Goal: Task Accomplishment & Management: Manage account settings

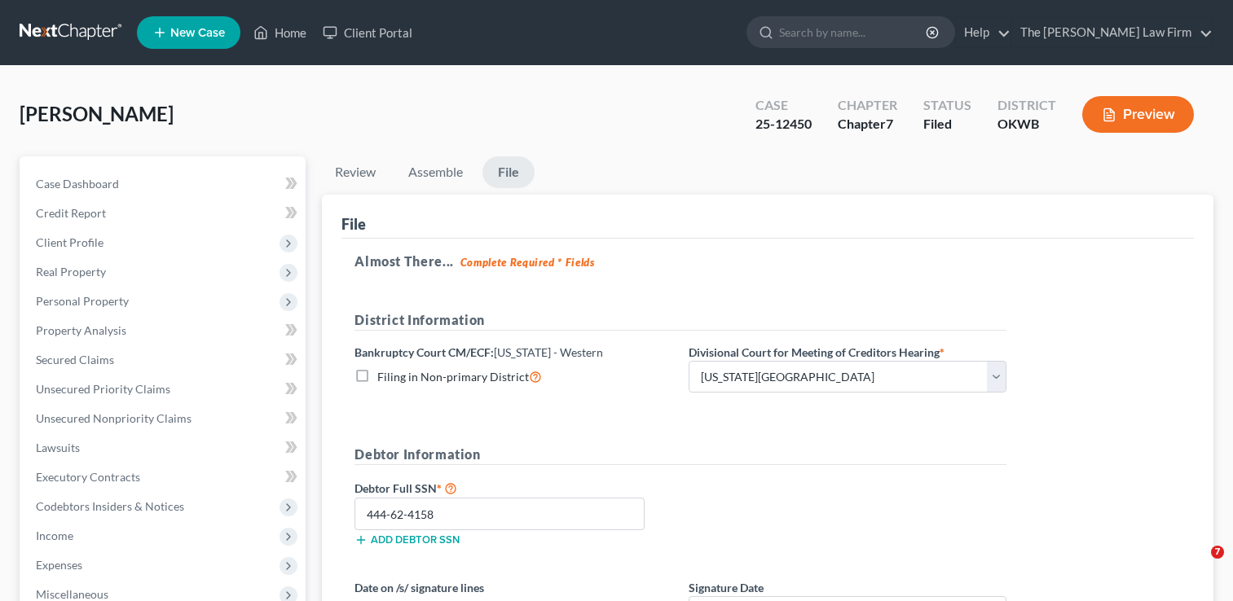
select select "0"
click at [81, 32] on link at bounding box center [72, 32] width 104 height 29
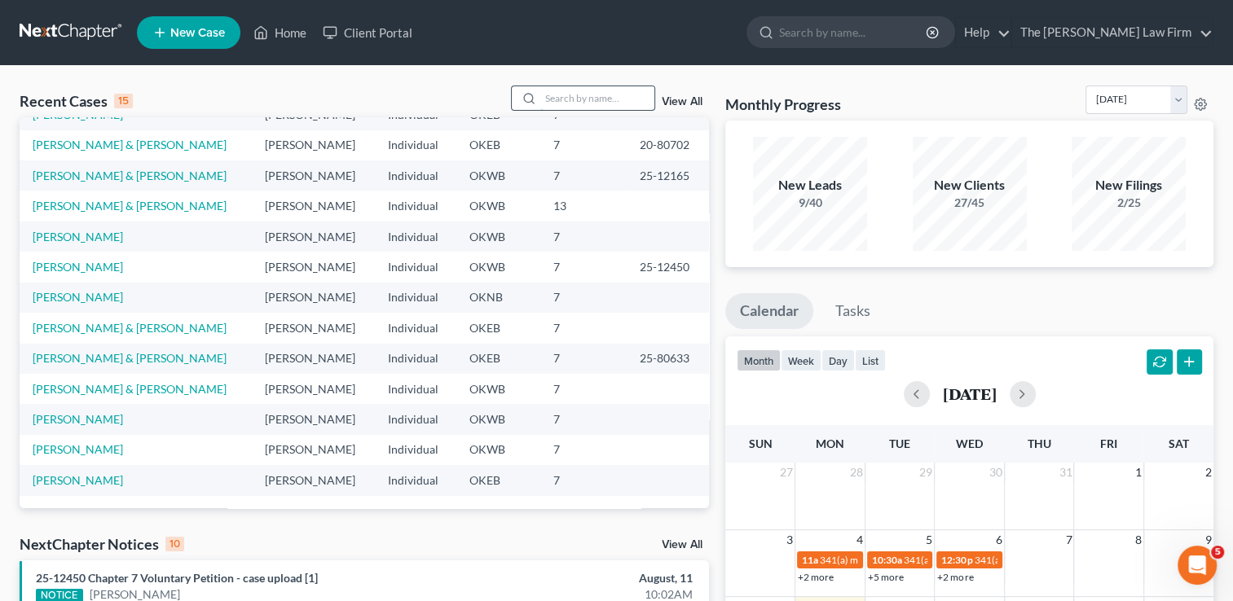
click at [585, 99] on input "search" at bounding box center [597, 98] width 114 height 24
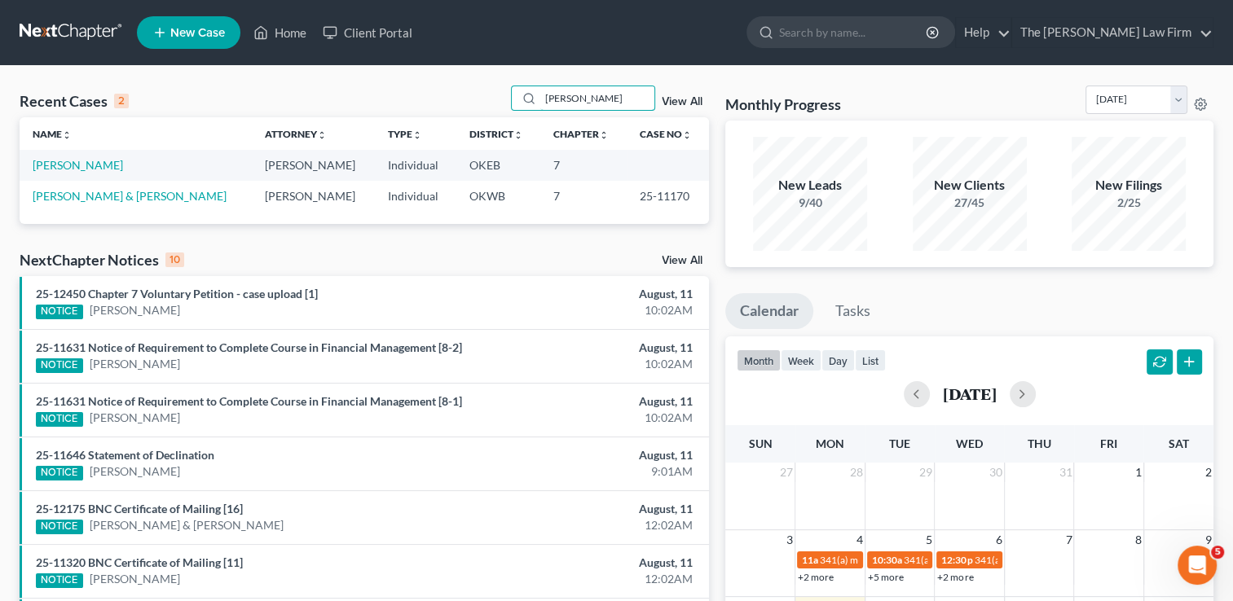
type input "juan"
click at [74, 163] on link "Villarreal, Juan" at bounding box center [78, 165] width 90 height 14
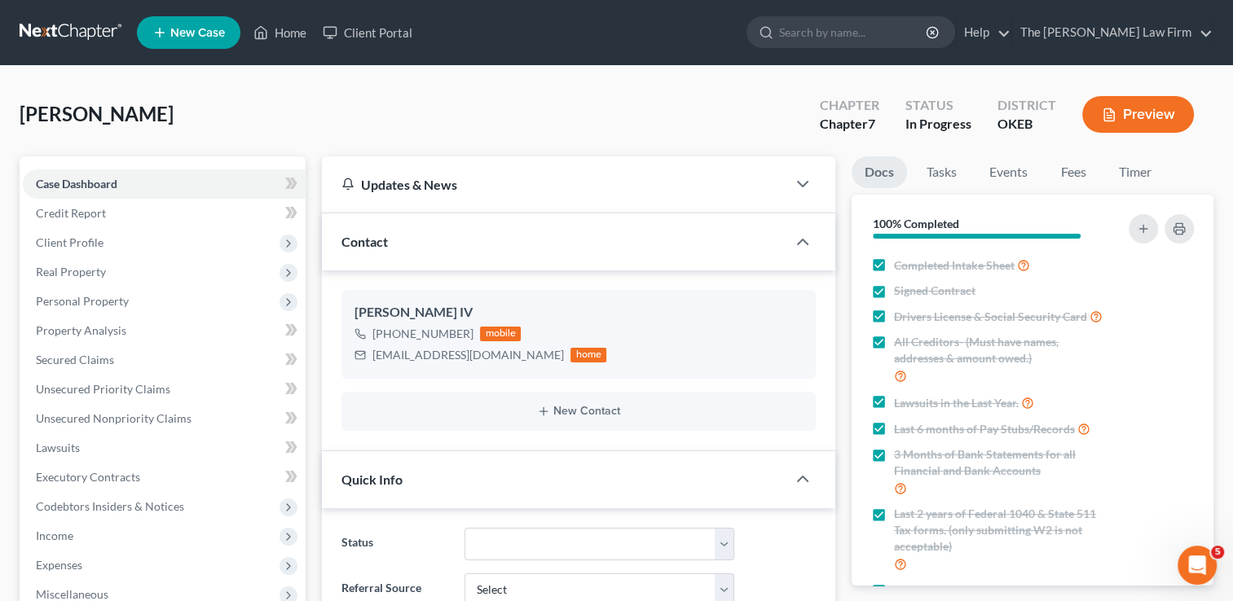
scroll to position [160, 0]
click at [90, 240] on span "Client Profile" at bounding box center [70, 242] width 68 height 14
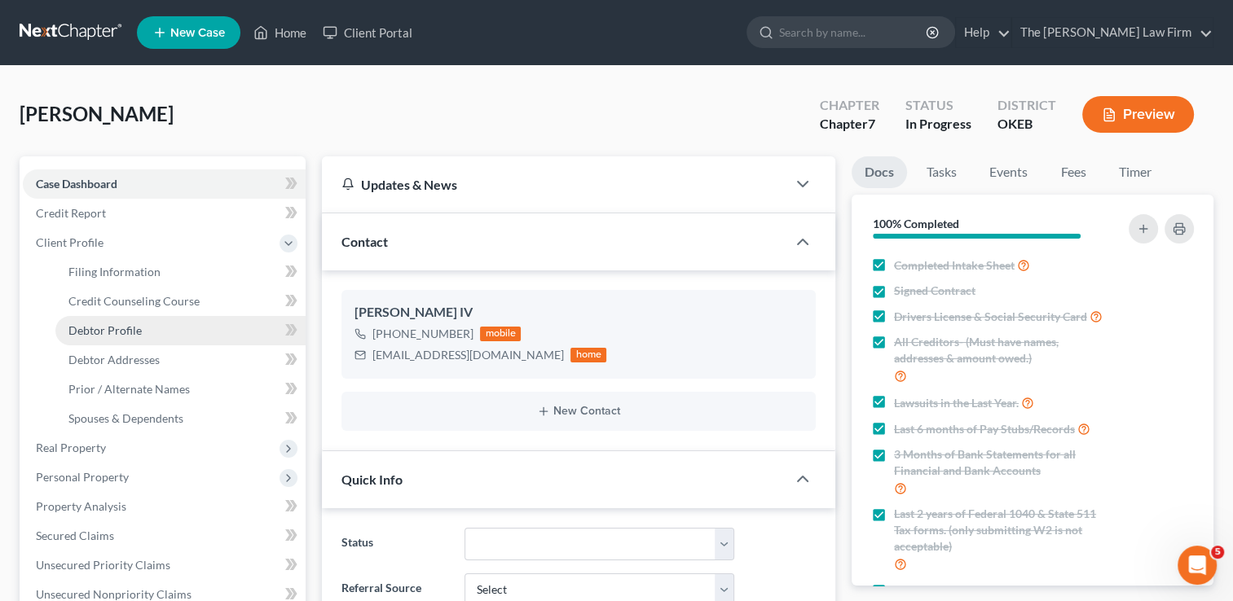
click at [124, 331] on span "Debtor Profile" at bounding box center [104, 330] width 73 height 14
select select "3"
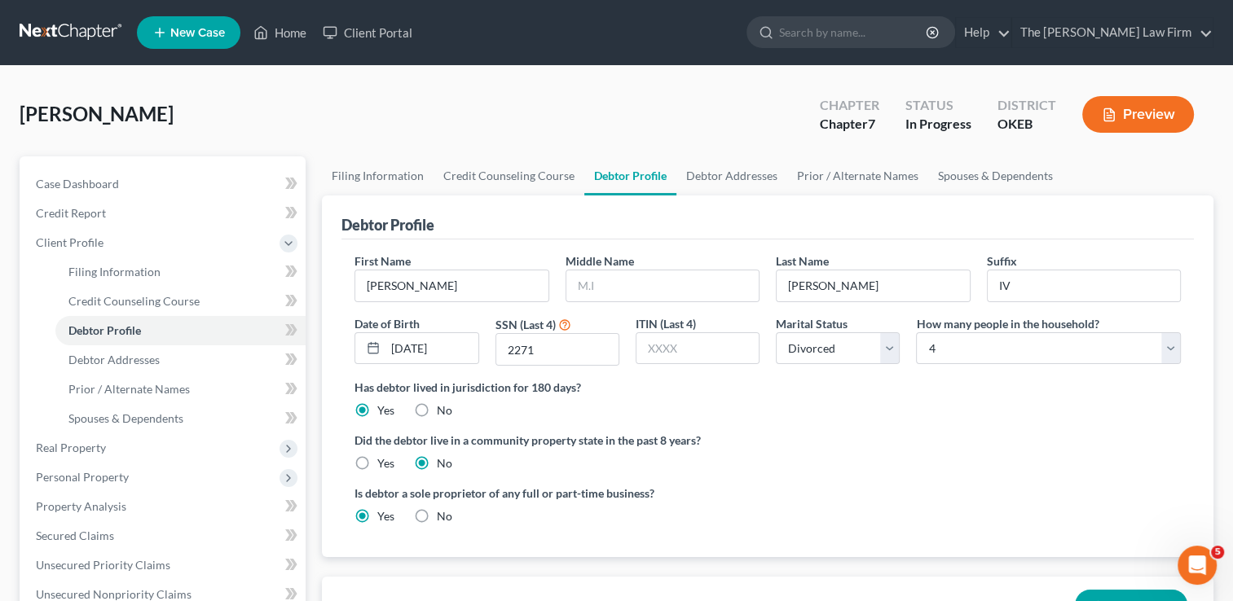
click at [77, 31] on link at bounding box center [72, 32] width 104 height 29
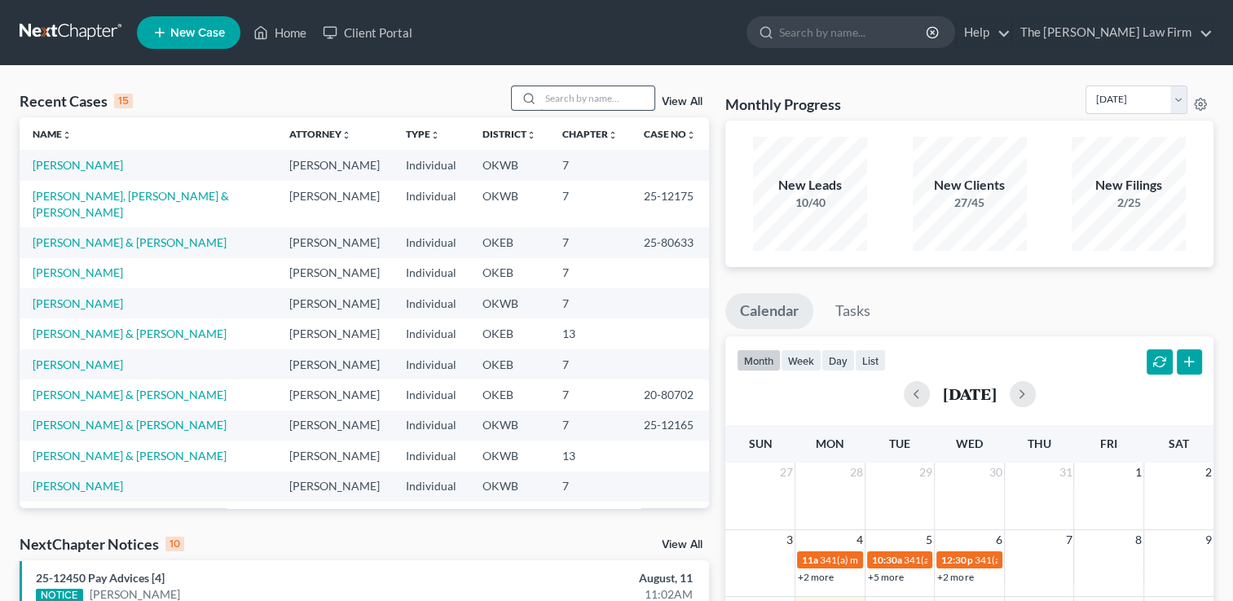
click at [585, 99] on input "search" at bounding box center [597, 98] width 114 height 24
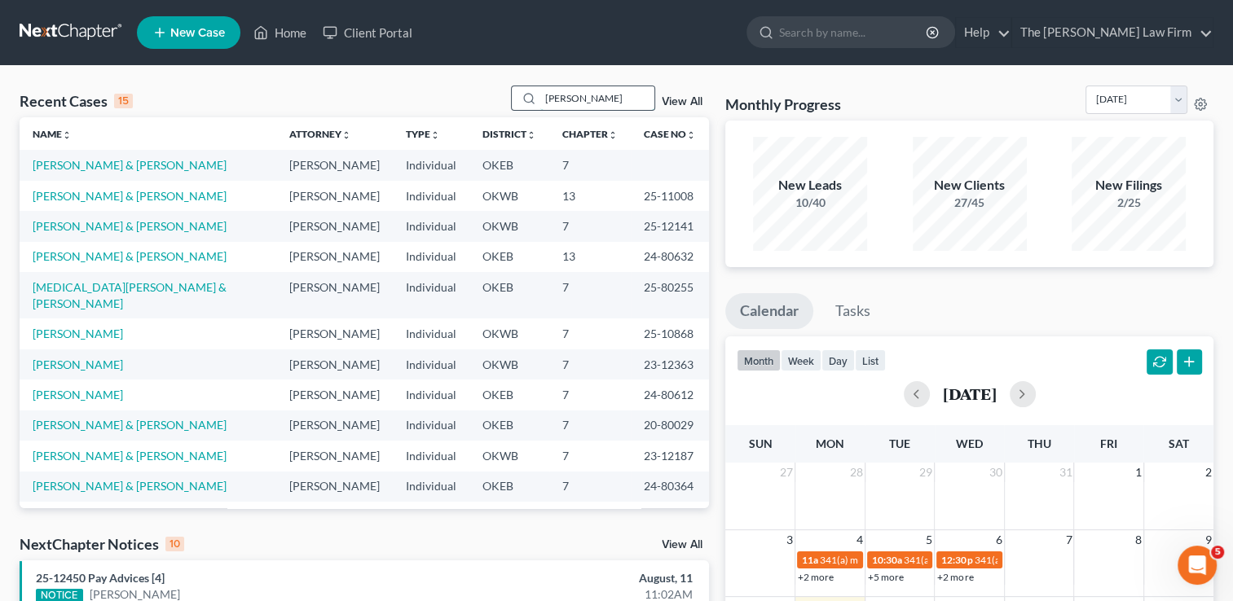
drag, startPoint x: 560, startPoint y: 98, endPoint x: 519, endPoint y: 99, distance: 40.8
click at [519, 99] on div "allen" at bounding box center [583, 98] width 145 height 25
type input "n"
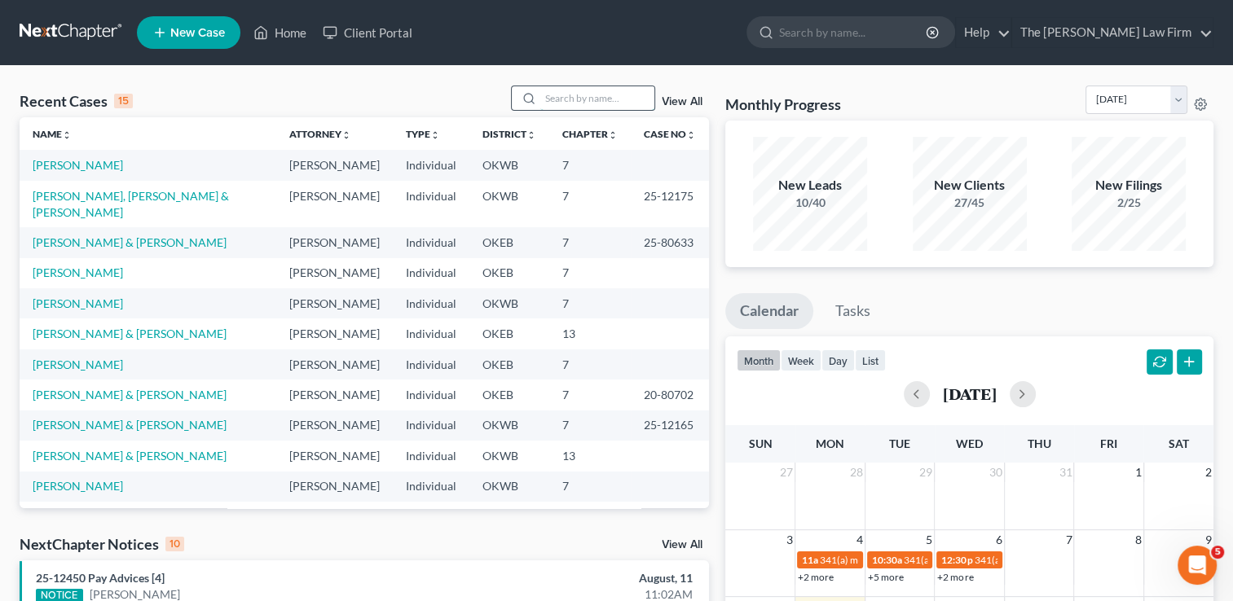
click at [593, 97] on input "search" at bounding box center [597, 98] width 114 height 24
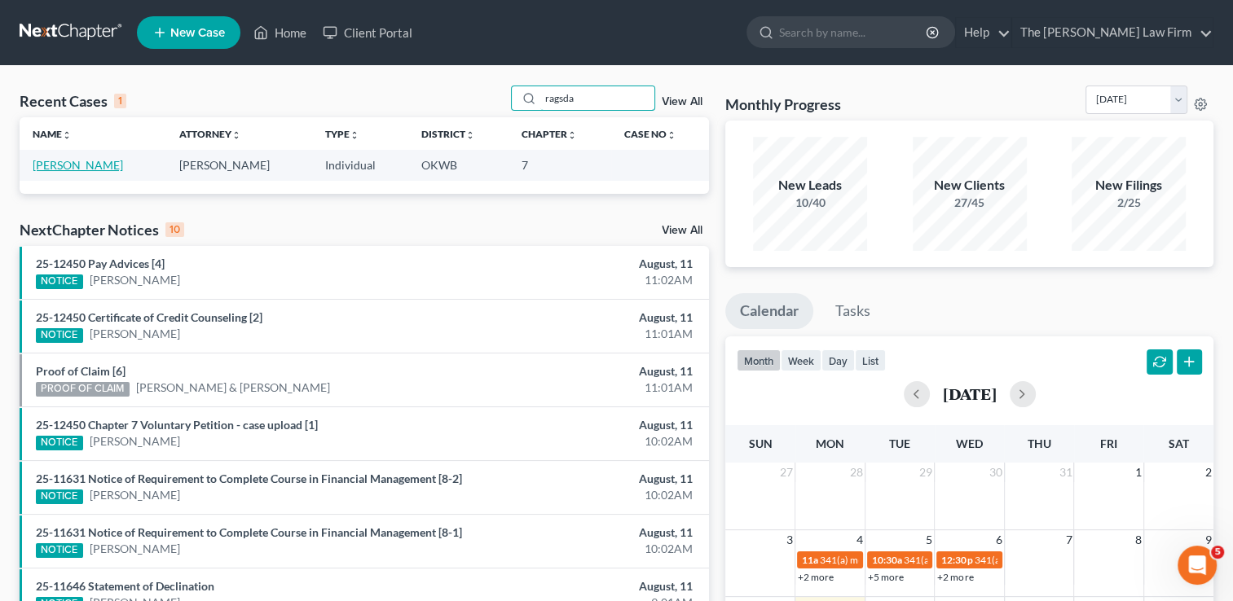
type input "ragsda"
click at [88, 165] on link "Ragsdale, Crystal" at bounding box center [78, 165] width 90 height 14
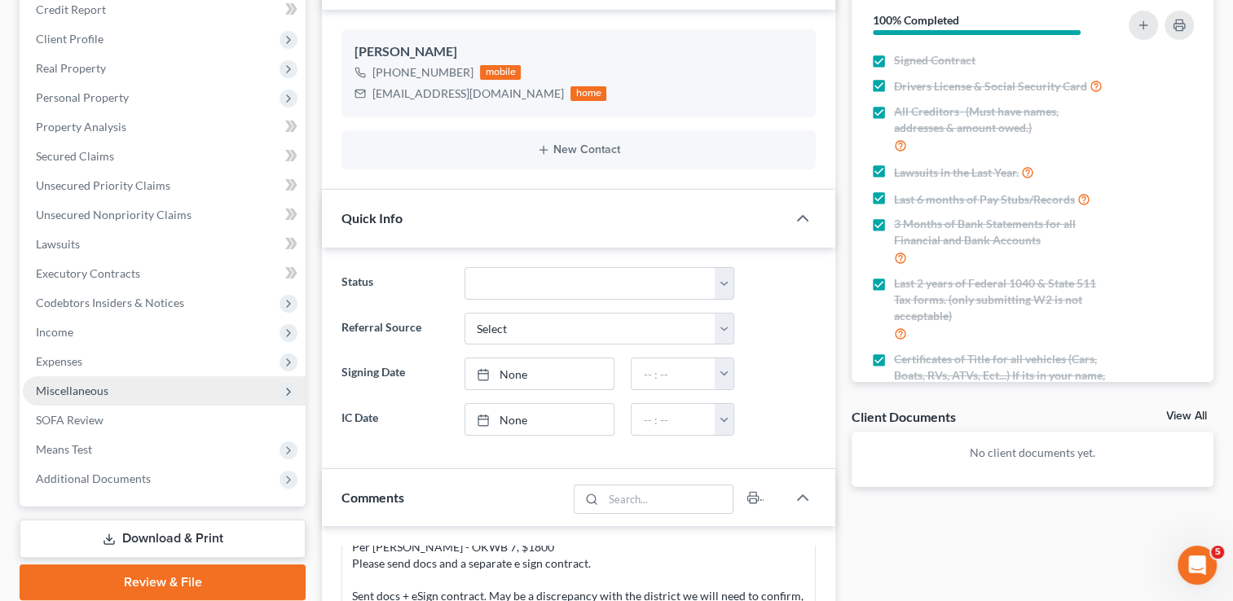
scroll to position [244, 0]
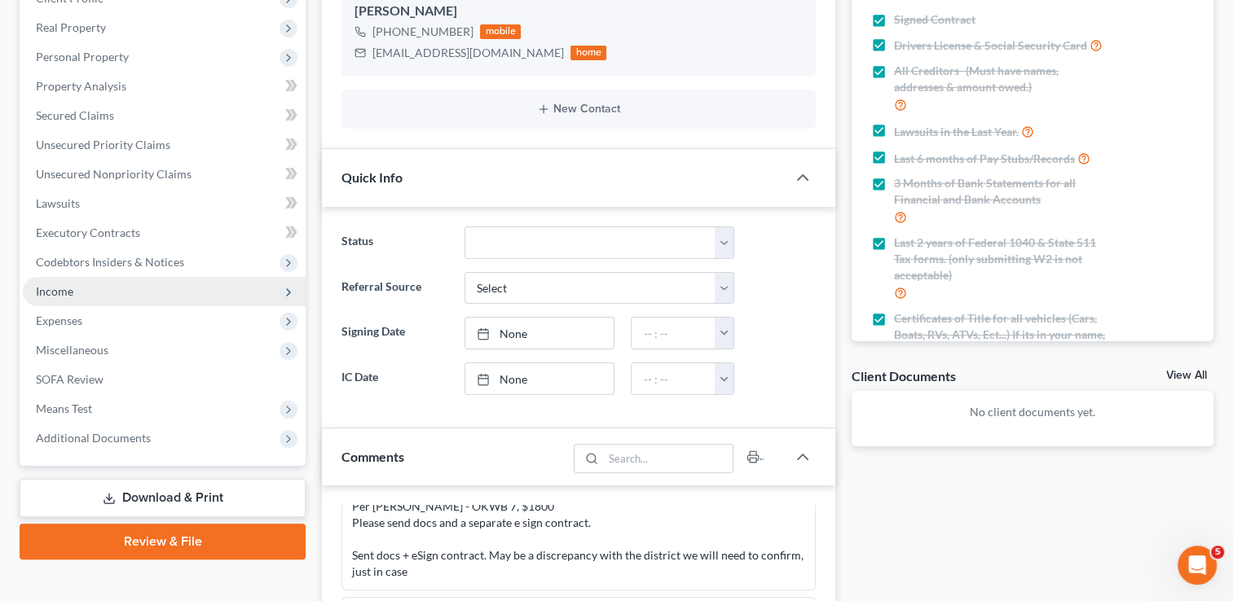
click at [73, 297] on span "Income" at bounding box center [164, 291] width 283 height 29
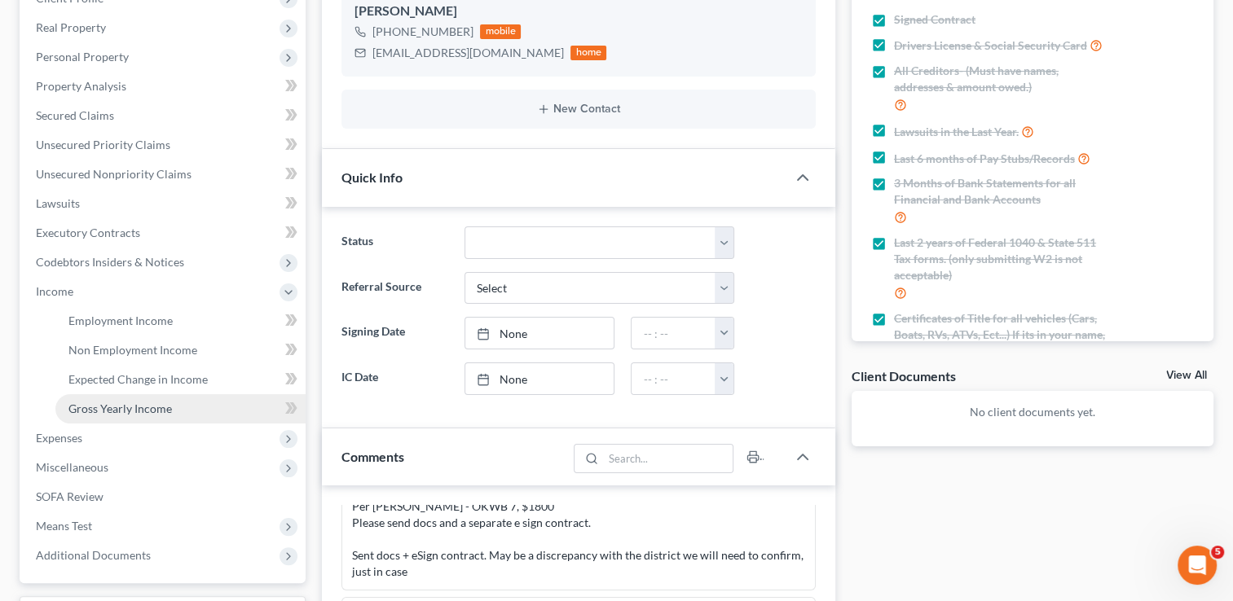
click at [134, 411] on span "Gross Yearly Income" at bounding box center [119, 409] width 103 height 14
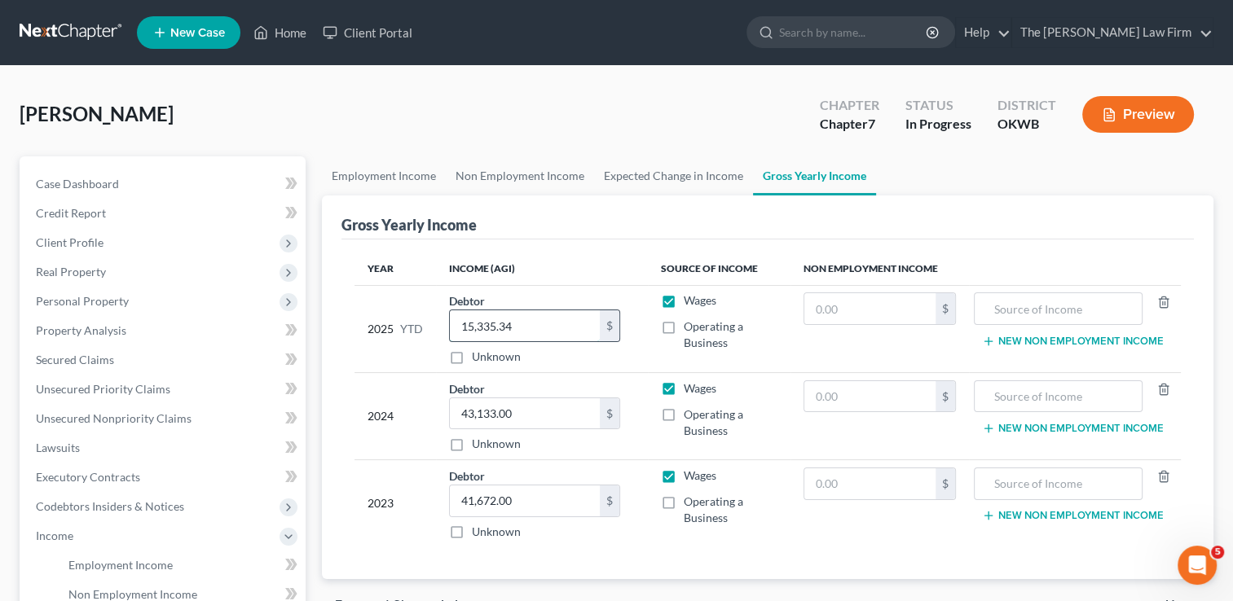
click at [526, 329] on input "15,335.34" at bounding box center [525, 325] width 150 height 31
type input "18,620.13"
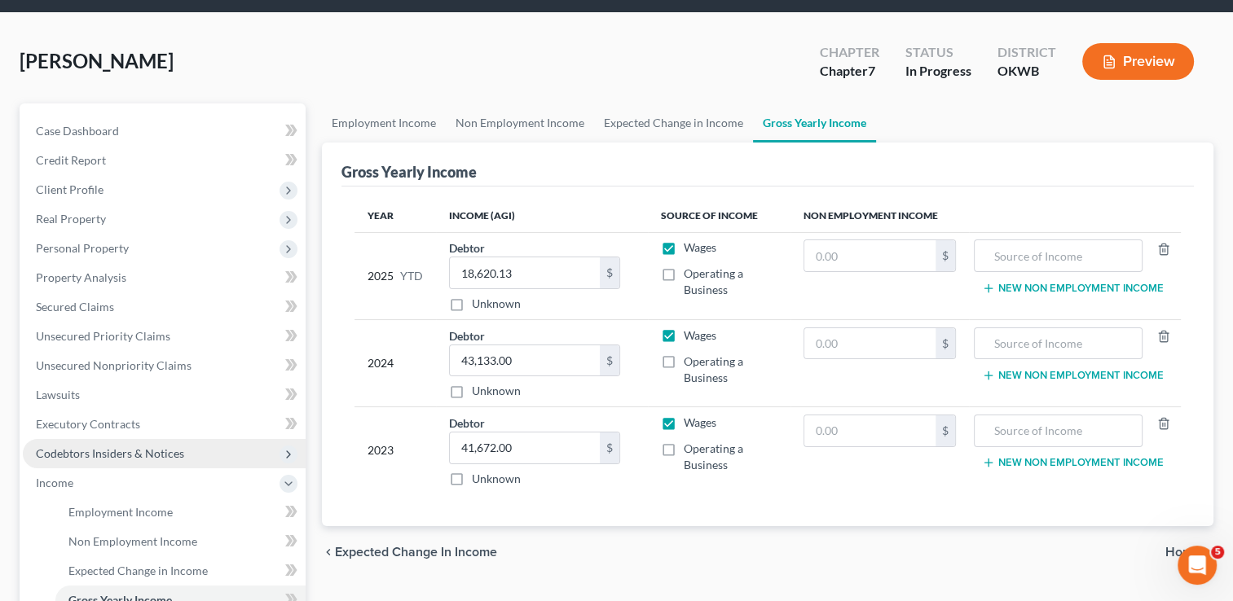
scroll to position [81, 0]
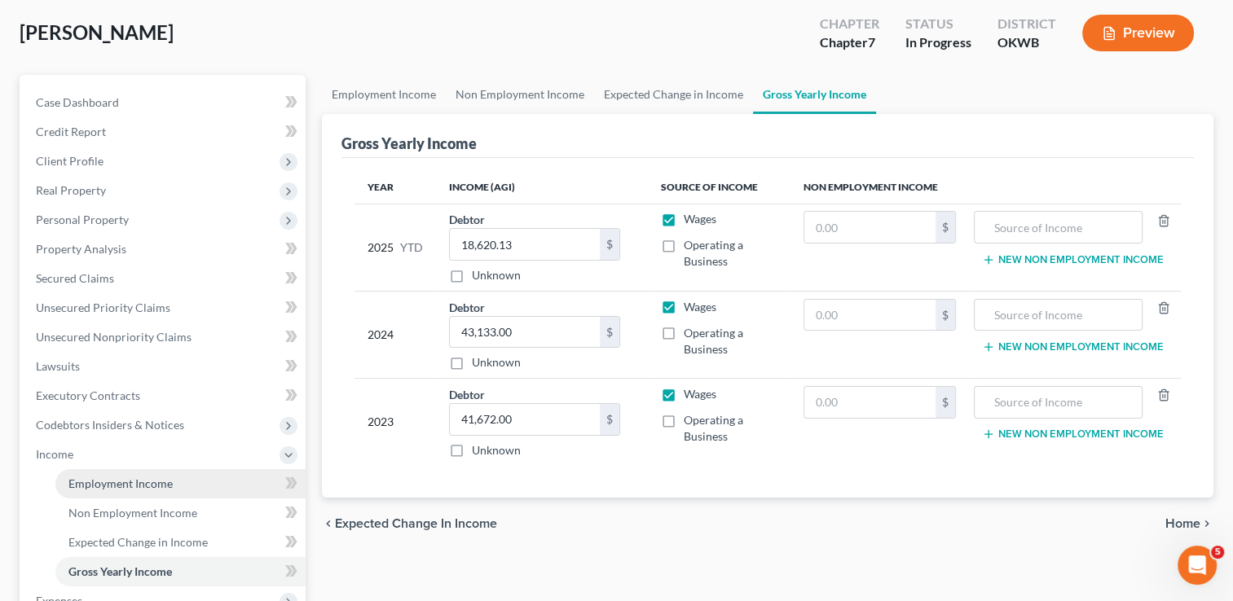
click at [134, 486] on span "Employment Income" at bounding box center [120, 484] width 104 height 14
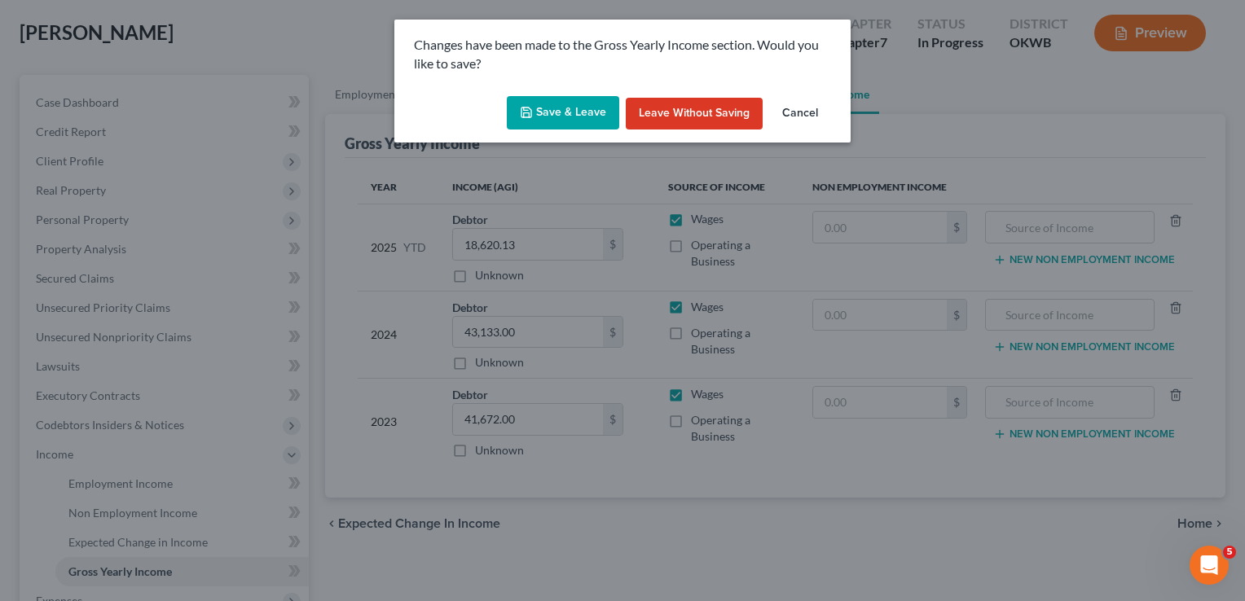
click at [570, 107] on button "Save & Leave" at bounding box center [563, 113] width 112 height 34
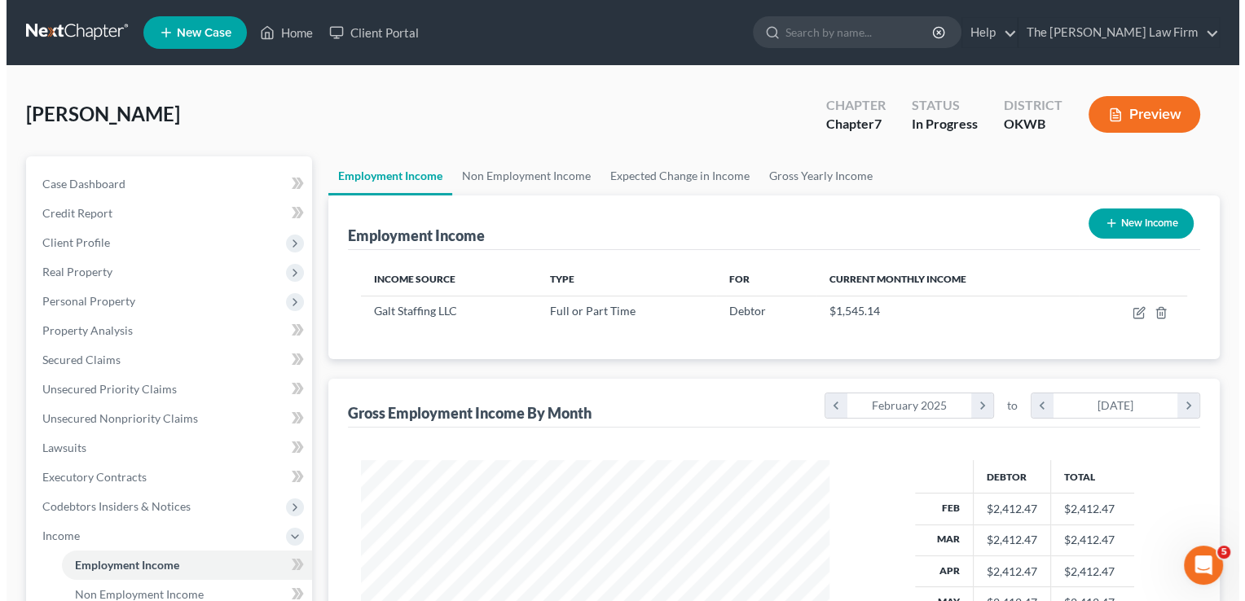
scroll to position [290, 501]
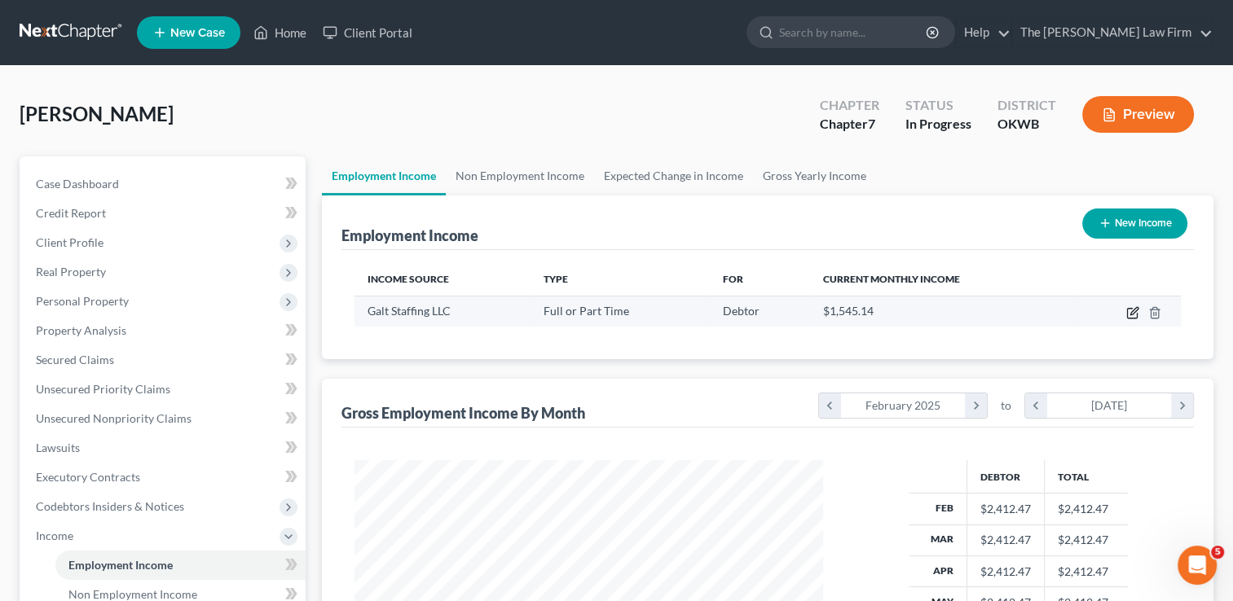
click at [1129, 312] on icon "button" at bounding box center [1132, 312] width 13 height 13
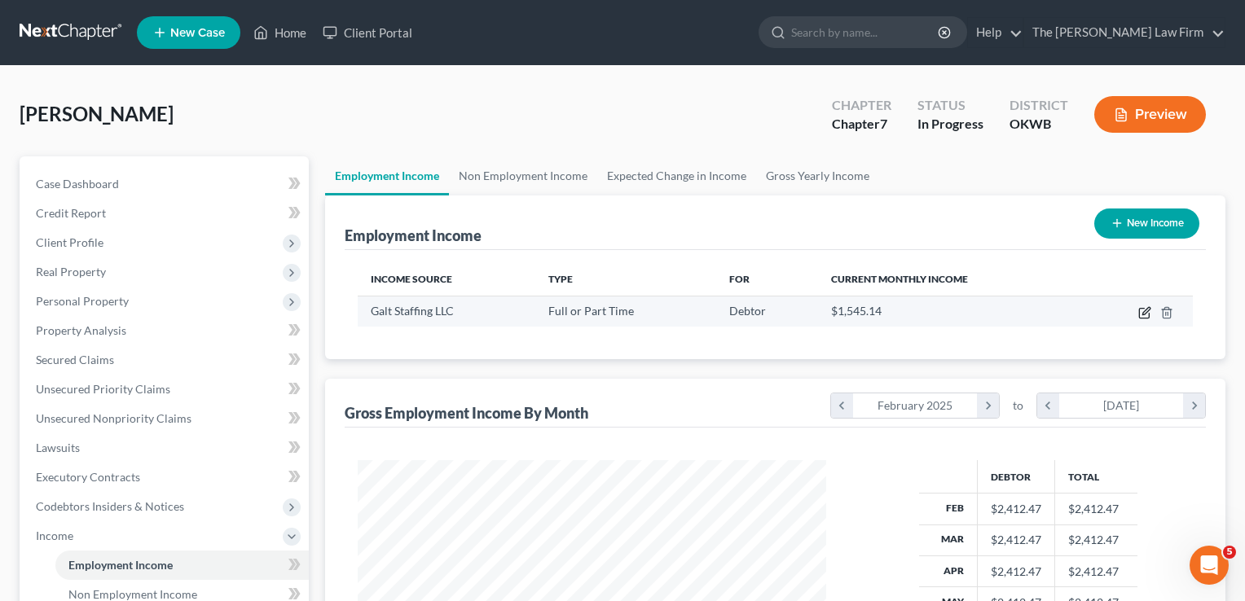
scroll to position [290, 505]
select select "0"
select select "38"
select select "3"
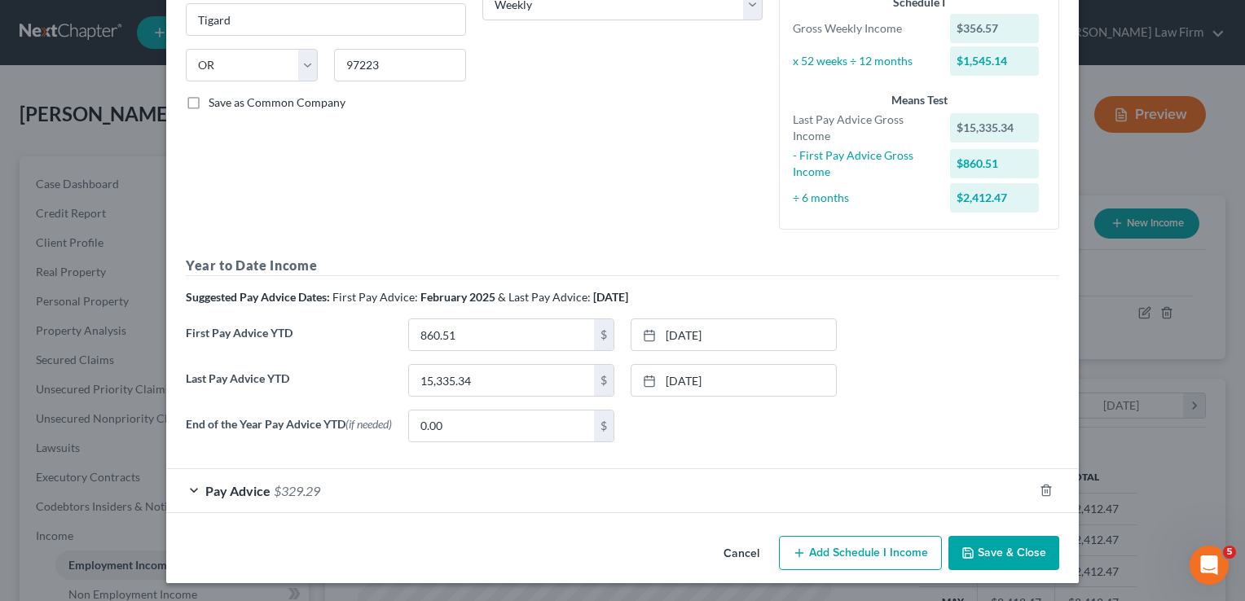
scroll to position [290, 0]
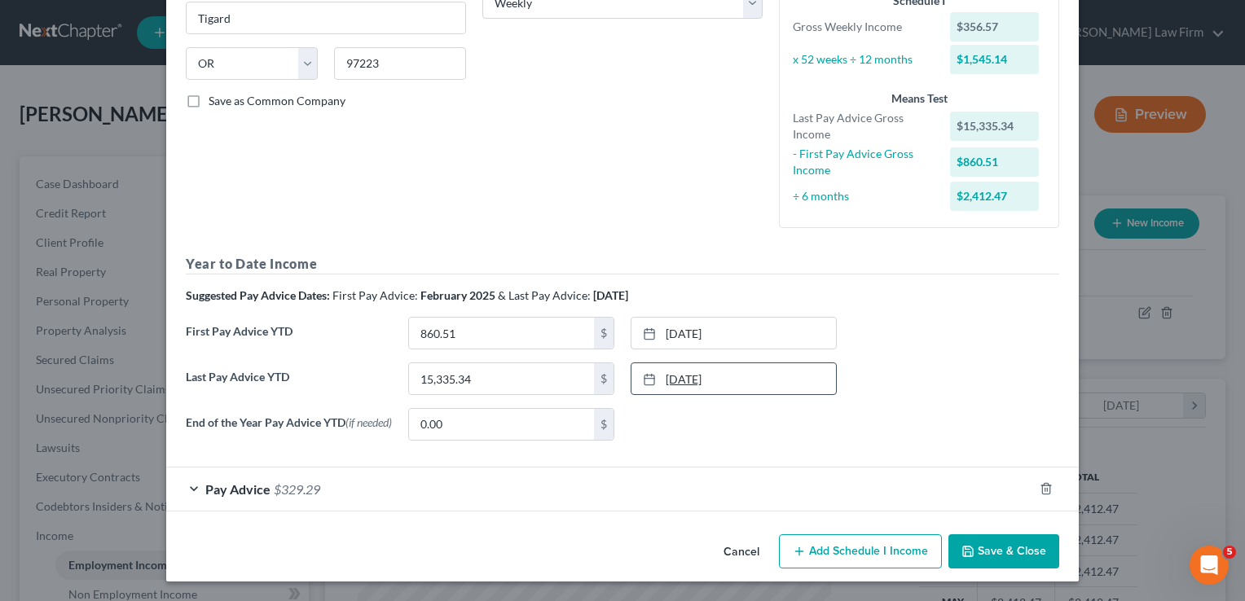
click at [690, 380] on link "7/11/2025" at bounding box center [733, 378] width 205 height 31
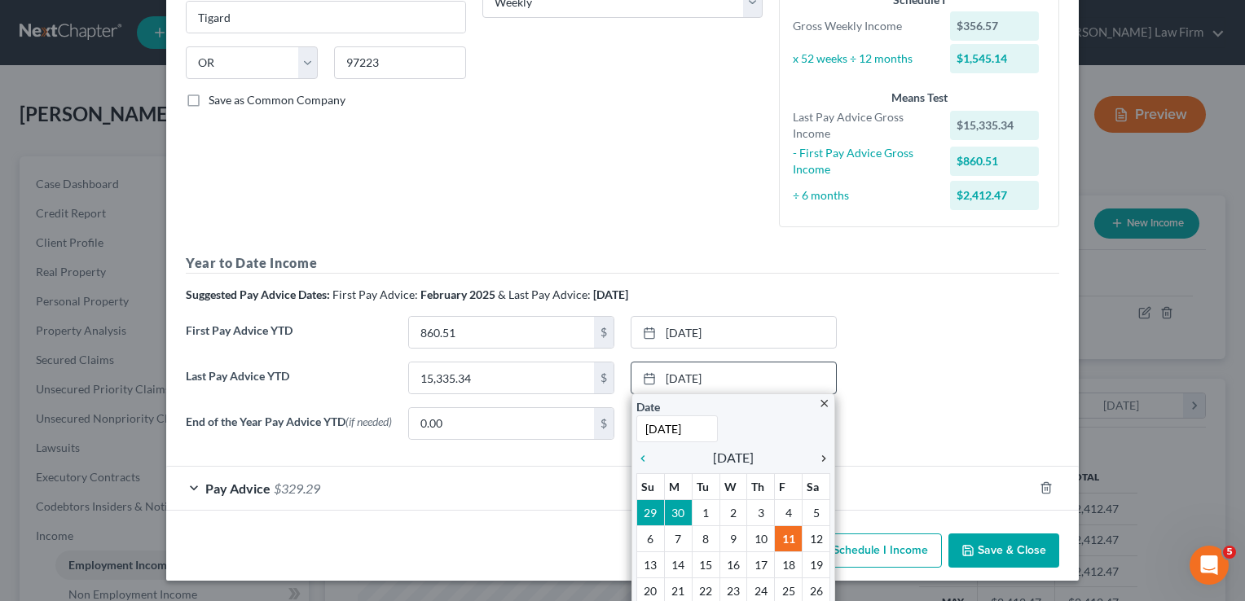
click at [812, 455] on icon "chevron_right" at bounding box center [819, 458] width 21 height 13
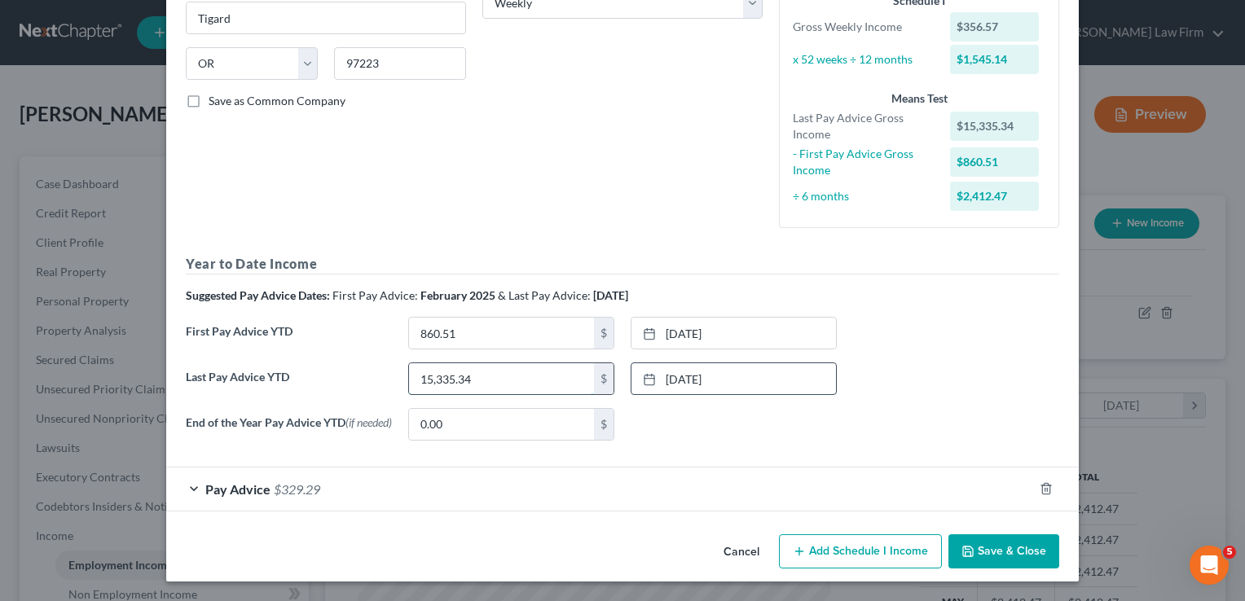
click at [477, 376] on input "15,335.34" at bounding box center [501, 378] width 185 height 31
click at [486, 376] on input "15,335.34" at bounding box center [501, 378] width 185 height 31
type input "18,620.13"
click at [357, 497] on div "Pay Advice $329.29" at bounding box center [599, 489] width 867 height 43
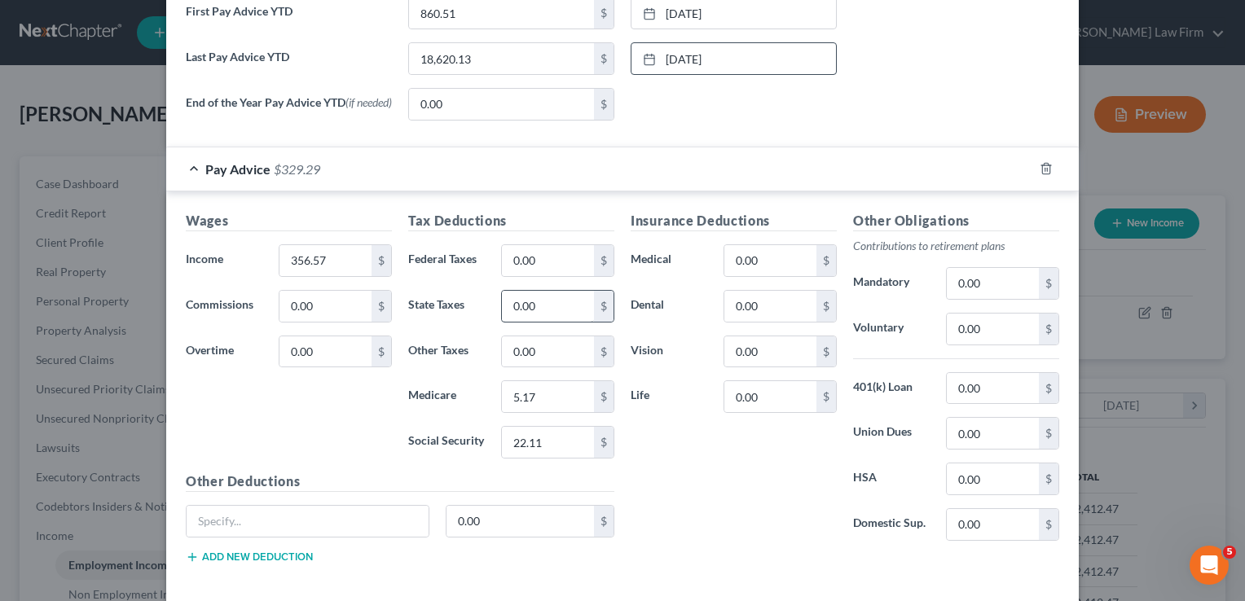
scroll to position [616, 0]
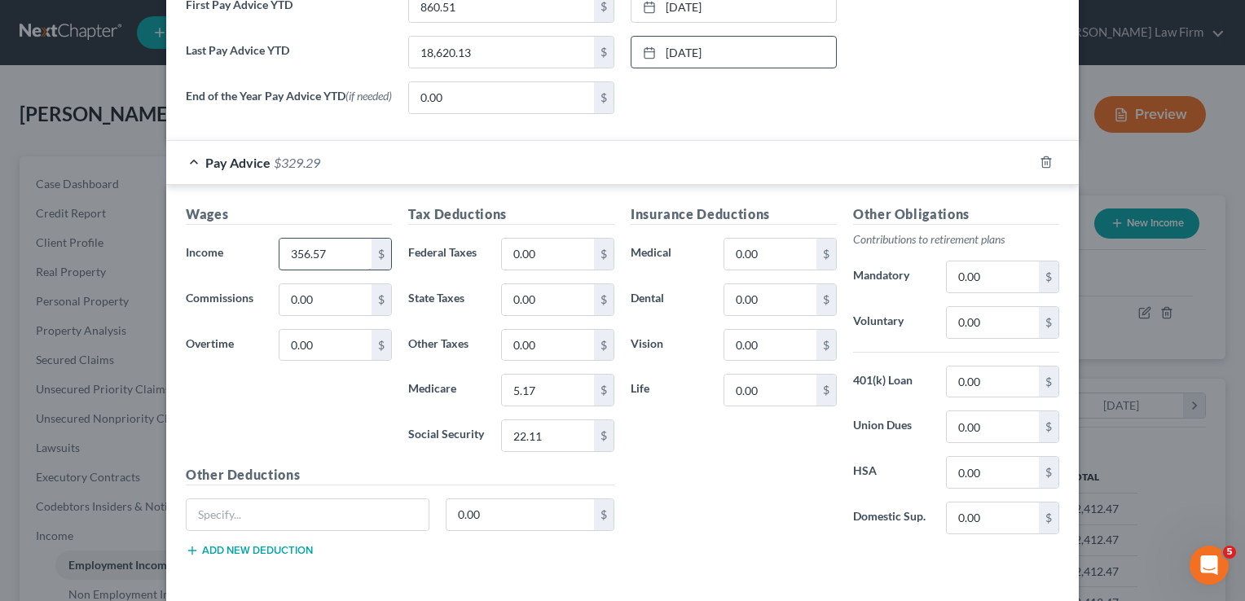
click at [335, 258] on input "356.57" at bounding box center [325, 254] width 92 height 31
type input "713.15"
click at [540, 438] on input "22.11" at bounding box center [548, 435] width 92 height 31
type input "44.22"
click at [552, 393] on input "5.17" at bounding box center [548, 390] width 92 height 31
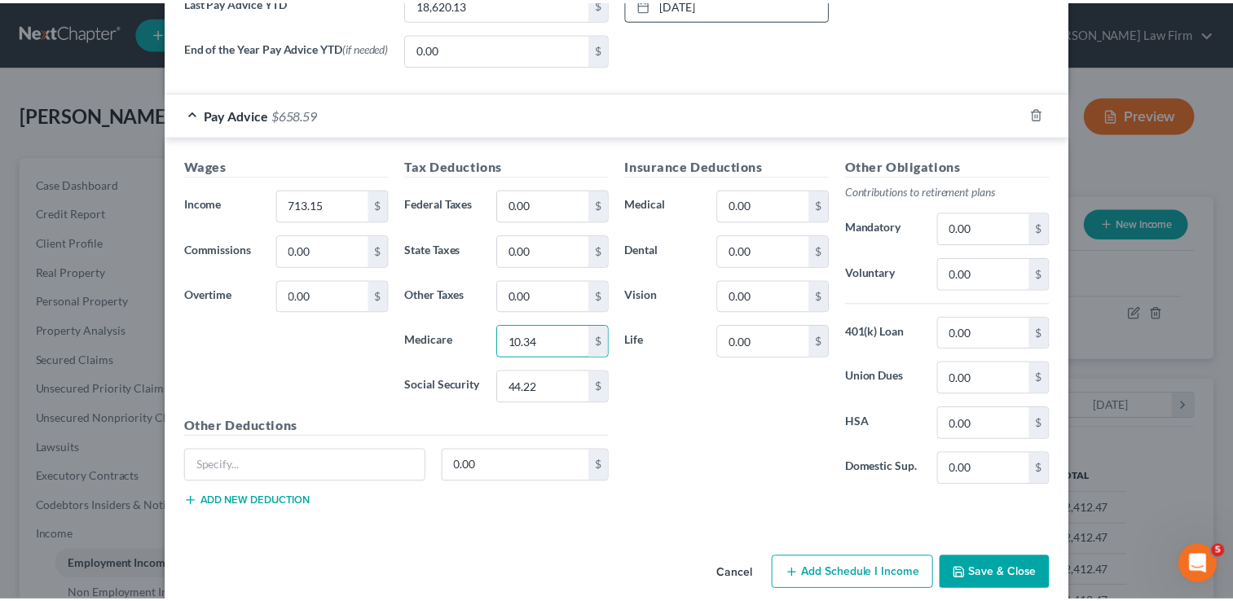
scroll to position [686, 0]
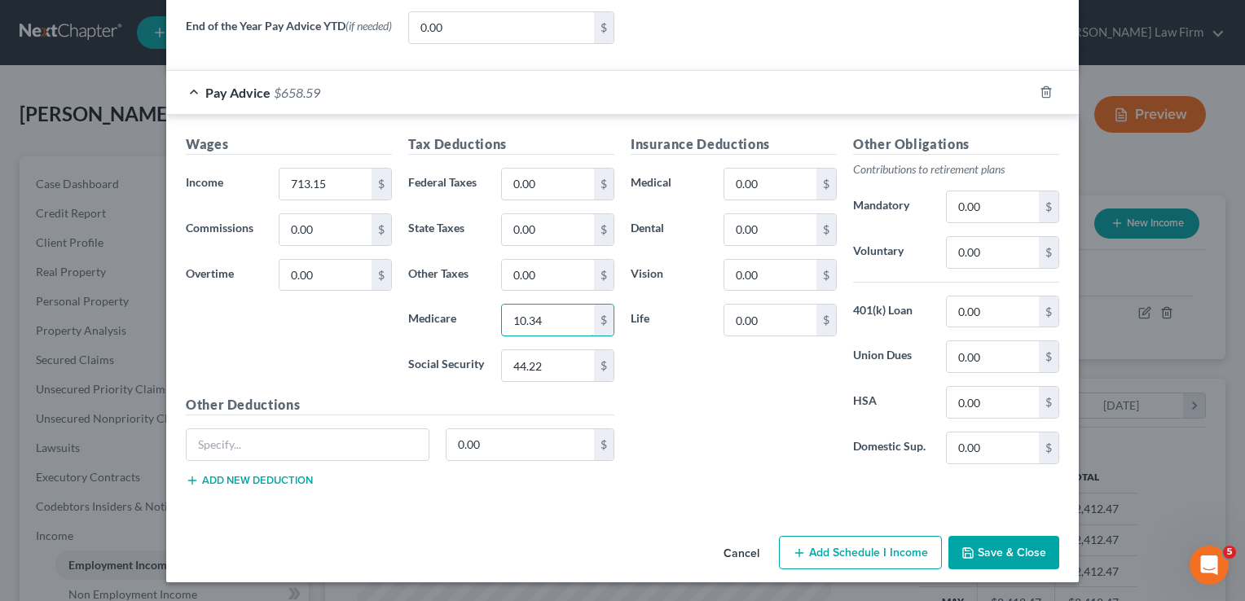
type input "10.34"
click at [995, 549] on button "Save & Close" at bounding box center [1003, 553] width 111 height 34
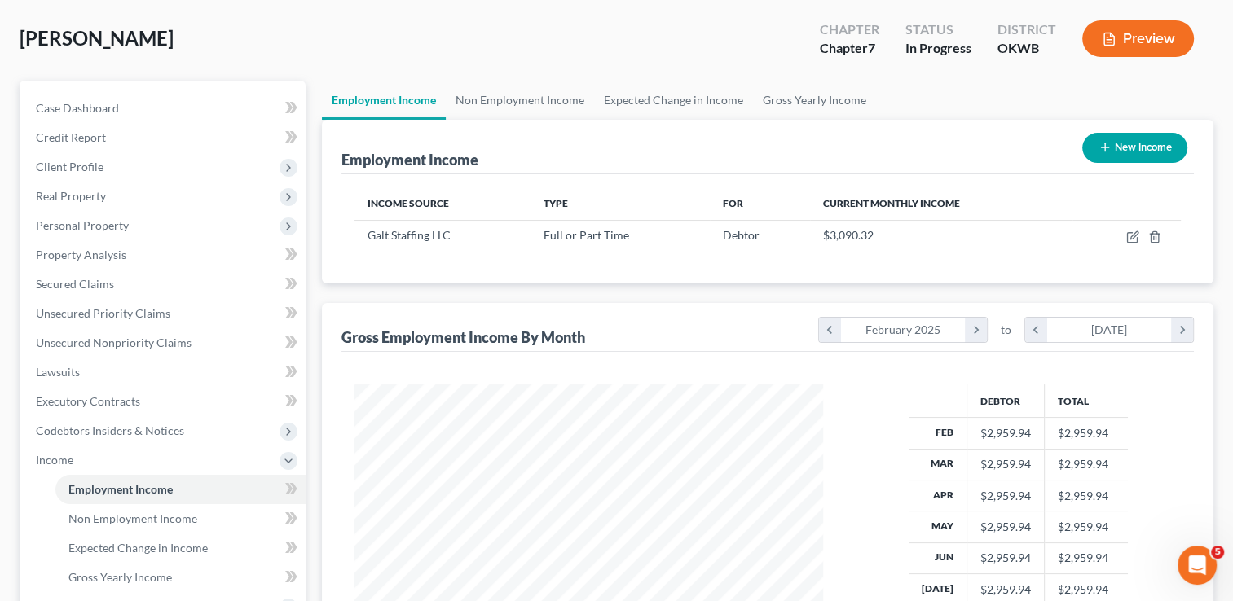
scroll to position [163, 0]
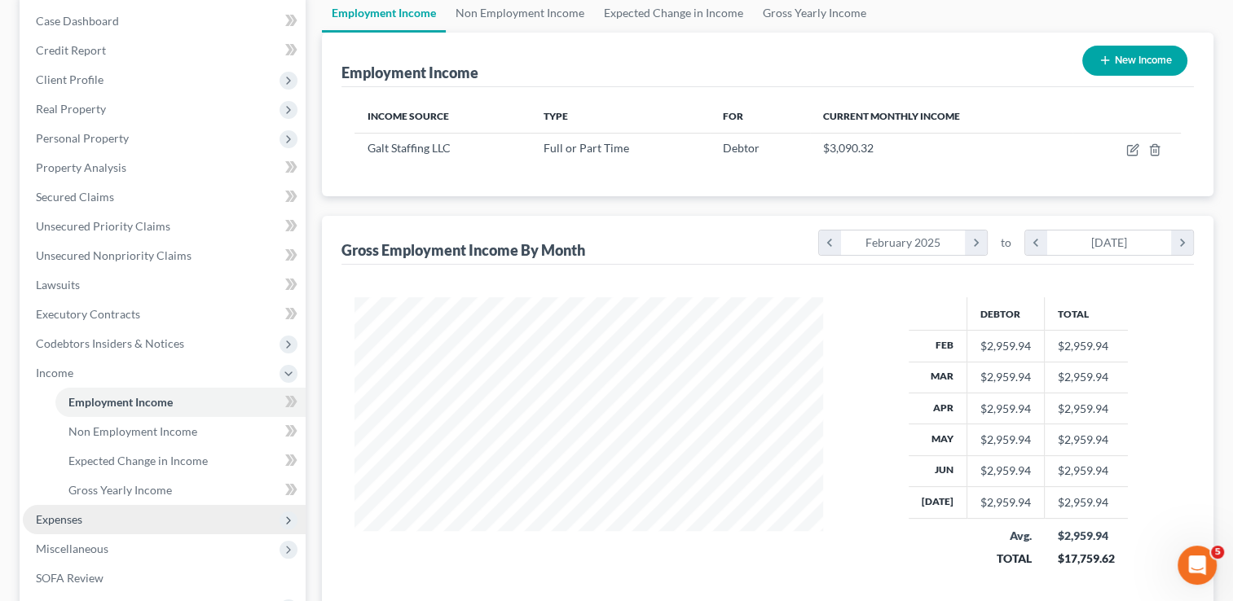
click at [76, 520] on span "Expenses" at bounding box center [59, 520] width 46 height 14
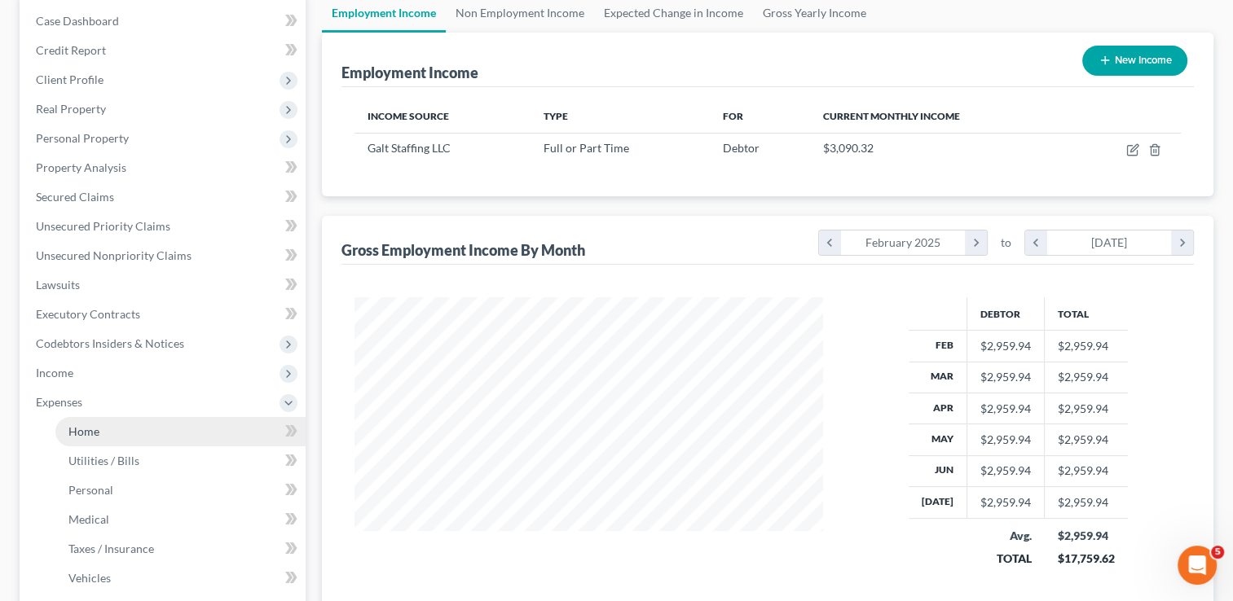
click at [101, 432] on link "Home" at bounding box center [180, 431] width 250 height 29
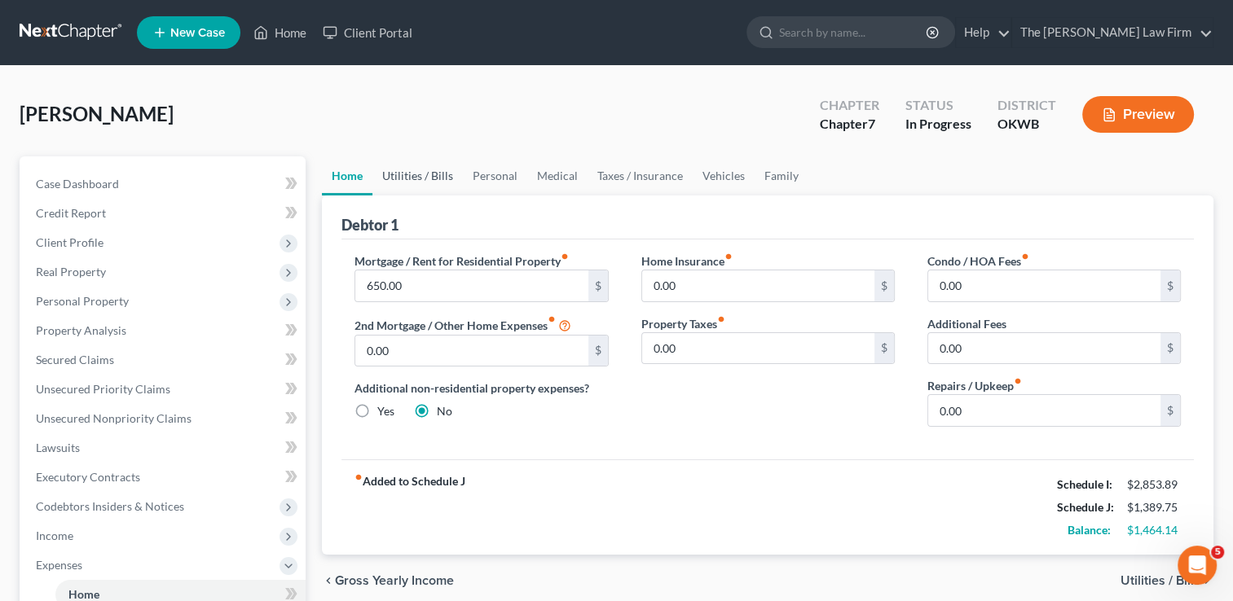
click at [420, 176] on link "Utilities / Bills" at bounding box center [417, 175] width 90 height 39
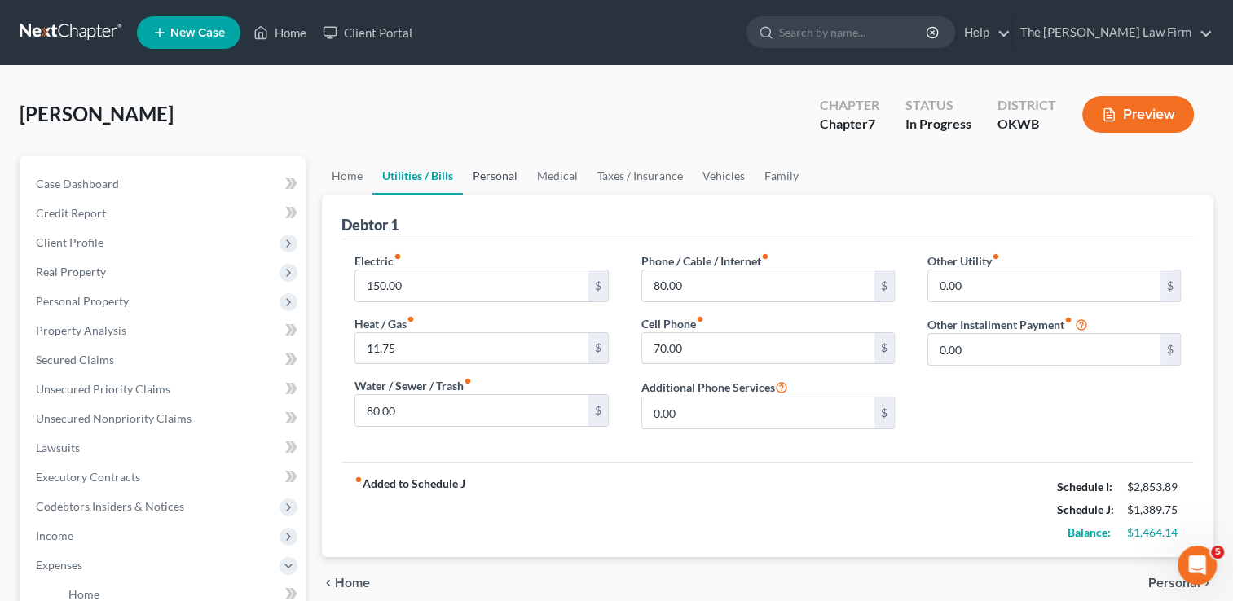
click at [493, 178] on link "Personal" at bounding box center [495, 175] width 64 height 39
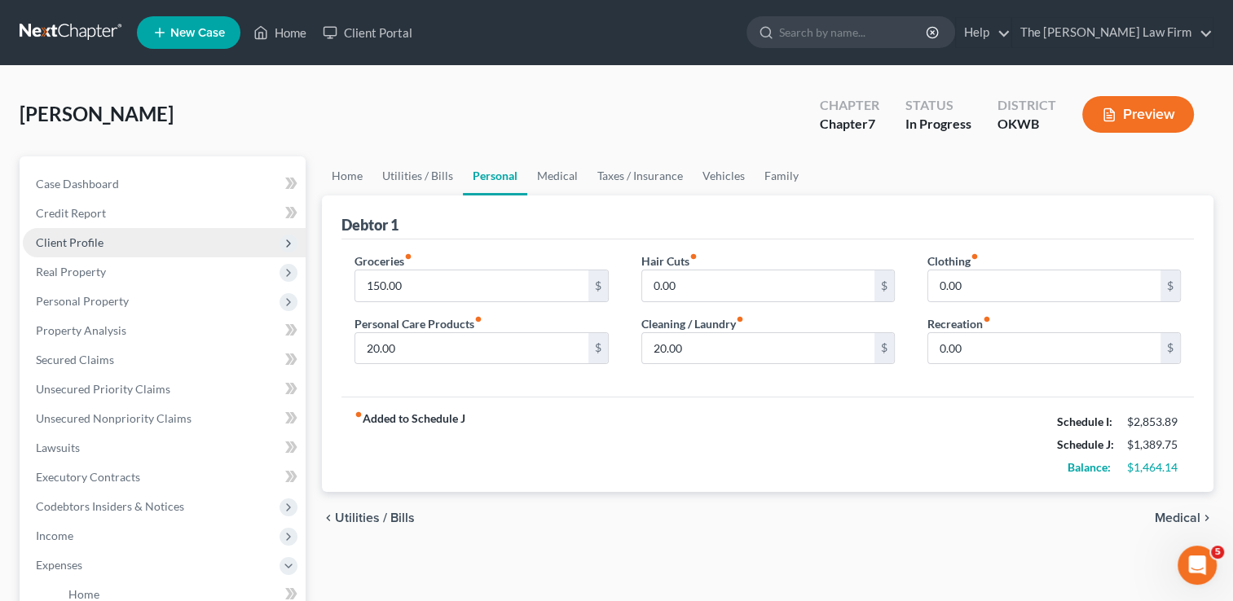
click at [73, 242] on span "Client Profile" at bounding box center [70, 242] width 68 height 14
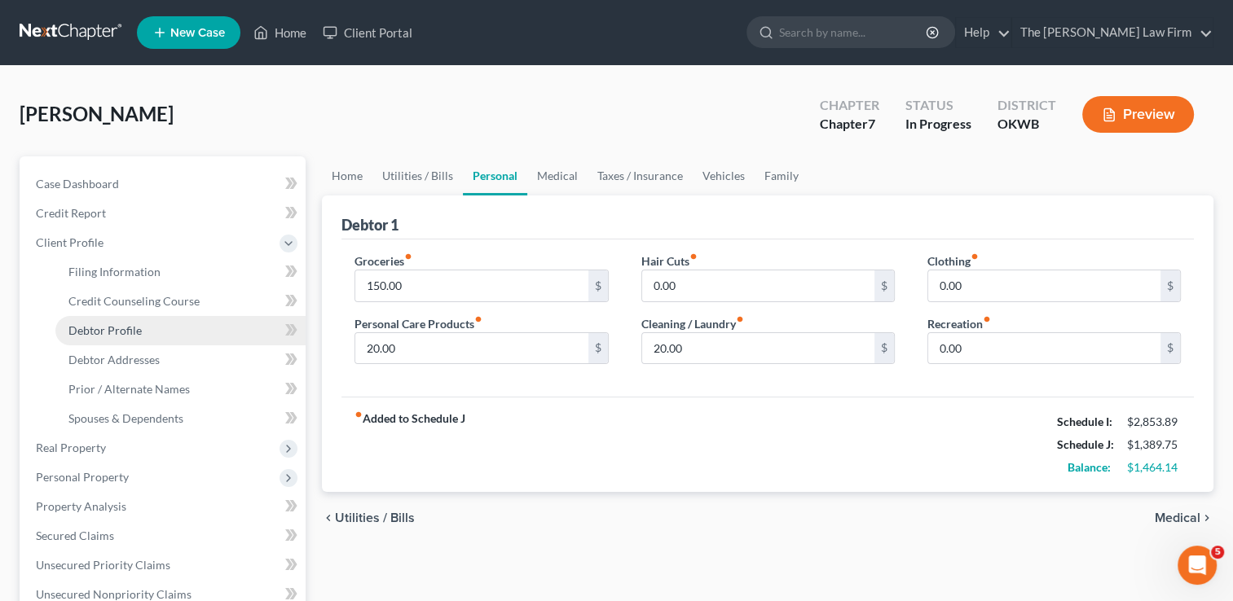
click at [108, 329] on span "Debtor Profile" at bounding box center [104, 330] width 73 height 14
select select "0"
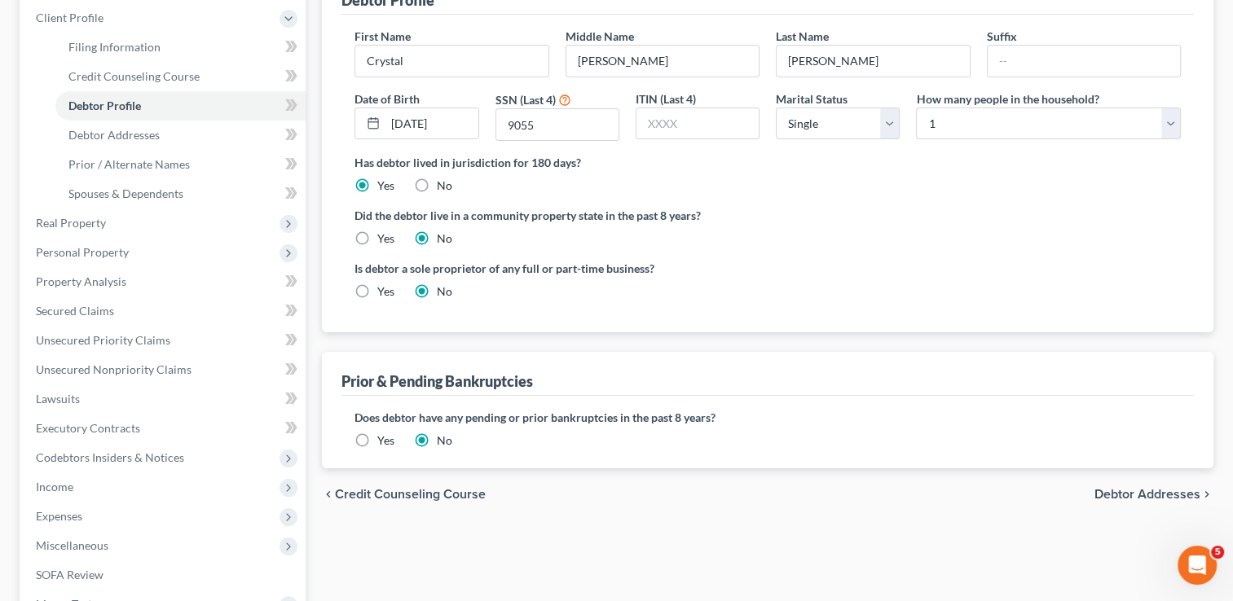
scroll to position [407, 0]
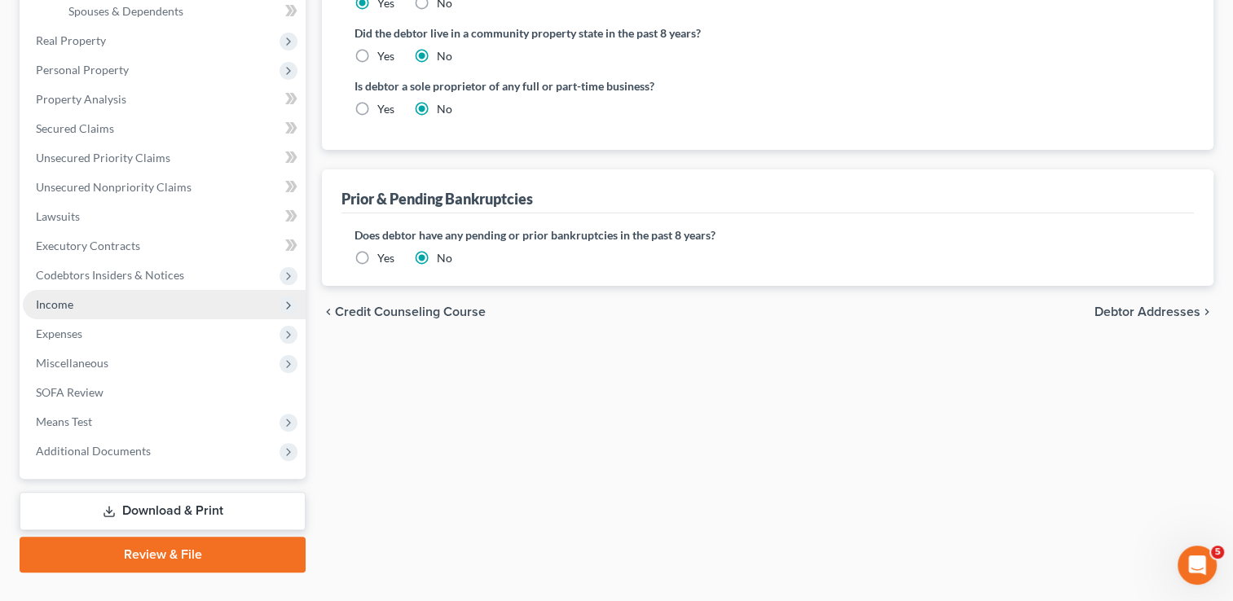
click at [65, 301] on span "Income" at bounding box center [54, 304] width 37 height 14
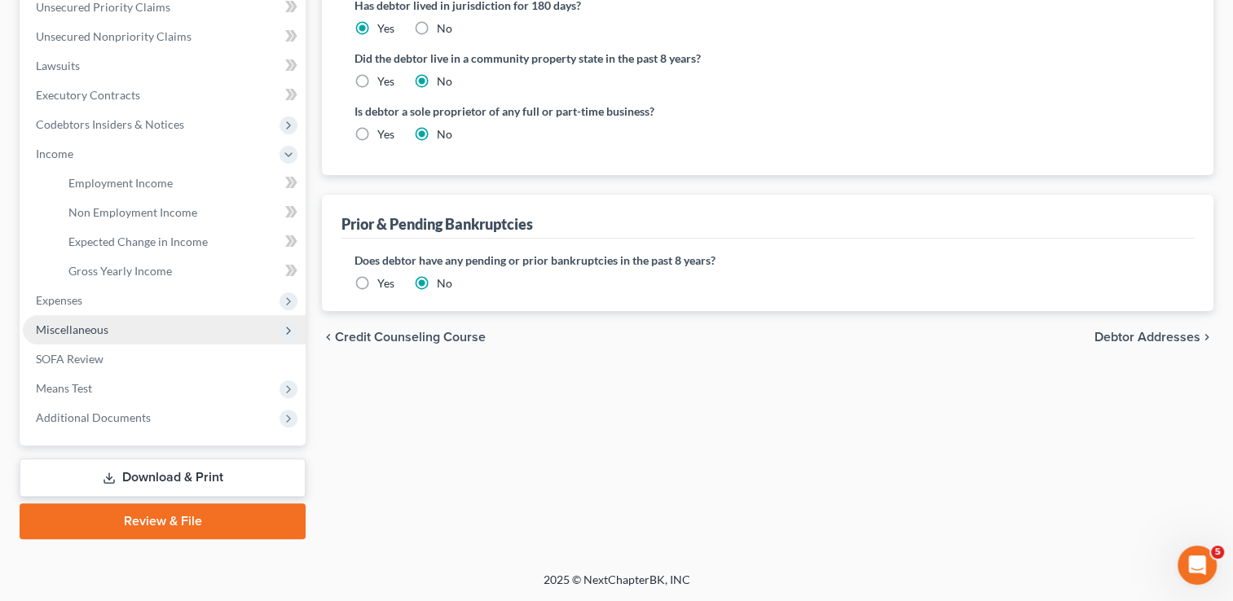
scroll to position [380, 0]
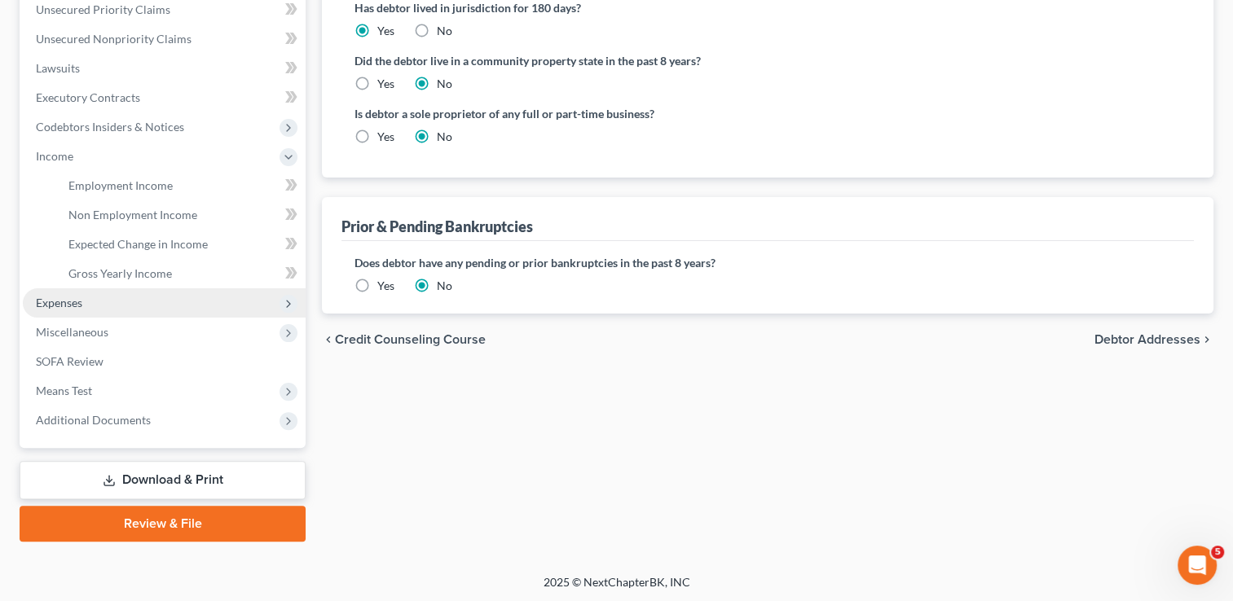
click at [55, 303] on span "Expenses" at bounding box center [59, 303] width 46 height 14
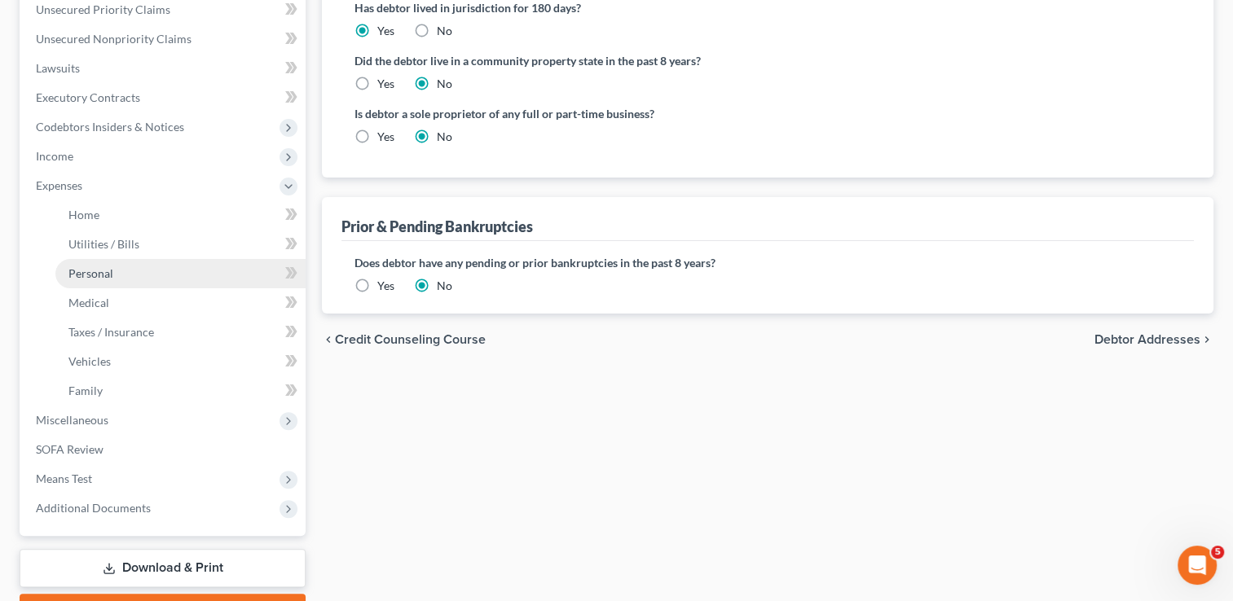
click at [107, 267] on span "Personal" at bounding box center [90, 273] width 45 height 14
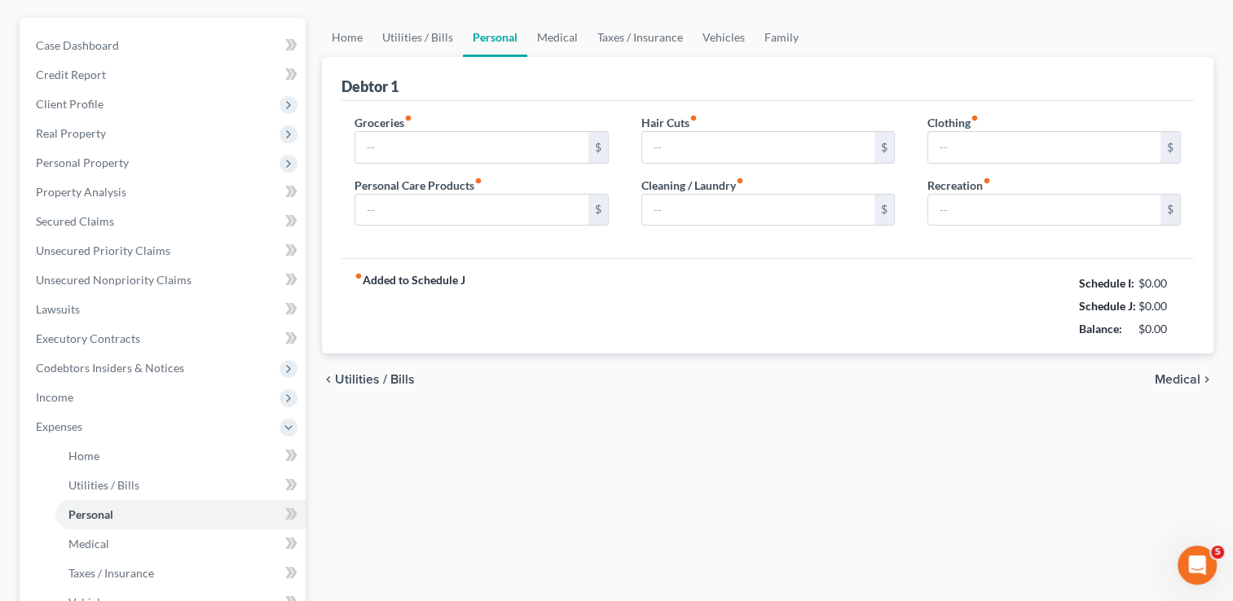
scroll to position [13, 0]
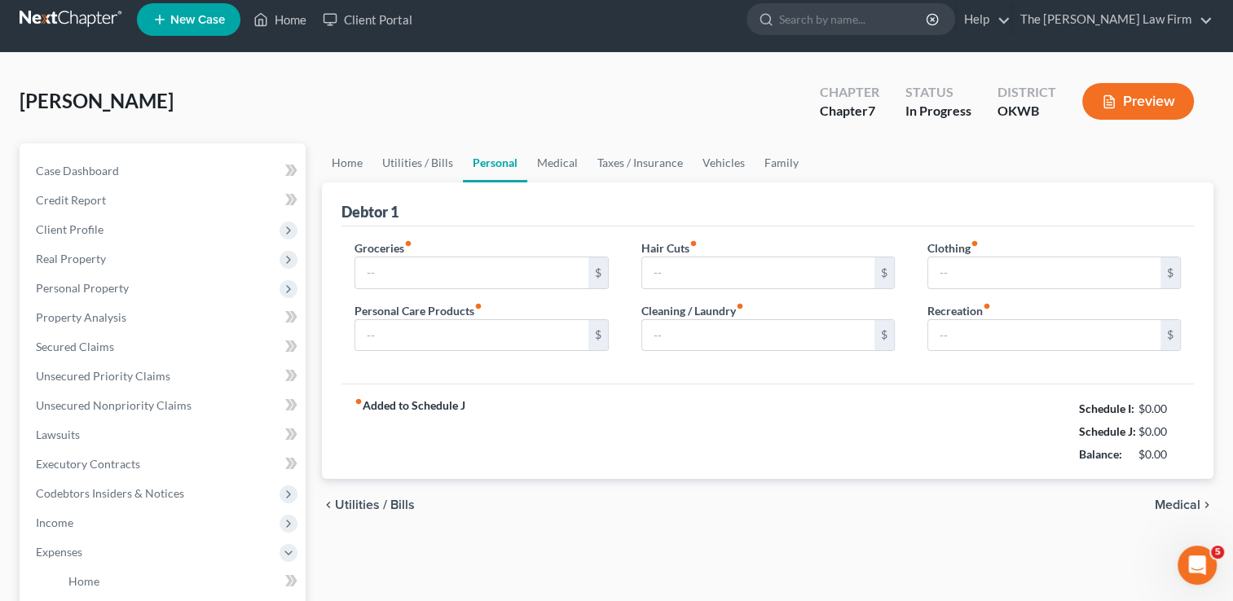
type input "150.00"
type input "20.00"
type input "0.00"
type input "20.00"
type input "0.00"
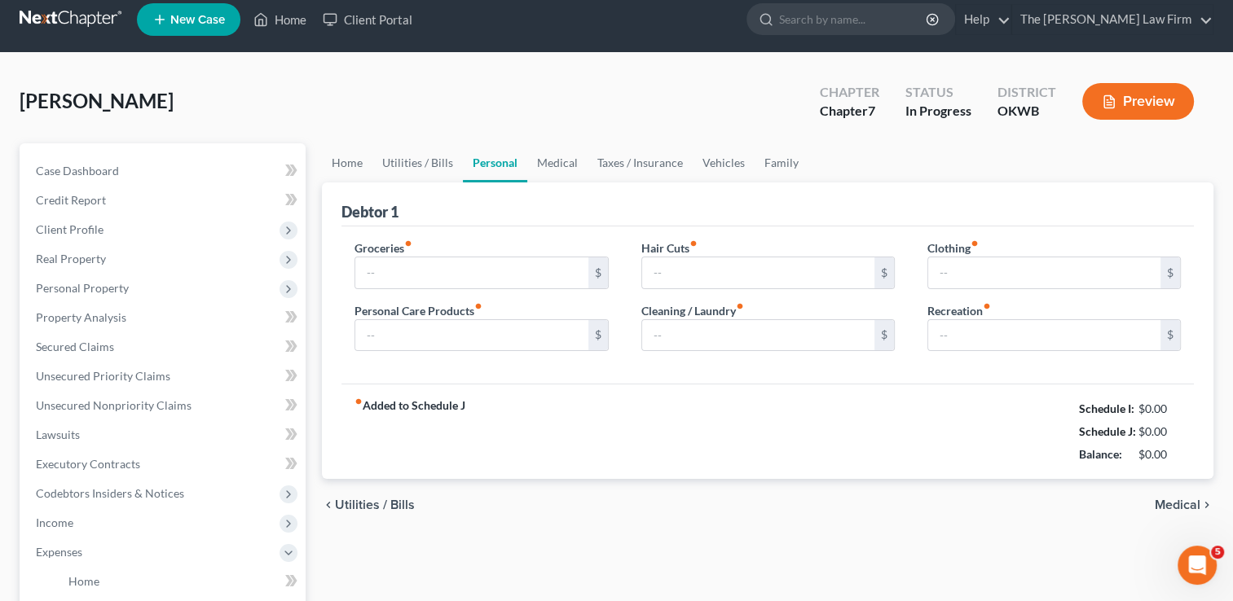
type input "0.00"
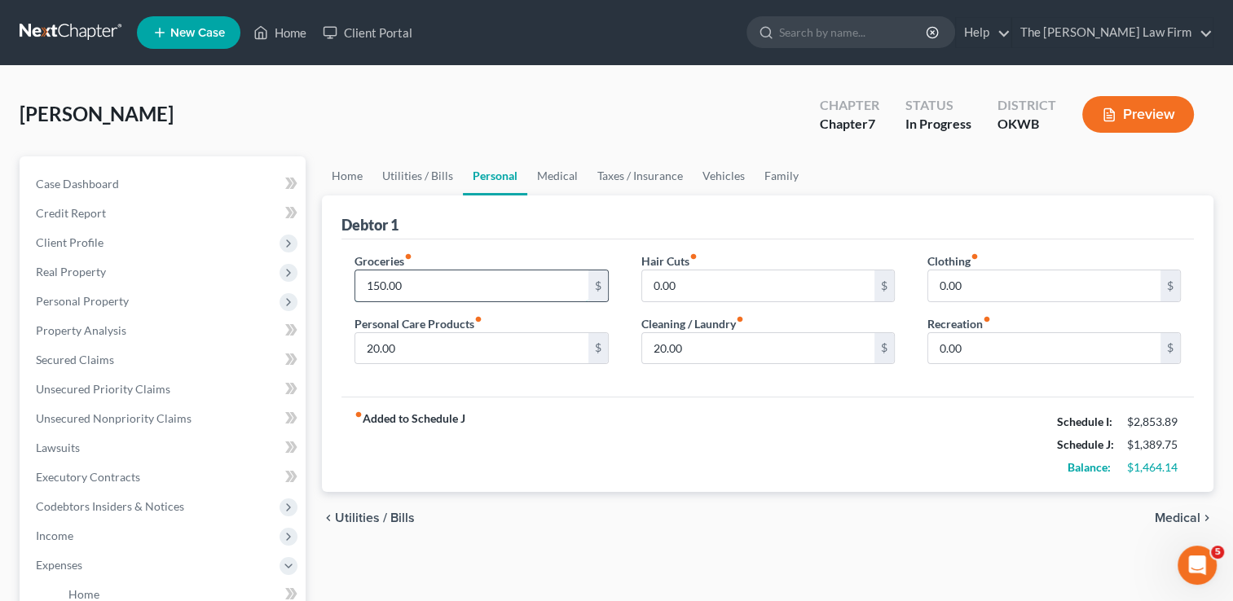
click at [416, 277] on input "150.00" at bounding box center [471, 286] width 232 height 31
type input "400.00"
click at [419, 351] on input "20.00" at bounding box center [471, 348] width 232 height 31
type input "40.00"
click at [731, 350] on input "20.00" at bounding box center [758, 348] width 232 height 31
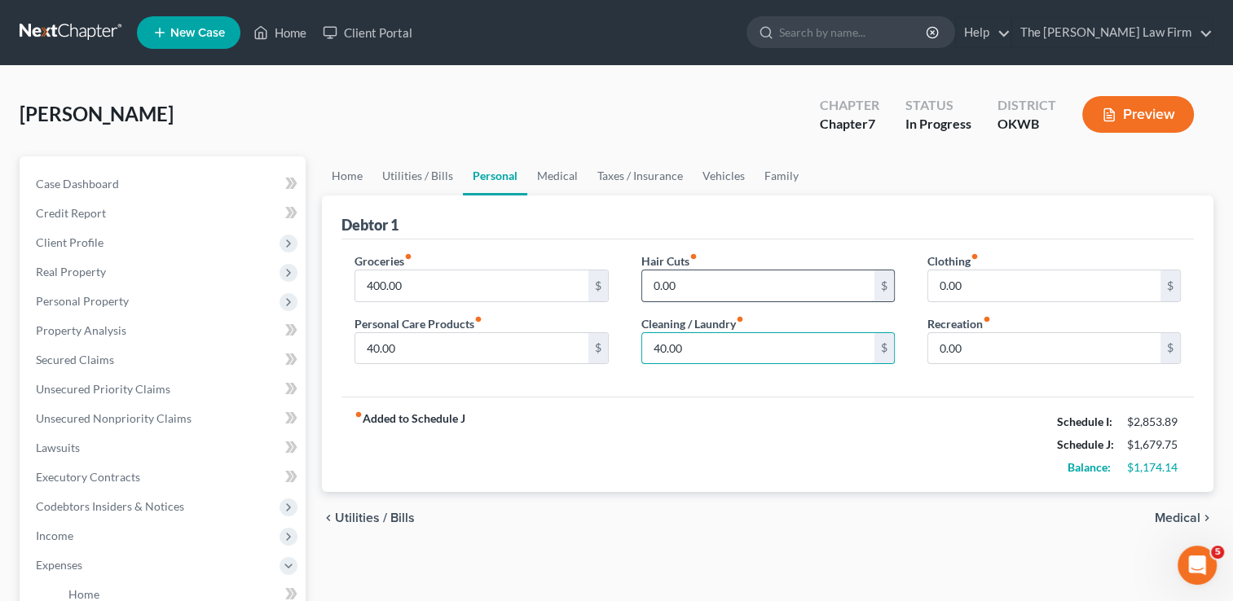
type input "40.00"
click at [755, 288] on input "0.00" at bounding box center [758, 286] width 232 height 31
click at [992, 282] on input "0.00" at bounding box center [1044, 286] width 232 height 31
type input "20.00"
click at [711, 286] on input "0.00" at bounding box center [758, 286] width 232 height 31
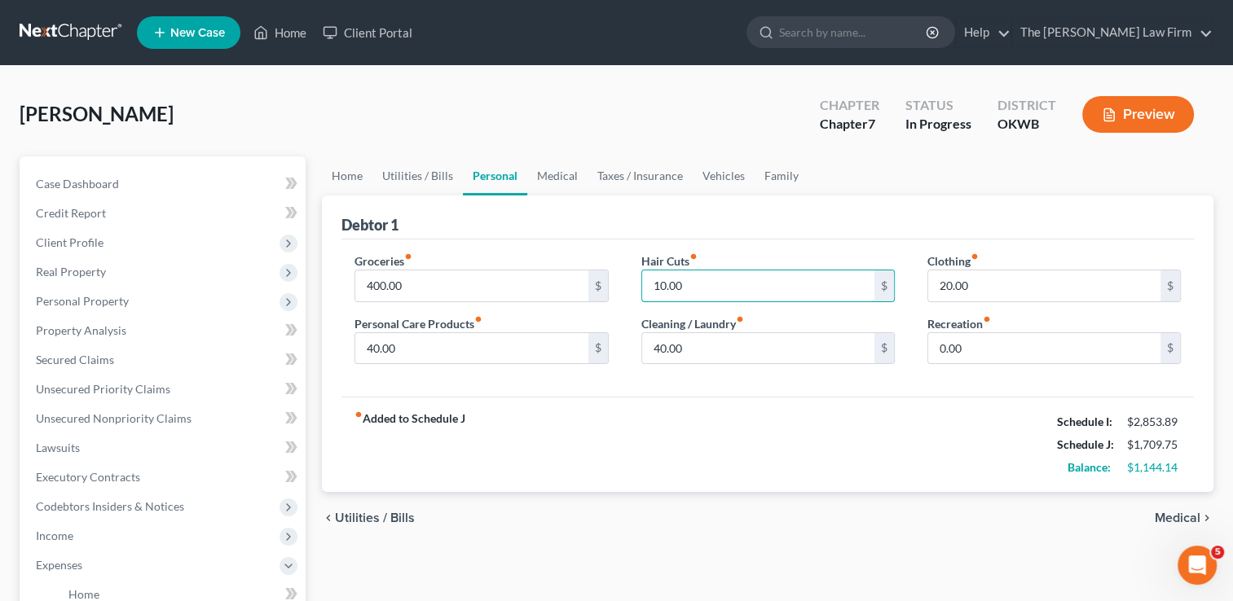
type input "10.00"
click at [817, 210] on div "Debtor 1" at bounding box center [767, 218] width 852 height 44
click at [729, 174] on link "Vehicles" at bounding box center [724, 175] width 62 height 39
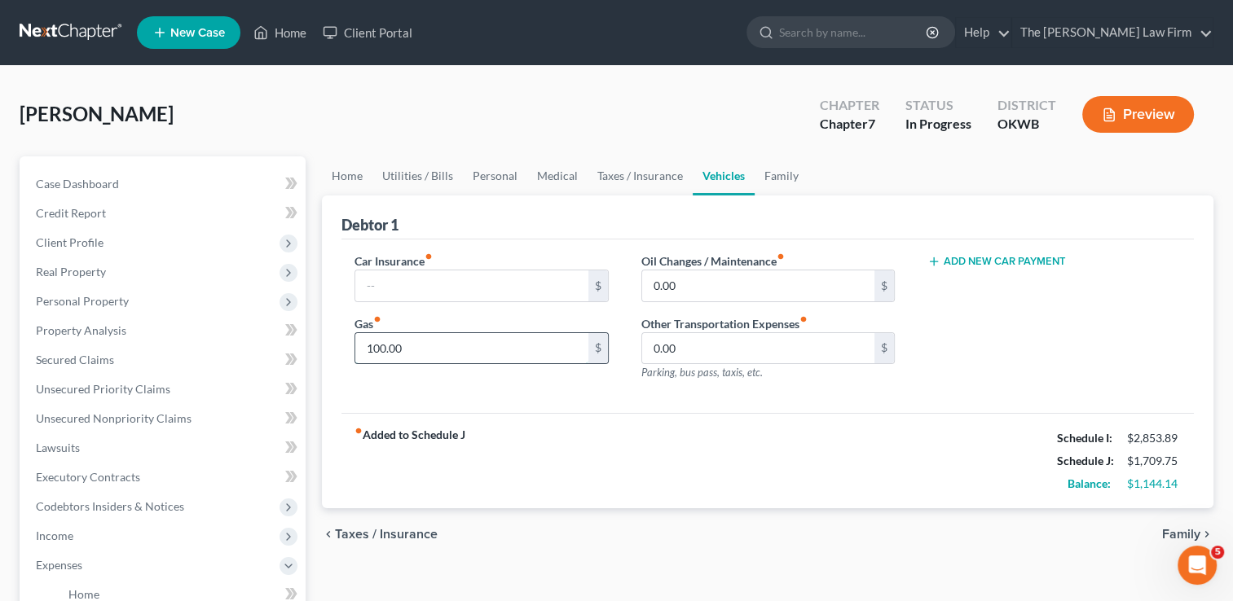
click at [431, 351] on input "100.00" at bounding box center [471, 348] width 232 height 31
type input "300.00"
click at [417, 282] on input "text" at bounding box center [471, 286] width 232 height 31
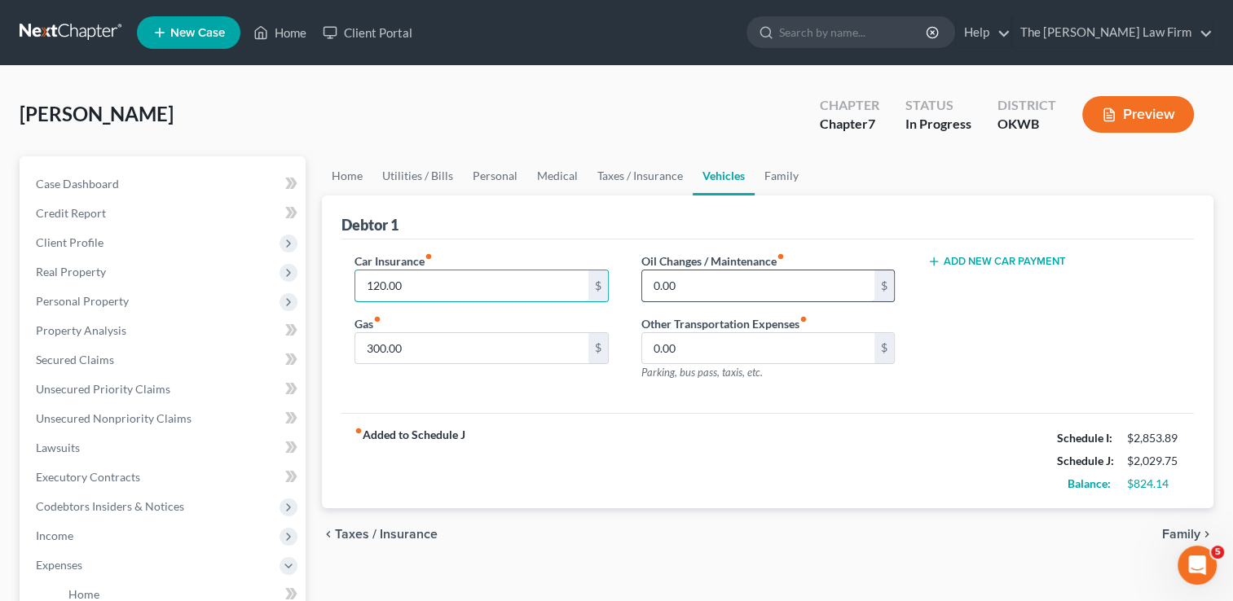
type input "120.00"
click at [699, 284] on input "0.00" at bounding box center [758, 286] width 232 height 31
type input "45.00"
click at [772, 180] on link "Family" at bounding box center [782, 175] width 54 height 39
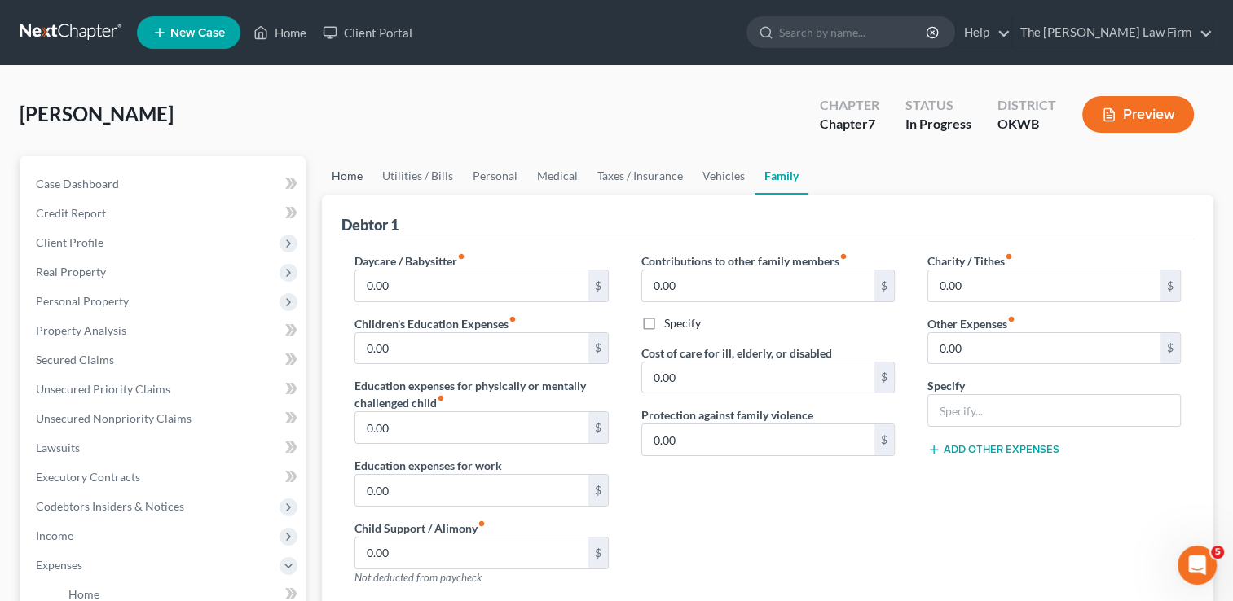
click at [349, 174] on link "Home" at bounding box center [347, 175] width 51 height 39
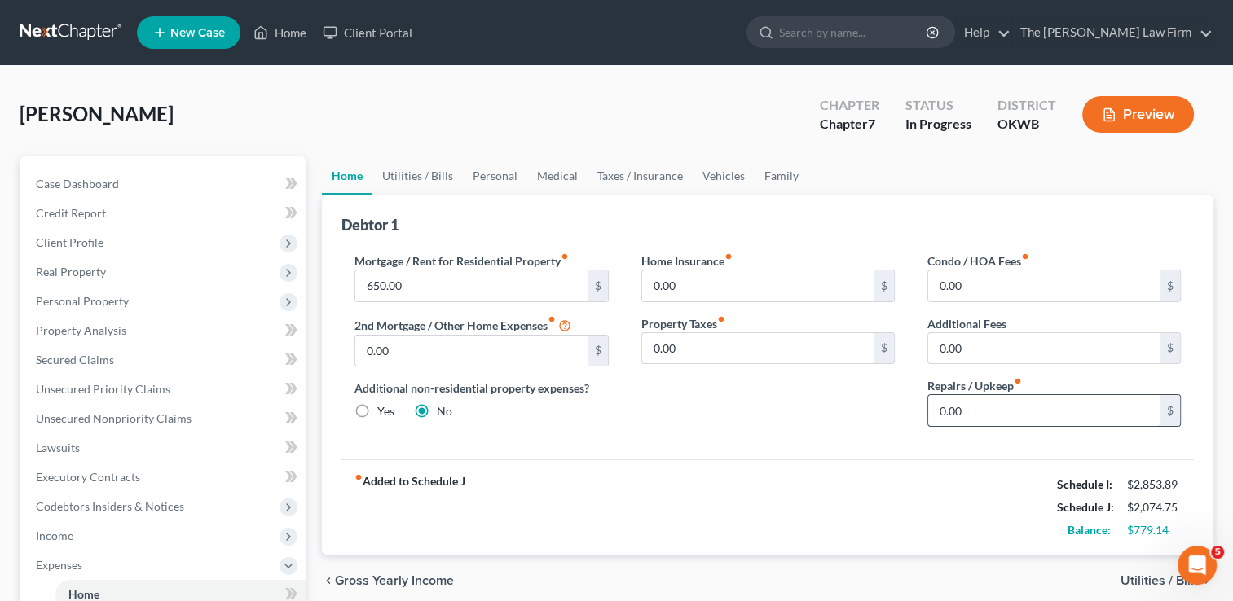
click at [997, 414] on input "0.00" at bounding box center [1044, 410] width 232 height 31
type input "50.00"
click at [420, 175] on link "Utilities / Bills" at bounding box center [417, 175] width 90 height 39
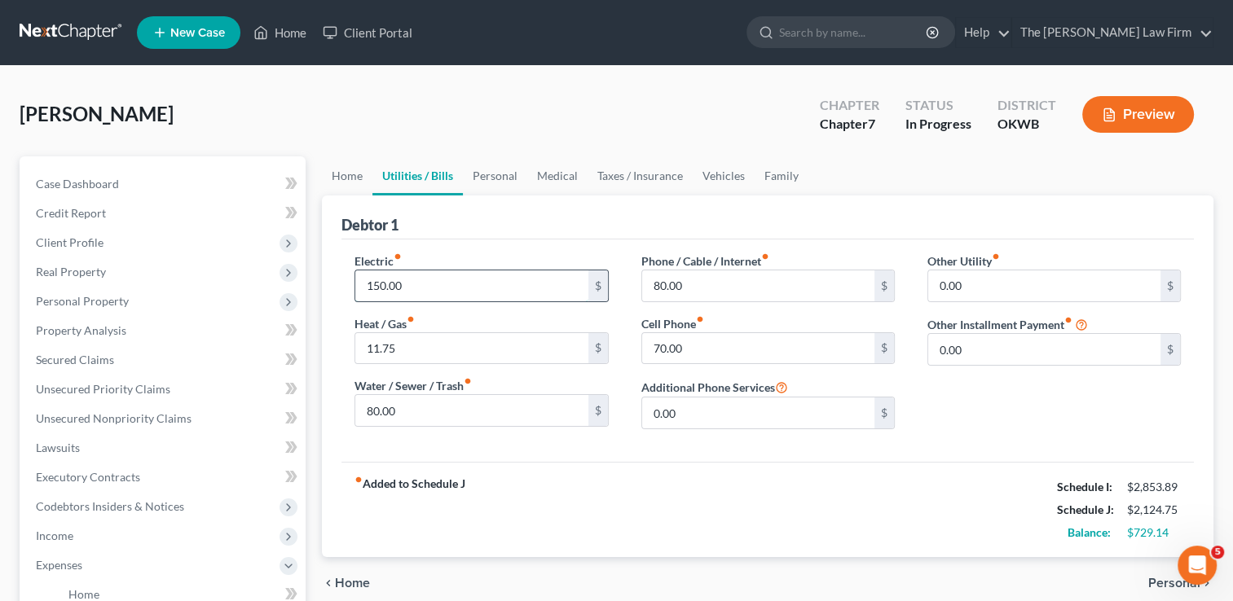
click at [427, 285] on input "150.00" at bounding box center [471, 286] width 232 height 31
drag, startPoint x: 419, startPoint y: 284, endPoint x: 354, endPoint y: 285, distance: 65.2
click at [354, 285] on div "Electric fiber_manual_record 250.00 $ Heat / Gas fiber_manual_record 11.75 $ Wa…" at bounding box center [481, 348] width 286 height 190
type input "300.00"
click at [500, 451] on div "Electric fiber_manual_record 300.00 $ Heat / Gas fiber_manual_record 11.75 $ Wa…" at bounding box center [767, 351] width 852 height 222
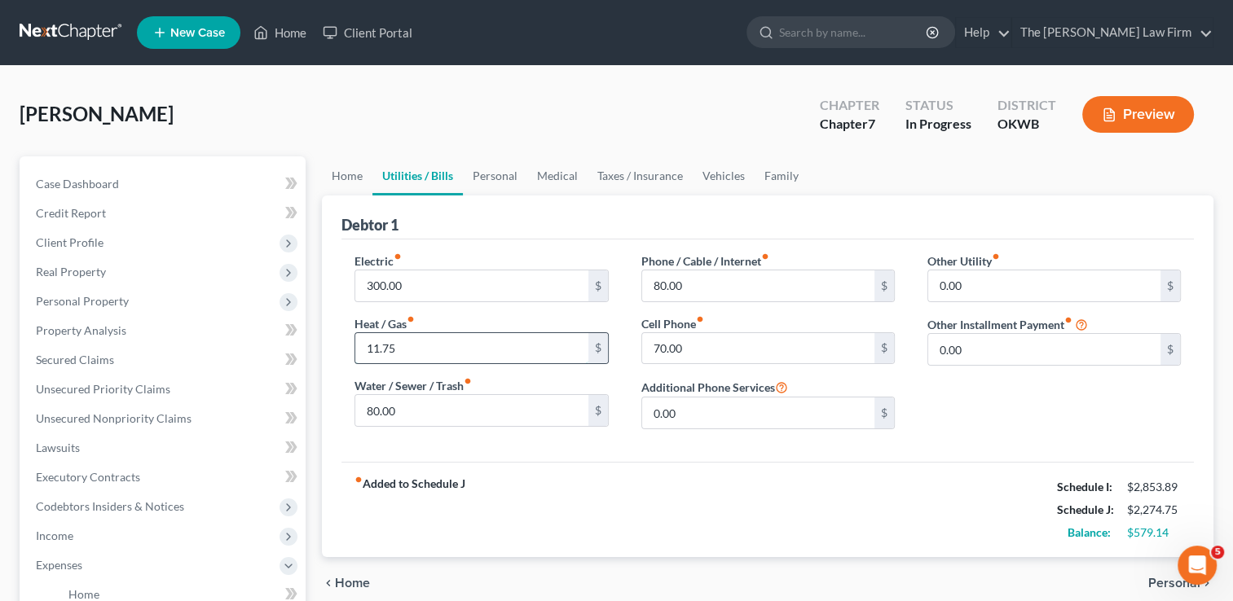
click at [429, 350] on input "11.75" at bounding box center [471, 348] width 232 height 31
type input "20.00"
click at [407, 414] on input "80.00" at bounding box center [471, 410] width 232 height 31
type input "100.00"
click at [697, 282] on input "80.00" at bounding box center [758, 286] width 232 height 31
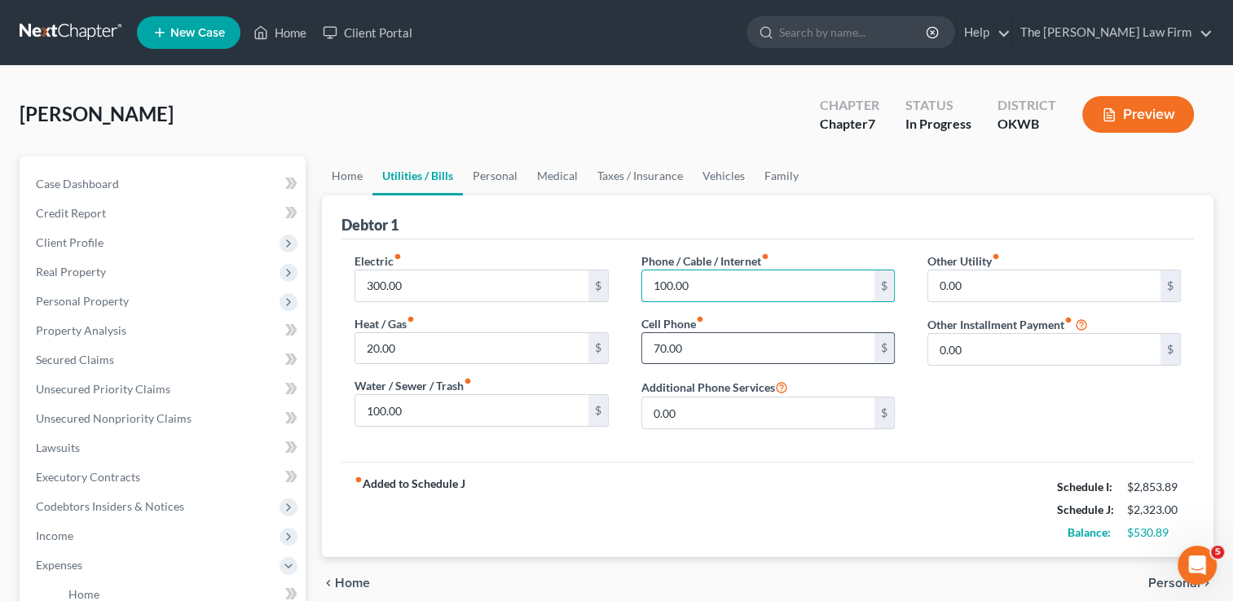
type input "100.00"
click at [697, 347] on input "70.00" at bounding box center [758, 348] width 232 height 31
type input "150.00"
click at [1010, 403] on div "Other Utility fiber_manual_record 0.00 $ Other Installment Payment fiber_manual…" at bounding box center [1054, 348] width 286 height 190
click at [484, 181] on link "Personal" at bounding box center [495, 175] width 64 height 39
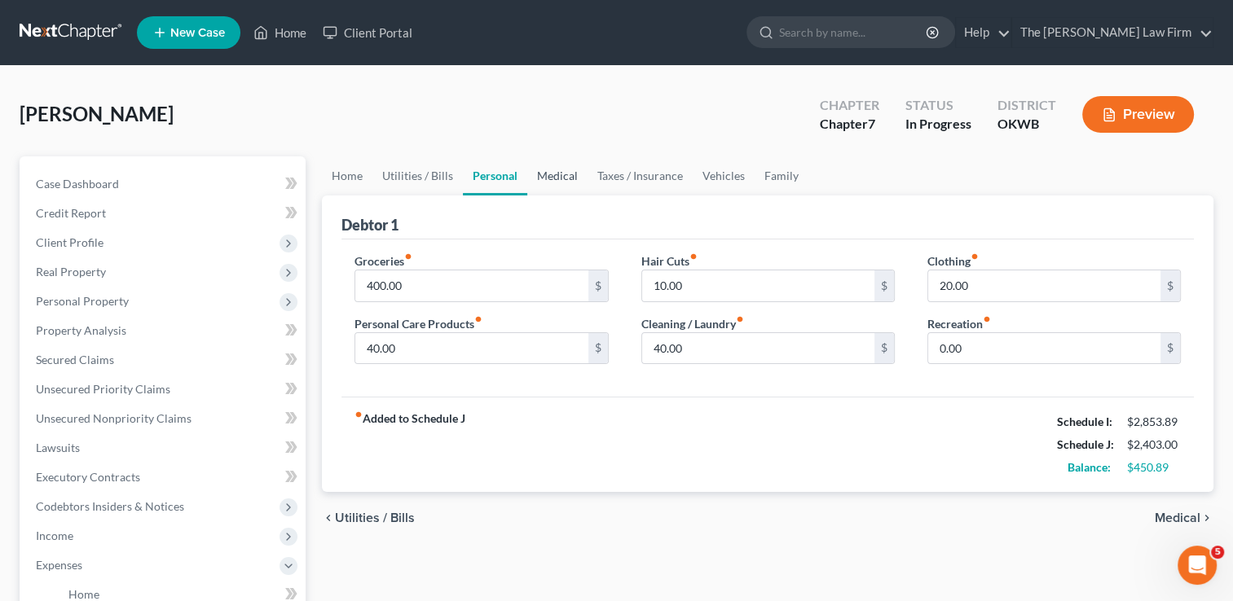
click at [565, 174] on link "Medical" at bounding box center [557, 175] width 60 height 39
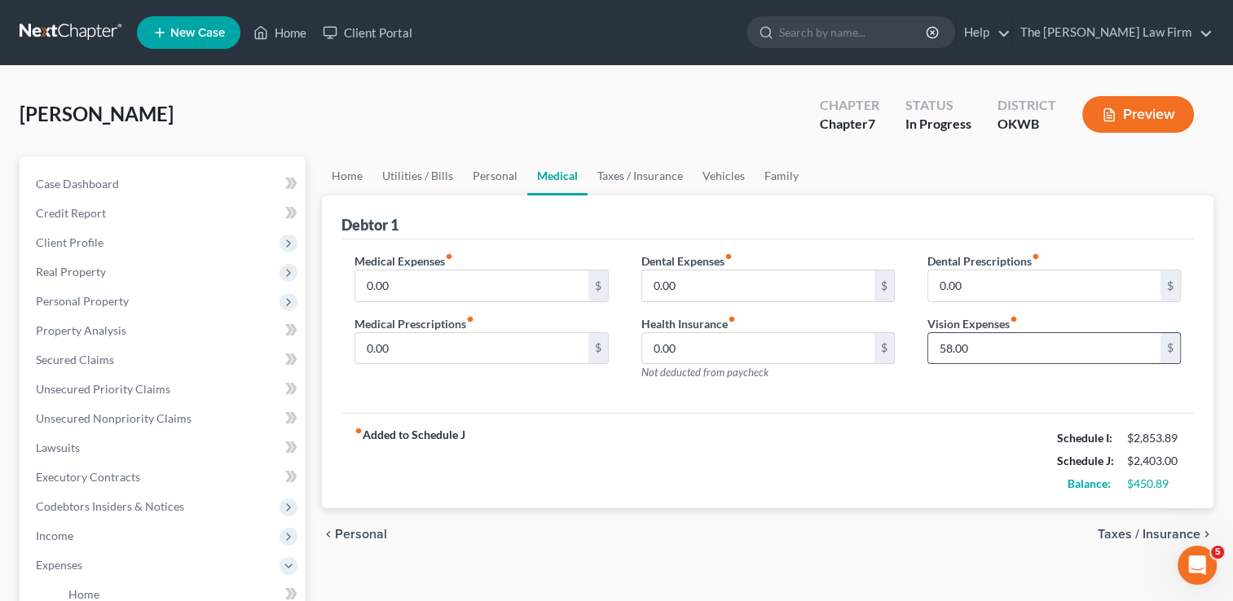
click at [985, 341] on input "58.00" at bounding box center [1044, 348] width 232 height 31
type input "80.00"
click at [616, 174] on link "Taxes / Insurance" at bounding box center [639, 175] width 105 height 39
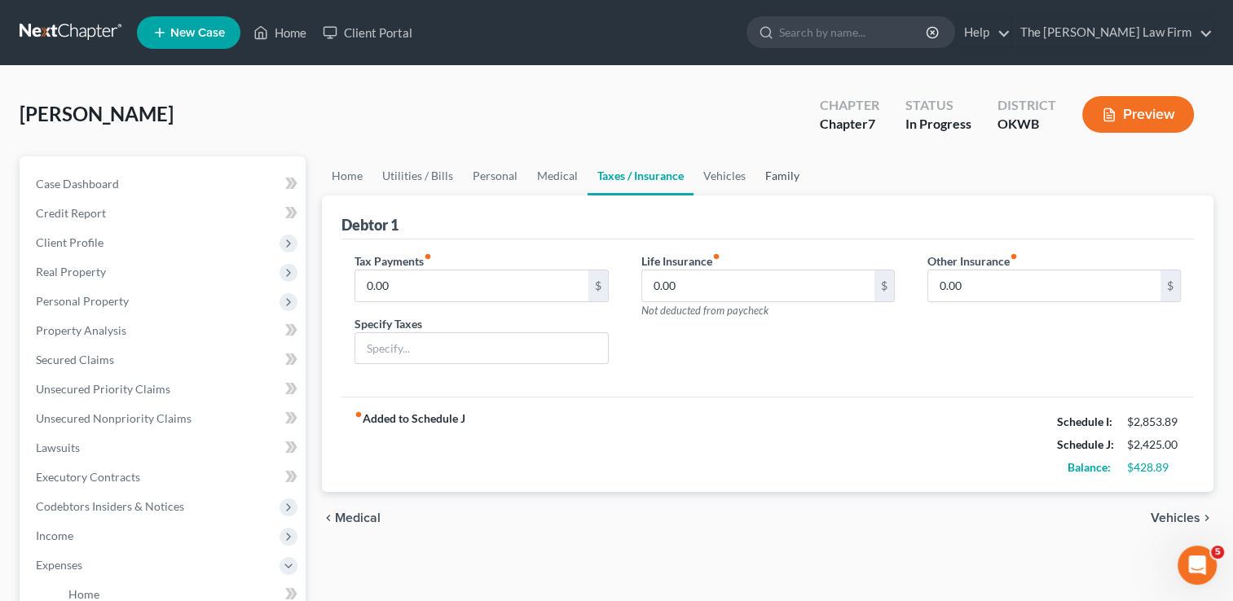
click at [755, 171] on link "Family" at bounding box center [782, 175] width 54 height 39
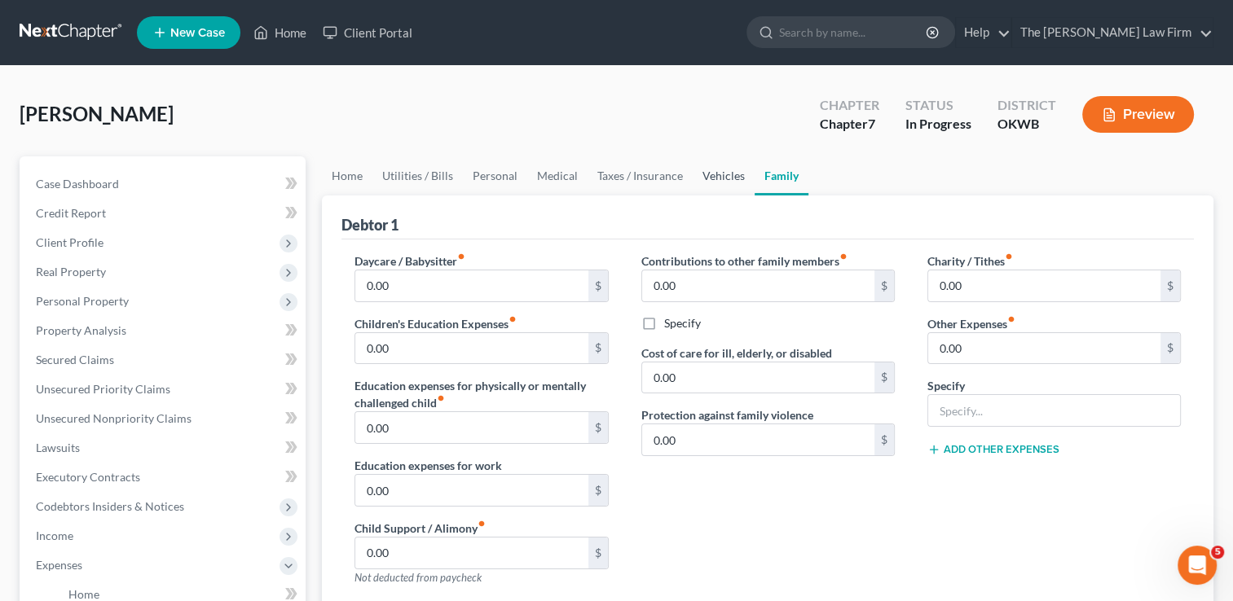
click at [717, 173] on link "Vehicles" at bounding box center [724, 175] width 62 height 39
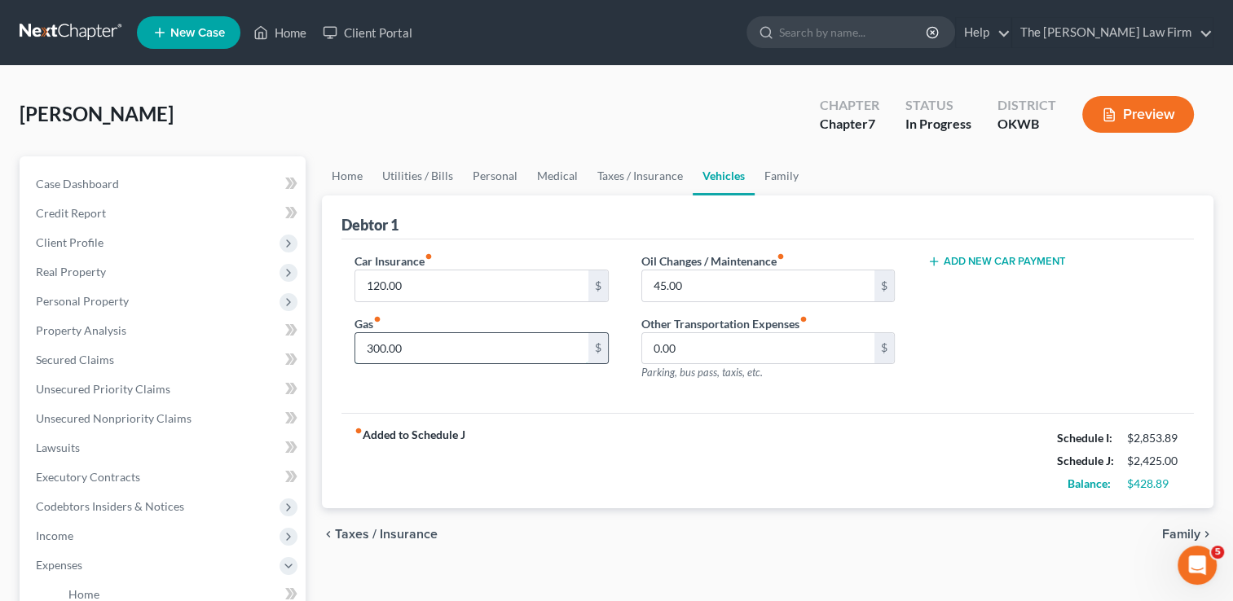
click at [422, 350] on input "300.00" at bounding box center [471, 348] width 232 height 31
type input "1"
type input "450.00"
click at [614, 396] on div "Car Insurance fiber_manual_record 120.00 $ Gas fiber_manual_record 450.00 $ Oil…" at bounding box center [767, 327] width 852 height 174
click at [345, 174] on link "Home" at bounding box center [347, 175] width 51 height 39
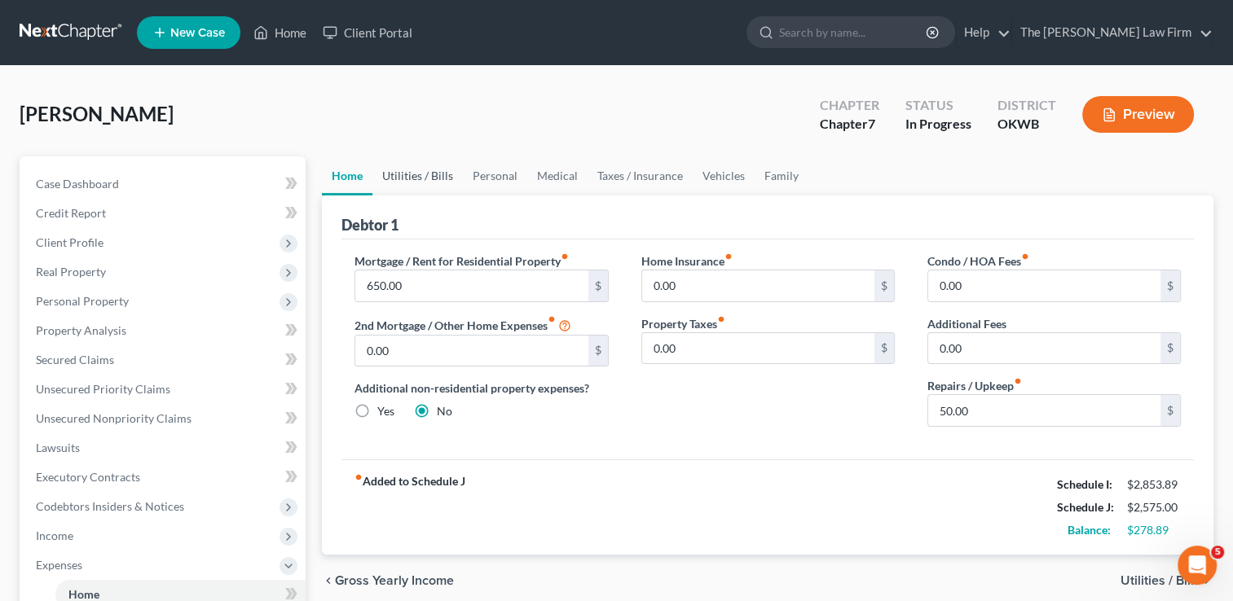
click at [416, 171] on link "Utilities / Bills" at bounding box center [417, 175] width 90 height 39
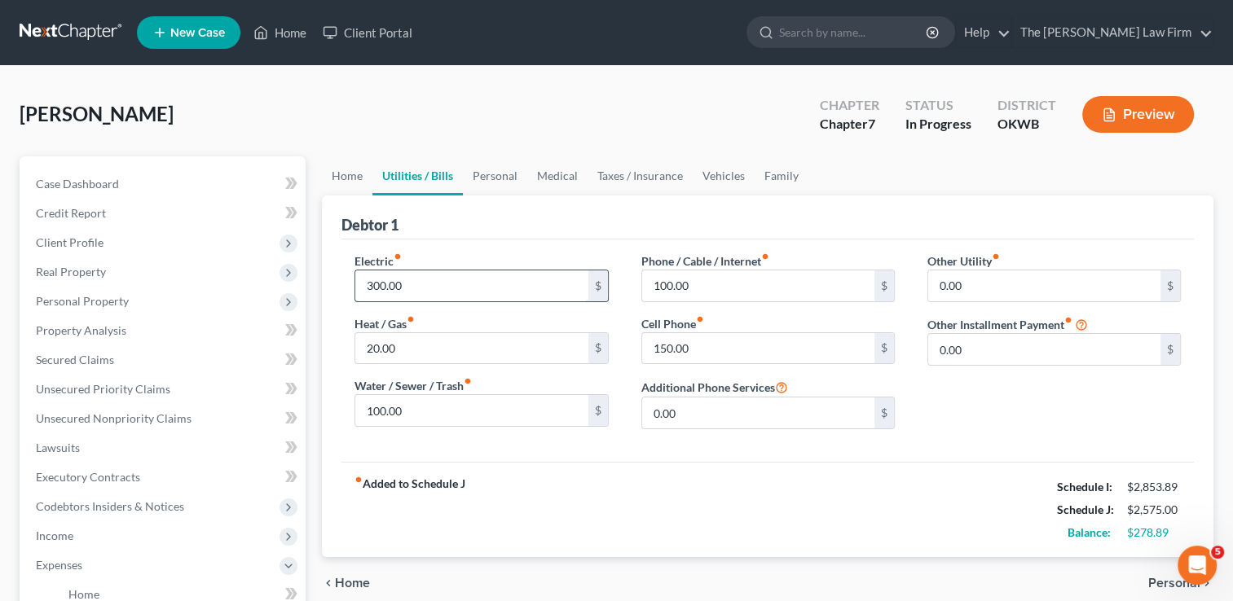
click at [424, 285] on input "300.00" at bounding box center [471, 286] width 232 height 31
type input "350.00"
click at [511, 174] on link "Personal" at bounding box center [495, 175] width 64 height 39
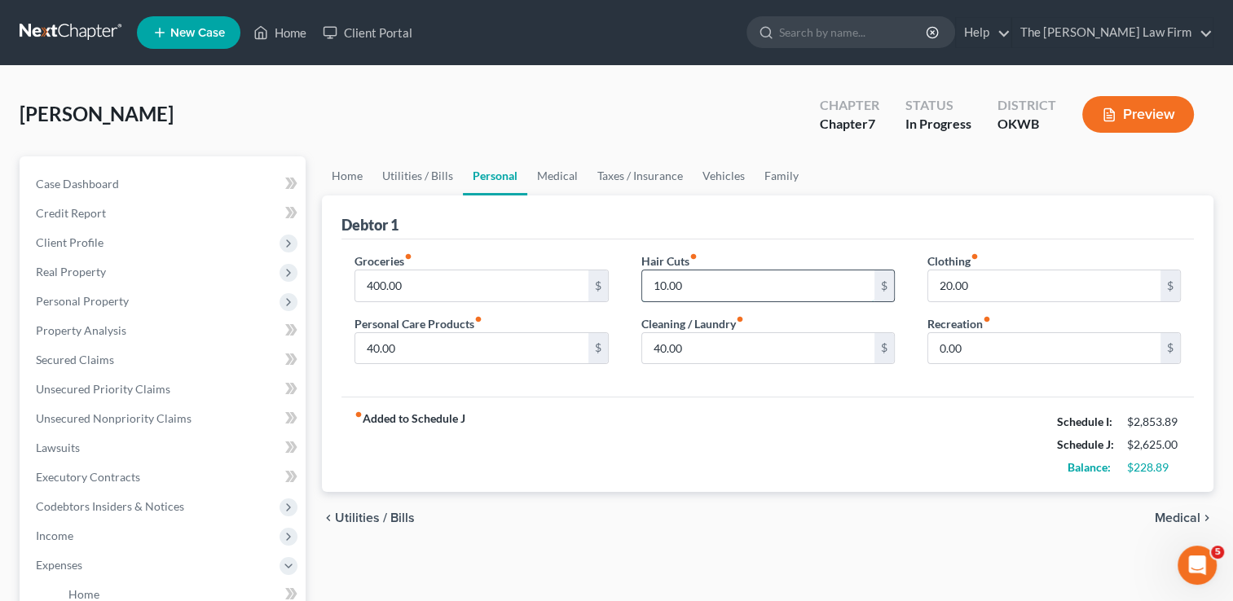
click at [719, 288] on input "10.00" at bounding box center [758, 286] width 232 height 31
type input "20.00"
click at [991, 282] on input "20.00" at bounding box center [1044, 286] width 232 height 31
type input "40.00"
click at [891, 221] on div "Debtor 1" at bounding box center [767, 218] width 852 height 44
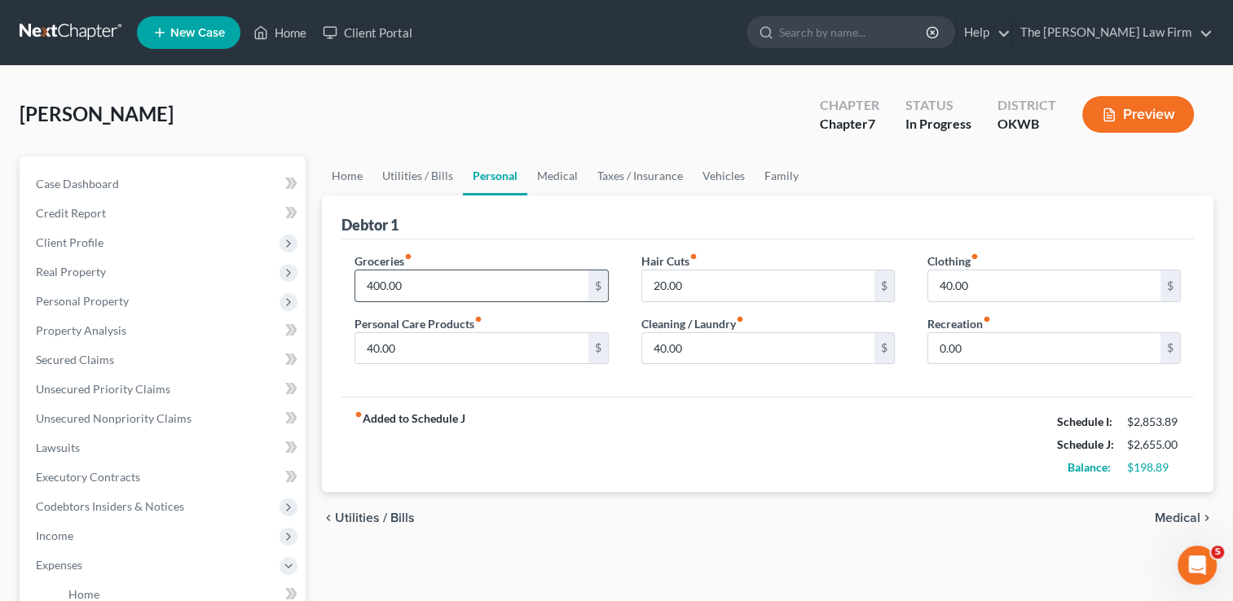
click at [479, 285] on input "400.00" at bounding box center [471, 286] width 232 height 31
type input "497.00"
click at [704, 348] on input "40.00" at bounding box center [758, 348] width 232 height 31
type input "45.00"
click at [415, 355] on input "40.00" at bounding box center [471, 348] width 232 height 31
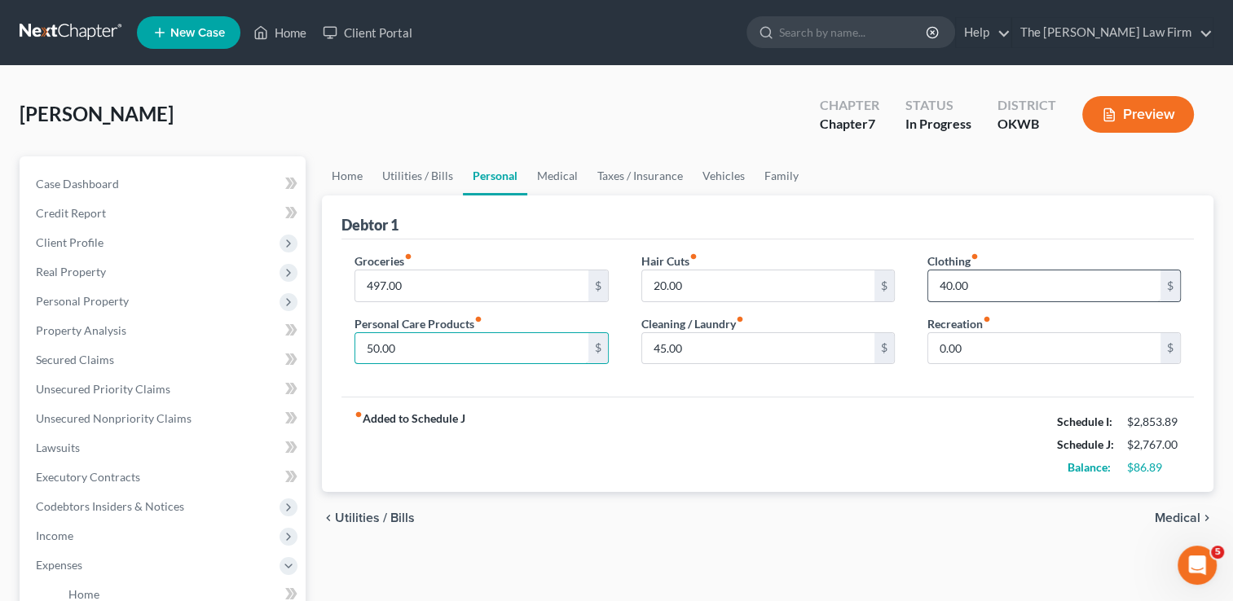
type input "50.00"
click at [997, 282] on input "40.00" at bounding box center [1044, 286] width 232 height 31
click at [722, 288] on input "20.00" at bounding box center [758, 286] width 232 height 31
type input "25.00"
click at [1019, 286] on input "40.00" at bounding box center [1044, 286] width 232 height 31
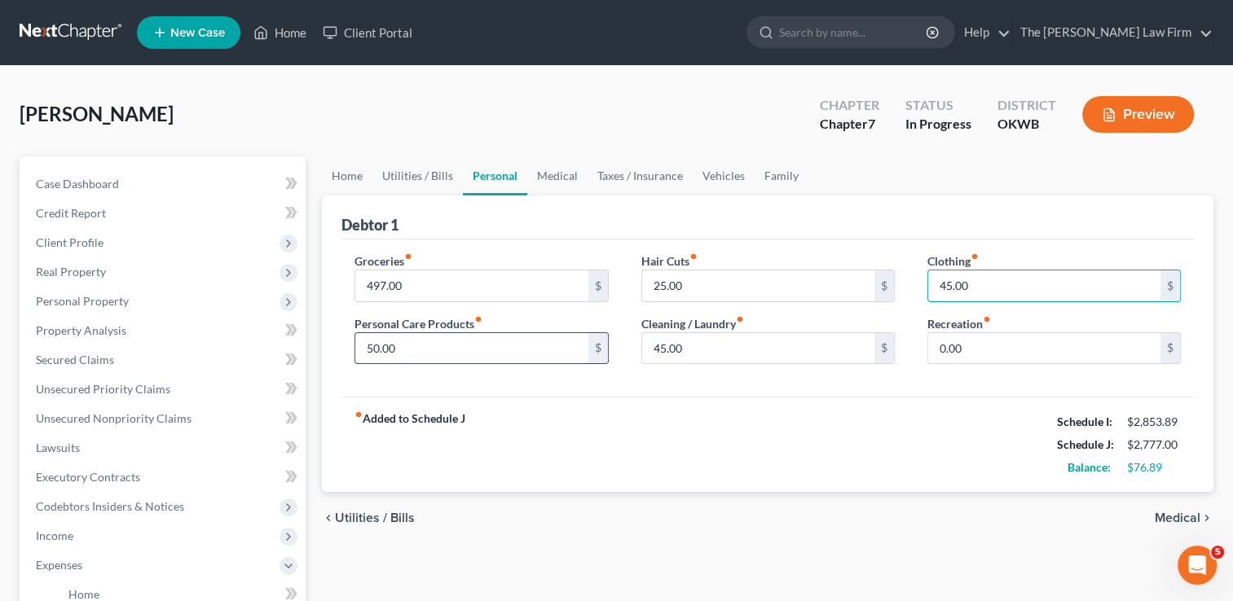
type input "45.00"
click at [406, 345] on input "50.00" at bounding box center [471, 348] width 232 height 31
type input "60.00"
click at [589, 407] on div "fiber_manual_record Added to Schedule J Schedule I: $2,853.89 Schedule J: $2,78…" at bounding box center [767, 444] width 852 height 95
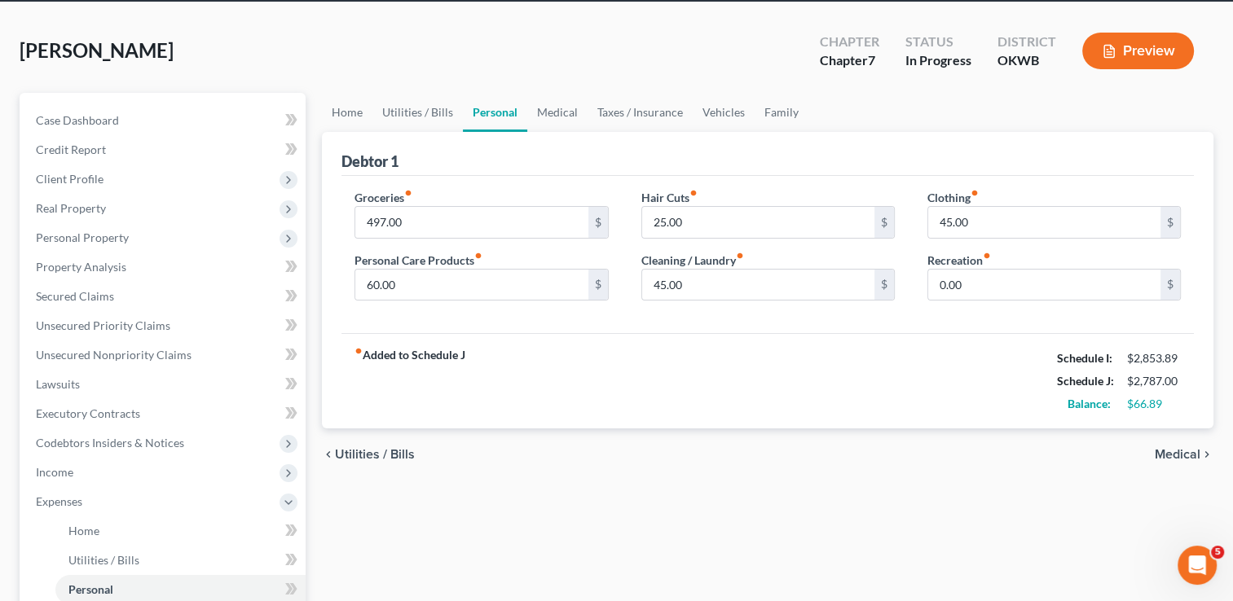
scroll to position [163, 0]
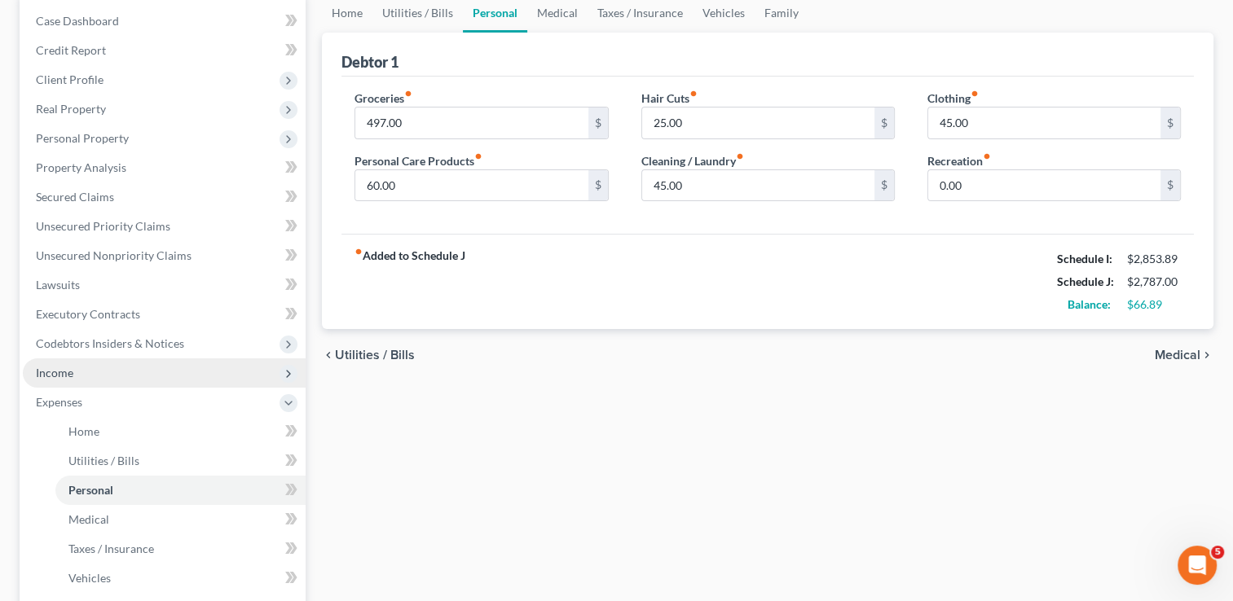
click at [65, 374] on span "Income" at bounding box center [54, 373] width 37 height 14
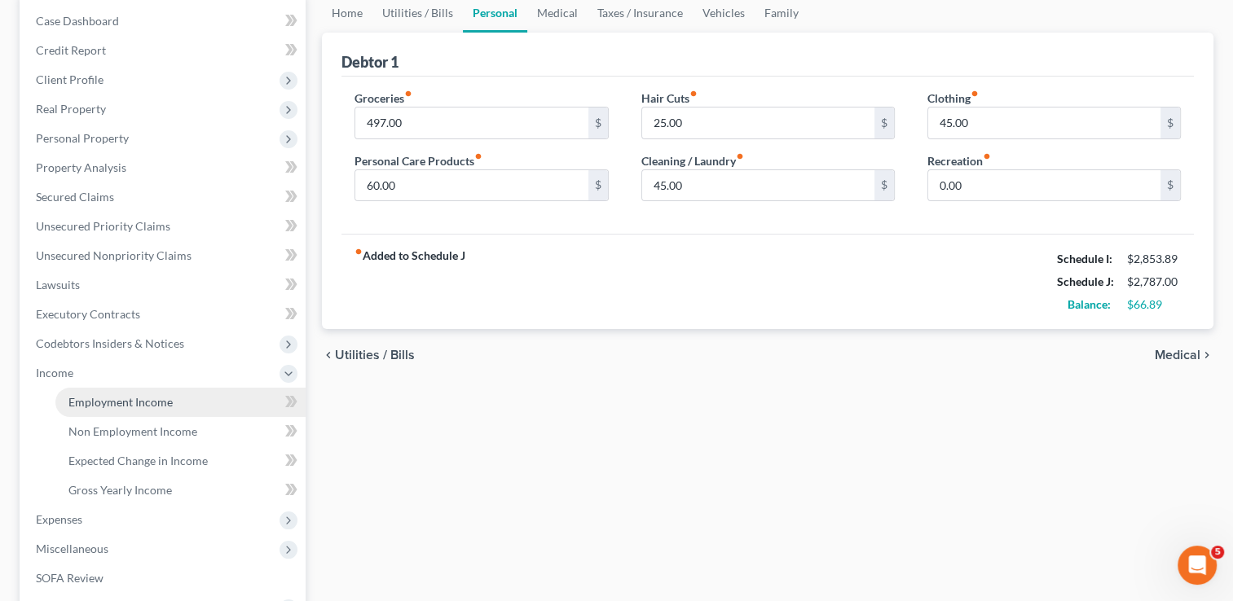
click at [130, 402] on span "Employment Income" at bounding box center [120, 402] width 104 height 14
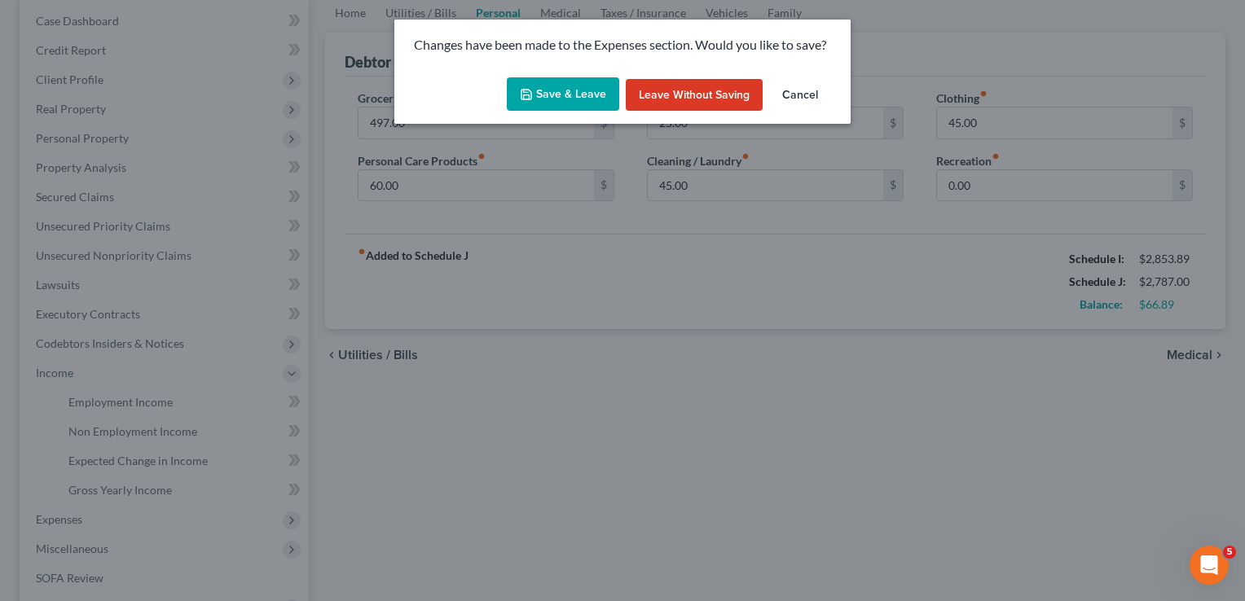
click at [540, 99] on button "Save & Leave" at bounding box center [563, 94] width 112 height 34
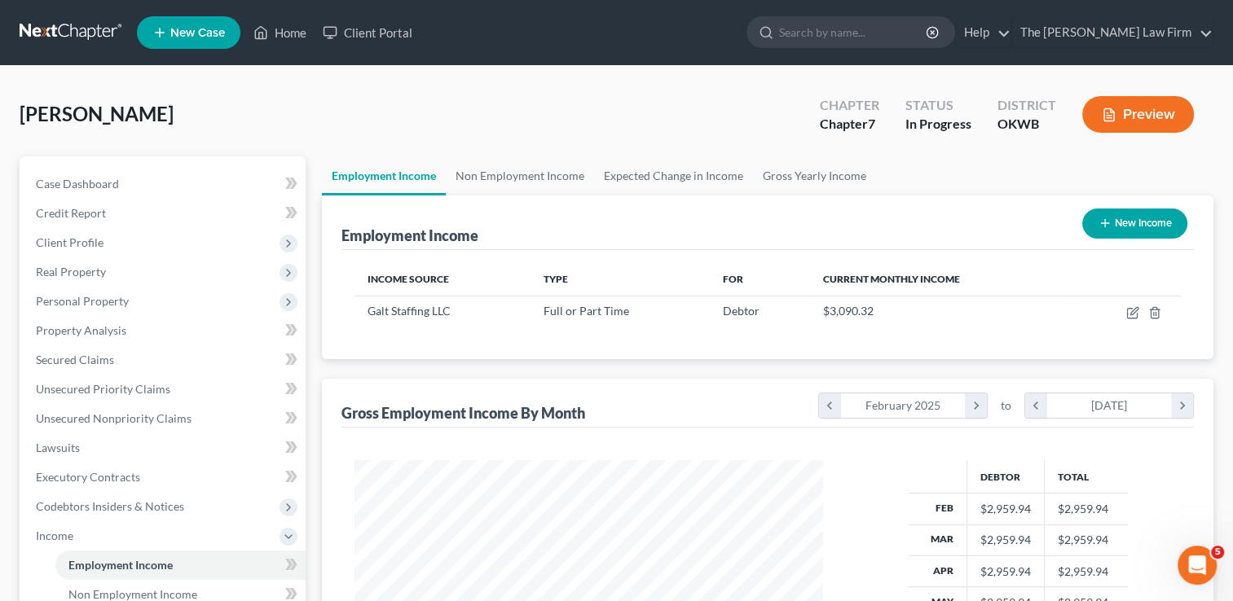
scroll to position [290, 501]
click at [57, 30] on link at bounding box center [72, 32] width 104 height 29
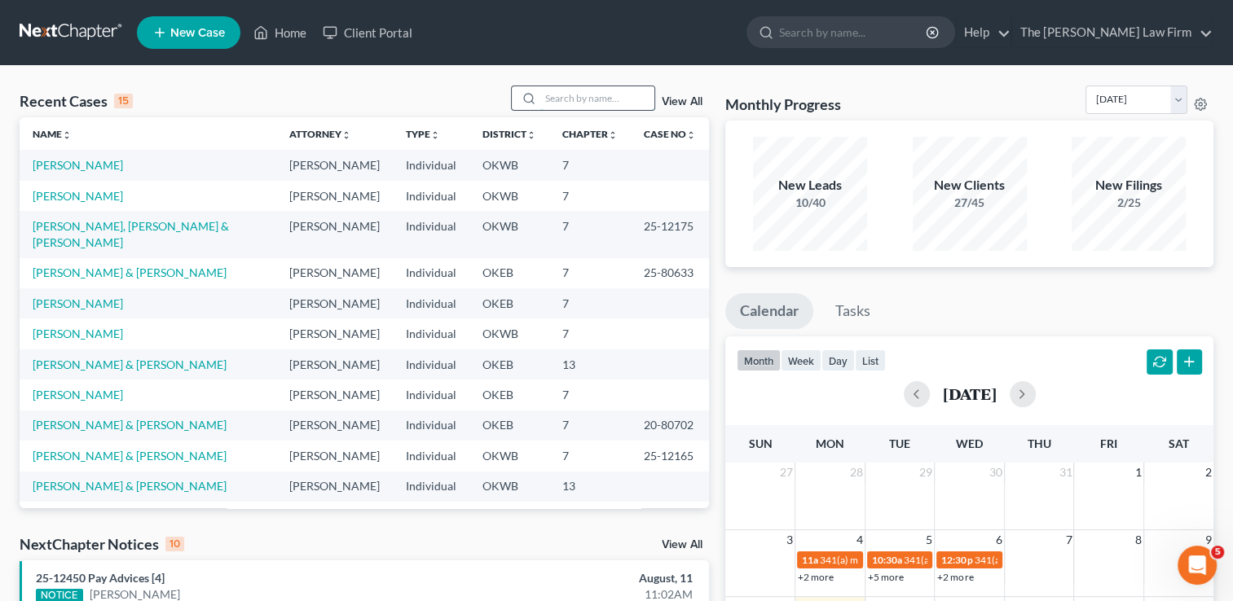
click at [597, 96] on input "search" at bounding box center [597, 98] width 114 height 24
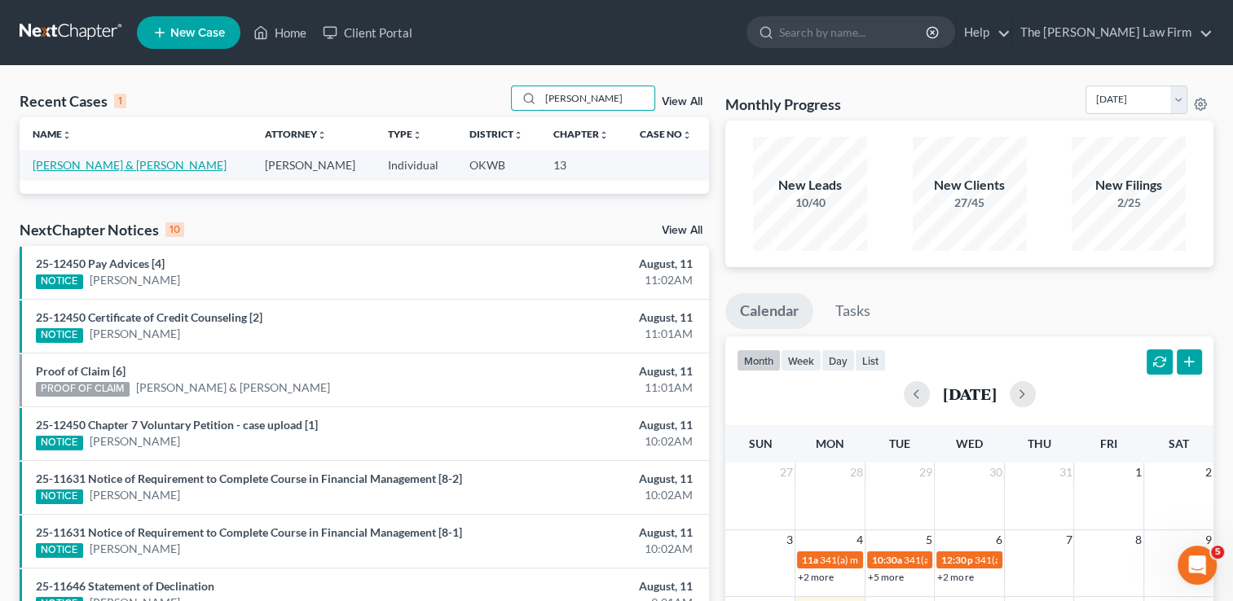
type input "pickett"
click at [87, 166] on link "Pickett-Trent, Brandon & Justin" at bounding box center [130, 165] width 194 height 14
select select "1"
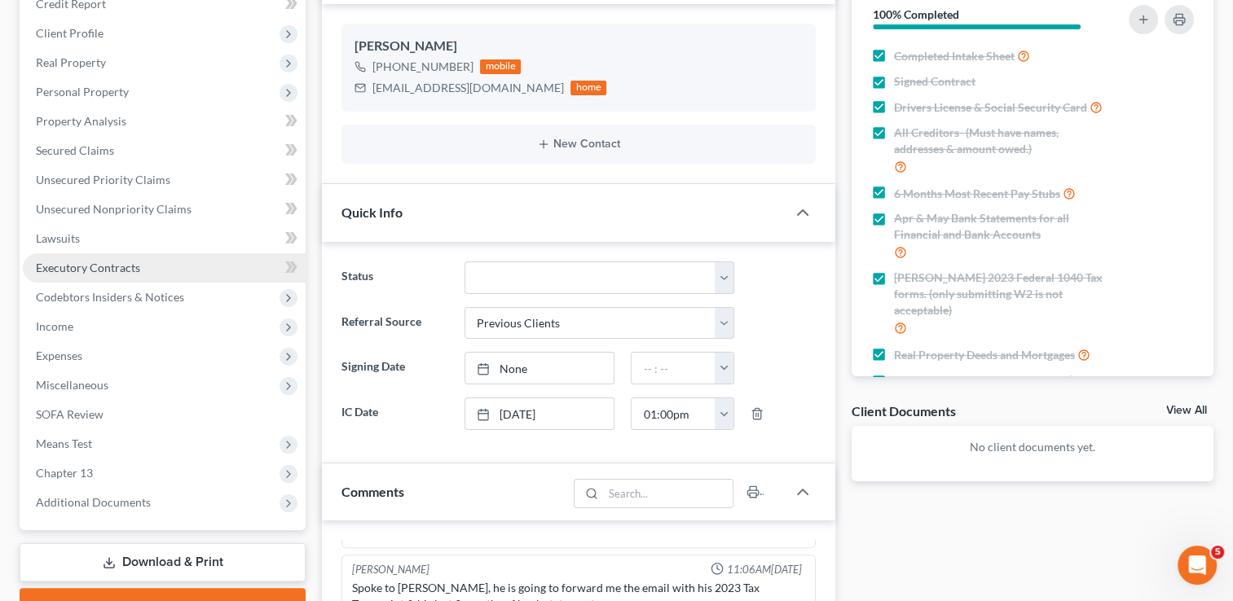
scroll to position [244, 0]
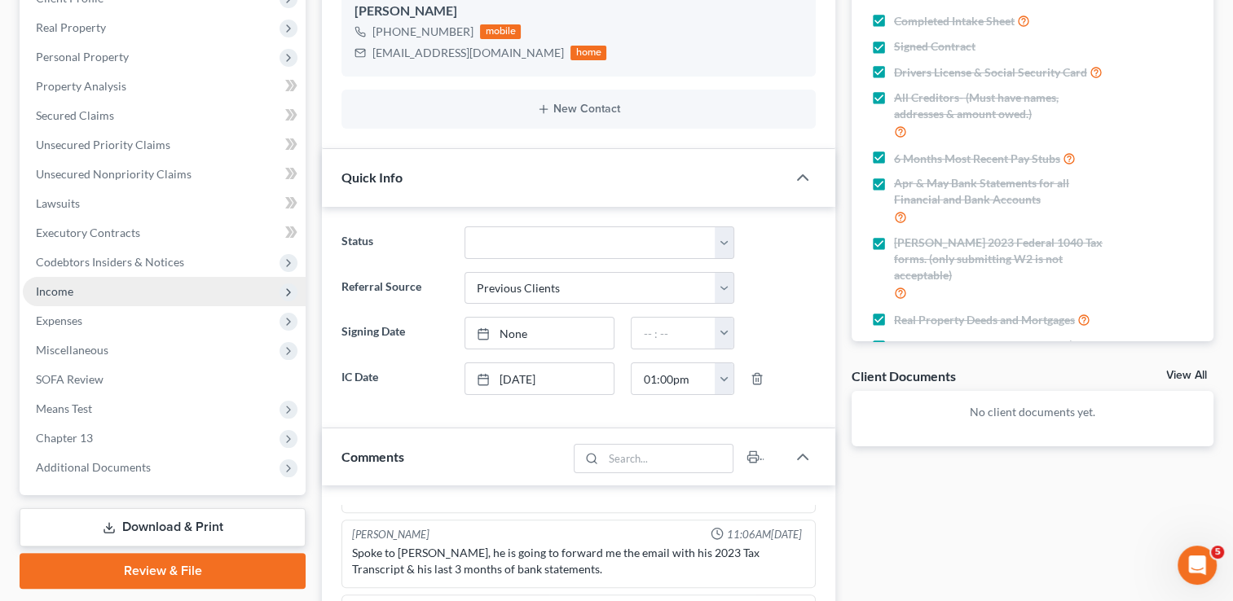
click at [55, 295] on span "Income" at bounding box center [54, 291] width 37 height 14
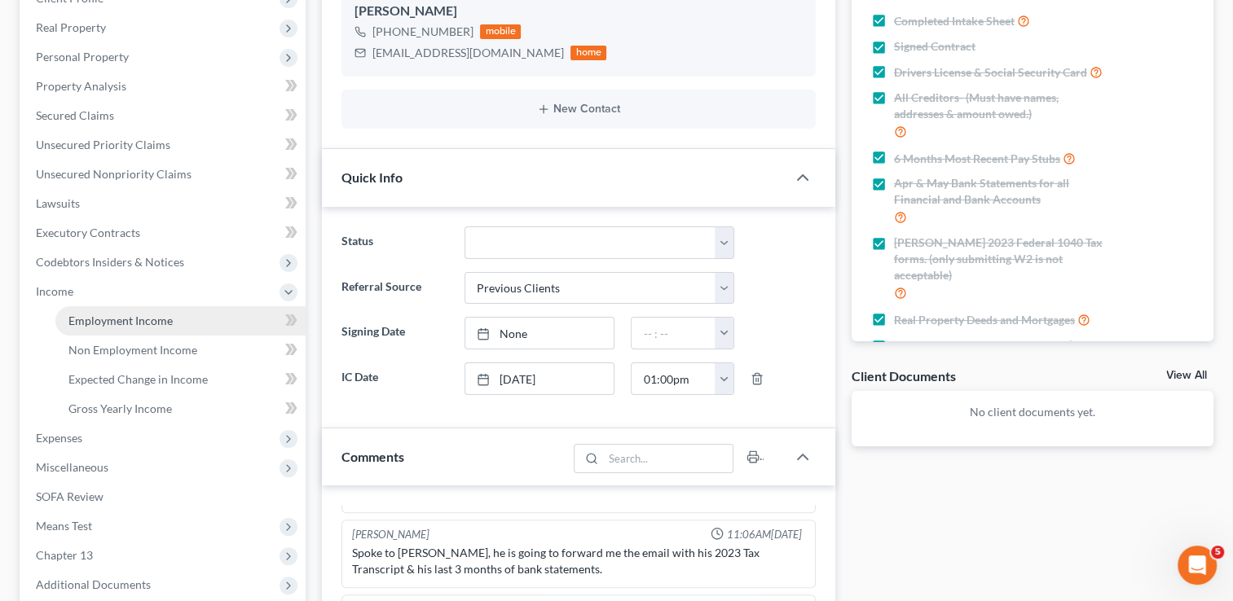
click at [137, 324] on span "Employment Income" at bounding box center [120, 321] width 104 height 14
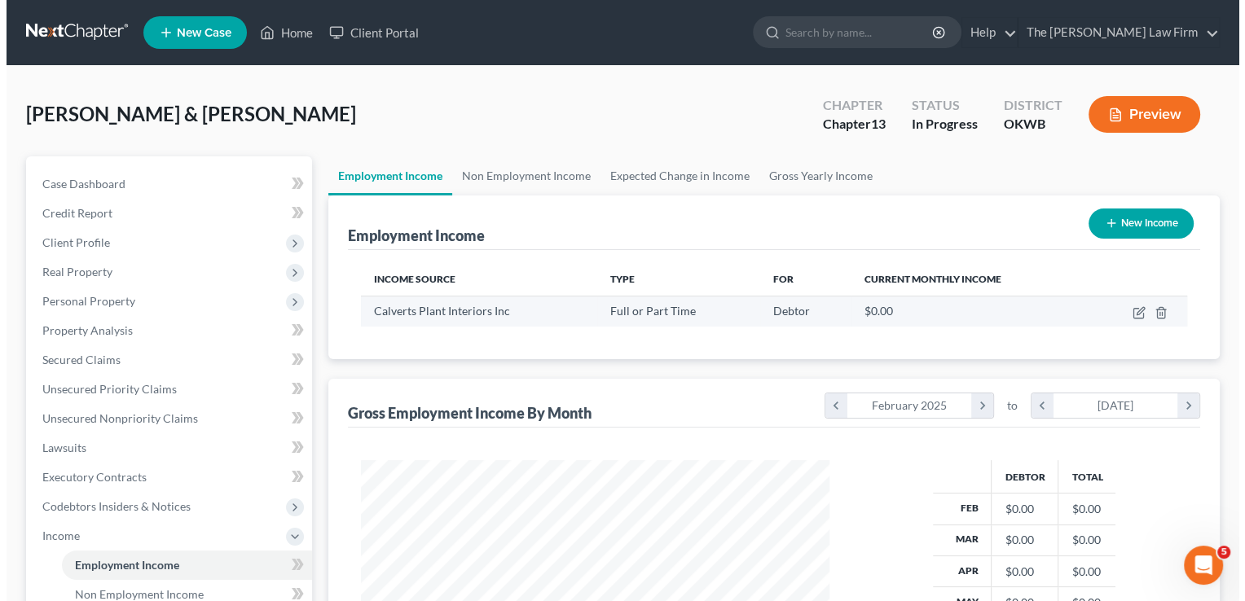
scroll to position [290, 501]
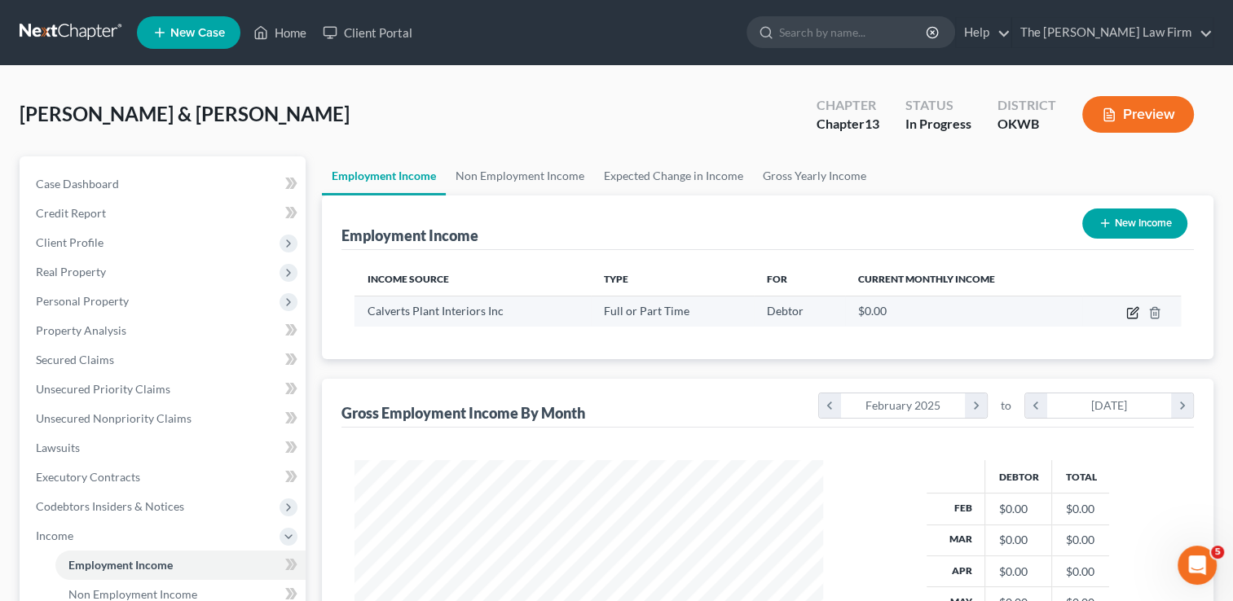
click at [1129, 312] on icon "button" at bounding box center [1132, 312] width 13 height 13
select select "0"
select select "37"
select select "2"
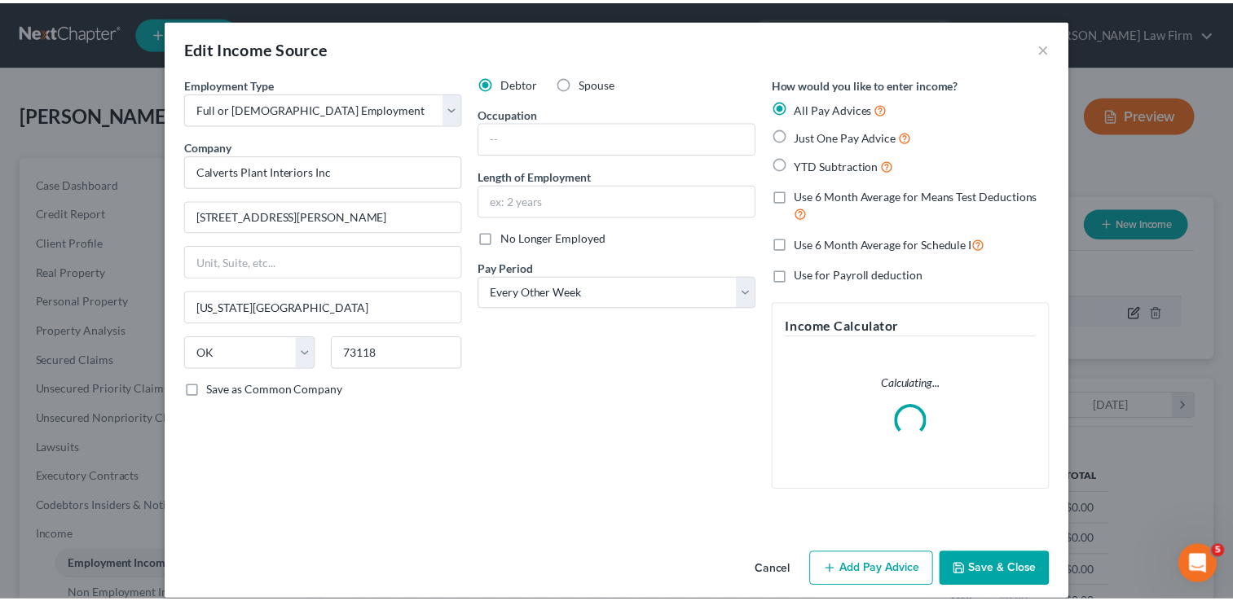
scroll to position [290, 505]
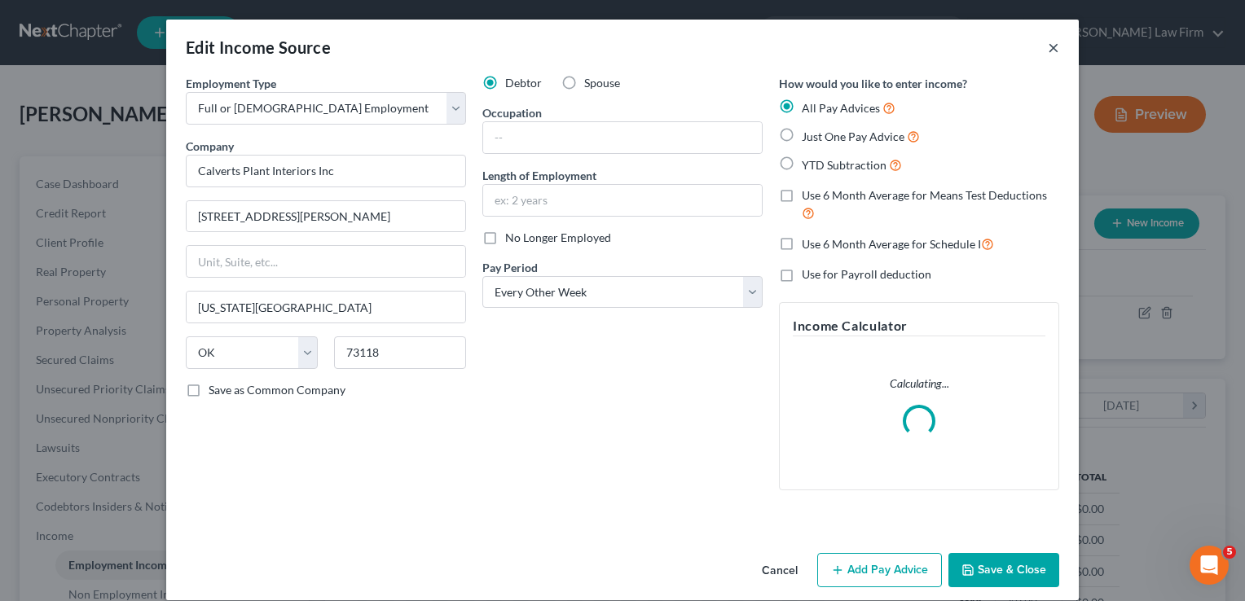
click at [1052, 45] on button "×" at bounding box center [1053, 47] width 11 height 20
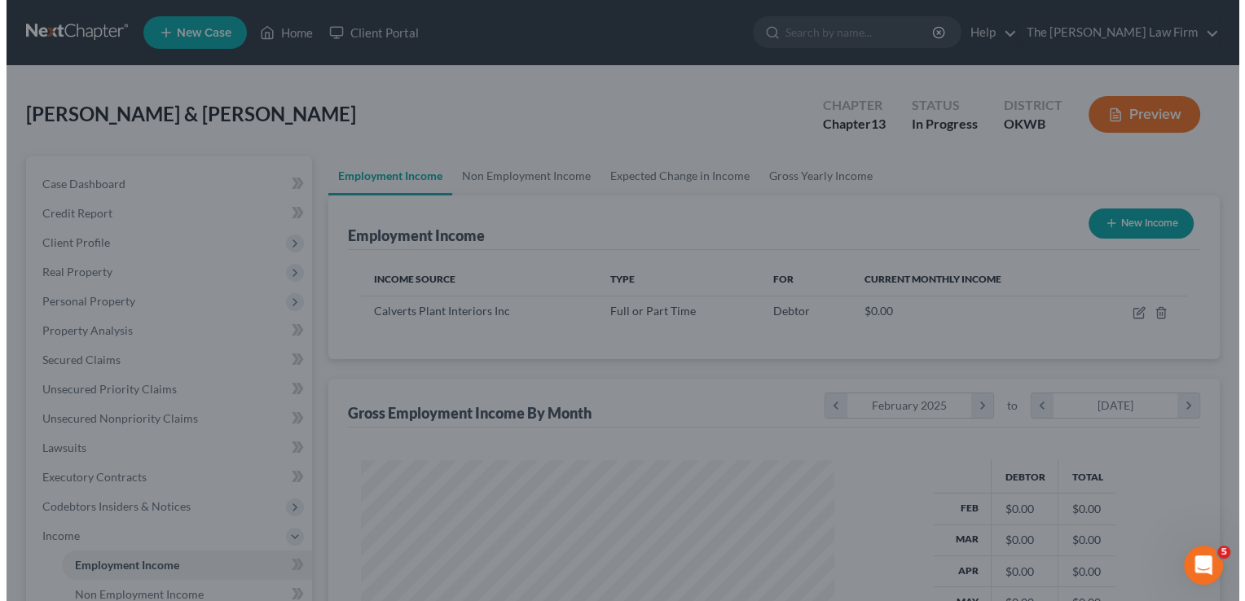
scroll to position [814529, 814319]
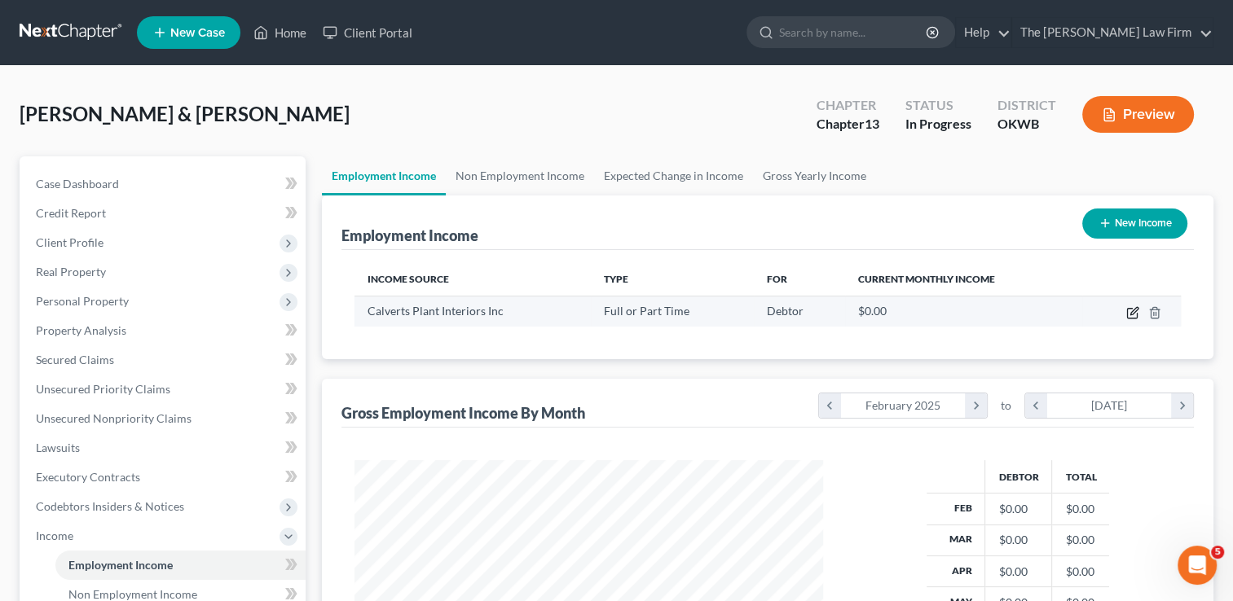
click at [1136, 307] on icon "button" at bounding box center [1133, 310] width 7 height 7
select select "0"
select select "37"
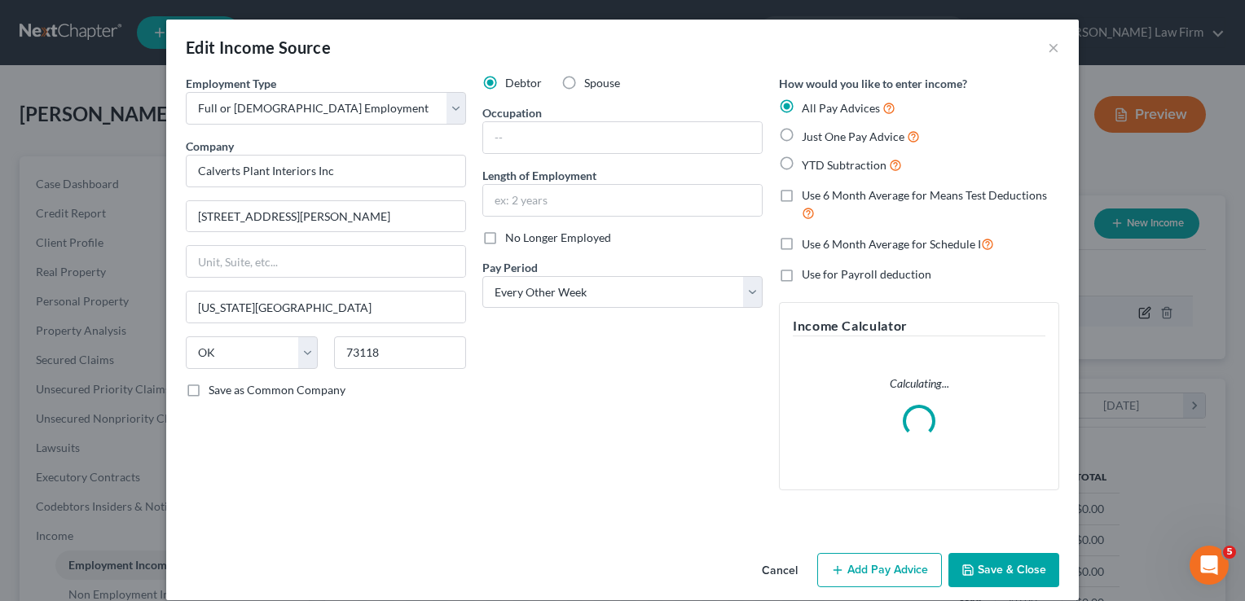
scroll to position [290, 505]
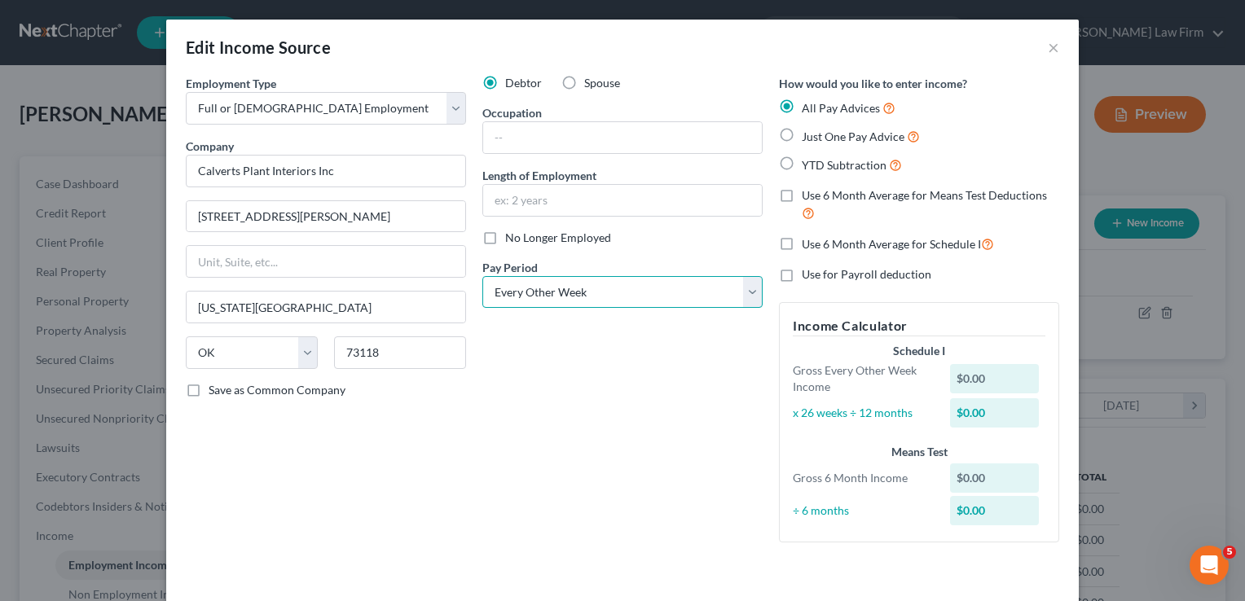
click at [667, 292] on select "Select Monthly Twice Monthly Every Other Week Weekly" at bounding box center [622, 292] width 280 height 33
select select "1"
click at [482, 276] on select "Select Monthly Twice Monthly Every Other Week Weekly" at bounding box center [622, 292] width 280 height 33
click at [587, 372] on div "Debtor Spouse Occupation Length of Employment No Longer Employed Pay Period * S…" at bounding box center [622, 315] width 297 height 481
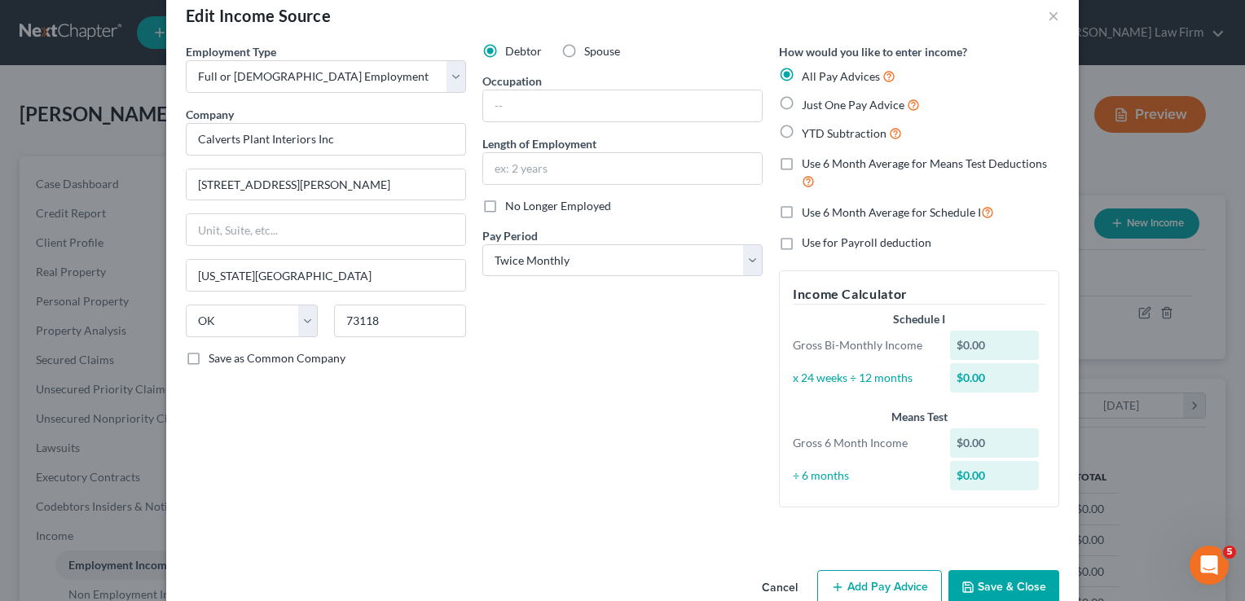
scroll to position [0, 0]
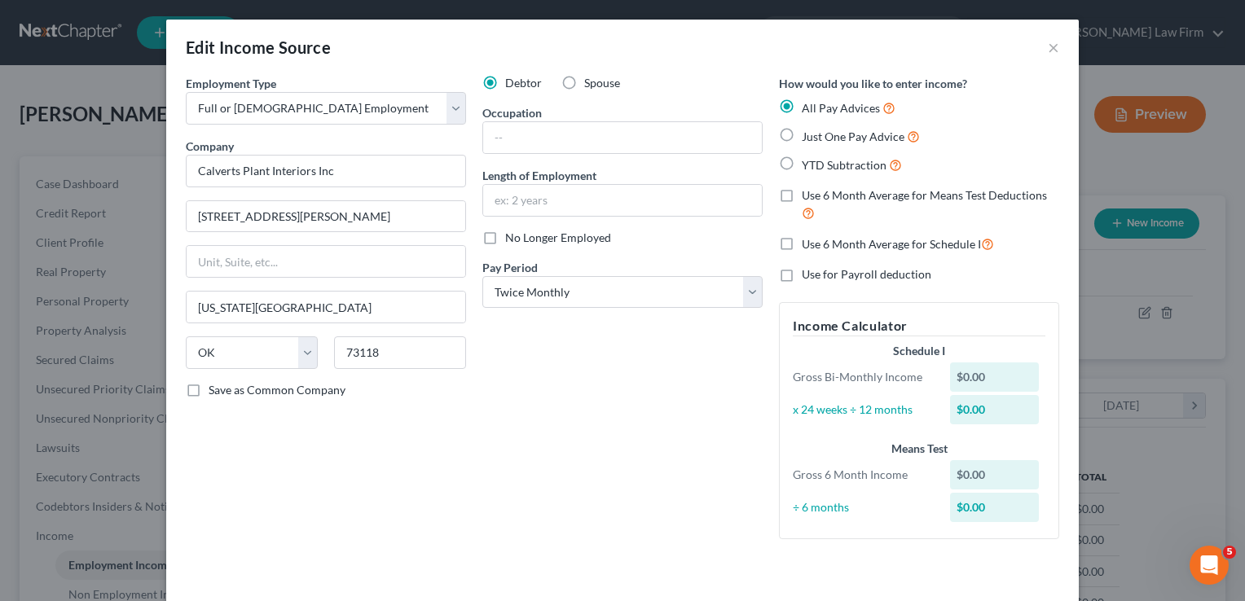
click at [802, 159] on label "YTD Subtraction" at bounding box center [852, 165] width 100 height 19
click at [808, 159] on input "YTD Subtraction" at bounding box center [813, 161] width 11 height 11
radio input "true"
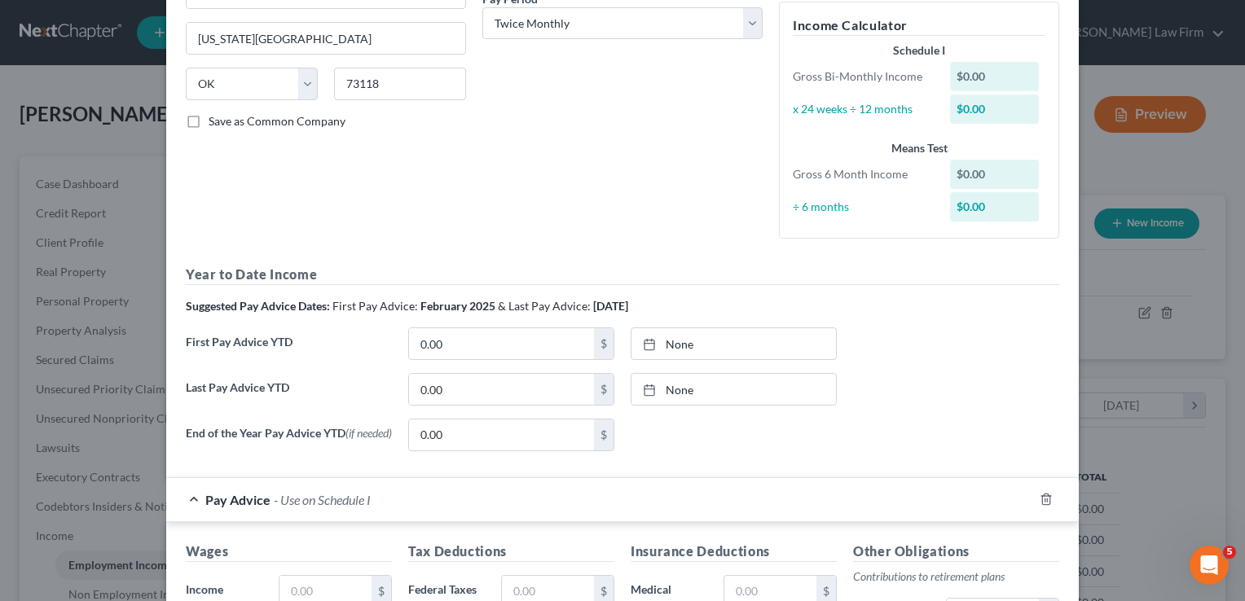
scroll to position [326, 0]
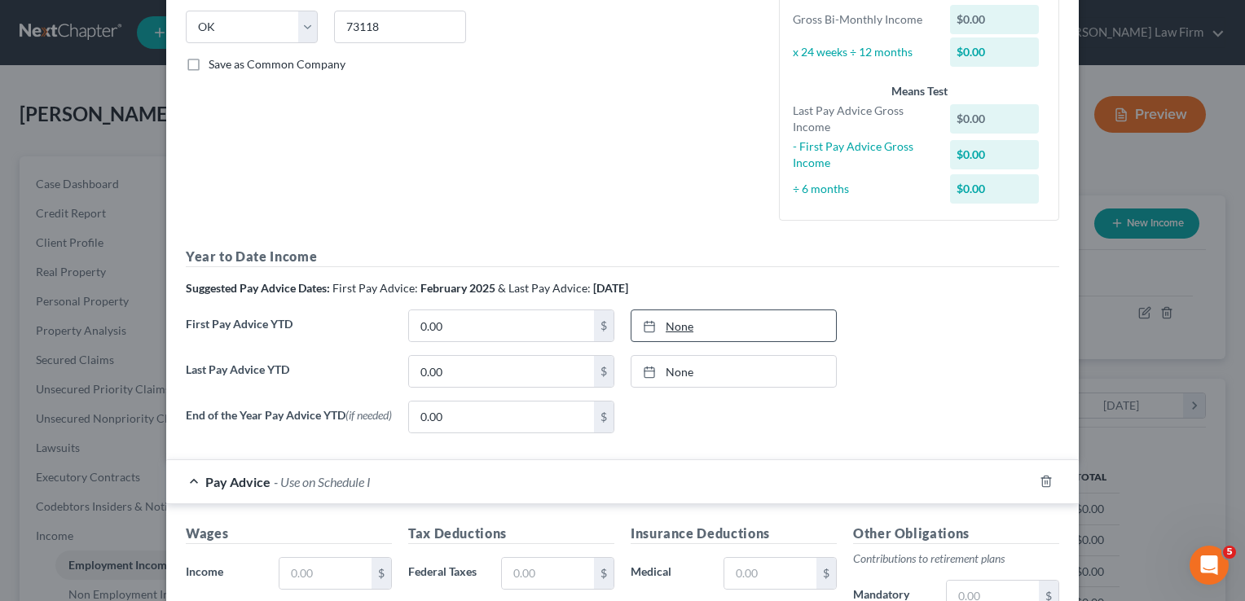
click at [691, 322] on link "None" at bounding box center [733, 325] width 205 height 31
type input "8/11/2025"
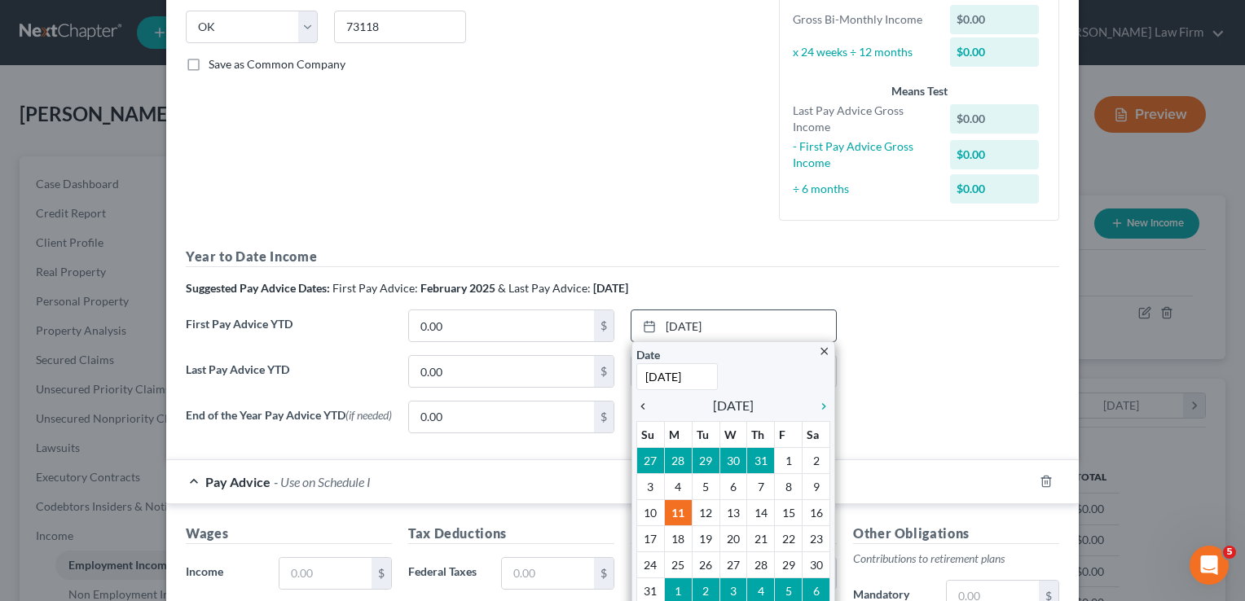
click at [636, 403] on icon "chevron_left" at bounding box center [646, 406] width 21 height 13
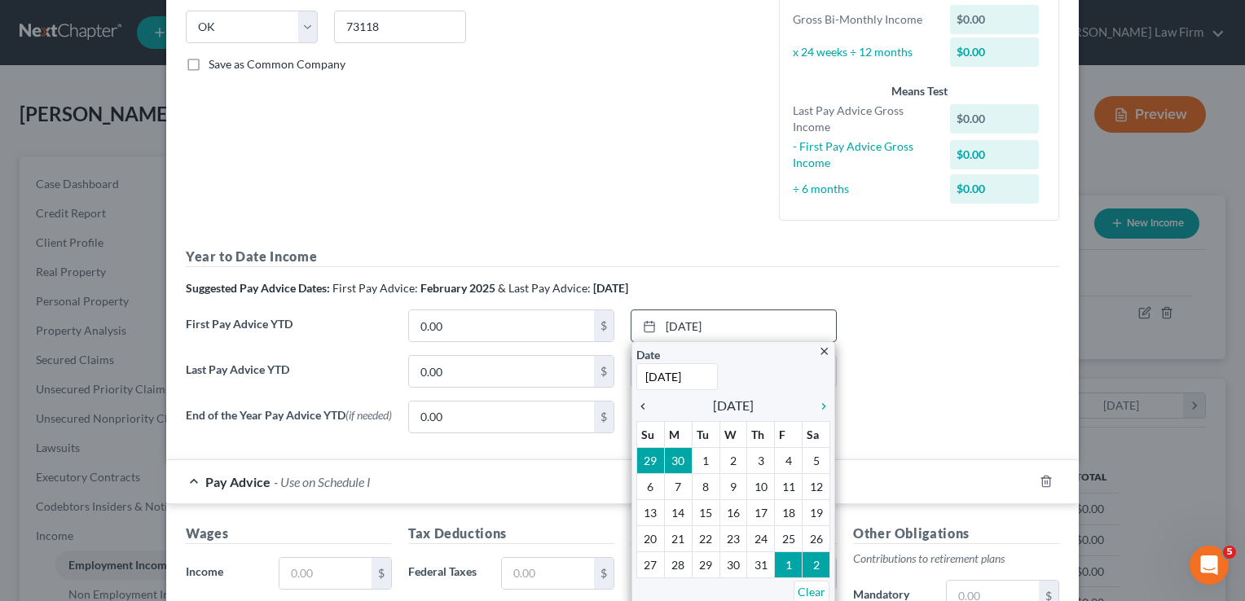
click at [636, 403] on icon "chevron_left" at bounding box center [646, 406] width 21 height 13
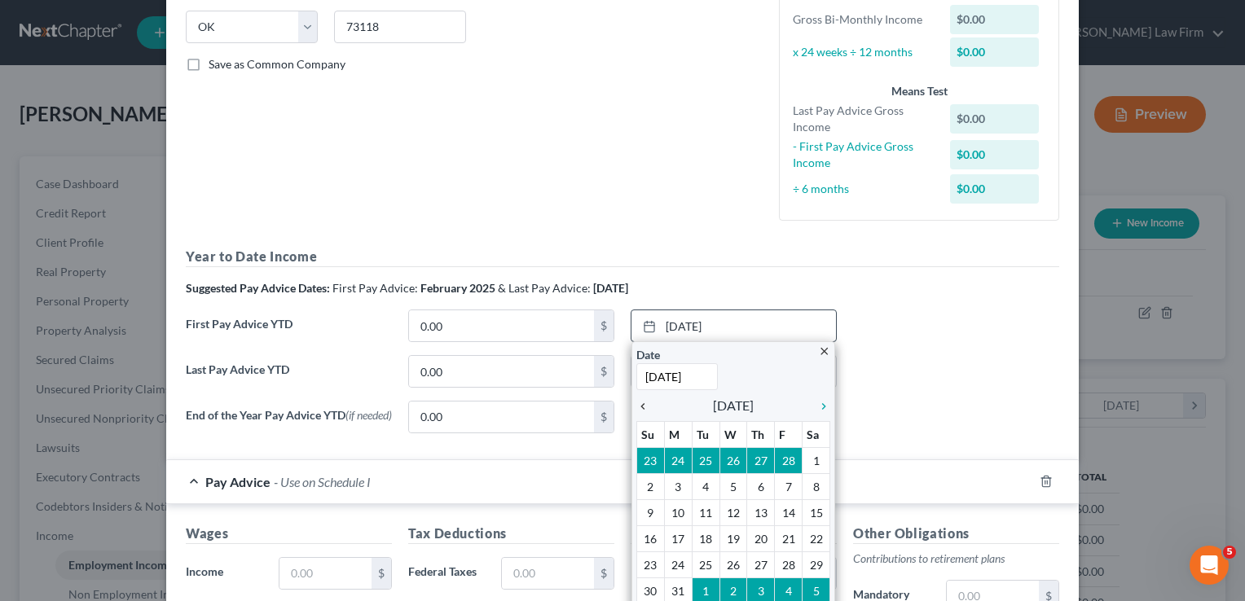
click at [636, 403] on icon "chevron_left" at bounding box center [646, 406] width 21 height 13
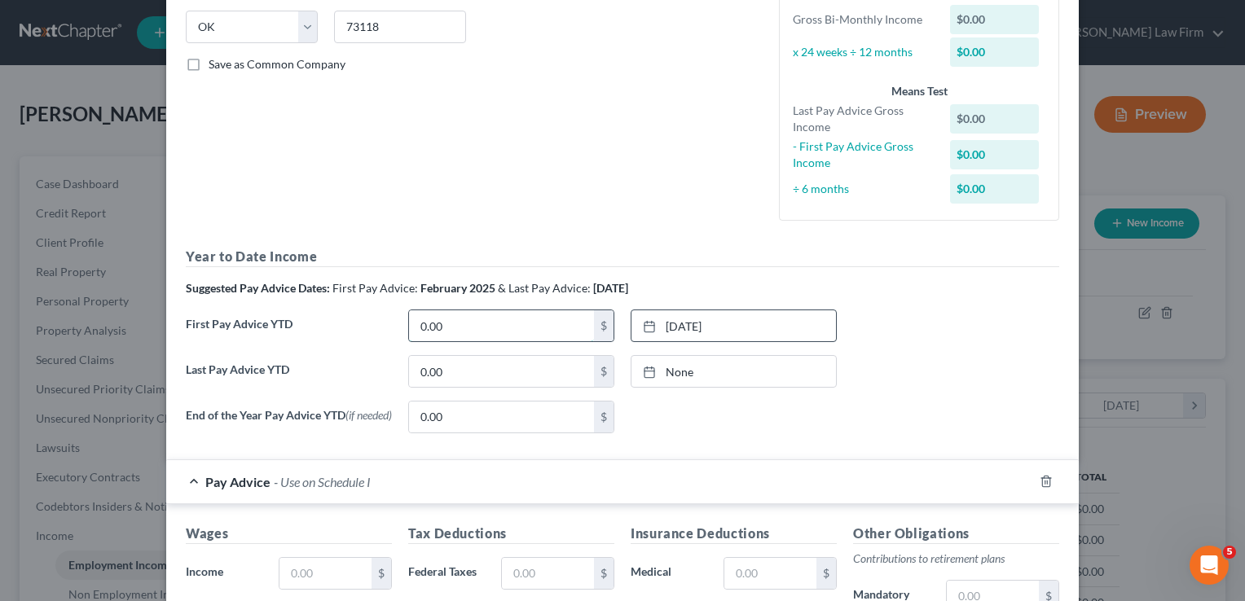
click at [479, 322] on input "0.00" at bounding box center [501, 325] width 185 height 31
type input "5,663.55"
click at [673, 372] on link "None" at bounding box center [733, 371] width 205 height 31
type input "8/11/2025"
click at [441, 374] on input "0.00" at bounding box center [501, 371] width 185 height 31
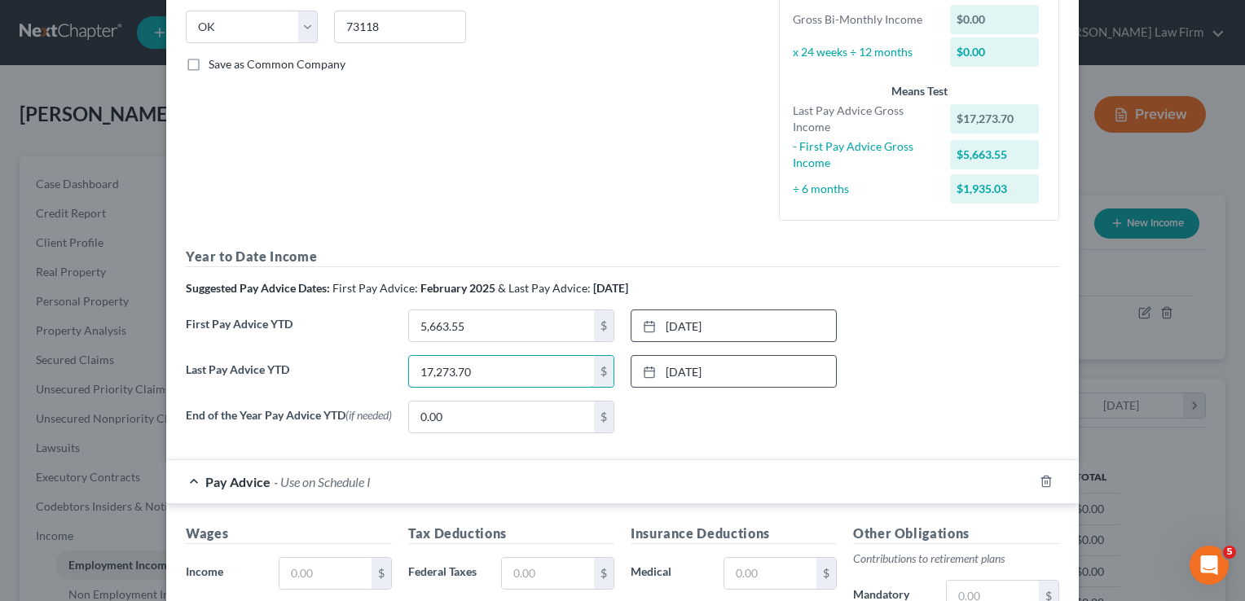
type input "17,273.70"
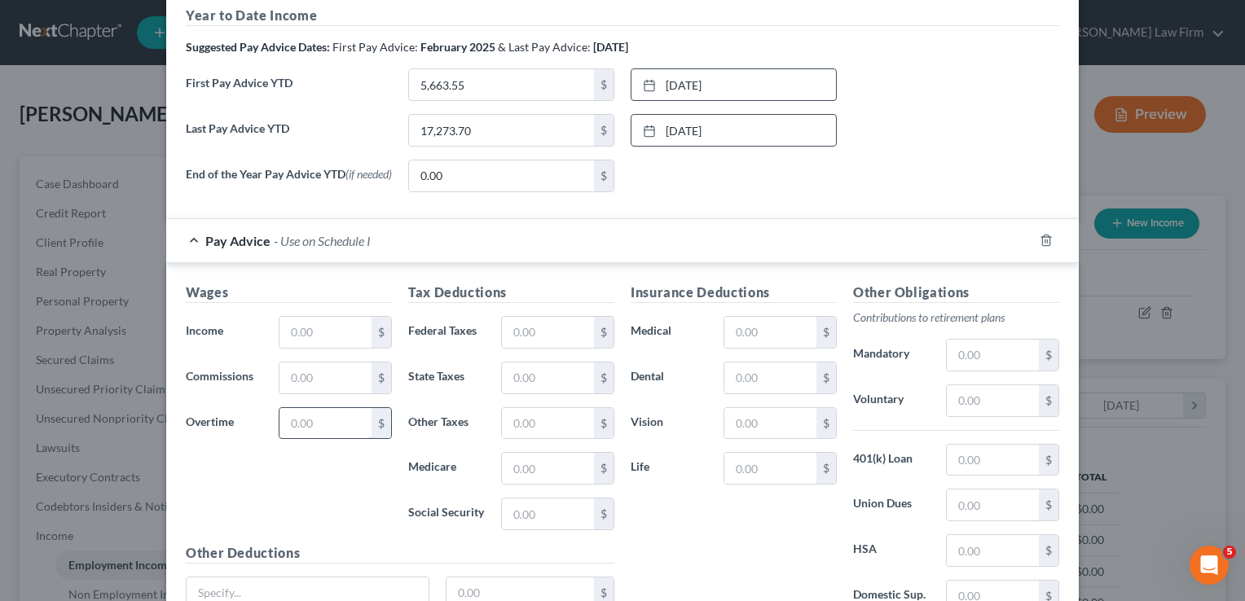
scroll to position [570, 0]
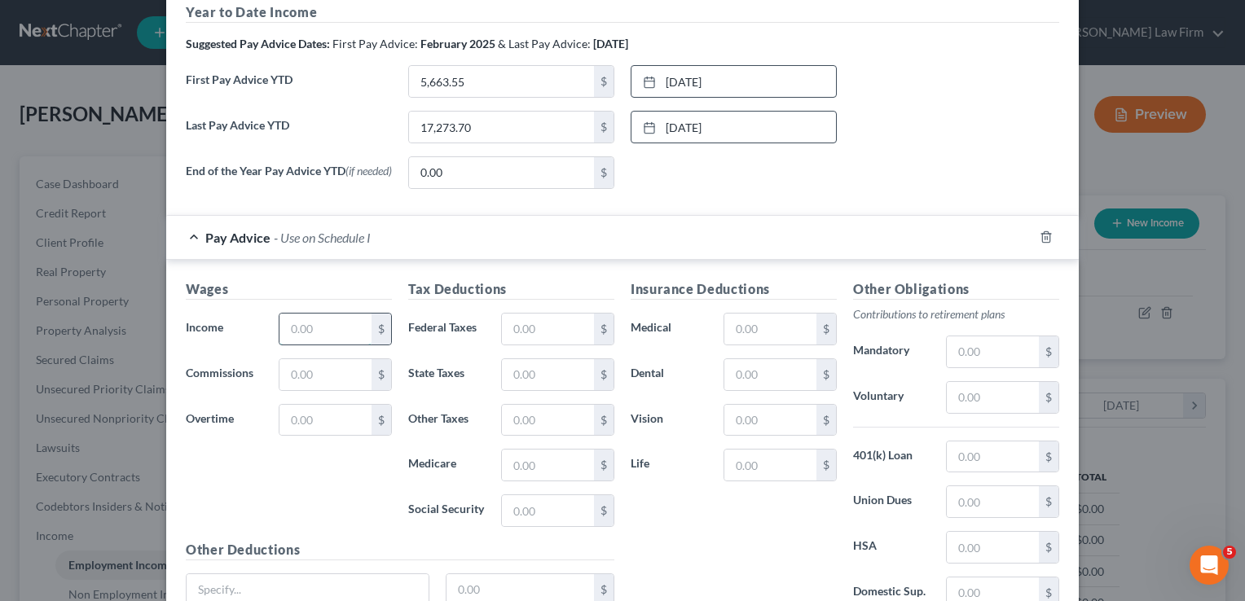
click at [339, 332] on input "text" at bounding box center [325, 329] width 92 height 31
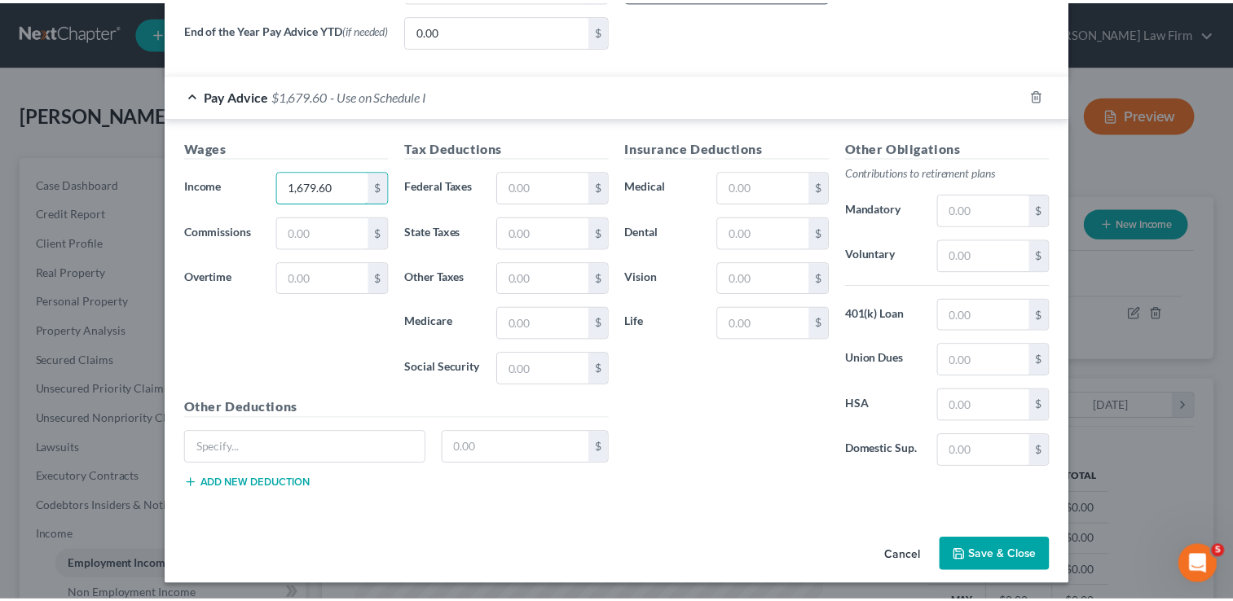
scroll to position [715, 0]
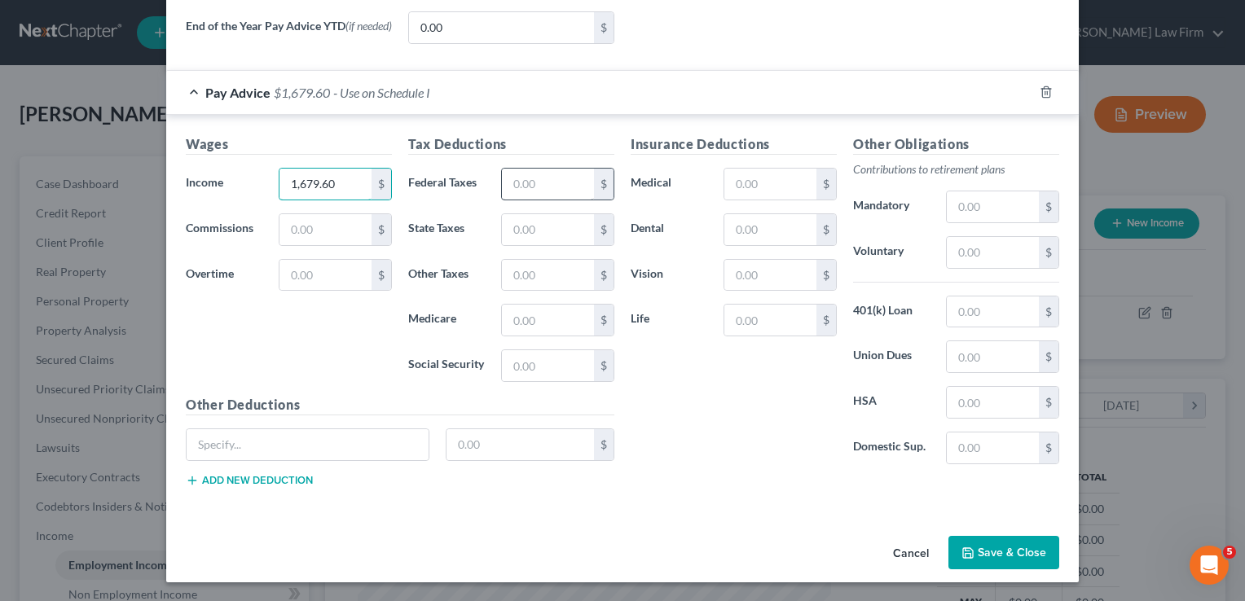
type input "1,679.60"
click at [544, 185] on input "text" at bounding box center [548, 184] width 92 height 31
type input "90.51"
click at [552, 324] on input "text" at bounding box center [548, 320] width 92 height 31
type input "21.93"
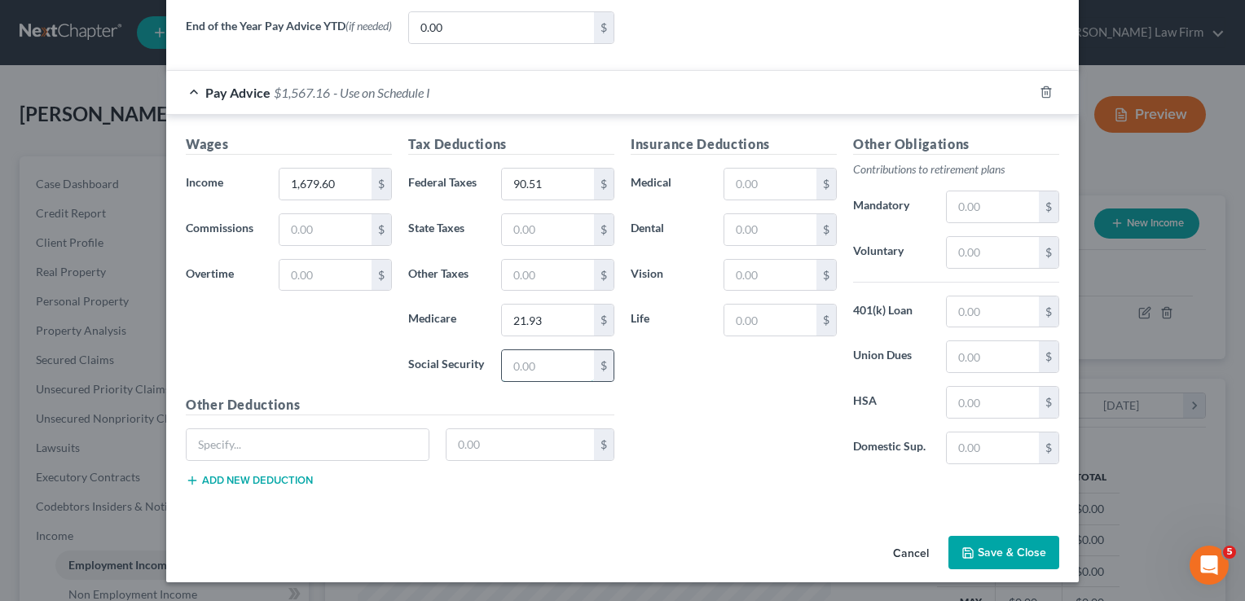
click at [542, 363] on input "text" at bounding box center [548, 365] width 92 height 31
type input "93.77"
click at [542, 232] on input "text" at bounding box center [548, 229] width 92 height 31
type input "49.00"
click at [772, 266] on input "text" at bounding box center [770, 275] width 92 height 31
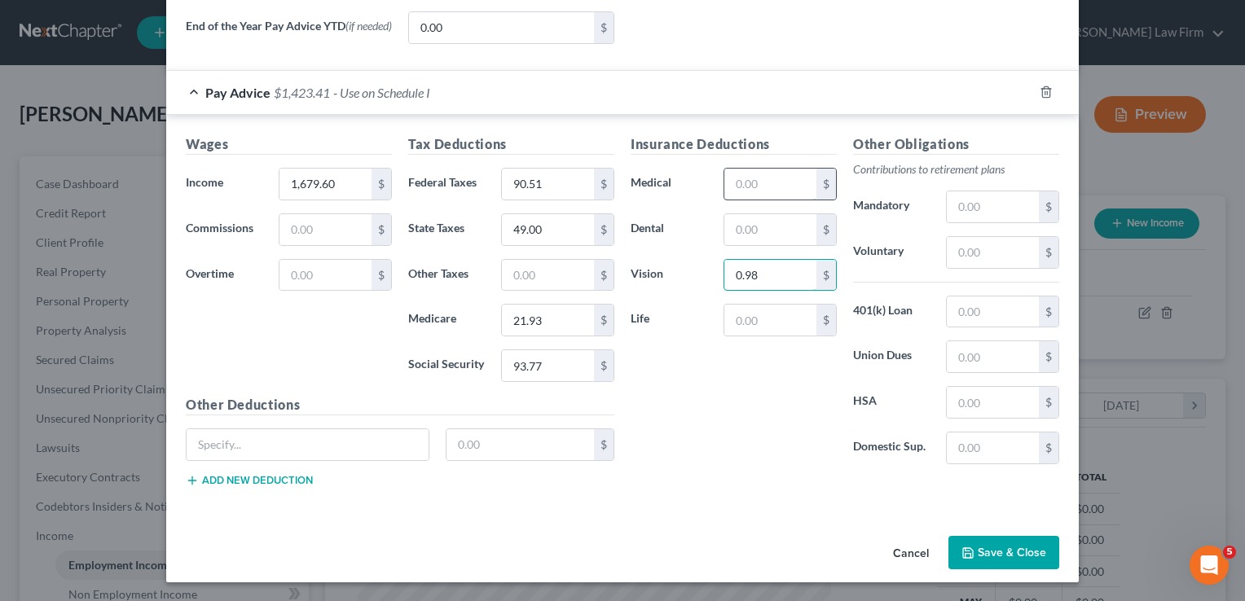
type input "0.98"
click at [772, 184] on input "text" at bounding box center [770, 184] width 92 height 31
type input "93.48"
click at [766, 323] on input "text" at bounding box center [770, 320] width 92 height 31
type input "57.60"
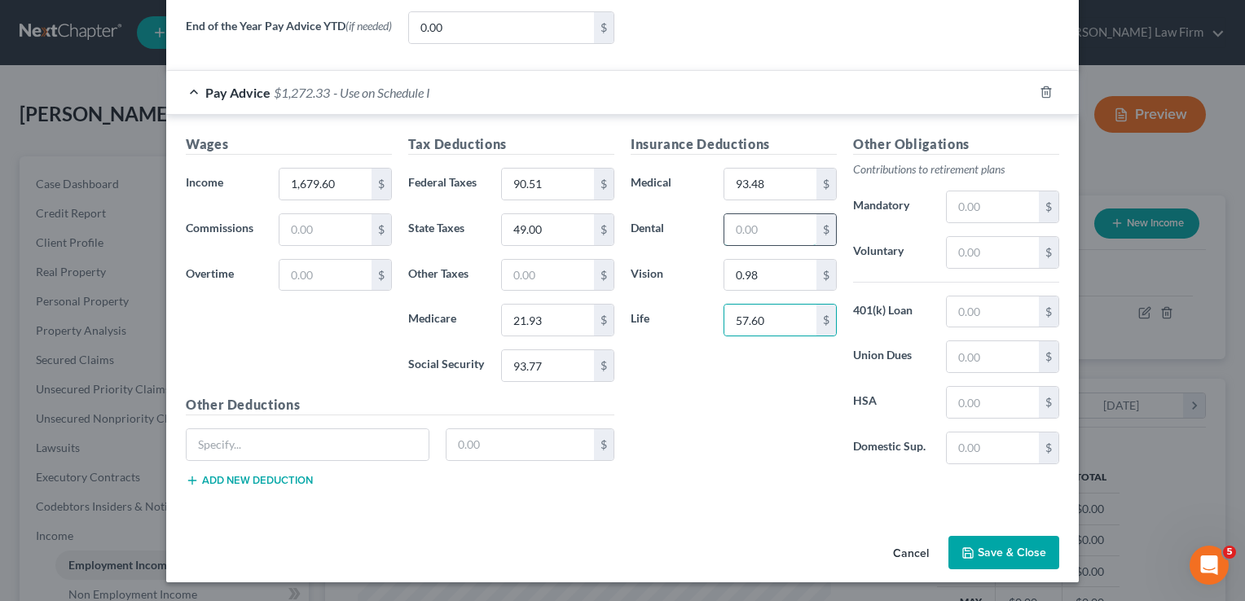
click at [772, 217] on input "text" at bounding box center [770, 229] width 92 height 31
type input "4.45"
click at [997, 201] on input "text" at bounding box center [993, 206] width 92 height 31
type input "50.39"
click at [342, 447] on input "text" at bounding box center [308, 444] width 242 height 31
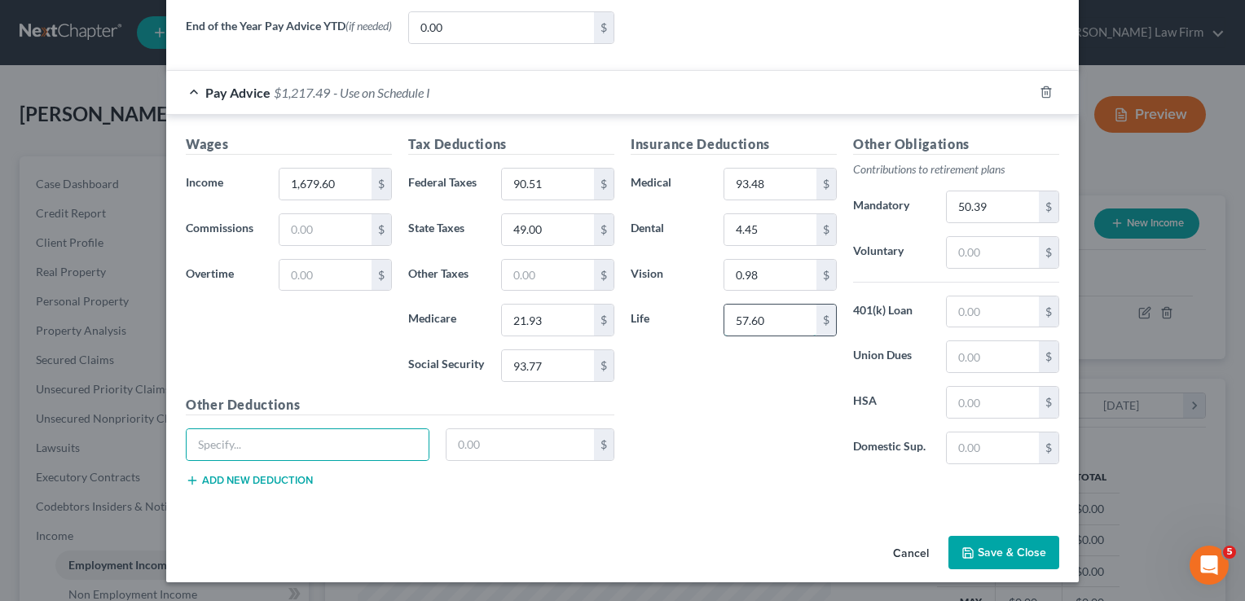
click at [778, 325] on input "57.60" at bounding box center [770, 320] width 92 height 31
type input "58.30"
click at [336, 444] on input "text" at bounding box center [308, 444] width 242 height 31
type input "PPO"
click at [466, 439] on input "text" at bounding box center [521, 444] width 148 height 31
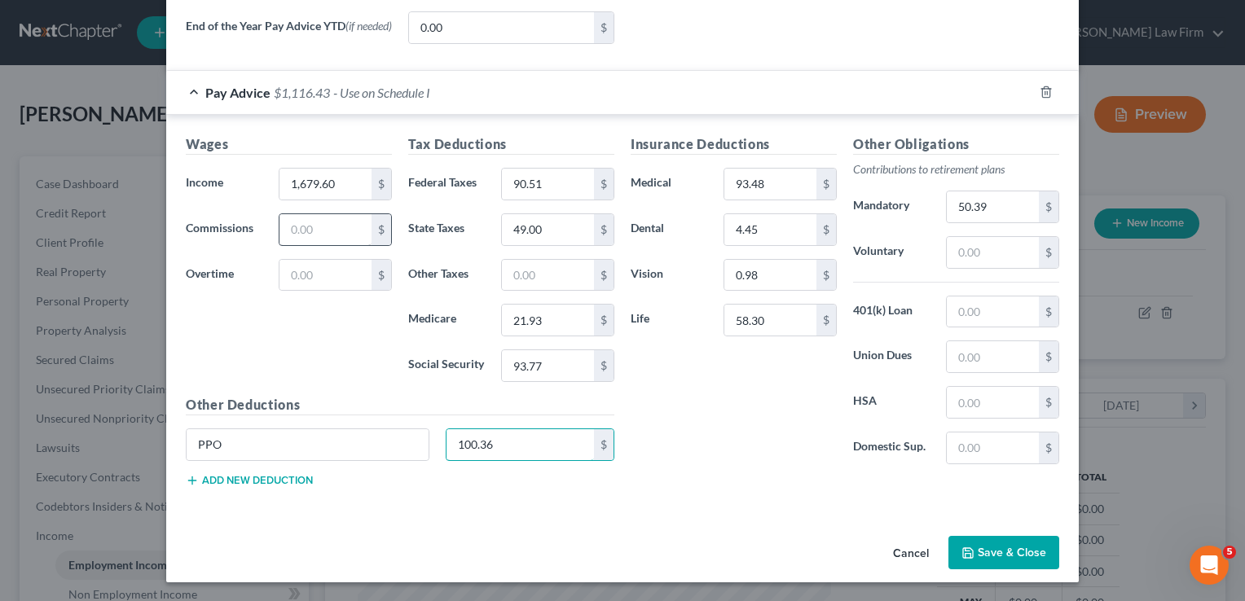
type input "100.36"
click at [320, 233] on input "text" at bounding box center [325, 229] width 92 height 31
type input "662.98"
click at [717, 392] on div "Insurance Deductions Medical 93.48 $ Dental 4.45 $ Vision 0.98 $ Life 58.30 $" at bounding box center [734, 305] width 222 height 343
click at [1024, 551] on button "Save & Close" at bounding box center [1003, 553] width 111 height 34
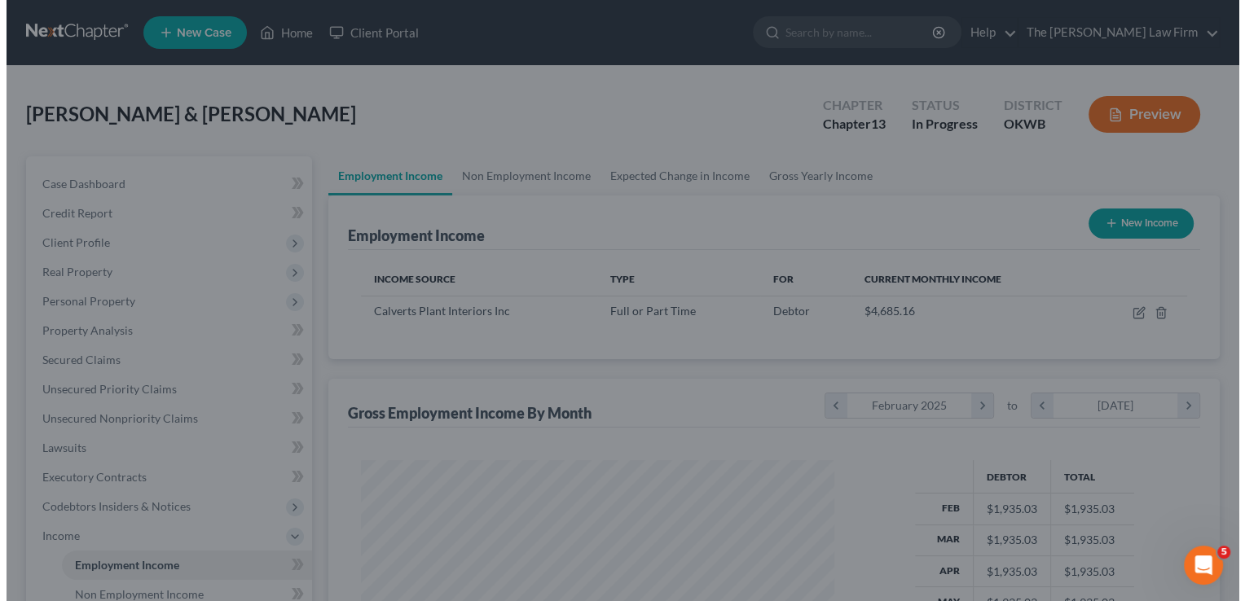
scroll to position [814529, 814319]
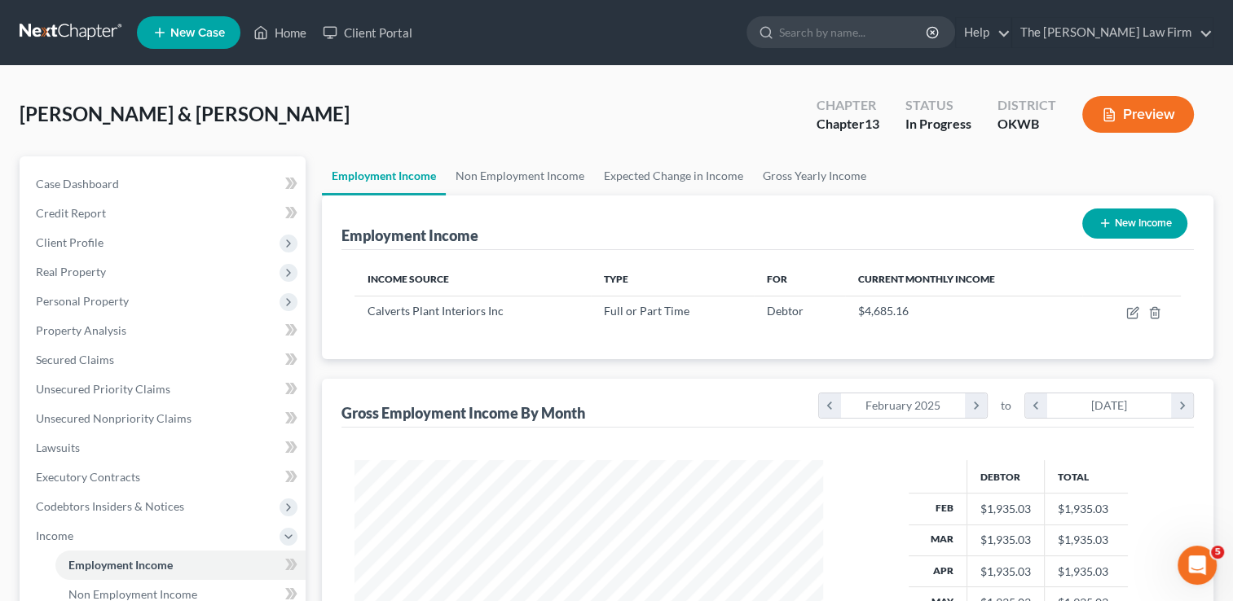
click at [1115, 225] on button "New Income" at bounding box center [1134, 224] width 105 height 30
select select "0"
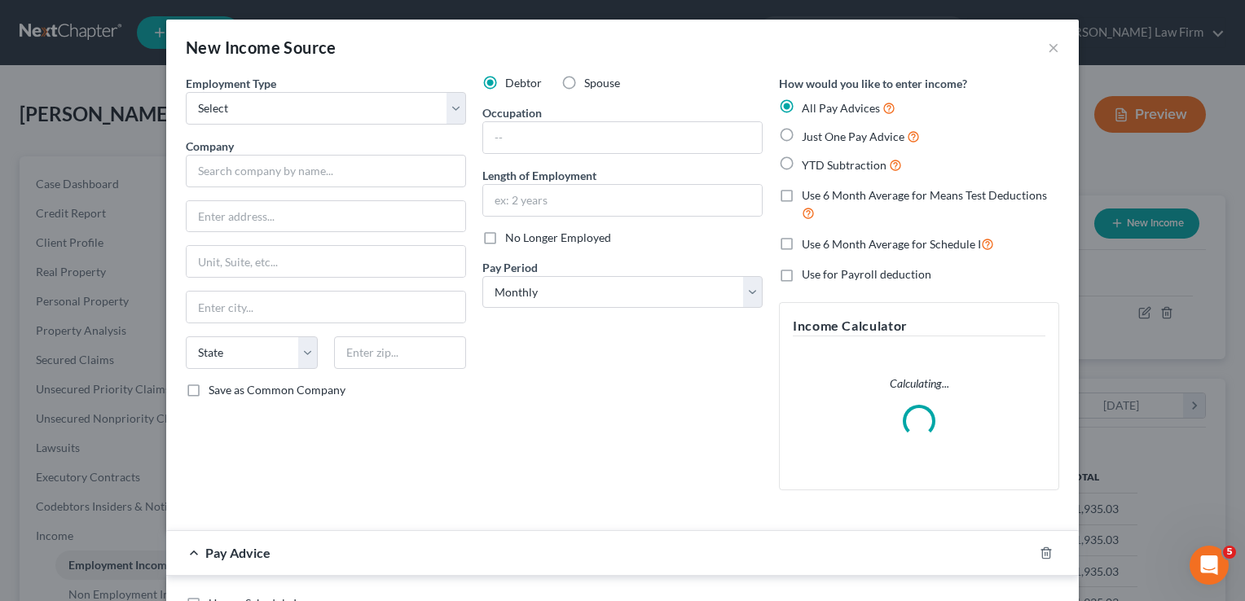
scroll to position [290, 505]
click at [336, 108] on select "Select Full or Part Time Employment Self Employment" at bounding box center [326, 108] width 280 height 33
select select "0"
click at [186, 92] on select "Select Full or Part Time Employment Self Employment" at bounding box center [326, 108] width 280 height 33
click at [584, 85] on label "Spouse" at bounding box center [602, 83] width 36 height 16
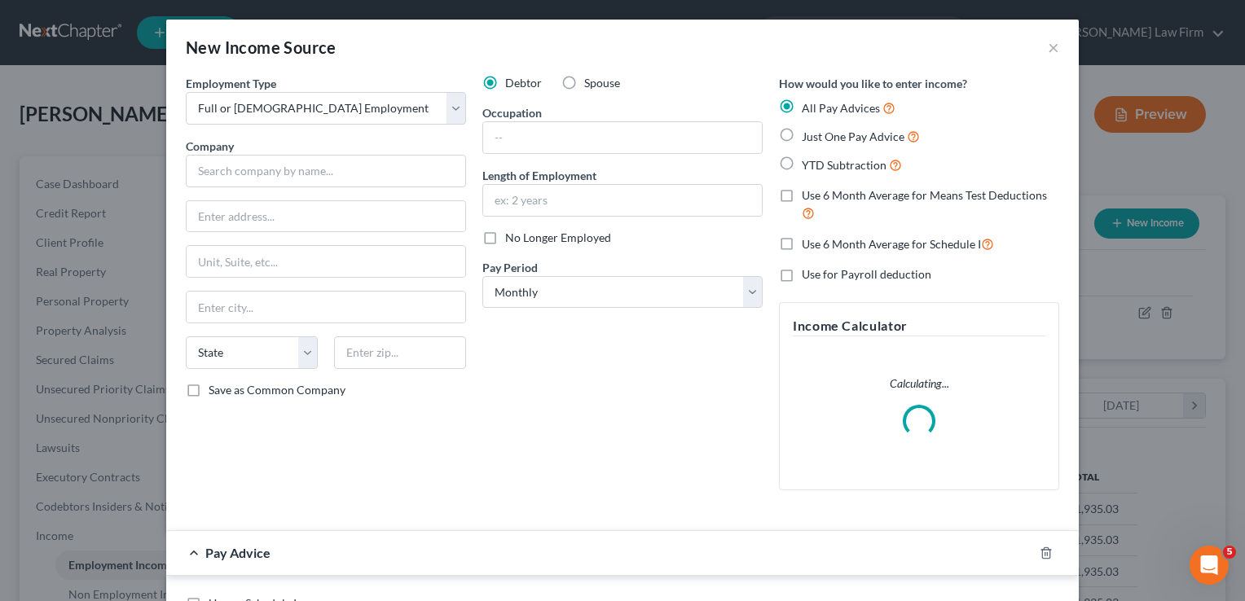
click at [591, 85] on input "Spouse" at bounding box center [596, 80] width 11 height 11
radio input "true"
click at [560, 295] on select "Select Monthly Twice Monthly Every Other Week Weekly" at bounding box center [622, 292] width 280 height 33
select select "3"
click at [482, 276] on select "Select Monthly Twice Monthly Every Other Week Weekly" at bounding box center [622, 292] width 280 height 33
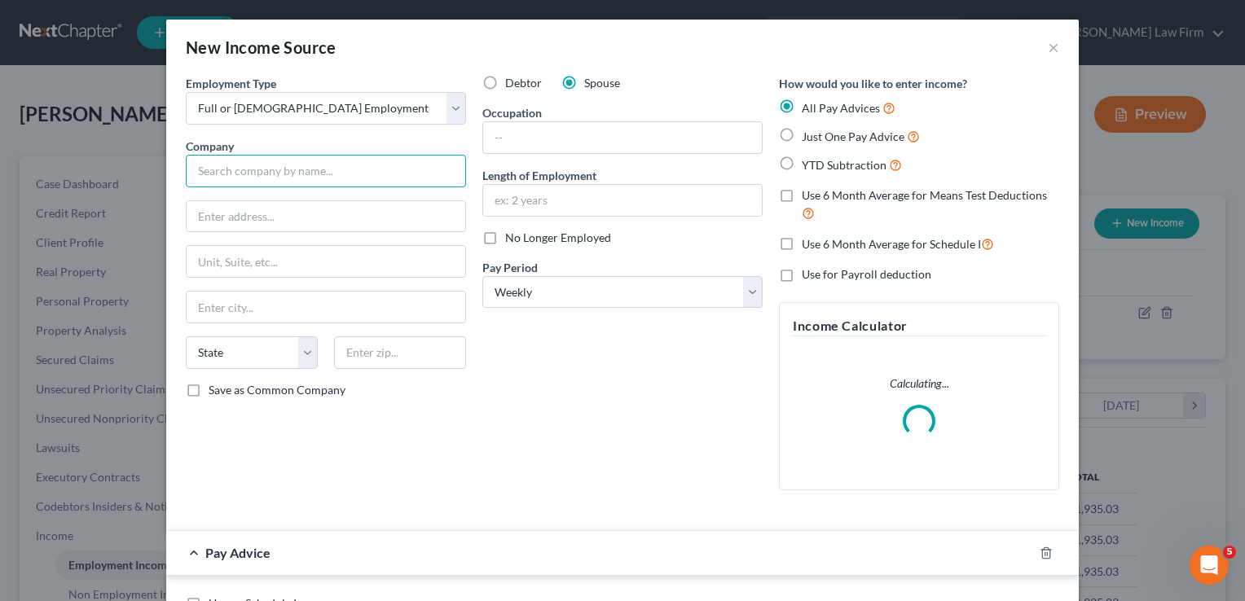
drag, startPoint x: 335, startPoint y: 171, endPoint x: 355, endPoint y: 174, distance: 20.5
click at [336, 171] on input "text" at bounding box center [326, 171] width 280 height 33
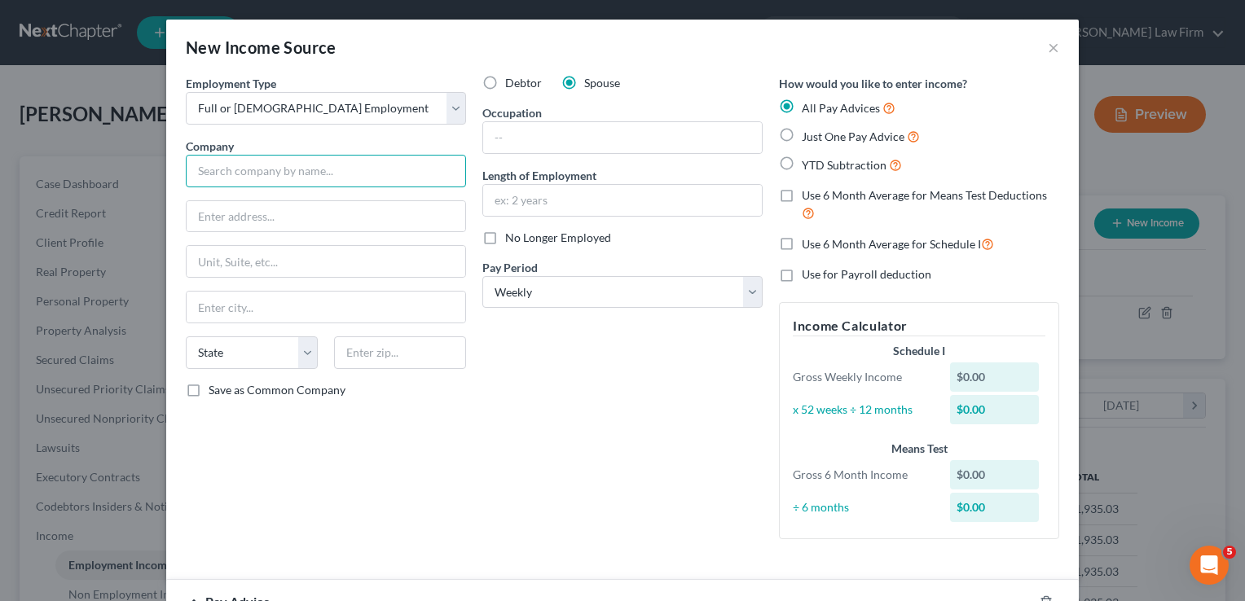
click at [324, 177] on input "text" at bounding box center [326, 171] width 280 height 33
type input "[PERSON_NAME] Buick GMC"
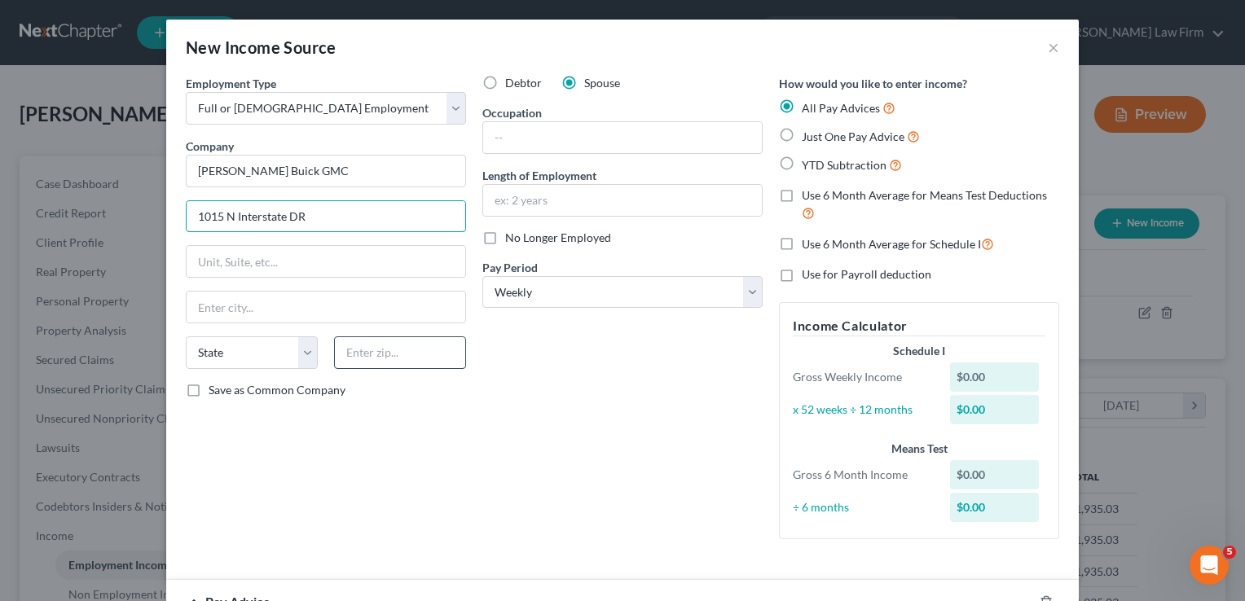
type input "1015 N Interstate DR"
click at [388, 355] on input "text" at bounding box center [400, 353] width 132 height 33
type input "73069"
click at [538, 342] on div "Debtor Spouse Occupation Length of Employment No Longer Employed Pay Period * S…" at bounding box center [622, 313] width 297 height 477
type input "[PERSON_NAME]"
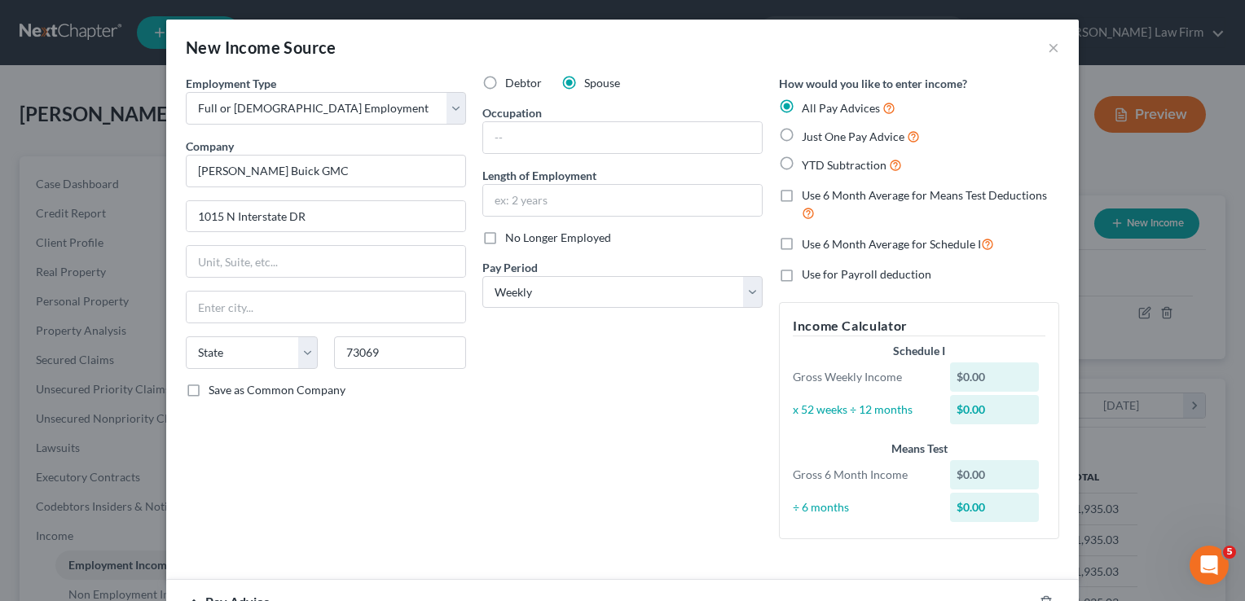
select select "37"
click at [802, 163] on label "YTD Subtraction" at bounding box center [852, 165] width 100 height 19
click at [808, 163] on input "YTD Subtraction" at bounding box center [813, 161] width 11 height 11
radio input "true"
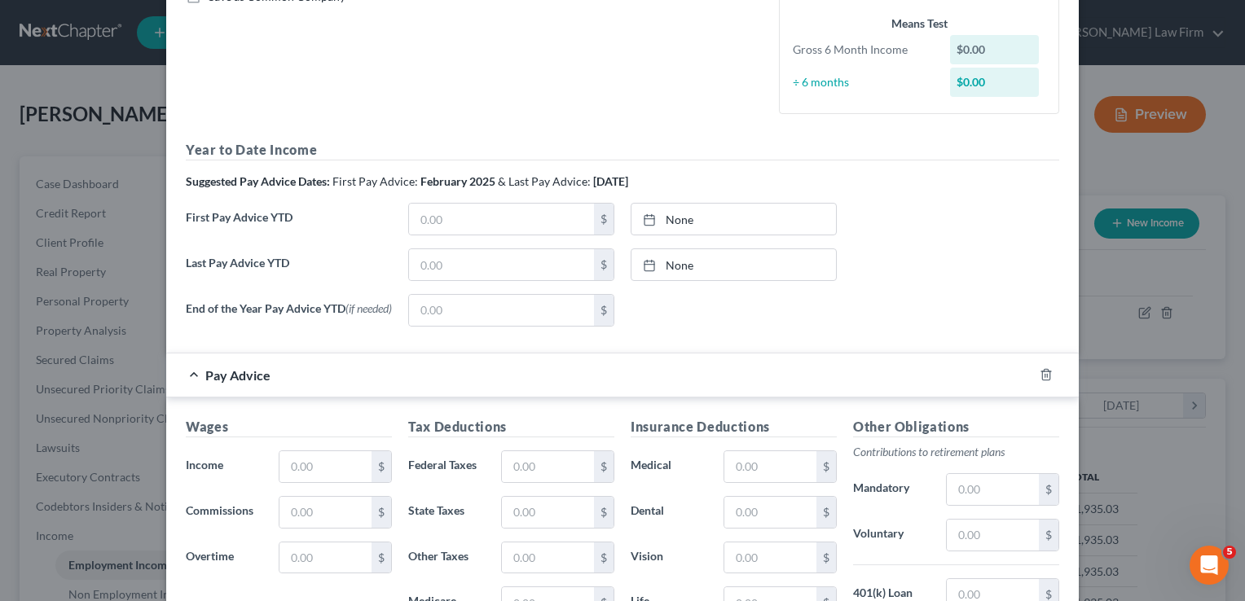
scroll to position [407, 0]
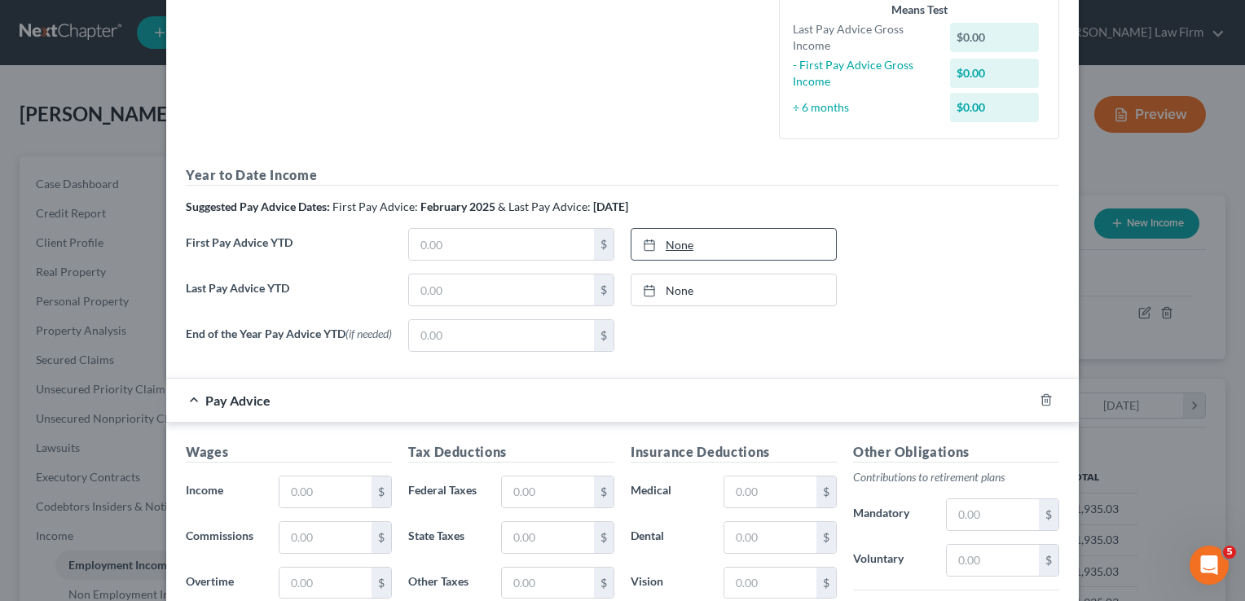
click at [660, 243] on link "None" at bounding box center [733, 244] width 205 height 31
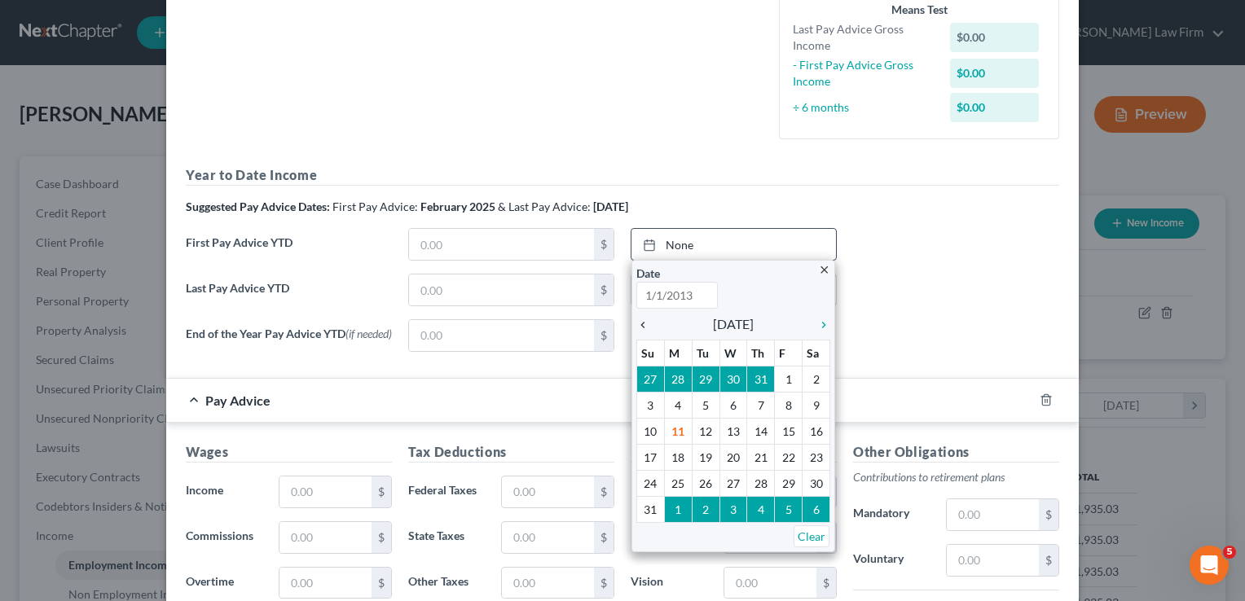
type input "8/11/2025"
click at [637, 325] on icon "chevron_left" at bounding box center [646, 325] width 21 height 13
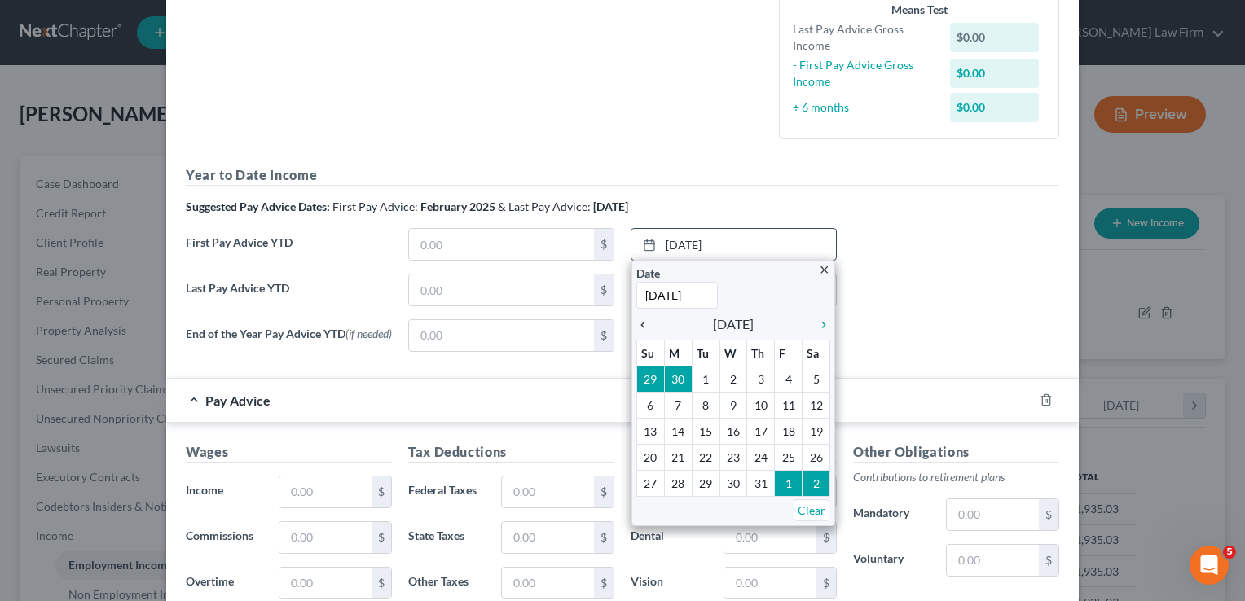
click at [637, 325] on icon "chevron_left" at bounding box center [646, 325] width 21 height 13
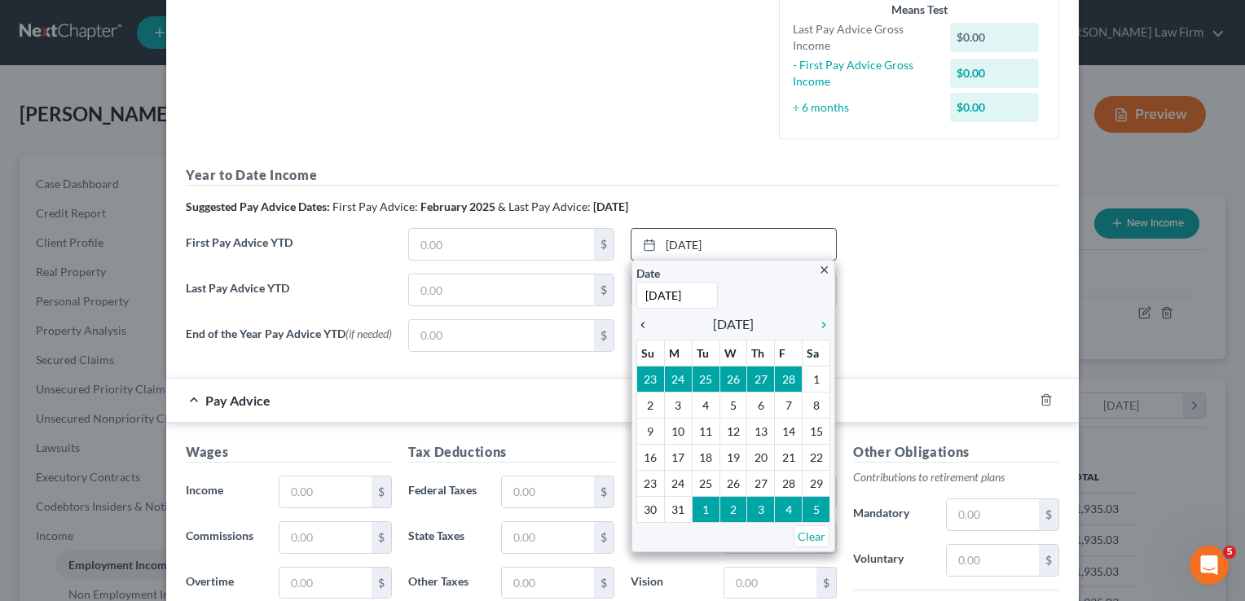
click at [637, 325] on icon "chevron_left" at bounding box center [646, 325] width 21 height 13
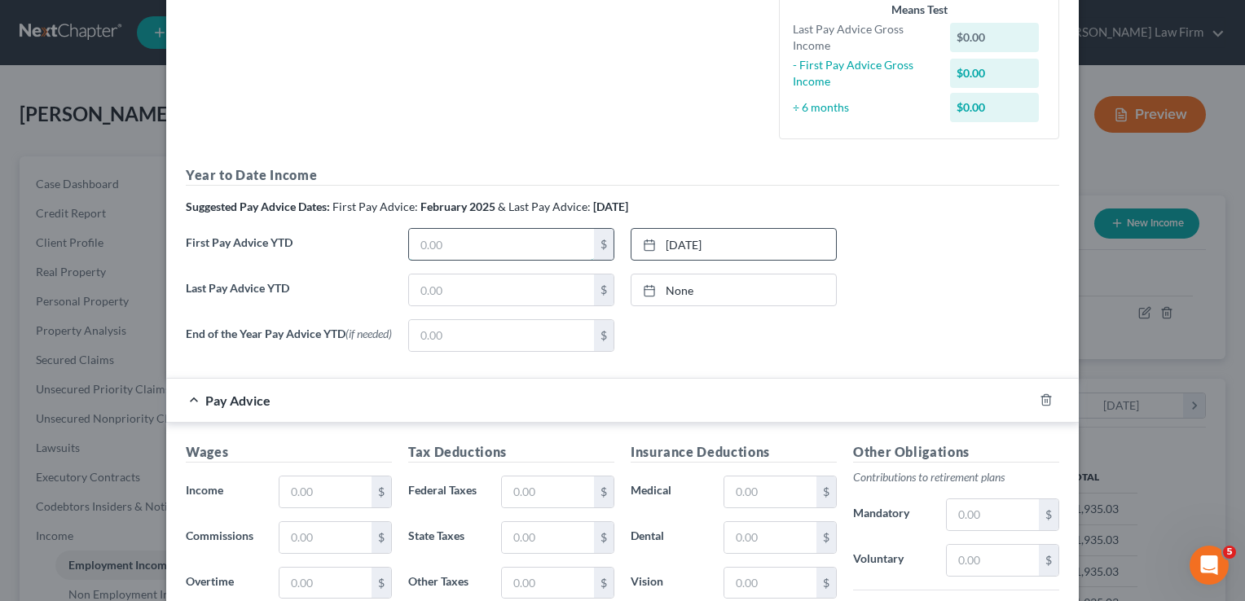
click at [467, 246] on input "text" at bounding box center [501, 244] width 185 height 31
type input "7,391.92"
click at [675, 295] on link "None" at bounding box center [733, 290] width 205 height 31
click at [486, 290] on input "text" at bounding box center [501, 290] width 185 height 31
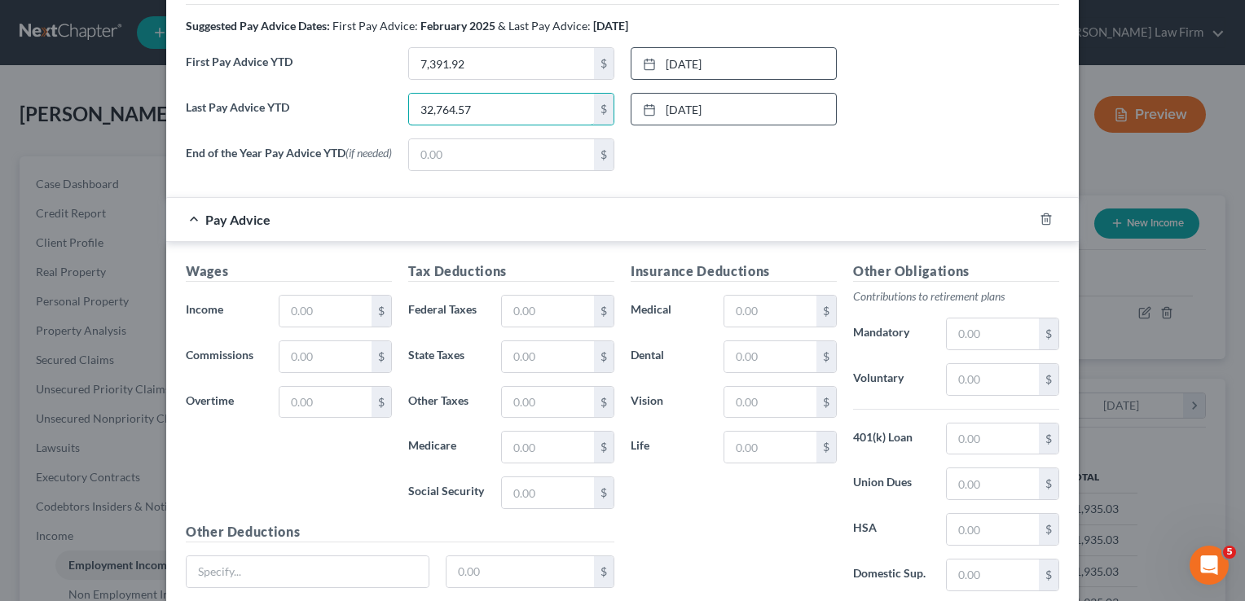
scroll to position [652, 0]
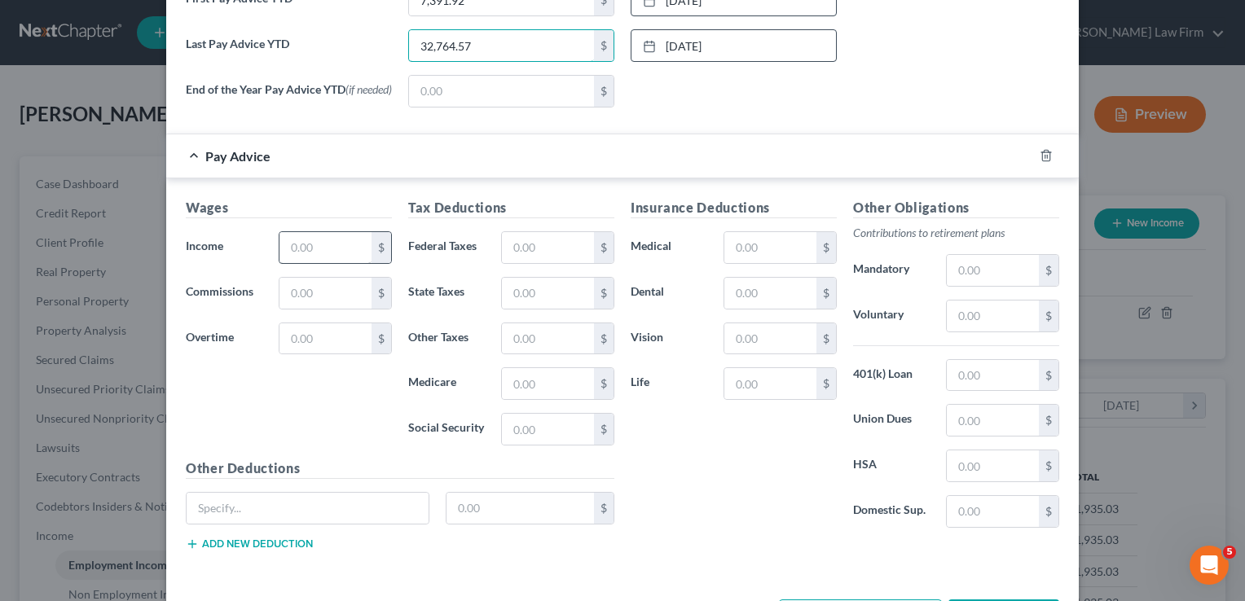
type input "32,764.57"
click at [323, 250] on input "text" at bounding box center [325, 247] width 92 height 31
type input "2,400.00"
click at [530, 249] on input "text" at bounding box center [548, 247] width 92 height 31
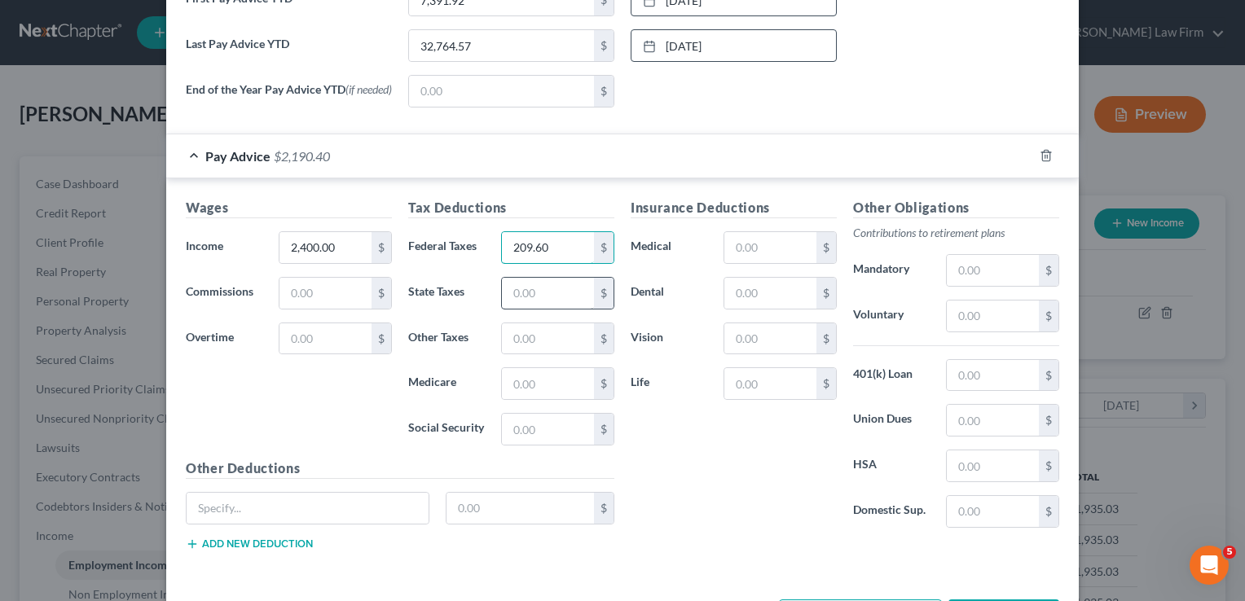
type input "209.60"
click at [541, 290] on input "text" at bounding box center [548, 293] width 92 height 31
type input "94.00"
click at [545, 376] on input "text" at bounding box center [548, 383] width 92 height 31
type input "34.80"
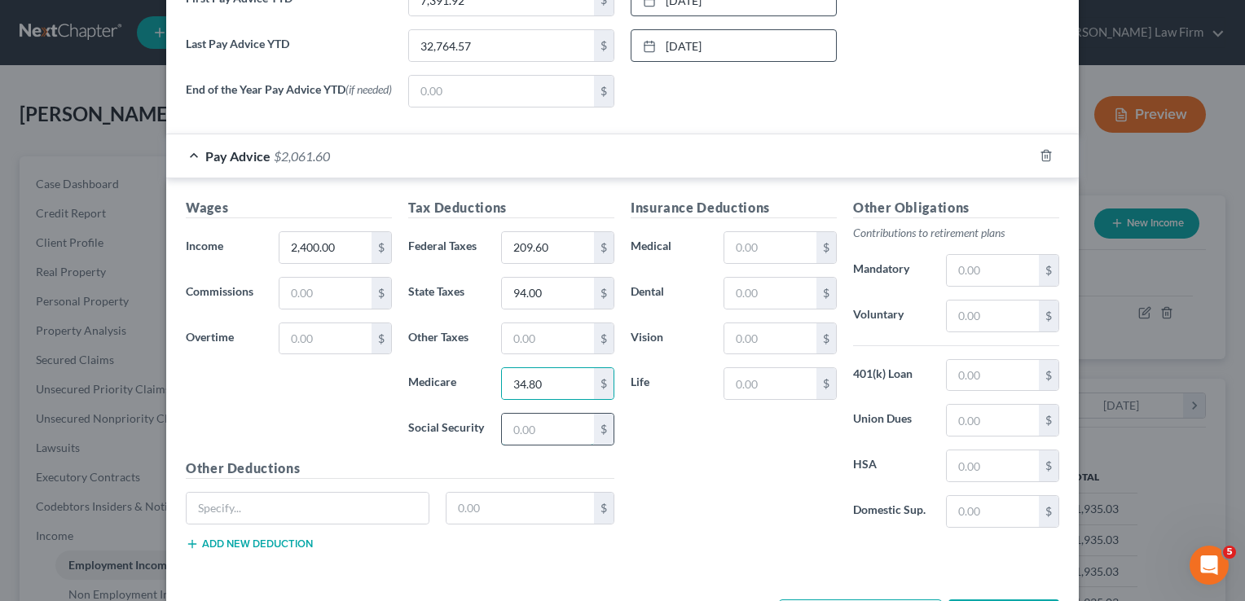
click at [538, 430] on input "text" at bounding box center [548, 429] width 92 height 31
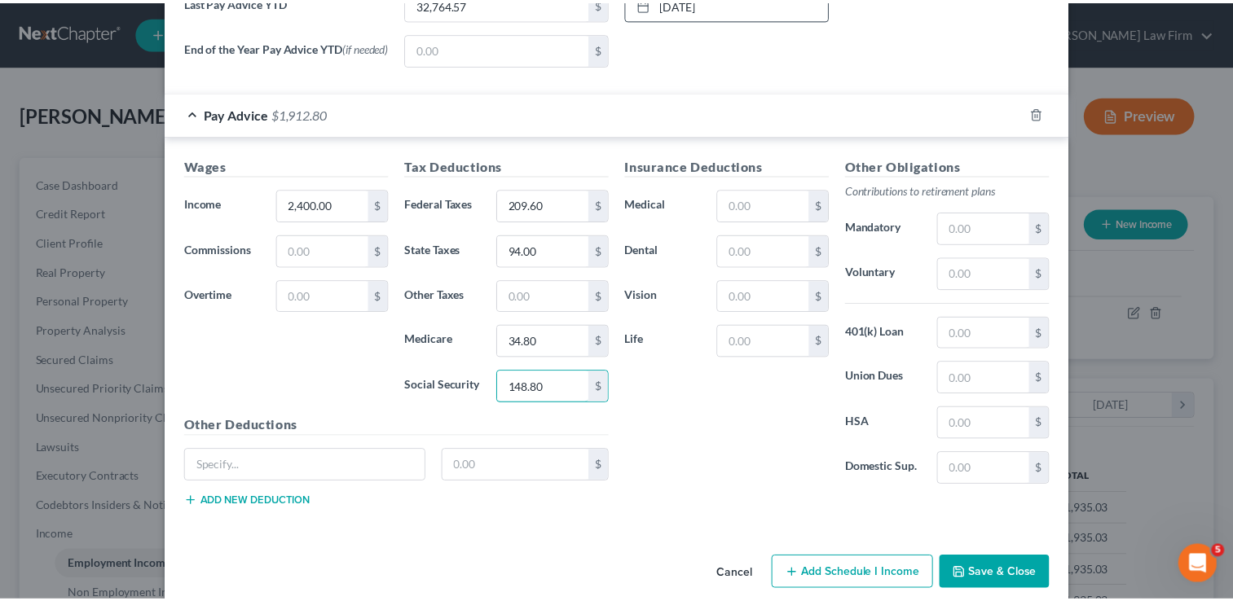
scroll to position [715, 0]
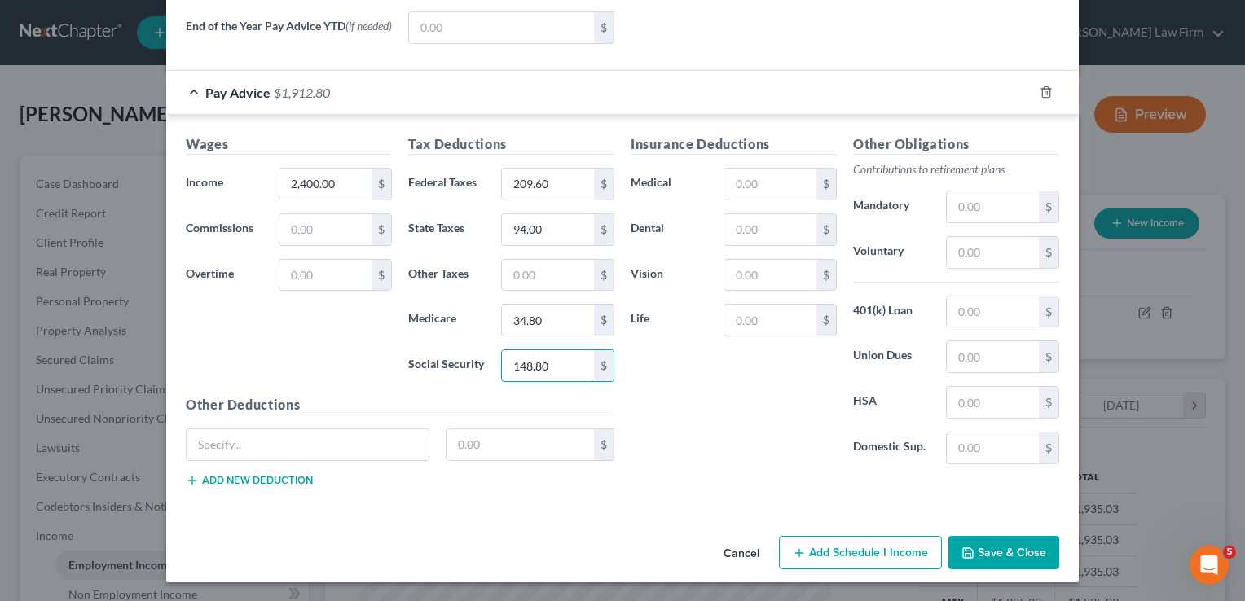
type input "148.80"
click at [988, 549] on button "Save & Close" at bounding box center [1003, 553] width 111 height 34
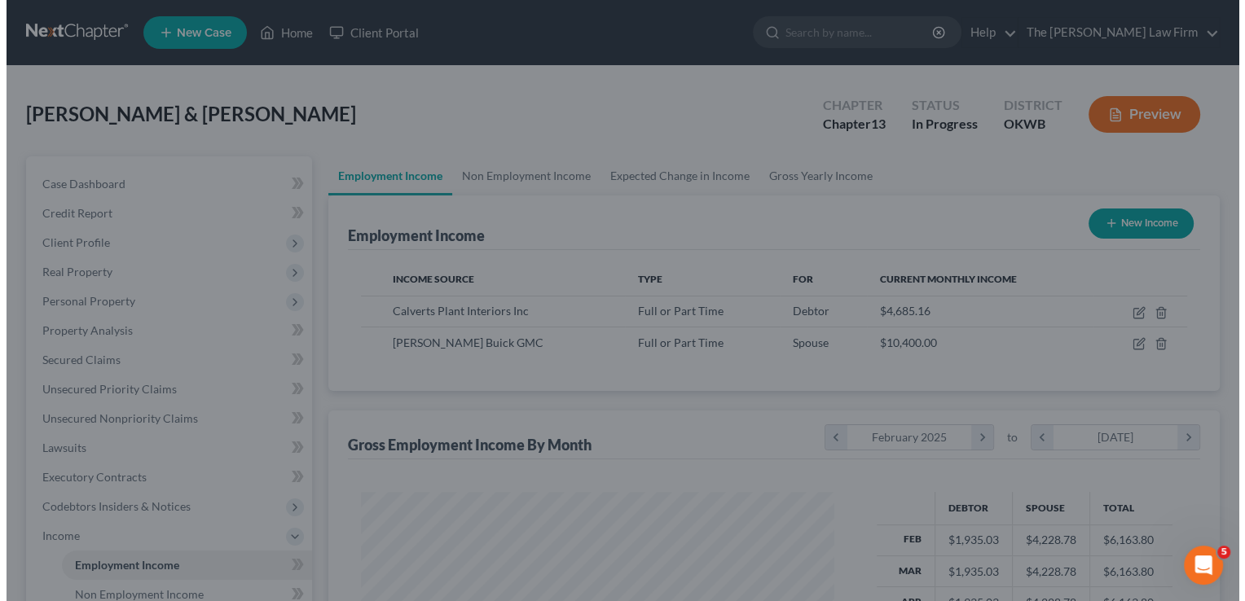
scroll to position [814529, 814319]
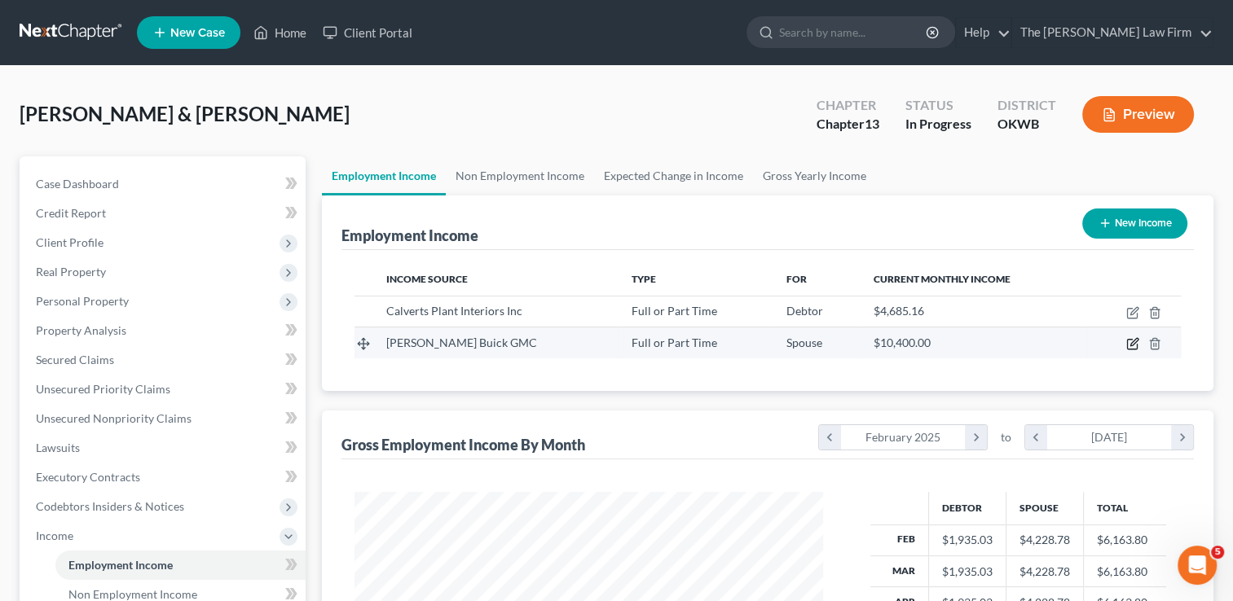
click at [1129, 344] on icon "button" at bounding box center [1132, 343] width 13 height 13
select select "0"
select select "37"
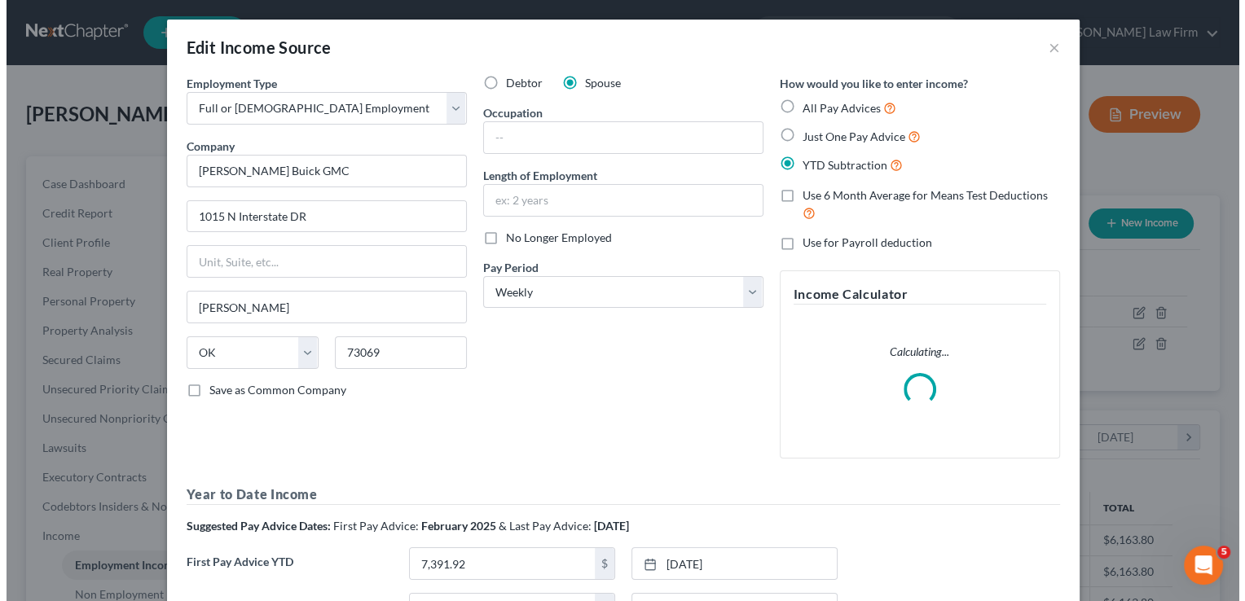
scroll to position [290, 505]
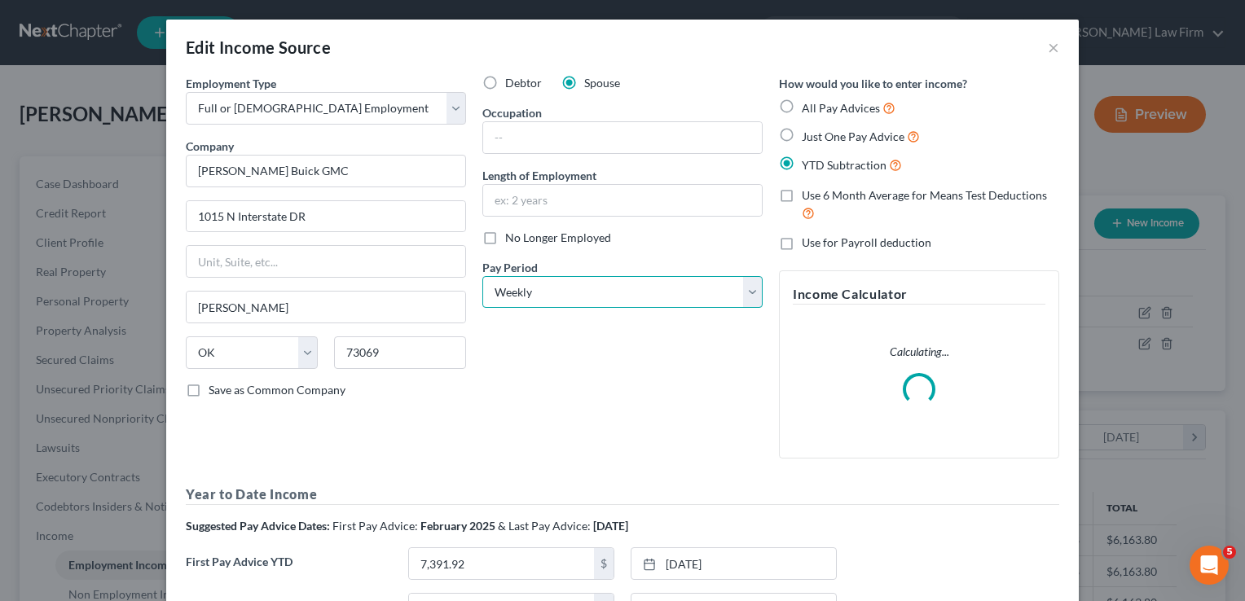
click at [574, 286] on select "Select Monthly Twice Monthly Every Other Week Weekly" at bounding box center [622, 292] width 280 height 33
select select "2"
click at [482, 276] on select "Select Monthly Twice Monthly Every Other Week Weekly" at bounding box center [622, 292] width 280 height 33
click at [586, 386] on div "Debtor Spouse Occupation Length of Employment No Longer Employed Pay Period * S…" at bounding box center [622, 273] width 297 height 397
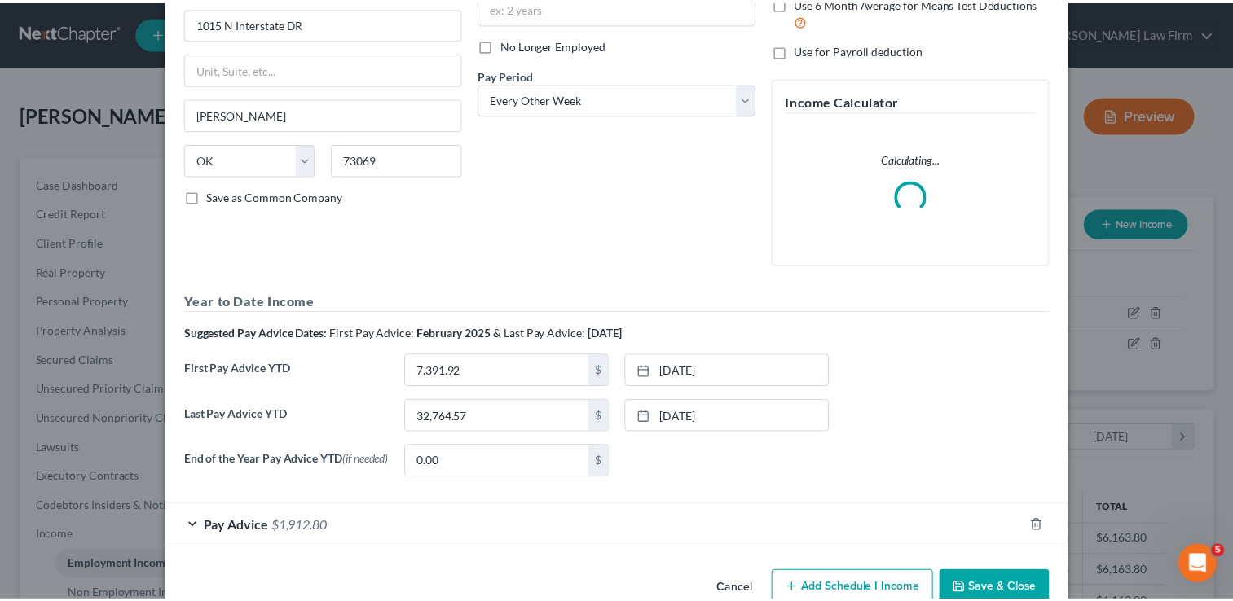
scroll to position [231, 0]
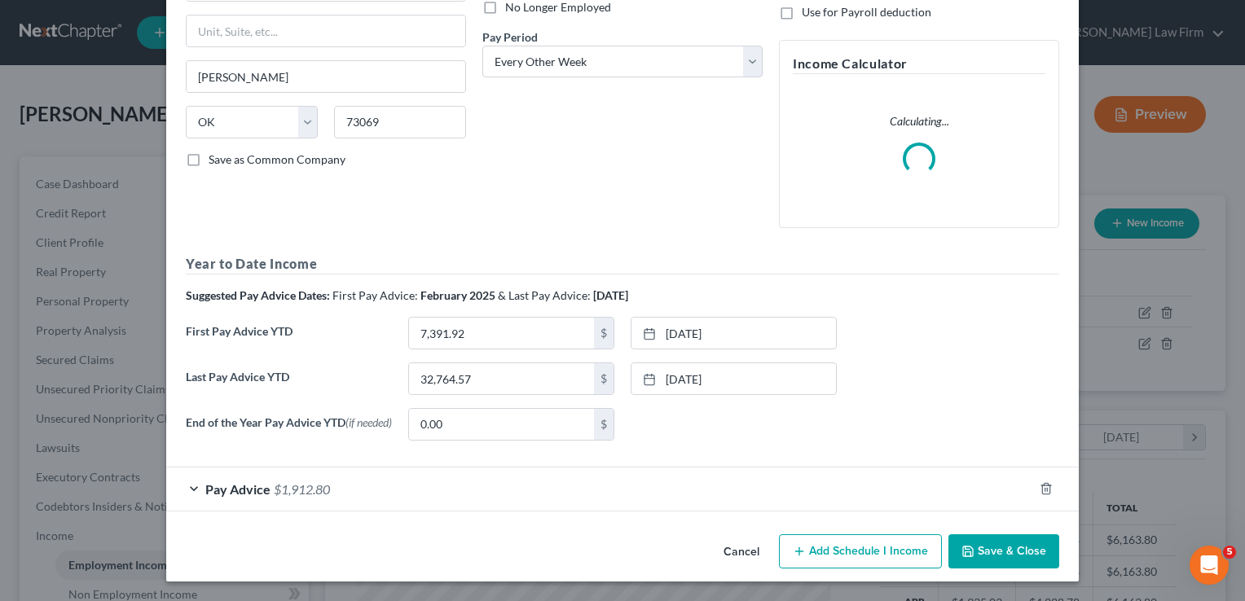
click at [992, 548] on button "Save & Close" at bounding box center [1003, 552] width 111 height 34
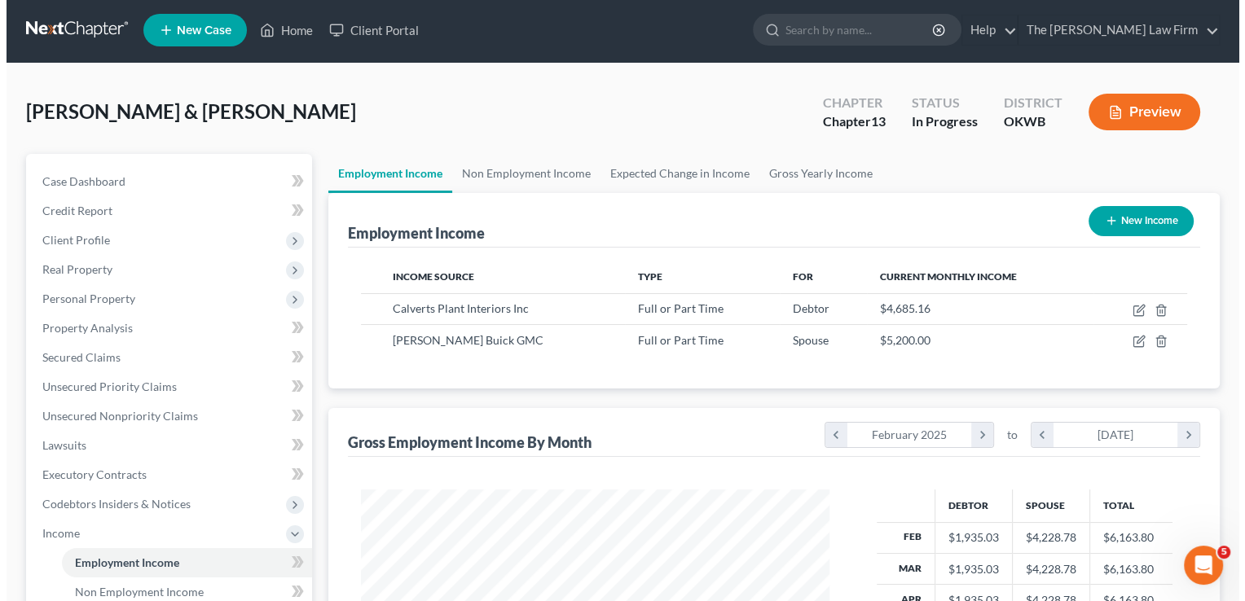
scroll to position [0, 0]
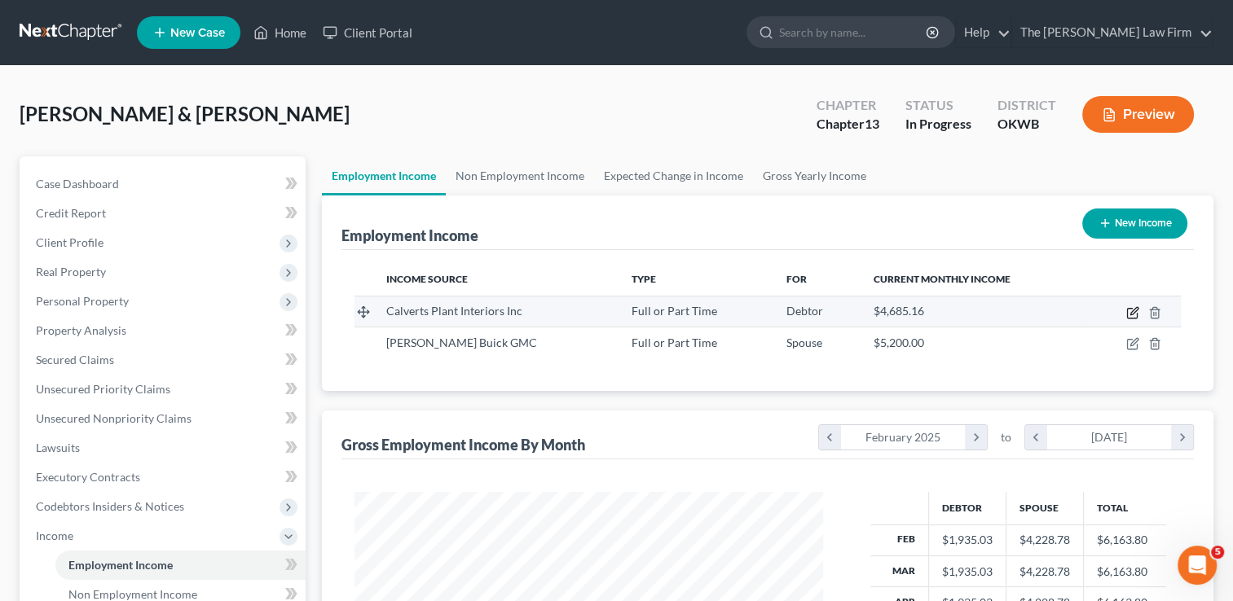
click at [1137, 312] on icon "button" at bounding box center [1132, 314] width 10 height 10
select select "0"
select select "37"
select select "1"
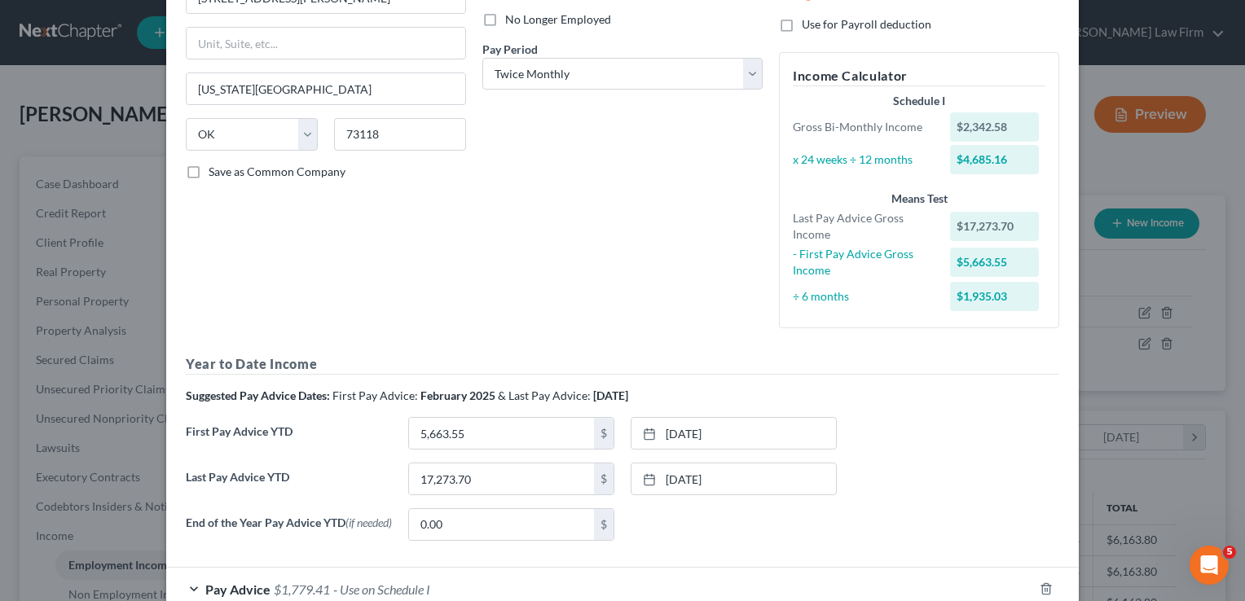
scroll to position [319, 0]
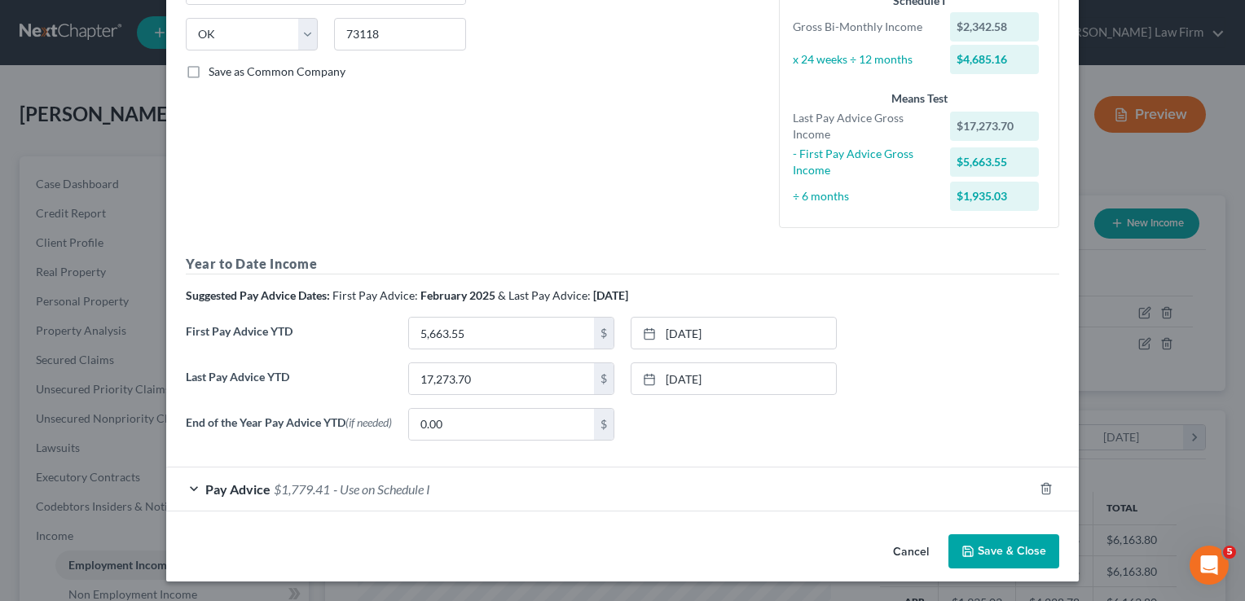
click at [467, 492] on div "Pay Advice $1,779.41 - Use on Schedule I" at bounding box center [599, 489] width 867 height 43
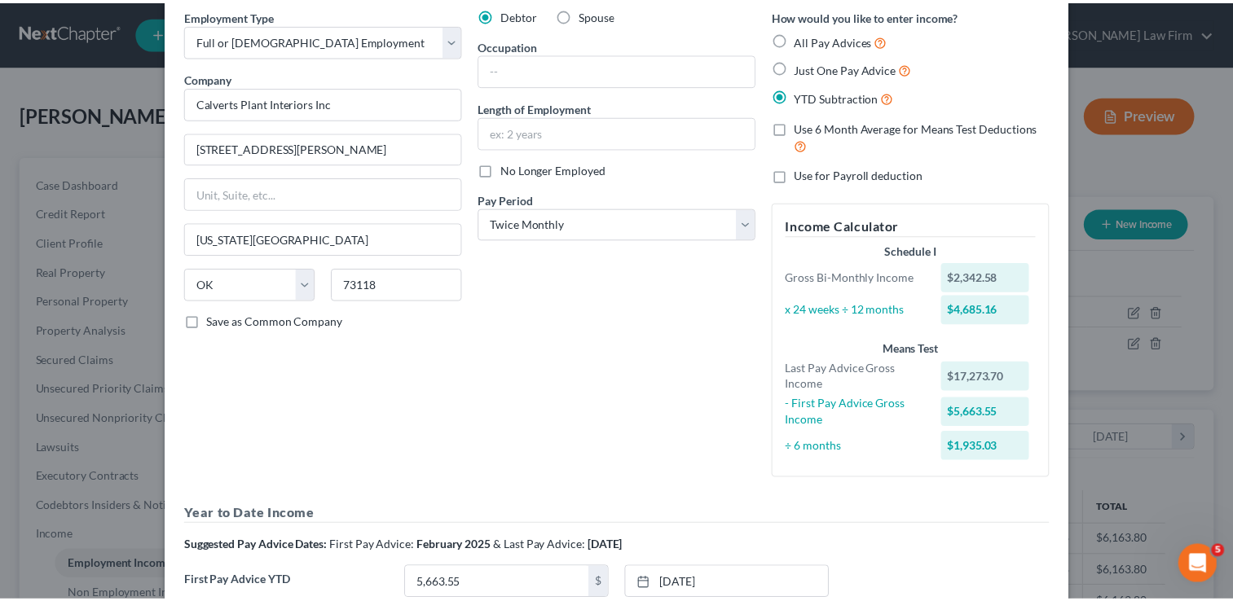
scroll to position [0, 0]
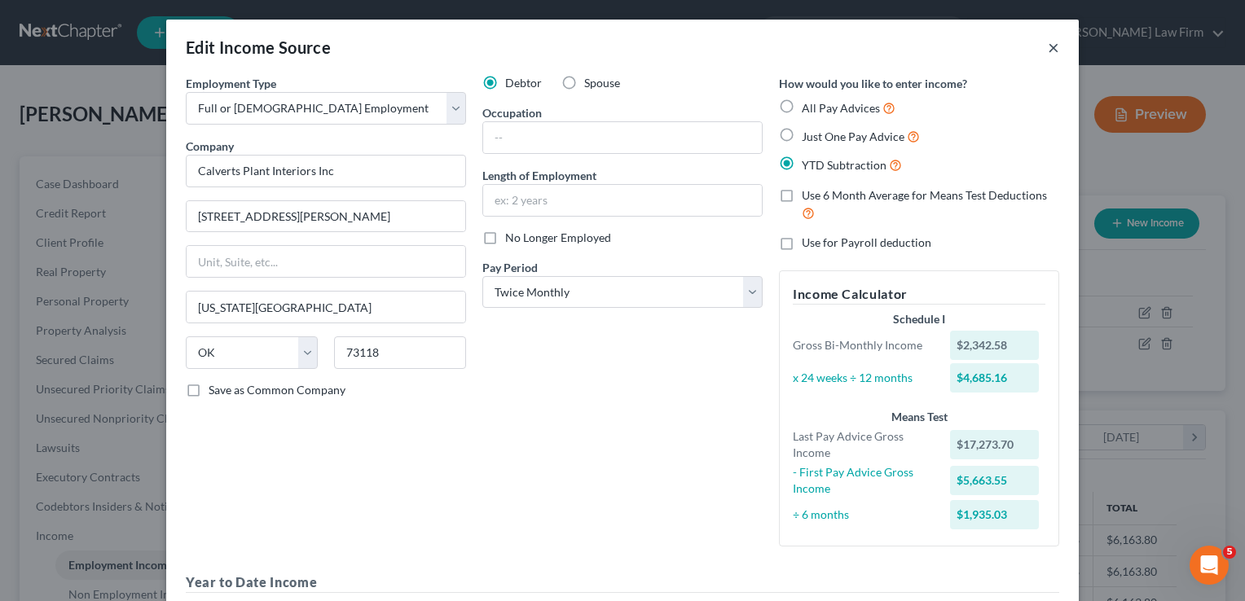
click at [1049, 51] on button "×" at bounding box center [1053, 47] width 11 height 20
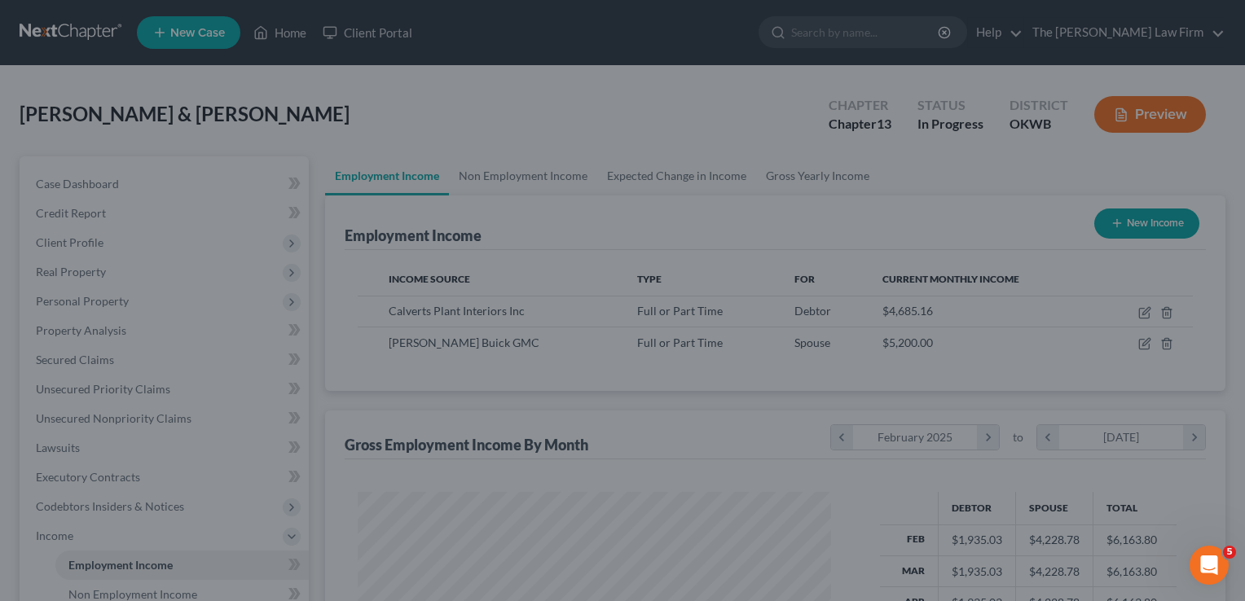
scroll to position [814529, 814319]
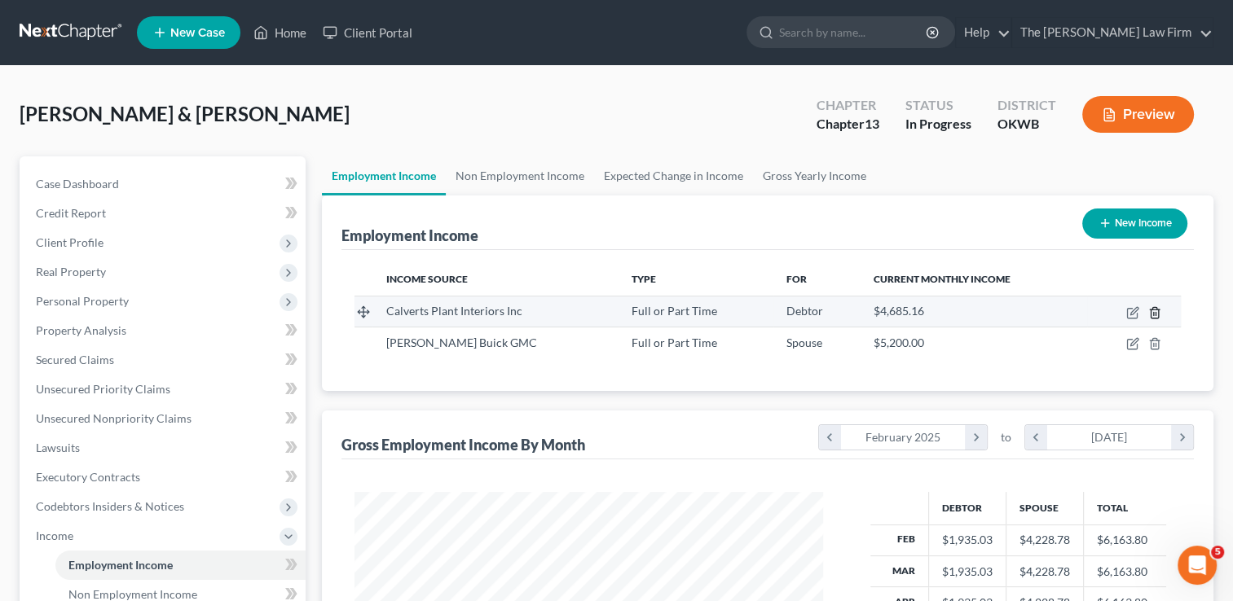
click at [1154, 310] on icon "button" at bounding box center [1154, 312] width 13 height 13
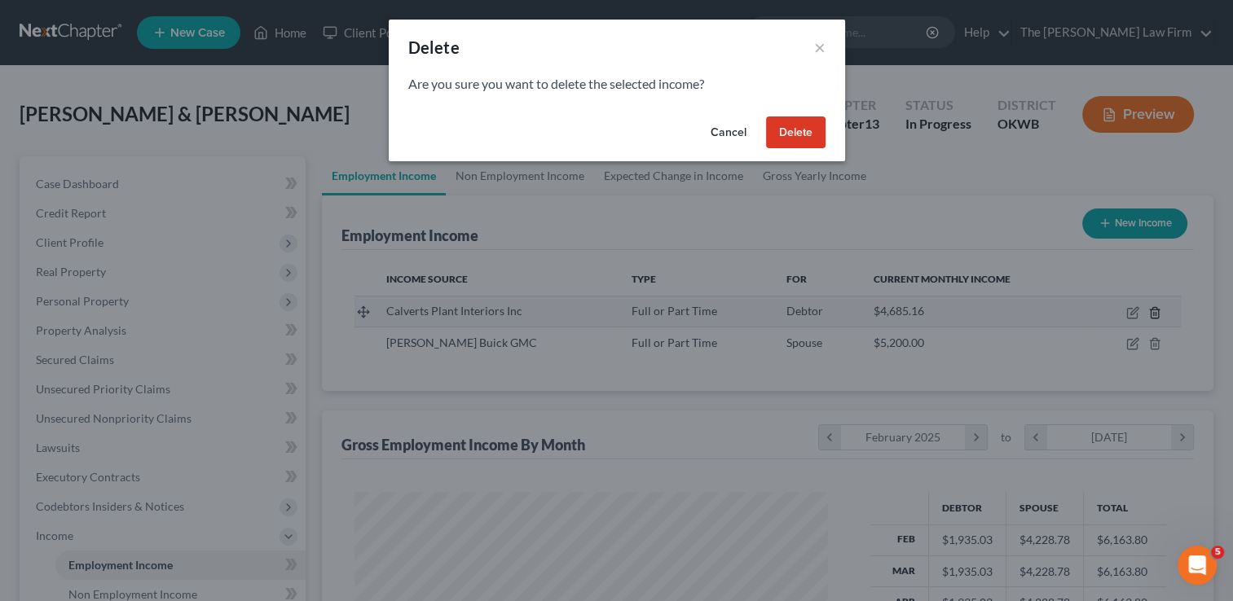
scroll to position [290, 505]
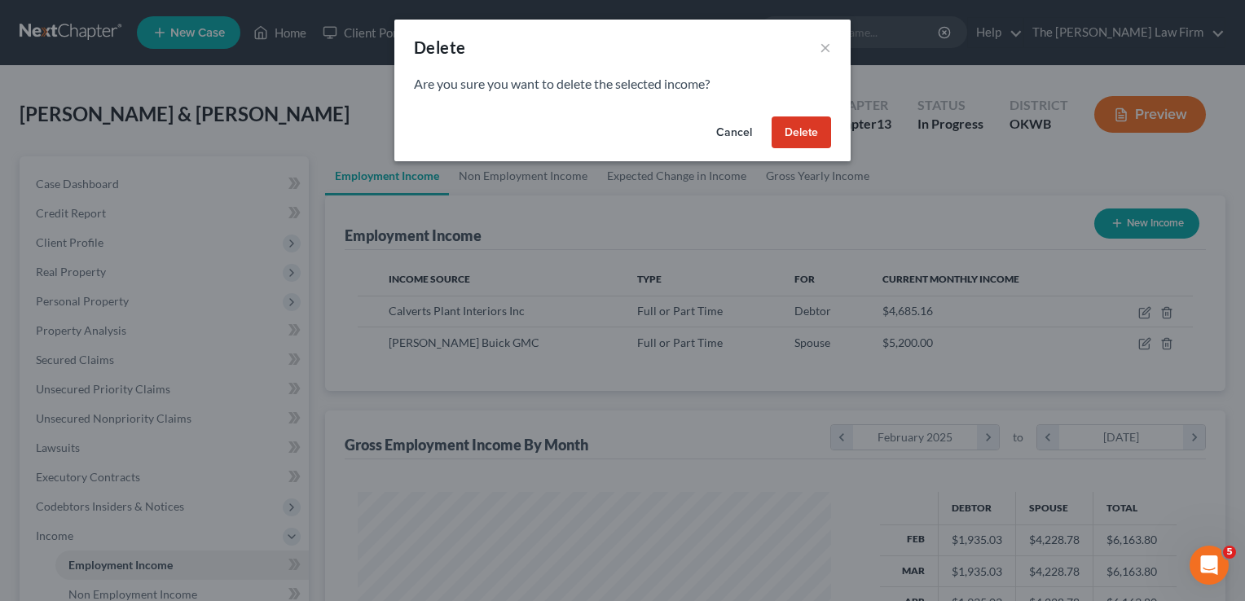
click at [799, 128] on button "Delete" at bounding box center [801, 133] width 59 height 33
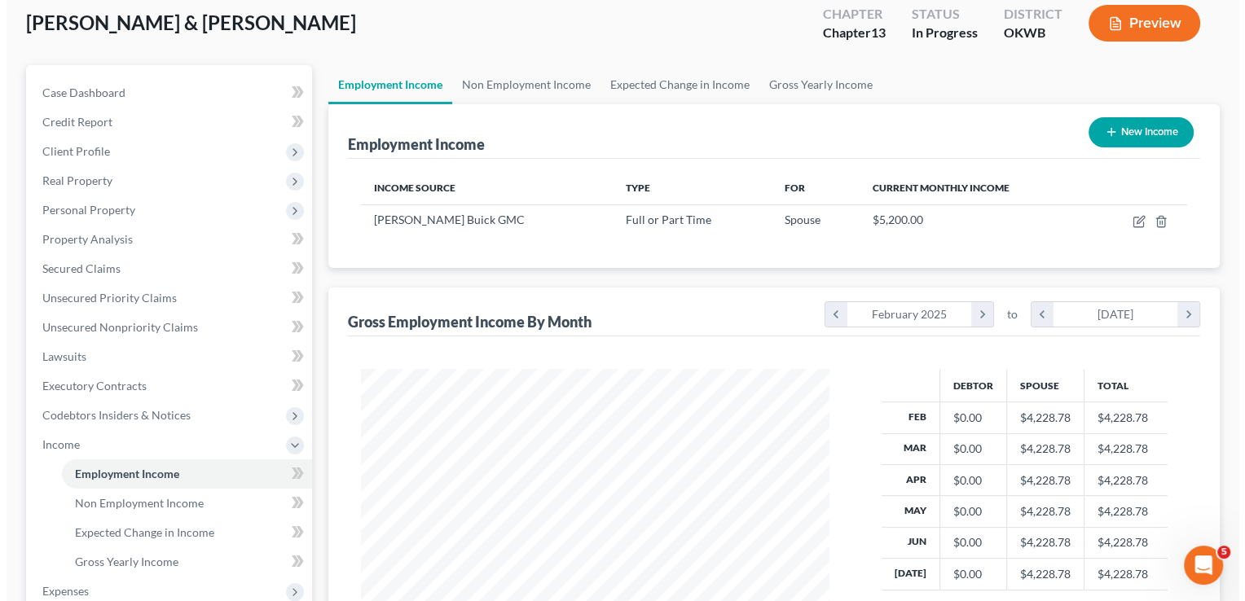
scroll to position [0, 0]
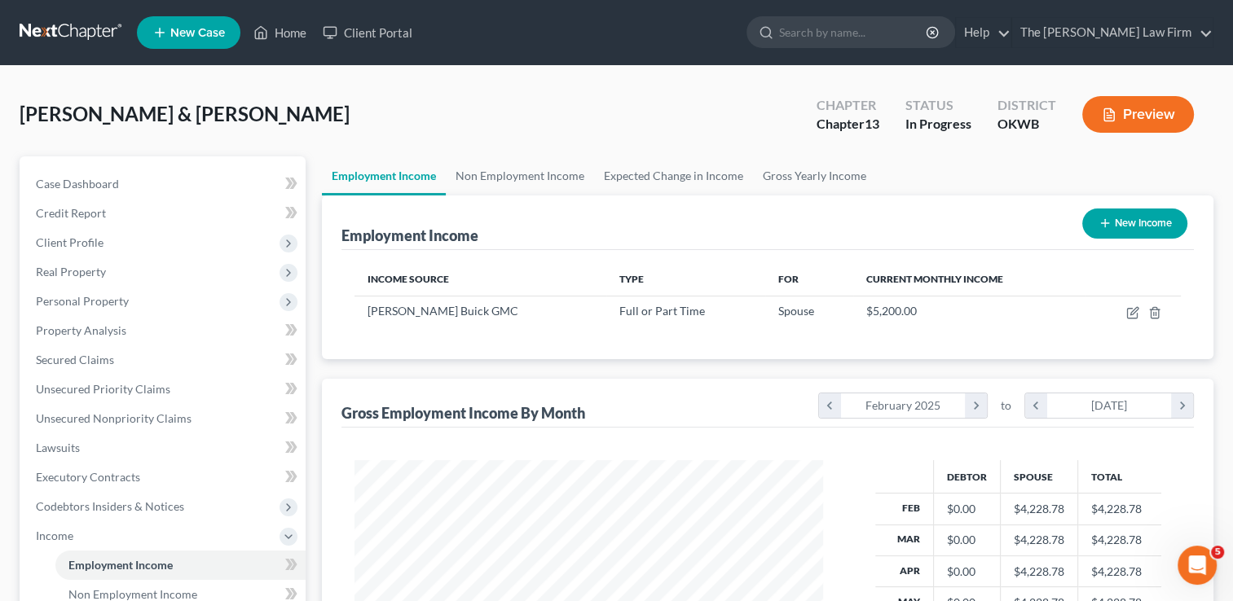
click at [1119, 221] on button "New Income" at bounding box center [1134, 224] width 105 height 30
select select "0"
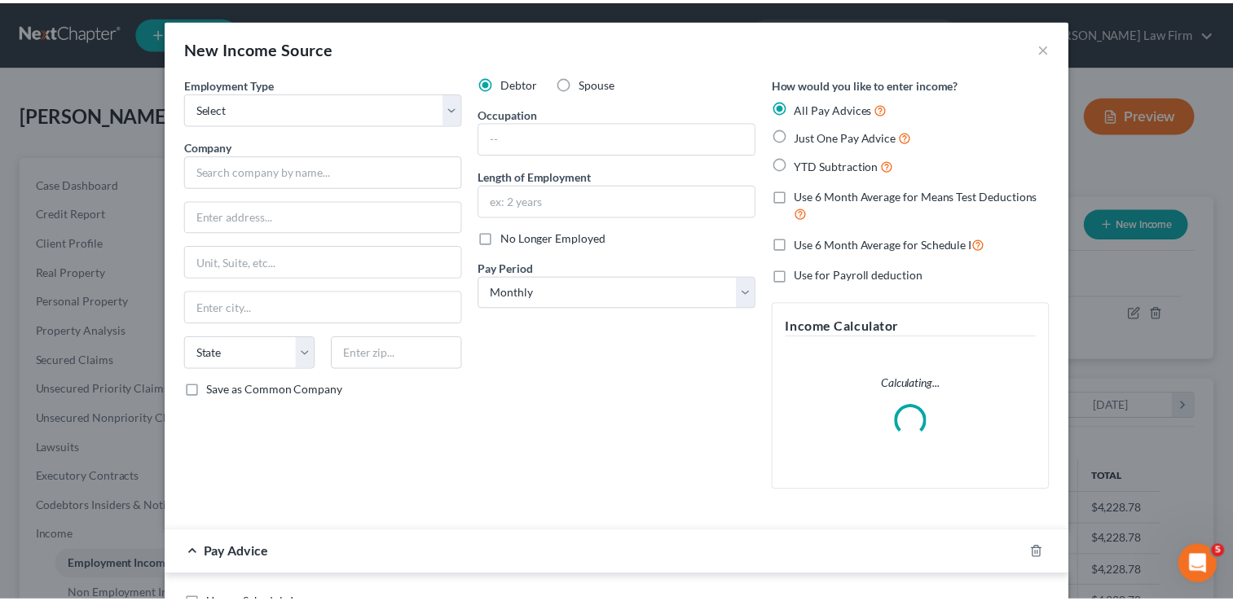
scroll to position [290, 505]
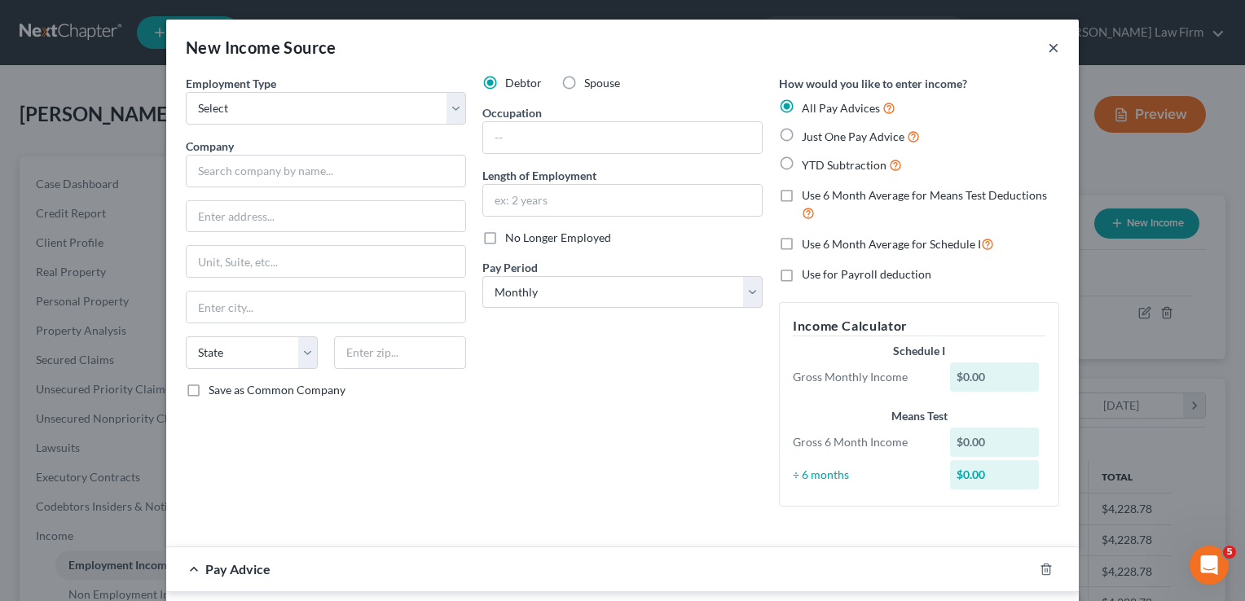
click at [1048, 48] on button "×" at bounding box center [1053, 47] width 11 height 20
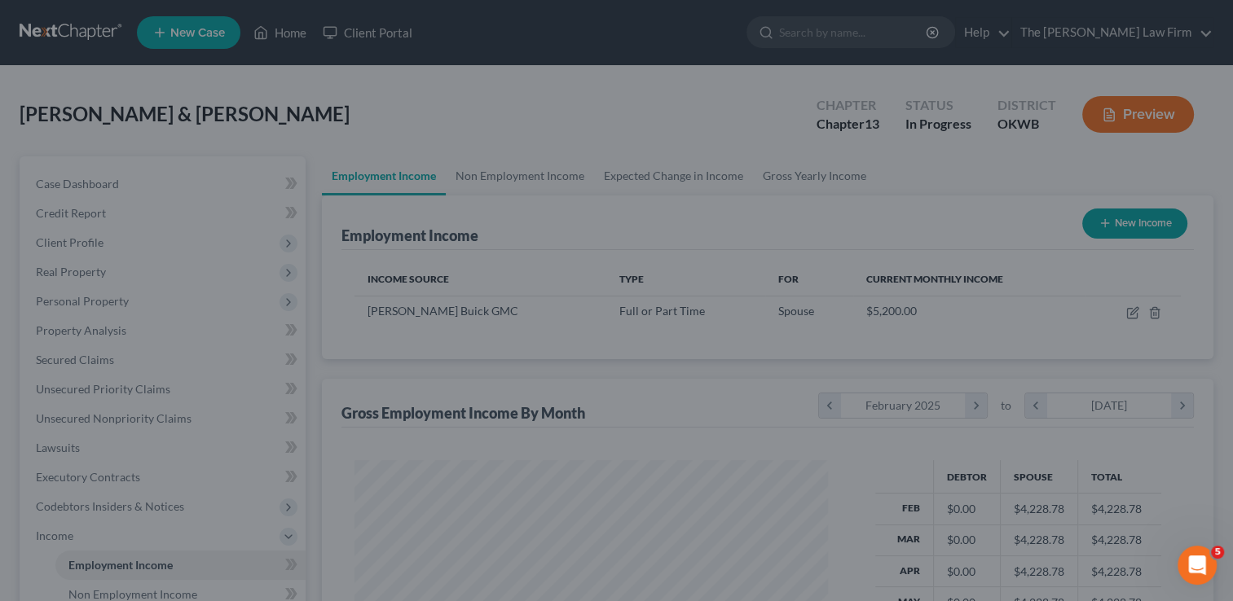
scroll to position [814529, 814319]
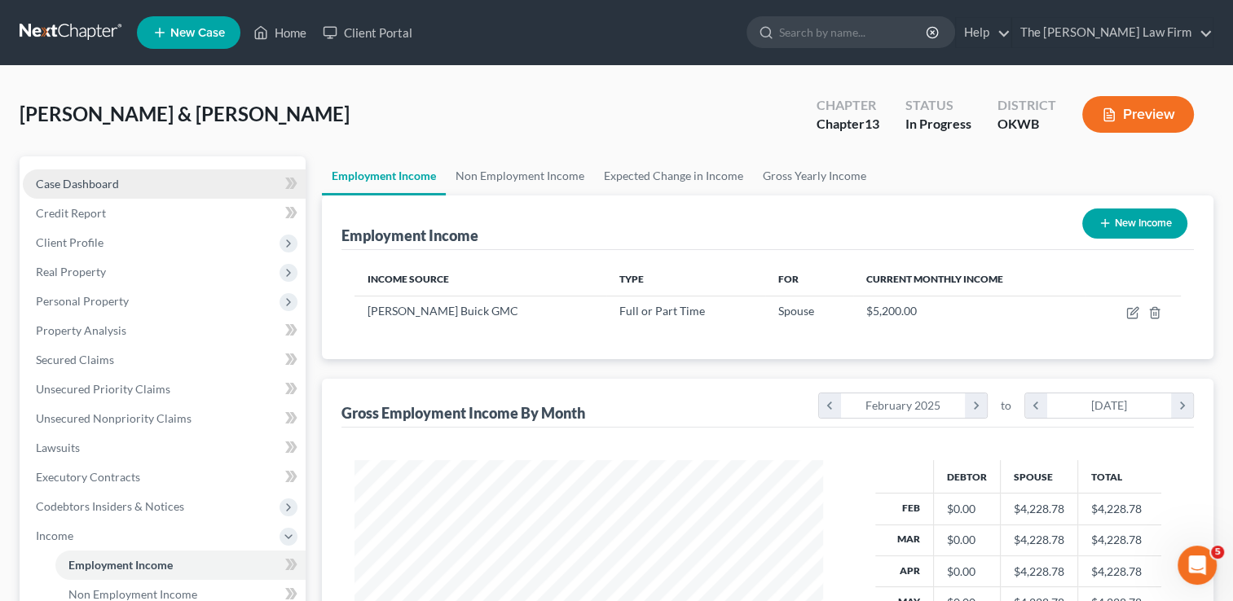
click at [103, 181] on span "Case Dashboard" at bounding box center [77, 184] width 83 height 14
select select "1"
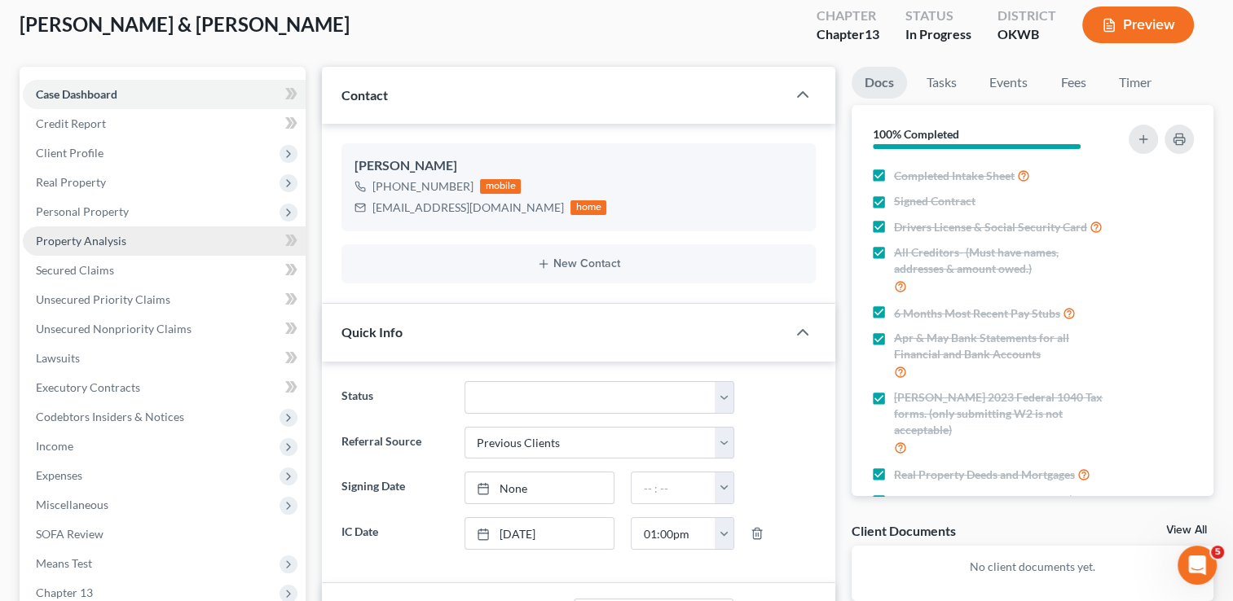
scroll to position [81, 0]
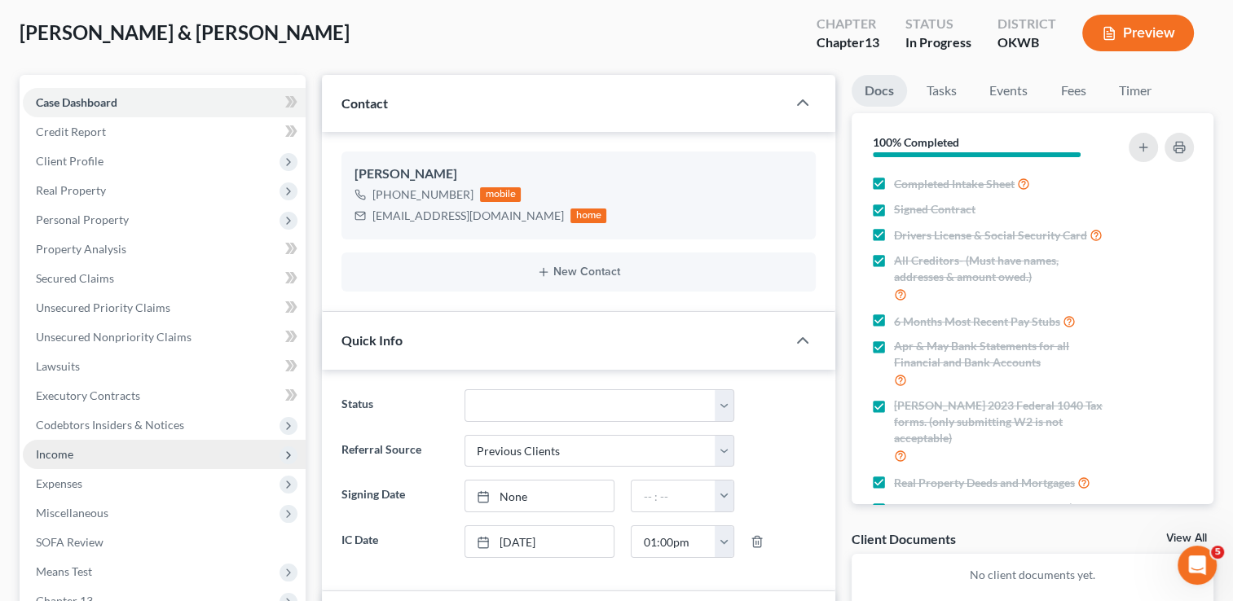
click at [64, 454] on span "Income" at bounding box center [54, 454] width 37 height 14
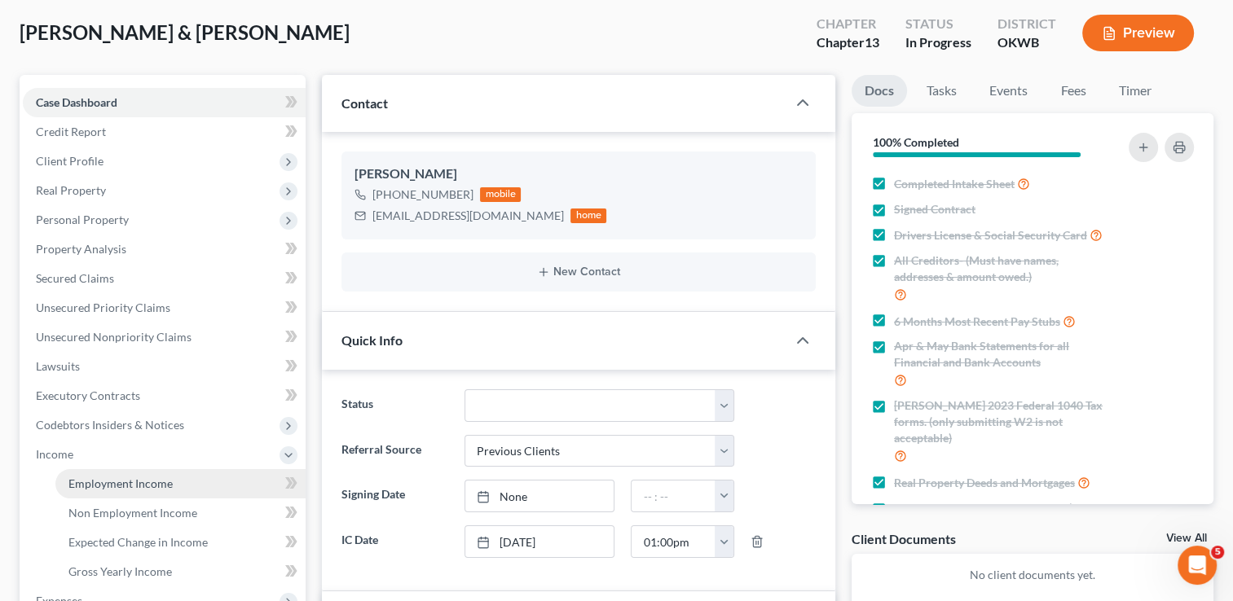
click at [141, 483] on span "Employment Income" at bounding box center [120, 484] width 104 height 14
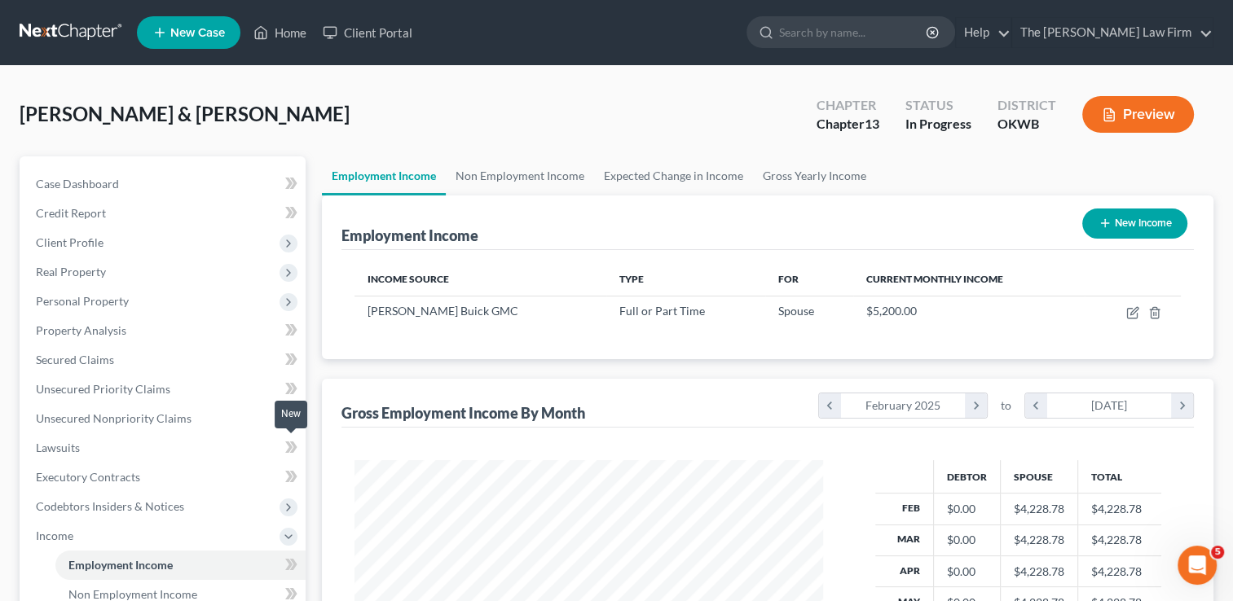
scroll to position [290, 501]
click at [1131, 224] on button "New Income" at bounding box center [1134, 224] width 105 height 30
select select "0"
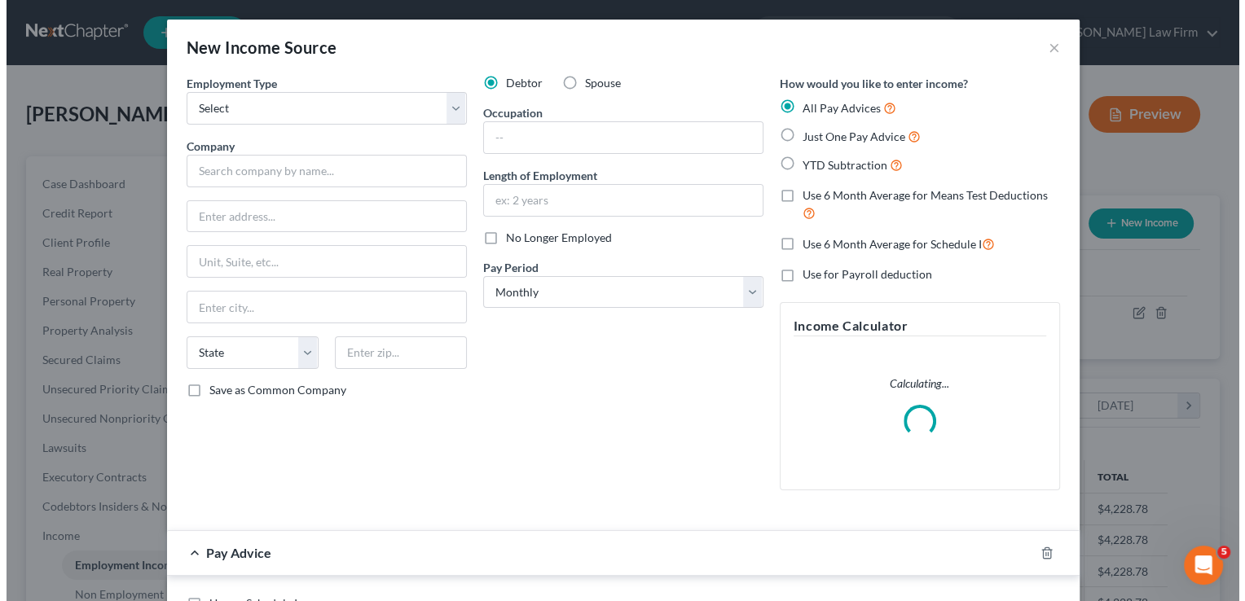
scroll to position [290, 505]
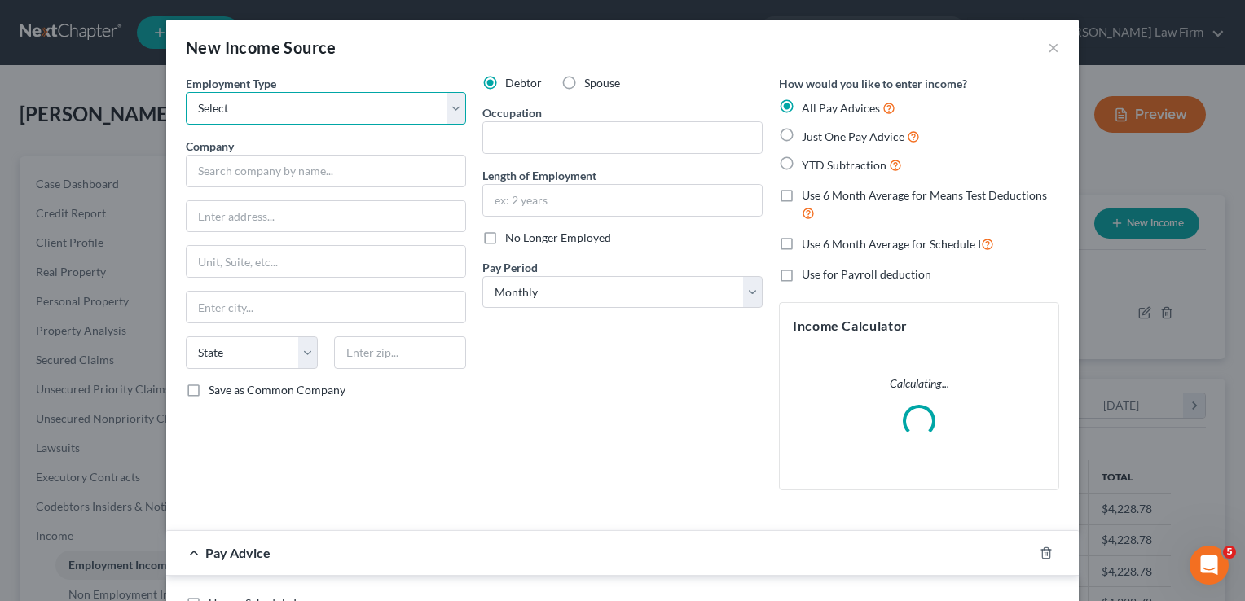
click at [359, 112] on select "Select Full or Part Time Employment Self Employment" at bounding box center [326, 108] width 280 height 33
select select "0"
click at [186, 92] on select "Select Full or Part Time Employment Self Employment" at bounding box center [326, 108] width 280 height 33
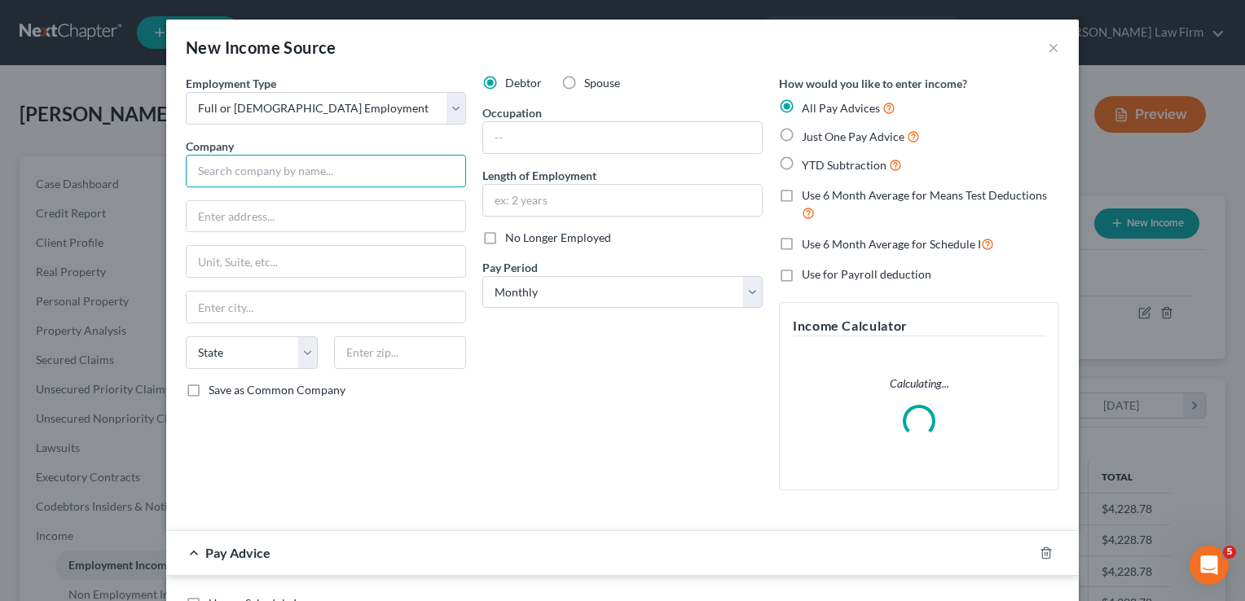
click at [284, 171] on input "text" at bounding box center [326, 171] width 280 height 33
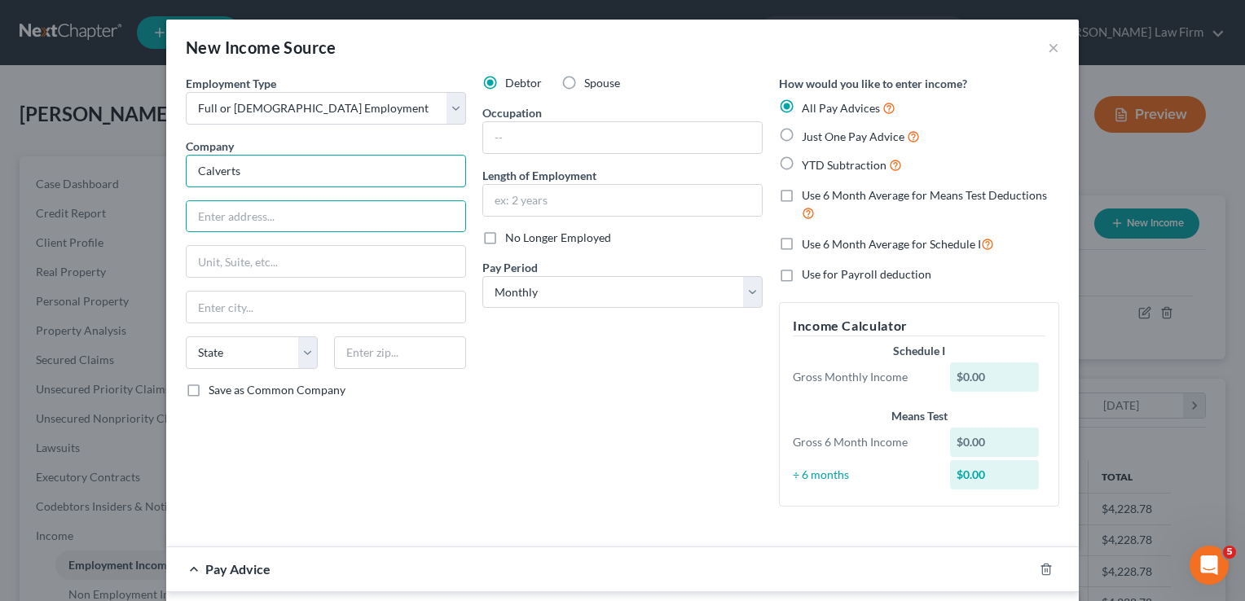
click at [284, 171] on input "Calverts" at bounding box center [326, 171] width 280 height 33
type input "Calverts Plant Interiors Inc"
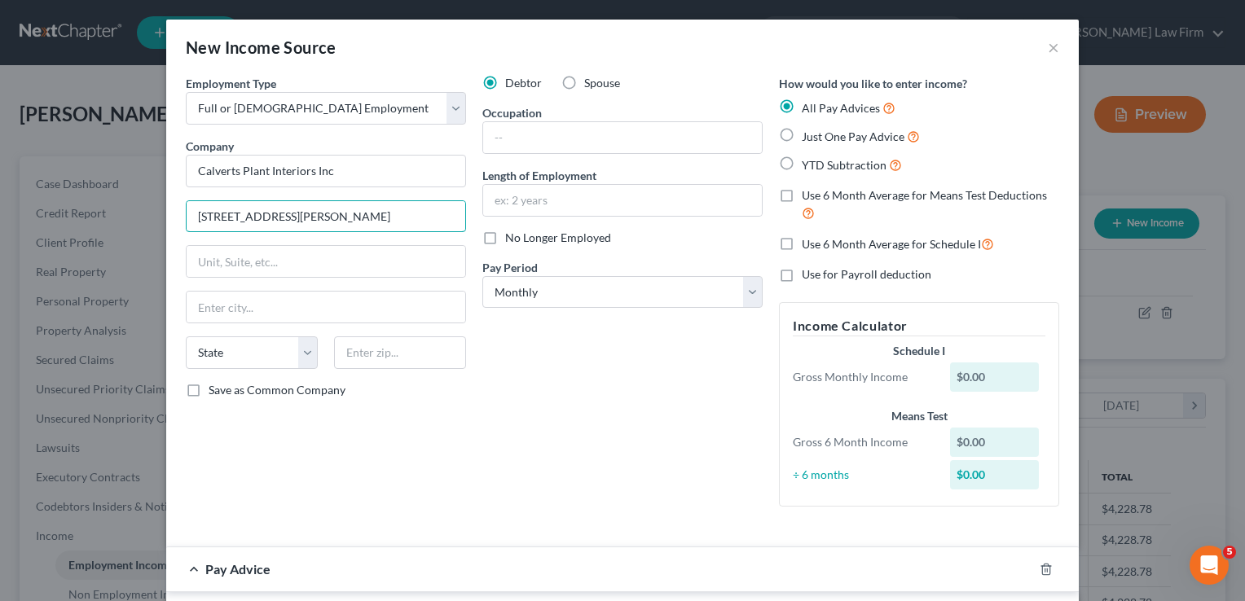
type input "5308 Classen Blvd"
click at [570, 395] on div "Debtor Spouse Occupation Length of Employment No Longer Employed Pay Period * S…" at bounding box center [622, 297] width 297 height 445
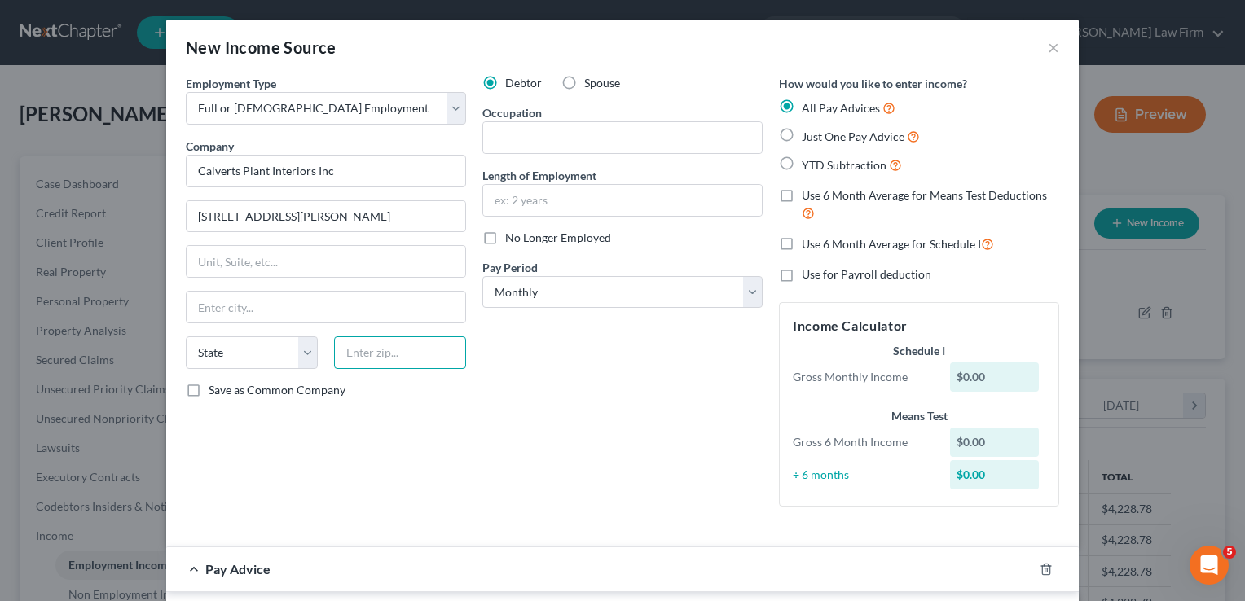
click at [404, 350] on input "text" at bounding box center [400, 353] width 132 height 33
type input "73118"
click at [502, 332] on div "Debtor Spouse Occupation Length of Employment No Longer Employed Pay Period * S…" at bounding box center [622, 297] width 297 height 445
type input "Oklahoma City"
select select "37"
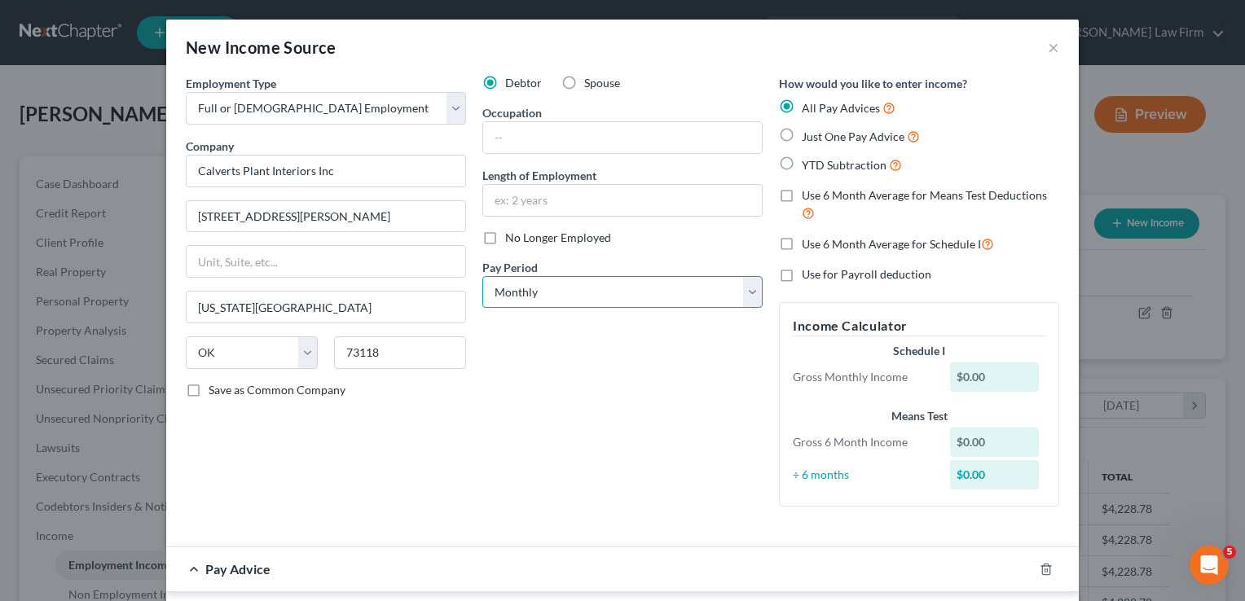
click at [567, 295] on select "Select Monthly Twice Monthly Every Other Week Weekly" at bounding box center [622, 292] width 280 height 33
select select "1"
click at [482, 276] on select "Select Monthly Twice Monthly Every Other Week Weekly" at bounding box center [622, 292] width 280 height 33
click at [802, 162] on label "YTD Subtraction" at bounding box center [852, 165] width 100 height 19
click at [808, 162] on input "YTD Subtraction" at bounding box center [813, 161] width 11 height 11
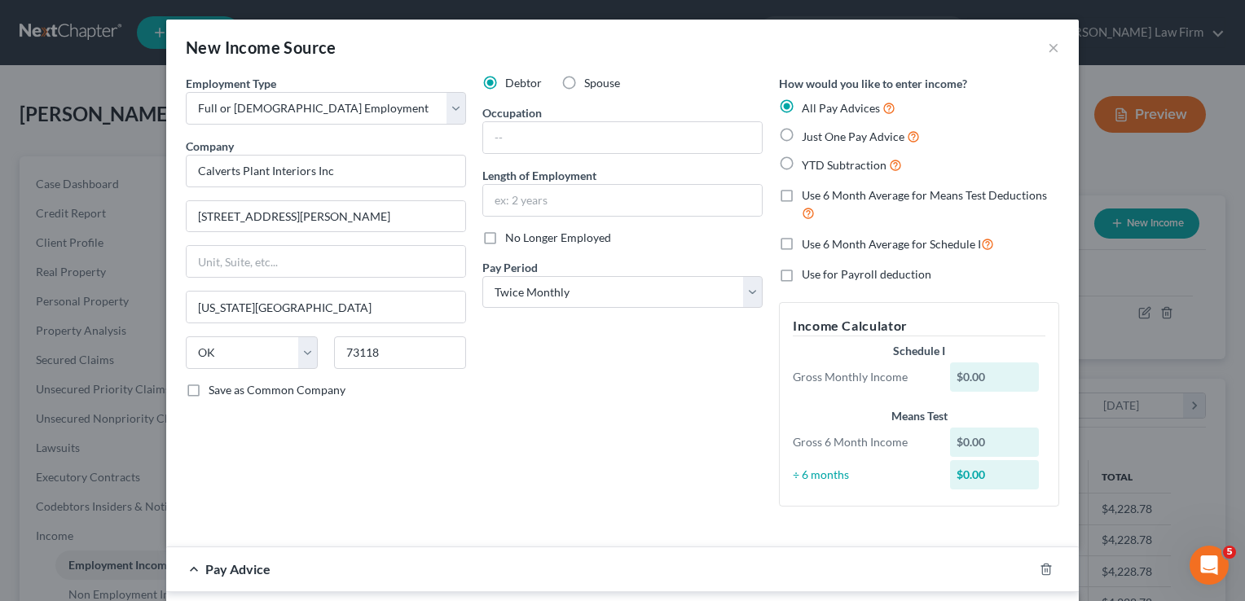
radio input "true"
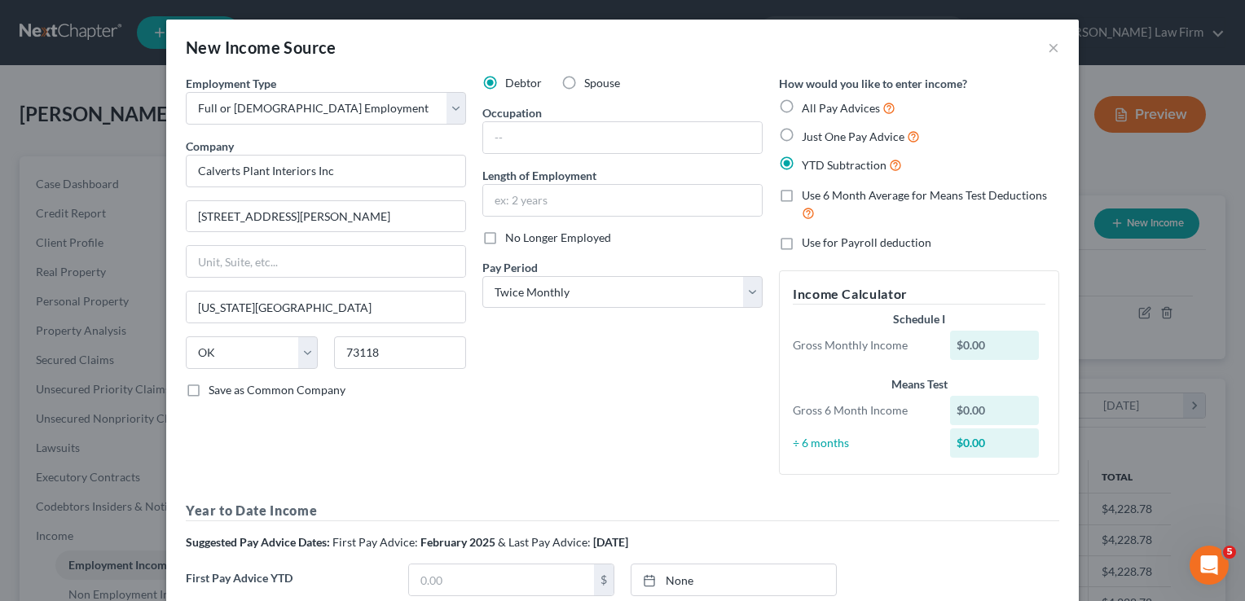
click at [553, 365] on div "Debtor Spouse Occupation Length of Employment No Longer Employed Pay Period * S…" at bounding box center [622, 281] width 297 height 413
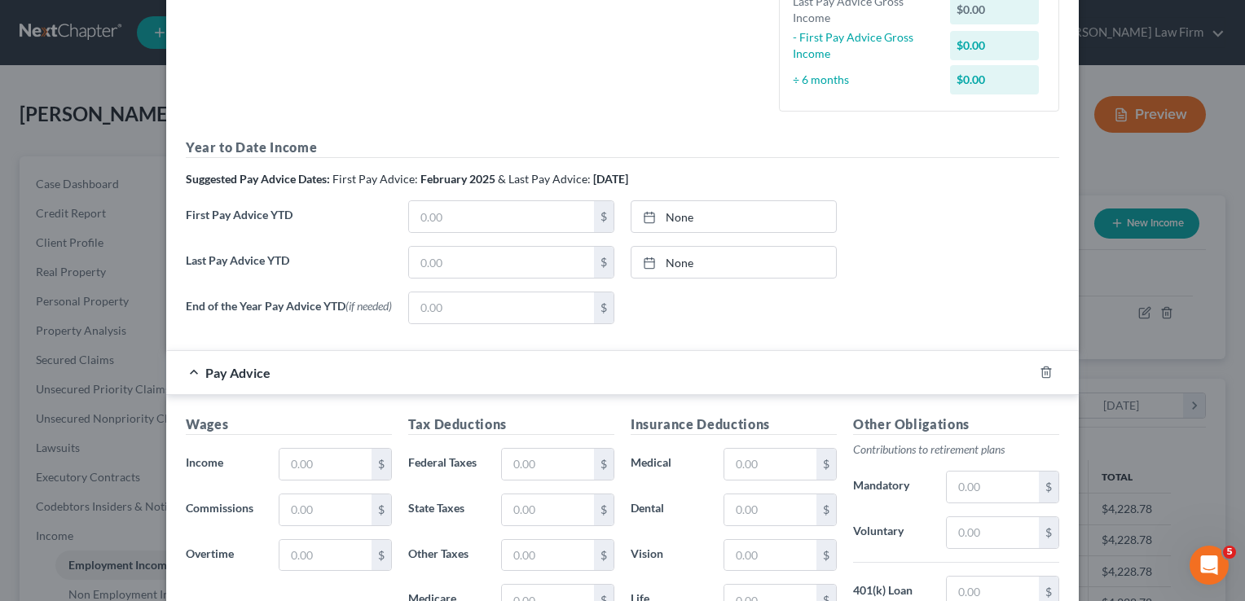
scroll to position [407, 0]
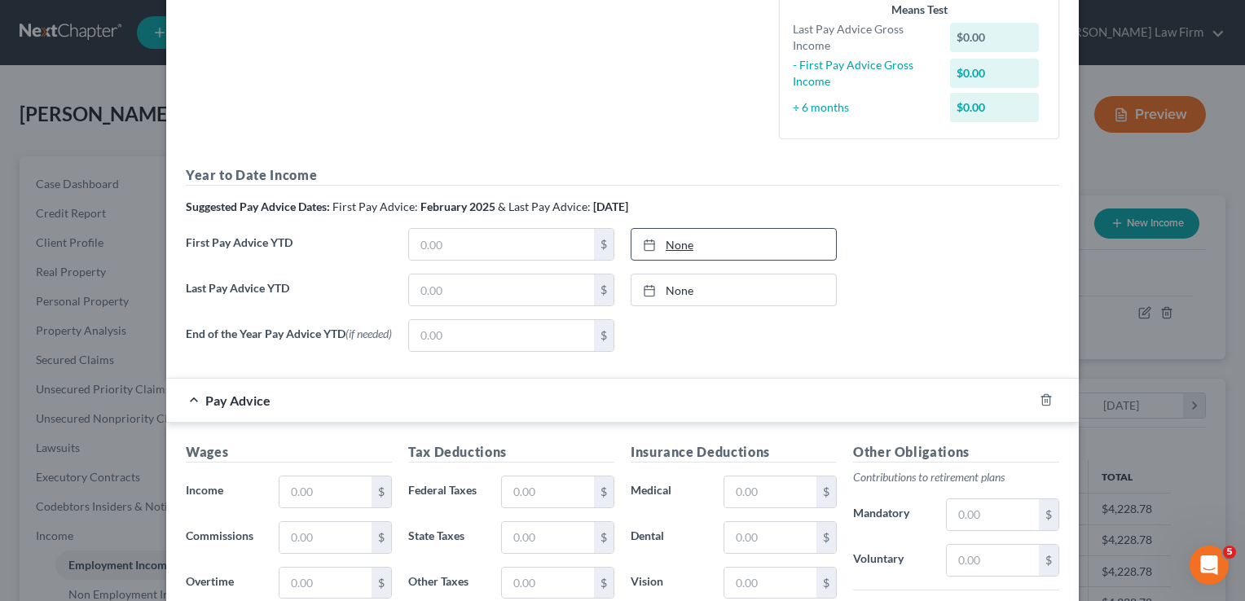
click at [676, 244] on link "None" at bounding box center [733, 244] width 205 height 31
type input "8/11/2025"
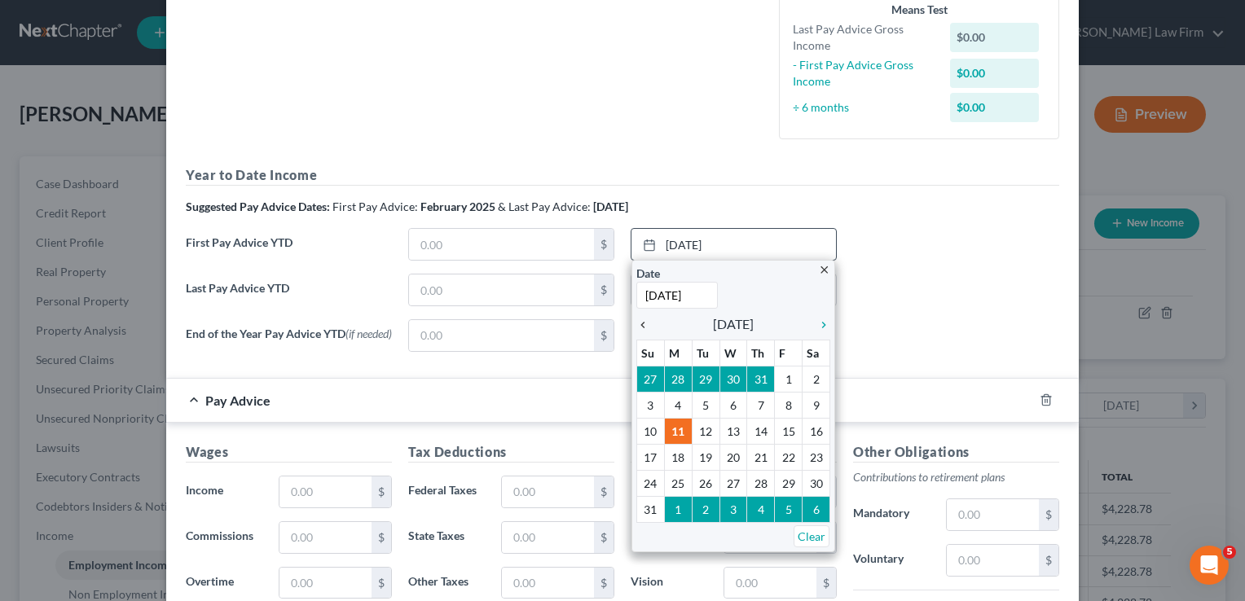
click at [636, 321] on icon "chevron_left" at bounding box center [646, 325] width 21 height 13
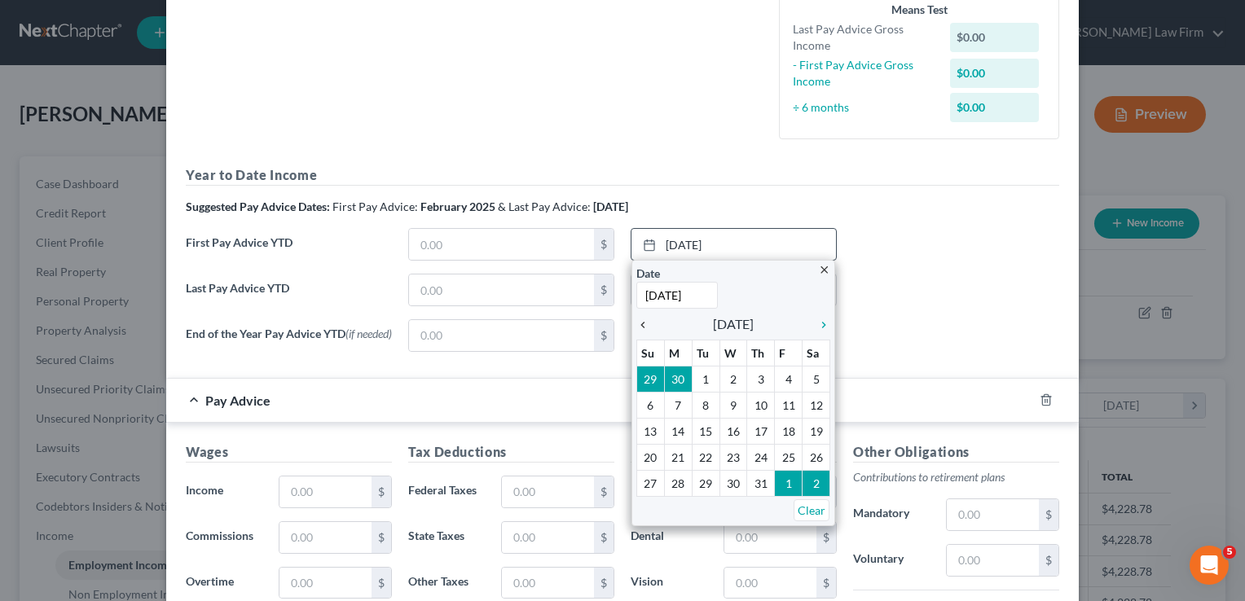
click at [638, 325] on icon "chevron_left" at bounding box center [646, 325] width 21 height 13
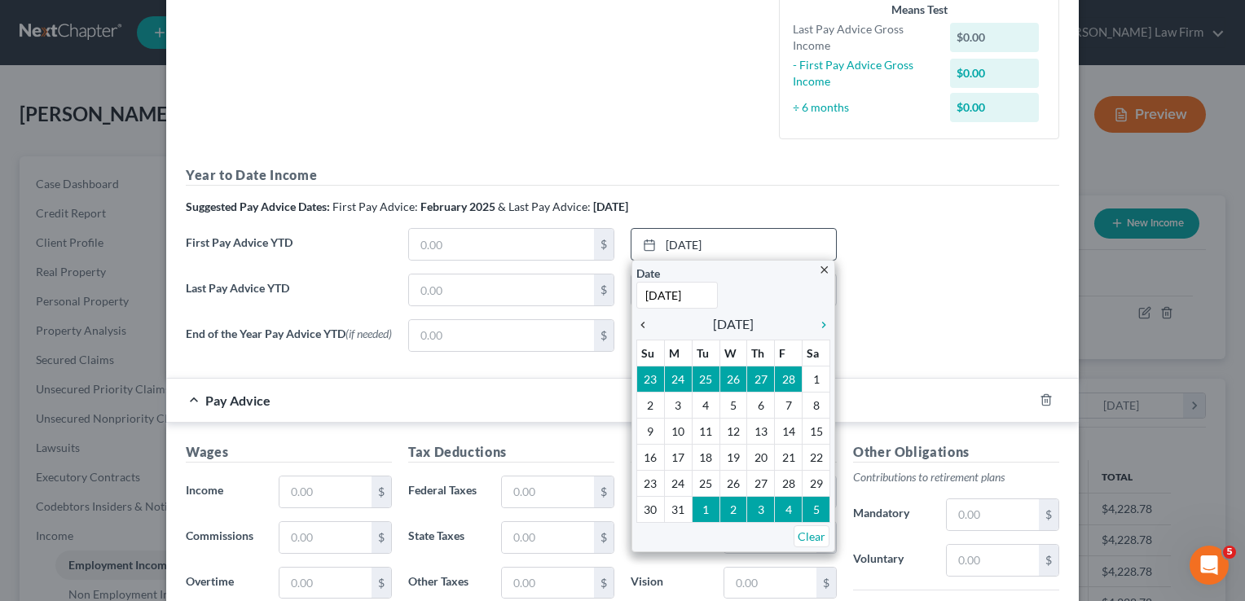
click at [638, 325] on icon "chevron_left" at bounding box center [646, 325] width 21 height 13
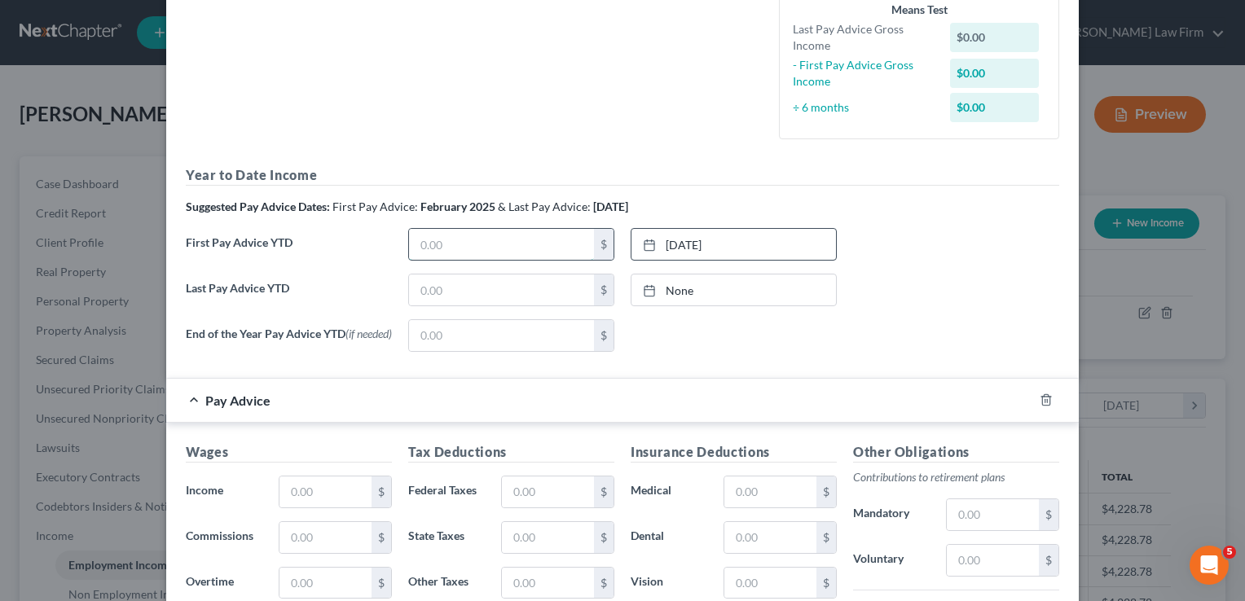
click at [482, 246] on input "text" at bounding box center [501, 244] width 185 height 31
type input "5,663.55"
click at [710, 325] on div "None close Date Time chevron_left August 2025 chevron_right Su M Tu W Th F Sa 2…" at bounding box center [734, 335] width 222 height 33
click at [681, 284] on link "None" at bounding box center [733, 290] width 205 height 31
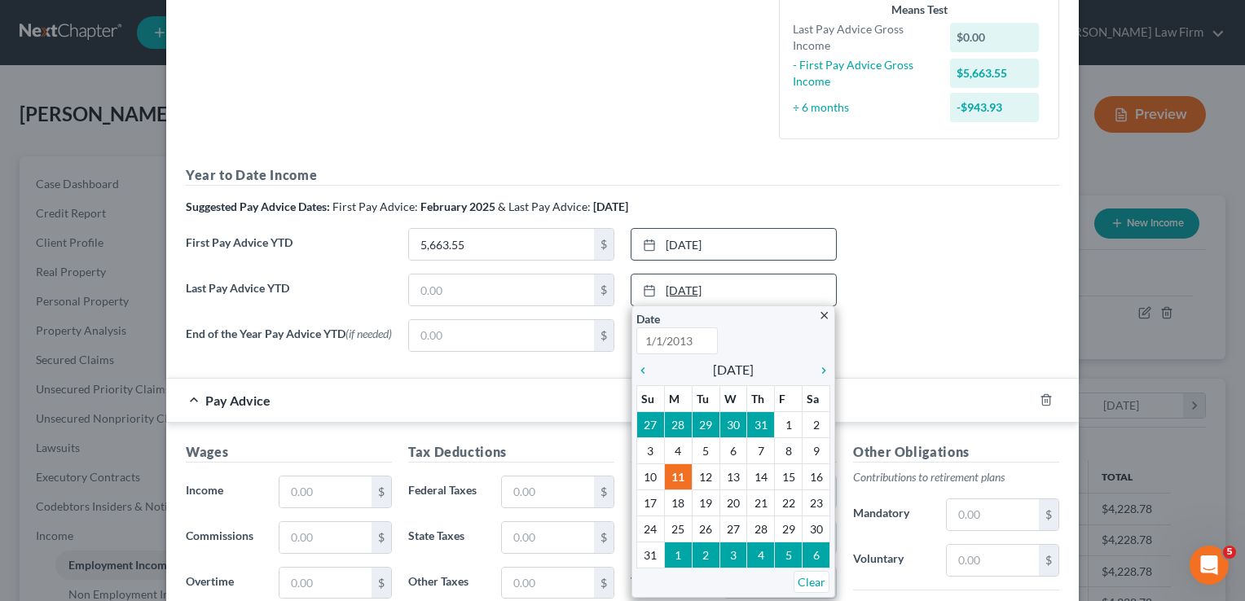
type input "8/11/2025"
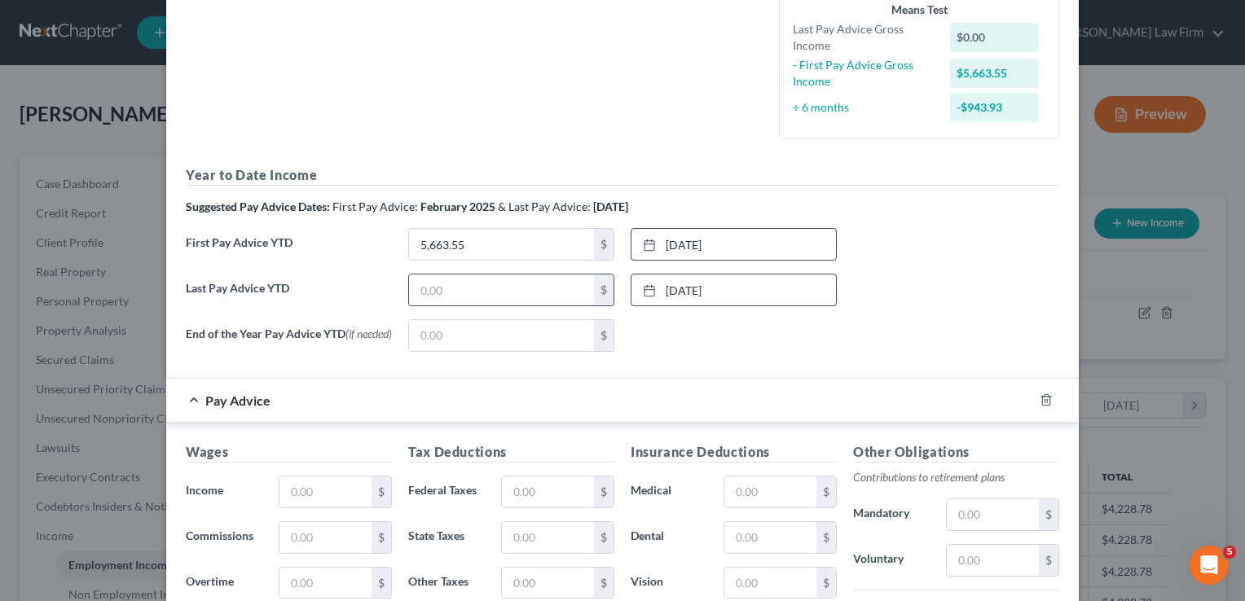
click at [447, 289] on input "text" at bounding box center [501, 290] width 185 height 31
type input "17,273.70"
click at [349, 355] on label "End of the Year Pay Advice YTD (if needed)" at bounding box center [289, 342] width 222 height 46
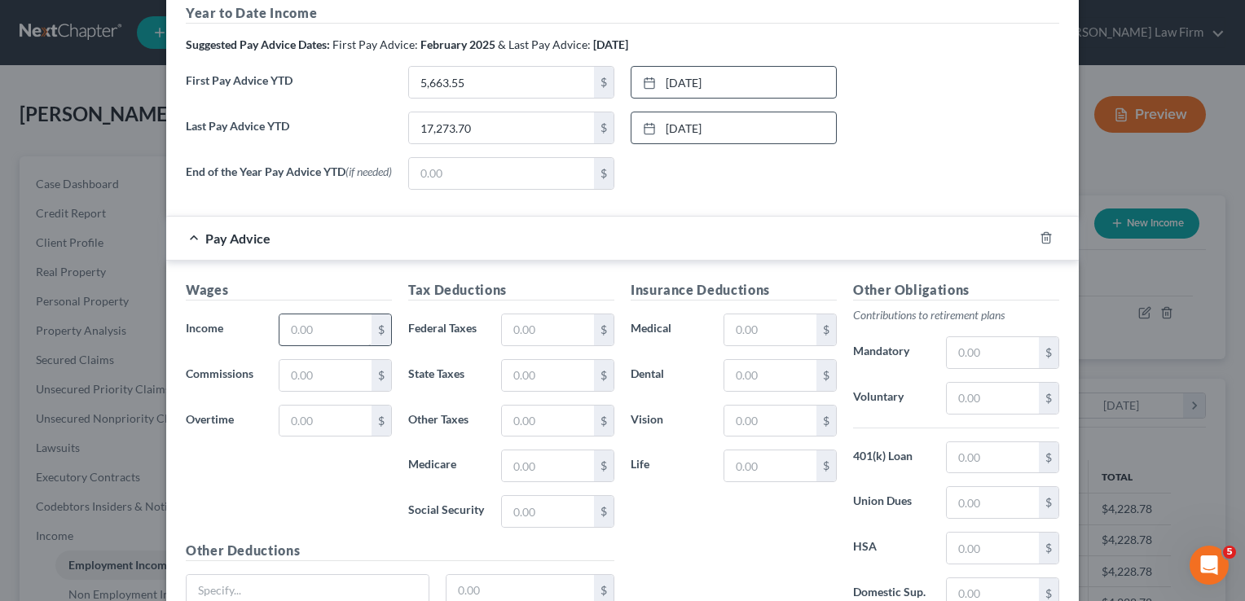
scroll to position [570, 0]
click at [315, 334] on input "text" at bounding box center [325, 329] width 92 height 31
type input "1,679.60"
click at [311, 375] on input "text" at bounding box center [325, 374] width 92 height 31
type input "662.98"
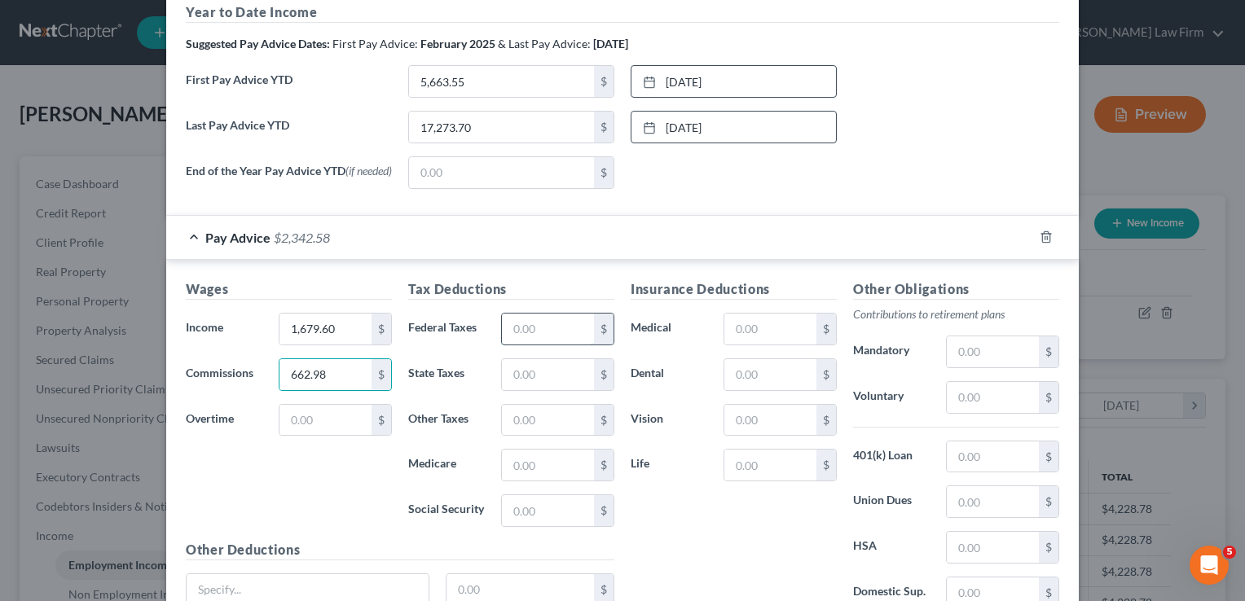
click at [557, 324] on input "text" at bounding box center [548, 329] width 92 height 31
type input "90.51"
click at [543, 368] on input "text" at bounding box center [548, 374] width 92 height 31
type input "49.00"
click at [548, 464] on input "text" at bounding box center [548, 465] width 92 height 31
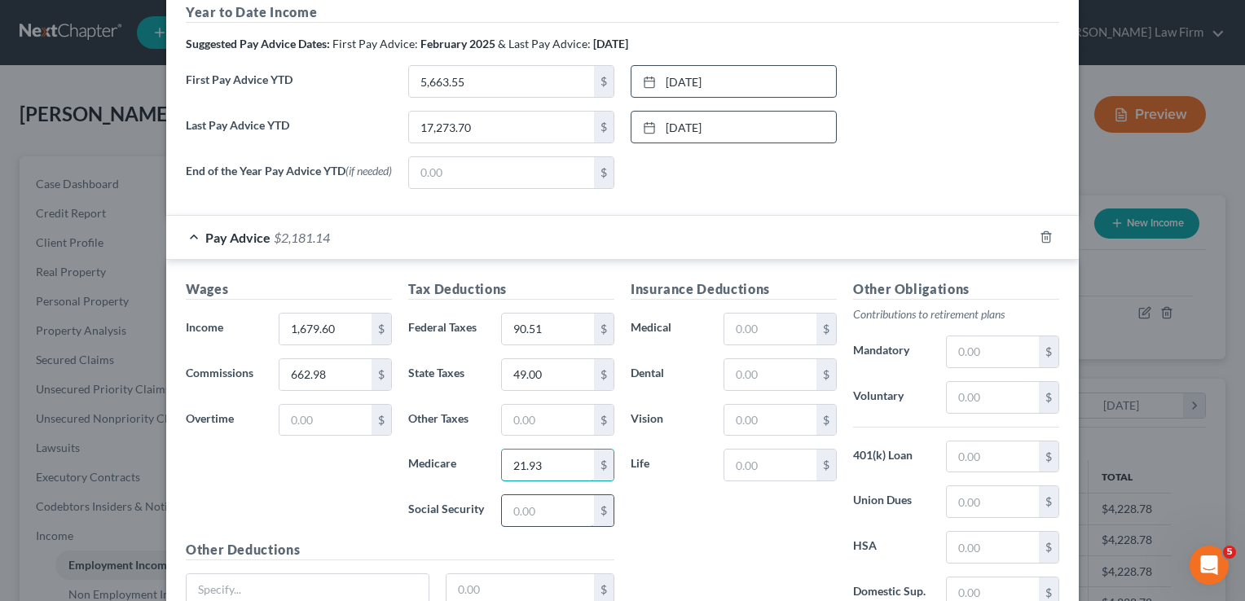
type input "21.93"
click at [541, 514] on input "text" at bounding box center [548, 510] width 92 height 31
type input "93.77"
click at [766, 339] on input "text" at bounding box center [770, 329] width 92 height 31
type input "93.48"
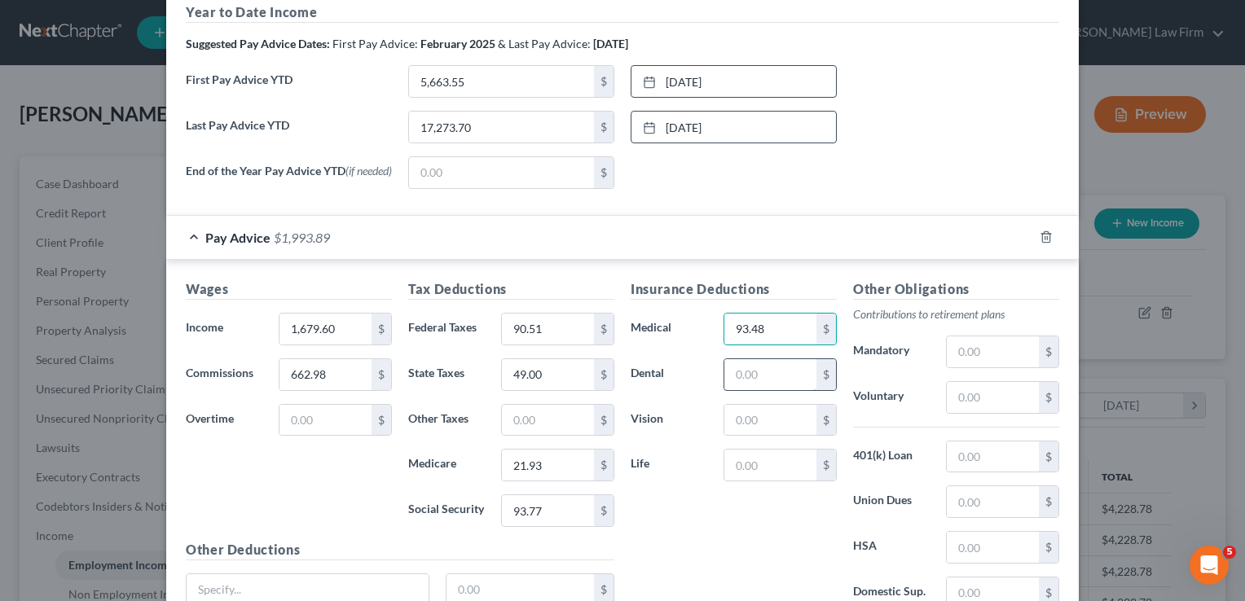
click at [755, 376] on input "text" at bounding box center [770, 374] width 92 height 31
type input "4.45"
click at [750, 432] on input "text" at bounding box center [770, 420] width 92 height 31
type input "0.98"
click at [760, 463] on input "text" at bounding box center [770, 465] width 92 height 31
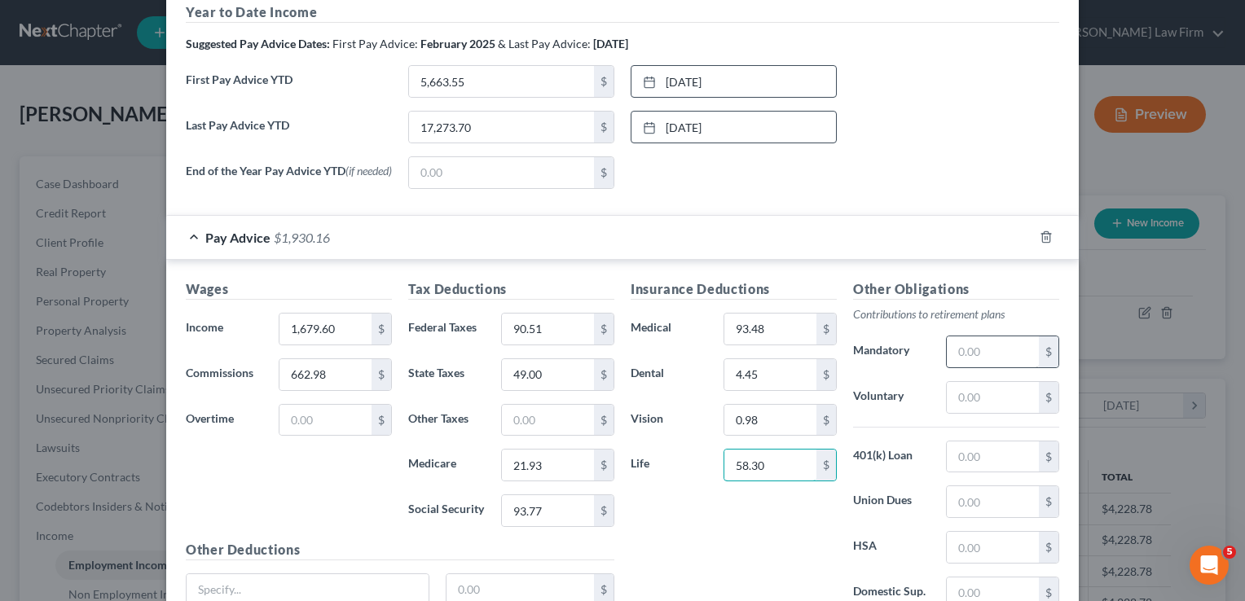
type input "58.30"
click at [988, 350] on input "text" at bounding box center [993, 352] width 92 height 31
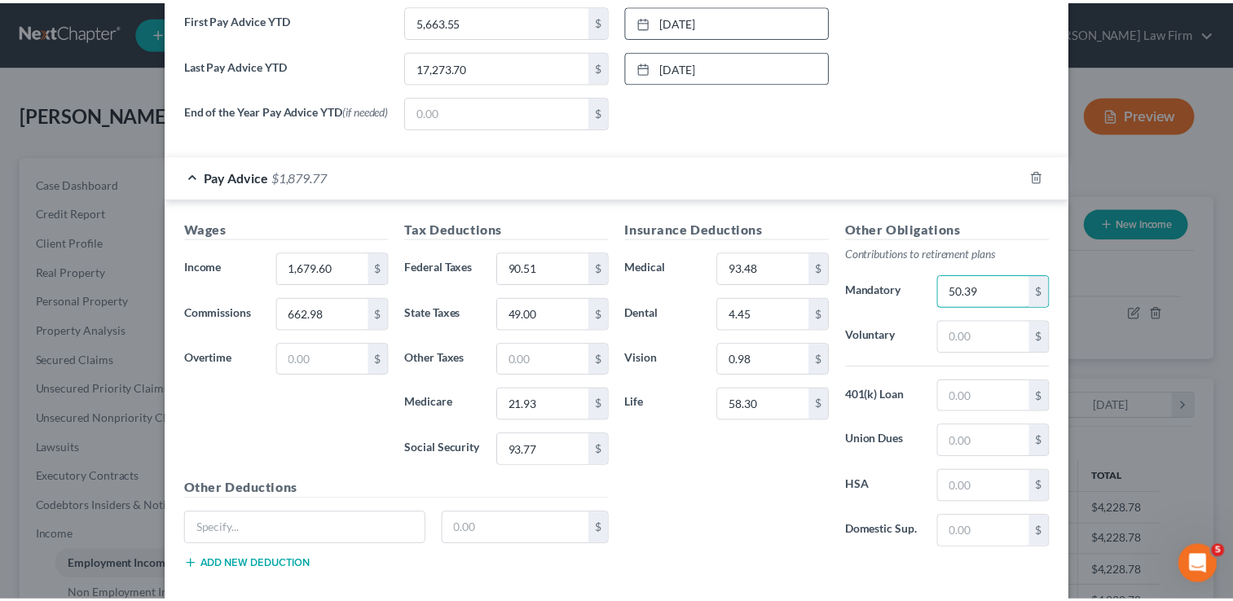
scroll to position [715, 0]
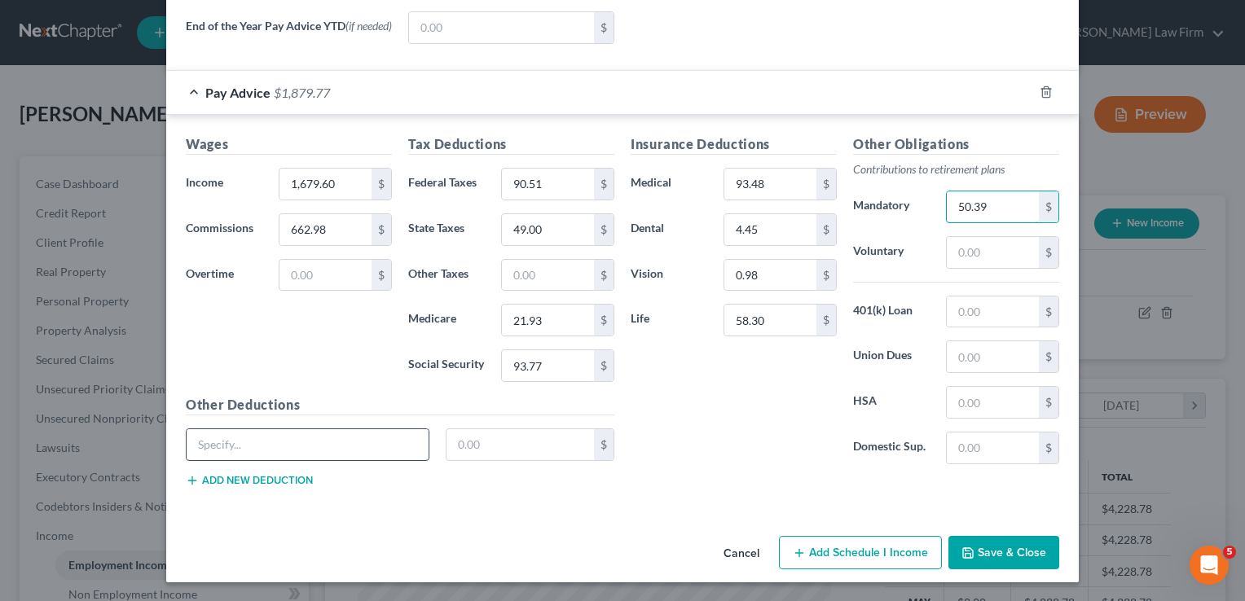
type input "50.39"
click at [328, 442] on input "text" at bounding box center [308, 444] width 242 height 31
type input "PPO"
click at [513, 448] on input "text" at bounding box center [521, 444] width 148 height 31
type input "100.36"
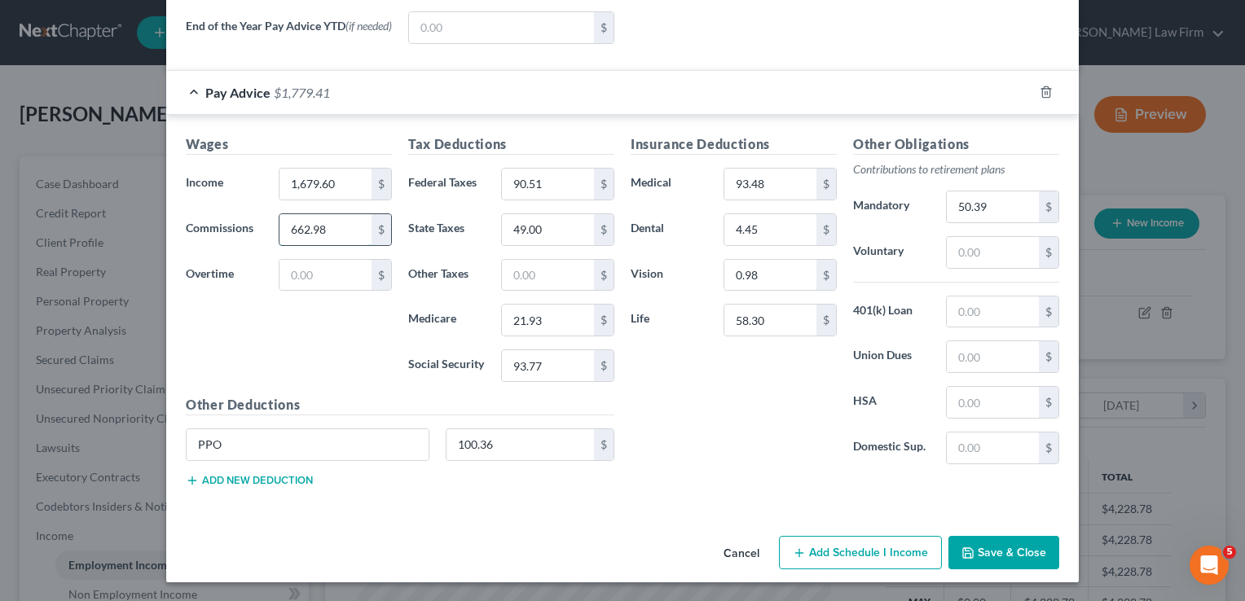
click at [327, 230] on input "662.98" at bounding box center [325, 229] width 92 height 31
type input "662.64"
click at [328, 341] on div "Wages Income * 1,679.60 $ Commissions 662.64 $ Overtime $" at bounding box center [289, 264] width 222 height 261
click at [984, 552] on button "Save & Close" at bounding box center [1003, 553] width 111 height 34
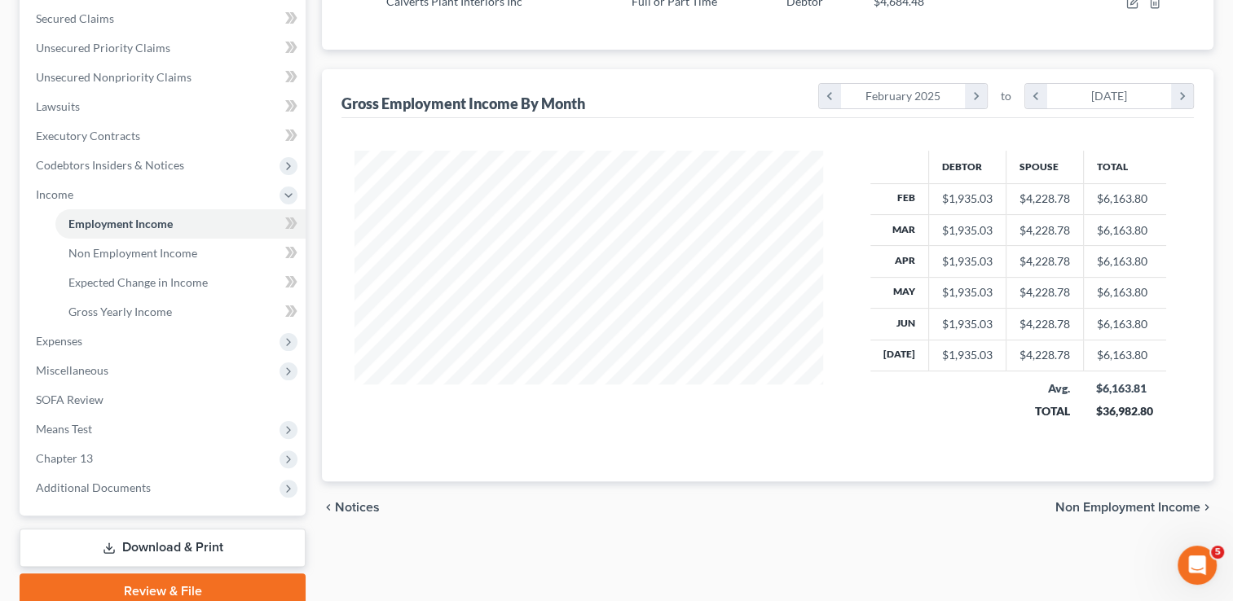
scroll to position [407, 0]
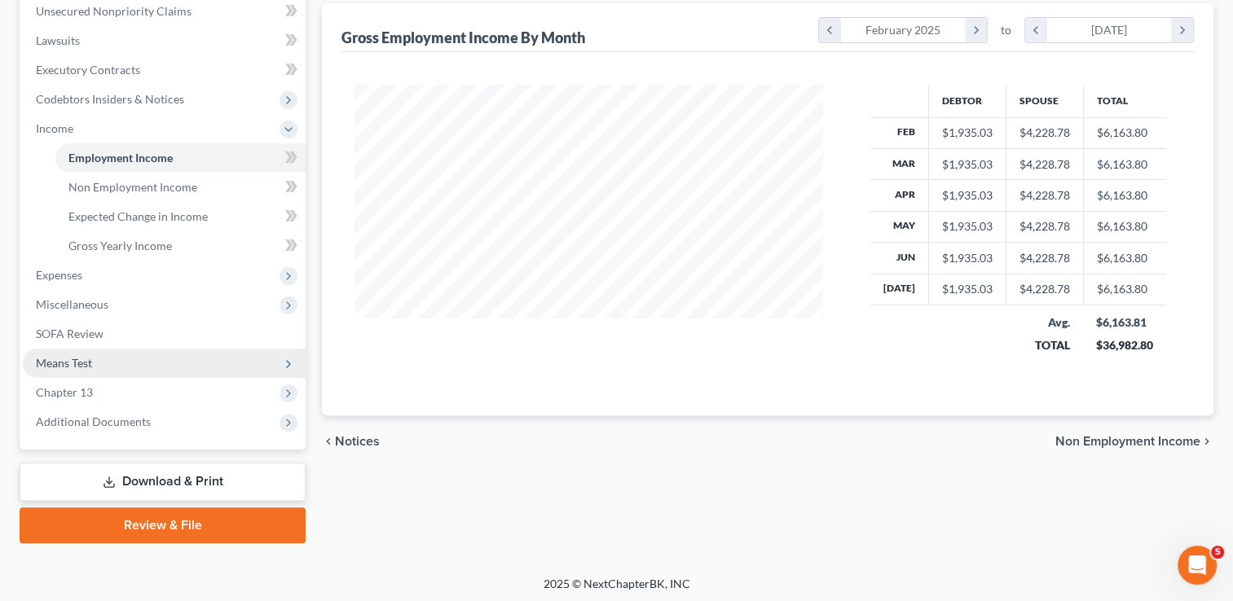
click at [96, 362] on span "Means Test" at bounding box center [164, 363] width 283 height 29
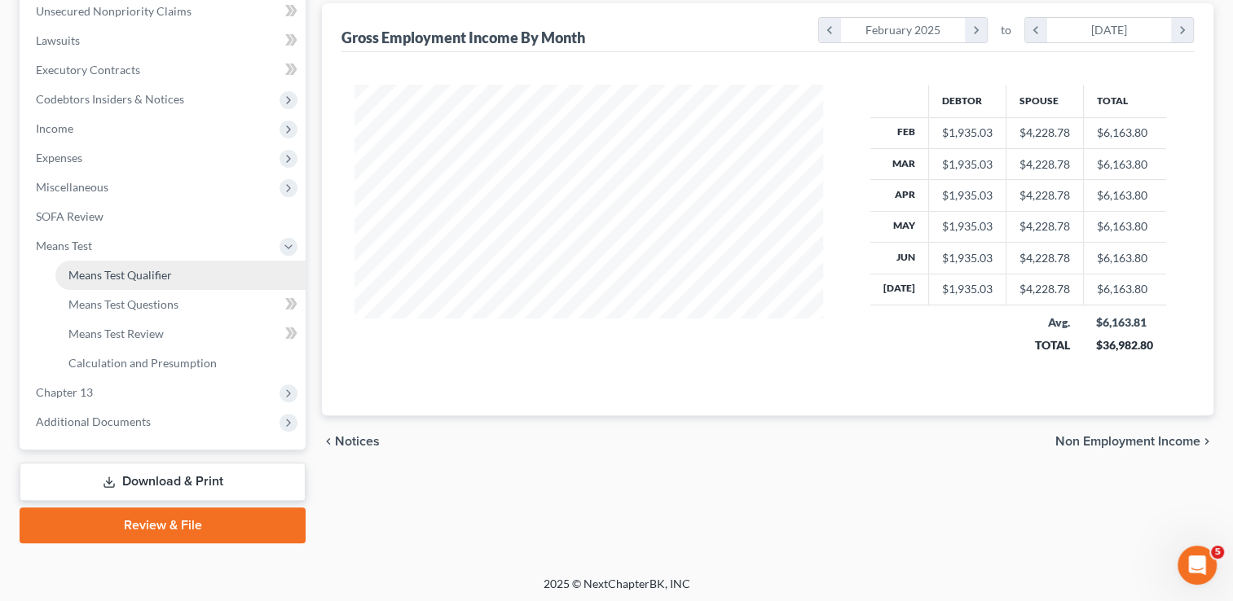
click at [165, 272] on span "Means Test Qualifier" at bounding box center [119, 275] width 103 height 14
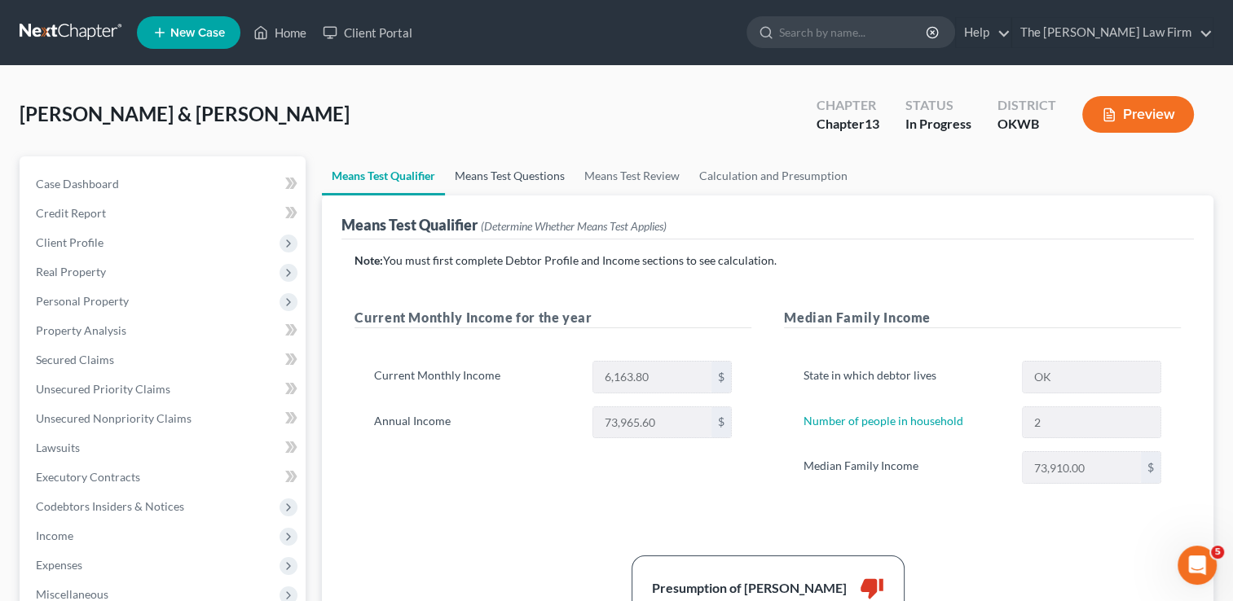
click at [521, 174] on link "Means Test Questions" at bounding box center [510, 175] width 130 height 39
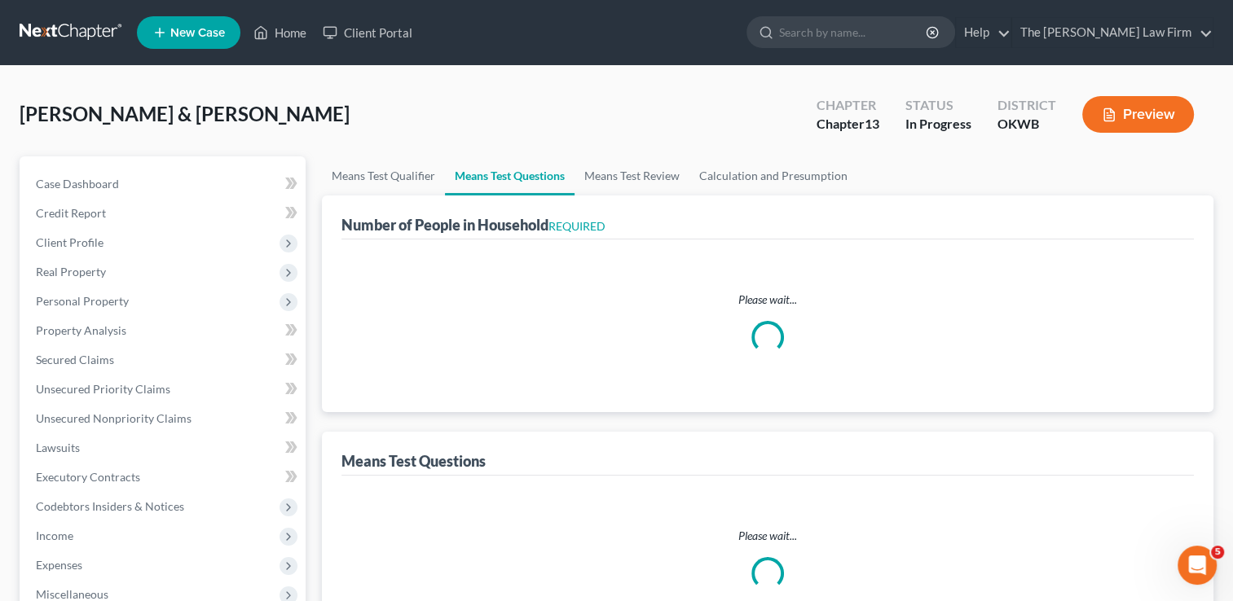
select select "0"
select select "60"
select select "1"
select select "60"
select select "1"
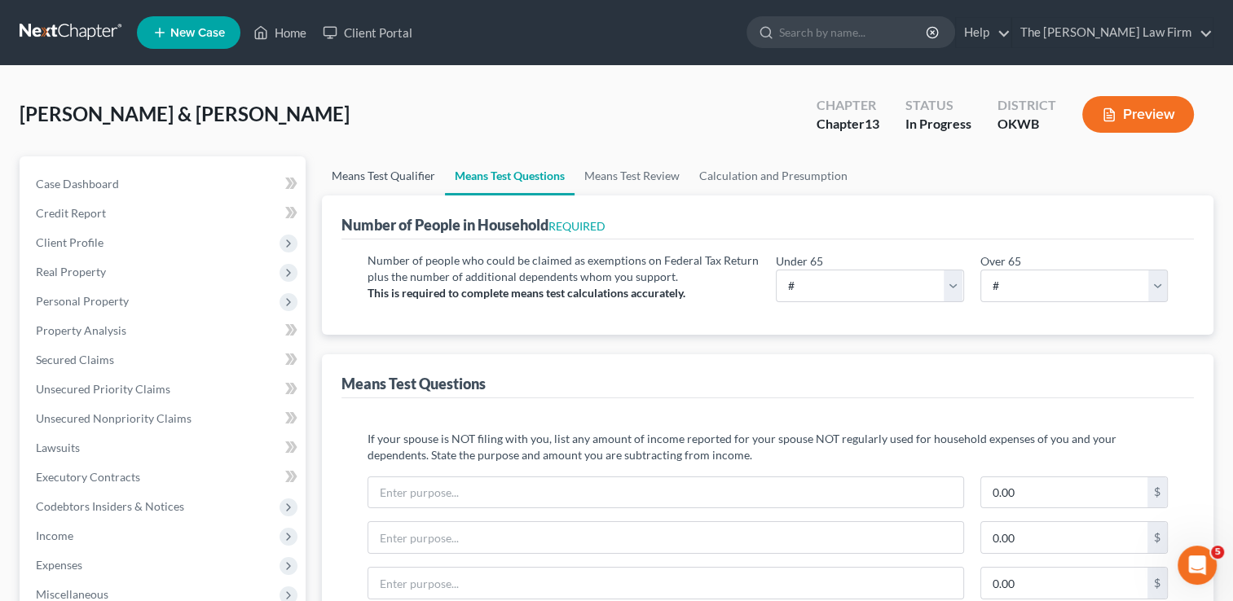
click at [411, 178] on link "Means Test Qualifier" at bounding box center [383, 175] width 123 height 39
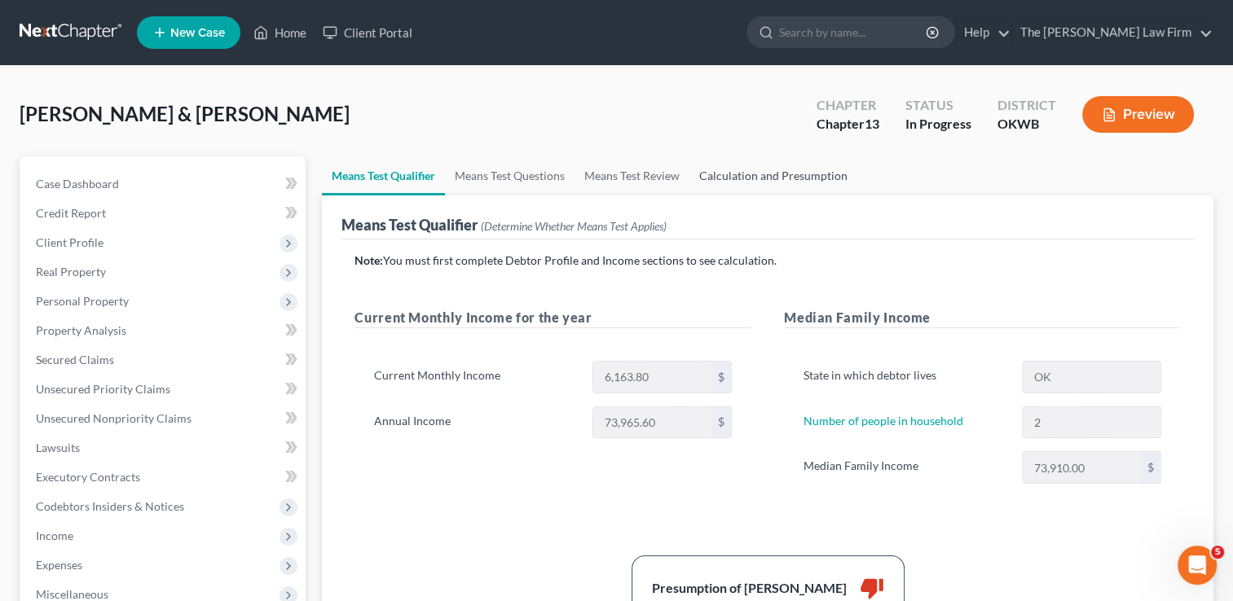
click at [793, 184] on link "Calculation and Presumption" at bounding box center [773, 175] width 168 height 39
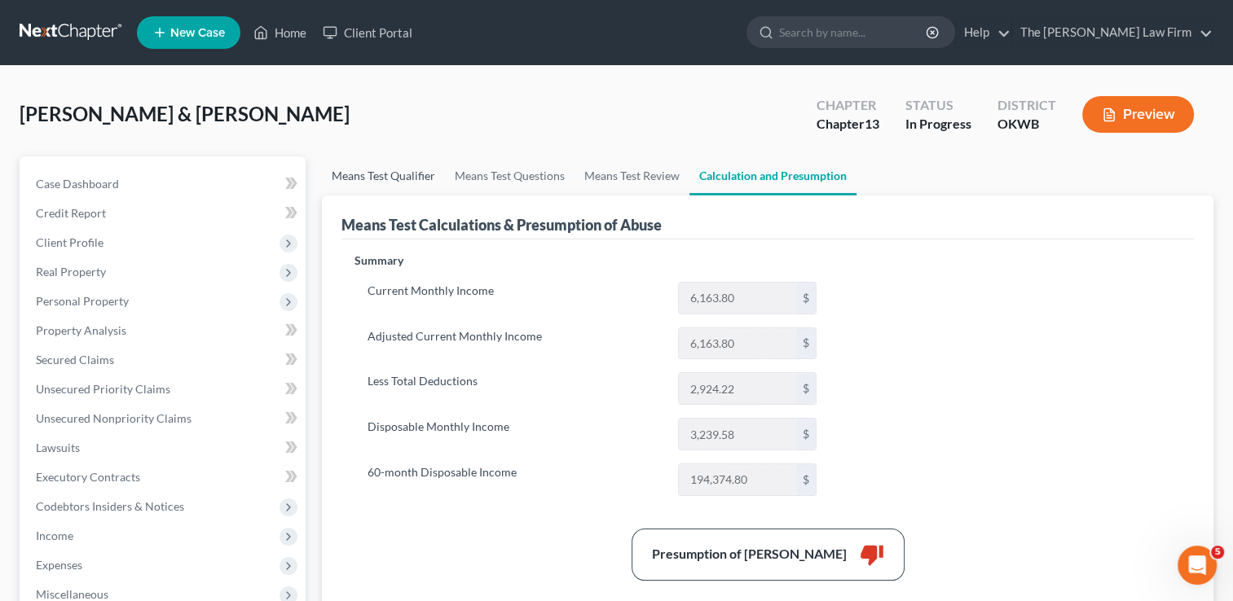
click at [373, 182] on link "Means Test Qualifier" at bounding box center [383, 175] width 123 height 39
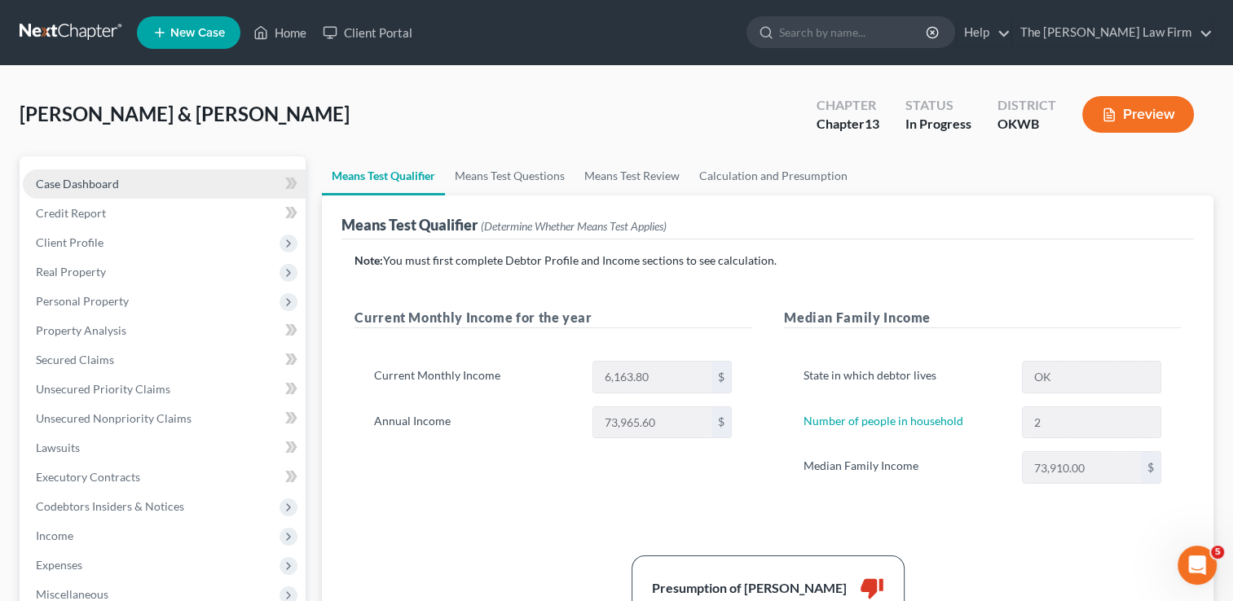
click at [92, 184] on span "Case Dashboard" at bounding box center [77, 184] width 83 height 14
select select "1"
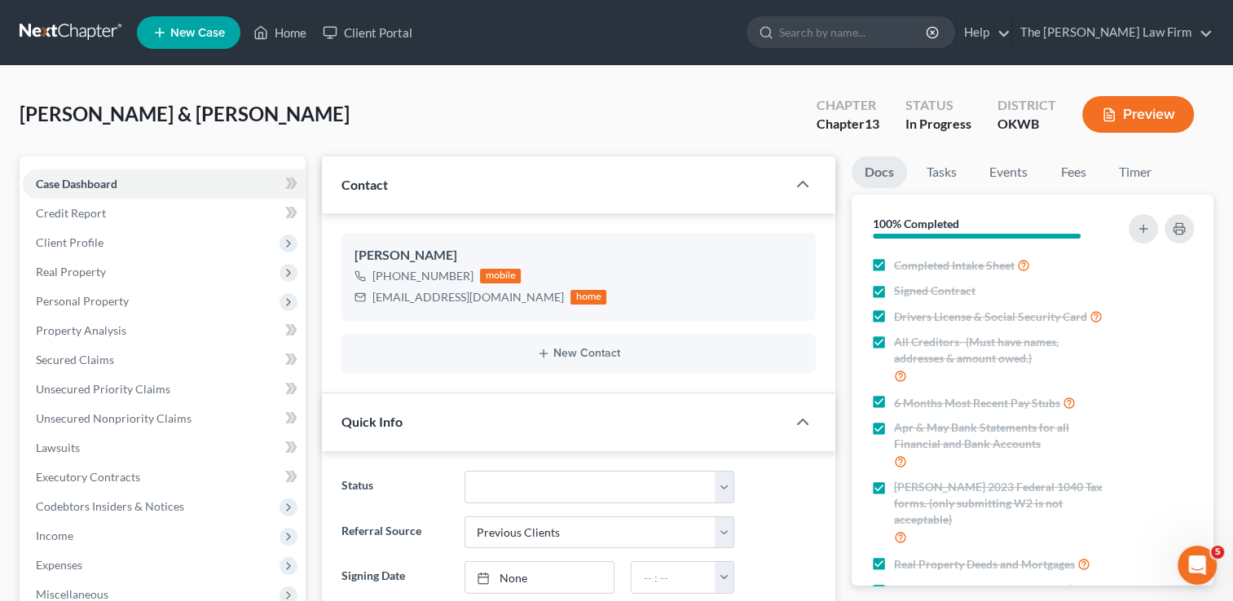
scroll to position [2145, 0]
click at [81, 27] on link at bounding box center [72, 32] width 104 height 29
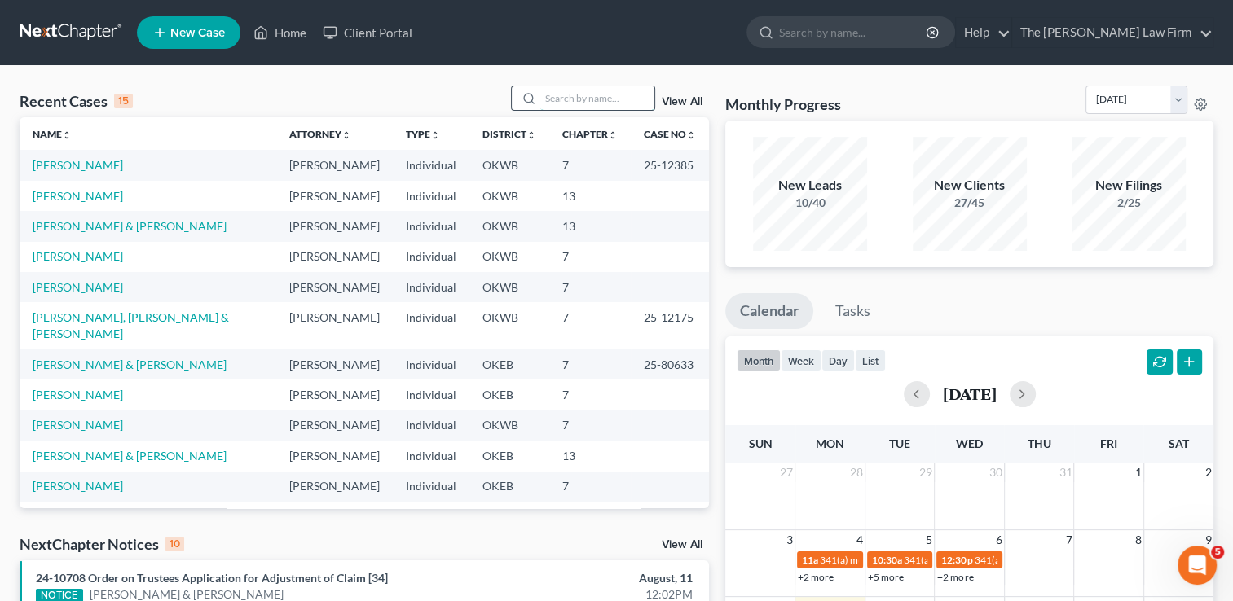
click at [565, 97] on input "search" at bounding box center [597, 98] width 114 height 24
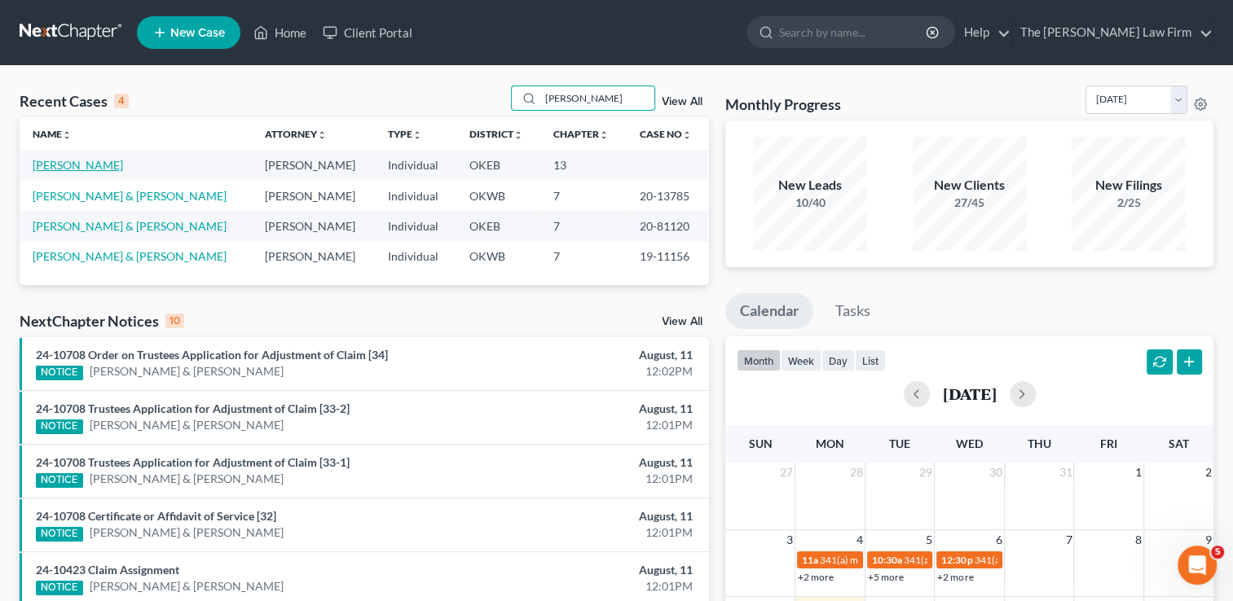
type input "[PERSON_NAME]"
click at [69, 163] on link "[PERSON_NAME]" at bounding box center [78, 165] width 90 height 14
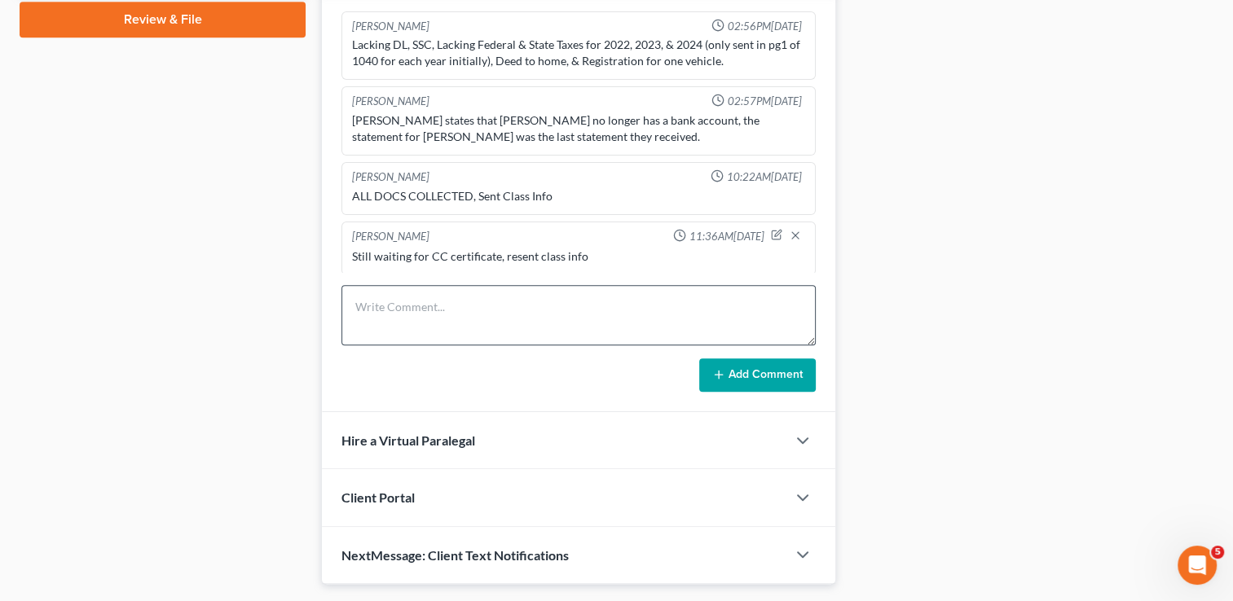
scroll to position [815, 0]
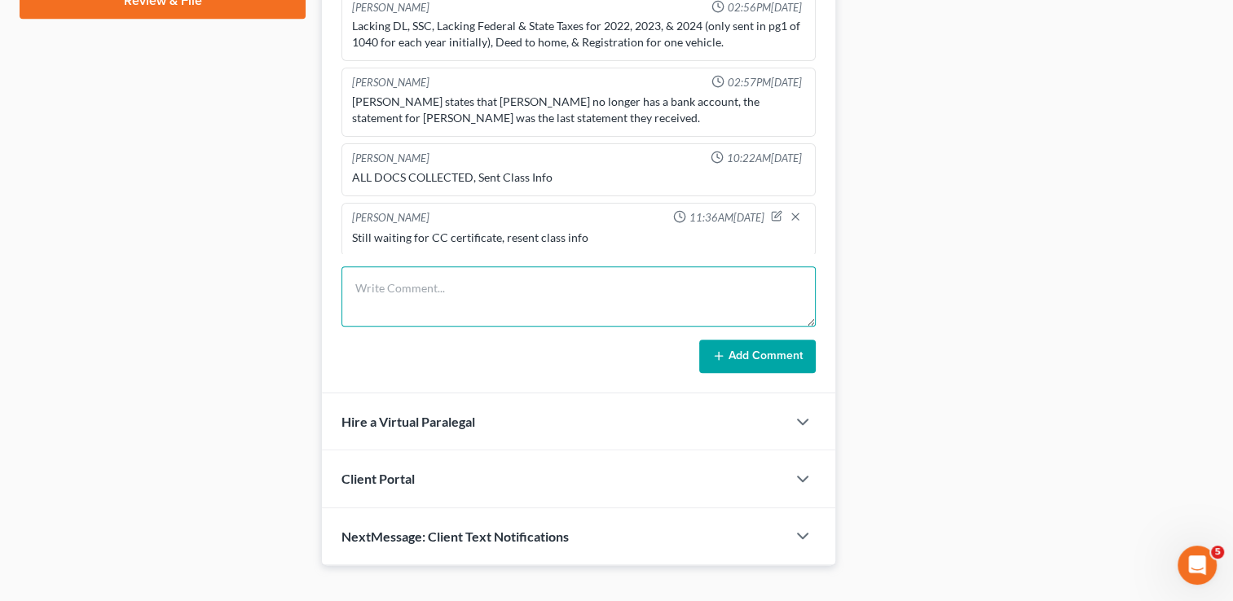
click at [543, 282] on textarea at bounding box center [578, 296] width 474 height 60
click at [565, 285] on textarea "Need better P&L with clear gross income, expenses" at bounding box center [578, 296] width 474 height 60
click at [353, 282] on textarea "Need better P&L with clear gross income, & expenses" at bounding box center [578, 296] width 474 height 60
click at [737, 288] on textarea "LVM to let him no we Need better P&L with clear gross income, & expenses" at bounding box center [578, 296] width 474 height 60
type textarea "LVM to let him no we Need better P&L with clear gross income, & expenses and up…"
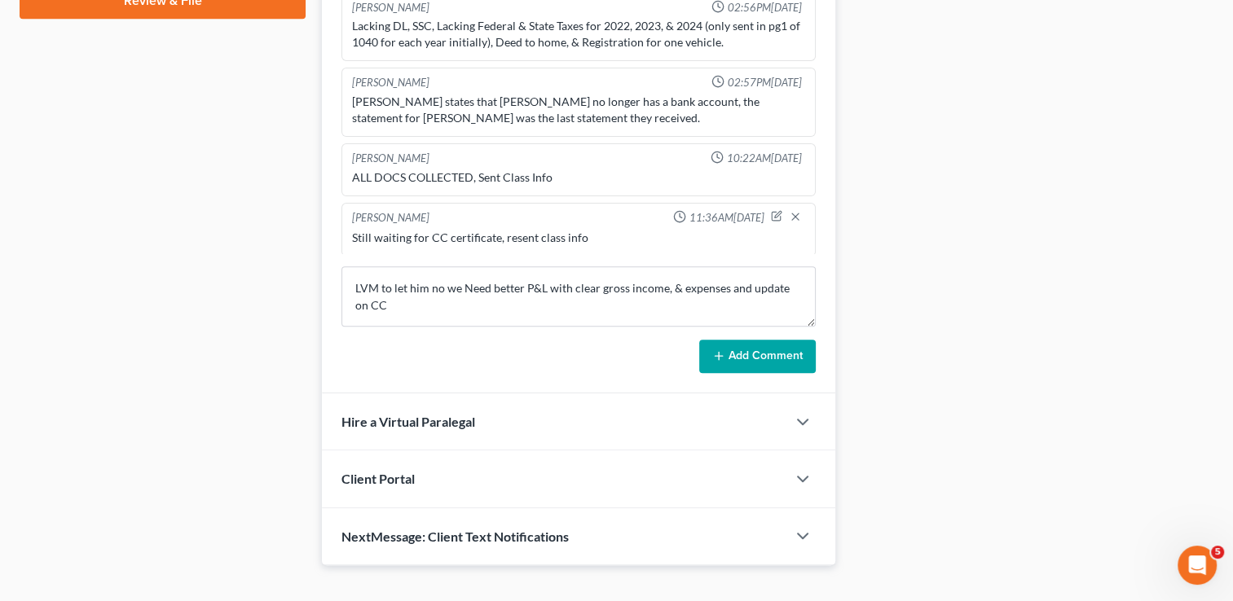
click at [739, 350] on button "Add Comment" at bounding box center [757, 357] width 117 height 34
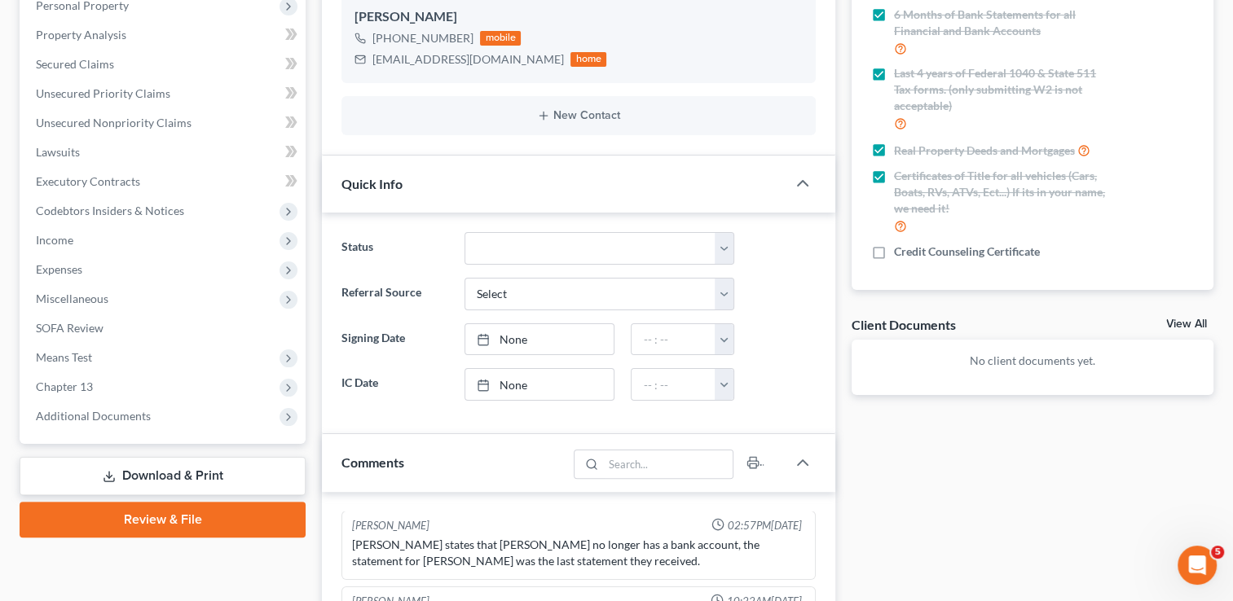
scroll to position [0, 0]
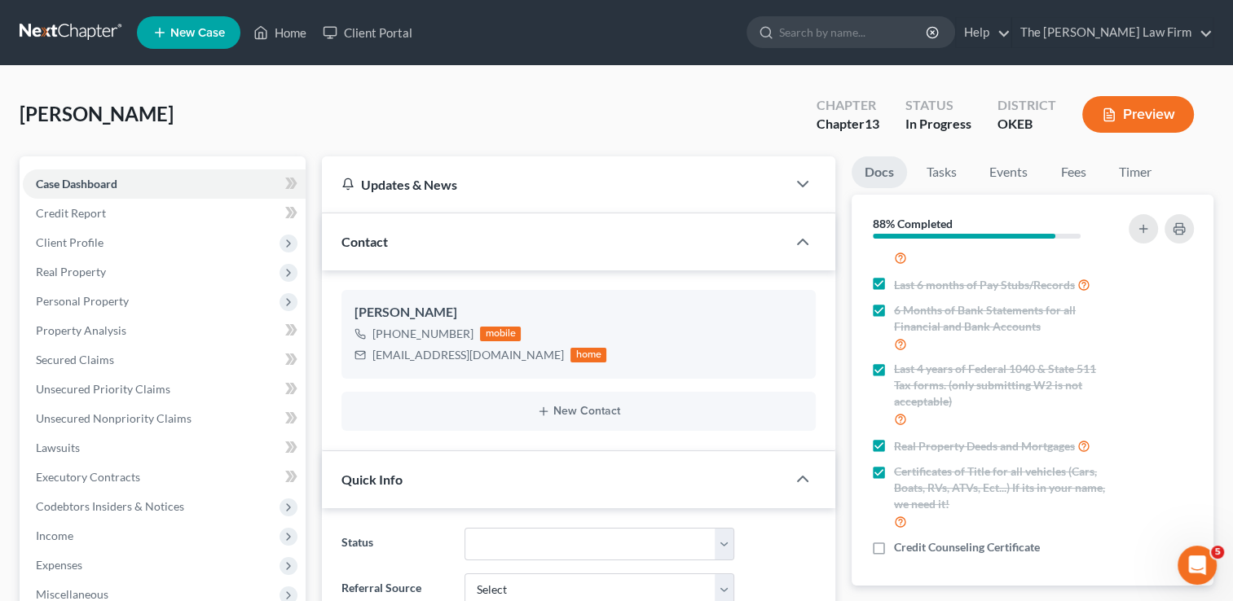
click at [80, 33] on link at bounding box center [72, 32] width 104 height 29
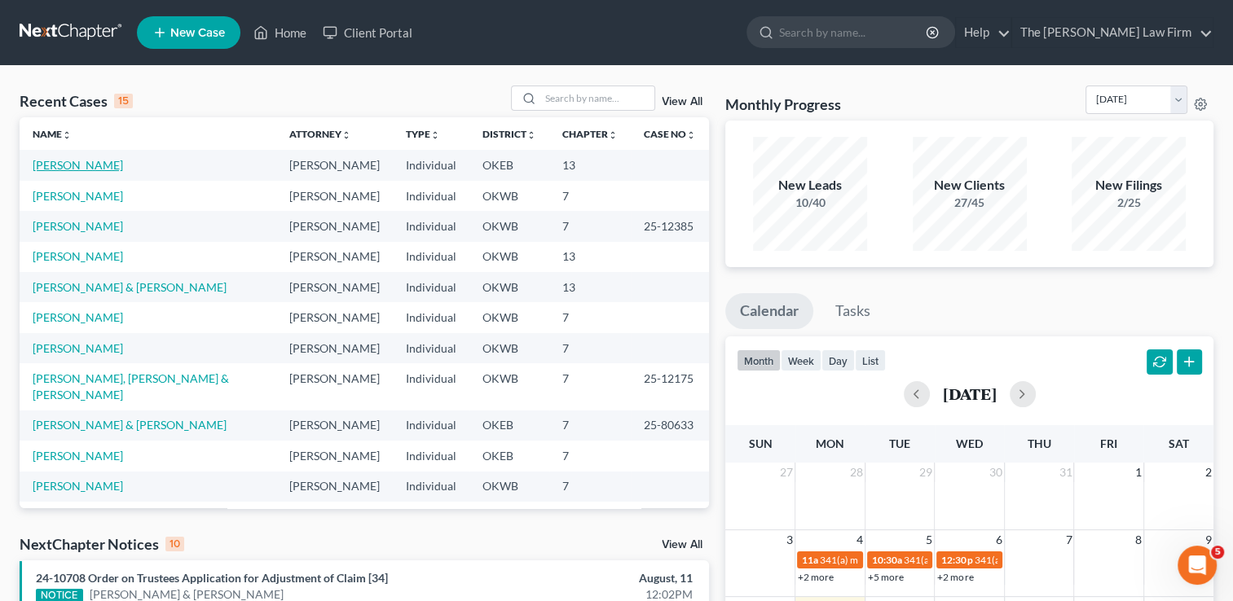
click at [65, 165] on link "[PERSON_NAME]" at bounding box center [78, 165] width 90 height 14
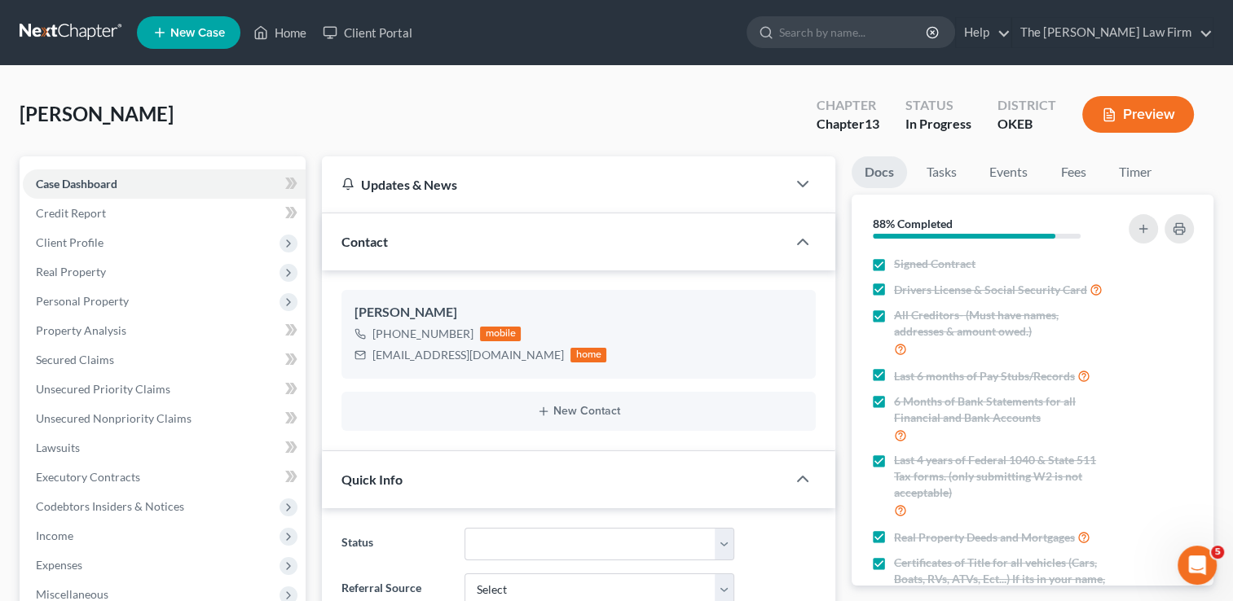
scroll to position [495, 0]
click at [74, 236] on span "Client Profile" at bounding box center [70, 242] width 68 height 14
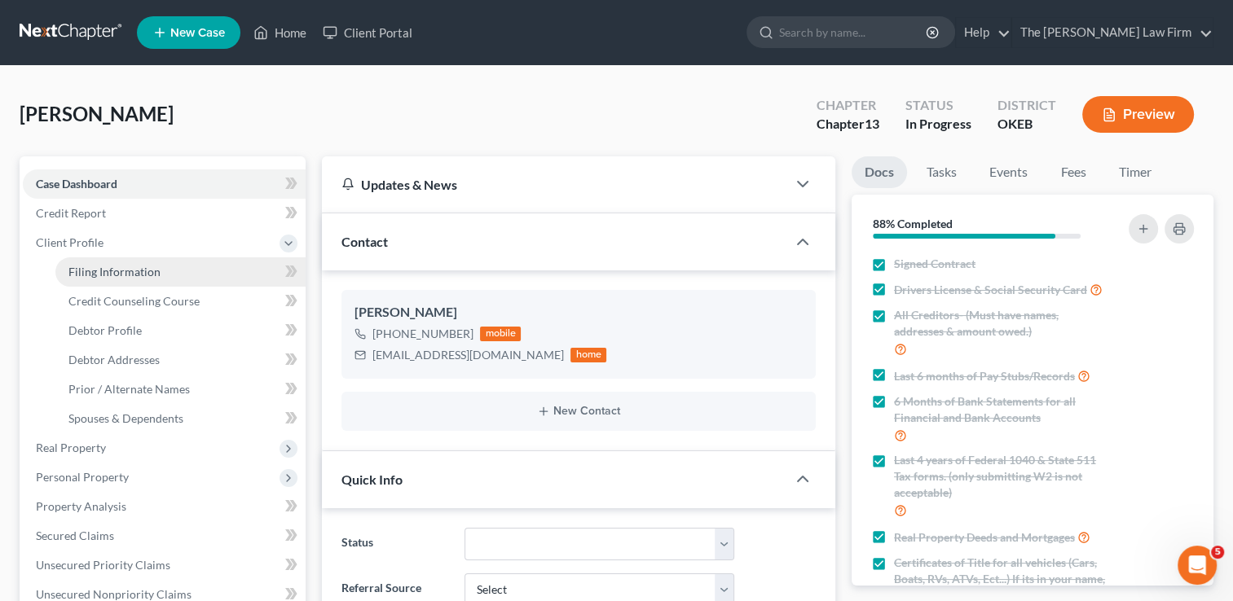
click at [122, 271] on span "Filing Information" at bounding box center [114, 272] width 92 height 14
select select "1"
select select "0"
select select "3"
select select "37"
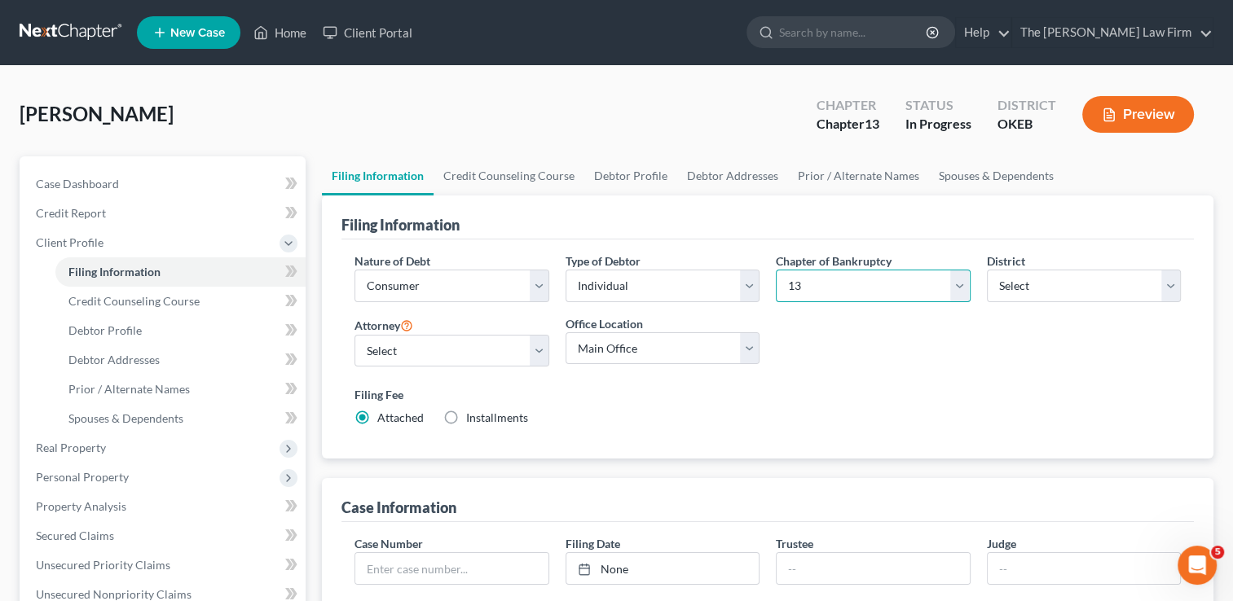
click at [851, 288] on select "Select 7 11 12 13" at bounding box center [873, 286] width 194 height 33
select select "0"
click at [776, 270] on select "Select 7 11 12 13" at bounding box center [873, 286] width 194 height 33
click at [807, 337] on div "Nature of Debt Select Business Consumer Other Nature of Business Select Clearin…" at bounding box center [767, 346] width 843 height 187
click at [70, 30] on link at bounding box center [72, 32] width 104 height 29
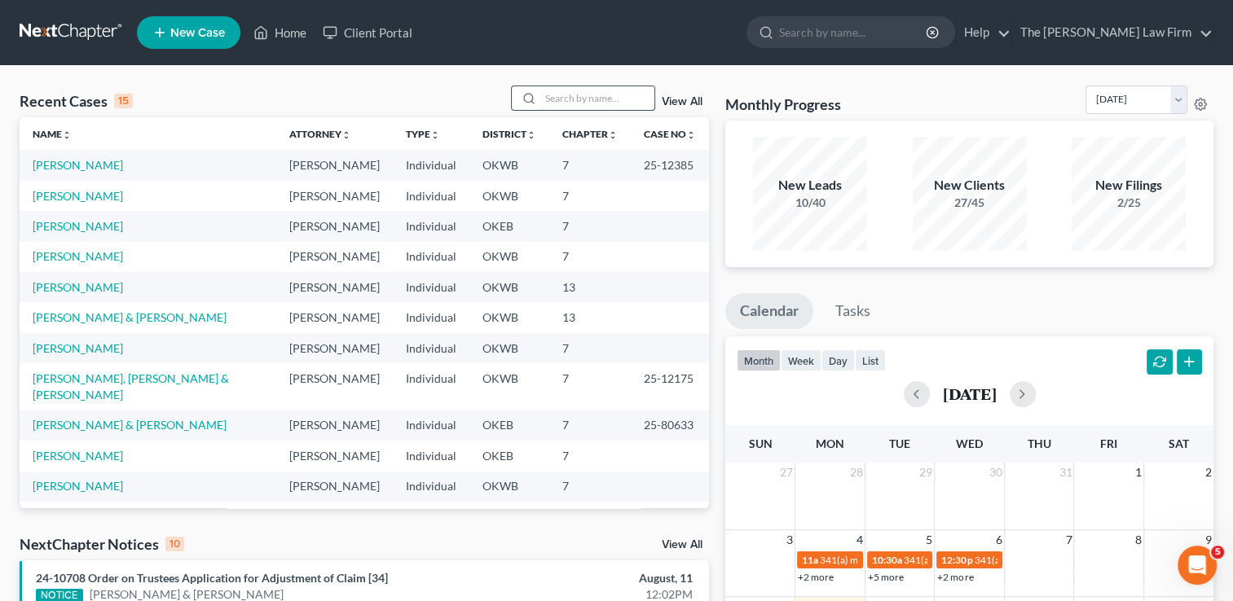
click at [606, 101] on input "search" at bounding box center [597, 98] width 114 height 24
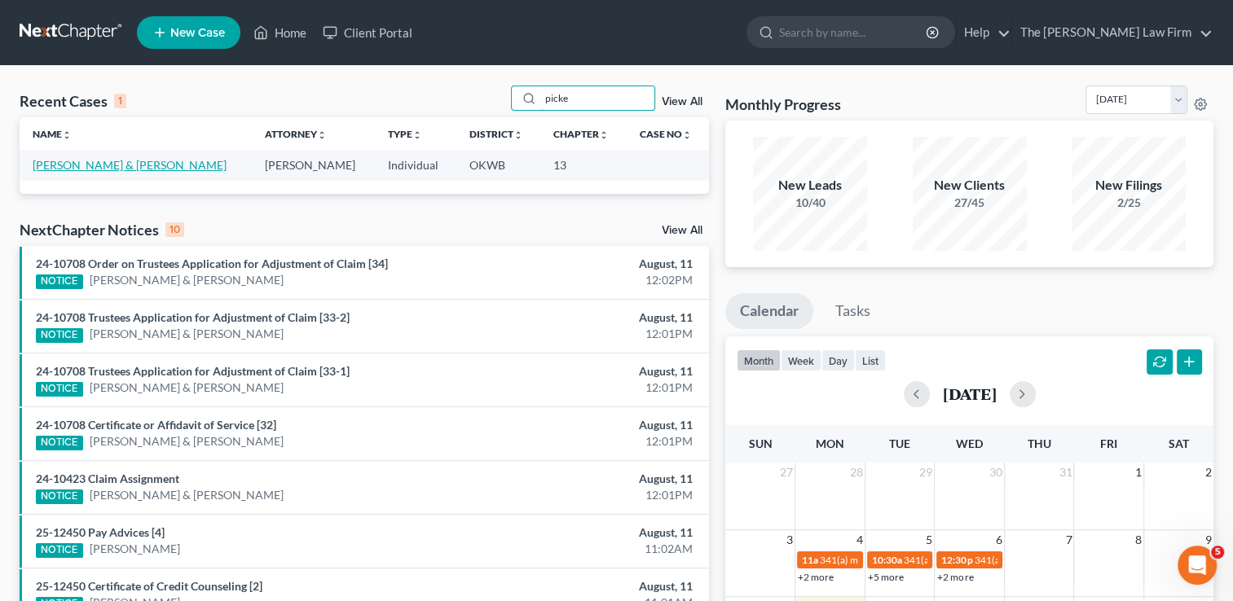
type input "picke"
click at [112, 161] on link "[PERSON_NAME] & [PERSON_NAME]" at bounding box center [130, 165] width 194 height 14
select select "1"
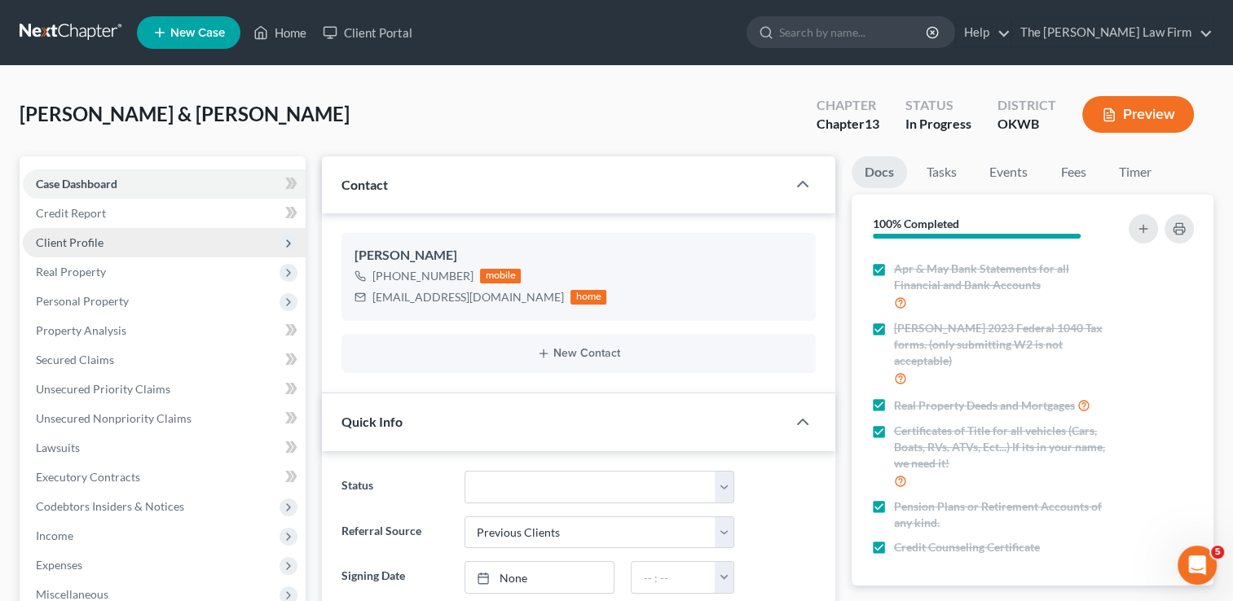
click at [95, 236] on span "Client Profile" at bounding box center [70, 242] width 68 height 14
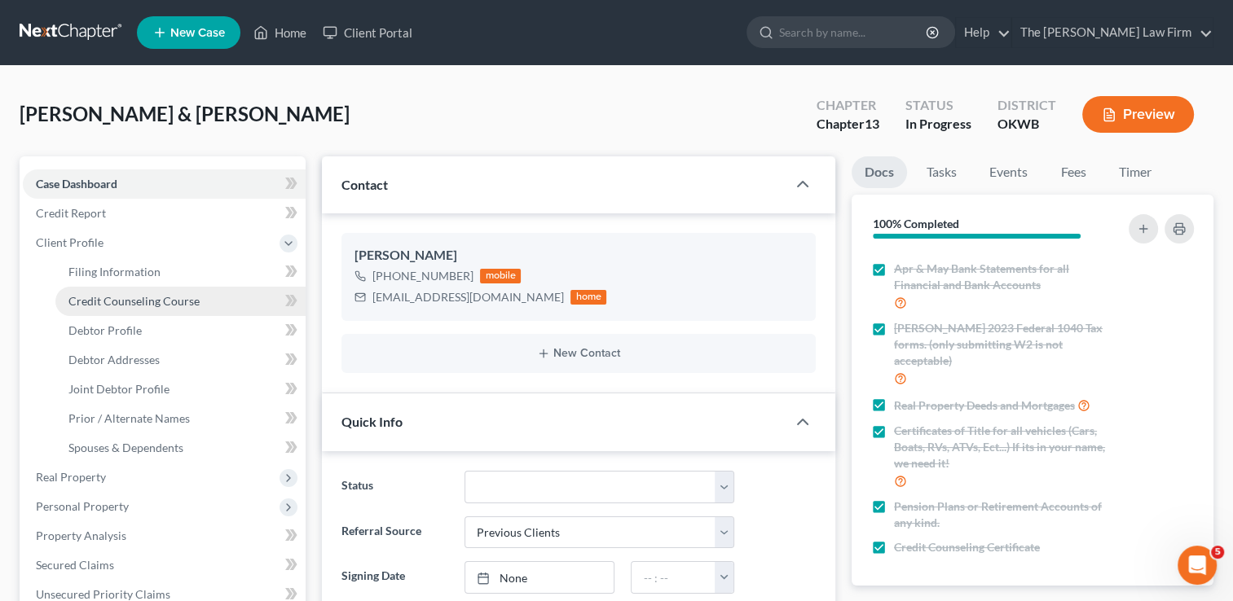
click at [140, 306] on span "Credit Counseling Course" at bounding box center [133, 301] width 131 height 14
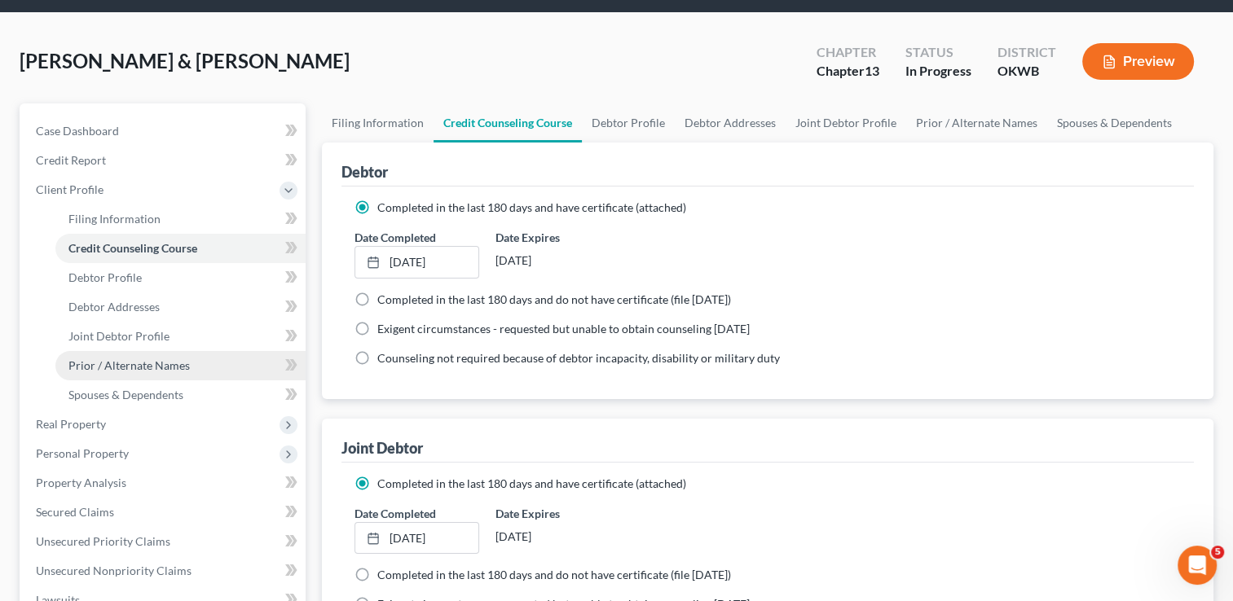
scroll to position [81, 0]
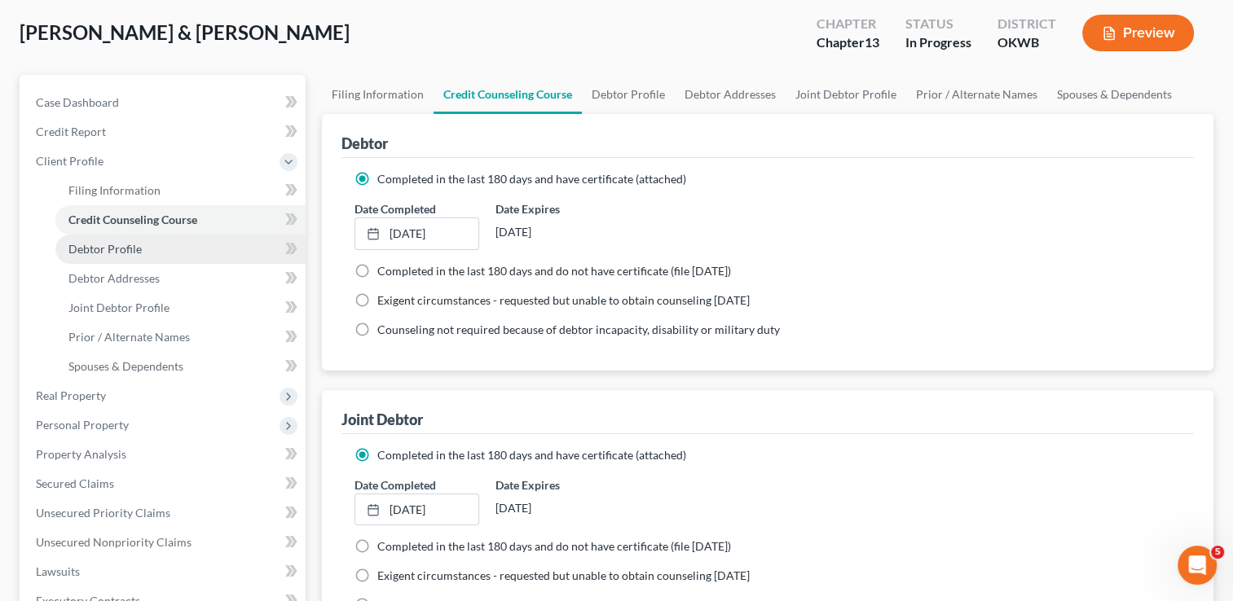
click at [111, 249] on span "Debtor Profile" at bounding box center [104, 249] width 73 height 14
select select "1"
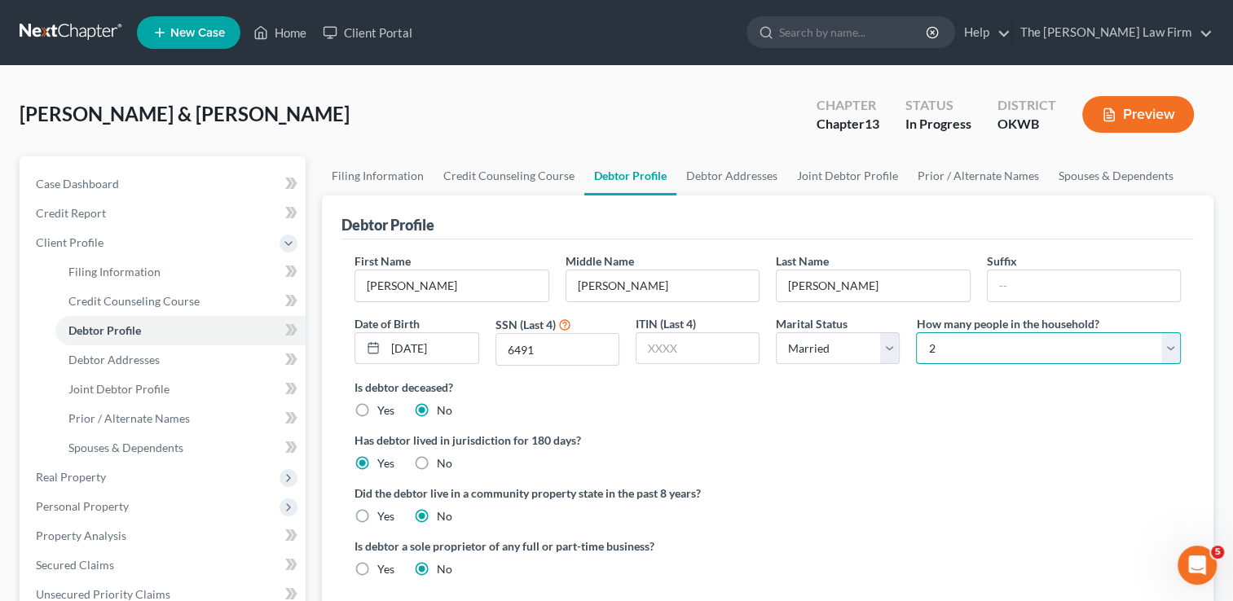
click at [1171, 350] on select "Select 1 2 3 4 5 6 7 8 9 10 11 12 13 14 15 16 17 18 19 20" at bounding box center [1048, 348] width 265 height 33
click at [916, 332] on select "Select 1 2 3 4 5 6 7 8 9 10 11 12 13 14 15 16 17 18 19 20" at bounding box center [1048, 348] width 265 height 33
click at [920, 399] on div "Is debtor deceased? Yes No" at bounding box center [767, 399] width 826 height 40
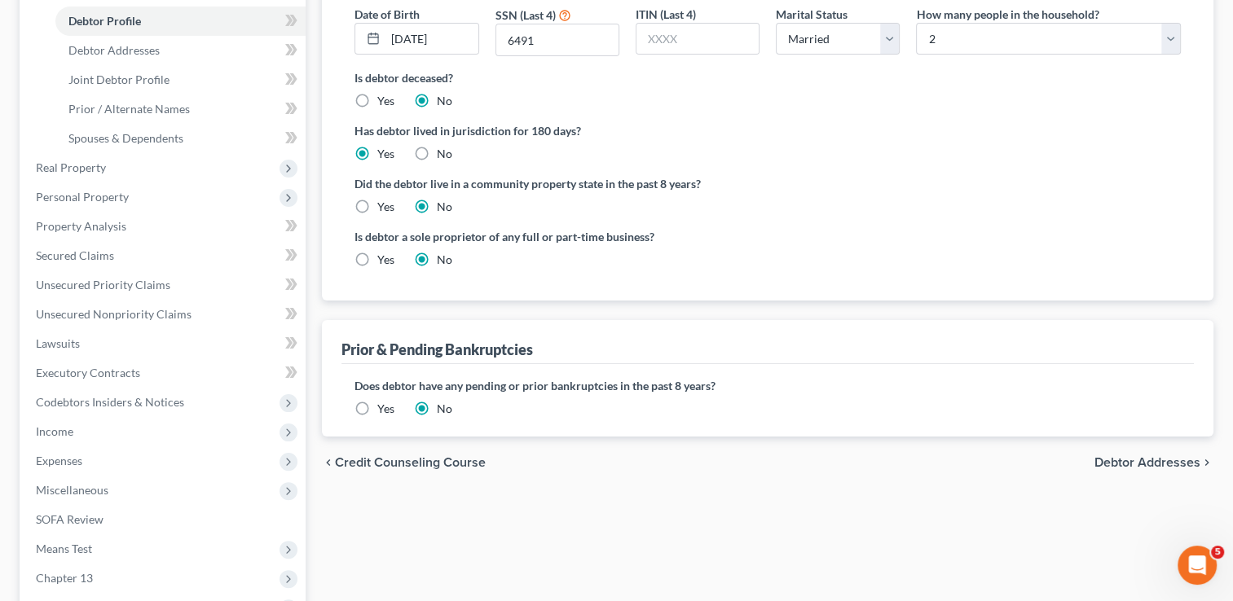
scroll to position [326, 0]
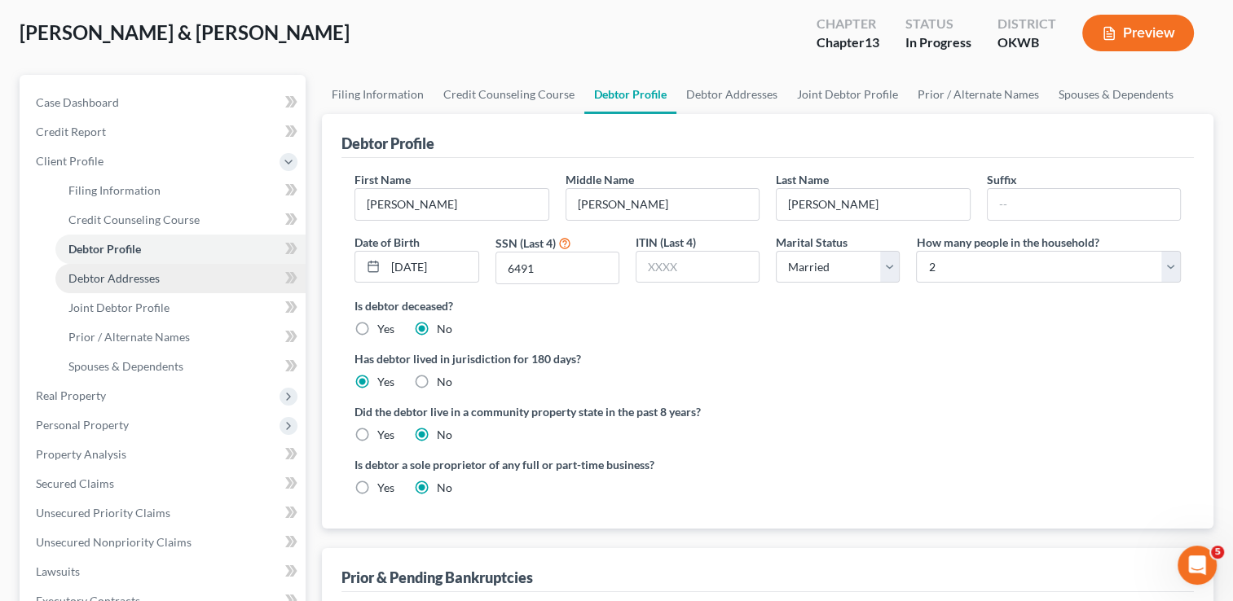
click at [139, 279] on span "Debtor Addresses" at bounding box center [113, 278] width 91 height 14
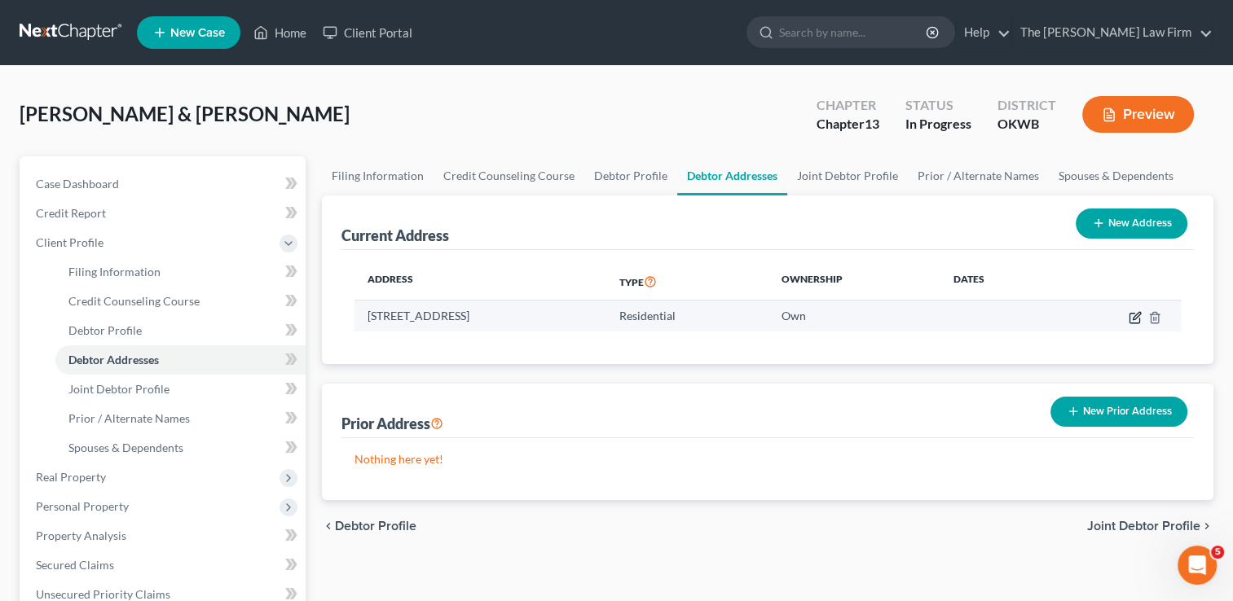
click at [1134, 319] on icon "button" at bounding box center [1135, 317] width 13 height 13
select select "37"
select select "0"
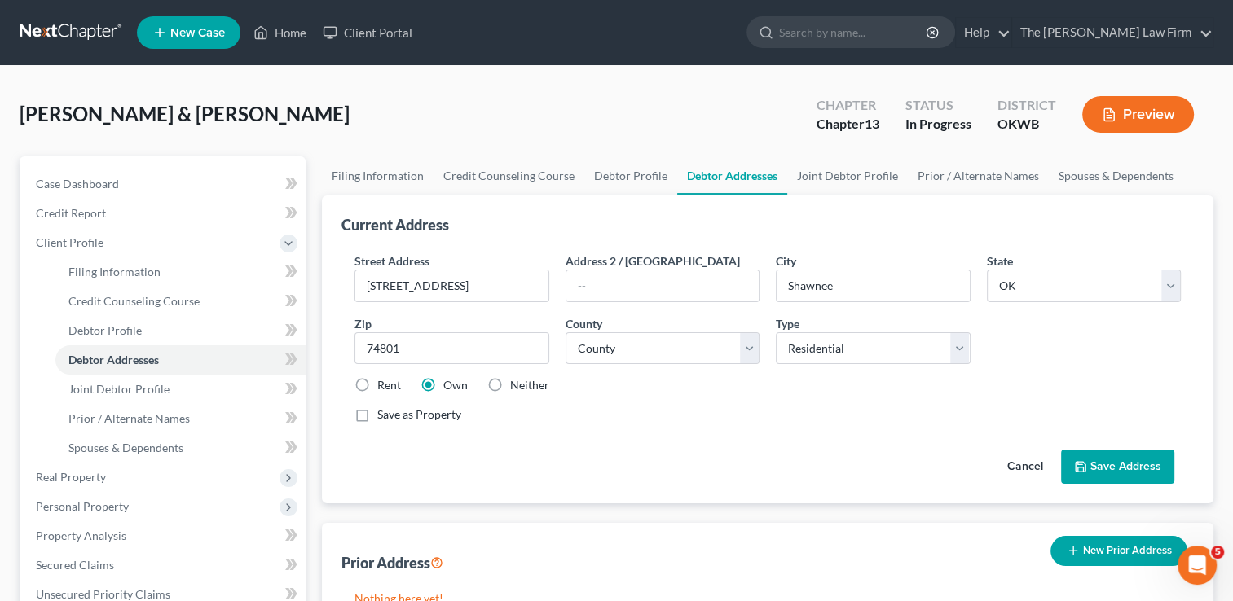
click at [1111, 461] on button "Save Address" at bounding box center [1117, 467] width 113 height 34
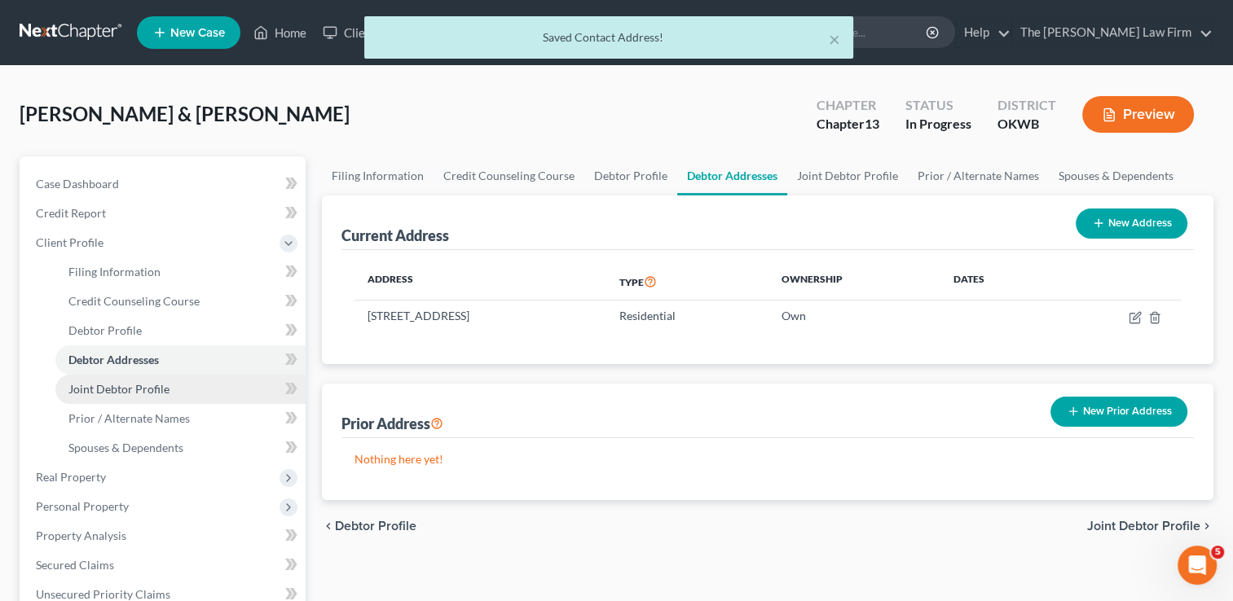
click at [156, 386] on span "Joint Debtor Profile" at bounding box center [118, 389] width 101 height 14
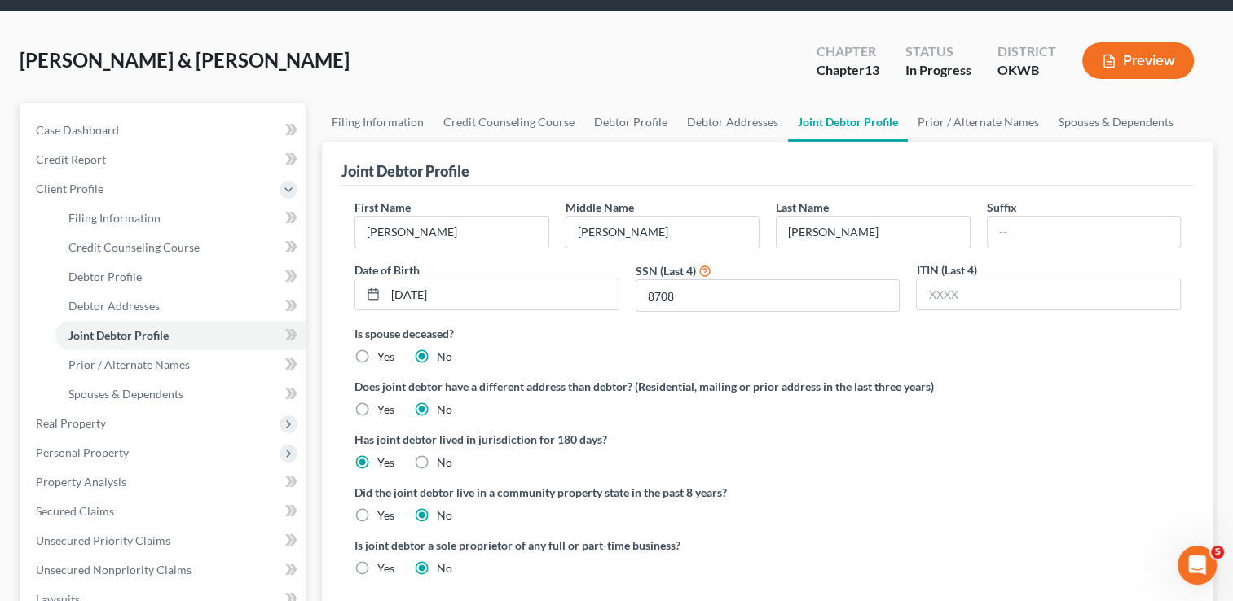
scroll to position [81, 0]
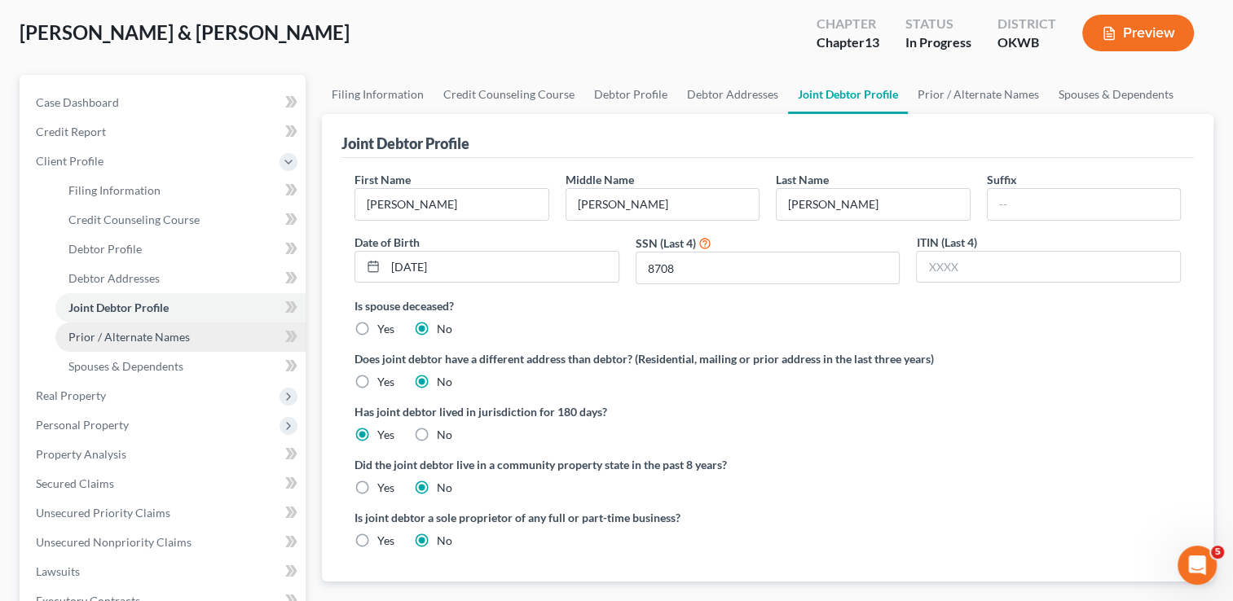
click at [154, 336] on span "Prior / Alternate Names" at bounding box center [128, 337] width 121 height 14
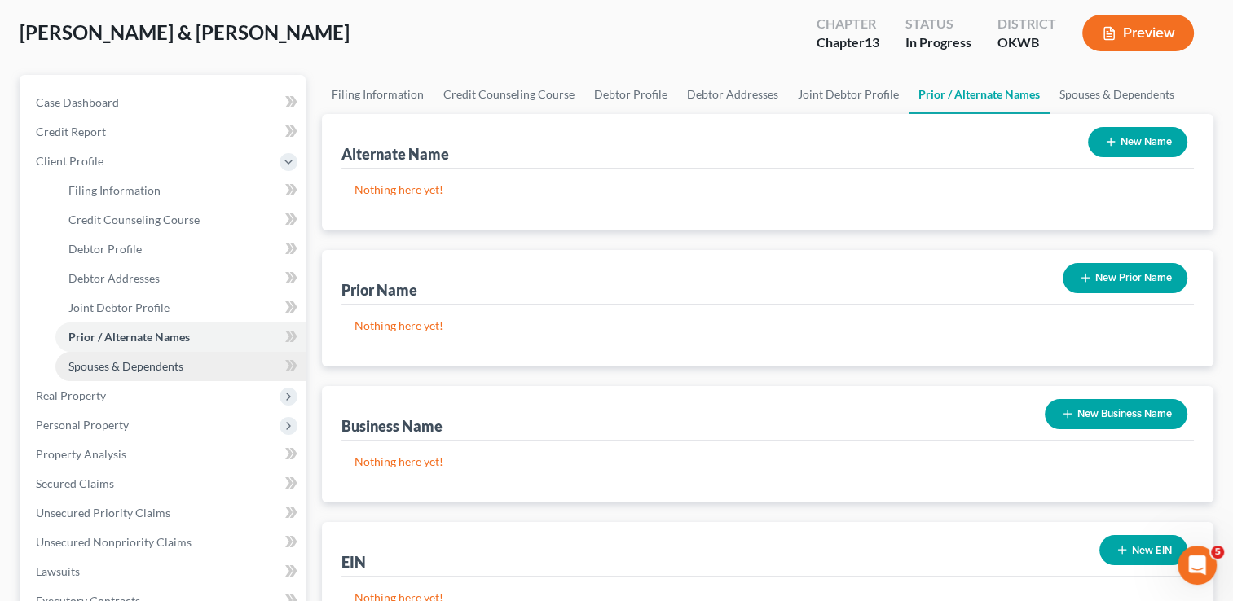
click at [96, 367] on span "Spouses & Dependents" at bounding box center [125, 366] width 115 height 14
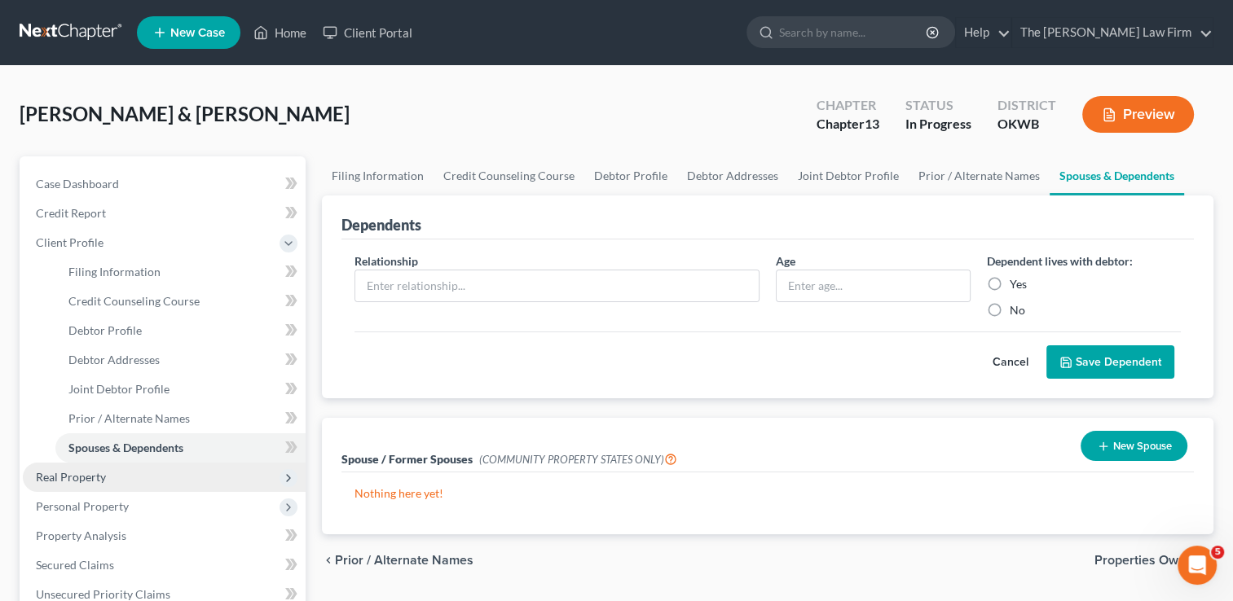
click at [101, 482] on span "Real Property" at bounding box center [71, 477] width 70 height 14
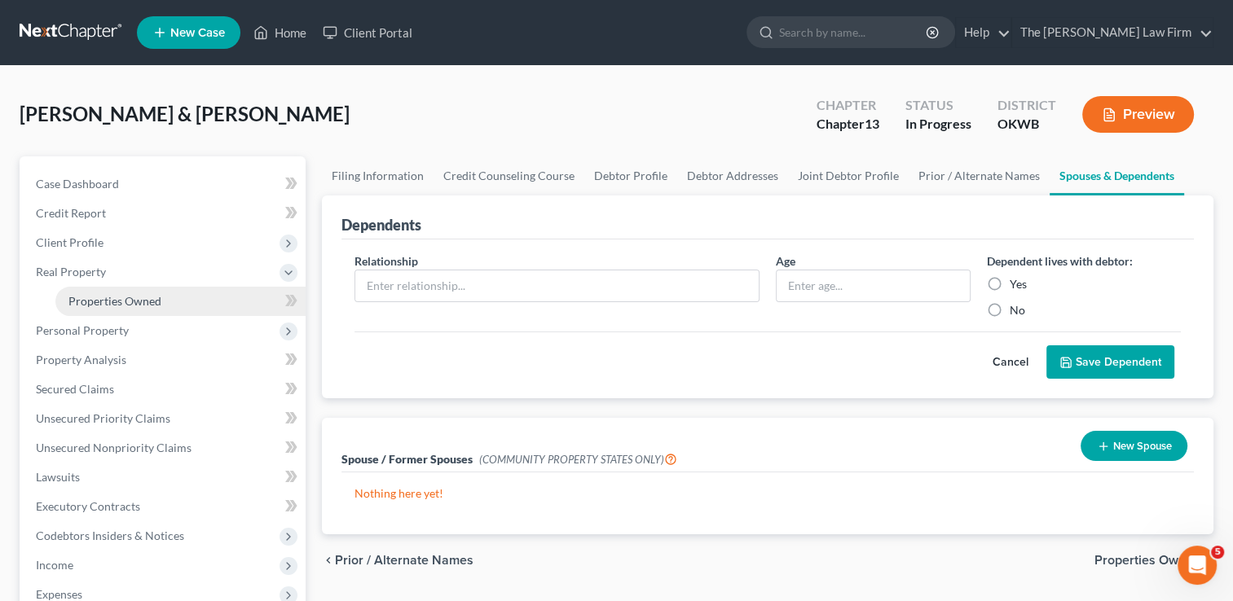
click at [142, 294] on span "Properties Owned" at bounding box center [114, 301] width 93 height 14
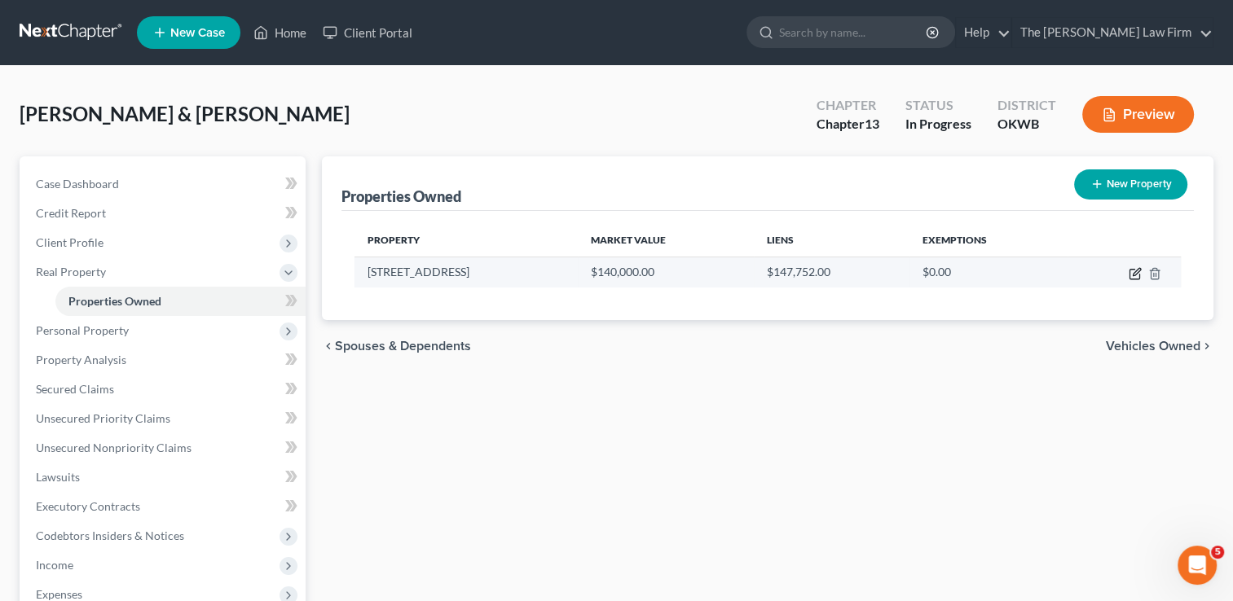
click at [1134, 272] on icon "button" at bounding box center [1135, 273] width 13 height 13
select select "37"
select select "62"
select select "2"
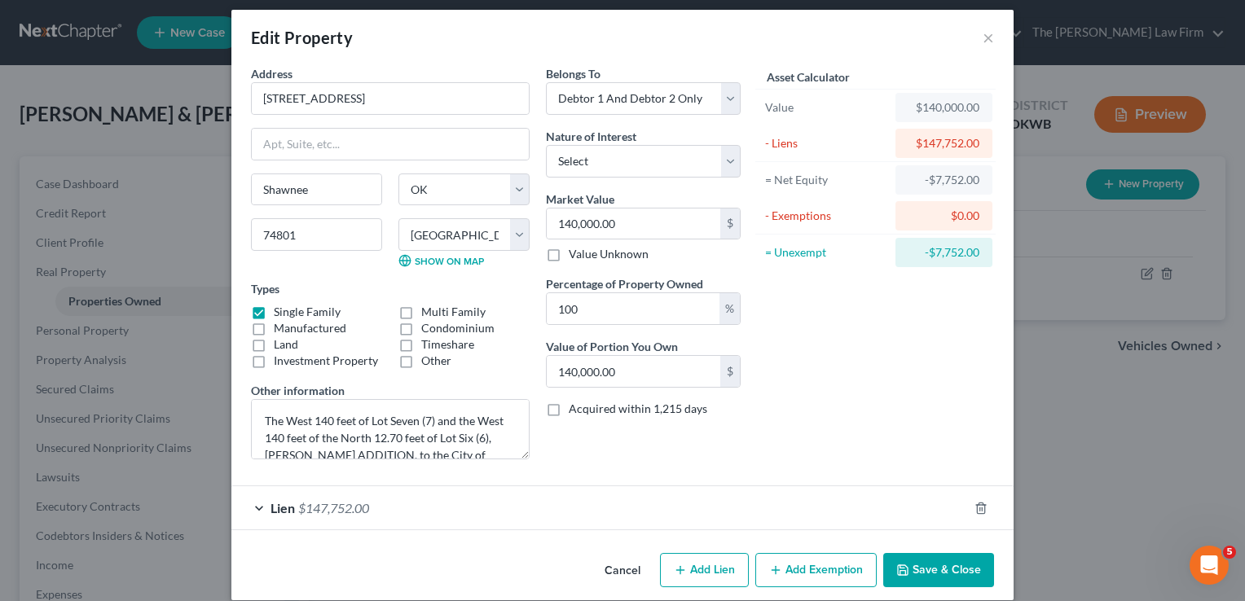
scroll to position [26, 0]
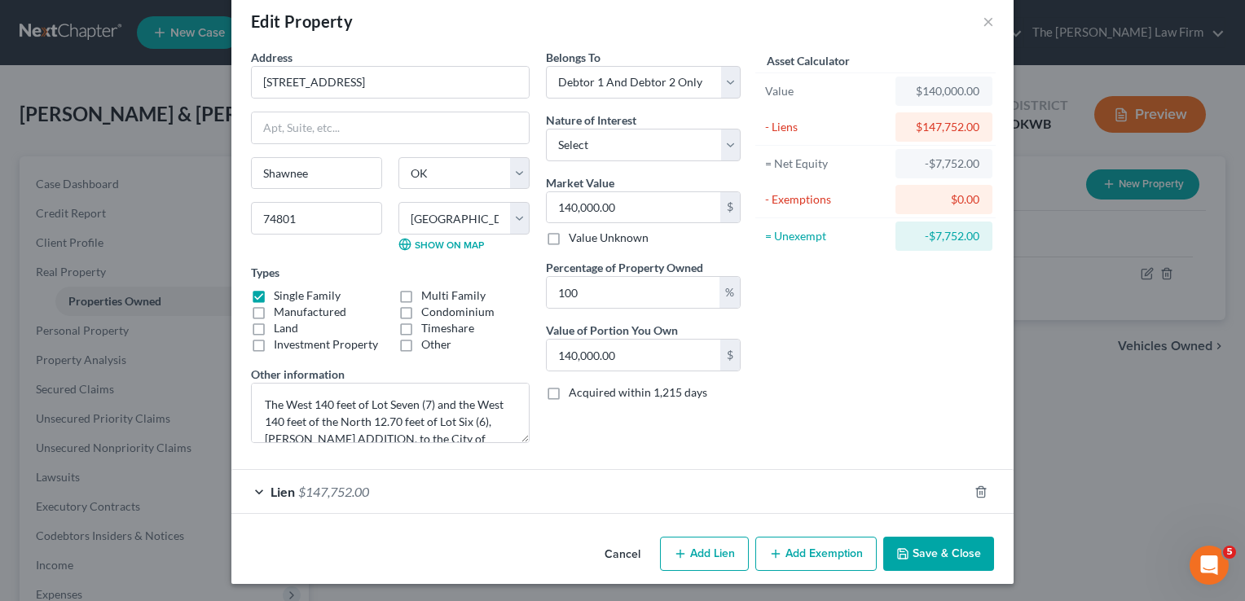
click at [486, 490] on div "Lien $147,752.00" at bounding box center [599, 491] width 737 height 43
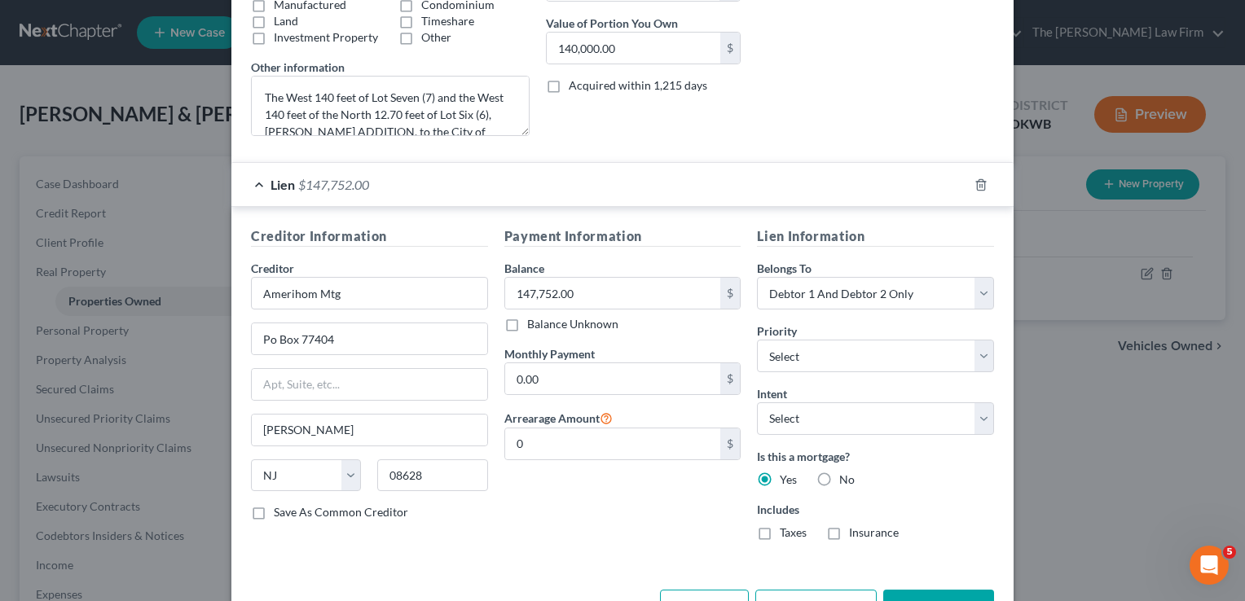
scroll to position [352, 0]
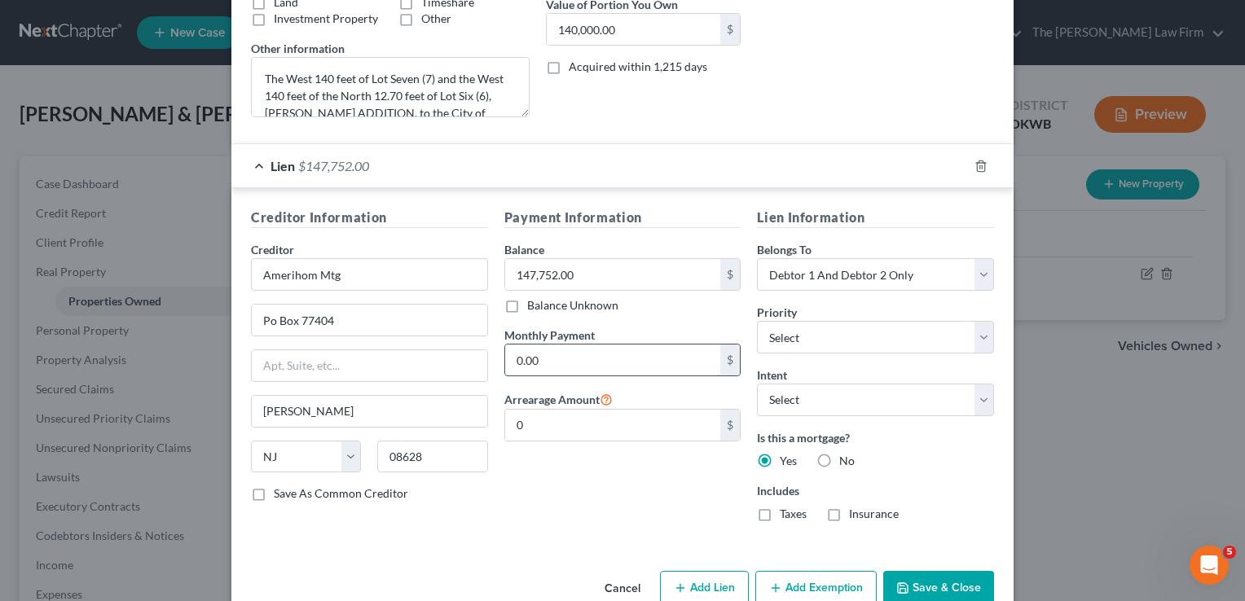
click at [544, 354] on input "0.00" at bounding box center [613, 360] width 216 height 31
type input "1,239"
click at [564, 470] on div "Payment Information Balance 147,752.00 $ Balance Unknown Balance Undetermined 1…" at bounding box center [622, 371] width 253 height 327
click at [978, 394] on select "Select Surrender Redeem Reaffirm Avoid Other" at bounding box center [875, 400] width 237 height 33
select select "2"
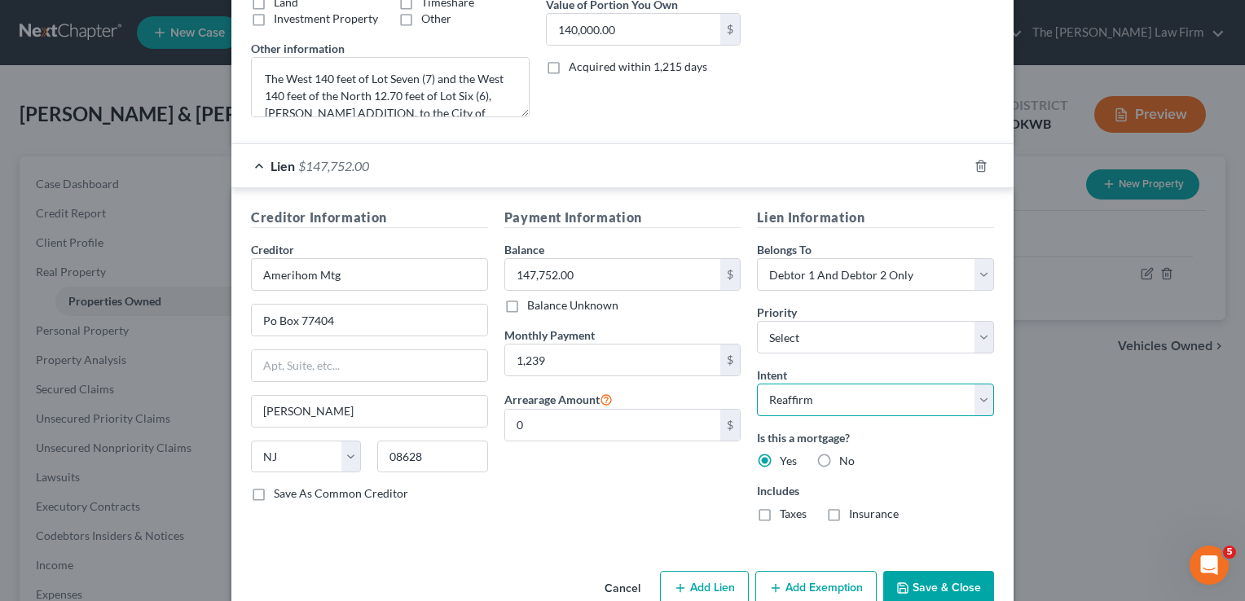
click at [757, 384] on select "Select Surrender Redeem Reaffirm Avoid Other" at bounding box center [875, 400] width 237 height 33
click at [936, 457] on div "Is this a mortgage? Yes No" at bounding box center [875, 449] width 237 height 40
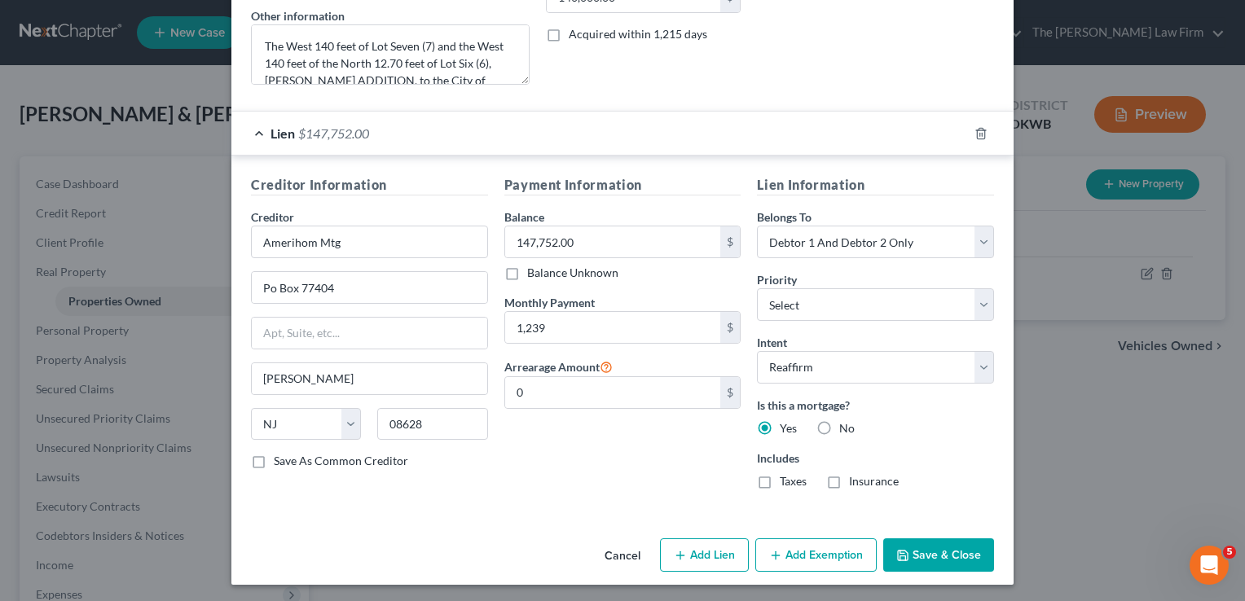
click at [817, 551] on button "Add Exemption" at bounding box center [815, 556] width 121 height 34
select select "2"
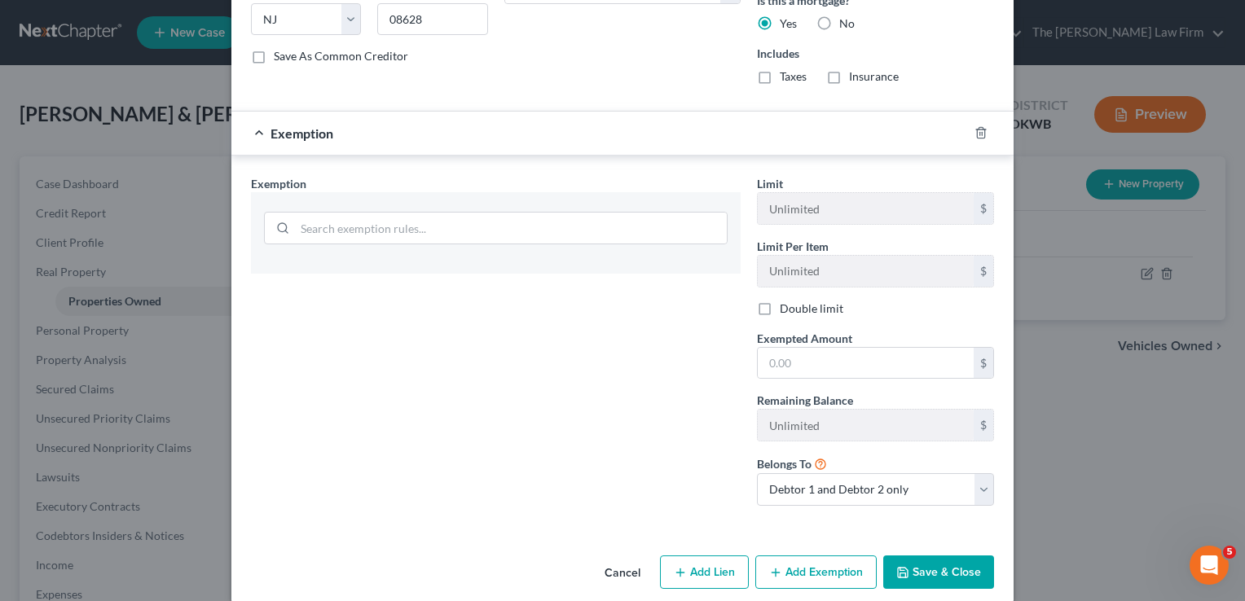
scroll to position [792, 0]
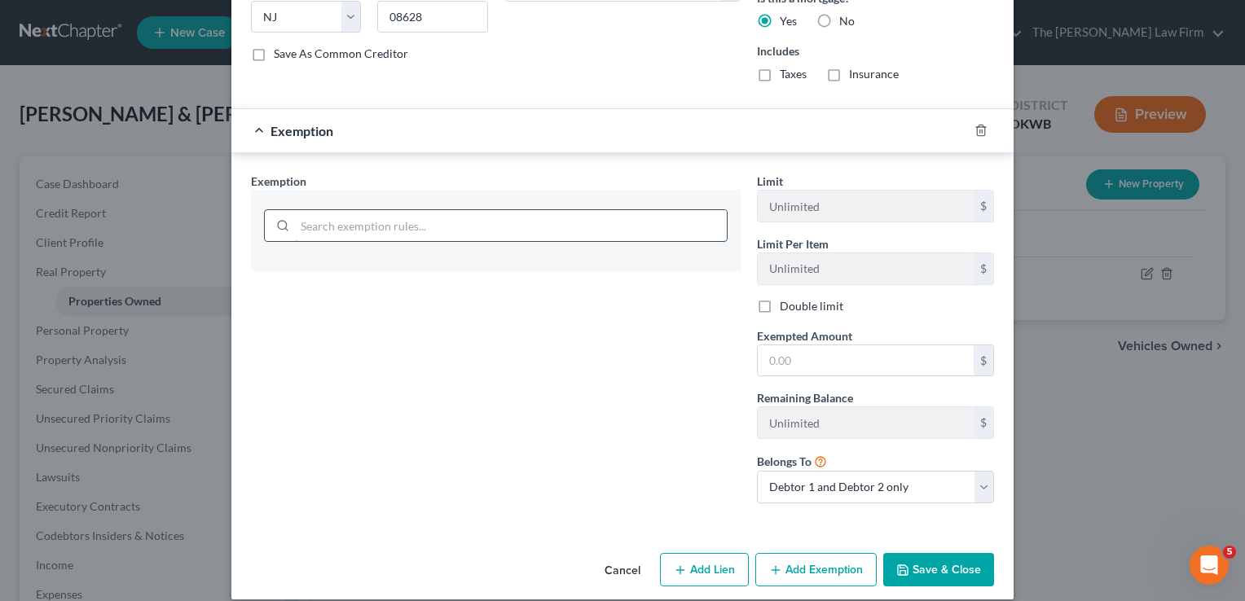
click at [424, 222] on input "search" at bounding box center [511, 225] width 432 height 31
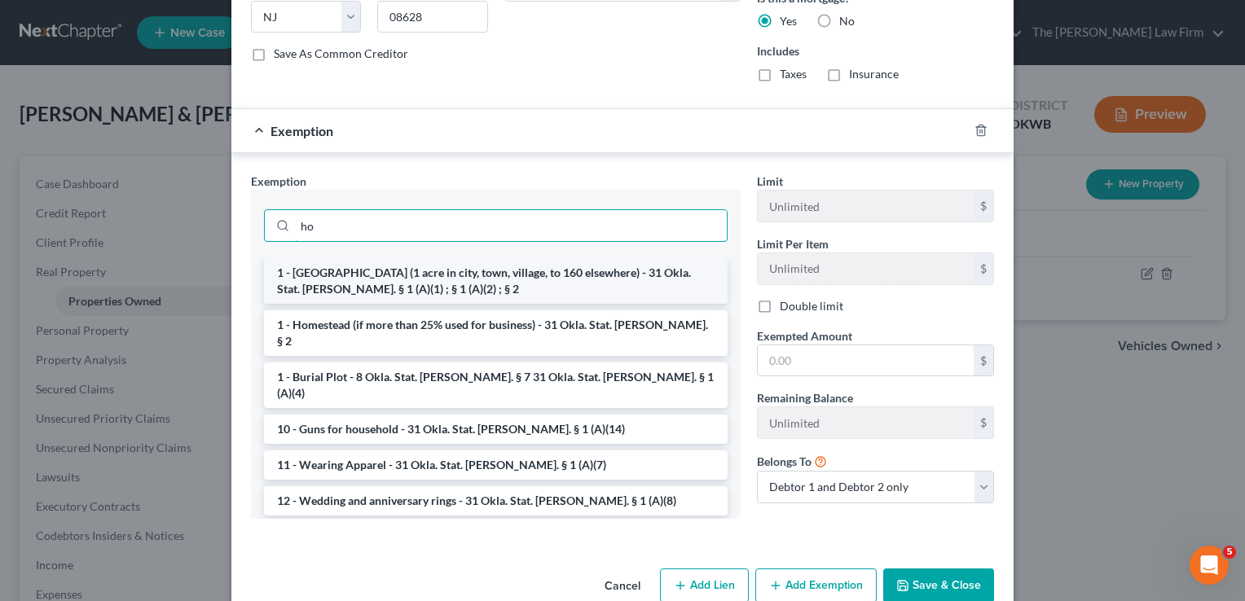
type input "ho"
click at [460, 281] on li "1 - [GEOGRAPHIC_DATA] (1 acre in city, town, village, to 160 elsewhere) - 31 Ok…" at bounding box center [496, 281] width 464 height 46
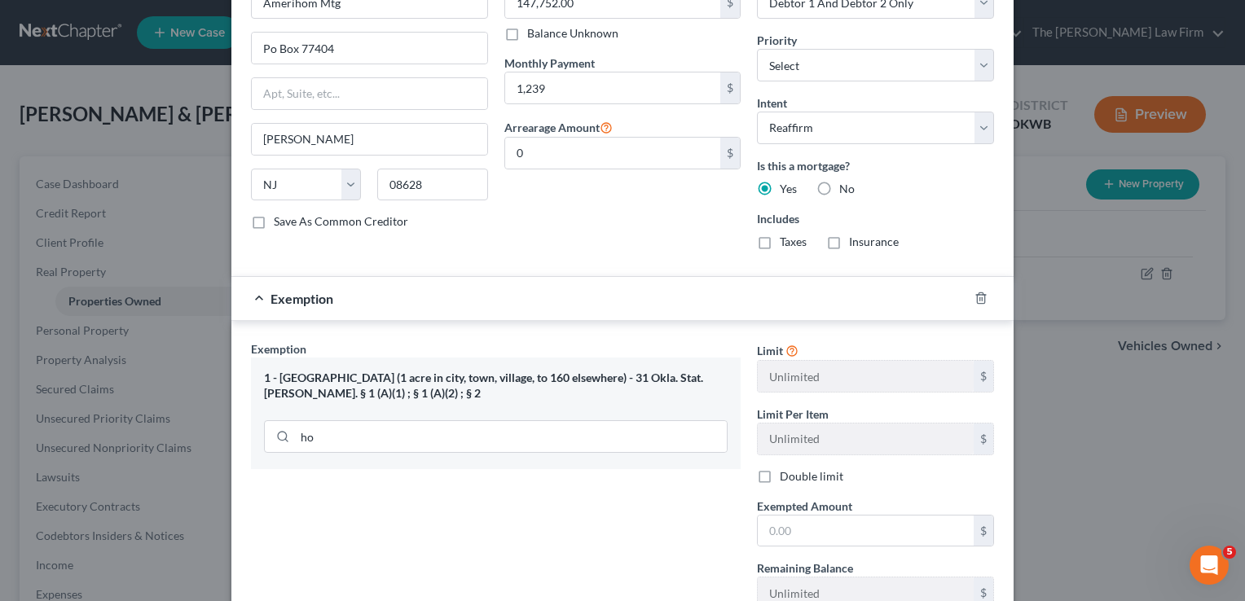
scroll to position [733, 0]
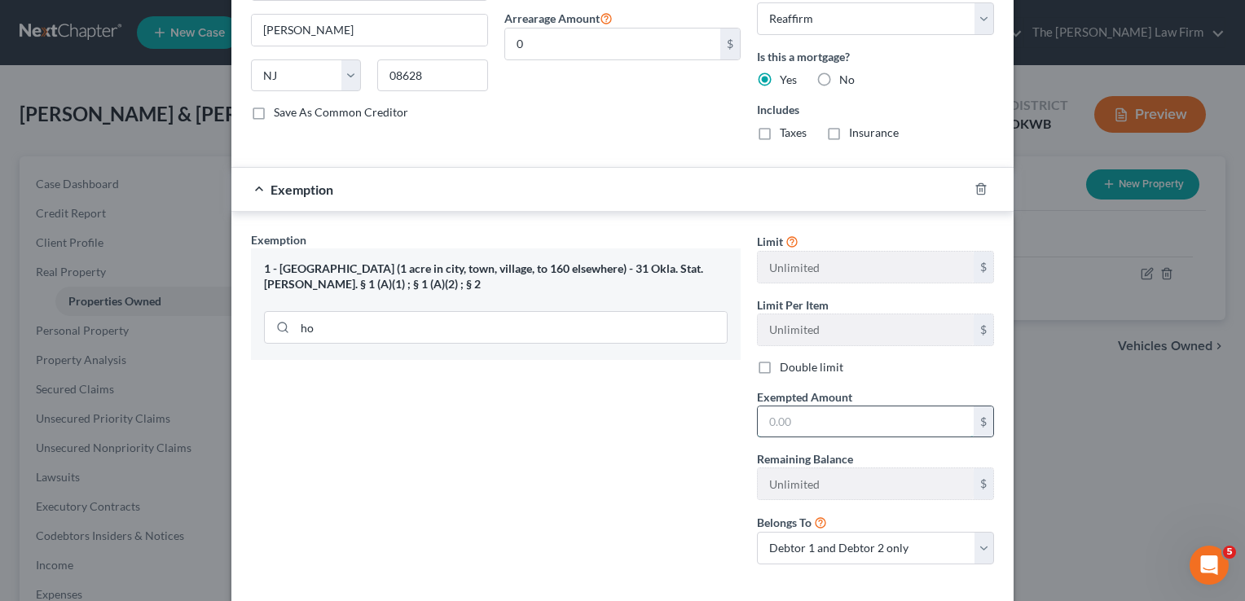
click at [815, 416] on input "text" at bounding box center [866, 422] width 216 height 31
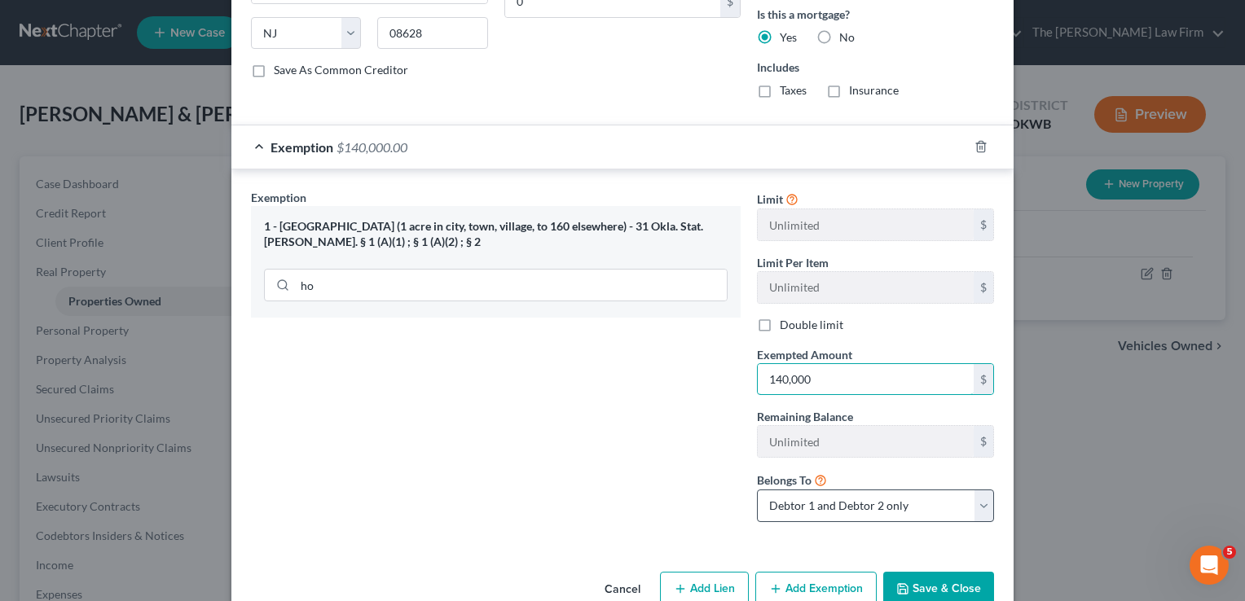
scroll to position [808, 0]
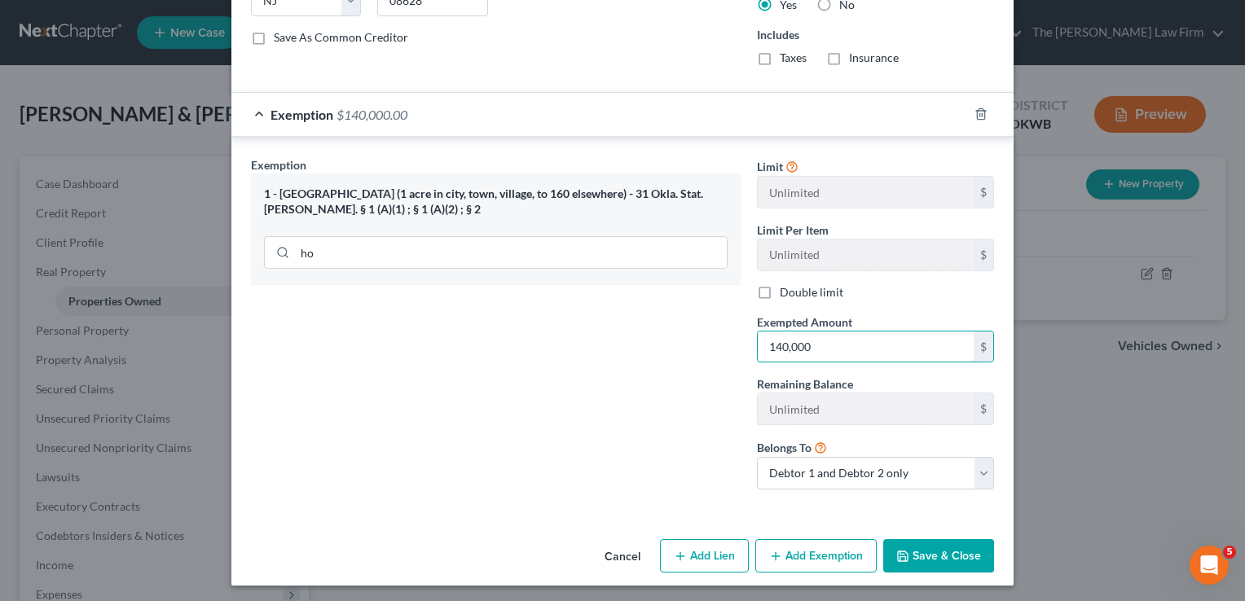
type input "140,000"
click at [915, 550] on button "Save & Close" at bounding box center [938, 556] width 111 height 34
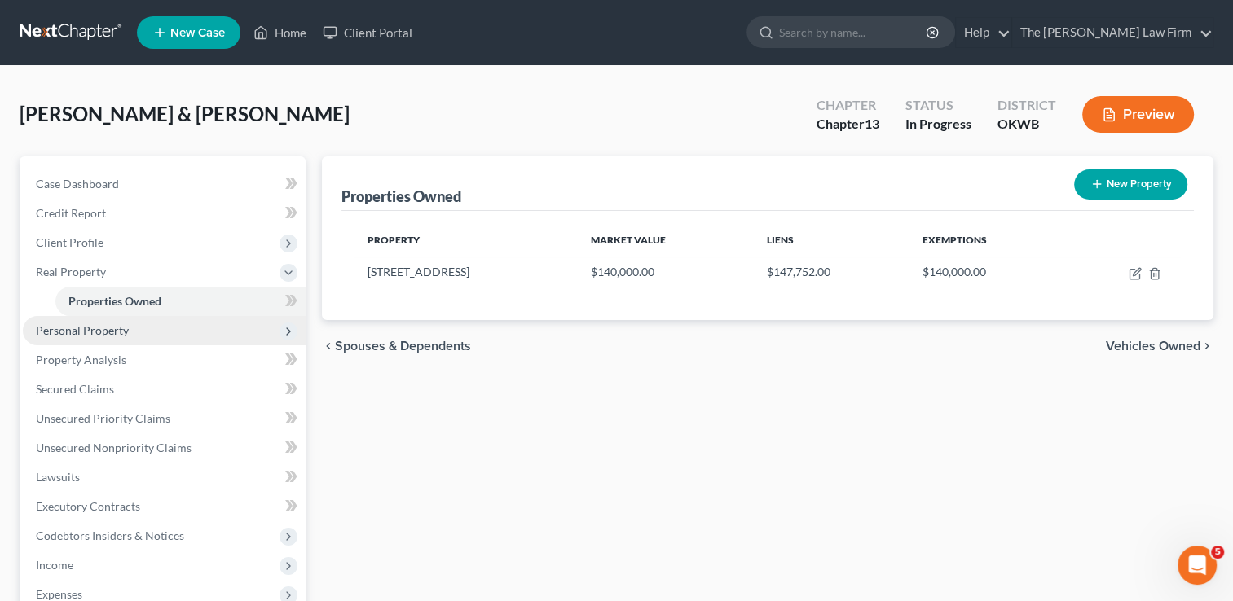
click at [62, 328] on span "Personal Property" at bounding box center [82, 330] width 93 height 14
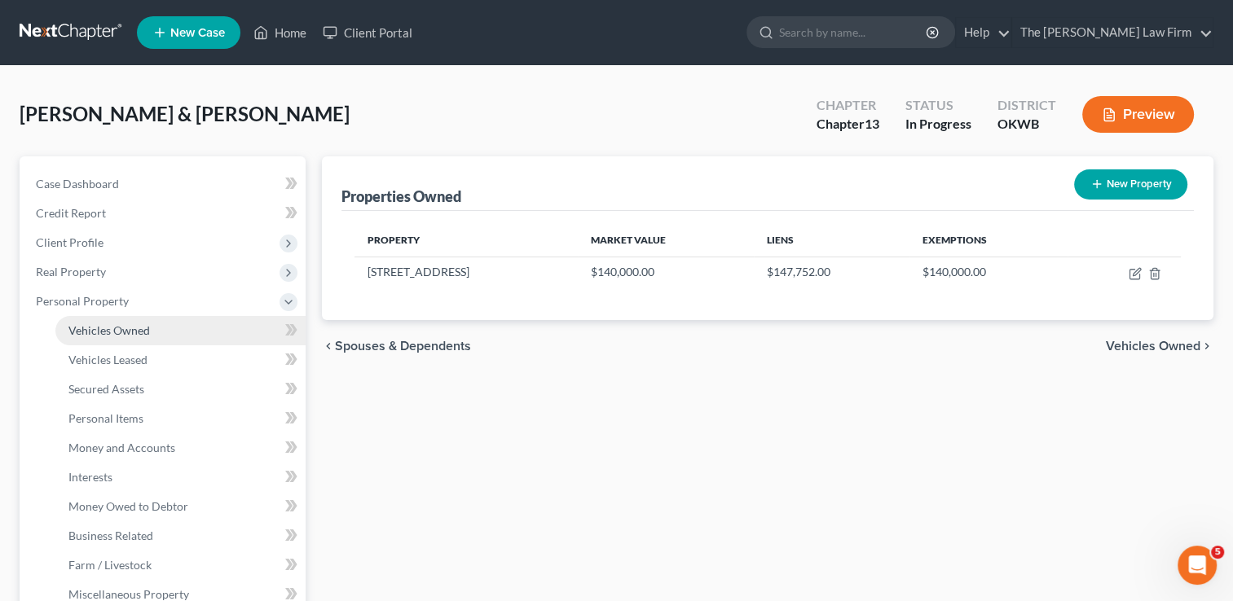
click at [117, 331] on span "Vehicles Owned" at bounding box center [108, 330] width 81 height 14
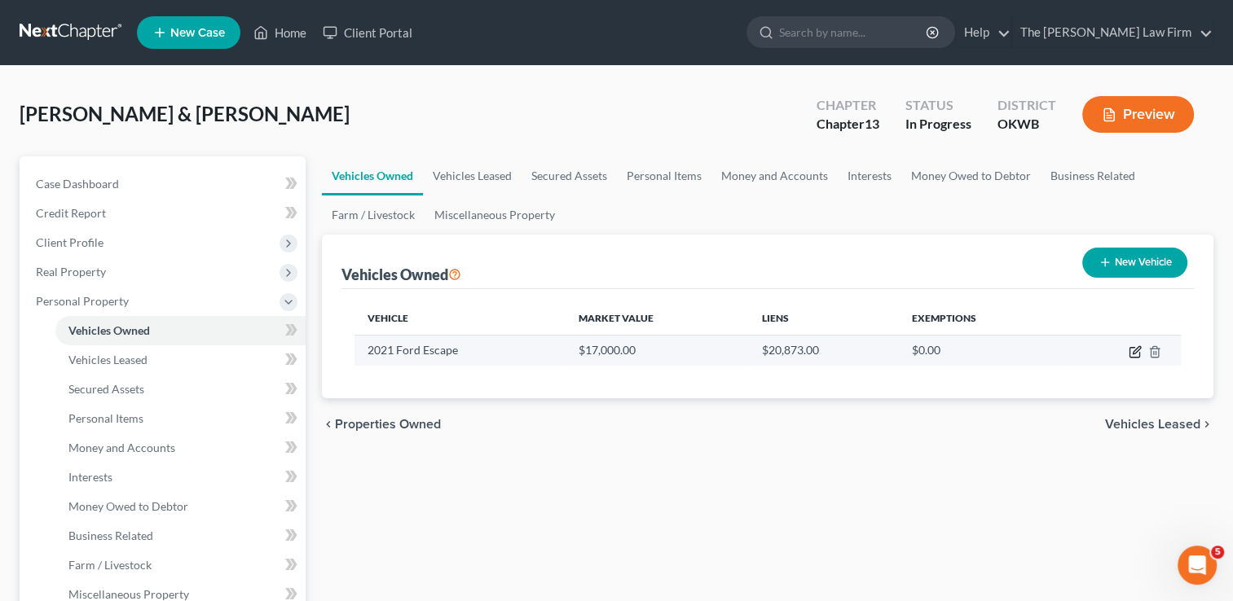
click at [1131, 352] on icon "button" at bounding box center [1135, 351] width 13 height 13
select select "0"
select select "5"
select select "2"
select select "37"
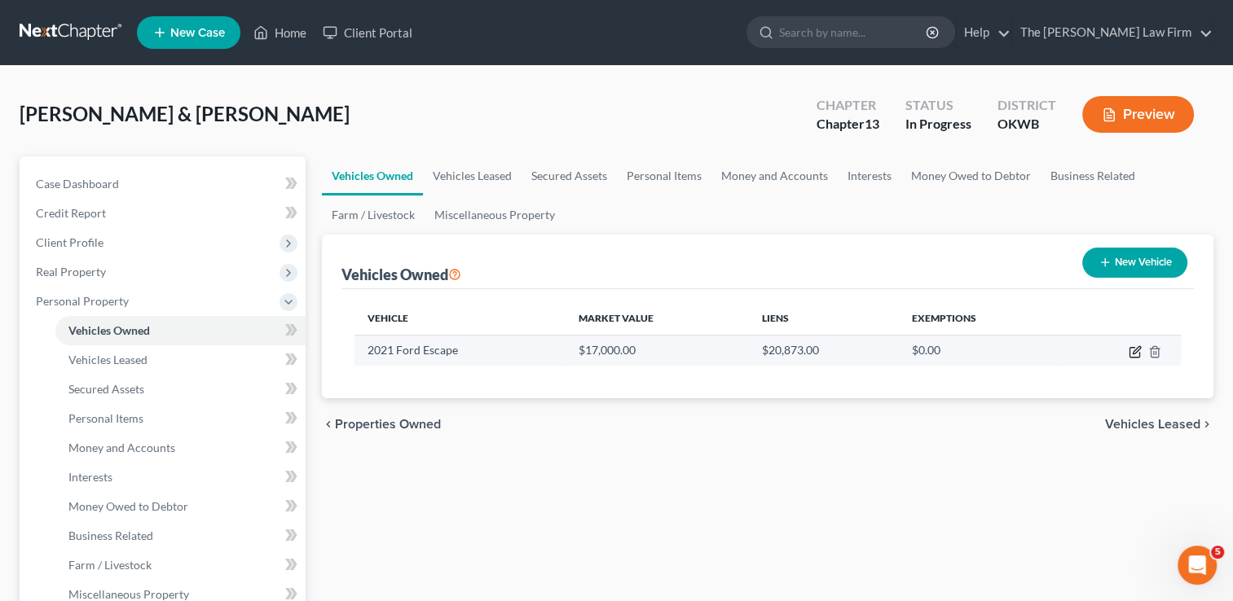
select select "2"
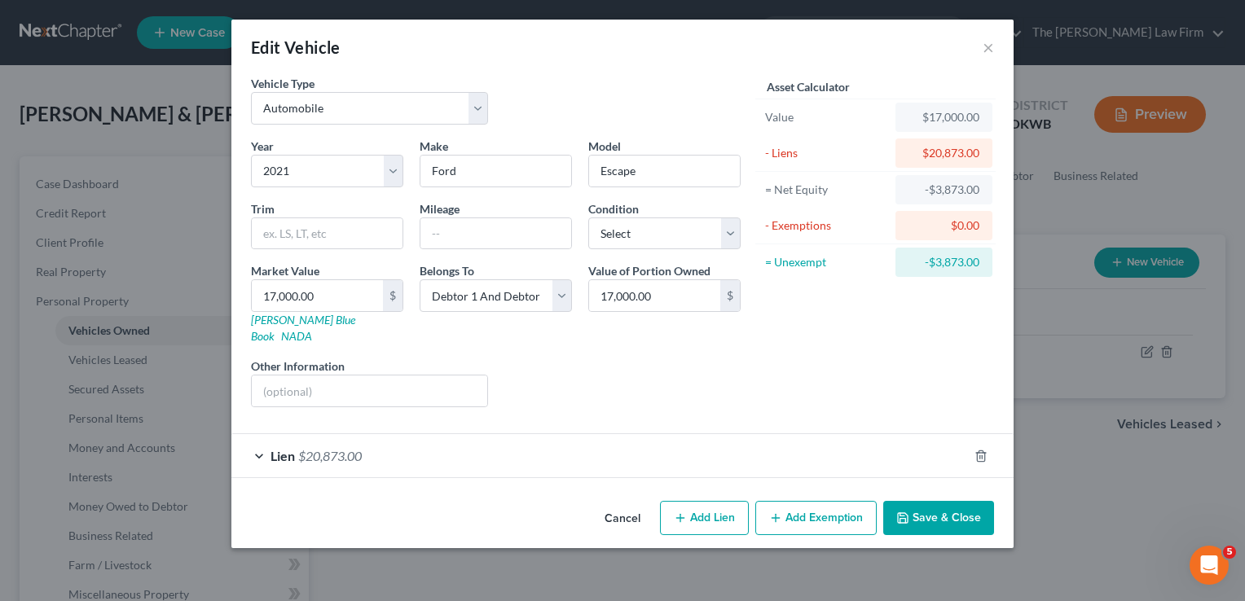
click at [446, 444] on div "Lien $20,873.00" at bounding box center [599, 455] width 737 height 43
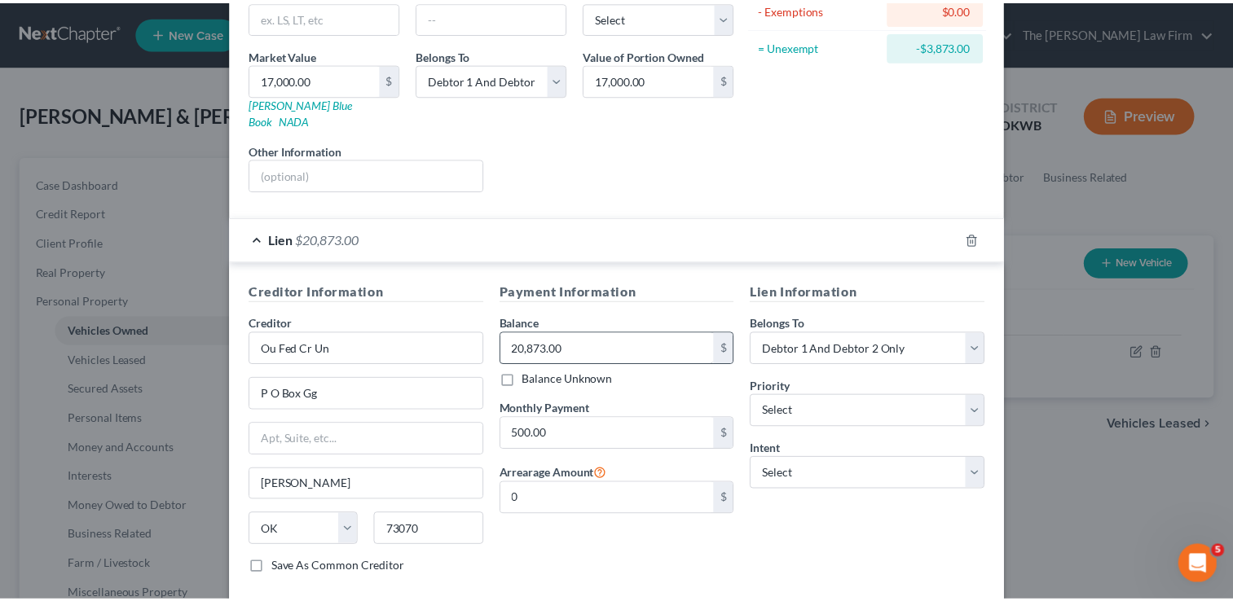
scroll to position [244, 0]
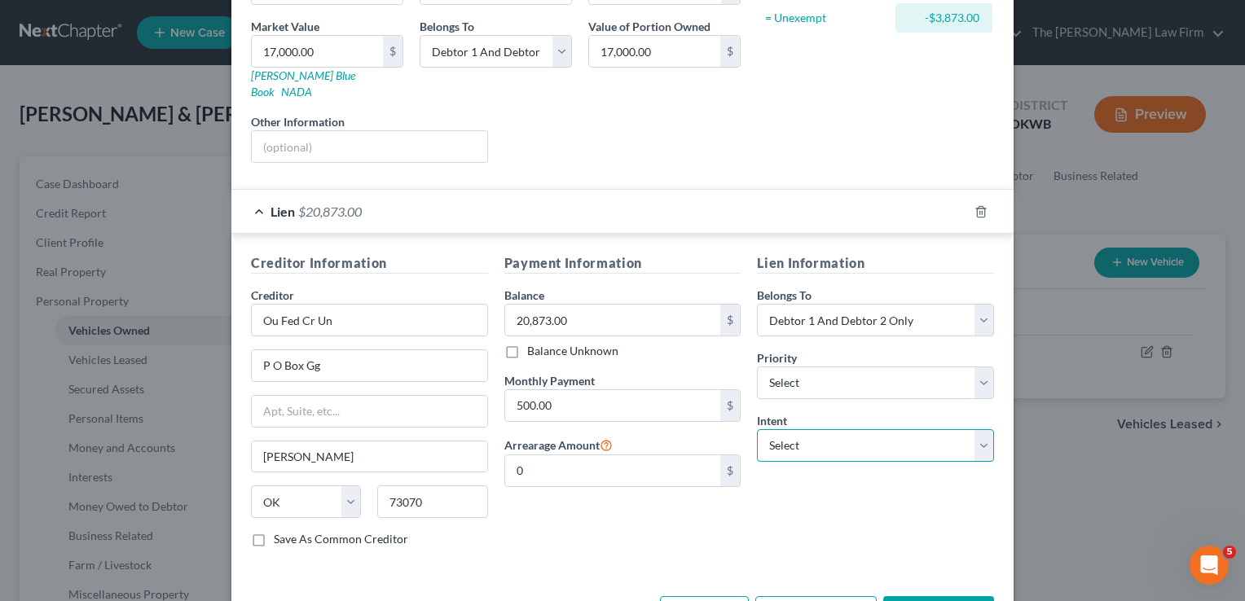
click at [896, 429] on select "Select Surrender Redeem Reaffirm Avoid Other" at bounding box center [875, 445] width 237 height 33
select select "2"
click at [757, 429] on select "Select Surrender Redeem Reaffirm Avoid Other" at bounding box center [875, 445] width 237 height 33
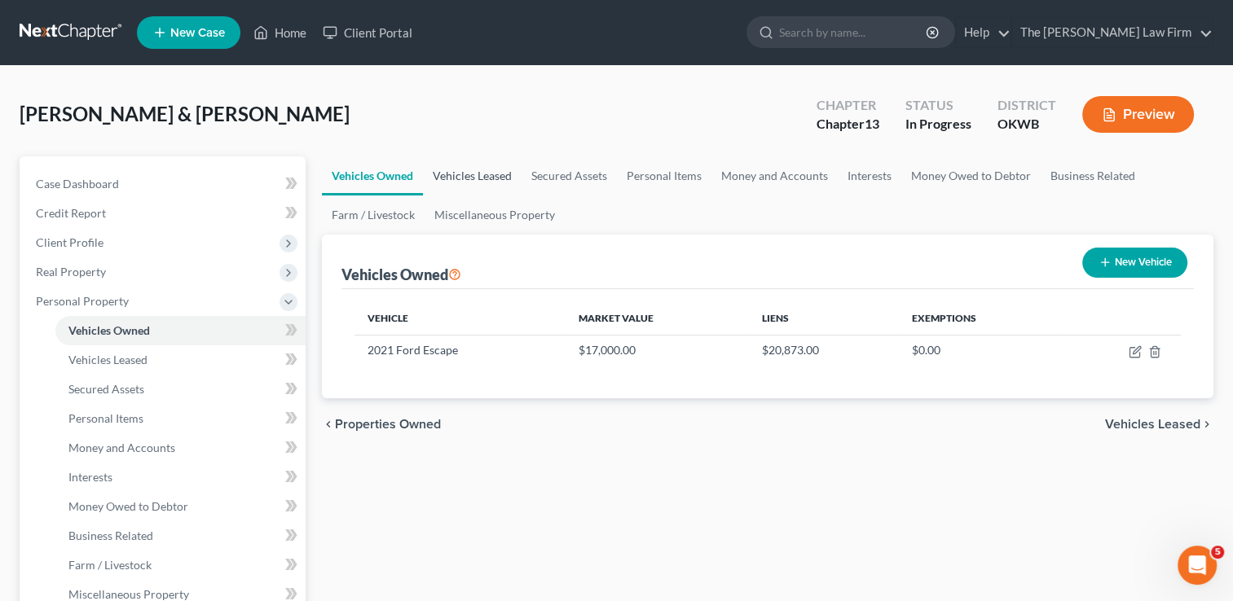
click at [473, 176] on link "Vehicles Leased" at bounding box center [472, 175] width 99 height 39
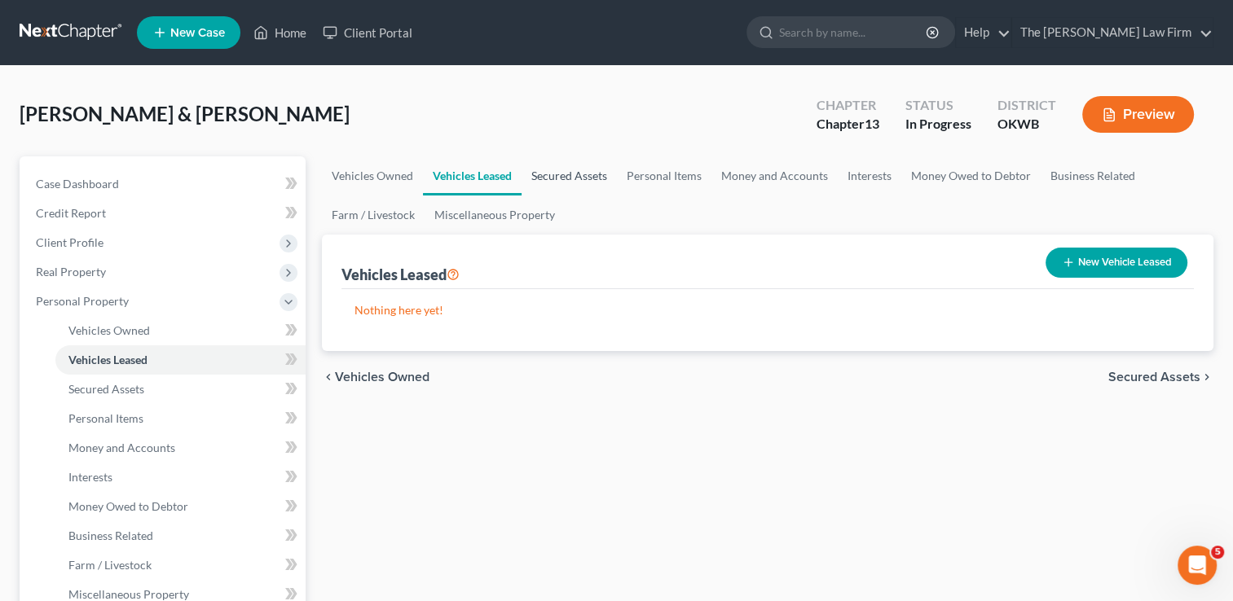
click at [585, 178] on link "Secured Assets" at bounding box center [568, 175] width 95 height 39
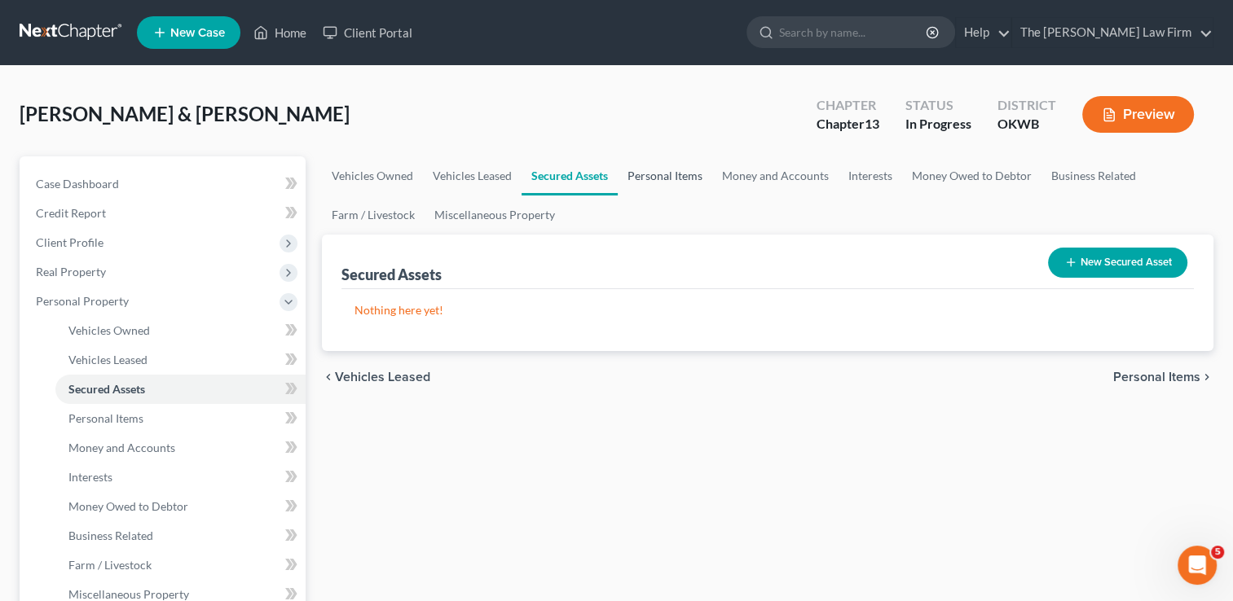
click at [664, 177] on link "Personal Items" at bounding box center [665, 175] width 95 height 39
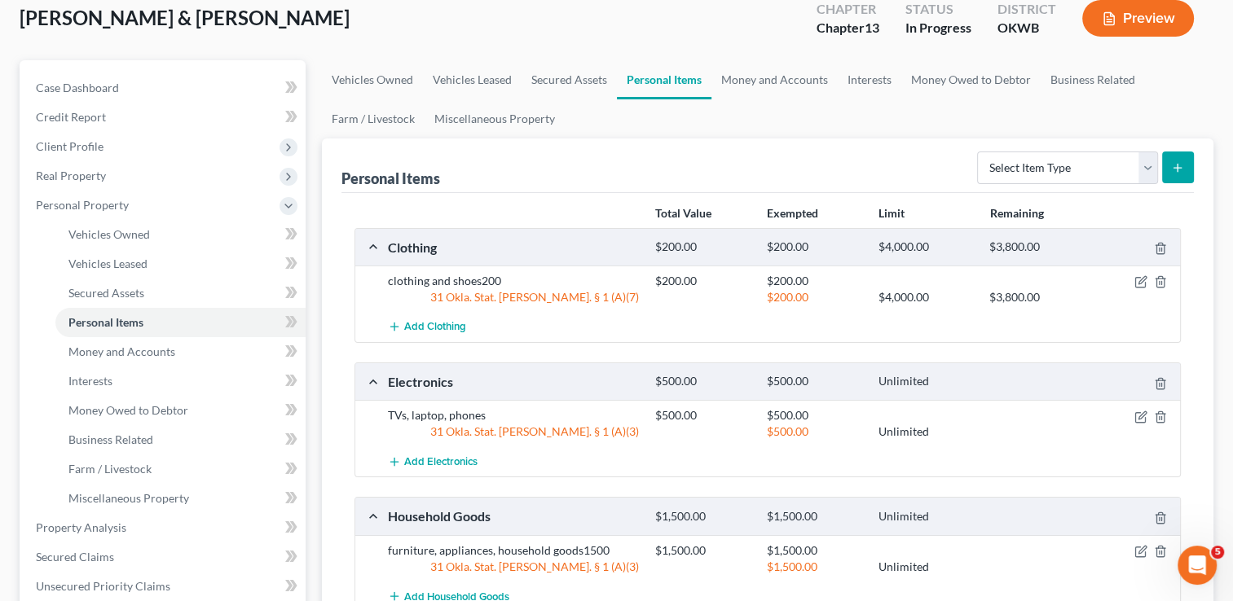
scroll to position [81, 0]
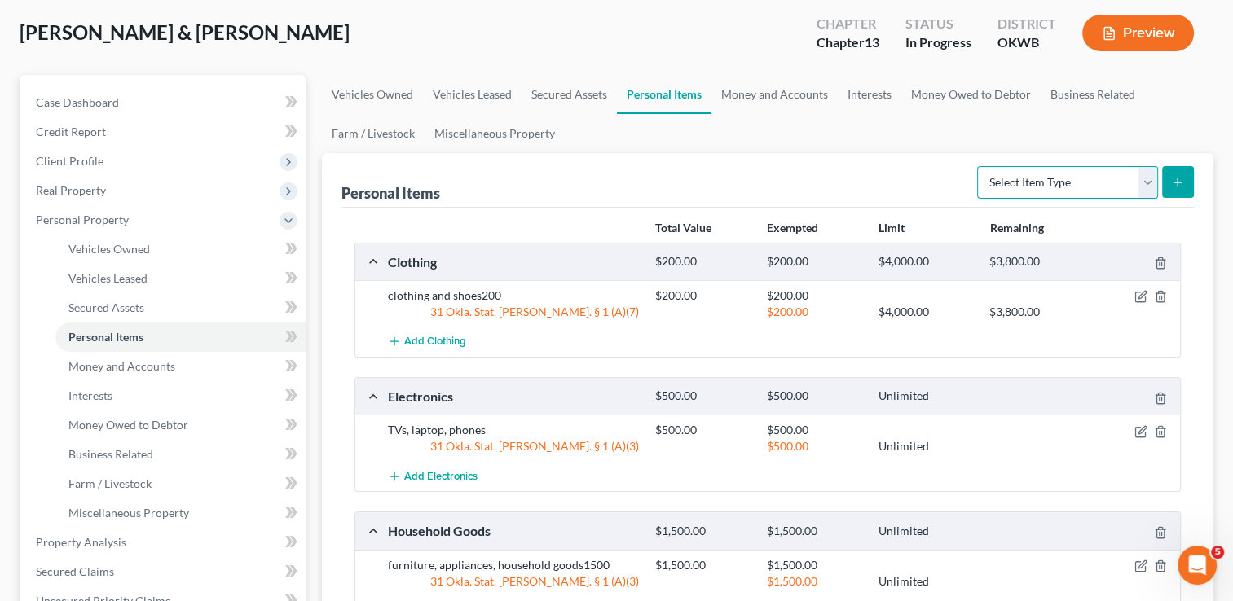
click at [1142, 184] on select "Select Item Type Clothing Collectibles Of Value Electronics Firearms Household …" at bounding box center [1067, 182] width 181 height 33
click at [785, 96] on link "Money and Accounts" at bounding box center [774, 94] width 126 height 39
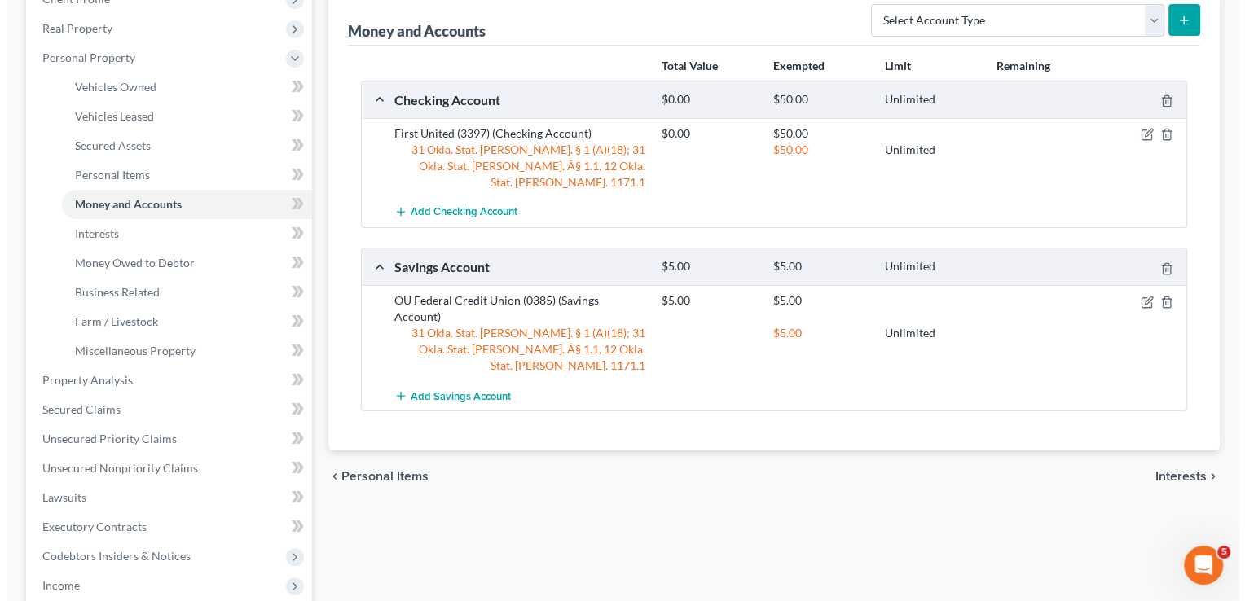
scroll to position [244, 0]
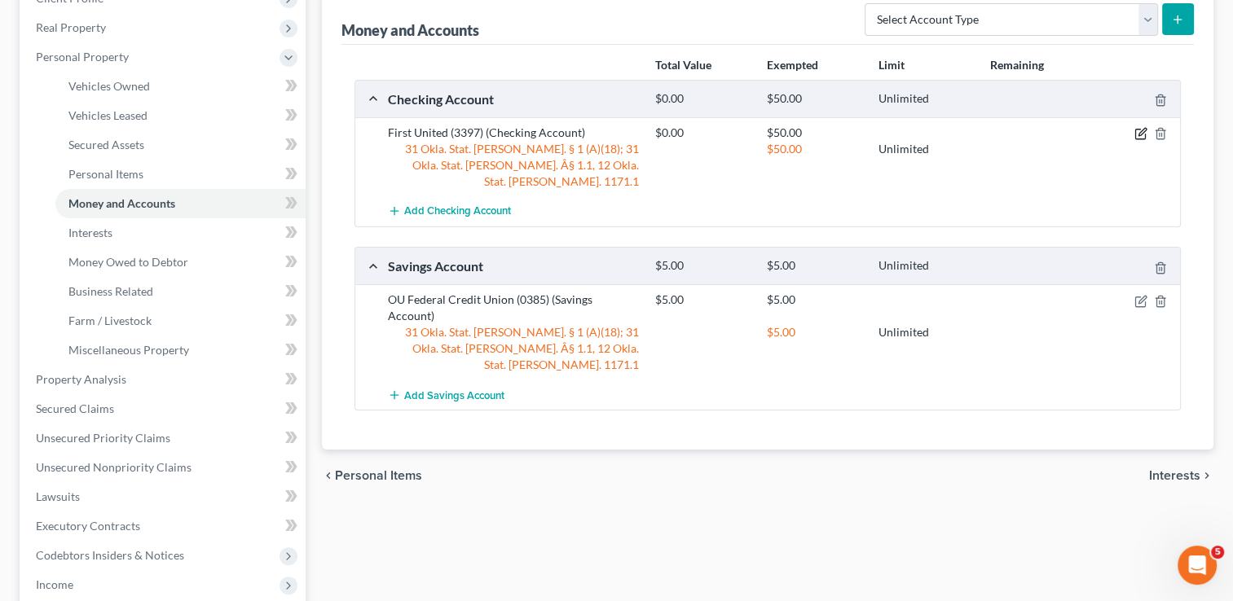
click at [1137, 133] on icon "button" at bounding box center [1140, 133] width 13 height 13
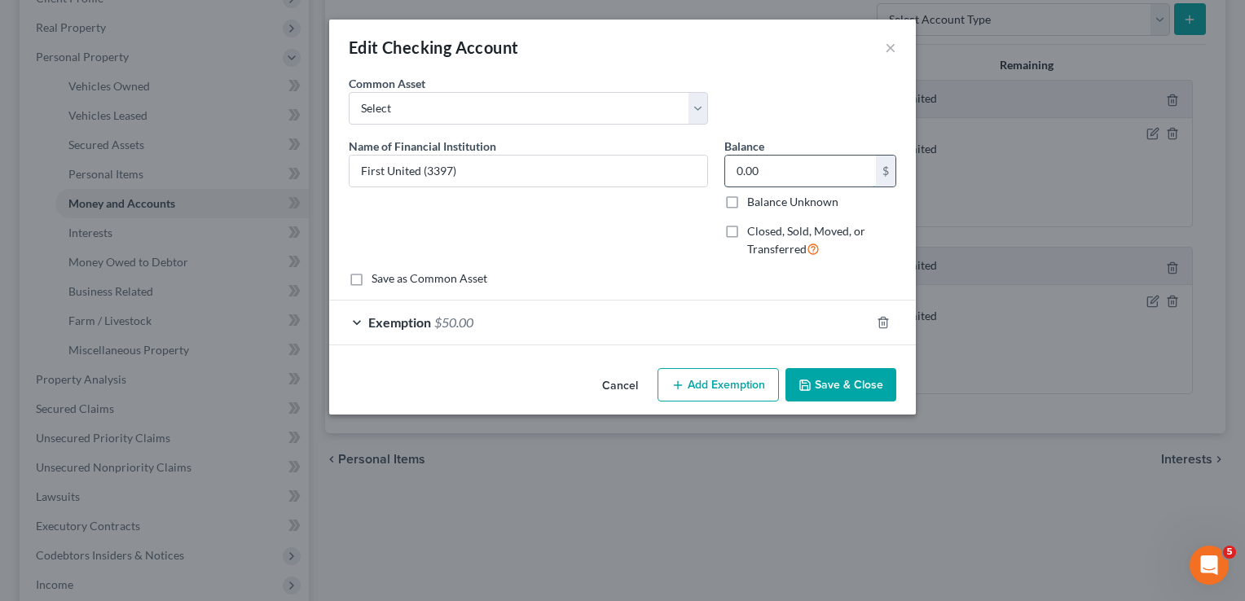
click at [785, 168] on input "0.00" at bounding box center [800, 171] width 151 height 31
type input "1,700"
click at [483, 322] on div "Exemption $50.00" at bounding box center [599, 322] width 541 height 43
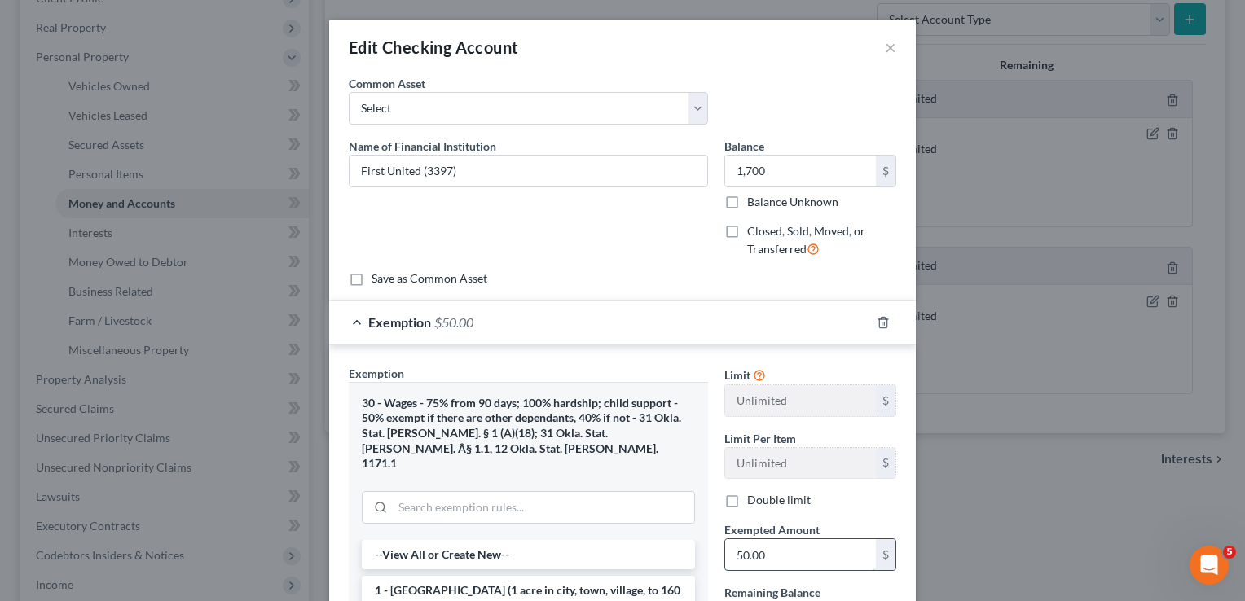
click at [785, 559] on input "50.00" at bounding box center [800, 554] width 151 height 31
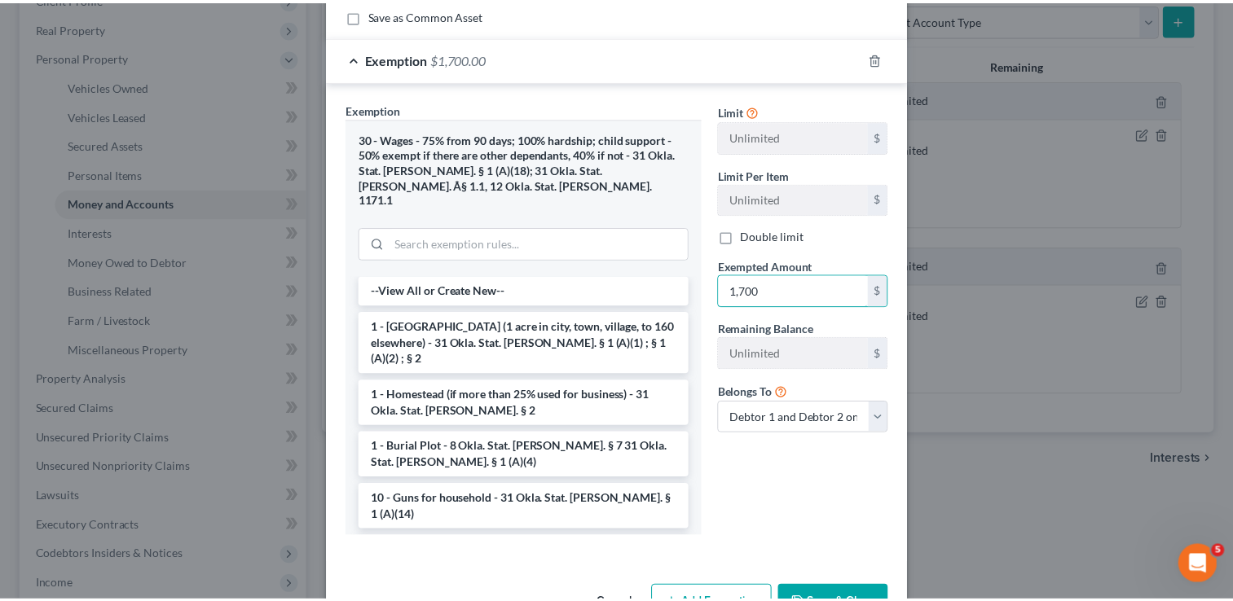
scroll to position [298, 0]
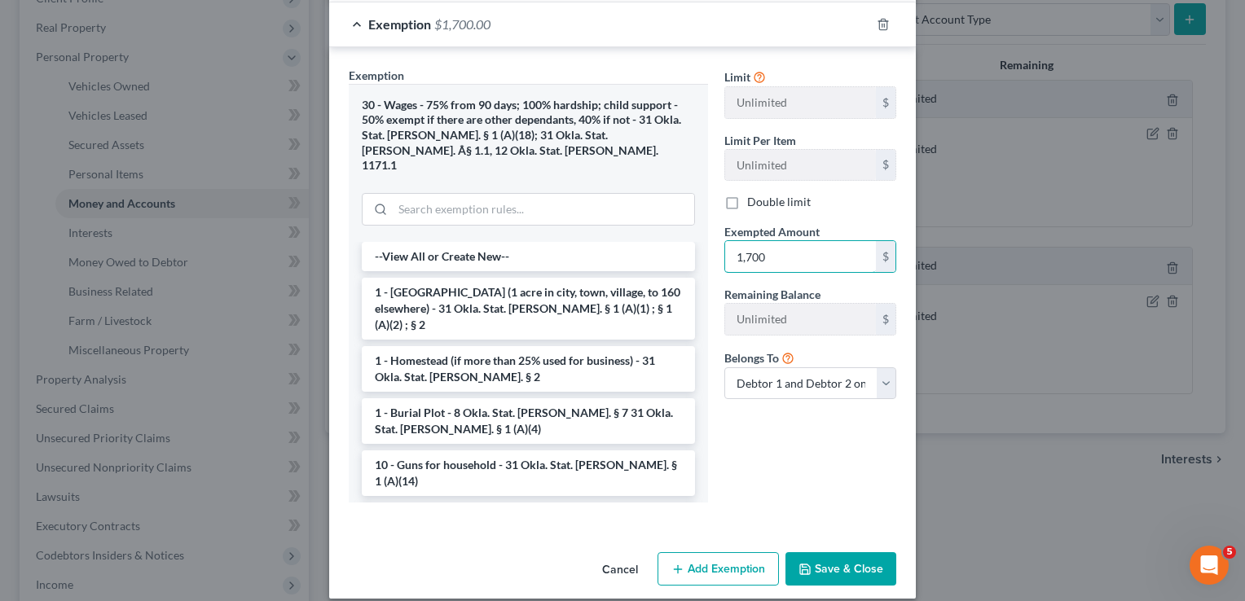
type input "1,700"
click at [834, 554] on button "Save & Close" at bounding box center [840, 569] width 111 height 34
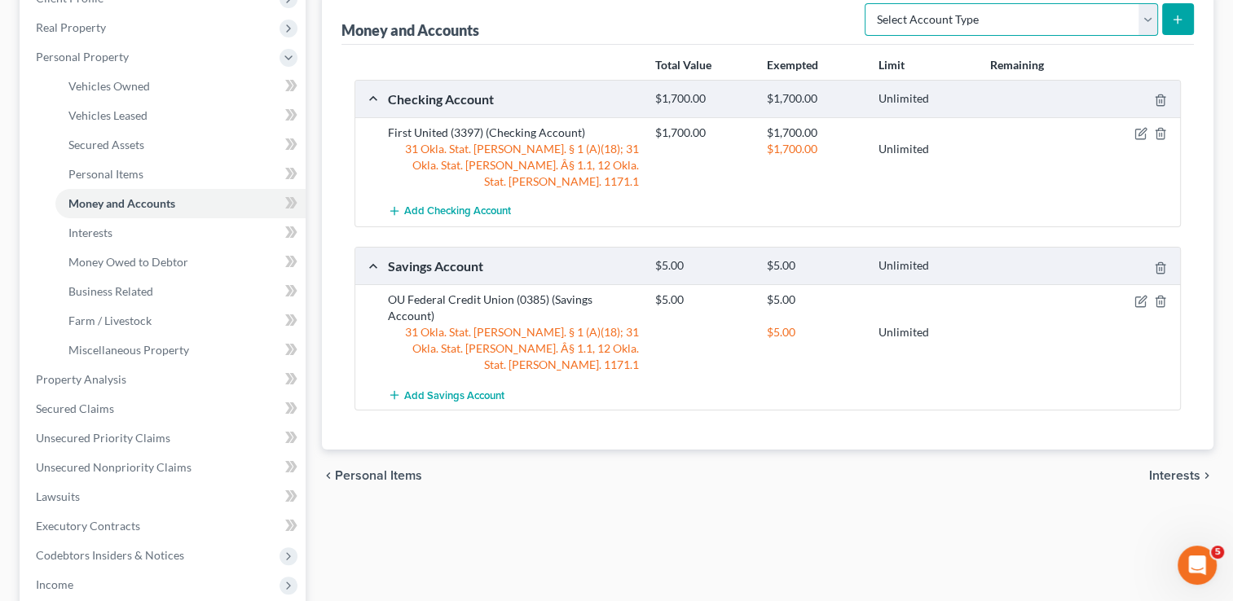
click at [1147, 20] on select "Select Account Type Brokerage Cash on Hand Certificates of Deposit Checking Acc…" at bounding box center [1011, 19] width 293 height 33
click at [829, 450] on div "chevron_left Personal Items Interests chevron_right" at bounding box center [767, 476] width 891 height 52
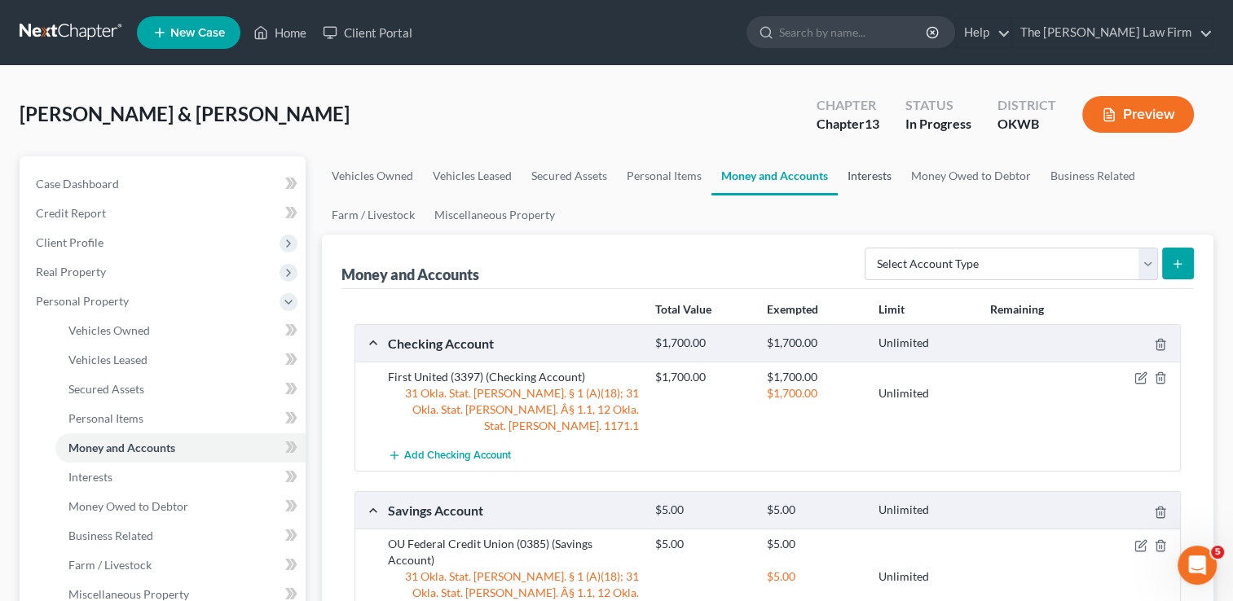
click at [867, 162] on link "Interests" at bounding box center [870, 175] width 64 height 39
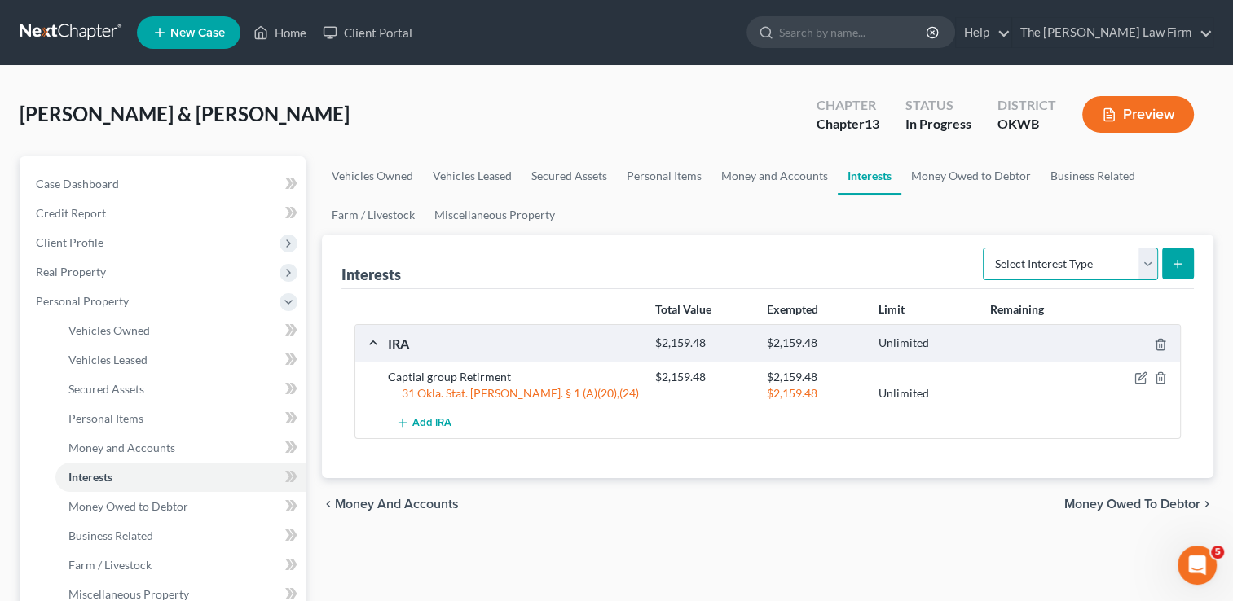
click at [1144, 266] on select "Select Interest Type 401K Annuity Bond Education IRA Government Bond Government…" at bounding box center [1070, 264] width 175 height 33
click at [973, 173] on link "Money Owed to Debtor" at bounding box center [970, 175] width 139 height 39
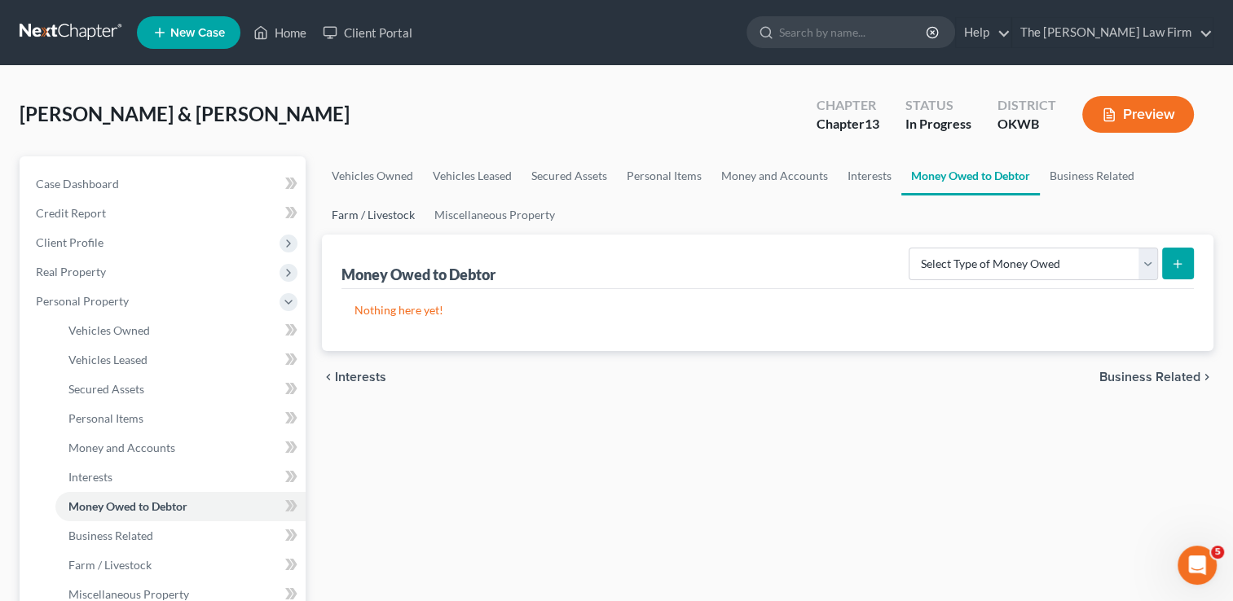
click at [356, 219] on link "Farm / Livestock" at bounding box center [373, 215] width 103 height 39
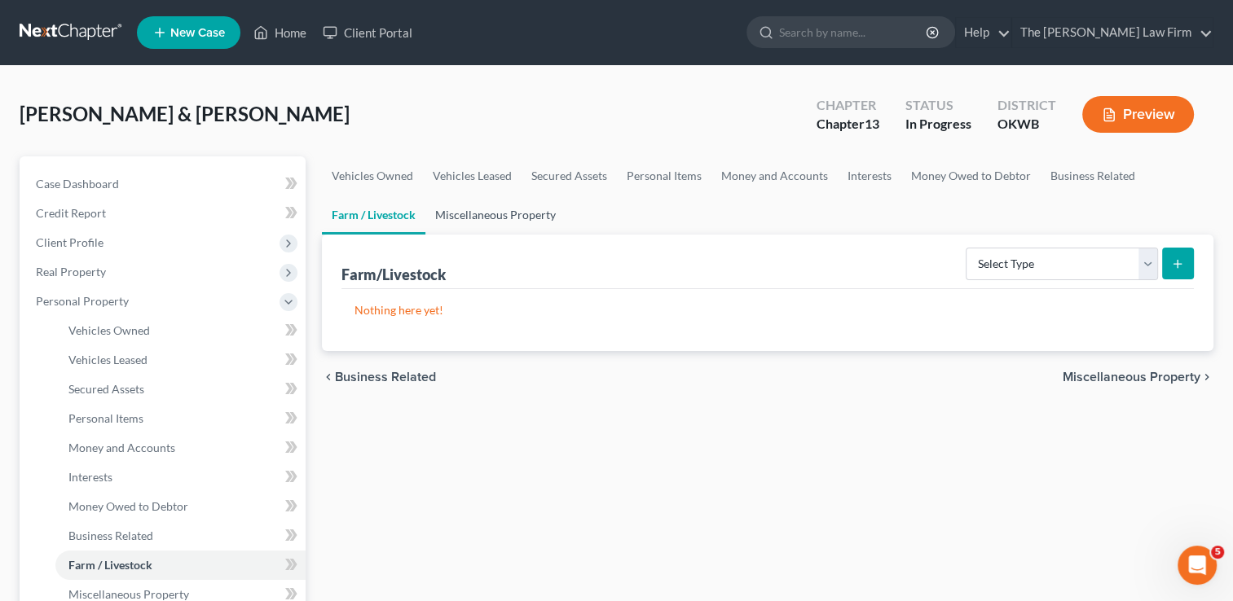
click at [491, 217] on link "Miscellaneous Property" at bounding box center [495, 215] width 140 height 39
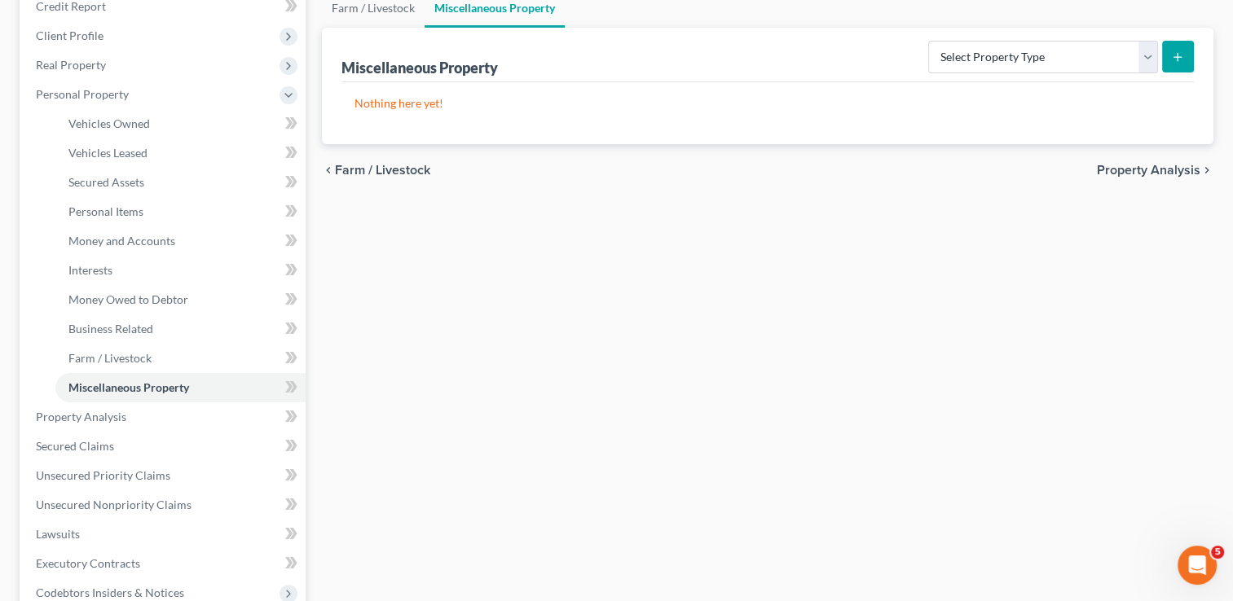
scroll to position [244, 0]
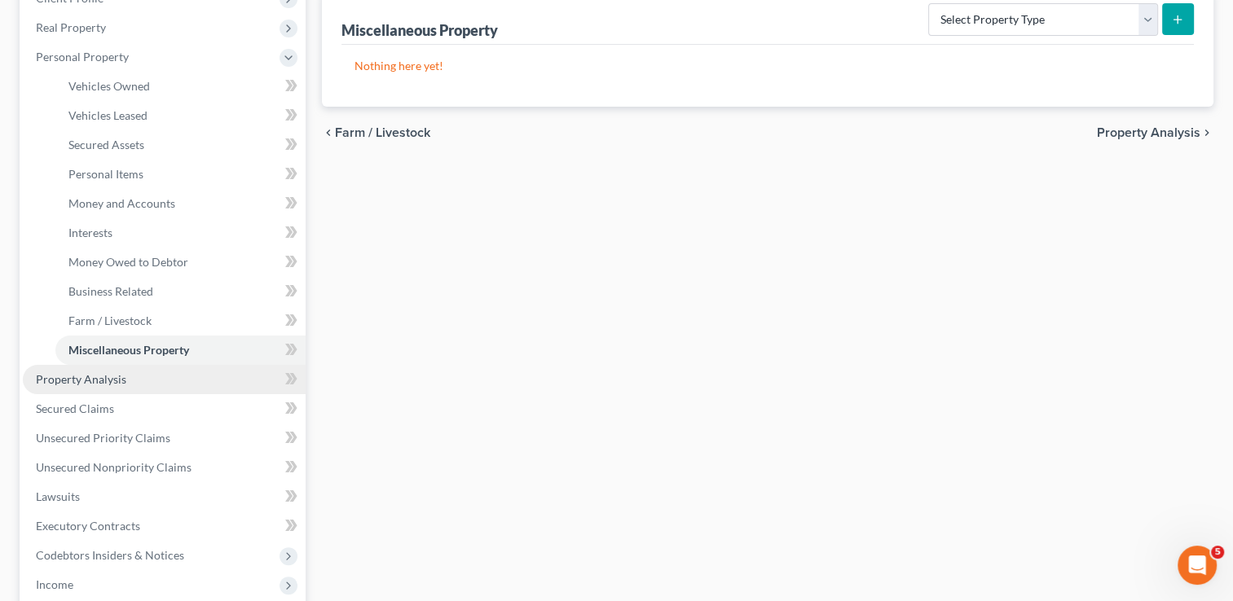
click at [117, 373] on span "Property Analysis" at bounding box center [81, 379] width 90 height 14
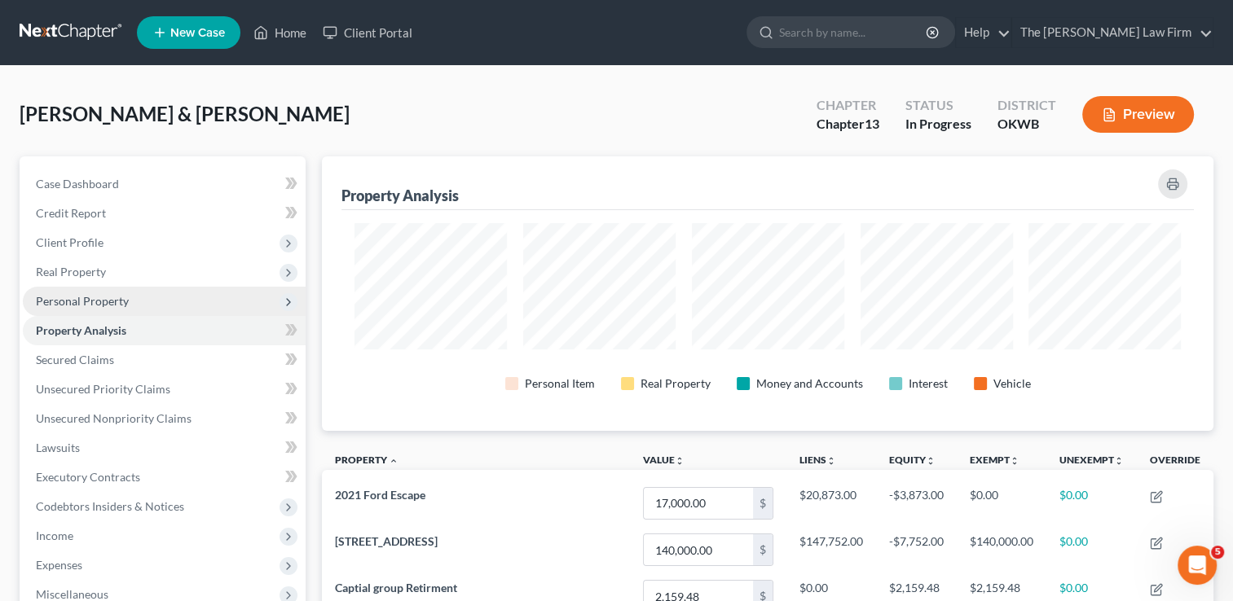
click at [120, 298] on span "Personal Property" at bounding box center [82, 301] width 93 height 14
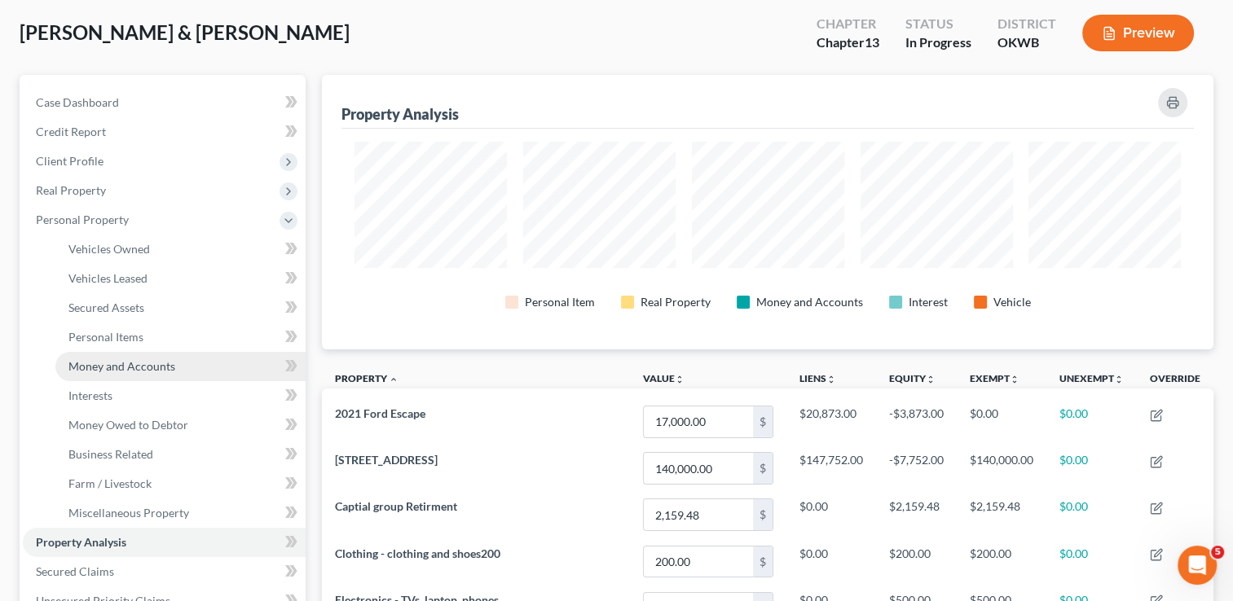
scroll to position [326, 0]
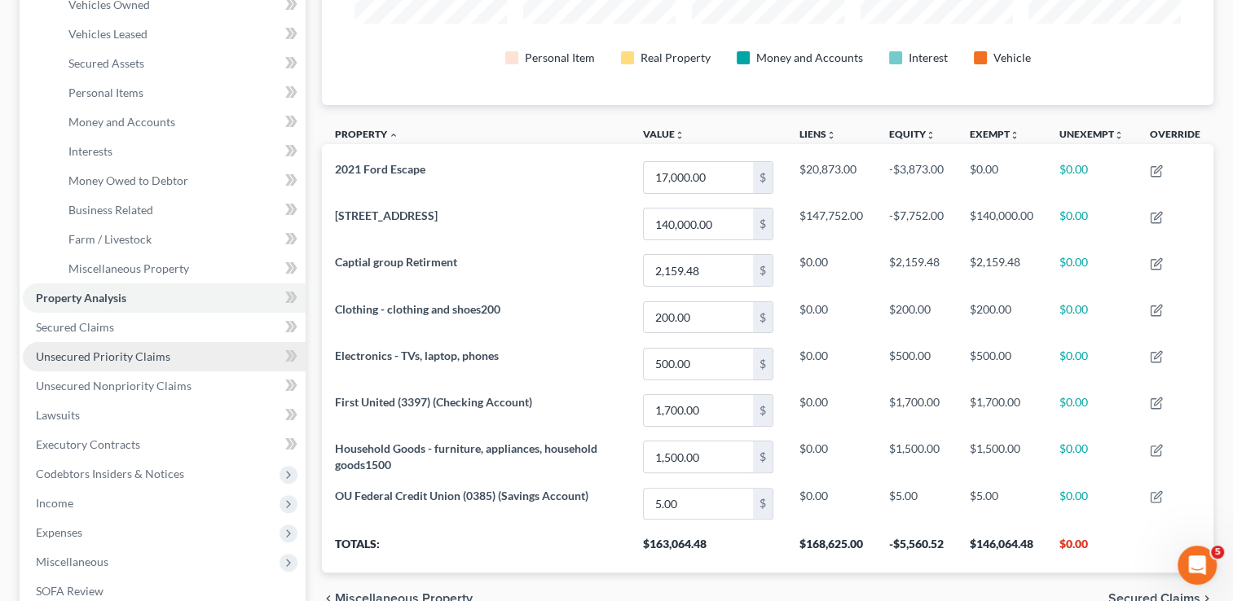
click at [116, 362] on span "Unsecured Priority Claims" at bounding box center [103, 357] width 134 height 14
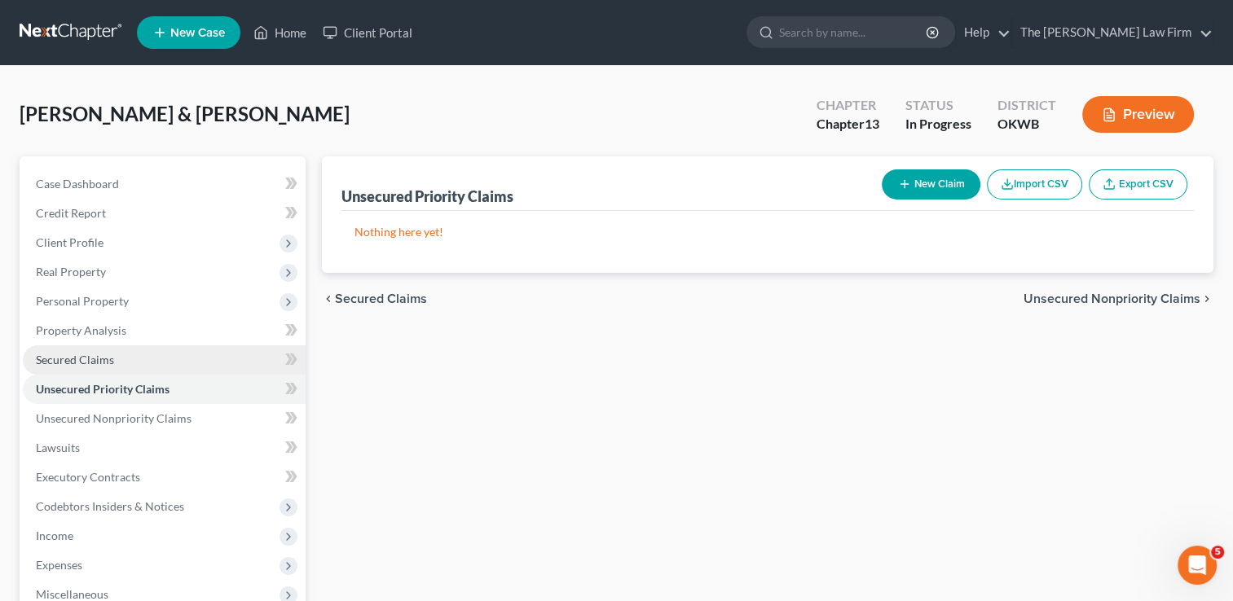
click at [87, 363] on span "Secured Claims" at bounding box center [75, 360] width 78 height 14
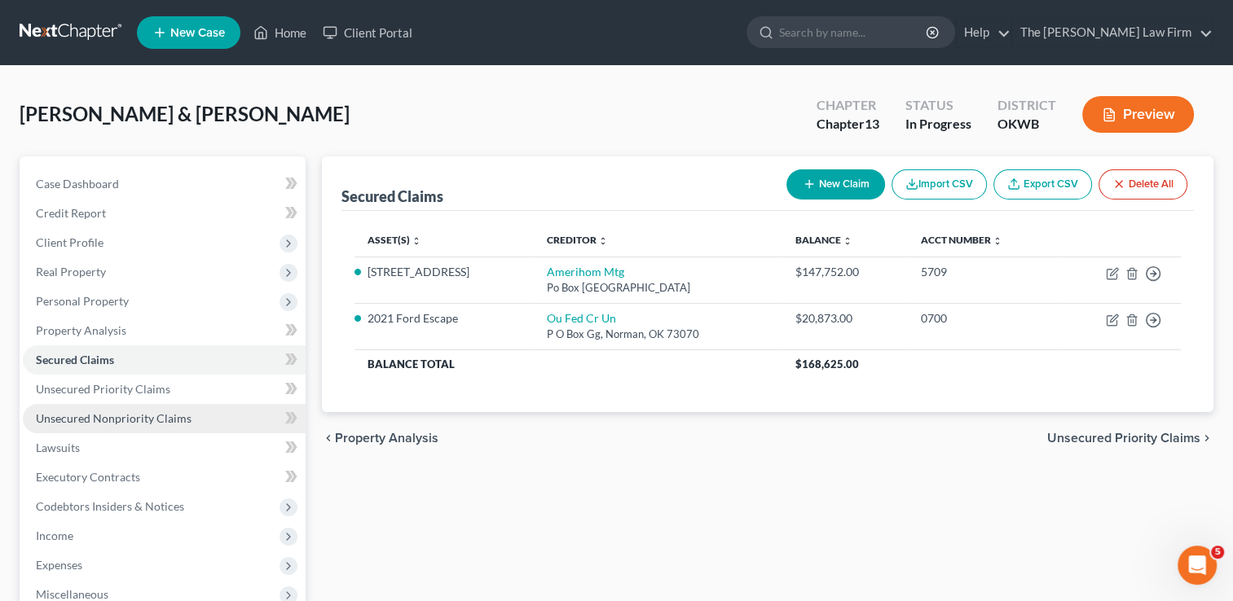
click at [87, 411] on span "Unsecured Nonpriority Claims" at bounding box center [114, 418] width 156 height 14
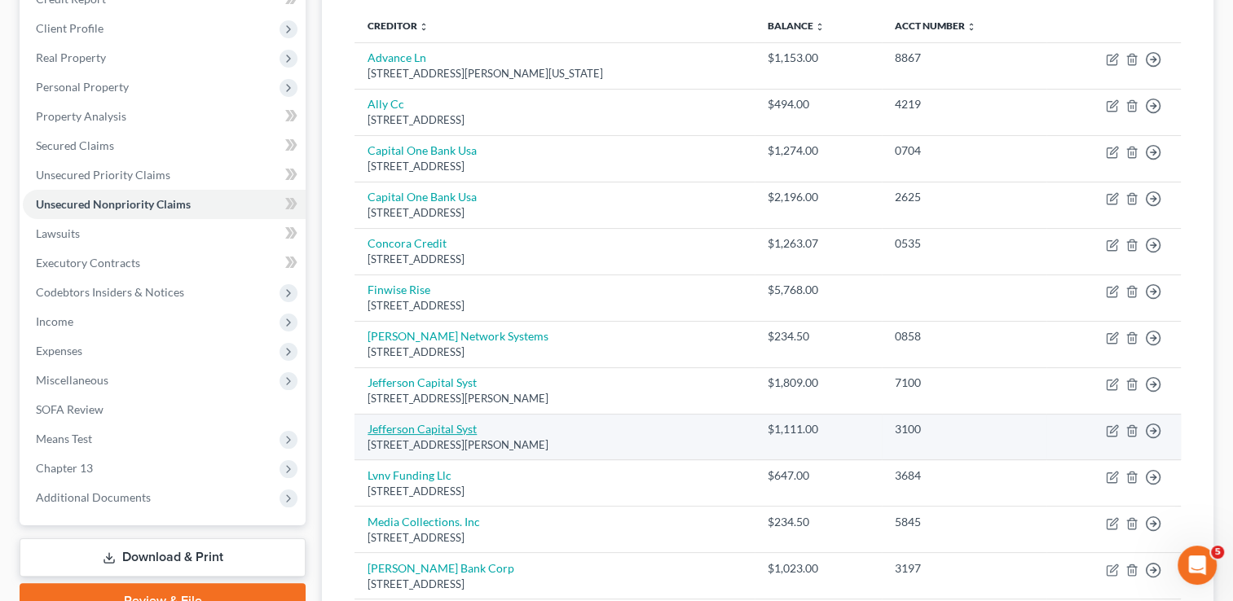
scroll to position [244, 0]
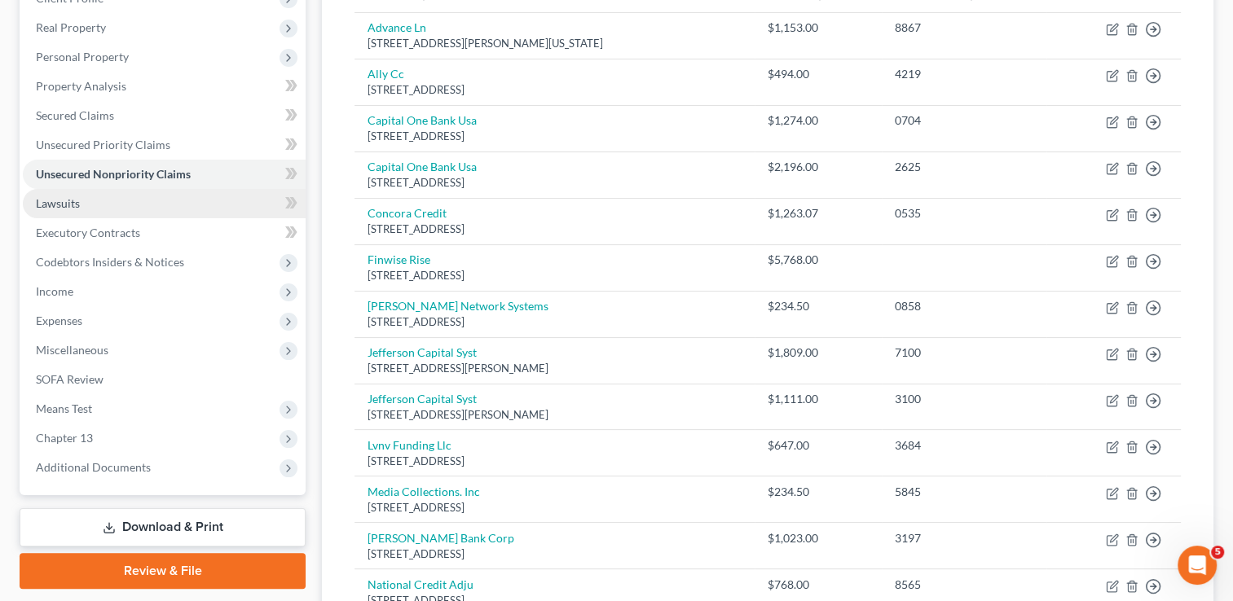
click at [81, 200] on link "Lawsuits" at bounding box center [164, 203] width 283 height 29
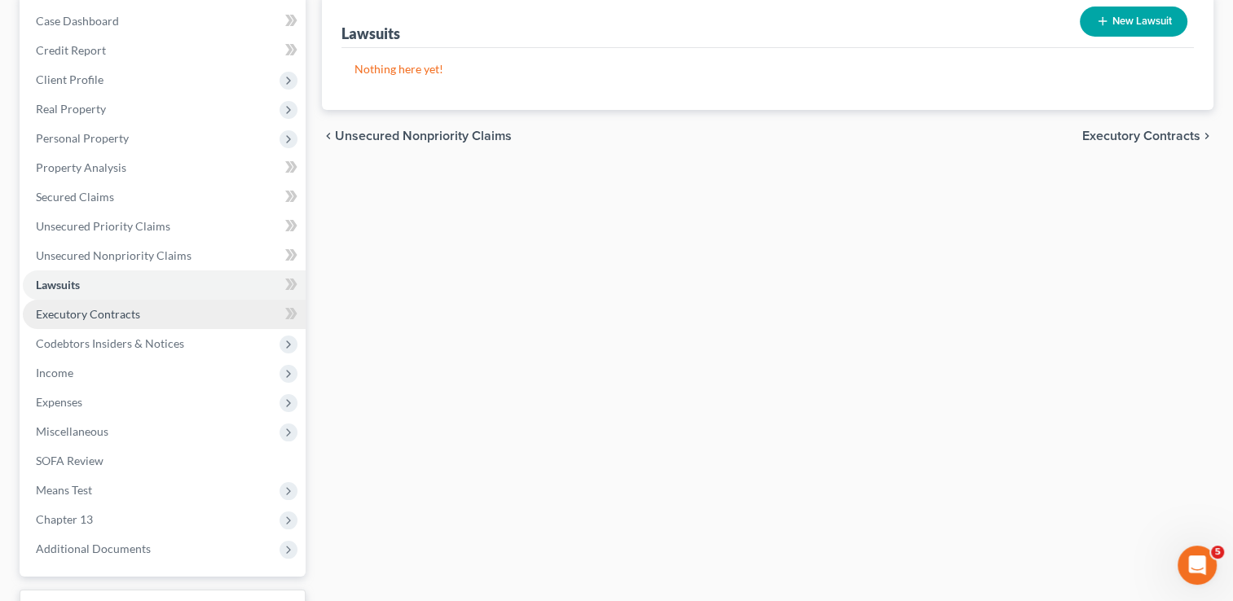
click at [101, 310] on span "Executory Contracts" at bounding box center [88, 314] width 104 height 14
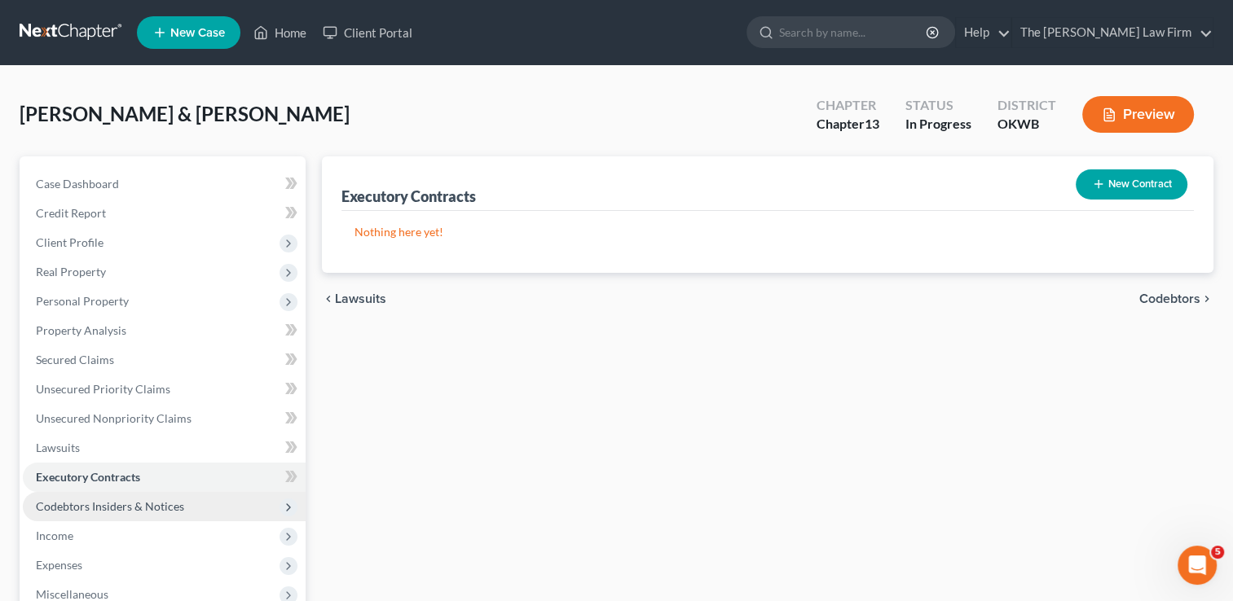
click at [145, 502] on span "Codebtors Insiders & Notices" at bounding box center [110, 506] width 148 height 14
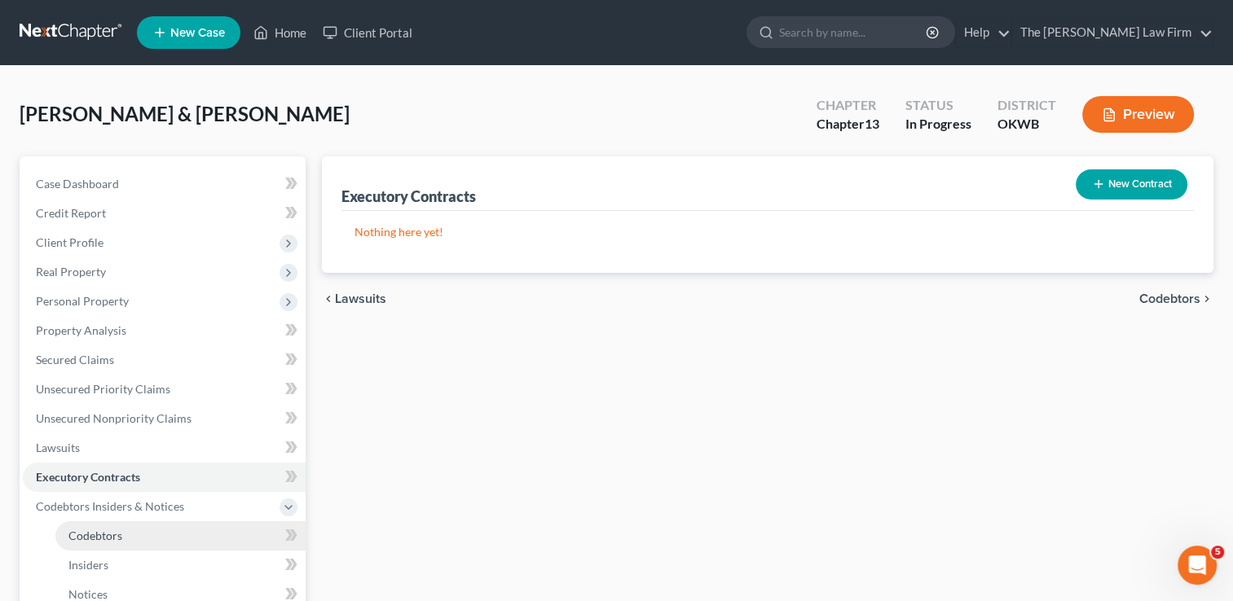
click at [99, 535] on span "Codebtors" at bounding box center [95, 536] width 54 height 14
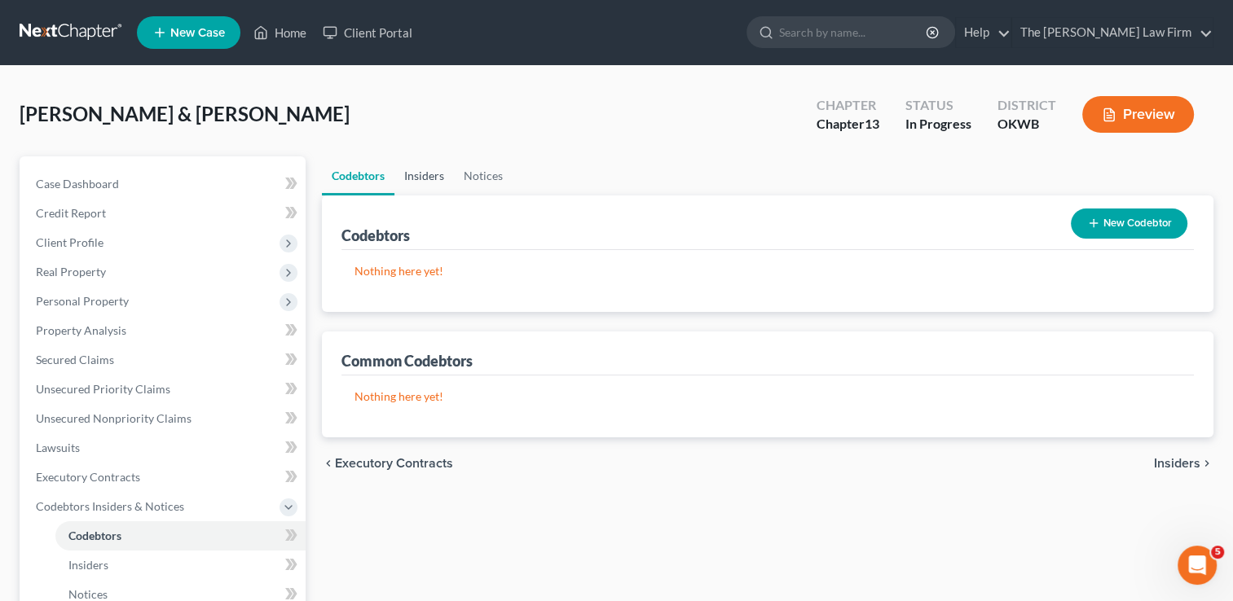
click at [418, 180] on link "Insiders" at bounding box center [423, 175] width 59 height 39
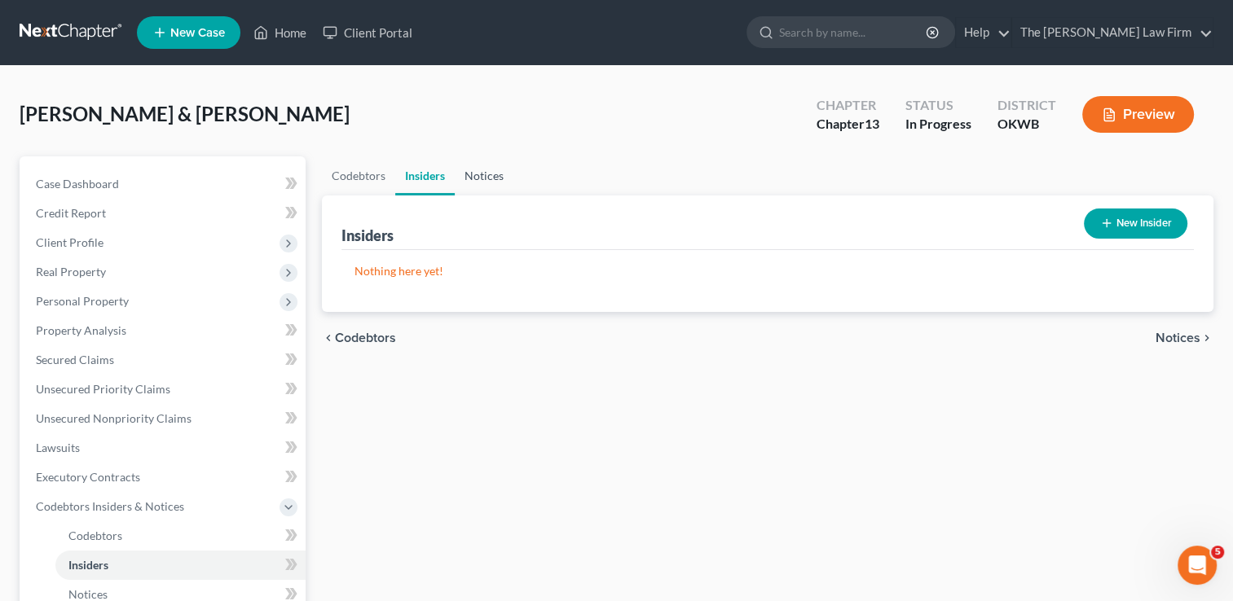
click at [483, 176] on link "Notices" at bounding box center [484, 175] width 59 height 39
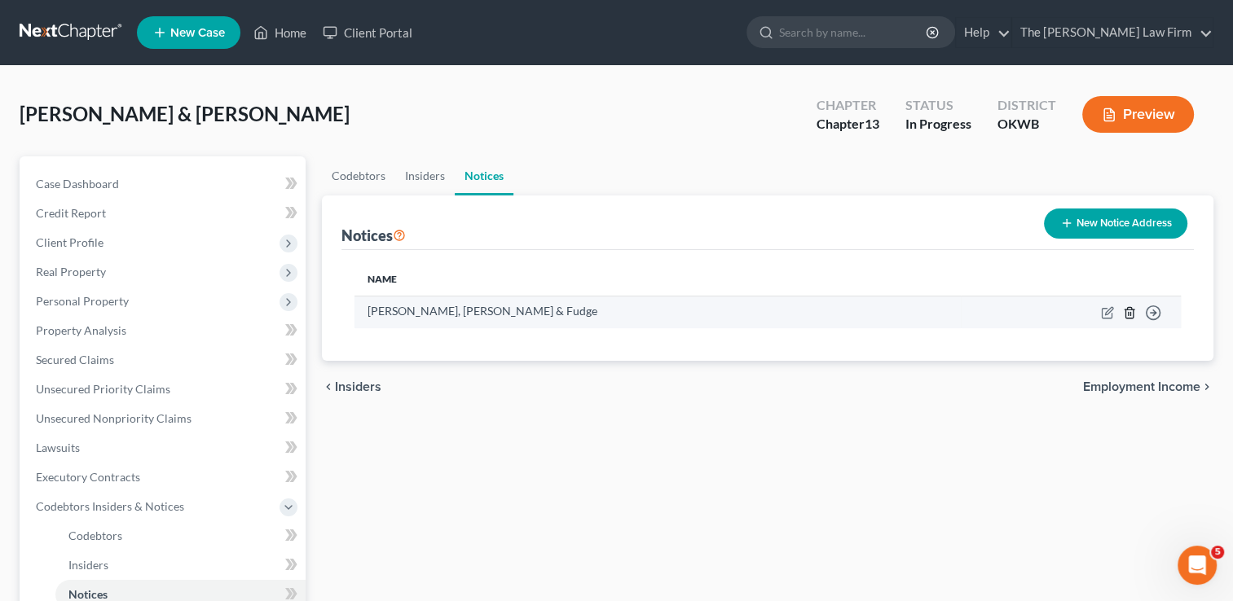
click at [1125, 308] on icon "button" at bounding box center [1128, 312] width 7 height 11
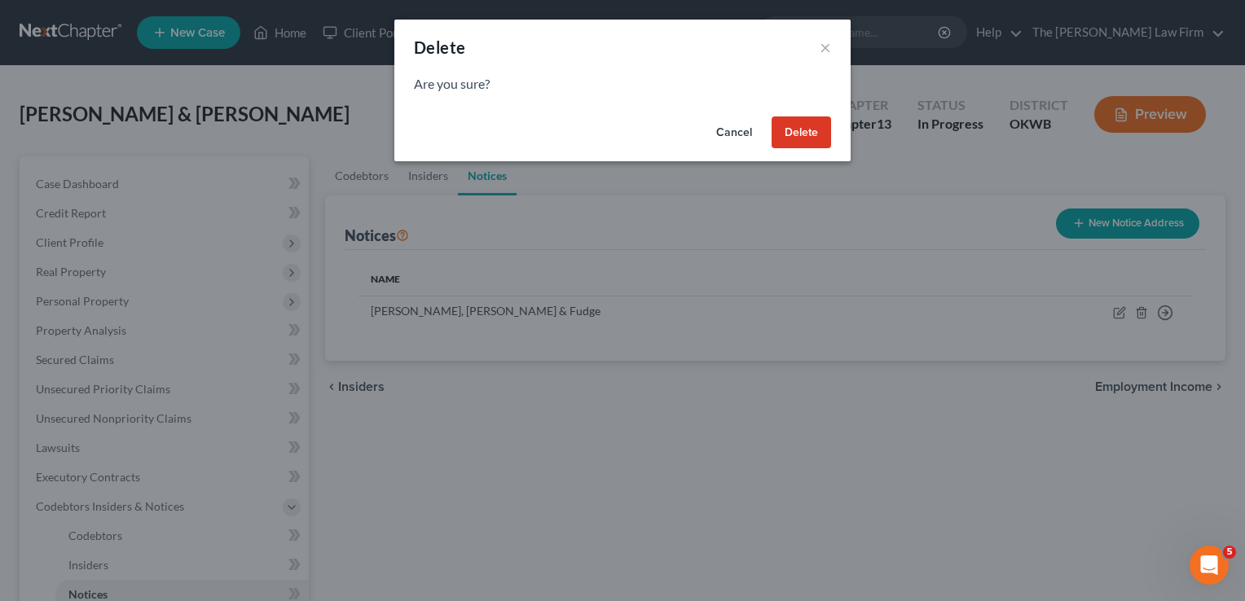
click at [785, 130] on button "Delete" at bounding box center [801, 133] width 59 height 33
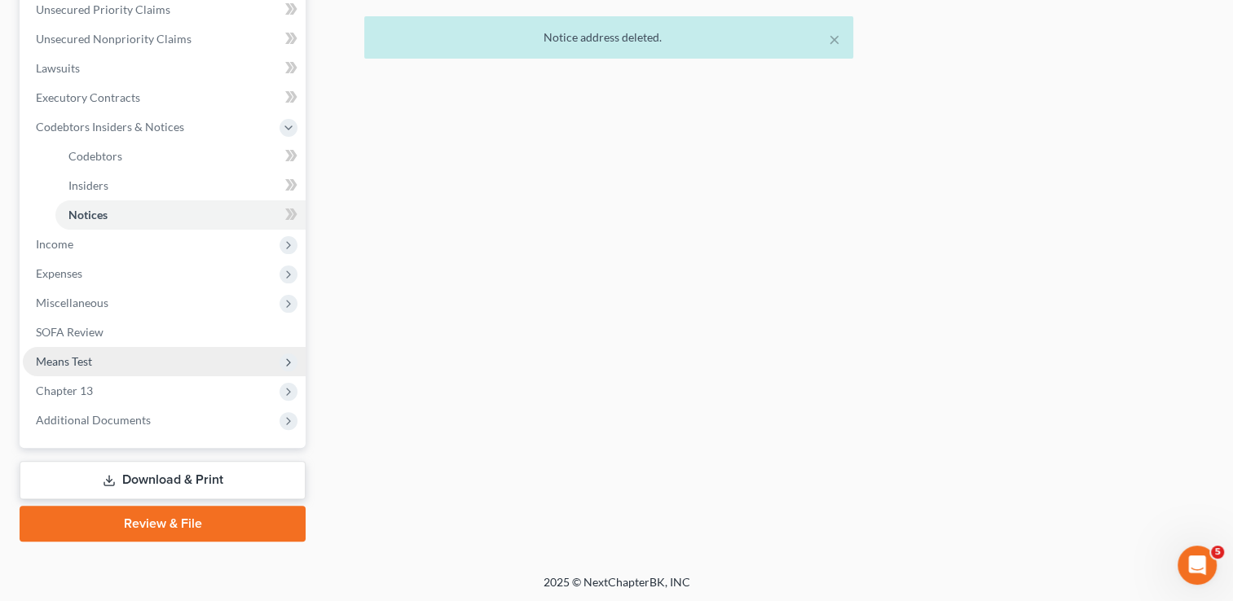
scroll to position [381, 0]
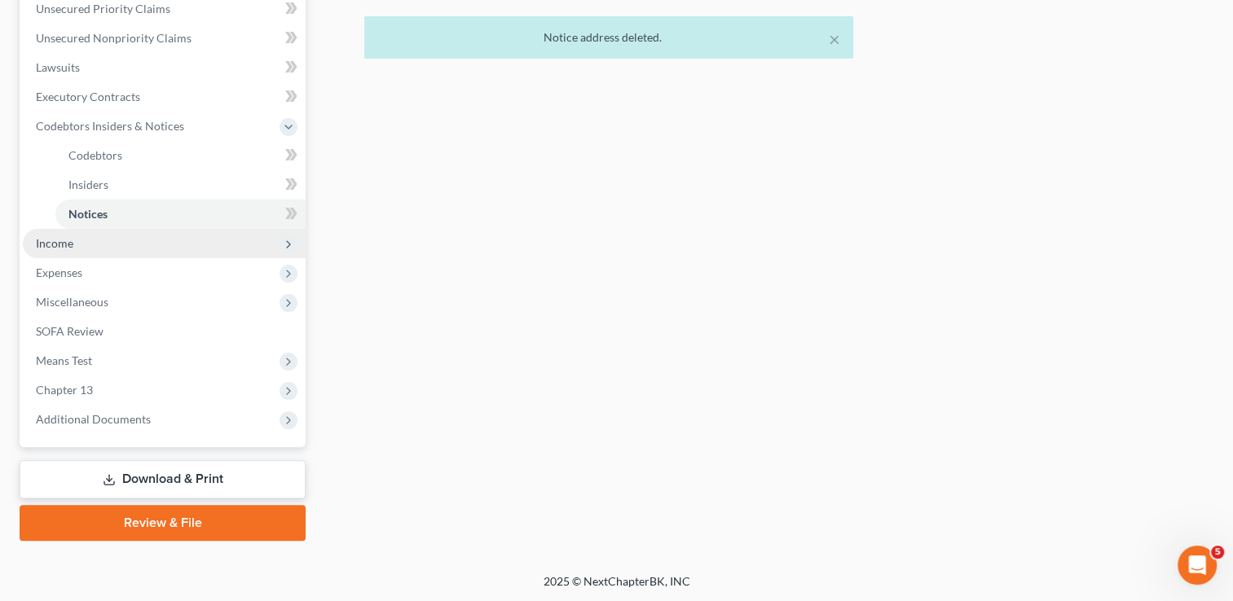
click at [76, 242] on span "Income" at bounding box center [164, 243] width 283 height 29
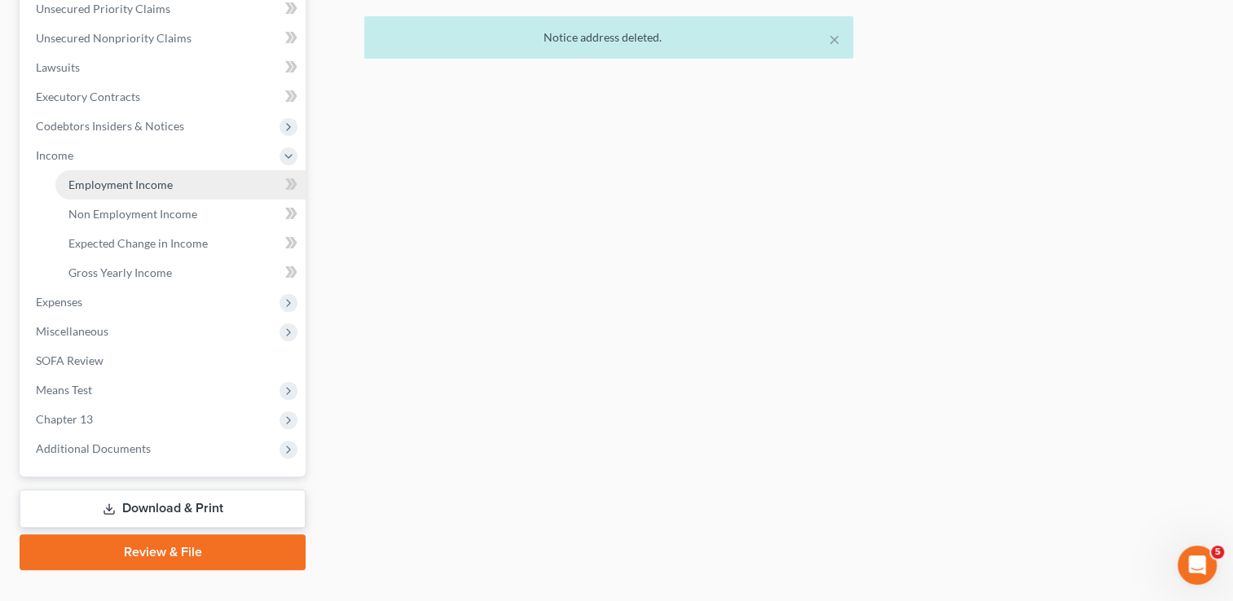
click at [130, 183] on span "Employment Income" at bounding box center [120, 185] width 104 height 14
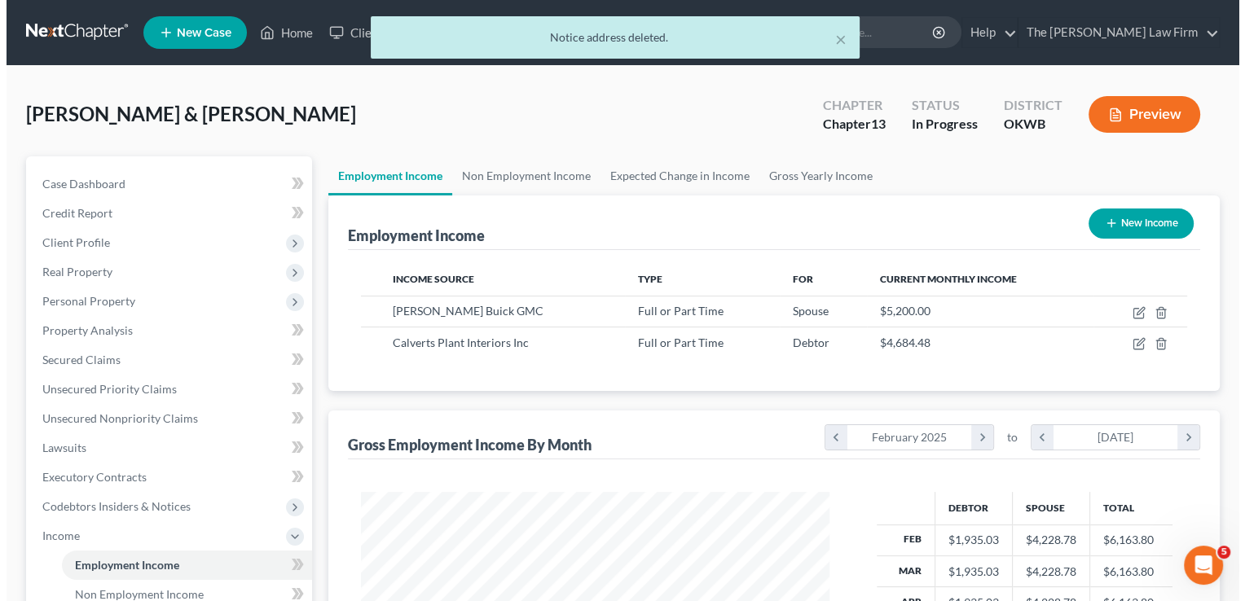
scroll to position [290, 501]
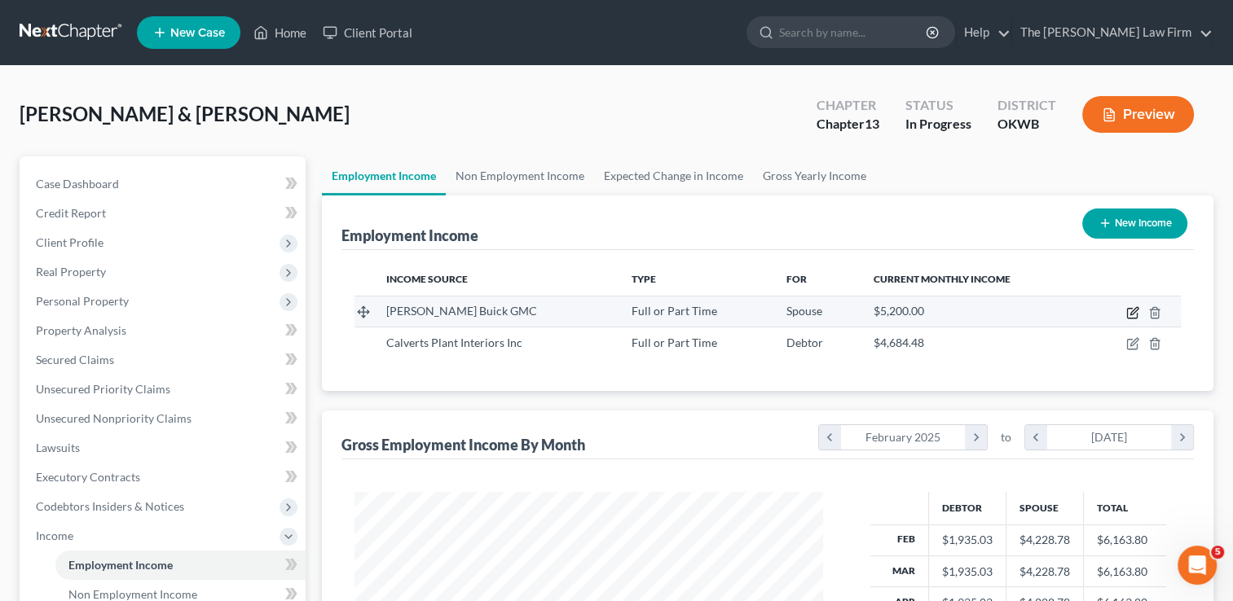
click at [1132, 315] on icon "button" at bounding box center [1132, 312] width 13 height 13
select select "0"
select select "37"
select select "2"
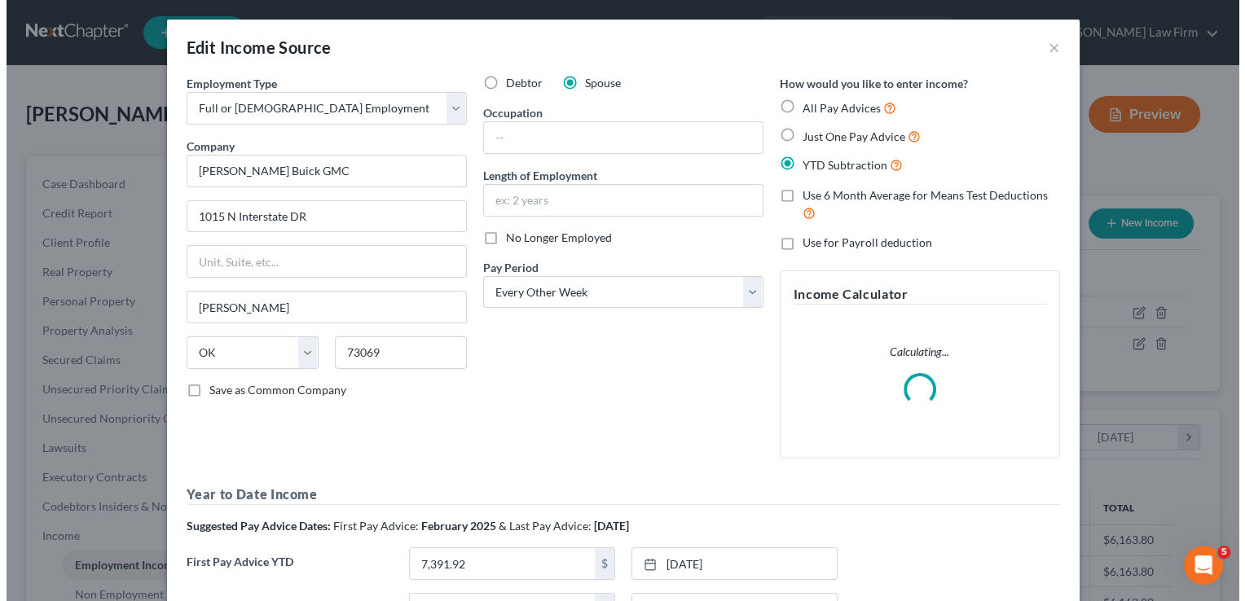
scroll to position [814529, 814313]
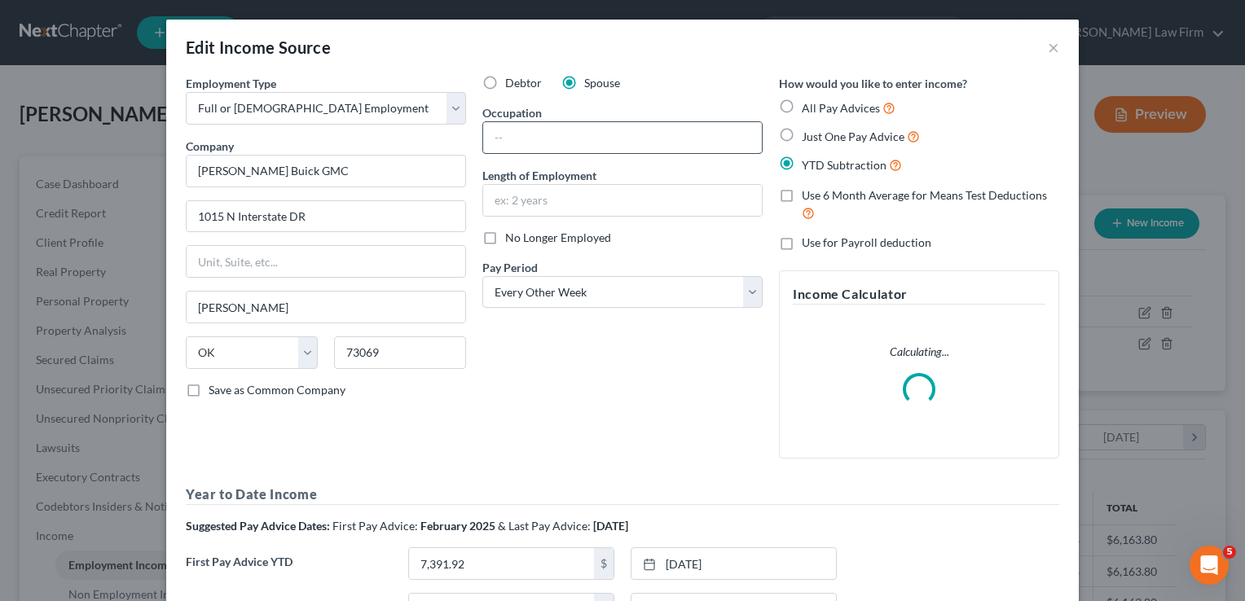
drag, startPoint x: 523, startPoint y: 140, endPoint x: 541, endPoint y: 142, distance: 18.0
click at [523, 140] on input "text" at bounding box center [622, 137] width 279 height 31
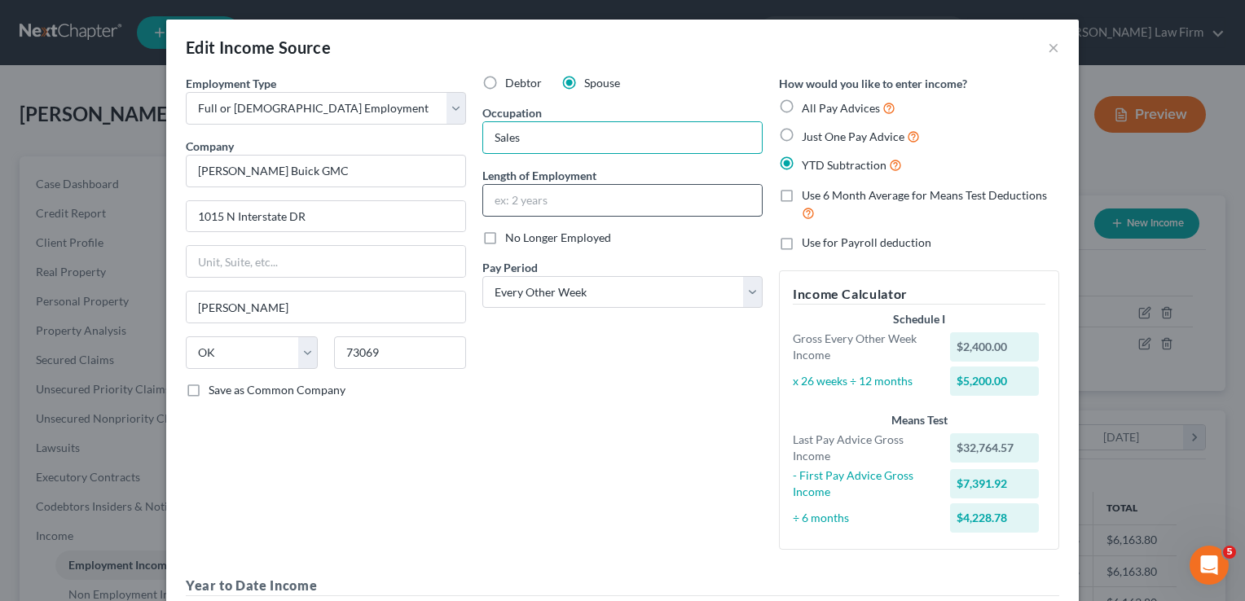
type input "Sales"
click at [580, 188] on input "text" at bounding box center [622, 200] width 279 height 31
type input "8 month"
click at [607, 368] on div "Debtor Spouse Occupation Sales Length of Employment 8 month No Longer Employed …" at bounding box center [622, 319] width 297 height 488
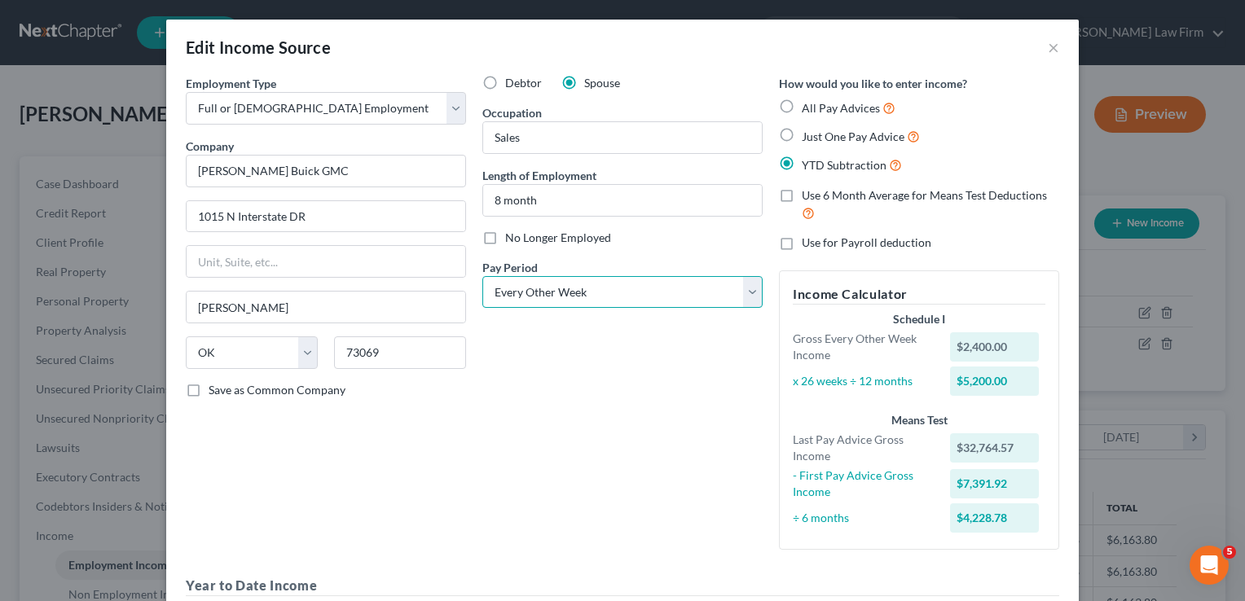
click at [746, 289] on select "Select Monthly Twice Monthly Every Other Week Weekly" at bounding box center [622, 292] width 280 height 33
select select "3"
click at [482, 276] on select "Select Monthly Twice Monthly Every Other Week Weekly" at bounding box center [622, 292] width 280 height 33
click at [544, 393] on div "Debtor Spouse Occupation Sales Length of Employment 8 month No Longer Employed …" at bounding box center [622, 319] width 297 height 488
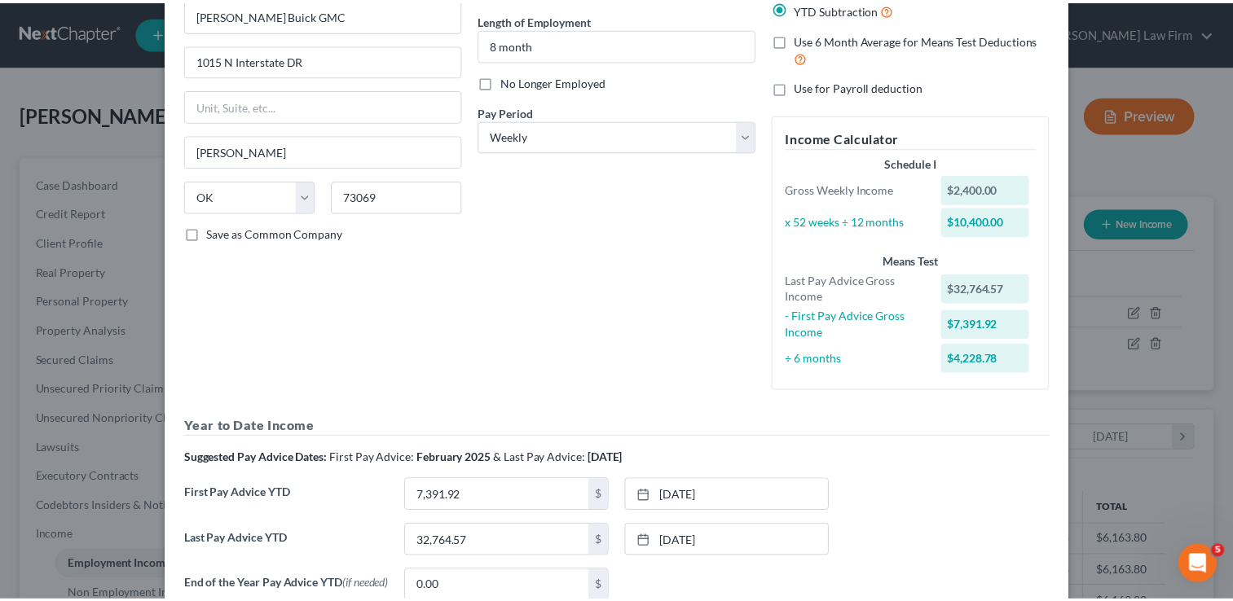
scroll to position [319, 0]
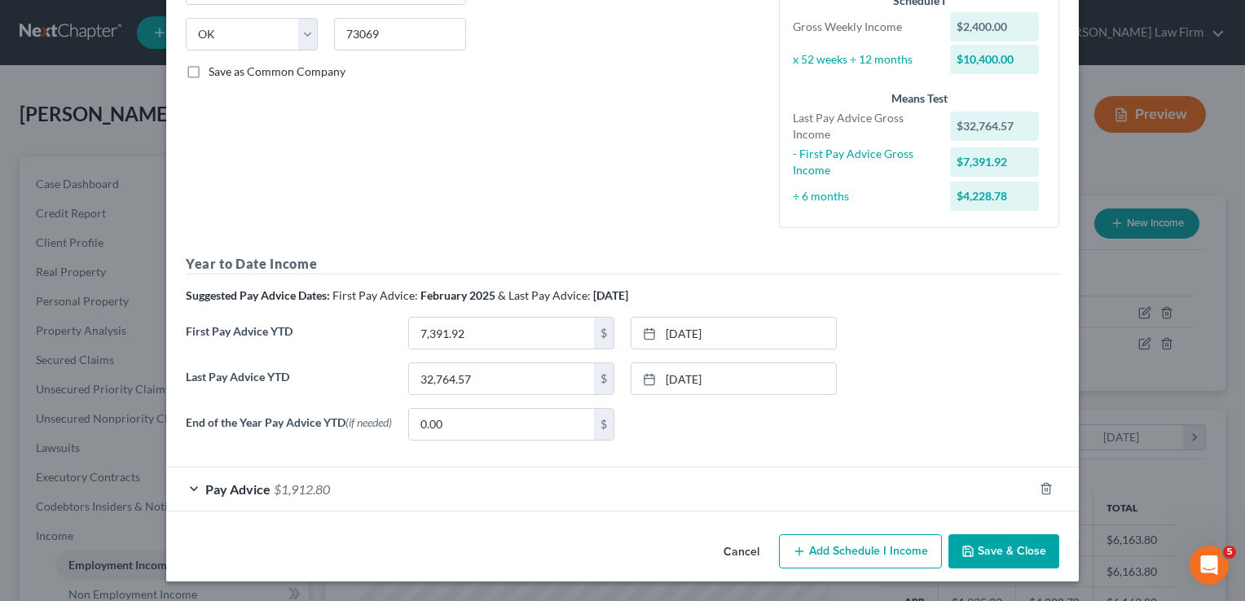
drag, startPoint x: 1014, startPoint y: 544, endPoint x: 958, endPoint y: 556, distance: 57.4
click at [1015, 544] on button "Save & Close" at bounding box center [1003, 552] width 111 height 34
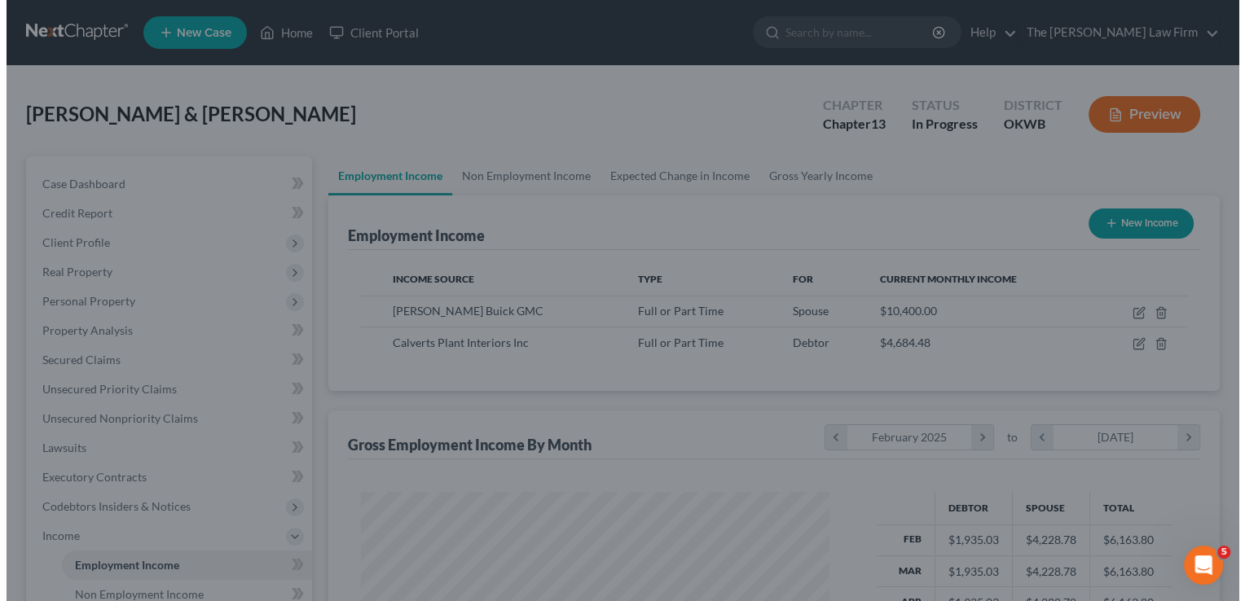
scroll to position [814529, 814319]
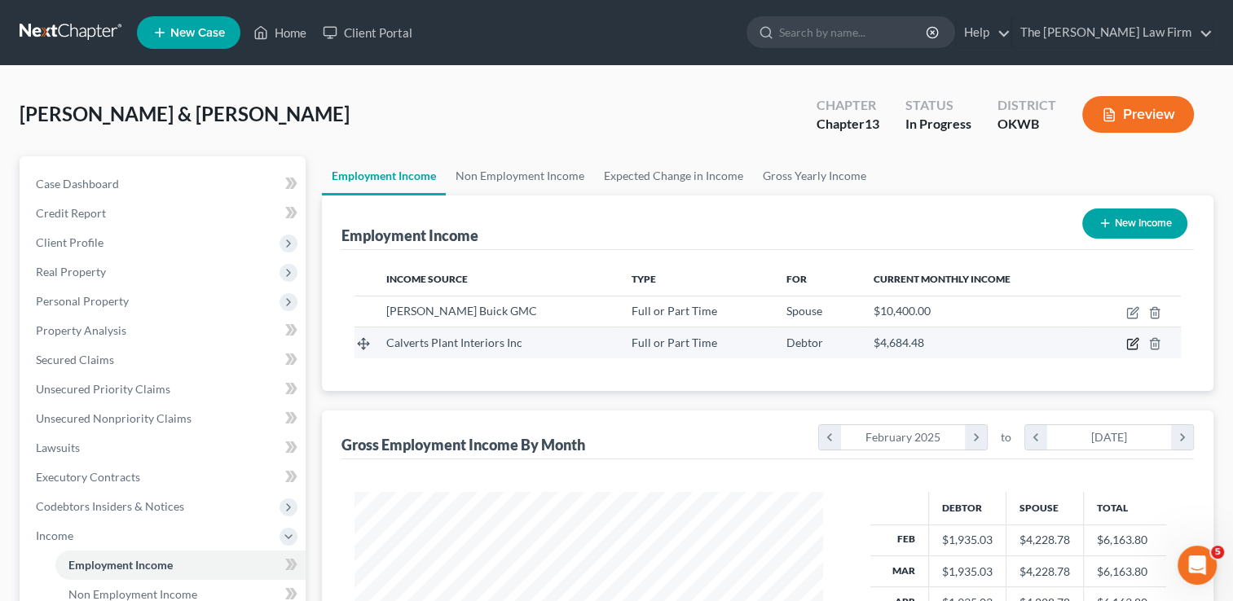
click at [1135, 342] on icon "button" at bounding box center [1133, 342] width 7 height 7
select select "0"
select select "37"
select select "1"
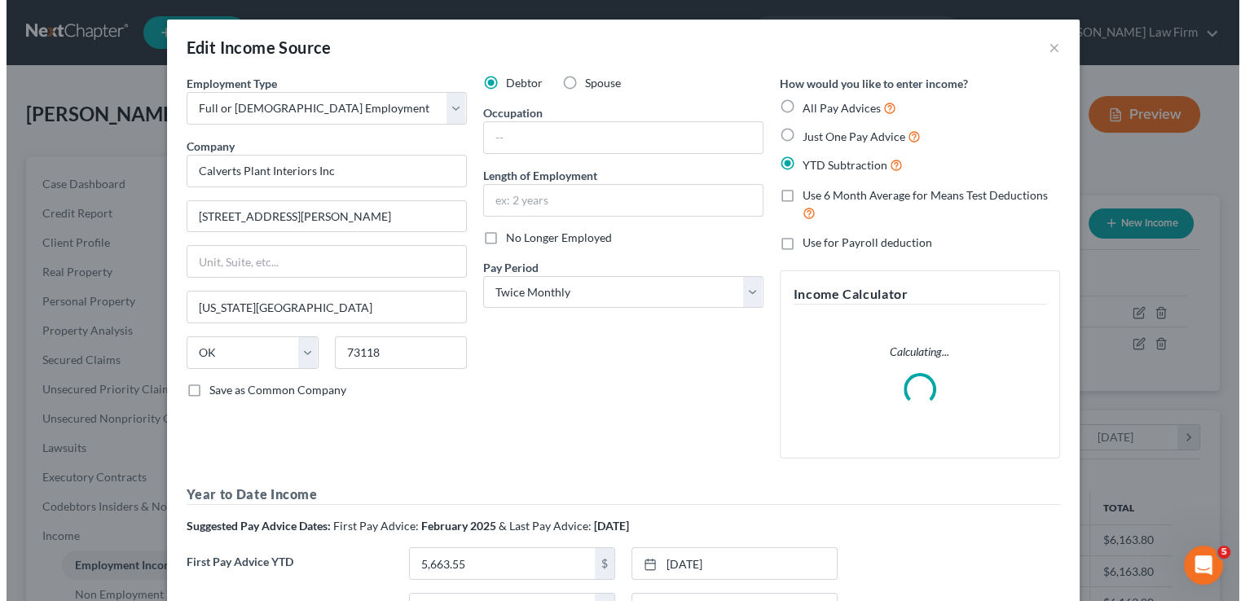
scroll to position [290, 505]
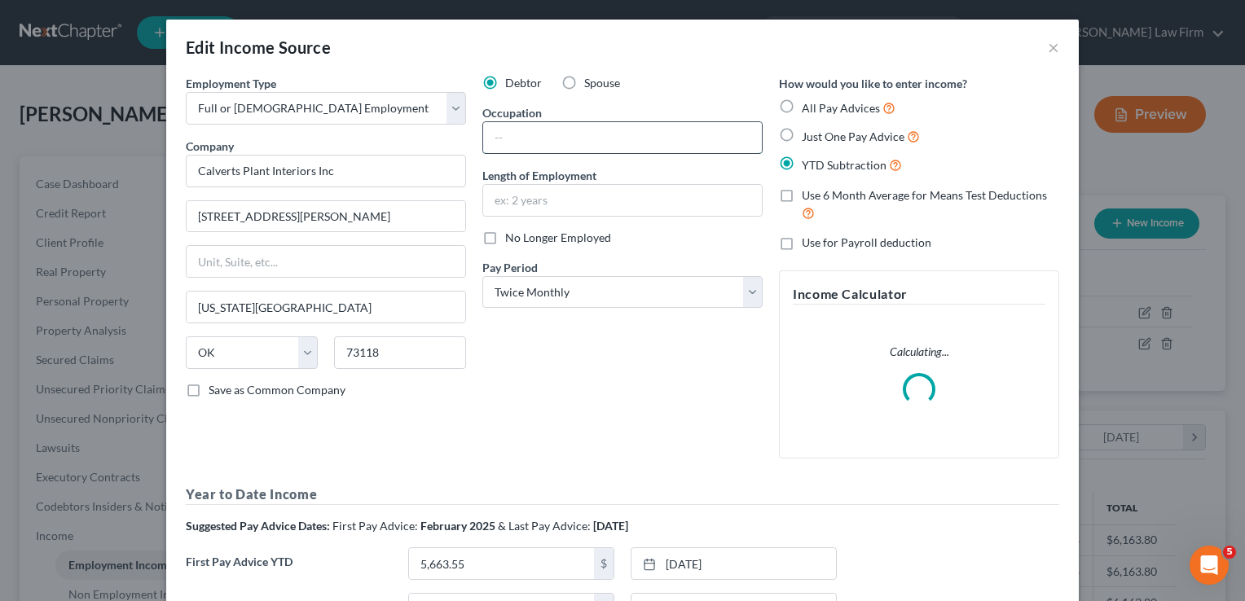
click at [544, 139] on input "text" at bounding box center [622, 137] width 279 height 31
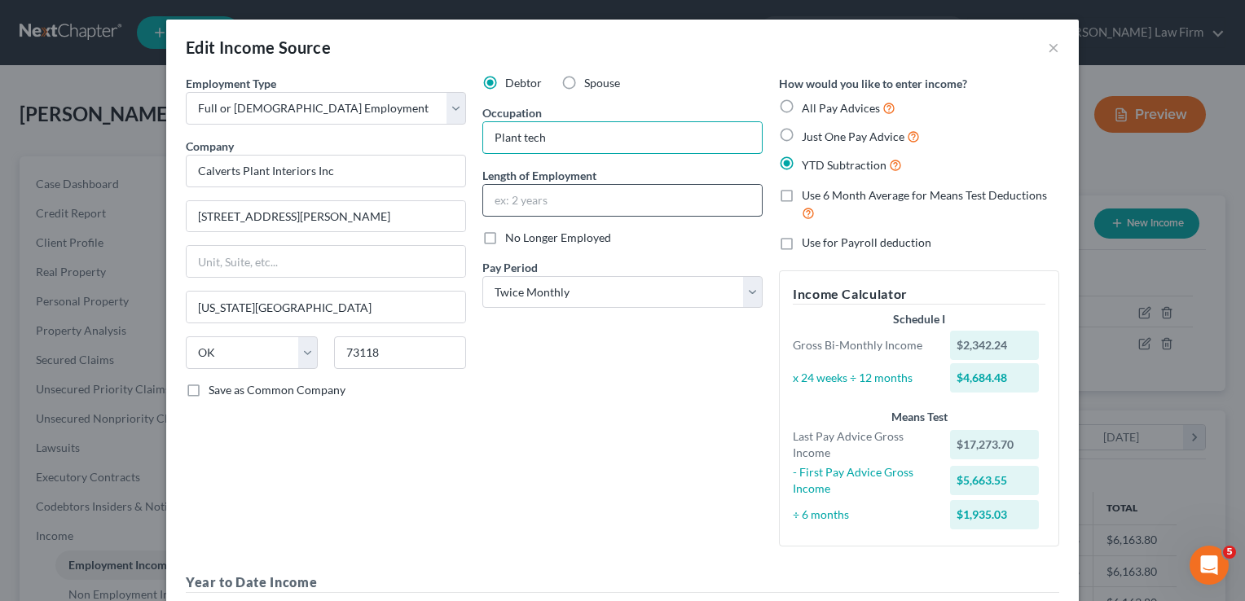
type input "Plant tech"
click at [588, 195] on input "text" at bounding box center [622, 200] width 279 height 31
type input "5 years"
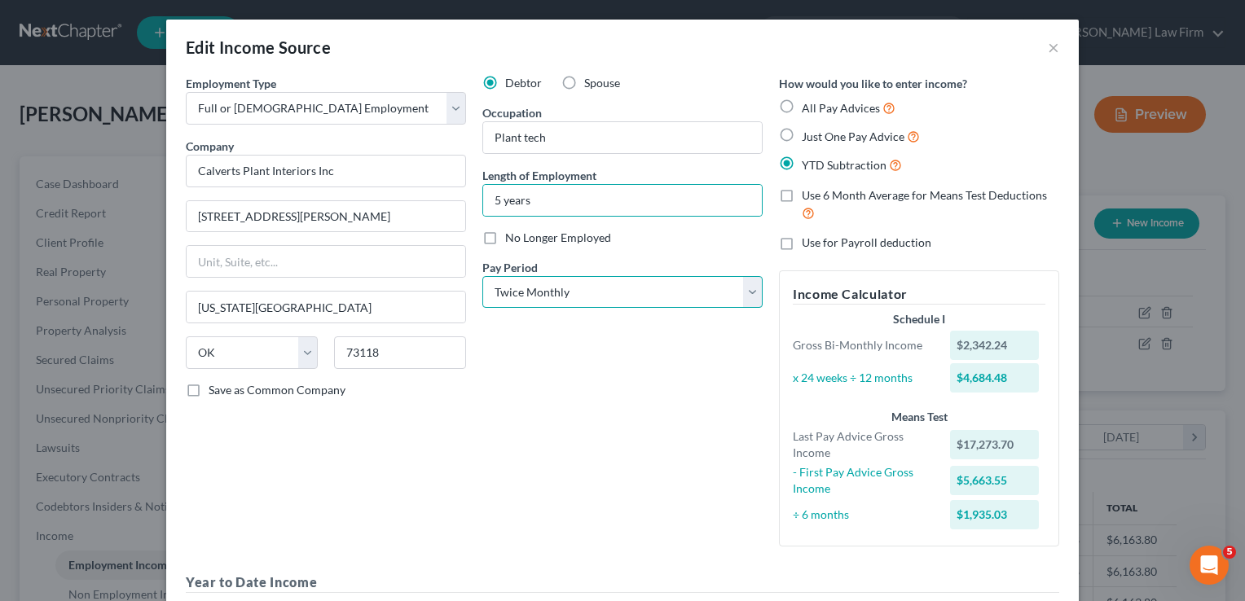
click at [741, 289] on select "Select Monthly Twice Monthly Every Other Week Weekly" at bounding box center [622, 292] width 280 height 33
click at [482, 276] on select "Select Monthly Twice Monthly Every Other Week Weekly" at bounding box center [622, 292] width 280 height 33
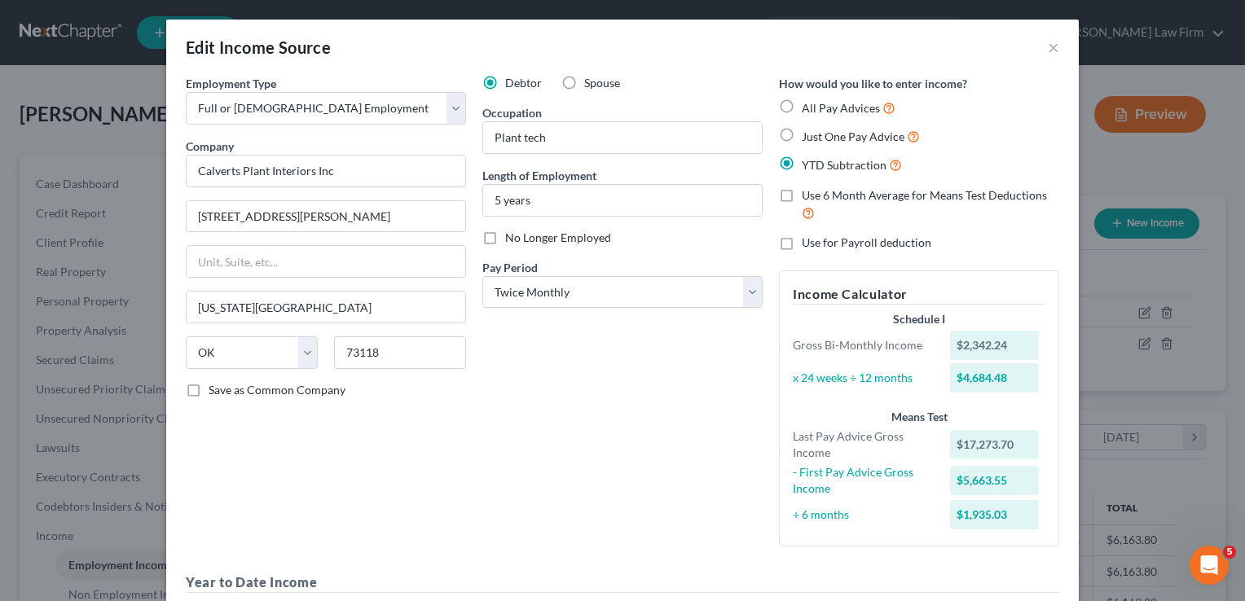
click at [581, 349] on div "Debtor Spouse Occupation Plant tech Length of Employment 5 years No Longer Empl…" at bounding box center [622, 317] width 297 height 485
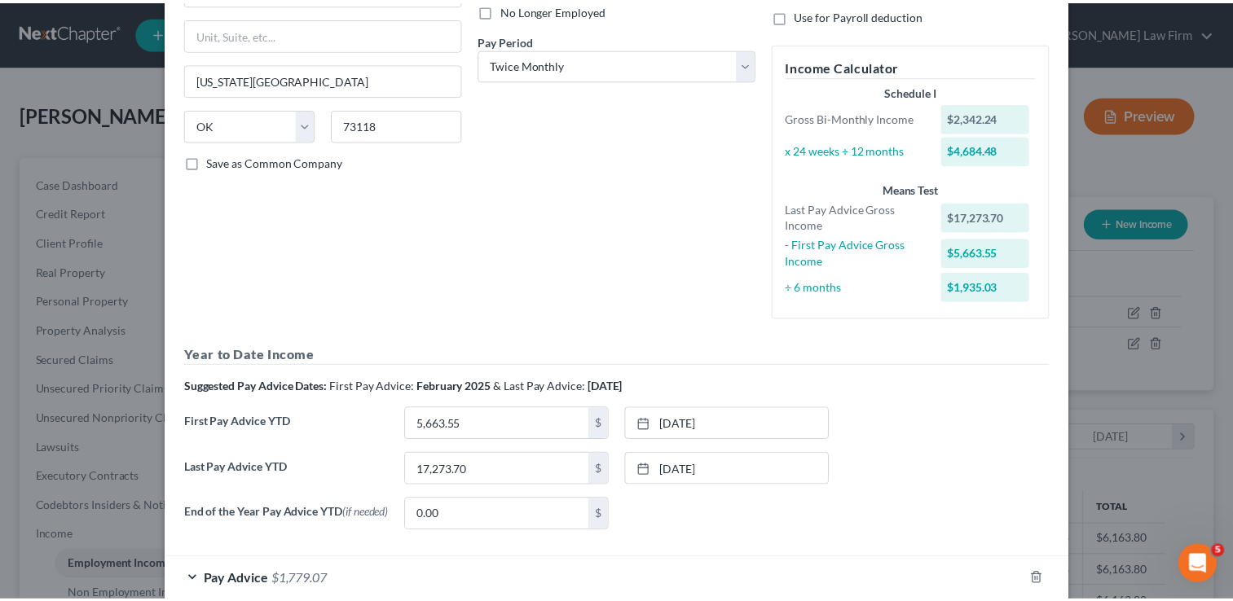
scroll to position [319, 0]
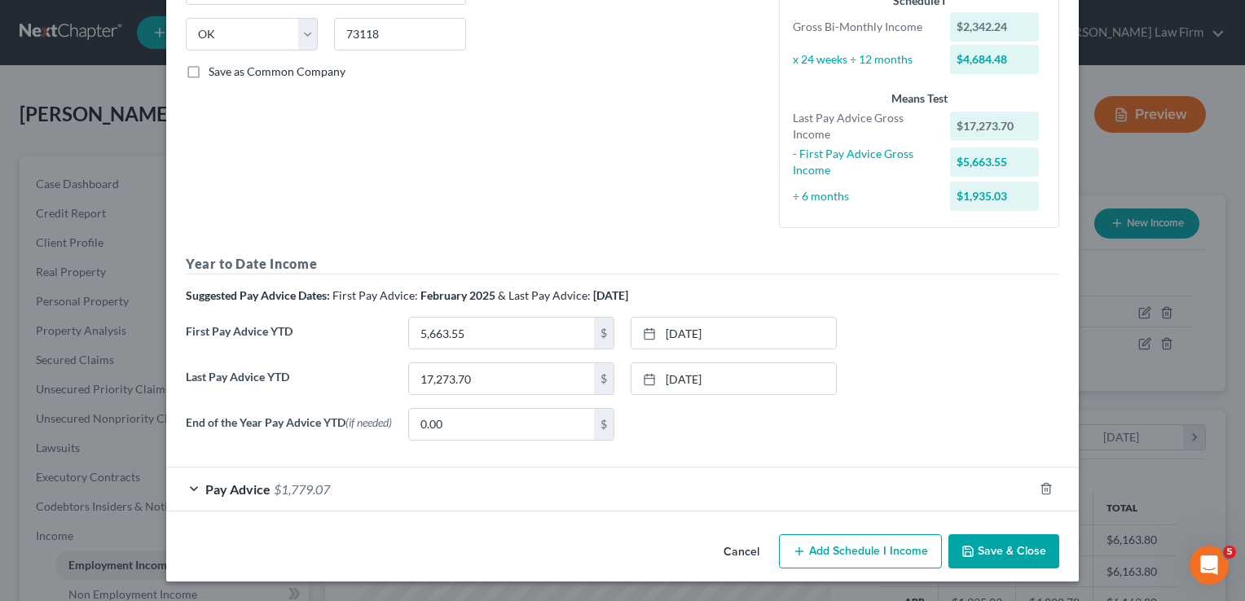
click at [997, 555] on button "Save & Close" at bounding box center [1003, 552] width 111 height 34
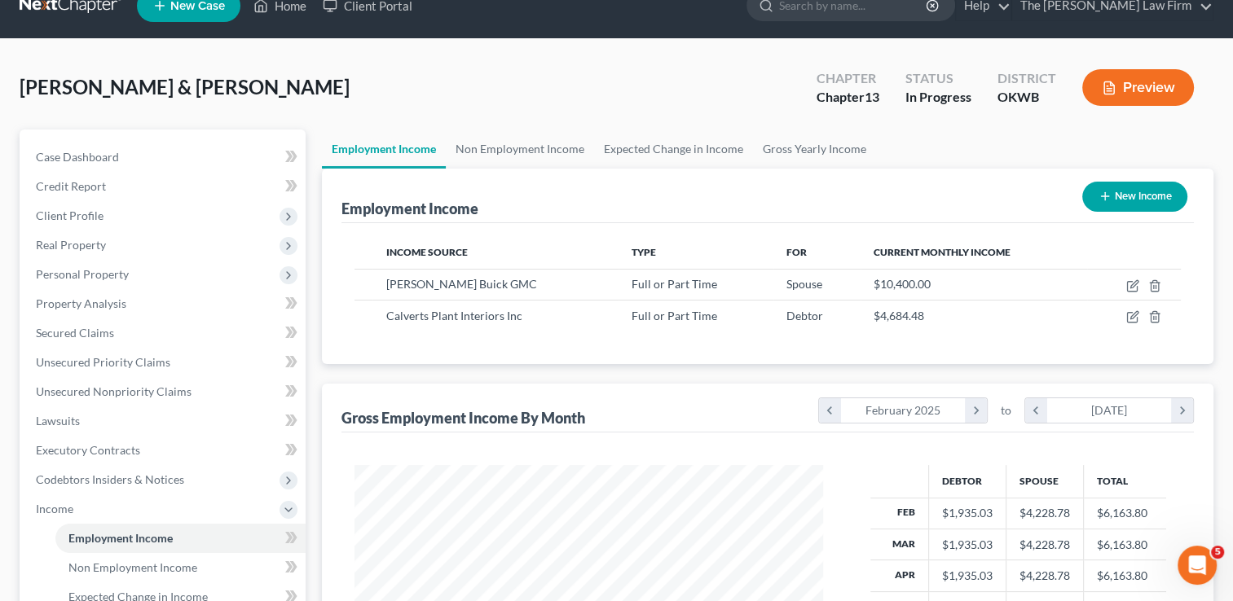
scroll to position [0, 0]
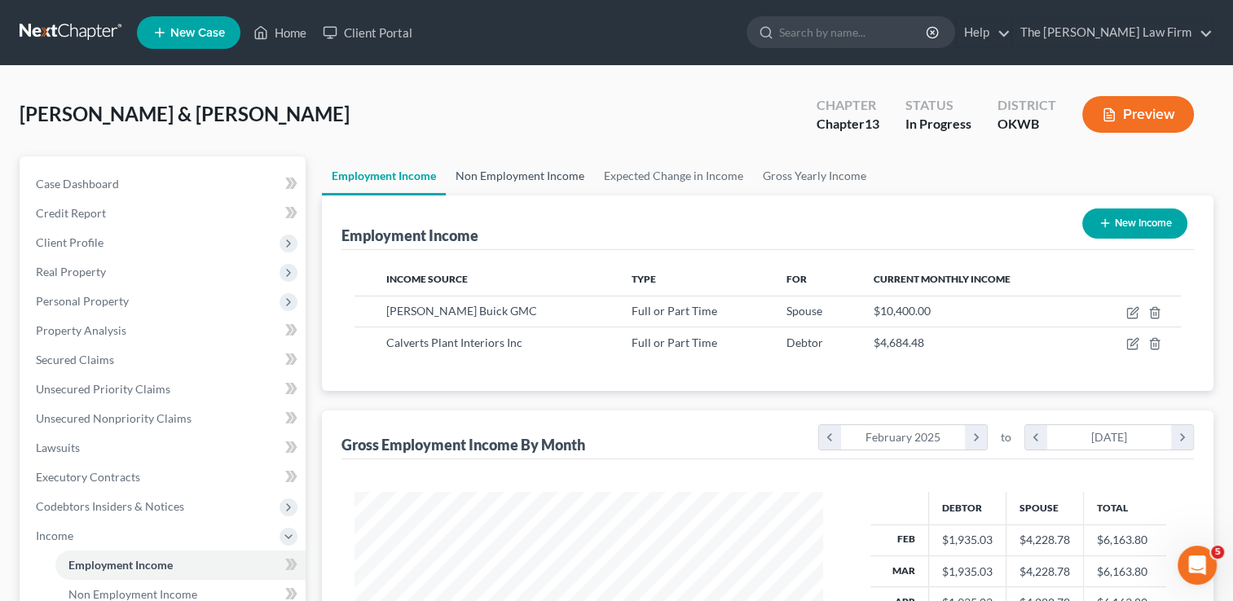
click at [518, 169] on link "Non Employment Income" at bounding box center [520, 175] width 148 height 39
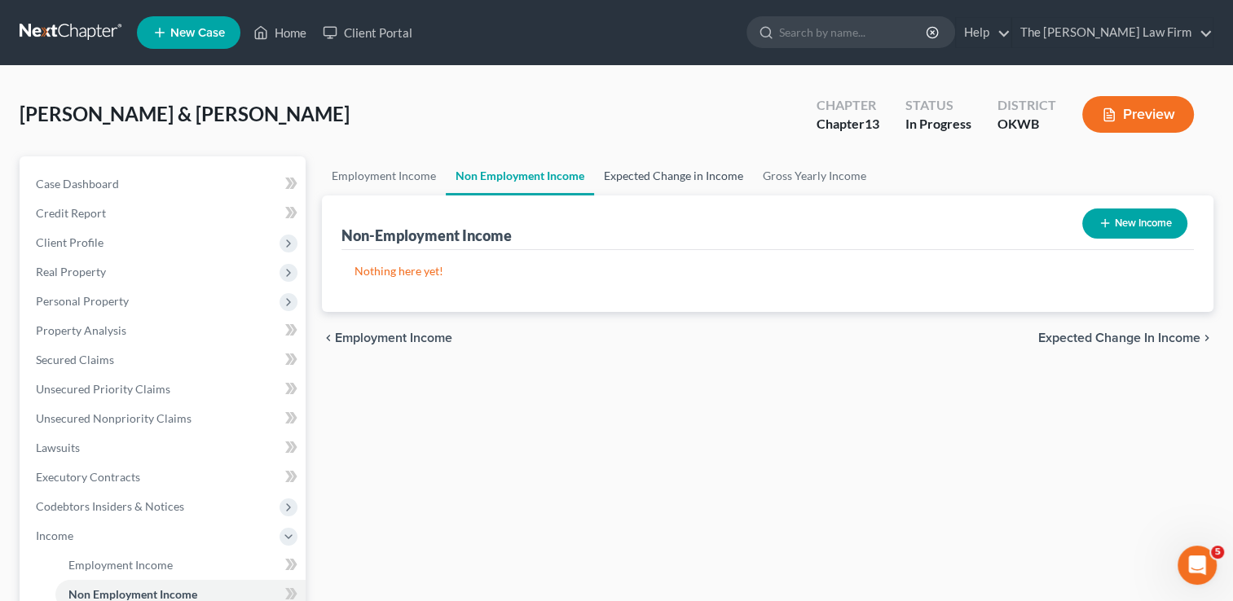
click at [655, 176] on link "Expected Change in Income" at bounding box center [673, 175] width 159 height 39
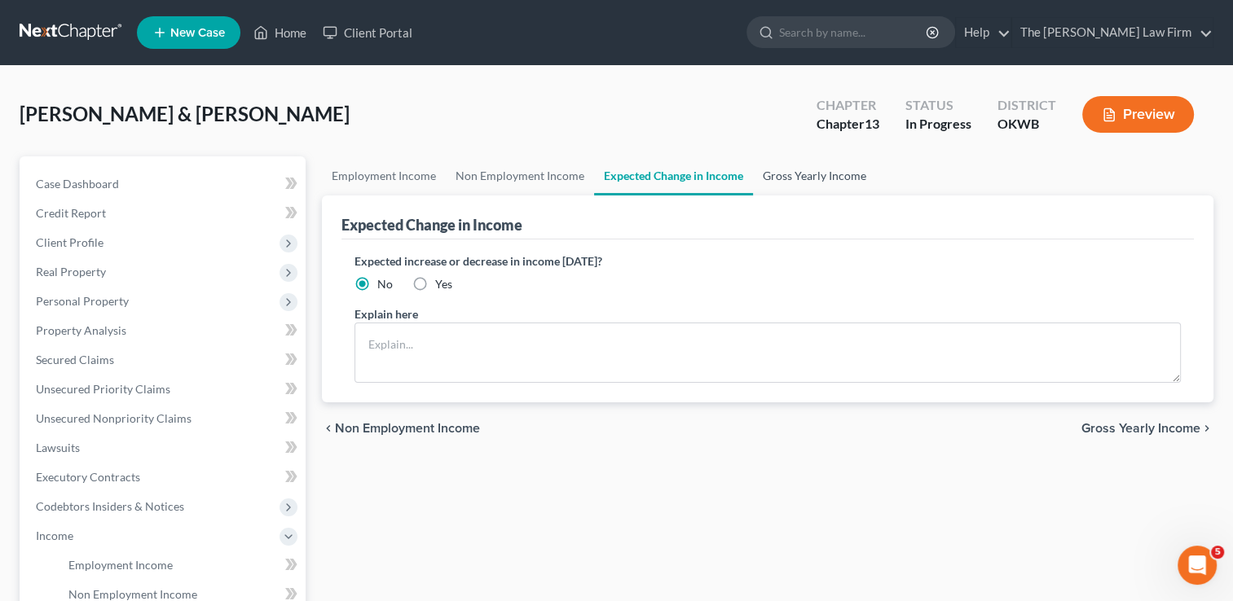
click at [805, 175] on link "Gross Yearly Income" at bounding box center [814, 175] width 123 height 39
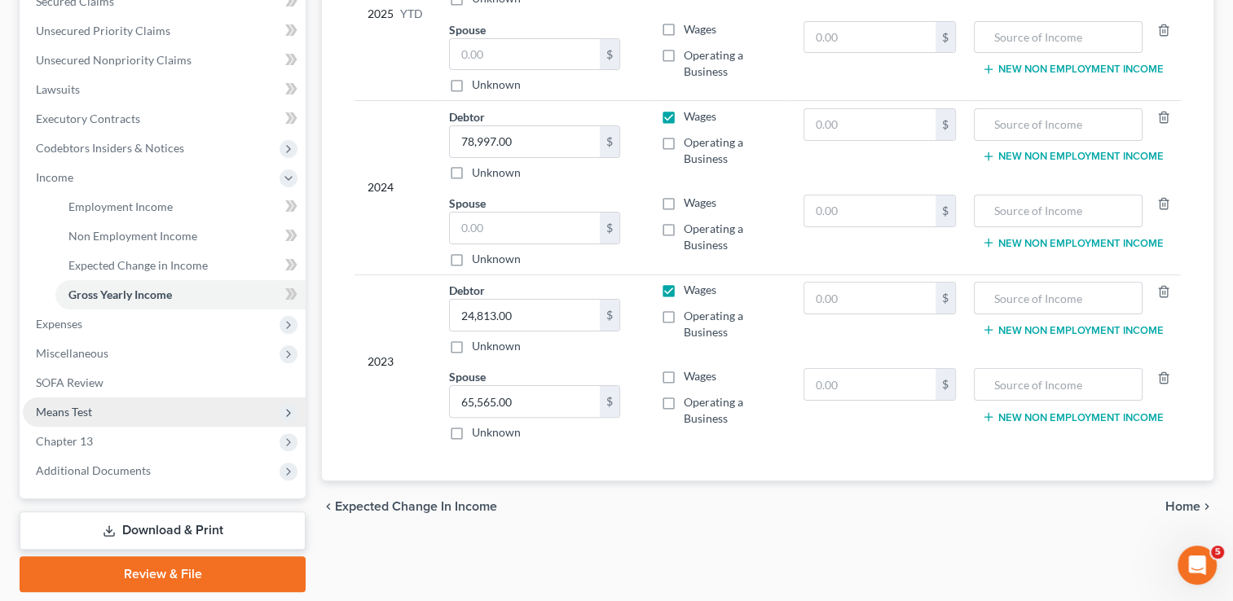
scroll to position [407, 0]
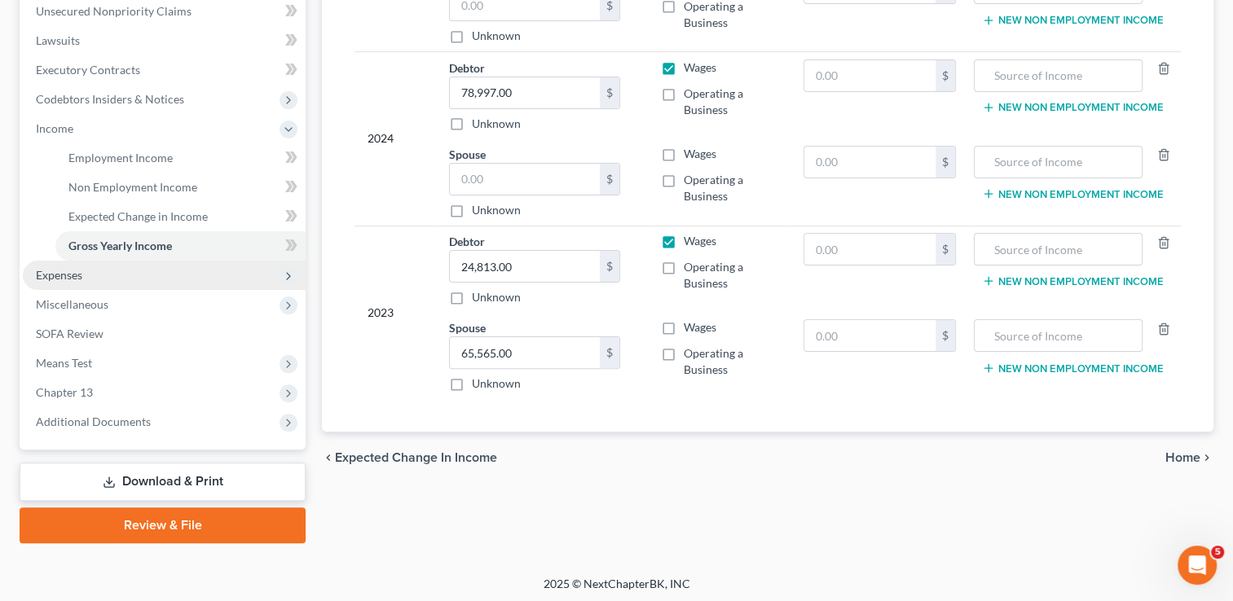
click at [68, 282] on span "Expenses" at bounding box center [164, 275] width 283 height 29
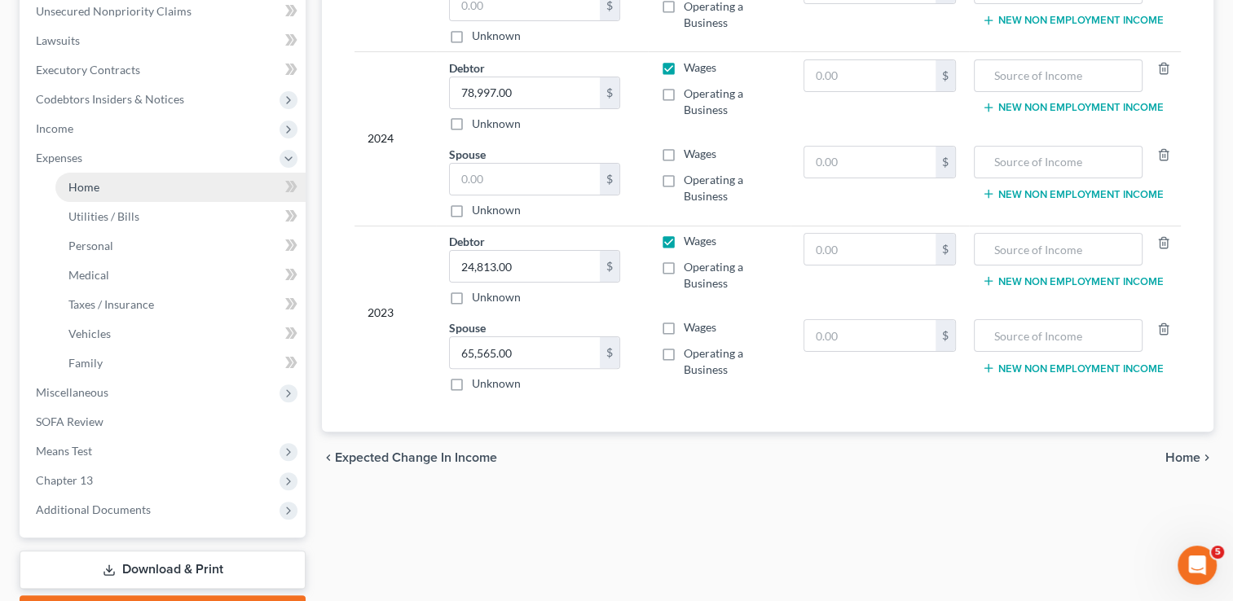
click at [104, 191] on link "Home" at bounding box center [180, 187] width 250 height 29
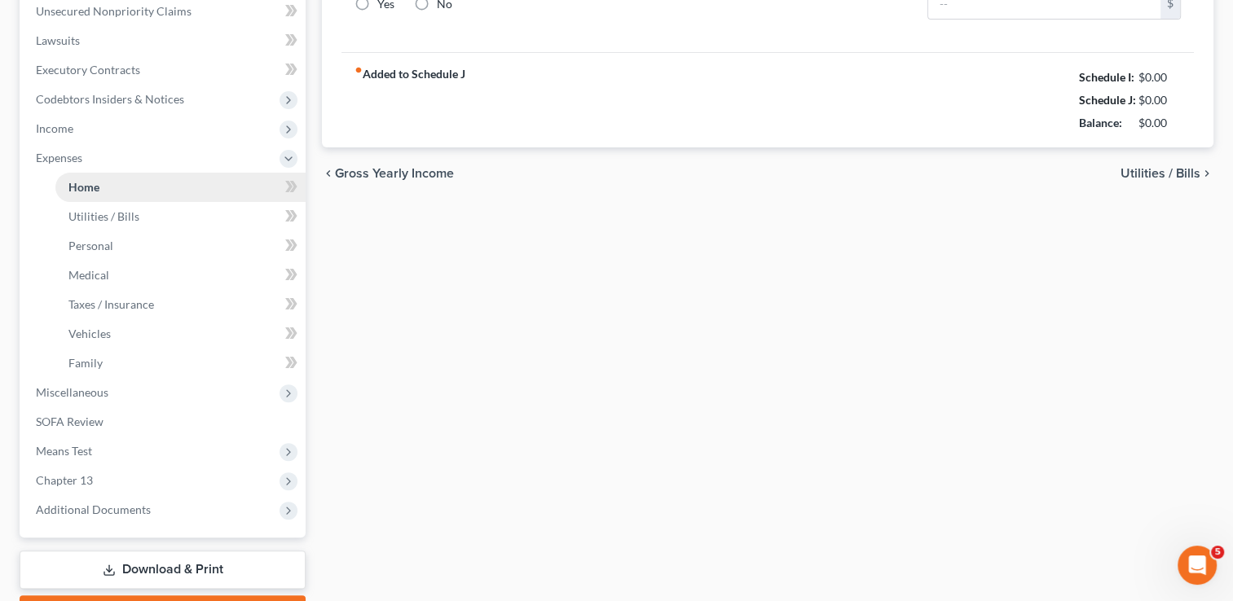
type input "0.00"
radio input "true"
type input "0.00"
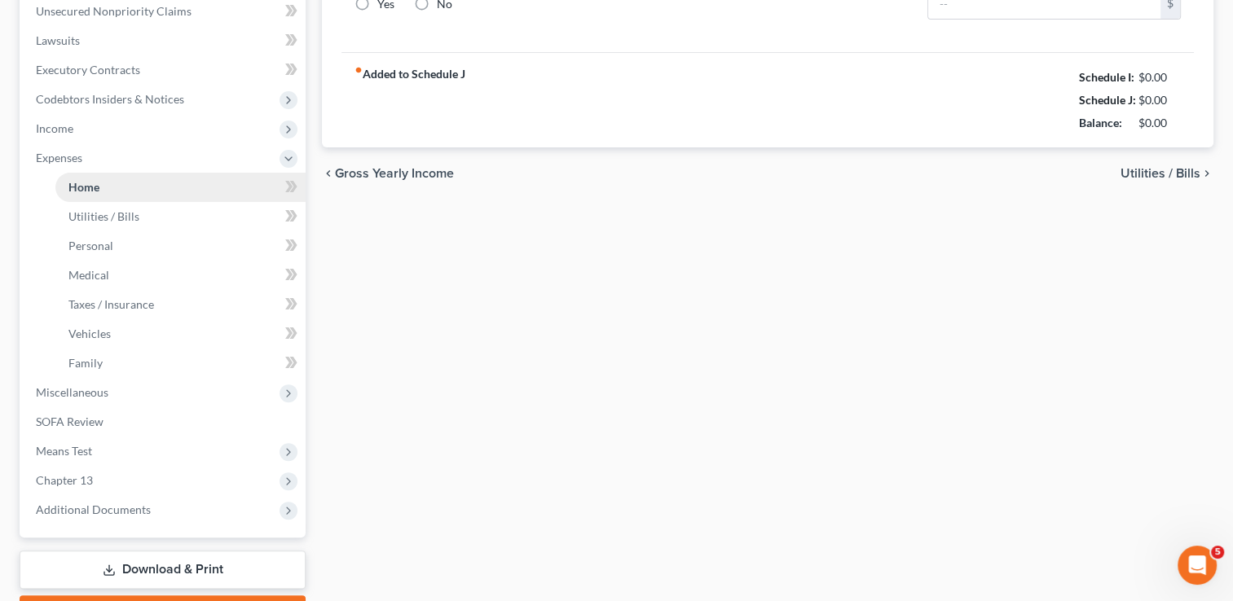
type input "0.00"
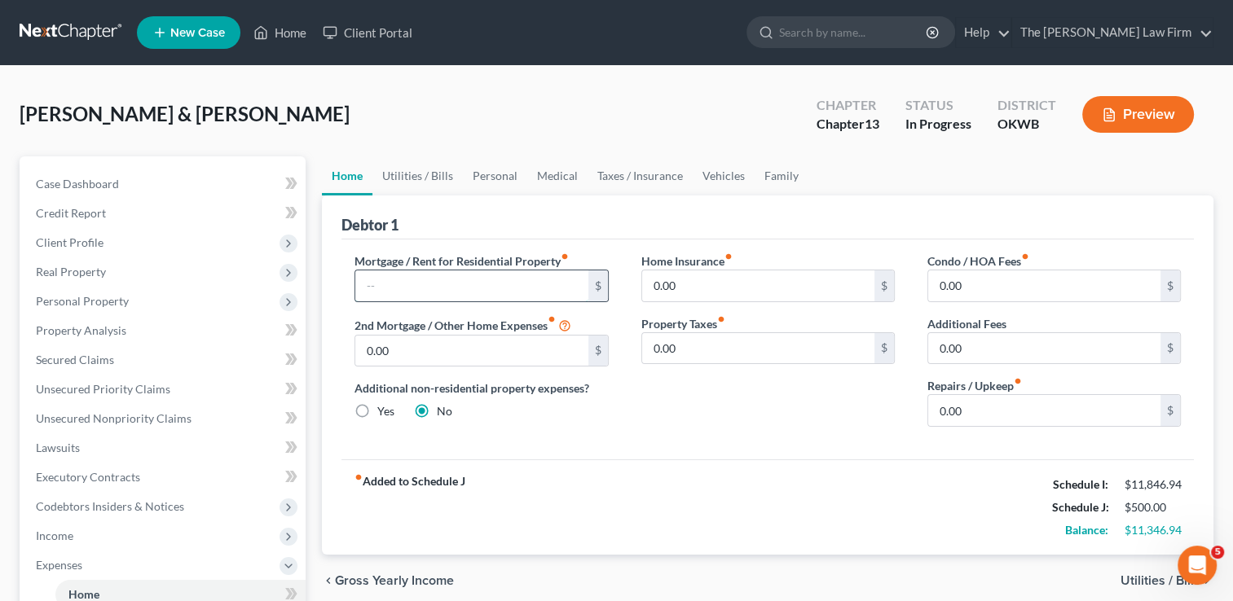
click at [424, 276] on input "text" at bounding box center [471, 286] width 232 height 31
type input "1,239"
click at [993, 405] on input "0.00" at bounding box center [1044, 410] width 232 height 31
type input "200"
click at [799, 455] on div "Mortgage / Rent for Residential Property fiber_manual_record 1,239 $ 2nd Mortga…" at bounding box center [767, 350] width 852 height 220
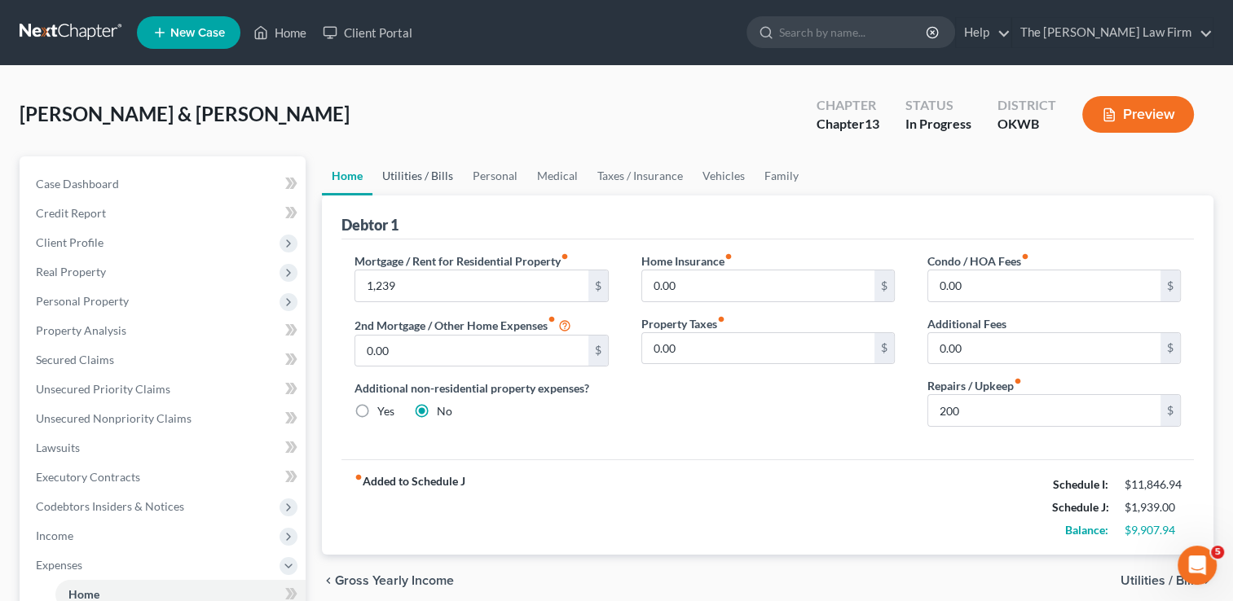
click at [436, 182] on link "Utilities / Bills" at bounding box center [417, 175] width 90 height 39
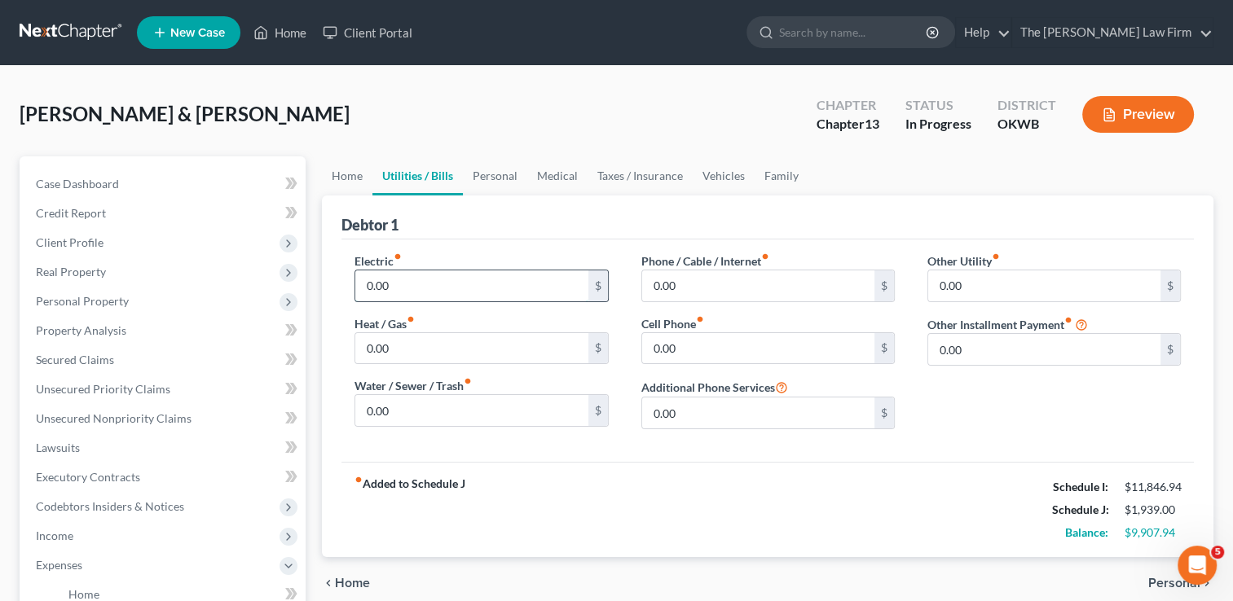
click at [402, 293] on input "0.00" at bounding box center [471, 286] width 232 height 31
type input "300.00"
click at [404, 347] on input "0.00" at bounding box center [471, 348] width 232 height 31
type input "100.00"
click at [427, 416] on input "0.00" at bounding box center [471, 410] width 232 height 31
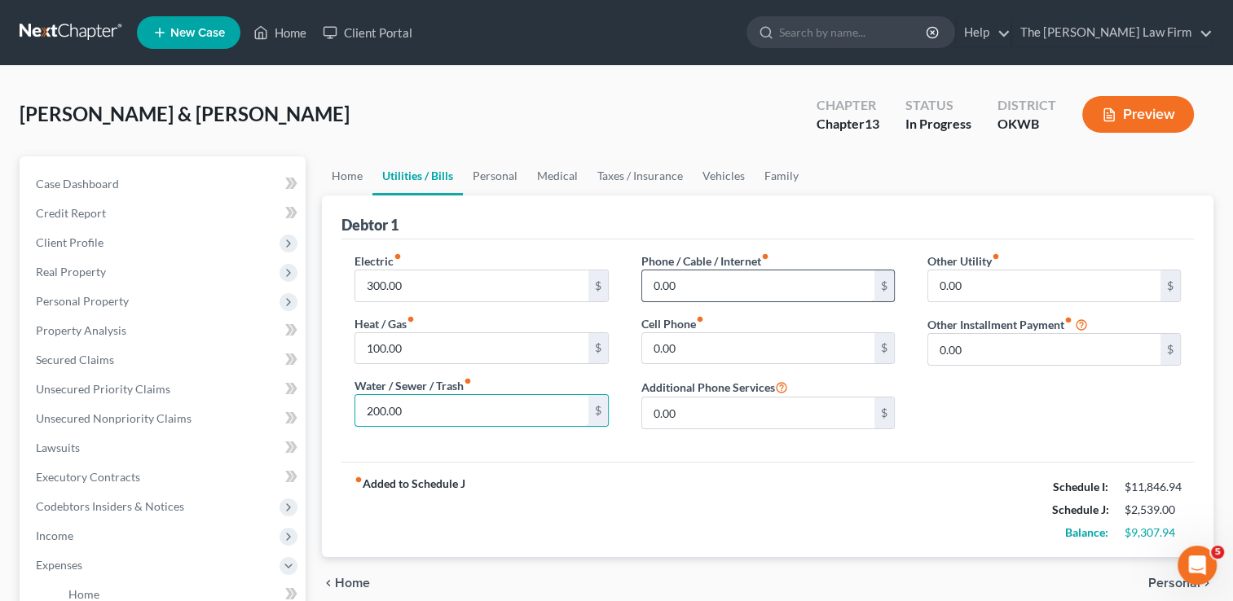
type input "200.00"
click at [701, 282] on input "0.00" at bounding box center [758, 286] width 232 height 31
type input "150.00"
click at [710, 347] on input "0.00" at bounding box center [758, 348] width 232 height 31
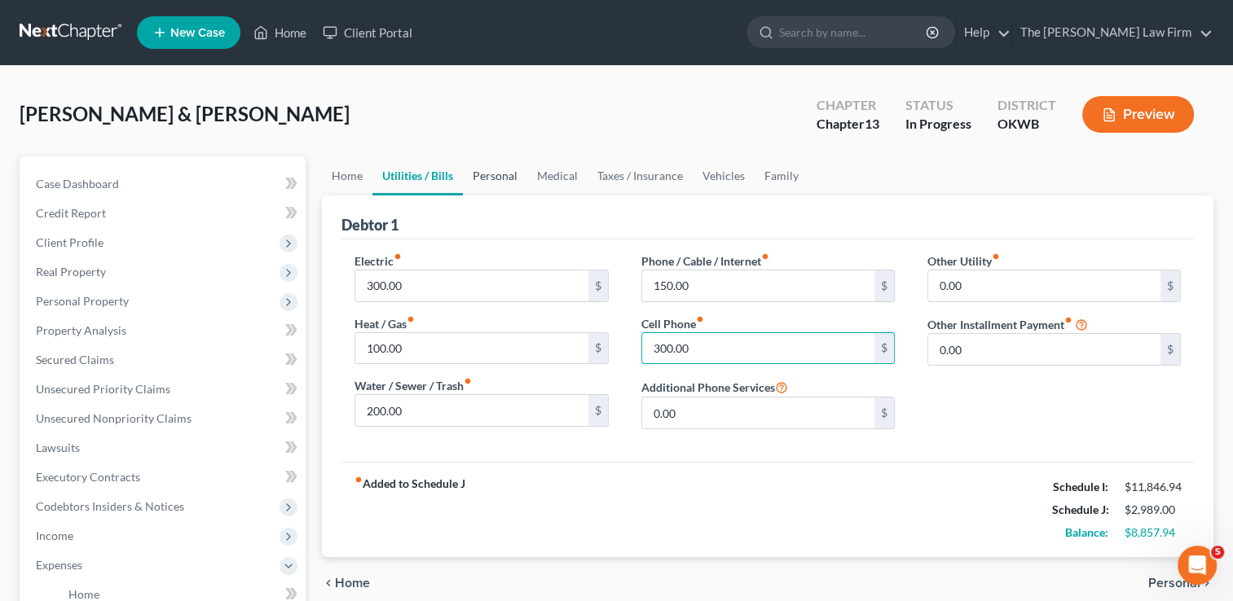
type input "300.00"
click at [495, 174] on link "Personal" at bounding box center [495, 175] width 64 height 39
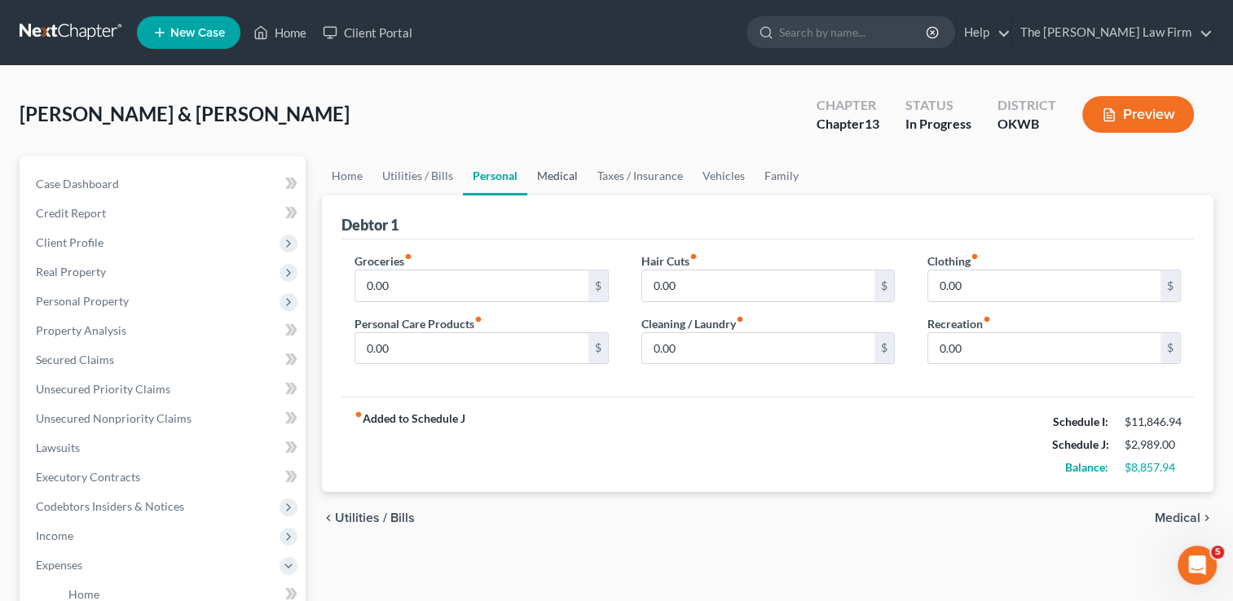
click at [542, 176] on link "Medical" at bounding box center [557, 175] width 60 height 39
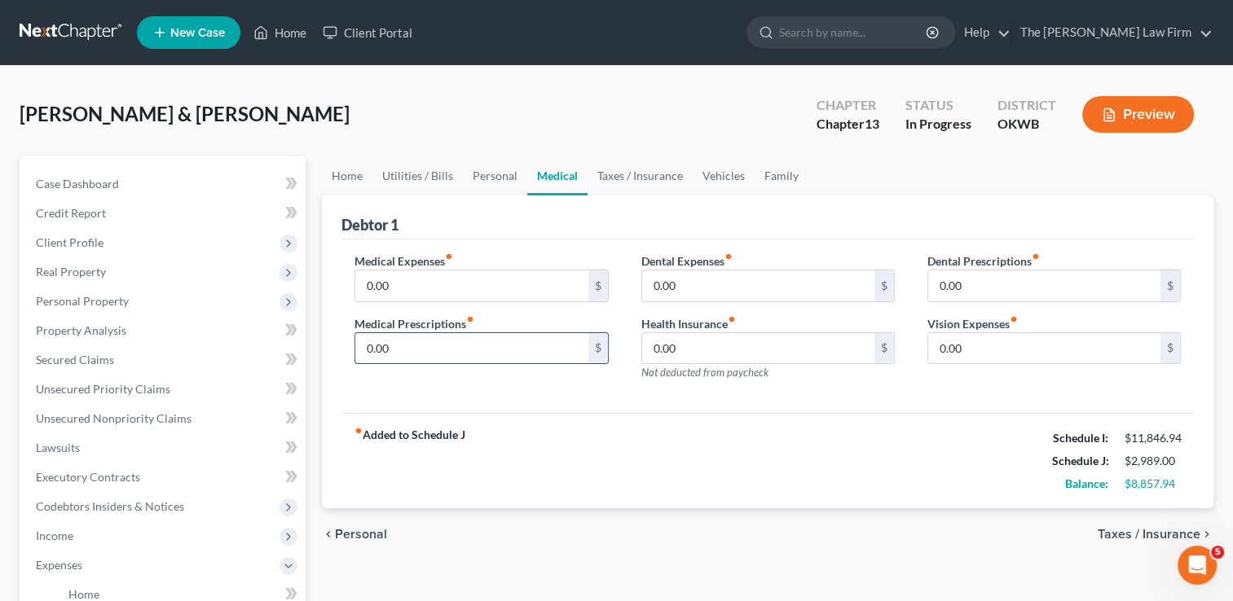
click at [414, 349] on input "0.00" at bounding box center [471, 348] width 232 height 31
type input "200.00"
click at [408, 284] on input "0.00" at bounding box center [471, 286] width 232 height 31
type input "100.00"
click at [472, 344] on input "200.00" at bounding box center [471, 348] width 232 height 31
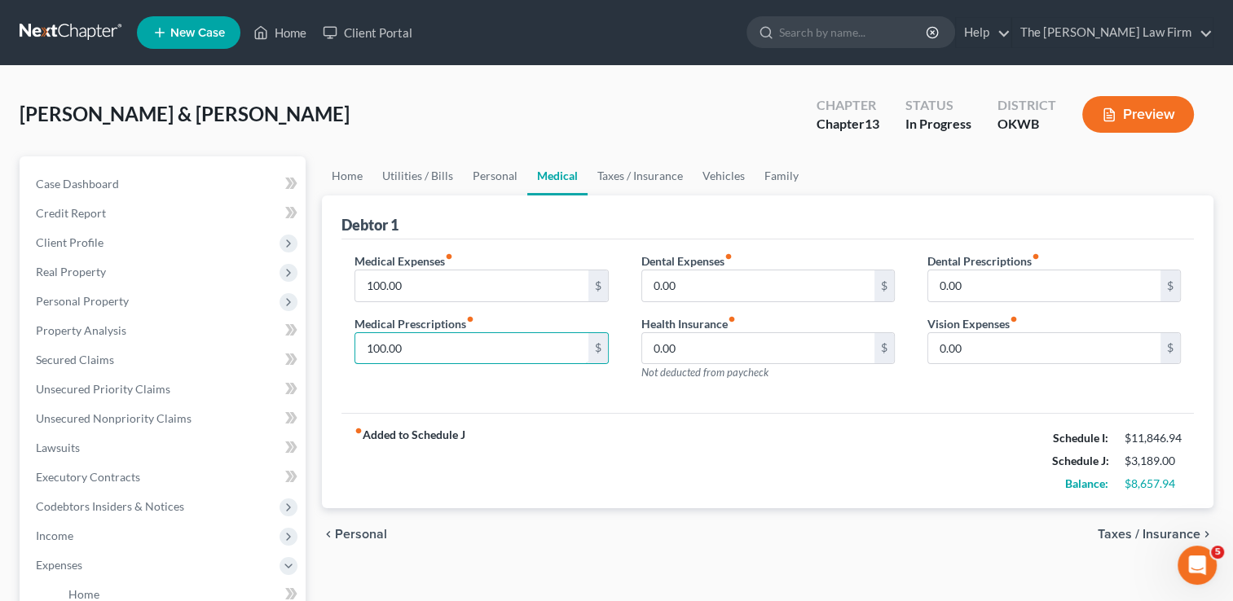
type input "100.00"
click at [518, 403] on div "Medical Expenses fiber_manual_record 100.00 $ Medical Prescriptions fiber_manua…" at bounding box center [767, 327] width 852 height 174
click at [685, 282] on input "0.00" at bounding box center [758, 286] width 232 height 31
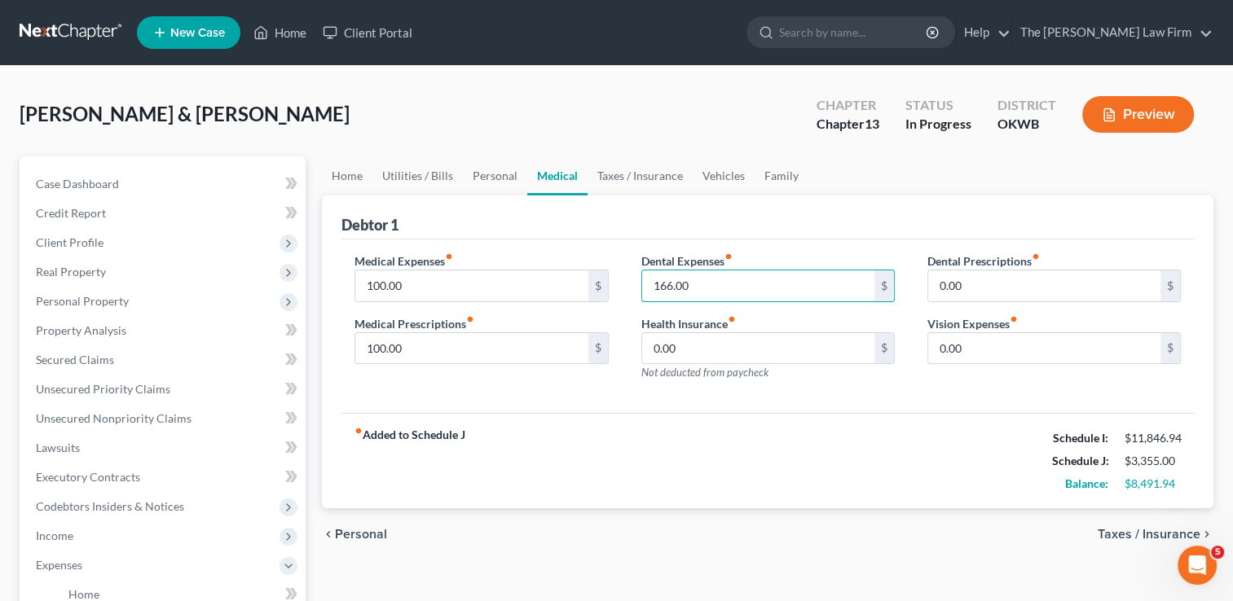
type input "166.00"
click at [864, 404] on div "Medical Expenses fiber_manual_record 100.00 $ Medical Prescriptions fiber_manua…" at bounding box center [767, 327] width 852 height 174
click at [619, 178] on link "Taxes / Insurance" at bounding box center [639, 175] width 105 height 39
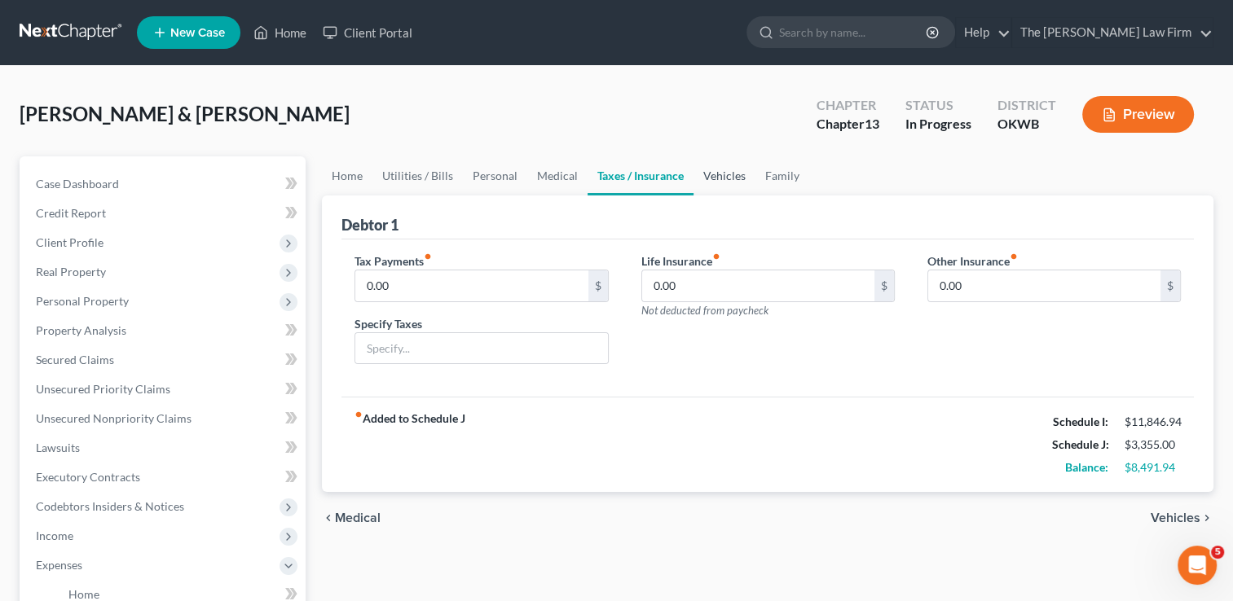
click at [723, 169] on link "Vehicles" at bounding box center [724, 175] width 62 height 39
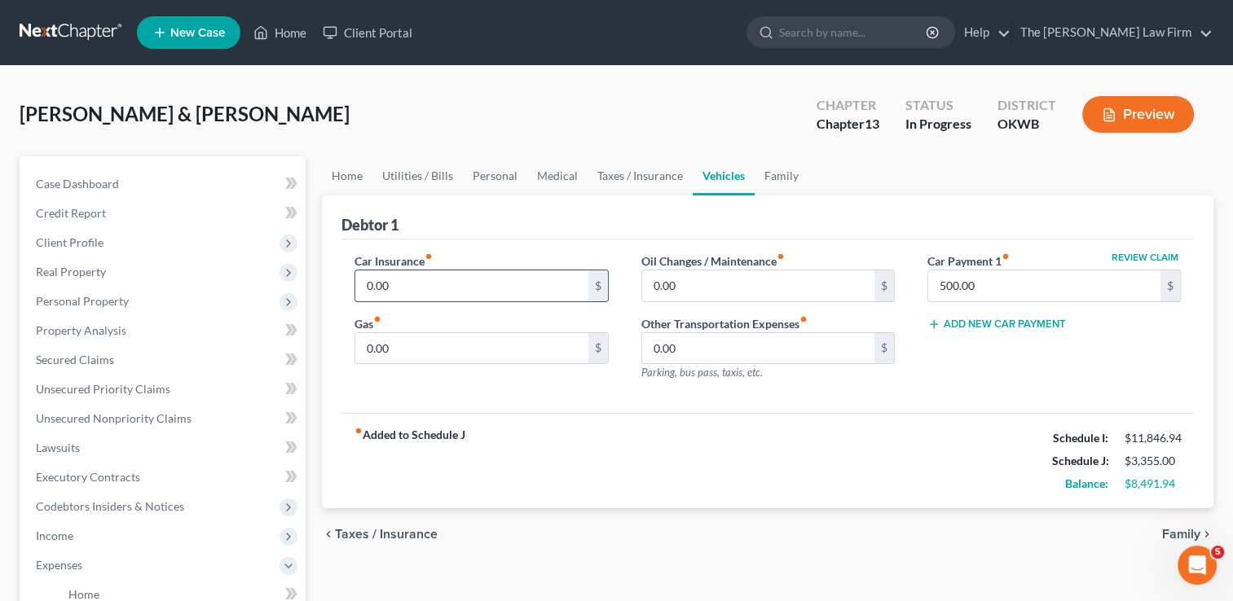
click at [404, 282] on input "0.00" at bounding box center [471, 286] width 232 height 31
type input "260.00"
click at [699, 281] on input "0.00" at bounding box center [758, 286] width 232 height 31
type input "45.00"
click at [414, 348] on input "0.00" at bounding box center [471, 348] width 232 height 31
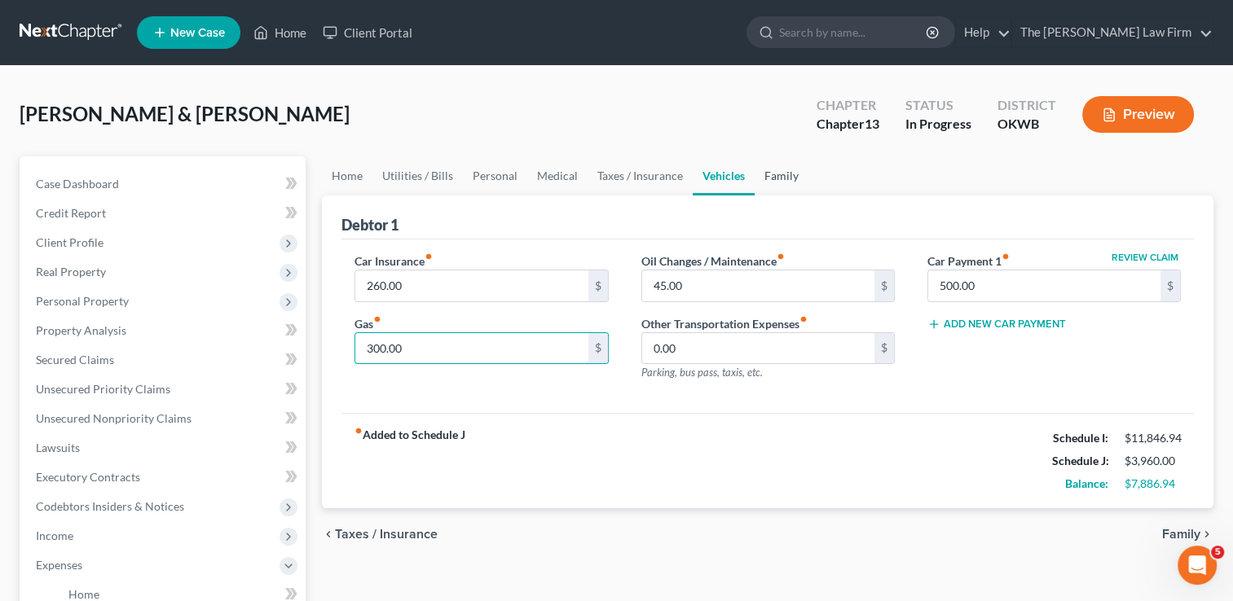
type input "300.00"
click at [775, 175] on link "Family" at bounding box center [782, 175] width 54 height 39
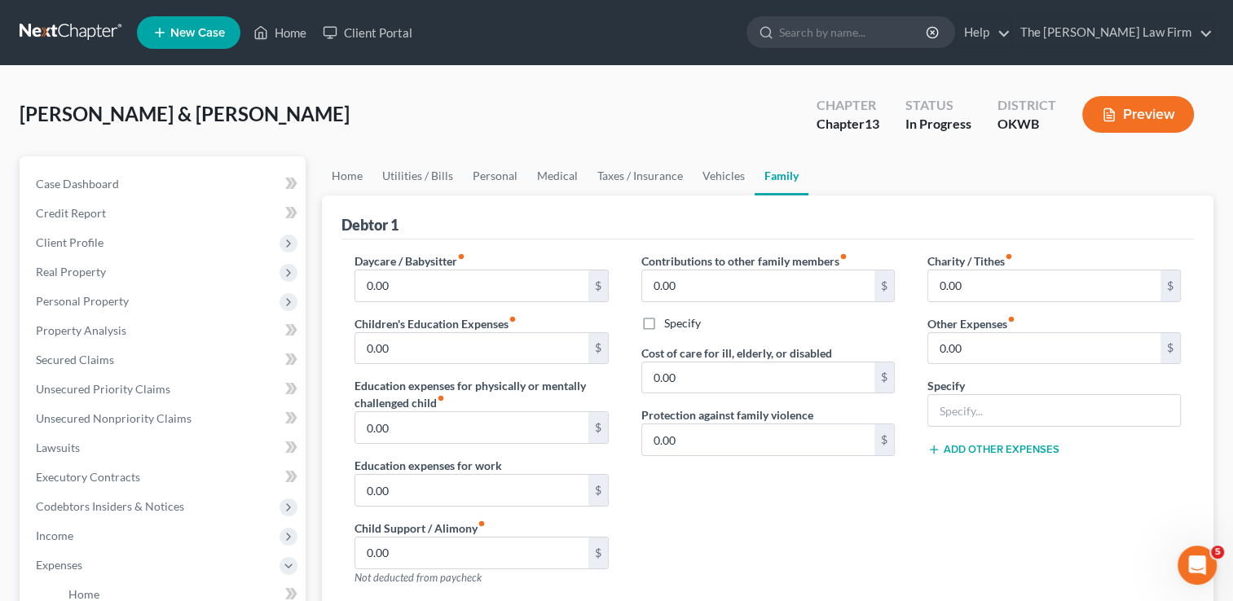
scroll to position [81, 0]
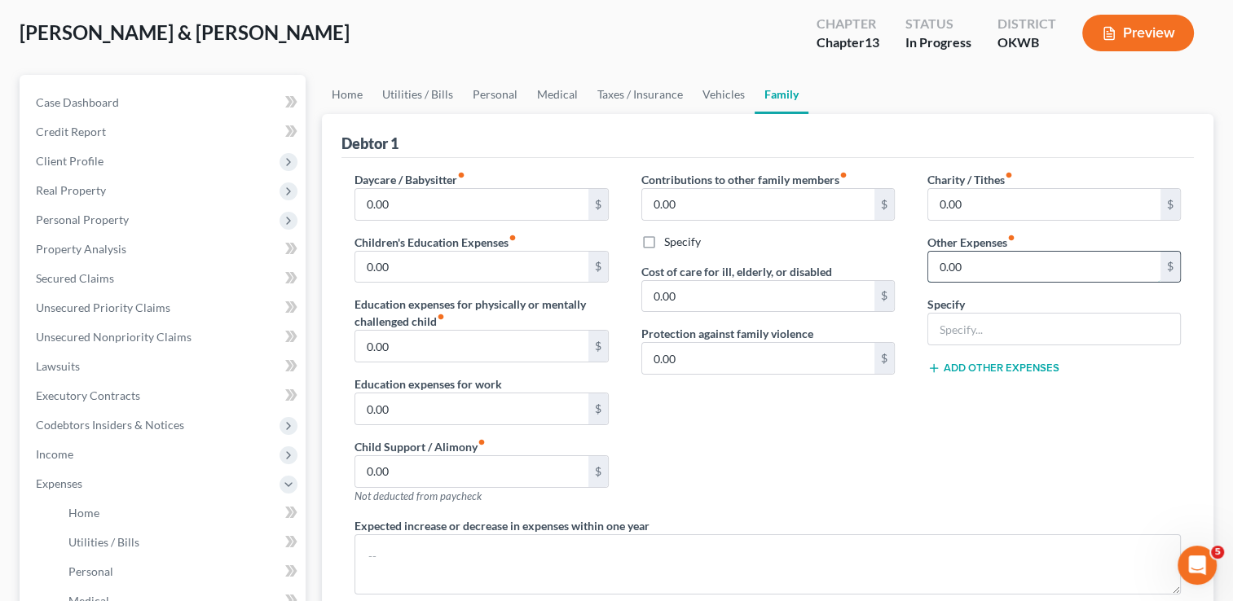
click at [988, 266] on input "0.00" at bounding box center [1044, 267] width 232 height 31
type input "200.00"
click at [991, 328] on input "text" at bounding box center [1054, 329] width 252 height 31
type input "Pet expenses"
click at [900, 406] on div "Contributions to other family members fiber_manual_record 0.00 $ Specify Cost o…" at bounding box center [768, 344] width 286 height 346
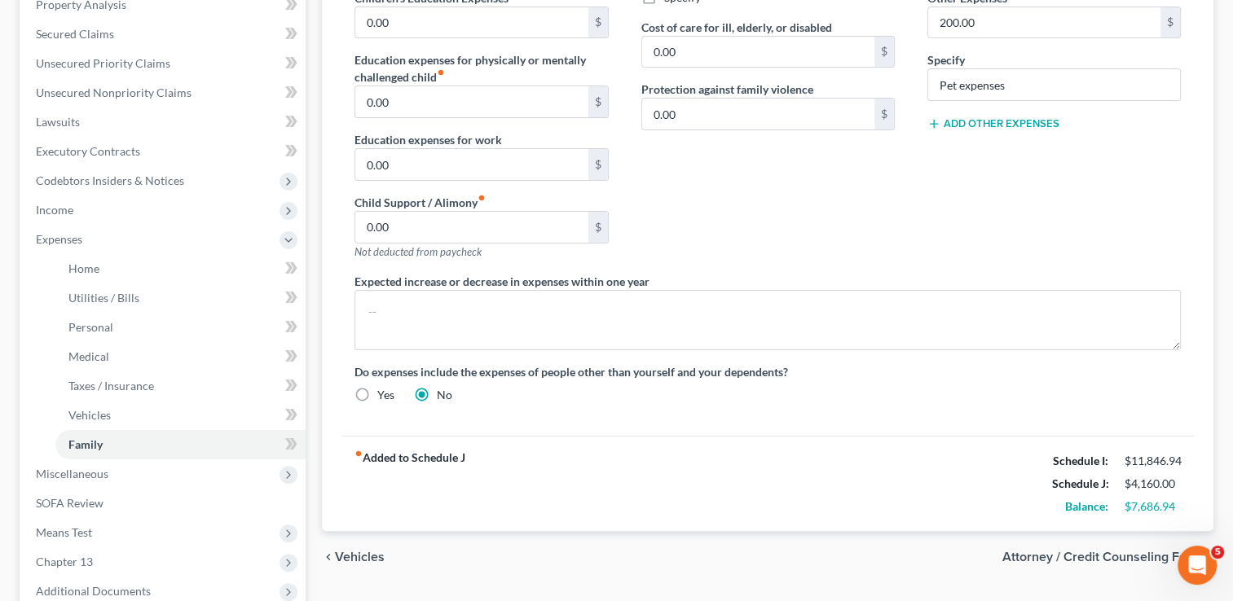
scroll to position [407, 0]
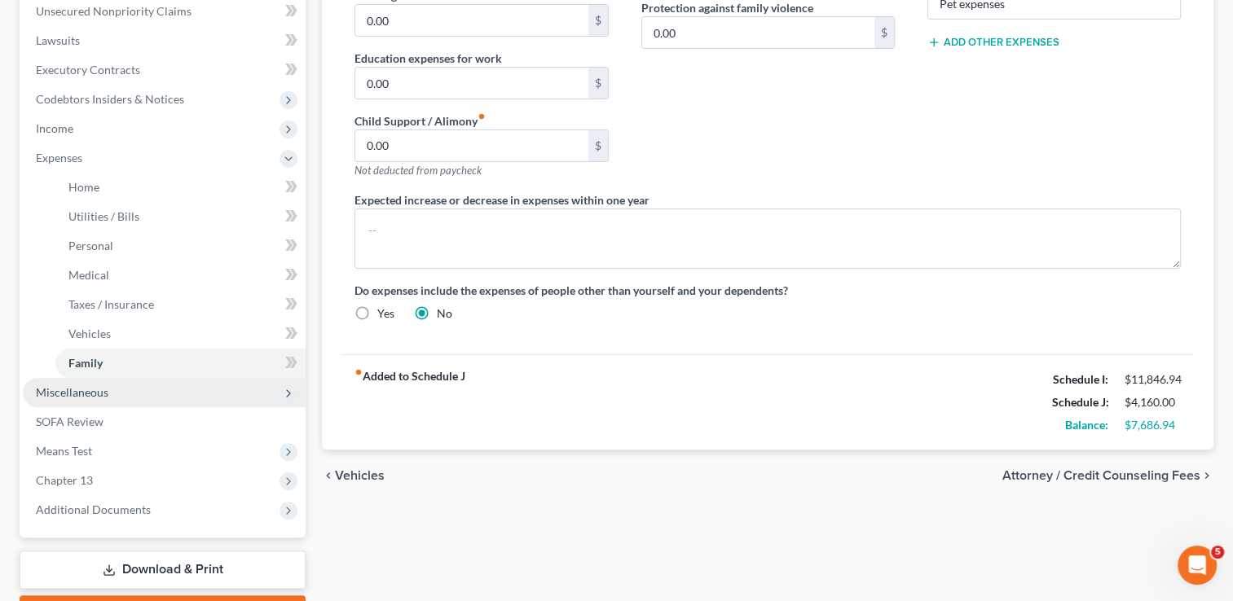
click at [116, 393] on span "Miscellaneous" at bounding box center [164, 392] width 283 height 29
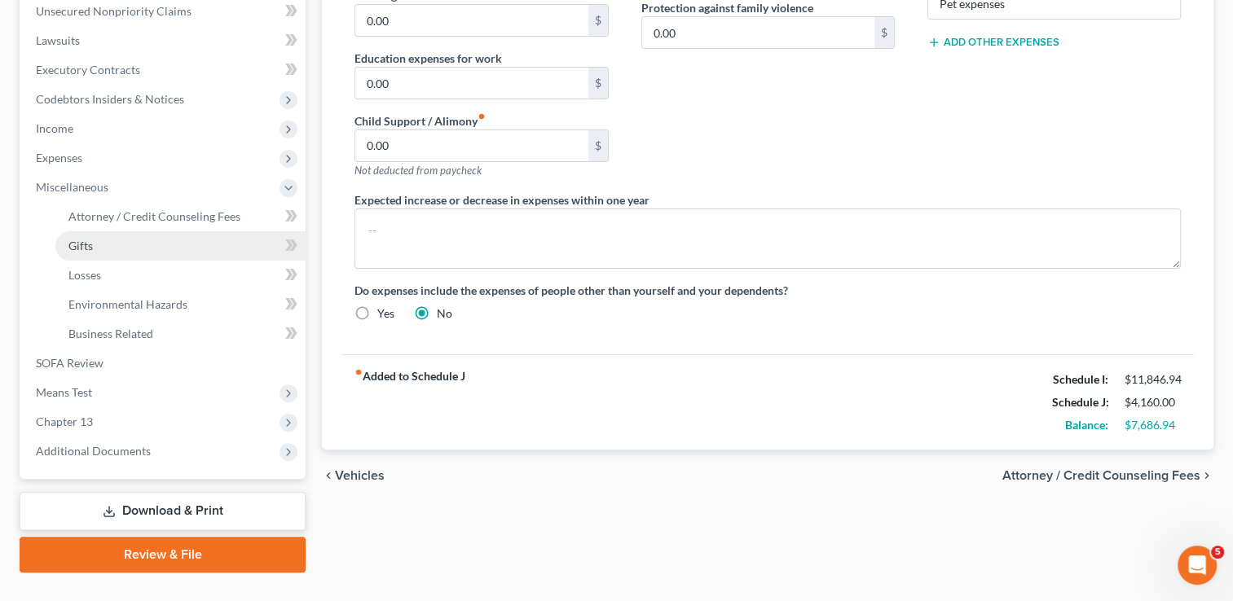
click at [106, 243] on link "Gifts" at bounding box center [180, 245] width 250 height 29
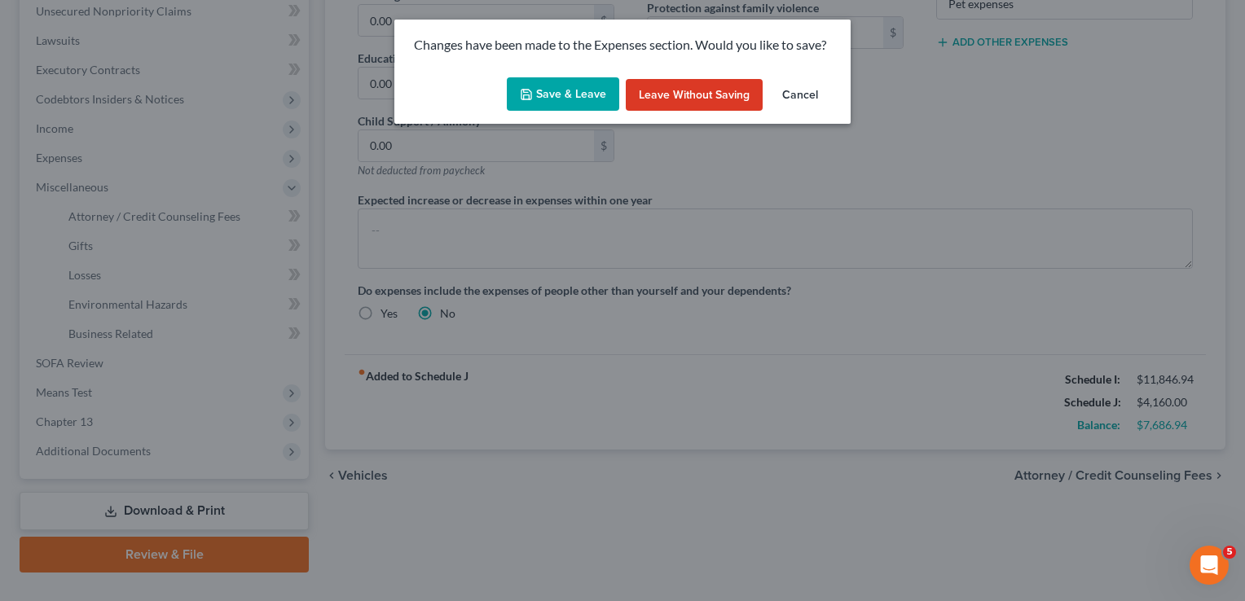
click at [583, 99] on button "Save & Leave" at bounding box center [563, 94] width 112 height 34
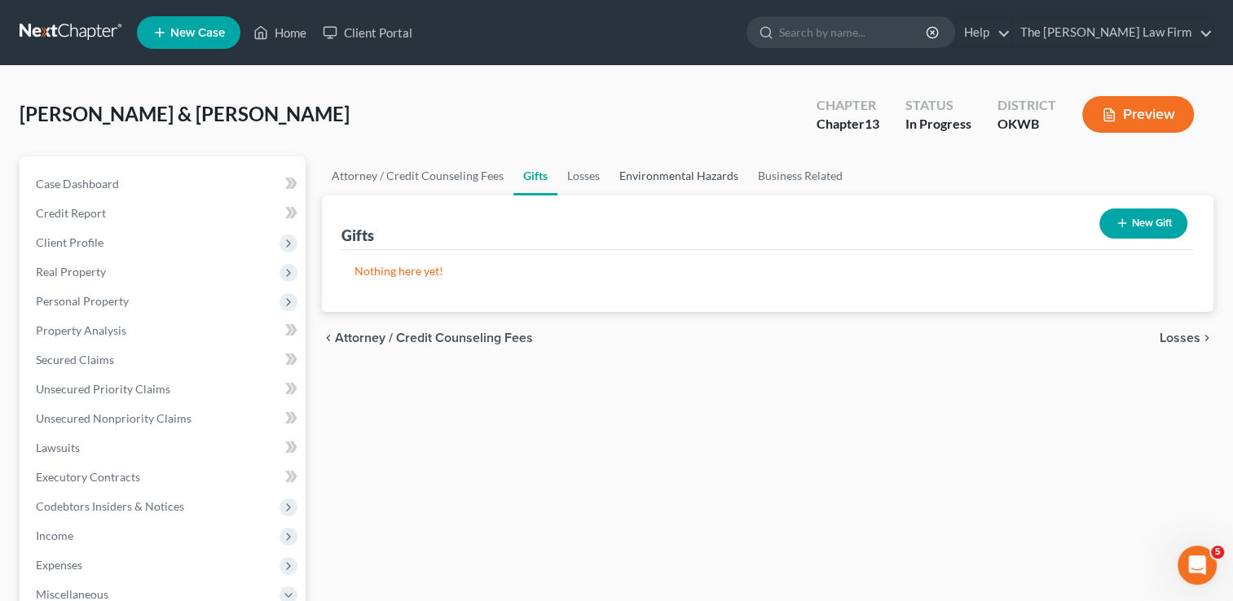
click at [670, 176] on link "Environmental Hazards" at bounding box center [678, 175] width 139 height 39
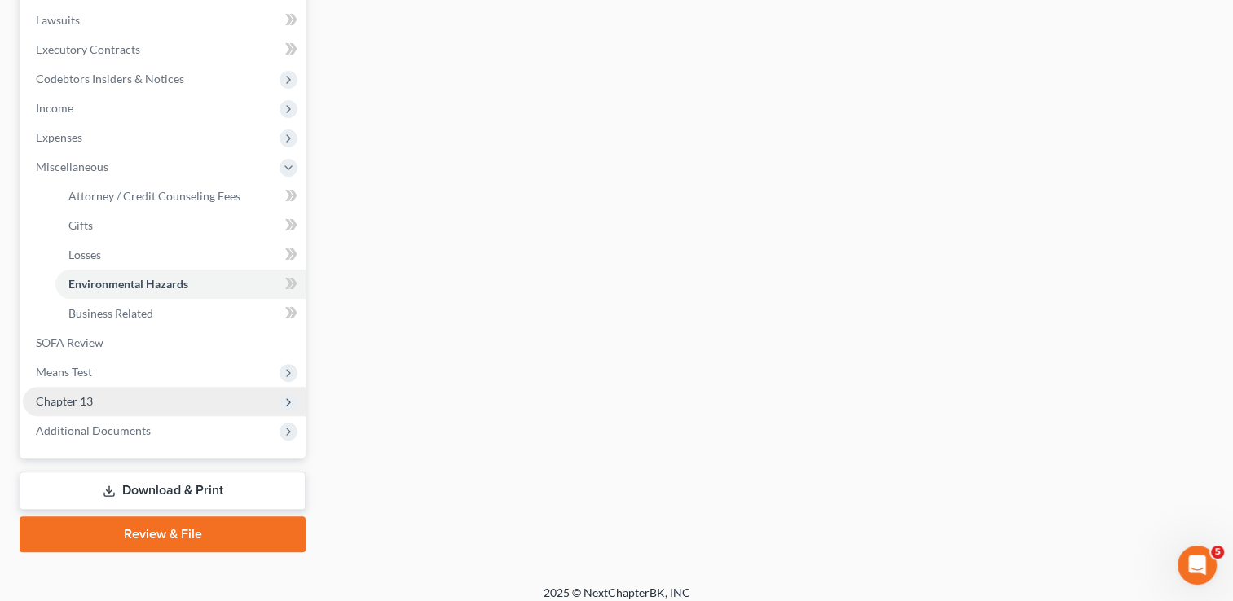
scroll to position [439, 0]
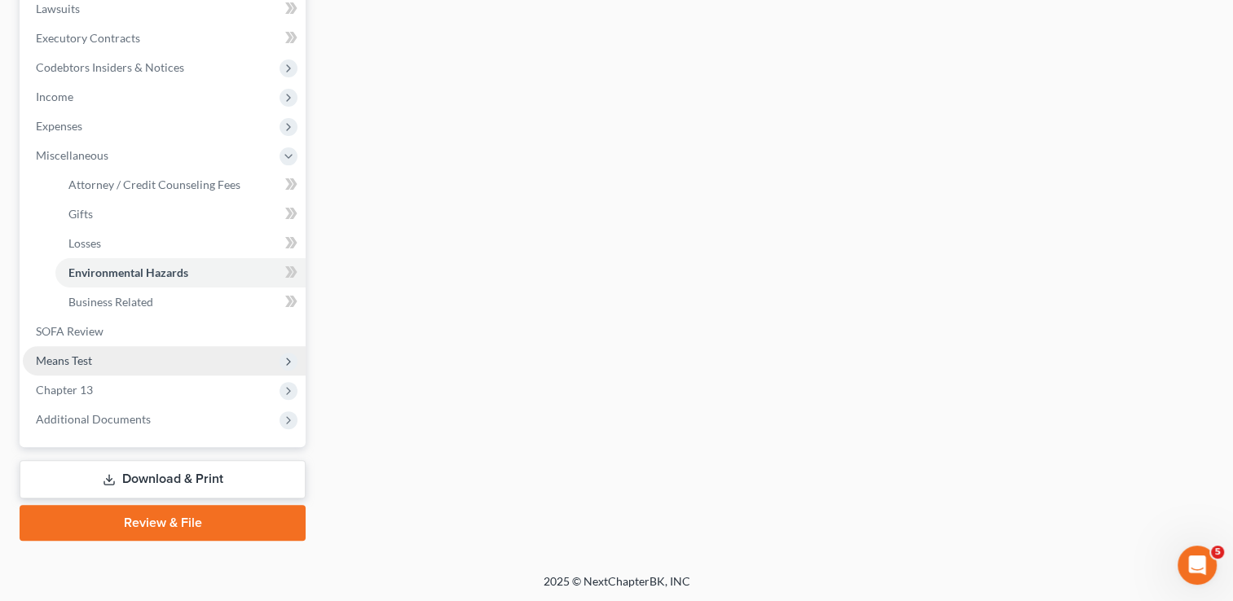
click at [88, 358] on span "Means Test" at bounding box center [64, 361] width 56 height 14
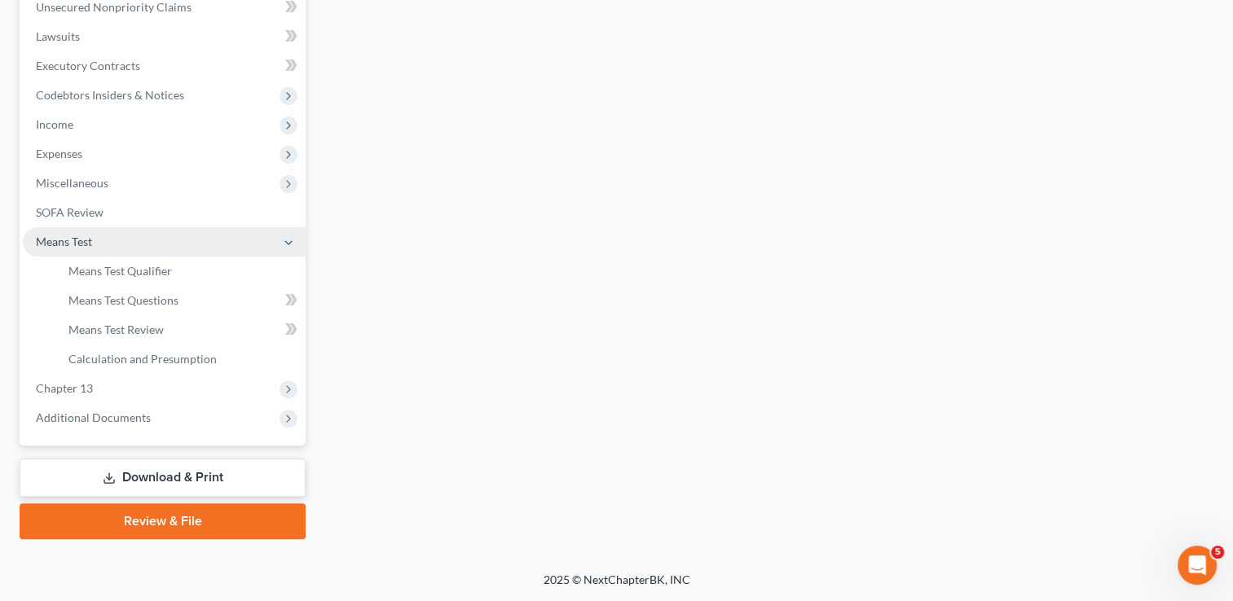
scroll to position [410, 0]
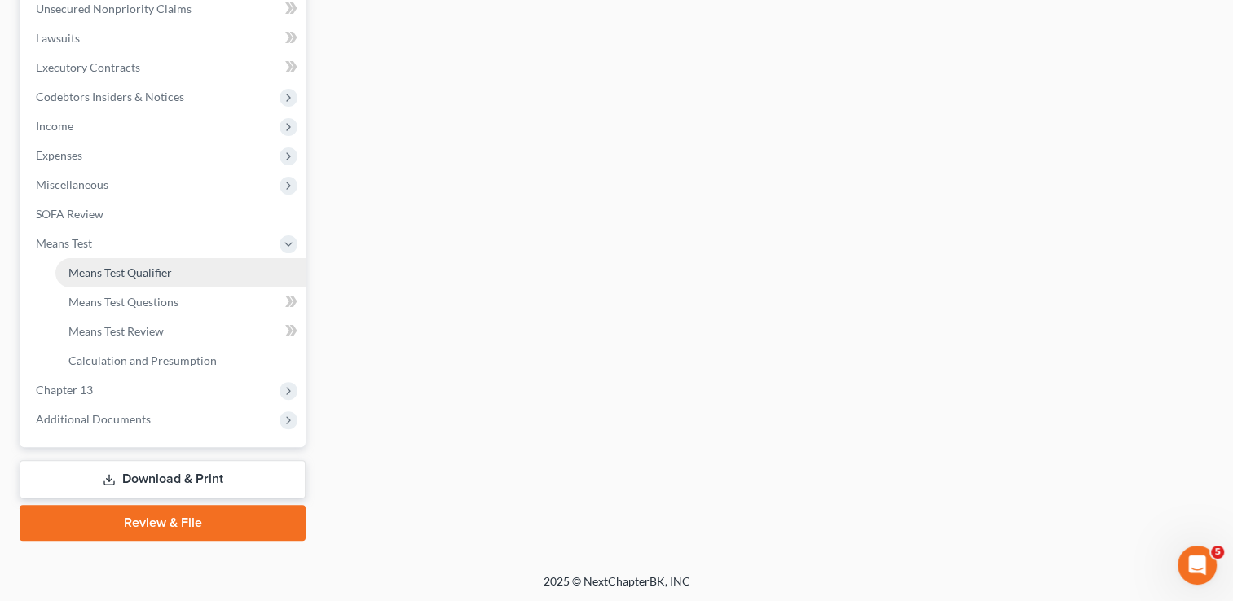
click at [144, 273] on span "Means Test Qualifier" at bounding box center [119, 273] width 103 height 14
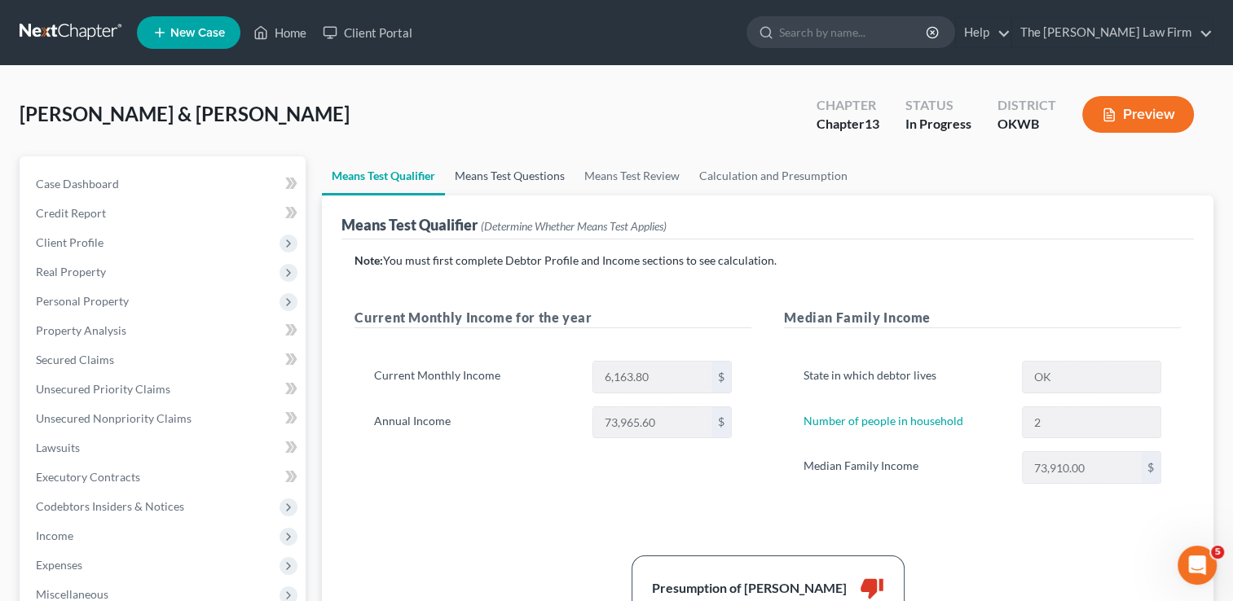
click at [515, 177] on link "Means Test Questions" at bounding box center [510, 175] width 130 height 39
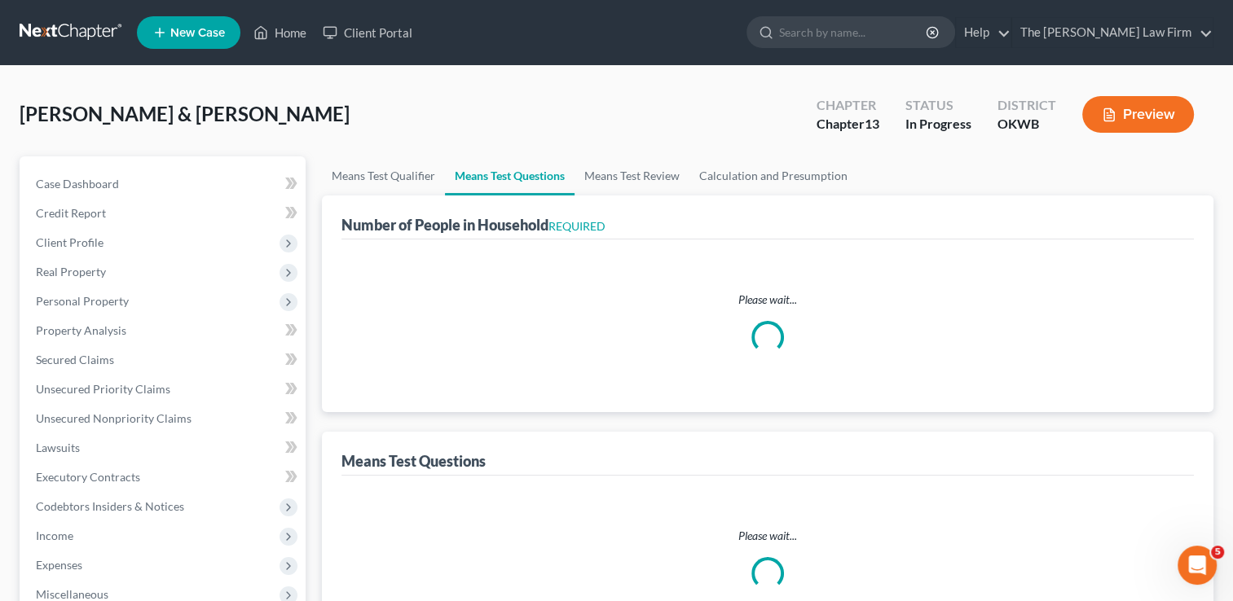
select select "0"
select select "60"
select select "1"
select select "60"
select select "1"
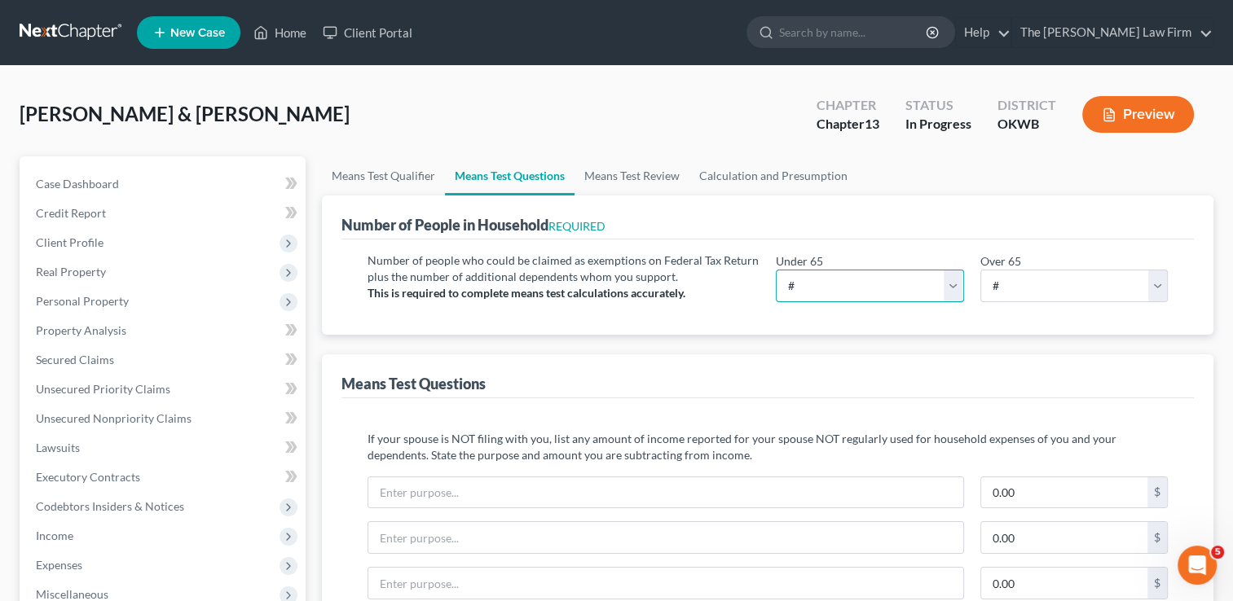
click at [823, 278] on select "# 0 1 2 3 4 5 6 7 8 9 10" at bounding box center [869, 286] width 187 height 33
select select "2"
click at [776, 270] on select "# 0 1 2 3 4 5 6 7 8 9 10" at bounding box center [869, 286] width 187 height 33
click at [648, 173] on link "Means Test Review" at bounding box center [631, 175] width 115 height 39
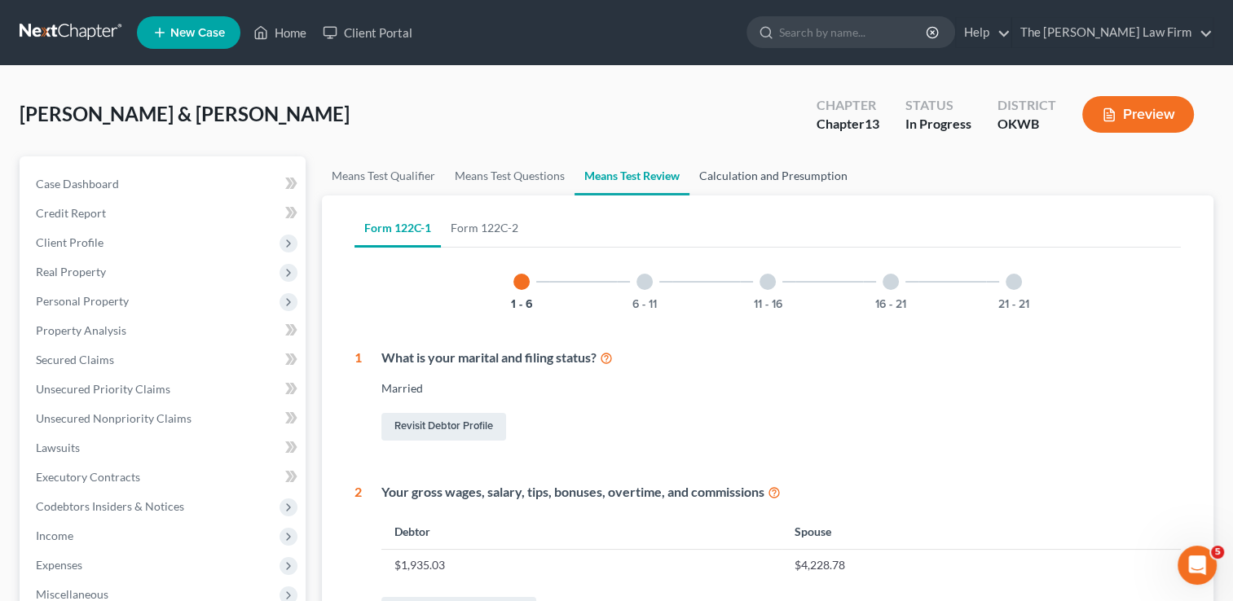
click at [771, 178] on link "Calculation and Presumption" at bounding box center [773, 175] width 168 height 39
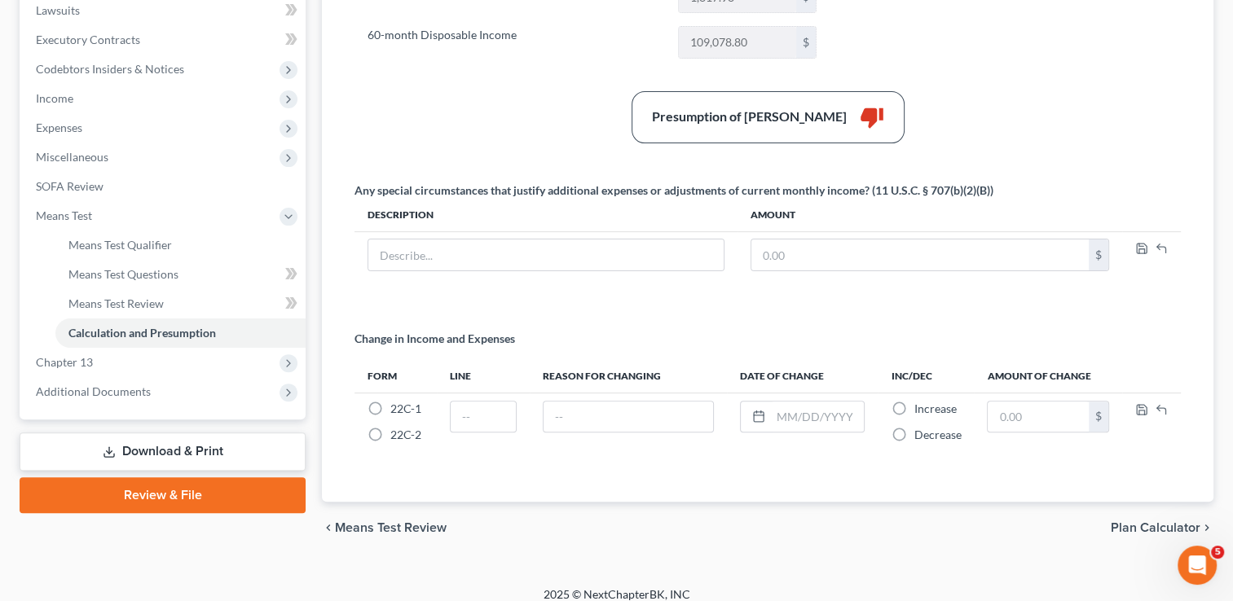
scroll to position [449, 0]
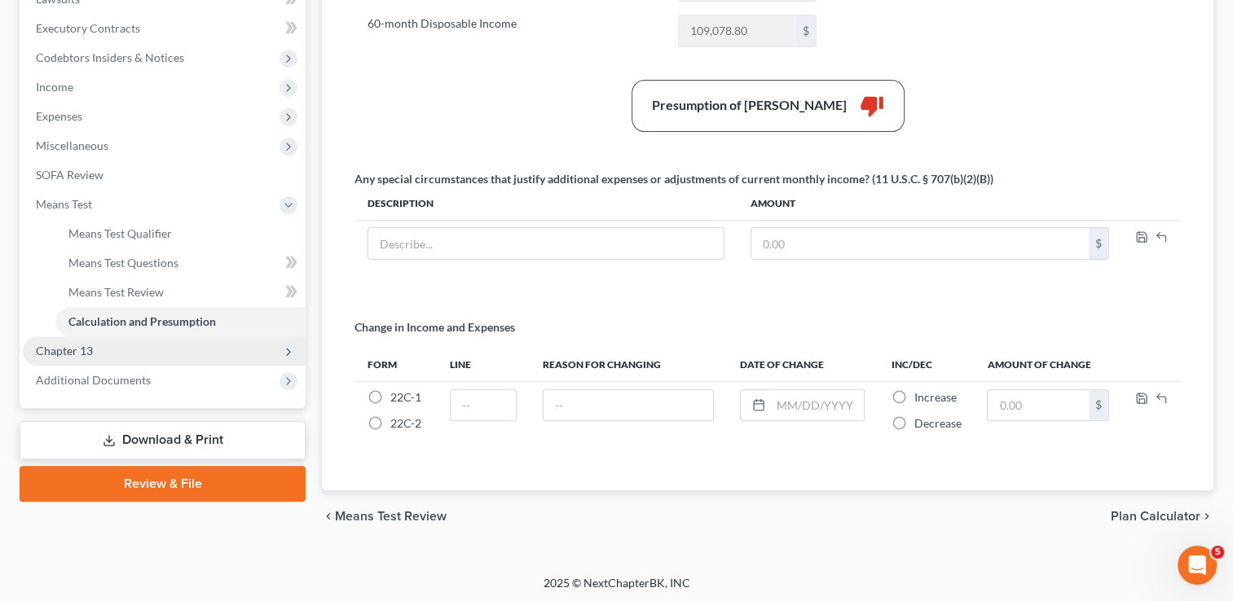
click at [86, 350] on span "Chapter 13" at bounding box center [64, 351] width 57 height 14
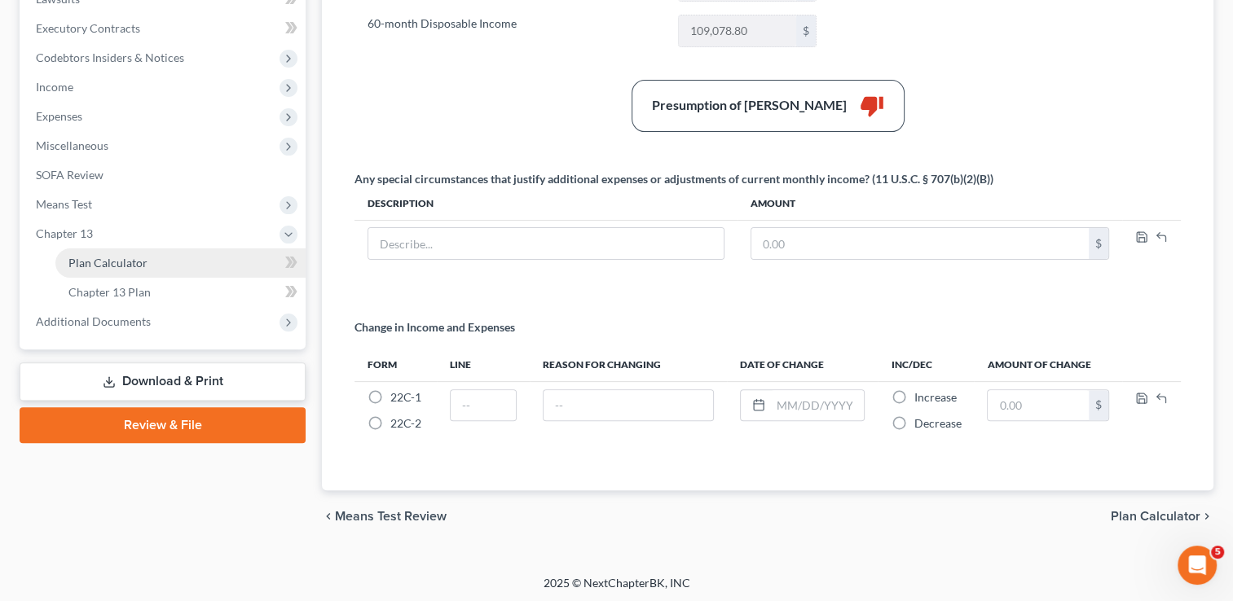
click at [128, 262] on span "Plan Calculator" at bounding box center [107, 263] width 79 height 14
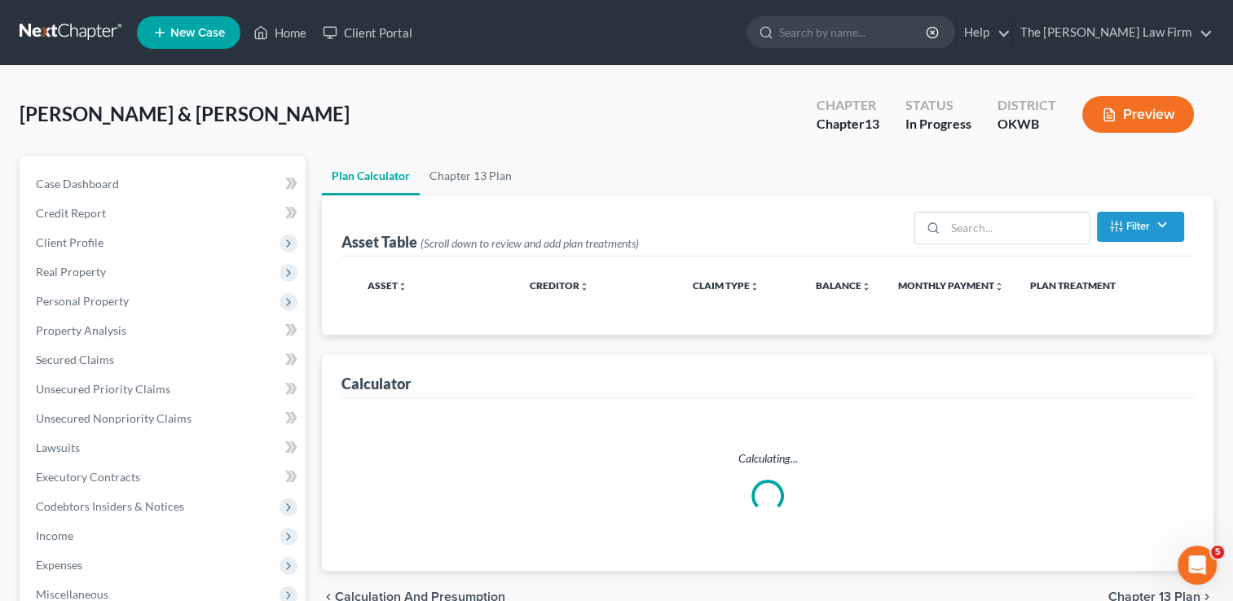
select select "59"
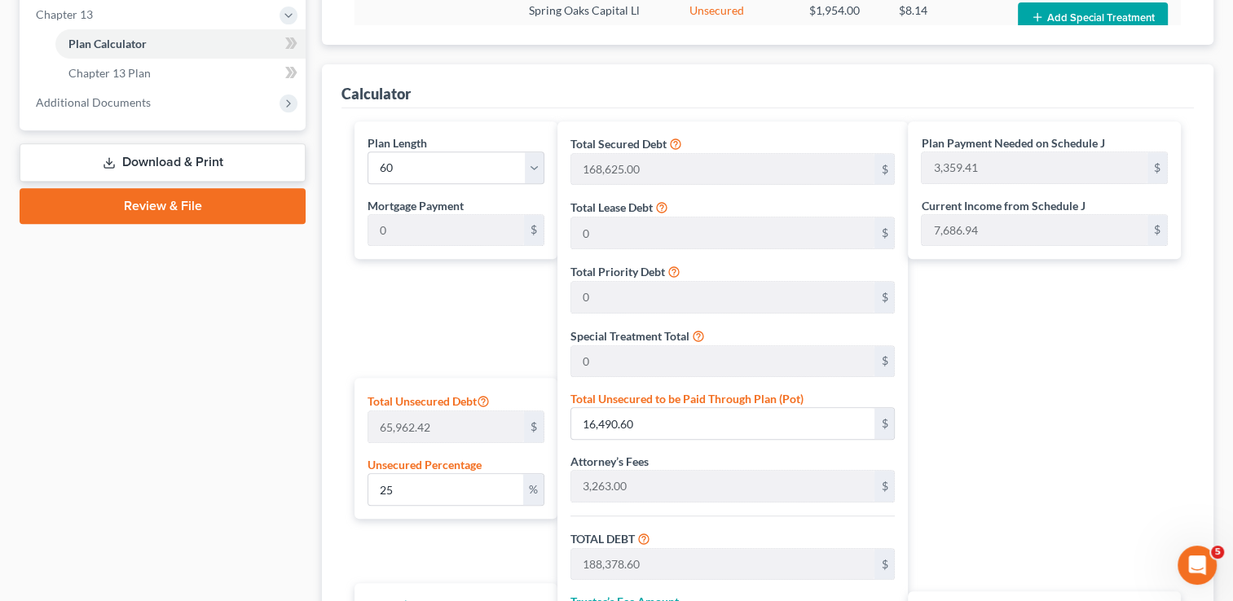
scroll to position [733, 0]
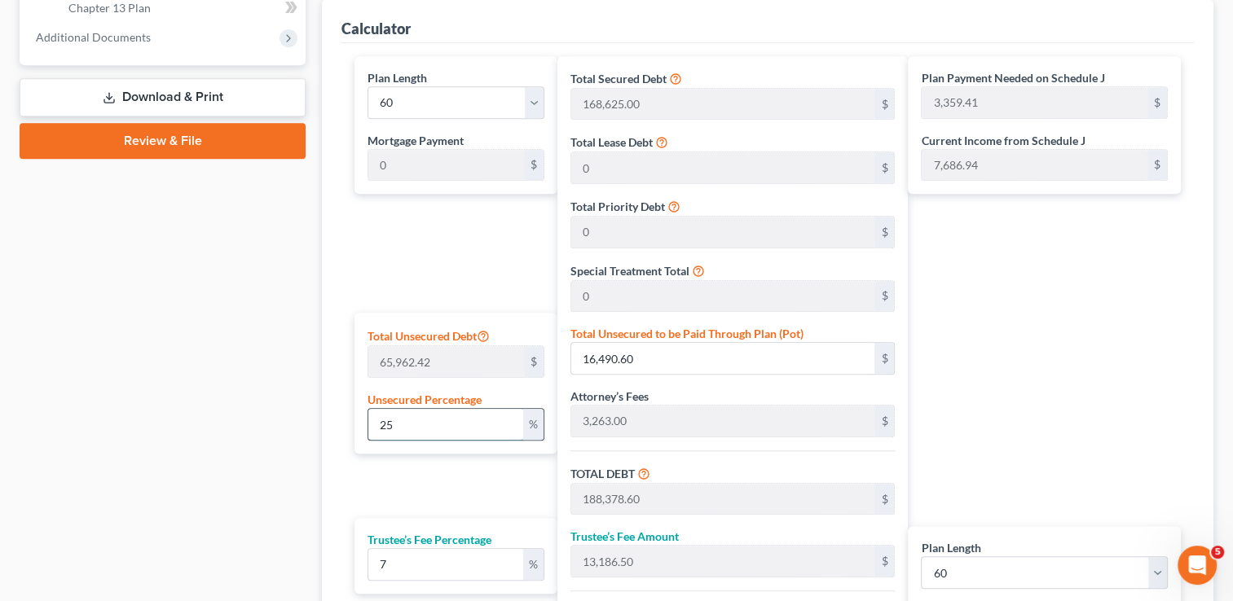
click at [421, 422] on input "25" at bounding box center [445, 424] width 154 height 31
type input "2"
type input "1,319.24"
type input "173,207.24"
type input "12,124.50"
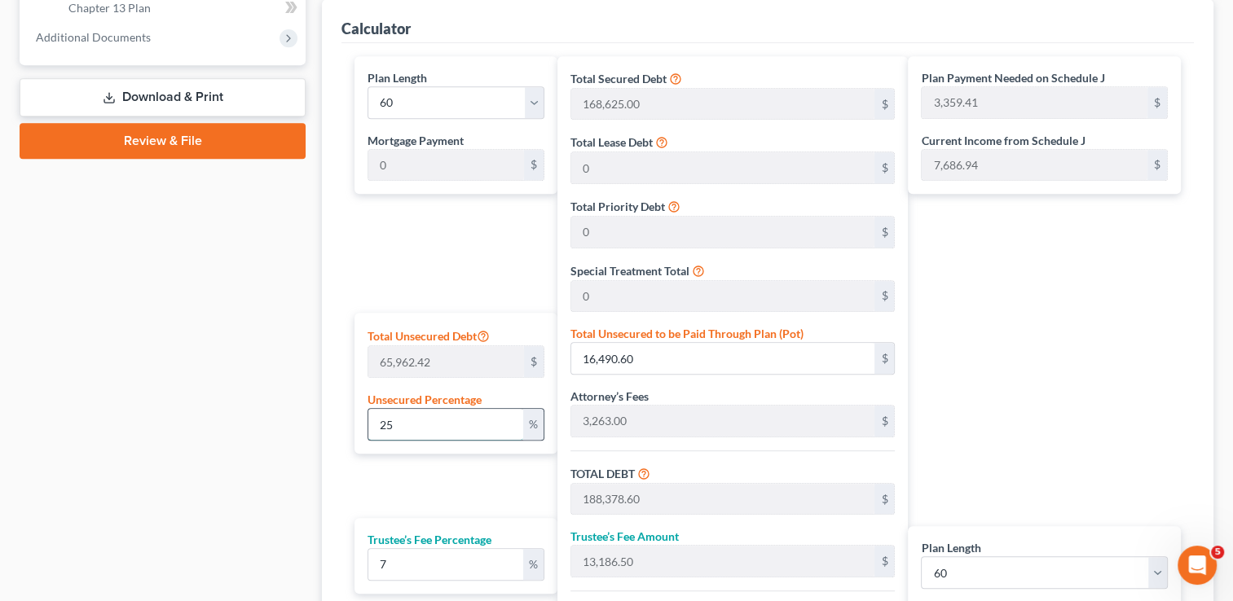
type input "185,331.75"
type input "3,088.86"
type input "171,888.00"
type input "12,032.16"
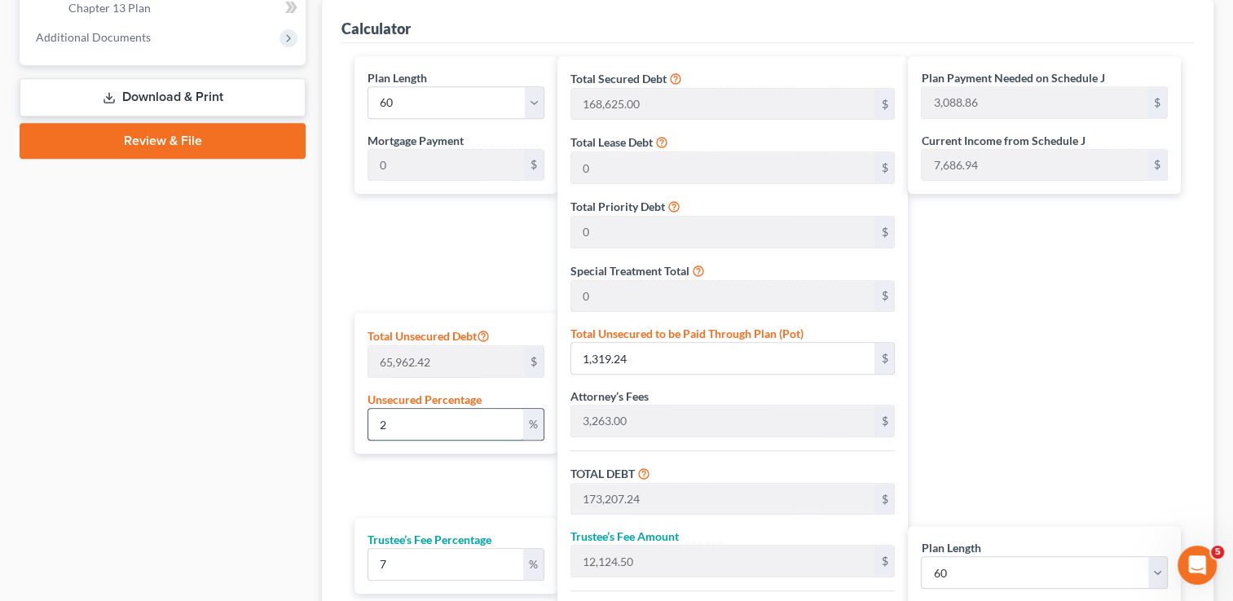
type input "183,920.16"
type input "3,065.33"
type input "1"
type input "659.62"
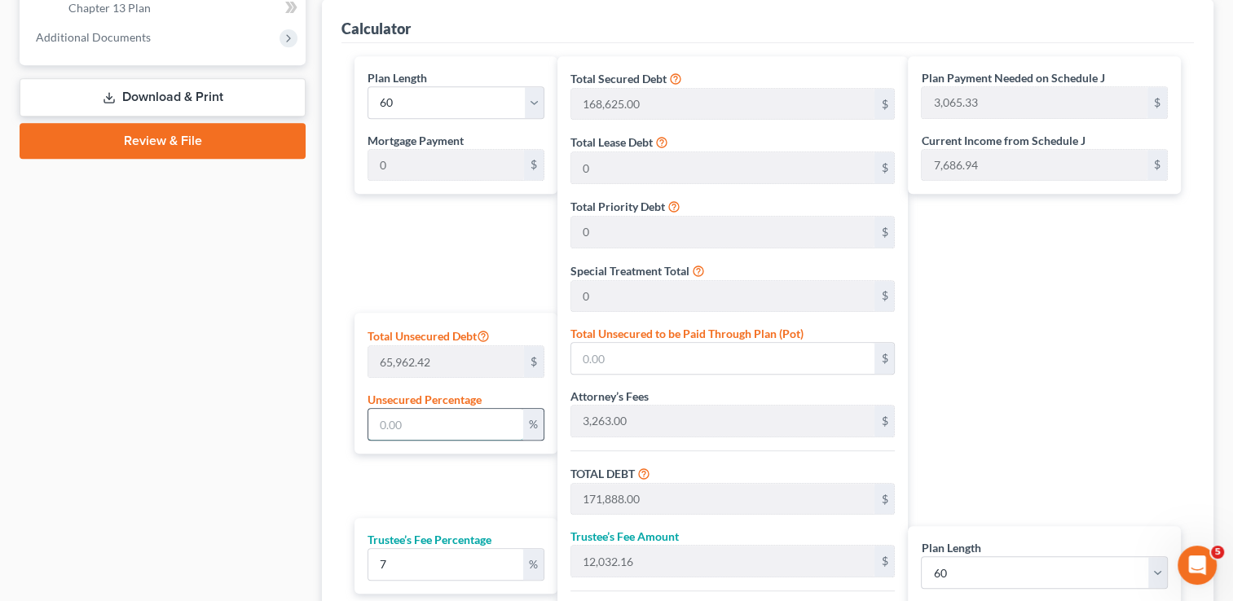
type input "172,547.62"
type input "12,078.33"
type input "184,625.95"
type input "3,077.09"
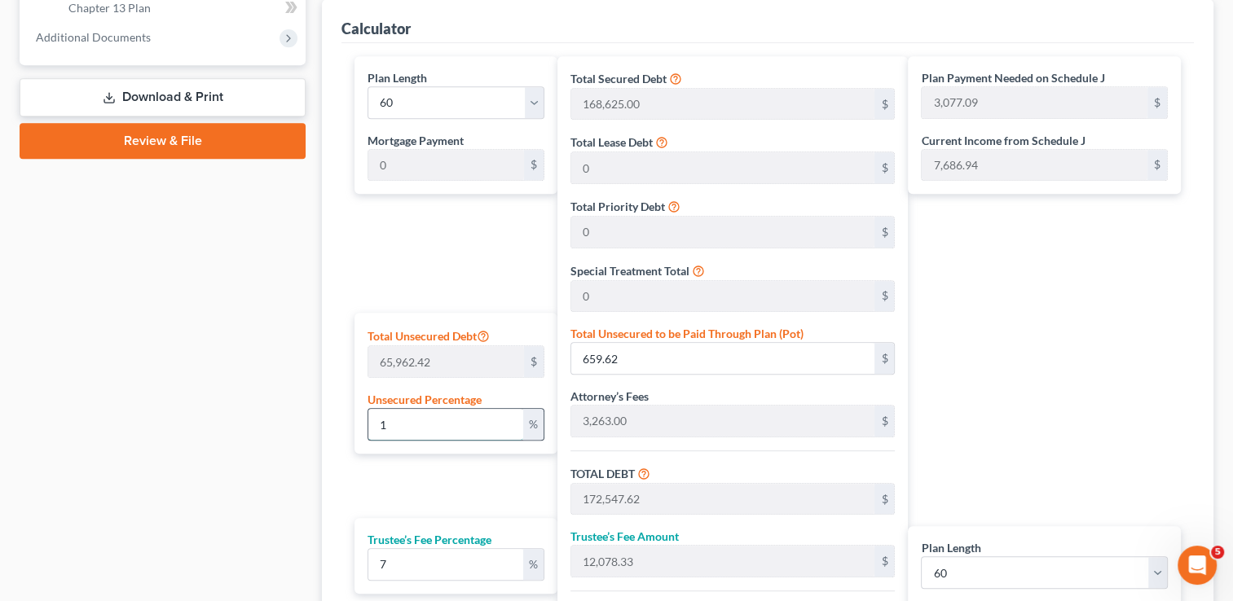
type input "10"
type input "6,596.24"
type input "178,484.24"
type input "12,493.89"
type input "190,978.13"
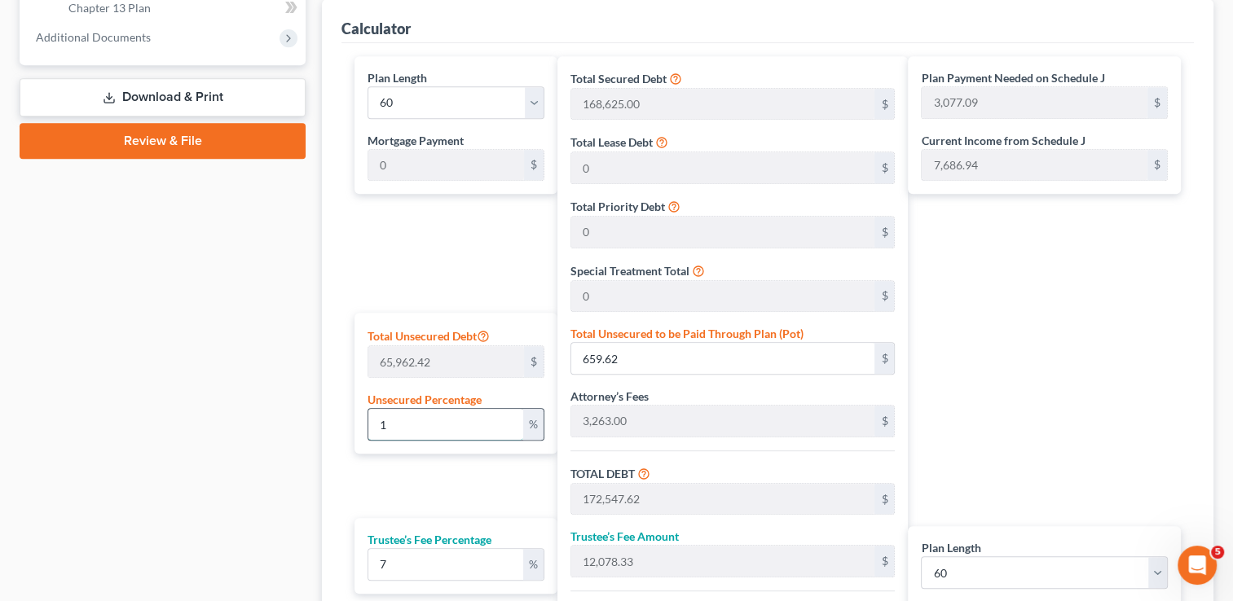
type input "3,182.96"
type input "100"
type input "65,962.42"
type input "237,850.41"
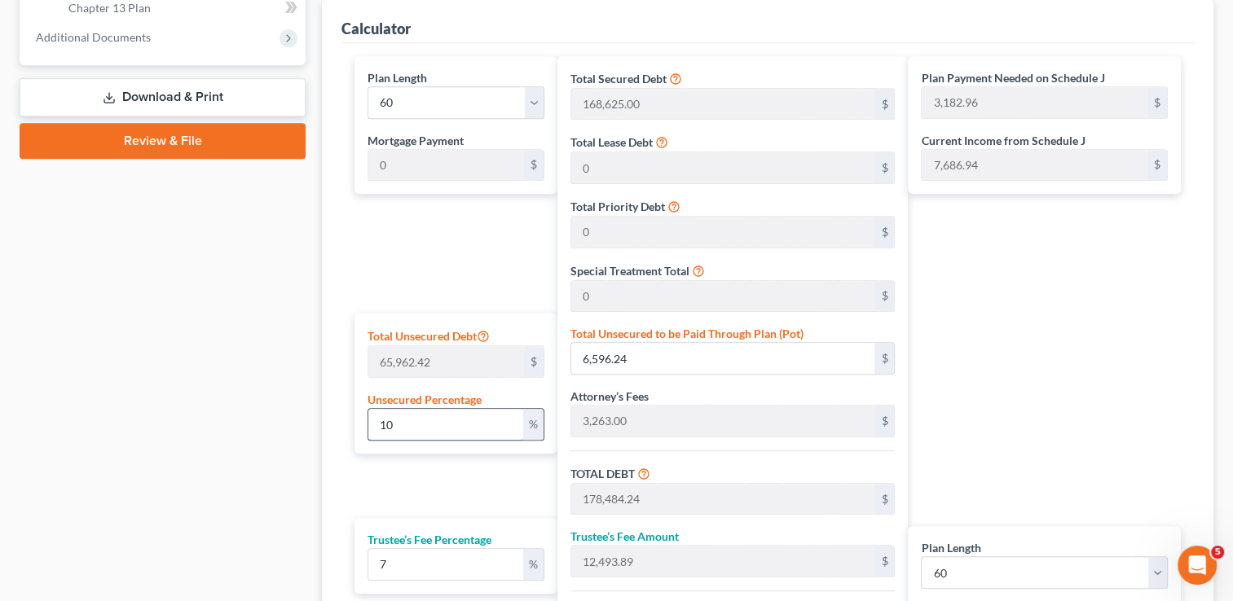
type input "16,649.52"
type input "254,499.94"
type input "4,241.66"
type input "100"
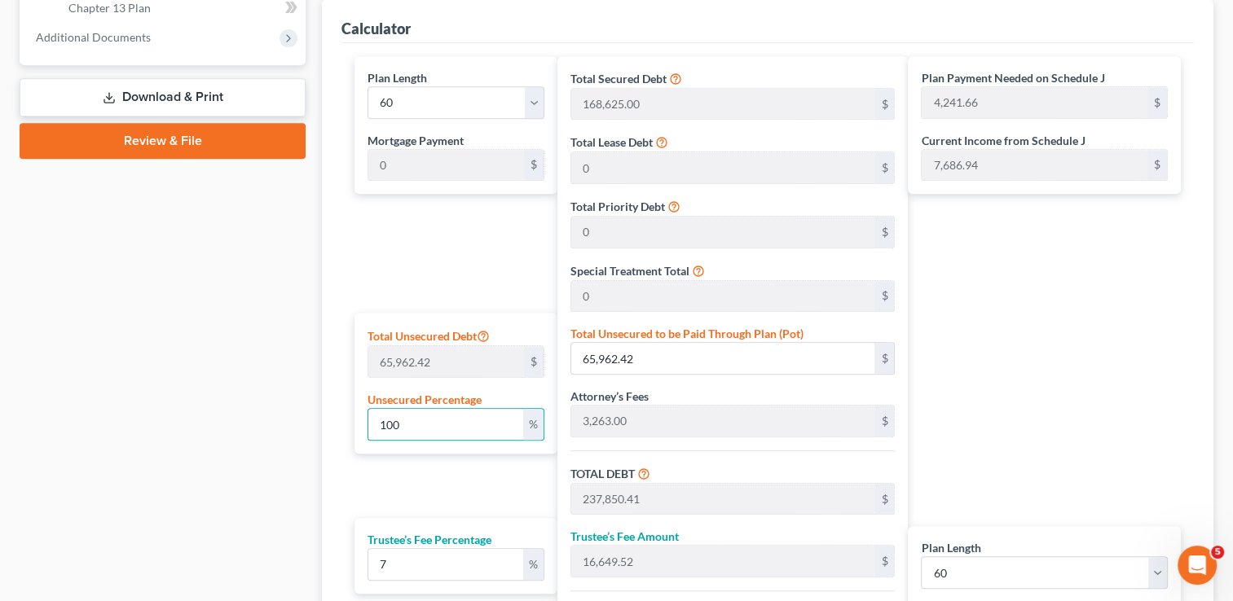
click at [227, 435] on div "Case Dashboard Payments Invoices Payments Payments Credit Report Client Profile" at bounding box center [162, 106] width 302 height 1366
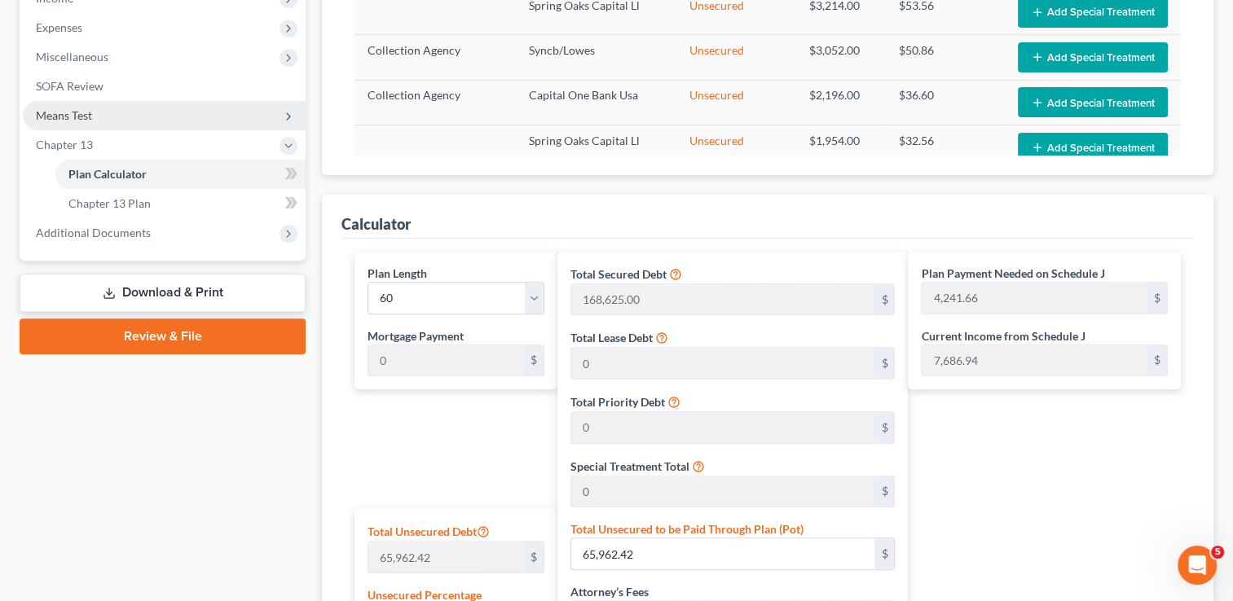
scroll to position [326, 0]
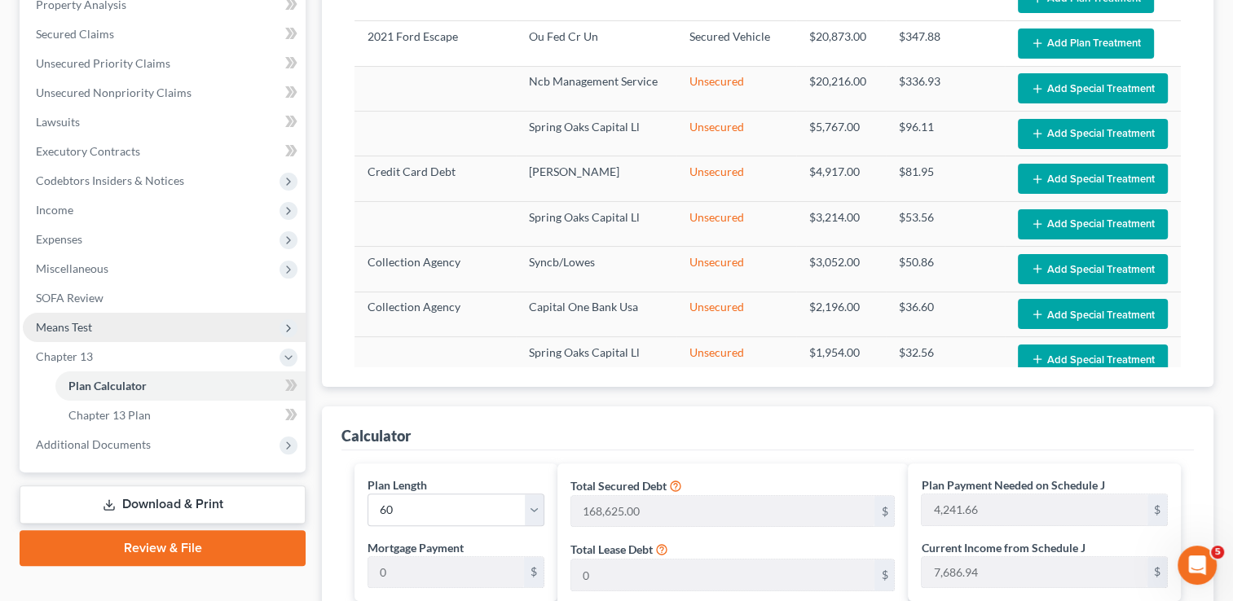
click at [95, 324] on span "Means Test" at bounding box center [164, 327] width 283 height 29
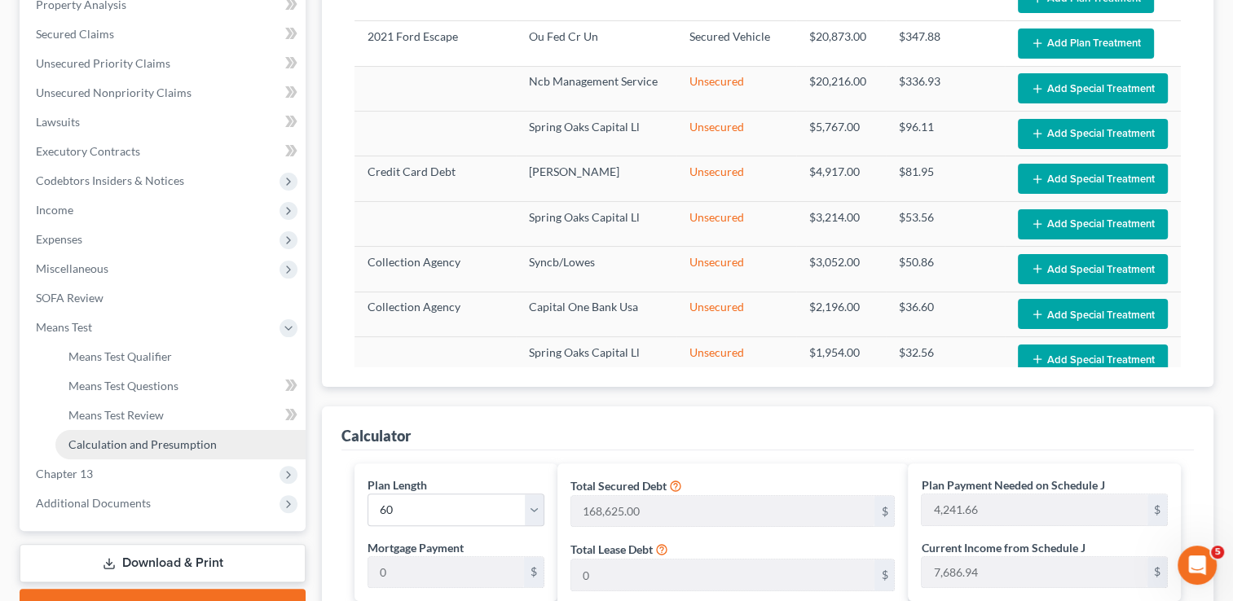
click at [140, 444] on span "Calculation and Presumption" at bounding box center [142, 445] width 148 height 14
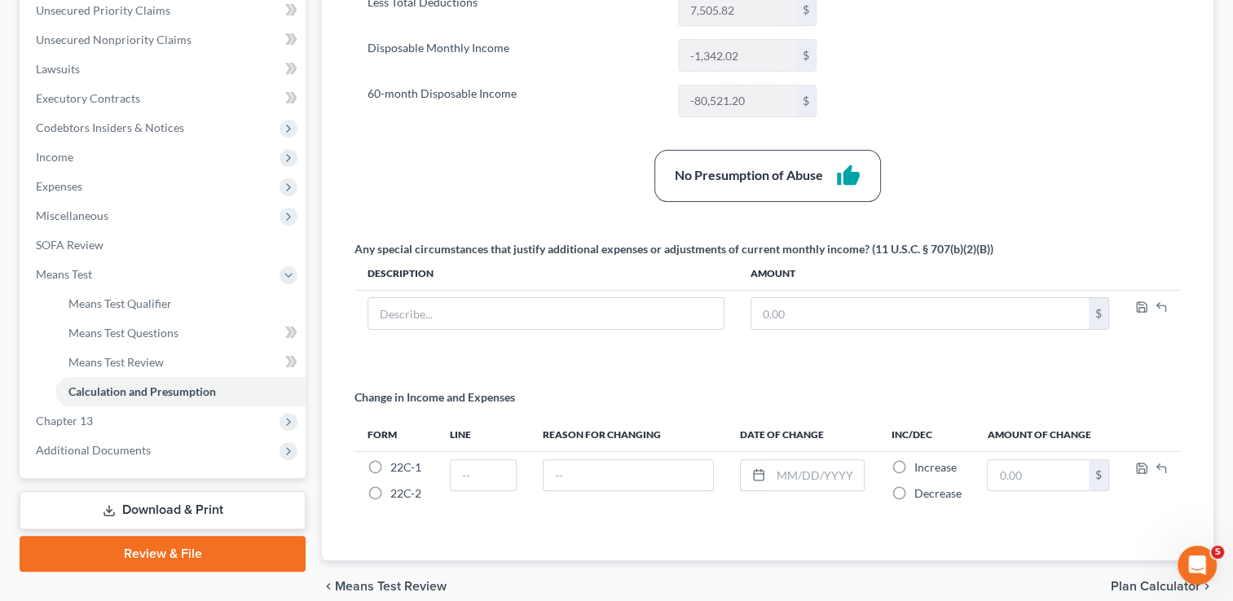
scroll to position [407, 0]
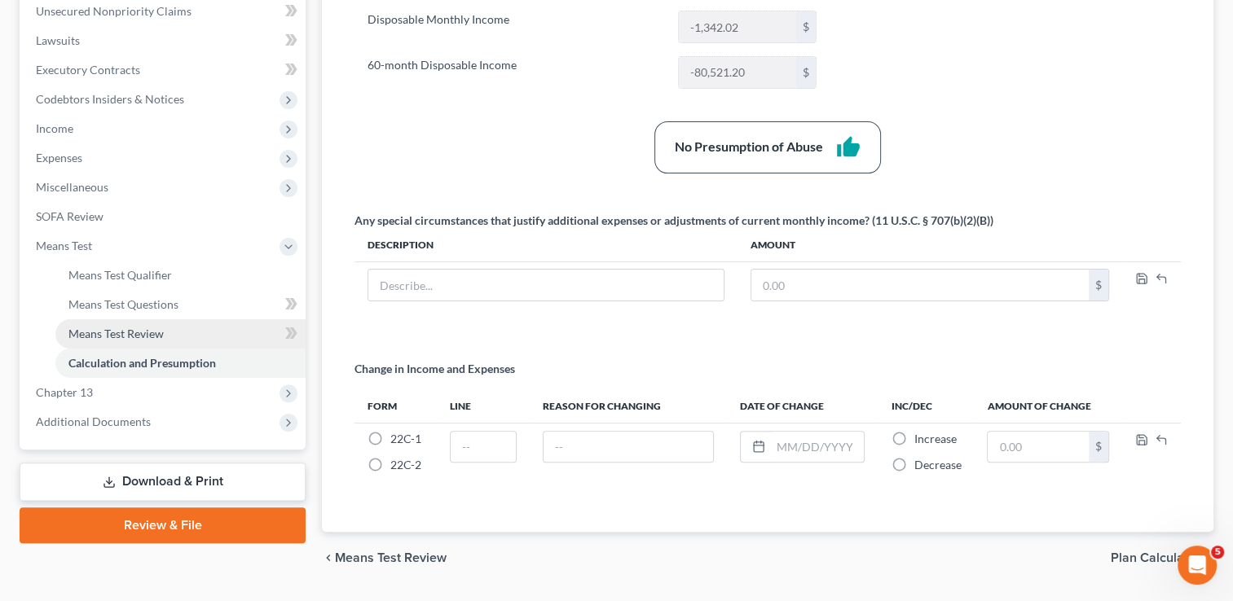
click at [122, 331] on span "Means Test Review" at bounding box center [115, 334] width 95 height 14
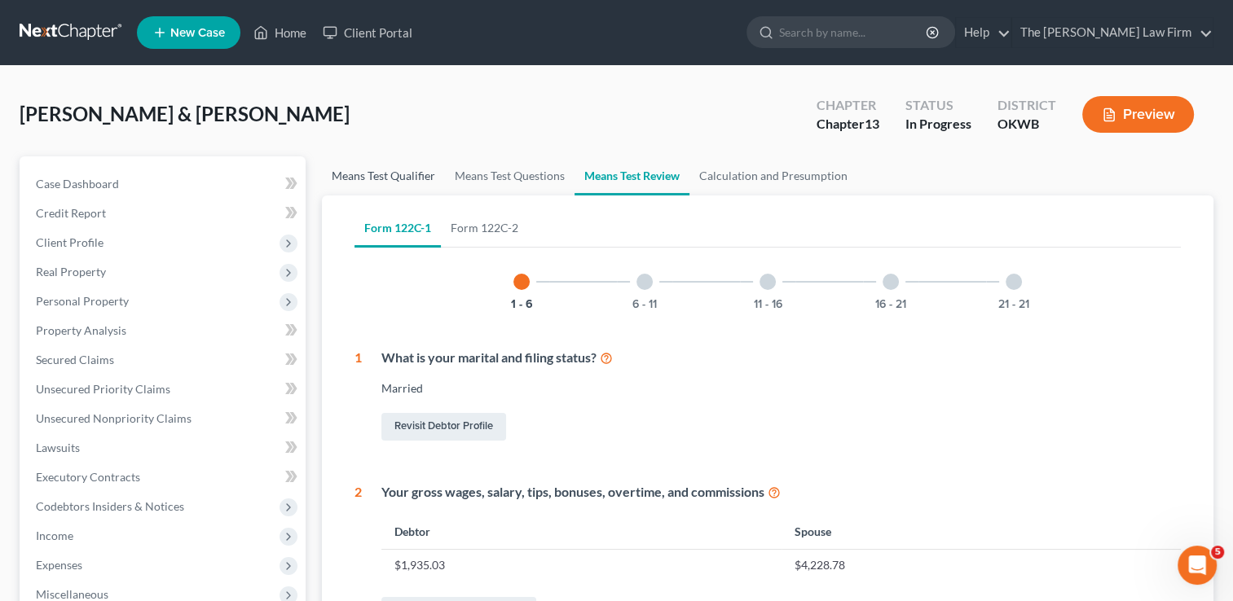
click at [417, 171] on link "Means Test Qualifier" at bounding box center [383, 175] width 123 height 39
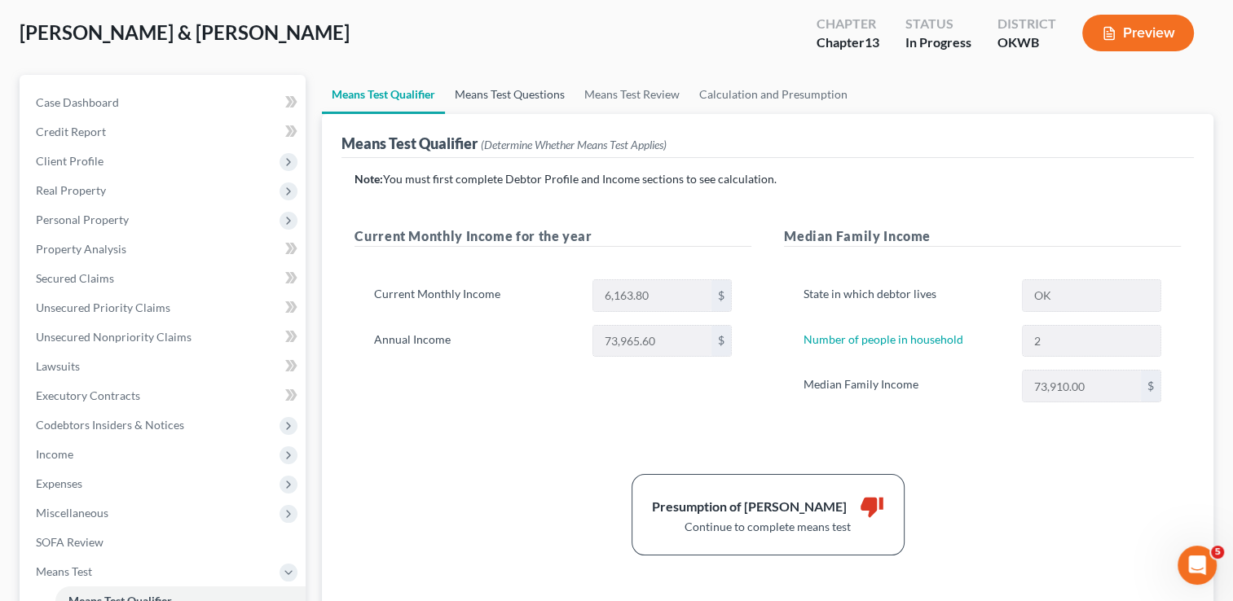
click at [530, 88] on link "Means Test Questions" at bounding box center [510, 94] width 130 height 39
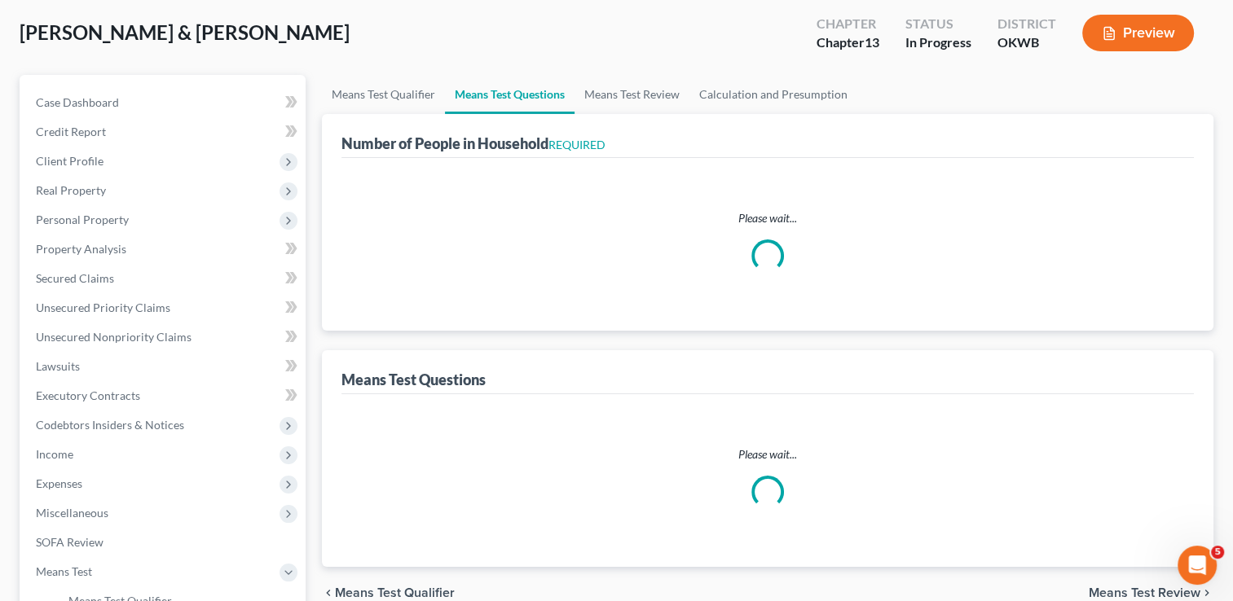
scroll to position [24, 0]
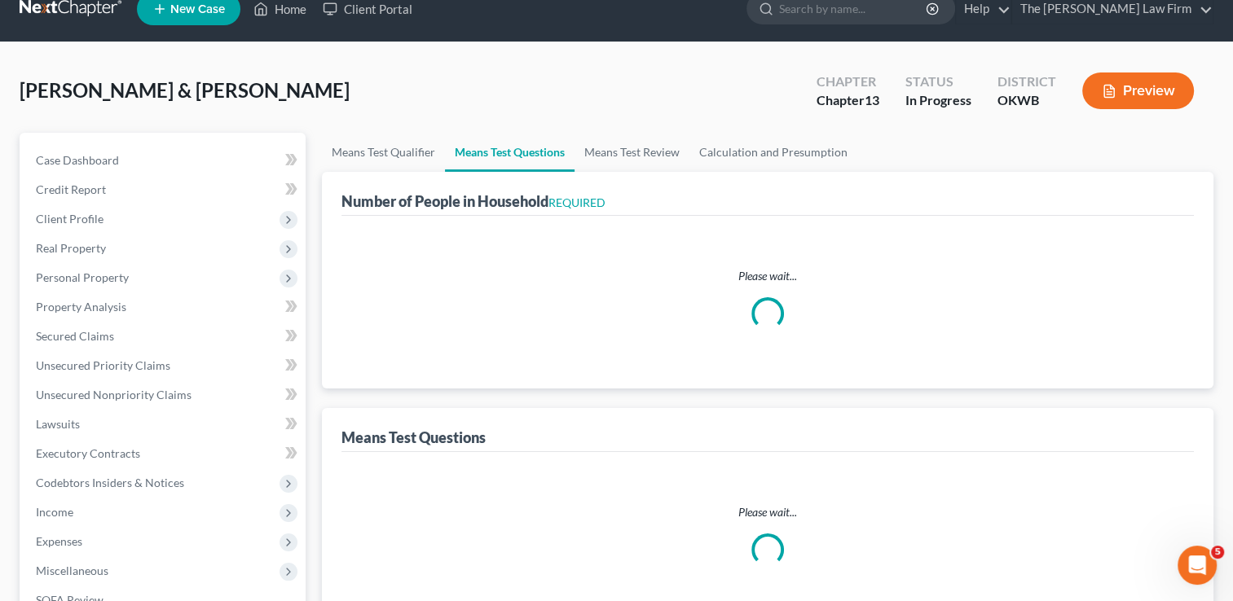
select select "0"
select select "60"
select select "1"
select select "60"
select select "2"
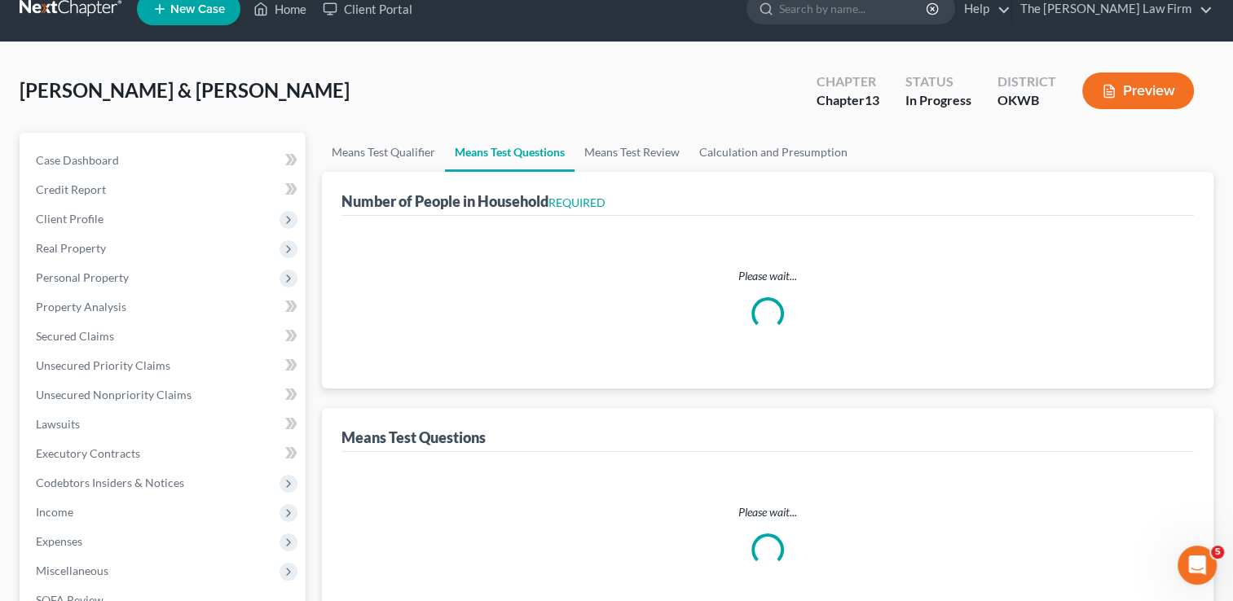
select select "1"
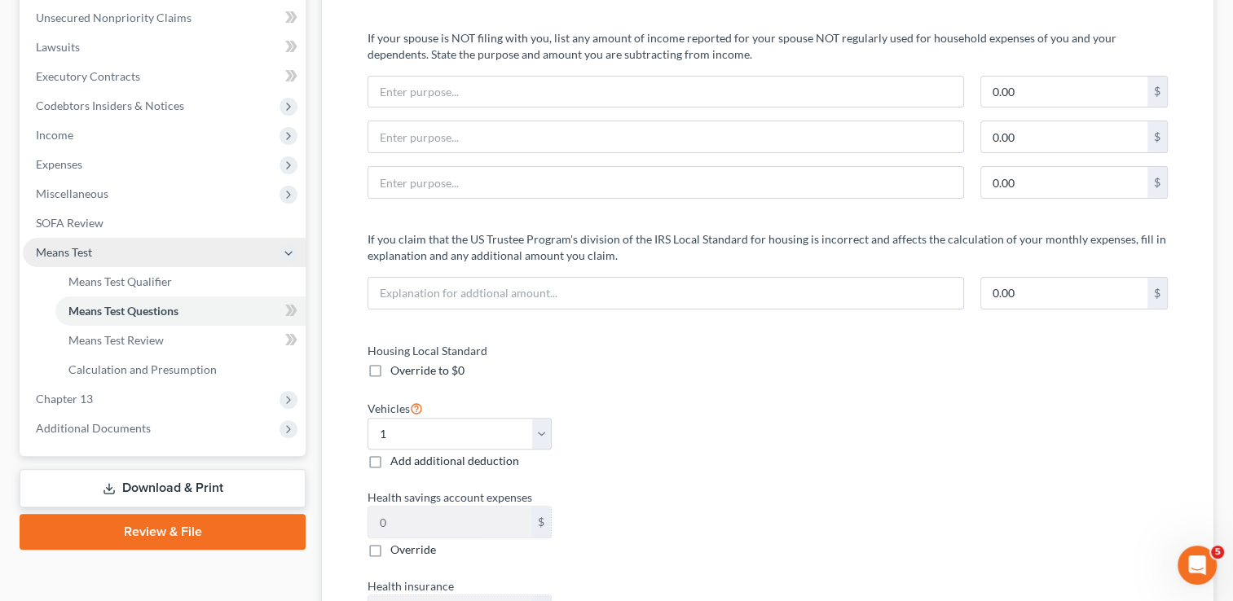
scroll to position [297, 0]
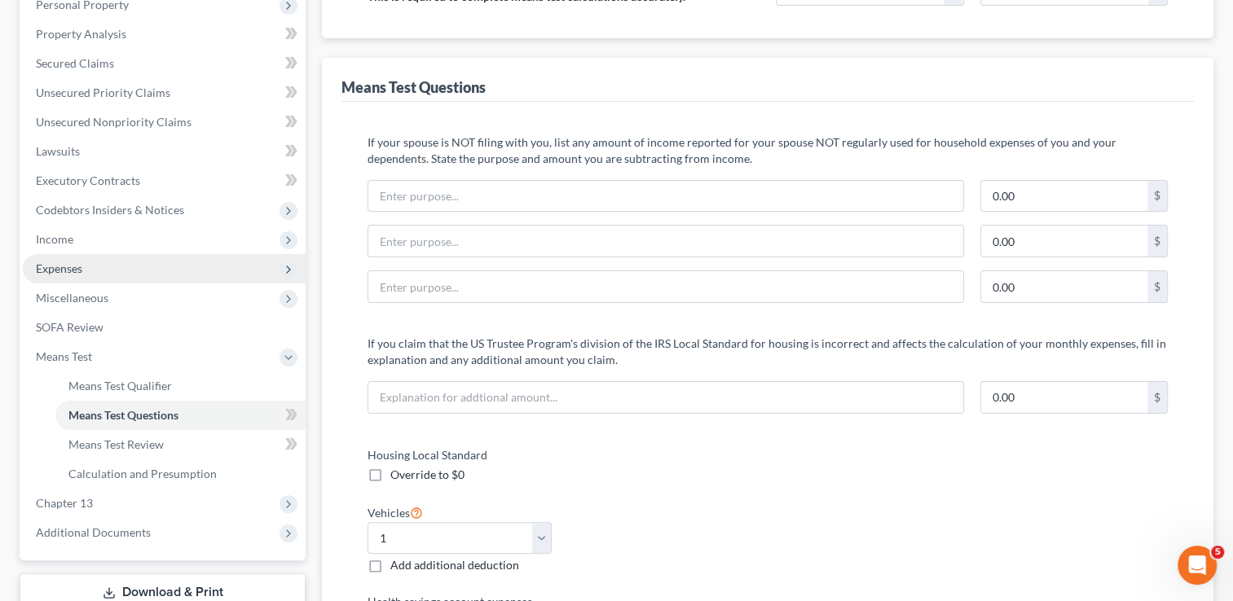
click at [53, 269] on span "Expenses" at bounding box center [59, 269] width 46 height 14
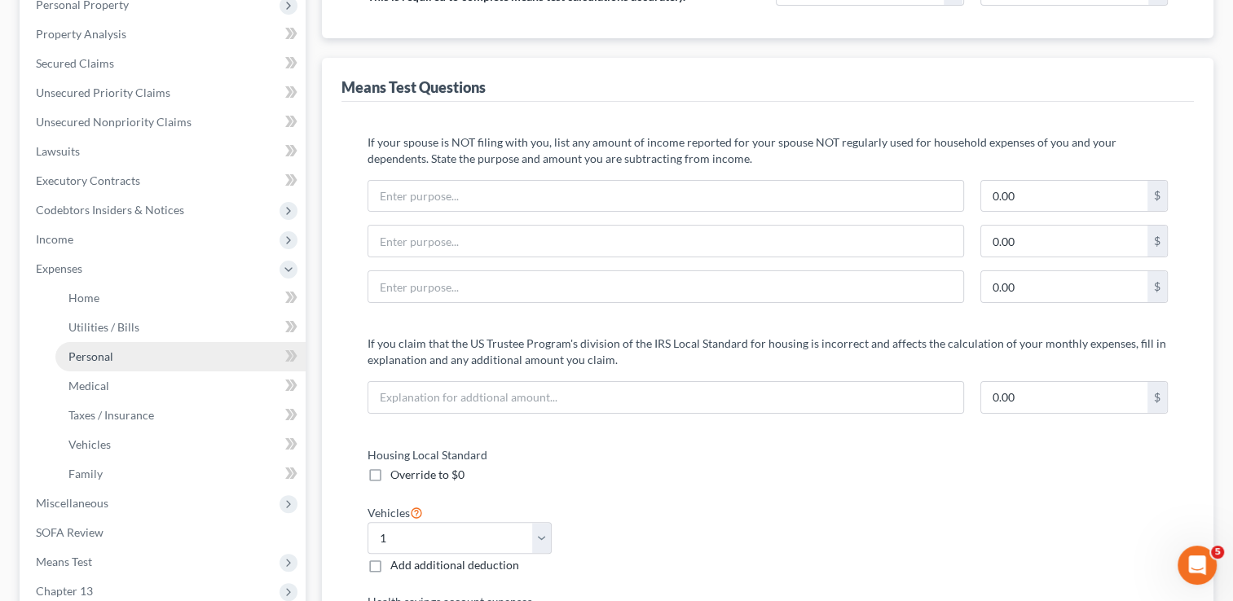
click at [91, 356] on span "Personal" at bounding box center [90, 357] width 45 height 14
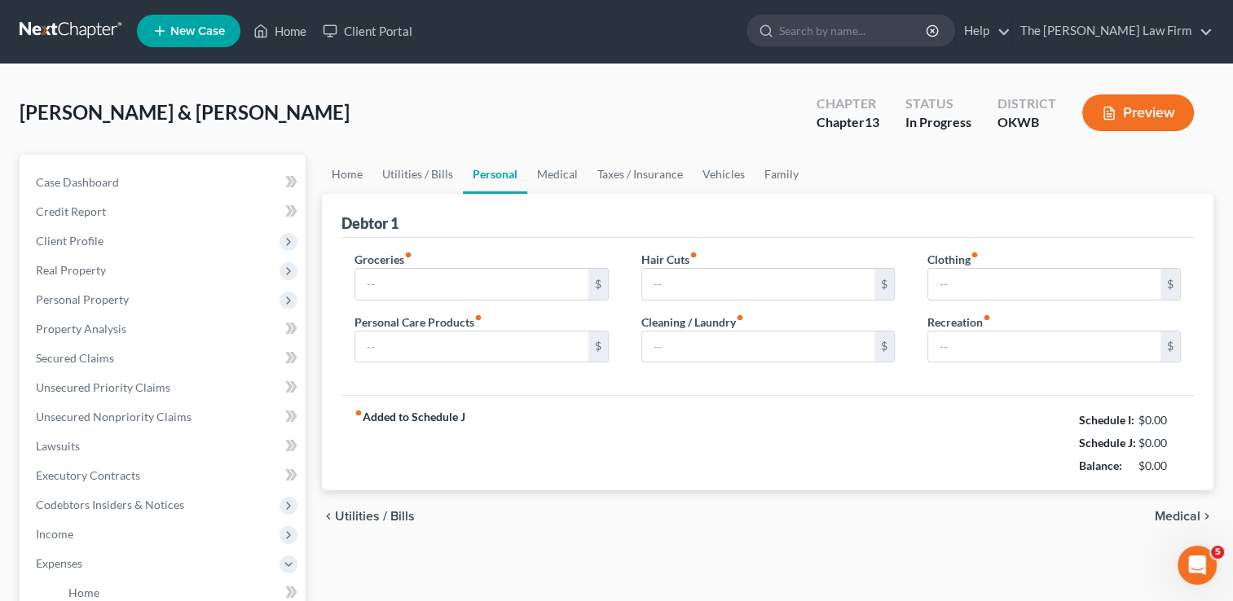
type input "0.00"
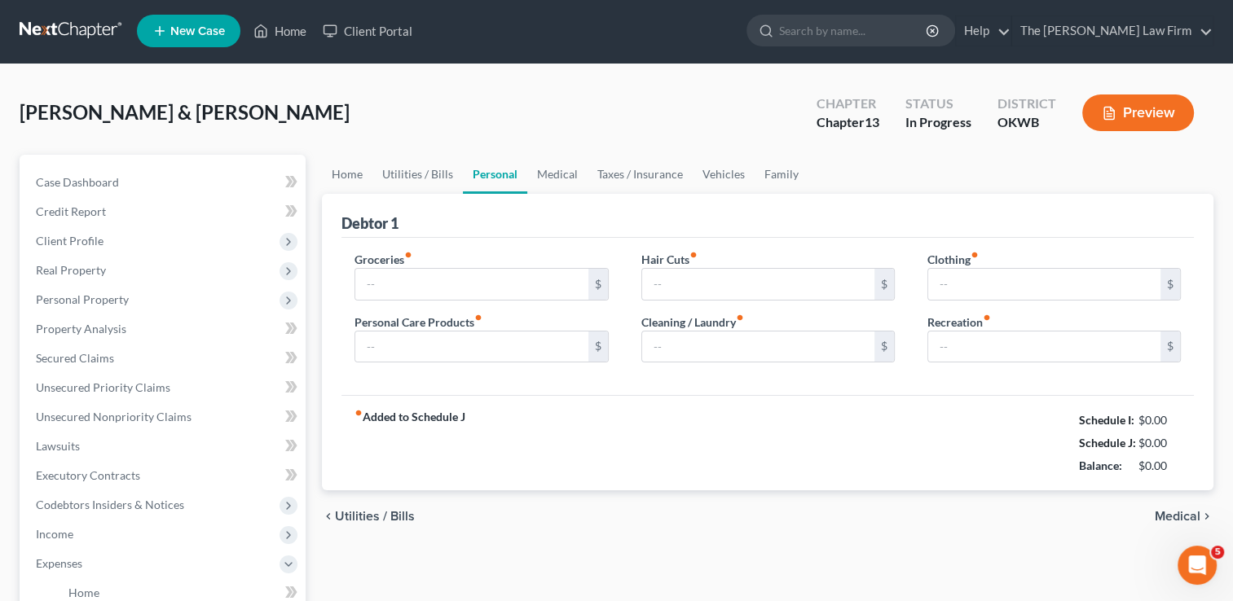
type input "0.00"
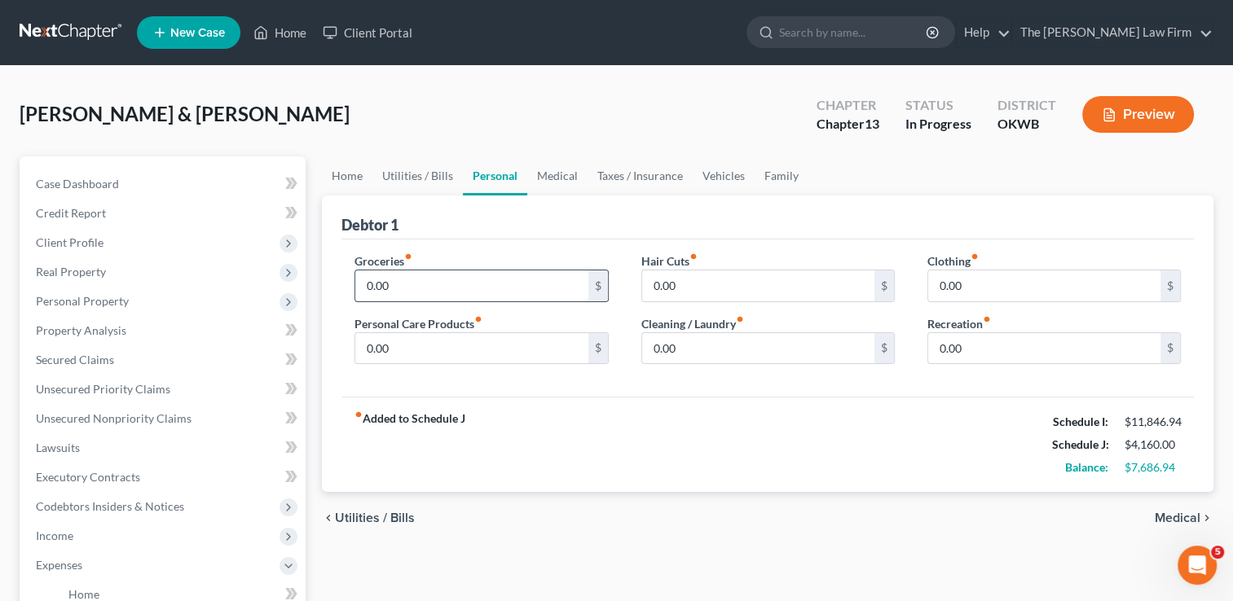
click at [427, 289] on input "0.00" at bounding box center [471, 286] width 232 height 31
type input "800.00"
click at [407, 343] on input "0.00" at bounding box center [471, 348] width 232 height 31
type input "60.00"
click at [693, 341] on input "0.00" at bounding box center [758, 348] width 232 height 31
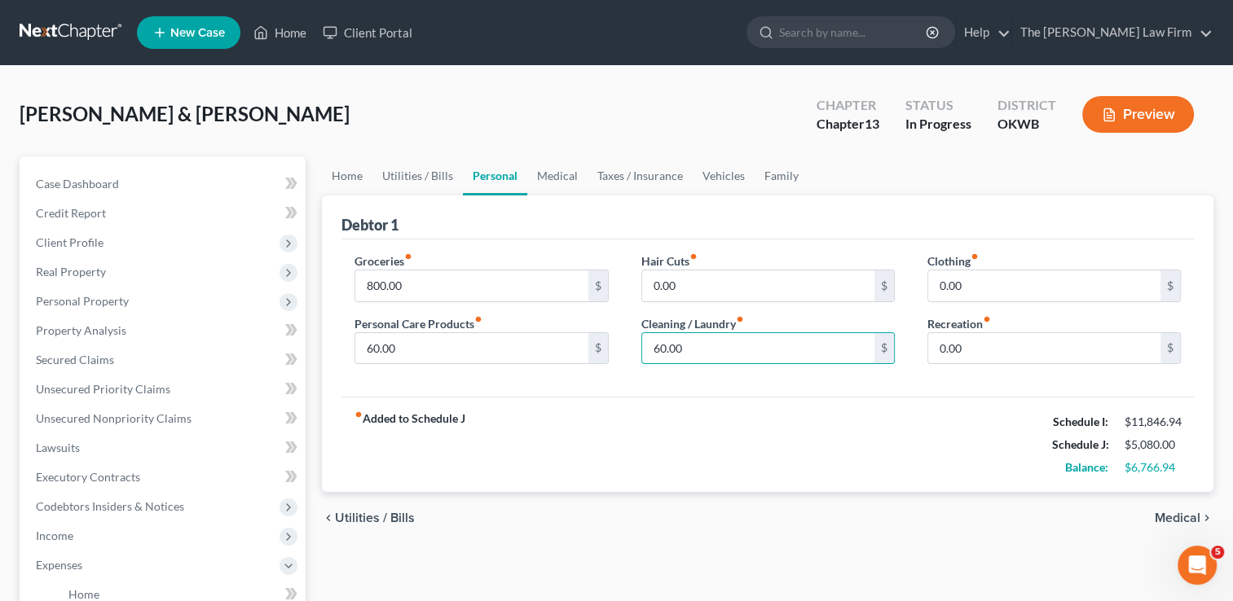
type input "60.00"
click at [769, 385] on div "Groceries fiber_manual_record 800.00 $ Personal Care Products fiber_manual_reco…" at bounding box center [767, 319] width 852 height 158
click at [997, 285] on input "0.00" at bounding box center [1044, 286] width 232 height 31
type input "40.00"
click at [874, 191] on ul "Home Utilities / Bills Personal Medical Taxes / Insurance Vehicles Family" at bounding box center [767, 175] width 891 height 39
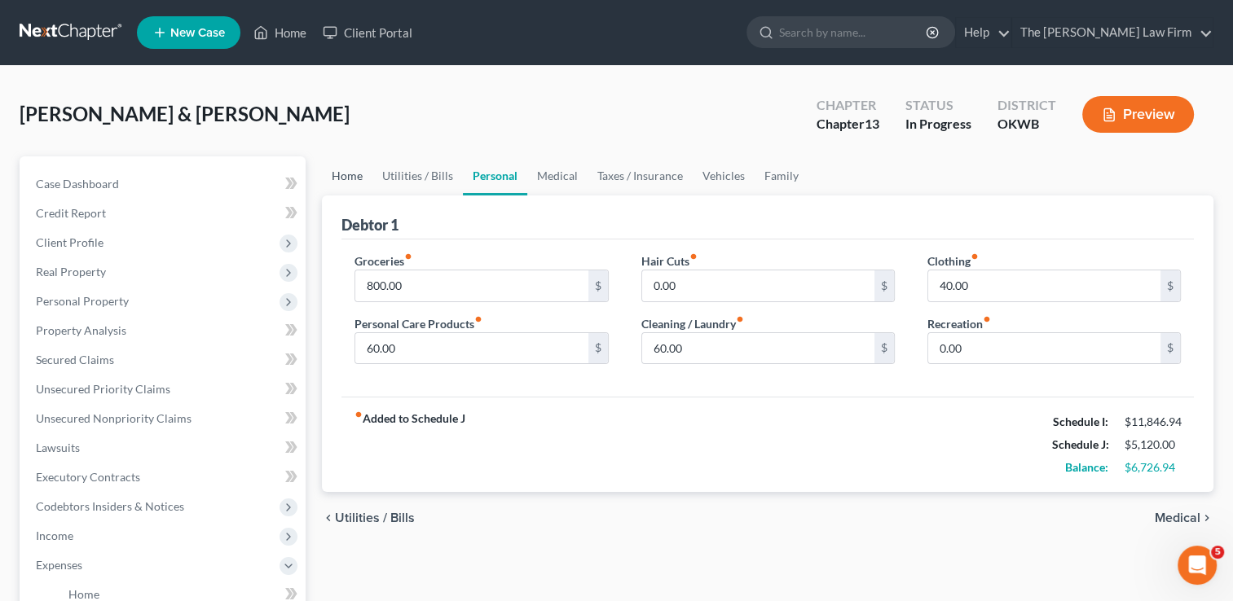
click at [346, 174] on link "Home" at bounding box center [347, 175] width 51 height 39
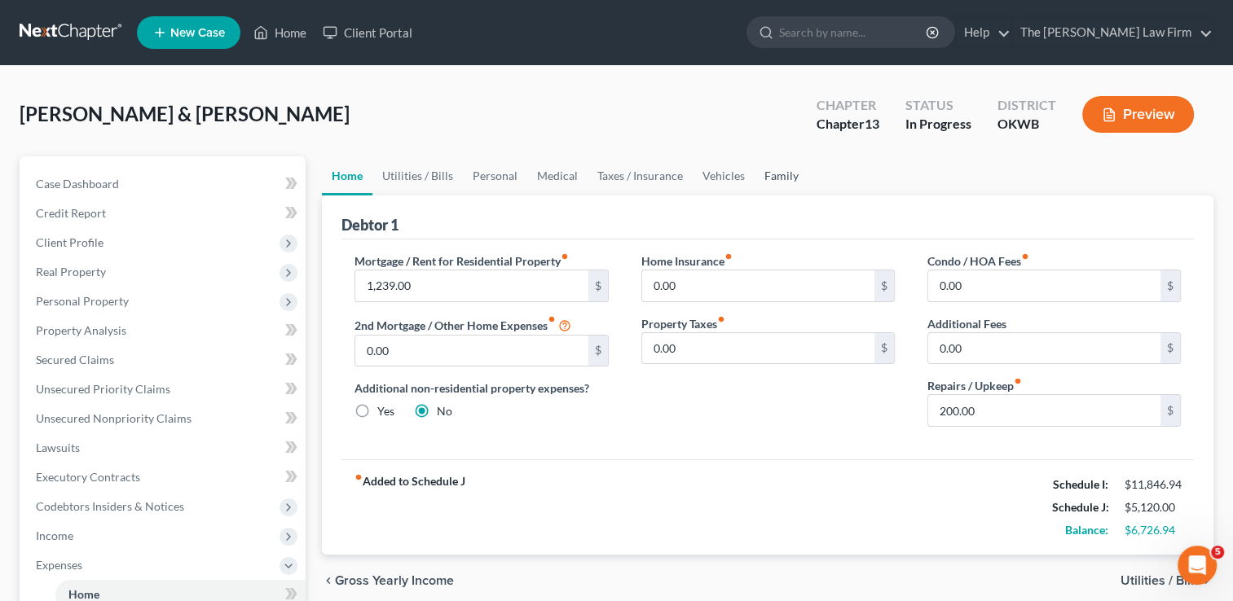
click at [782, 174] on link "Family" at bounding box center [782, 175] width 54 height 39
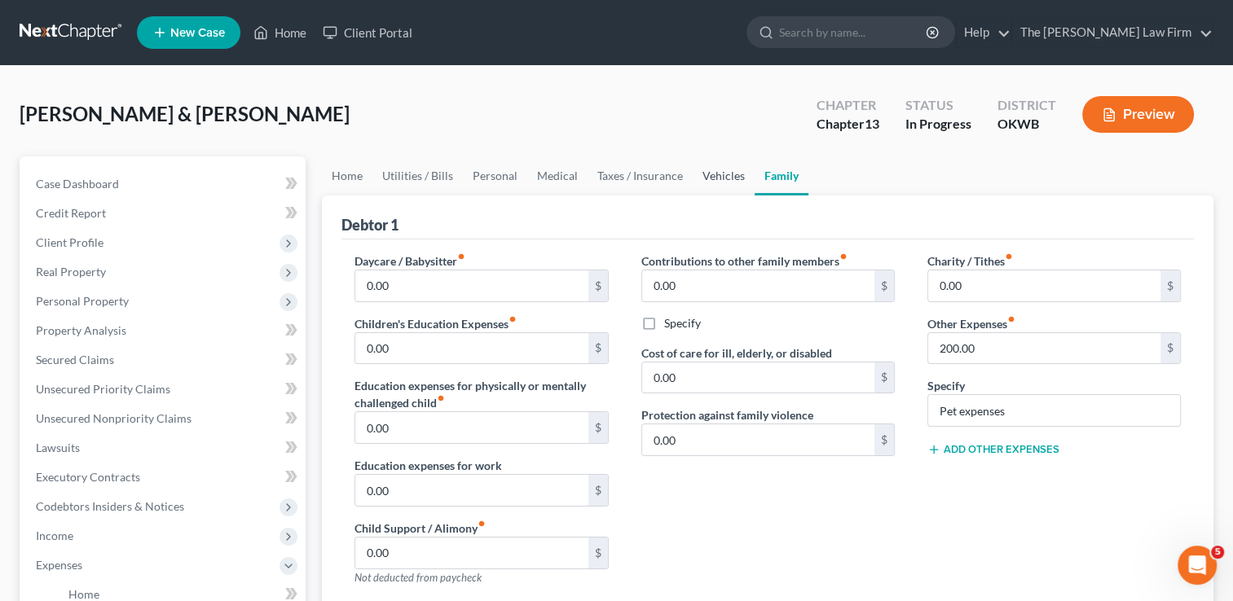
click at [711, 175] on link "Vehicles" at bounding box center [724, 175] width 62 height 39
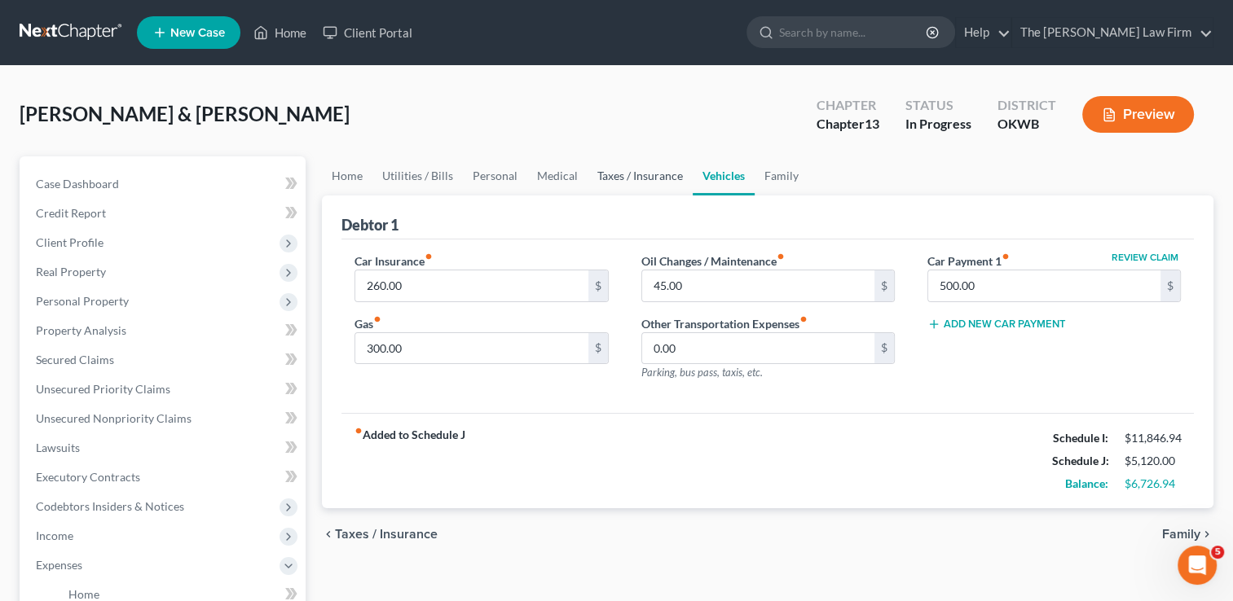
click at [636, 180] on link "Taxes / Insurance" at bounding box center [639, 175] width 105 height 39
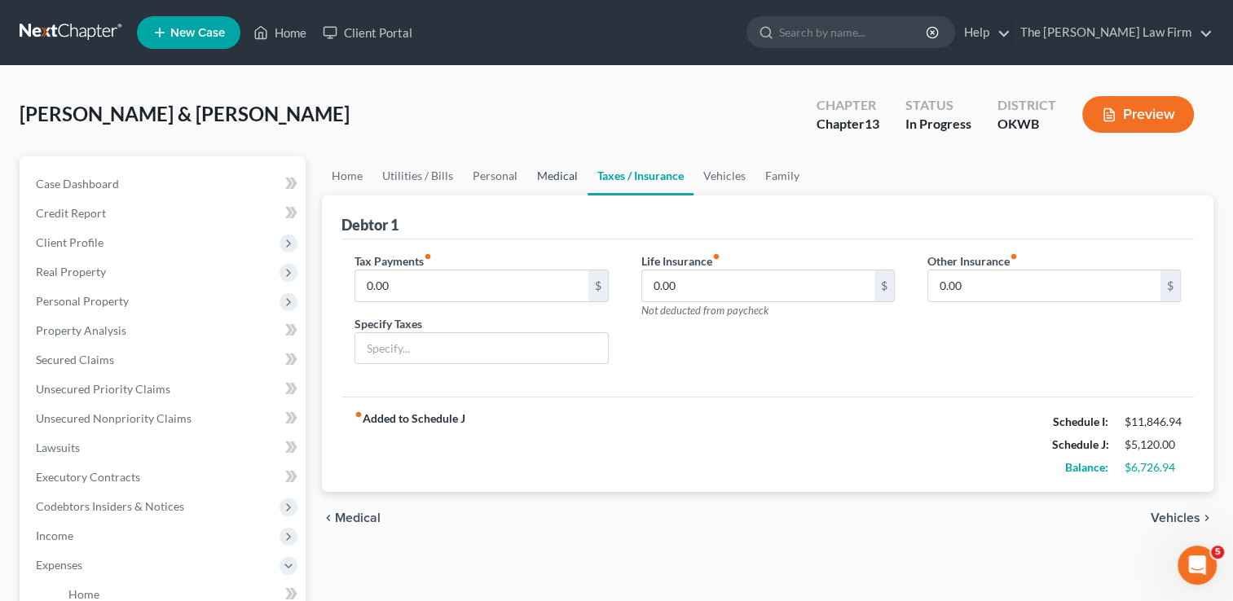
click at [558, 181] on link "Medical" at bounding box center [557, 175] width 60 height 39
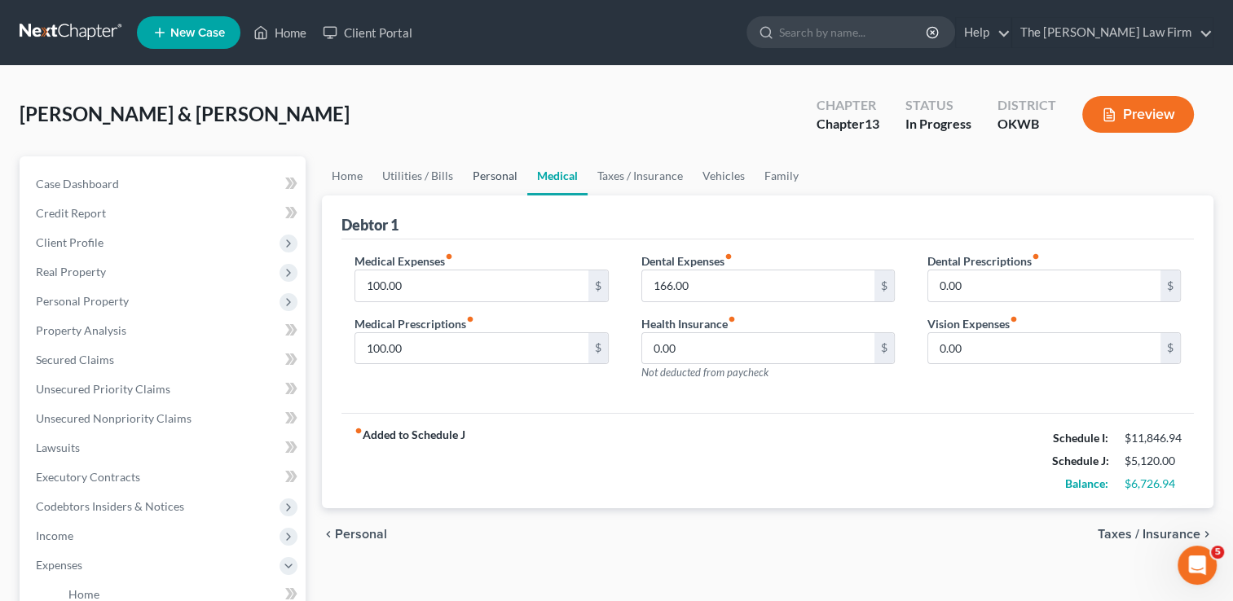
click at [480, 174] on link "Personal" at bounding box center [495, 175] width 64 height 39
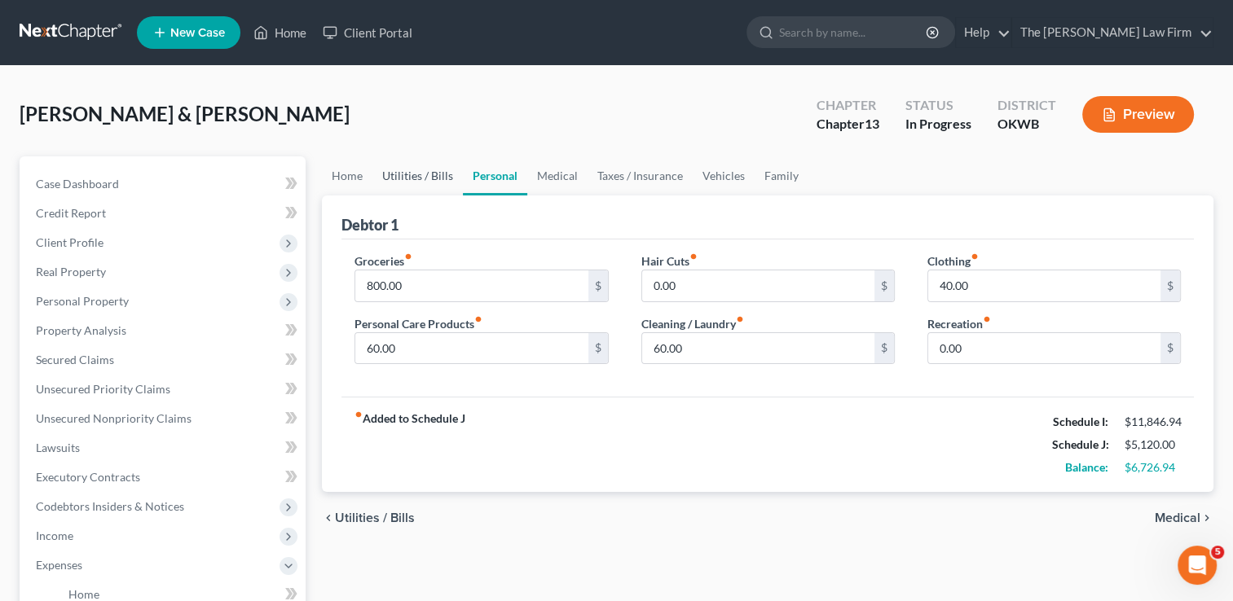
click at [417, 173] on link "Utilities / Bills" at bounding box center [417, 175] width 90 height 39
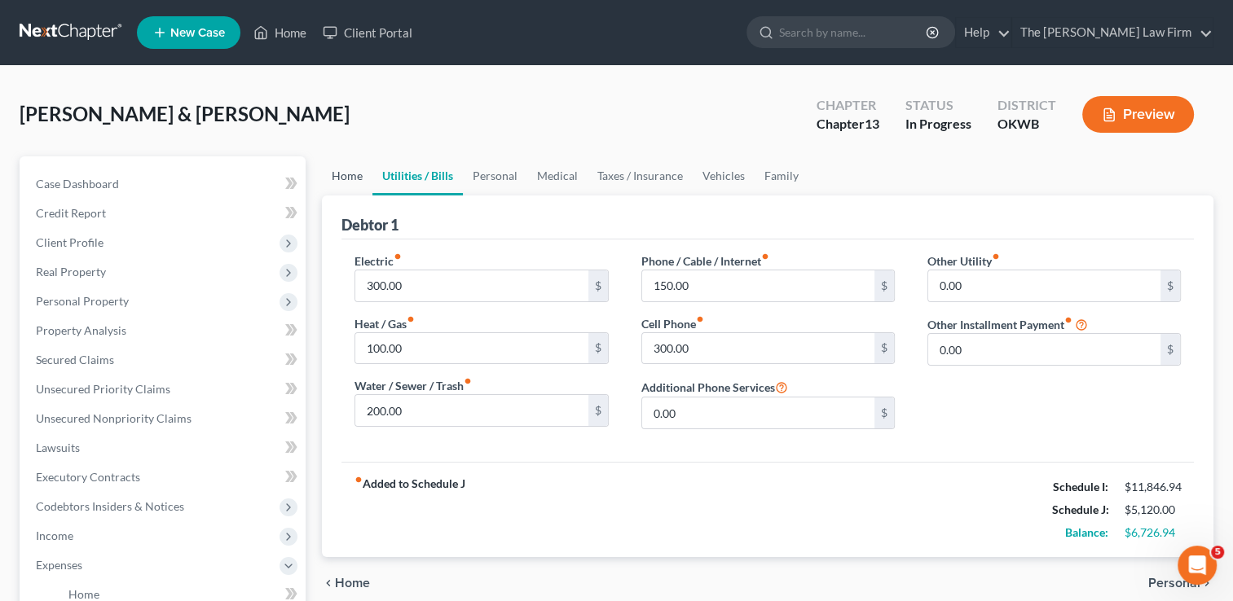
click at [351, 168] on link "Home" at bounding box center [347, 175] width 51 height 39
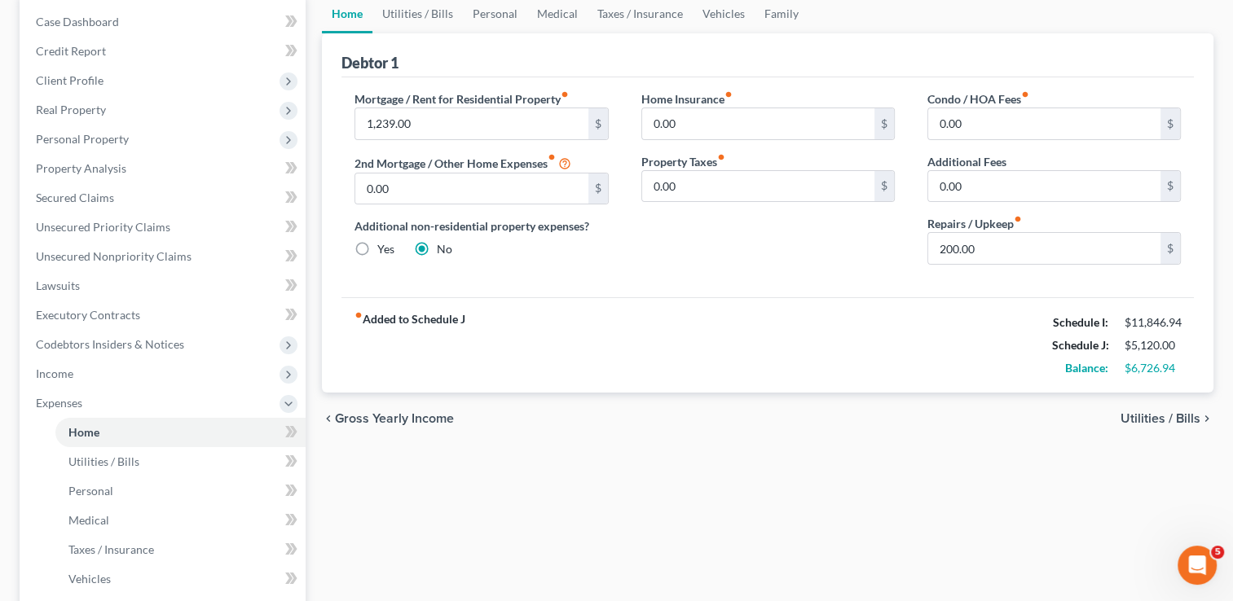
scroll to position [163, 0]
click at [59, 372] on span "Income" at bounding box center [54, 373] width 37 height 14
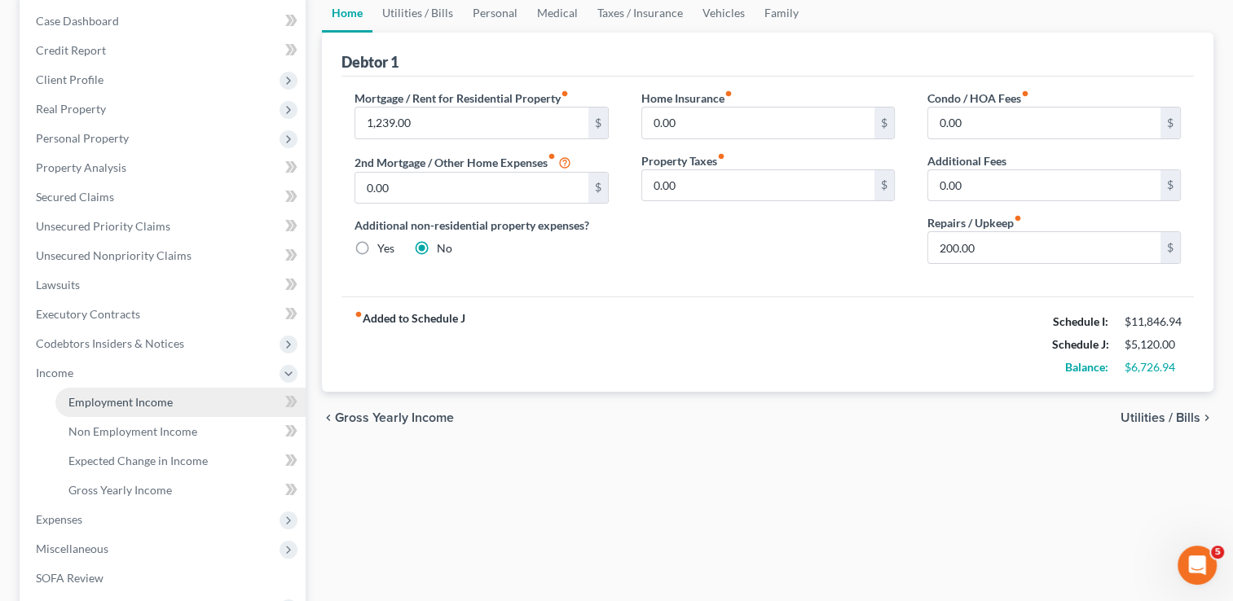
click at [143, 401] on span "Employment Income" at bounding box center [120, 402] width 104 height 14
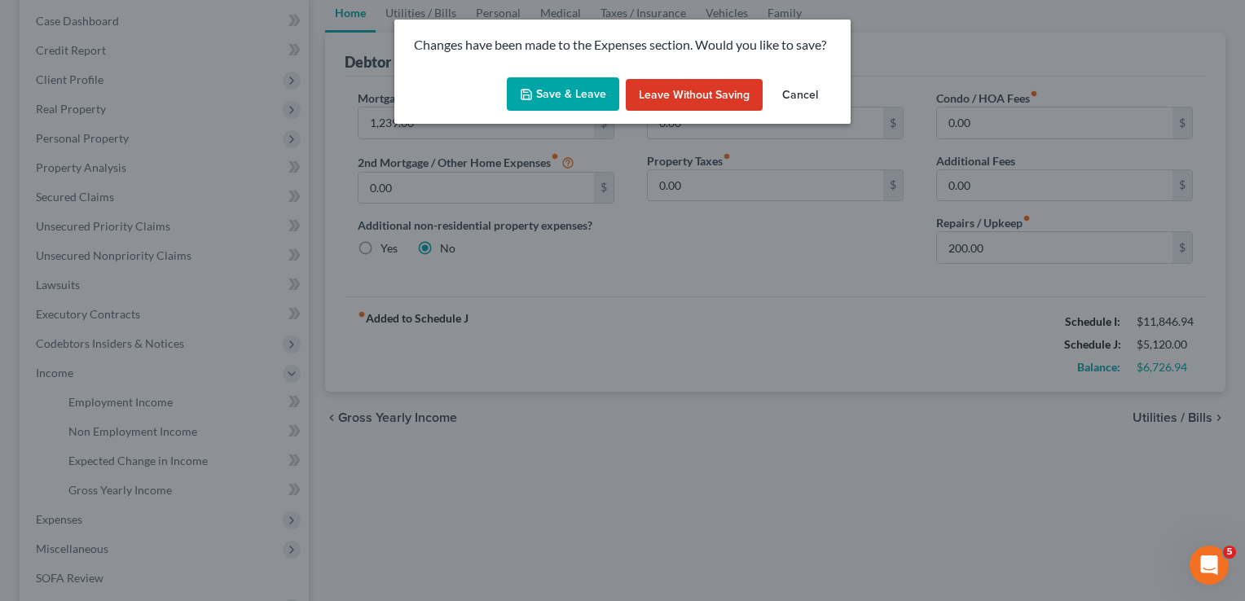
click at [569, 73] on div "Save & Leave Leave without Saving Cancel" at bounding box center [622, 98] width 456 height 54
click at [573, 86] on button "Save & Leave" at bounding box center [563, 94] width 112 height 34
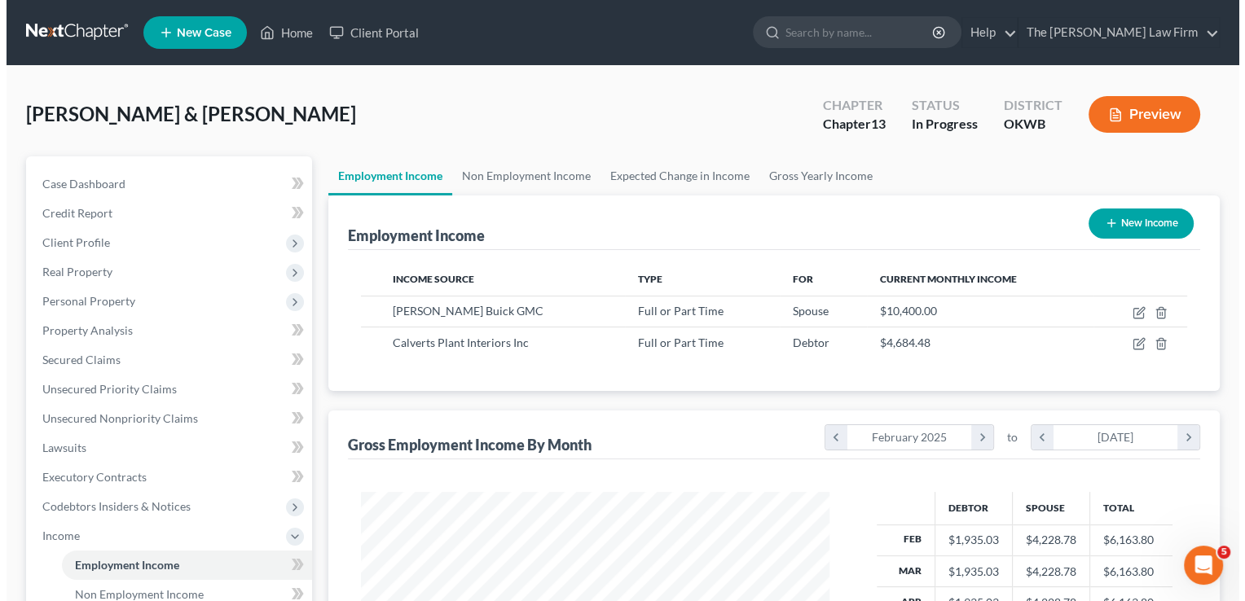
scroll to position [290, 501]
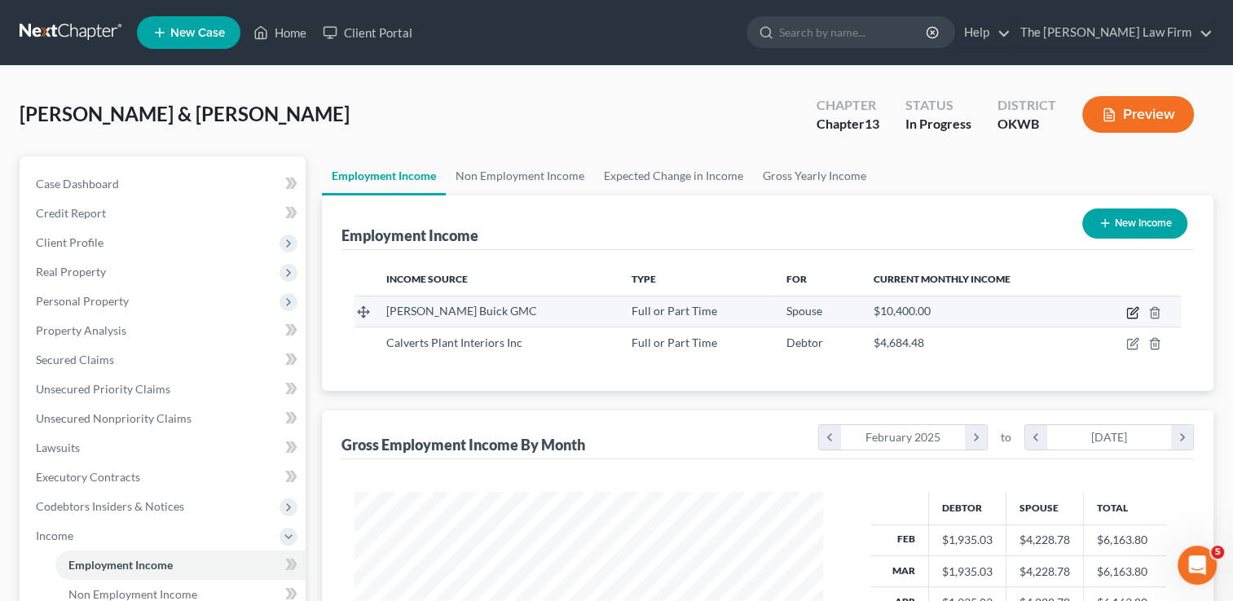
click at [1126, 314] on icon "button" at bounding box center [1132, 312] width 13 height 13
select select "0"
select select "37"
select select "3"
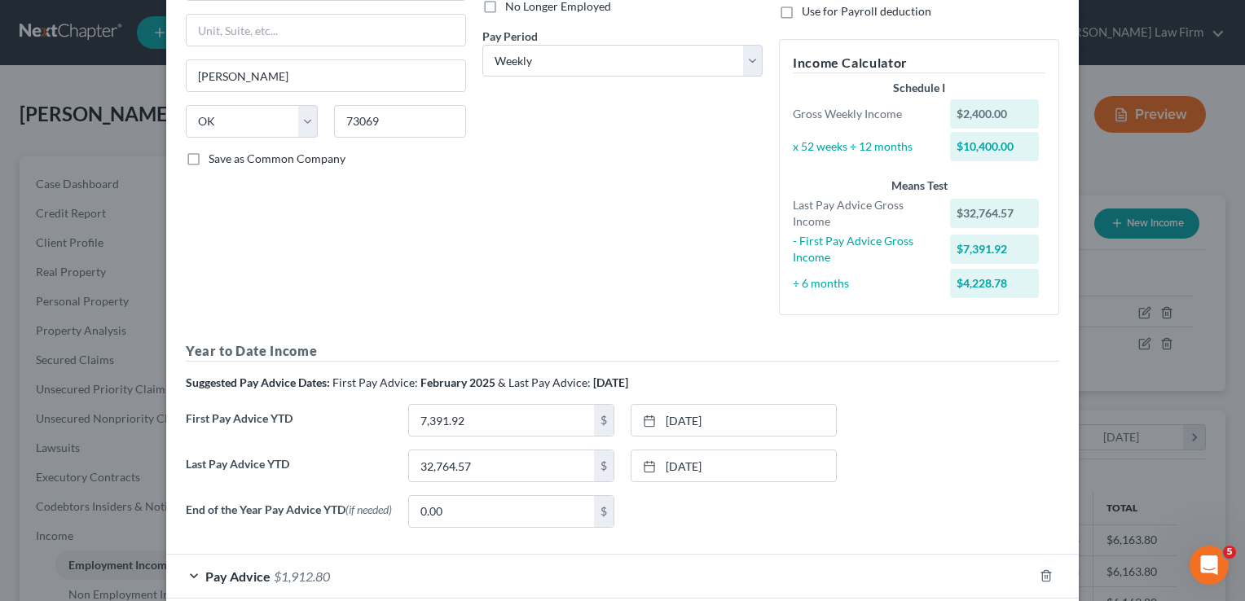
scroll to position [319, 0]
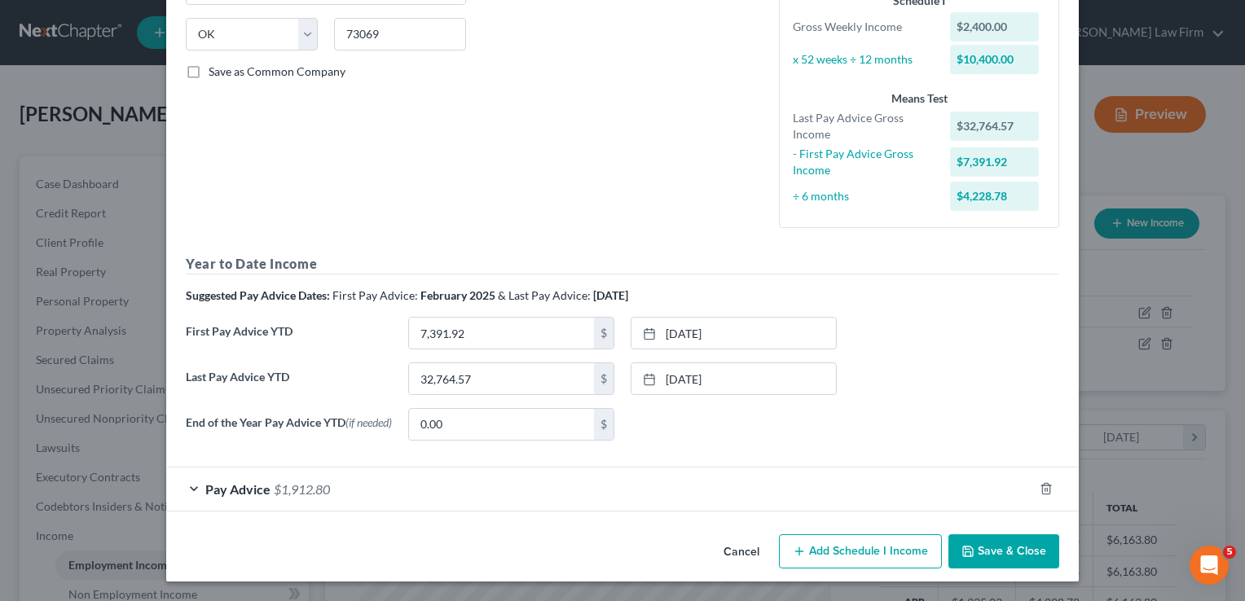
click at [411, 508] on div "Pay Advice $1,912.80" at bounding box center [599, 489] width 867 height 43
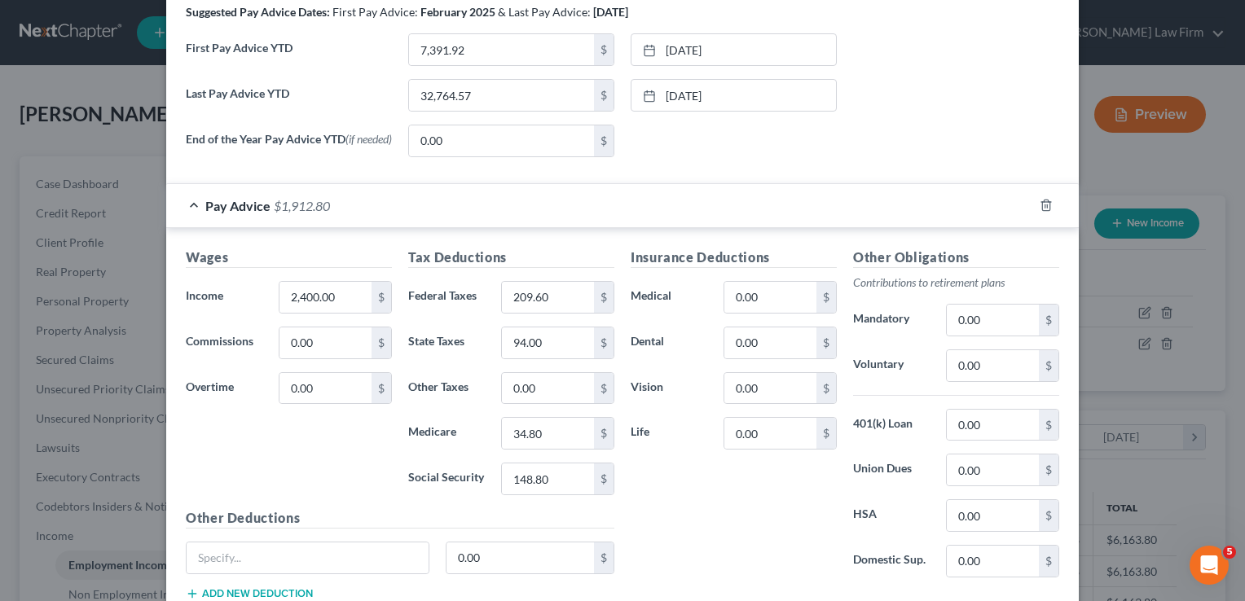
scroll to position [652, 0]
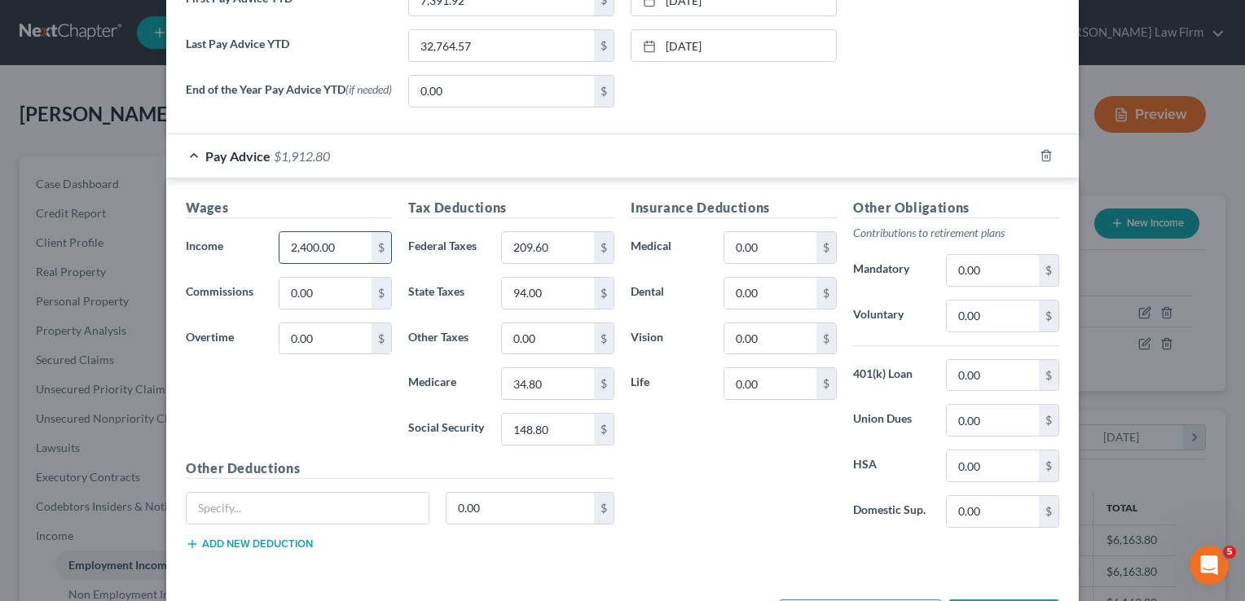
click at [339, 251] on input "2,400.00" at bounding box center [325, 247] width 92 height 31
type input "500.00"
click at [554, 249] on input "209.60" at bounding box center [548, 247] width 92 height 31
click at [554, 293] on input "94.00" at bounding box center [548, 293] width 92 height 31
type input "4.00"
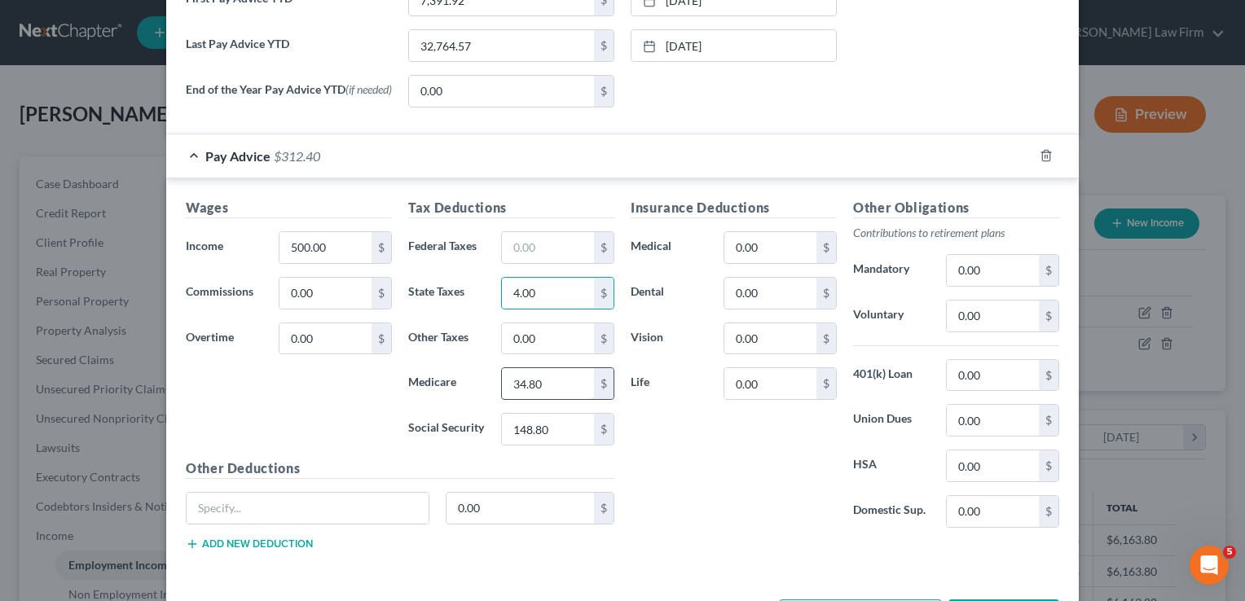
click at [548, 383] on input "34.80" at bounding box center [548, 383] width 92 height 31
type input "7.25"
click at [551, 425] on input "148.80" at bounding box center [548, 429] width 92 height 31
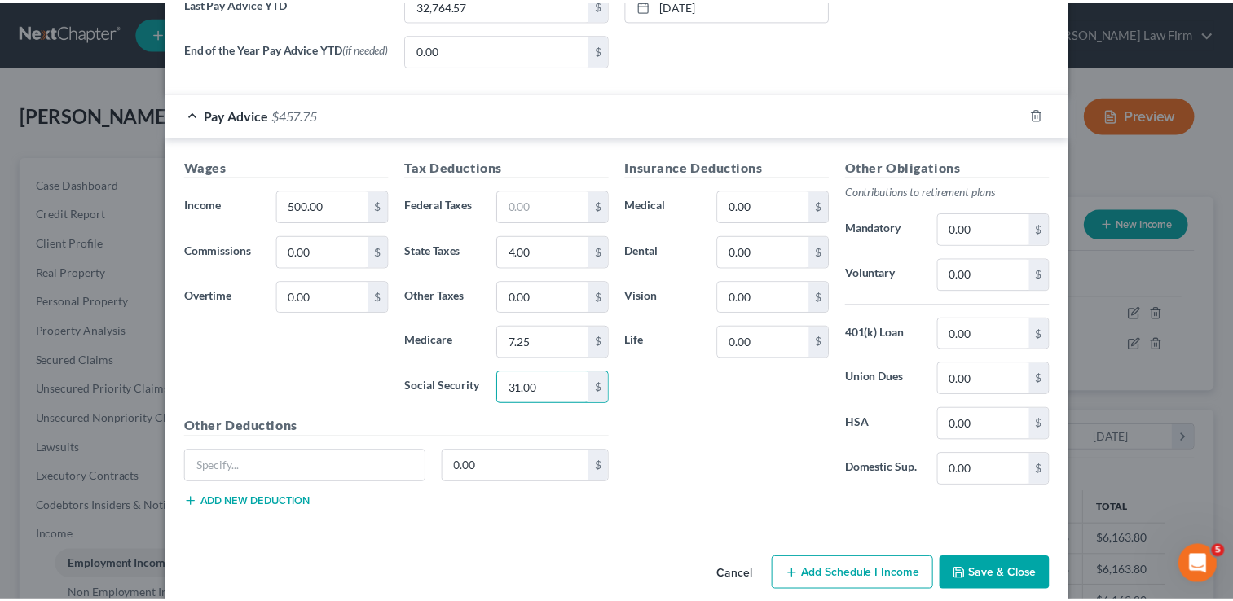
scroll to position [715, 0]
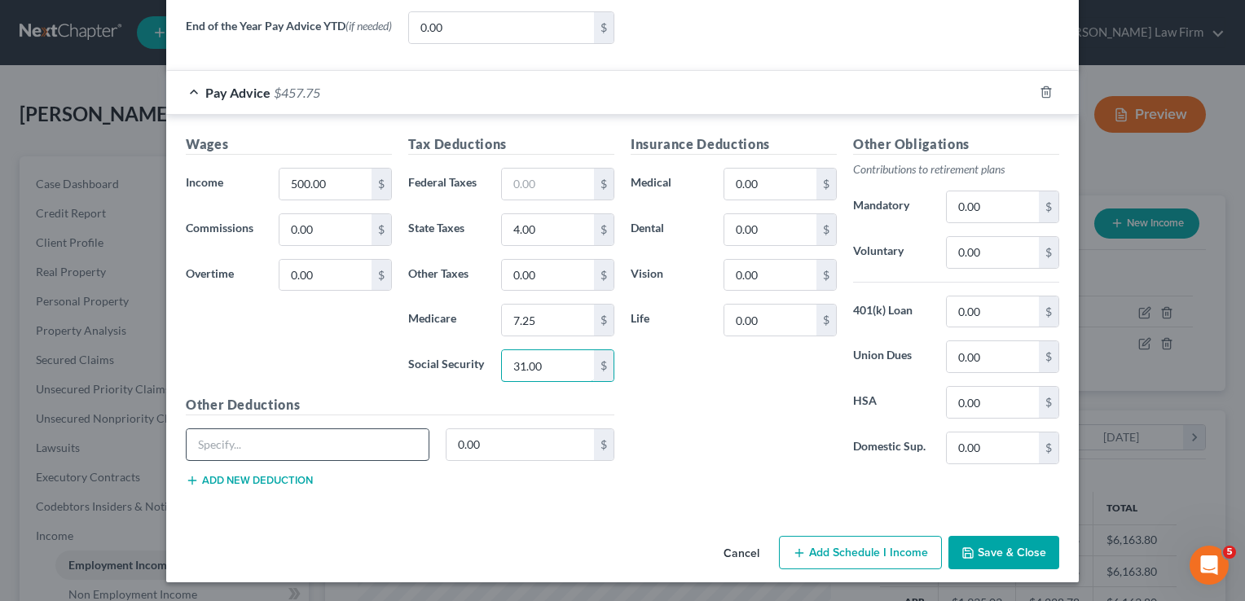
type input "31.00"
click at [353, 442] on input "text" at bounding box center [308, 444] width 242 height 31
type input "uniform"
type input "25.00"
click at [996, 557] on button "Save & Close" at bounding box center [1003, 553] width 111 height 34
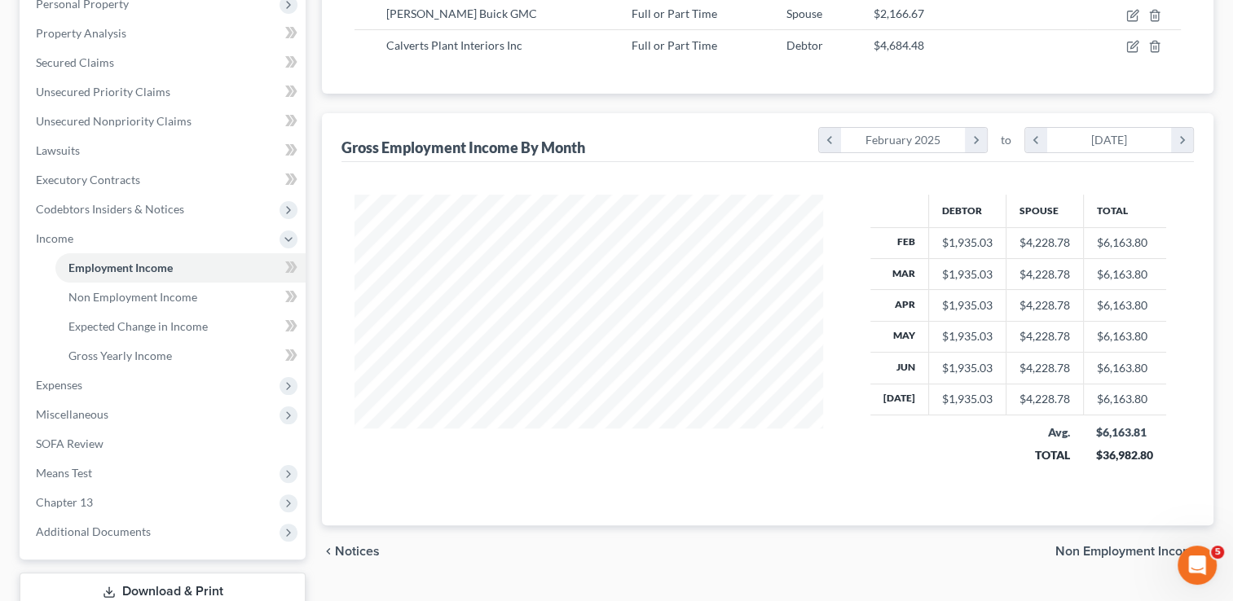
scroll to position [326, 0]
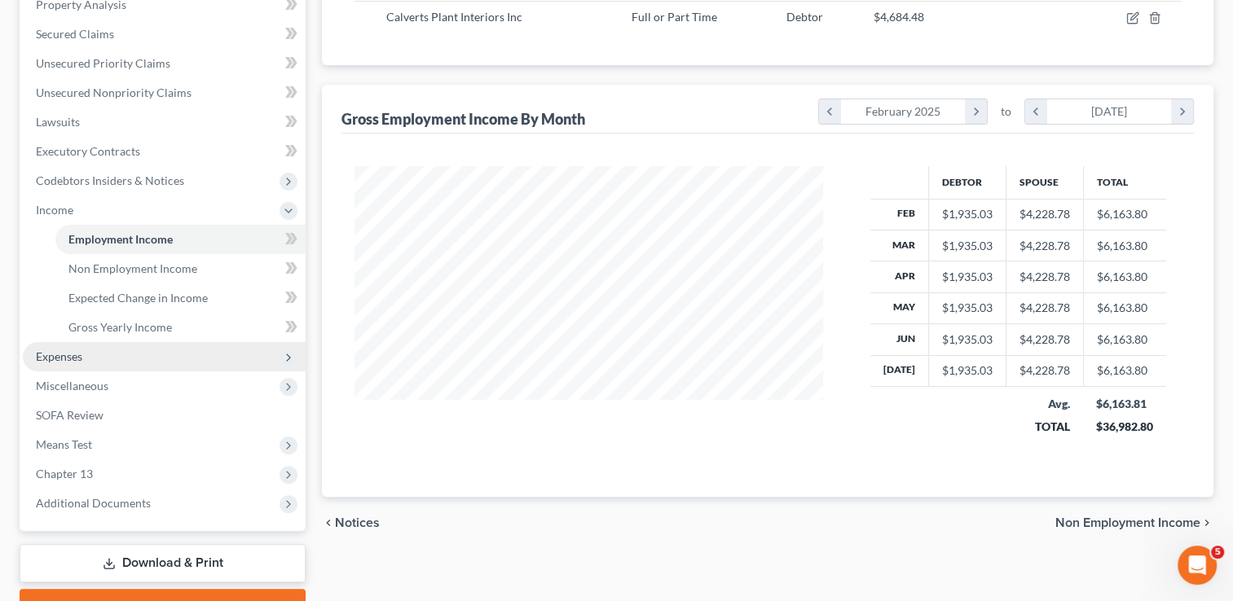
click at [59, 357] on span "Expenses" at bounding box center [59, 357] width 46 height 14
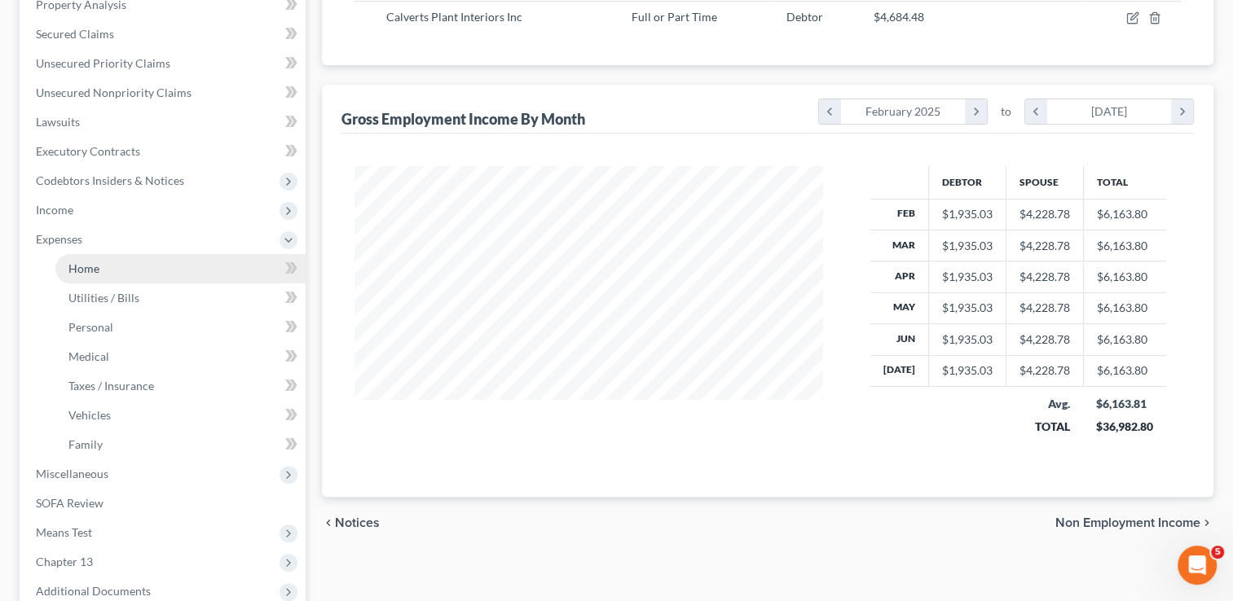
click at [103, 266] on link "Home" at bounding box center [180, 268] width 250 height 29
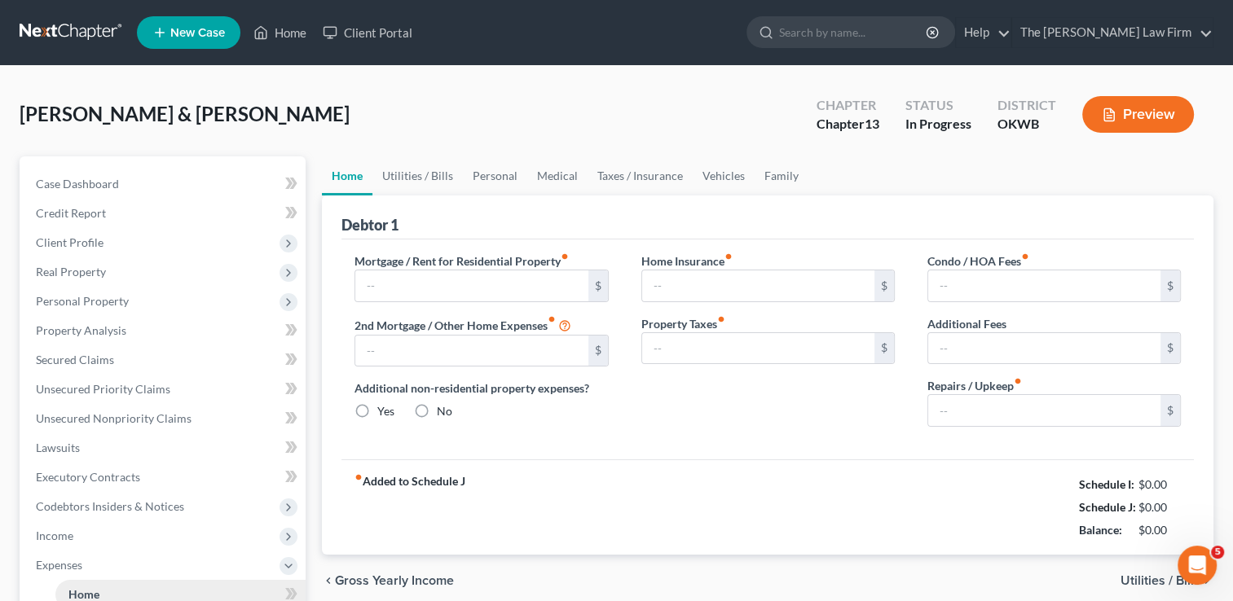
type input "1,239.00"
type input "0.00"
radio input "true"
type input "0.00"
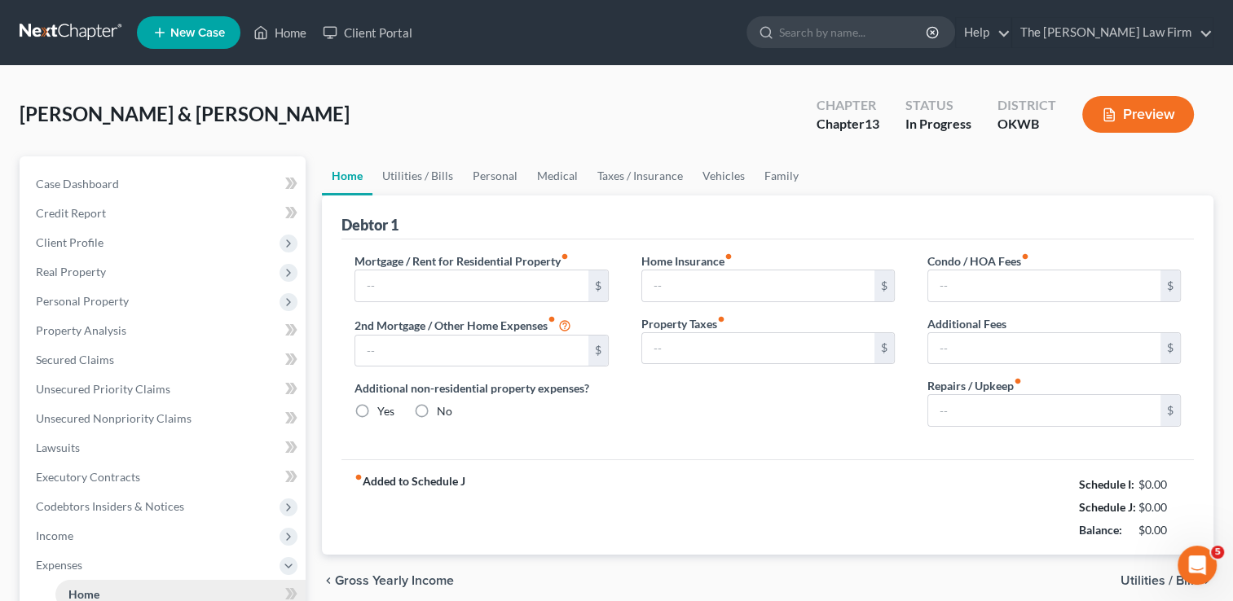
type input "0.00"
type input "200.00"
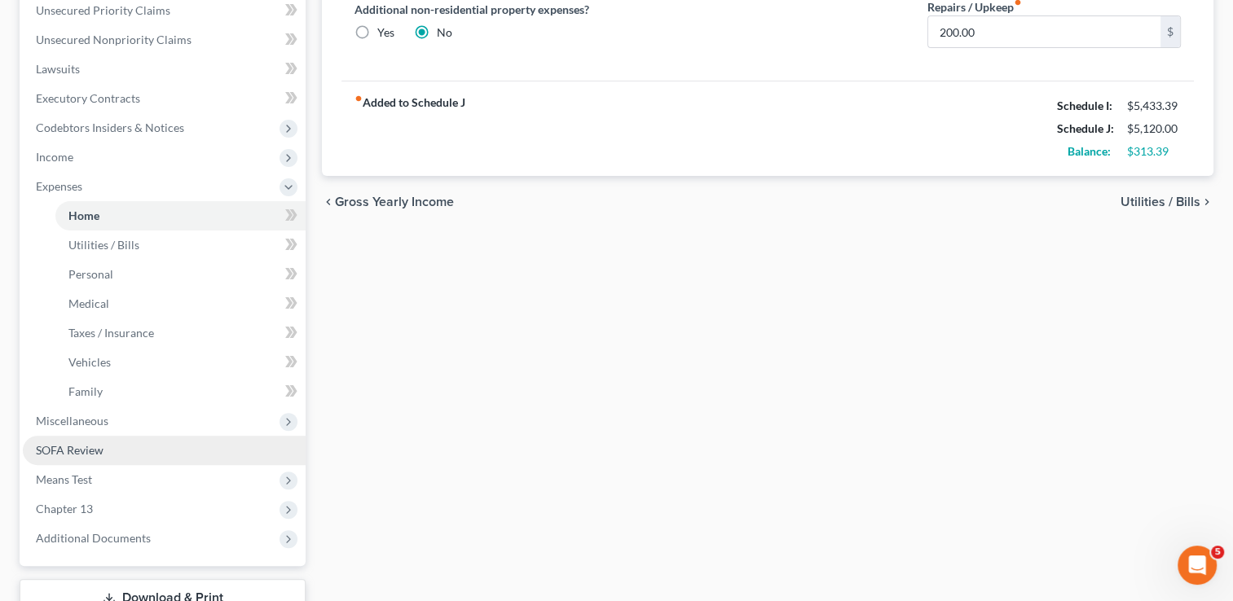
scroll to position [407, 0]
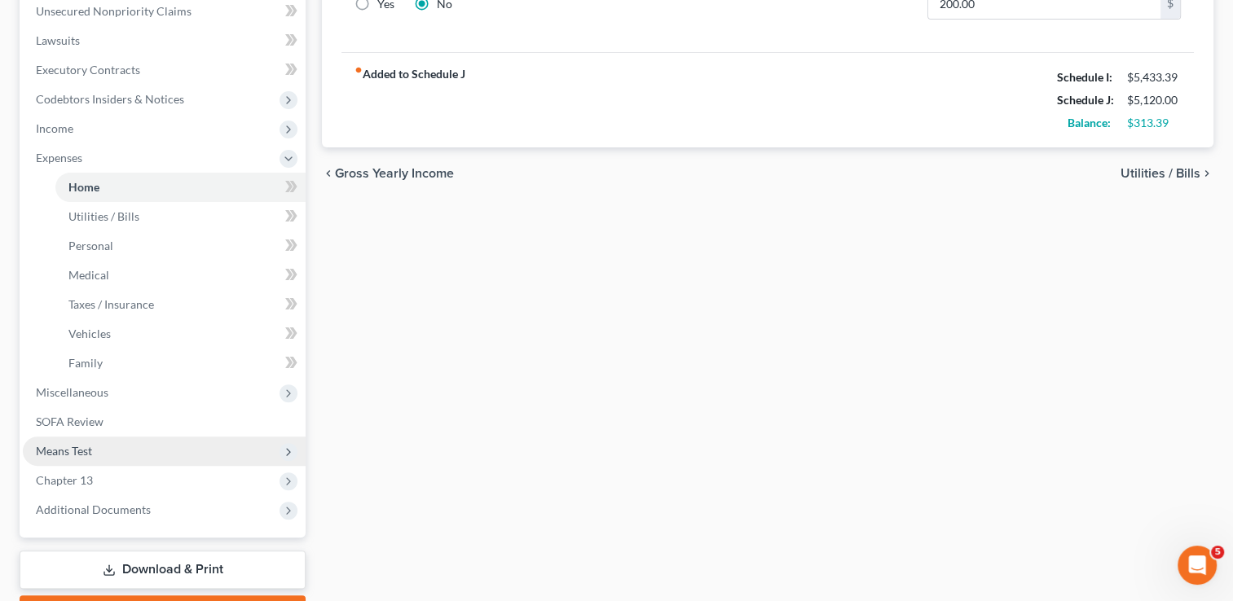
click at [74, 455] on span "Means Test" at bounding box center [64, 451] width 56 height 14
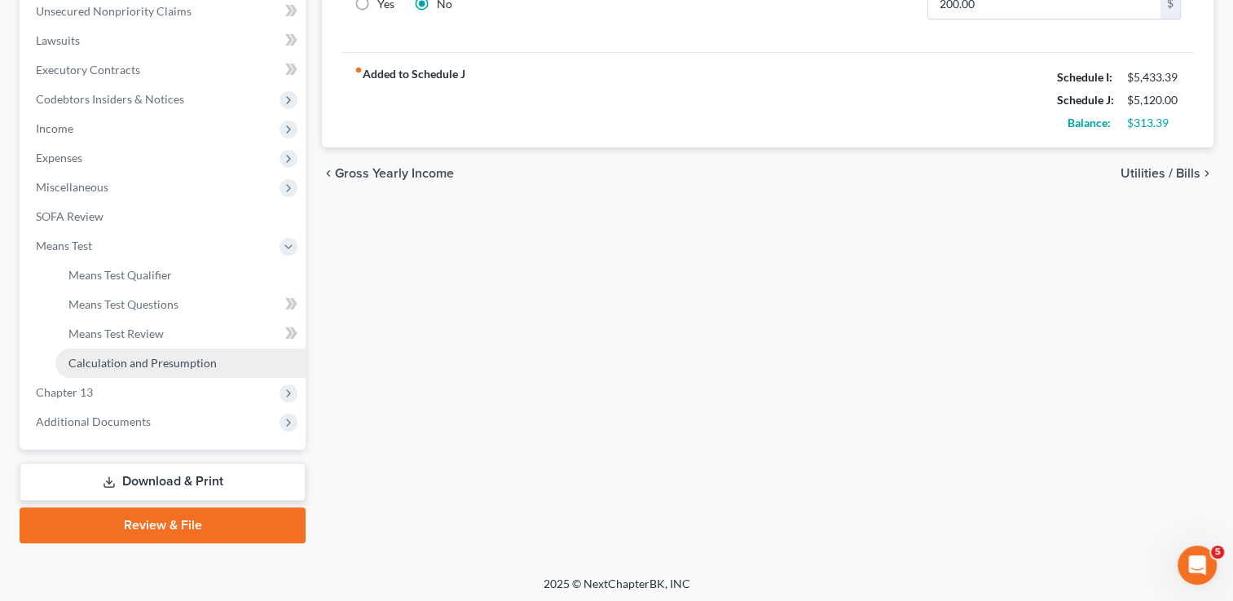
click at [136, 357] on span "Calculation and Presumption" at bounding box center [142, 363] width 148 height 14
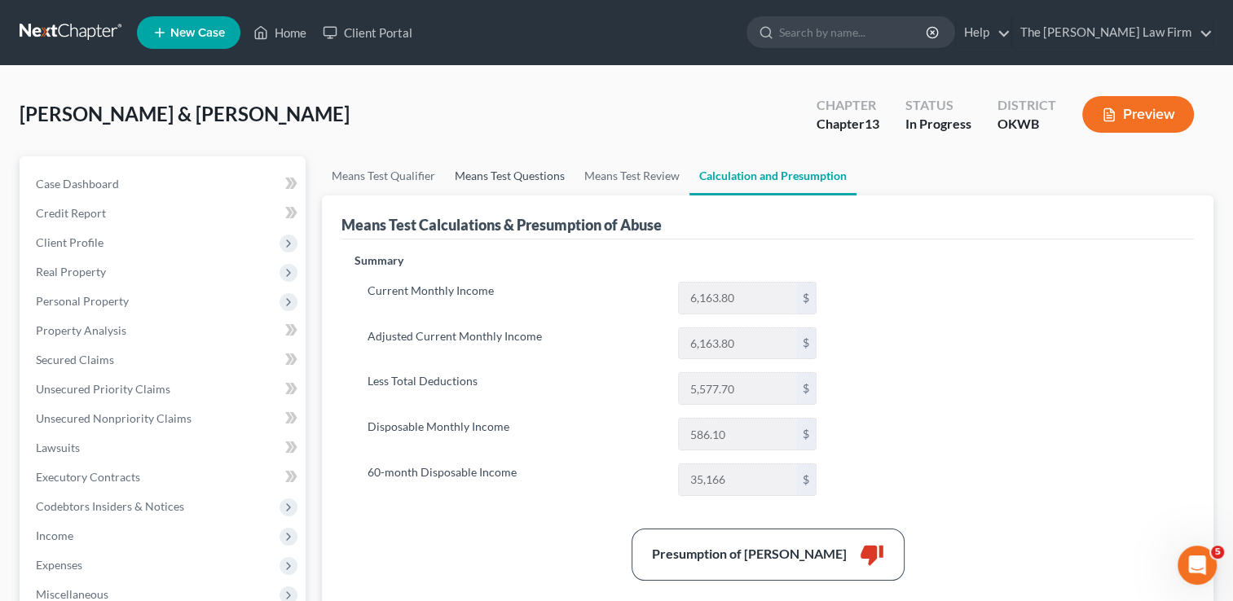
click at [496, 181] on link "Means Test Questions" at bounding box center [510, 175] width 130 height 39
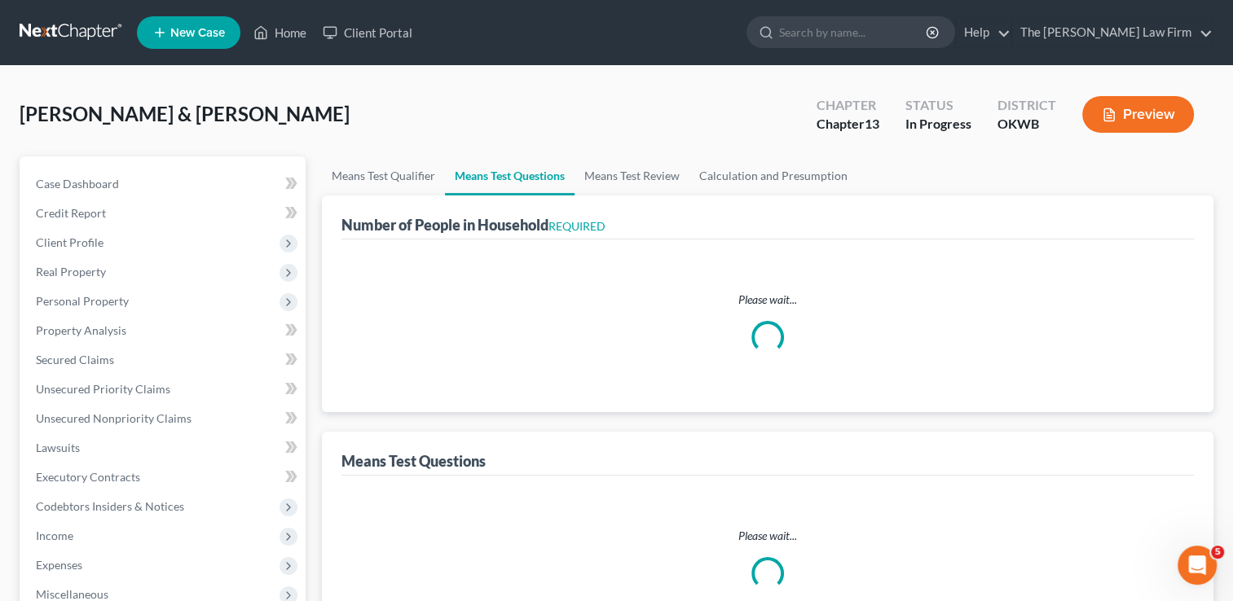
select select "0"
select select "60"
select select "1"
select select "60"
select select "2"
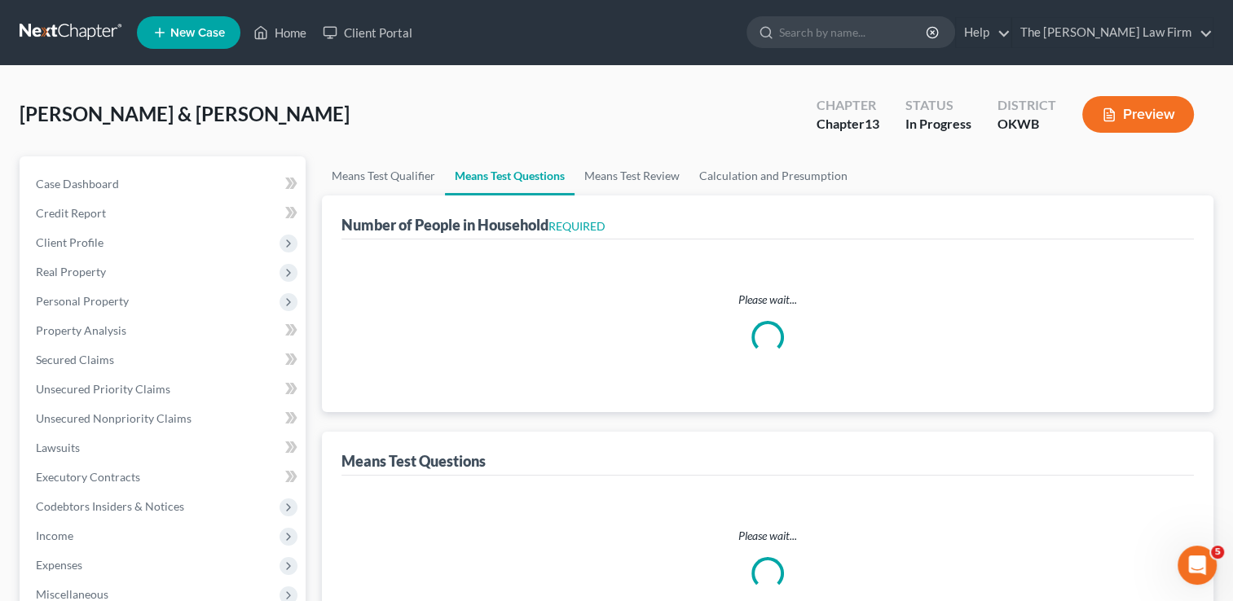
select select "1"
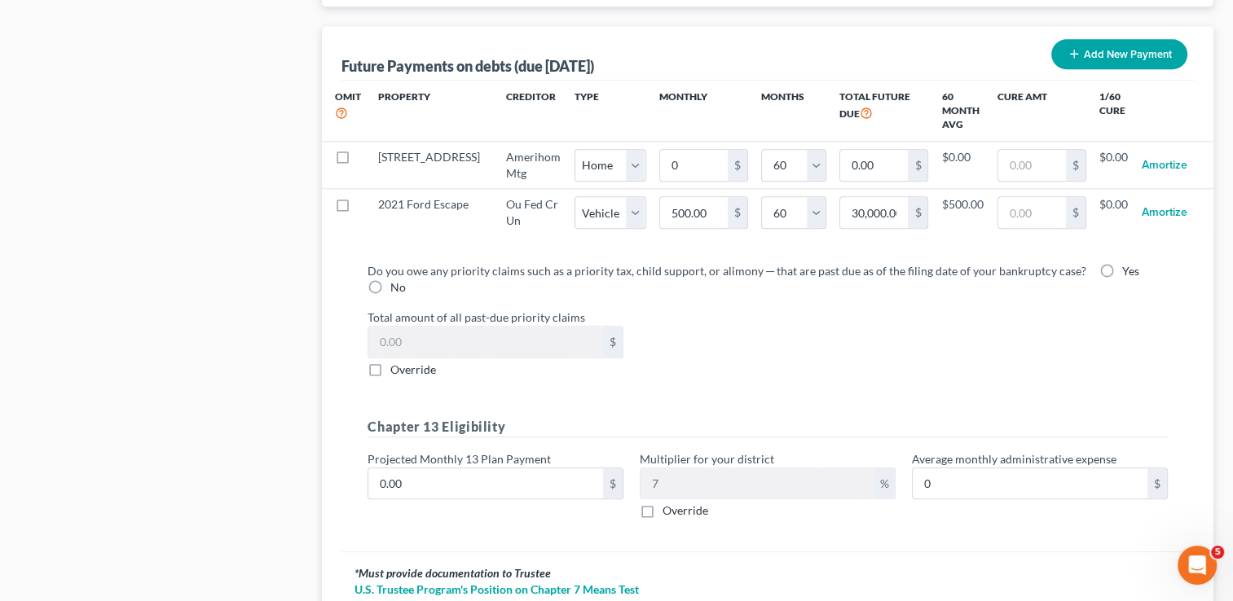
scroll to position [1763, 0]
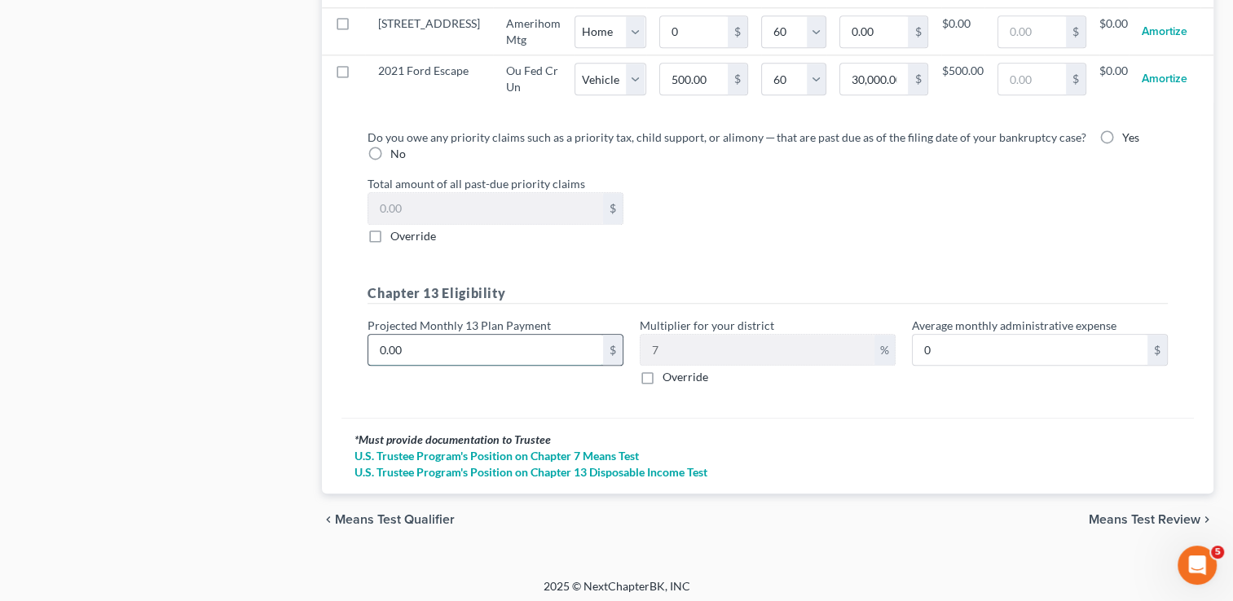
click at [459, 345] on input "0.00" at bounding box center [485, 350] width 235 height 31
click at [547, 264] on div "Do you owe any priority claims such as a priority tax, child support, or alimon…" at bounding box center [767, 264] width 826 height 271
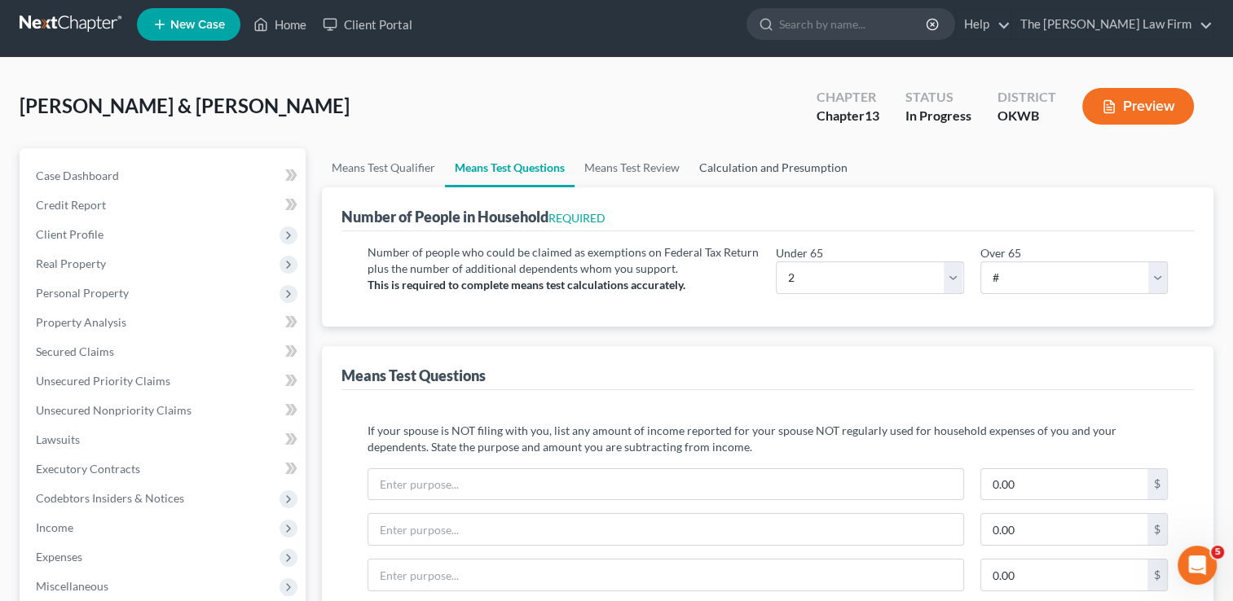
scroll to position [0, 0]
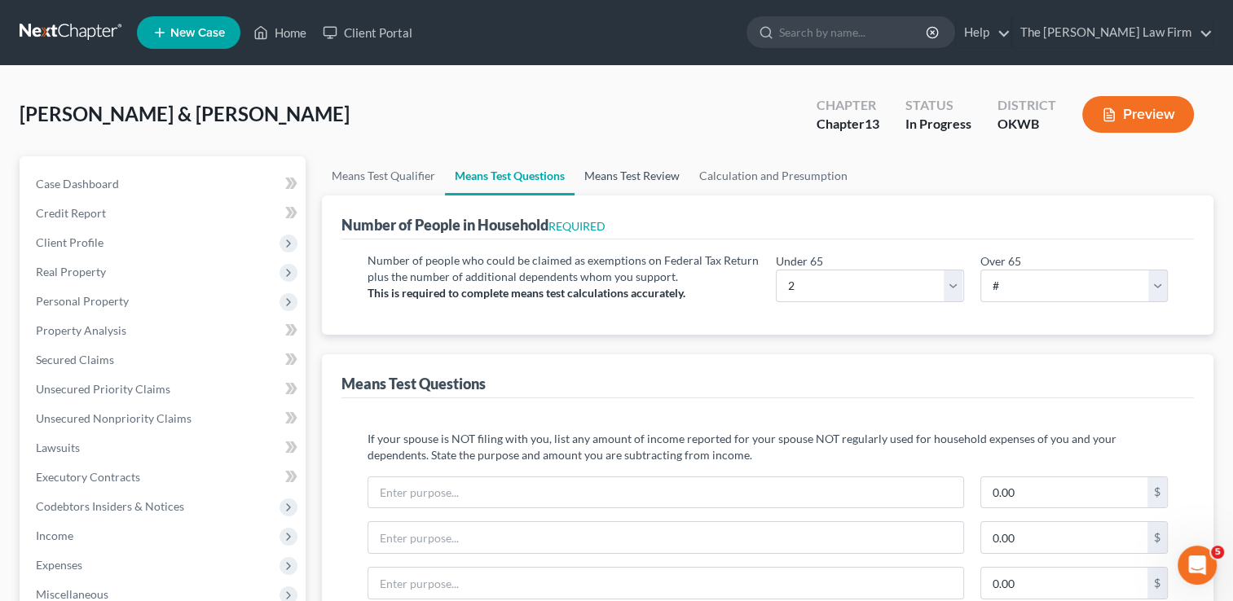
click at [617, 175] on link "Means Test Review" at bounding box center [631, 175] width 115 height 39
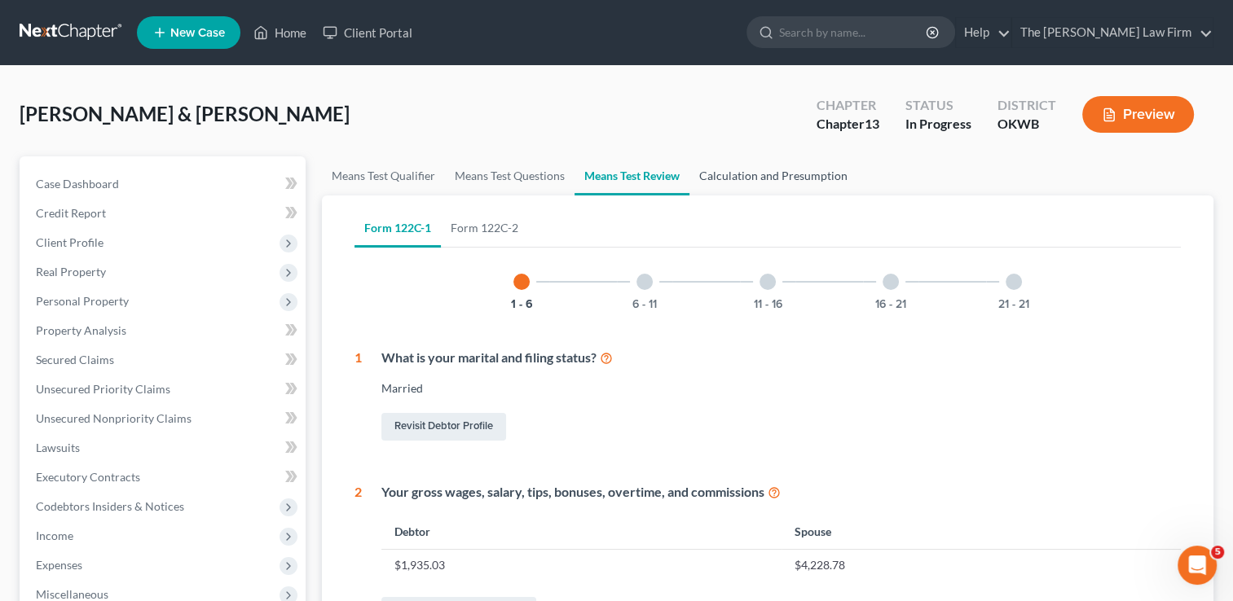
click at [745, 178] on link "Calculation and Presumption" at bounding box center [773, 175] width 168 height 39
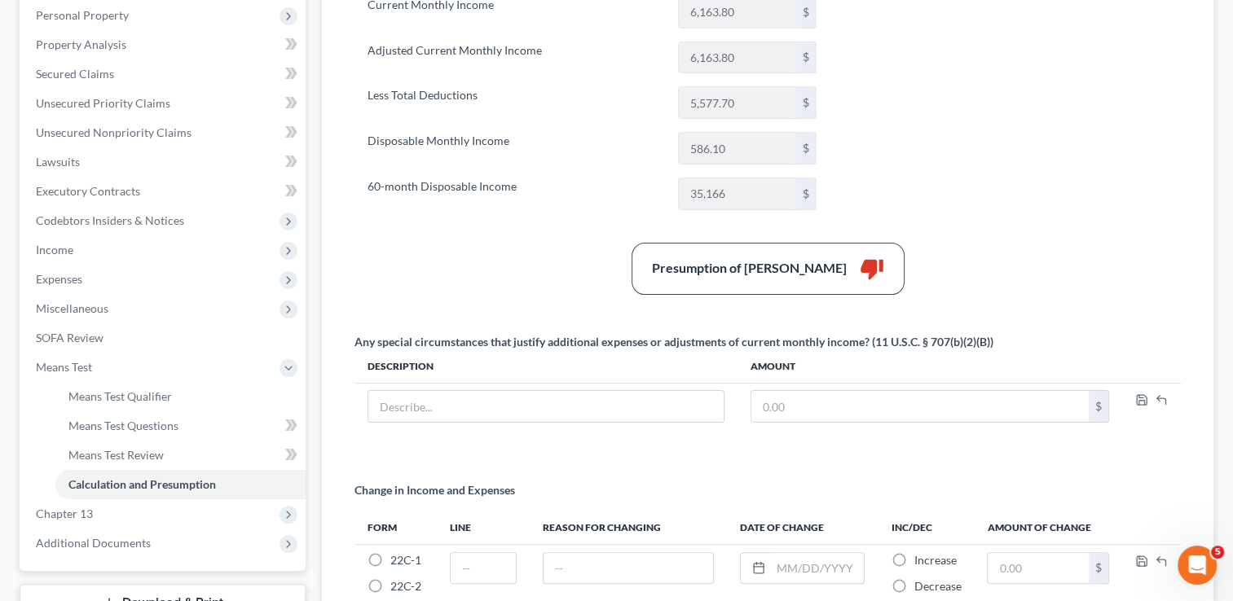
scroll to position [449, 0]
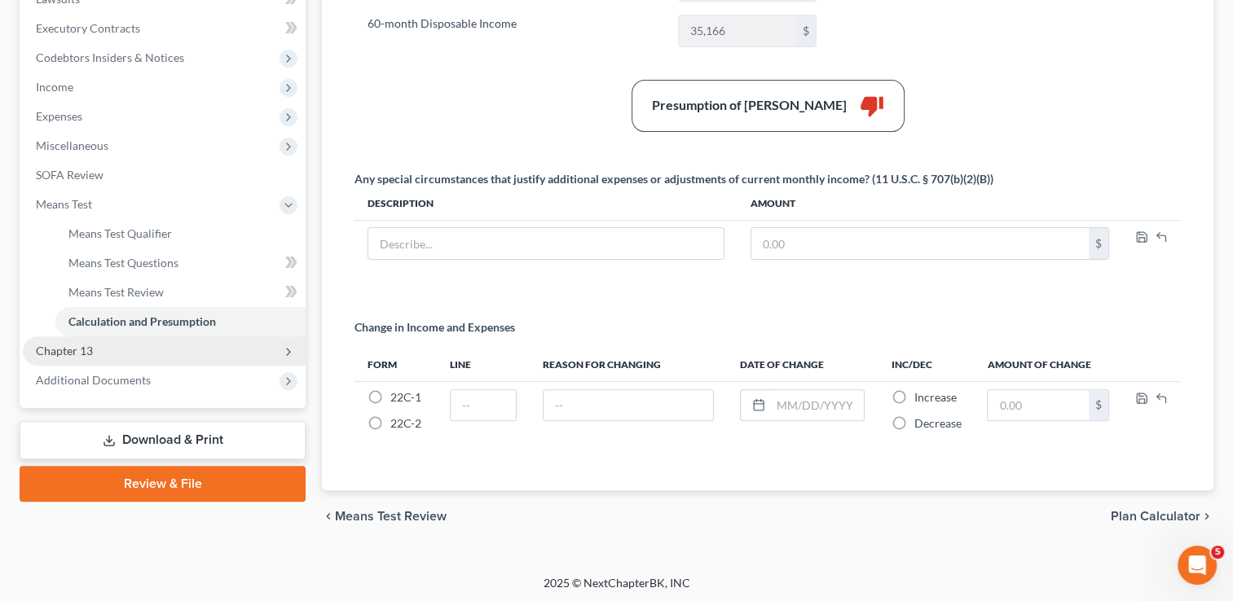
click at [104, 353] on span "Chapter 13" at bounding box center [164, 351] width 283 height 29
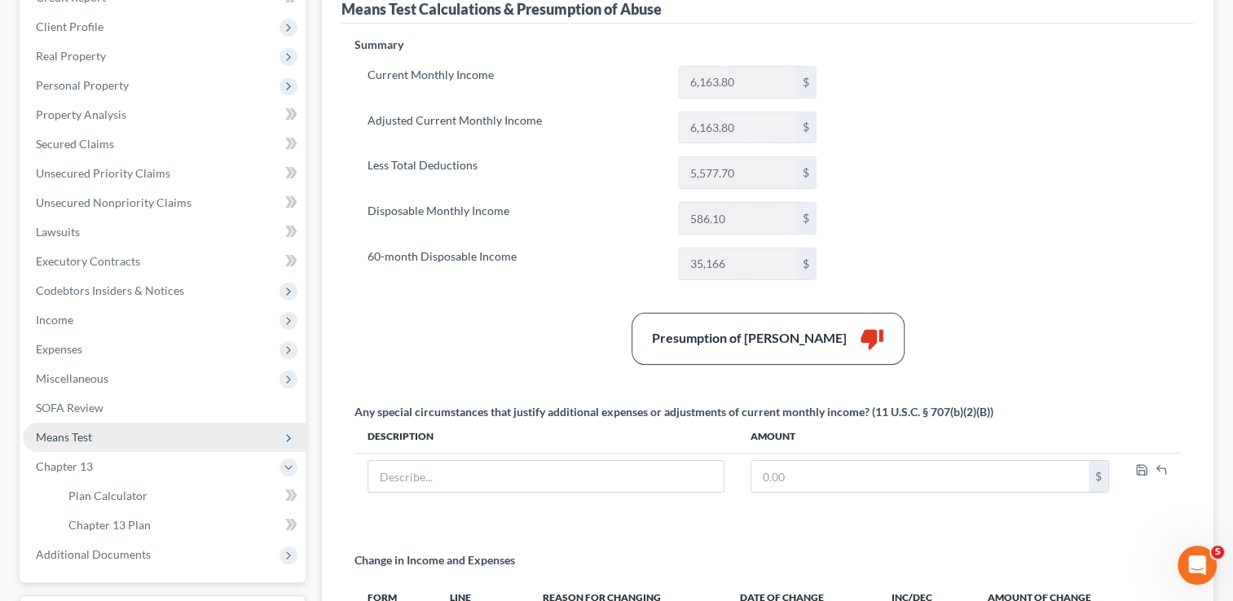
scroll to position [205, 0]
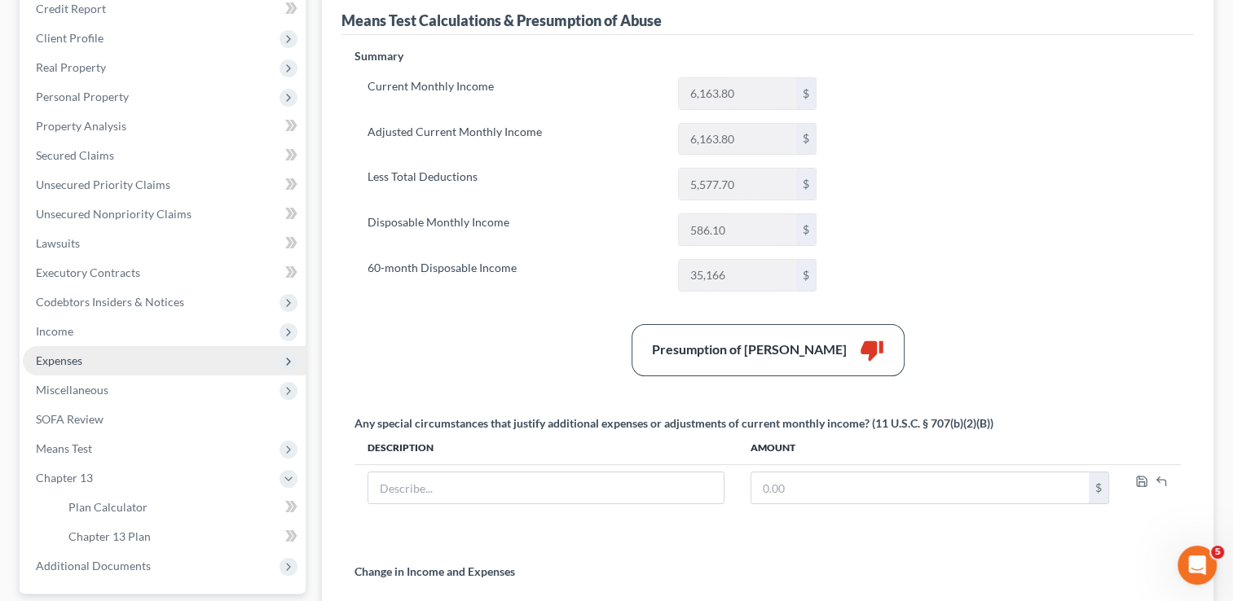
click at [91, 360] on span "Expenses" at bounding box center [164, 360] width 283 height 29
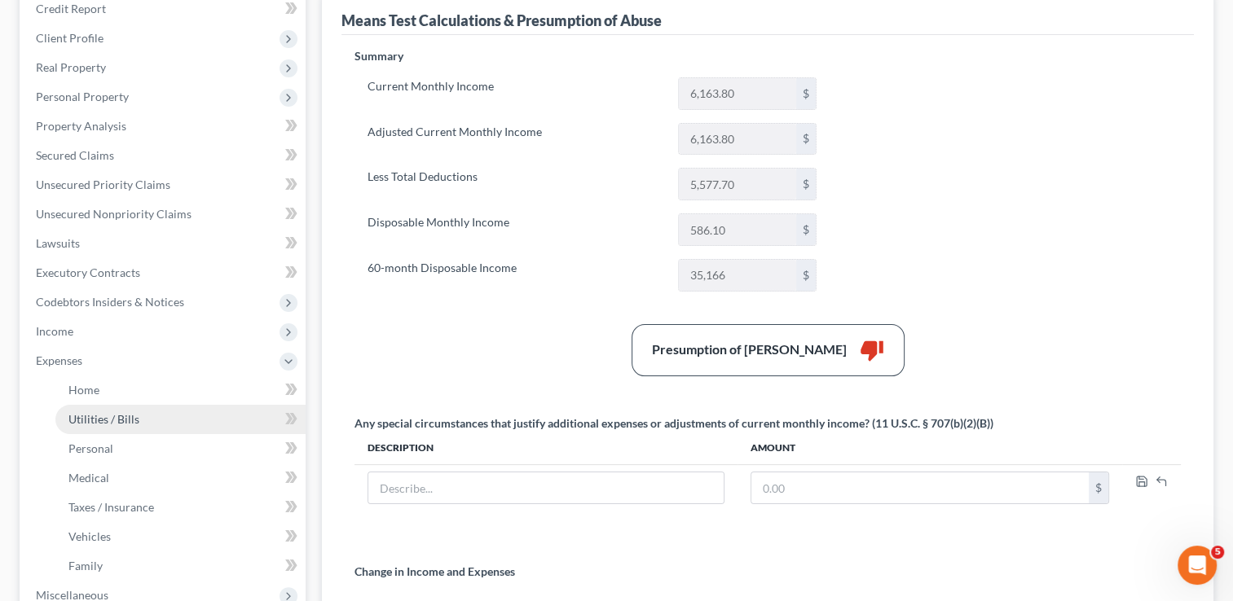
click at [93, 415] on span "Utilities / Bills" at bounding box center [103, 419] width 71 height 14
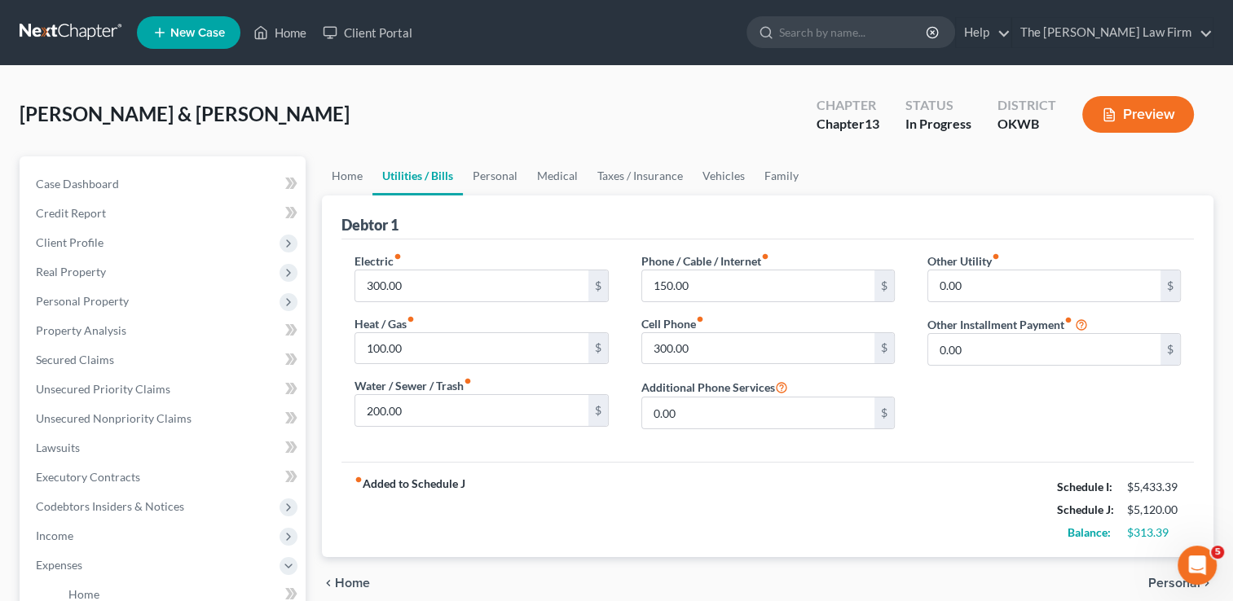
scroll to position [81, 0]
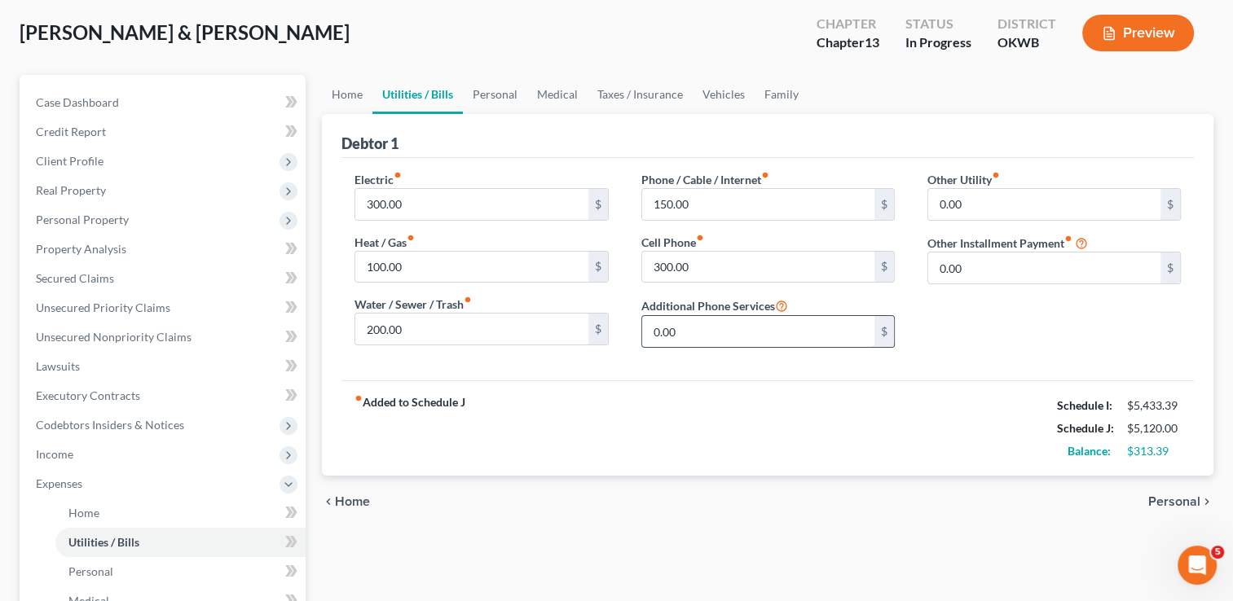
click at [689, 331] on input "0.00" at bounding box center [758, 331] width 232 height 31
type input "100.00"
click at [706, 262] on input "300.00" at bounding box center [758, 267] width 232 height 31
type input "200.00"
click at [702, 402] on div "fiber_manual_record Added to Schedule J Schedule I: $5,433.39 Schedule J: $5,02…" at bounding box center [767, 428] width 852 height 95
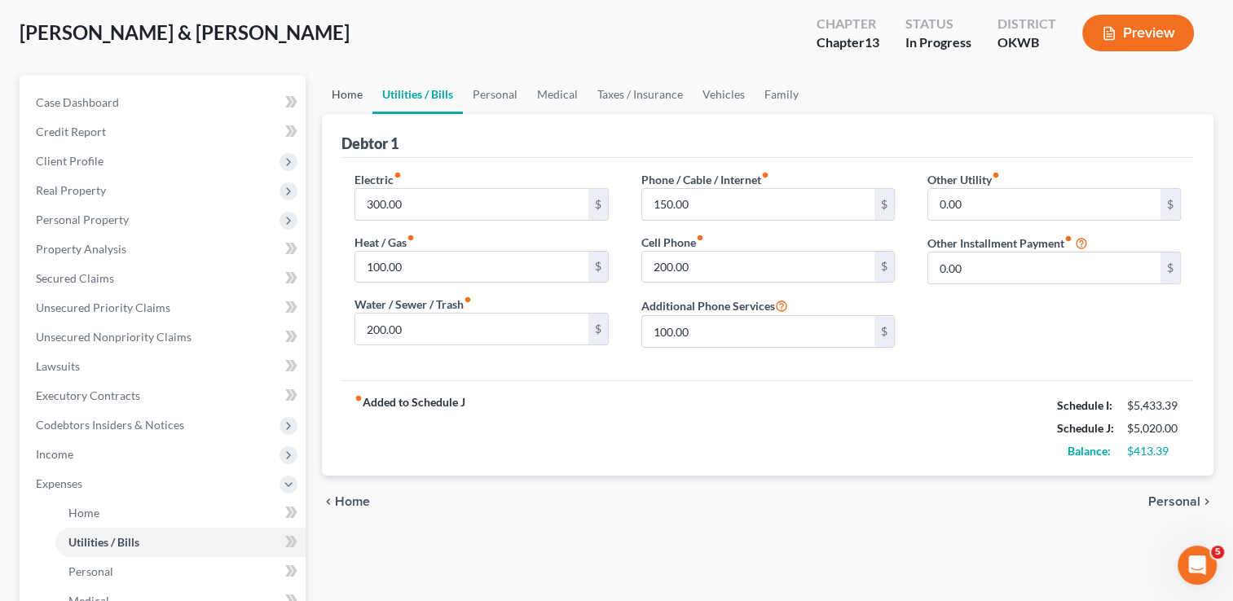
click at [346, 93] on link "Home" at bounding box center [347, 94] width 51 height 39
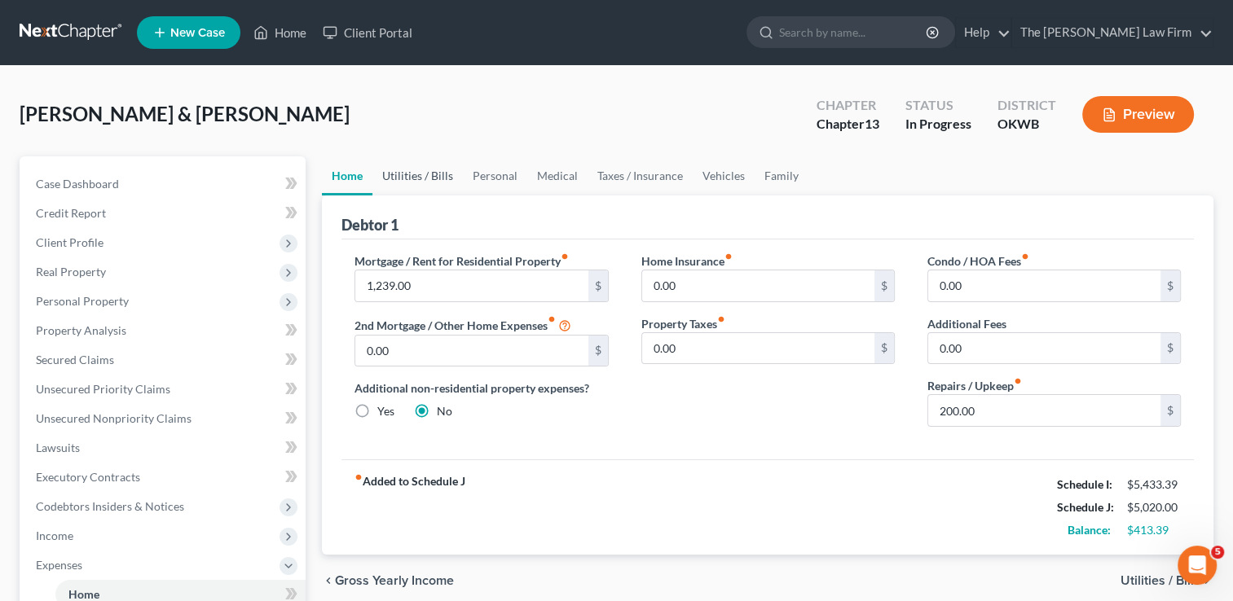
click at [425, 172] on link "Utilities / Bills" at bounding box center [417, 175] width 90 height 39
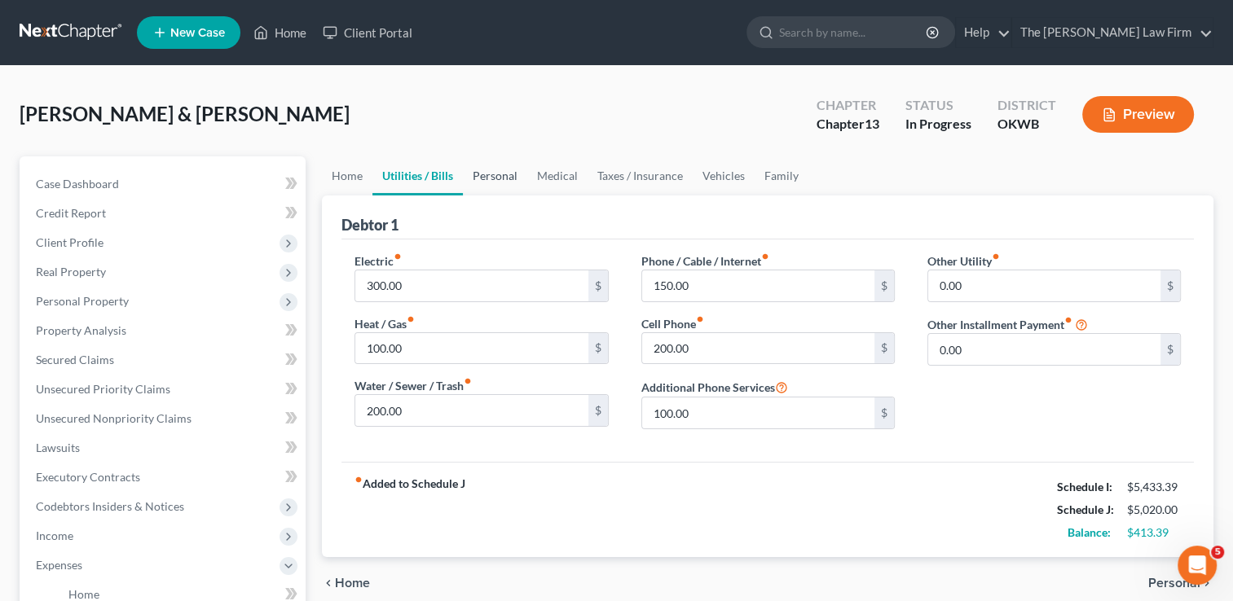
click at [501, 174] on link "Personal" at bounding box center [495, 175] width 64 height 39
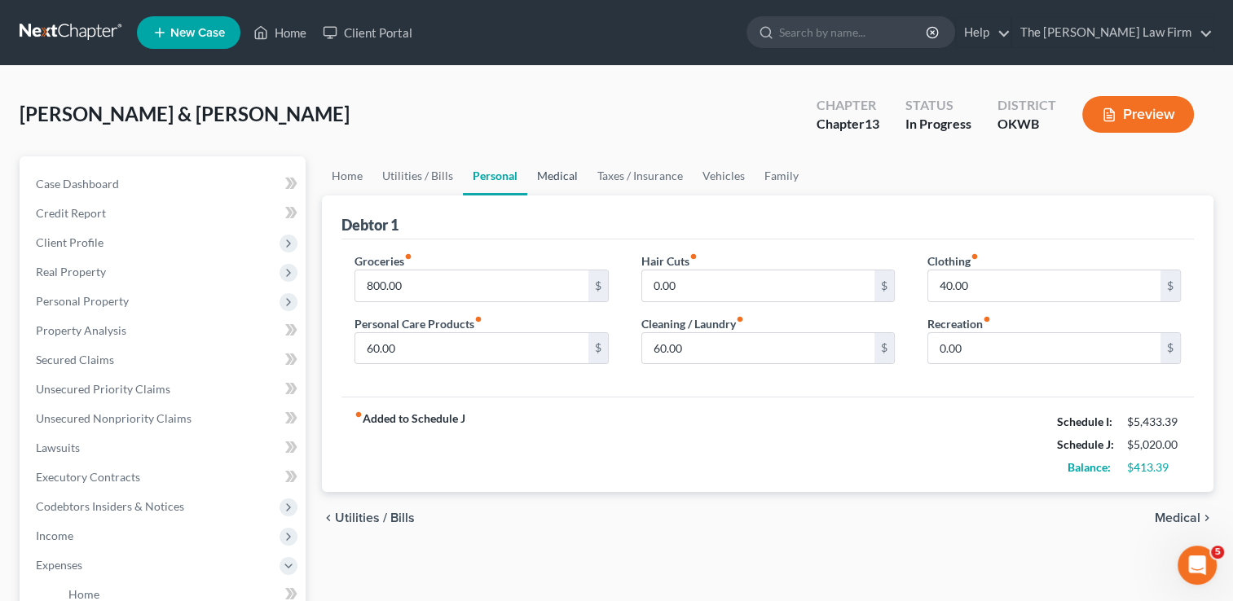
click at [568, 178] on link "Medical" at bounding box center [557, 175] width 60 height 39
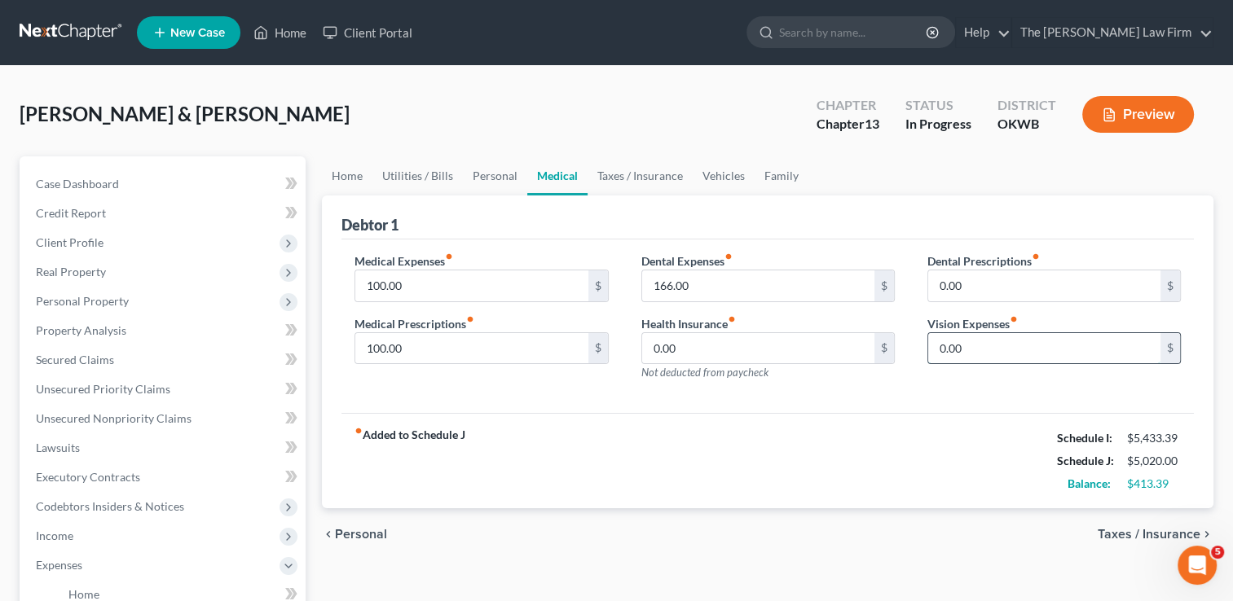
click at [980, 346] on input "0.00" at bounding box center [1044, 348] width 232 height 31
click at [978, 346] on input "80.00" at bounding box center [1044, 348] width 232 height 31
type input "8"
type input "60.00"
click at [651, 176] on link "Taxes / Insurance" at bounding box center [639, 175] width 105 height 39
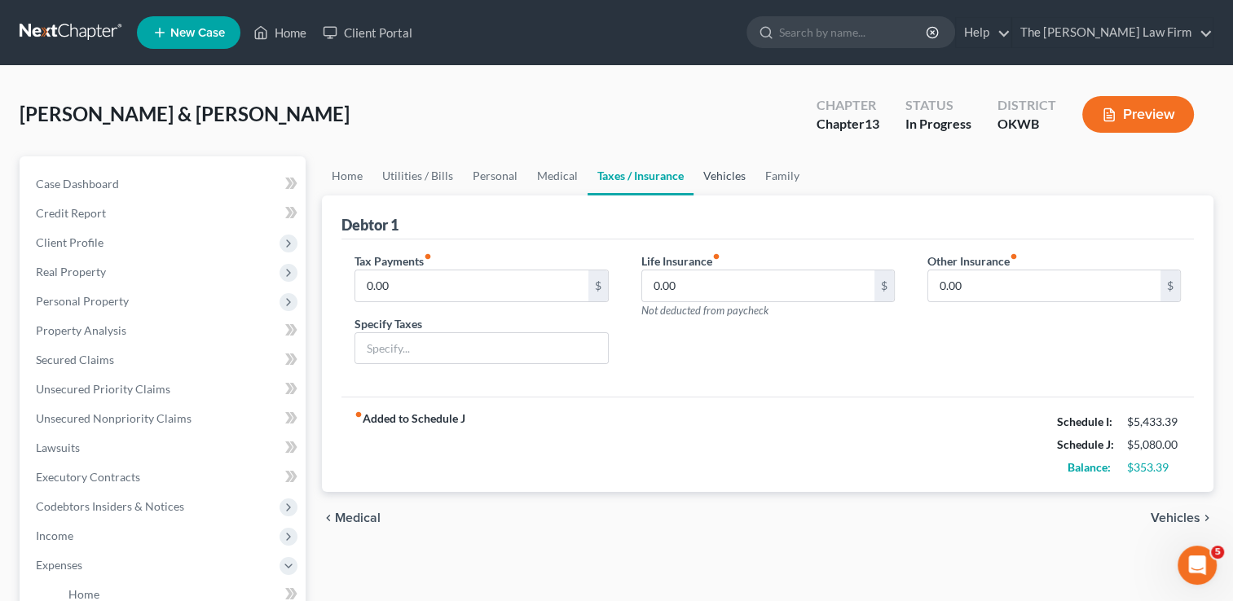
click at [728, 171] on link "Vehicles" at bounding box center [724, 175] width 62 height 39
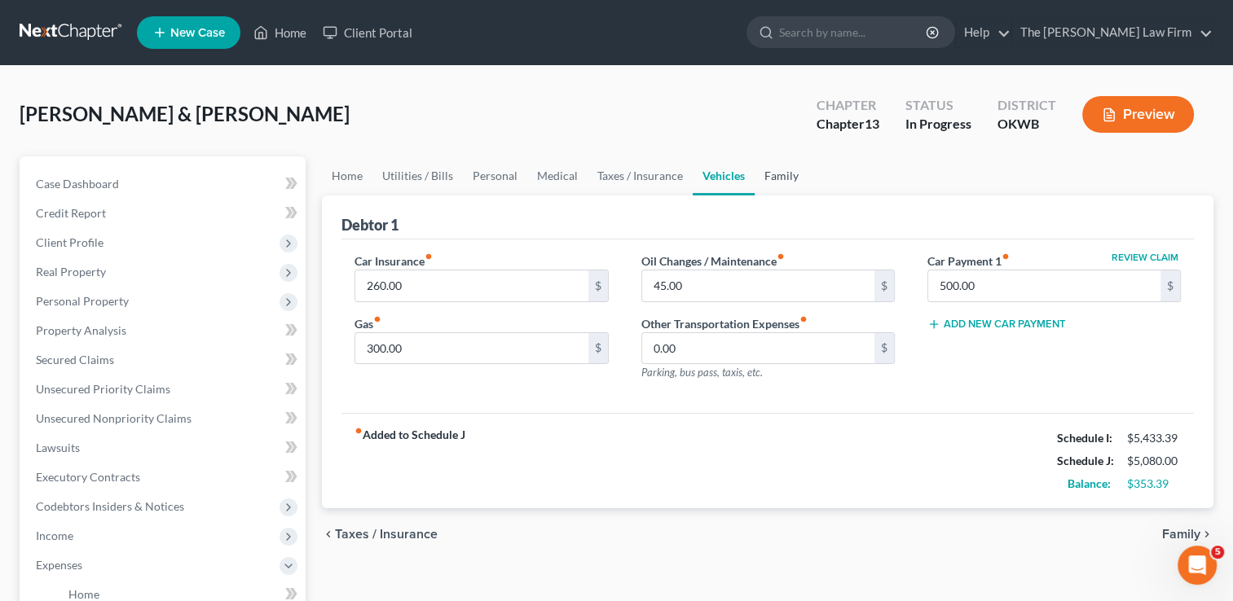
click at [777, 174] on link "Family" at bounding box center [782, 175] width 54 height 39
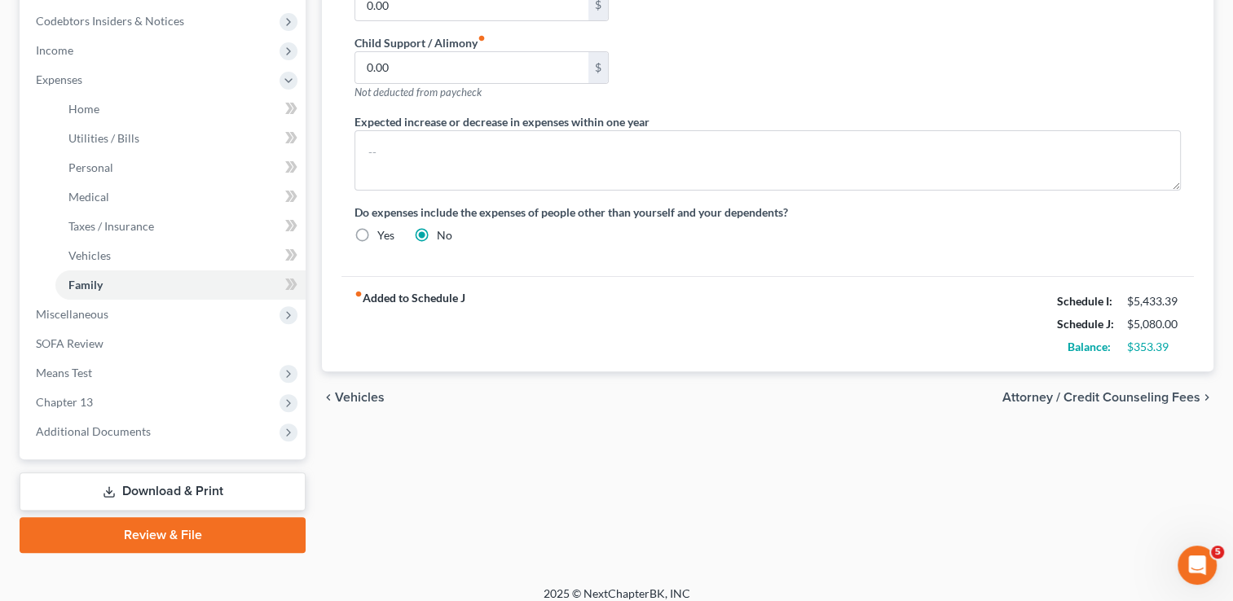
scroll to position [489, 0]
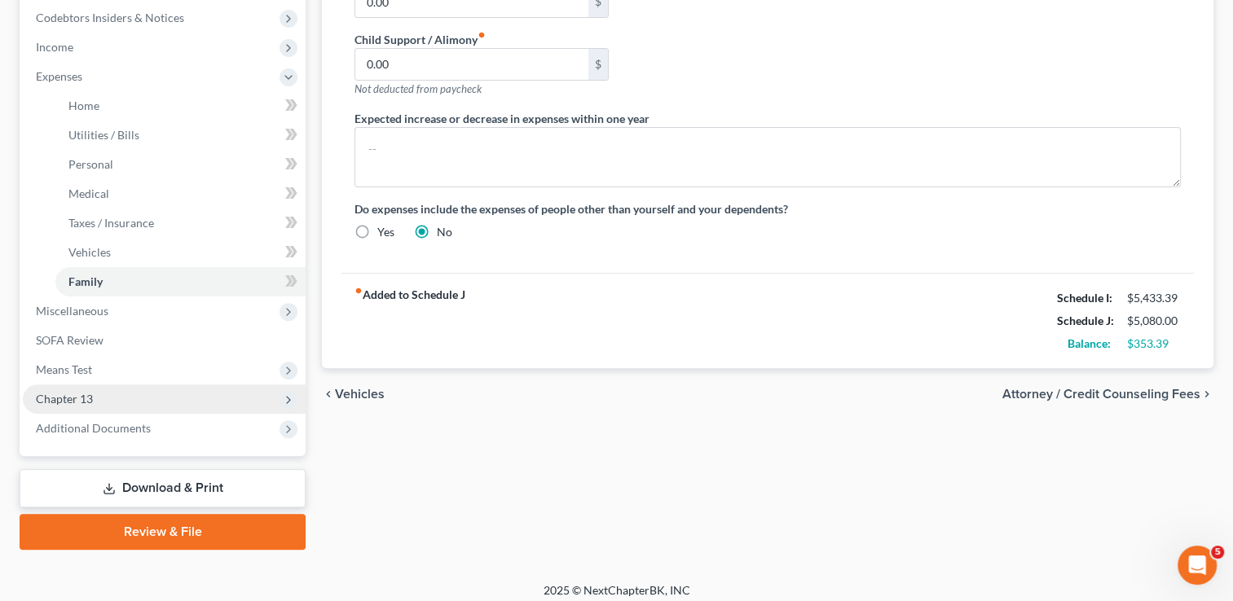
click at [85, 394] on span "Chapter 13" at bounding box center [64, 399] width 57 height 14
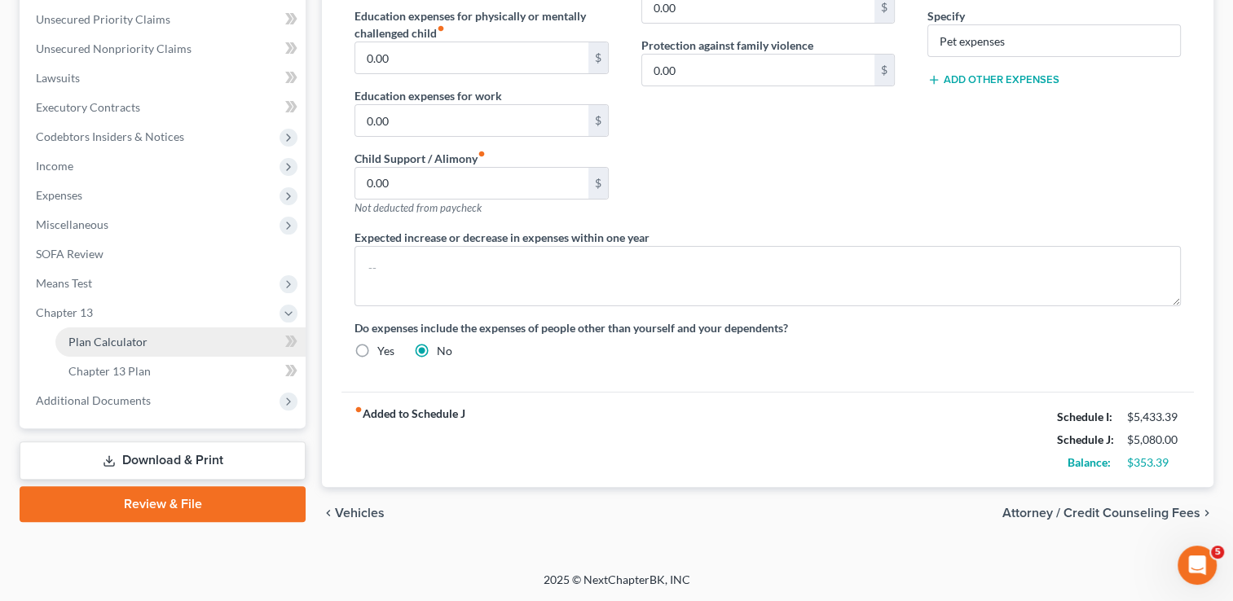
scroll to position [366, 0]
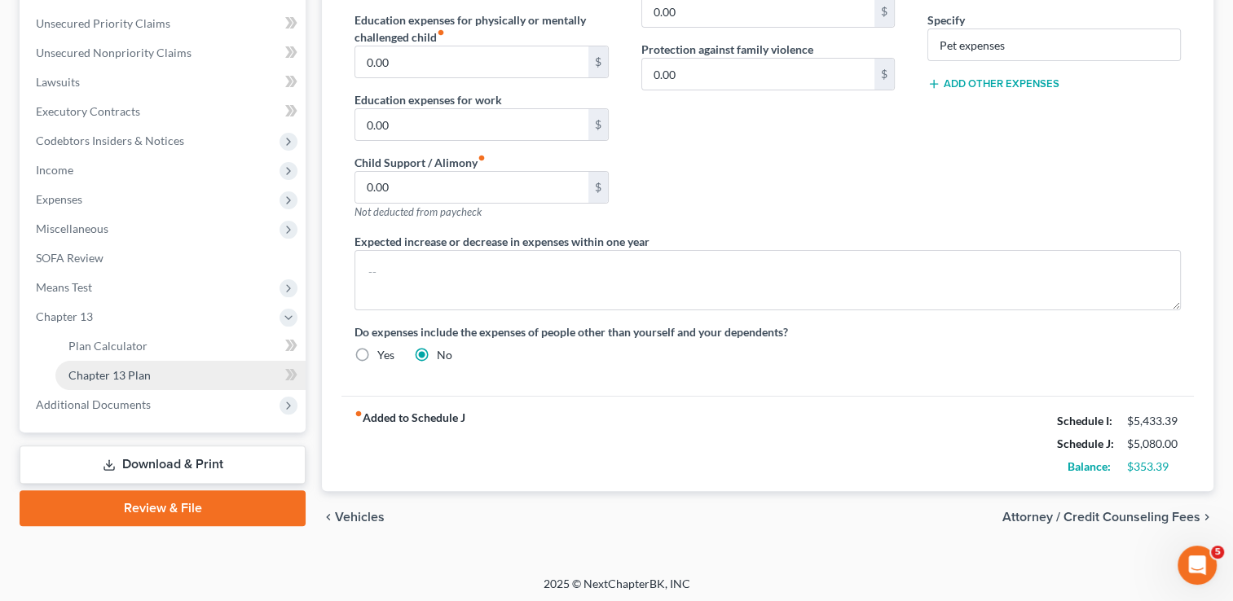
click at [112, 375] on span "Chapter 13 Plan" at bounding box center [109, 375] width 82 height 14
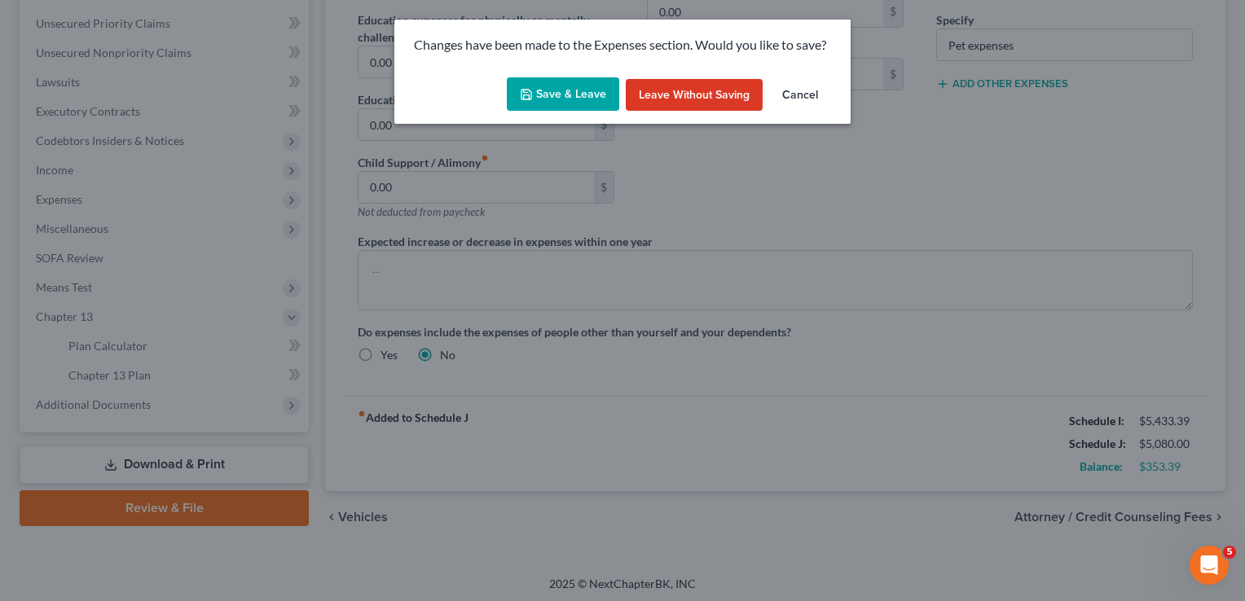
click at [583, 90] on button "Save & Leave" at bounding box center [563, 94] width 112 height 34
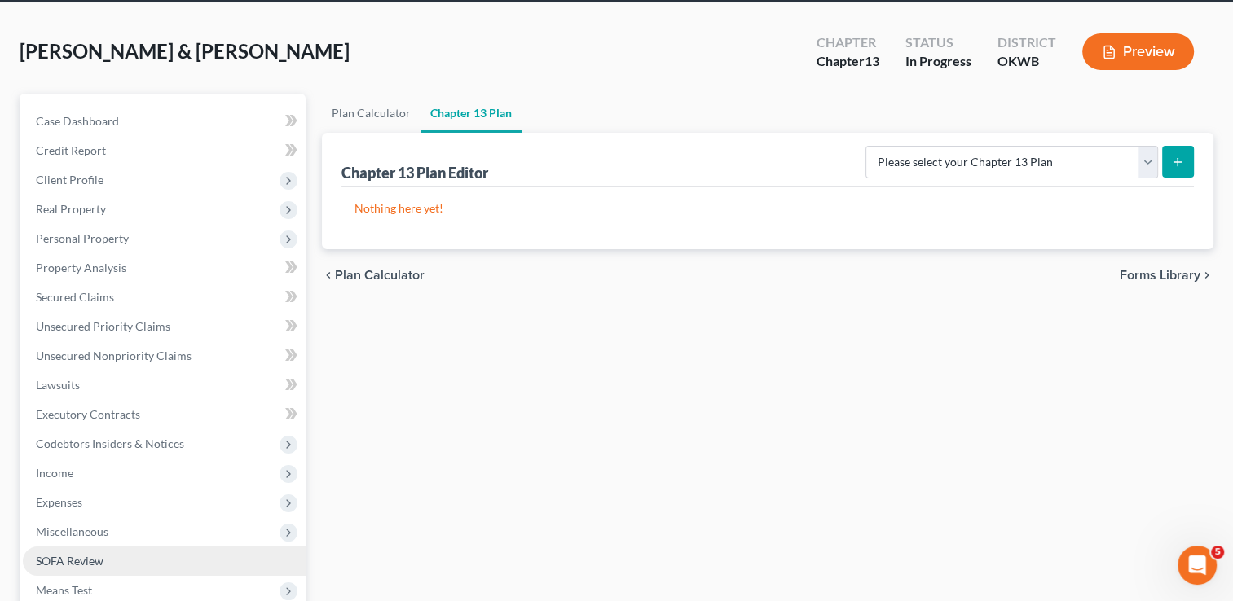
scroll to position [163, 0]
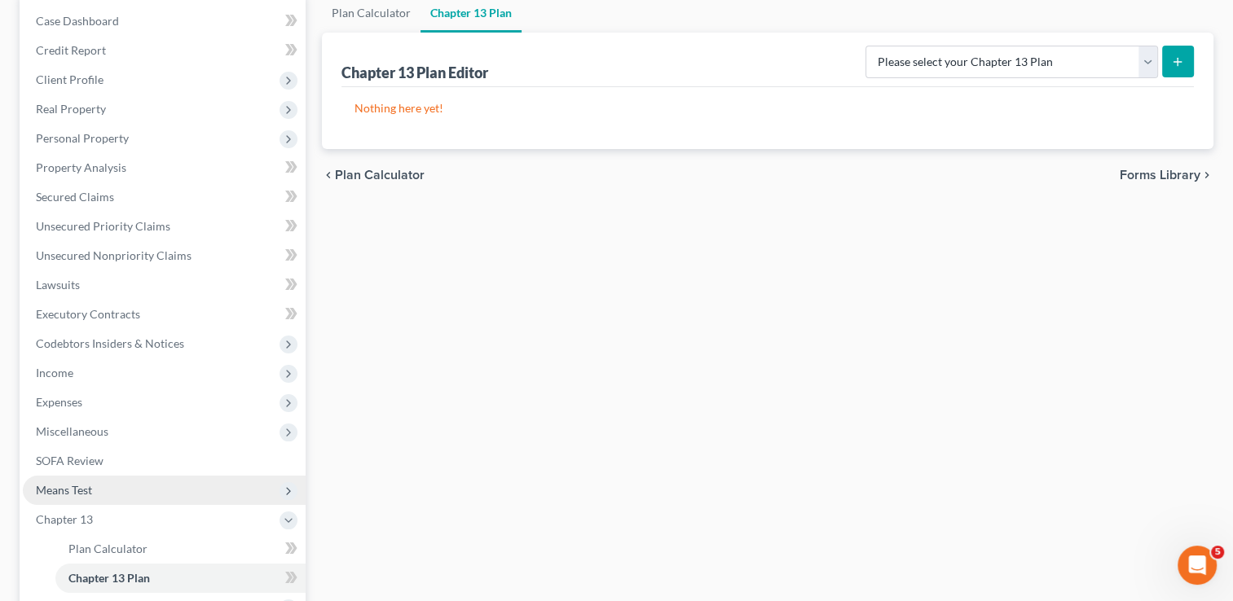
click at [74, 492] on span "Means Test" at bounding box center [64, 490] width 56 height 14
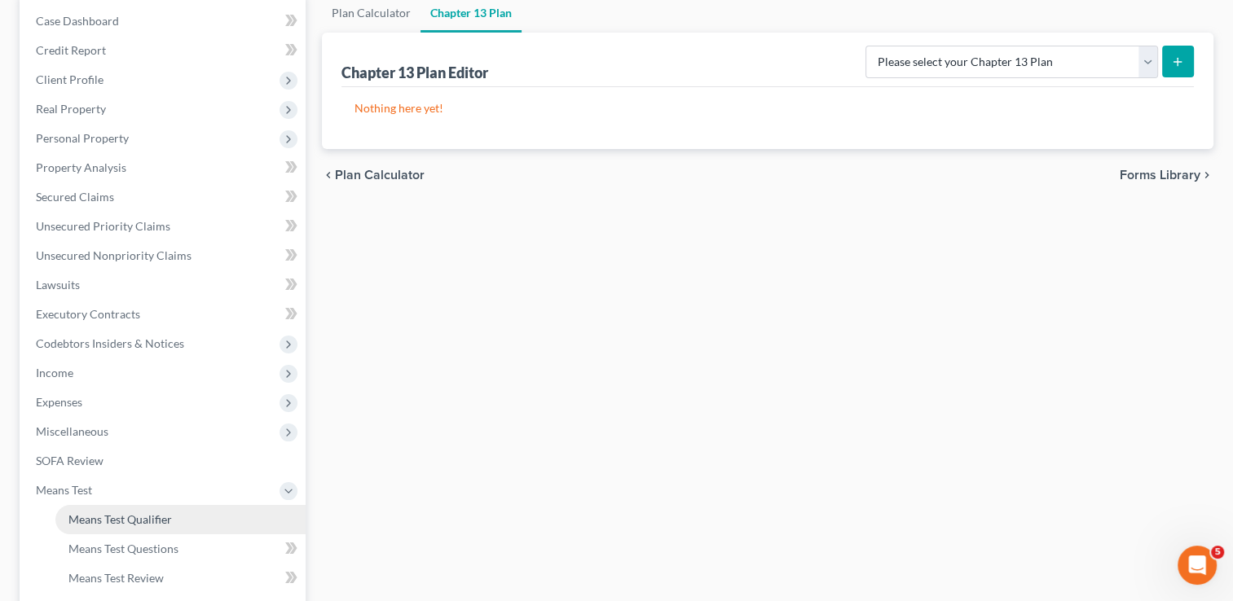
click at [117, 523] on span "Means Test Qualifier" at bounding box center [119, 520] width 103 height 14
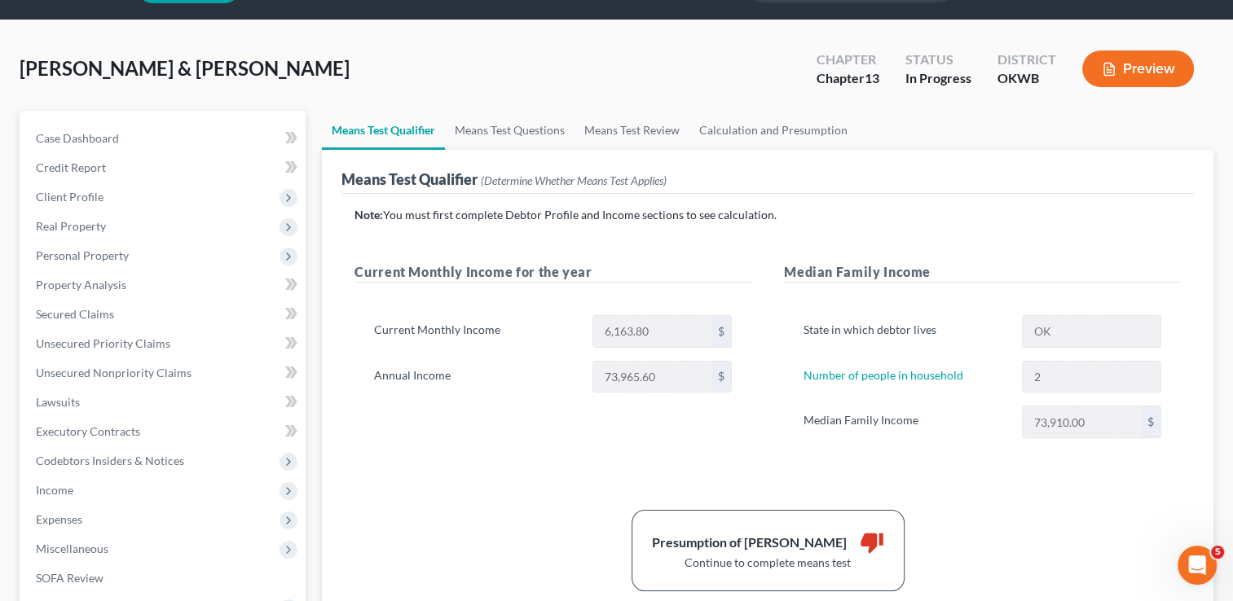
scroll to position [81, 0]
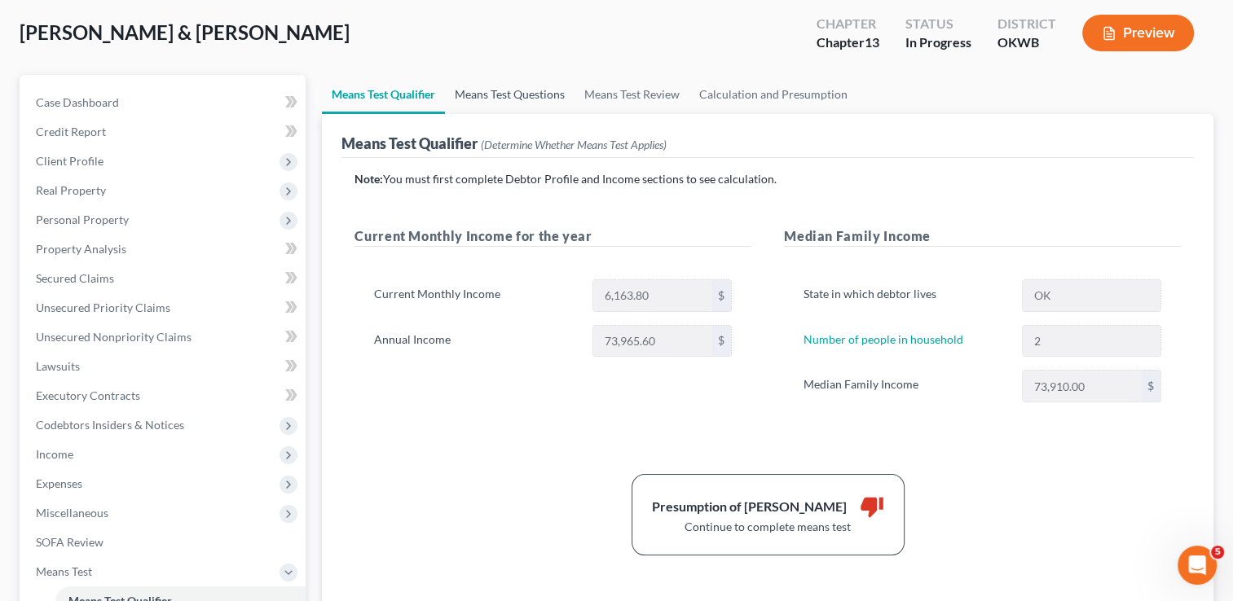
click at [482, 92] on link "Means Test Questions" at bounding box center [510, 94] width 130 height 39
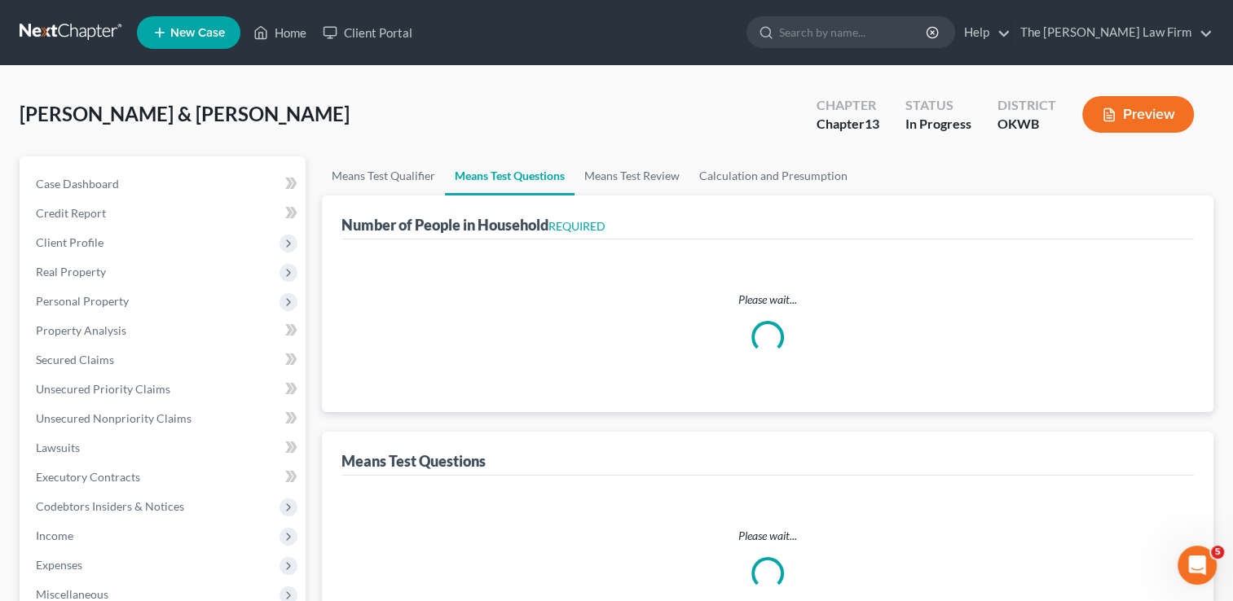
select select "0"
select select "60"
select select "1"
select select "60"
select select "2"
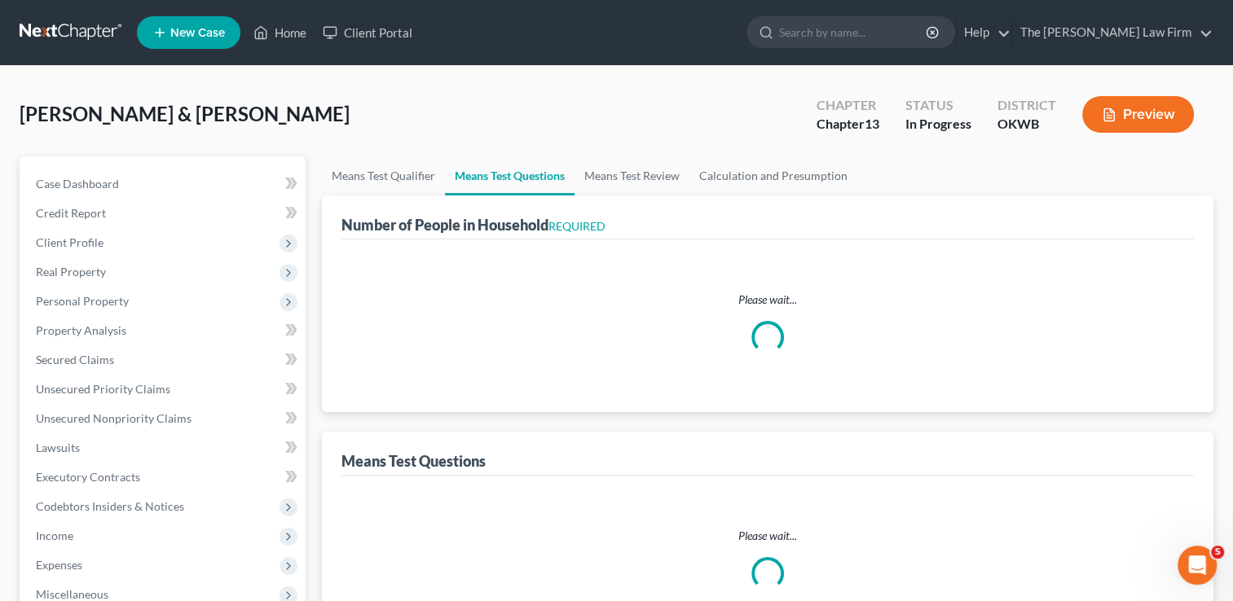
select select "1"
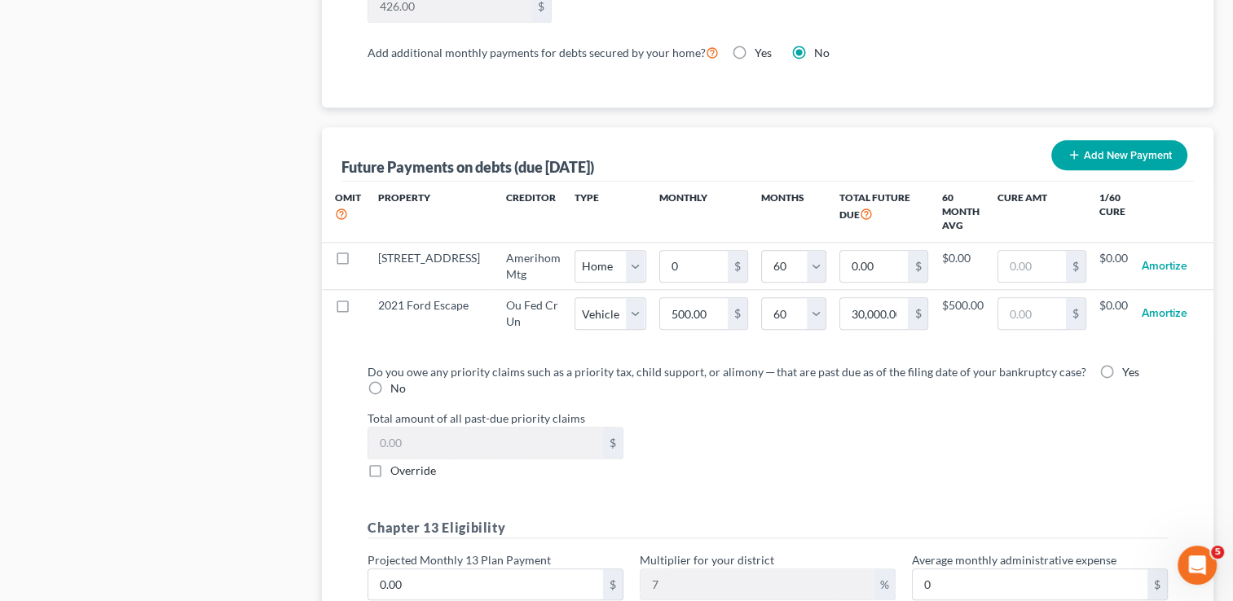
scroll to position [1630, 0]
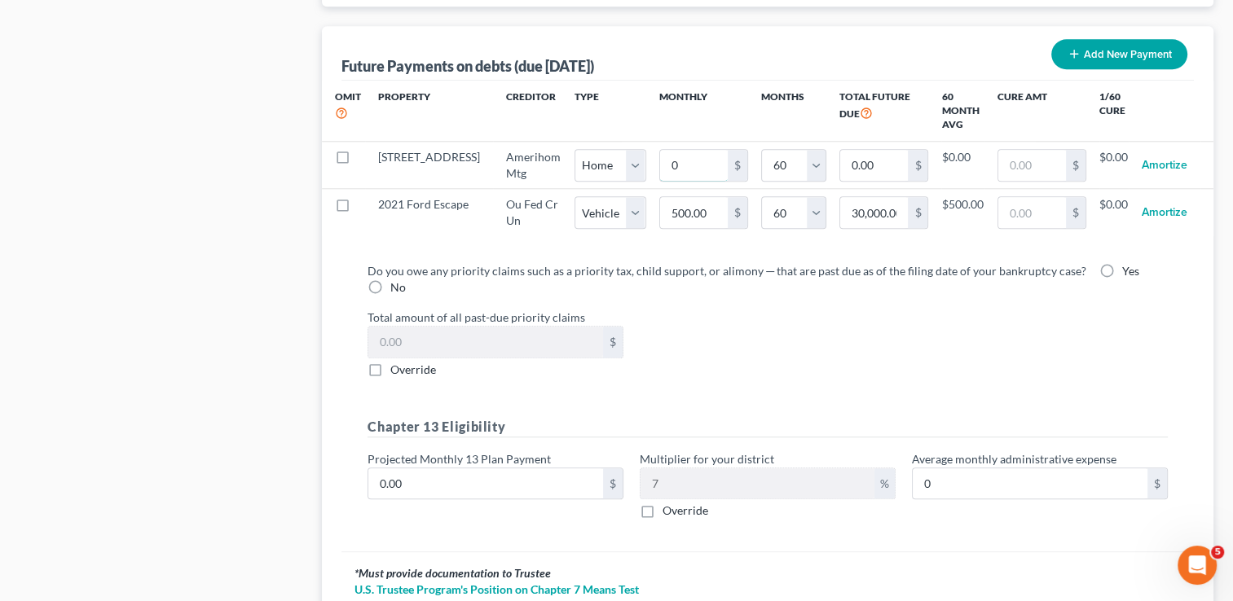
drag, startPoint x: 653, startPoint y: 161, endPoint x: 697, endPoint y: 279, distance: 126.1
click at [660, 161] on input "0" at bounding box center [694, 165] width 68 height 31
type input "1"
type input "60.00"
type input "12"
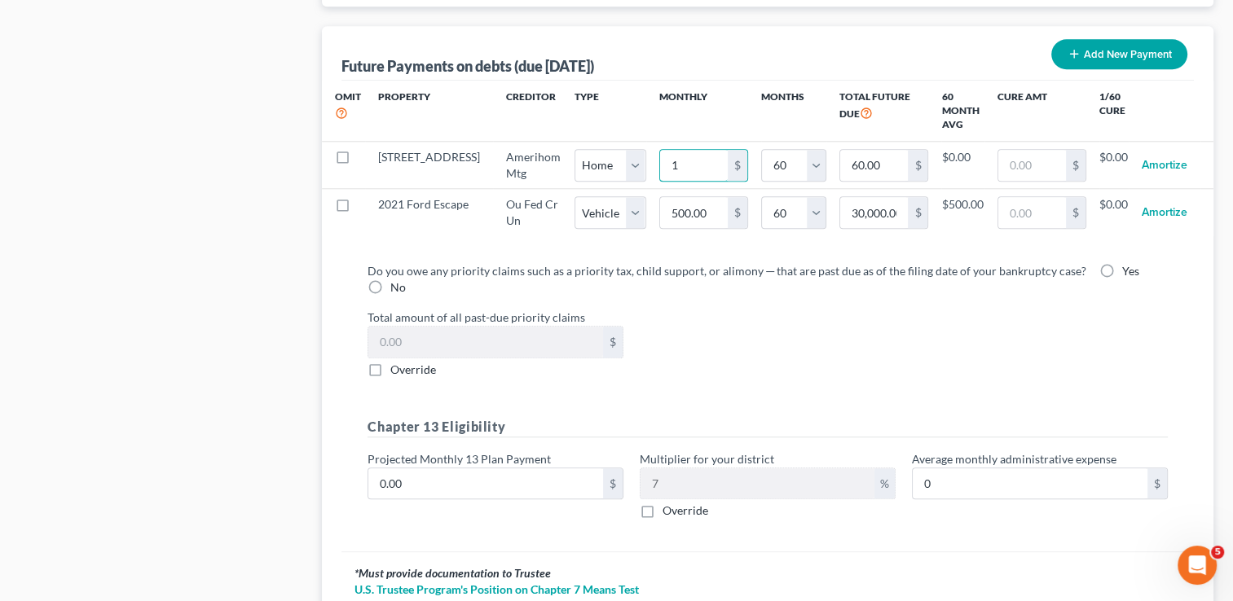
type input "720.00"
type input "123"
type input "7,380.00"
type input "1239"
type input "74,340.00"
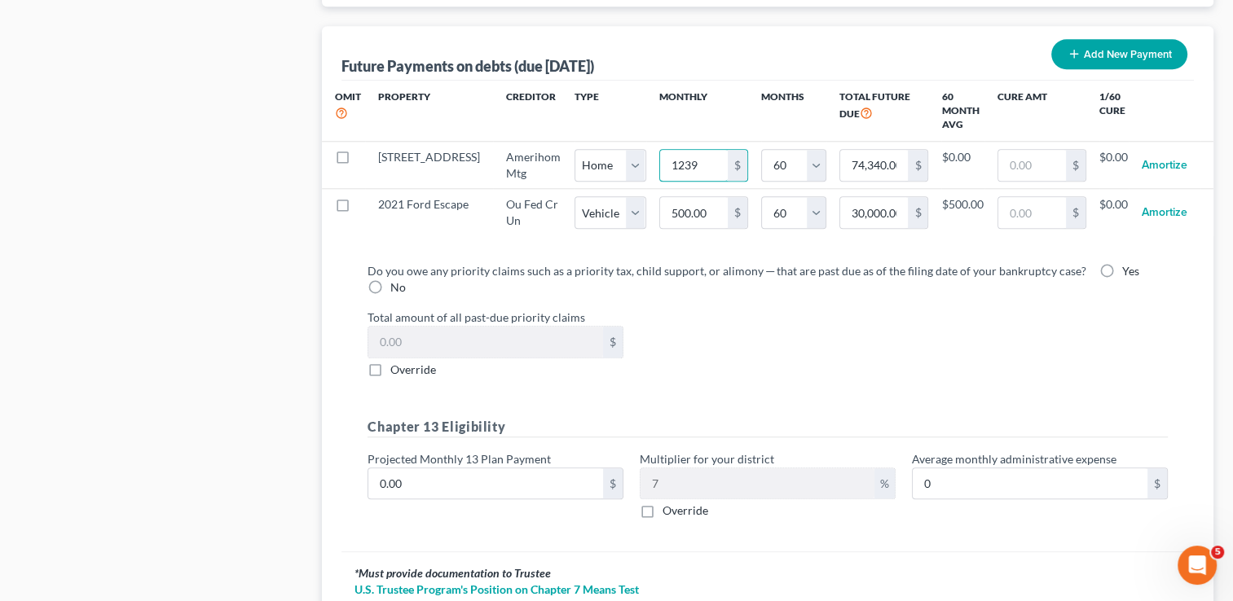
type input "1,239"
select select "0"
select select "60"
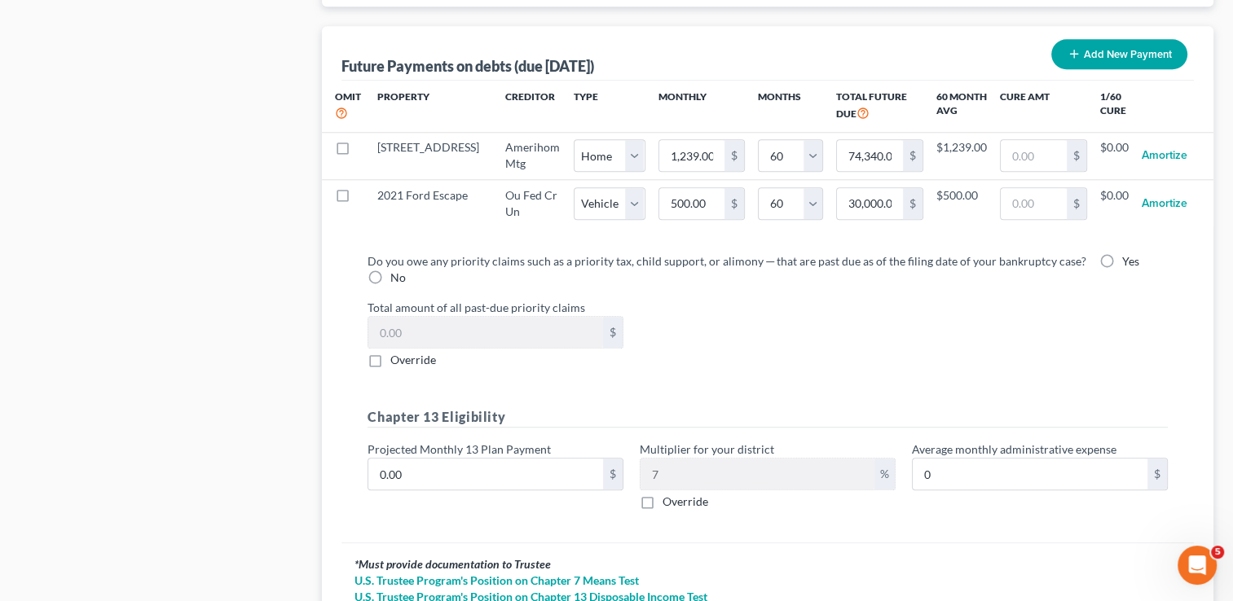
select select "0"
select select "60"
select select "0"
select select "60"
click at [785, 307] on label "Total amount of all past-due priority claims" at bounding box center [767, 307] width 816 height 17
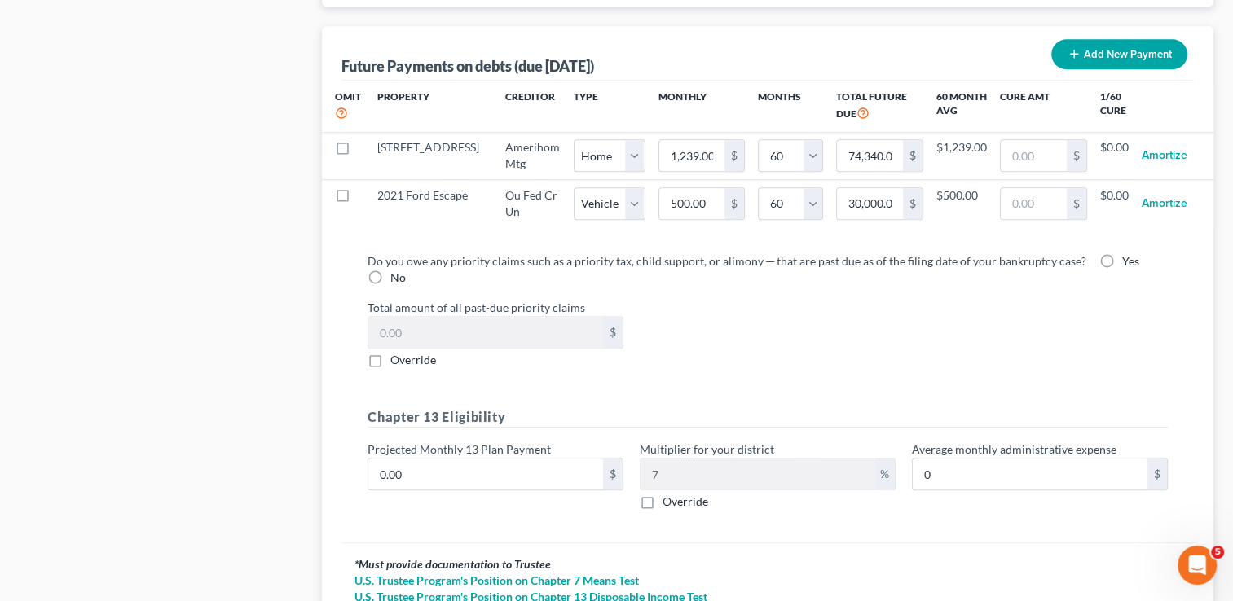
select select "0"
select select "60"
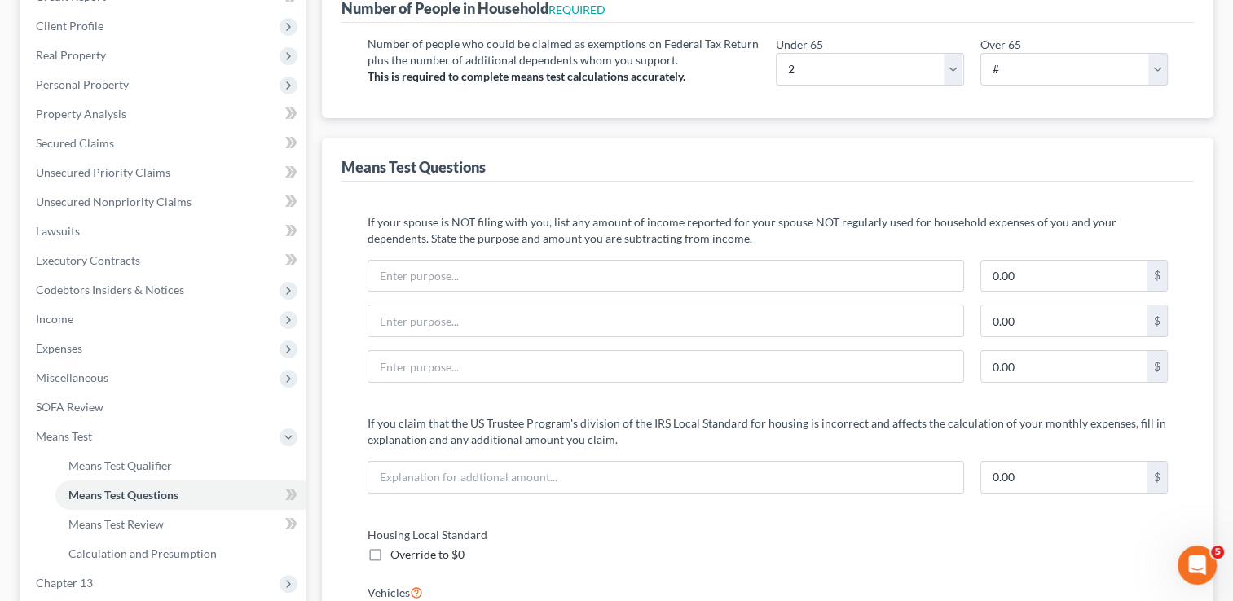
scroll to position [0, 0]
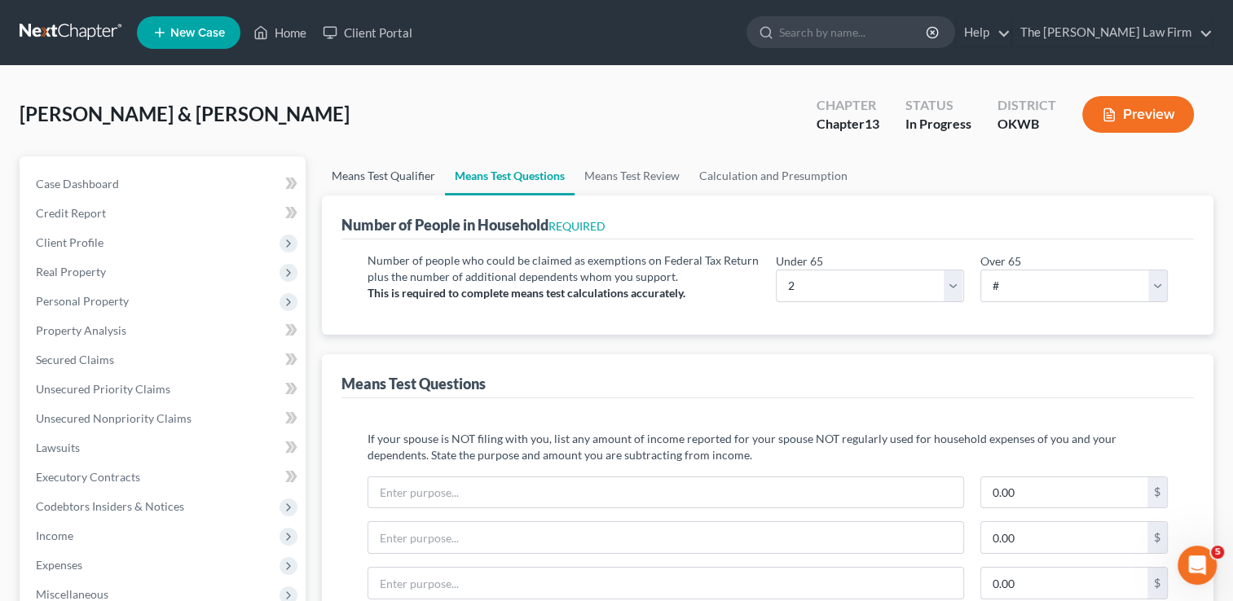
click at [395, 183] on link "Means Test Qualifier" at bounding box center [383, 175] width 123 height 39
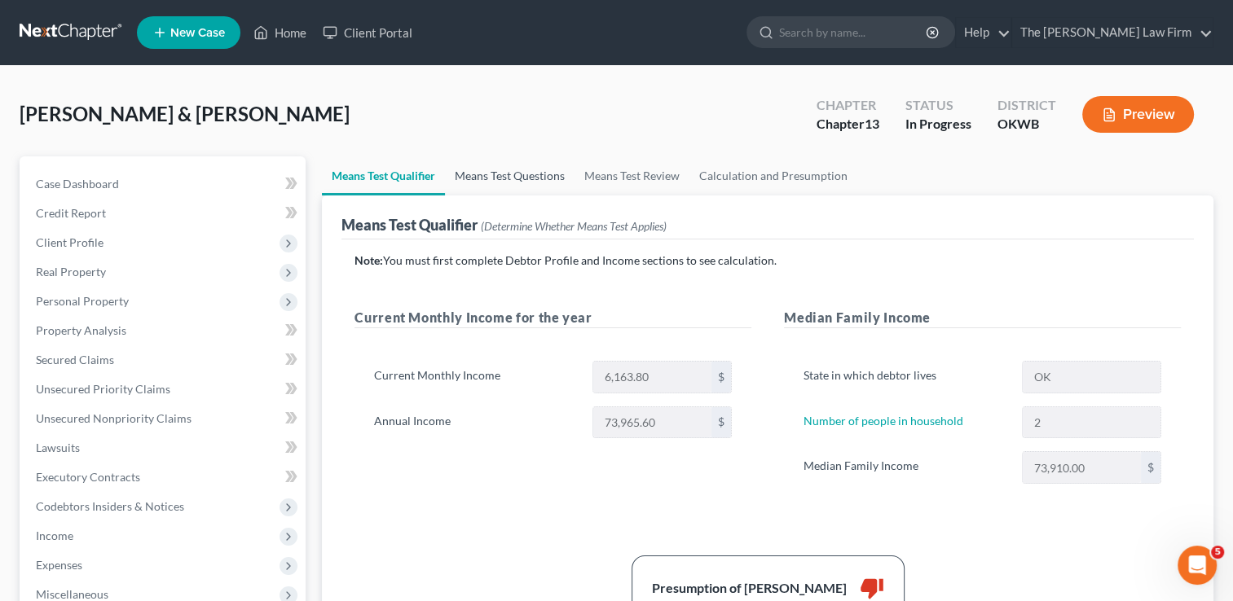
click at [486, 176] on link "Means Test Questions" at bounding box center [510, 175] width 130 height 39
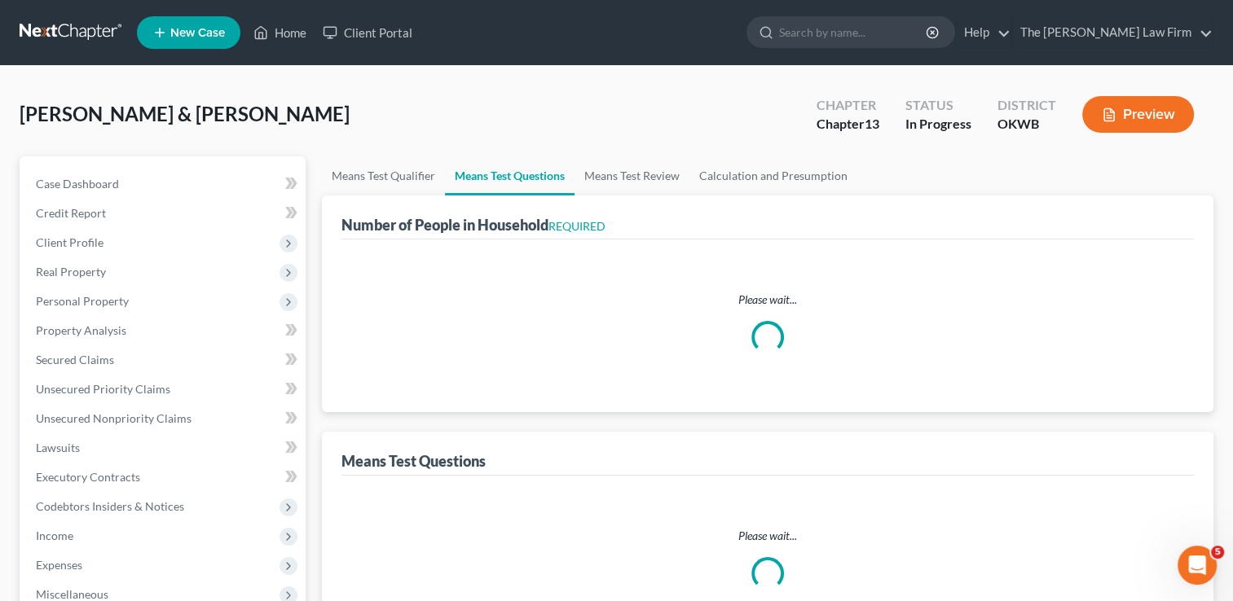
select select "0"
select select "60"
select select "1"
select select "60"
select select "2"
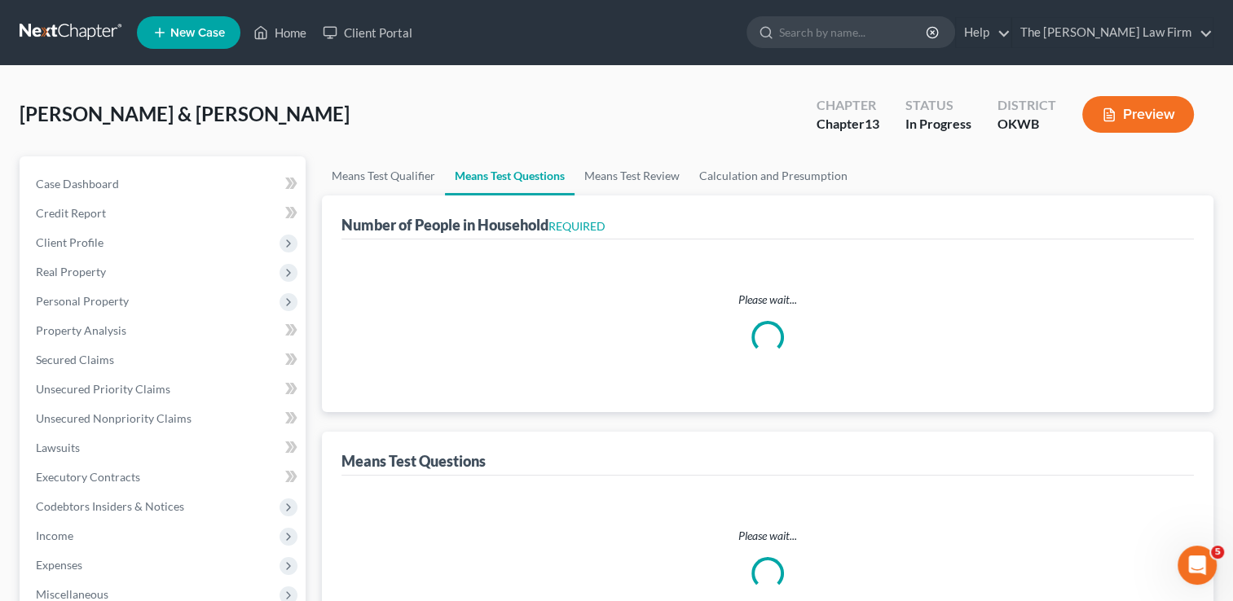
select select "1"
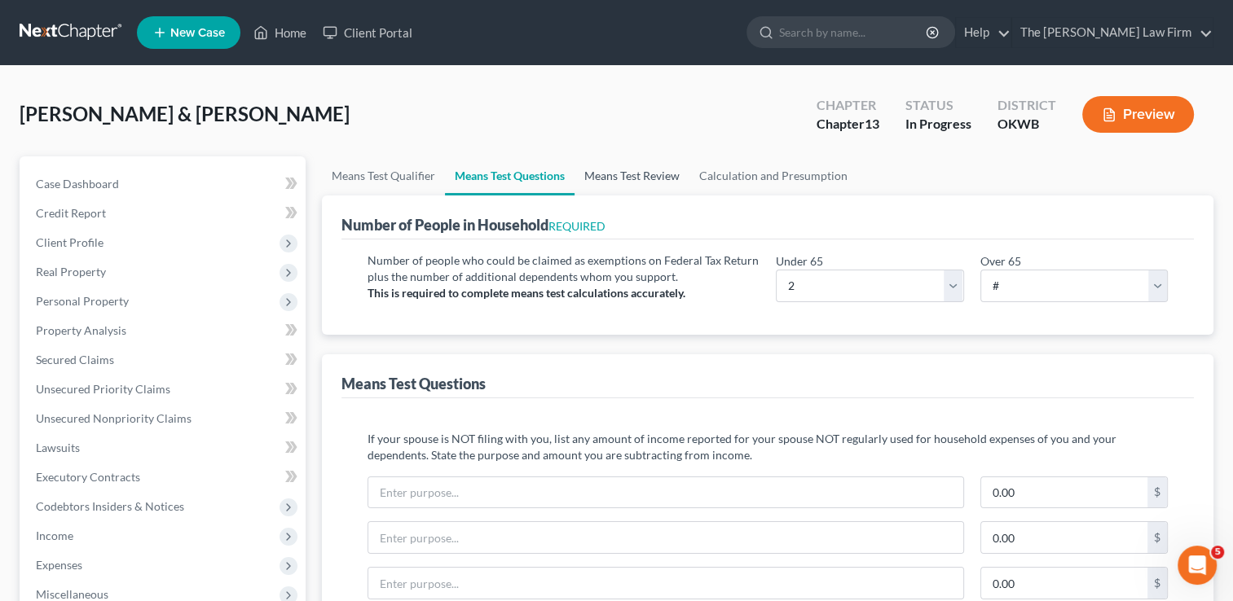
click at [640, 168] on link "Means Test Review" at bounding box center [631, 175] width 115 height 39
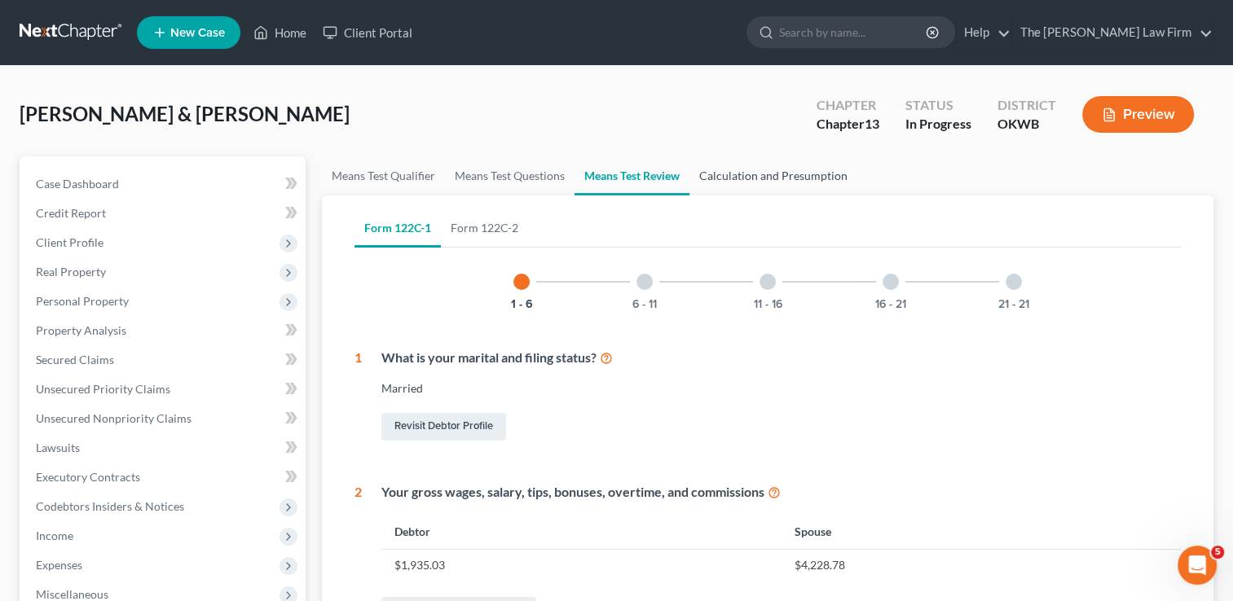
click at [759, 169] on link "Calculation and Presumption" at bounding box center [773, 175] width 168 height 39
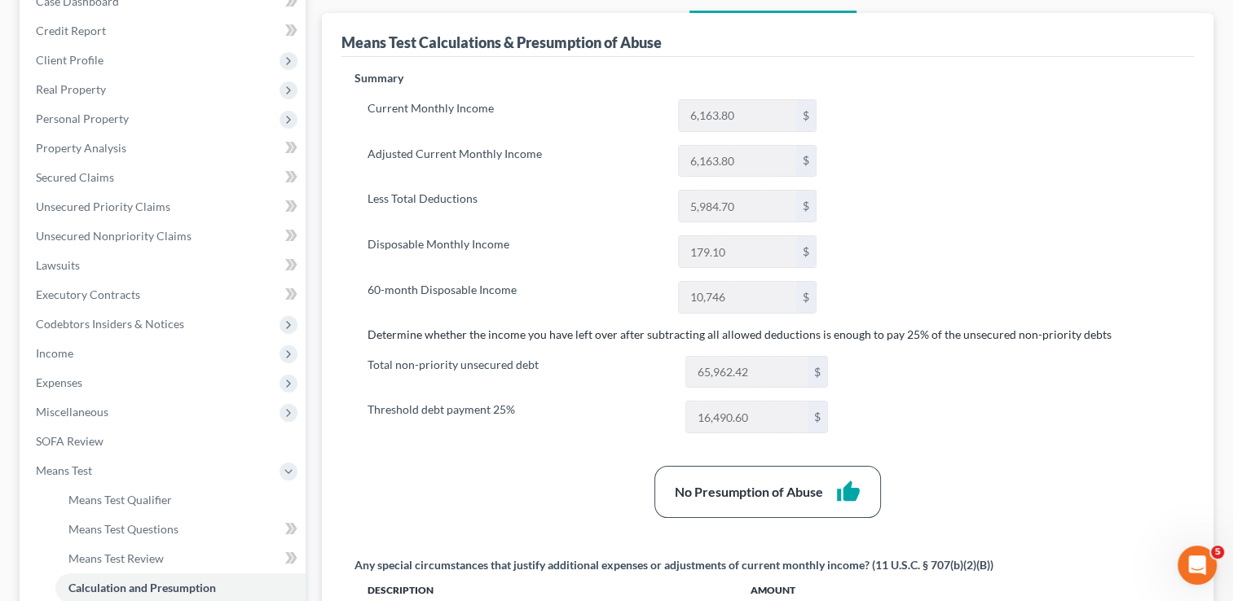
scroll to position [161, 0]
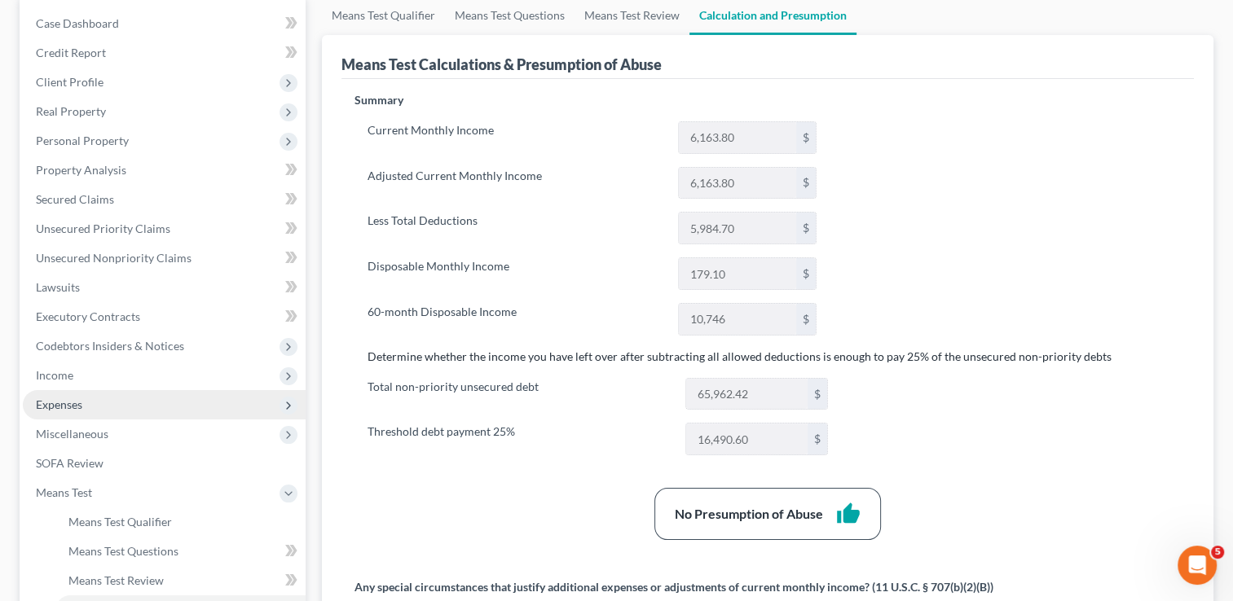
click at [65, 403] on span "Expenses" at bounding box center [59, 405] width 46 height 14
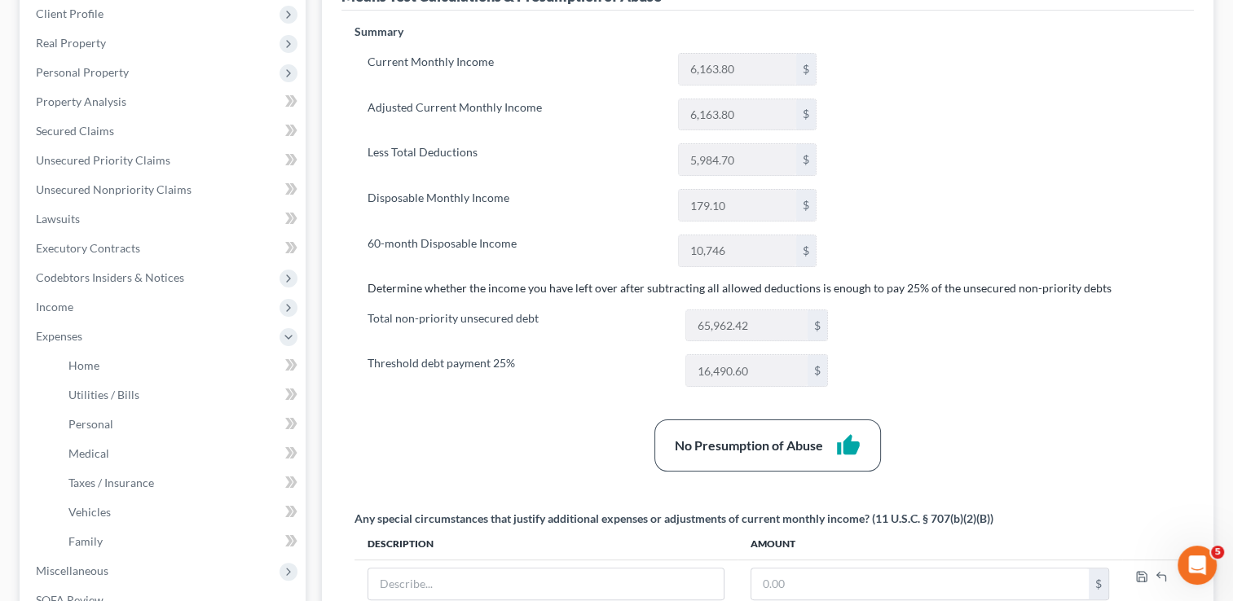
scroll to position [323, 0]
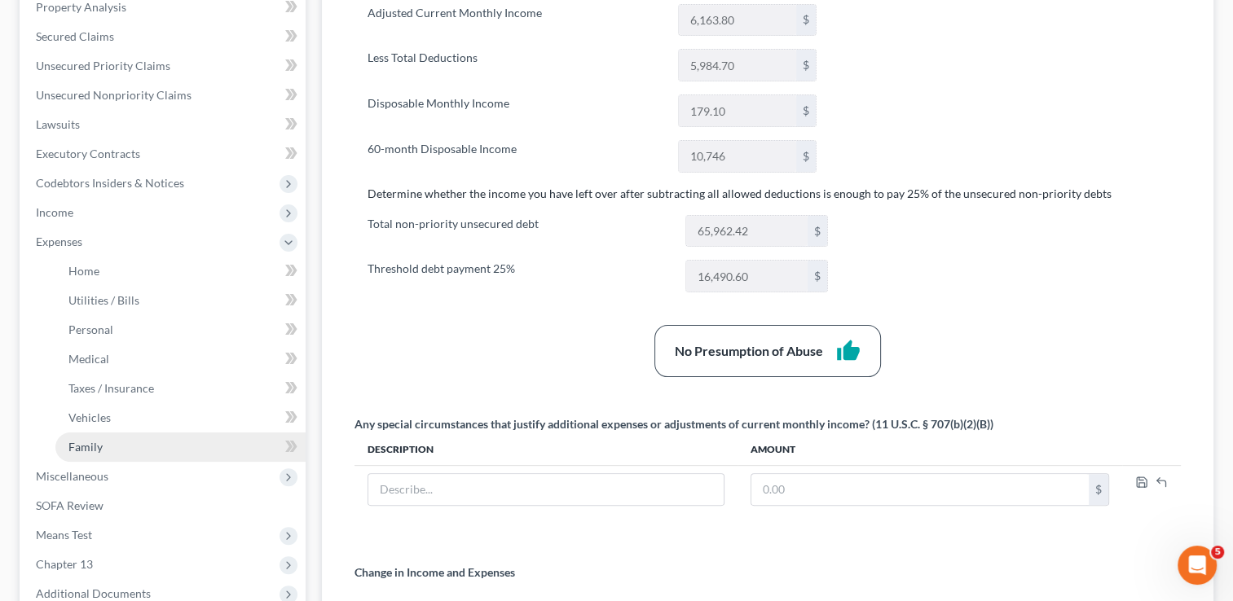
click at [103, 448] on link "Family" at bounding box center [180, 447] width 250 height 29
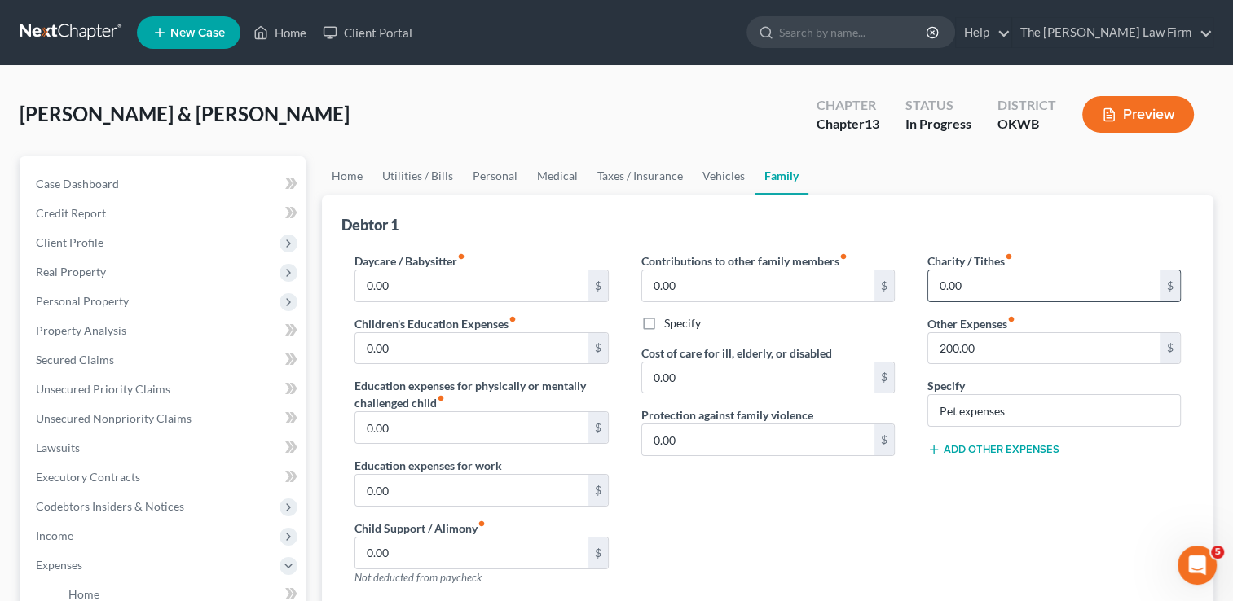
click at [977, 282] on input "0.00" at bounding box center [1044, 286] width 232 height 31
type input "100.00"
click at [885, 499] on div "Contributions to other family members fiber_manual_record 0.00 $ Specify Cost o…" at bounding box center [768, 426] width 286 height 346
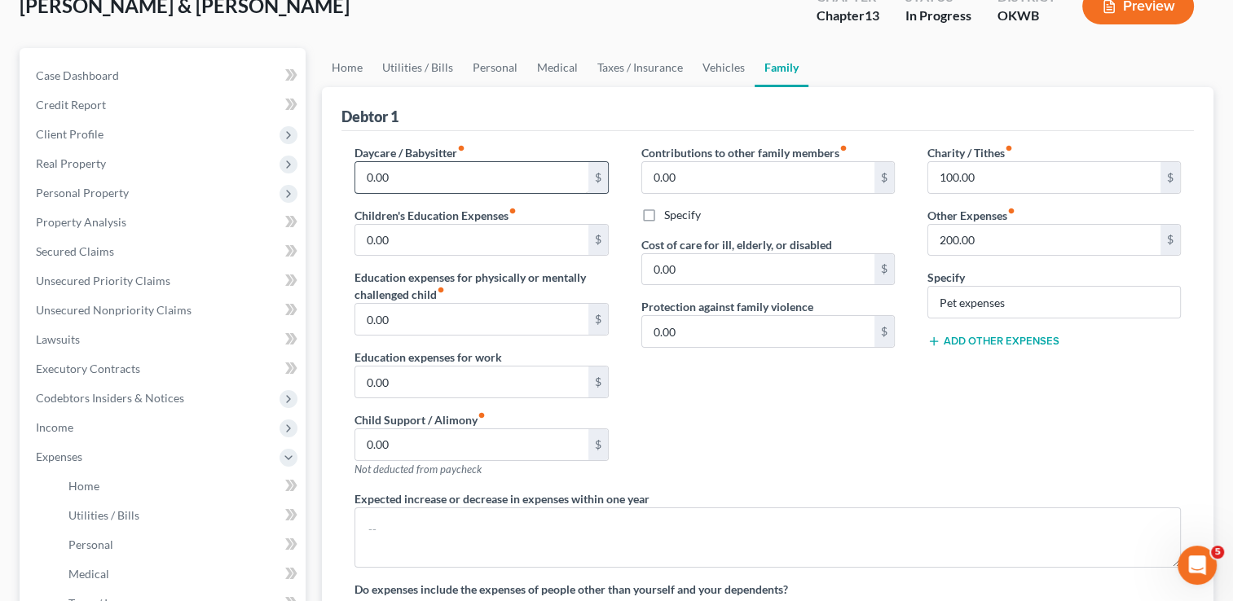
scroll to position [81, 0]
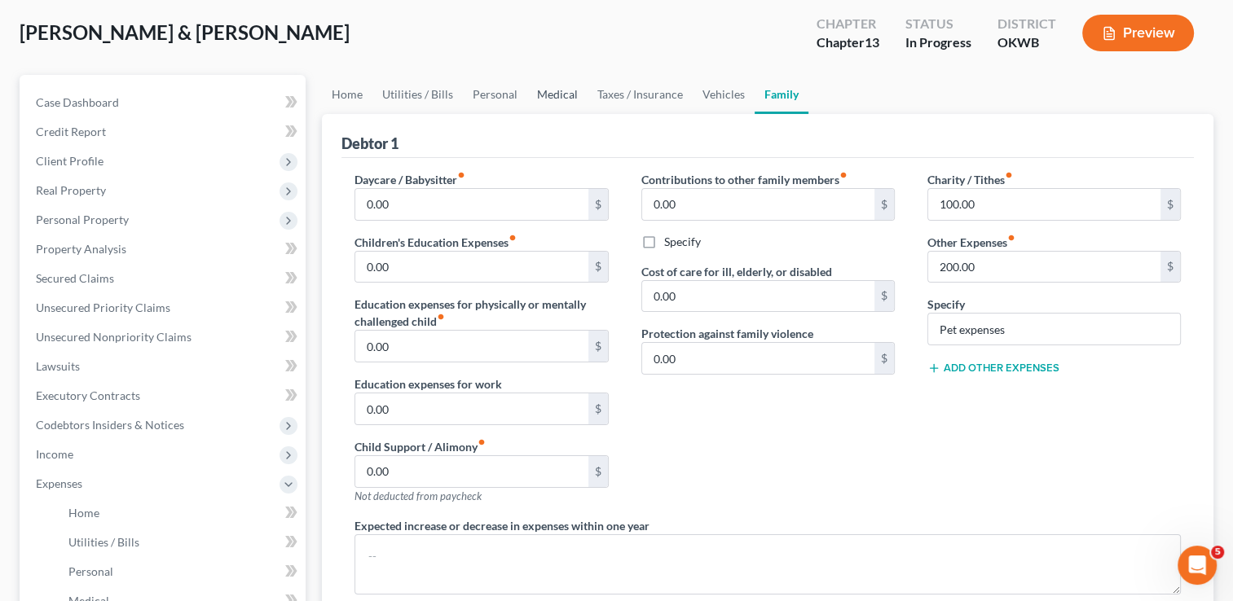
click at [556, 90] on link "Medical" at bounding box center [557, 94] width 60 height 39
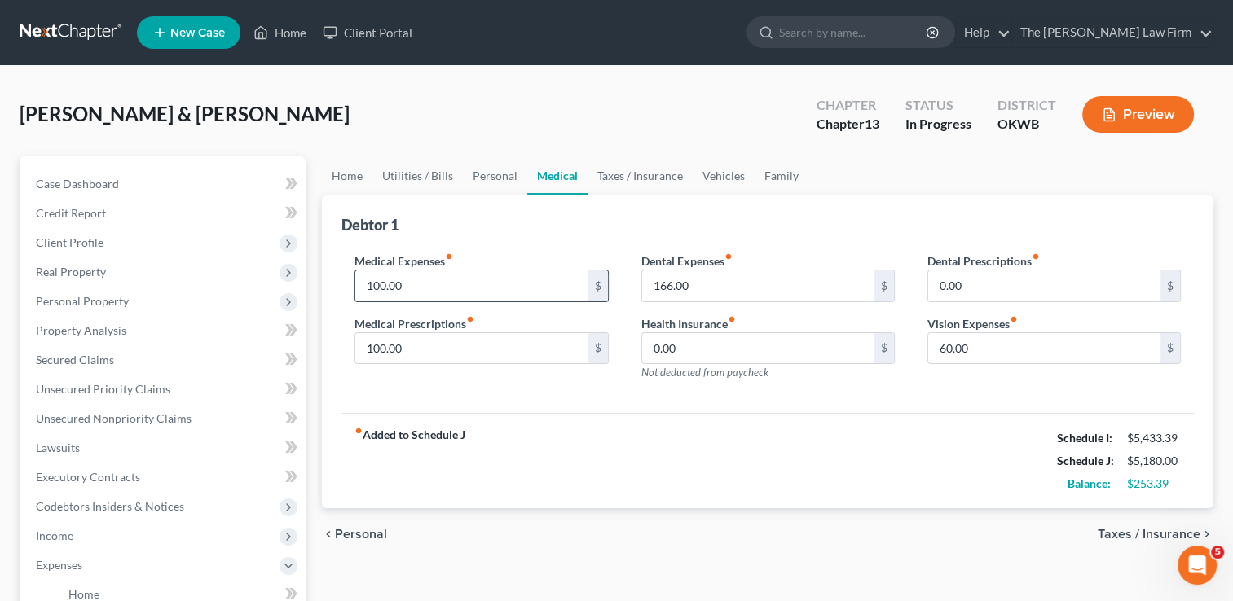
click at [427, 282] on input "100.00" at bounding box center [471, 286] width 232 height 31
type input "150.00"
click at [428, 343] on input "100.00" at bounding box center [471, 348] width 232 height 31
type input "80.00"
click at [551, 413] on div "fiber_manual_record Added to Schedule J Schedule I: $5,433.39 Schedule J: $5,21…" at bounding box center [767, 460] width 852 height 95
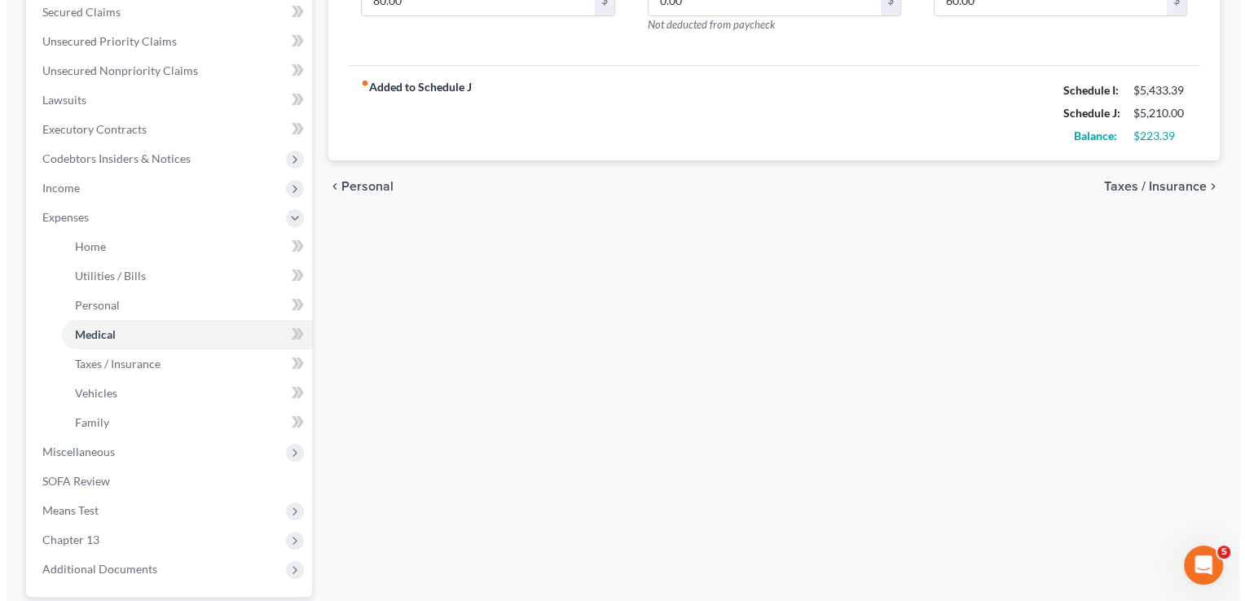
scroll to position [407, 0]
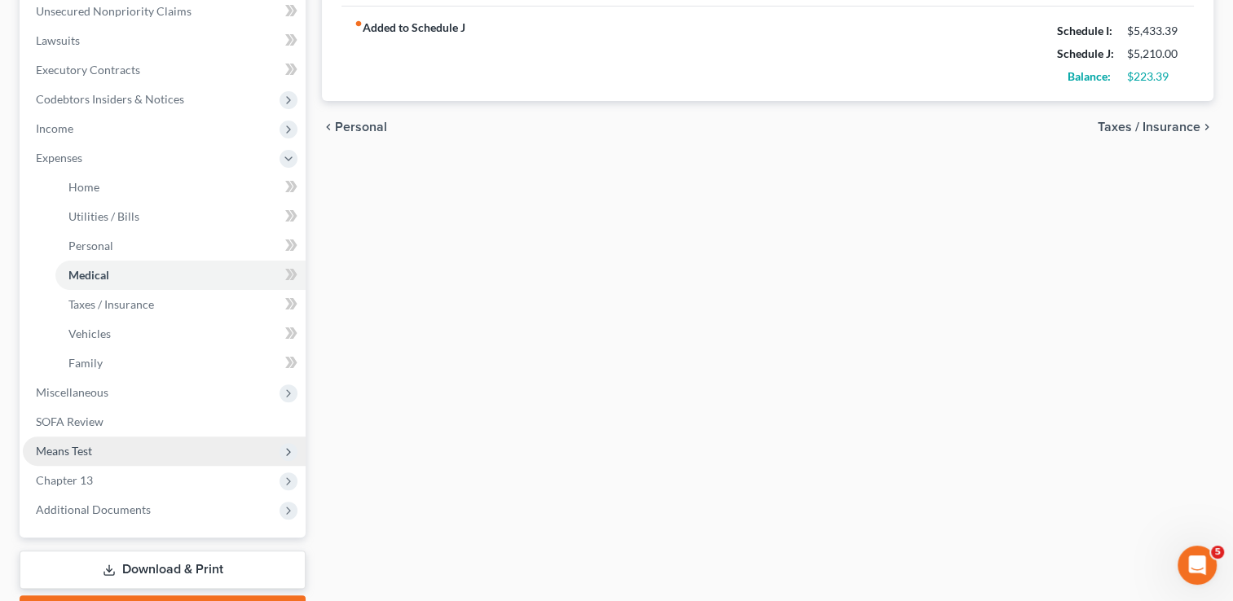
click at [72, 451] on span "Means Test" at bounding box center [64, 451] width 56 height 14
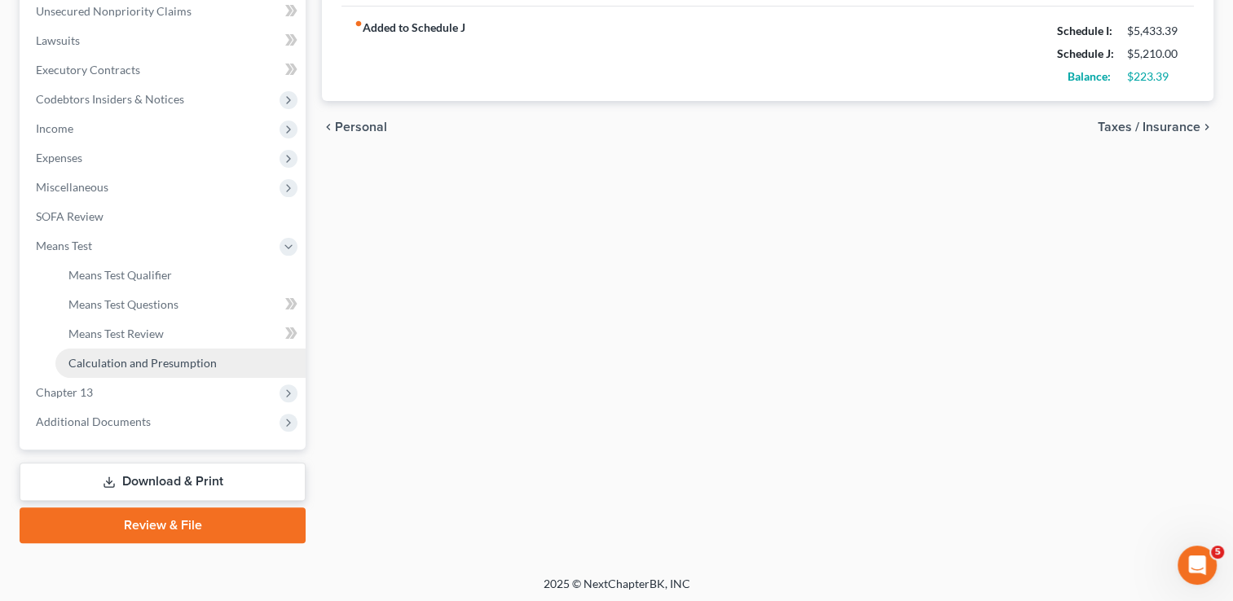
click at [147, 365] on span "Calculation and Presumption" at bounding box center [142, 363] width 148 height 14
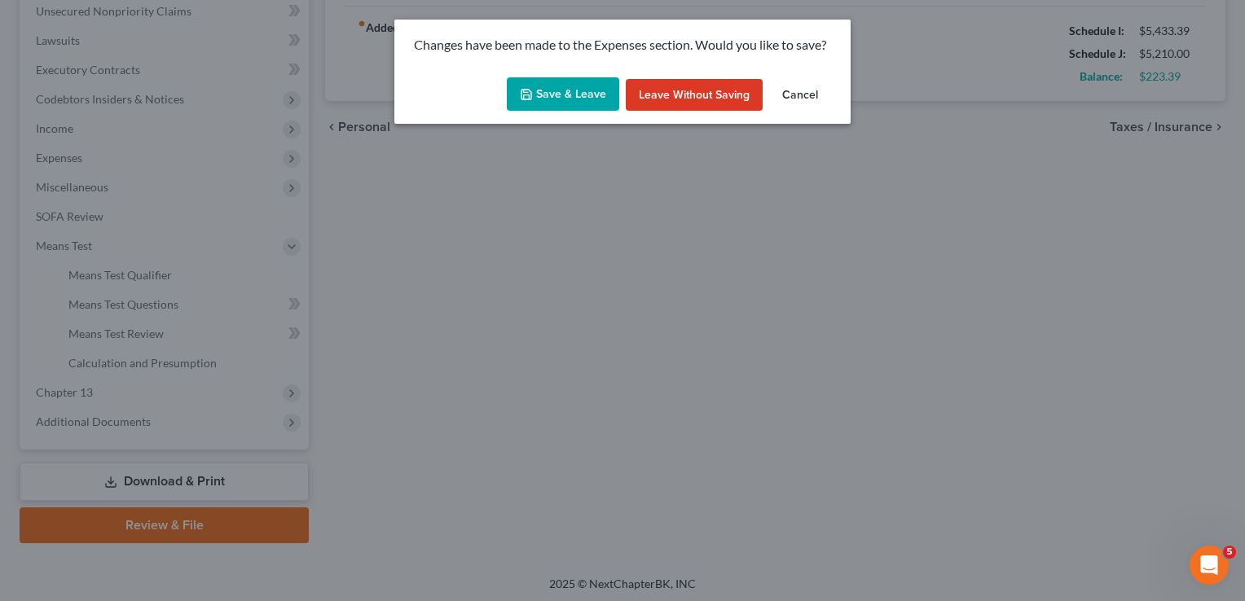
click at [567, 96] on button "Save & Leave" at bounding box center [563, 94] width 112 height 34
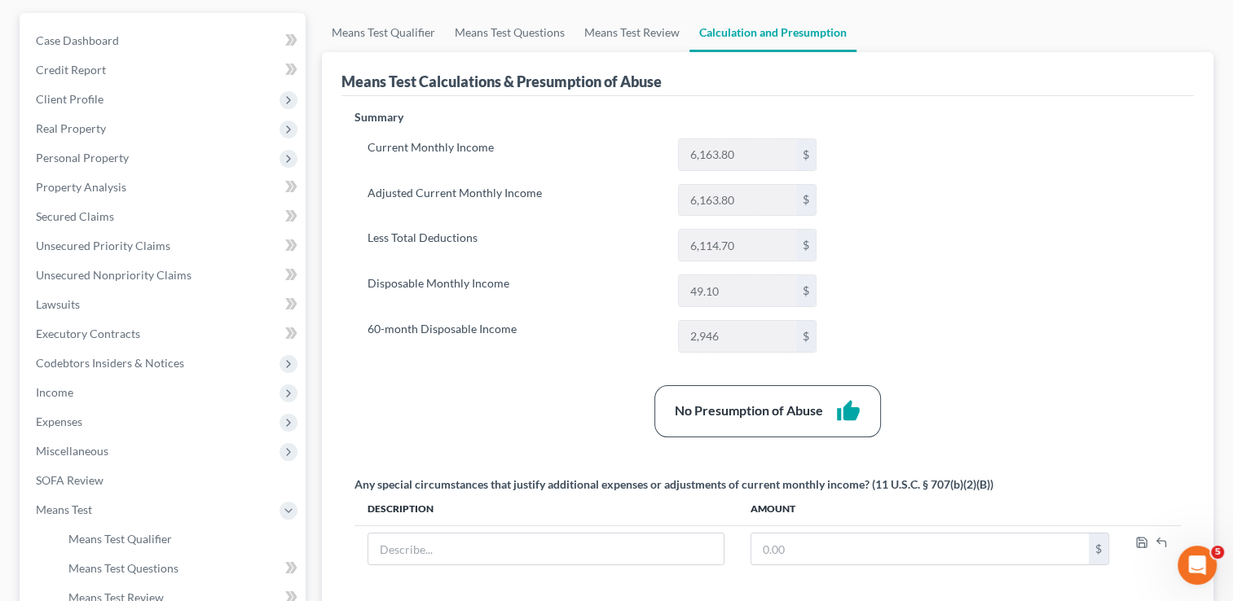
scroll to position [163, 0]
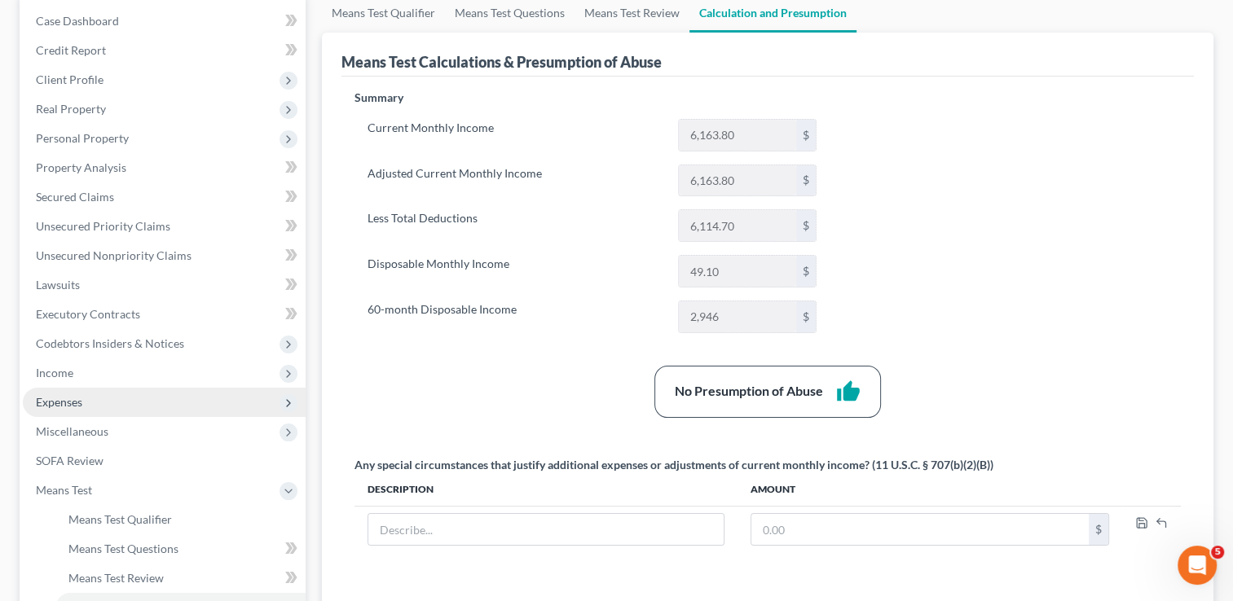
click at [73, 403] on span "Expenses" at bounding box center [59, 402] width 46 height 14
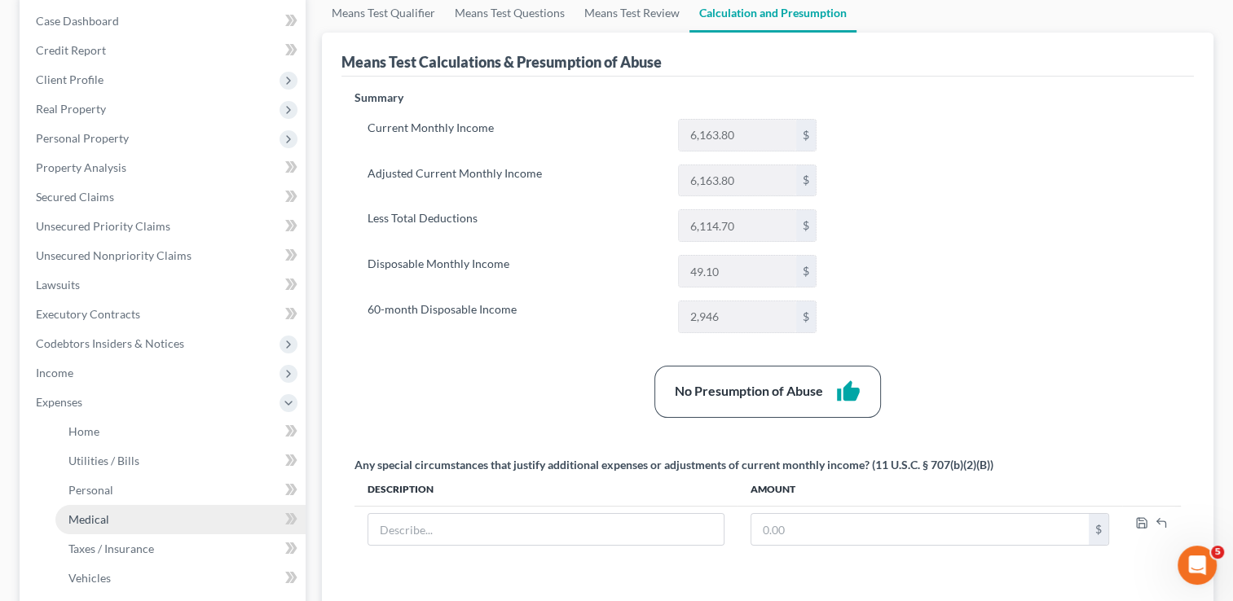
click at [97, 517] on span "Medical" at bounding box center [88, 520] width 41 height 14
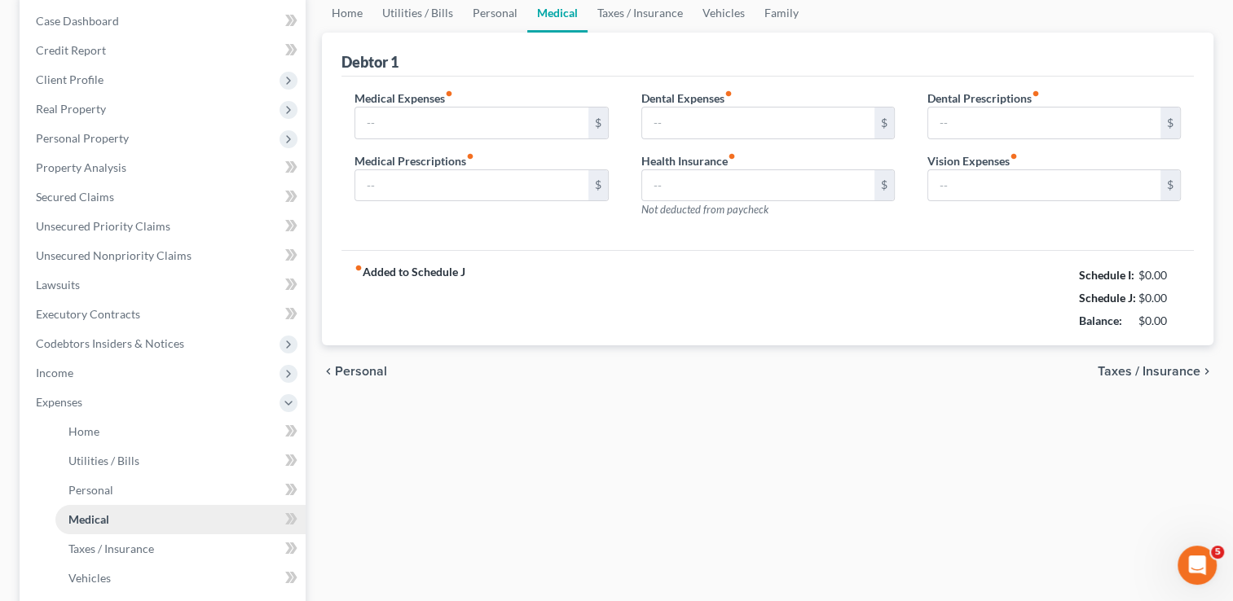
scroll to position [98, 0]
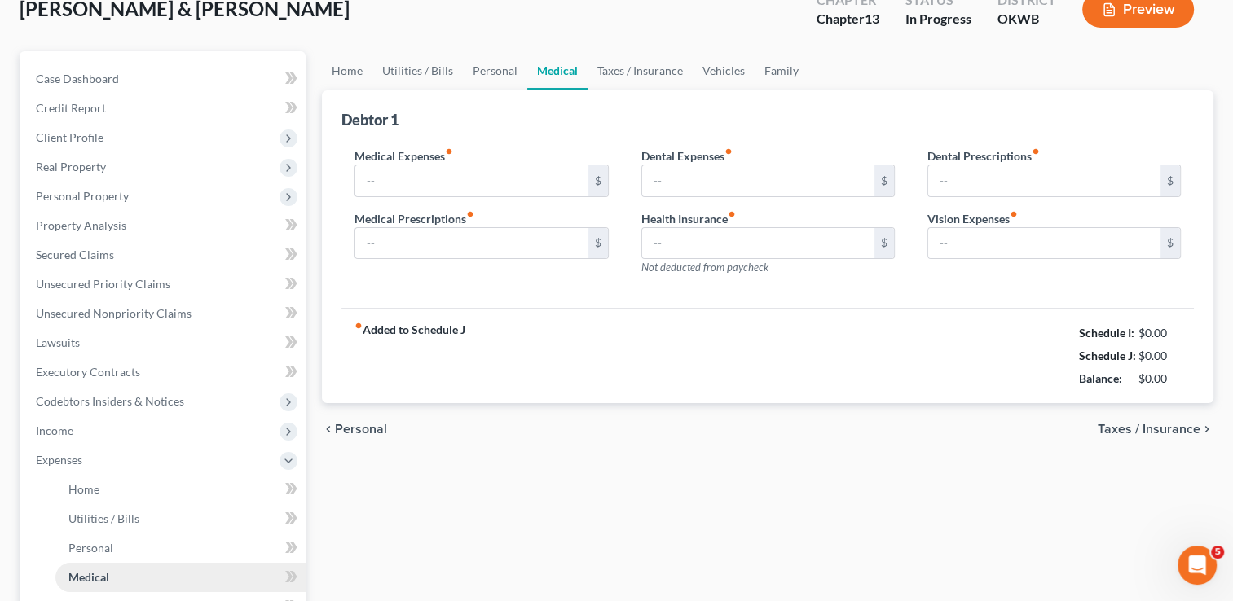
type input "150.00"
type input "80.00"
type input "166.00"
type input "0.00"
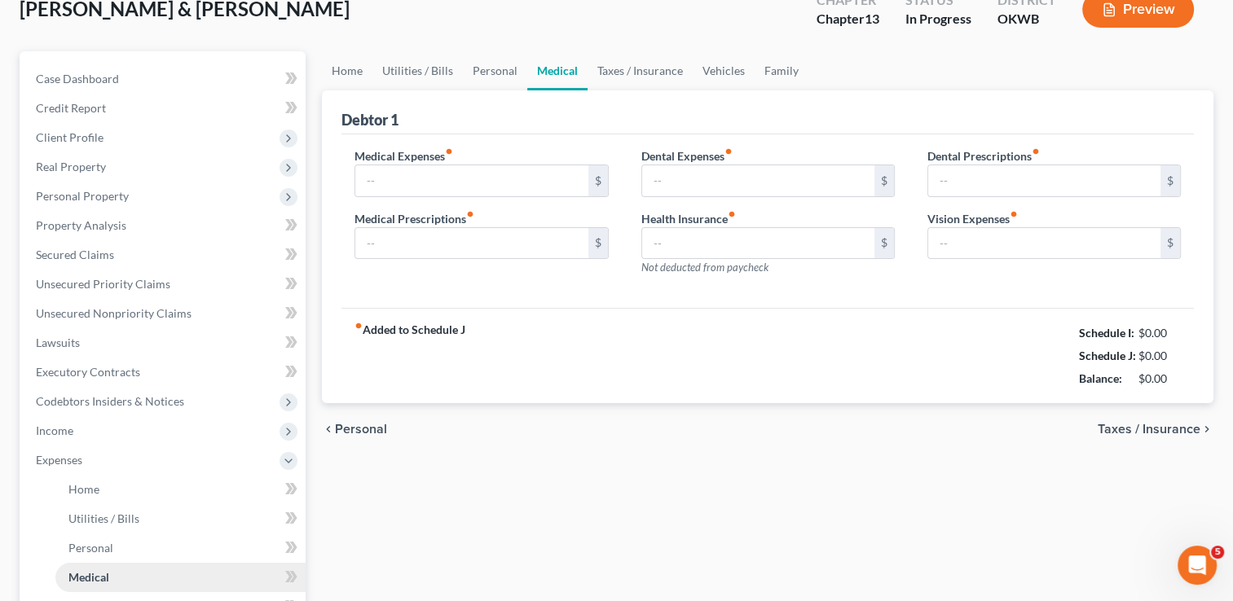
type input "60.00"
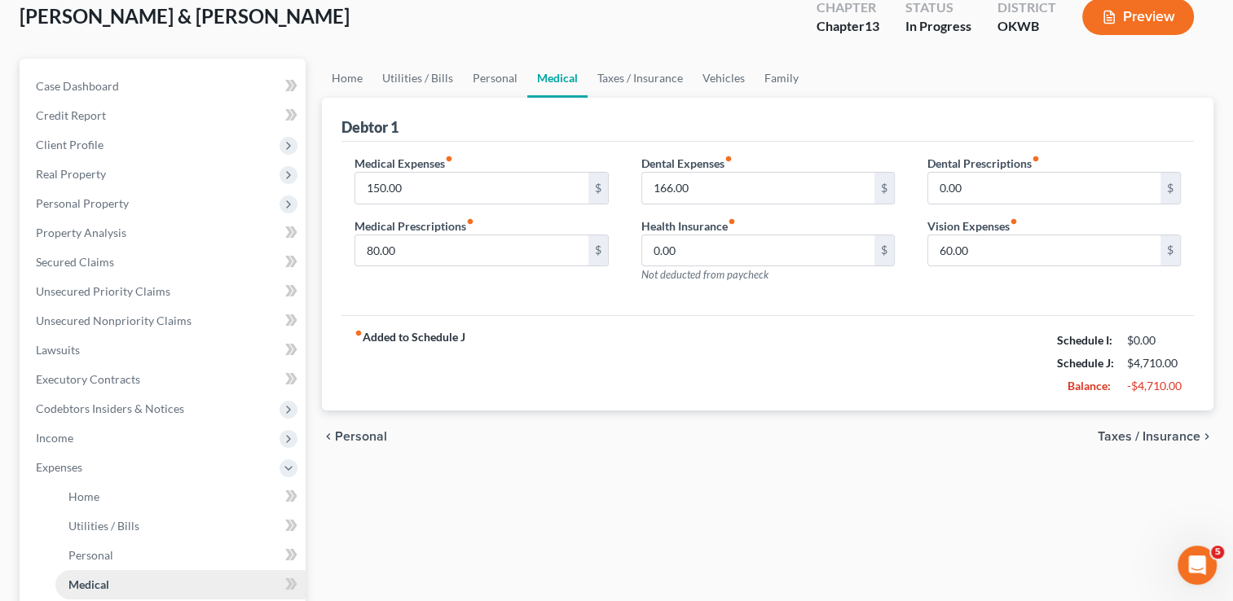
scroll to position [0, 0]
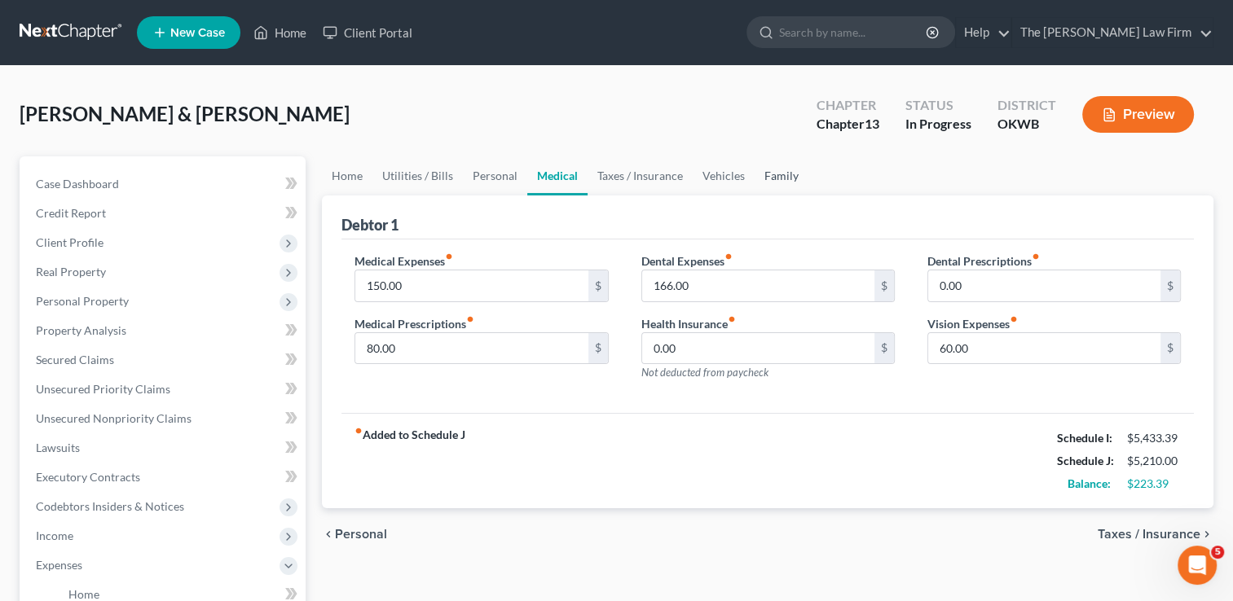
click at [776, 181] on link "Family" at bounding box center [782, 175] width 54 height 39
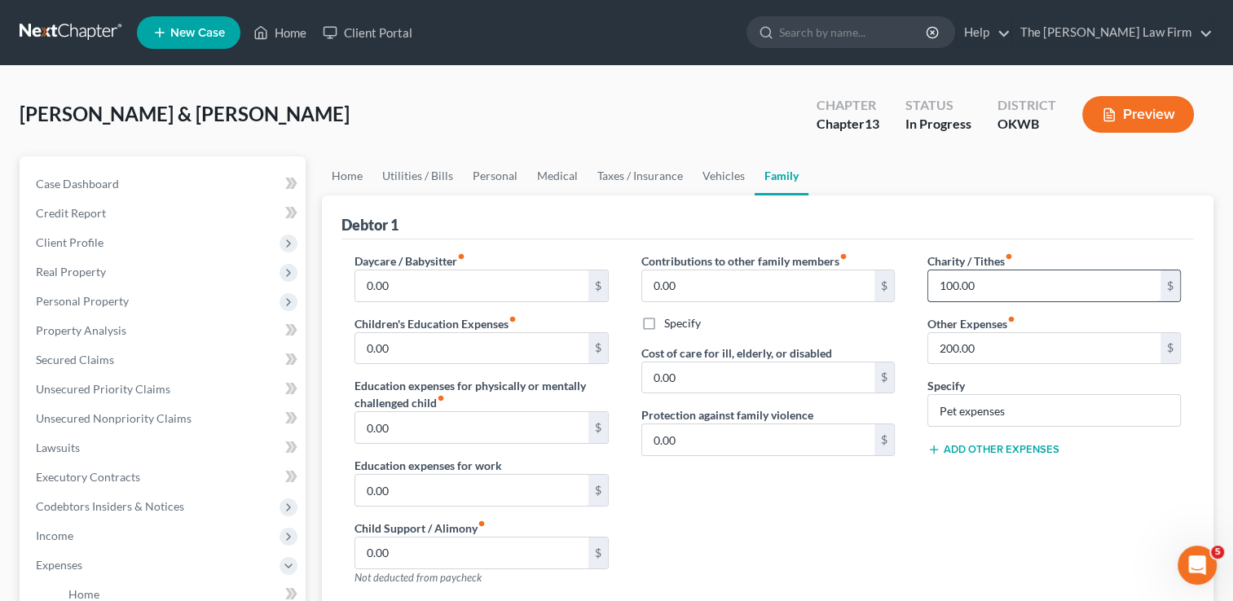
click at [994, 285] on input "100.00" at bounding box center [1044, 286] width 232 height 31
type input "60.00"
click at [861, 515] on div "Contributions to other family members fiber_manual_record 0.00 $ Specify Cost o…" at bounding box center [768, 426] width 286 height 346
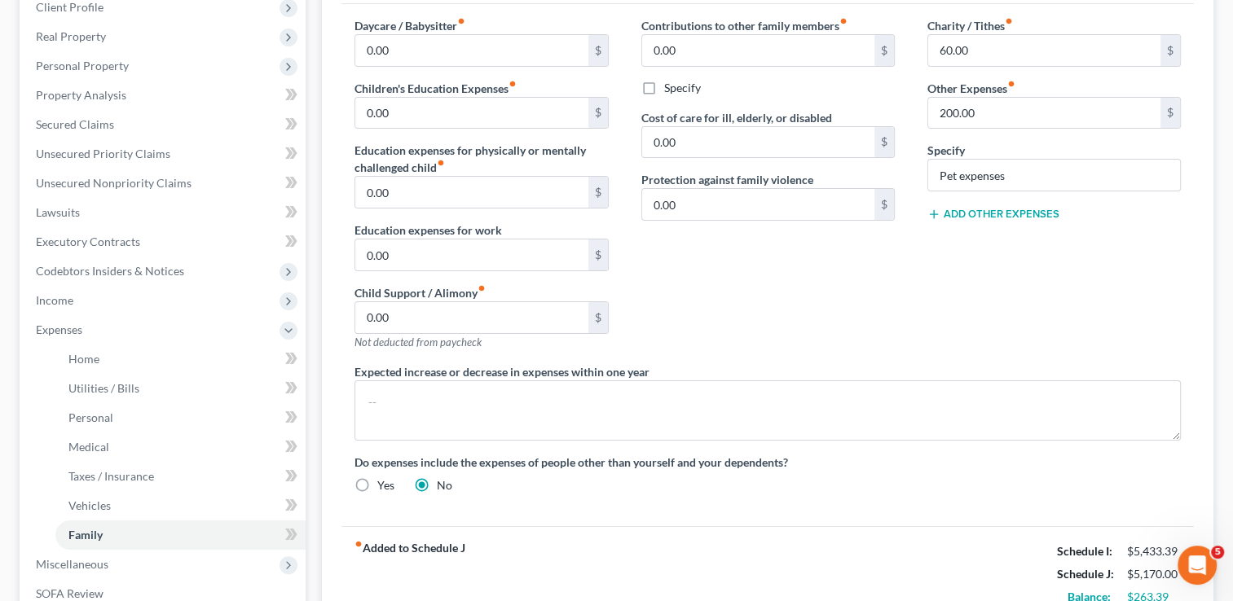
scroll to position [244, 0]
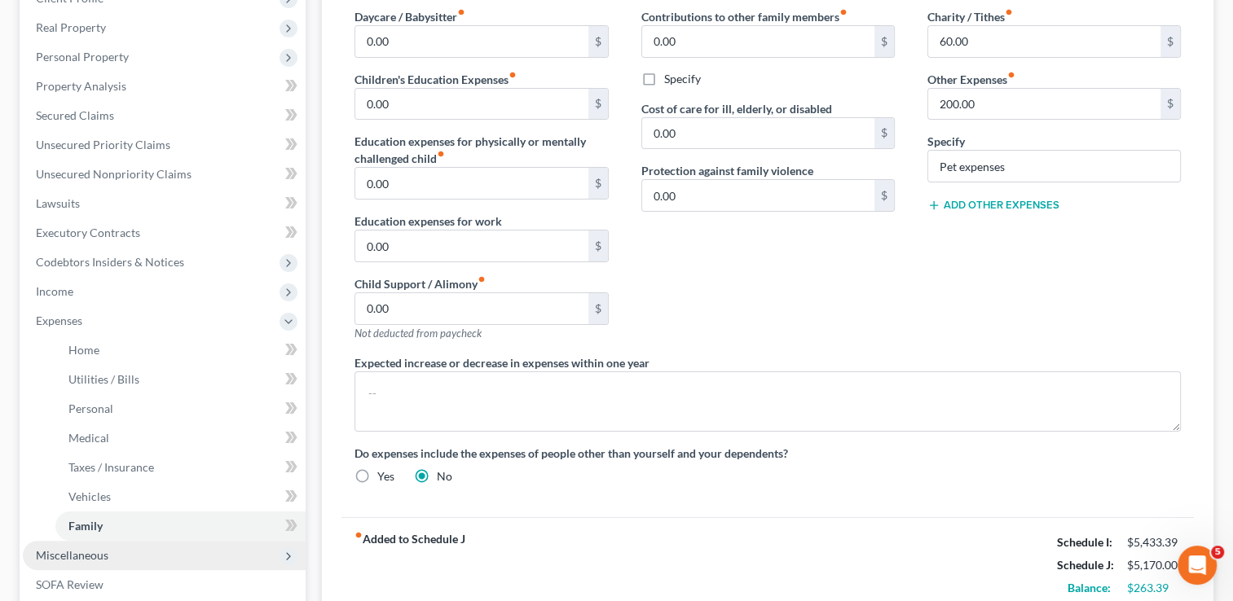
click at [65, 559] on span "Miscellaneous" at bounding box center [72, 555] width 73 height 14
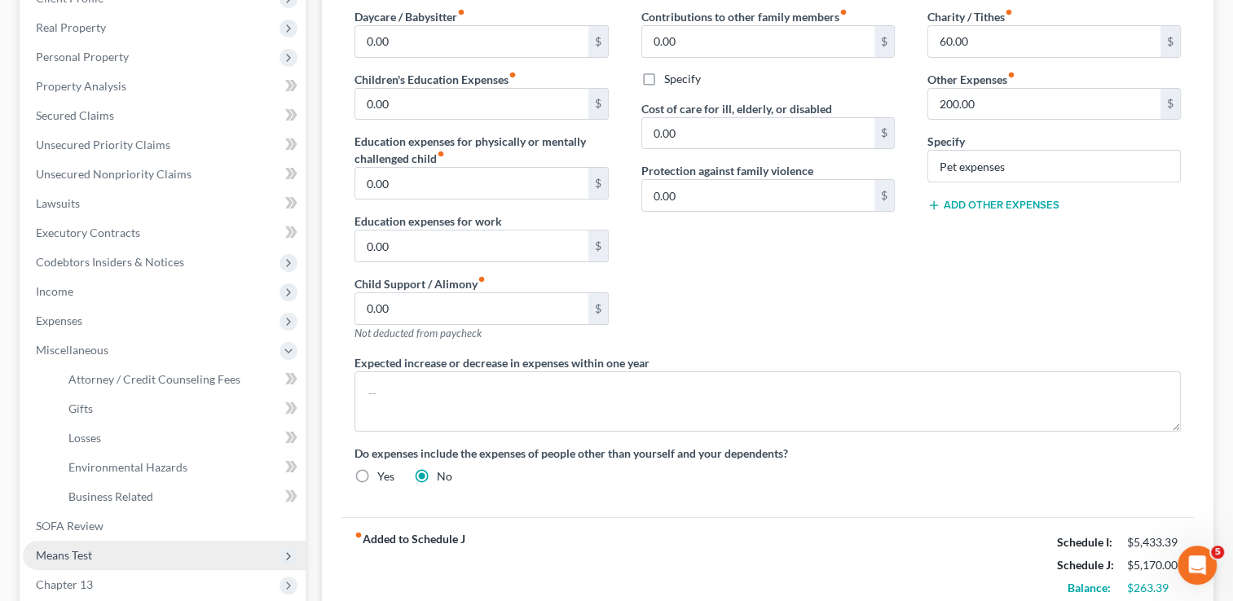
click at [69, 561] on span "Means Test" at bounding box center [64, 555] width 56 height 14
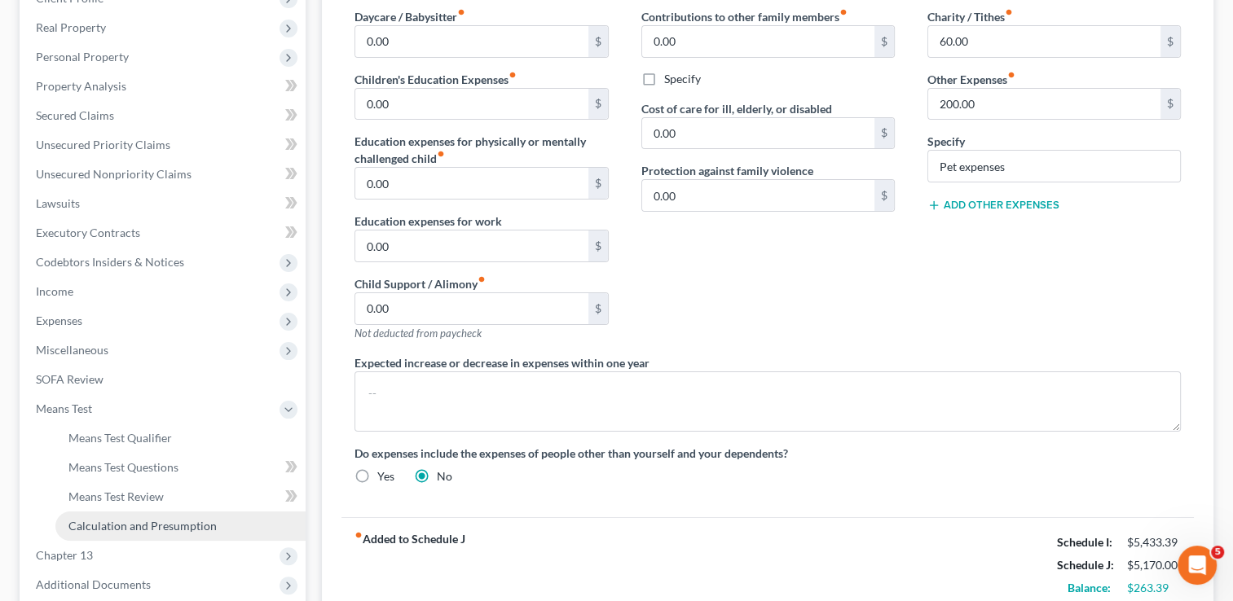
click at [134, 527] on span "Calculation and Presumption" at bounding box center [142, 526] width 148 height 14
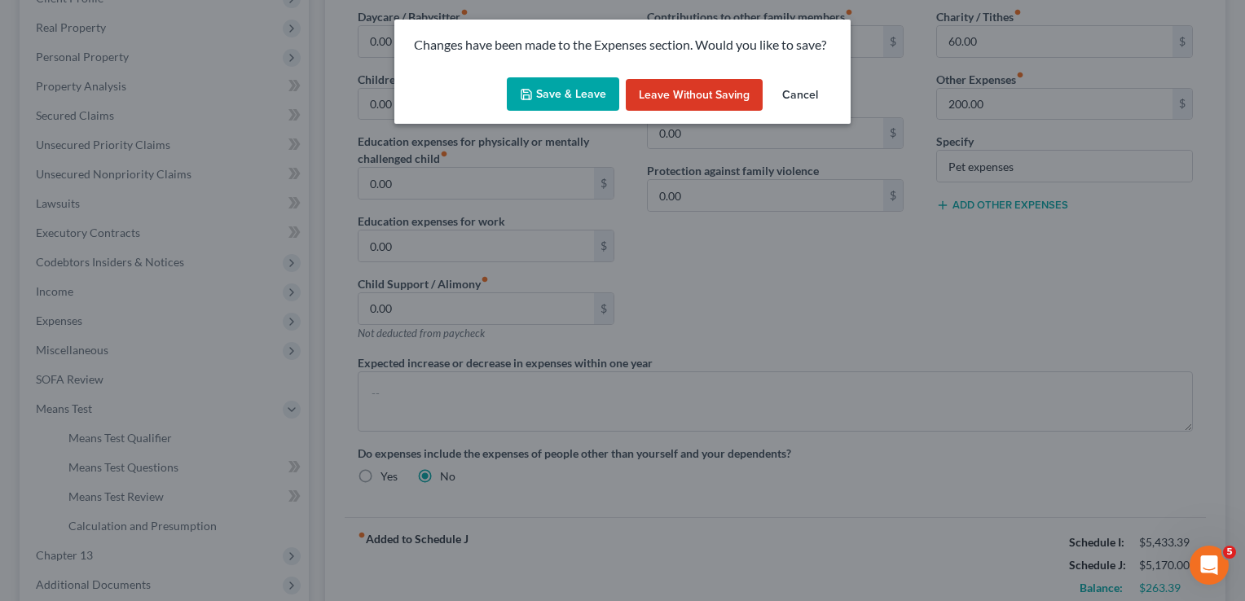
click at [567, 90] on button "Save & Leave" at bounding box center [563, 94] width 112 height 34
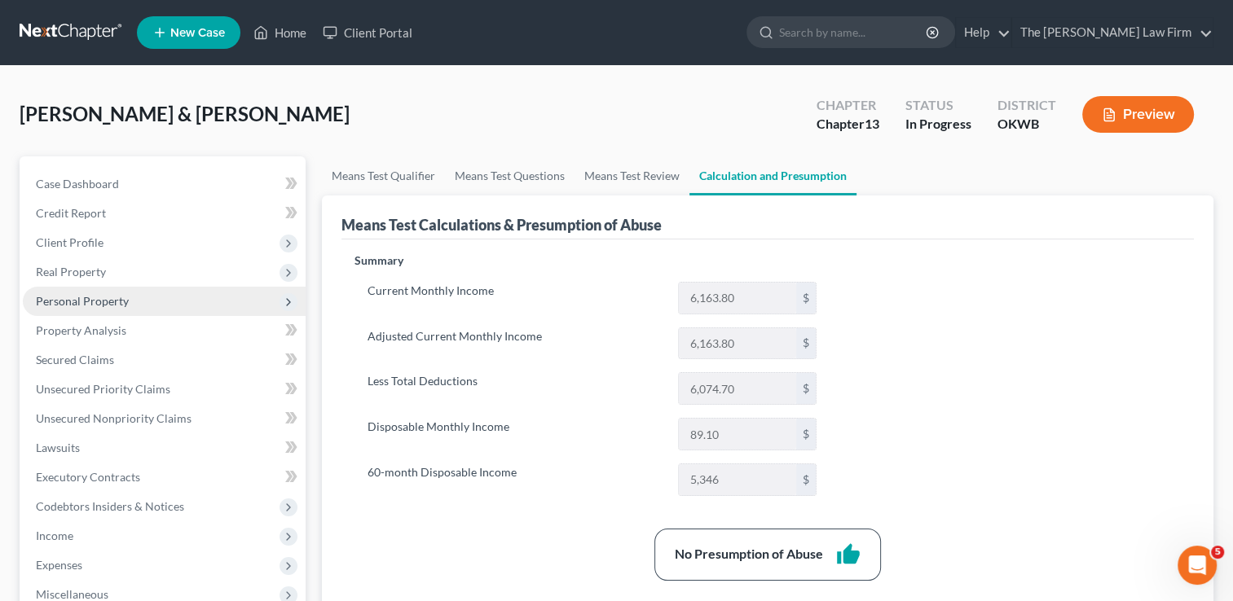
click at [107, 298] on span "Personal Property" at bounding box center [82, 301] width 93 height 14
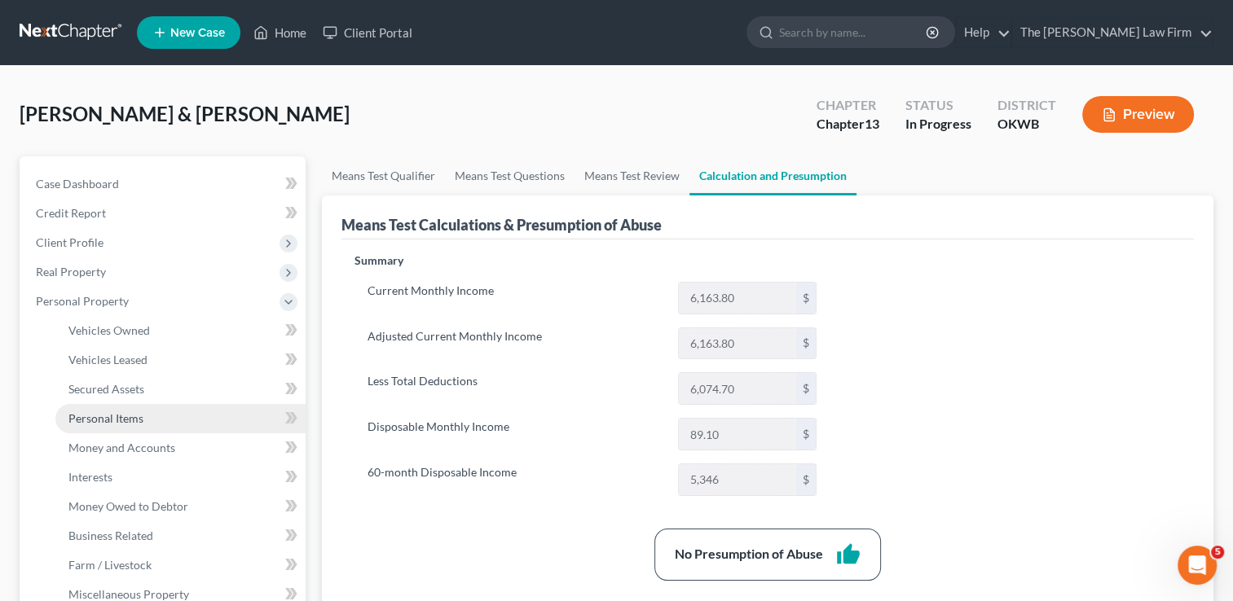
click at [111, 419] on span "Personal Items" at bounding box center [105, 418] width 75 height 14
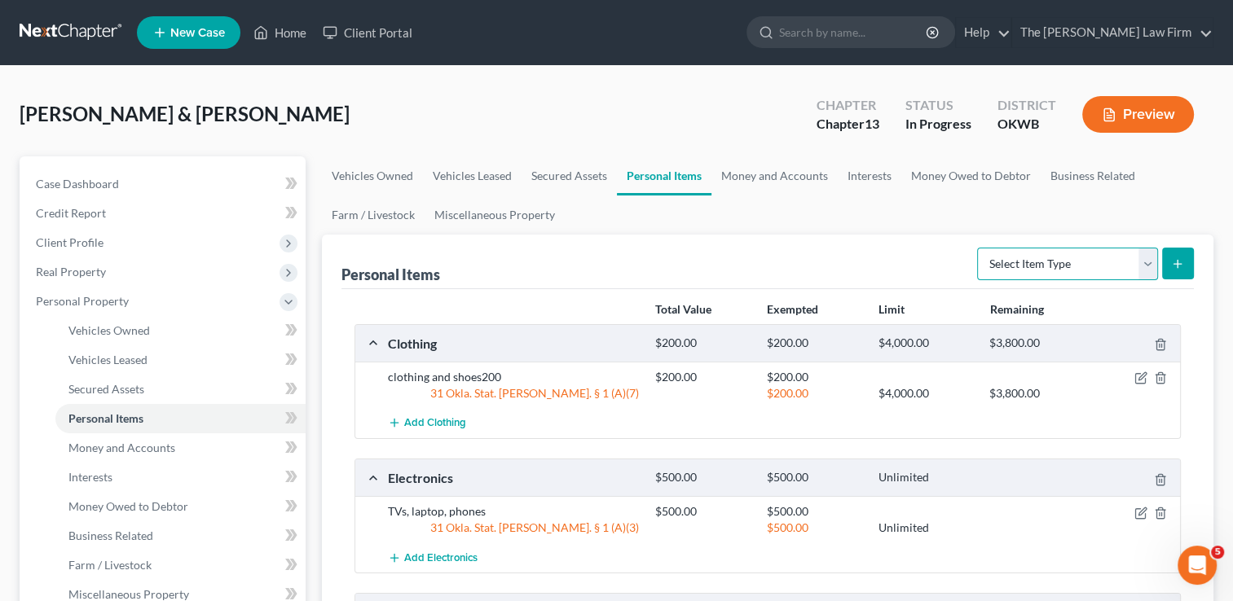
click at [1065, 267] on select "Select Item Type Clothing Collectibles Of Value Electronics Firearms Household …" at bounding box center [1067, 264] width 181 height 33
select select "jewelry"
click at [979, 248] on select "Select Item Type Clothing Collectibles Of Value Electronics Firearms Household …" at bounding box center [1067, 264] width 181 height 33
click at [1179, 259] on icon "submit" at bounding box center [1177, 263] width 13 height 13
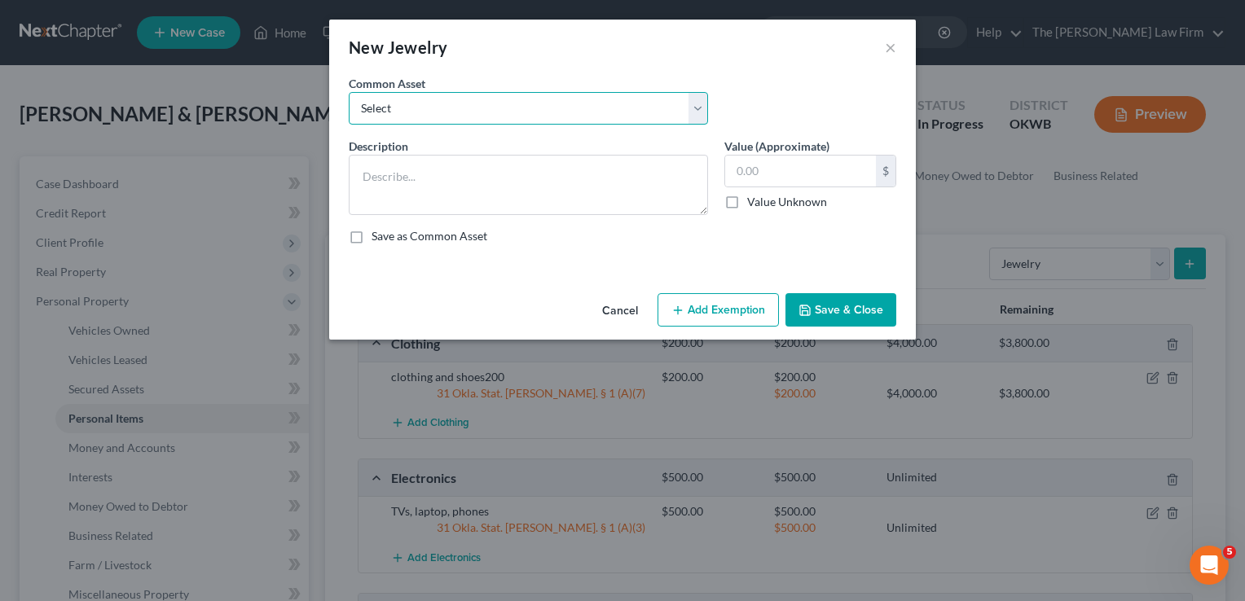
click at [556, 106] on select "Select wedding ring wedding ring wedding ring" at bounding box center [528, 108] width 359 height 33
select select "0"
click at [349, 92] on select "Select wedding ring wedding ring wedding ring" at bounding box center [528, 108] width 359 height 33
type textarea "wedding ring"
type input "400.00"
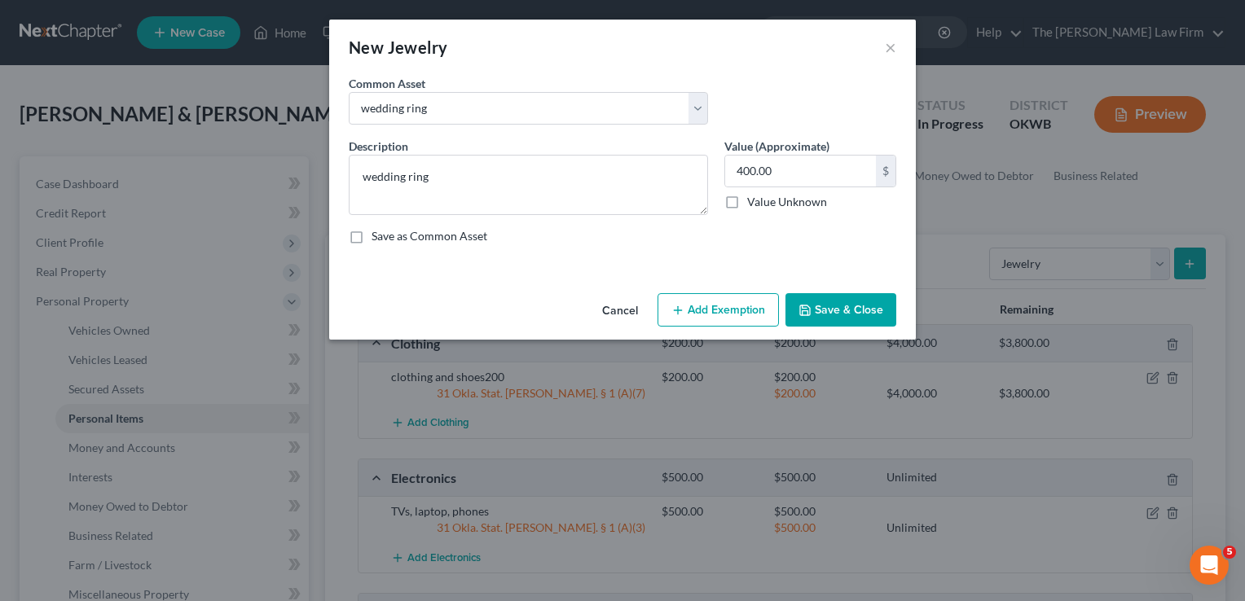
click at [729, 314] on button "Add Exemption" at bounding box center [718, 310] width 121 height 34
select select "2"
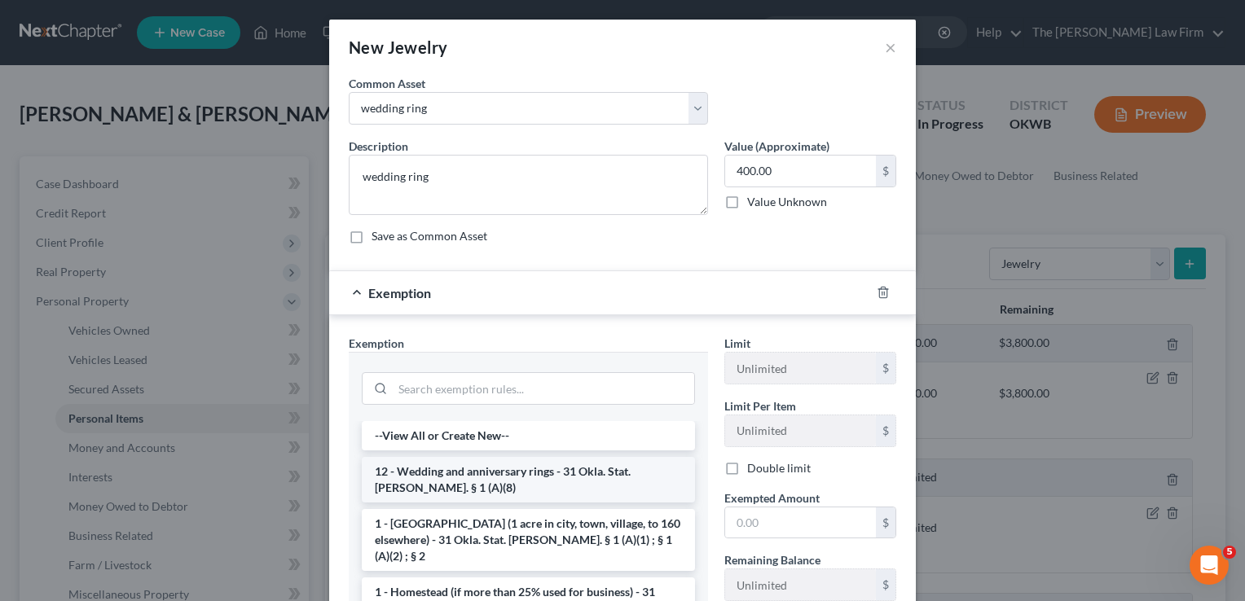
click at [432, 473] on li "12 - Wedding and anniversary rings - 31 Okla. Stat. [PERSON_NAME]. § 1 (A)(8)" at bounding box center [528, 480] width 333 height 46
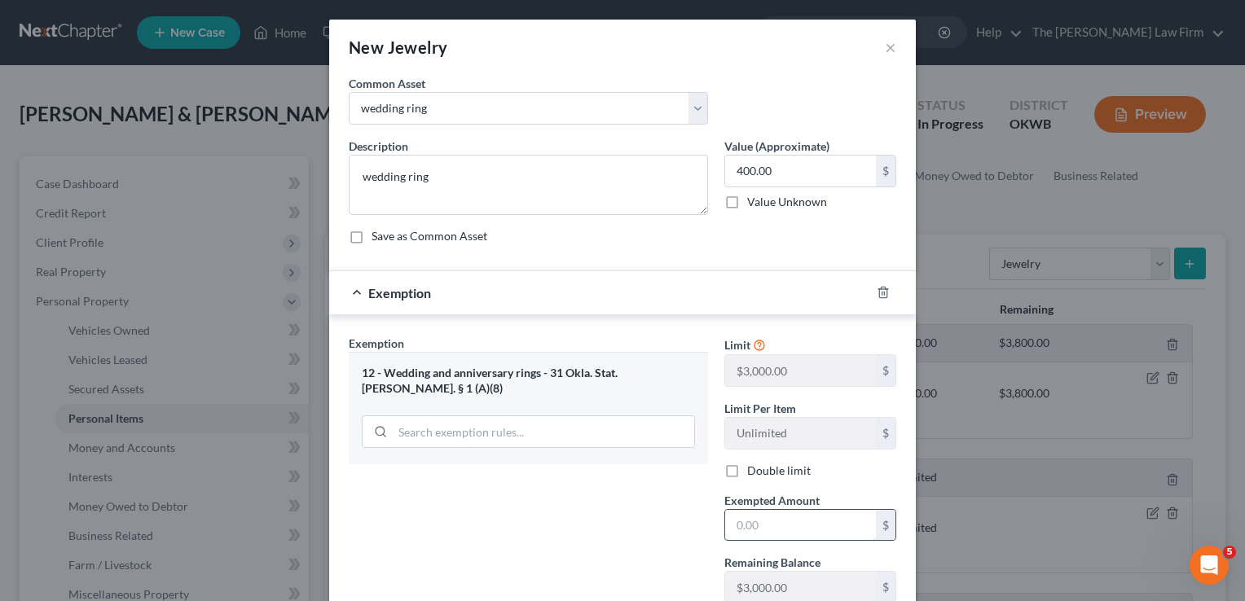
click at [799, 524] on input "text" at bounding box center [800, 525] width 151 height 31
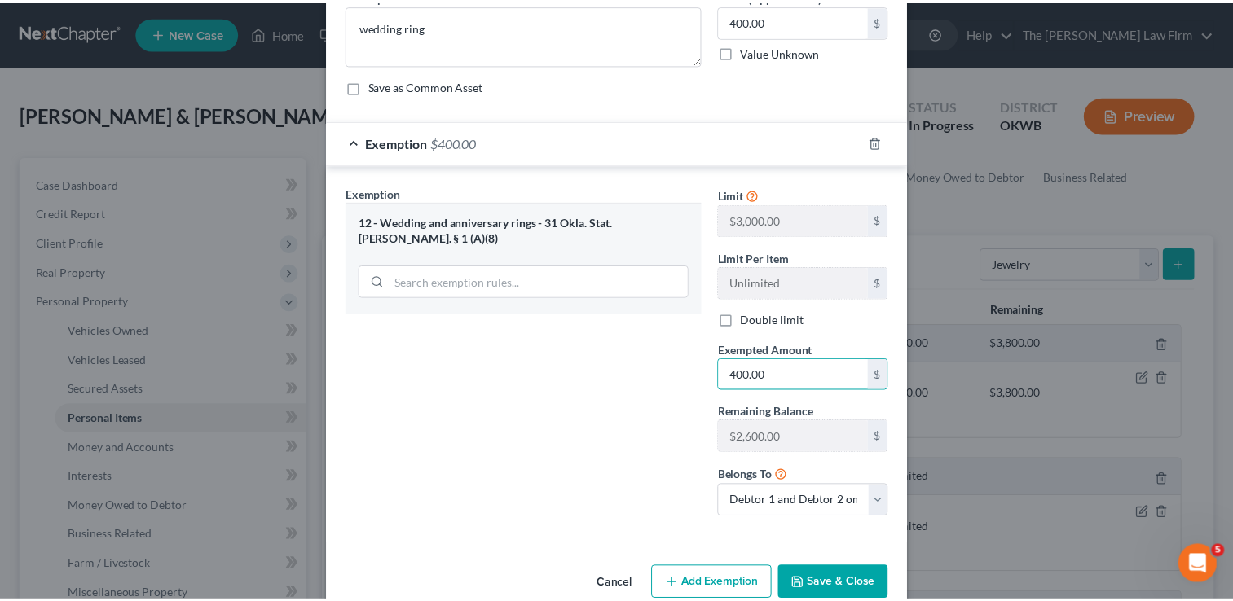
scroll to position [180, 0]
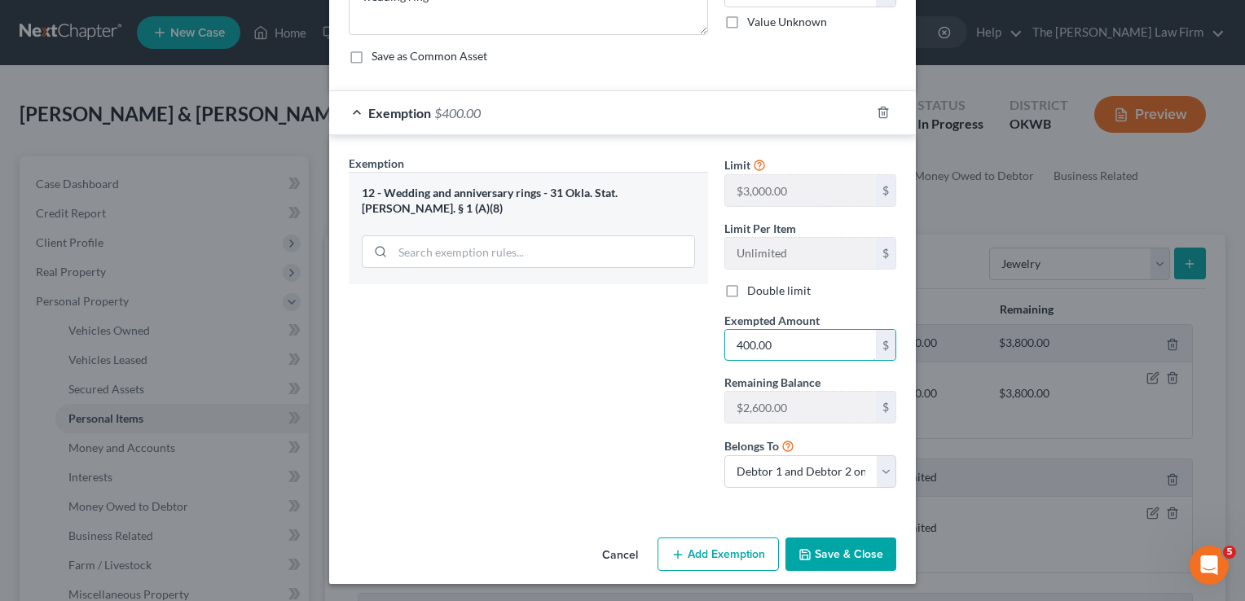
type input "400.00"
click at [841, 550] on button "Save & Close" at bounding box center [840, 555] width 111 height 34
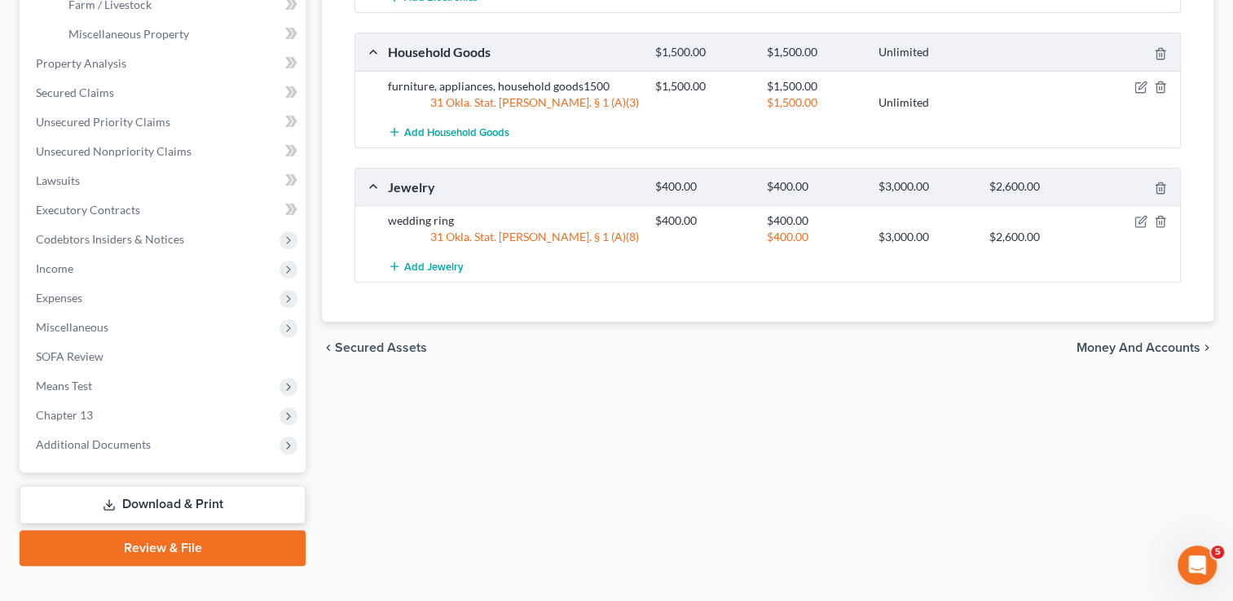
scroll to position [570, 0]
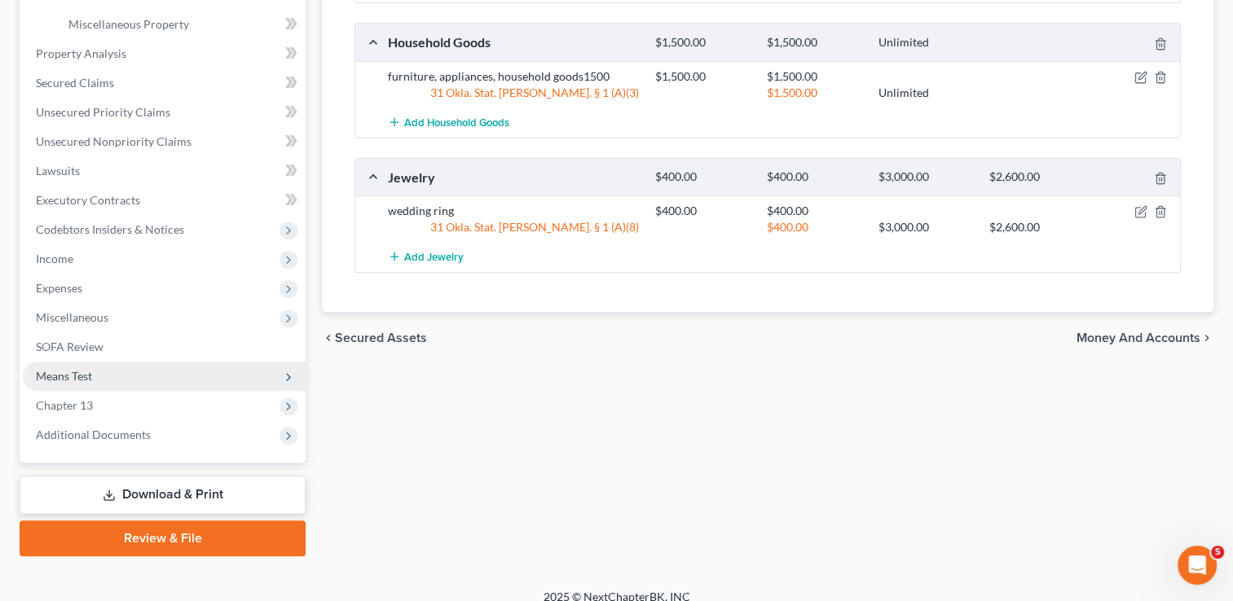
click at [77, 376] on span "Means Test" at bounding box center [64, 376] width 56 height 14
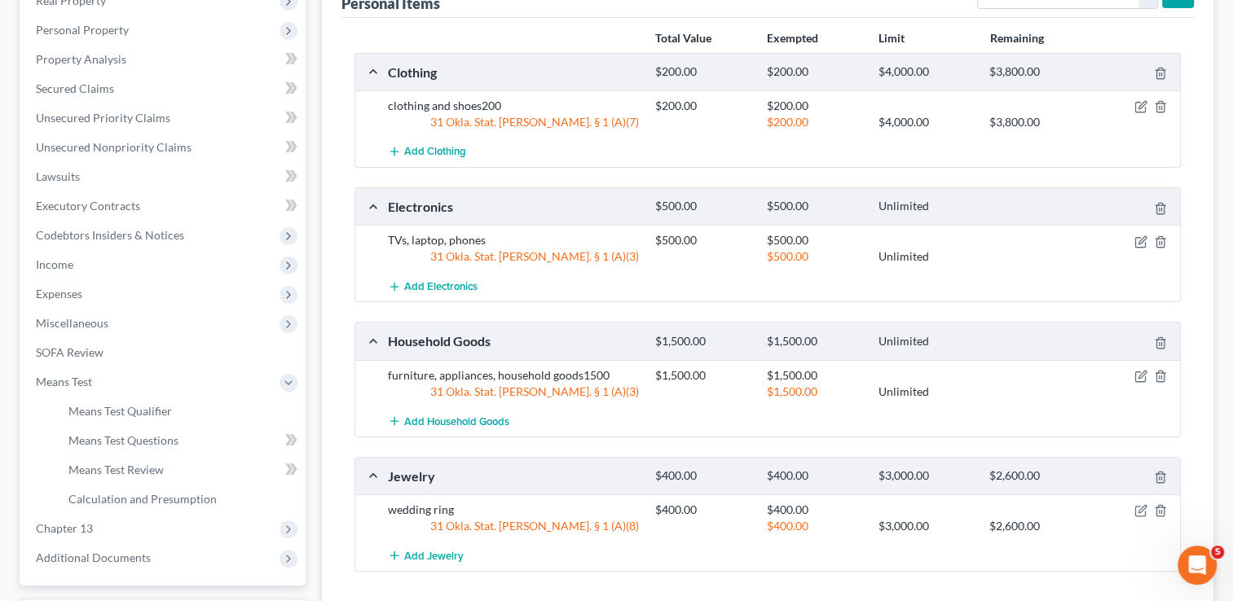
scroll to position [0, 0]
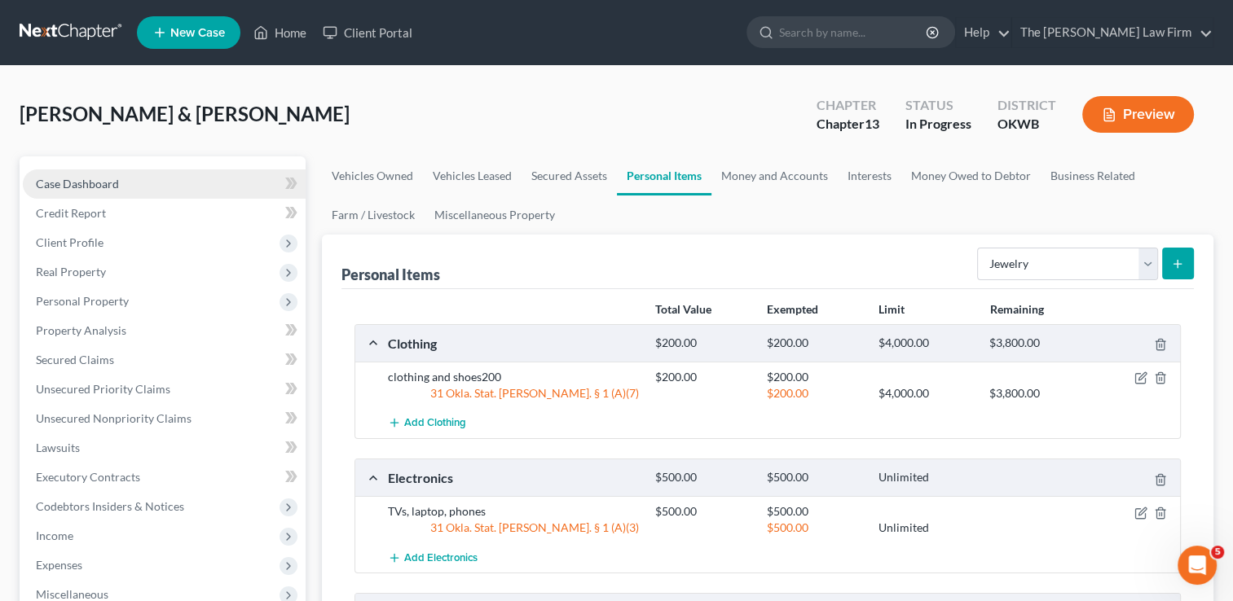
click at [99, 184] on span "Case Dashboard" at bounding box center [77, 184] width 83 height 14
select select "1"
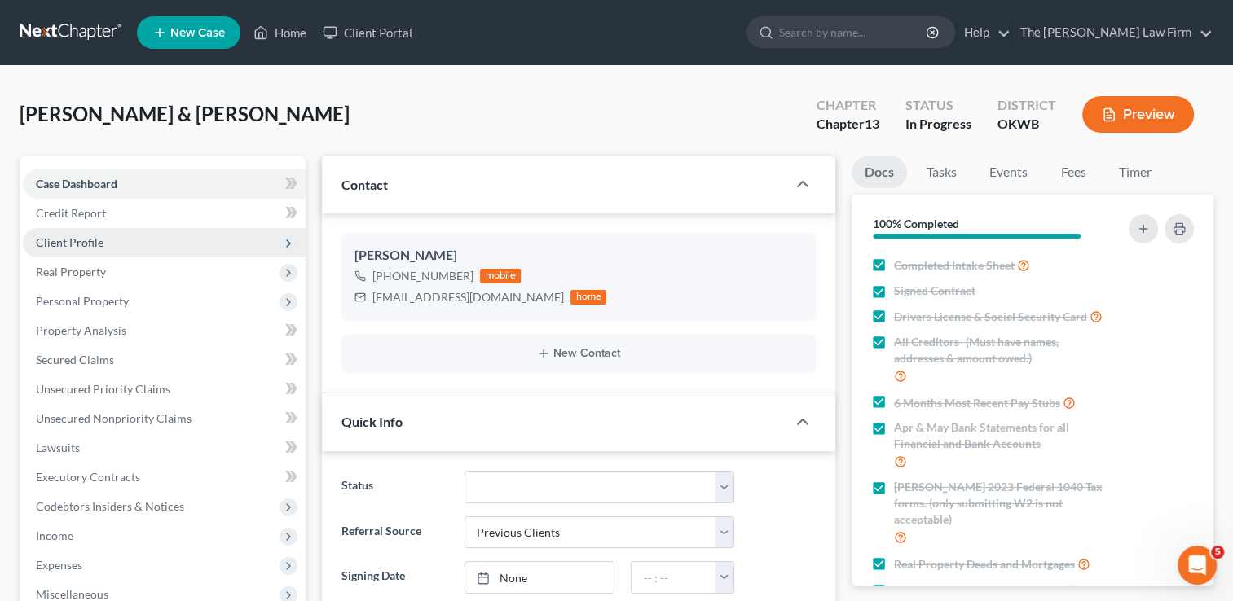
scroll to position [2145, 0]
click at [90, 243] on span "Client Profile" at bounding box center [70, 242] width 68 height 14
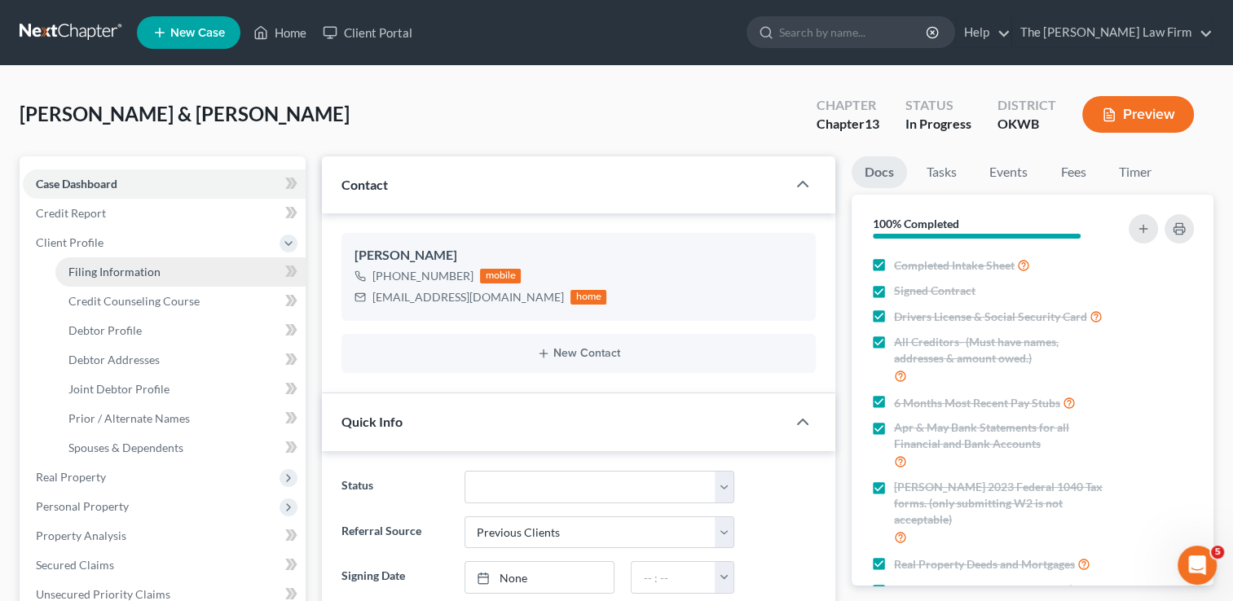
click at [134, 275] on span "Filing Information" at bounding box center [114, 272] width 92 height 14
select select "1"
select select "3"
select select "37"
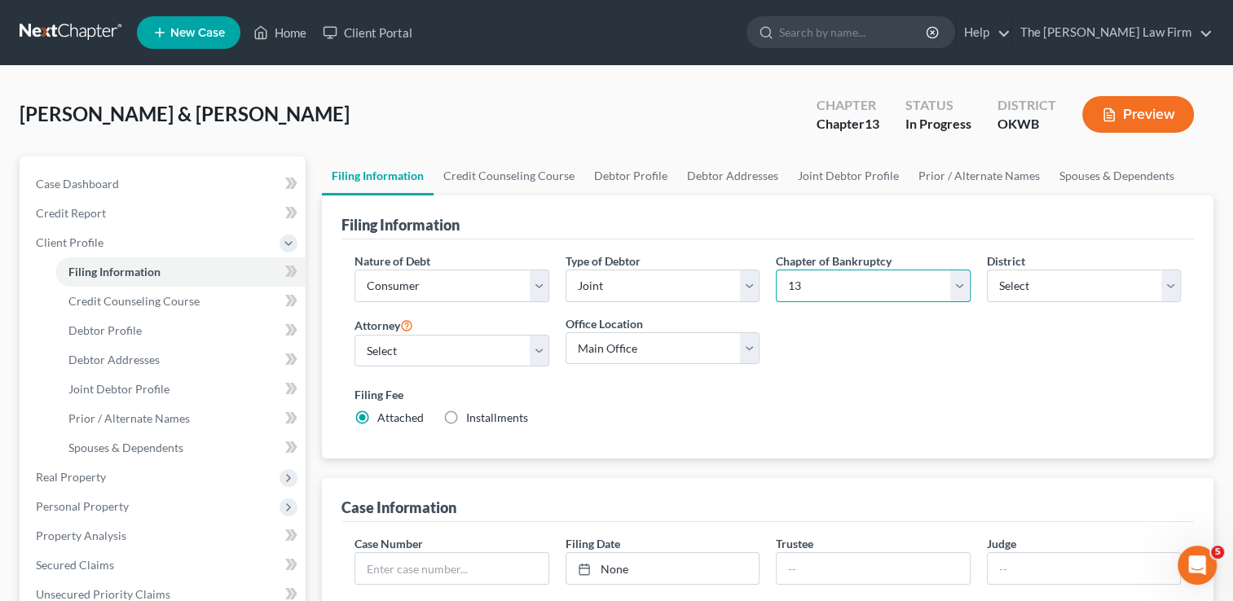
click at [854, 284] on select "Select 7 11 12 13" at bounding box center [873, 286] width 194 height 33
select select "0"
click at [776, 270] on select "Select 7 11 12 13" at bounding box center [873, 286] width 194 height 33
click at [807, 354] on div "Nature of Debt Select Business Consumer Other Nature of Business Select Clearin…" at bounding box center [767, 346] width 843 height 187
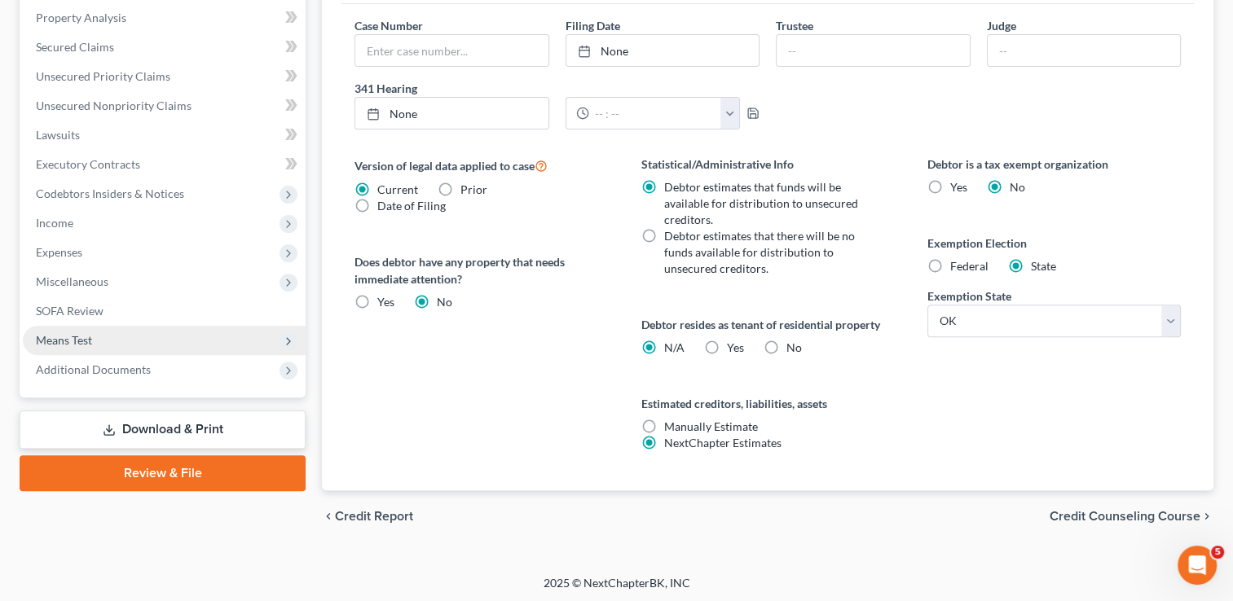
click at [71, 343] on span "Means Test" at bounding box center [64, 340] width 56 height 14
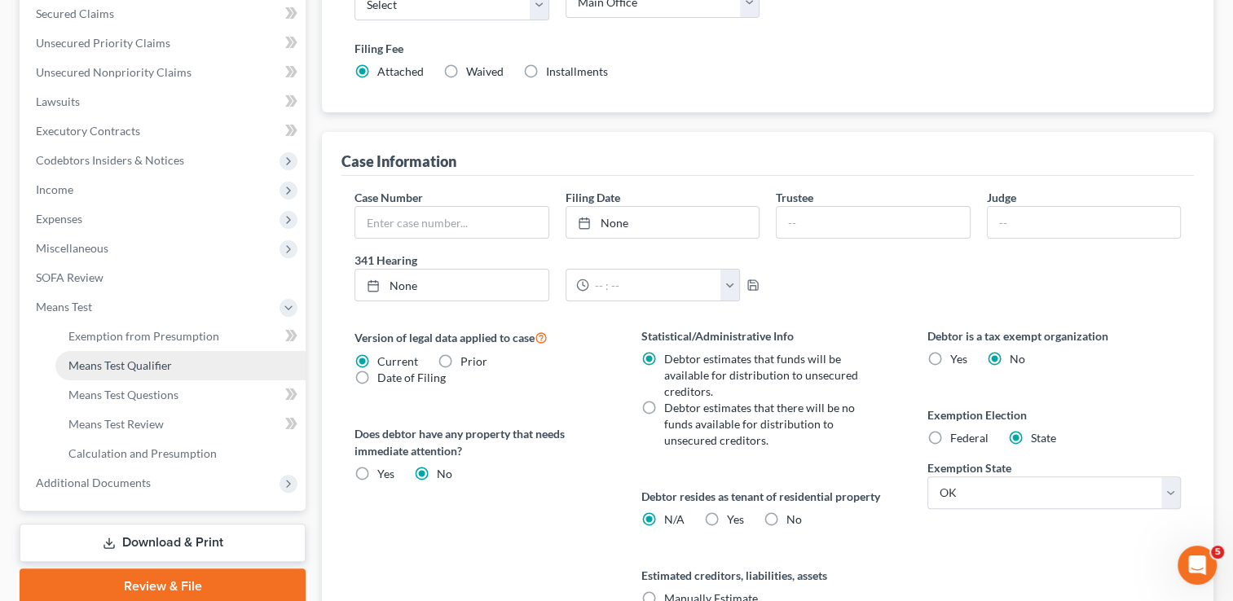
scroll to position [313, 0]
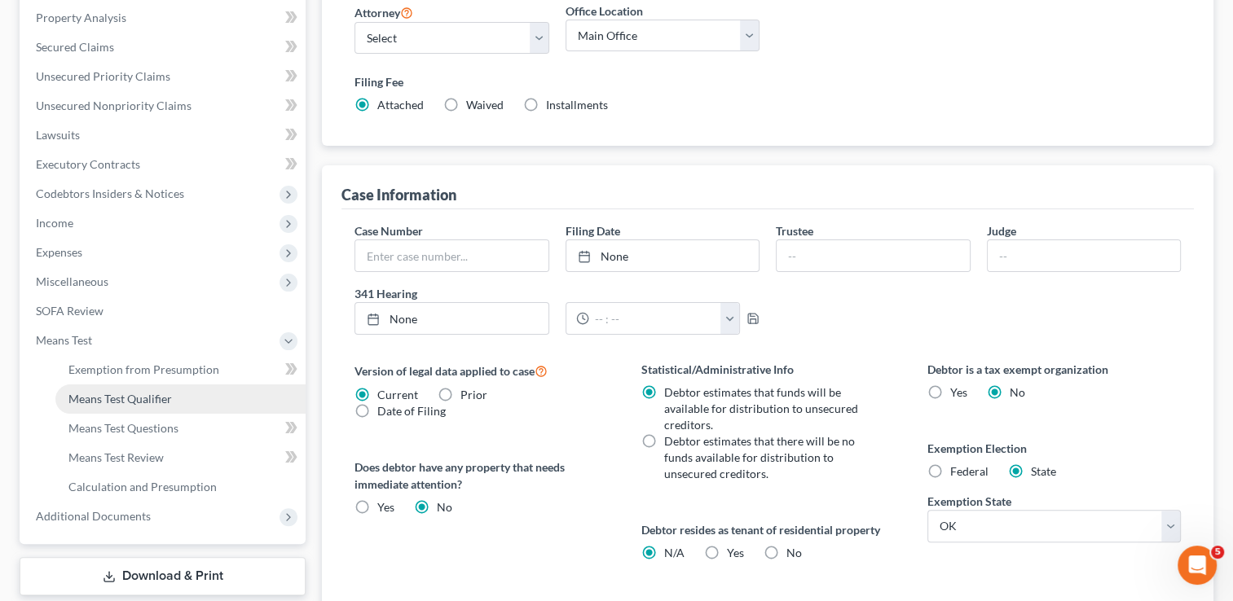
click at [134, 400] on span "Means Test Qualifier" at bounding box center [119, 399] width 103 height 14
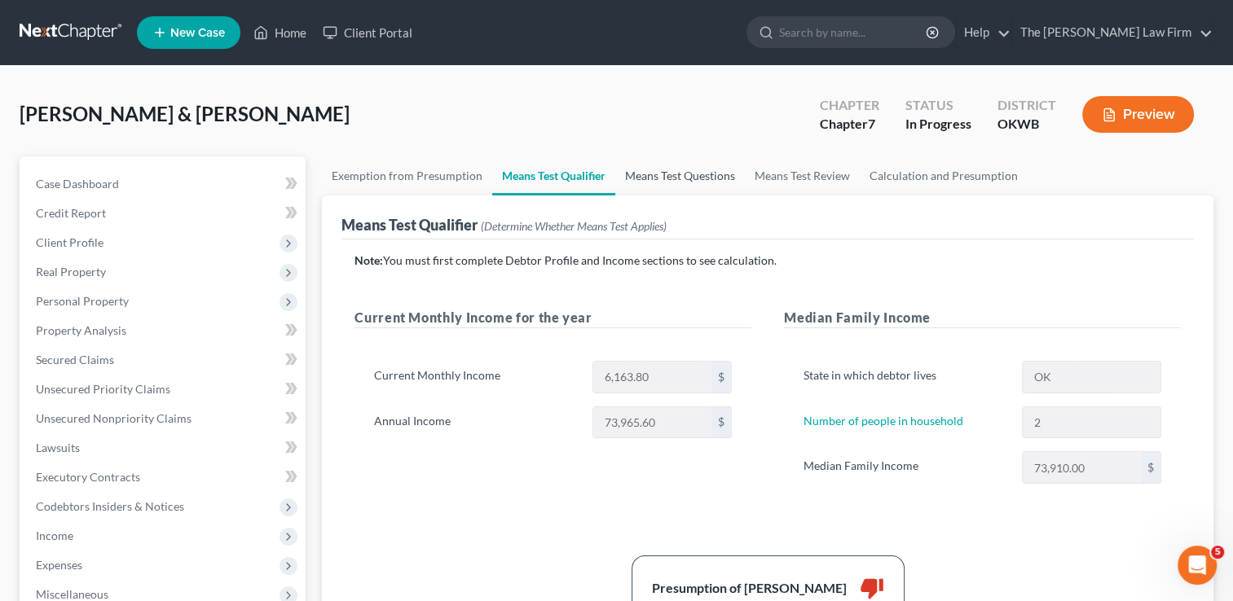
click at [671, 181] on link "Means Test Questions" at bounding box center [680, 175] width 130 height 39
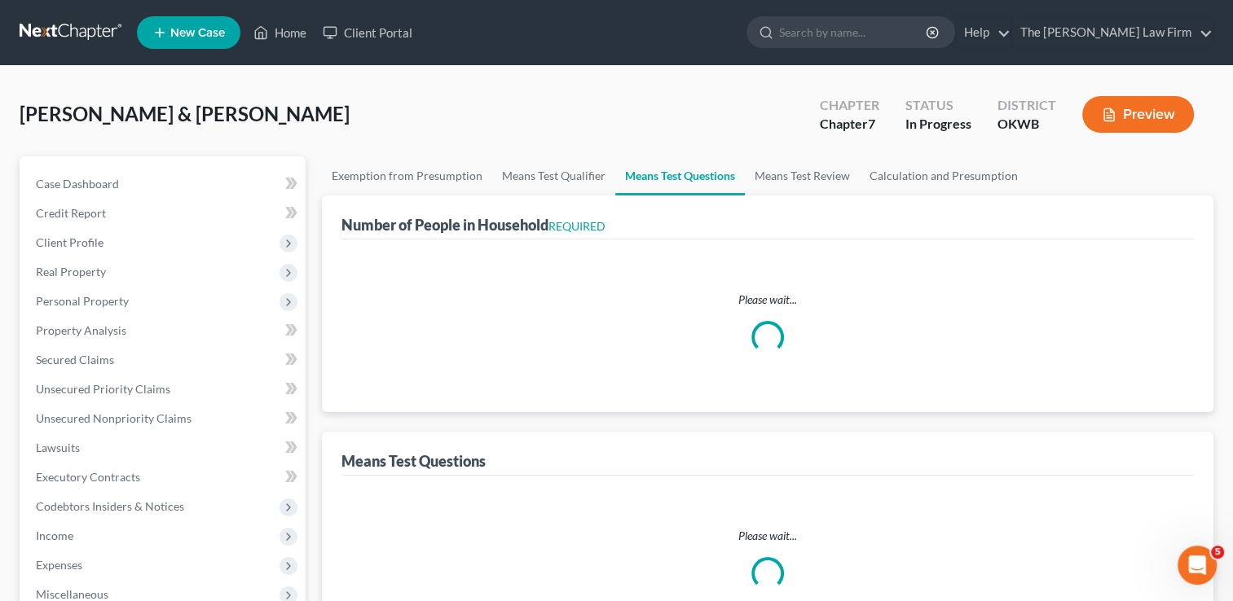
select select "0"
select select "60"
select select "1"
select select "60"
select select "2"
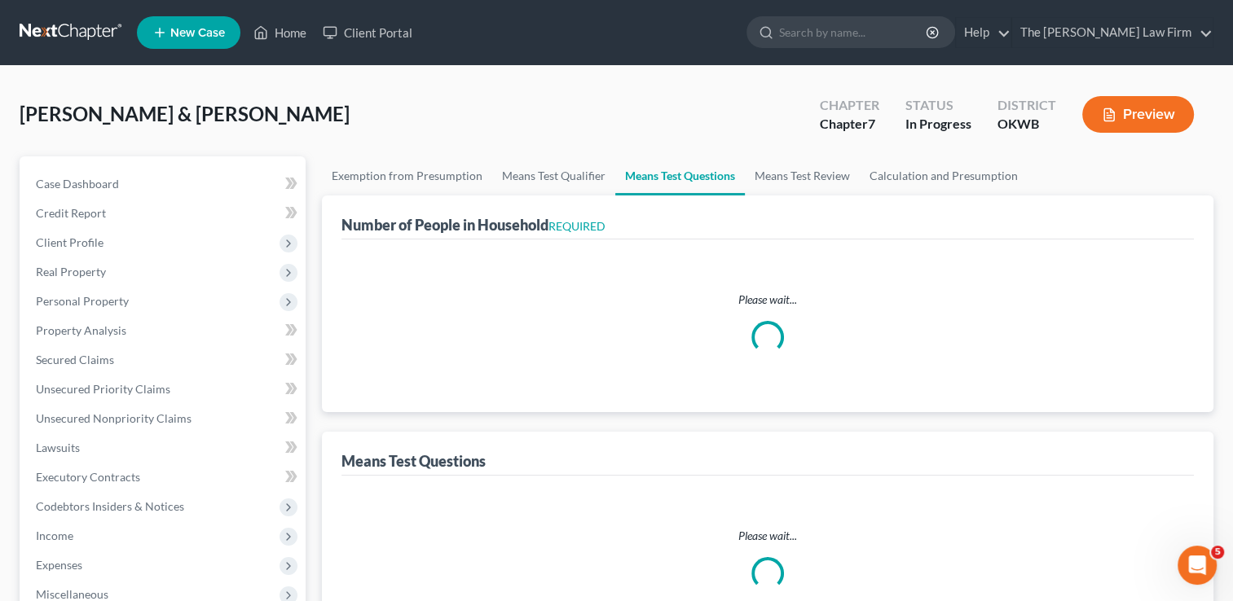
select select "1"
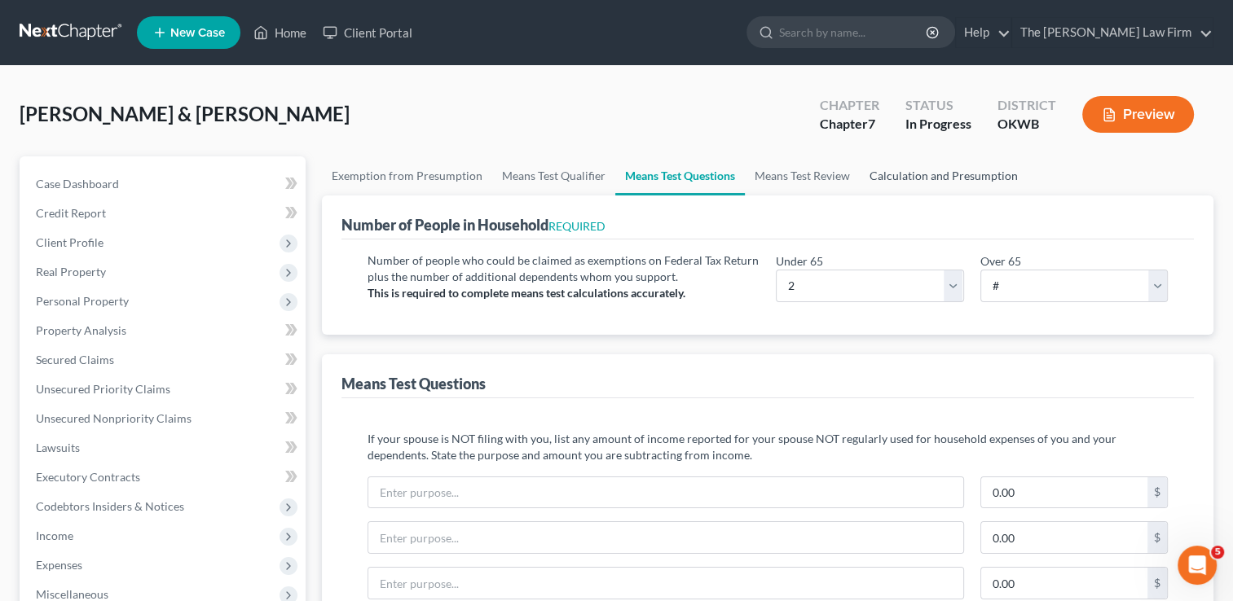
click at [934, 174] on link "Calculation and Presumption" at bounding box center [944, 175] width 168 height 39
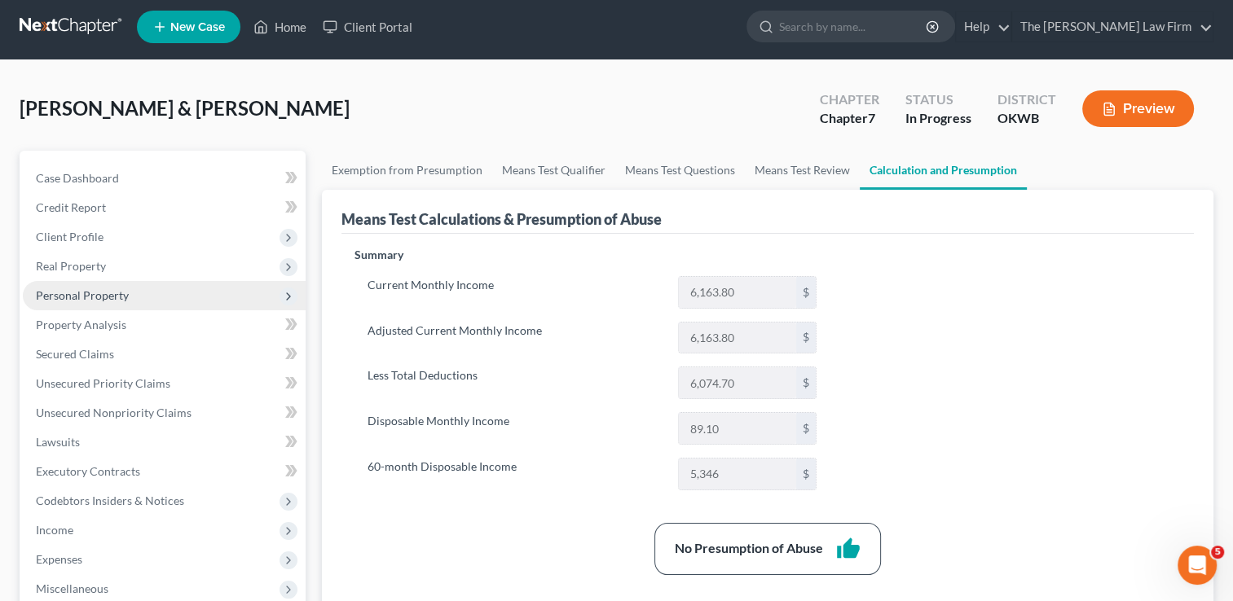
scroll to position [2, 0]
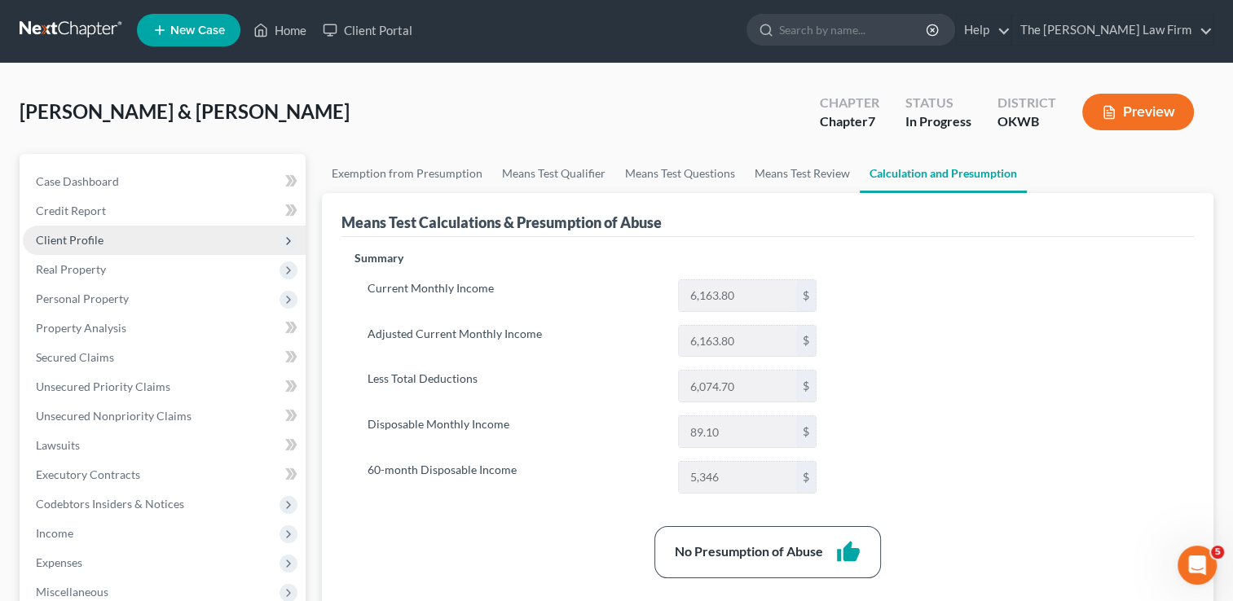
click at [88, 240] on span "Client Profile" at bounding box center [70, 240] width 68 height 14
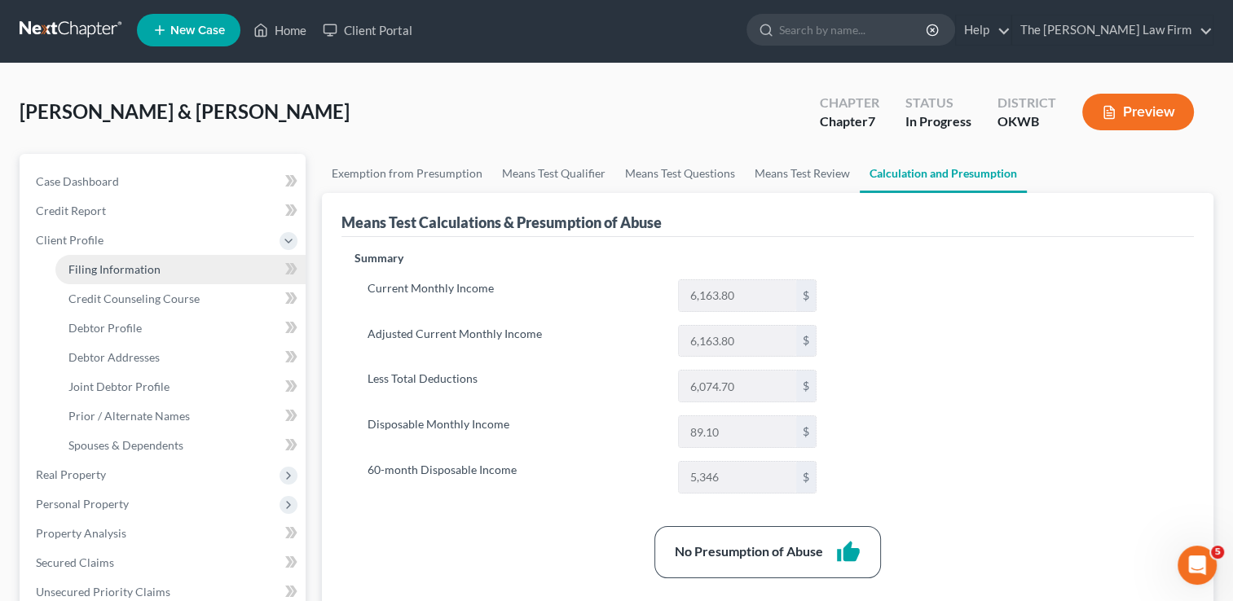
drag, startPoint x: 134, startPoint y: 263, endPoint x: 176, endPoint y: 271, distance: 43.0
click at [134, 262] on span "Filing Information" at bounding box center [114, 269] width 92 height 14
select select "1"
select select "0"
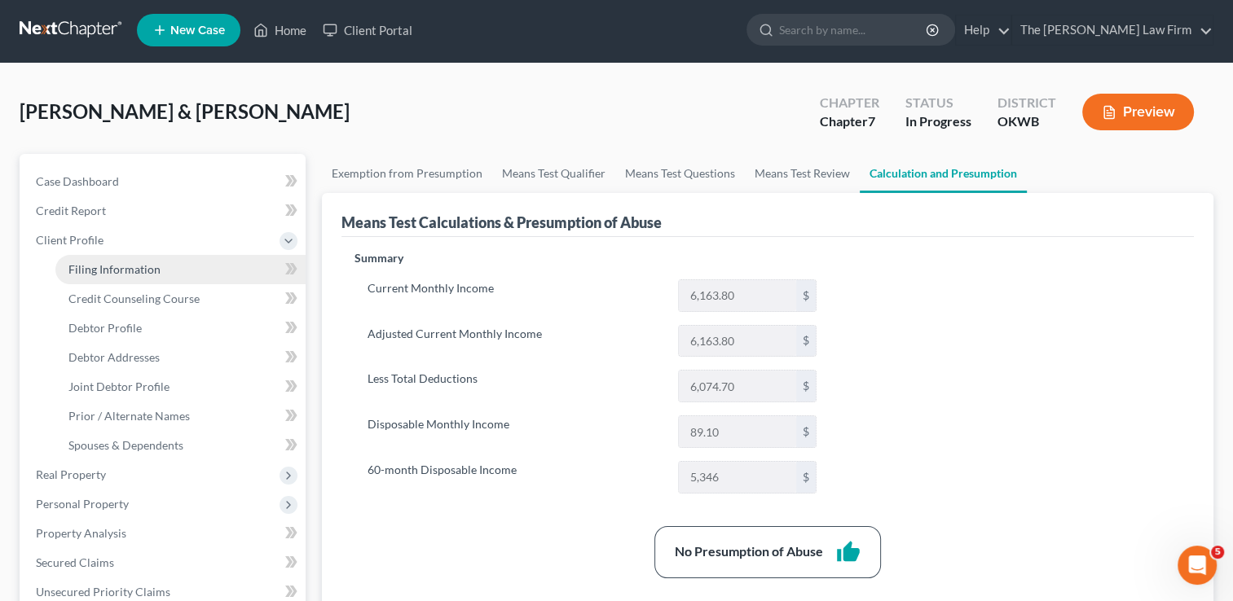
select select "65"
select select "0"
select select "37"
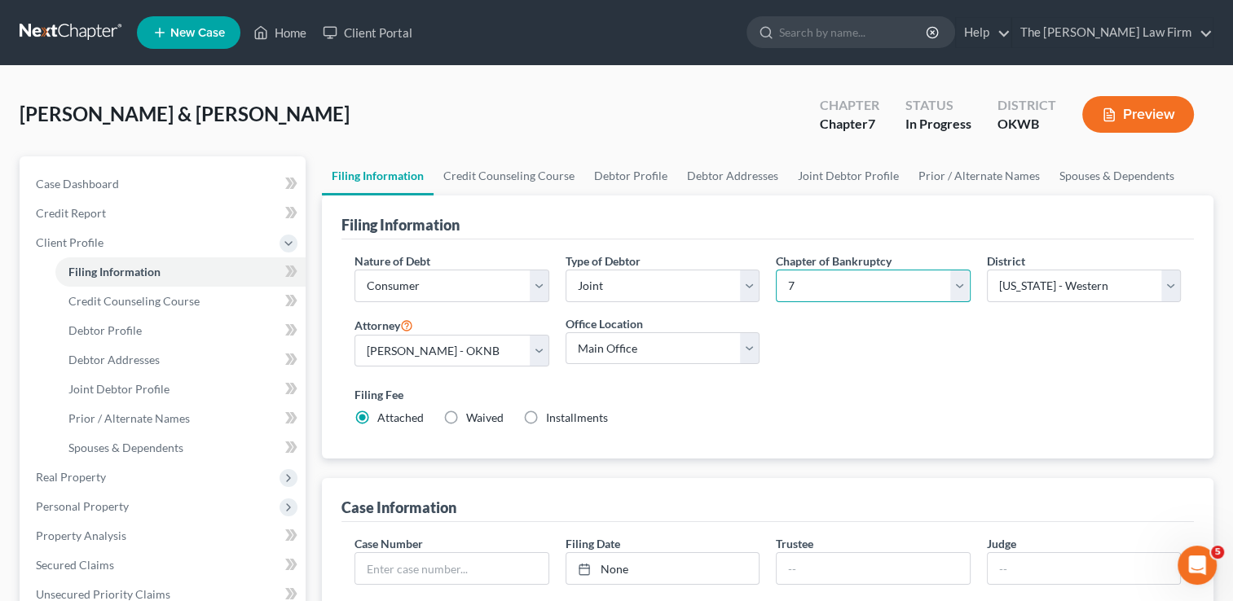
click at [849, 284] on select "Select 7 11 12 13" at bounding box center [873, 286] width 194 height 33
select select "3"
click at [776, 270] on select "Select 7 11 12 13" at bounding box center [873, 286] width 194 height 33
click at [817, 367] on div "Nature of Debt Select Business Consumer Other Nature of Business Select Clearin…" at bounding box center [767, 346] width 843 height 187
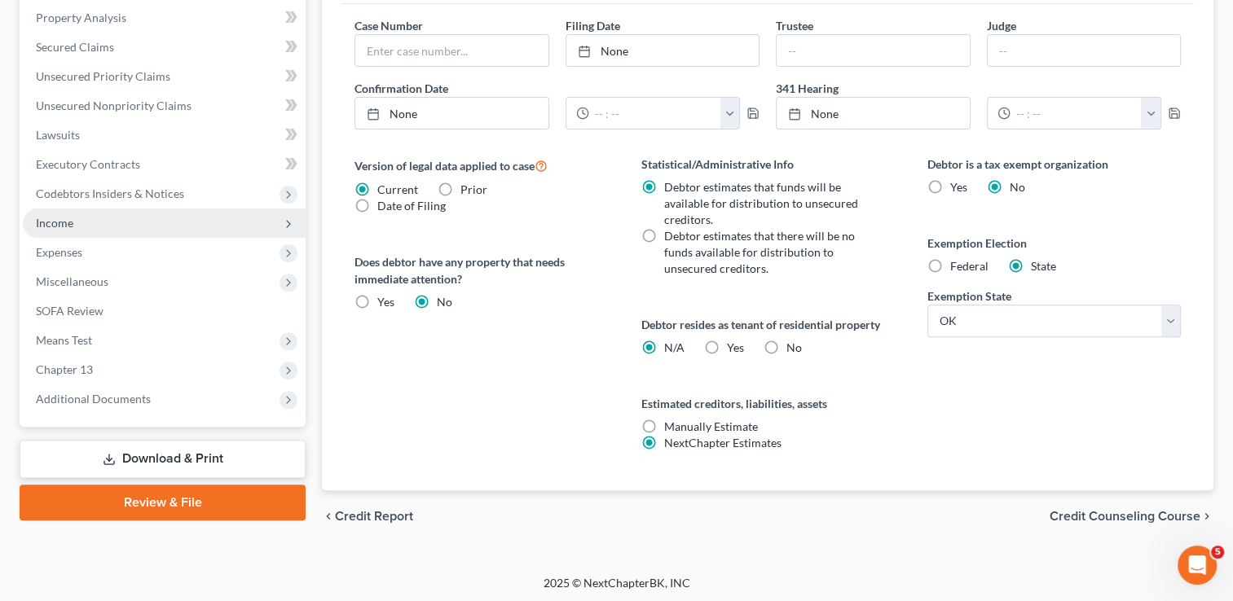
scroll to position [518, 0]
click at [786, 343] on label "No" at bounding box center [793, 348] width 15 height 16
click at [793, 343] on input "No" at bounding box center [798, 345] width 11 height 11
radio input "true"
radio input "false"
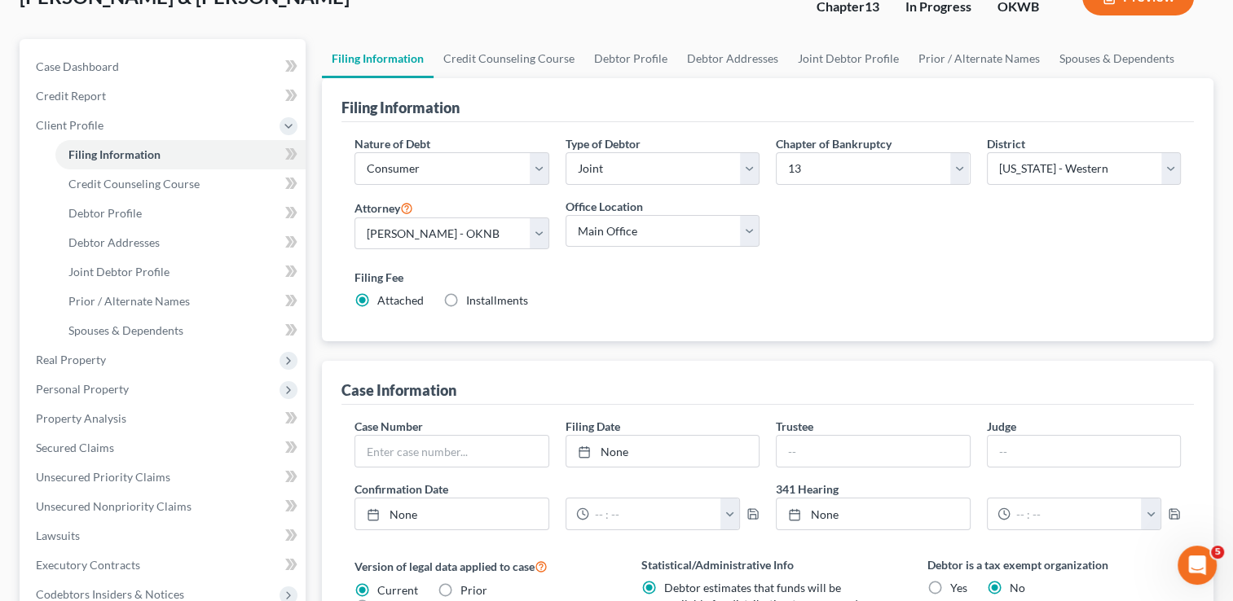
scroll to position [0, 0]
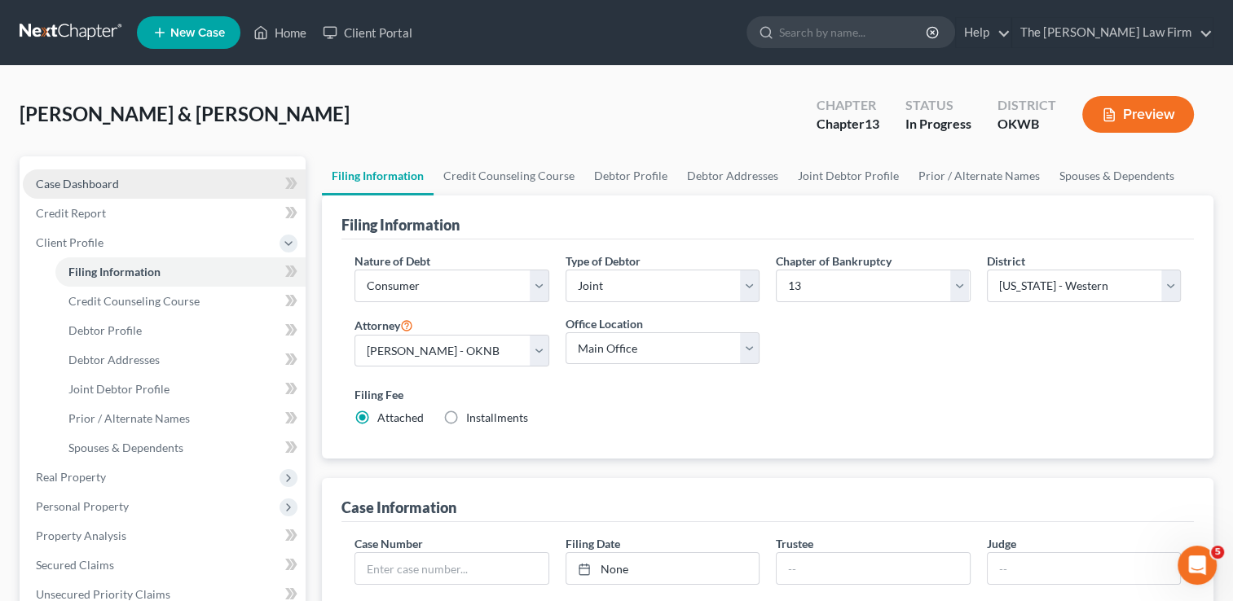
click at [112, 183] on span "Case Dashboard" at bounding box center [77, 184] width 83 height 14
select select "1"
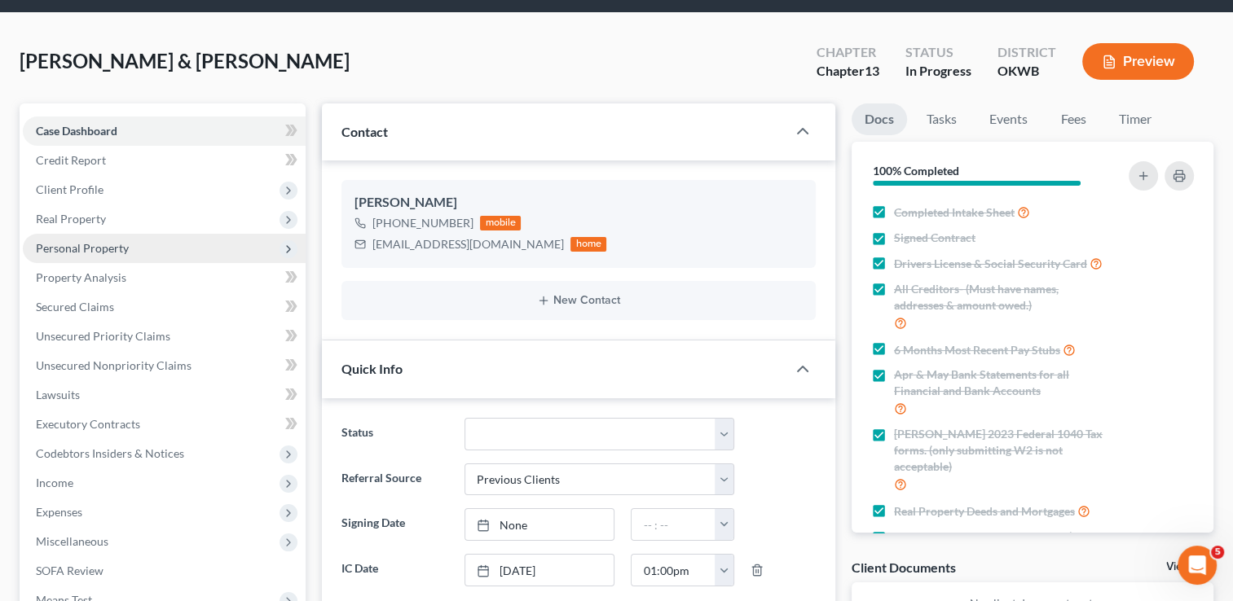
scroll to position [81, 0]
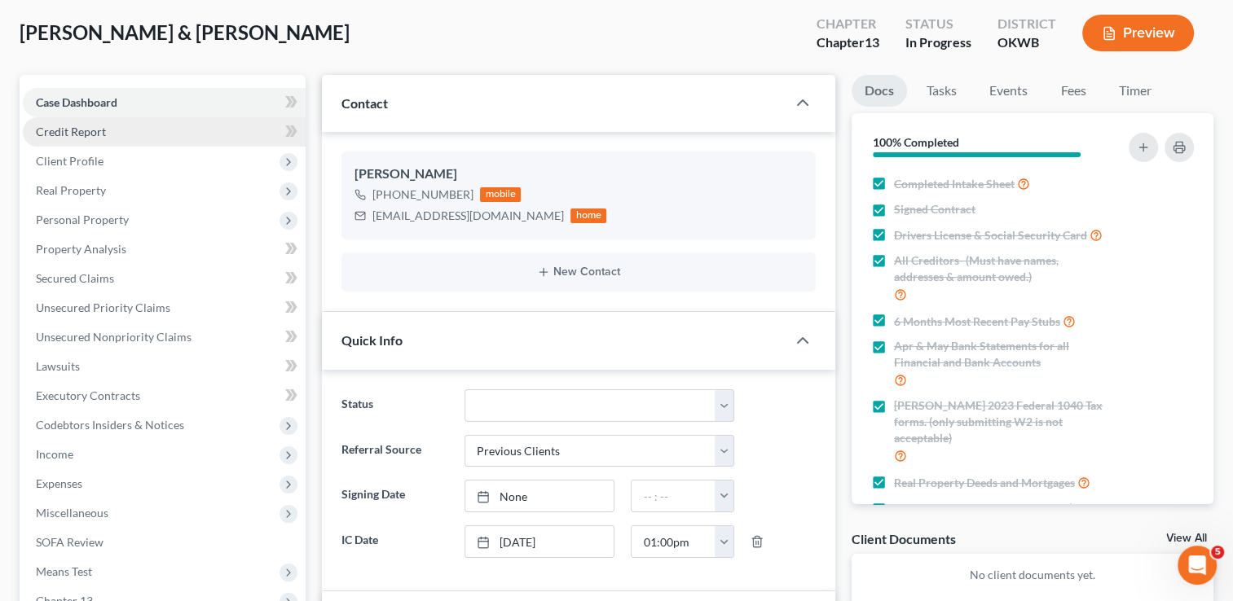
click at [111, 132] on link "Credit Report" at bounding box center [164, 131] width 283 height 29
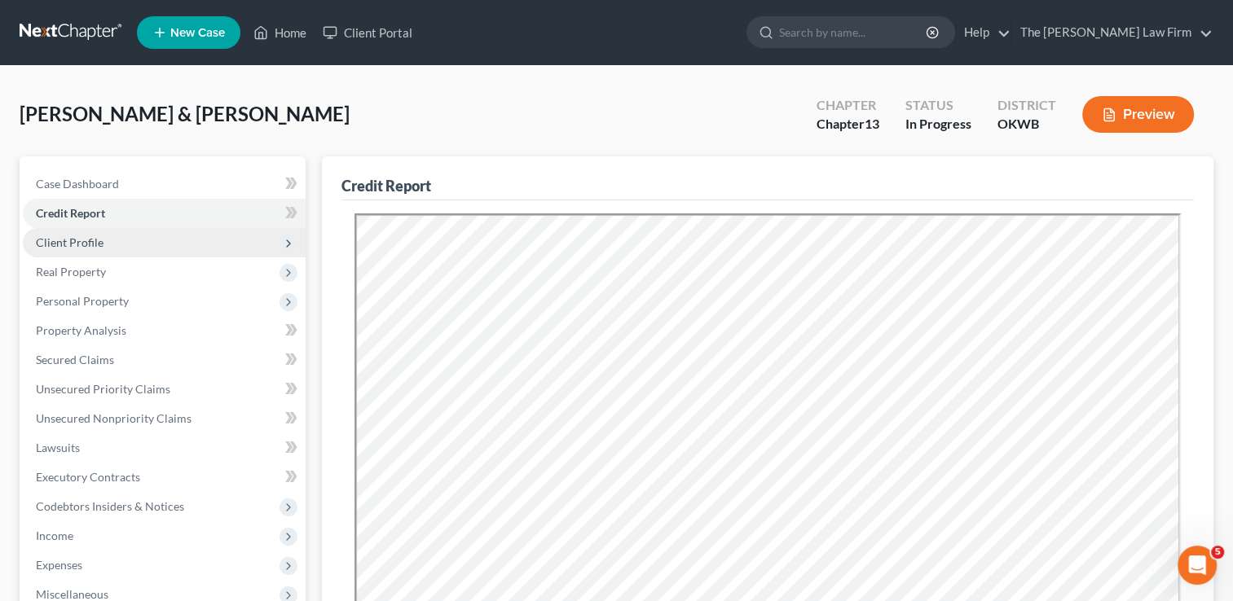
click at [95, 239] on span "Client Profile" at bounding box center [70, 242] width 68 height 14
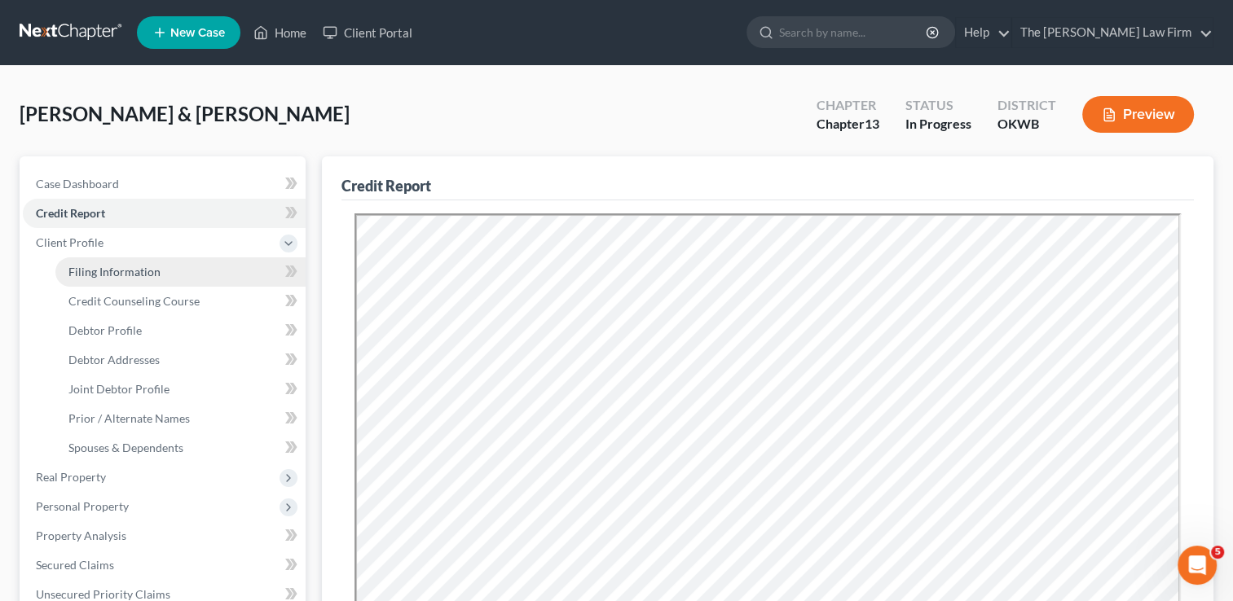
click at [100, 275] on span "Filing Information" at bounding box center [114, 272] width 92 height 14
select select "1"
select select "3"
select select "65"
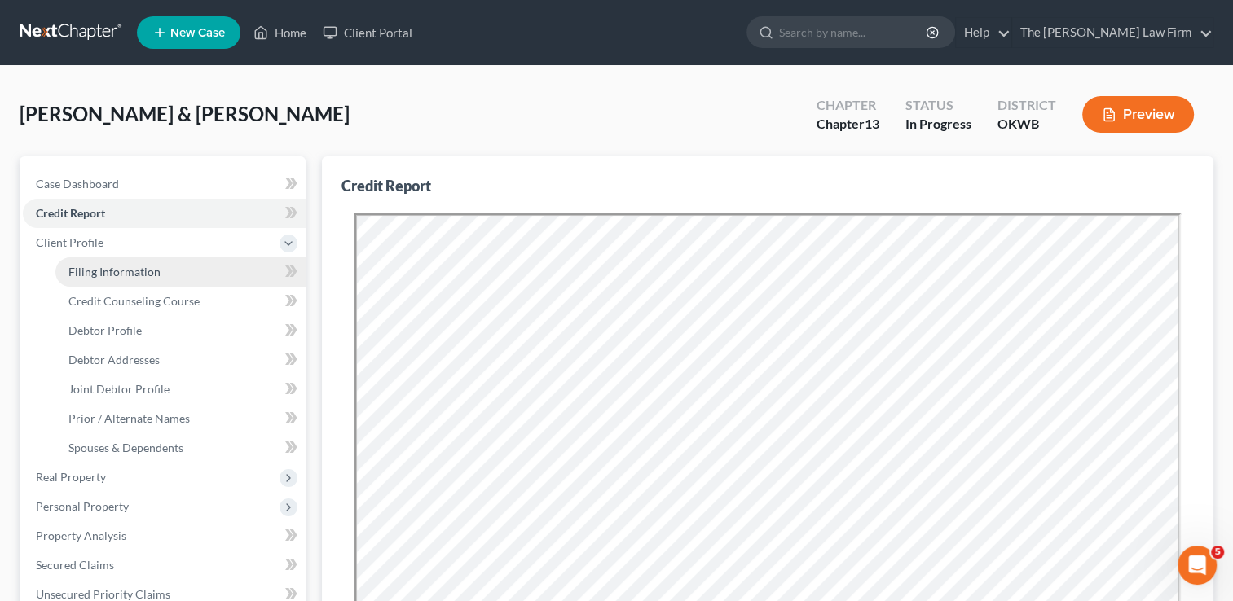
select select "0"
select select "37"
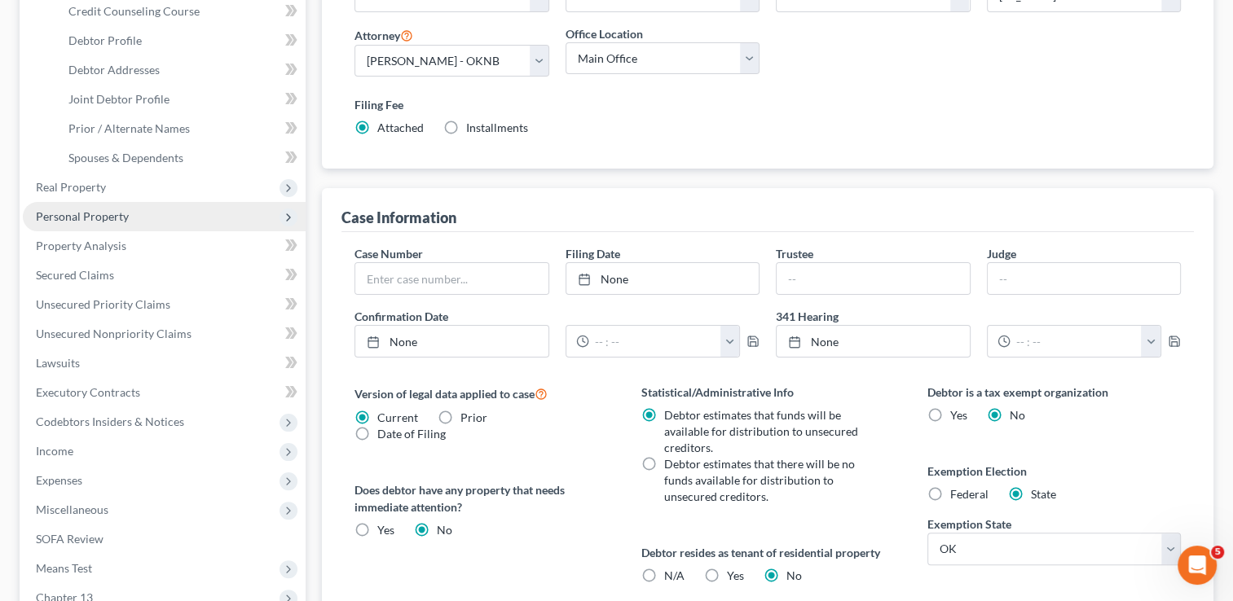
scroll to position [244, 0]
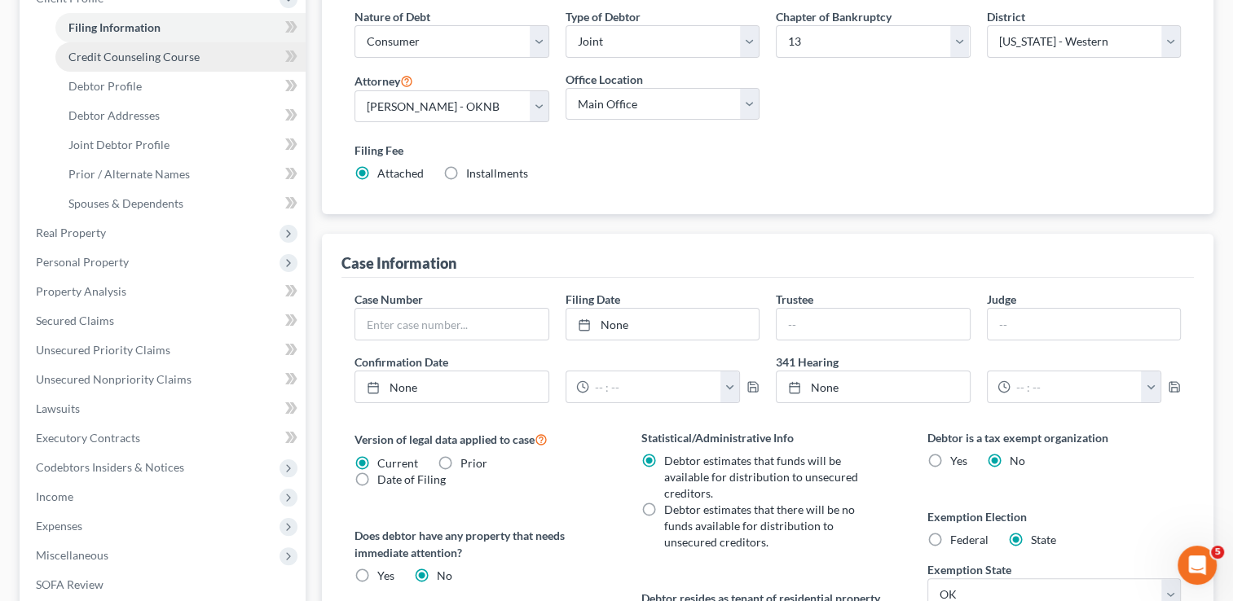
click at [164, 58] on span "Credit Counseling Course" at bounding box center [133, 57] width 131 height 14
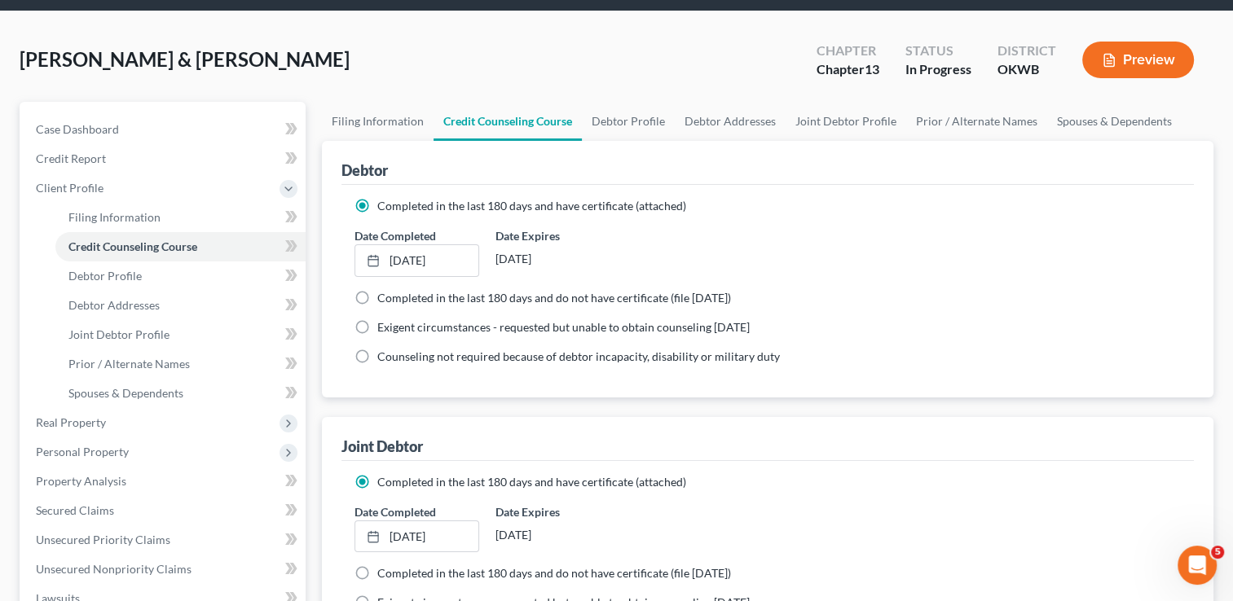
scroll to position [163, 0]
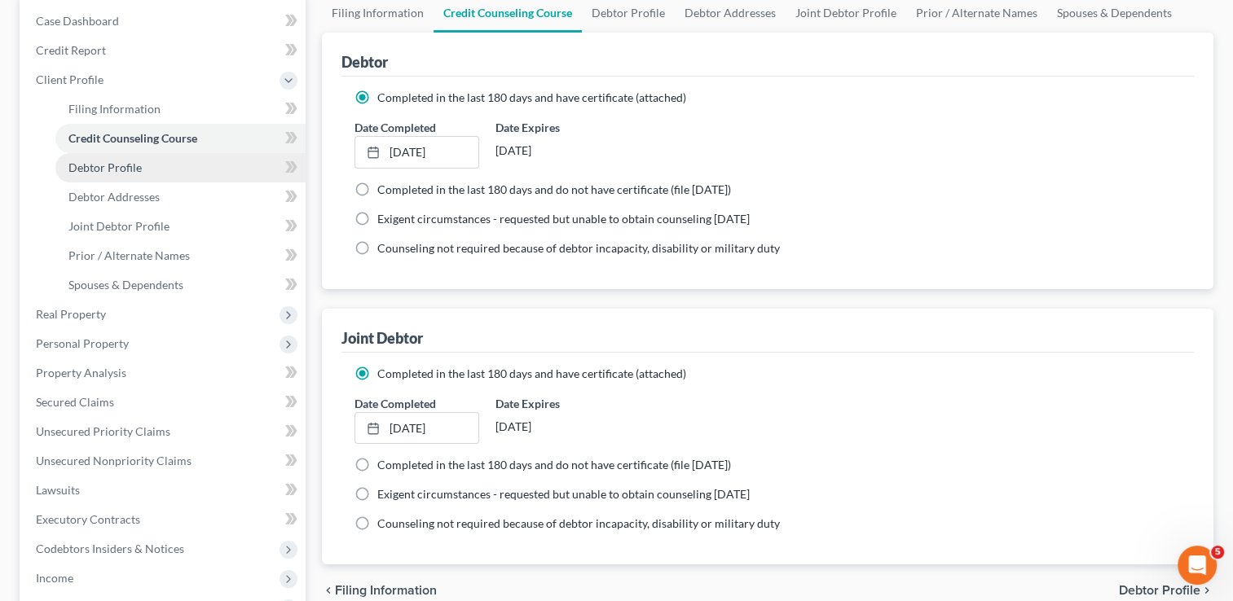
click at [123, 166] on span "Debtor Profile" at bounding box center [104, 168] width 73 height 14
select select "1"
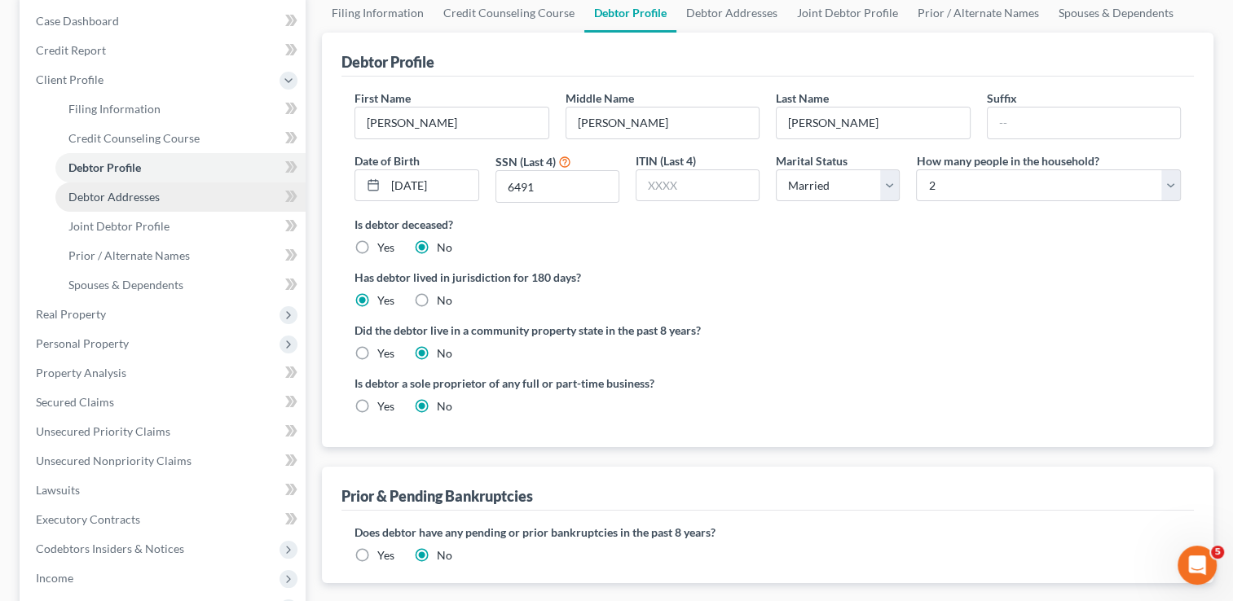
click at [149, 194] on span "Debtor Addresses" at bounding box center [113, 197] width 91 height 14
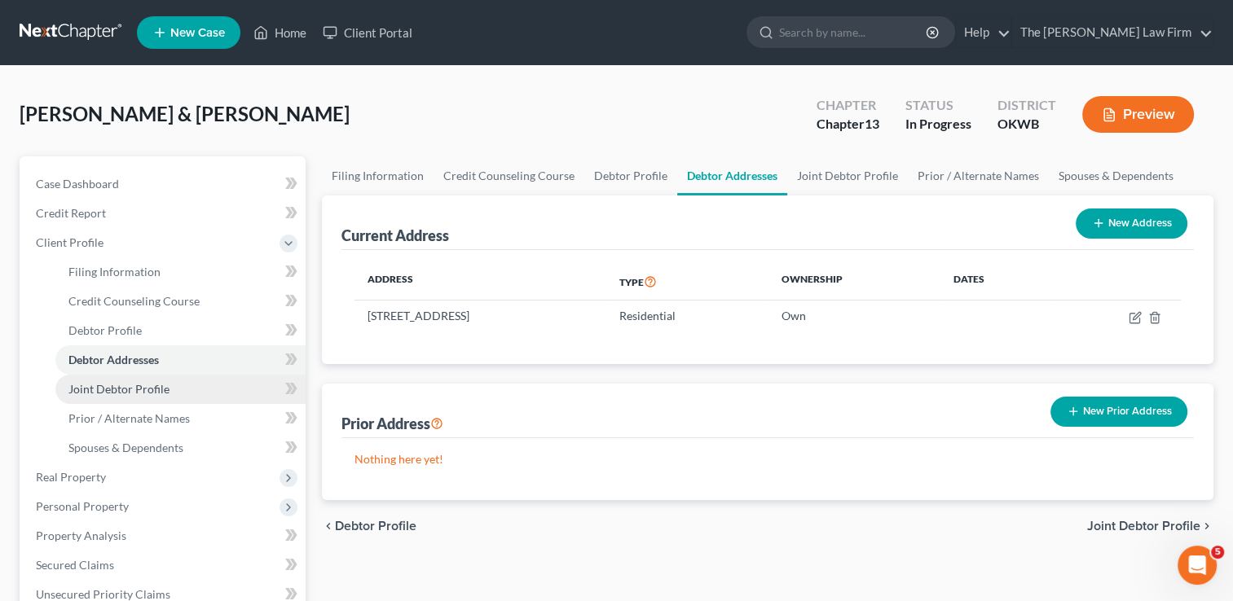
click at [117, 383] on span "Joint Debtor Profile" at bounding box center [118, 389] width 101 height 14
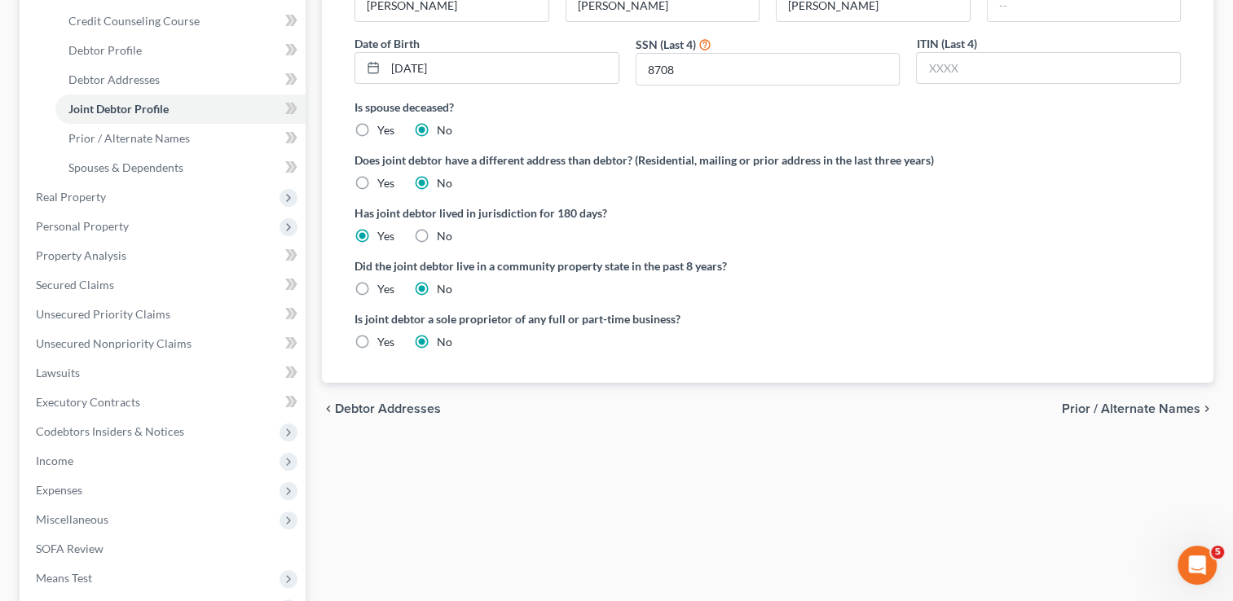
scroll to position [244, 0]
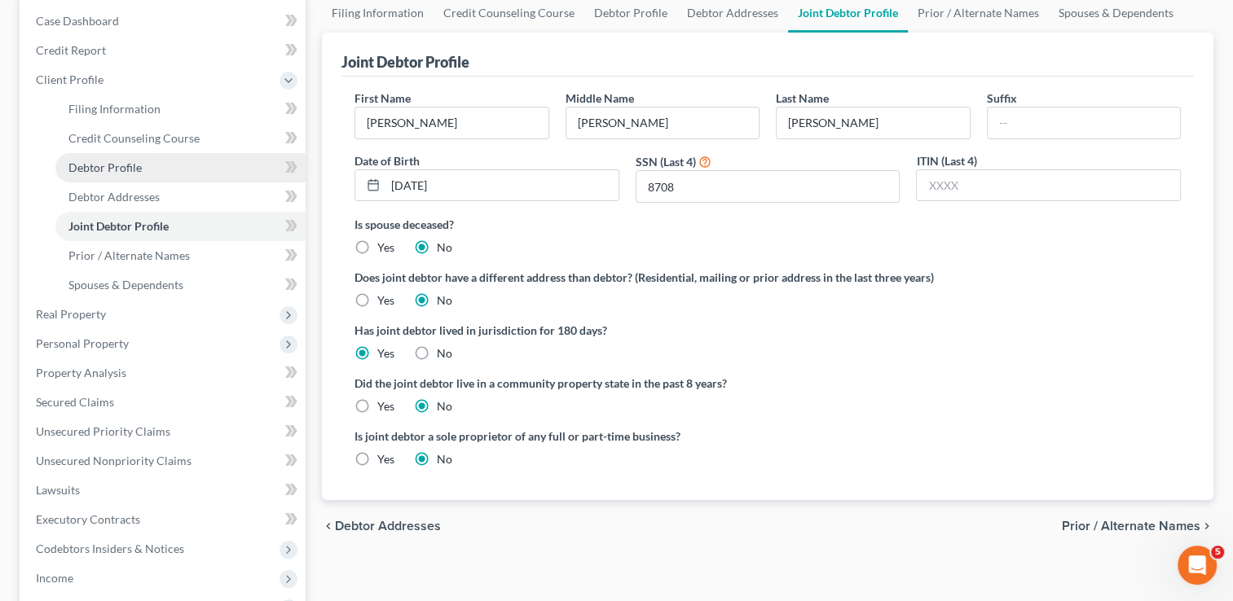
click at [117, 161] on span "Debtor Profile" at bounding box center [104, 168] width 73 height 14
select select "1"
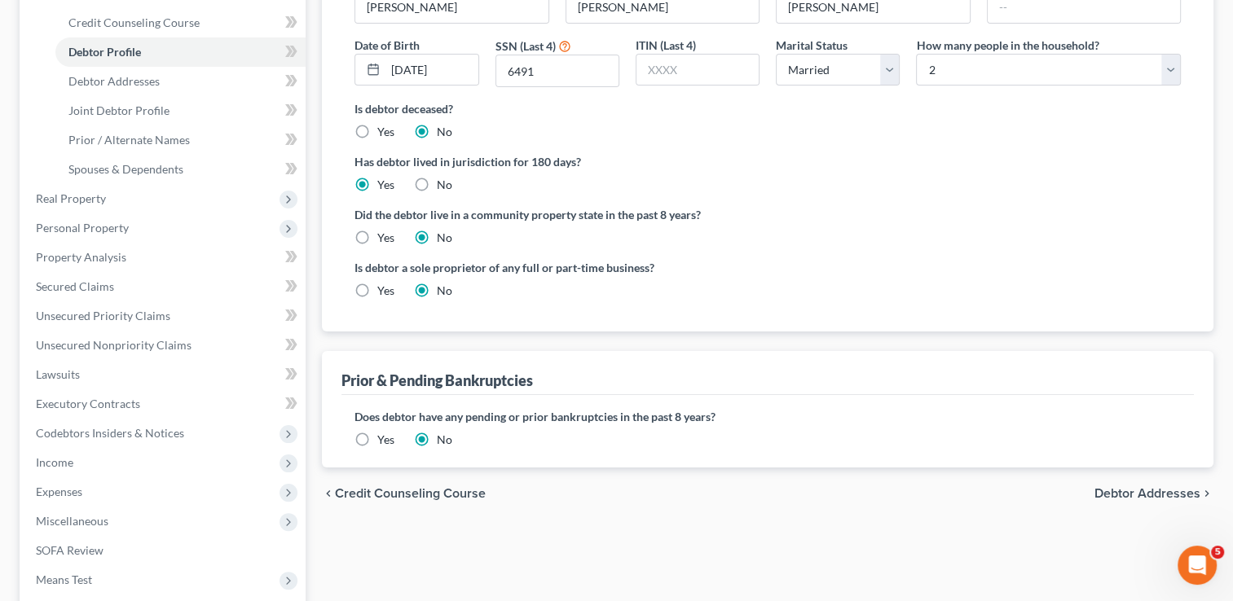
scroll to position [326, 0]
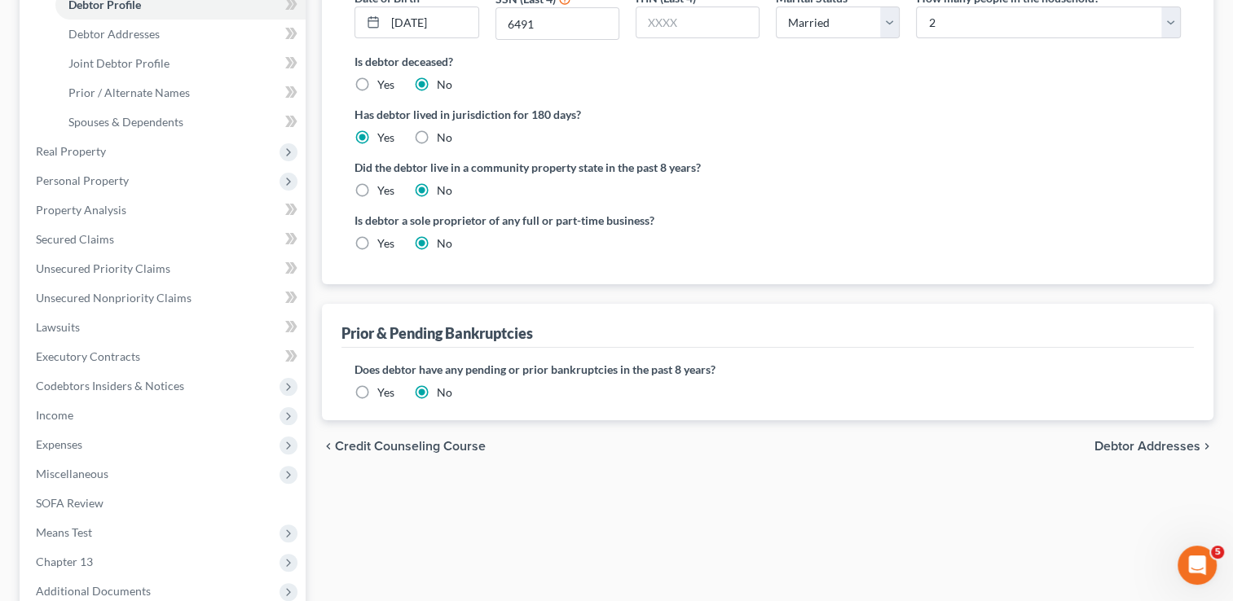
click at [377, 389] on label "Yes" at bounding box center [385, 393] width 17 height 16
click at [384, 389] on input "Yes" at bounding box center [389, 390] width 11 height 11
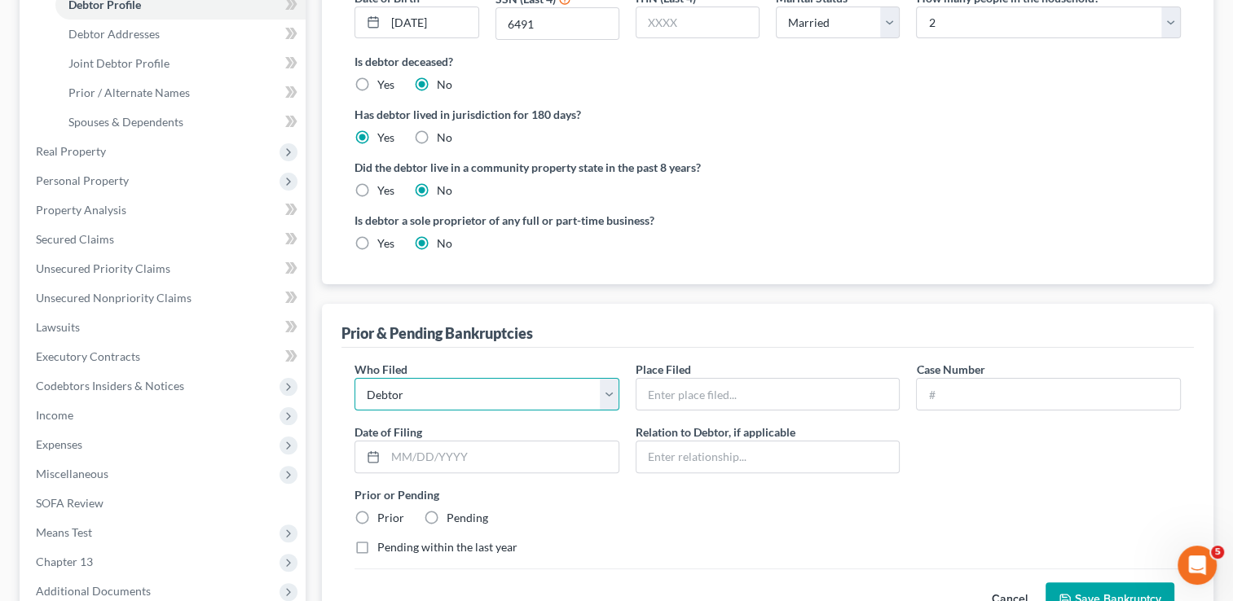
click at [443, 395] on select "Debtor Other" at bounding box center [486, 394] width 265 height 33
click at [354, 378] on select "Debtor Other" at bounding box center [486, 394] width 265 height 33
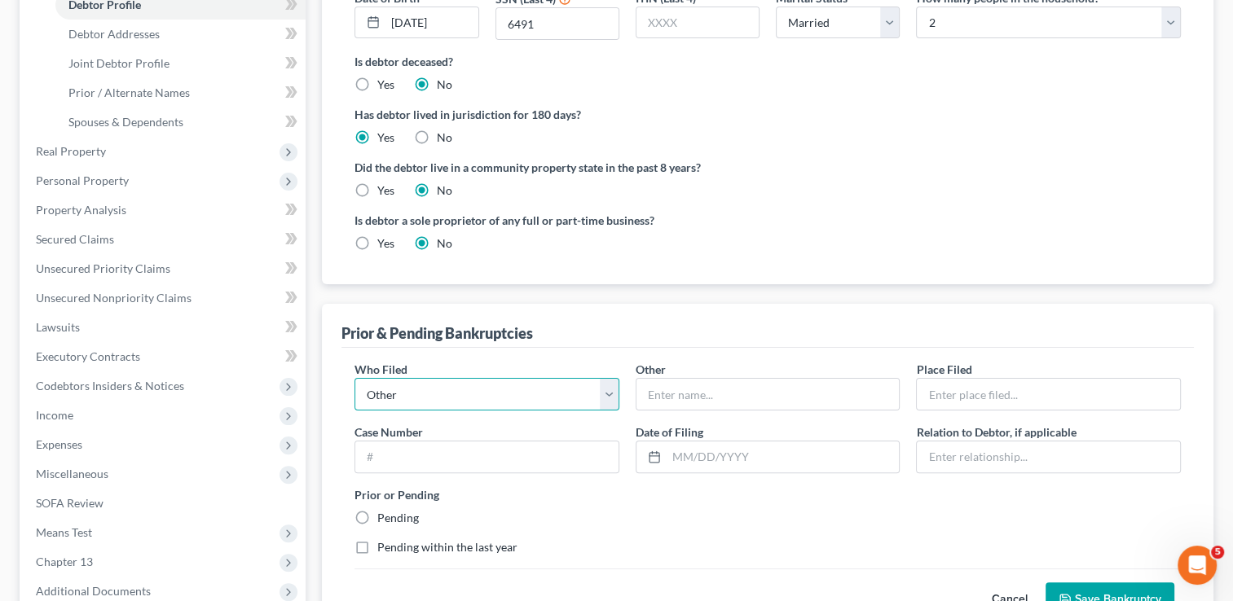
drag, startPoint x: 606, startPoint y: 394, endPoint x: 541, endPoint y: 409, distance: 67.0
click at [606, 394] on select "Debtor Other" at bounding box center [486, 394] width 265 height 33
select select "debtor"
click at [354, 378] on select "Debtor Other" at bounding box center [486, 394] width 265 height 33
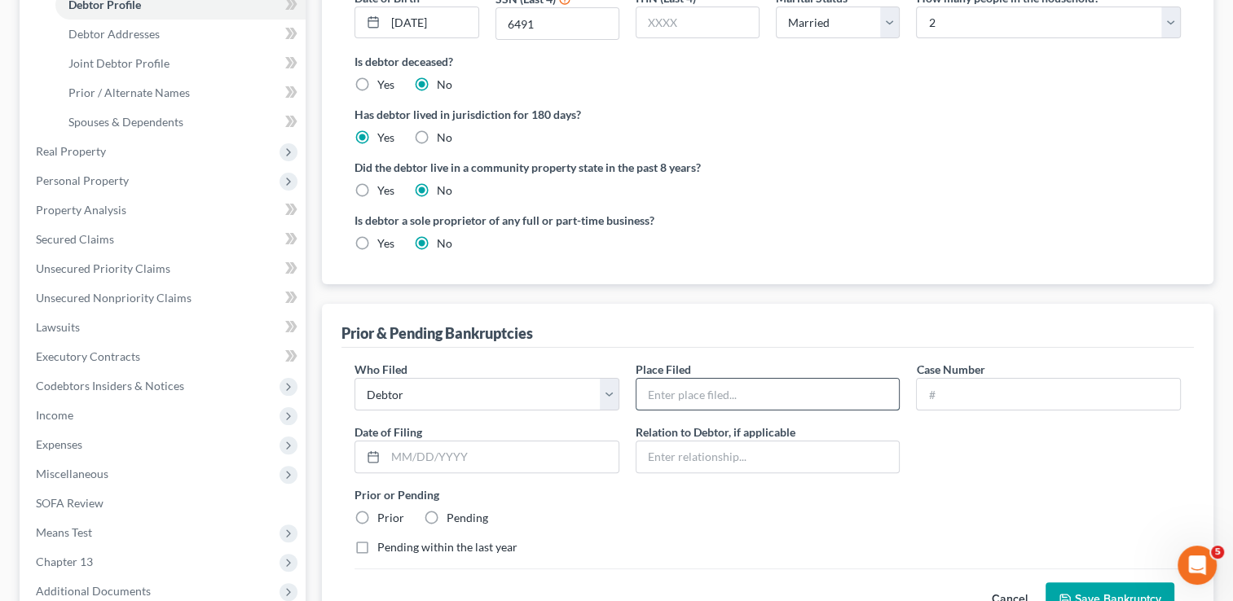
drag, startPoint x: 724, startPoint y: 393, endPoint x: 790, endPoint y: 386, distance: 66.3
click at [724, 393] on input "text" at bounding box center [767, 394] width 263 height 31
click at [377, 513] on label "Prior" at bounding box center [390, 518] width 27 height 16
click at [384, 513] on input "Prior" at bounding box center [389, 515] width 11 height 11
radio input "true"
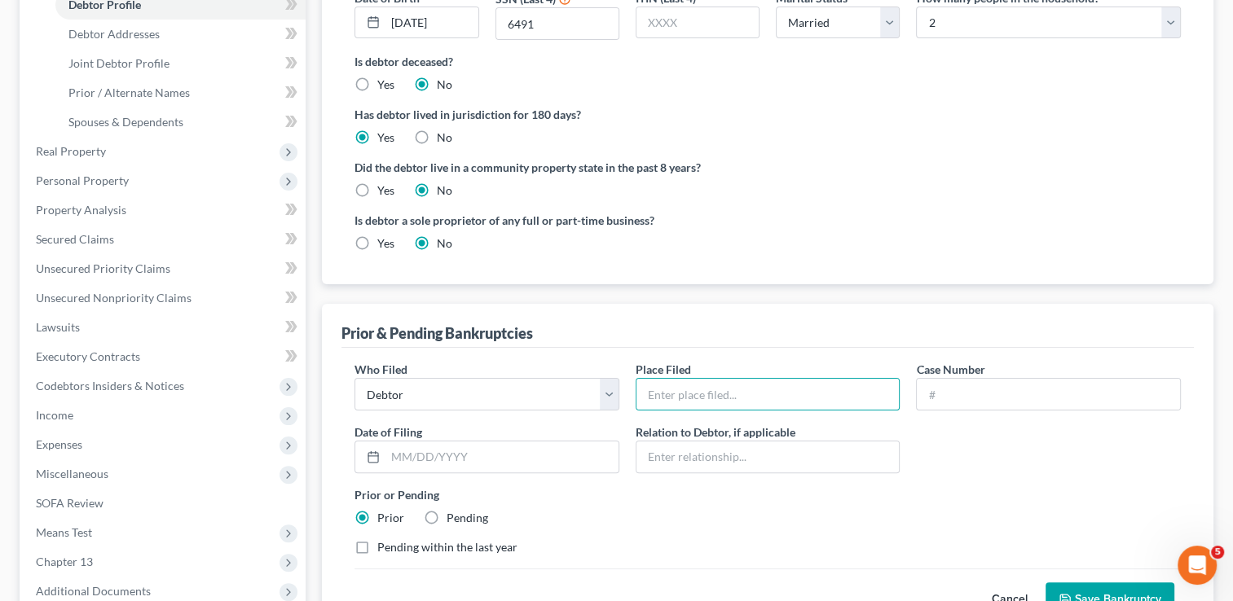
click at [377, 513] on label "Prior" at bounding box center [390, 518] width 27 height 16
click at [384, 513] on input "Prior" at bounding box center [389, 515] width 11 height 11
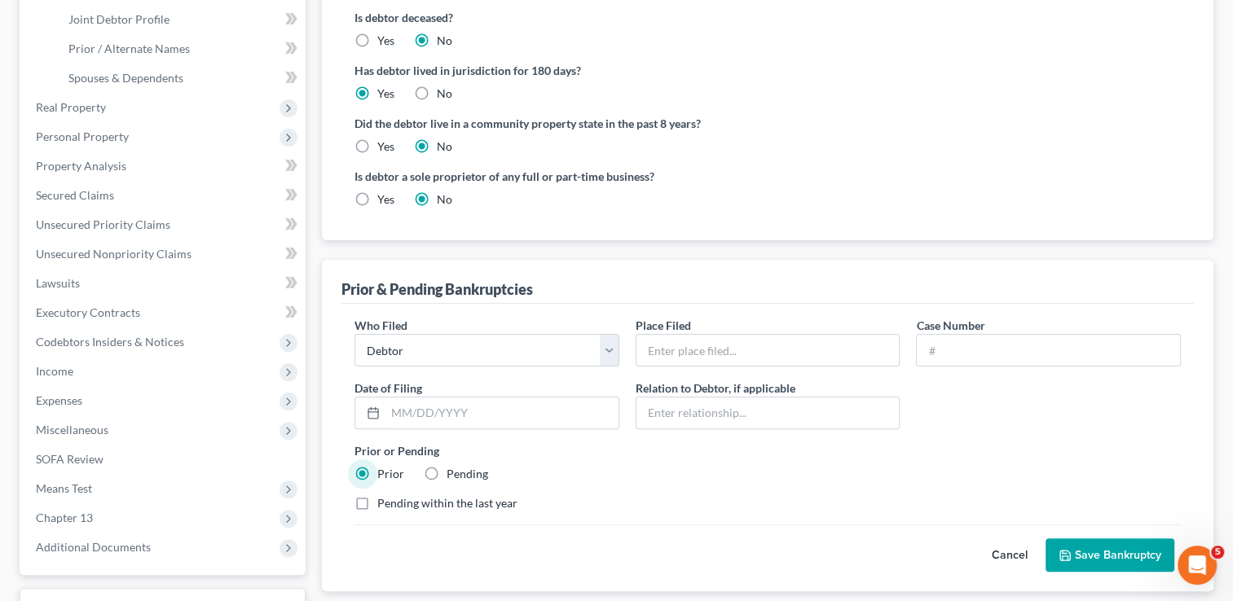
scroll to position [489, 0]
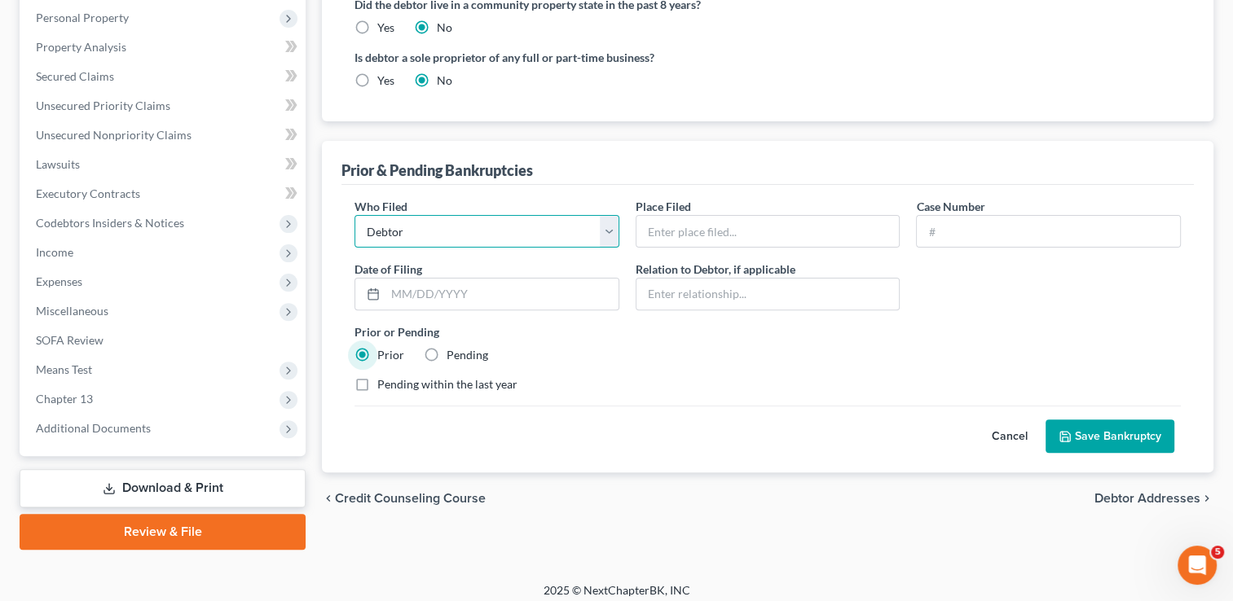
drag, startPoint x: 504, startPoint y: 236, endPoint x: 496, endPoint y: 246, distance: 12.7
click at [504, 236] on select "Debtor Other" at bounding box center [486, 231] width 265 height 33
select select "other"
click at [354, 215] on select "Debtor Other" at bounding box center [486, 231] width 265 height 33
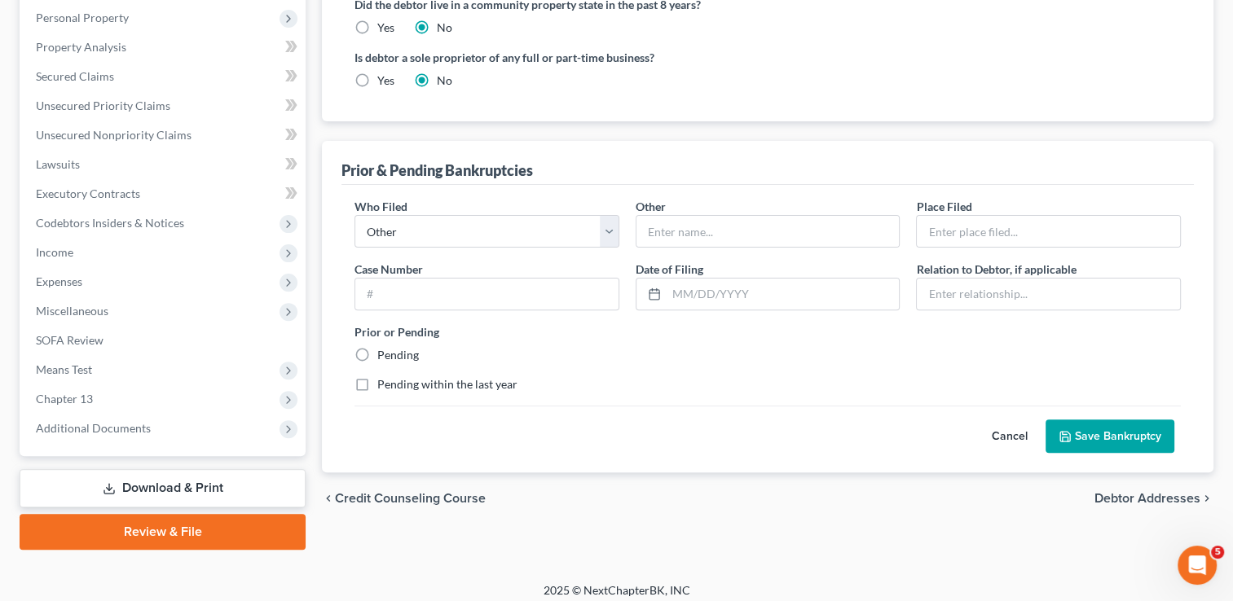
click at [612, 360] on div "Prior or Pending Pending" at bounding box center [767, 343] width 843 height 40
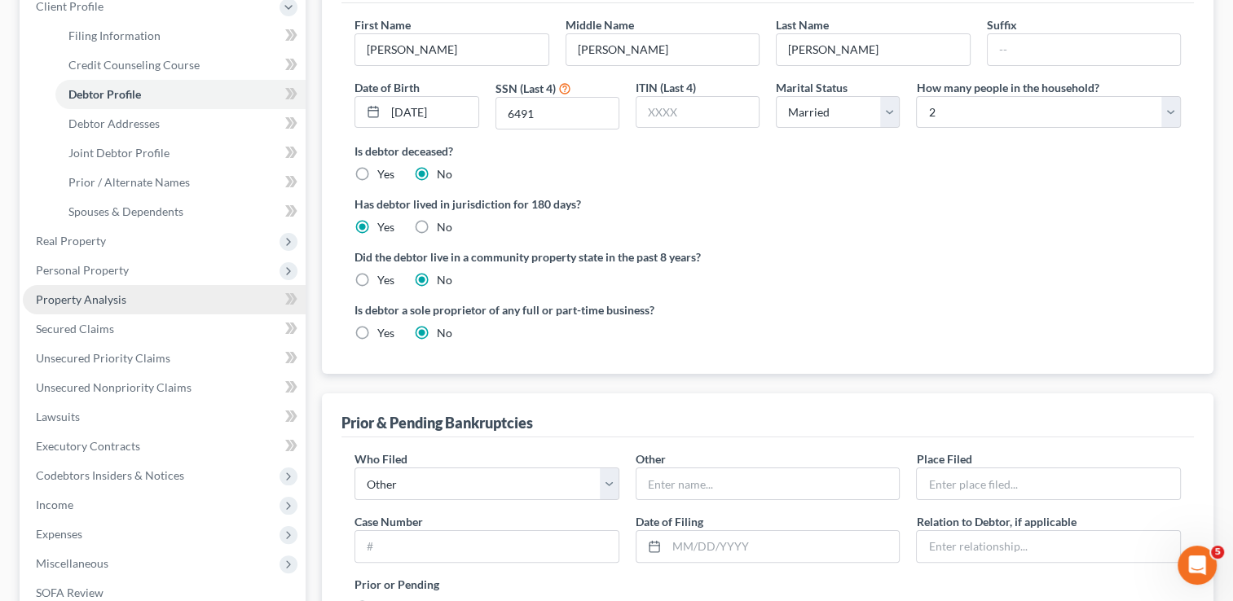
scroll to position [163, 0]
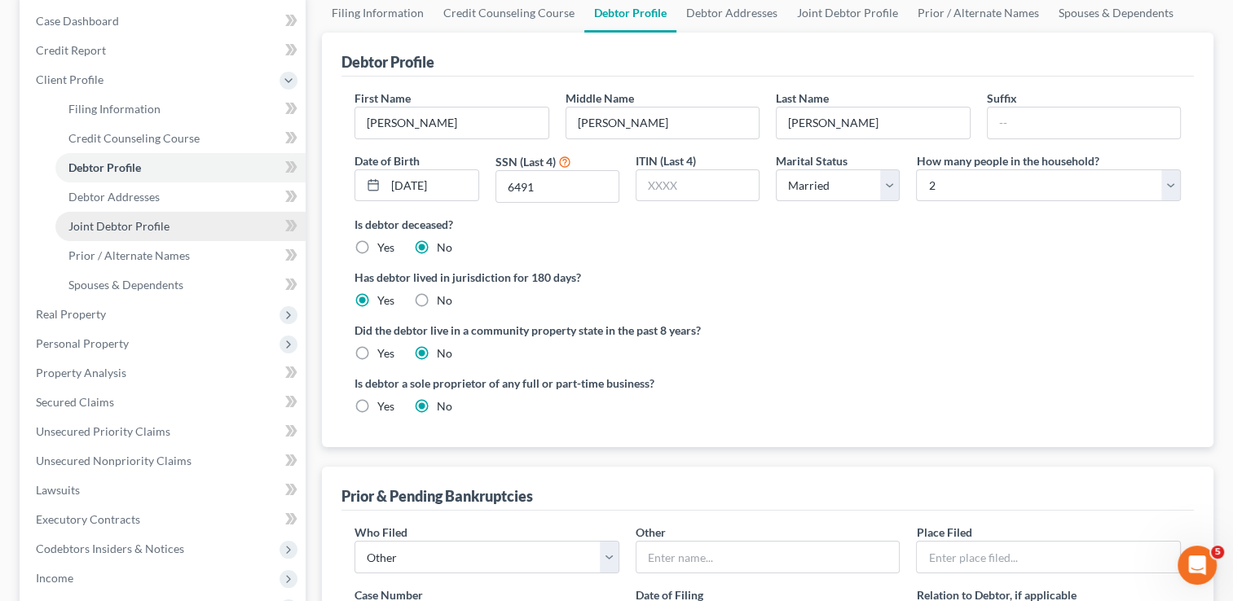
click at [140, 225] on span "Joint Debtor Profile" at bounding box center [118, 226] width 101 height 14
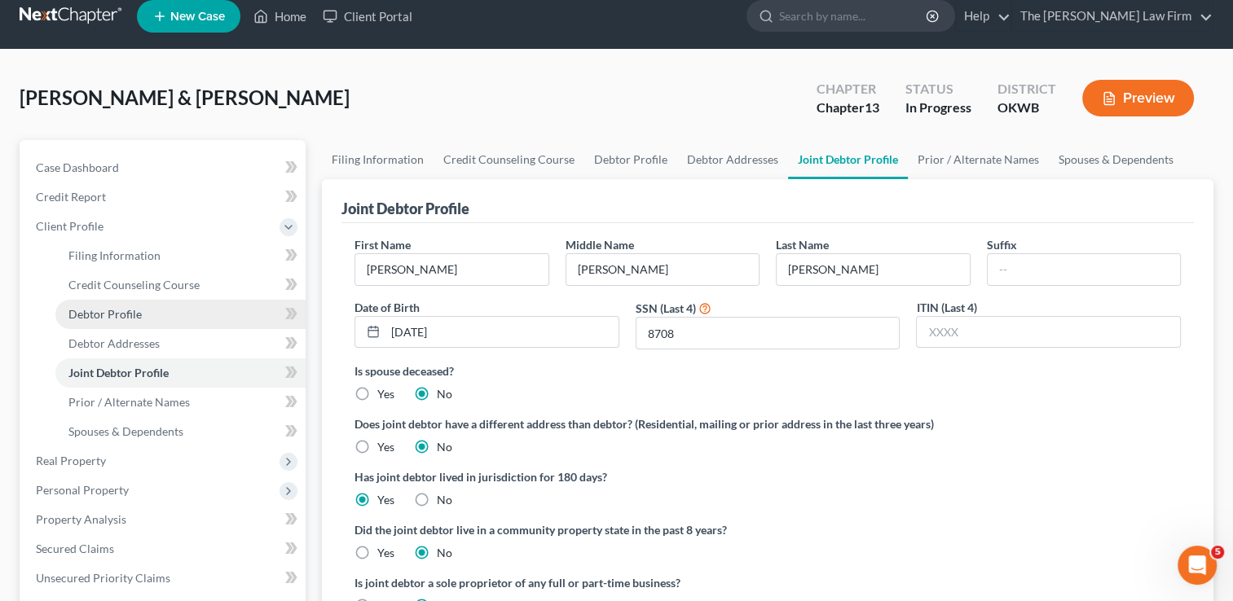
scroll to position [9, 0]
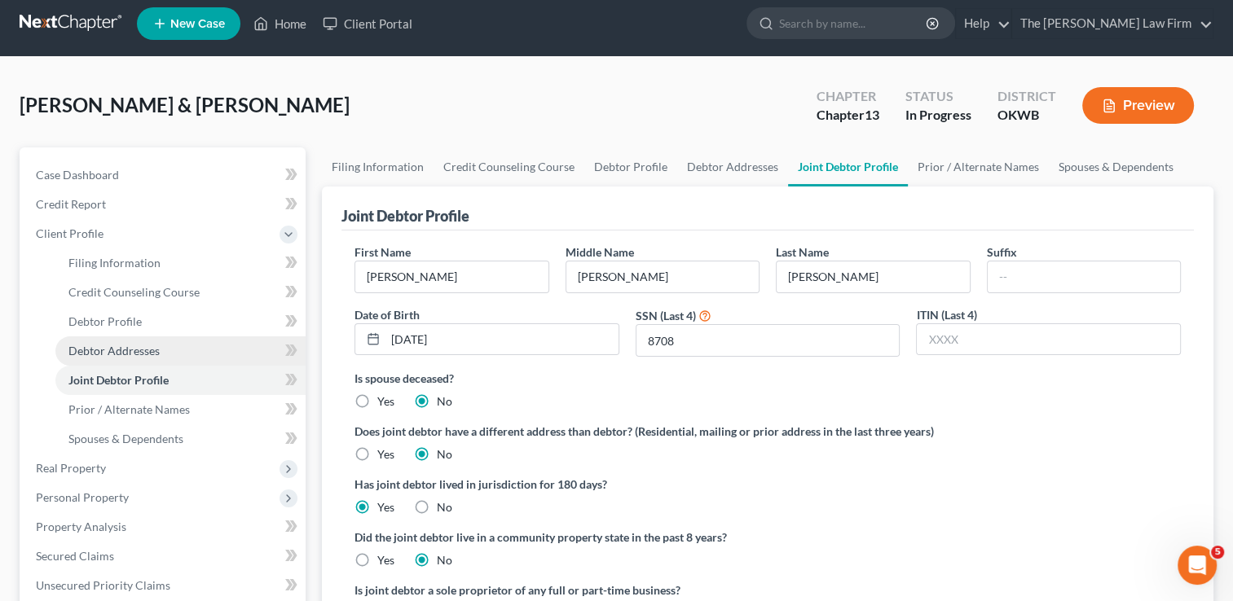
click at [143, 354] on span "Debtor Addresses" at bounding box center [113, 351] width 91 height 14
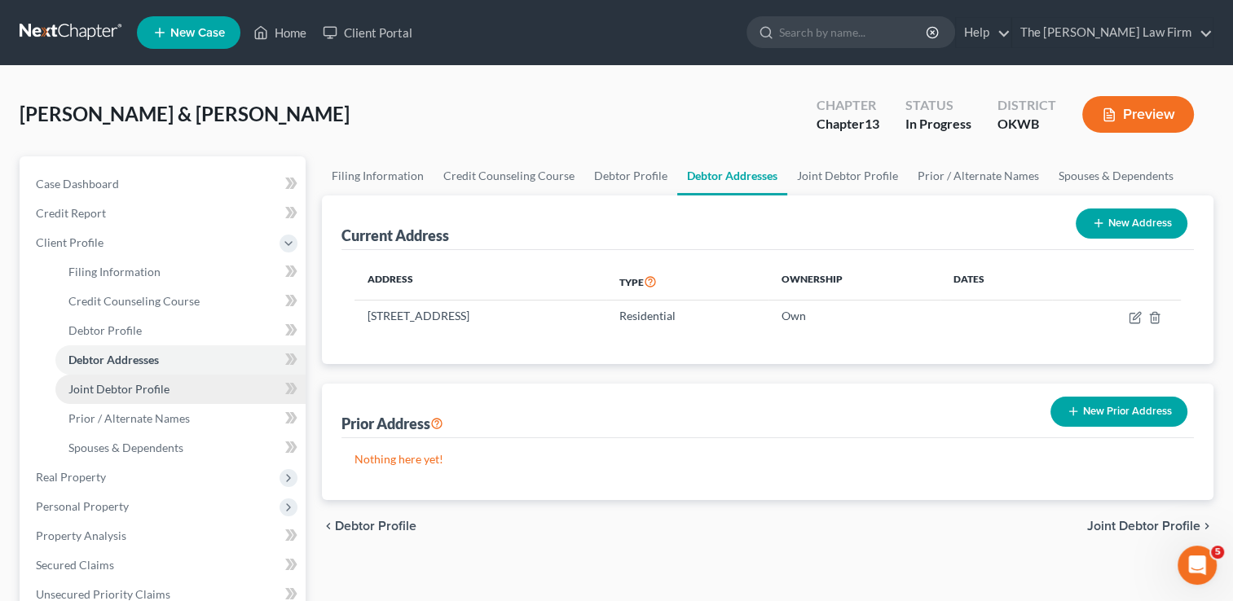
click at [111, 389] on span "Joint Debtor Profile" at bounding box center [118, 389] width 101 height 14
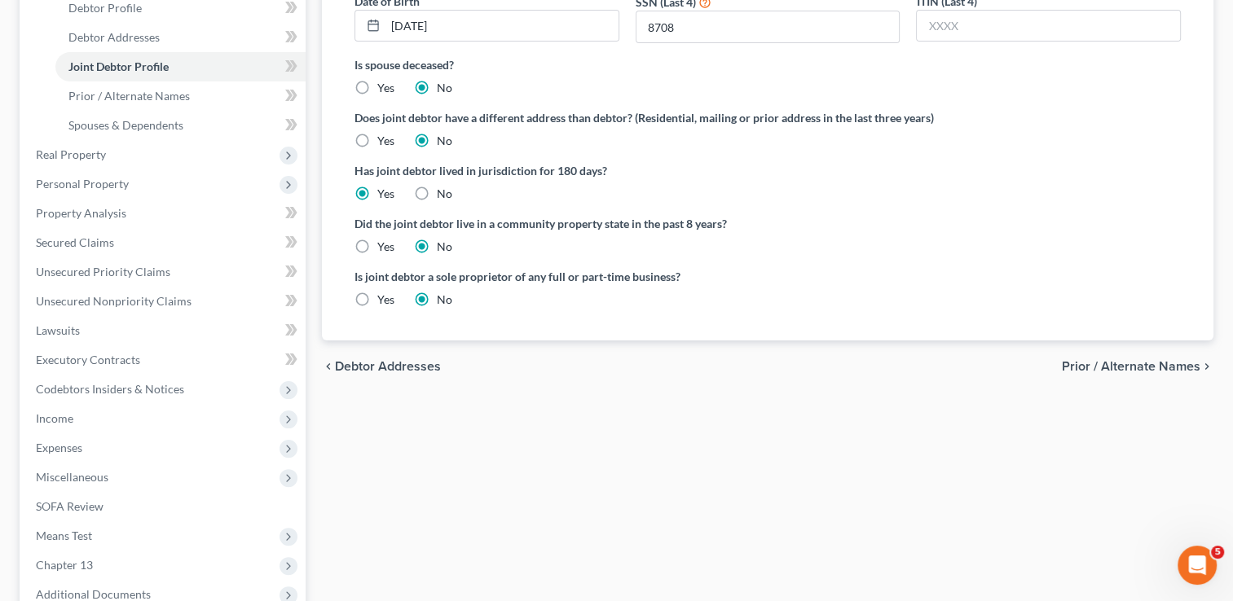
scroll to position [326, 0]
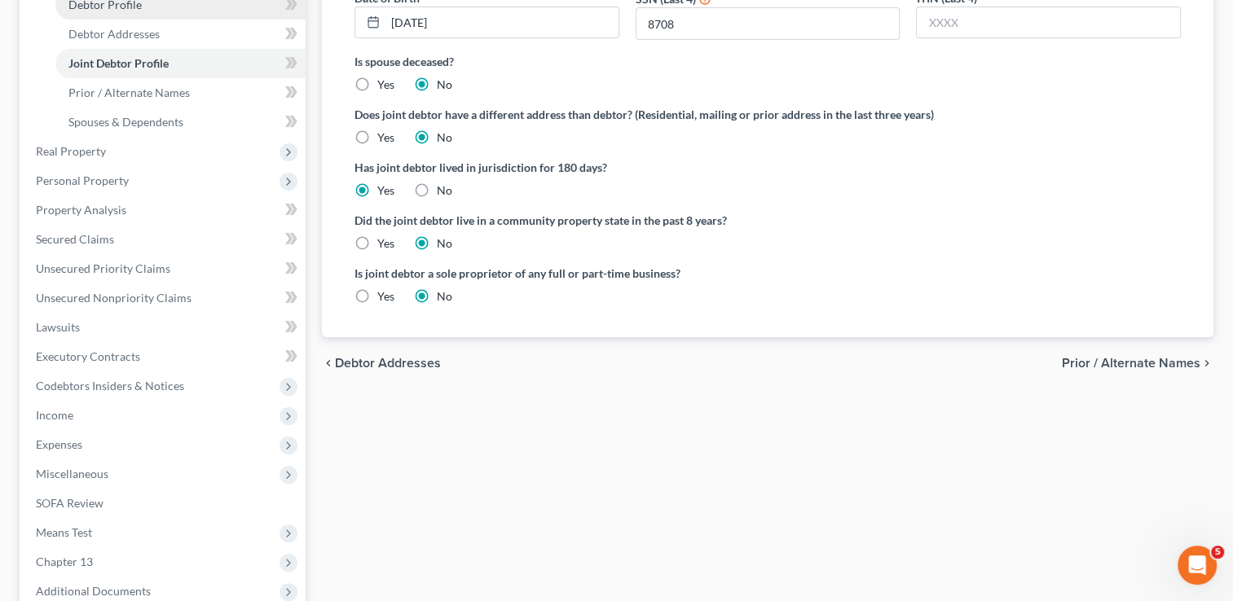
click at [123, 8] on span "Debtor Profile" at bounding box center [104, 5] width 73 height 14
select select "1"
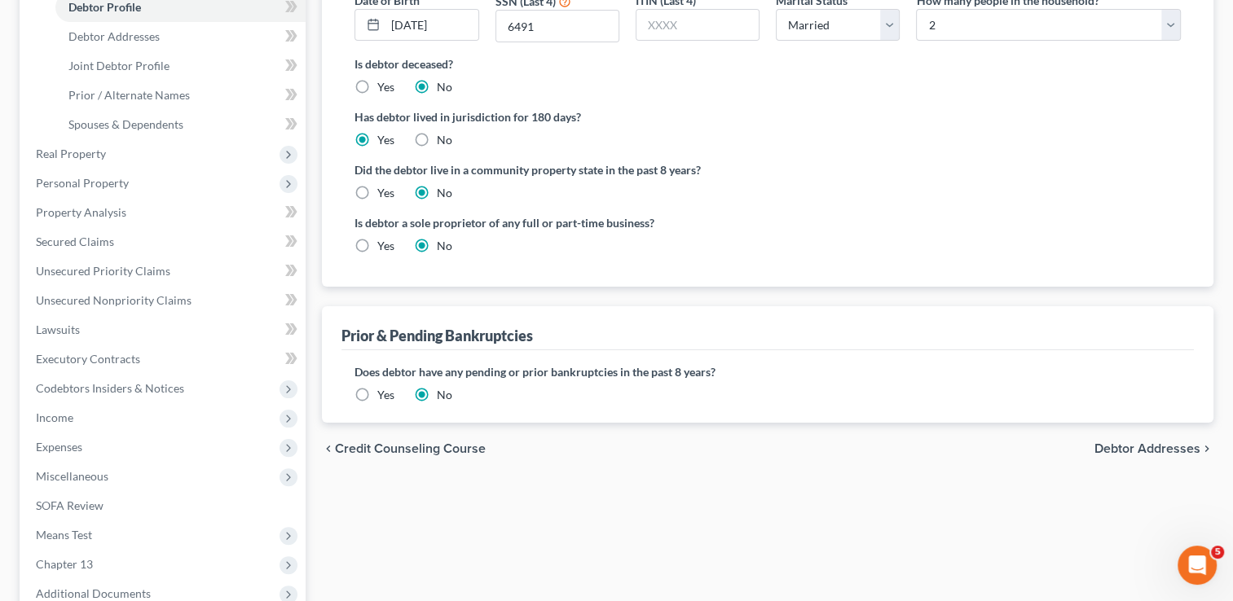
scroll to position [326, 0]
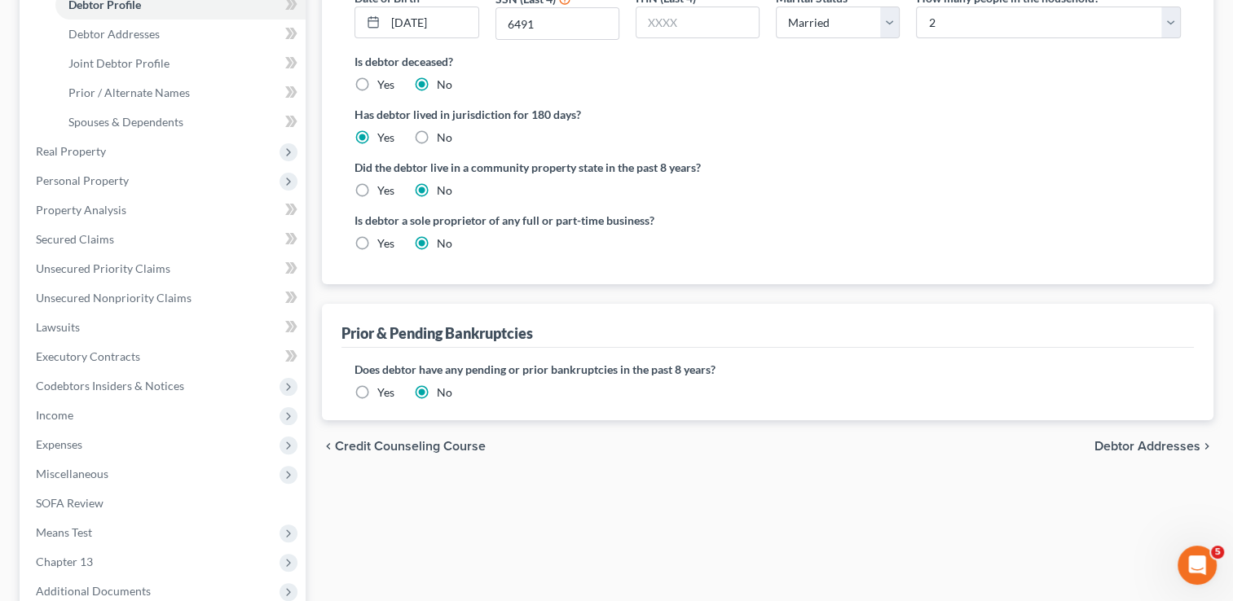
click at [377, 390] on label "Yes" at bounding box center [385, 393] width 17 height 16
click at [384, 390] on input "Yes" at bounding box center [389, 390] width 11 height 11
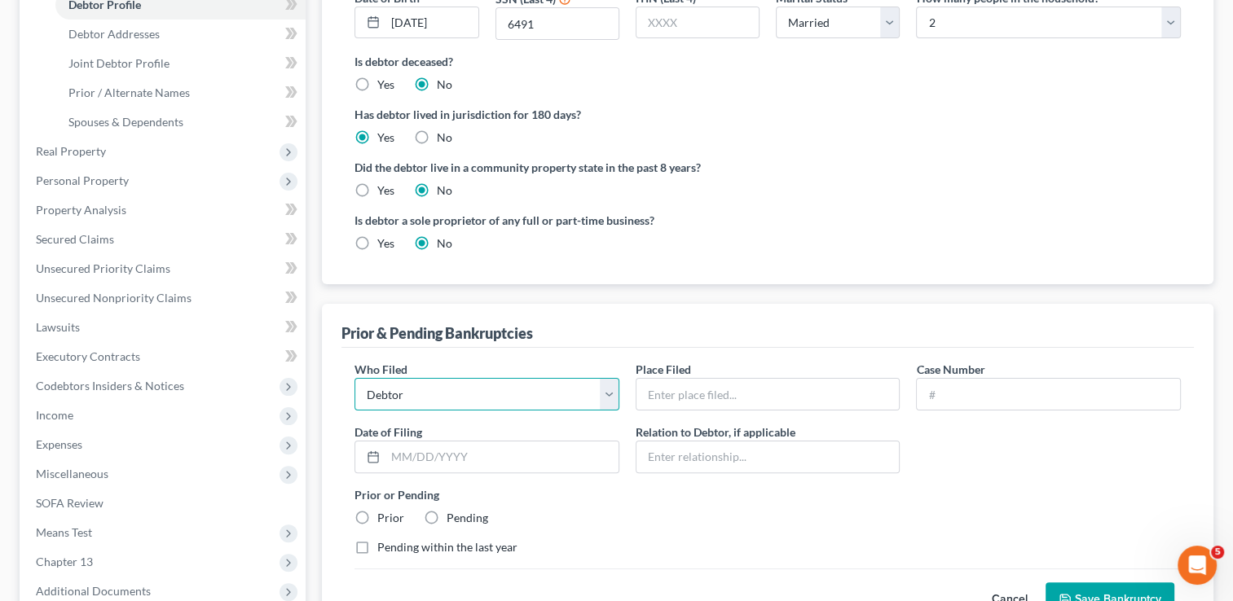
click at [486, 388] on select "Debtor Other" at bounding box center [486, 394] width 265 height 33
select select "other"
click at [354, 378] on select "Debtor Other" at bounding box center [486, 394] width 265 height 33
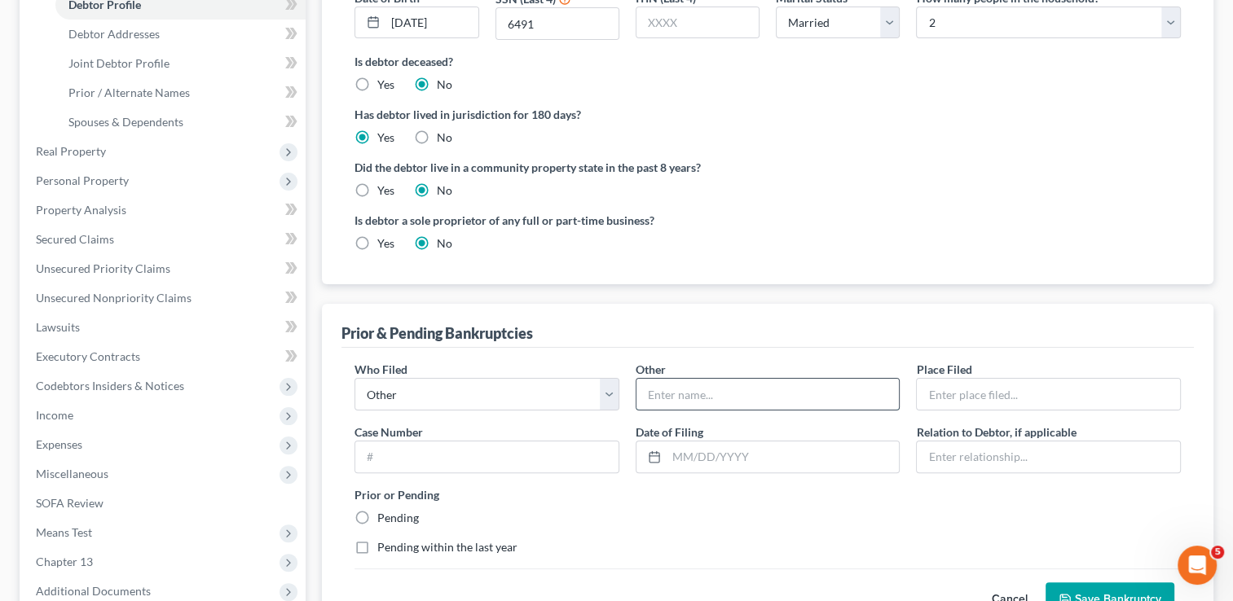
click at [724, 389] on input "text" at bounding box center [767, 394] width 263 height 31
type input "Justin Trent"
click at [965, 396] on input "text" at bounding box center [1048, 394] width 263 height 31
type input "Western District of Oklahoma"
click at [984, 455] on input "text" at bounding box center [1048, 457] width 263 height 31
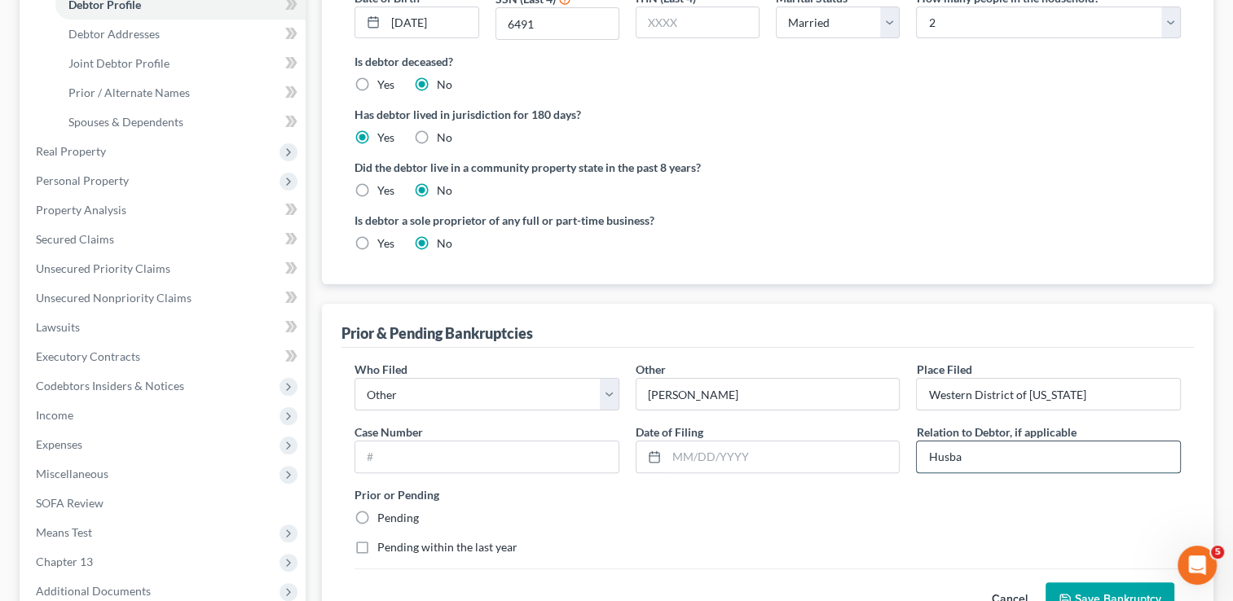
type input "Husband"
drag, startPoint x: 447, startPoint y: 451, endPoint x: 455, endPoint y: 458, distance: 11.0
click at [447, 451] on input "text" at bounding box center [486, 457] width 263 height 31
type input "18-13733"
drag, startPoint x: 710, startPoint y: 451, endPoint x: 715, endPoint y: 481, distance: 29.9
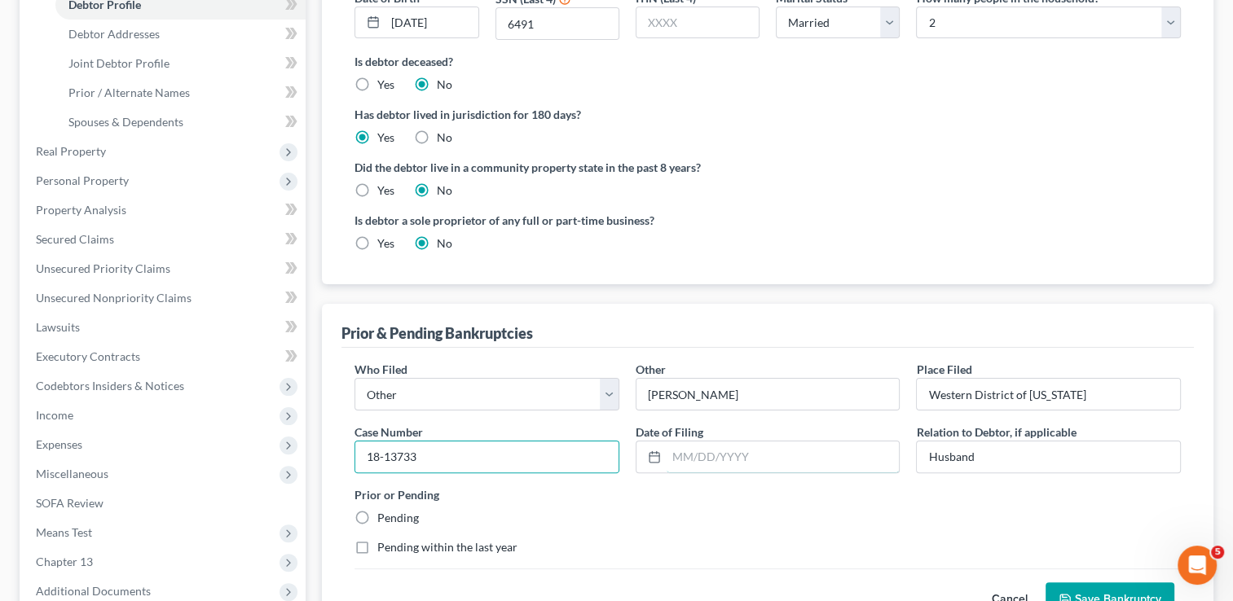
click at [710, 451] on input "text" at bounding box center [783, 457] width 233 height 31
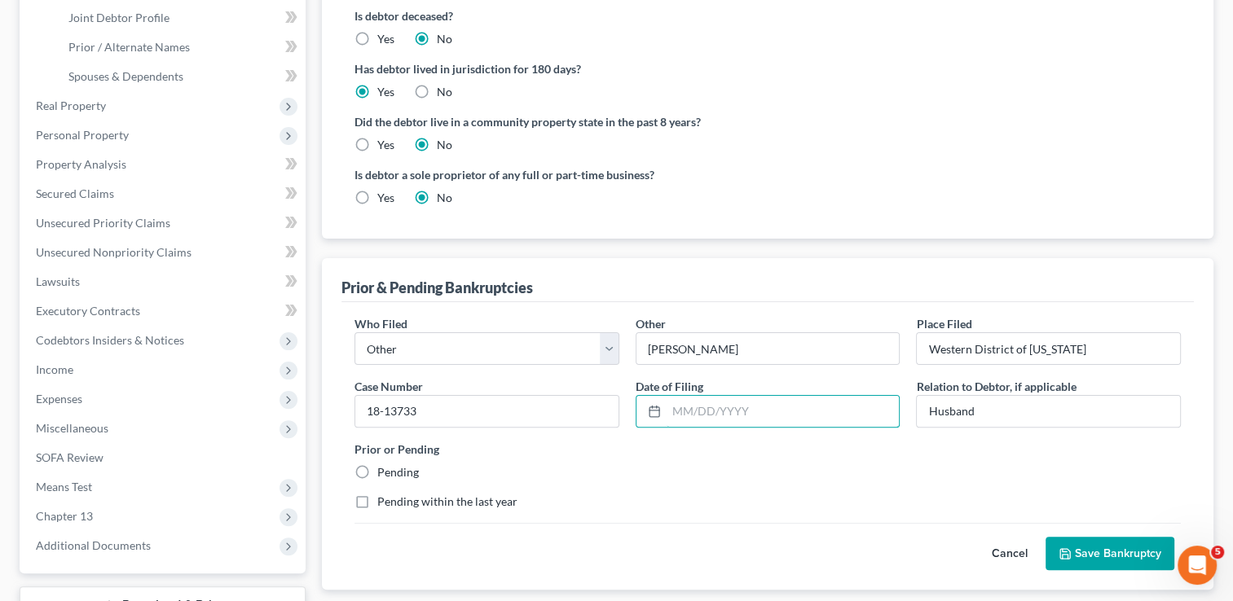
scroll to position [407, 0]
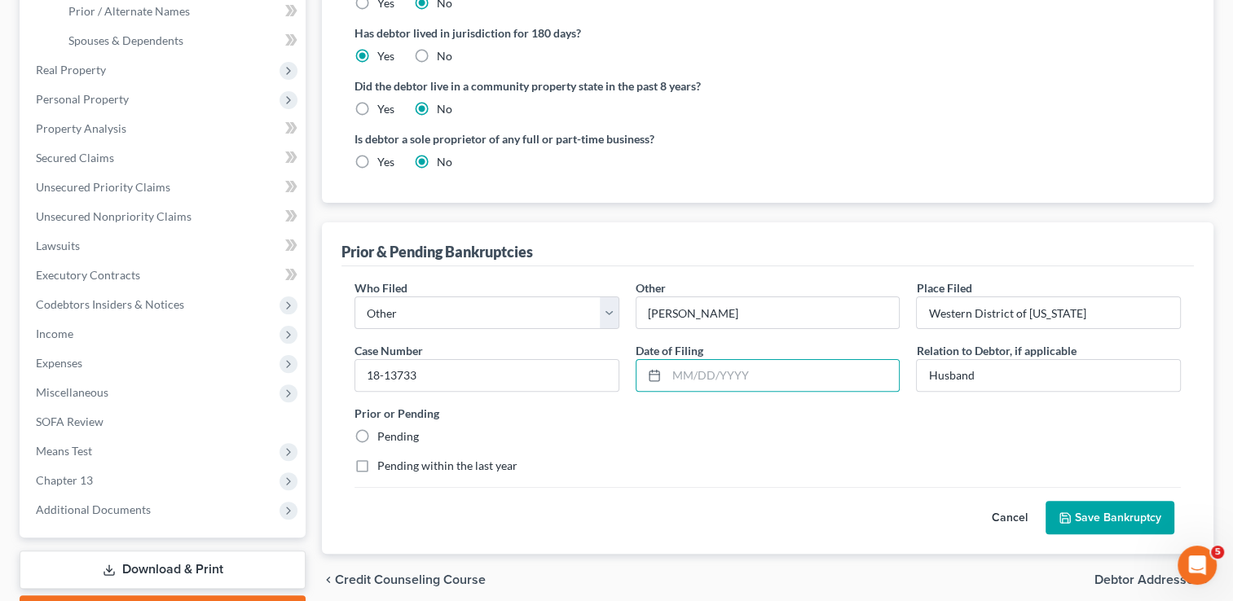
drag, startPoint x: 1108, startPoint y: 517, endPoint x: 1071, endPoint y: 520, distance: 37.6
click at [1108, 517] on button "Save Bankruptcy" at bounding box center [1109, 518] width 129 height 34
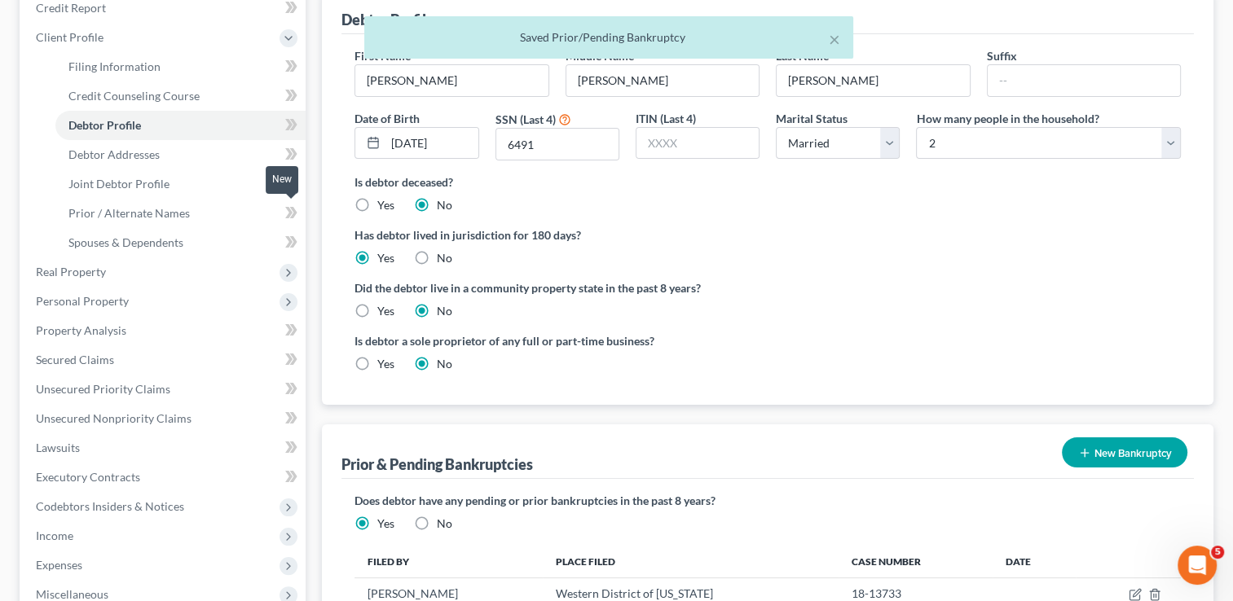
scroll to position [0, 0]
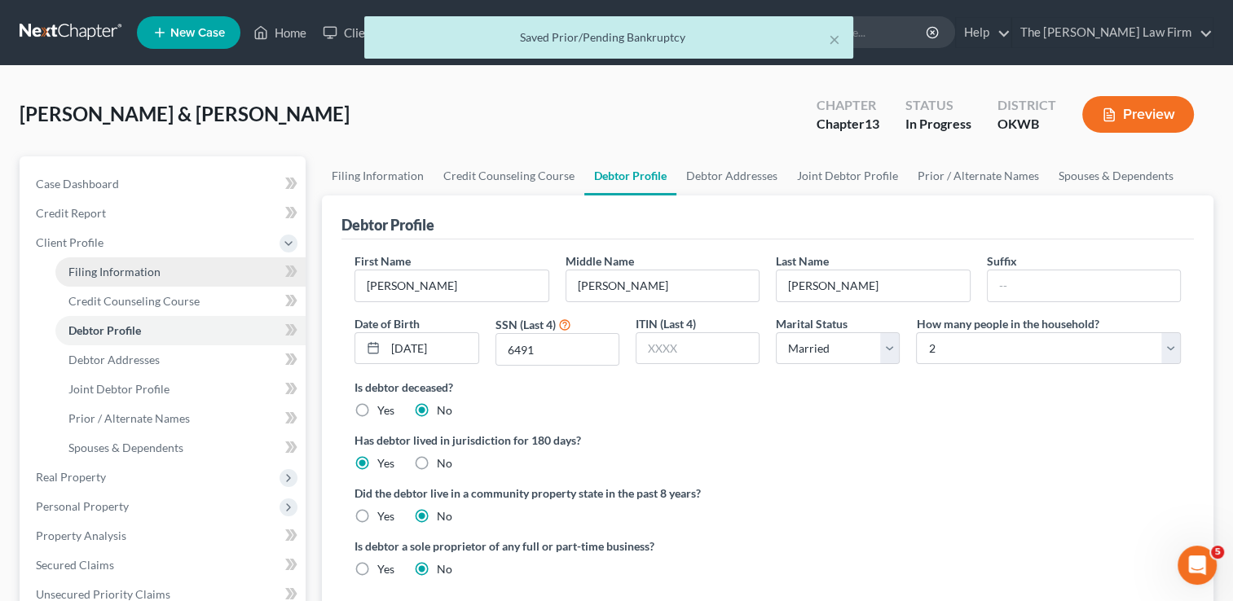
click at [141, 271] on span "Filing Information" at bounding box center [114, 272] width 92 height 14
select select "1"
select select "3"
select select "65"
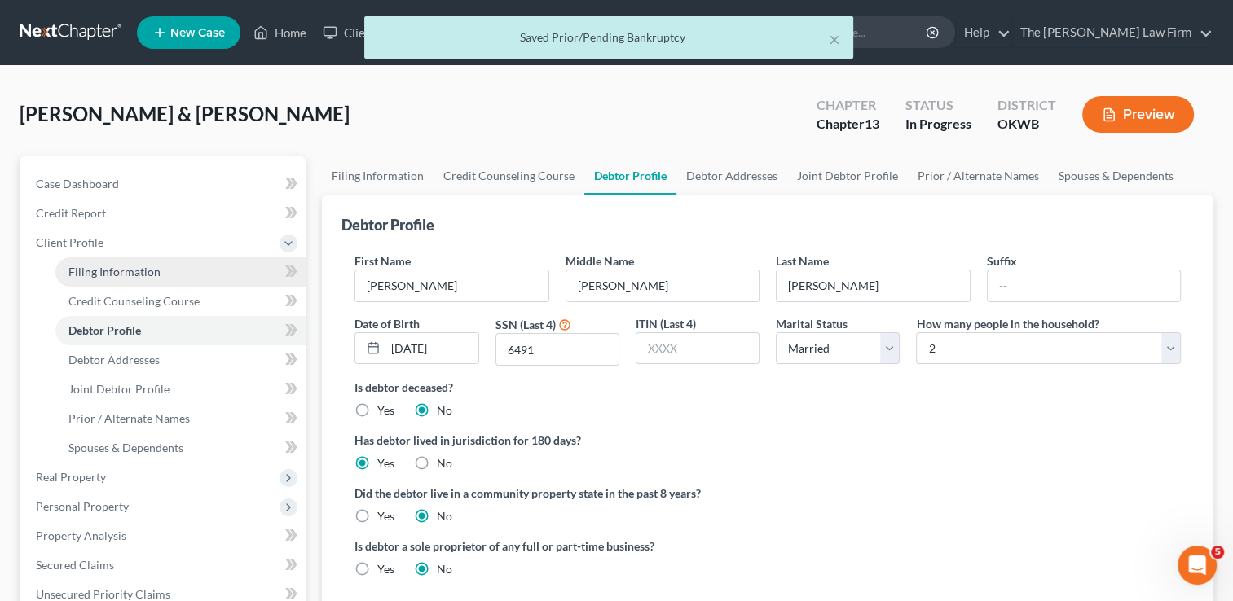
select select "0"
select select "37"
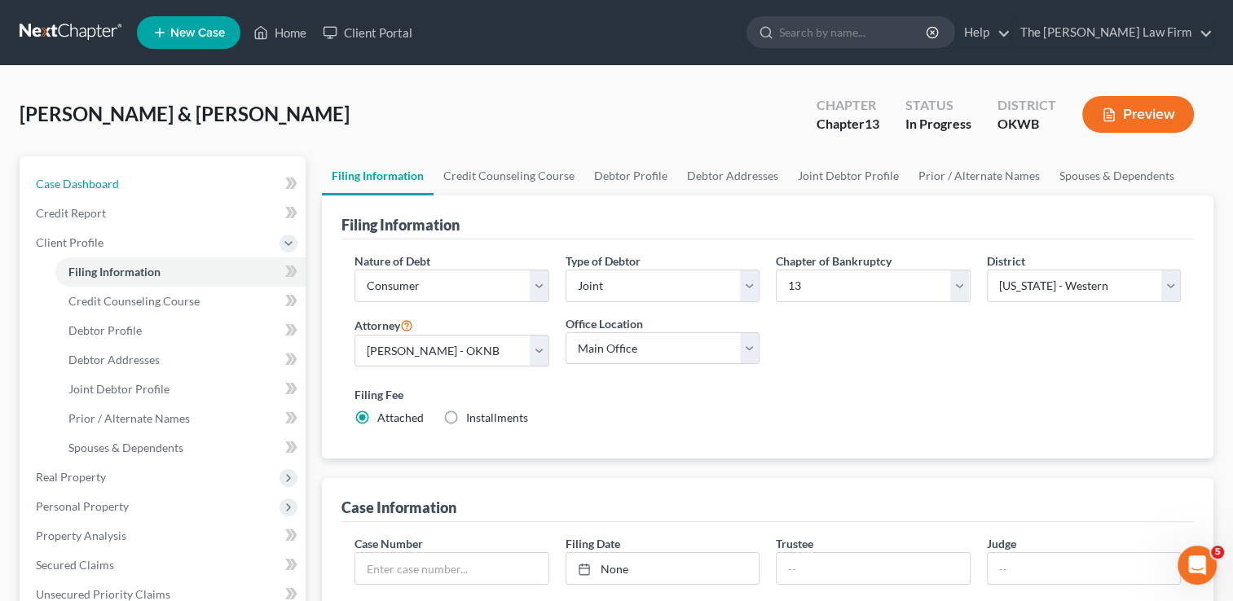
click at [86, 181] on span "Case Dashboard" at bounding box center [77, 184] width 83 height 14
select select "1"
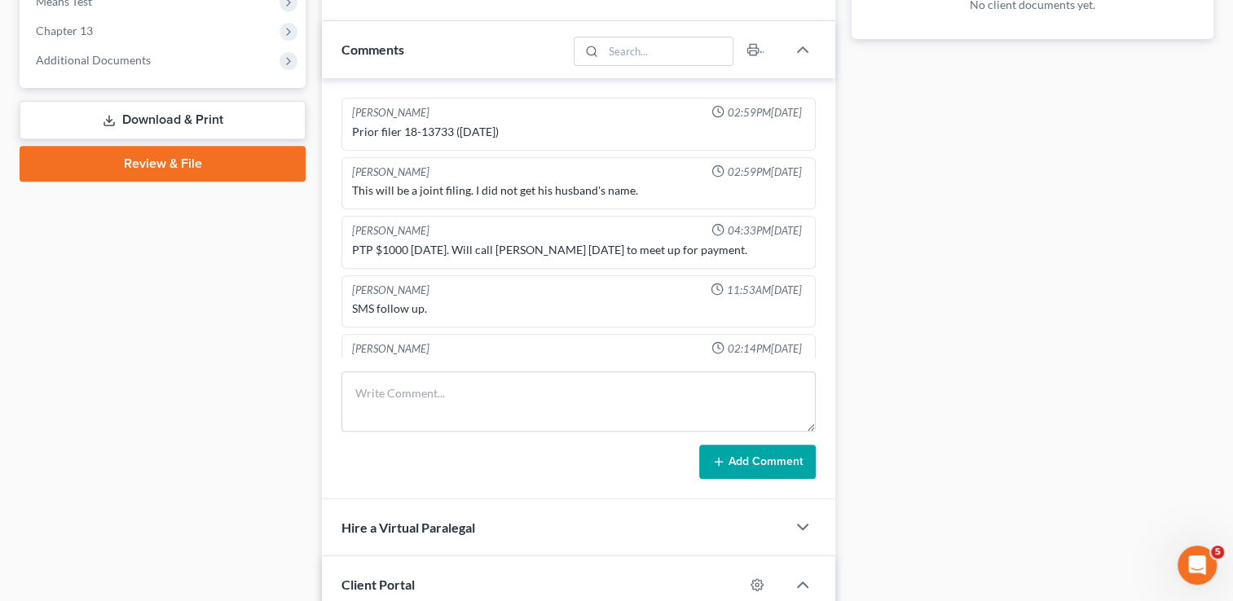
drag, startPoint x: 512, startPoint y: 128, endPoint x: 456, endPoint y: 127, distance: 55.4
click at [456, 127] on div "Prior filer 18-13733 ([DATE])" at bounding box center [578, 132] width 453 height 16
click at [880, 174] on div "Docs Tasks Events Fees Timer 100% Completed Nothing here yet! Completed Intake …" at bounding box center [1032, 147] width 378 height 1284
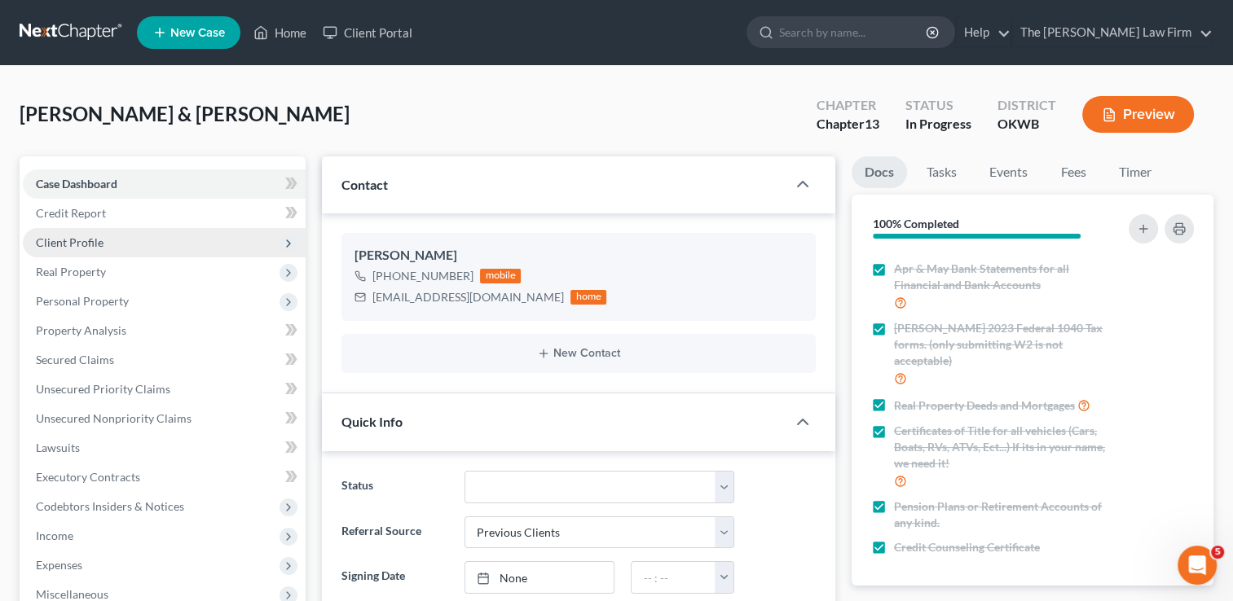
click at [88, 240] on span "Client Profile" at bounding box center [70, 242] width 68 height 14
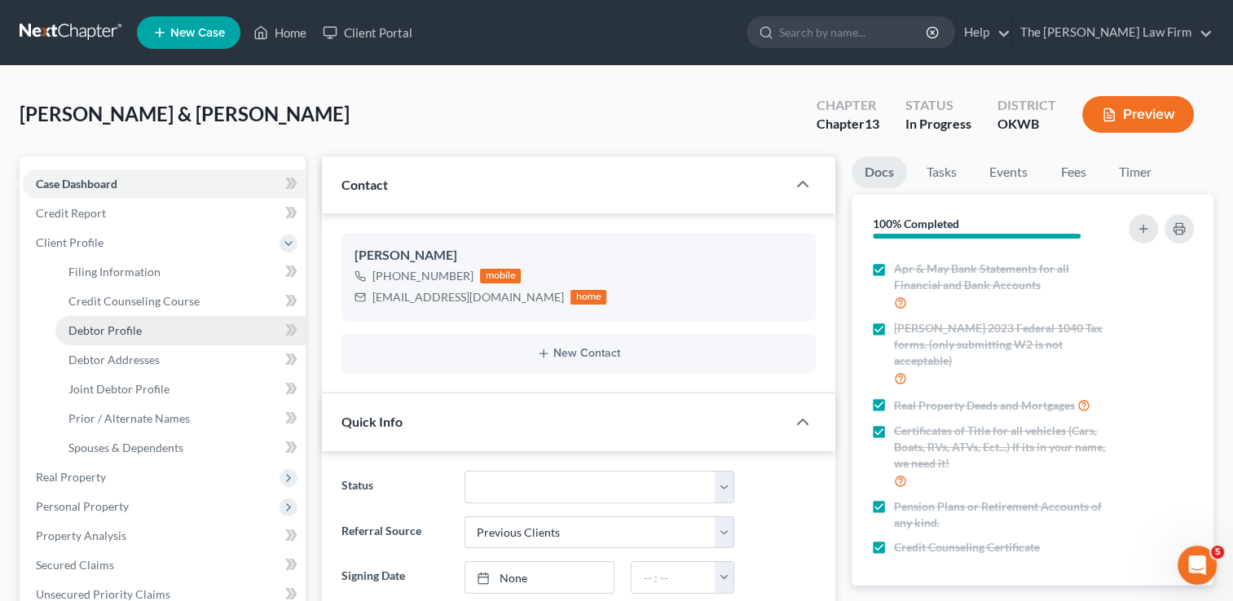
click at [129, 332] on span "Debtor Profile" at bounding box center [104, 330] width 73 height 14
select select "1"
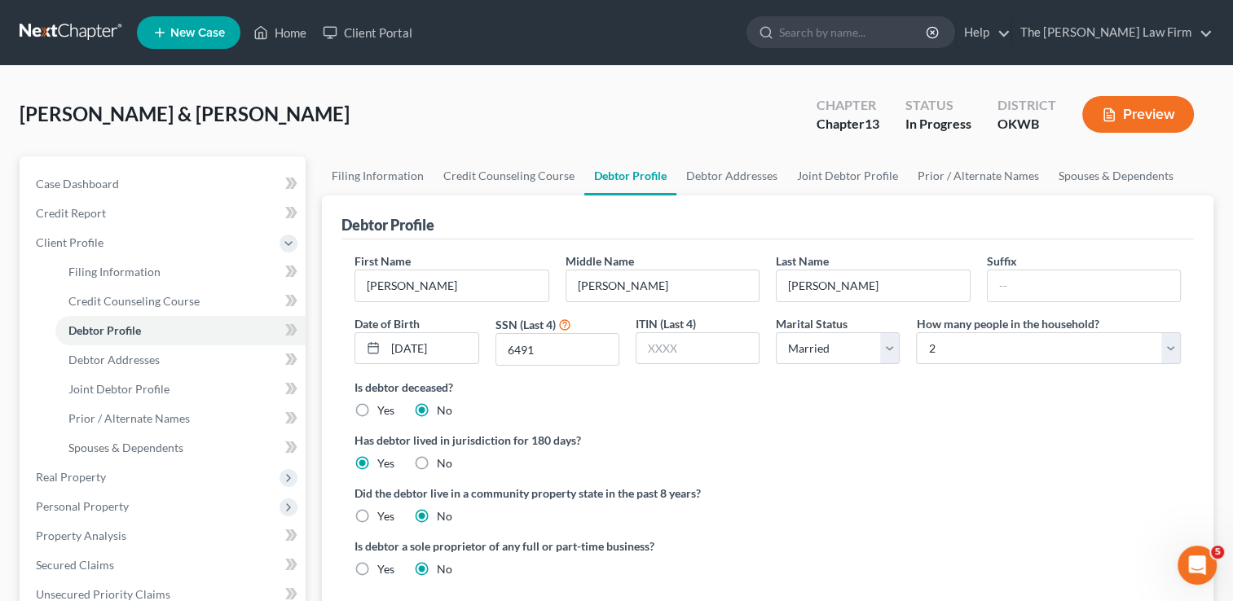
radio input "true"
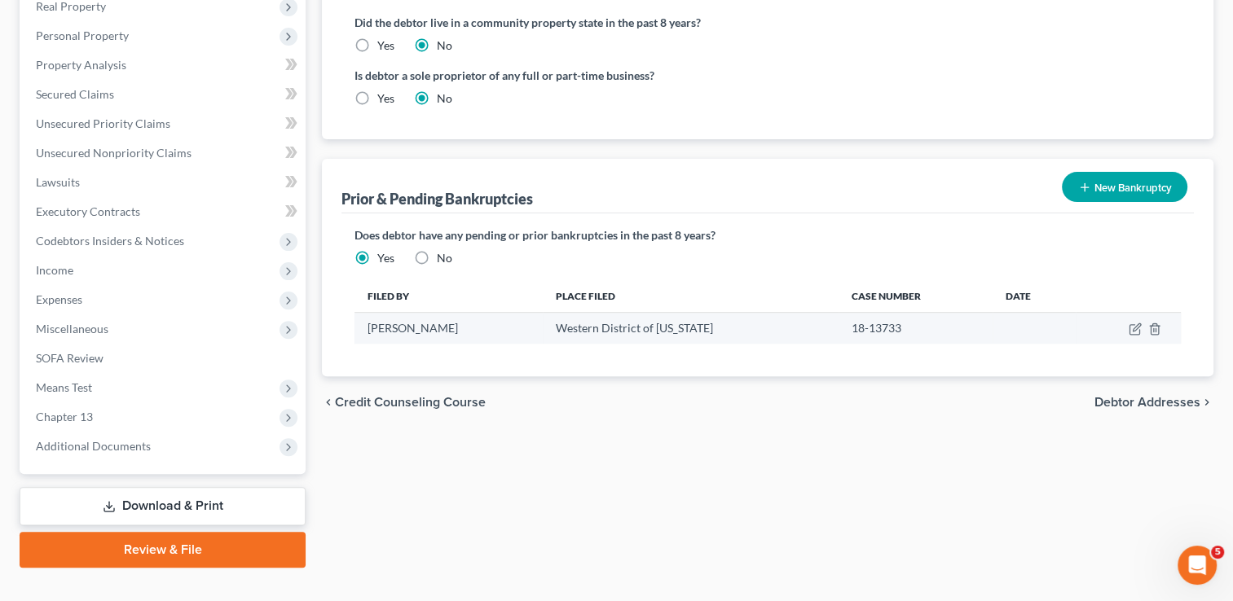
scroll to position [498, 0]
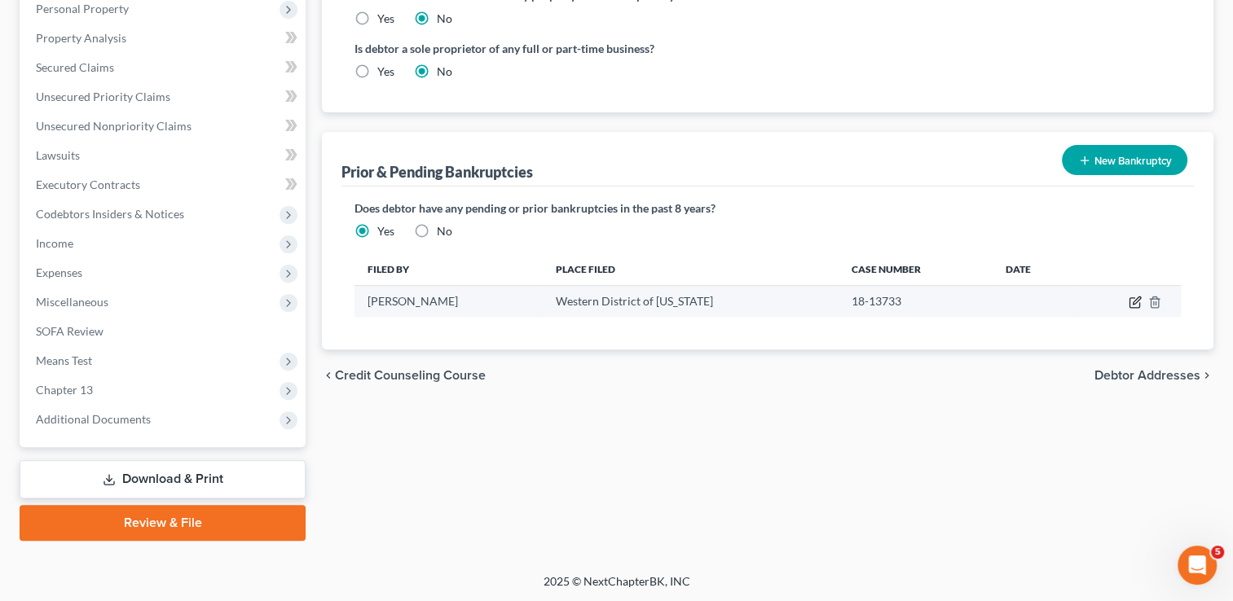
click at [1134, 299] on icon "button" at bounding box center [1135, 302] width 13 height 13
select select "other"
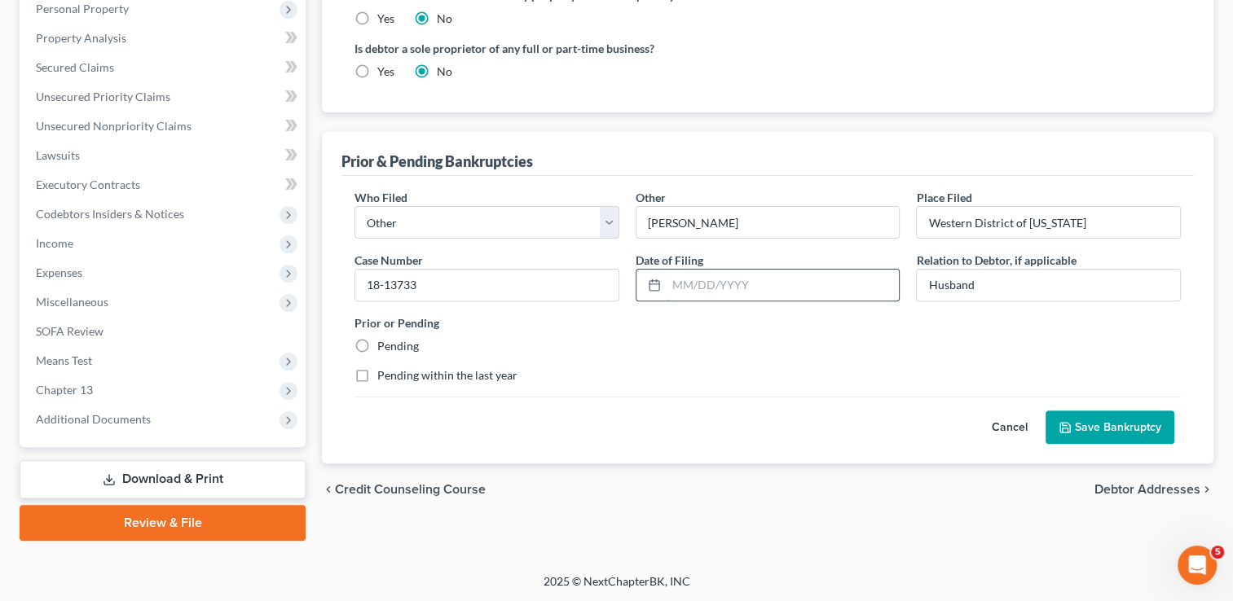
click at [706, 286] on input "text" at bounding box center [783, 285] width 233 height 31
type input "08/31/2018"
click at [763, 345] on div "Prior or Pending Pending" at bounding box center [767, 335] width 843 height 40
click at [1098, 425] on button "Save Bankruptcy" at bounding box center [1109, 428] width 129 height 34
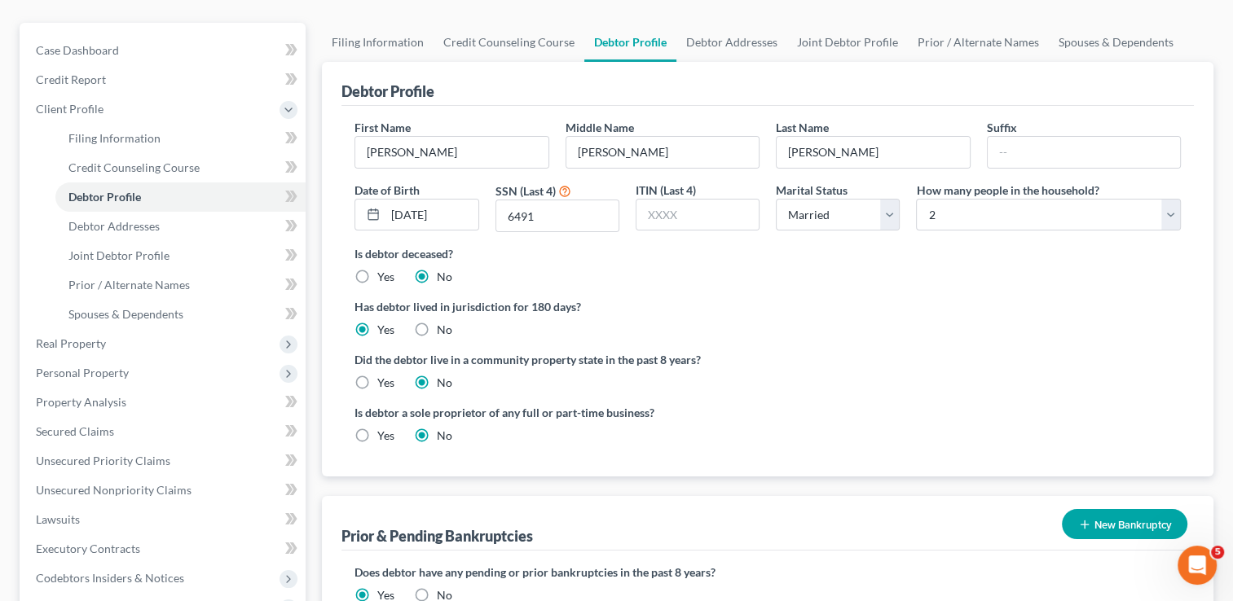
scroll to position [90, 0]
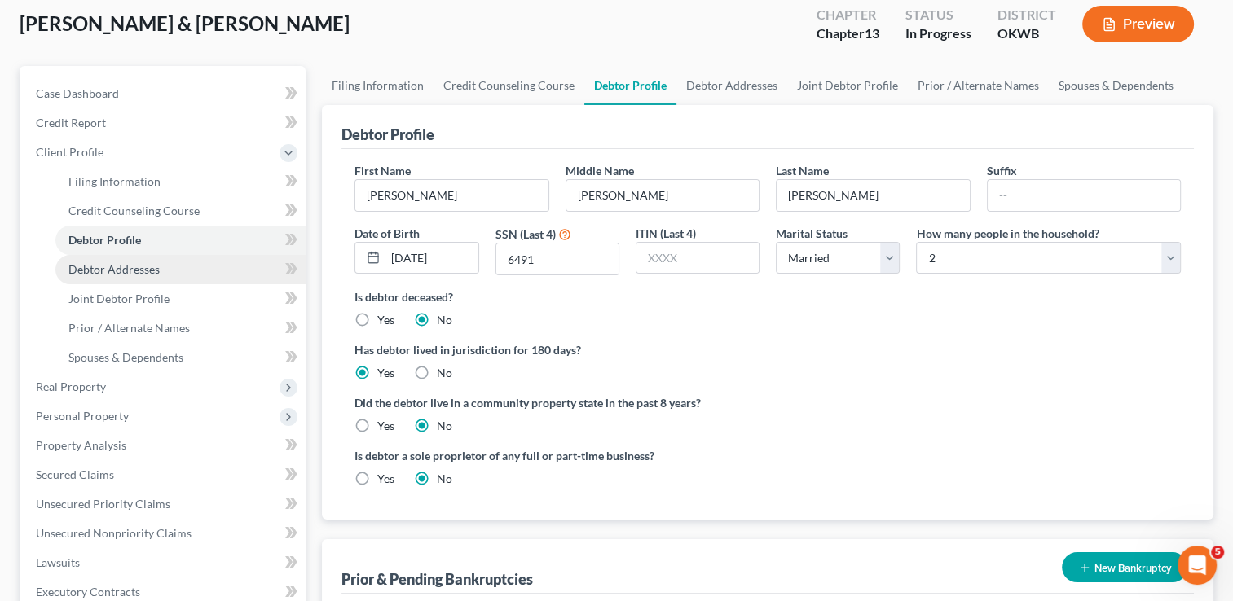
click at [147, 269] on span "Debtor Addresses" at bounding box center [113, 269] width 91 height 14
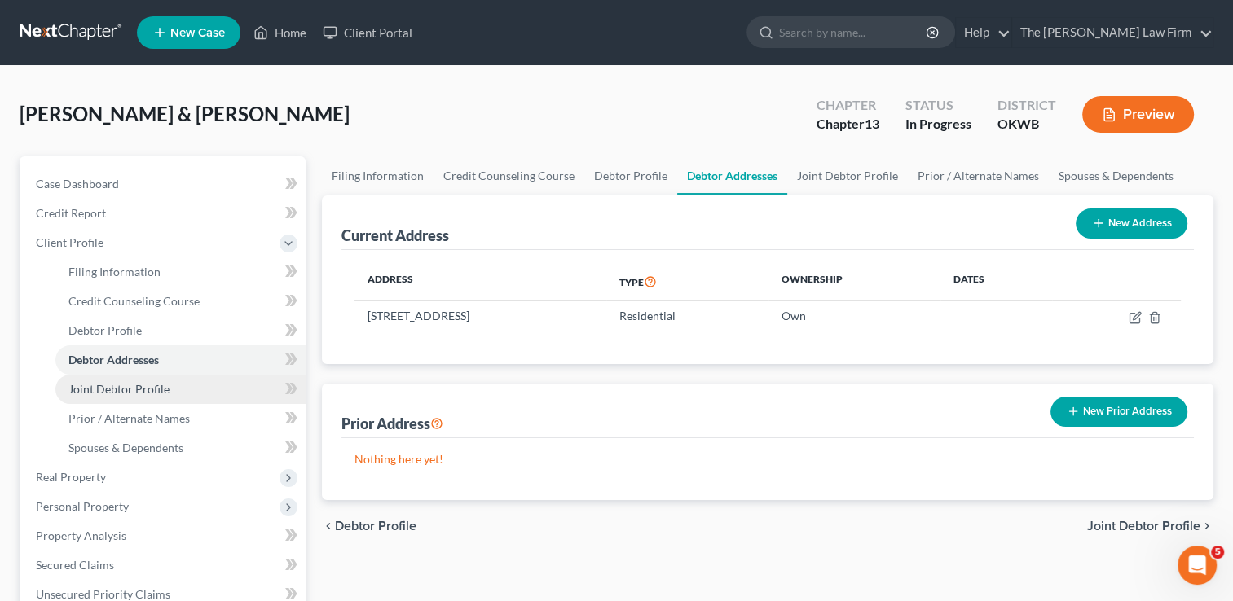
click at [150, 391] on span "Joint Debtor Profile" at bounding box center [118, 389] width 101 height 14
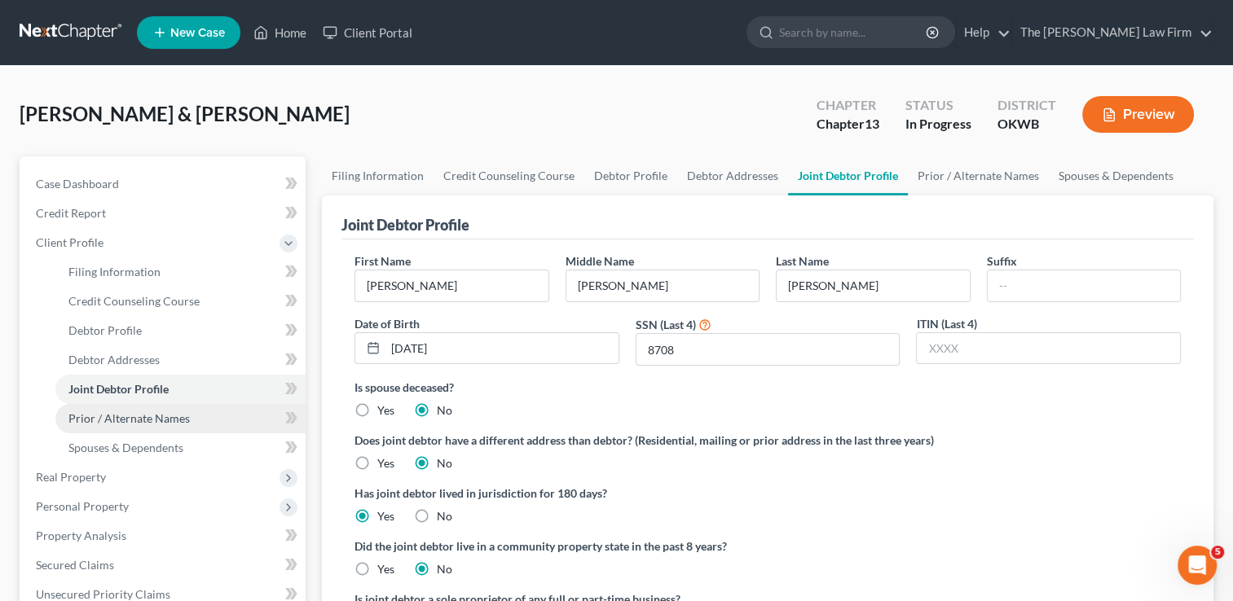
click at [158, 418] on span "Prior / Alternate Names" at bounding box center [128, 418] width 121 height 14
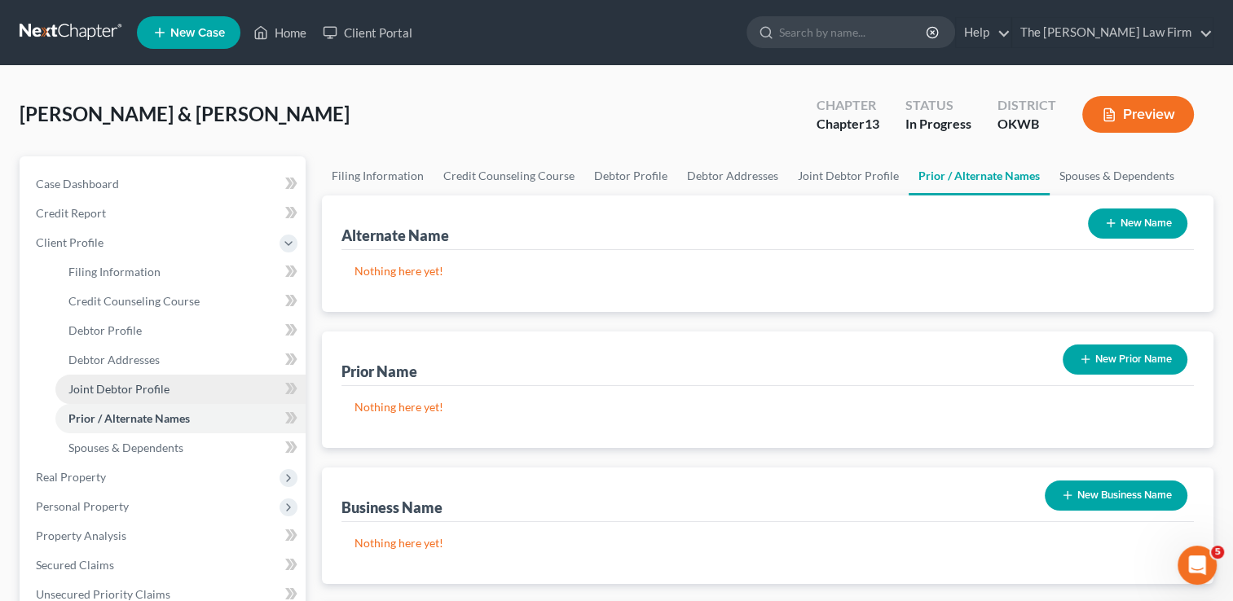
click at [150, 388] on span "Joint Debtor Profile" at bounding box center [118, 389] width 101 height 14
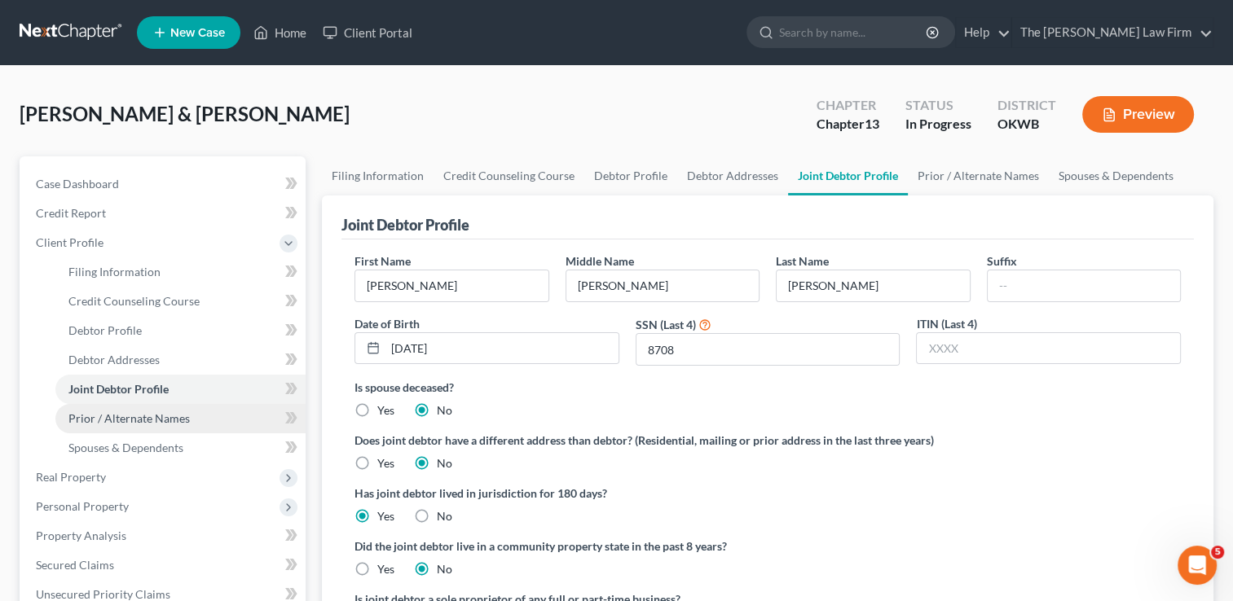
click at [165, 415] on span "Prior / Alternate Names" at bounding box center [128, 418] width 121 height 14
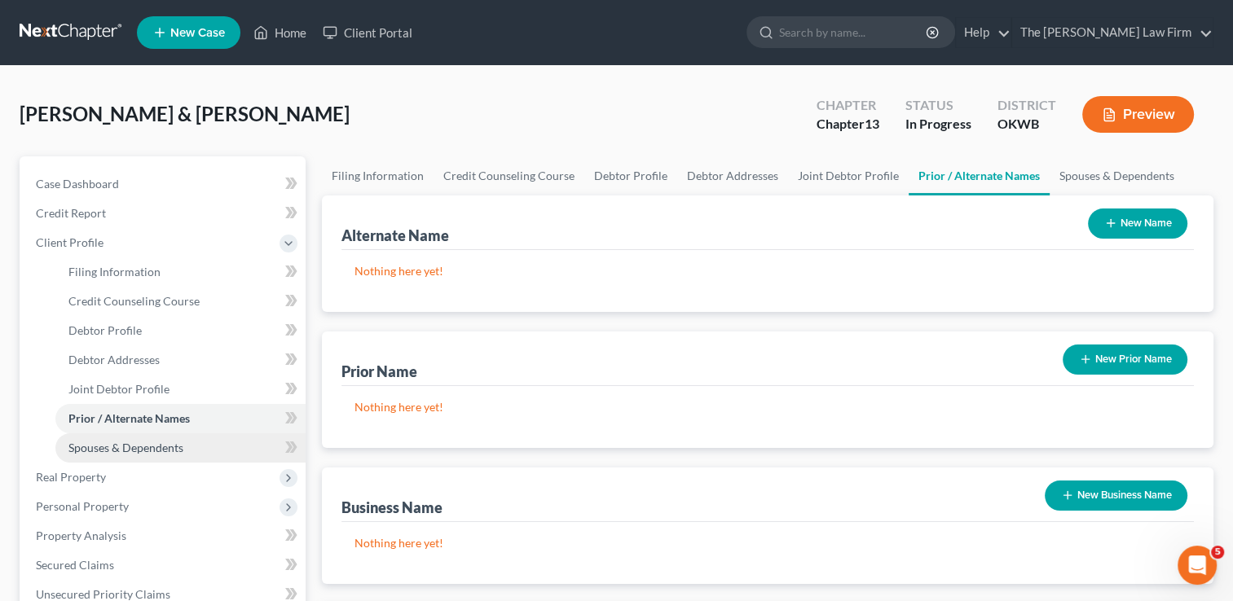
click at [158, 451] on span "Spouses & Dependents" at bounding box center [125, 448] width 115 height 14
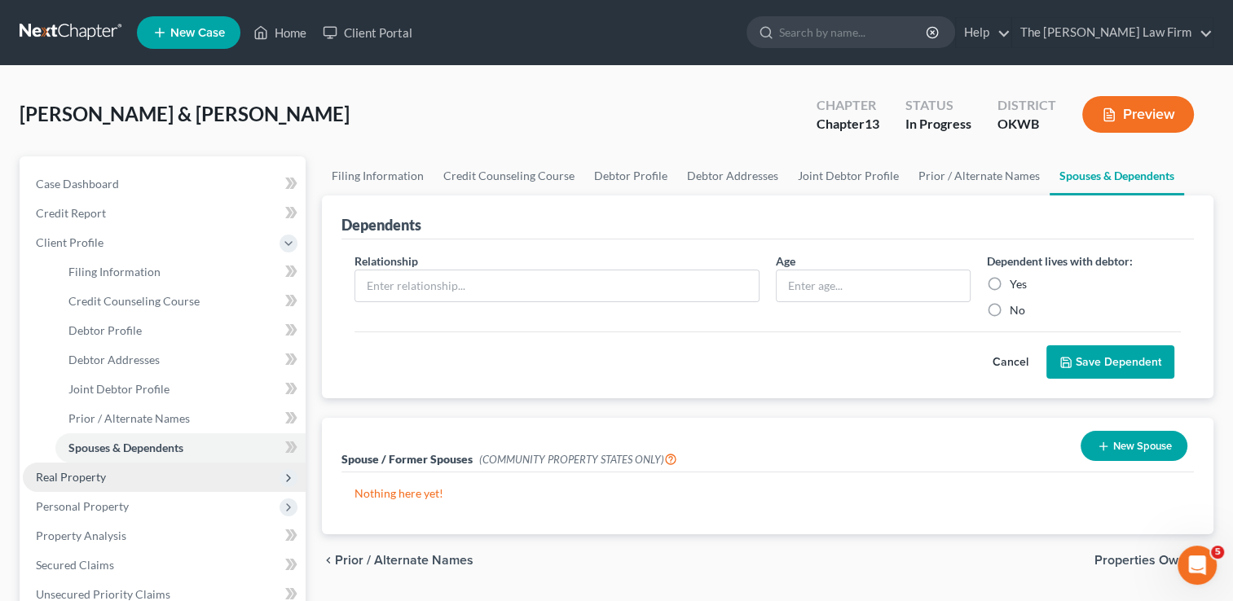
click at [62, 479] on span "Real Property" at bounding box center [71, 477] width 70 height 14
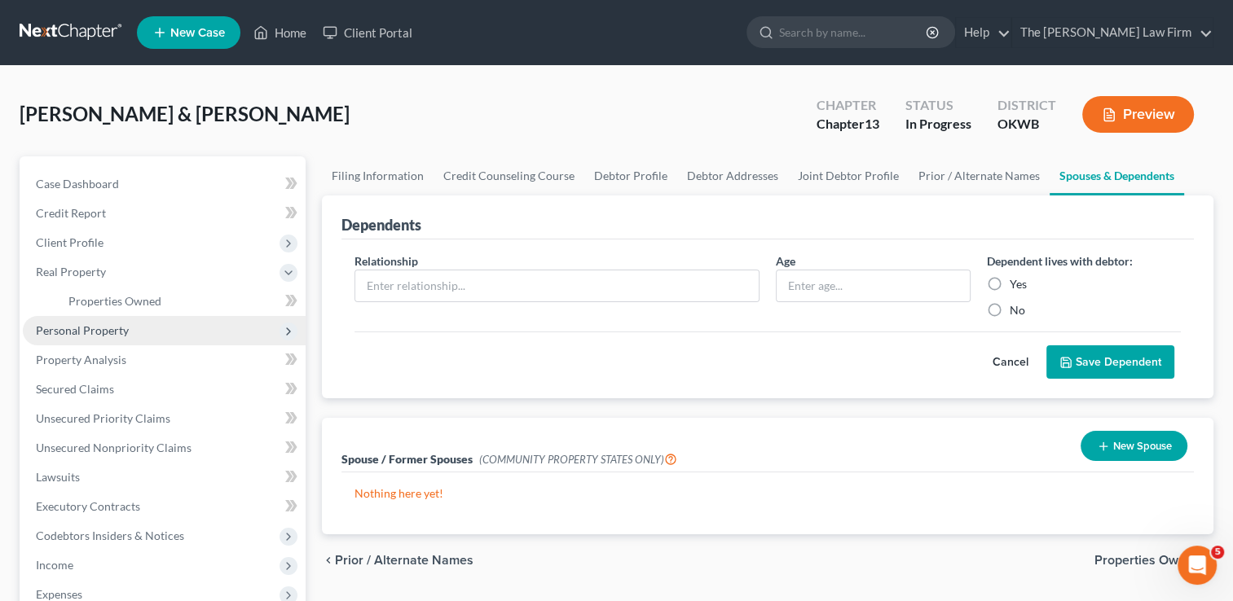
click at [124, 326] on span "Personal Property" at bounding box center [82, 330] width 93 height 14
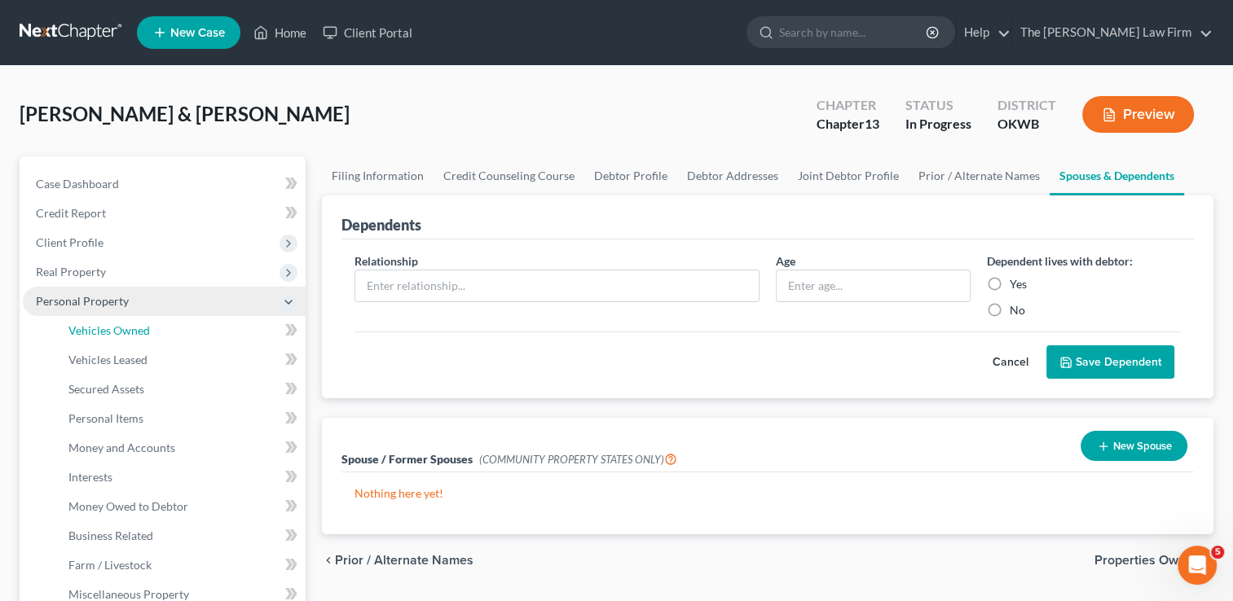
click at [124, 326] on span "Vehicles Owned" at bounding box center [108, 330] width 81 height 14
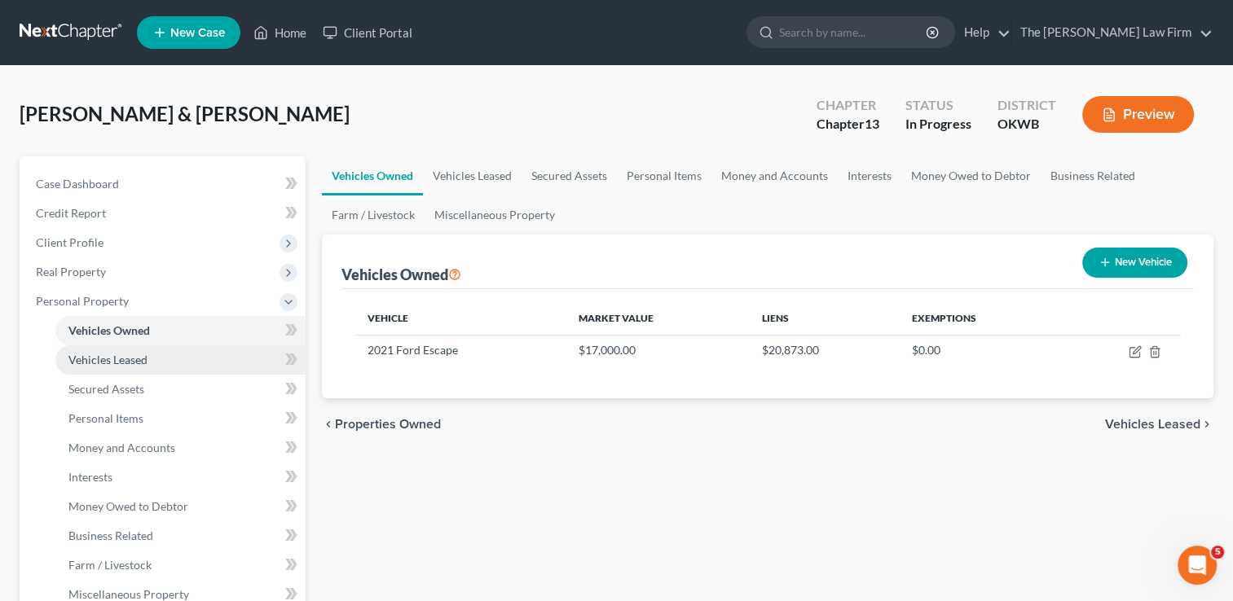
click at [101, 364] on span "Vehicles Leased" at bounding box center [107, 360] width 79 height 14
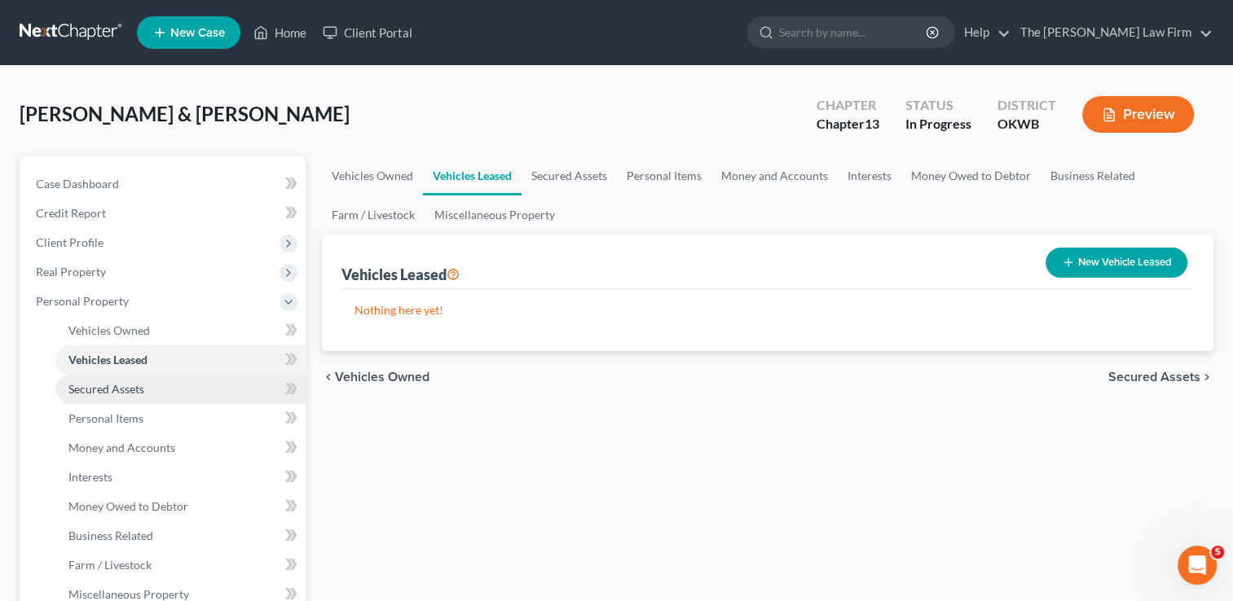
click at [116, 388] on span "Secured Assets" at bounding box center [106, 389] width 76 height 14
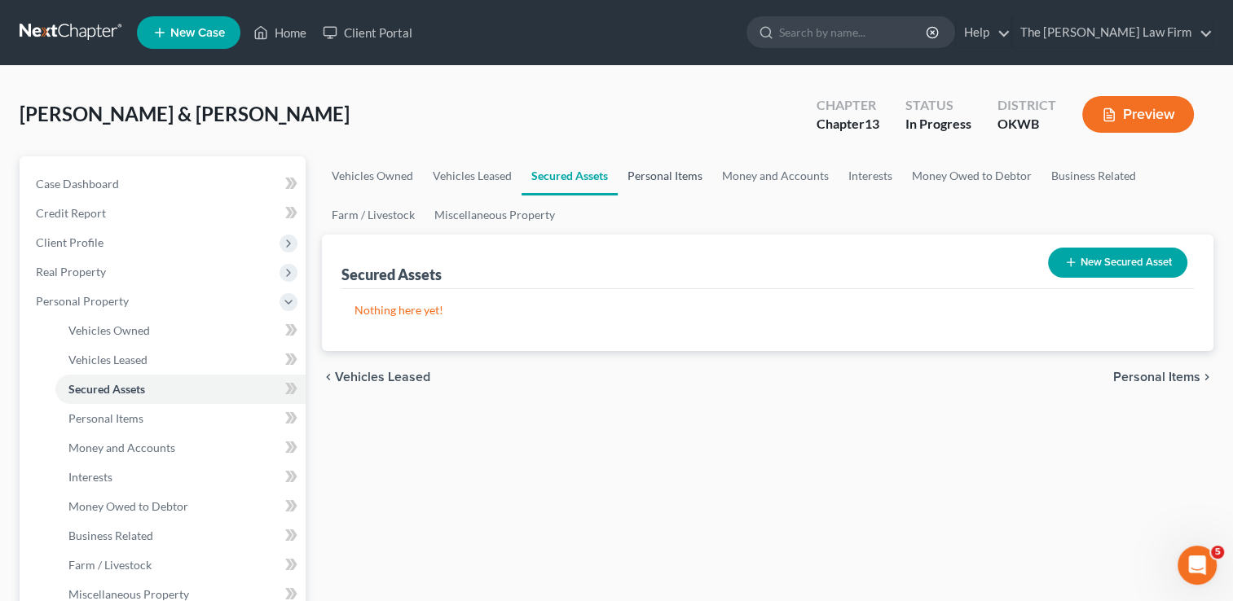
click at [662, 171] on link "Personal Items" at bounding box center [665, 175] width 95 height 39
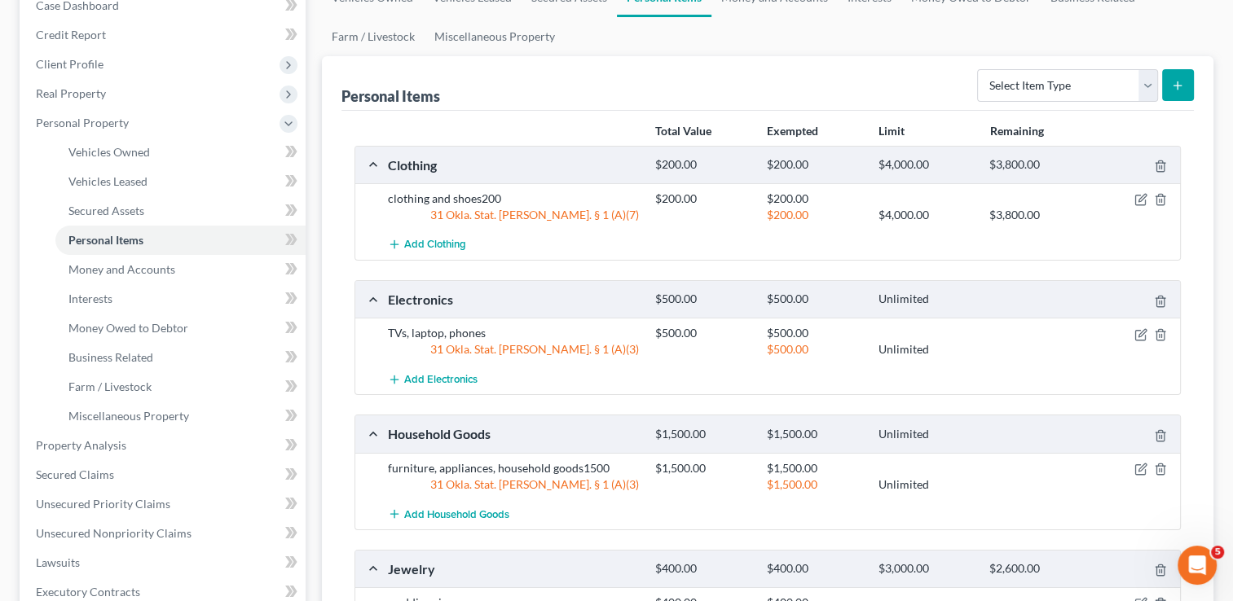
scroll to position [81, 0]
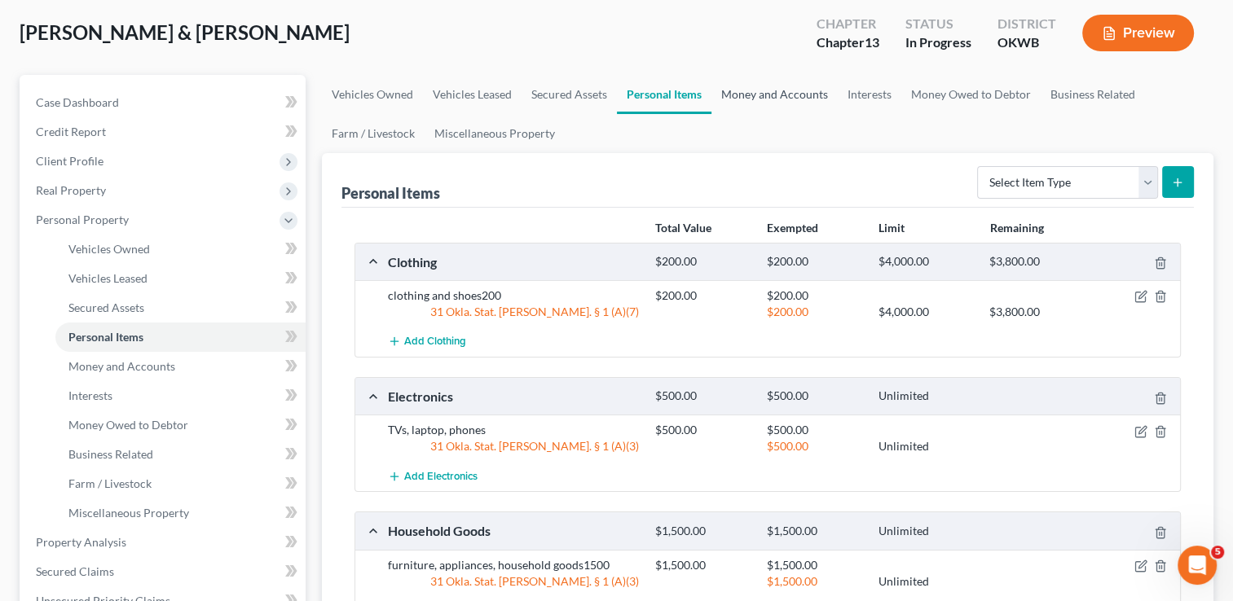
click at [799, 94] on link "Money and Accounts" at bounding box center [774, 94] width 126 height 39
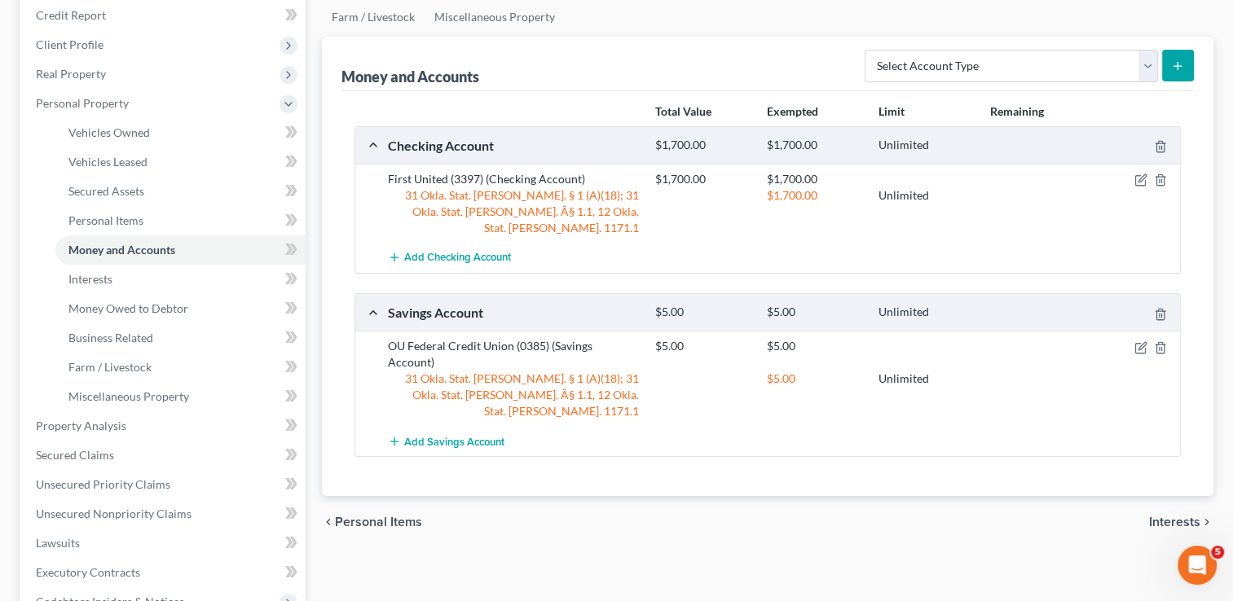
scroll to position [244, 0]
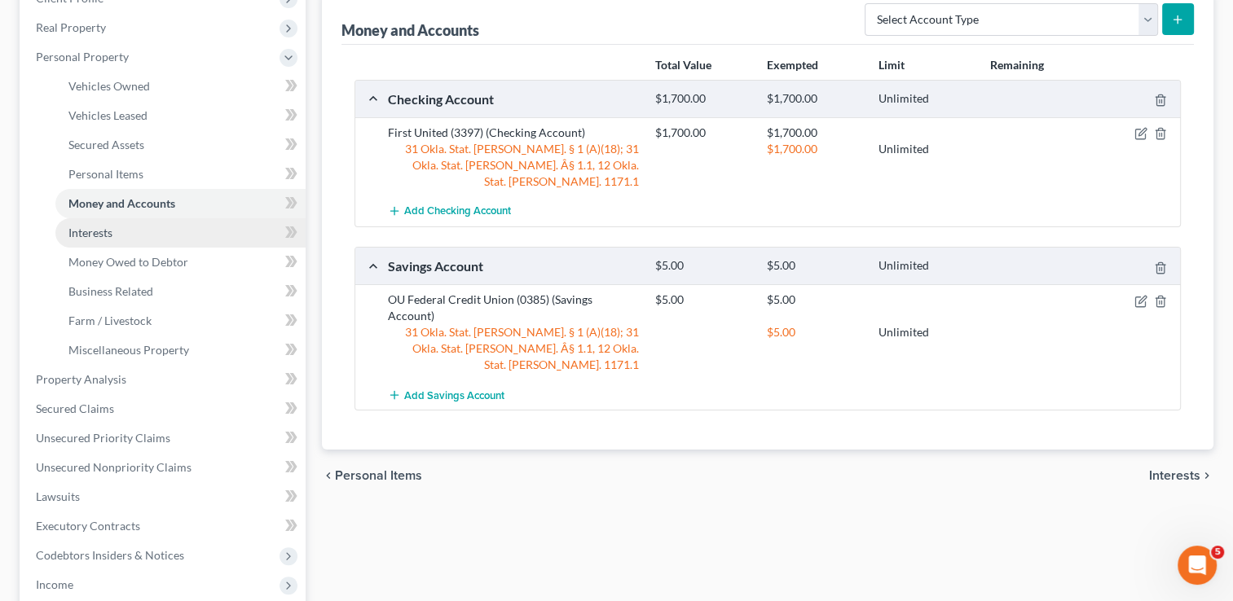
click at [114, 234] on link "Interests" at bounding box center [180, 232] width 250 height 29
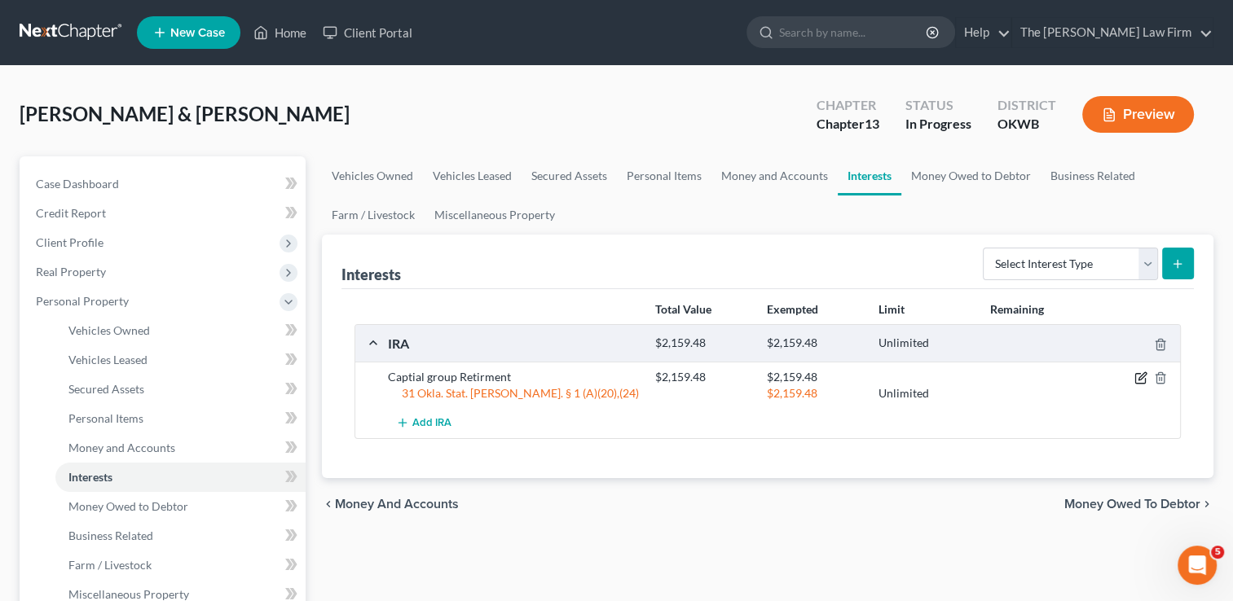
click at [1137, 376] on icon "button" at bounding box center [1140, 378] width 13 height 13
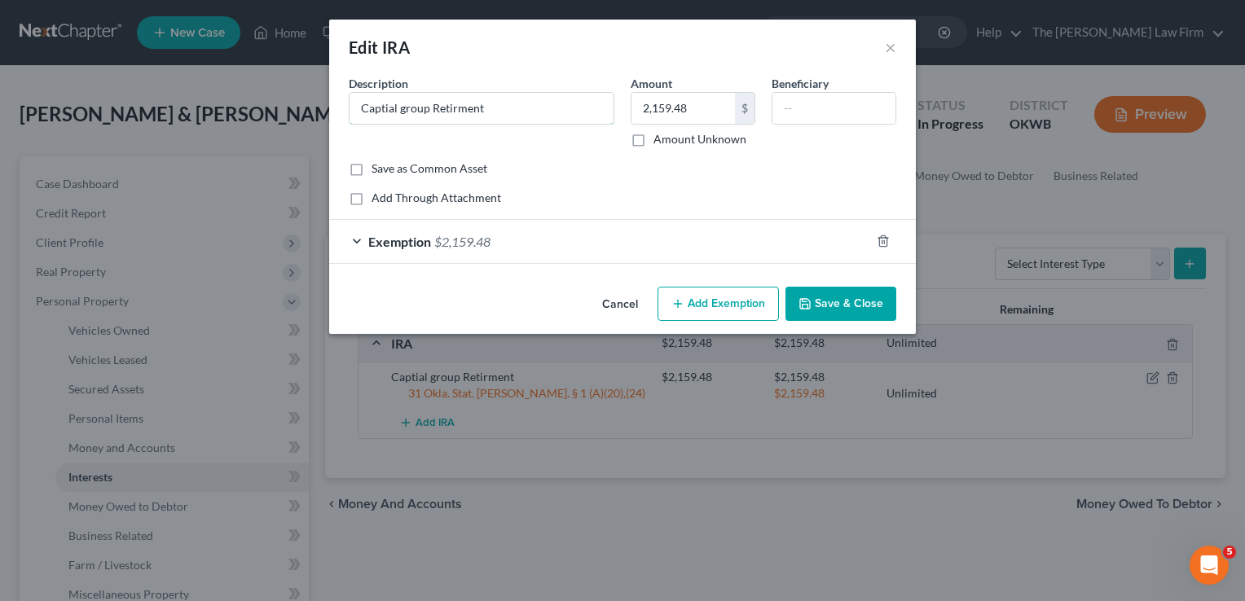
click at [455, 108] on input "Captial group Retirment" at bounding box center [482, 108] width 264 height 31
type input "Captial group Retirement"
click at [834, 301] on button "Save & Close" at bounding box center [840, 304] width 111 height 34
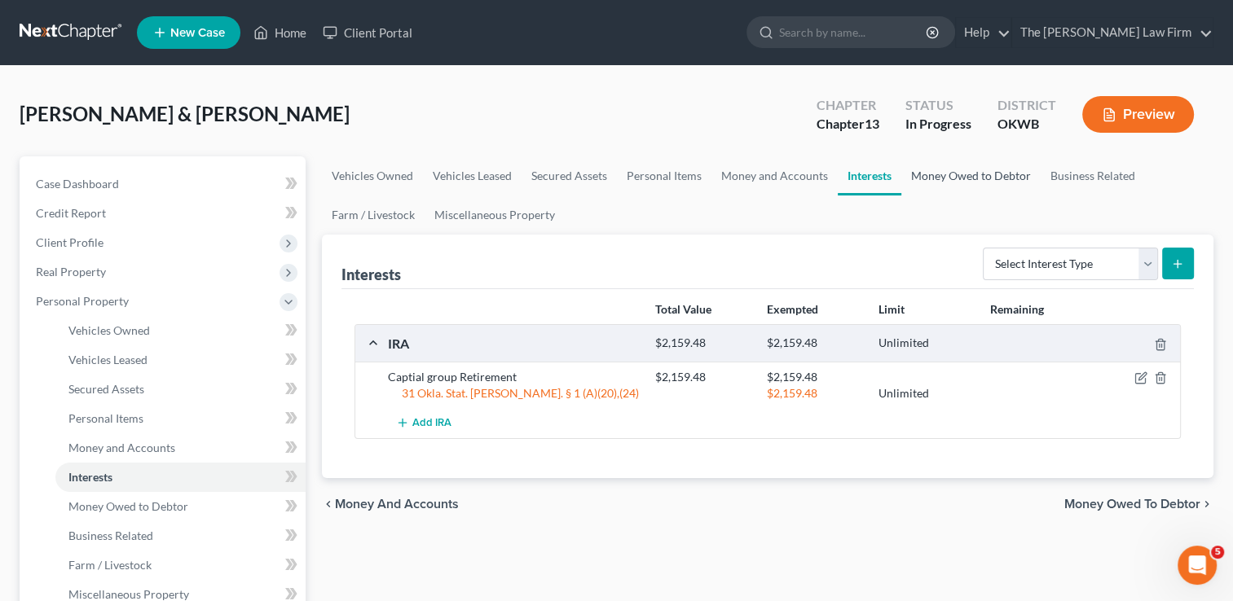
click at [961, 174] on link "Money Owed to Debtor" at bounding box center [970, 175] width 139 height 39
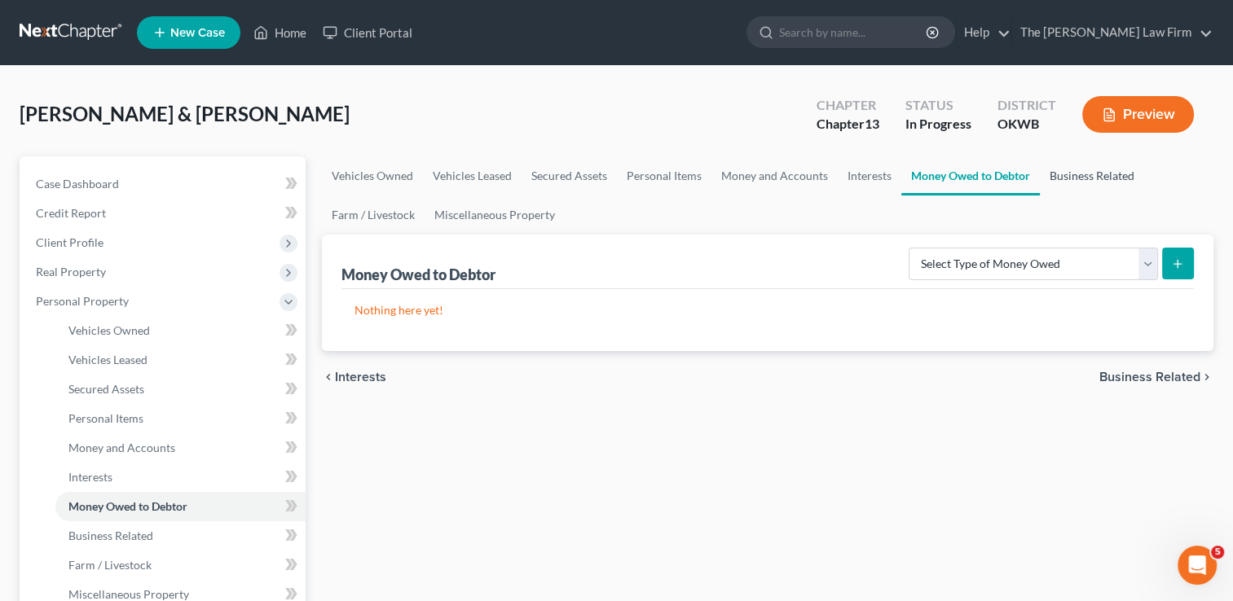
click at [1087, 175] on link "Business Related" at bounding box center [1092, 175] width 104 height 39
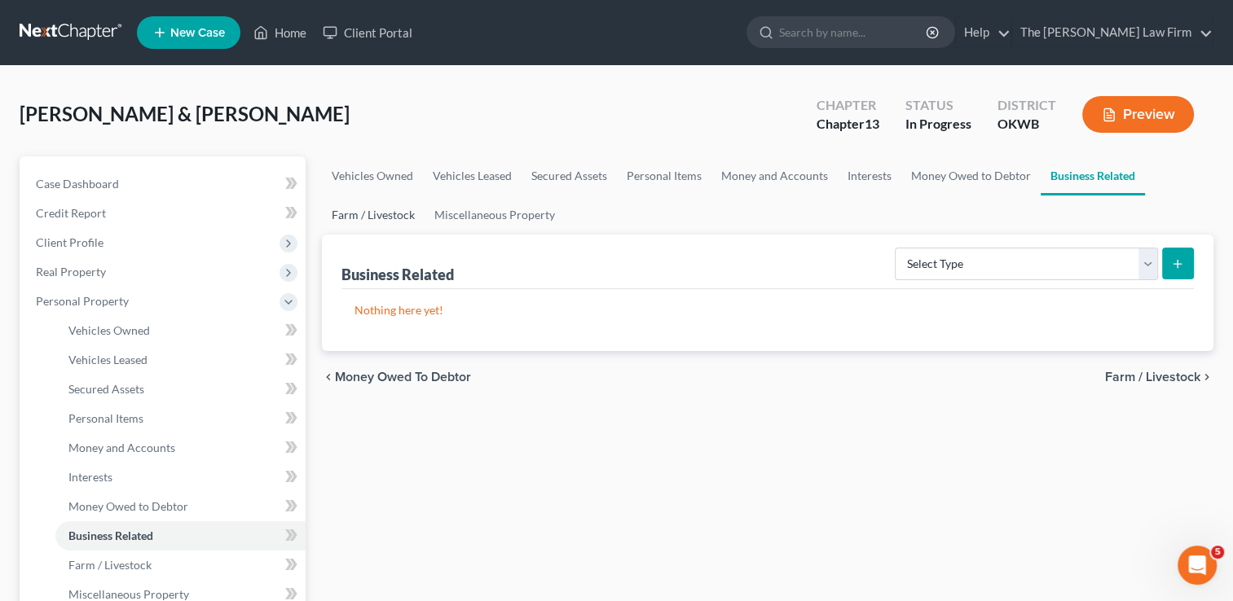
click at [349, 214] on link "Farm / Livestock" at bounding box center [373, 215] width 103 height 39
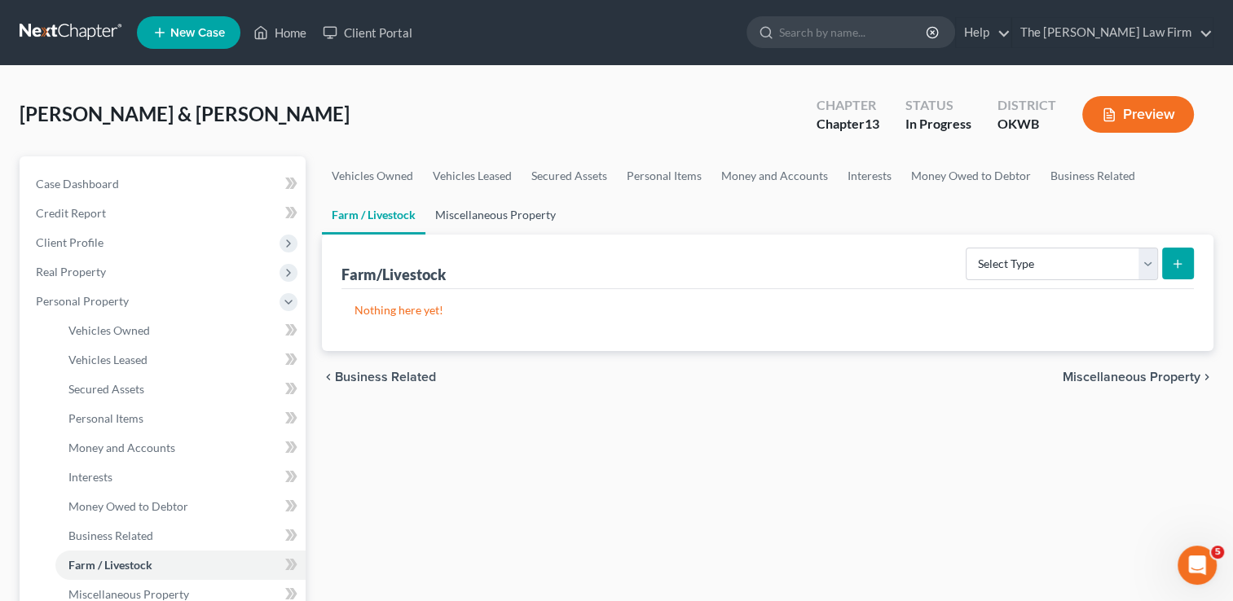
click at [500, 213] on link "Miscellaneous Property" at bounding box center [495, 215] width 140 height 39
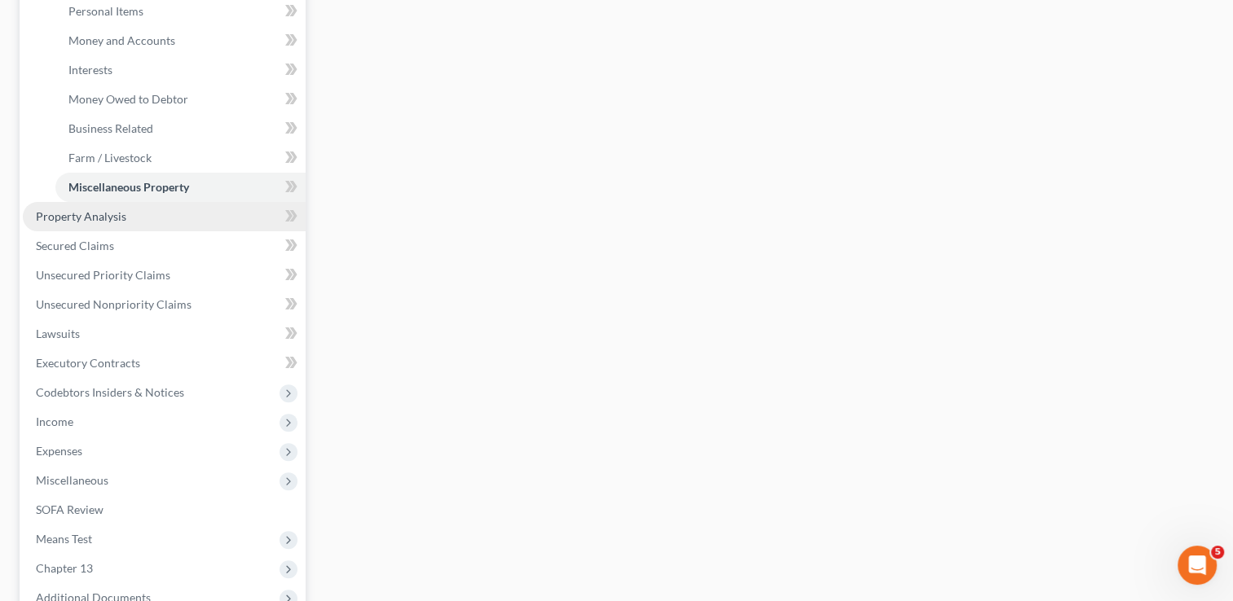
click at [99, 214] on span "Property Analysis" at bounding box center [81, 216] width 90 height 14
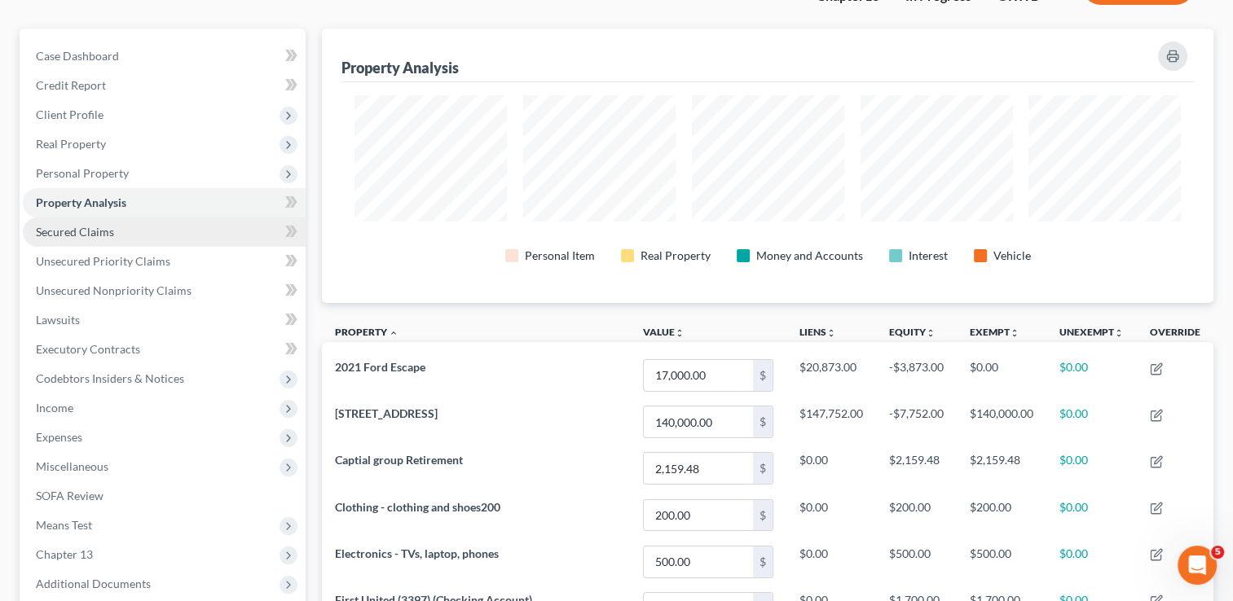
click at [65, 218] on link "Secured Claims" at bounding box center [164, 232] width 283 height 29
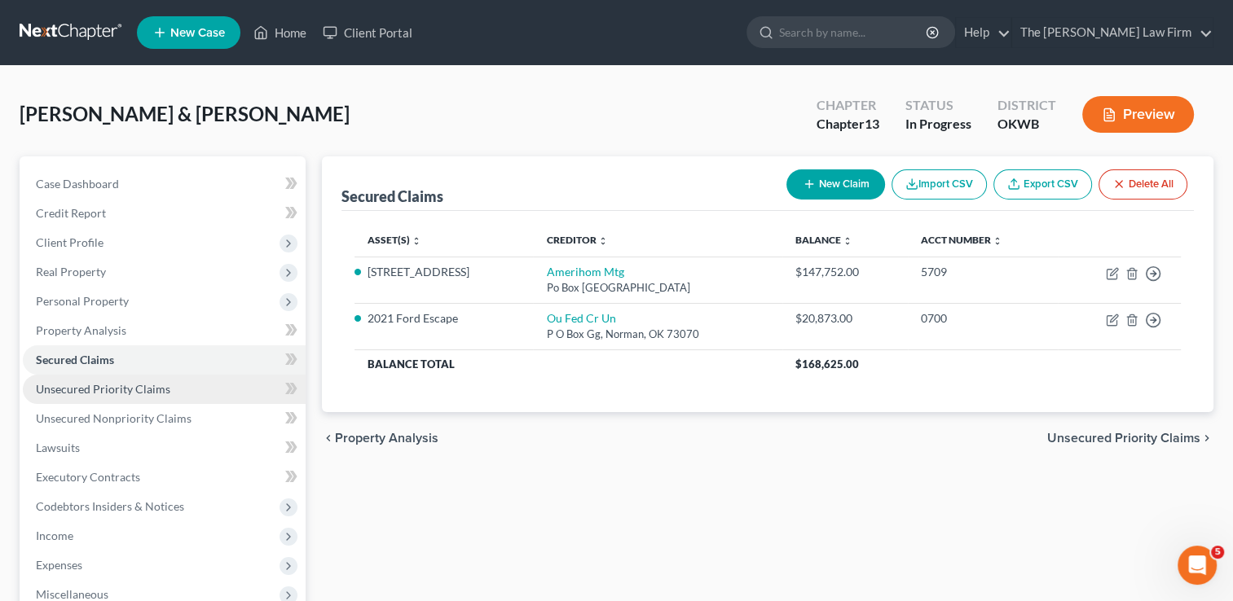
click at [128, 387] on span "Unsecured Priority Claims" at bounding box center [103, 389] width 134 height 14
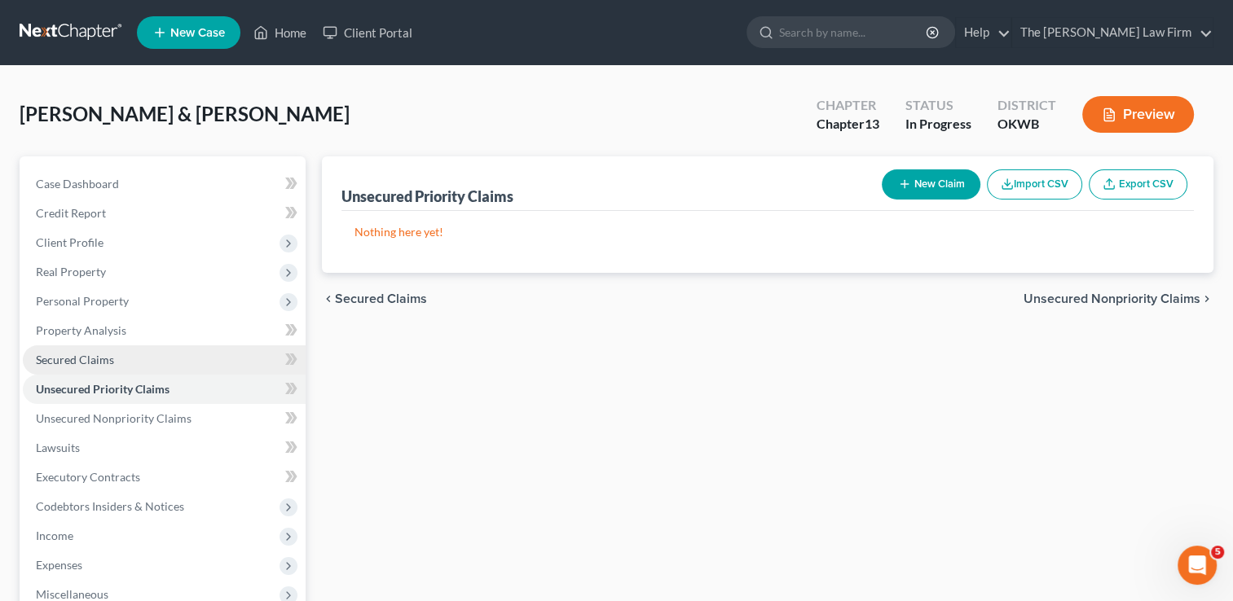
drag, startPoint x: 108, startPoint y: 363, endPoint x: 235, endPoint y: 372, distance: 126.6
click at [108, 363] on span "Secured Claims" at bounding box center [75, 360] width 78 height 14
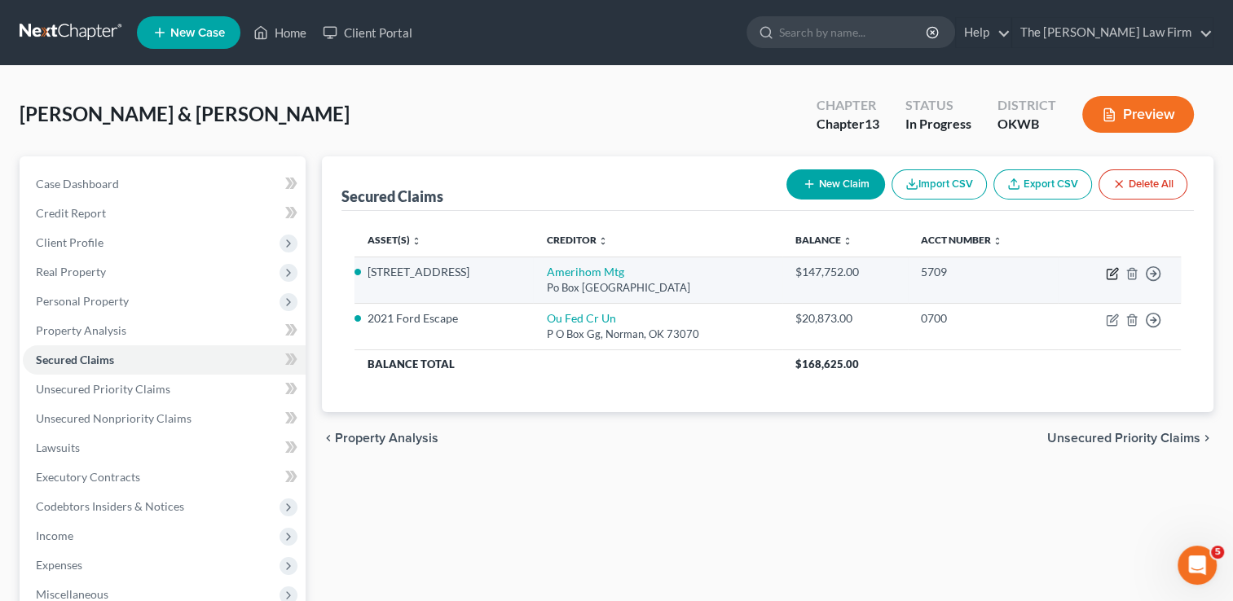
click at [1108, 274] on icon "button" at bounding box center [1112, 273] width 13 height 13
select select "33"
select select "2"
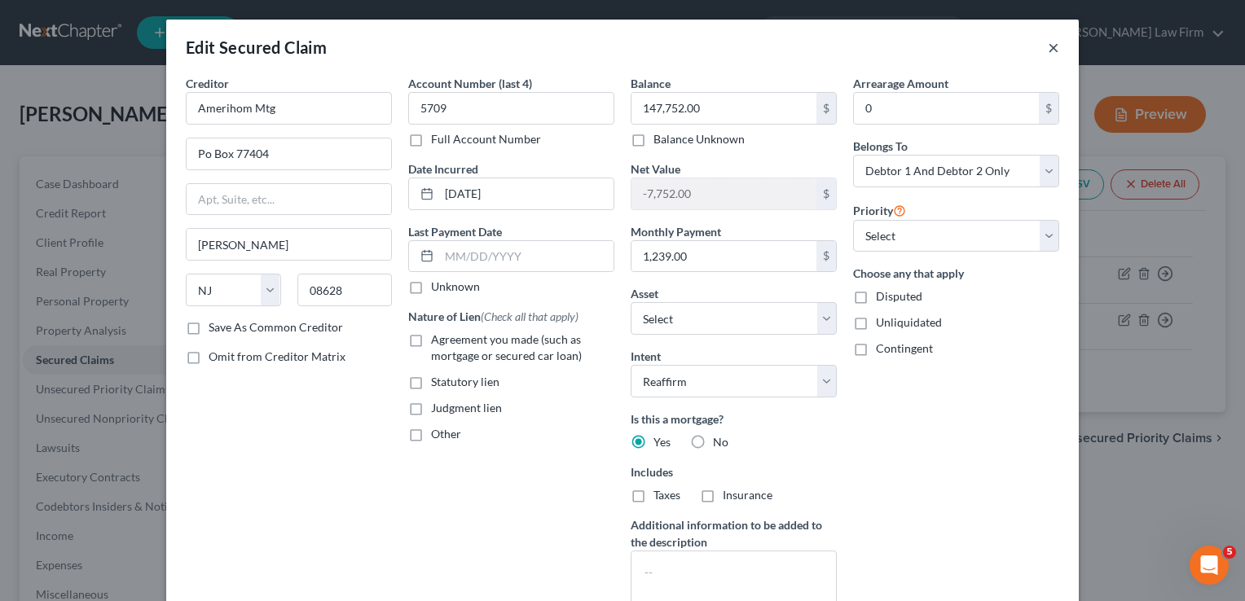
click at [1048, 48] on button "×" at bounding box center [1053, 47] width 11 height 20
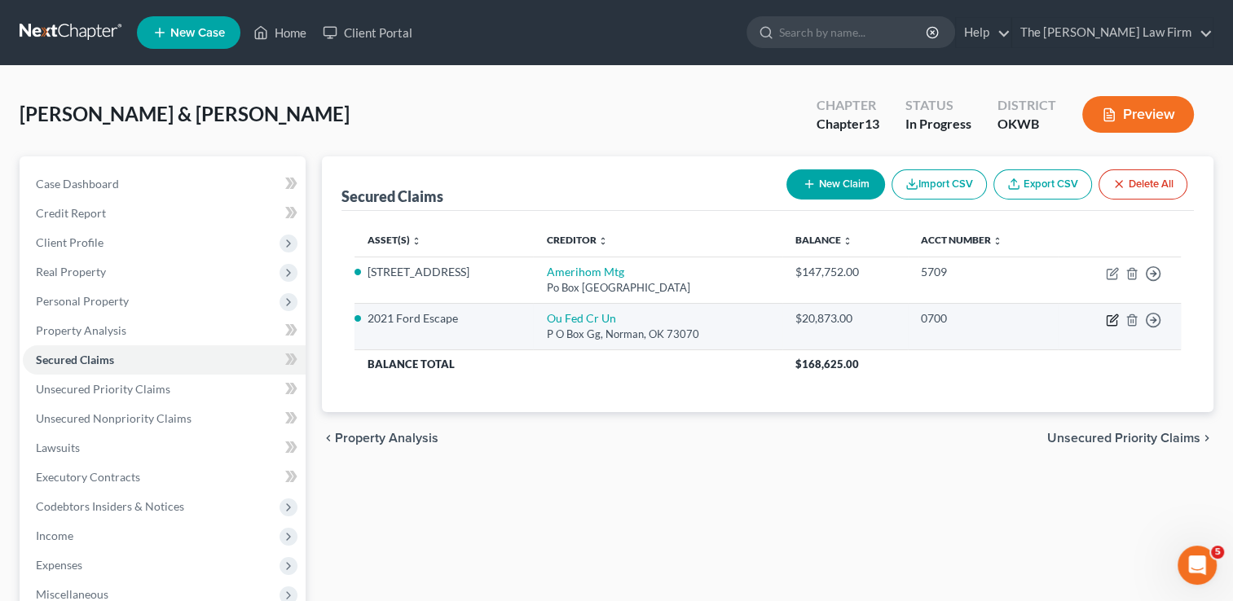
click at [1110, 321] on icon "button" at bounding box center [1112, 320] width 13 height 13
select select "37"
select select "10"
select select "2"
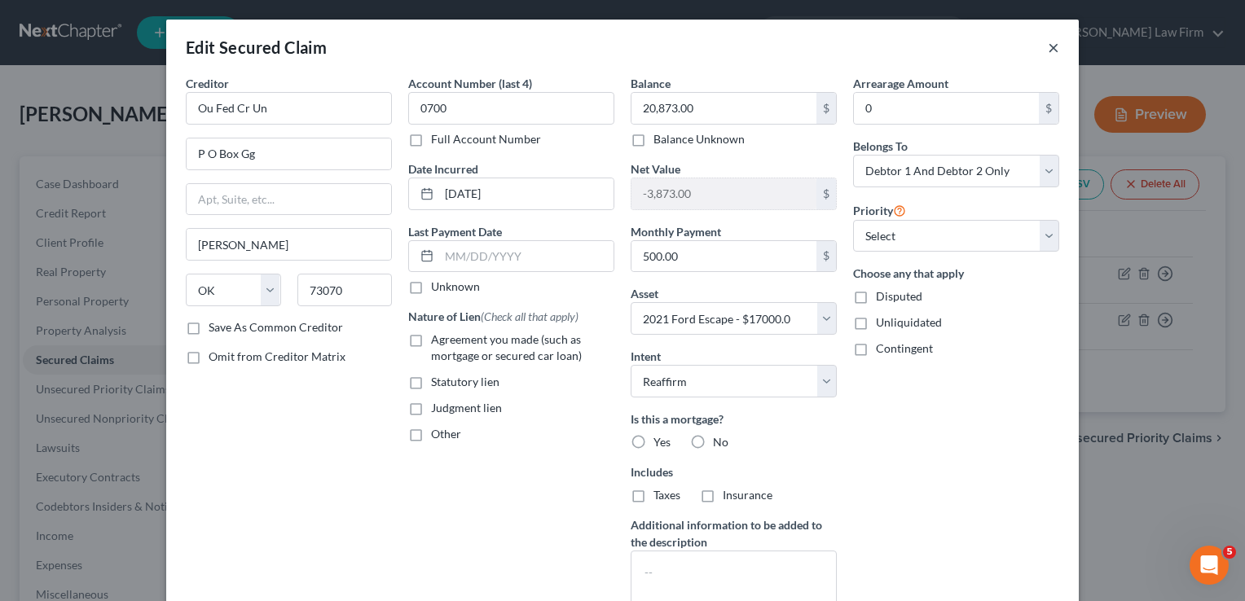
click at [1048, 46] on button "×" at bounding box center [1053, 47] width 11 height 20
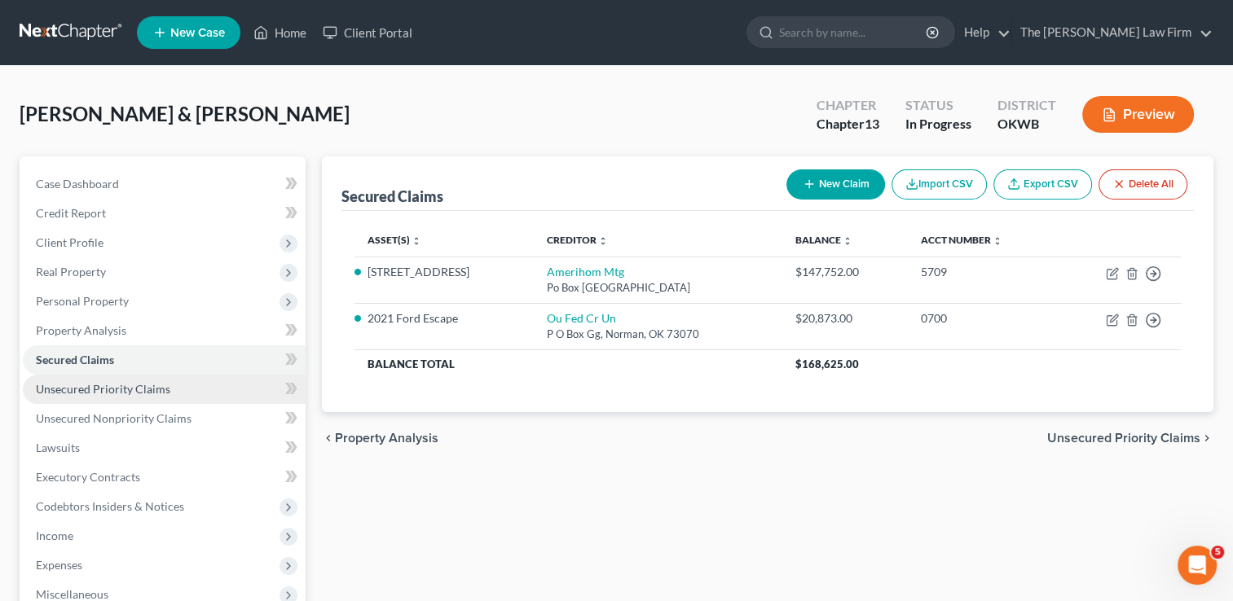
click at [165, 393] on span "Unsecured Priority Claims" at bounding box center [103, 389] width 134 height 14
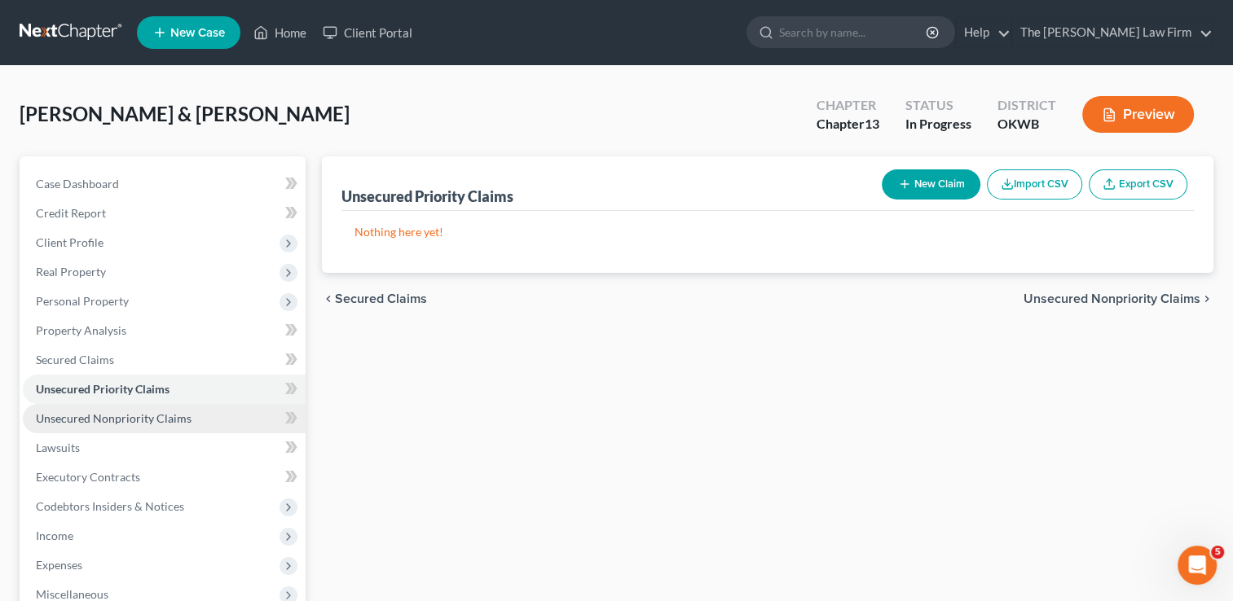
click at [147, 411] on span "Unsecured Nonpriority Claims" at bounding box center [114, 418] width 156 height 14
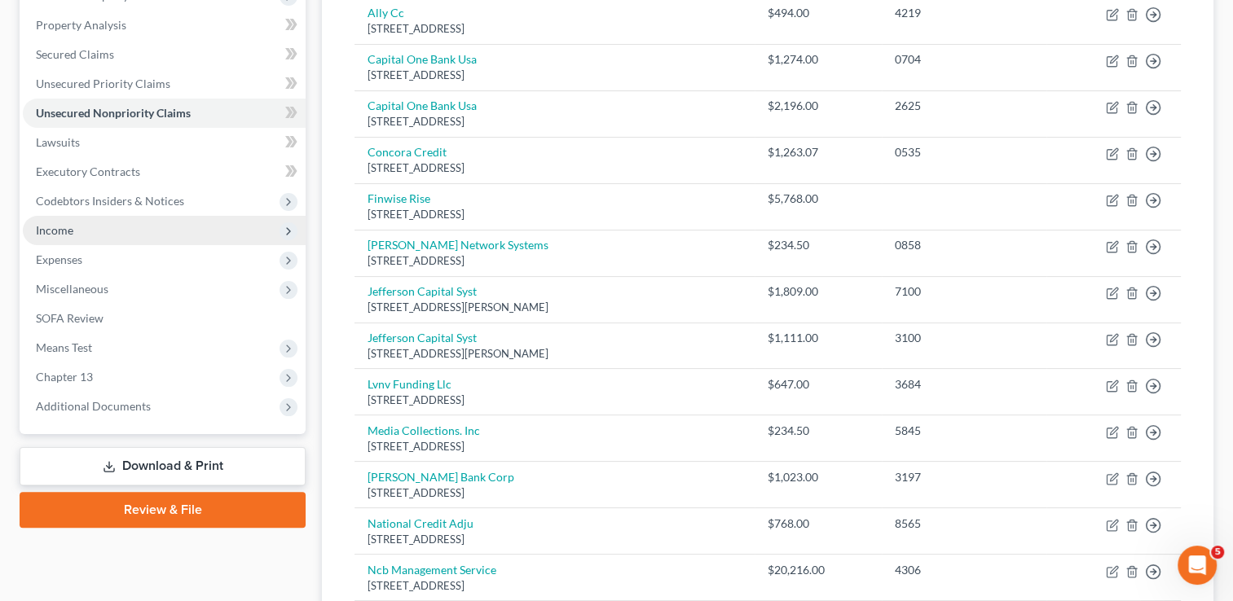
scroll to position [244, 0]
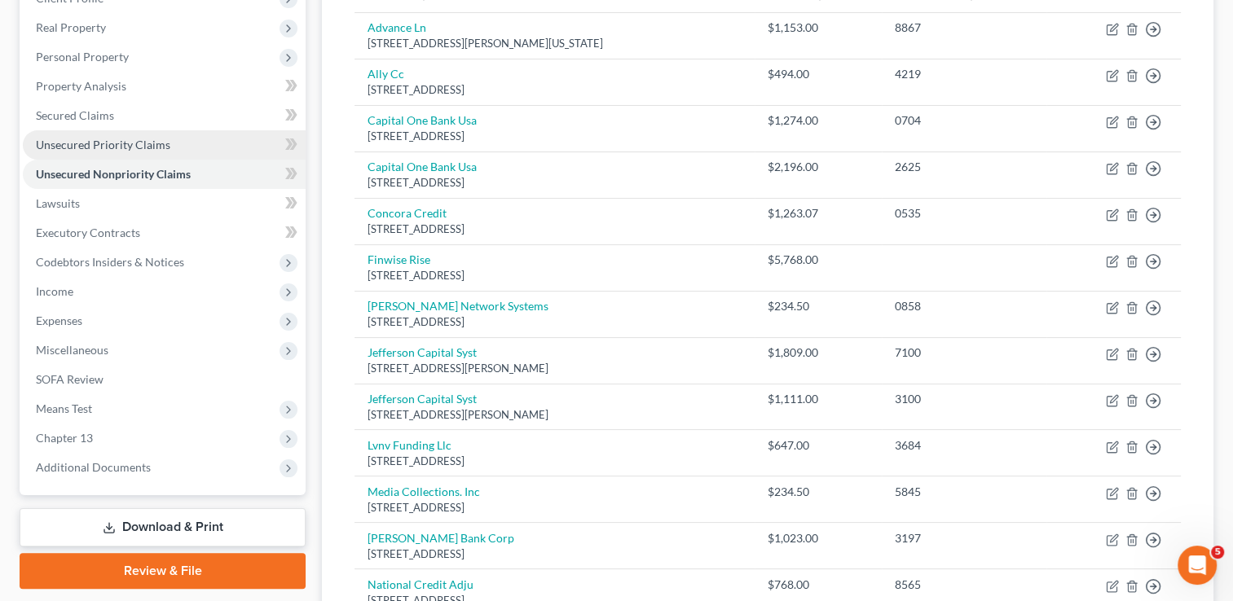
click at [146, 143] on span "Unsecured Priority Claims" at bounding box center [103, 145] width 134 height 14
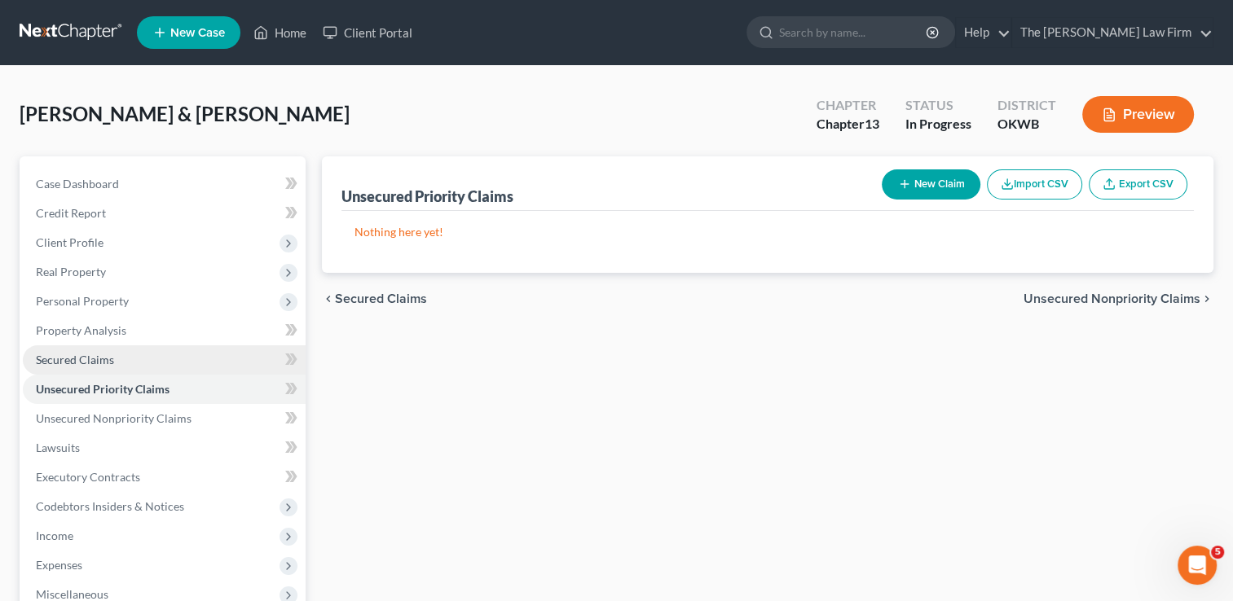
click at [90, 359] on span "Secured Claims" at bounding box center [75, 360] width 78 height 14
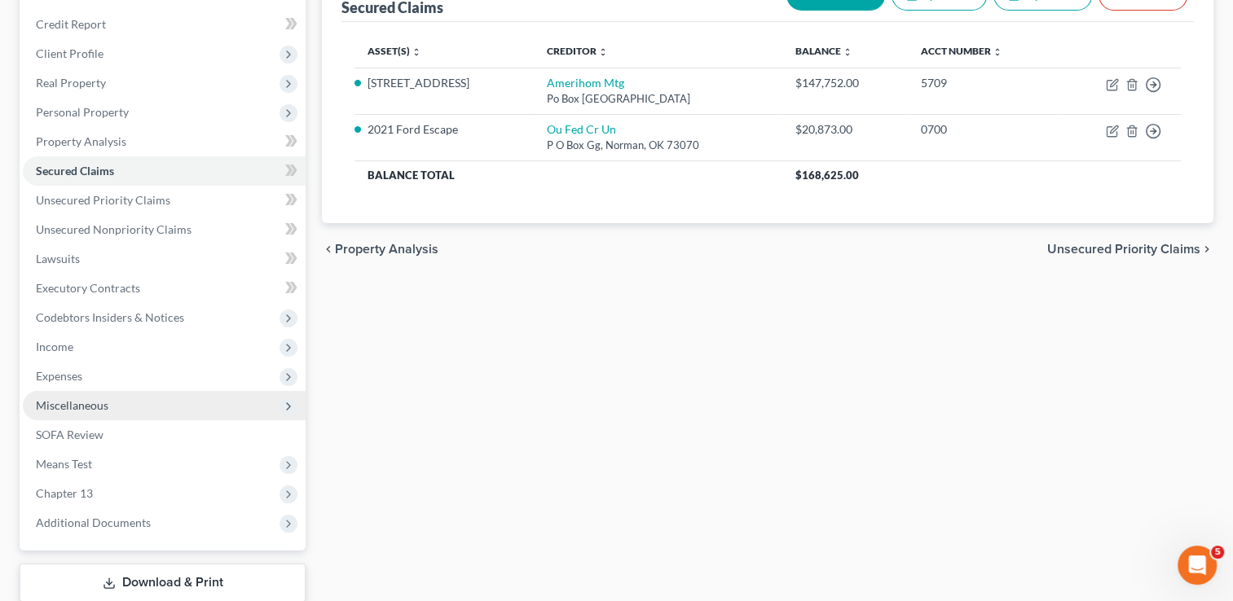
scroll to position [244, 0]
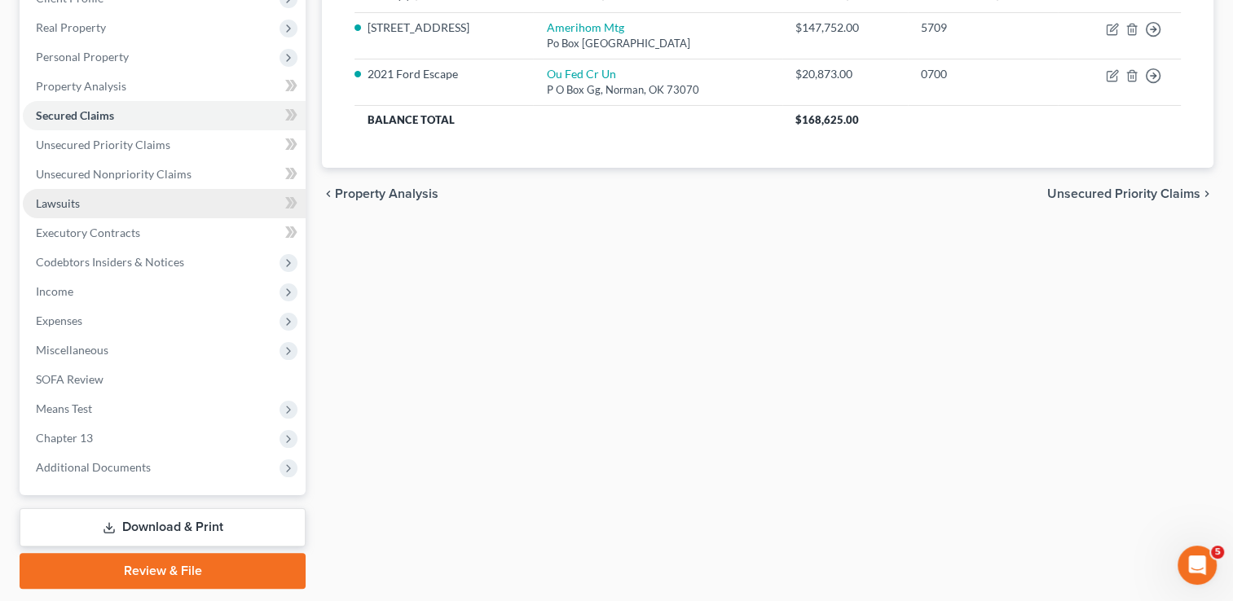
click at [94, 200] on link "Lawsuits" at bounding box center [164, 203] width 283 height 29
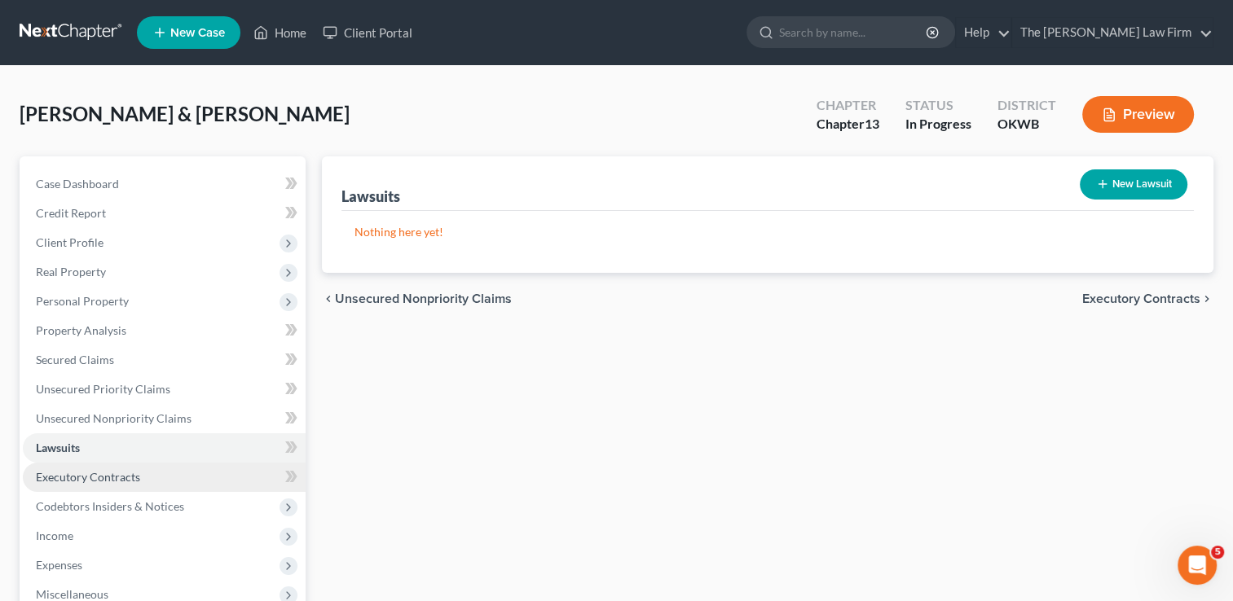
click at [62, 474] on span "Executory Contracts" at bounding box center [88, 477] width 104 height 14
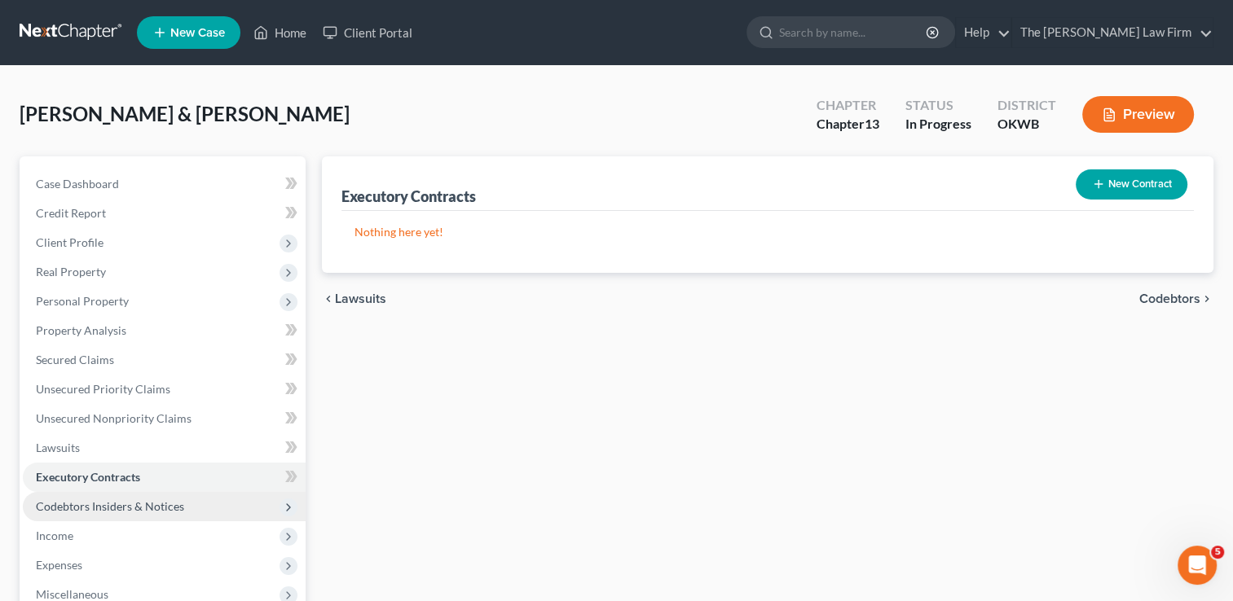
click at [117, 504] on span "Codebtors Insiders & Notices" at bounding box center [110, 506] width 148 height 14
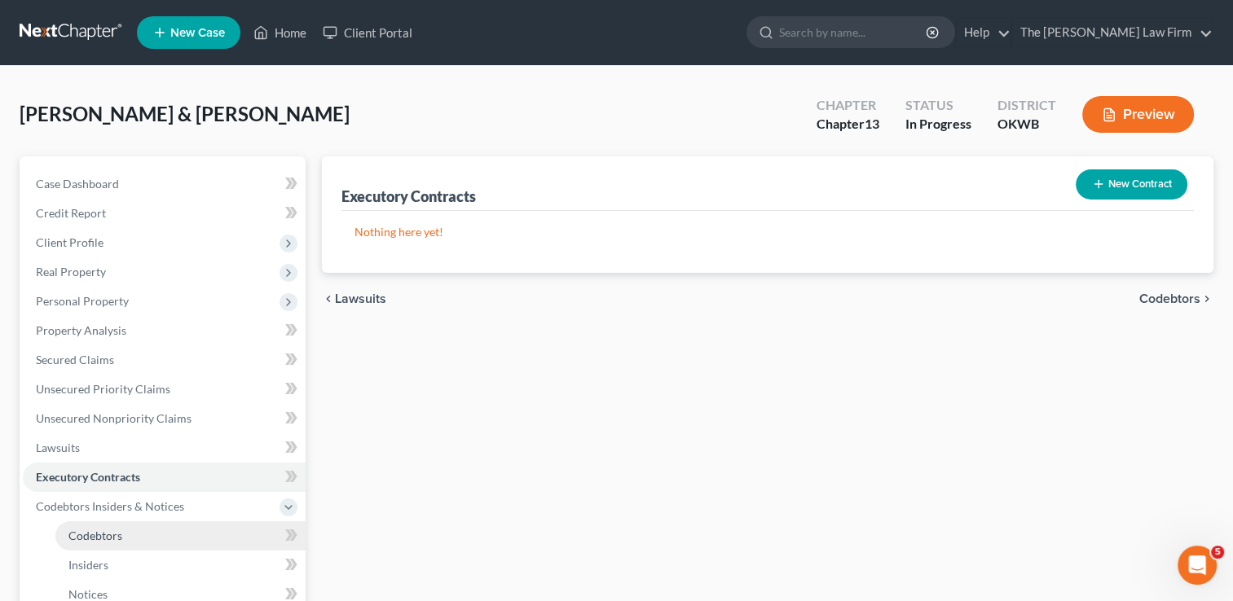
click at [90, 532] on span "Codebtors" at bounding box center [95, 536] width 54 height 14
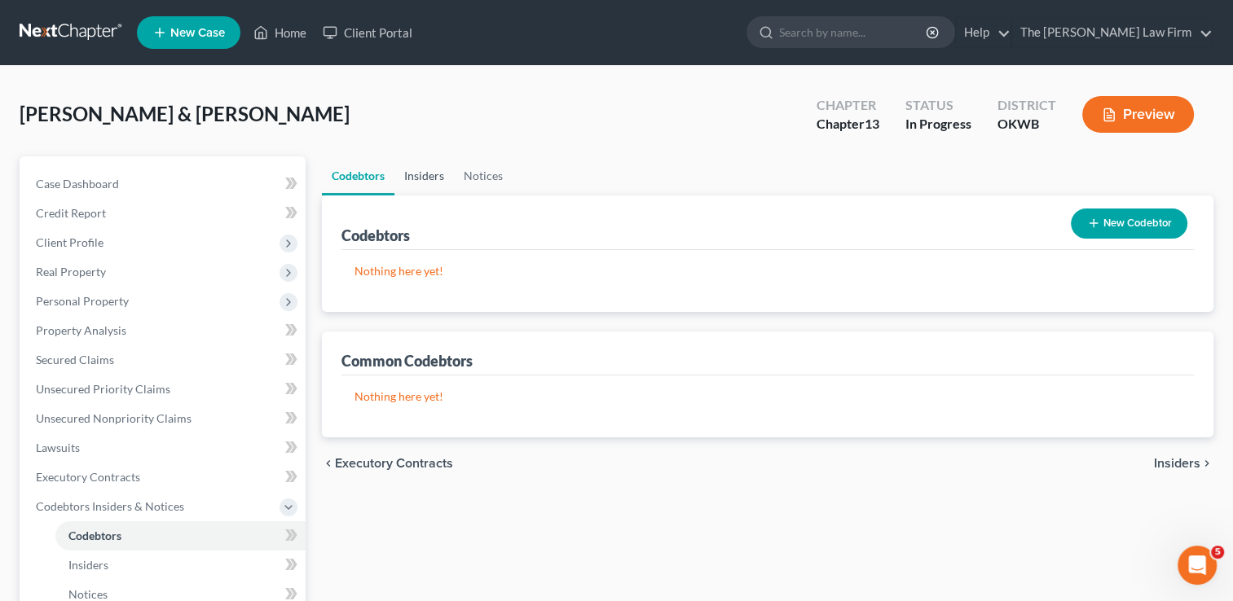
drag, startPoint x: 416, startPoint y: 174, endPoint x: 445, endPoint y: 178, distance: 29.5
click at [416, 174] on link "Insiders" at bounding box center [423, 175] width 59 height 39
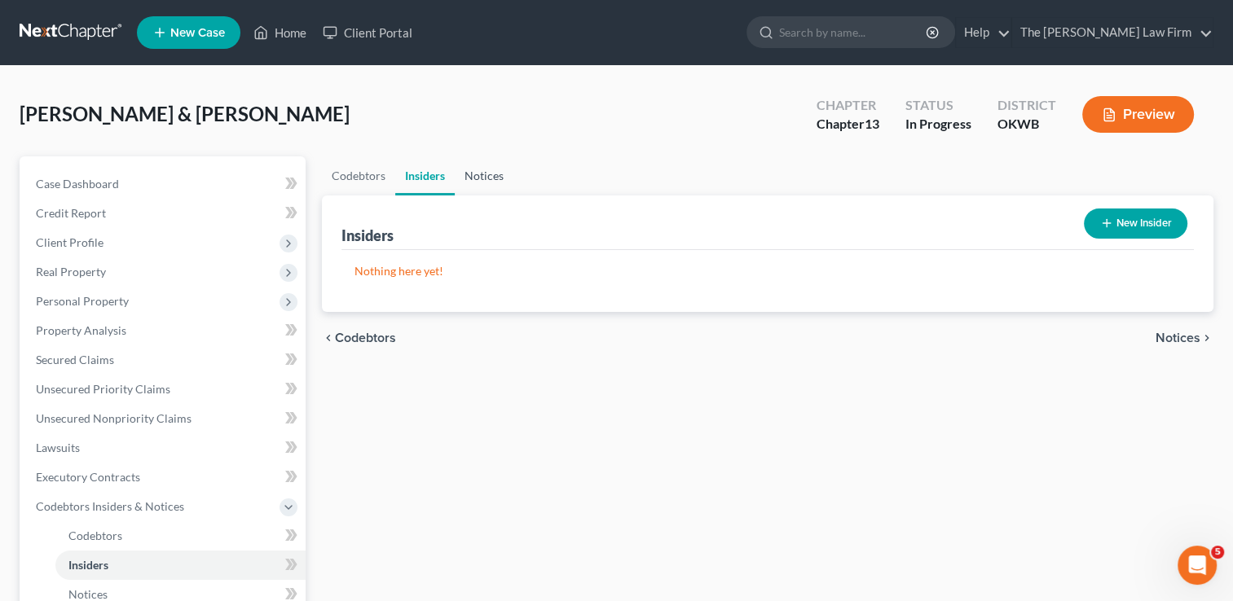
click at [482, 172] on link "Notices" at bounding box center [484, 175] width 59 height 39
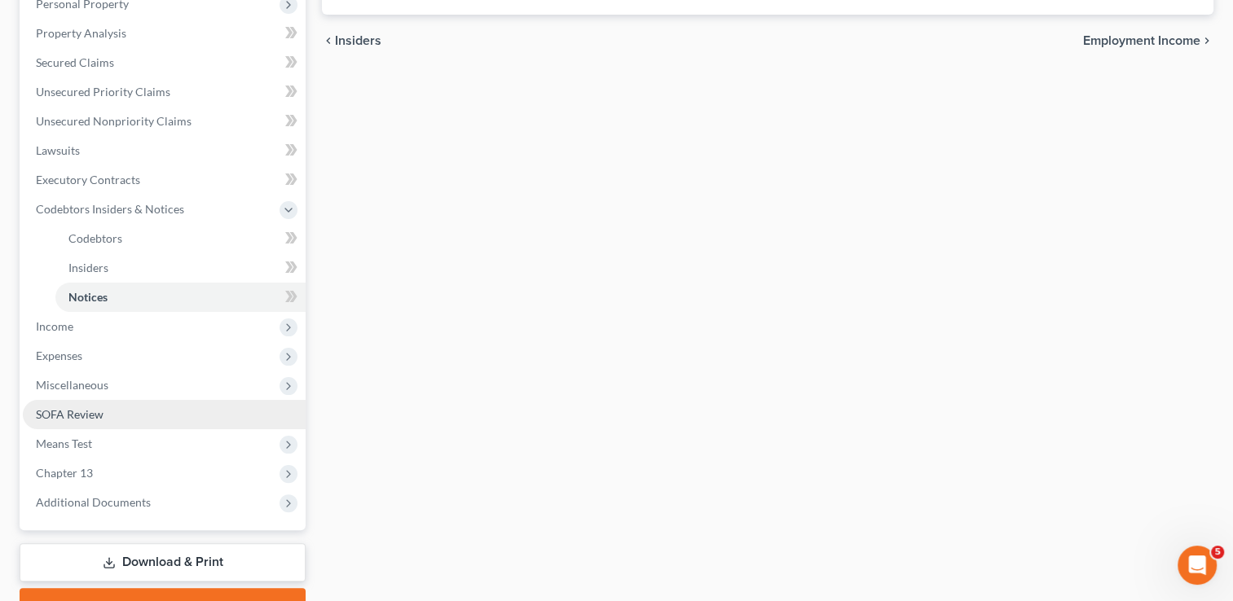
scroll to position [326, 0]
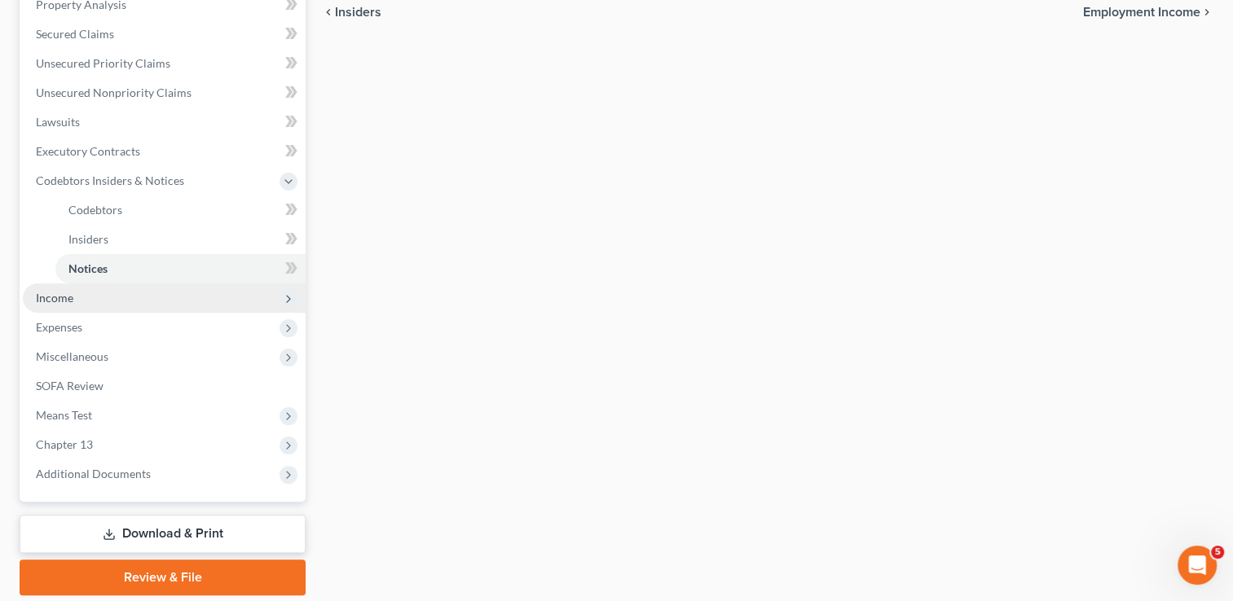
click at [85, 301] on span "Income" at bounding box center [164, 298] width 283 height 29
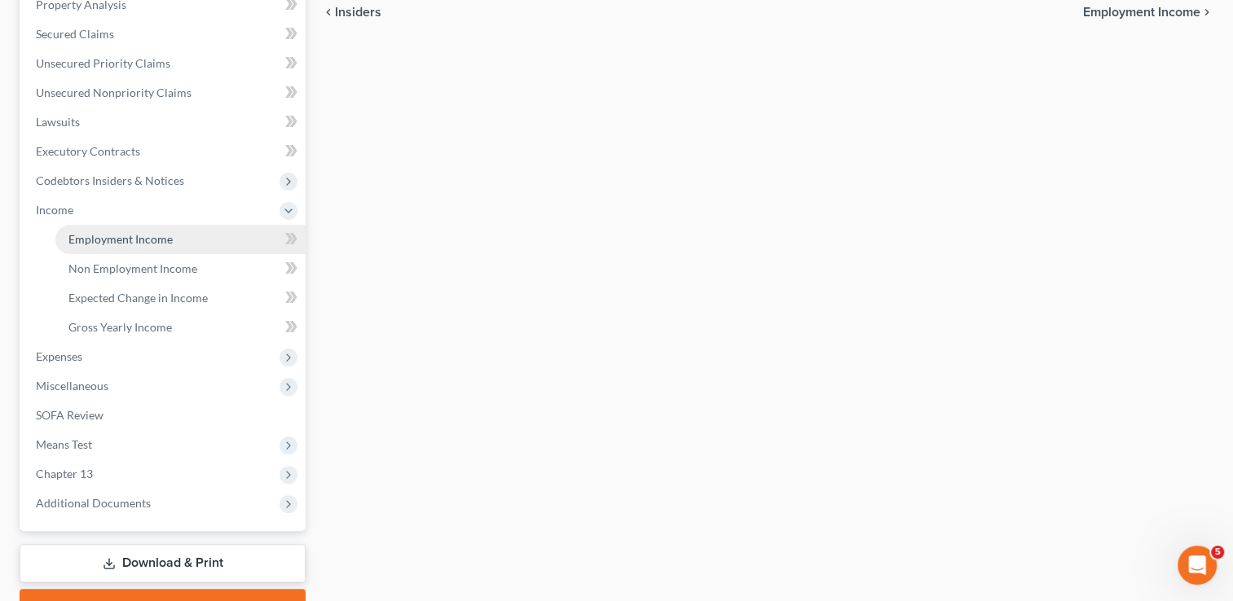
click at [170, 236] on link "Employment Income" at bounding box center [180, 239] width 250 height 29
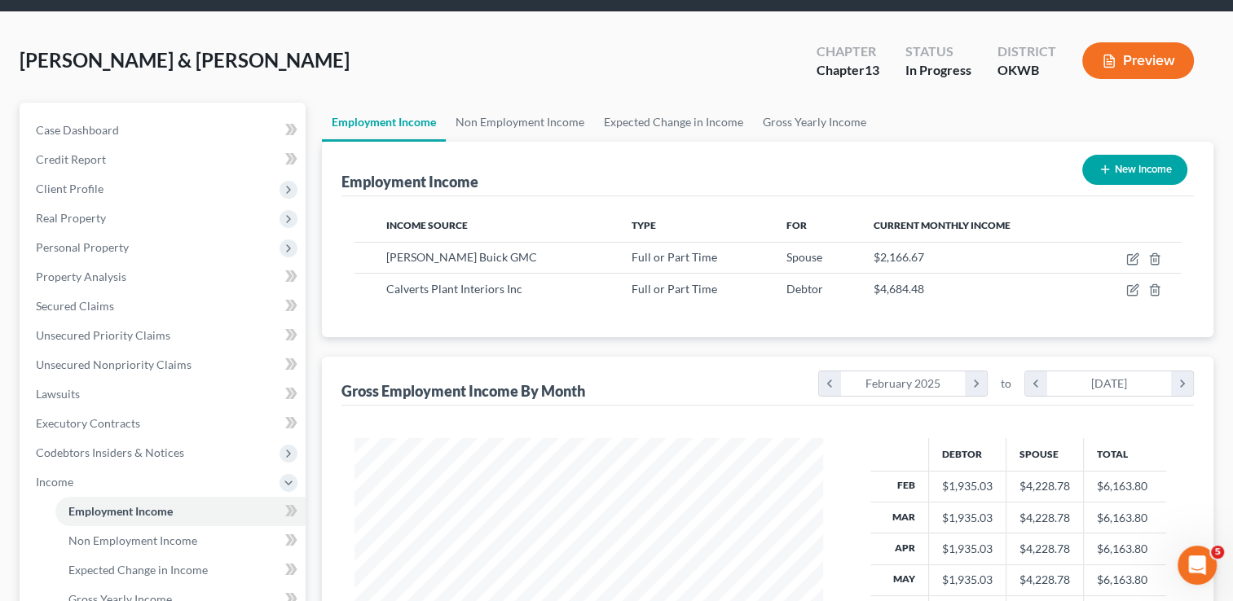
scroll to position [81, 0]
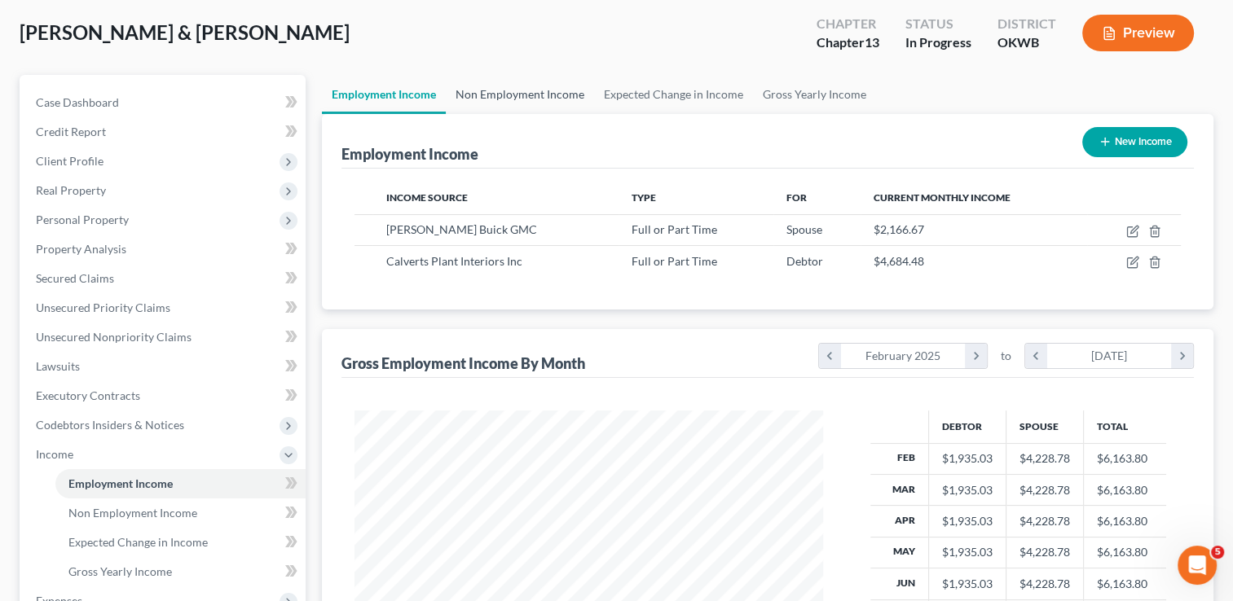
click at [518, 92] on link "Non Employment Income" at bounding box center [520, 94] width 148 height 39
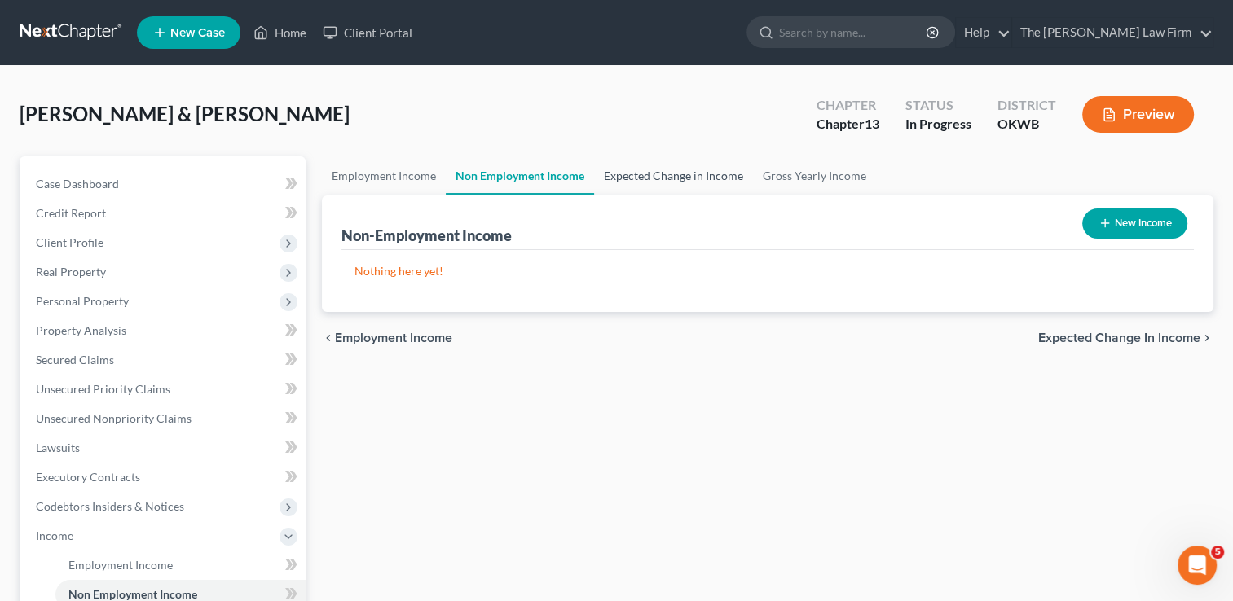
click at [675, 172] on link "Expected Change in Income" at bounding box center [673, 175] width 159 height 39
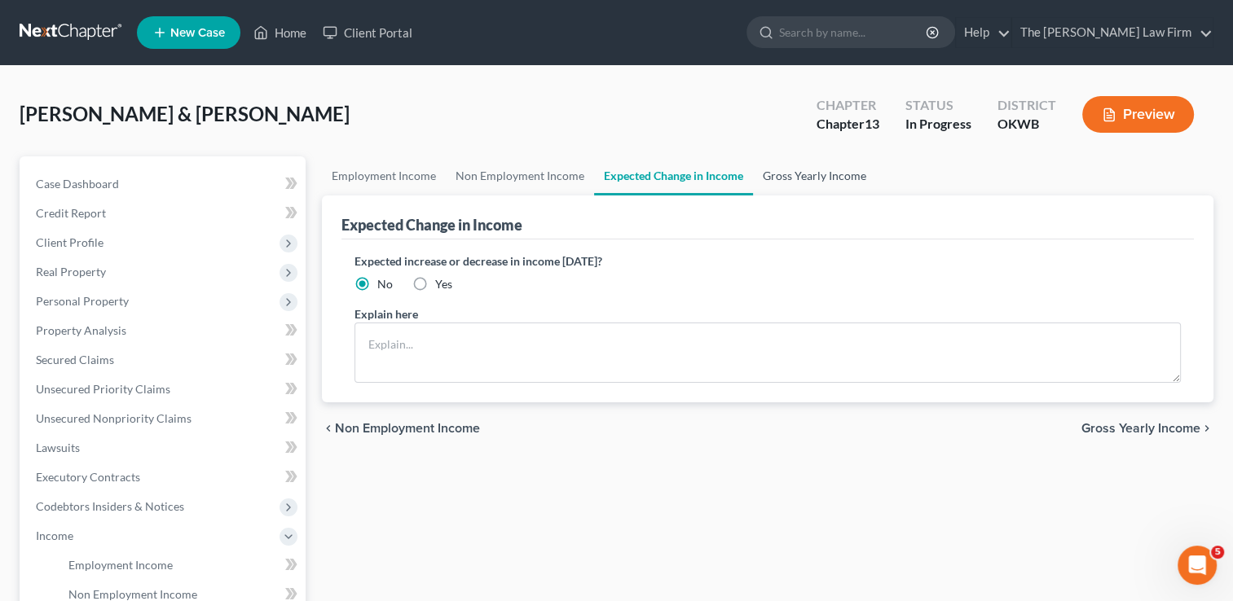
drag, startPoint x: 801, startPoint y: 178, endPoint x: 811, endPoint y: 198, distance: 22.6
click at [800, 178] on link "Gross Yearly Income" at bounding box center [814, 175] width 123 height 39
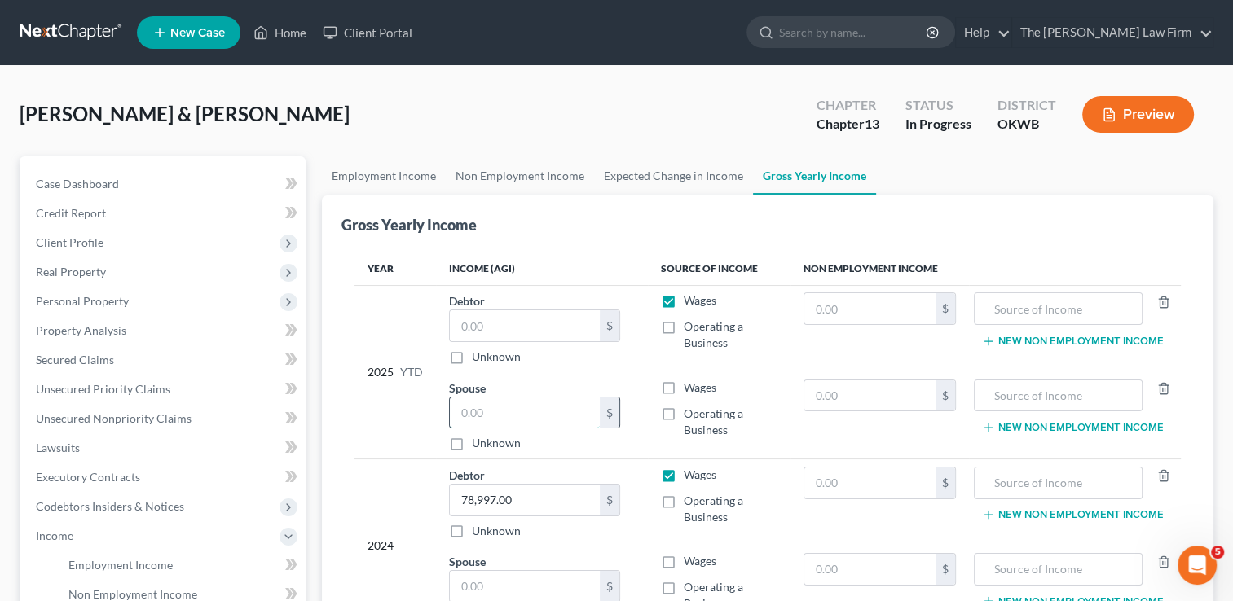
click at [508, 407] on input "text" at bounding box center [525, 413] width 150 height 31
type input "32,764.57"
click at [488, 321] on input "text" at bounding box center [525, 325] width 150 height 31
type input "17,273.70"
click at [556, 173] on link "Non Employment Income" at bounding box center [520, 175] width 148 height 39
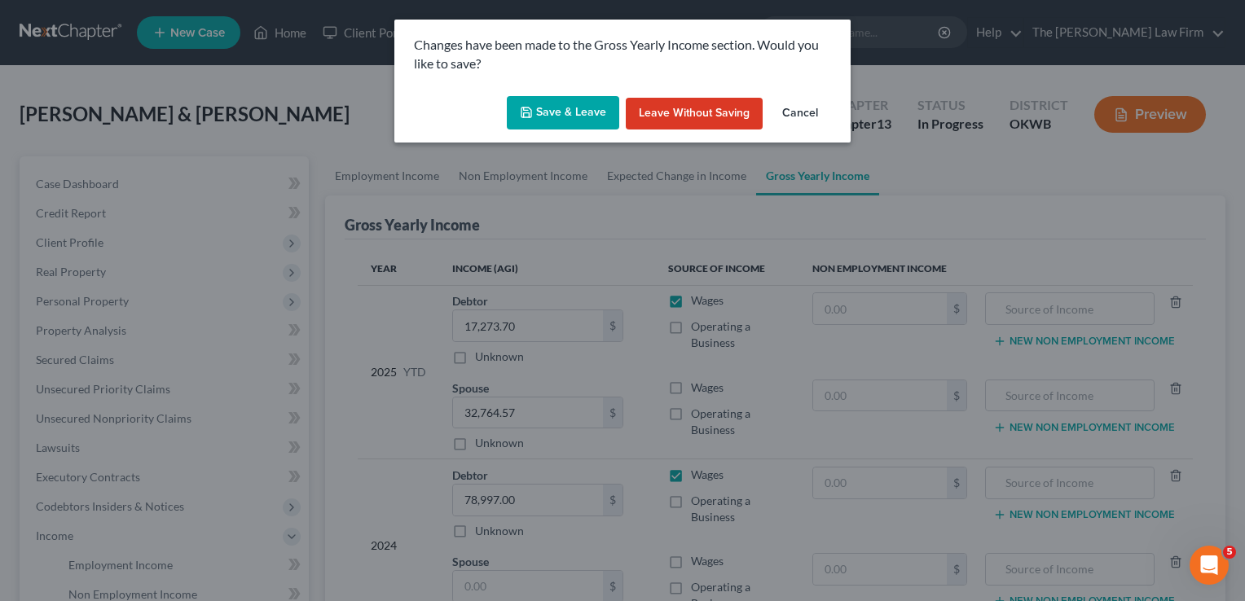
click at [567, 115] on button "Save & Leave" at bounding box center [563, 113] width 112 height 34
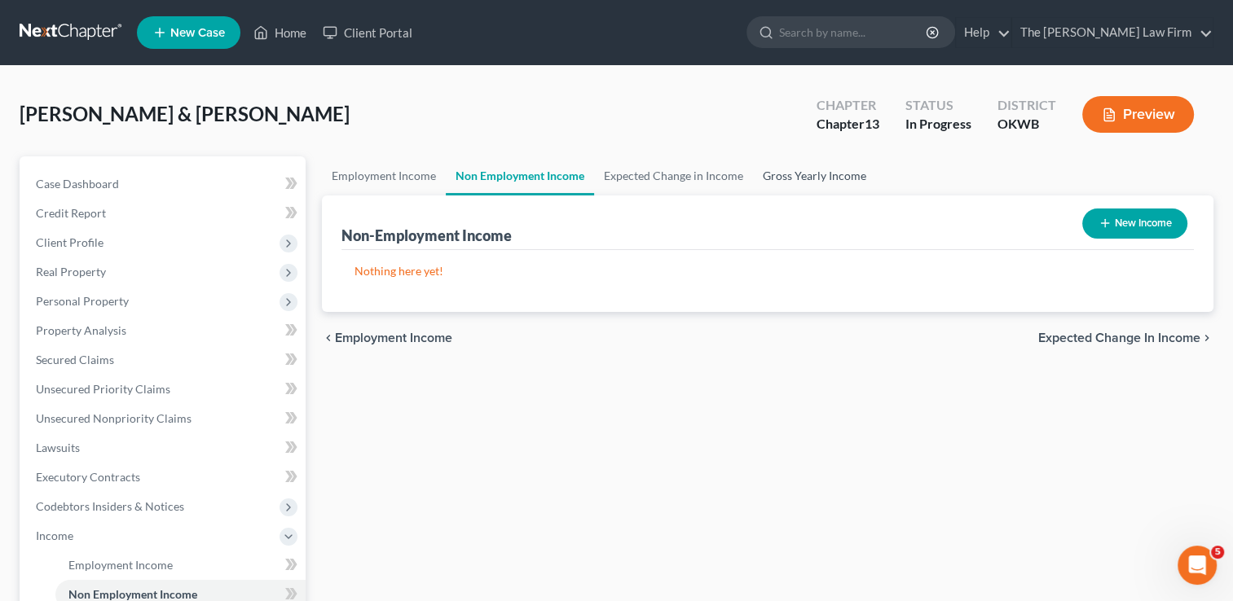
click at [811, 171] on link "Gross Yearly Income" at bounding box center [814, 175] width 123 height 39
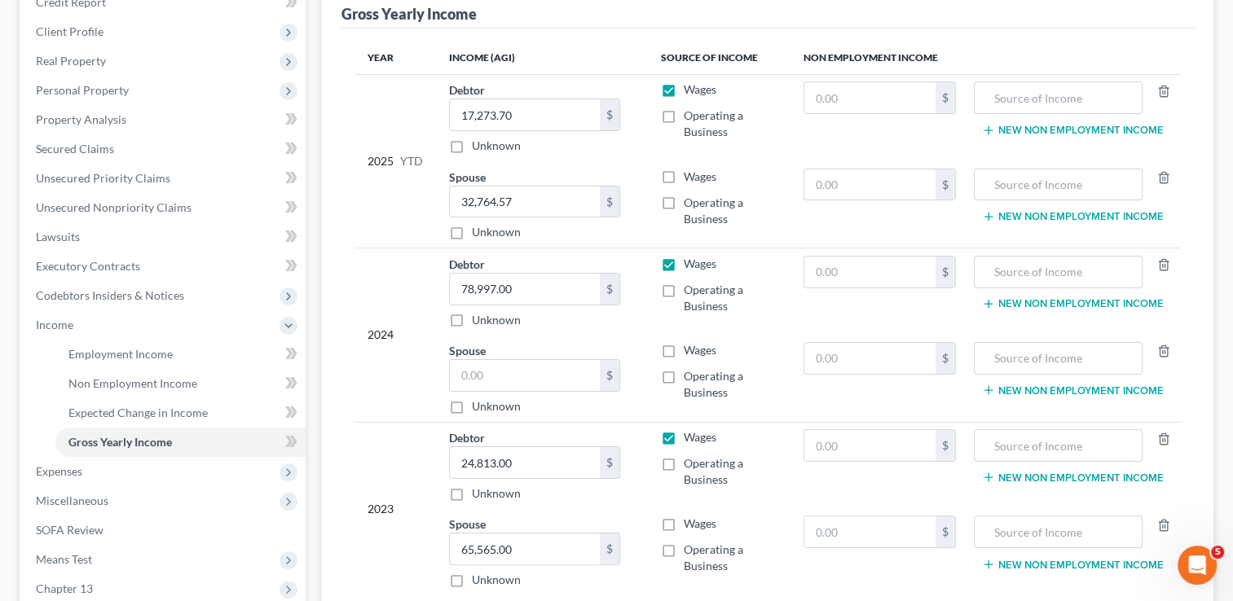
scroll to position [326, 0]
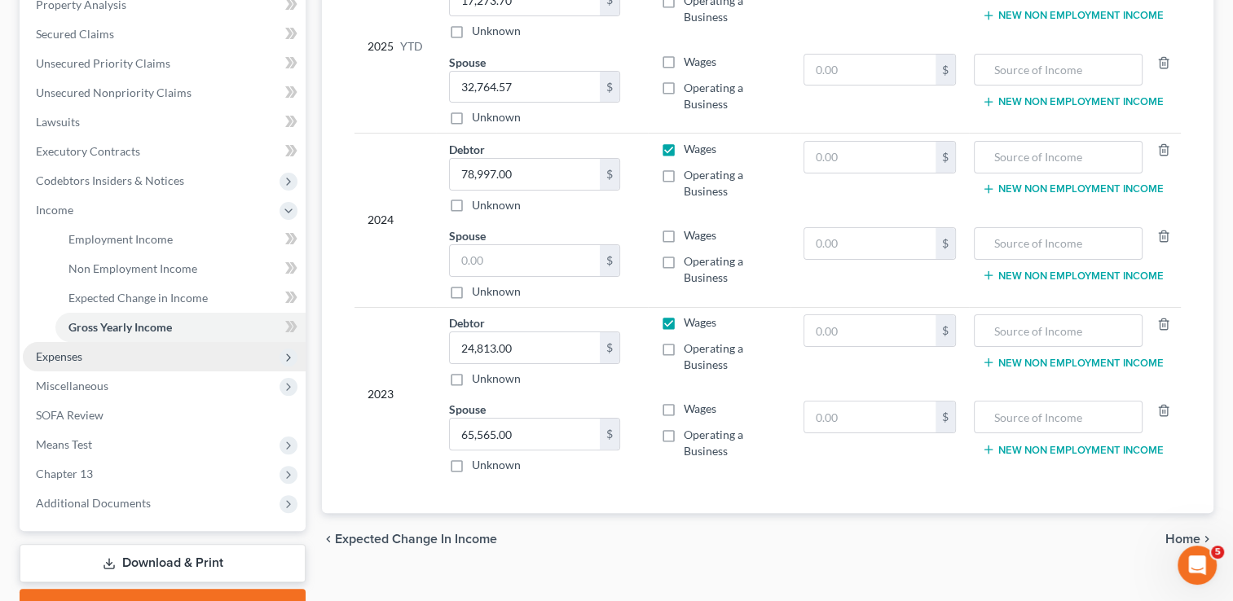
click at [58, 356] on span "Expenses" at bounding box center [59, 357] width 46 height 14
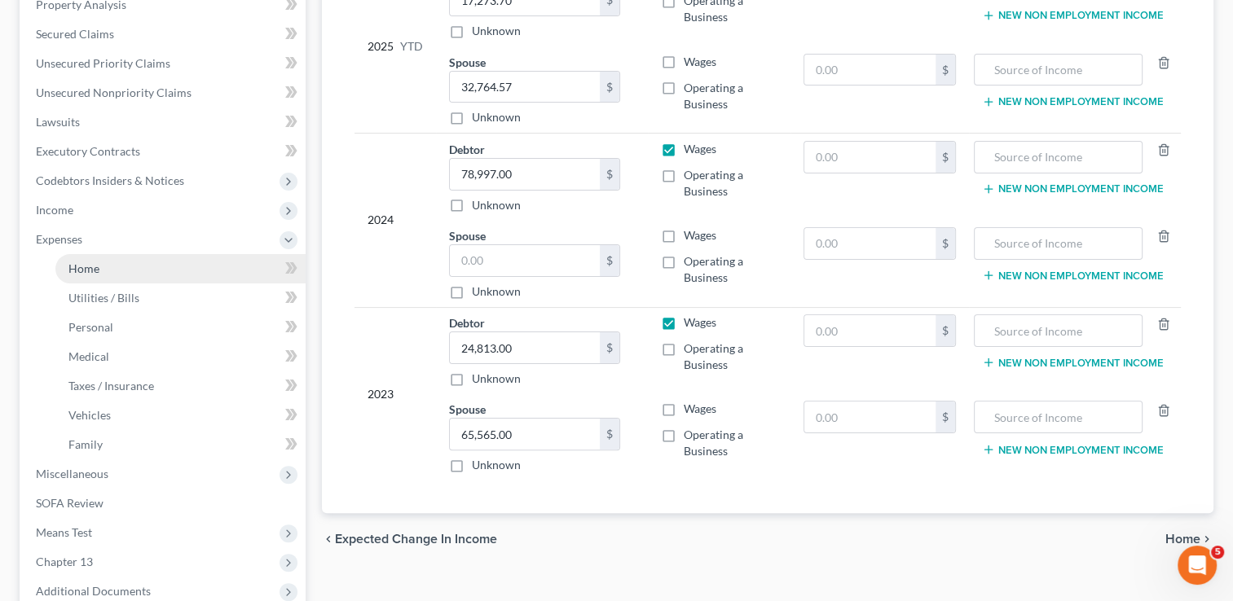
click at [121, 270] on link "Home" at bounding box center [180, 268] width 250 height 29
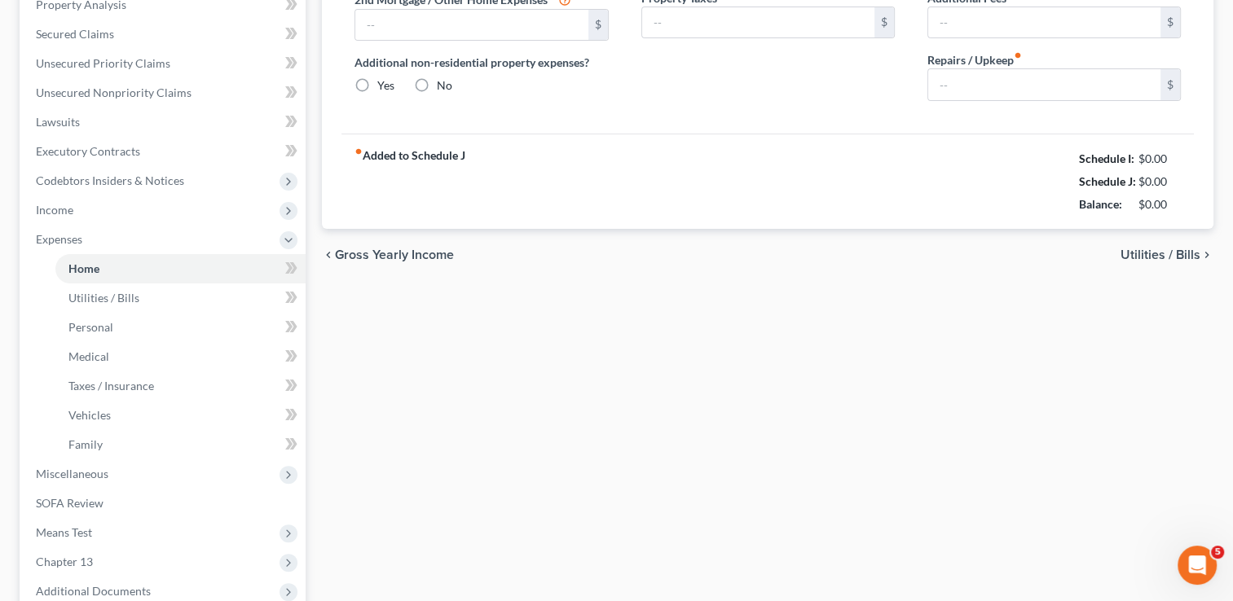
scroll to position [239, 0]
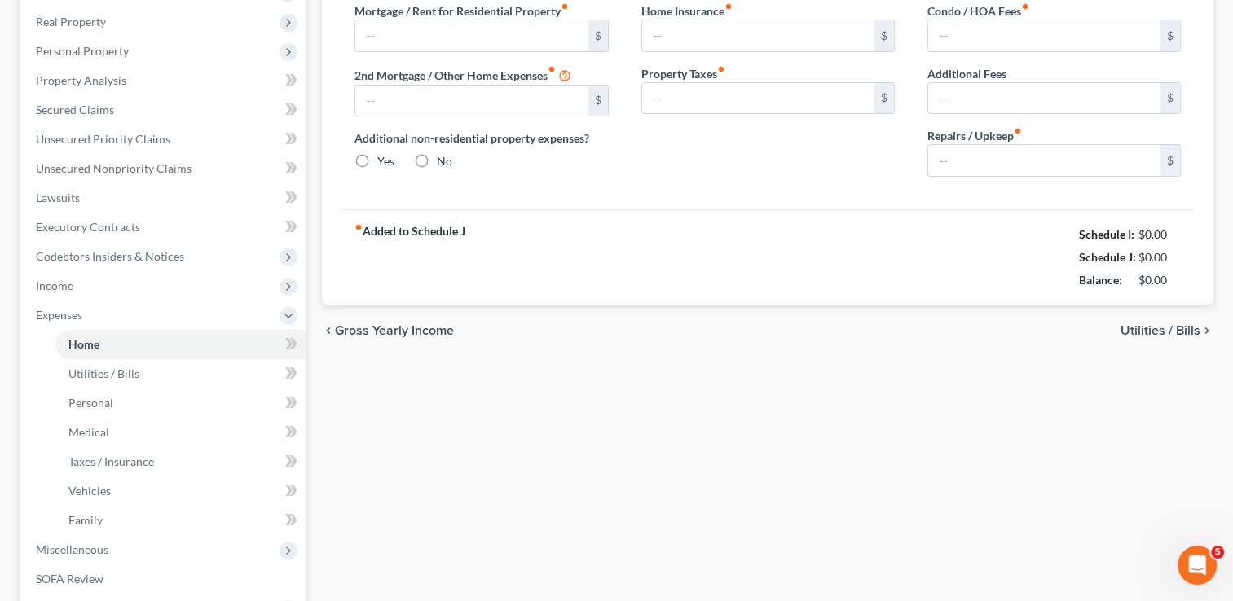
type input "1,239.00"
type input "0.00"
radio input "true"
type input "0.00"
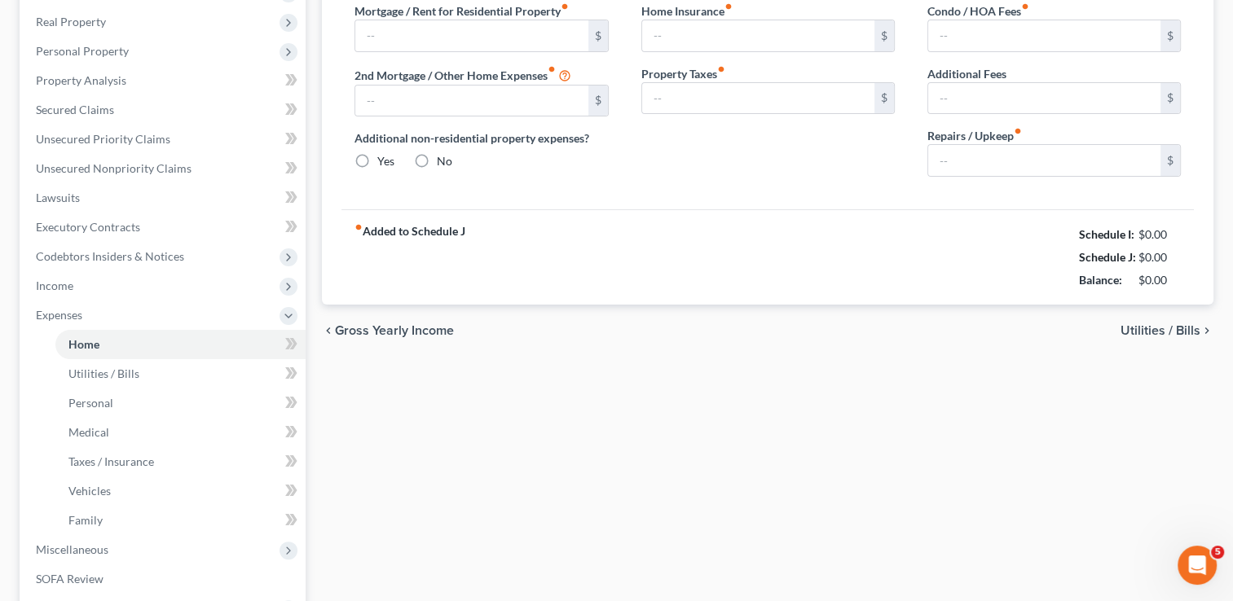
type input "0.00"
type input "200.00"
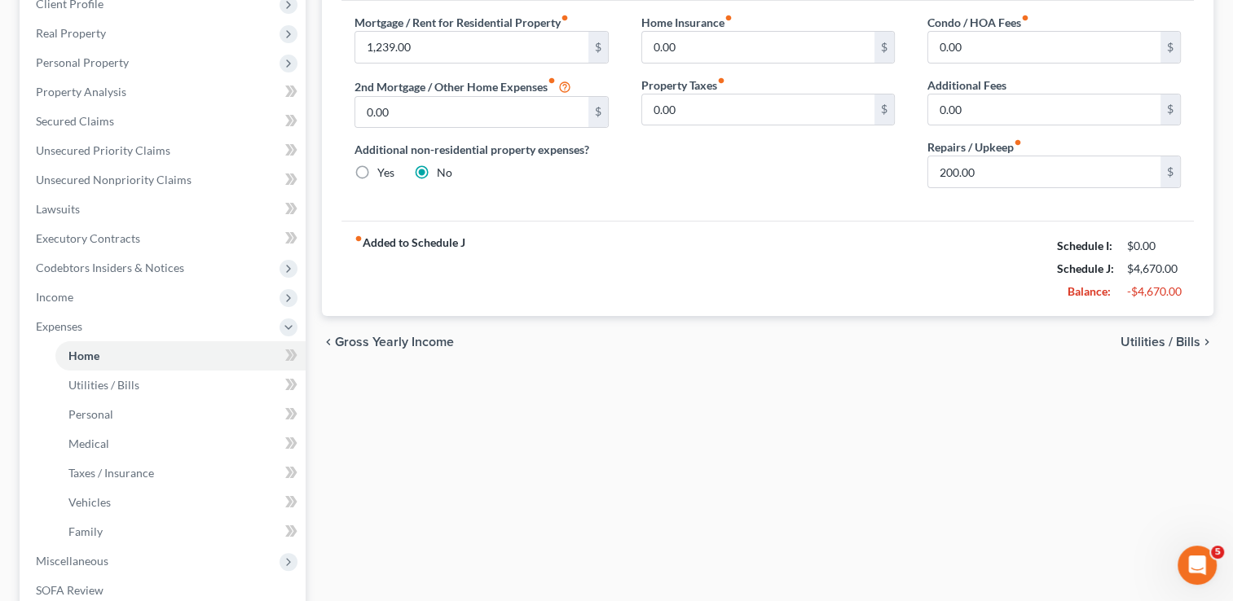
scroll to position [0, 0]
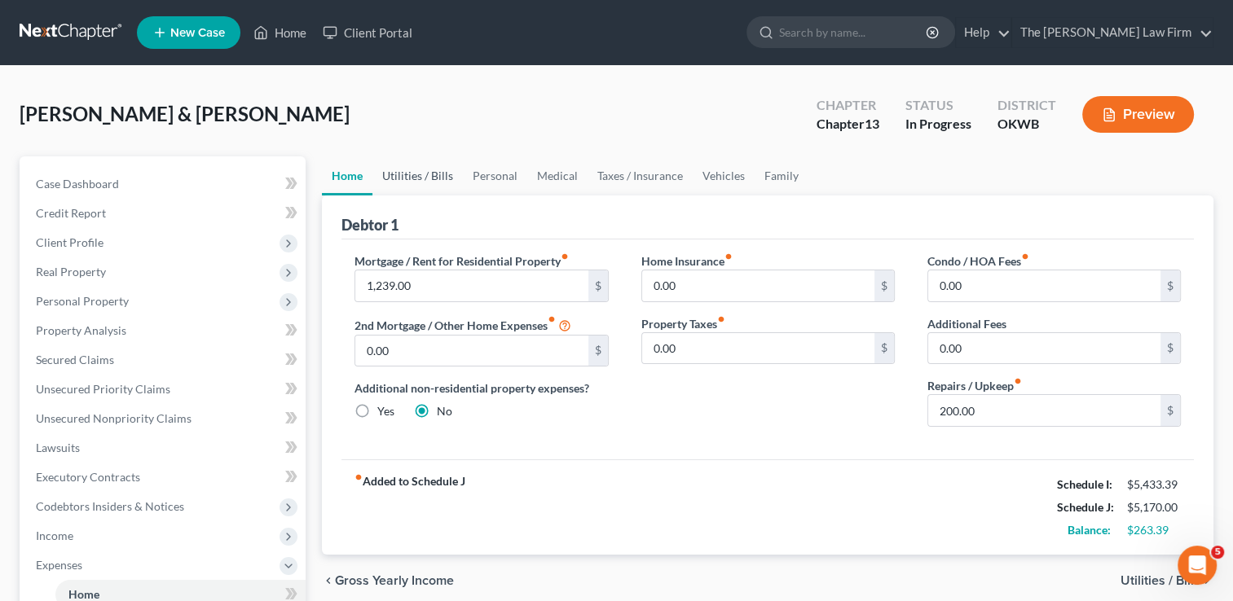
click at [416, 177] on link "Utilities / Bills" at bounding box center [417, 175] width 90 height 39
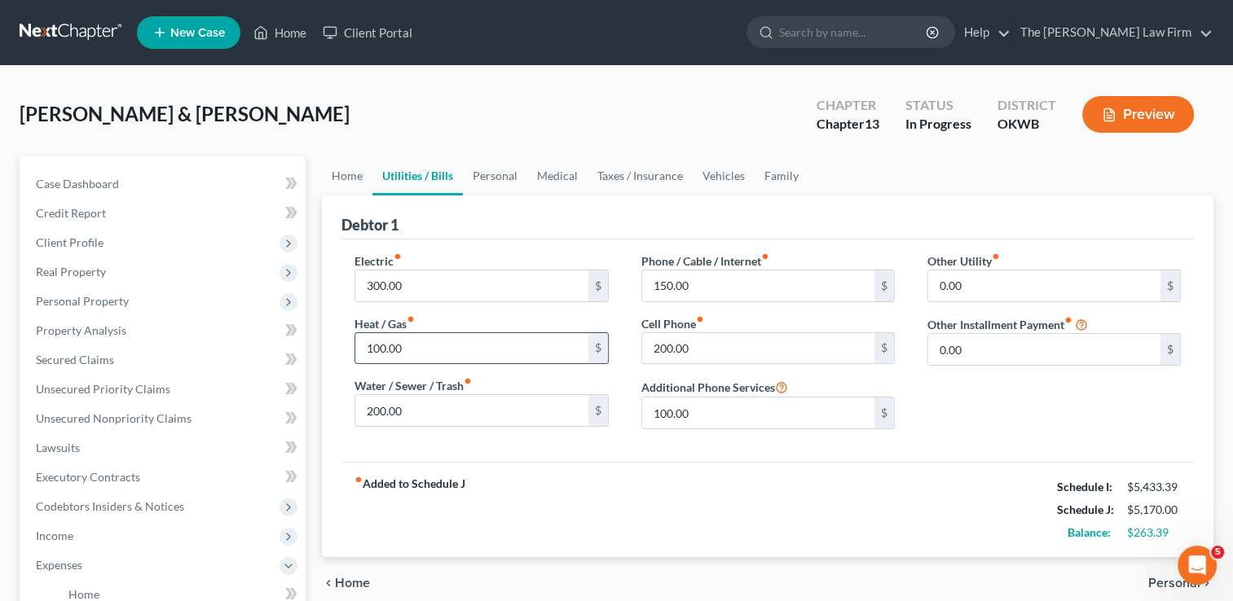
click at [426, 341] on input "100.00" at bounding box center [471, 348] width 232 height 31
click at [530, 227] on div "Debtor 1" at bounding box center [767, 218] width 852 height 44
click at [499, 175] on link "Personal" at bounding box center [495, 175] width 64 height 39
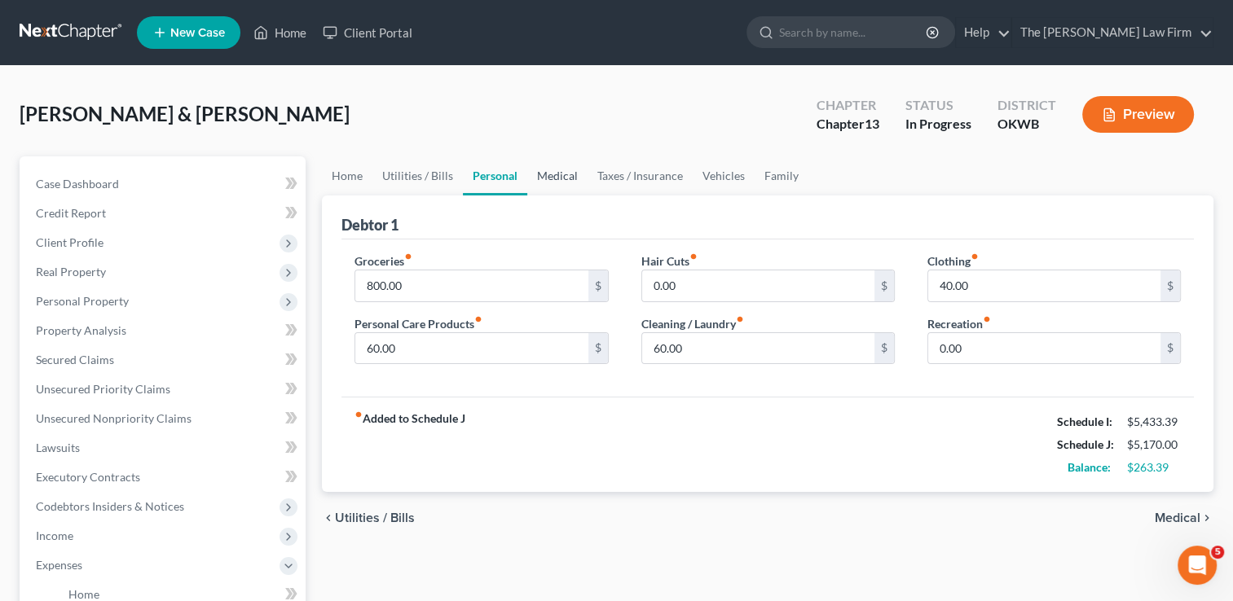
click at [553, 179] on link "Medical" at bounding box center [557, 175] width 60 height 39
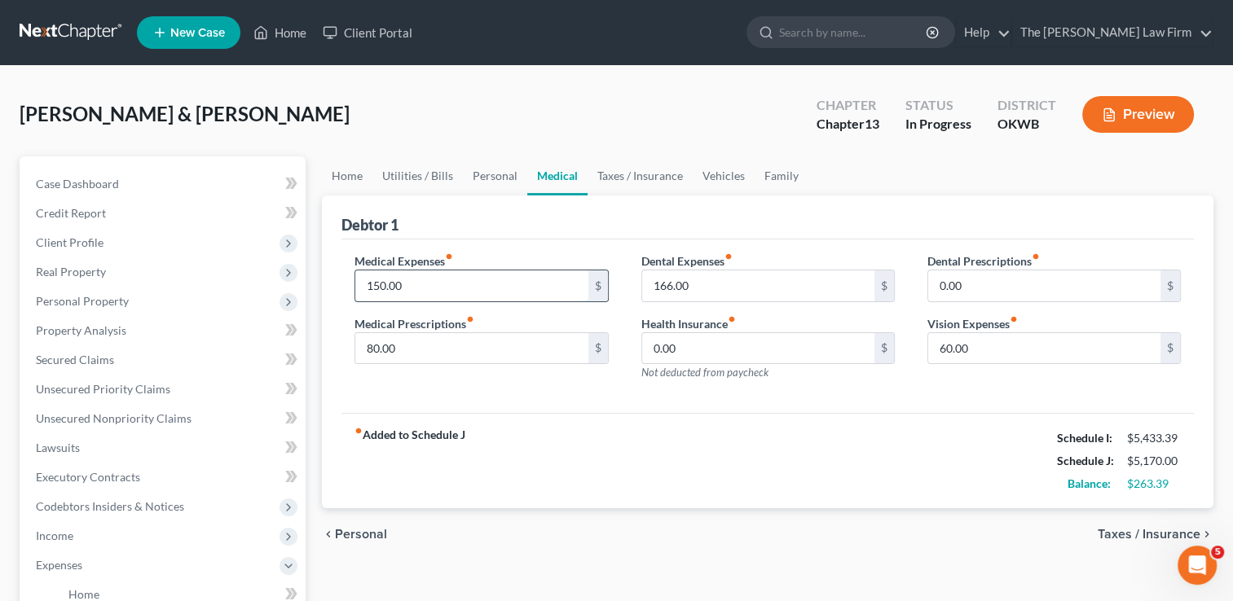
click at [411, 287] on input "150.00" at bounding box center [471, 286] width 232 height 31
type input "100.00"
click at [414, 357] on input "80.00" at bounding box center [471, 348] width 232 height 31
type input "100.00"
click at [579, 401] on div "Medical Expenses fiber_manual_record 100.00 $ Medical Prescriptions fiber_manua…" at bounding box center [767, 327] width 852 height 174
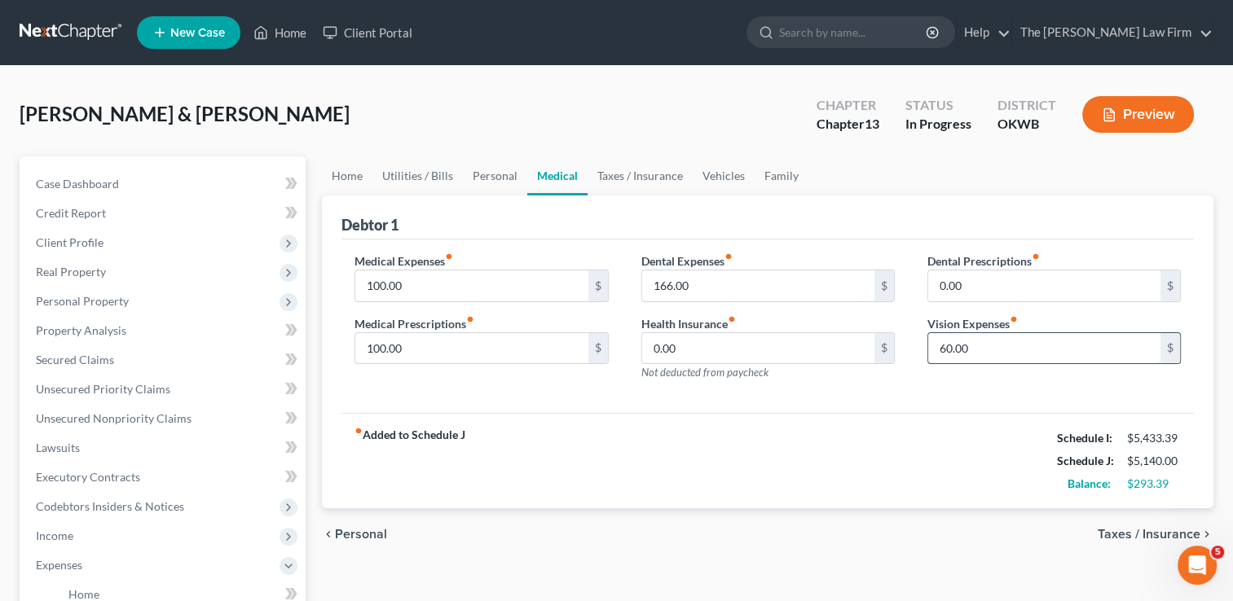
click at [991, 344] on input "60.00" at bounding box center [1044, 348] width 232 height 31
type input "0.00"
click at [899, 388] on div "Dental Expenses fiber_manual_record 166.00 $ Health Insurance fiber_manual_reco…" at bounding box center [768, 324] width 286 height 142
click at [639, 171] on link "Taxes / Insurance" at bounding box center [639, 175] width 105 height 39
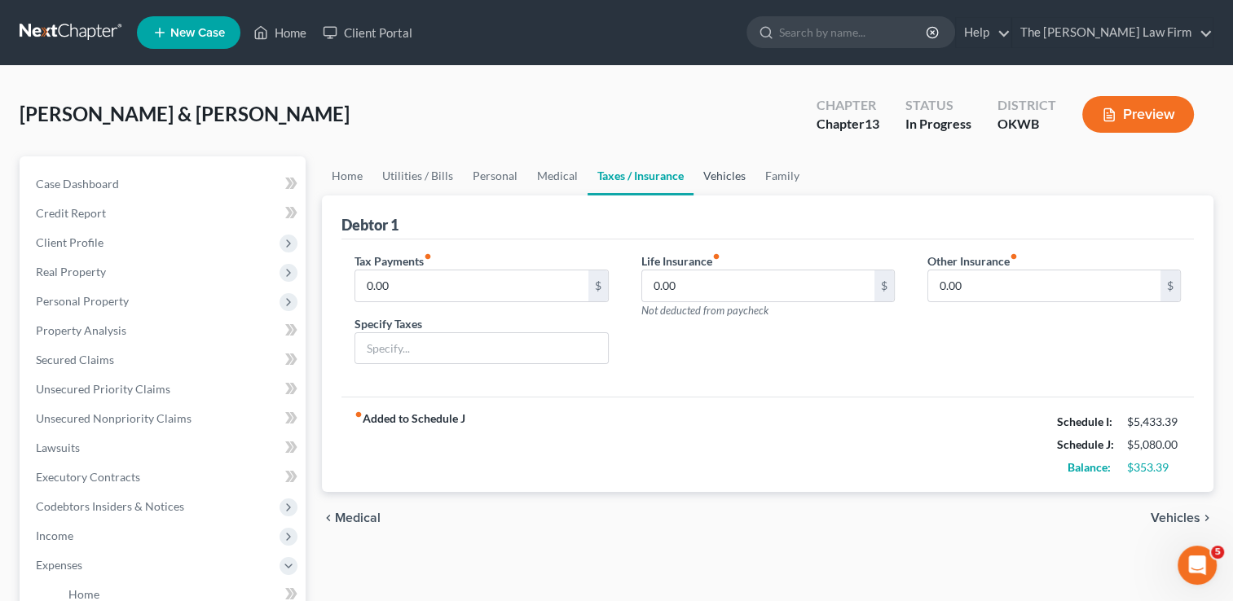
click at [728, 174] on link "Vehicles" at bounding box center [724, 175] width 62 height 39
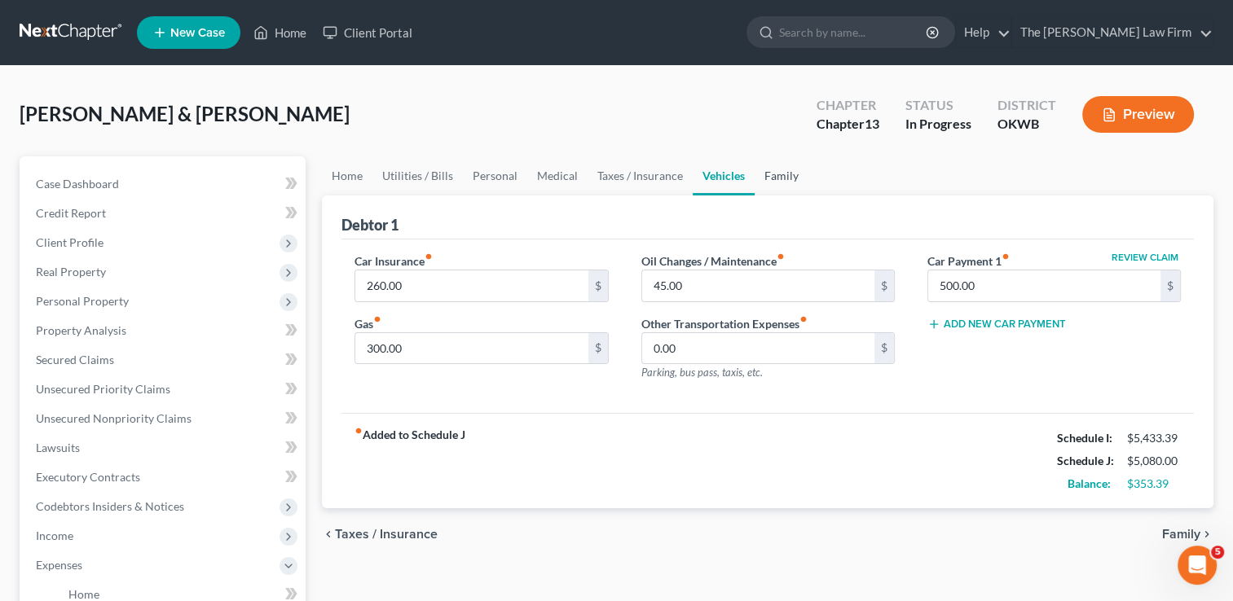
click at [777, 174] on link "Family" at bounding box center [782, 175] width 54 height 39
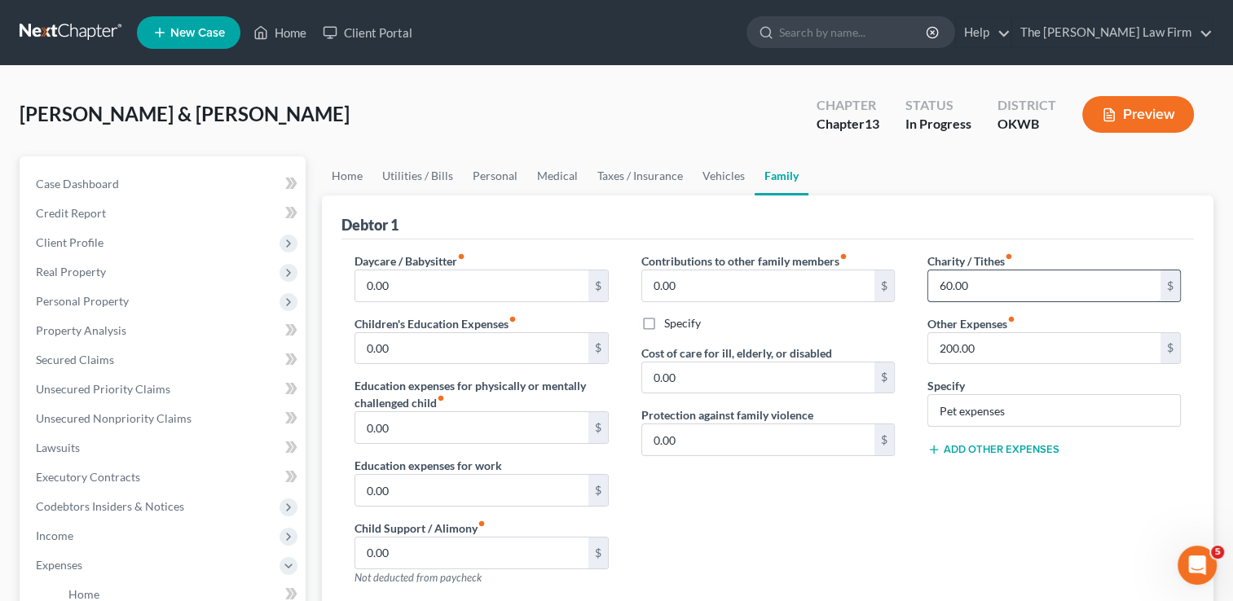
click at [994, 287] on input "60.00" at bounding box center [1044, 286] width 232 height 31
type input "0.00"
click at [887, 205] on div "Debtor 1" at bounding box center [767, 218] width 852 height 44
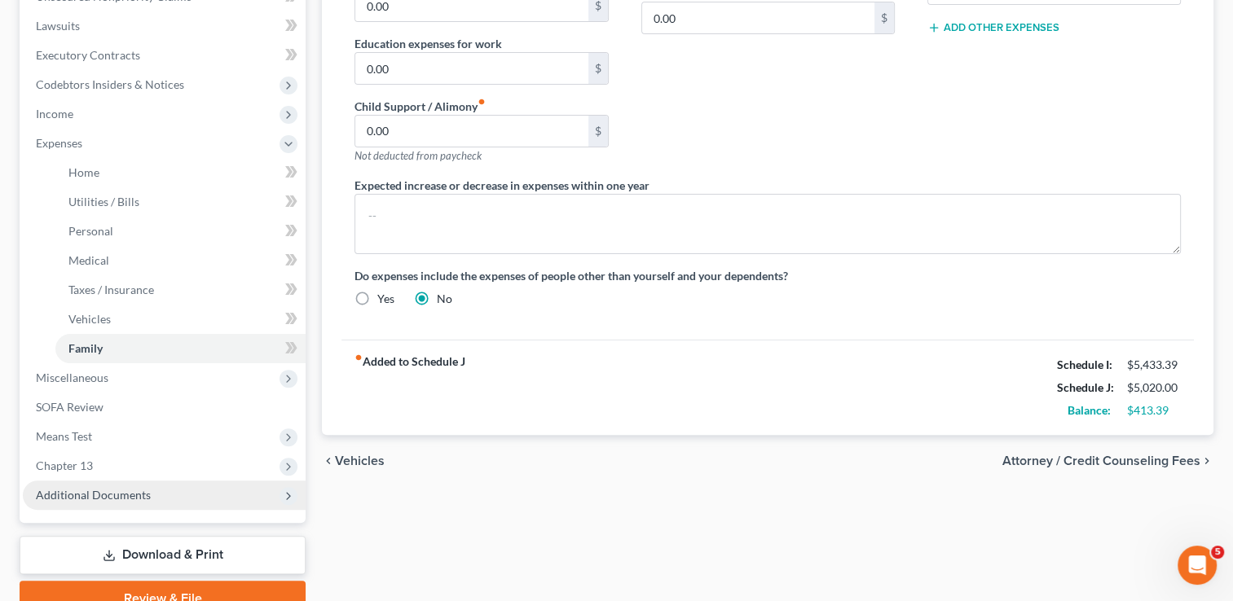
scroll to position [489, 0]
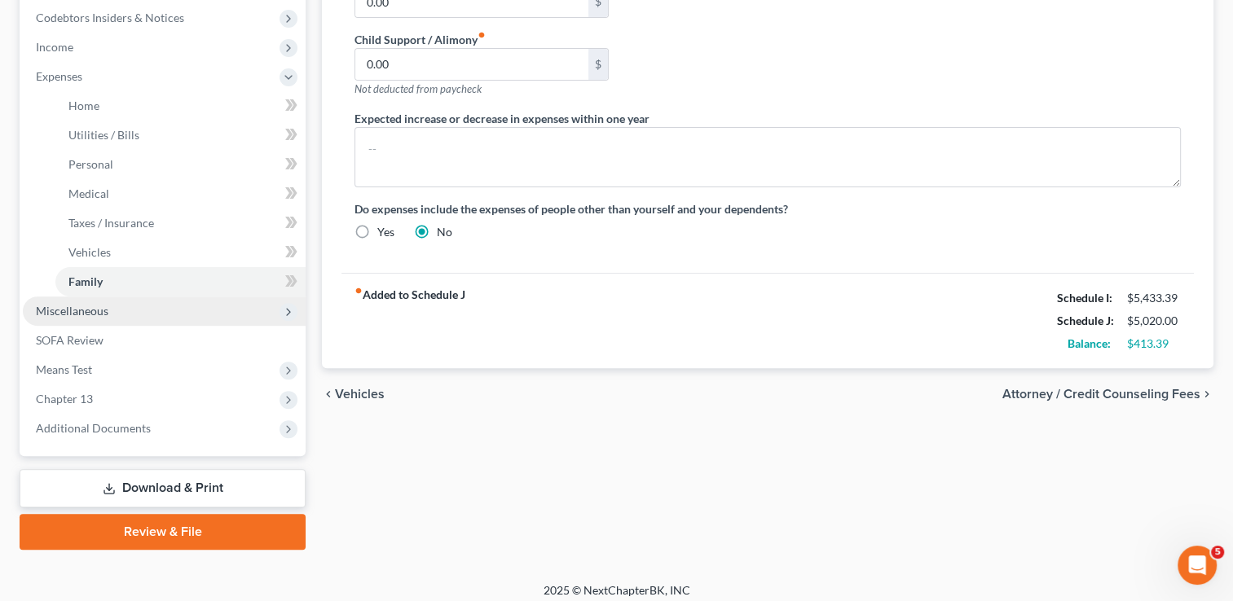
click at [101, 311] on span "Miscellaneous" at bounding box center [72, 311] width 73 height 14
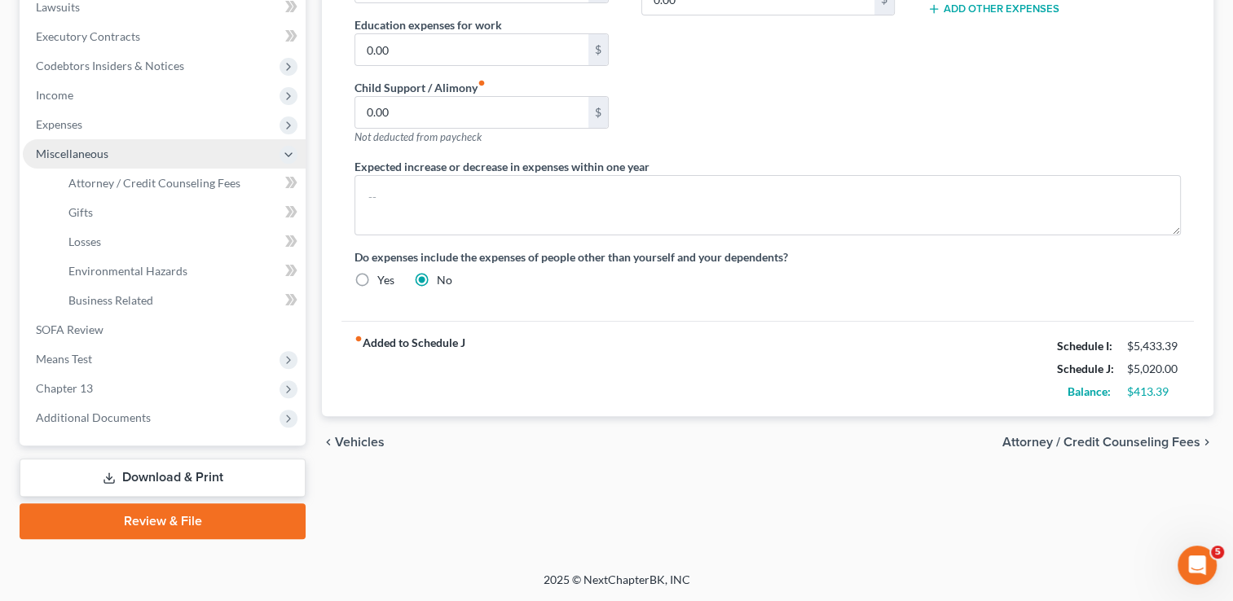
scroll to position [439, 0]
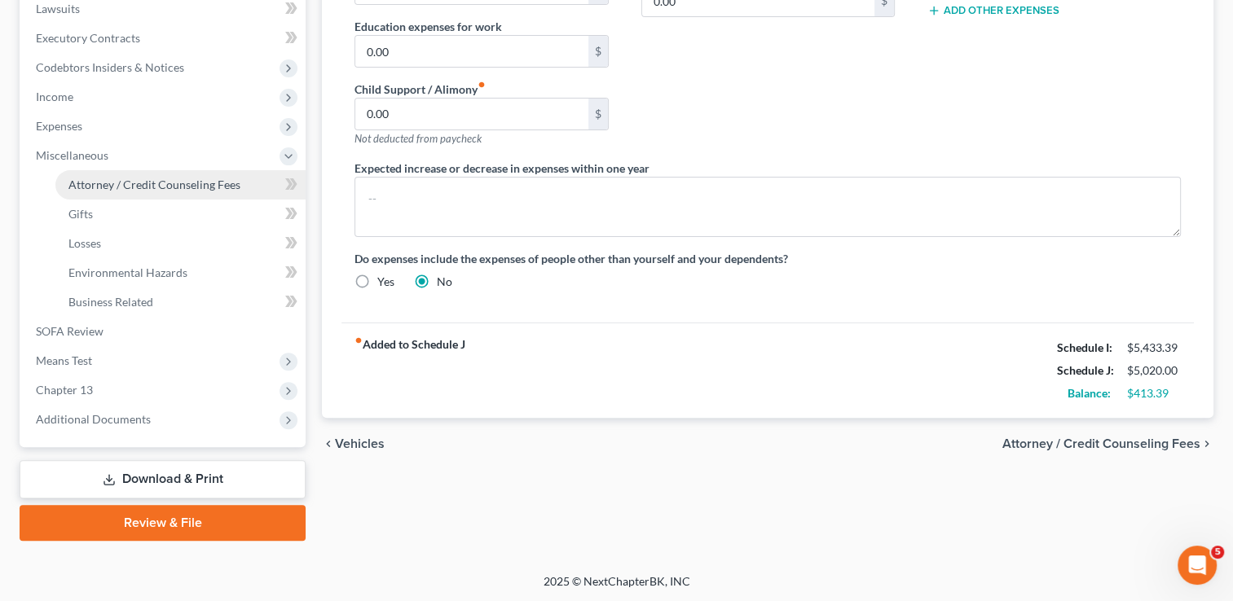
click at [138, 184] on span "Attorney / Credit Counseling Fees" at bounding box center [154, 185] width 172 height 14
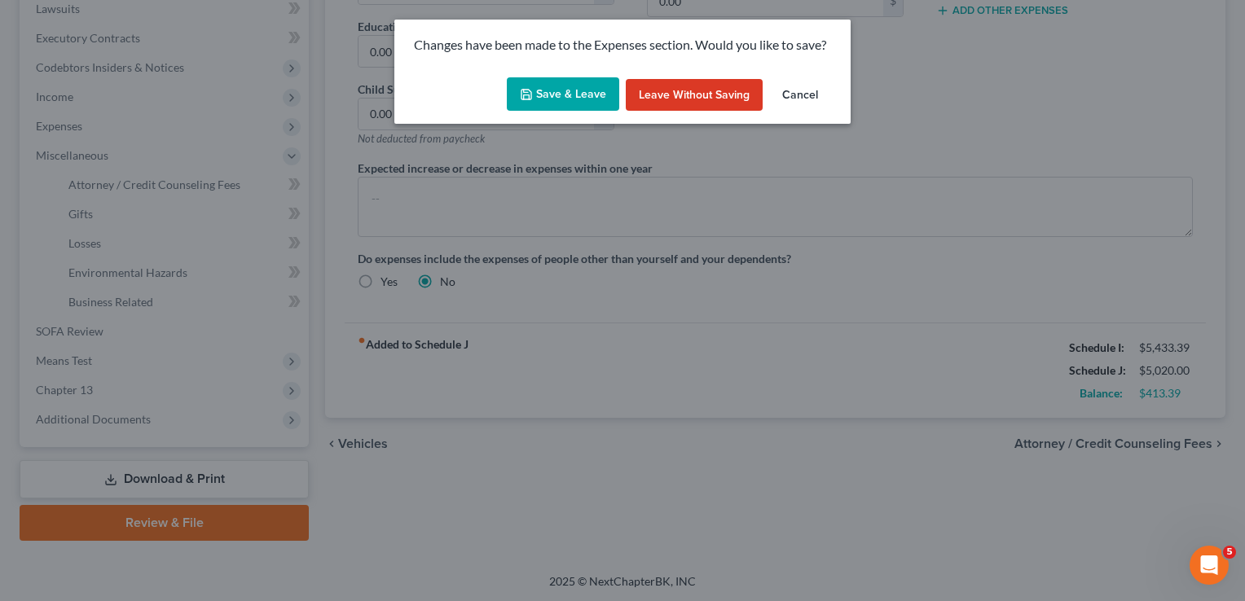
click at [572, 96] on button "Save & Leave" at bounding box center [563, 94] width 112 height 34
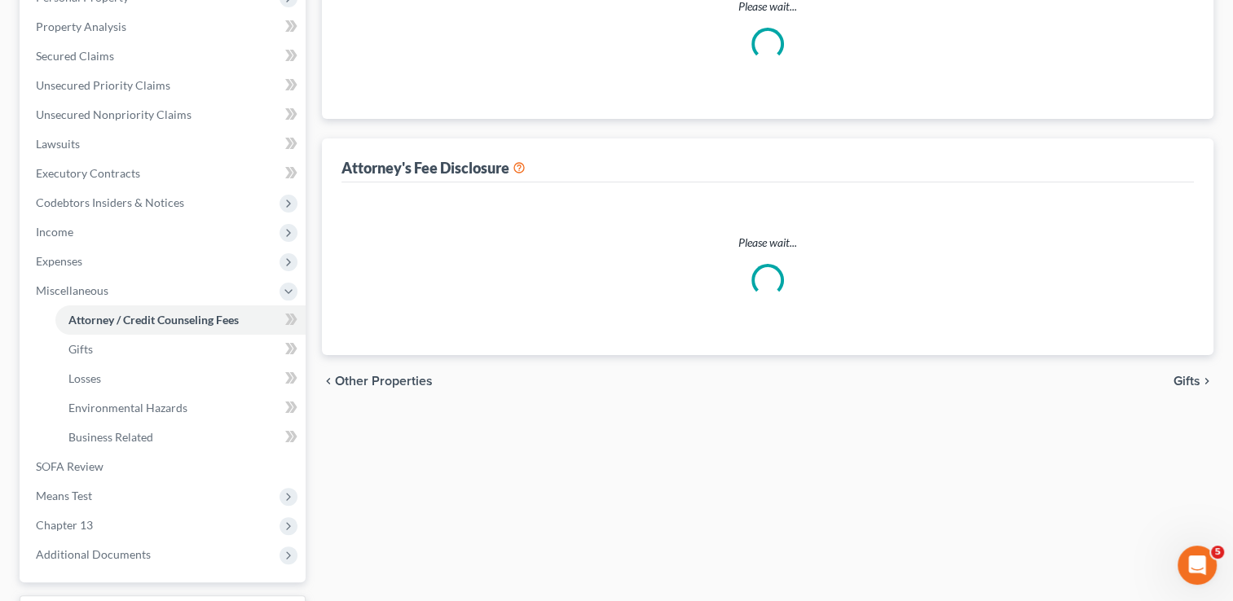
scroll to position [5, 0]
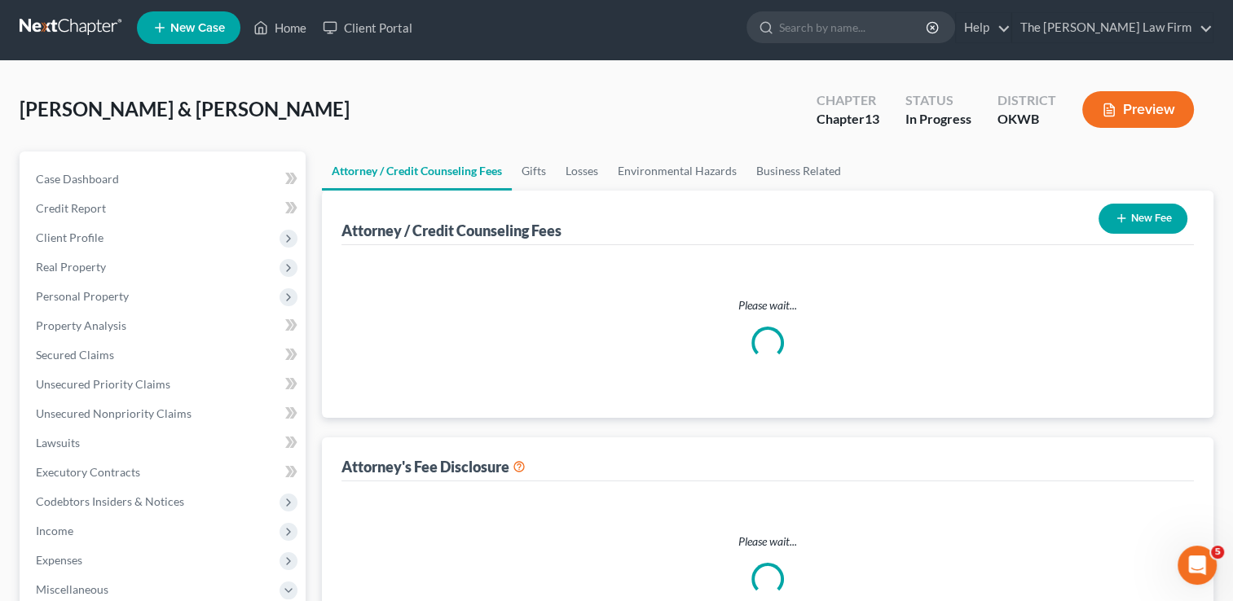
select select "0"
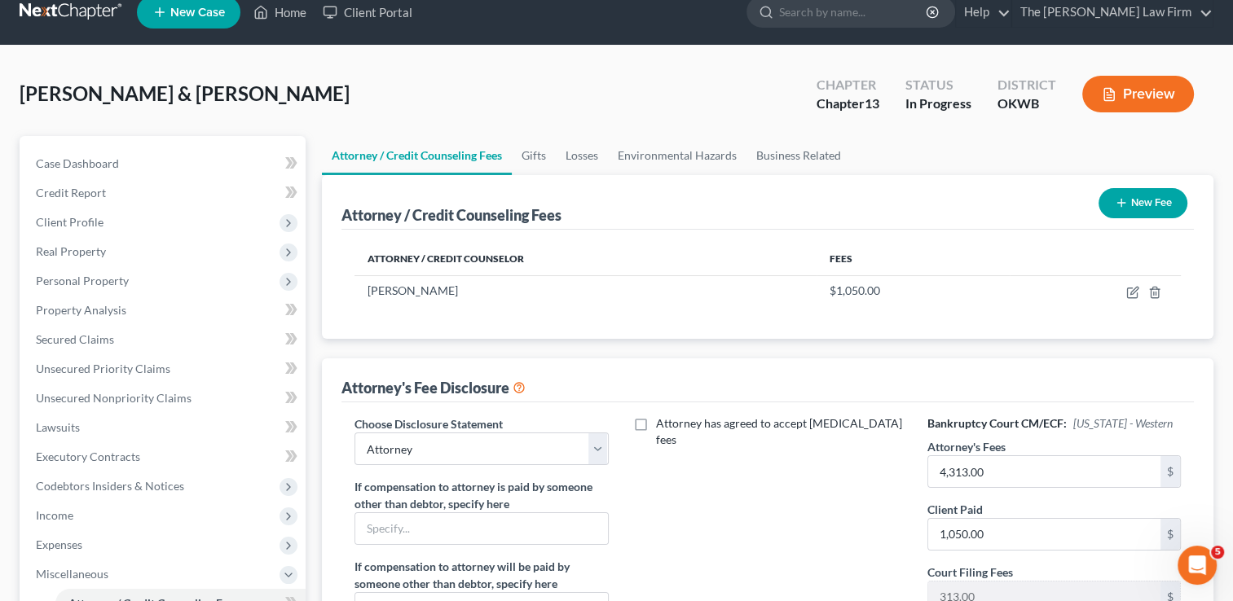
scroll to position [81, 0]
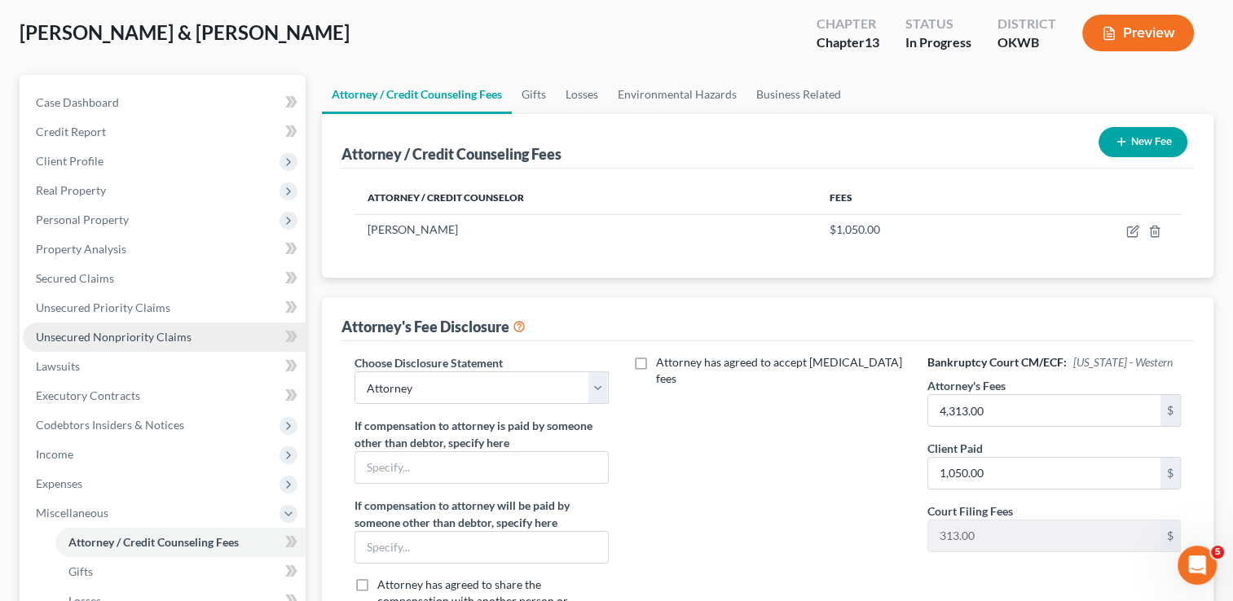
click at [122, 336] on span "Unsecured Nonpriority Claims" at bounding box center [114, 337] width 156 height 14
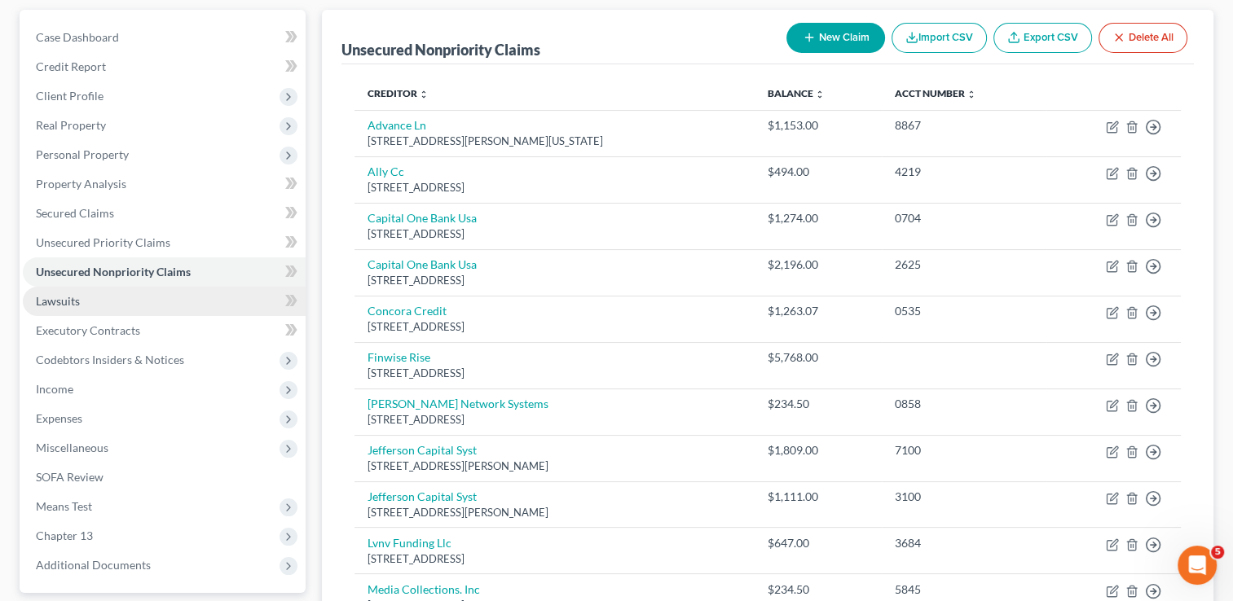
scroll to position [244, 0]
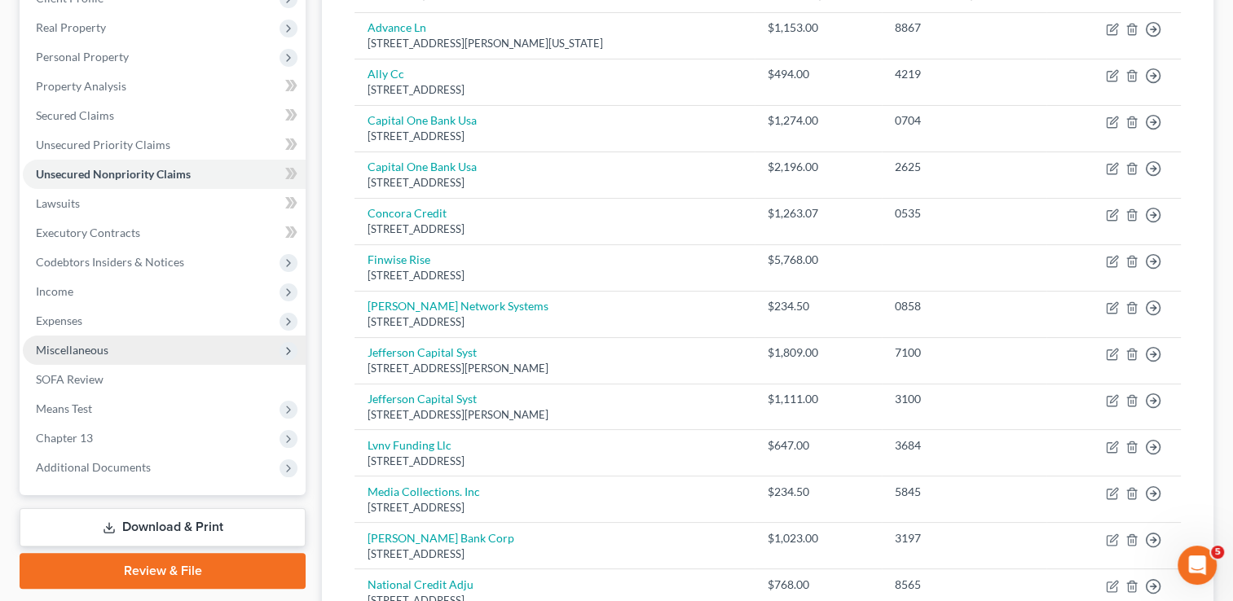
click at [82, 341] on span "Miscellaneous" at bounding box center [164, 350] width 283 height 29
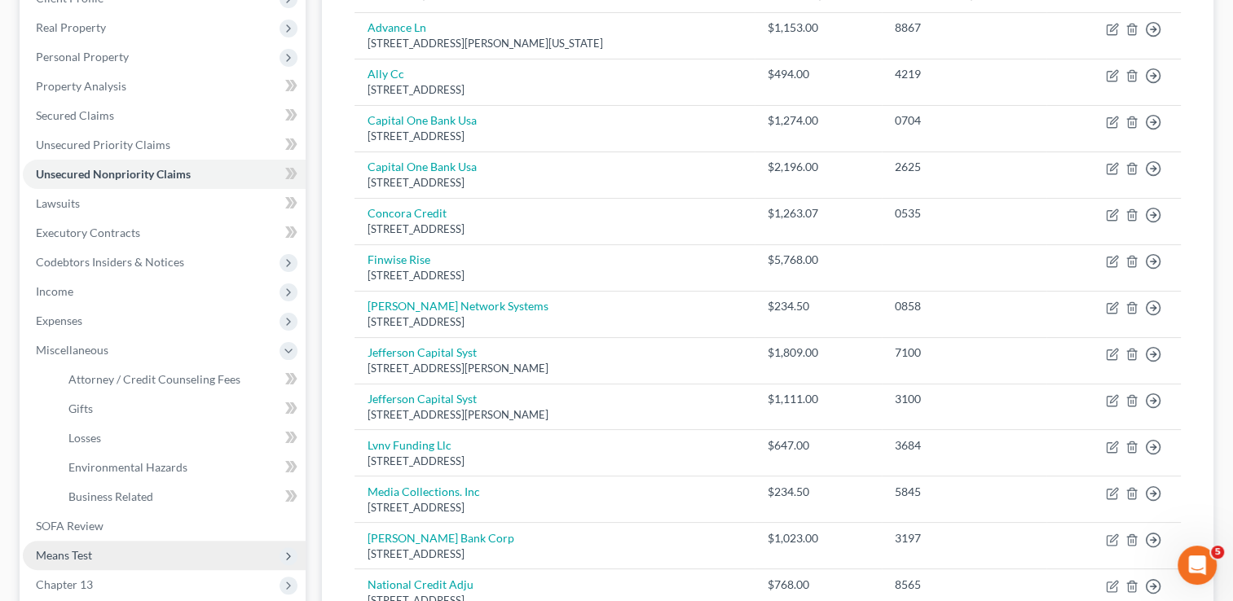
click at [100, 556] on span "Means Test" at bounding box center [164, 555] width 283 height 29
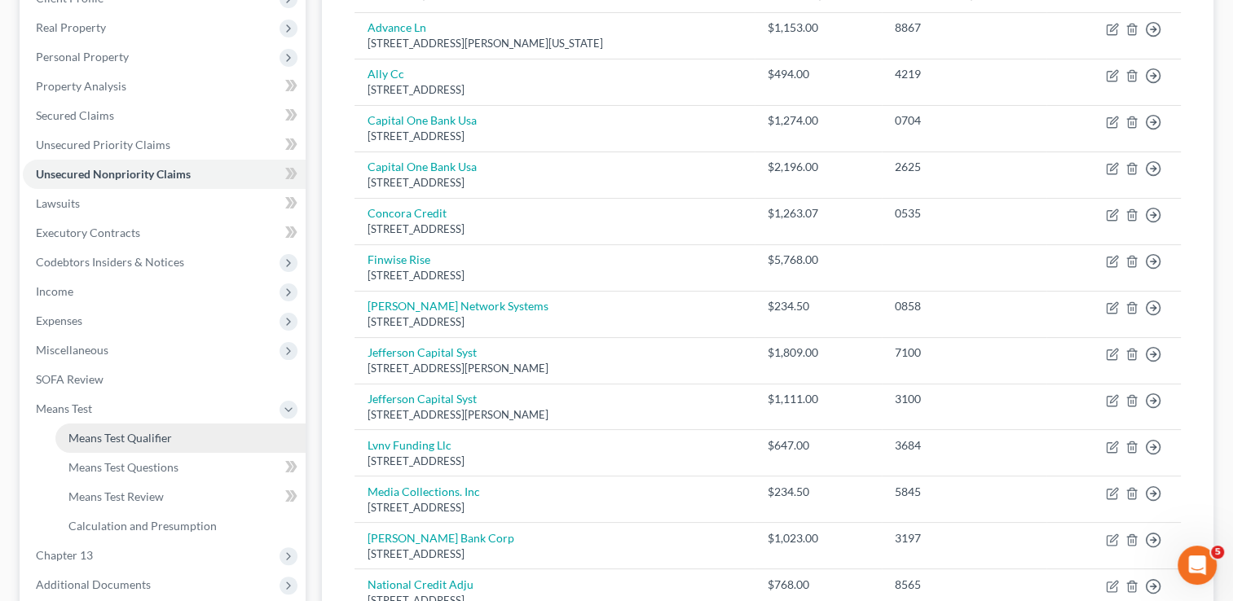
click at [159, 441] on span "Means Test Qualifier" at bounding box center [119, 438] width 103 height 14
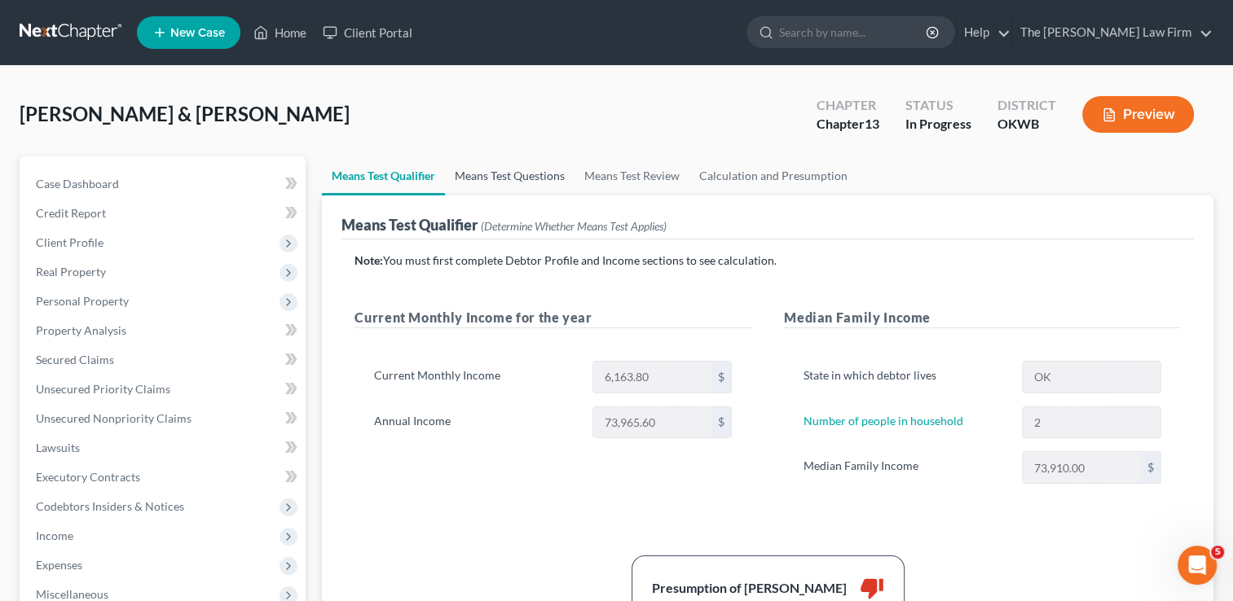
click at [499, 176] on link "Means Test Questions" at bounding box center [510, 175] width 130 height 39
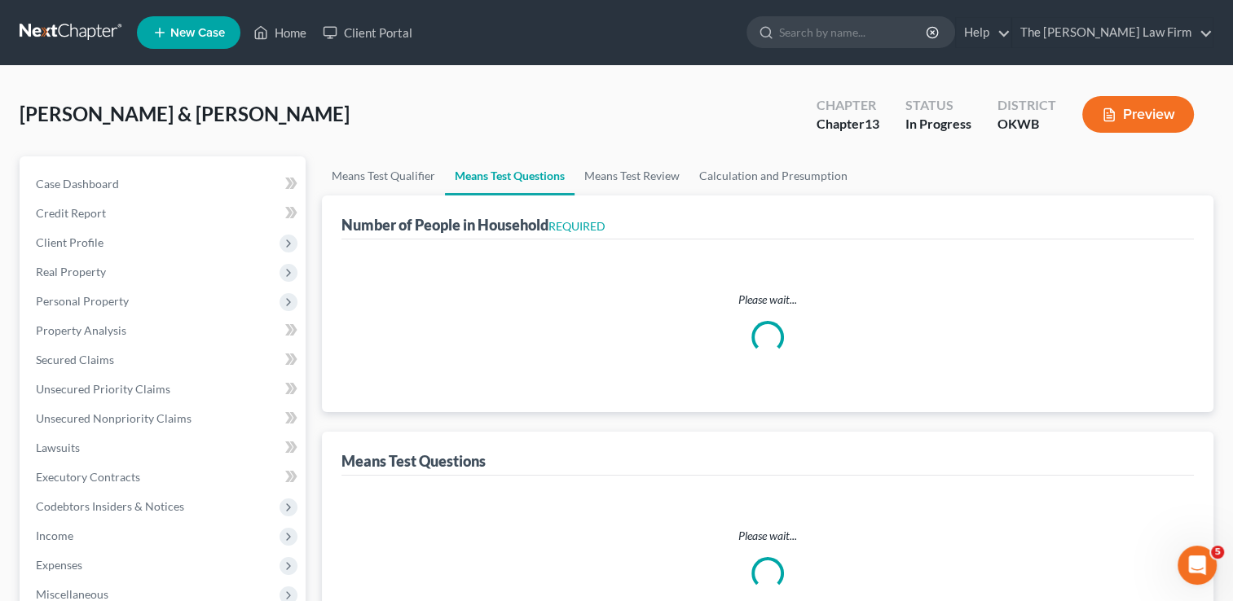
select select "0"
select select "60"
select select "1"
select select "60"
select select "2"
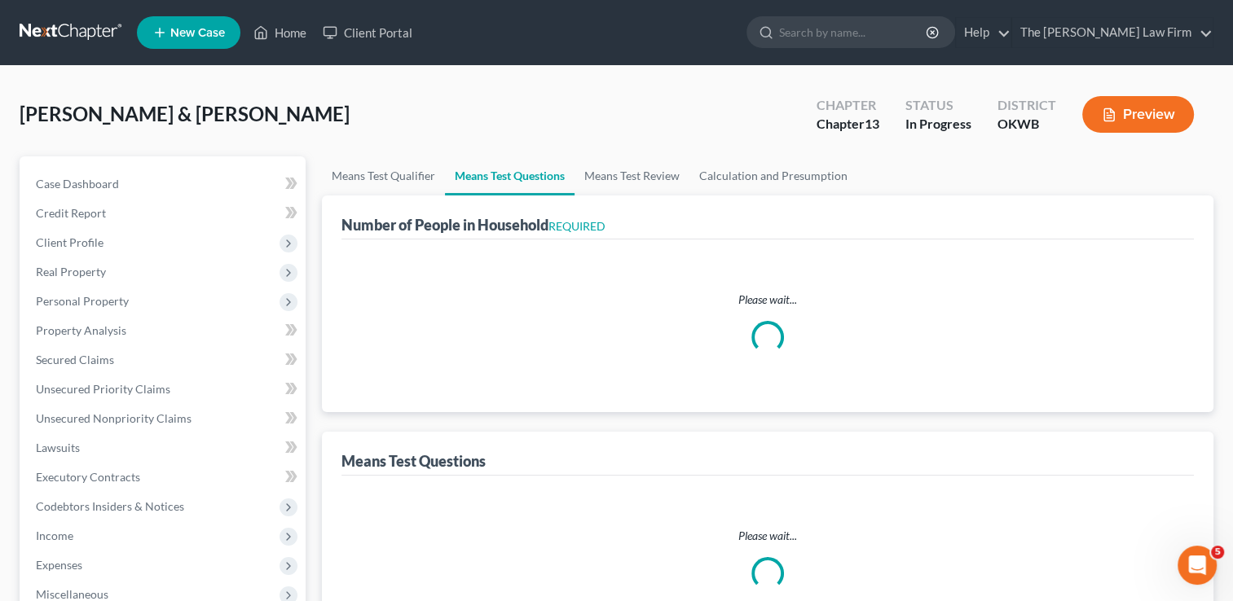
select select "1"
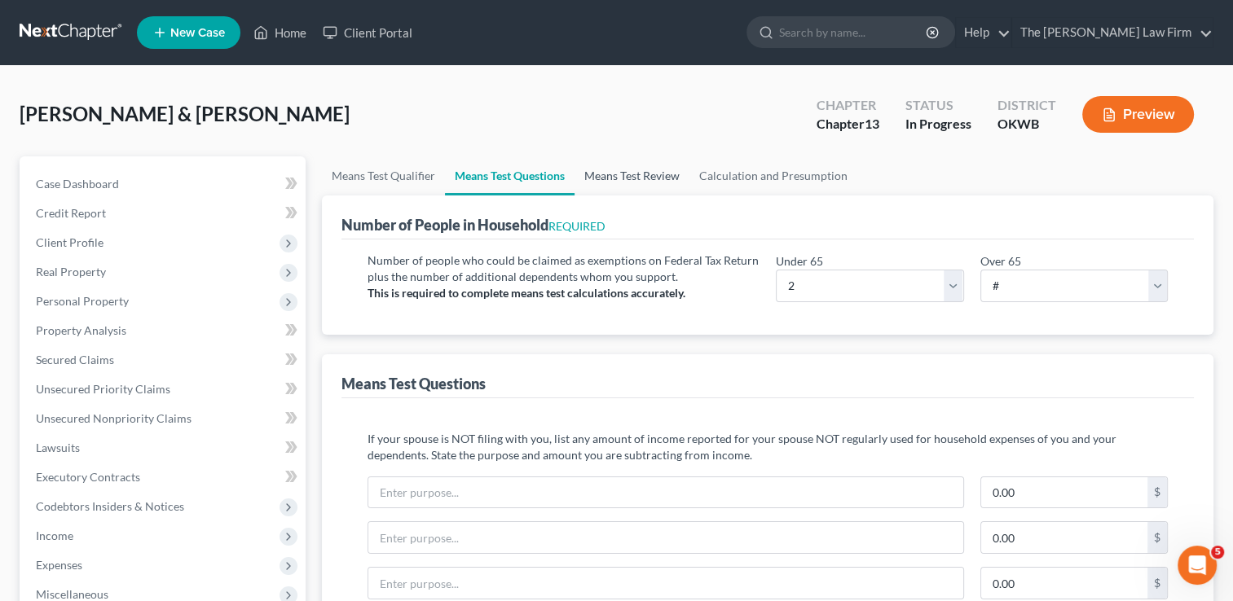
click at [659, 181] on link "Means Test Review" at bounding box center [631, 175] width 115 height 39
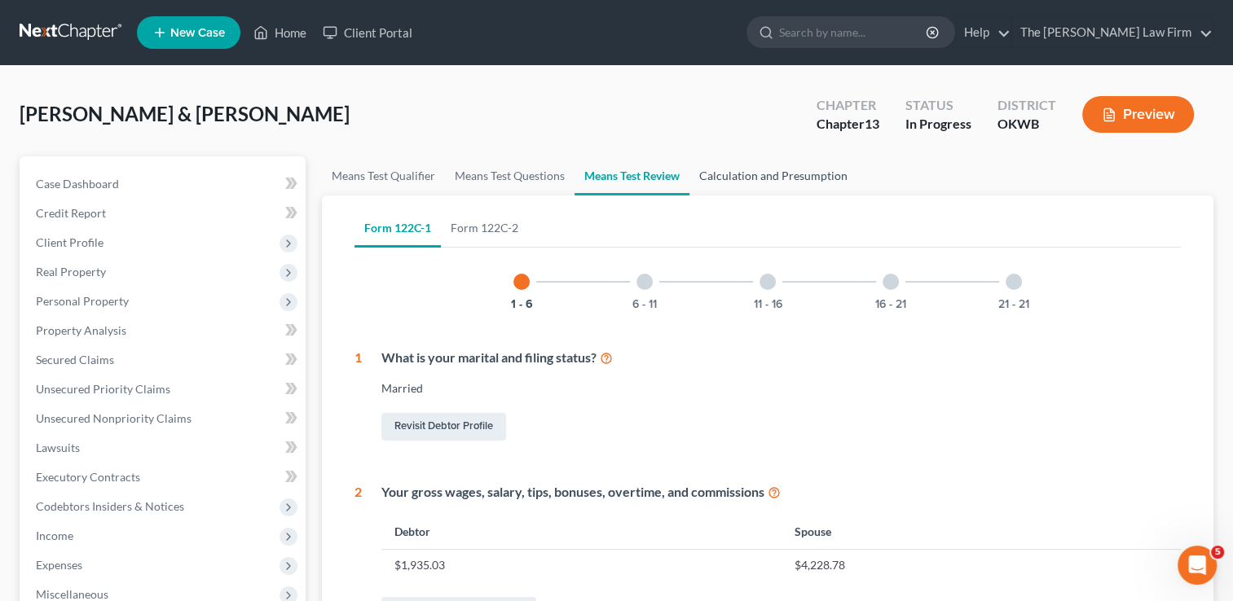
click at [752, 176] on link "Calculation and Presumption" at bounding box center [773, 175] width 168 height 39
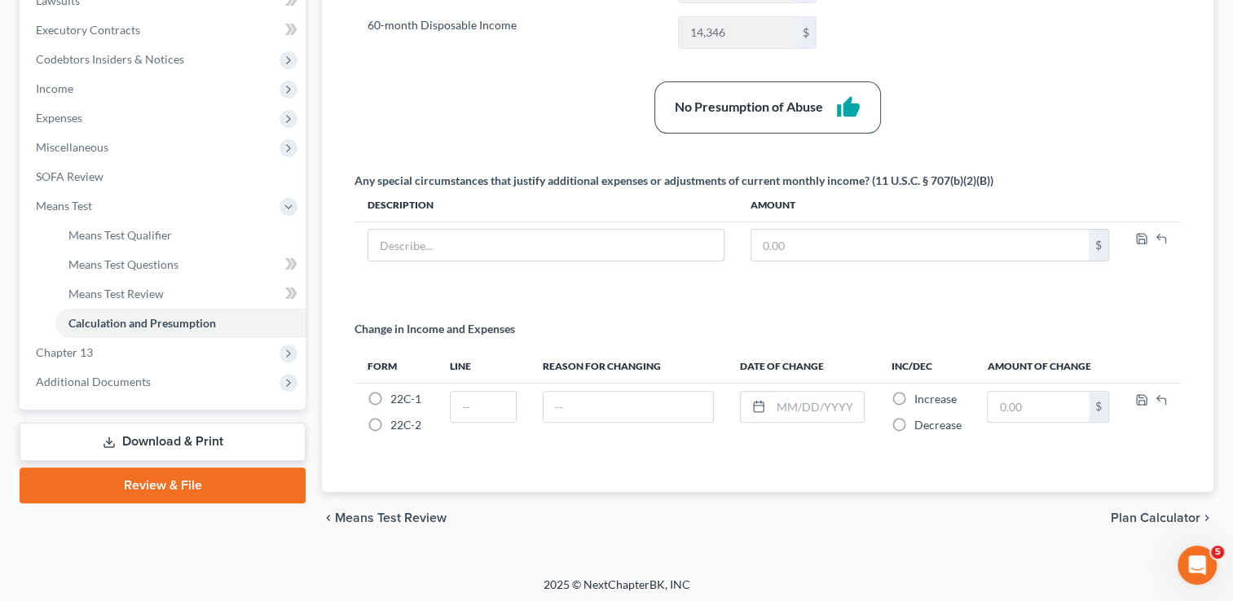
scroll to position [449, 0]
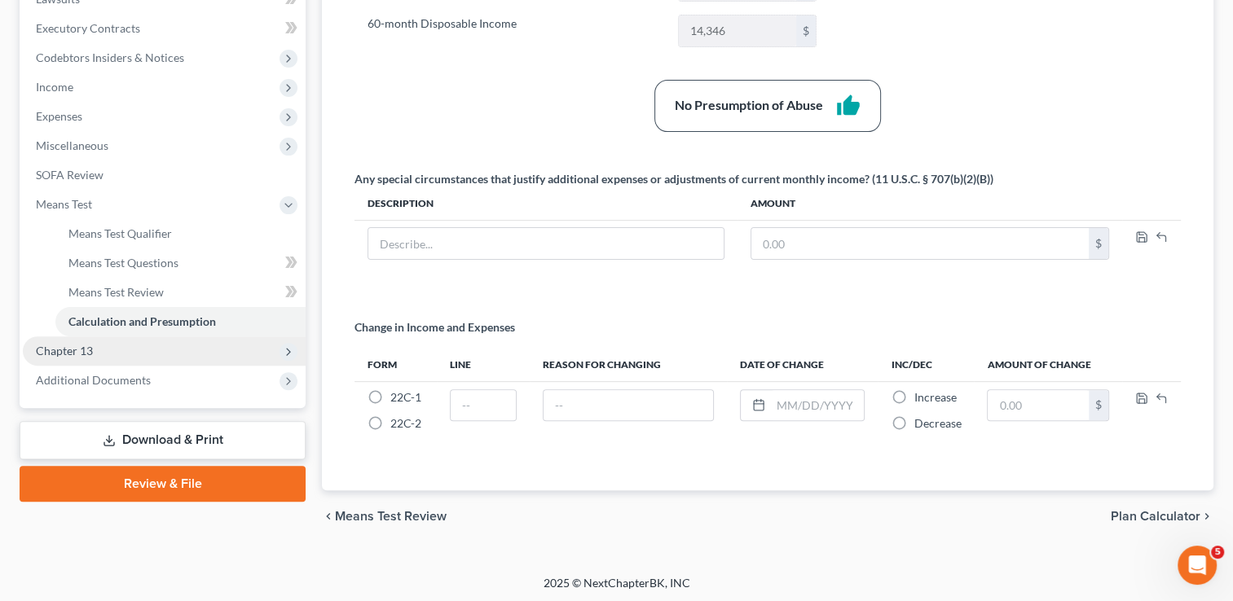
click at [77, 352] on span "Chapter 13" at bounding box center [64, 351] width 57 height 14
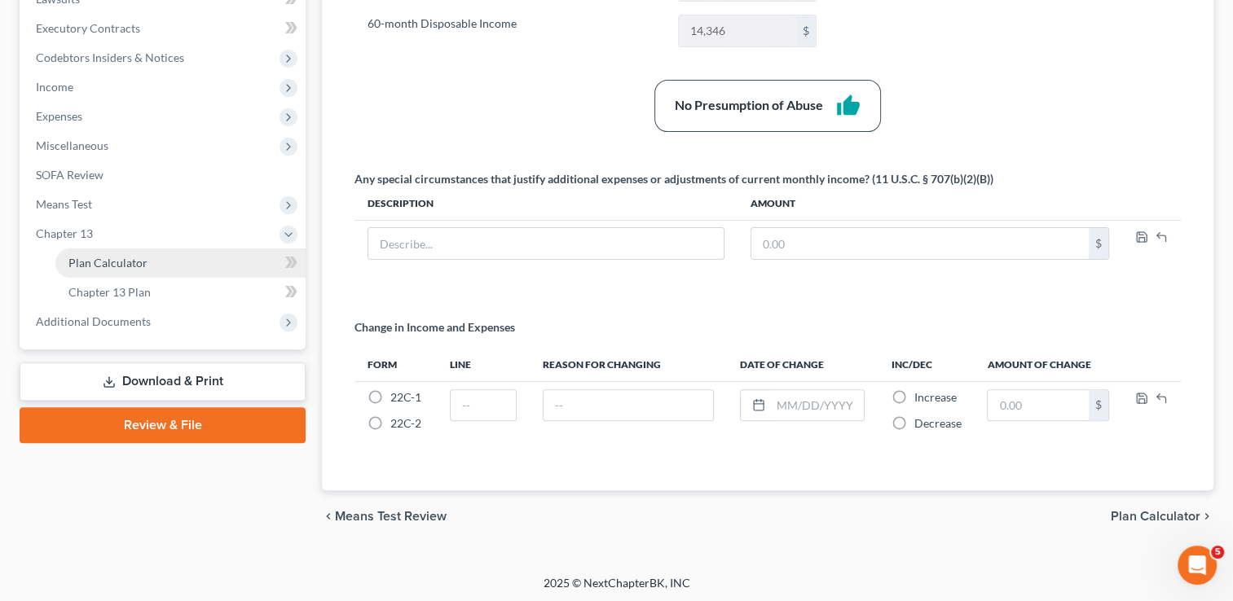
click at [124, 262] on span "Plan Calculator" at bounding box center [107, 263] width 79 height 14
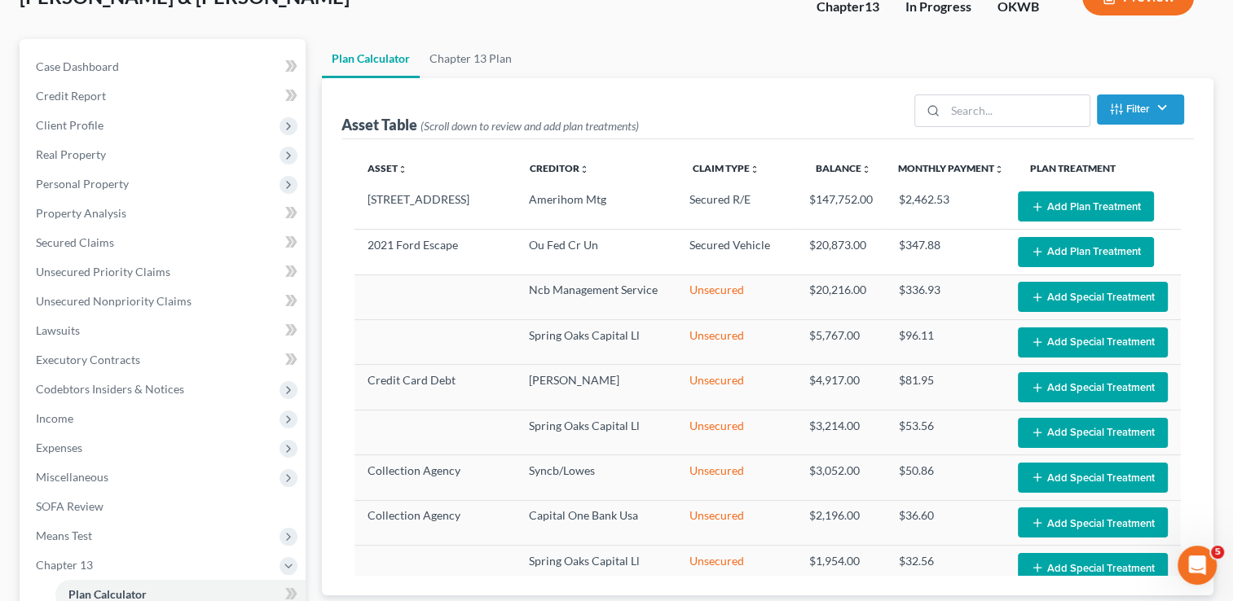
select select "59"
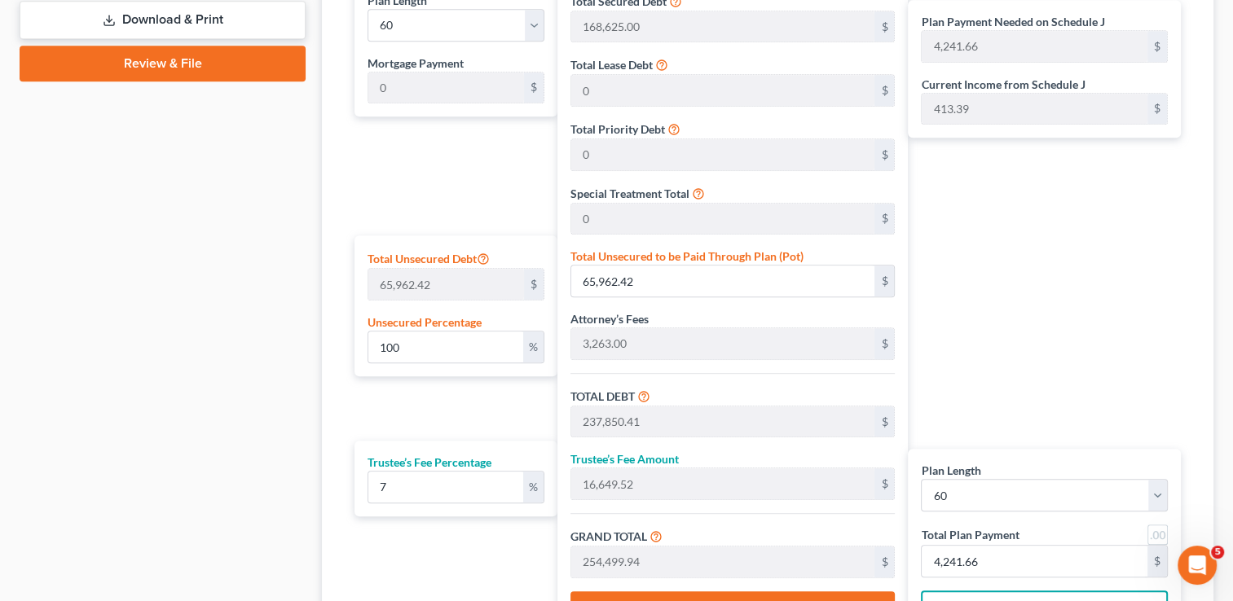
scroll to position [815, 0]
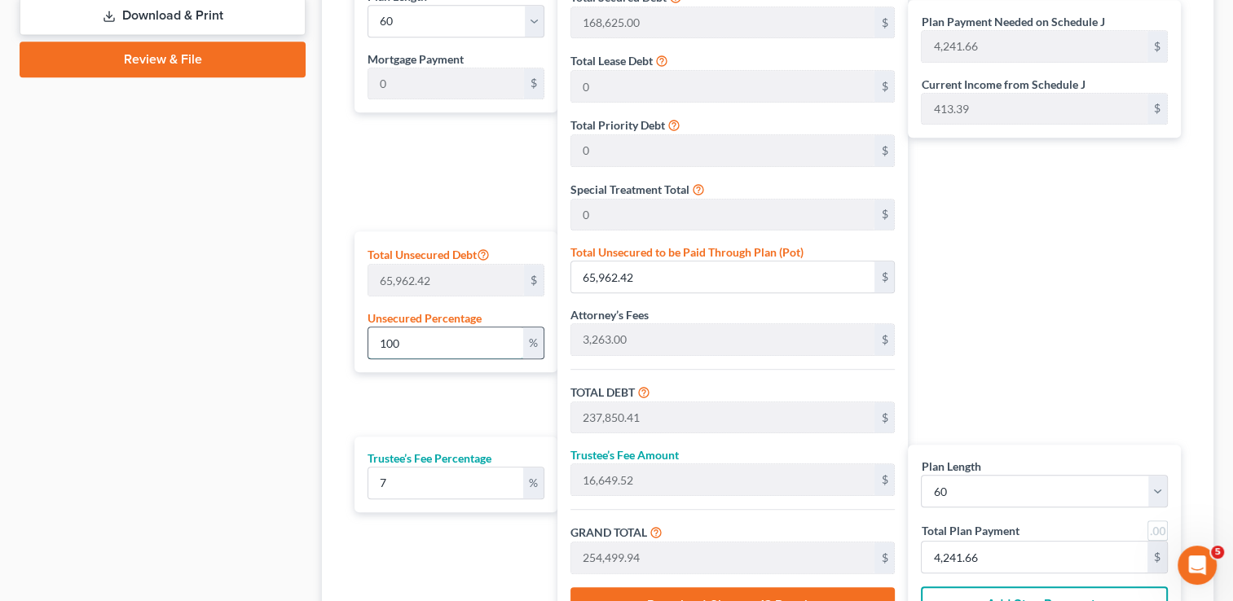
click at [443, 345] on input "100" at bounding box center [445, 343] width 154 height 31
type input "10"
type input "6,596.24"
type input "178,484.24"
type input "12,493.89"
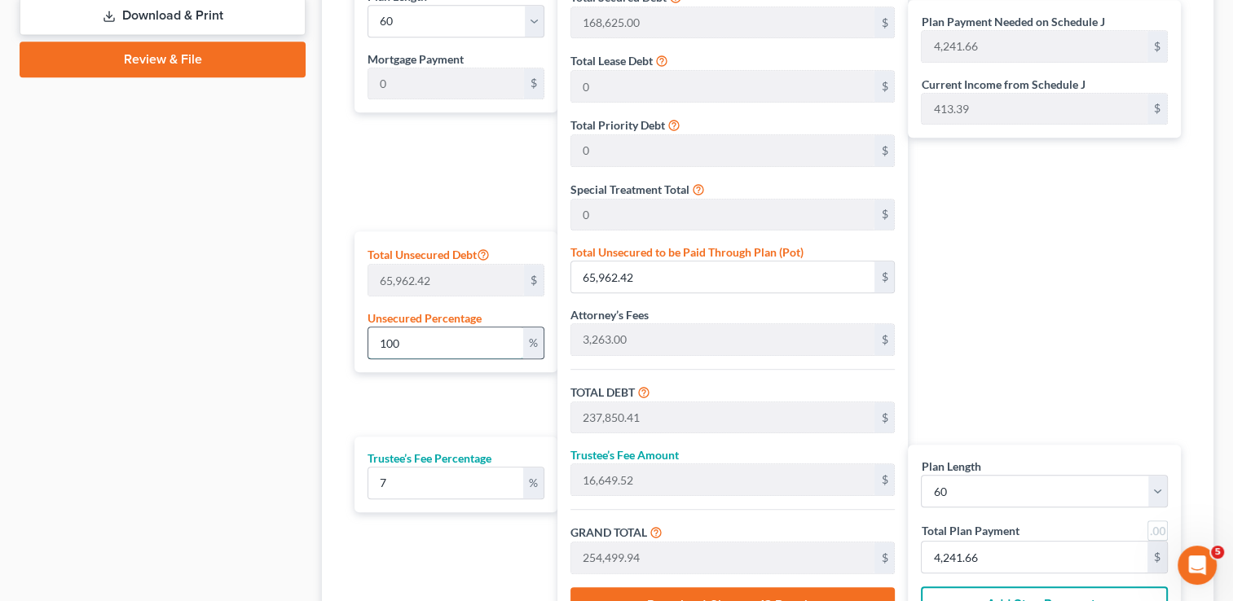
type input "190,978.13"
type input "3,182.96"
type input "1"
type input "659.62"
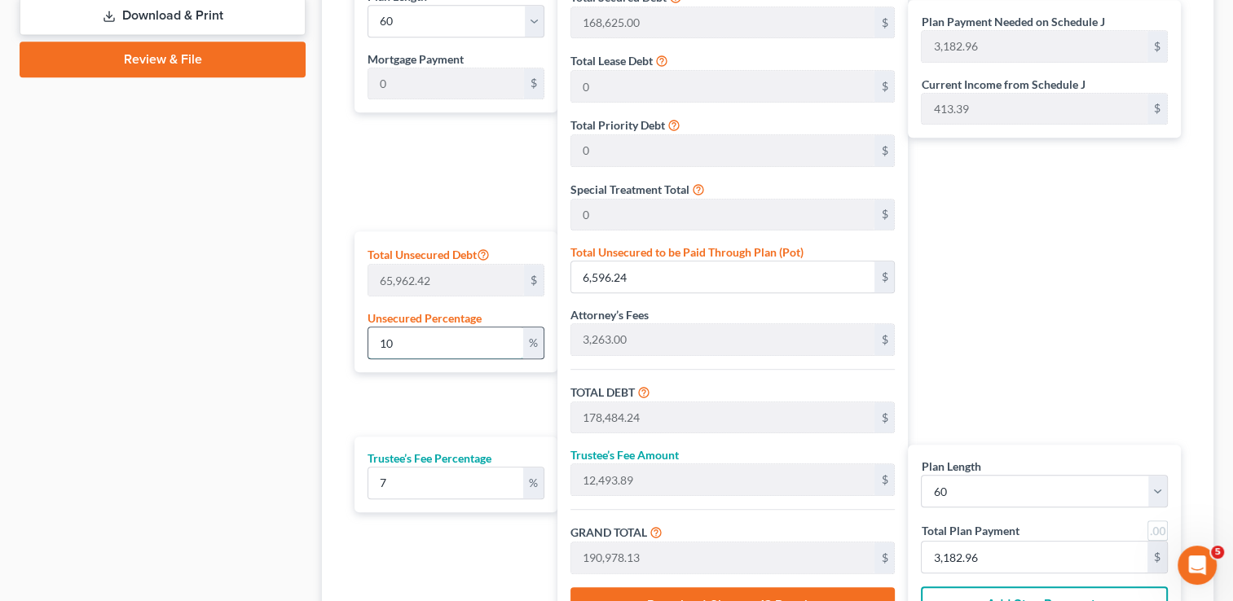
type input "172,547.62"
type input "12,078.33"
type input "184,625.95"
type input "3,077.09"
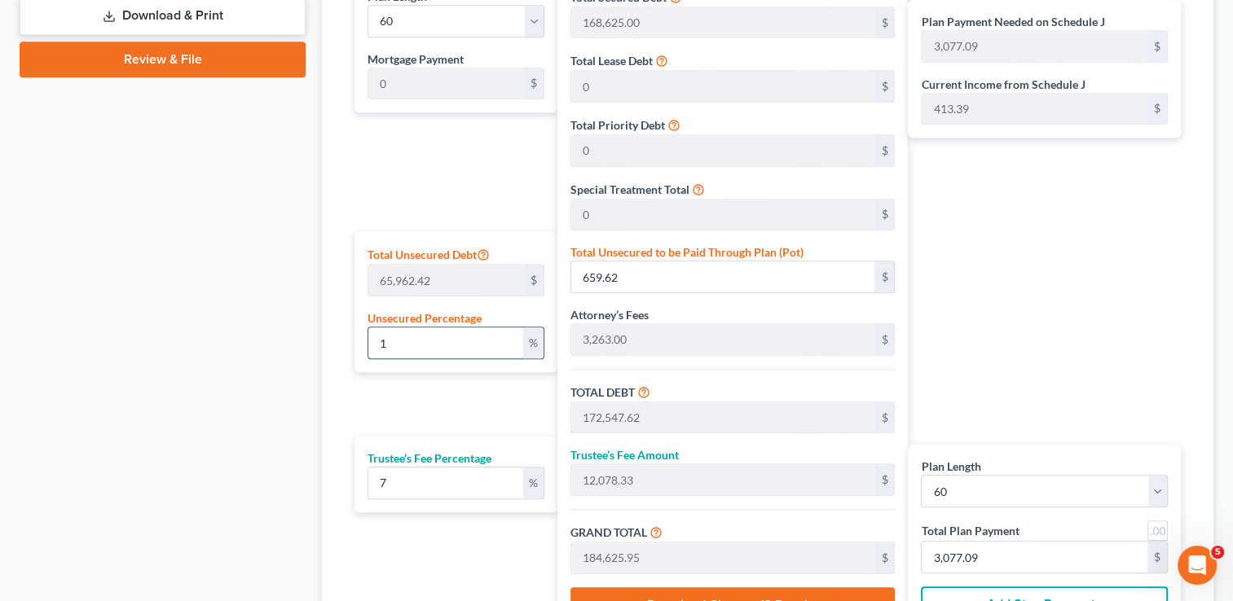
type input "171,888.00"
type input "12,032.16"
type input "183,920.16"
type input "3,065.33"
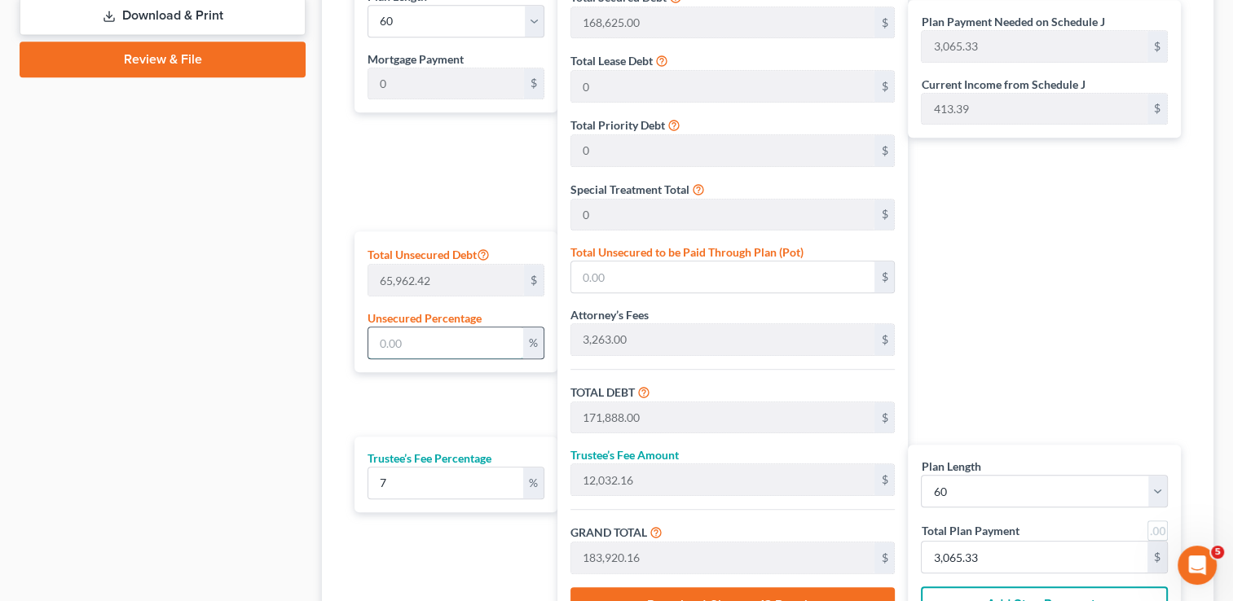
type input "0"
click at [246, 290] on div "Case Dashboard Payments Invoices Payments Payments Credit Report Client Profile" at bounding box center [162, 25] width 302 height 1366
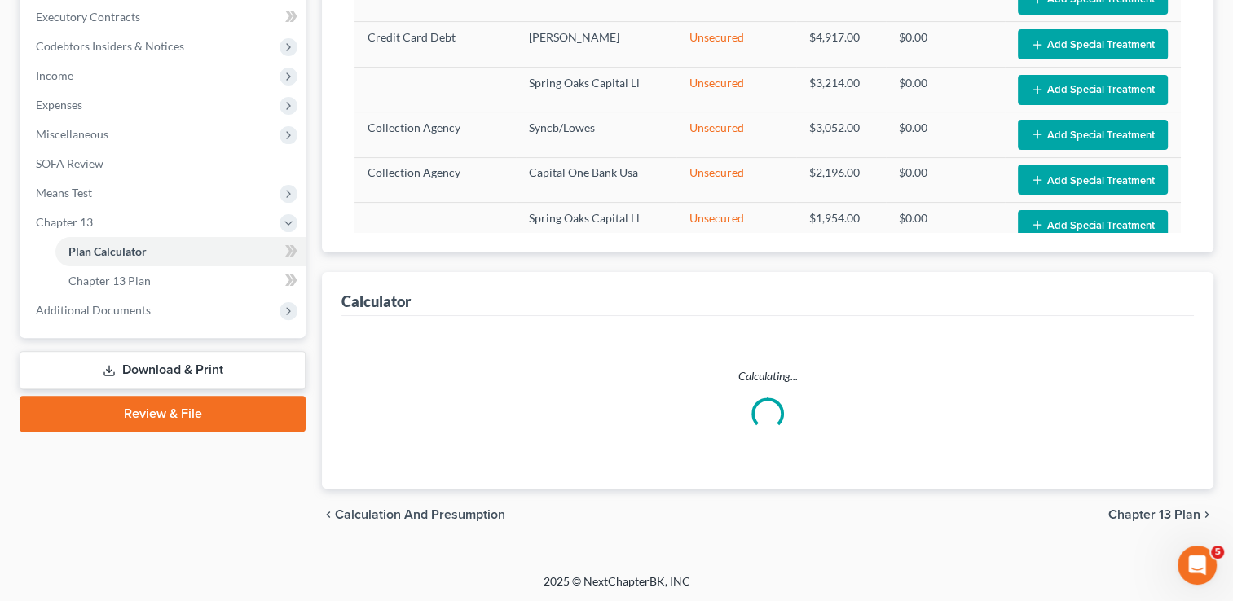
select select "59"
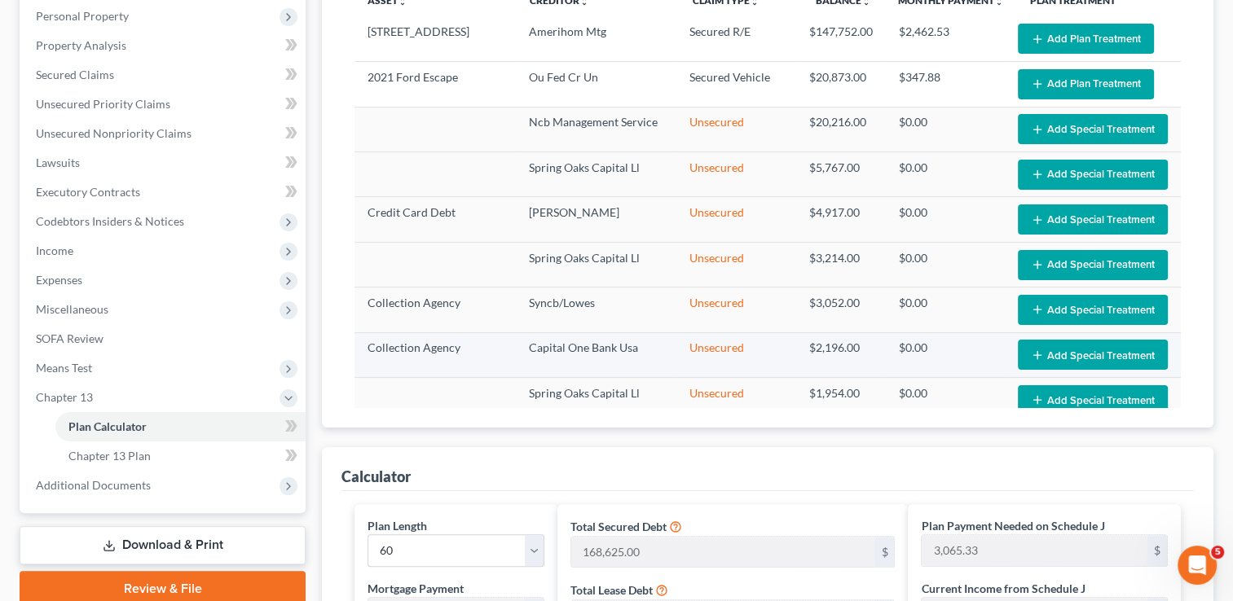
scroll to position [166, 0]
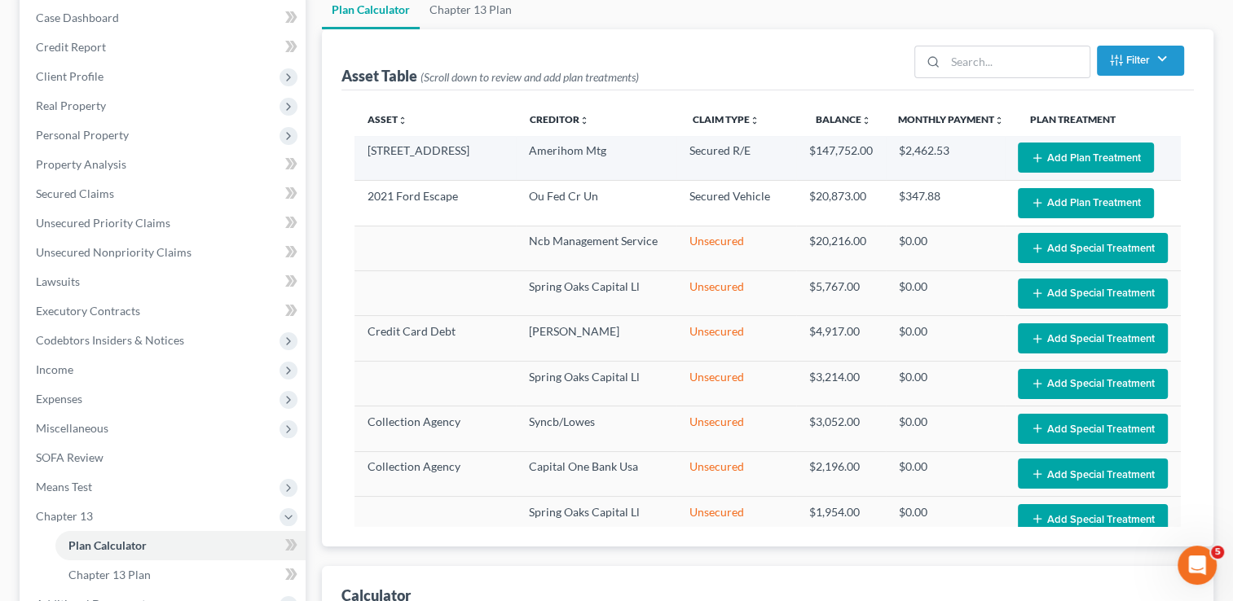
click at [1033, 158] on line "button" at bounding box center [1036, 158] width 7 height 0
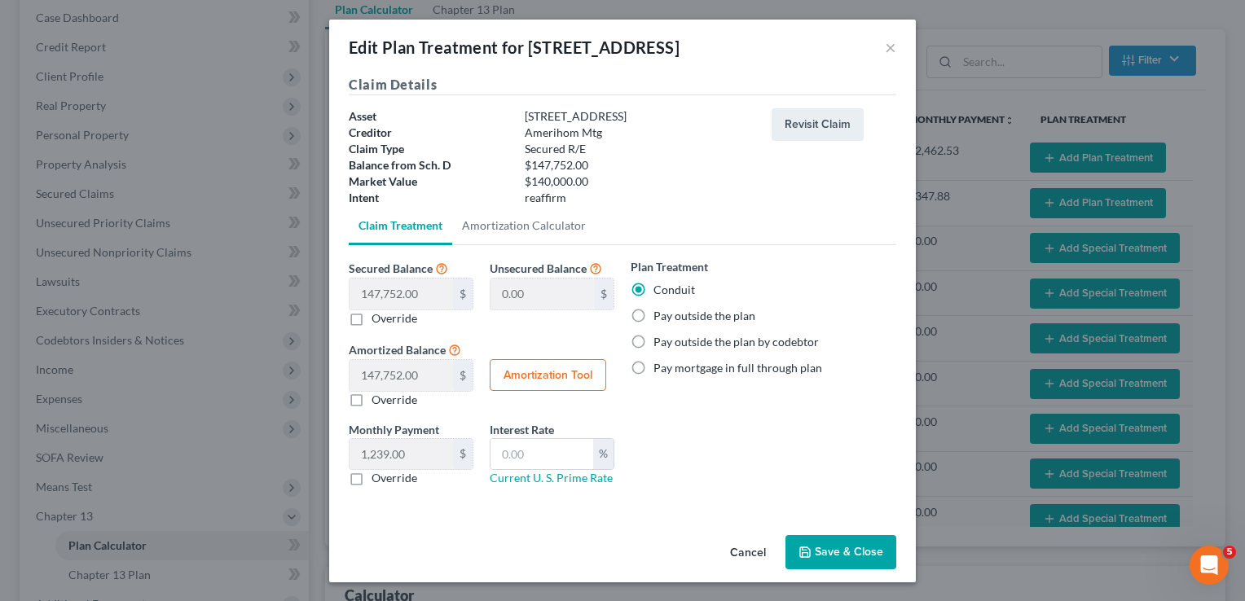
click at [843, 559] on button "Save & Close" at bounding box center [840, 552] width 111 height 34
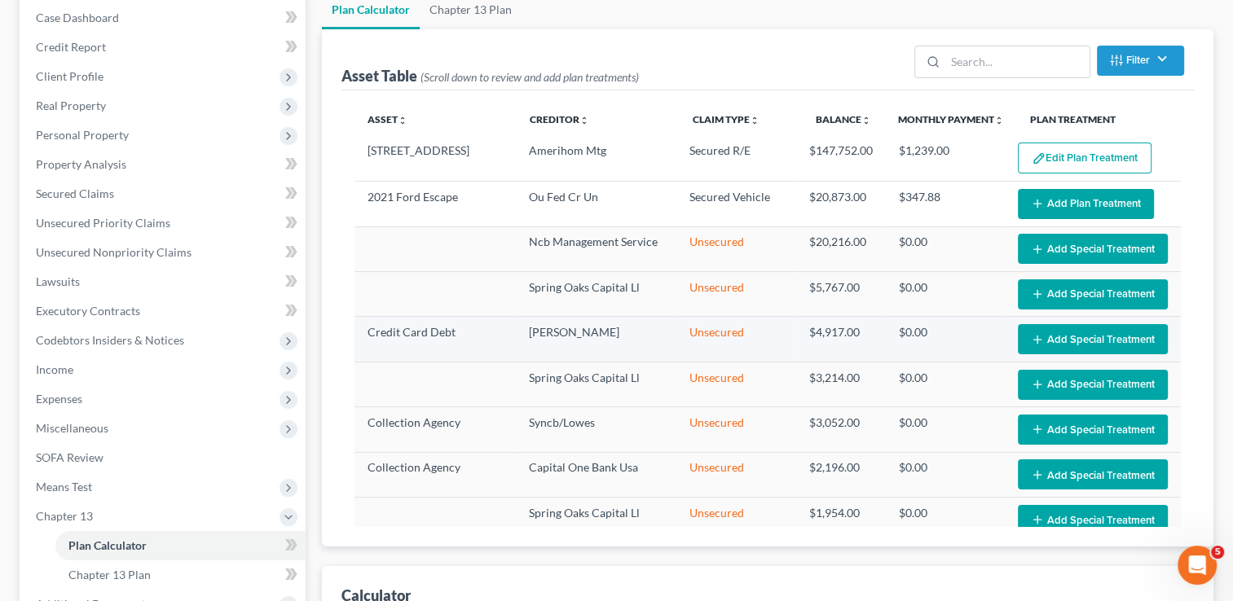
select select "59"
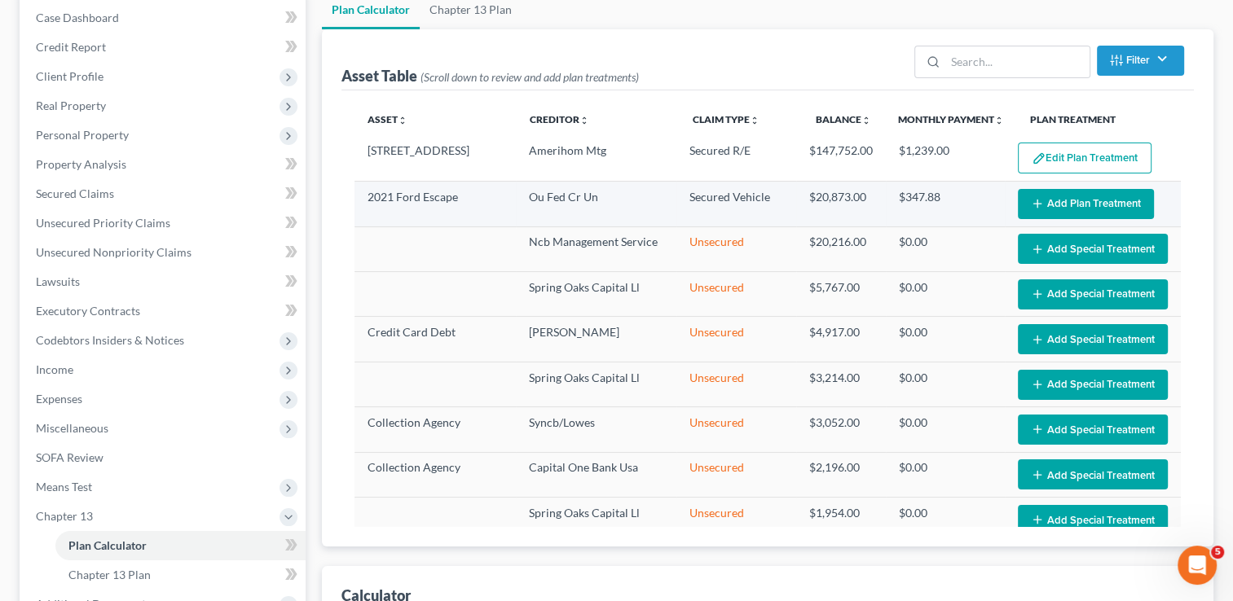
click at [1043, 197] on button "Add Plan Treatment" at bounding box center [1086, 204] width 136 height 30
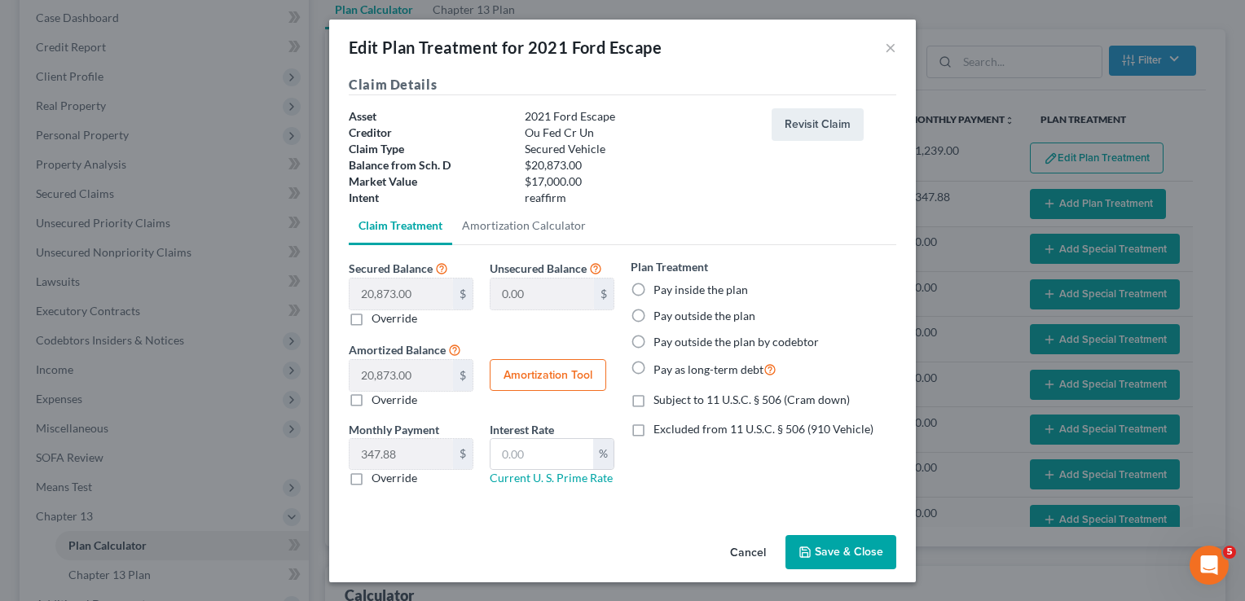
click at [653, 287] on label "Pay inside the plan" at bounding box center [700, 290] width 95 height 16
click at [660, 287] on input "Pay inside the plan" at bounding box center [665, 287] width 11 height 11
radio input "true"
click at [837, 552] on button "Save & Close" at bounding box center [840, 552] width 111 height 34
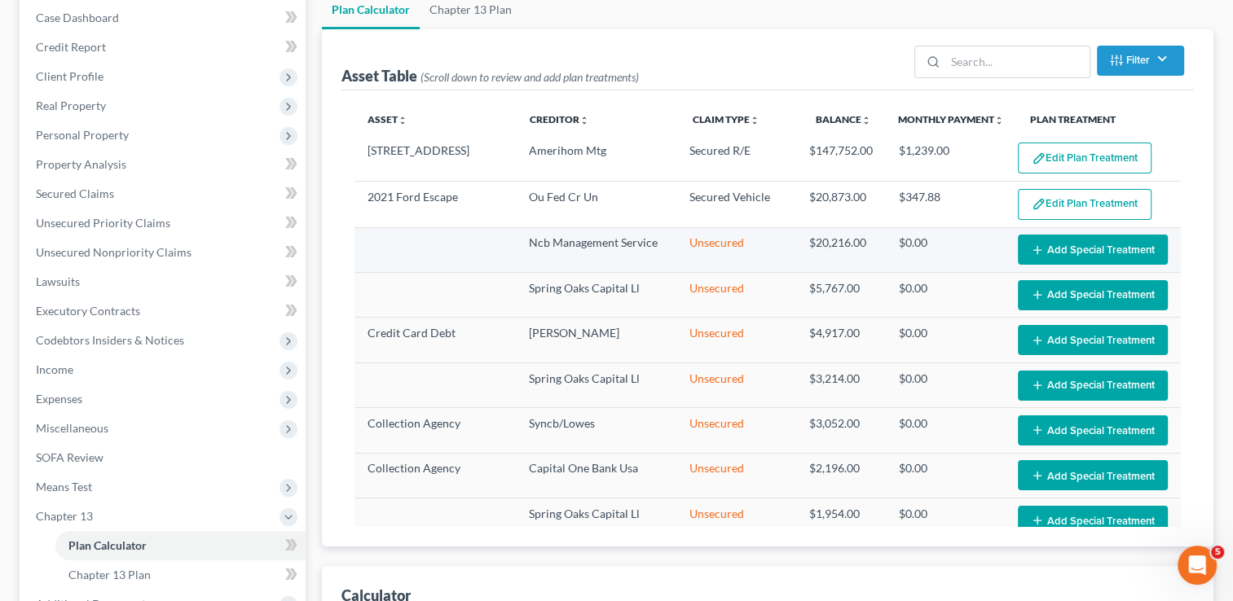
select select "59"
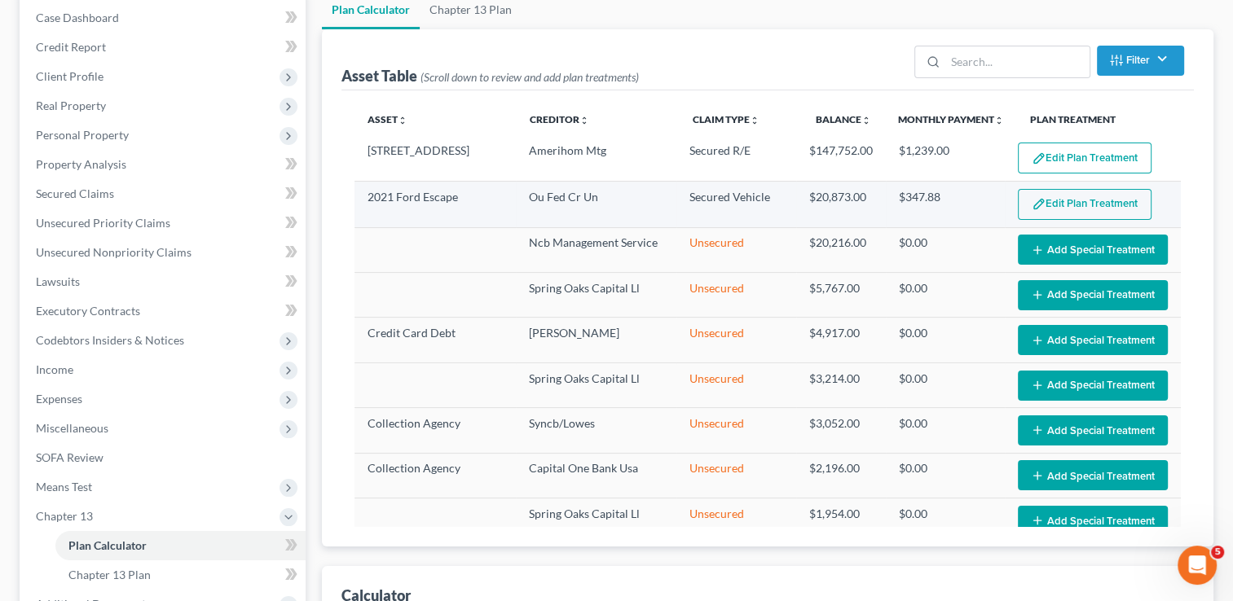
click at [1061, 200] on button "Edit Plan Treatment" at bounding box center [1085, 204] width 134 height 31
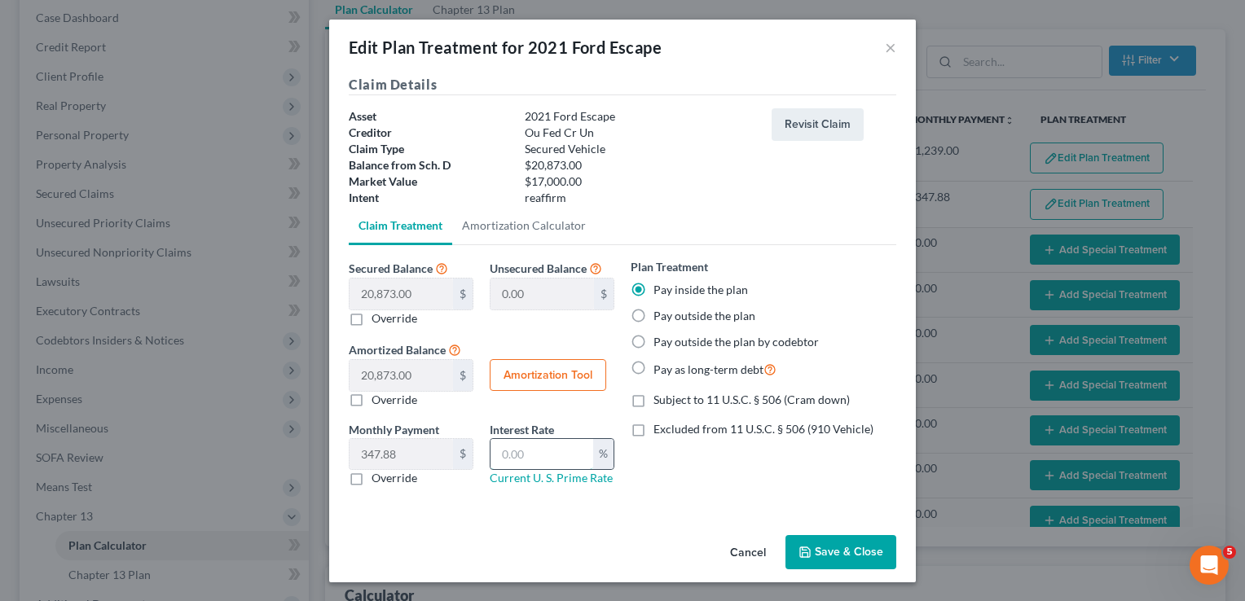
click at [541, 455] on input "text" at bounding box center [542, 454] width 103 height 31
type input "4.49"
click at [828, 552] on button "Save & Close" at bounding box center [840, 552] width 111 height 34
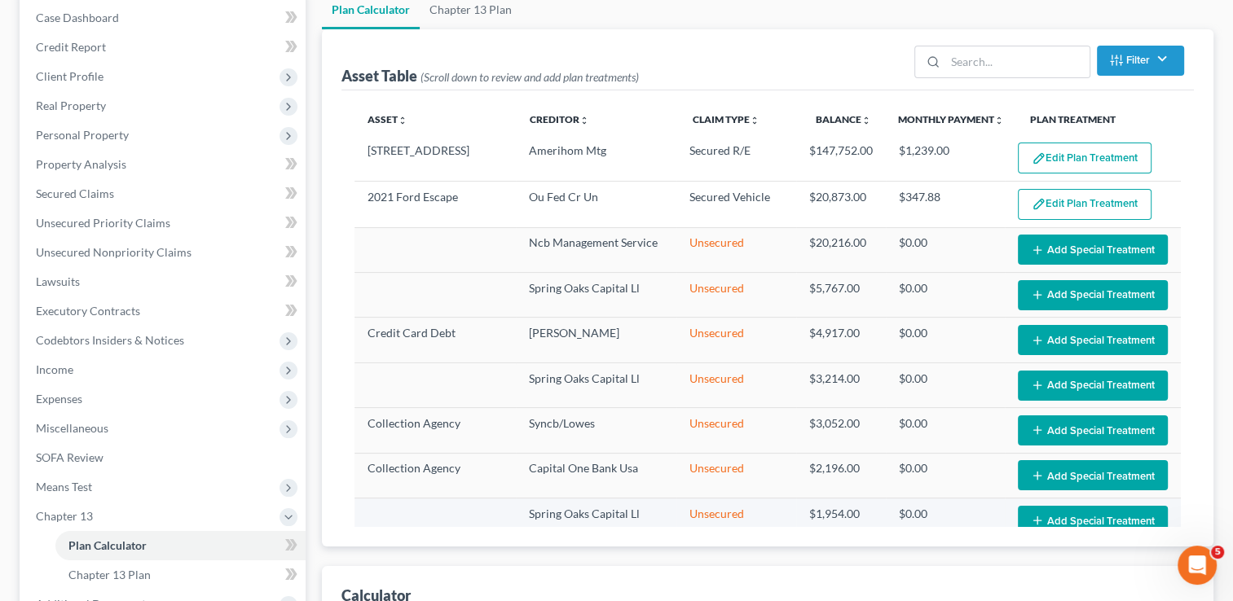
select select "59"
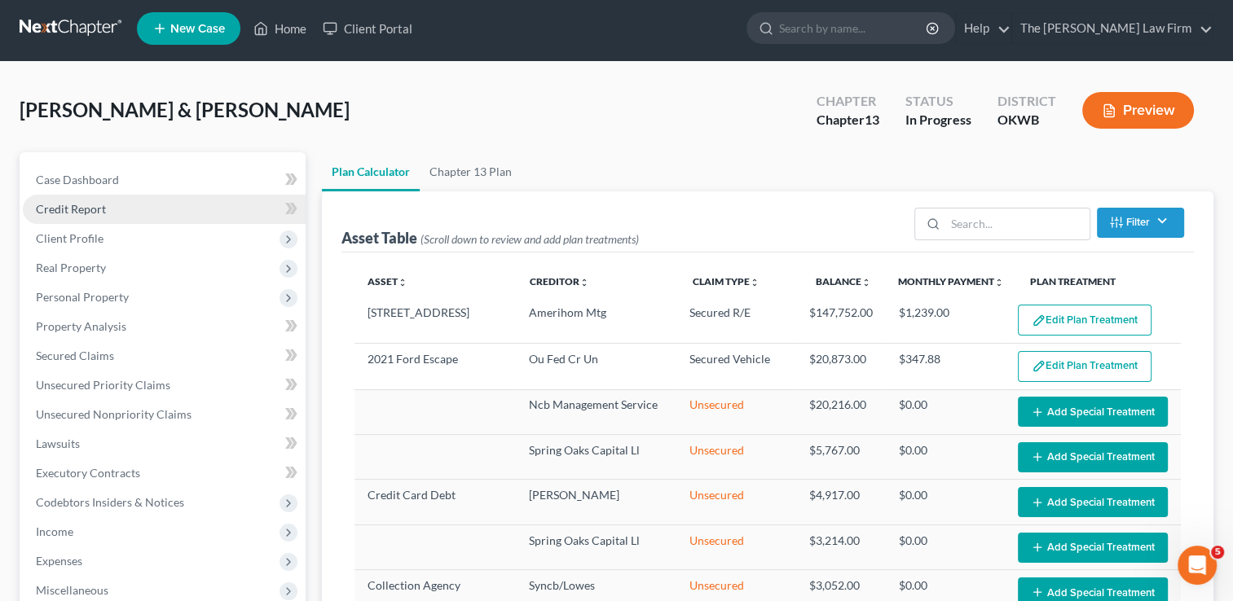
scroll to position [0, 0]
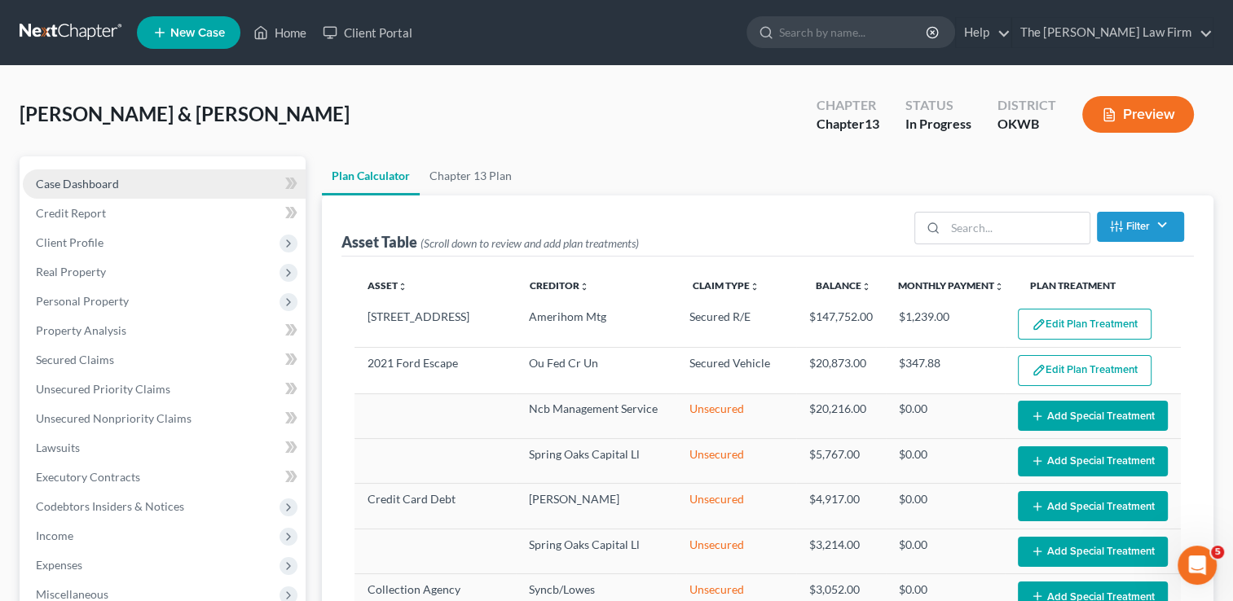
click at [110, 185] on span "Case Dashboard" at bounding box center [77, 184] width 83 height 14
select select "1"
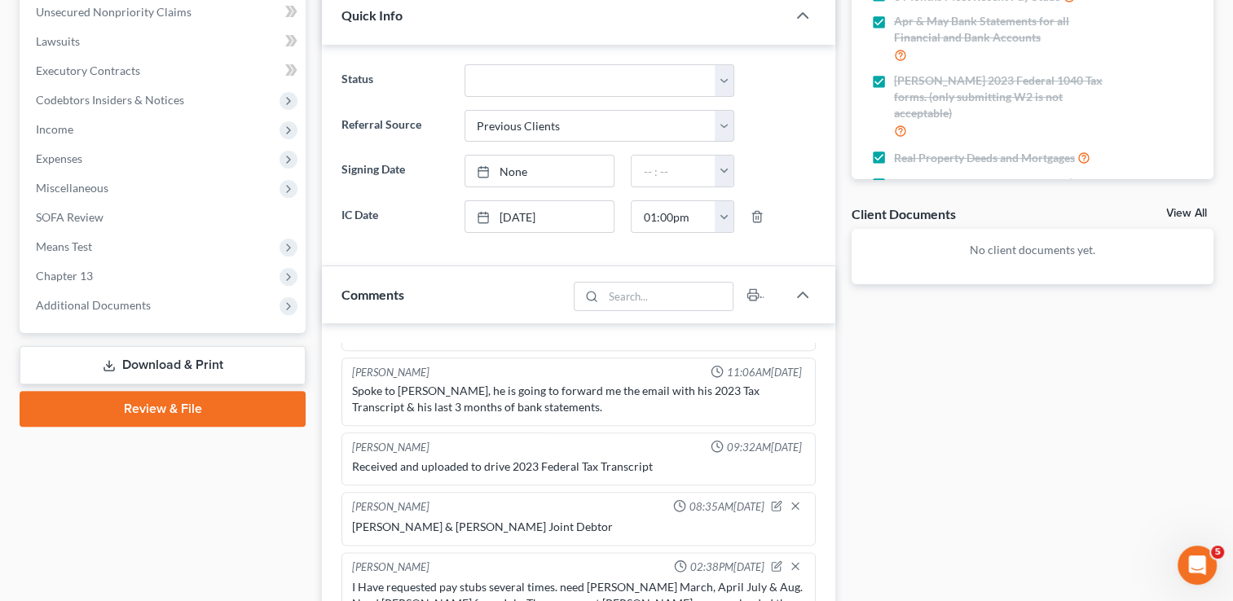
scroll to position [407, 0]
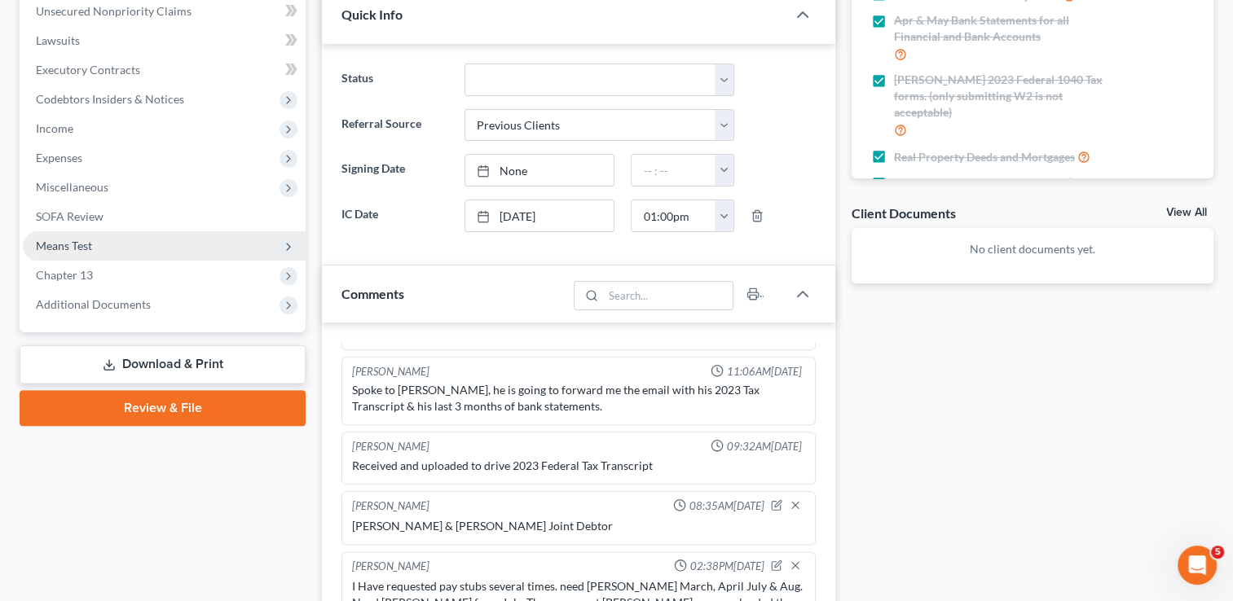
click at [103, 245] on span "Means Test" at bounding box center [164, 245] width 283 height 29
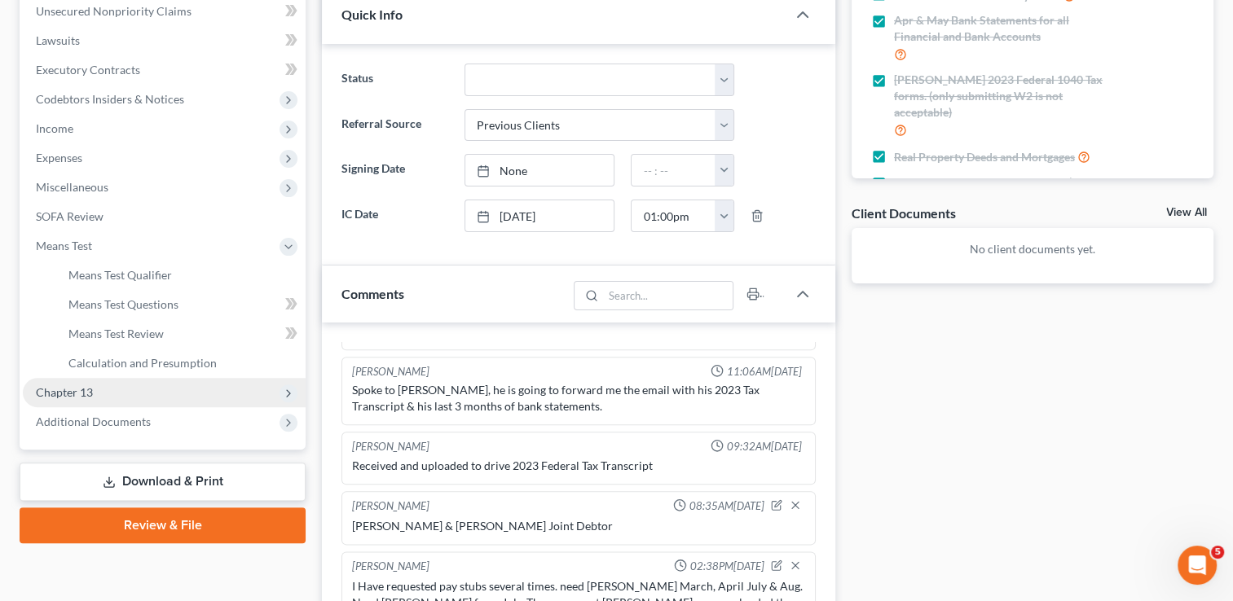
click at [81, 393] on span "Chapter 13" at bounding box center [64, 392] width 57 height 14
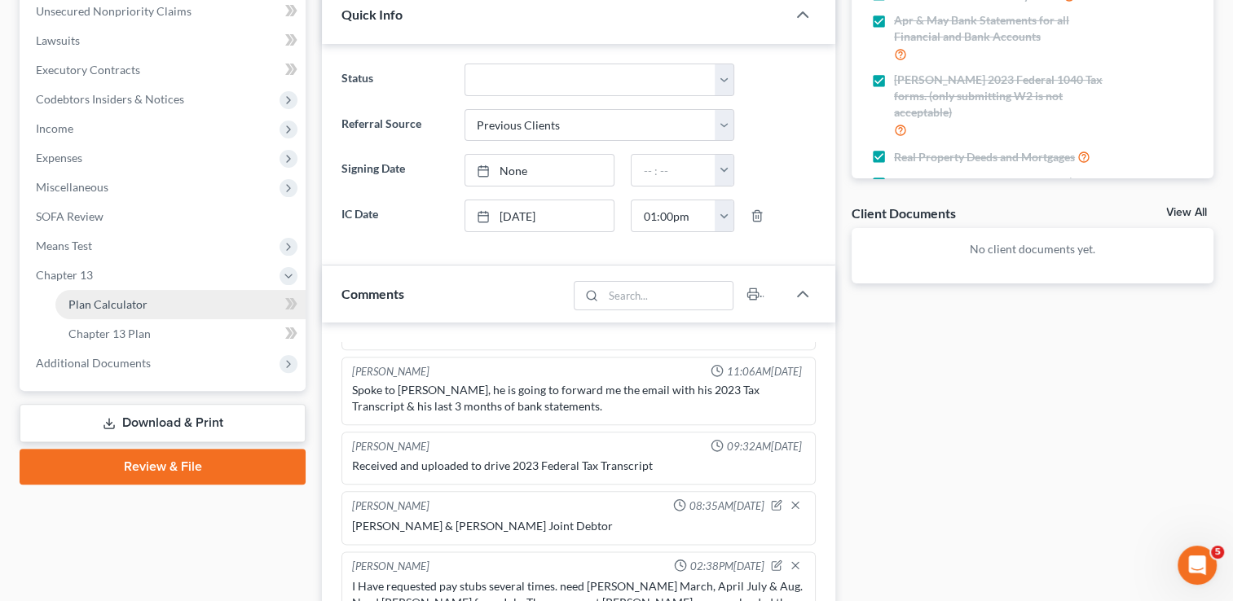
click at [121, 306] on span "Plan Calculator" at bounding box center [107, 304] width 79 height 14
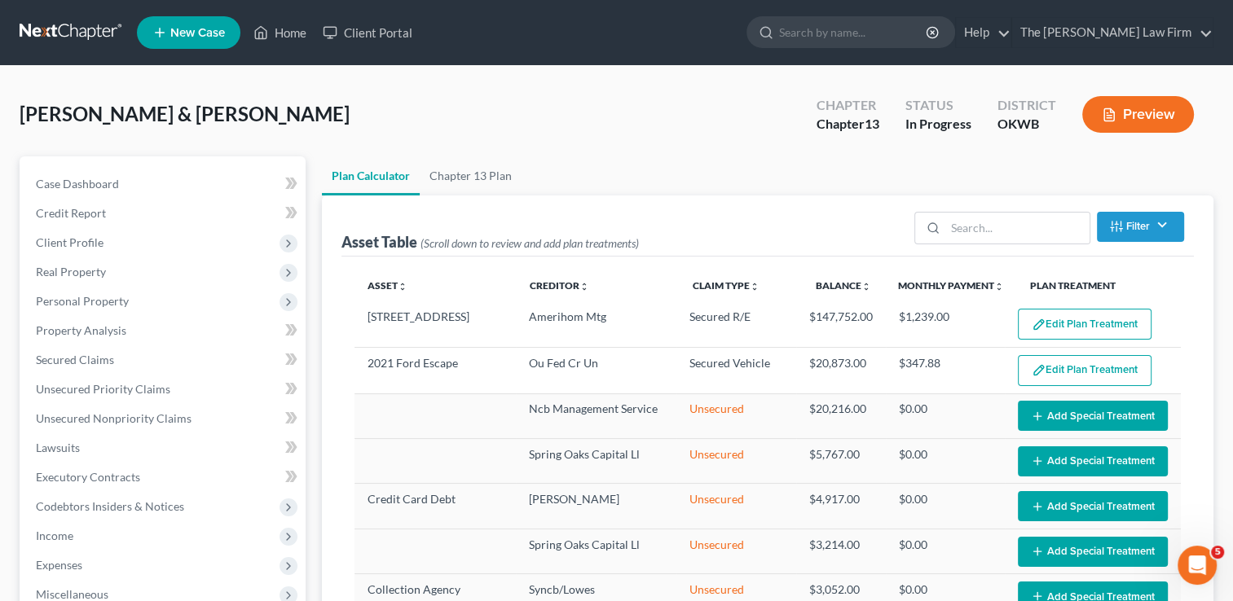
select select "59"
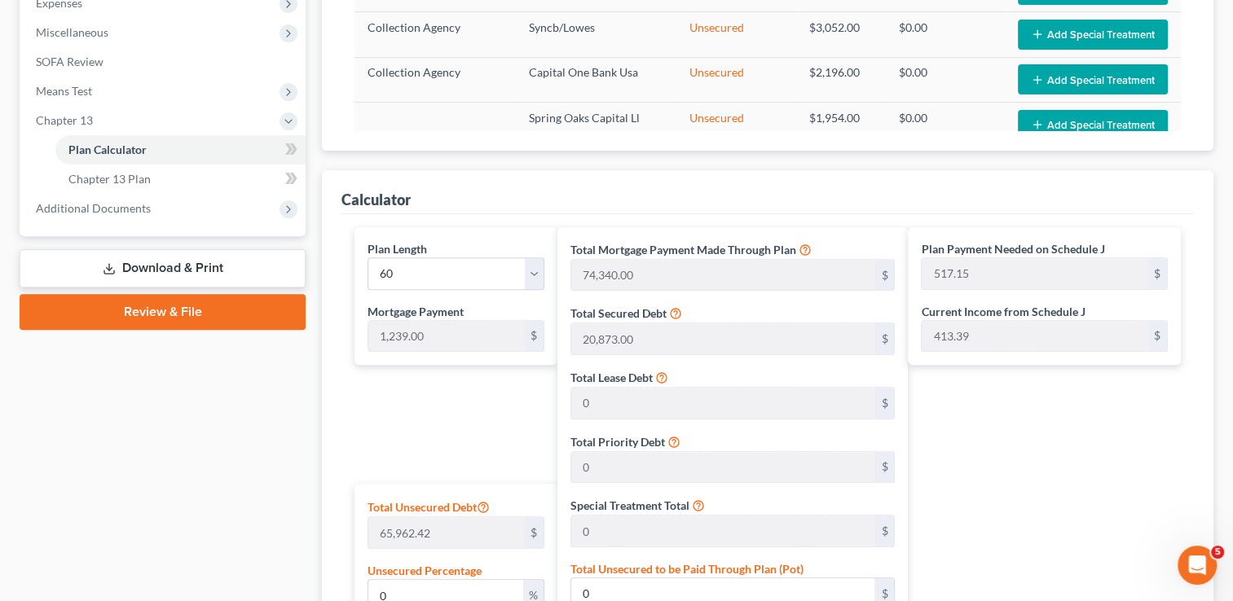
scroll to position [557, 0]
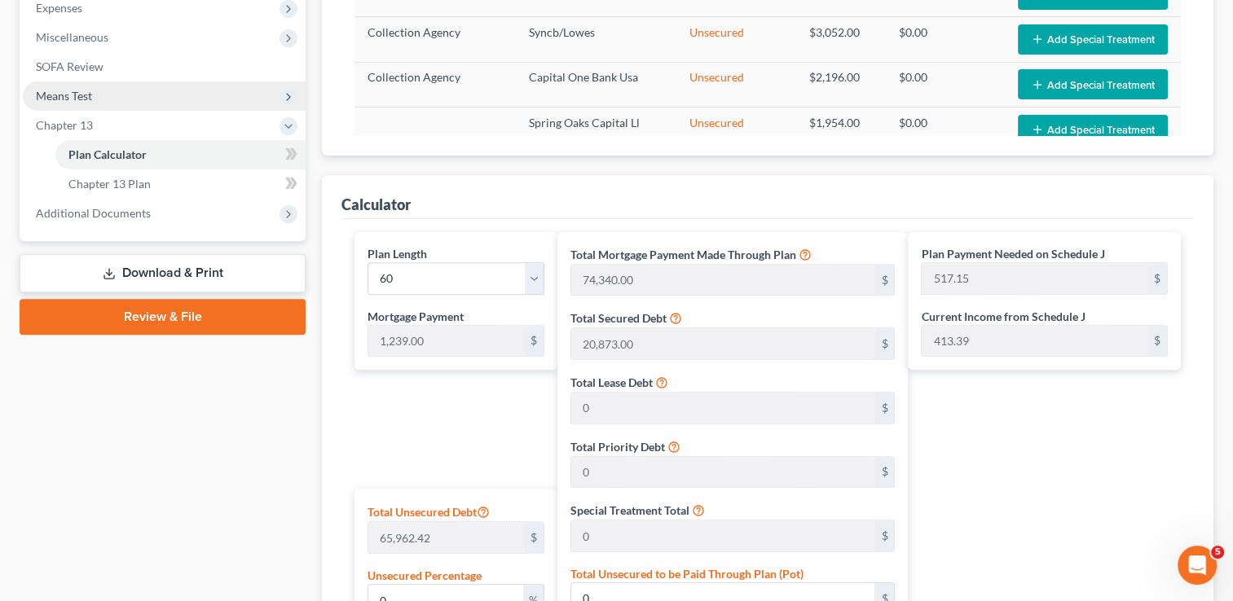
click at [99, 92] on span "Means Test" at bounding box center [164, 95] width 283 height 29
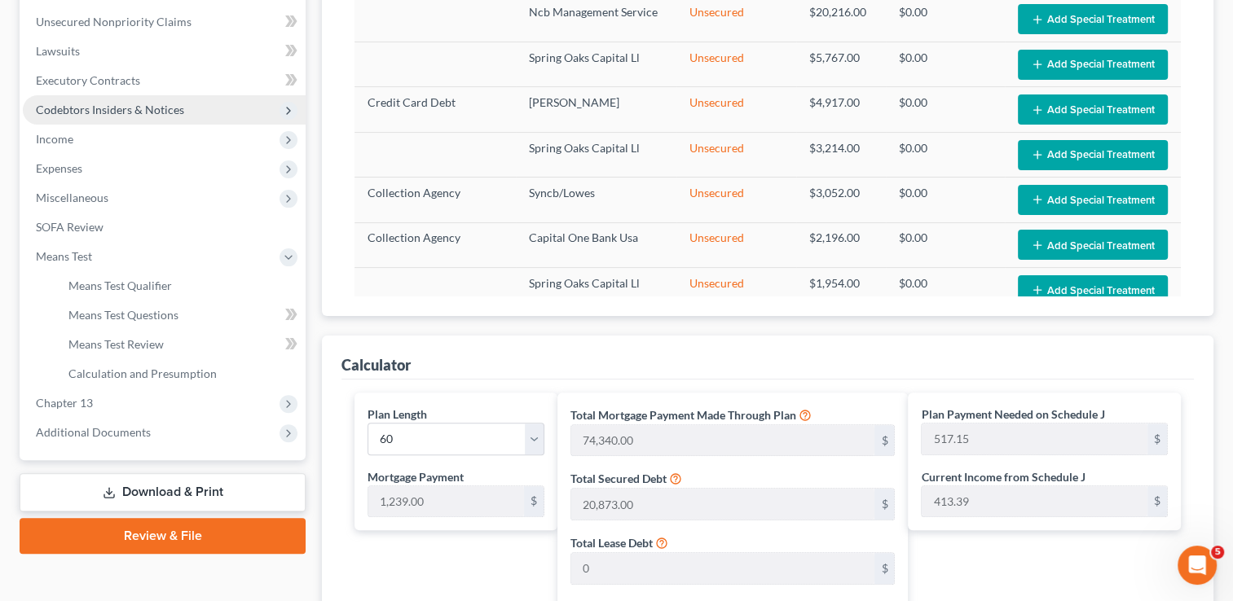
scroll to position [394, 0]
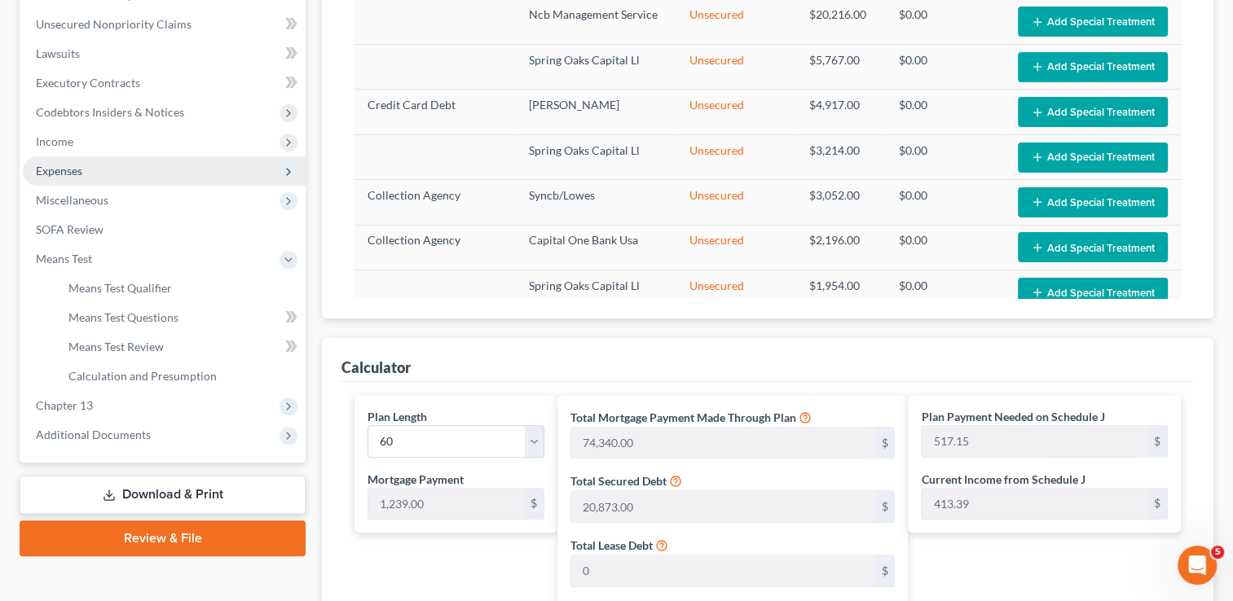
click at [68, 166] on span "Expenses" at bounding box center [59, 171] width 46 height 14
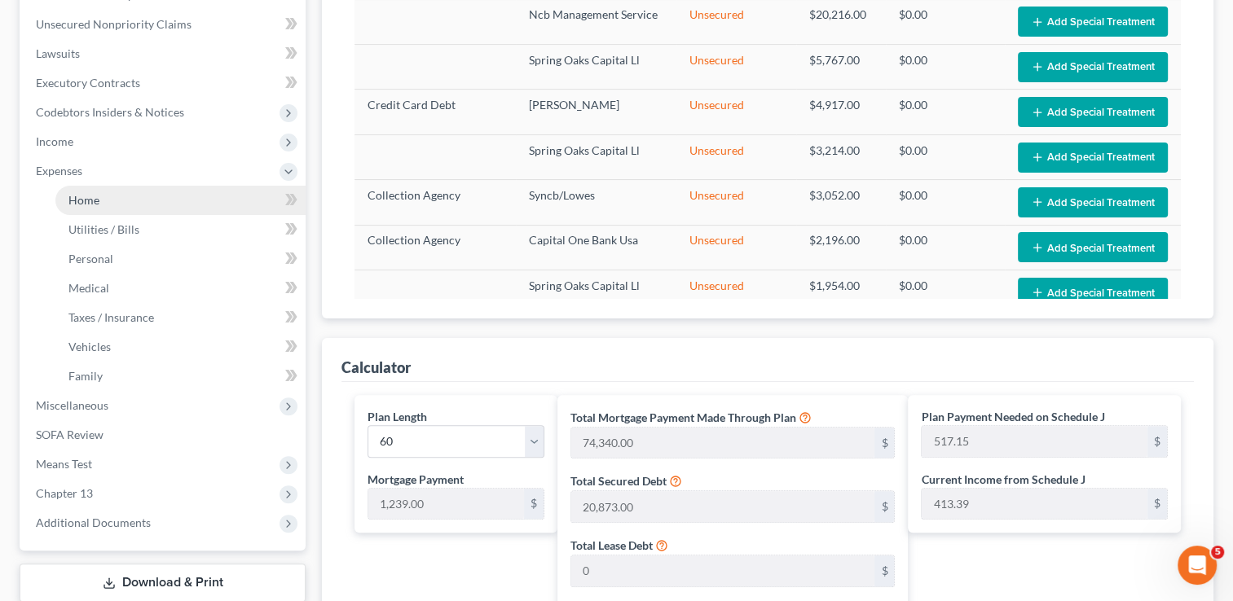
click at [108, 203] on link "Home" at bounding box center [180, 200] width 250 height 29
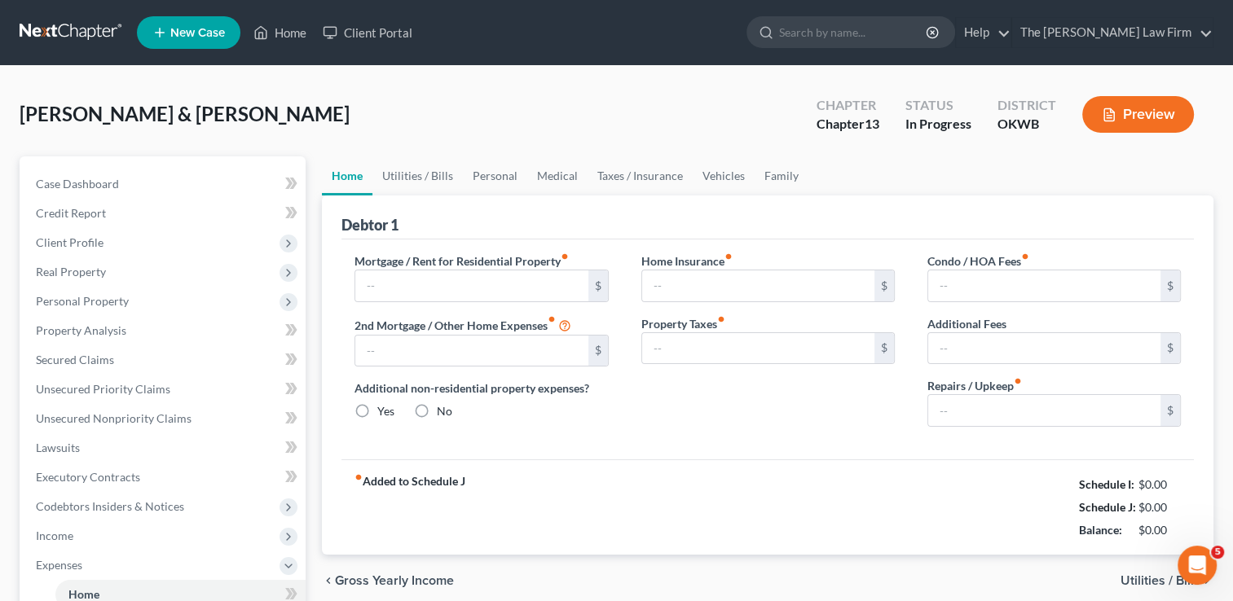
type input "1,239.00"
type input "0.00"
radio input "true"
type input "0.00"
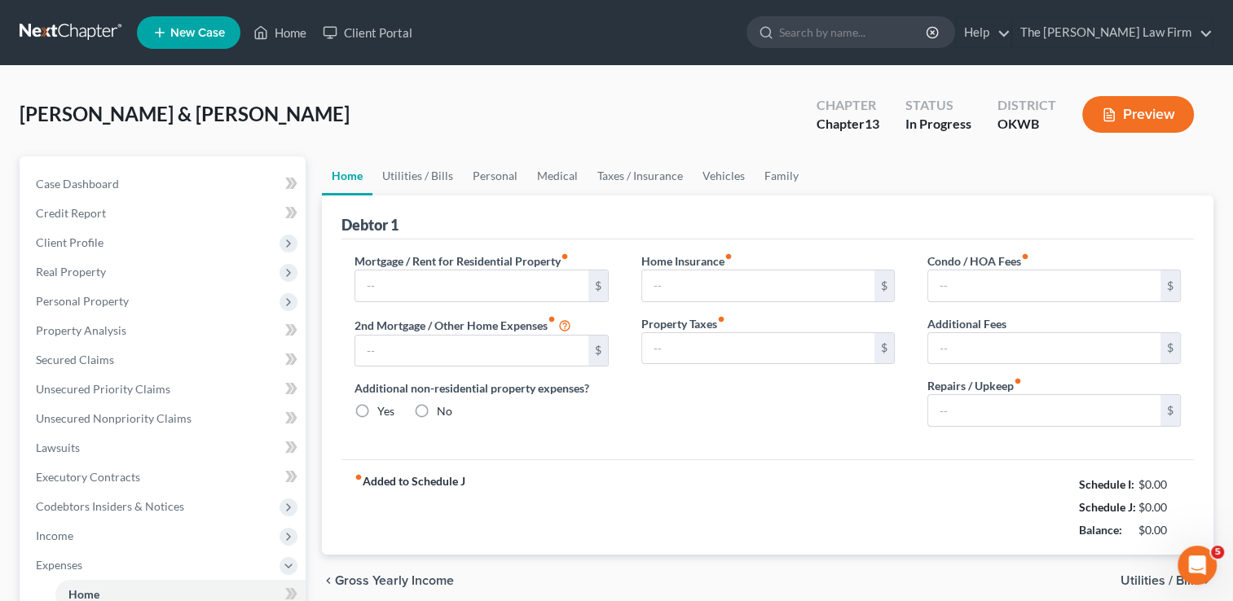
type input "0.00"
click at [989, 411] on input "200.00" at bounding box center [1044, 410] width 232 height 31
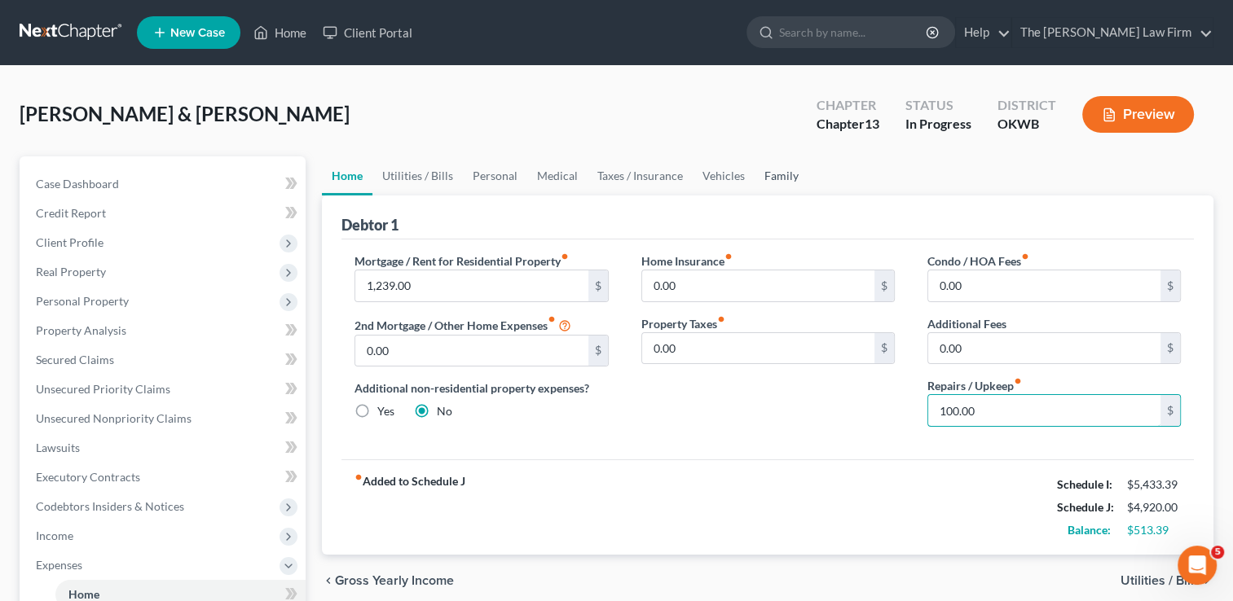
type input "100.00"
click at [770, 181] on link "Family" at bounding box center [782, 175] width 54 height 39
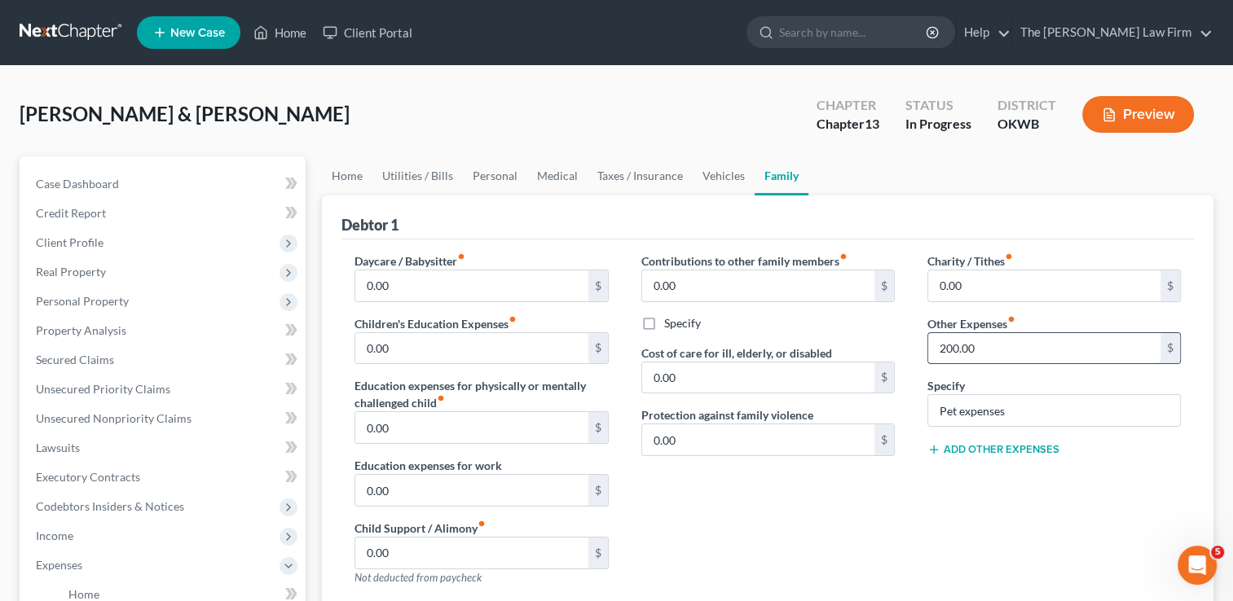
click at [984, 348] on input "200.00" at bounding box center [1044, 348] width 232 height 31
type input "100.00"
click at [77, 474] on span "Executory Contracts" at bounding box center [88, 477] width 104 height 14
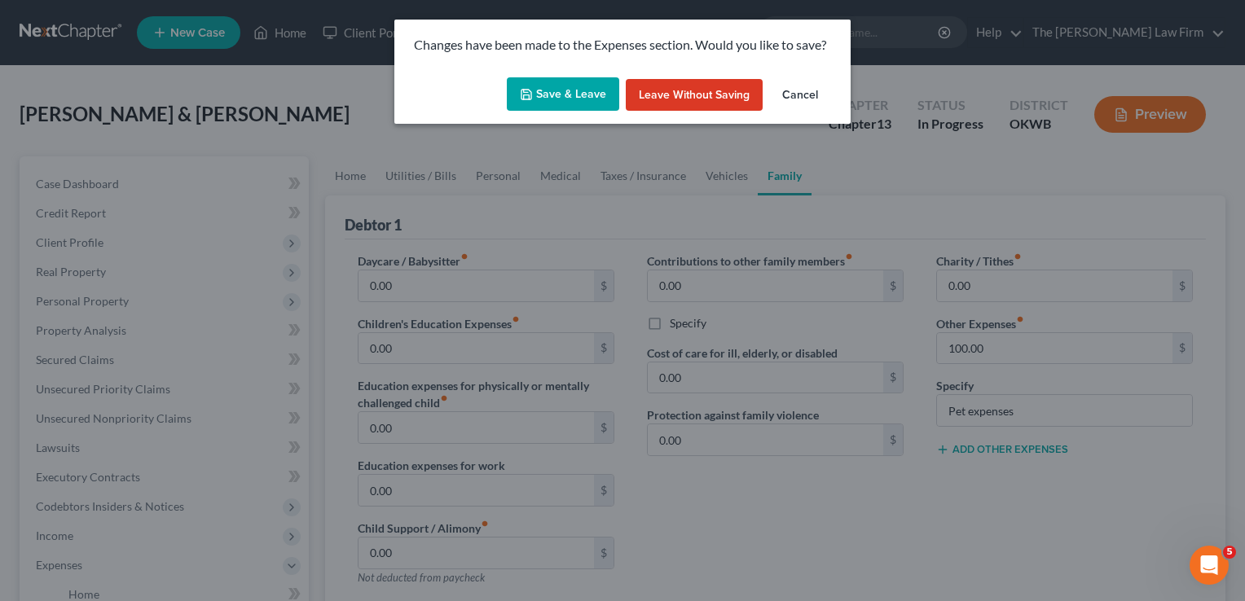
click at [557, 90] on button "Save & Leave" at bounding box center [563, 94] width 112 height 34
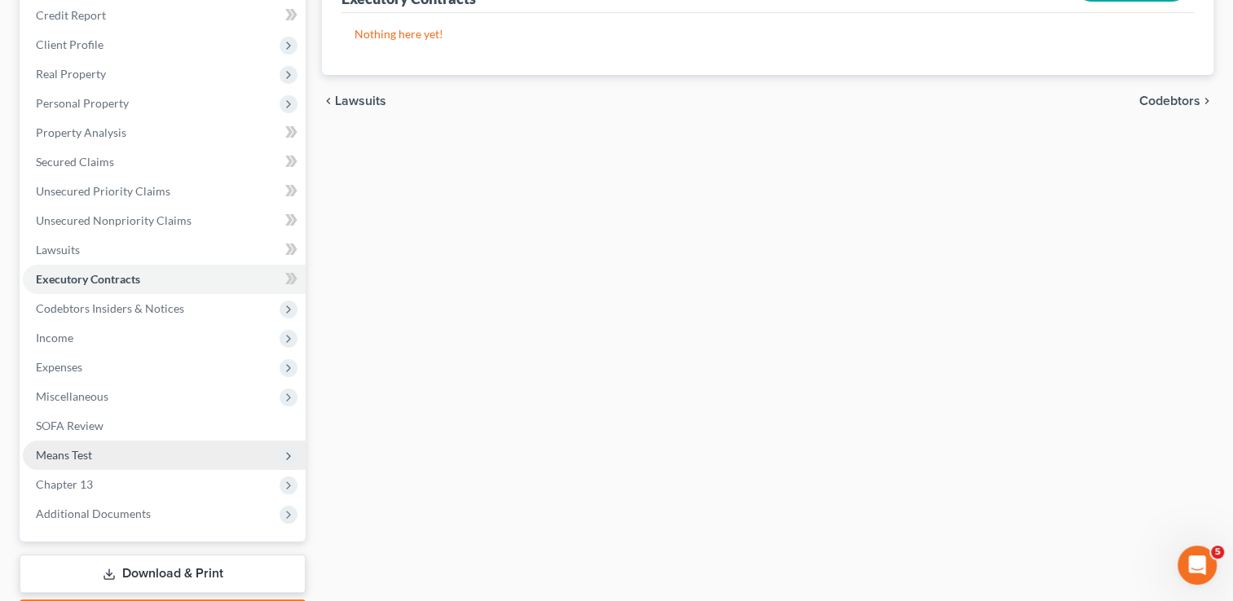
scroll to position [293, 0]
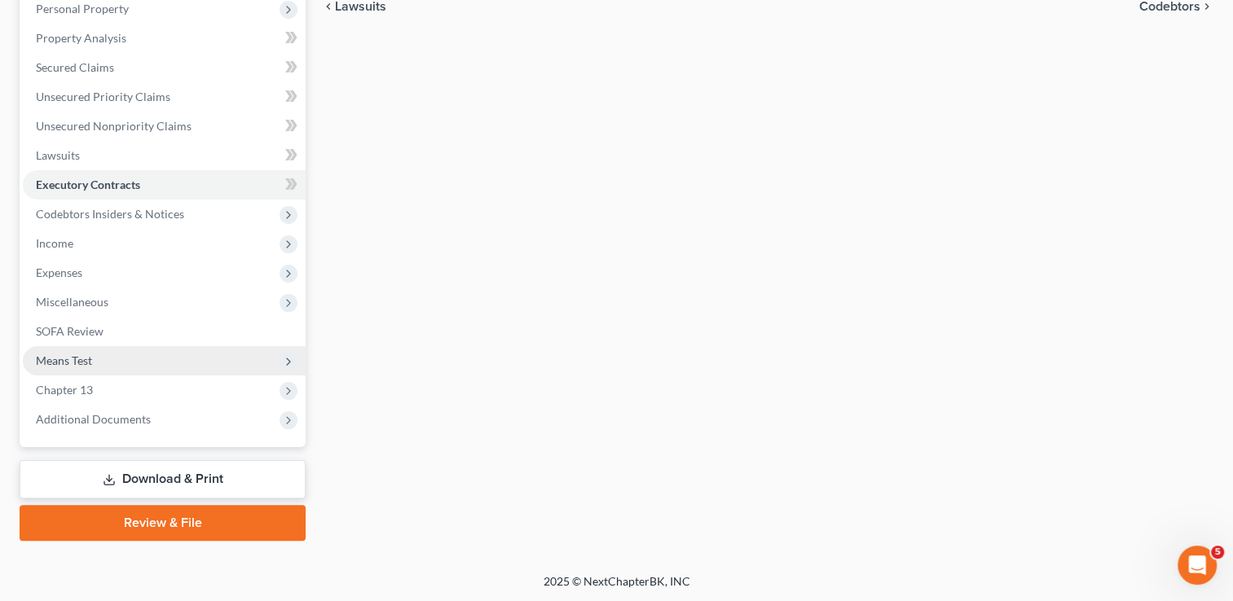
click at [81, 363] on span "Means Test" at bounding box center [64, 361] width 56 height 14
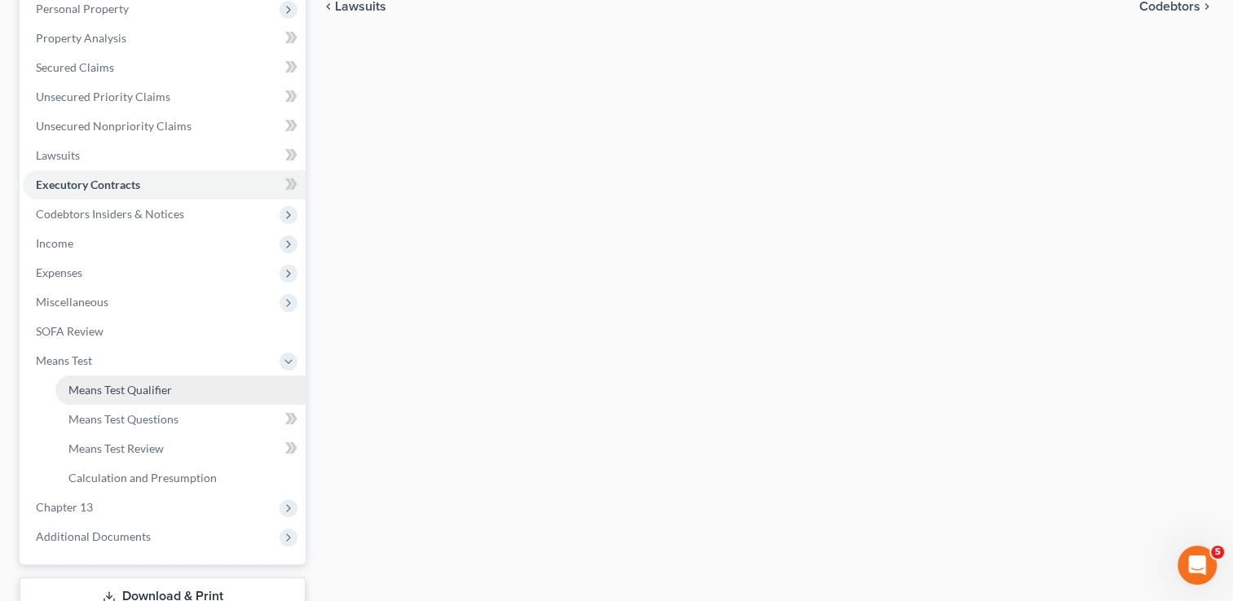
click at [126, 390] on span "Means Test Qualifier" at bounding box center [119, 390] width 103 height 14
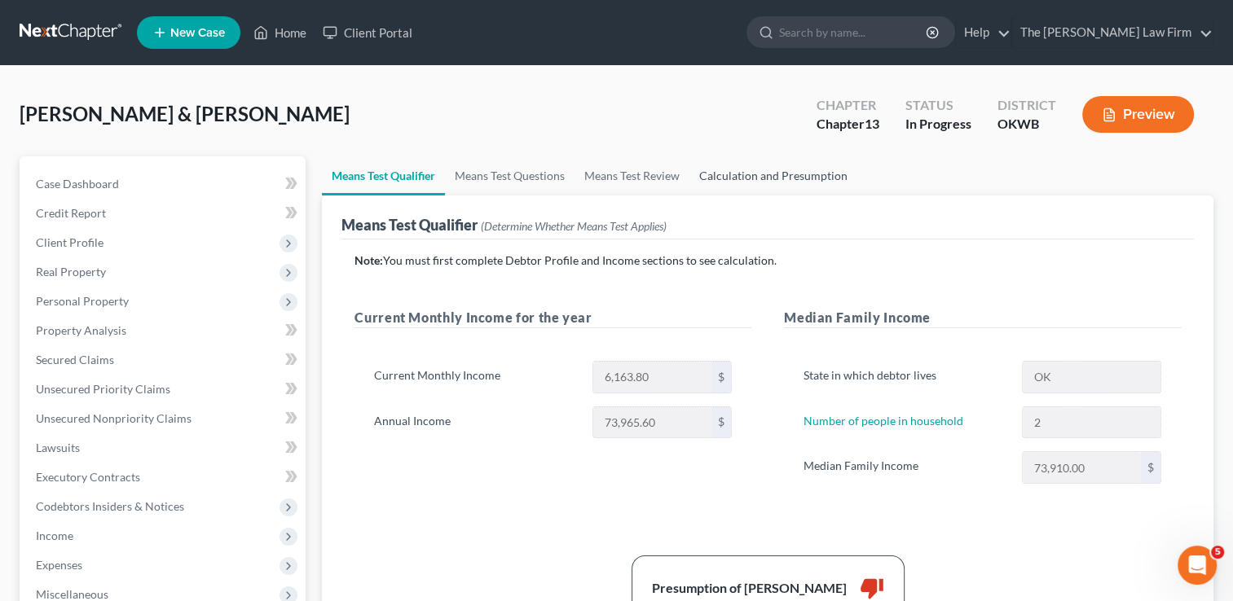
click at [786, 170] on link "Calculation and Presumption" at bounding box center [773, 175] width 168 height 39
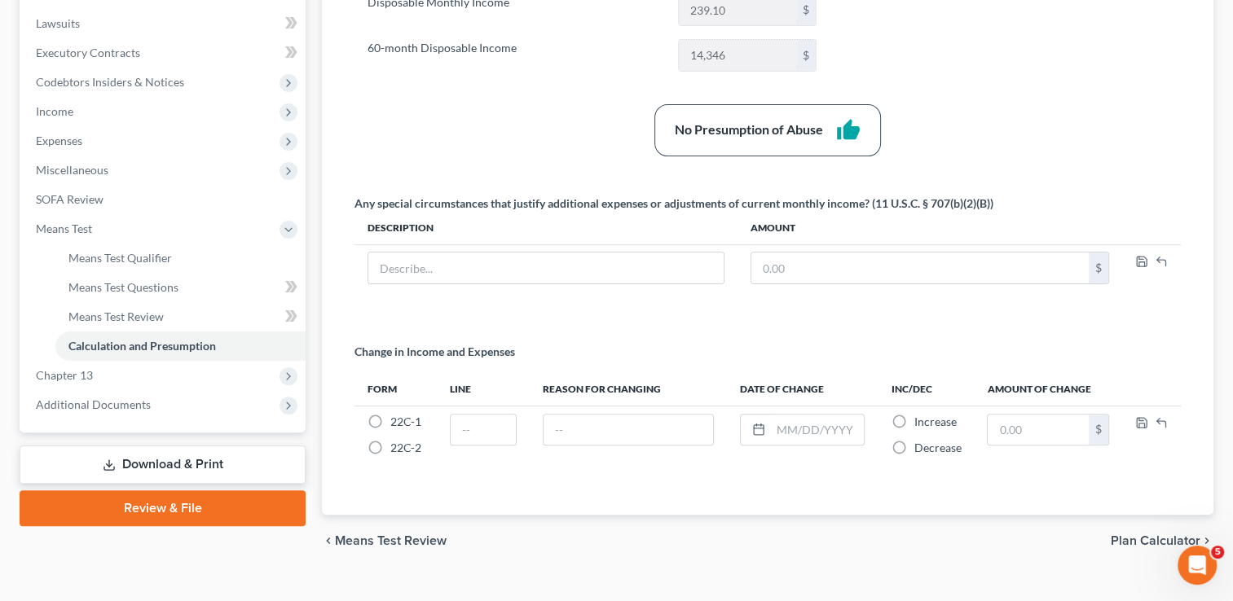
scroll to position [449, 0]
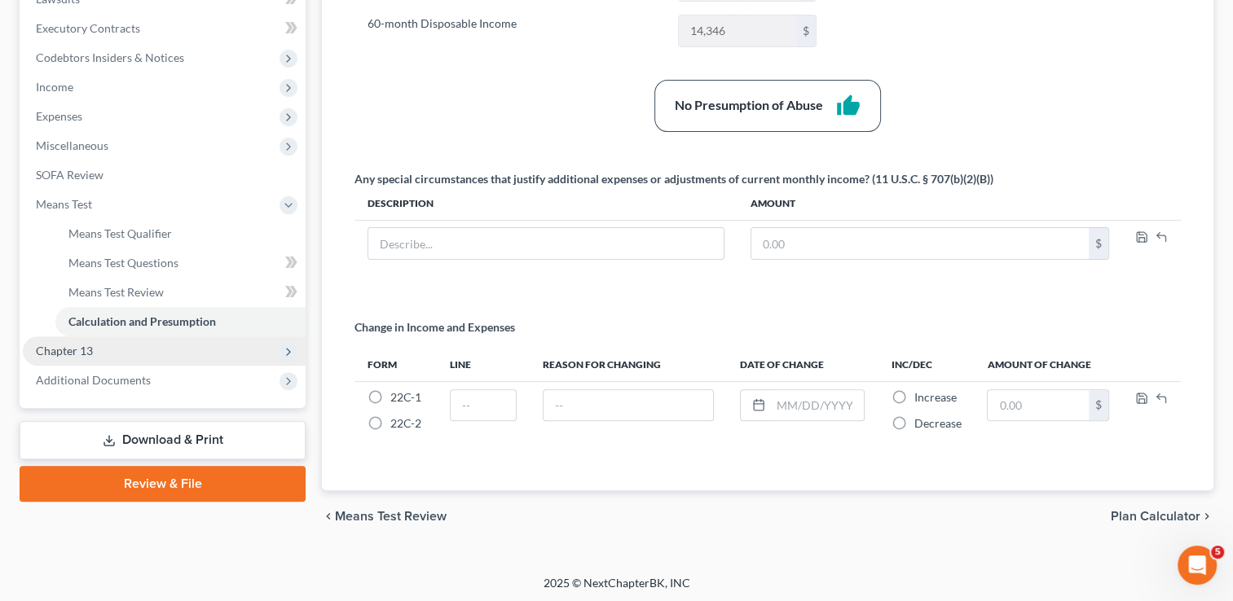
click at [75, 347] on span "Chapter 13" at bounding box center [64, 351] width 57 height 14
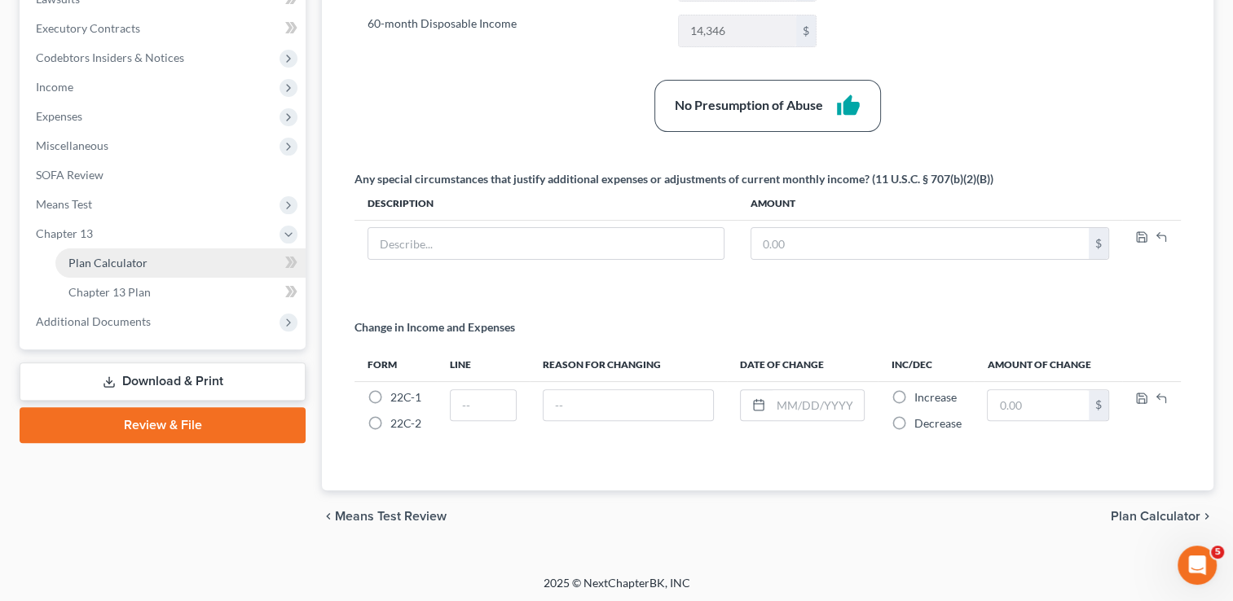
click at [144, 260] on span "Plan Calculator" at bounding box center [107, 263] width 79 height 14
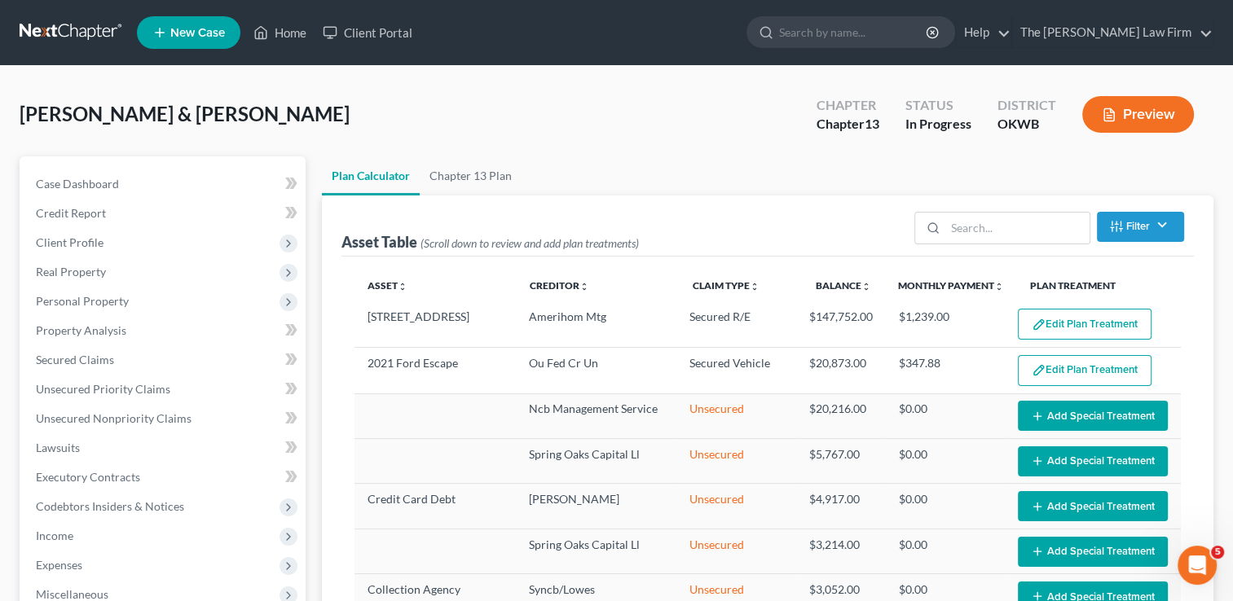
select select "59"
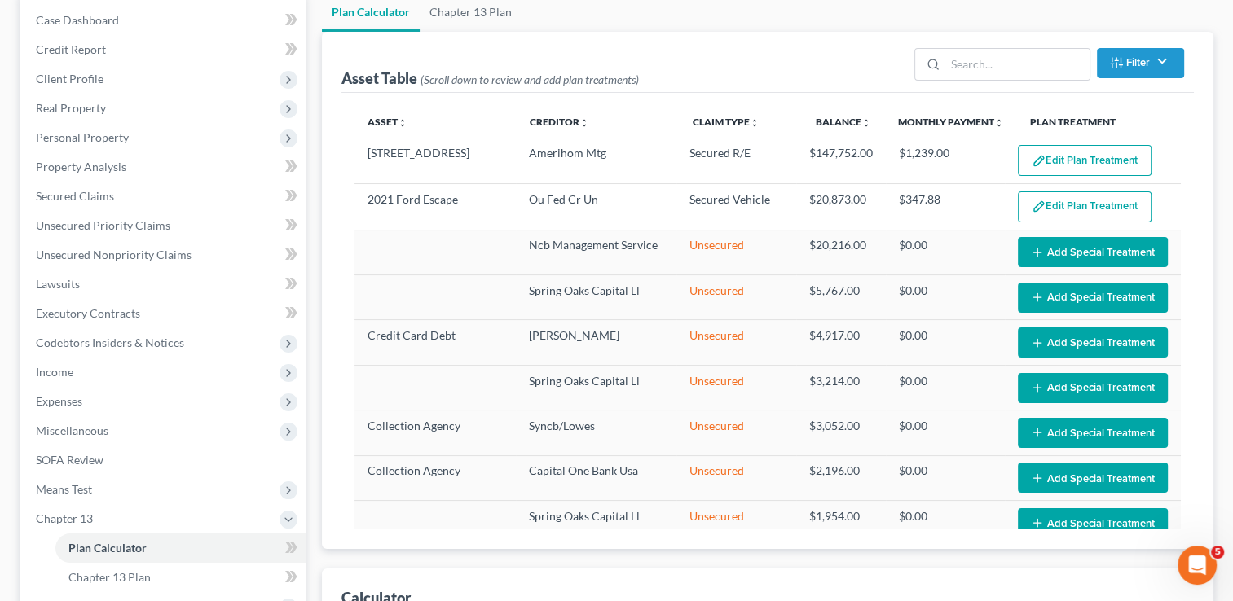
scroll to position [163, 0]
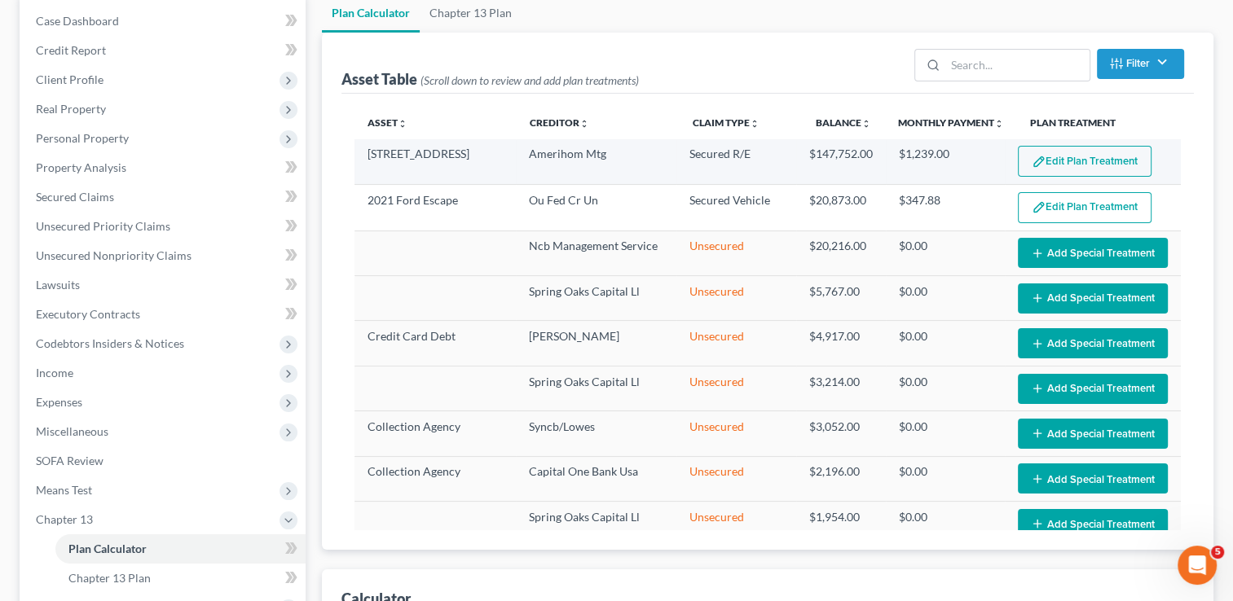
click at [1069, 160] on button "Edit Plan Treatment" at bounding box center [1085, 161] width 134 height 31
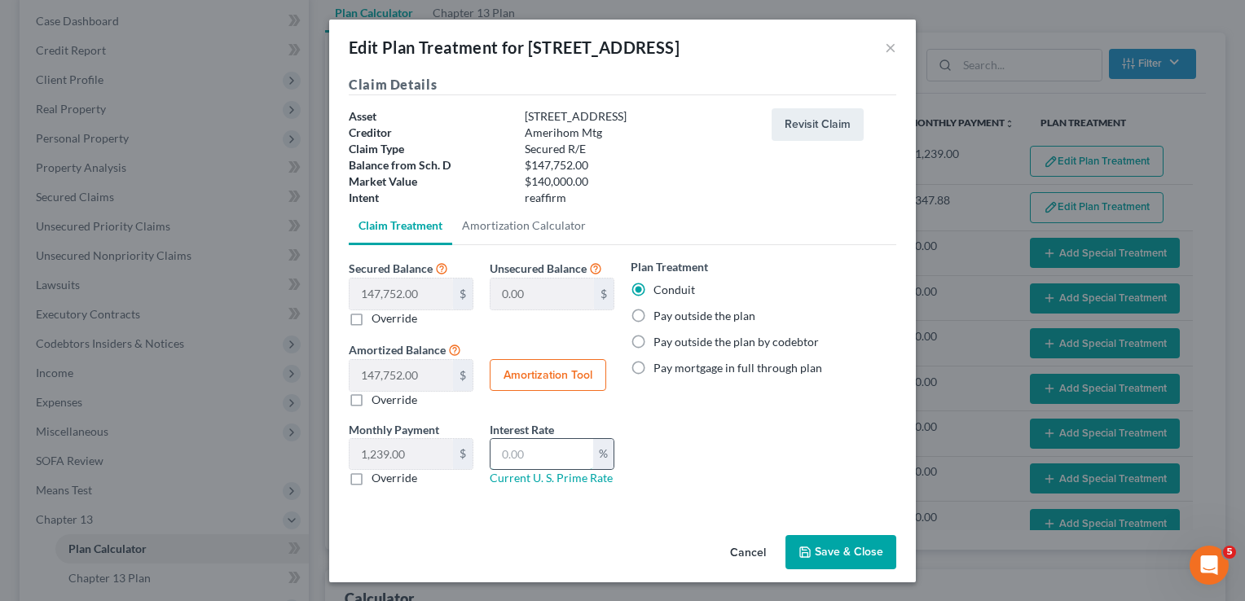
click at [546, 444] on input "text" at bounding box center [542, 454] width 103 height 31
type input "7.5"
click at [816, 552] on button "Save & Close" at bounding box center [840, 552] width 111 height 34
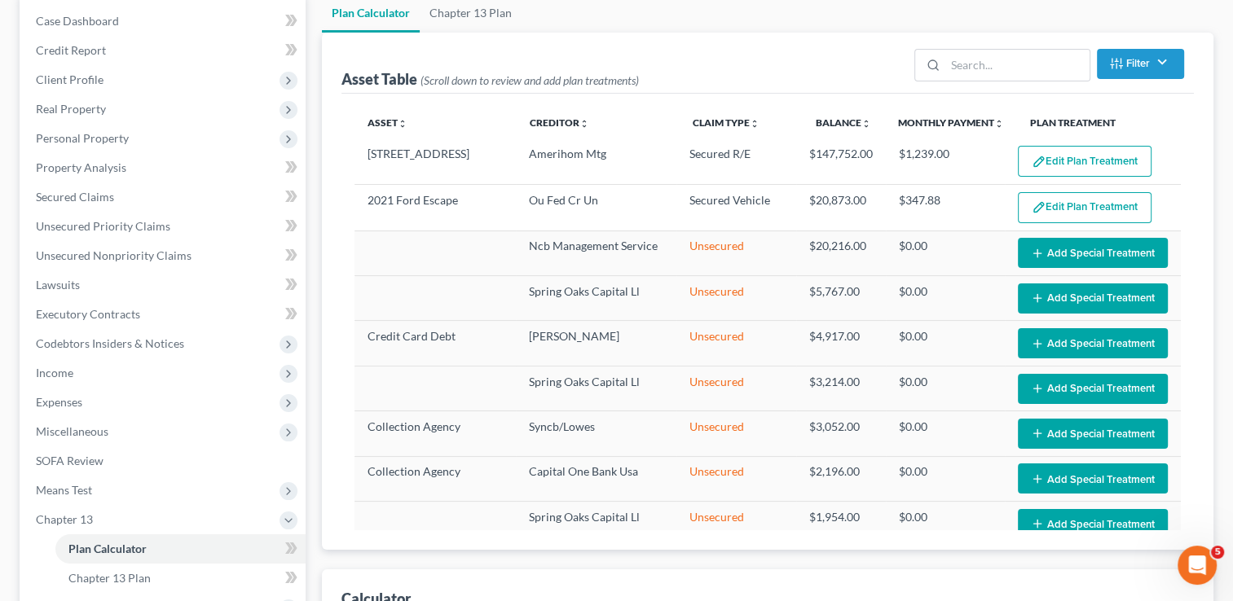
select select "59"
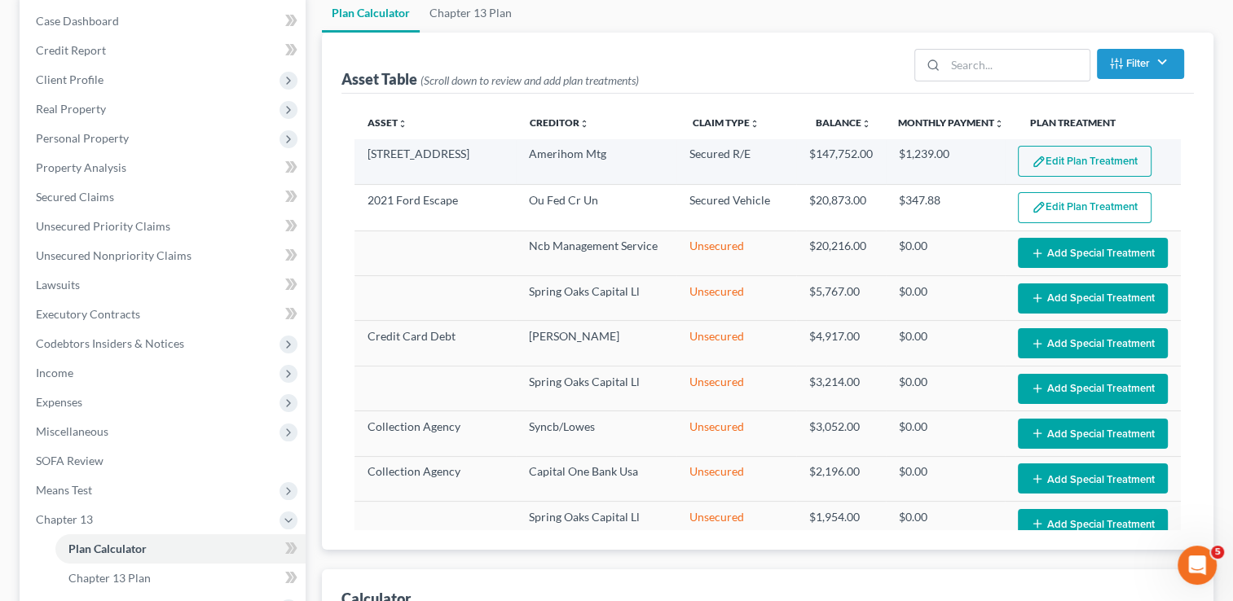
click at [1092, 156] on button "Edit Plan Treatment" at bounding box center [1085, 161] width 134 height 31
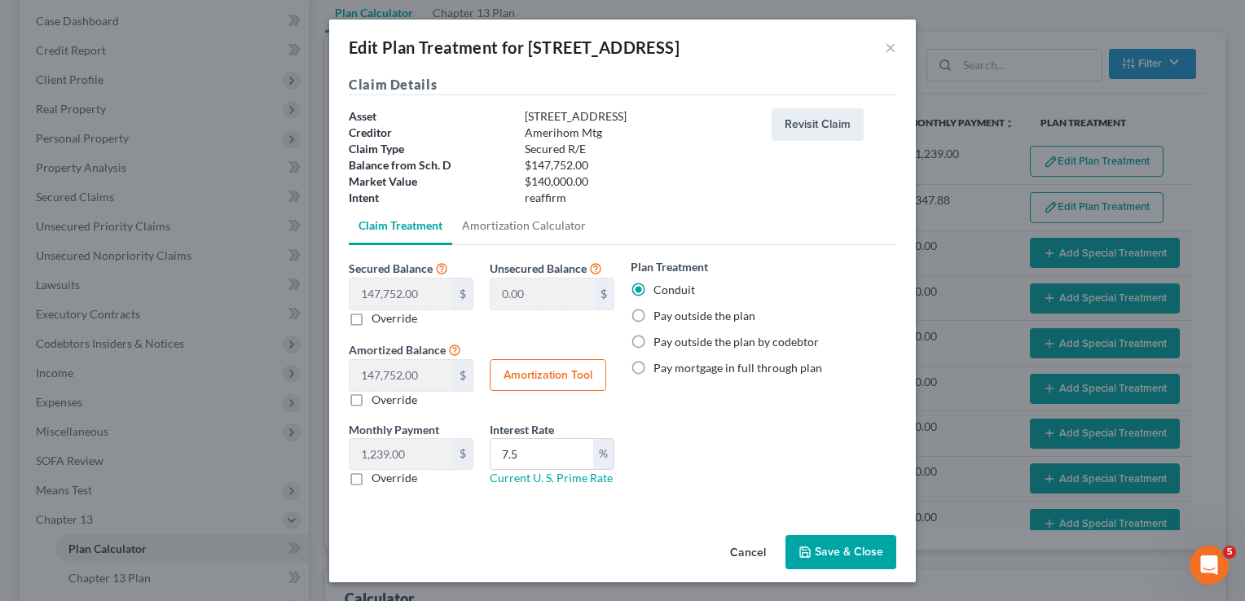
click at [836, 552] on button "Save & Close" at bounding box center [840, 552] width 111 height 34
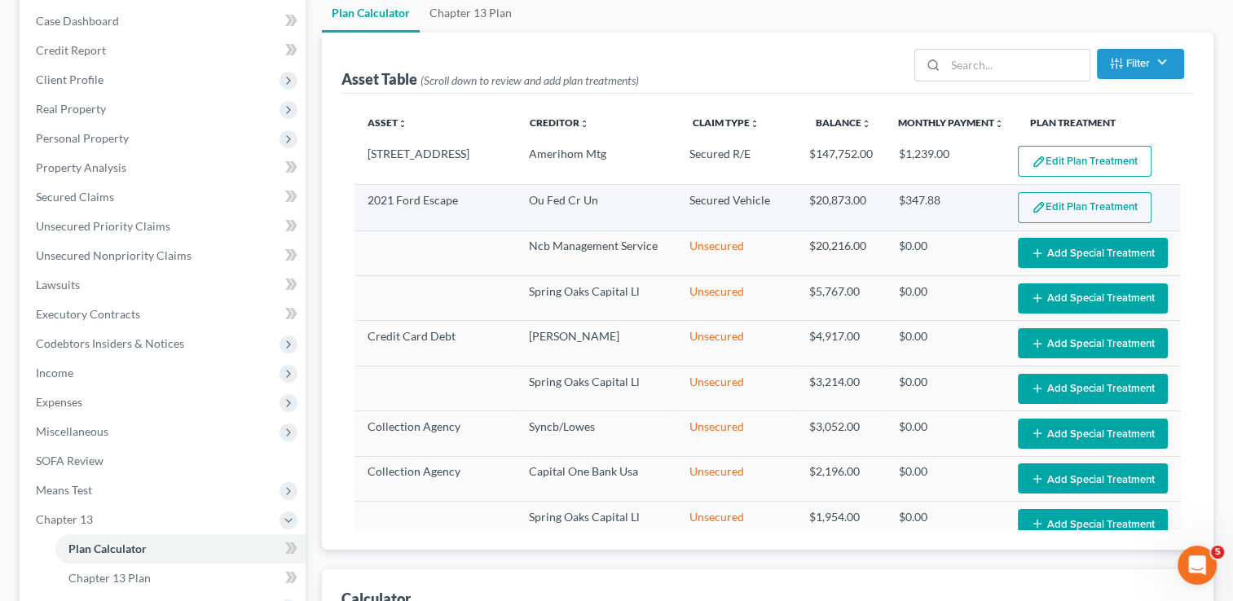
select select "59"
click at [1074, 200] on button "Edit Plan Treatment" at bounding box center [1085, 207] width 134 height 31
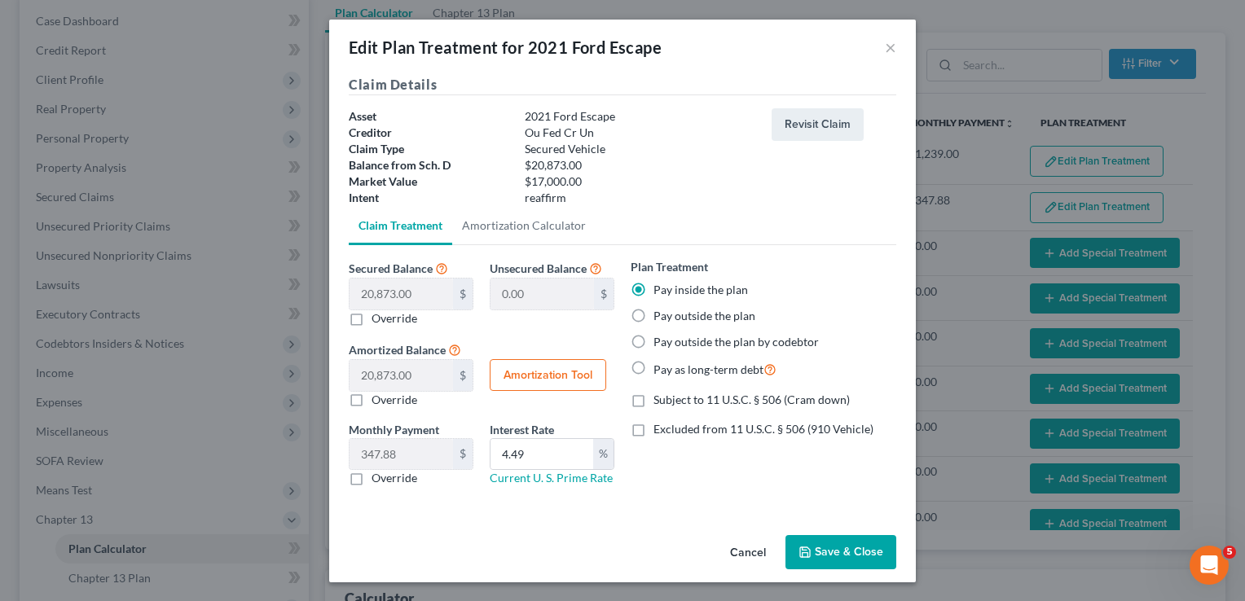
click at [856, 548] on button "Save & Close" at bounding box center [840, 552] width 111 height 34
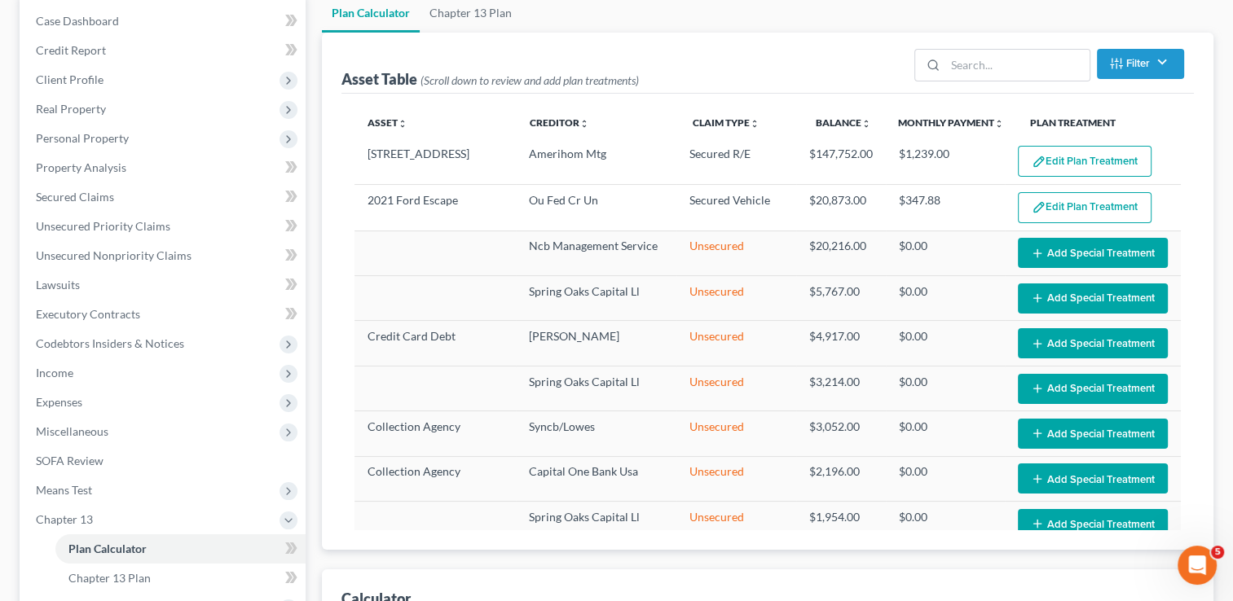
select select "59"
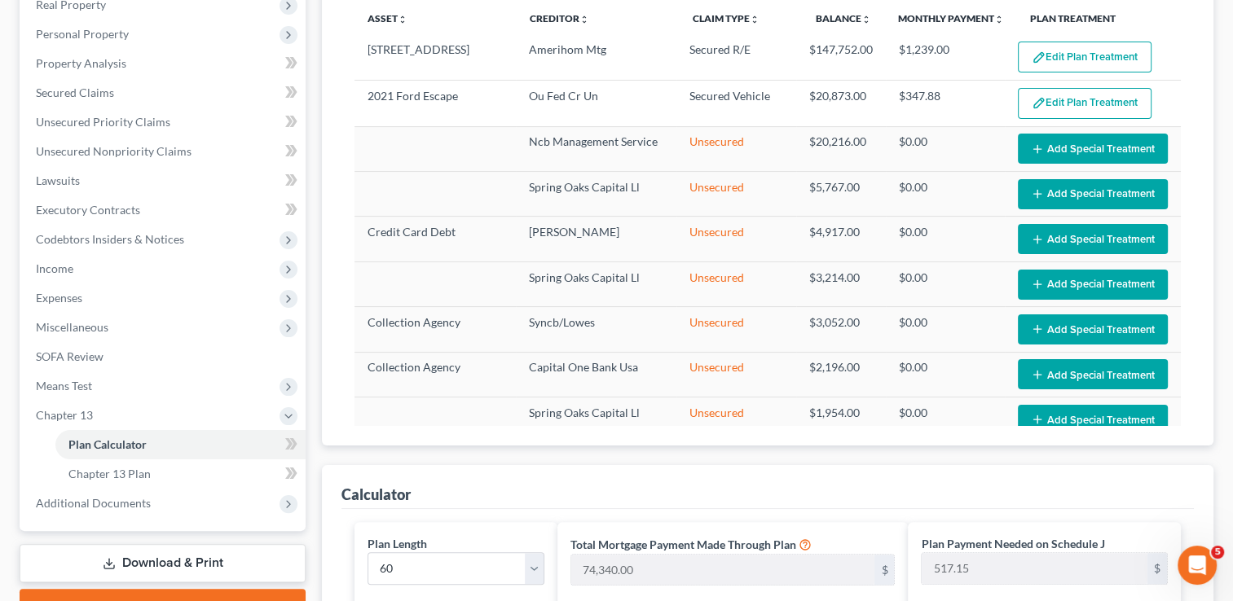
scroll to position [231, 0]
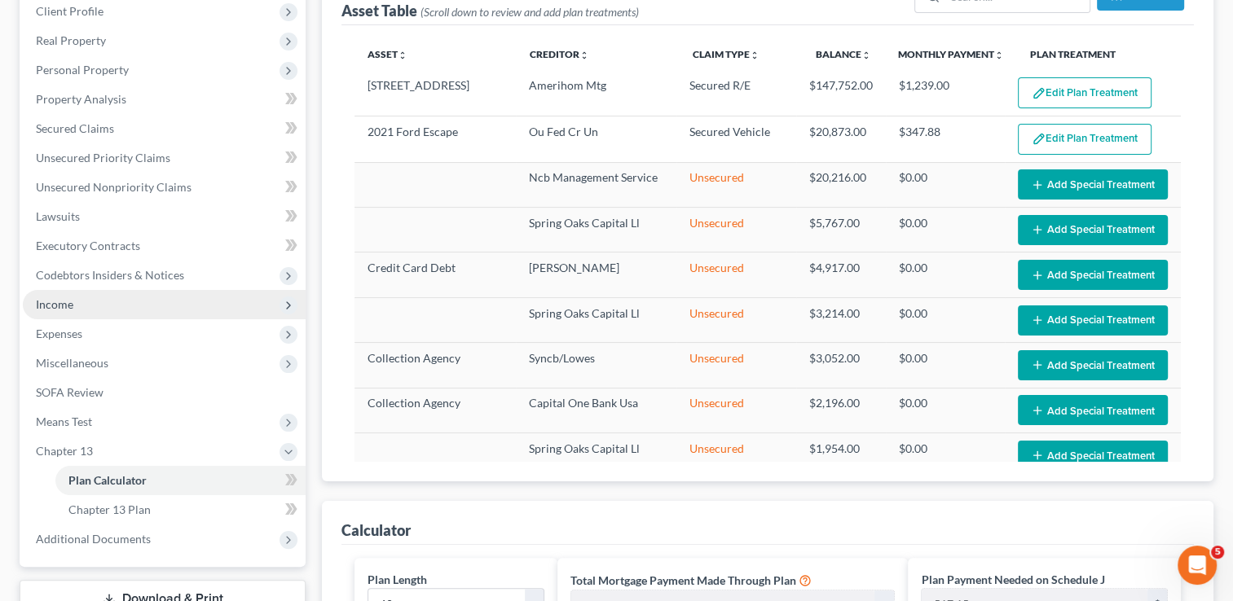
click at [55, 299] on span "Income" at bounding box center [54, 304] width 37 height 14
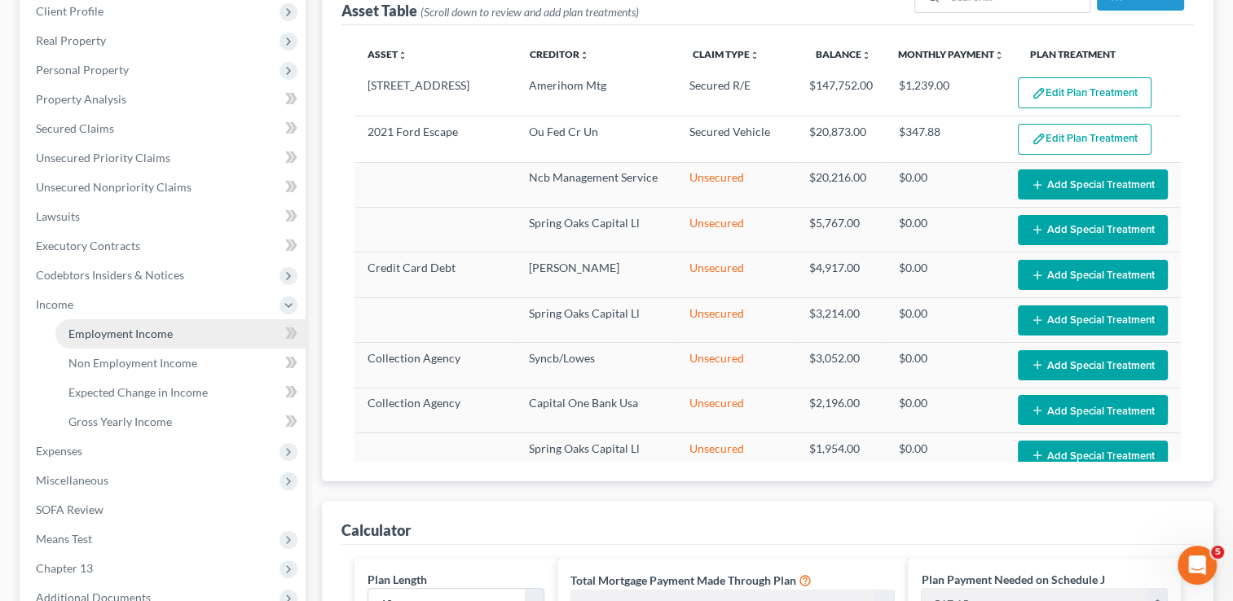
click at [117, 332] on span "Employment Income" at bounding box center [120, 334] width 104 height 14
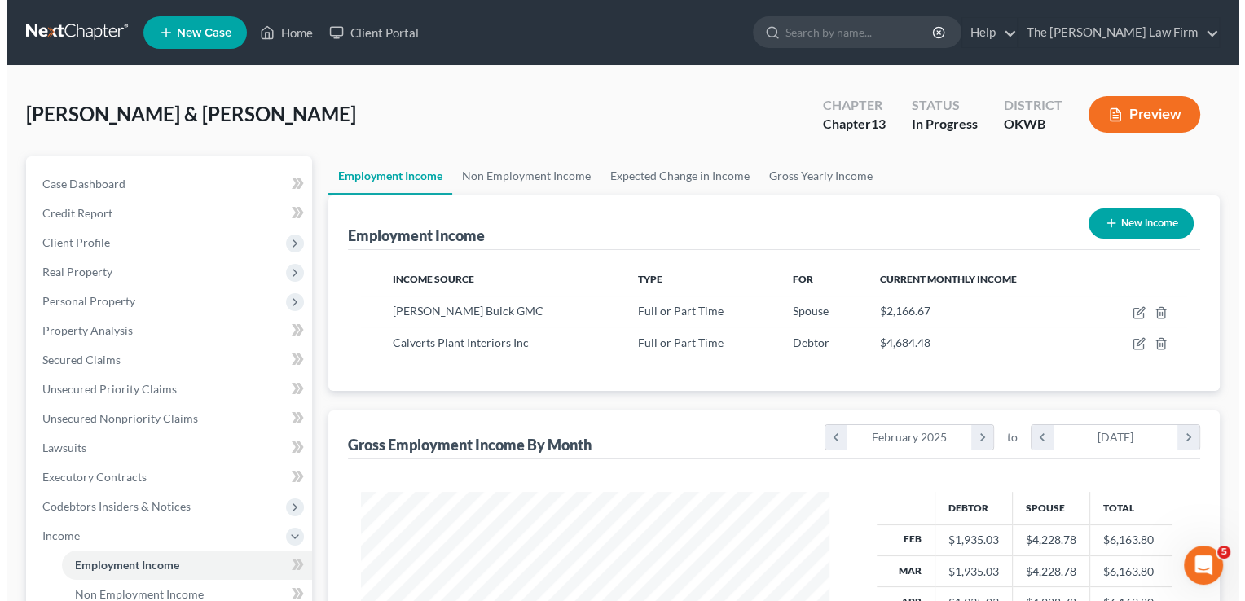
scroll to position [290, 501]
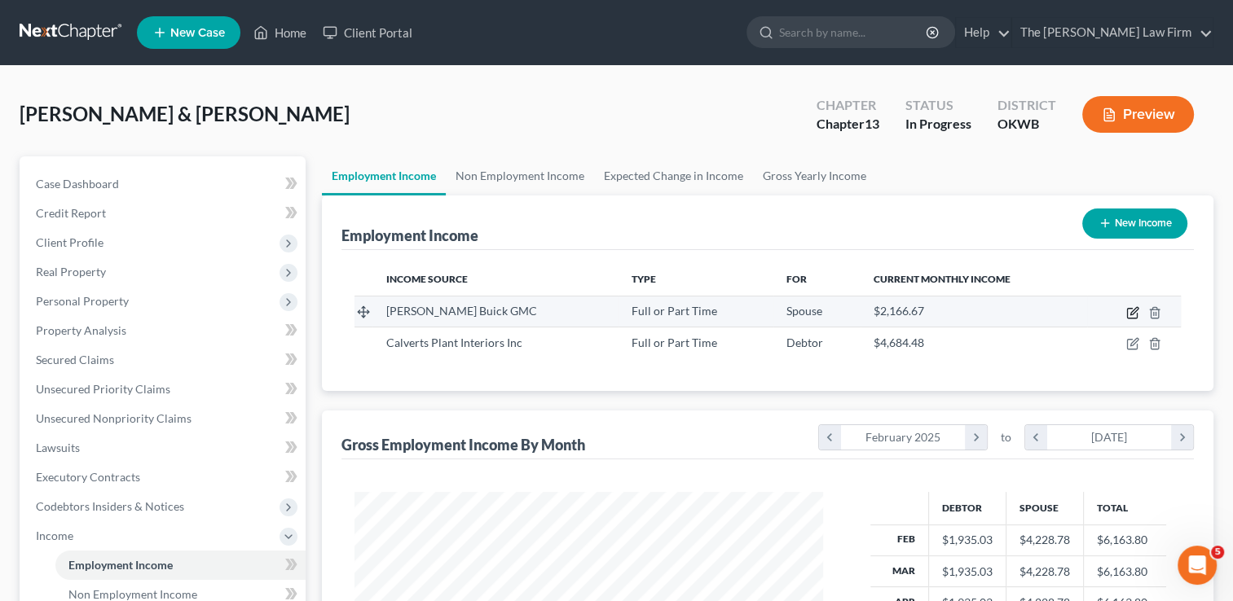
click at [1132, 311] on icon "button" at bounding box center [1132, 312] width 13 height 13
select select "0"
select select "37"
select select "3"
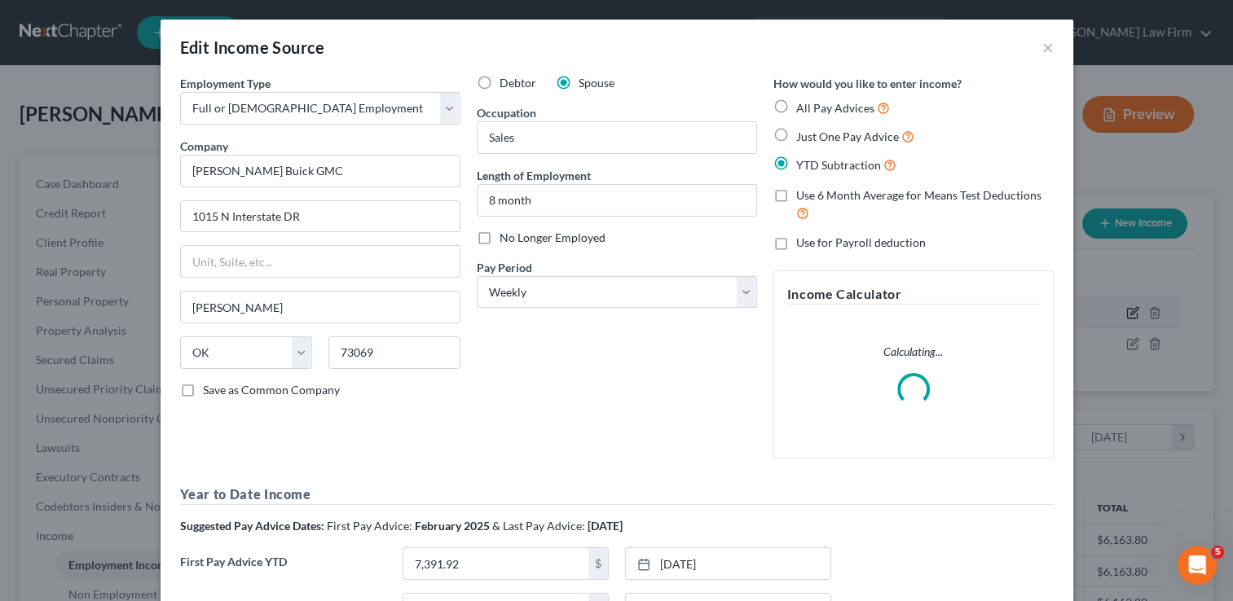
scroll to position [290, 505]
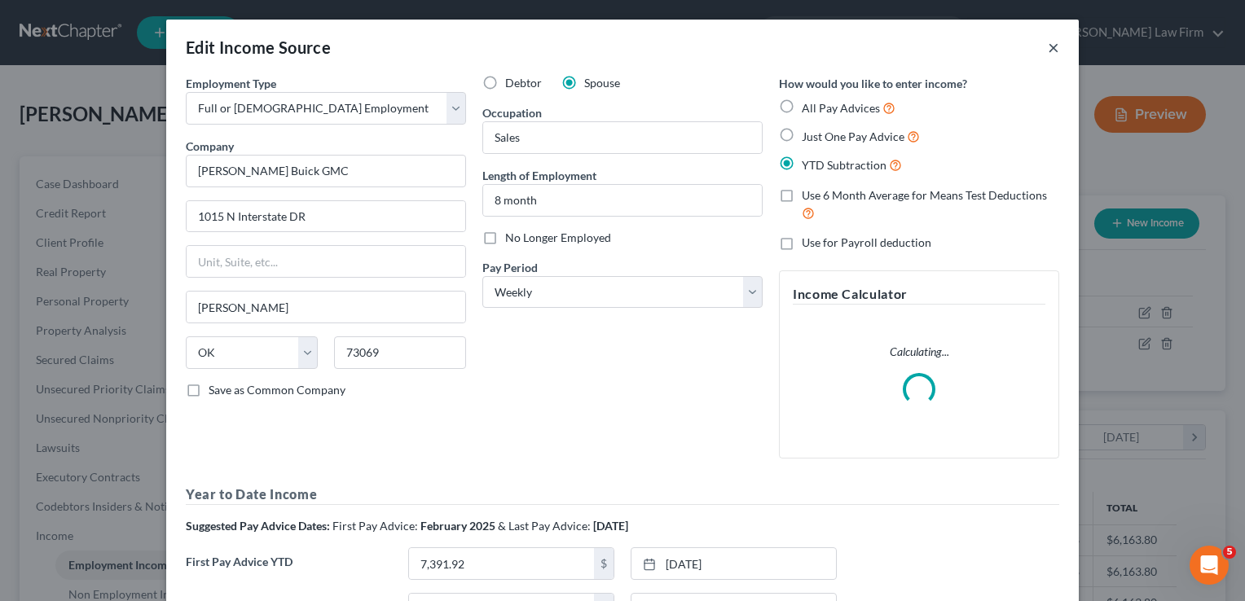
click at [1048, 46] on button "×" at bounding box center [1053, 47] width 11 height 20
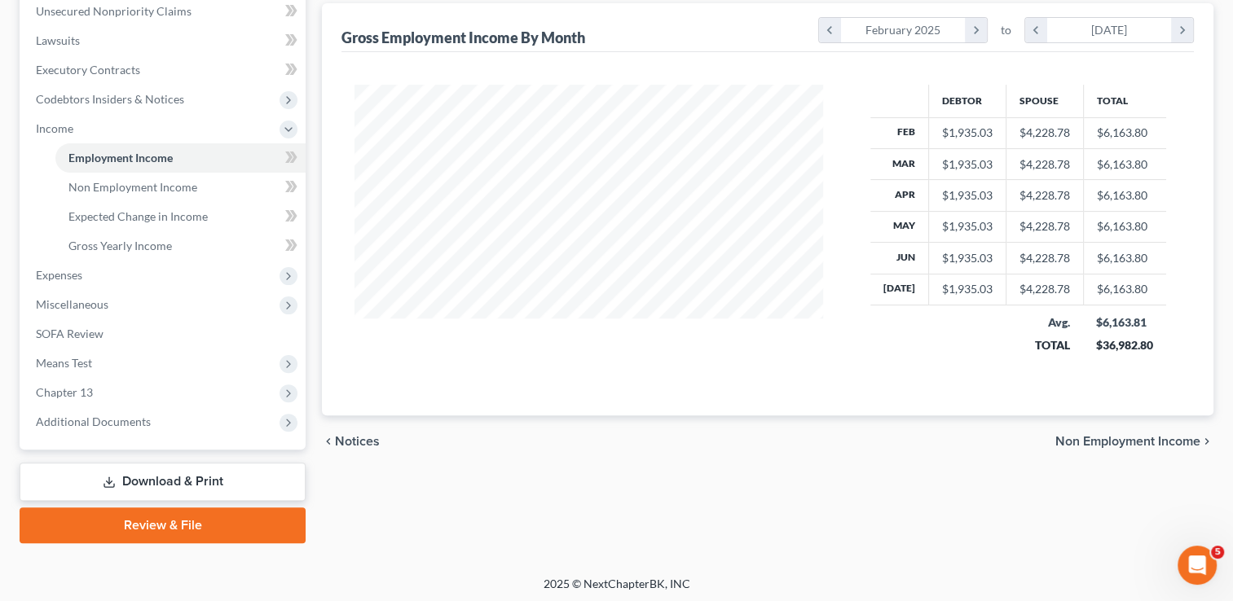
scroll to position [410, 0]
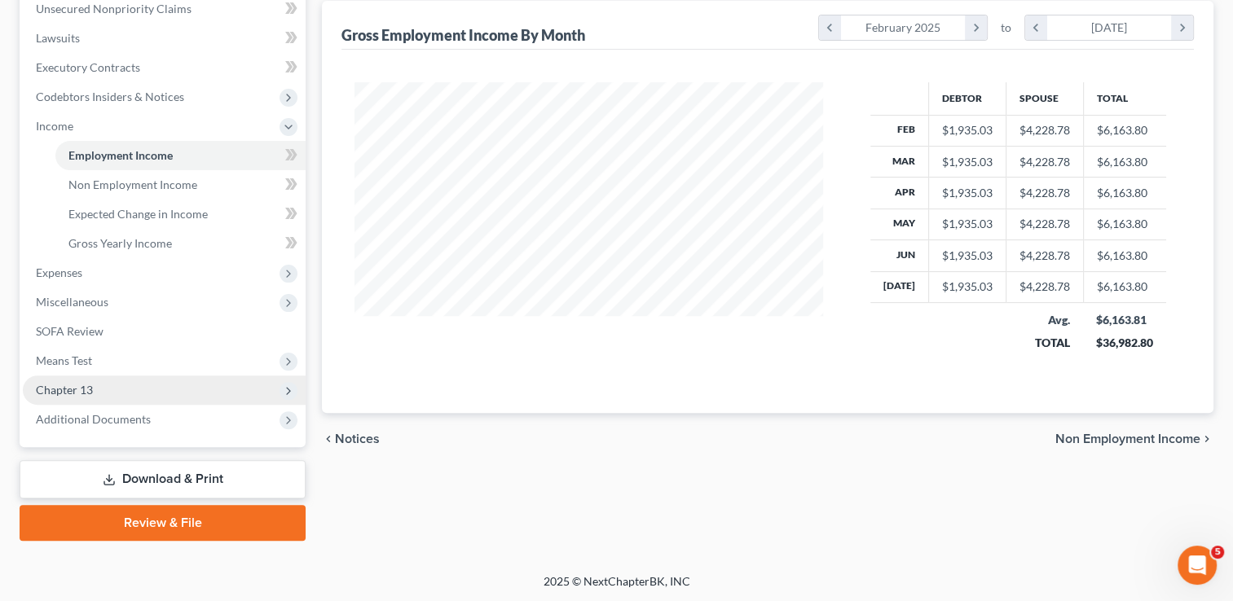
click at [95, 386] on span "Chapter 13" at bounding box center [164, 390] width 283 height 29
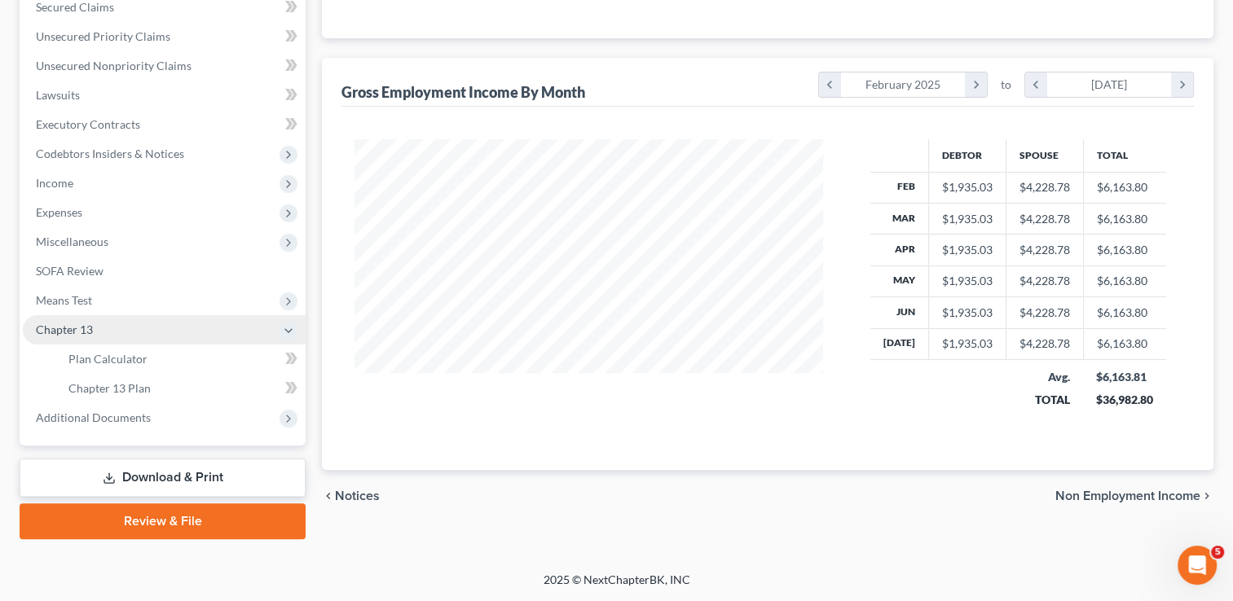
scroll to position [351, 0]
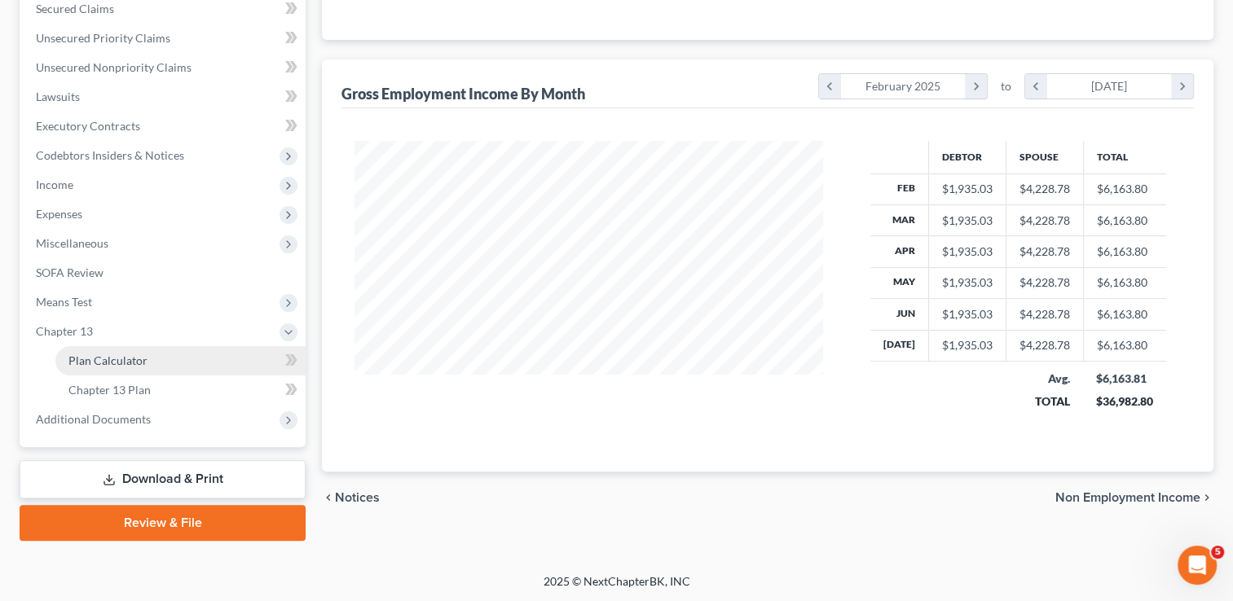
click at [145, 362] on link "Plan Calculator" at bounding box center [180, 360] width 250 height 29
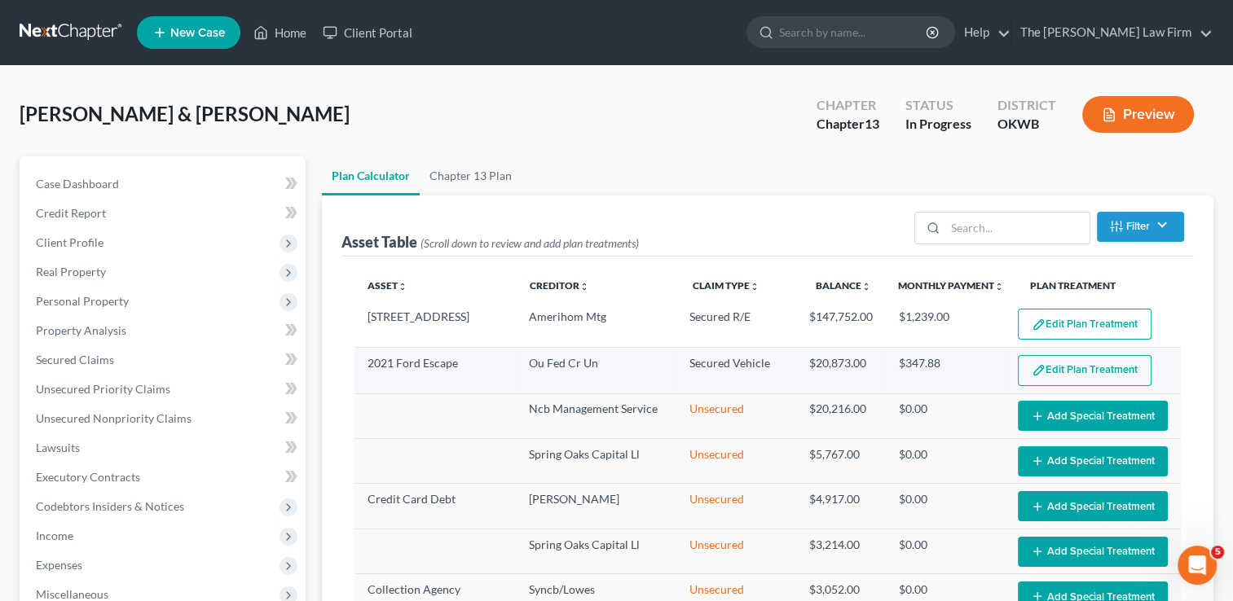
select select "59"
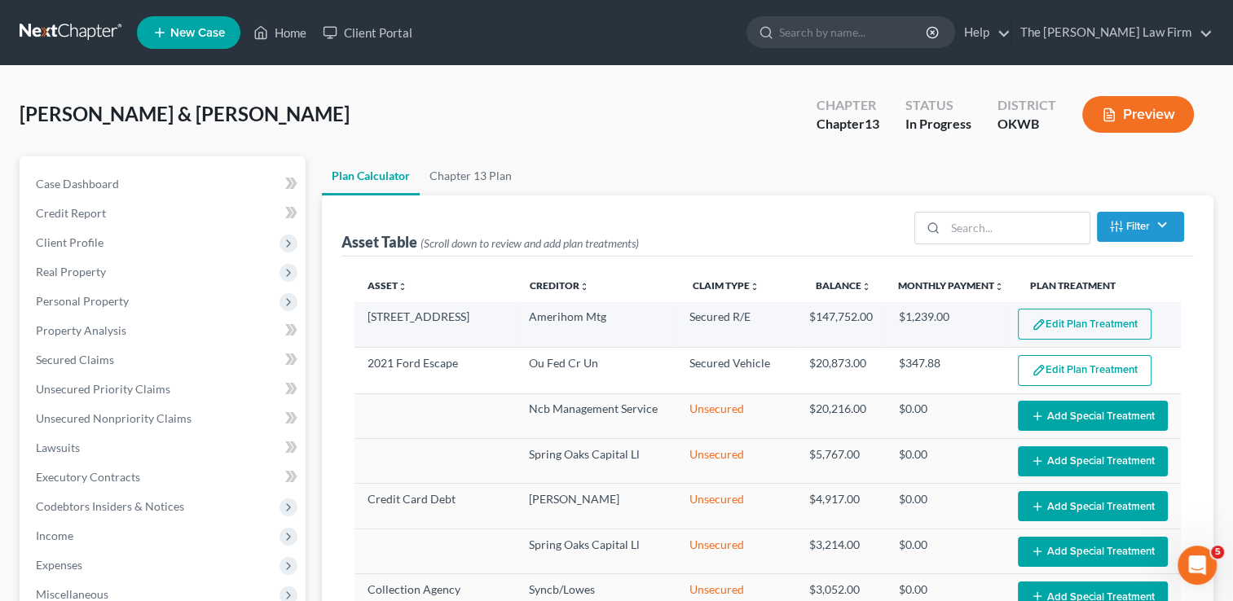
click at [1043, 324] on button "Edit Plan Treatment" at bounding box center [1085, 324] width 134 height 31
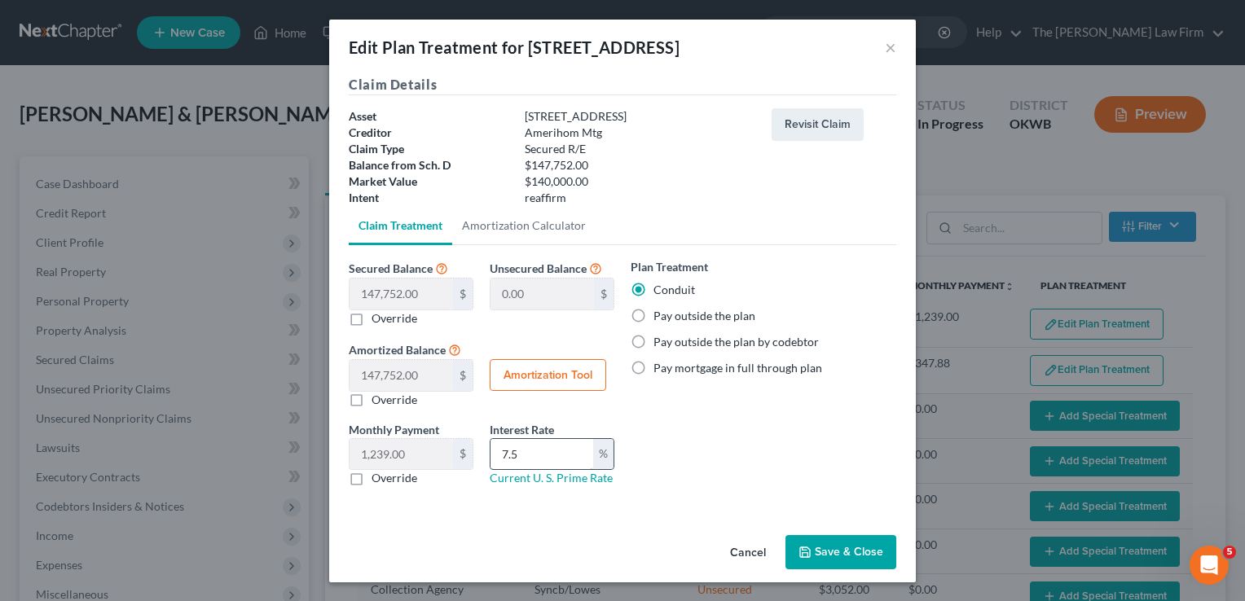
click at [530, 453] on input "7.5" at bounding box center [542, 454] width 103 height 31
type input "7"
type input "6.9"
click at [837, 554] on button "Save & Close" at bounding box center [840, 552] width 111 height 34
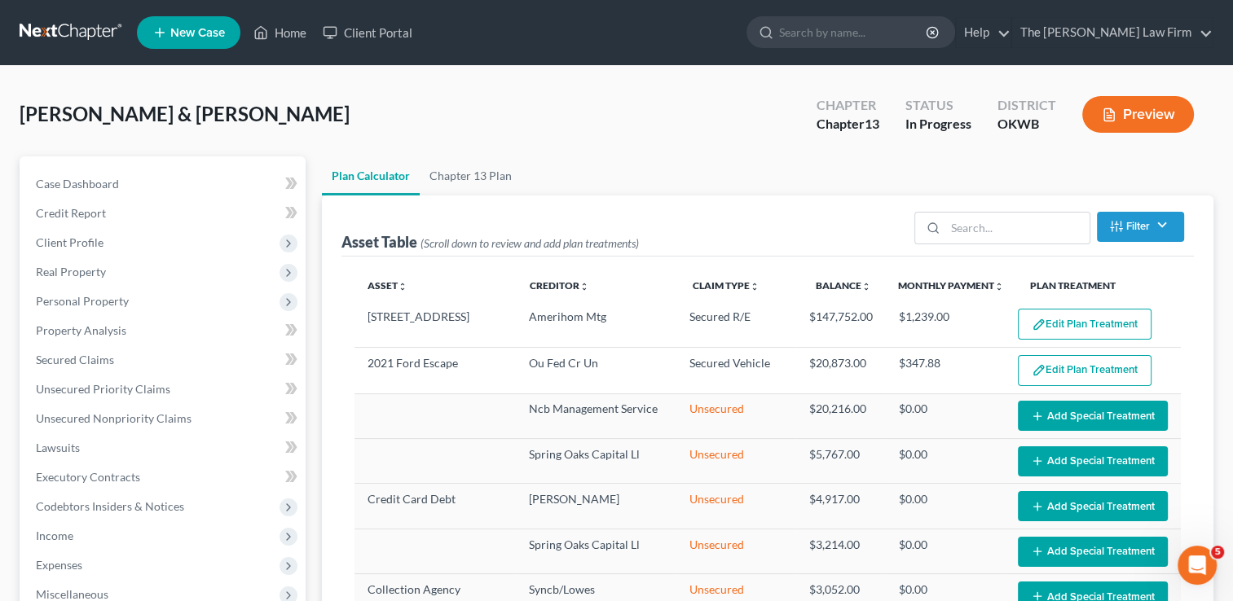
select select "59"
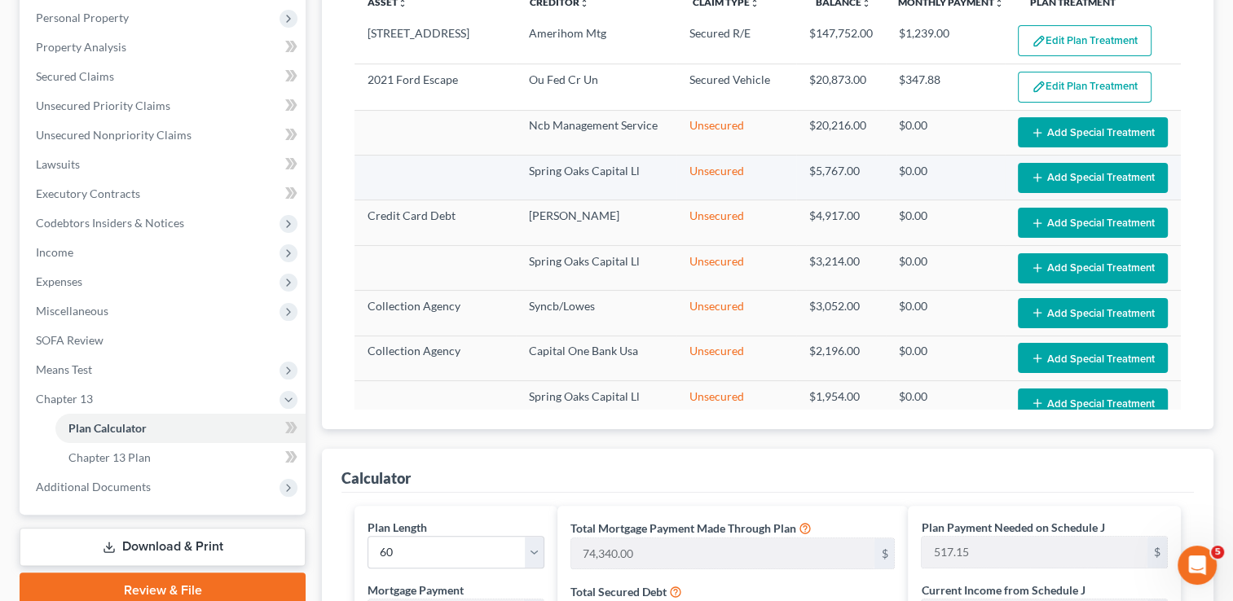
scroll to position [150, 0]
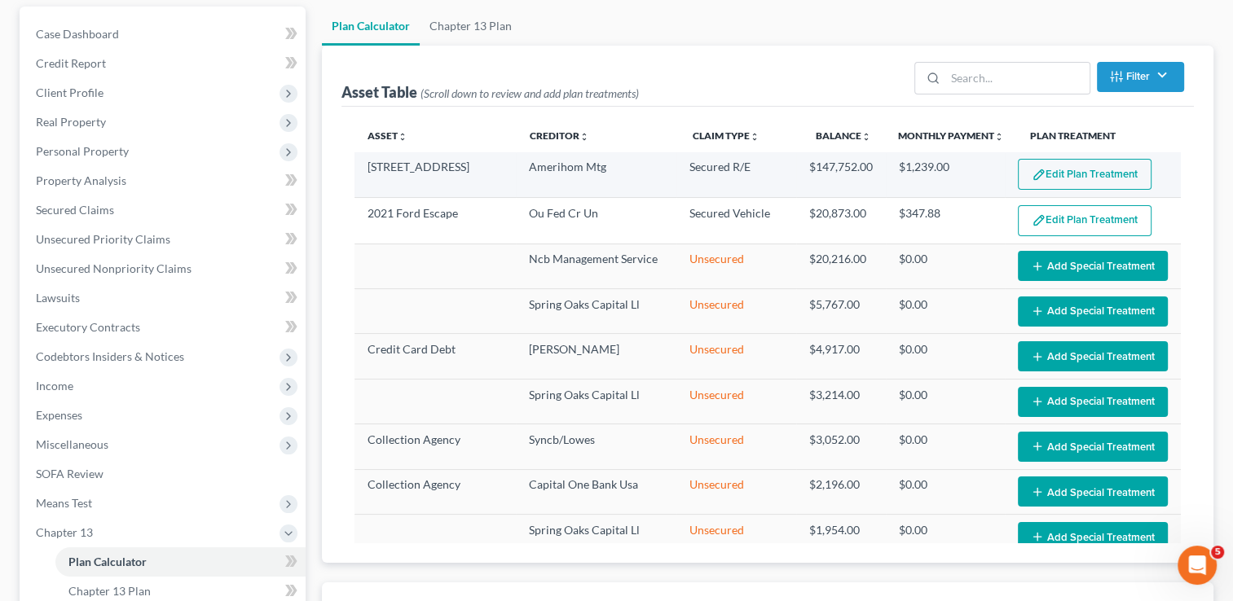
click at [1057, 169] on button "Edit Plan Treatment" at bounding box center [1085, 174] width 134 height 31
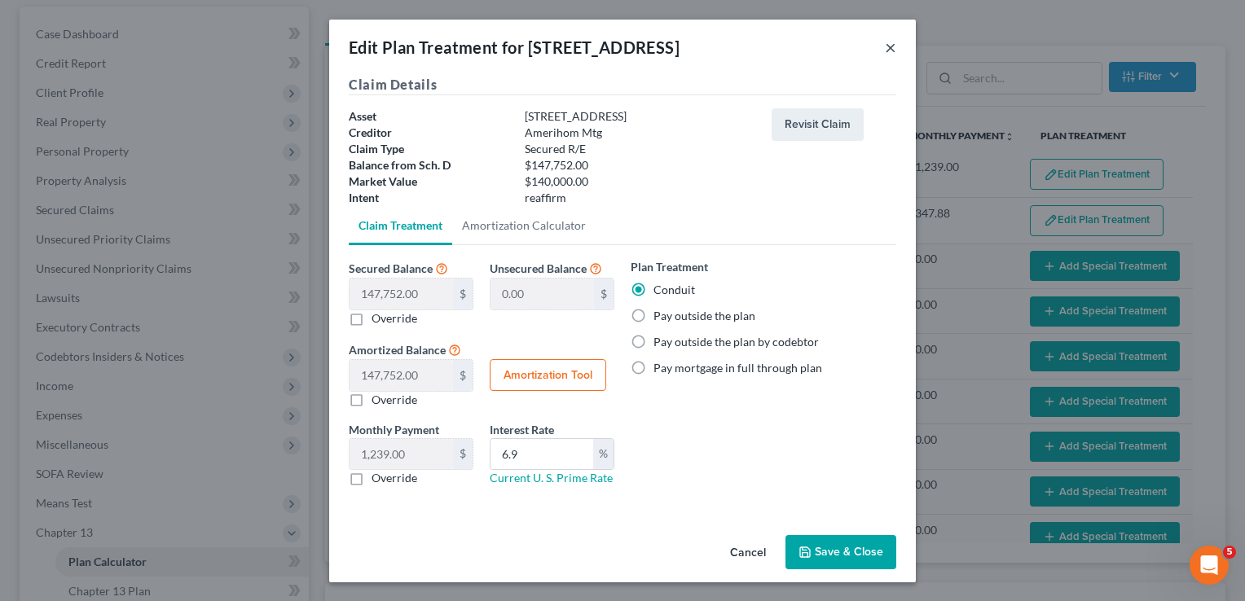
click at [890, 42] on button "×" at bounding box center [890, 47] width 11 height 20
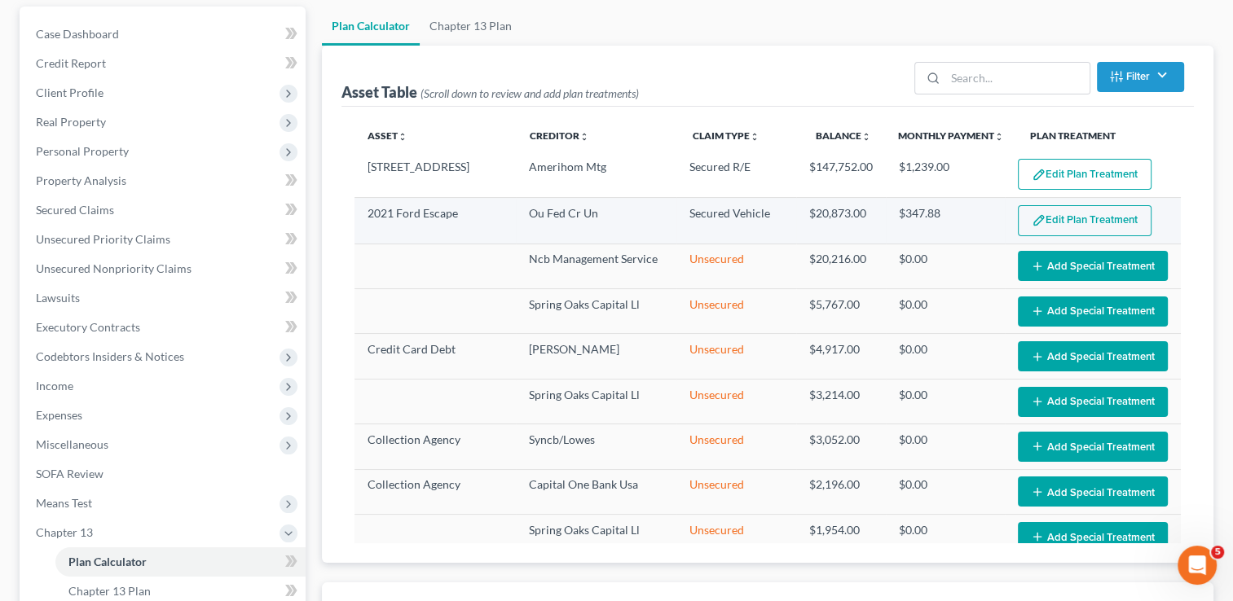
click at [1073, 223] on button "Edit Plan Treatment" at bounding box center [1085, 220] width 134 height 31
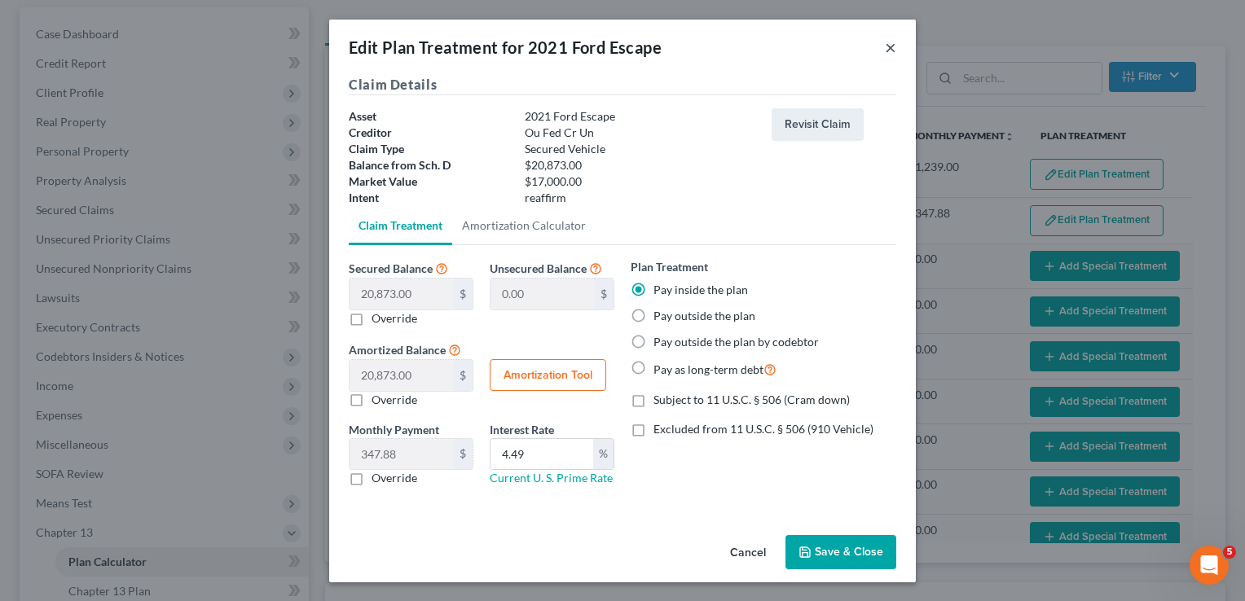
click at [891, 50] on button "×" at bounding box center [890, 47] width 11 height 20
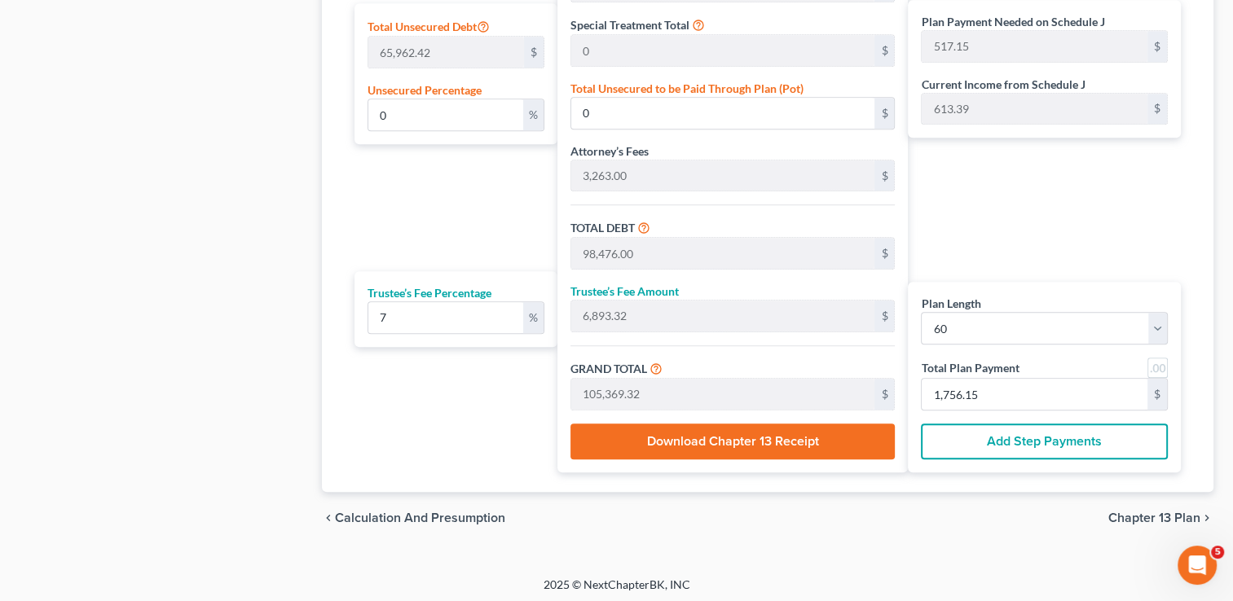
scroll to position [1046, 0]
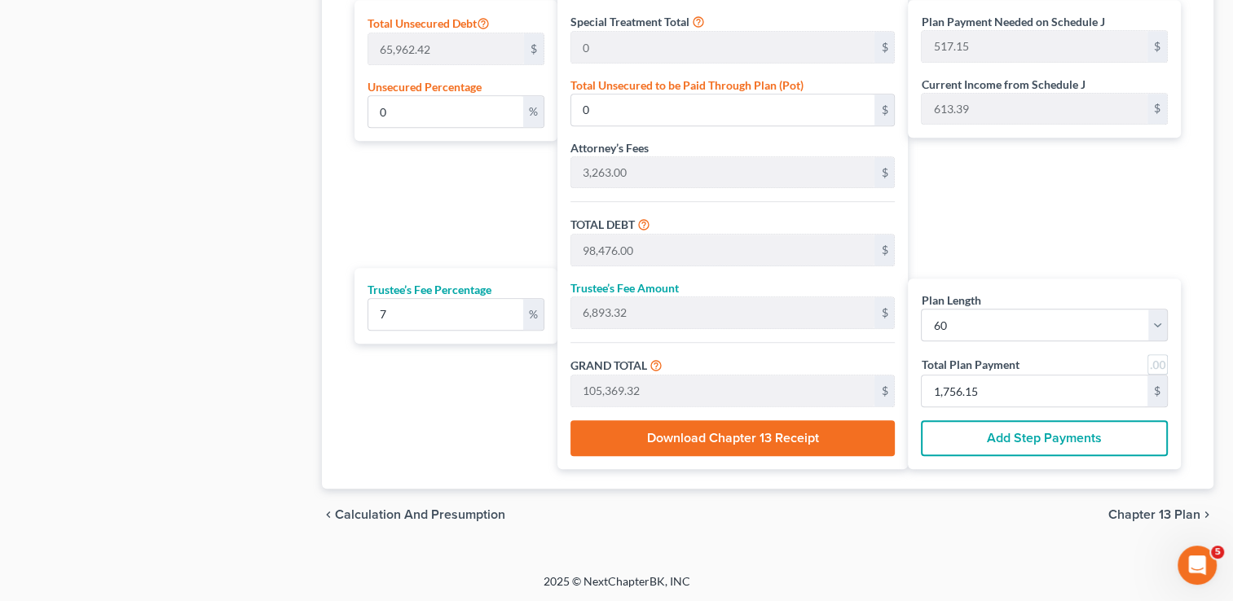
click at [754, 435] on button "Download Chapter 13 Receipt" at bounding box center [732, 438] width 325 height 36
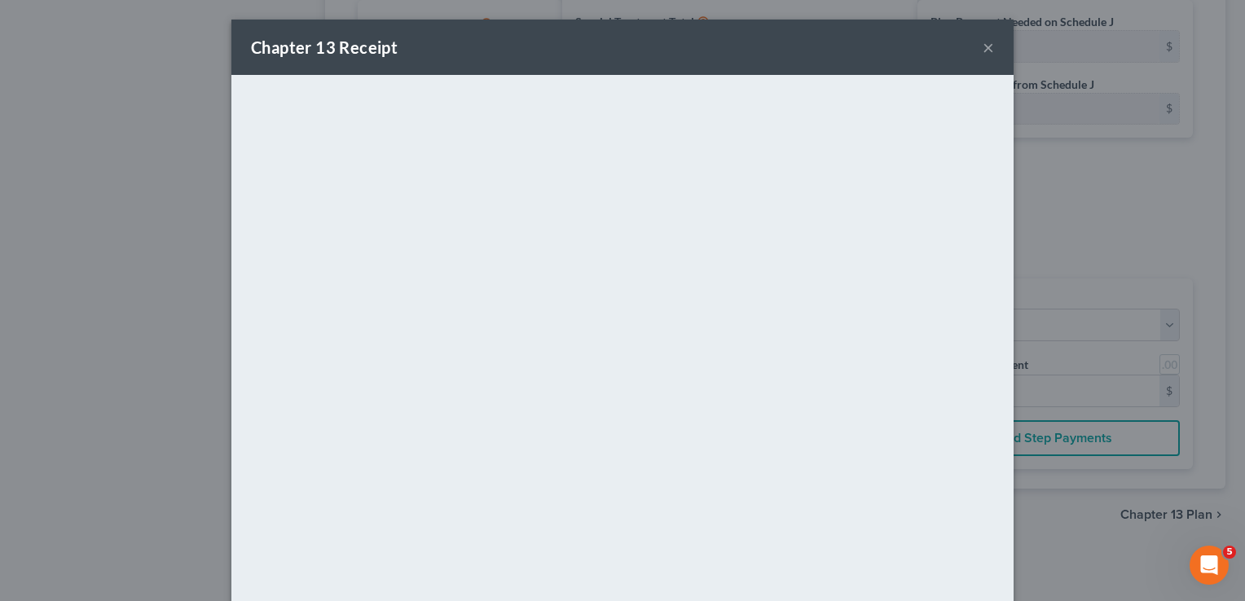
drag, startPoint x: 1193, startPoint y: 111, endPoint x: 1173, endPoint y: 111, distance: 19.6
click at [1193, 111] on div "Chapter 13 Receipt × <object ng-attr-data='[URL][DOMAIN_NAME]' type='applicatio…" at bounding box center [622, 300] width 1245 height 601
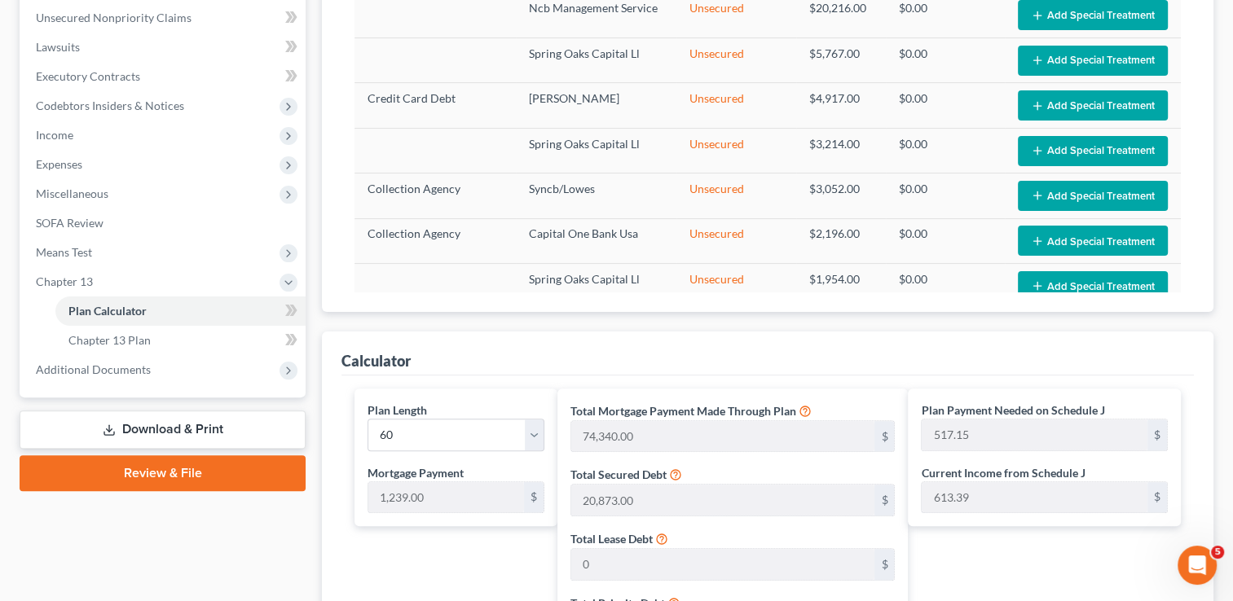
scroll to position [394, 0]
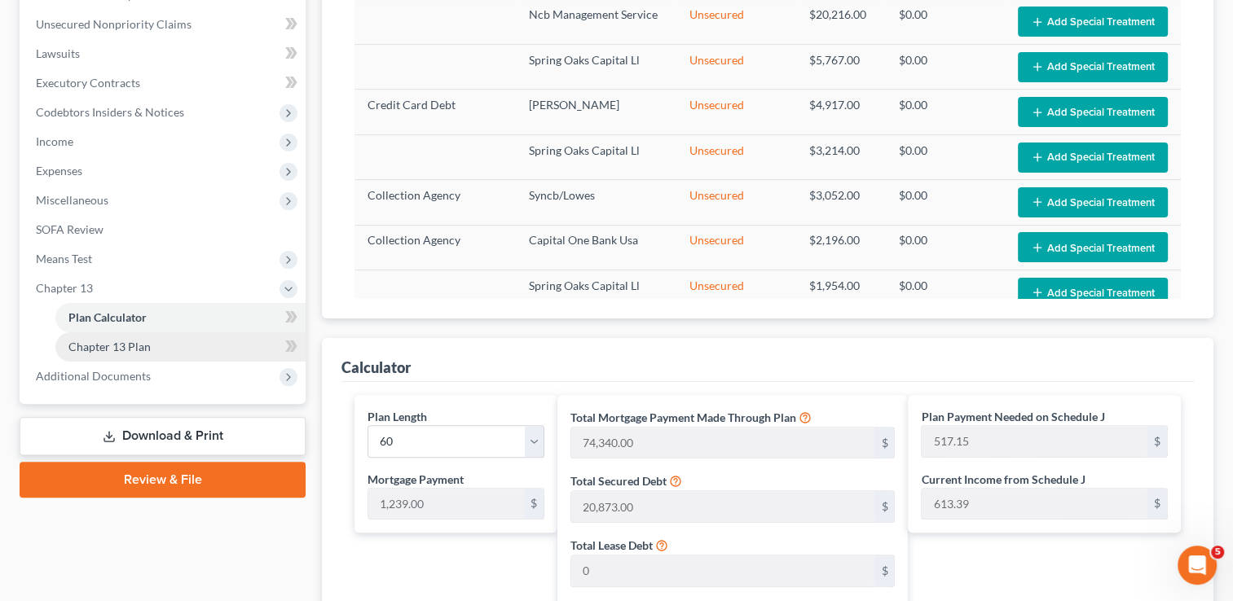
click at [168, 344] on link "Chapter 13 Plan" at bounding box center [180, 346] width 250 height 29
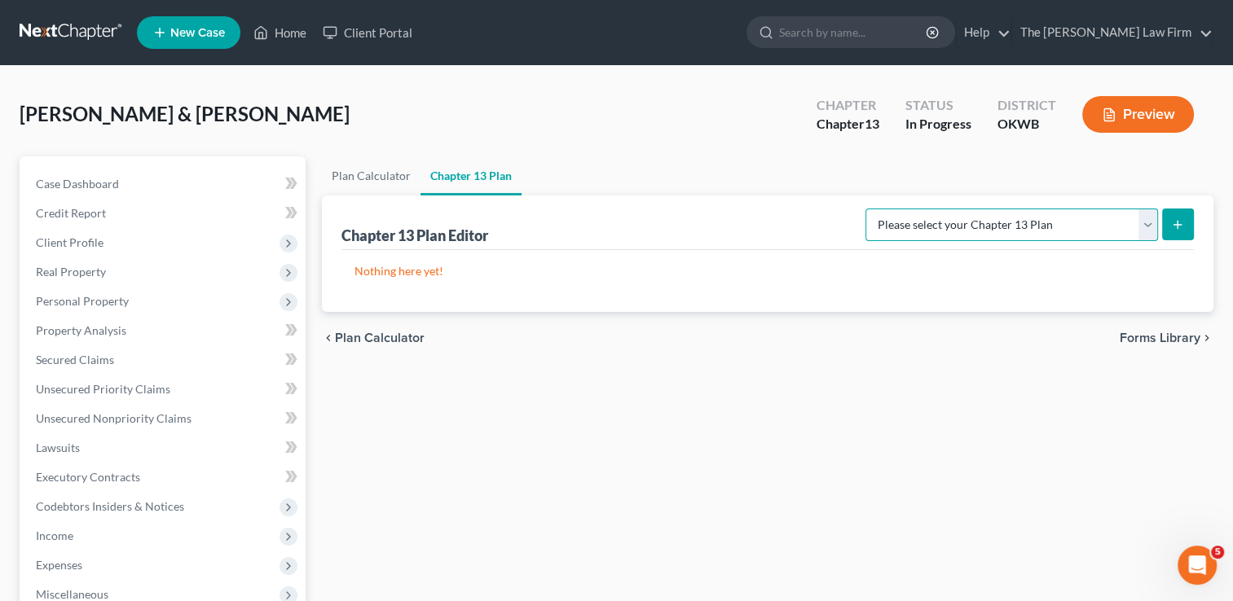
click at [1146, 218] on select "Please select your Chapter 13 Plan National Form Plan - Official Form 113 Weste…" at bounding box center [1011, 225] width 293 height 33
select select "2"
click at [868, 209] on select "Please select your Chapter 13 Plan National Form Plan - Official Form 113 Weste…" at bounding box center [1011, 225] width 293 height 33
click at [1177, 224] on line "submit" at bounding box center [1177, 224] width 0 height 7
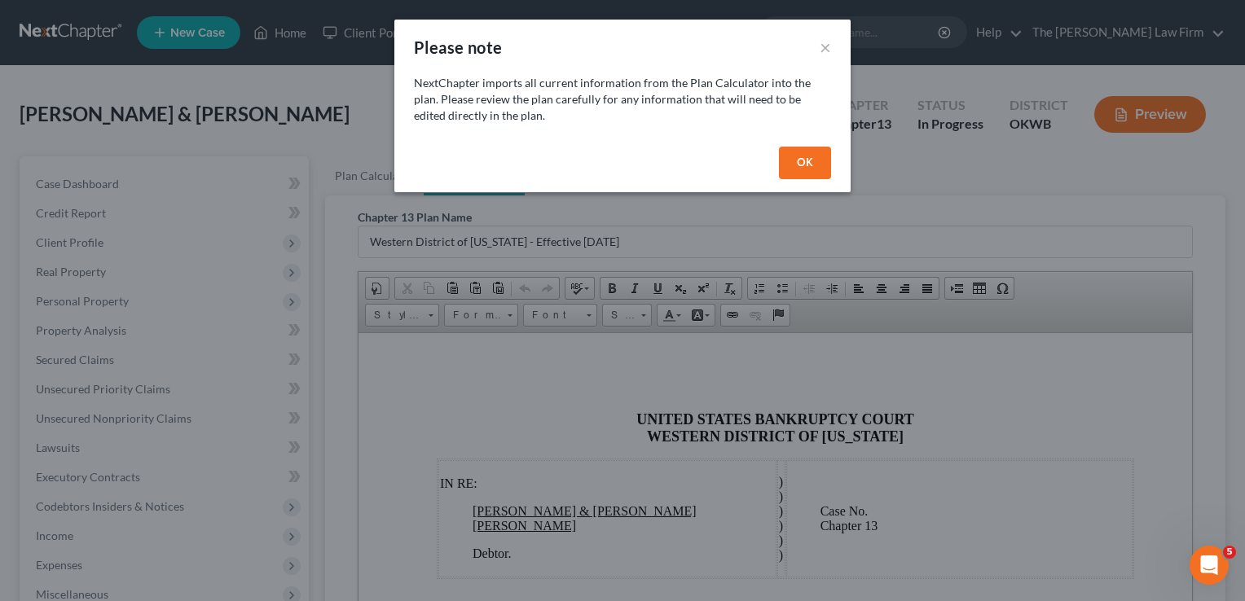
click at [802, 156] on button "OK" at bounding box center [805, 163] width 52 height 33
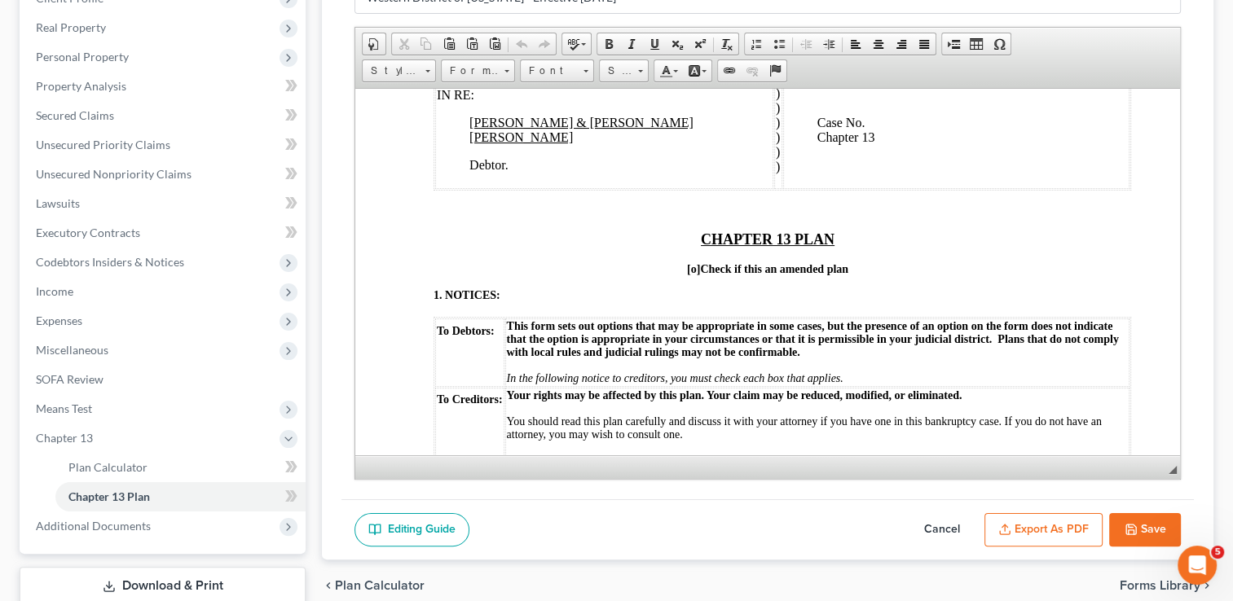
scroll to position [81, 0]
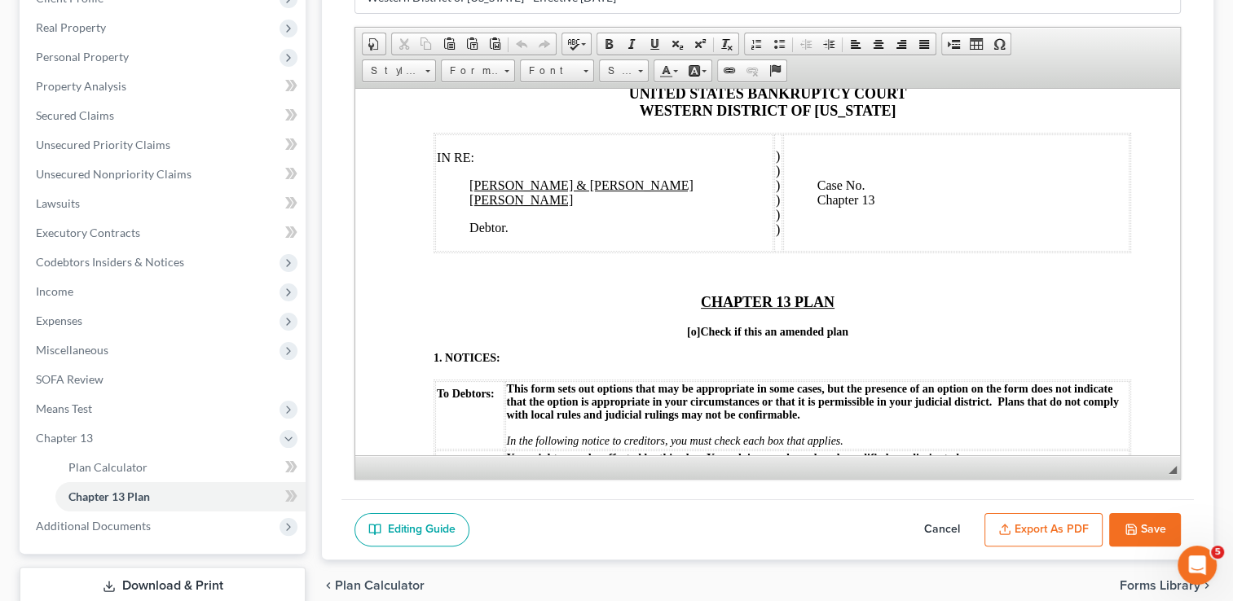
click at [882, 182] on p "Case No. Chapter 13" at bounding box center [972, 200] width 310 height 44
click at [1005, 321] on p "CHAPTER 13 PLAN [o] Check if this an amended plan" at bounding box center [767, 315] width 668 height 45
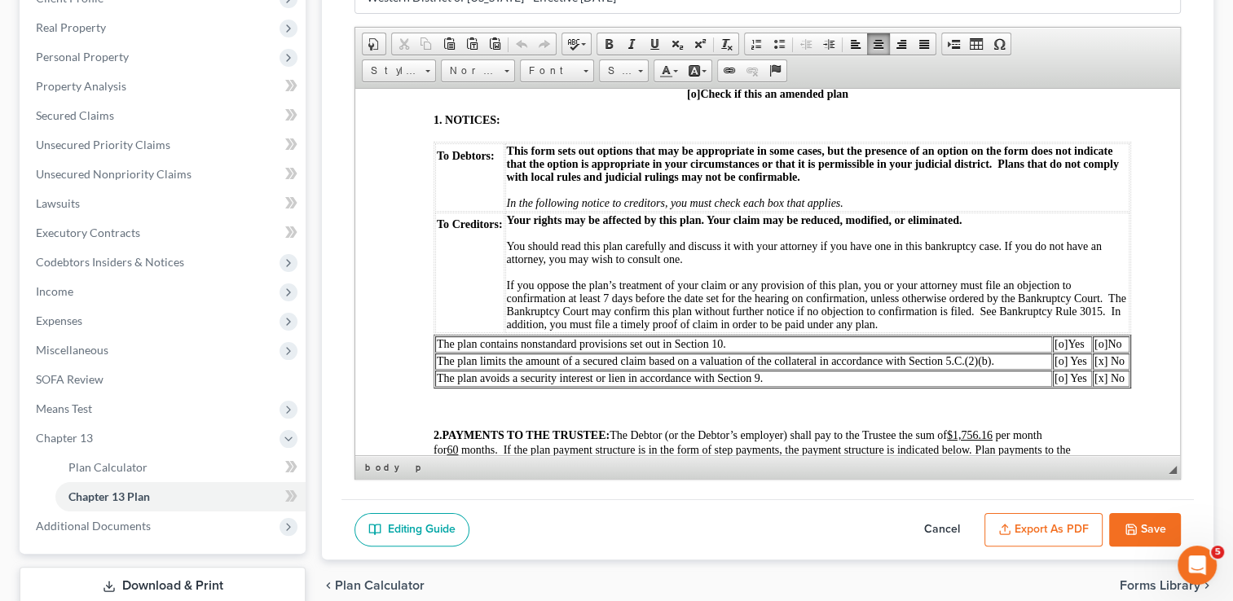
scroll to position [326, 0]
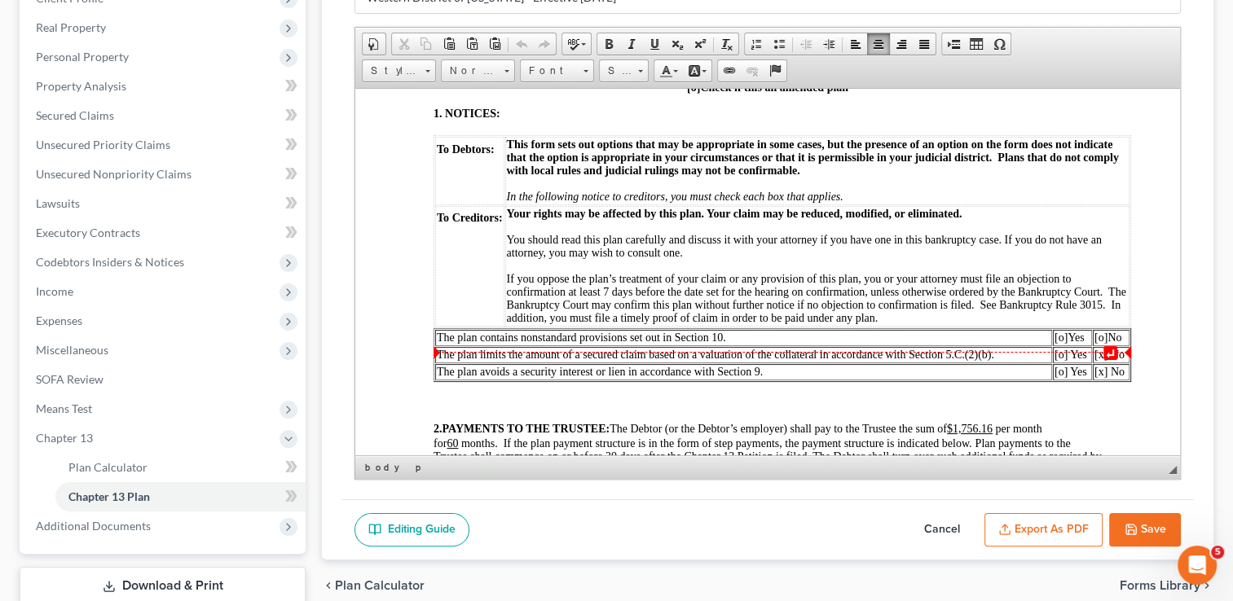
click at [1103, 343] on span "[o]" at bounding box center [1100, 337] width 13 height 12
click at [1062, 343] on span "[o]" at bounding box center [1060, 337] width 13 height 12
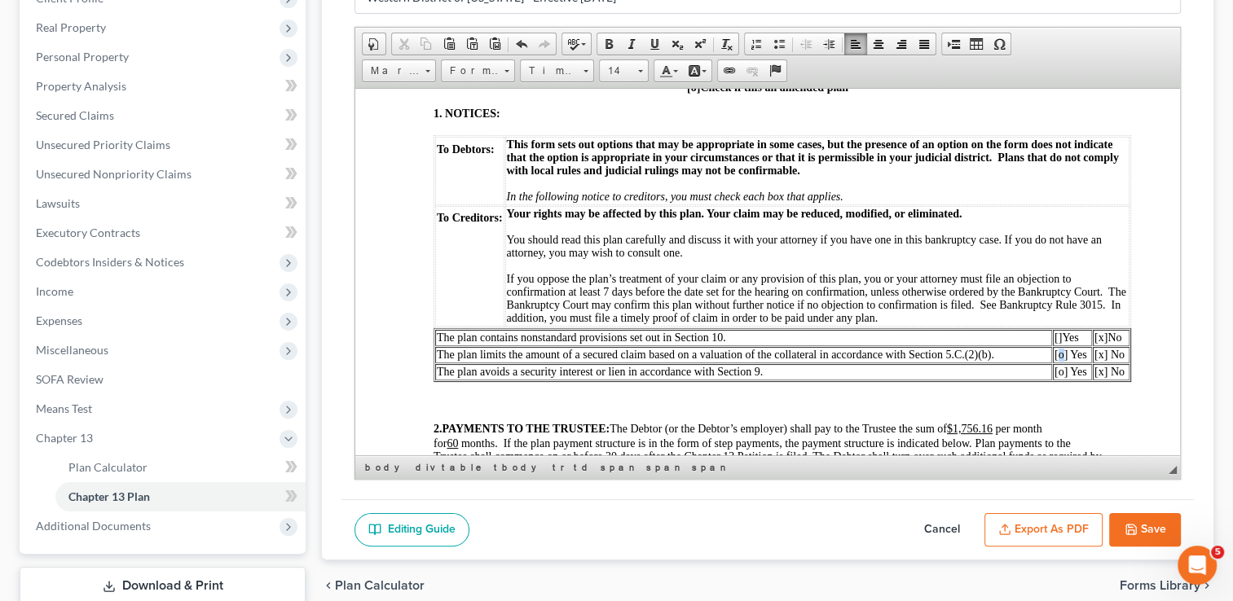
click at [1062, 360] on span "[o] Yes" at bounding box center [1070, 354] width 33 height 12
drag, startPoint x: 1063, startPoint y: 395, endPoint x: 1068, endPoint y: 406, distance: 11.7
click at [1063, 377] on span "[o] Yes" at bounding box center [1070, 371] width 33 height 12
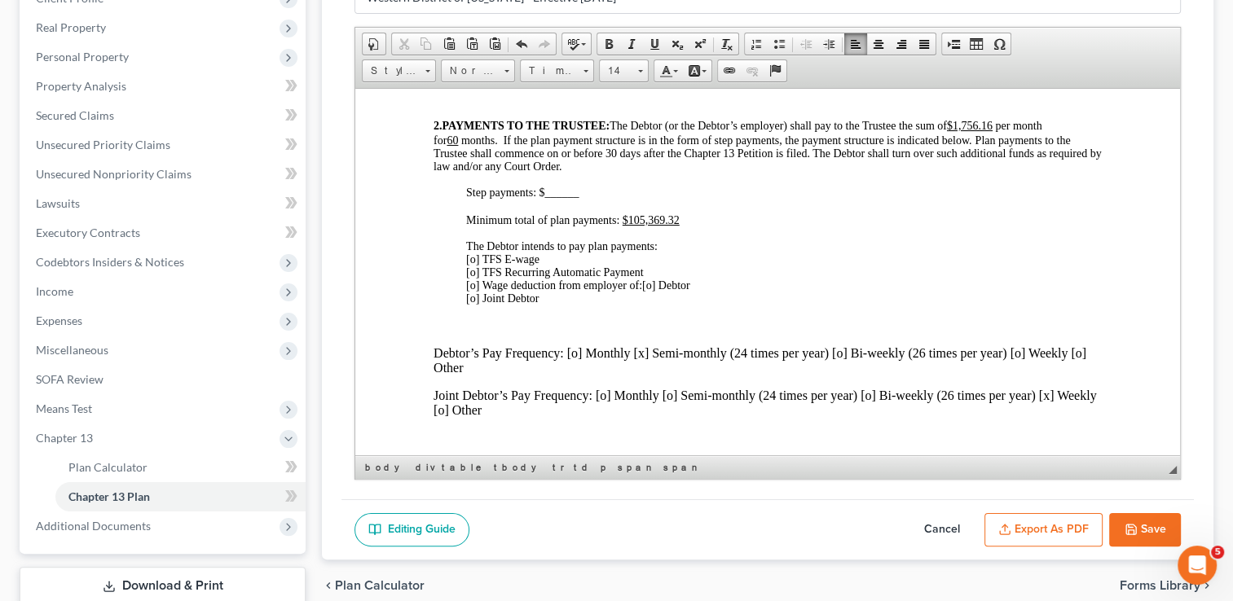
scroll to position [652, 0]
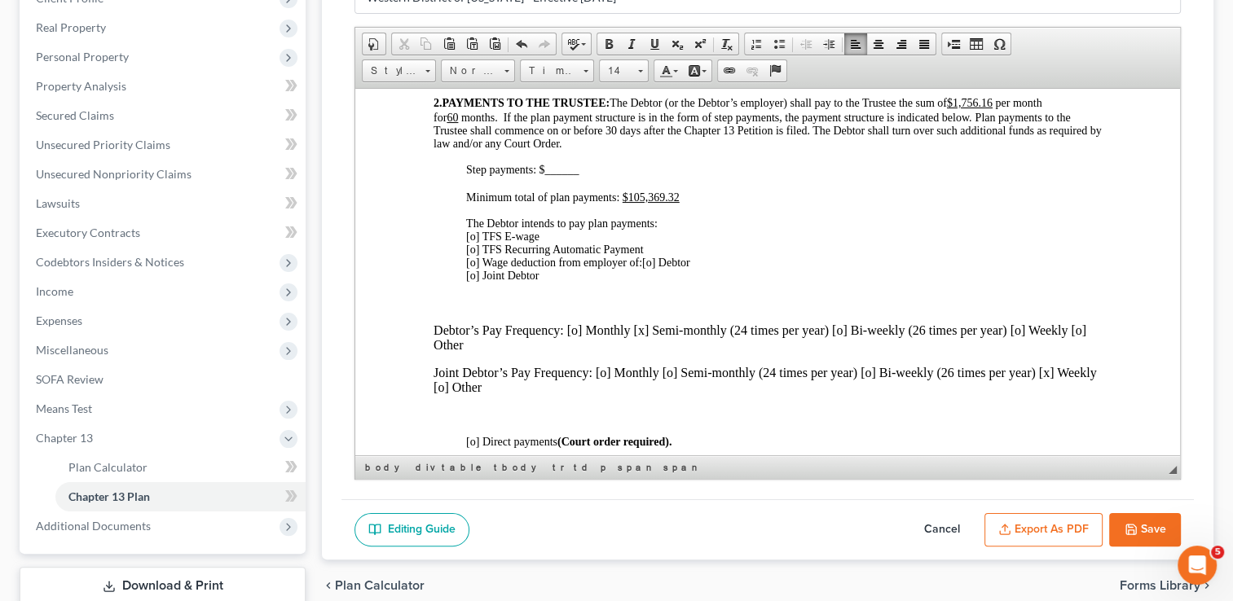
click at [475, 264] on span "[o] TFS E-wage [o] TFS Recurring Automatic Payment [o] Wage deduction from empl…" at bounding box center [555, 249] width 178 height 38
click at [658, 281] on span "[o] Debtor [o] Joint Debtor" at bounding box center [578, 268] width 224 height 25
click at [659, 281] on span "[x ] Debtor [o] Joint Debtor" at bounding box center [578, 268] width 224 height 25
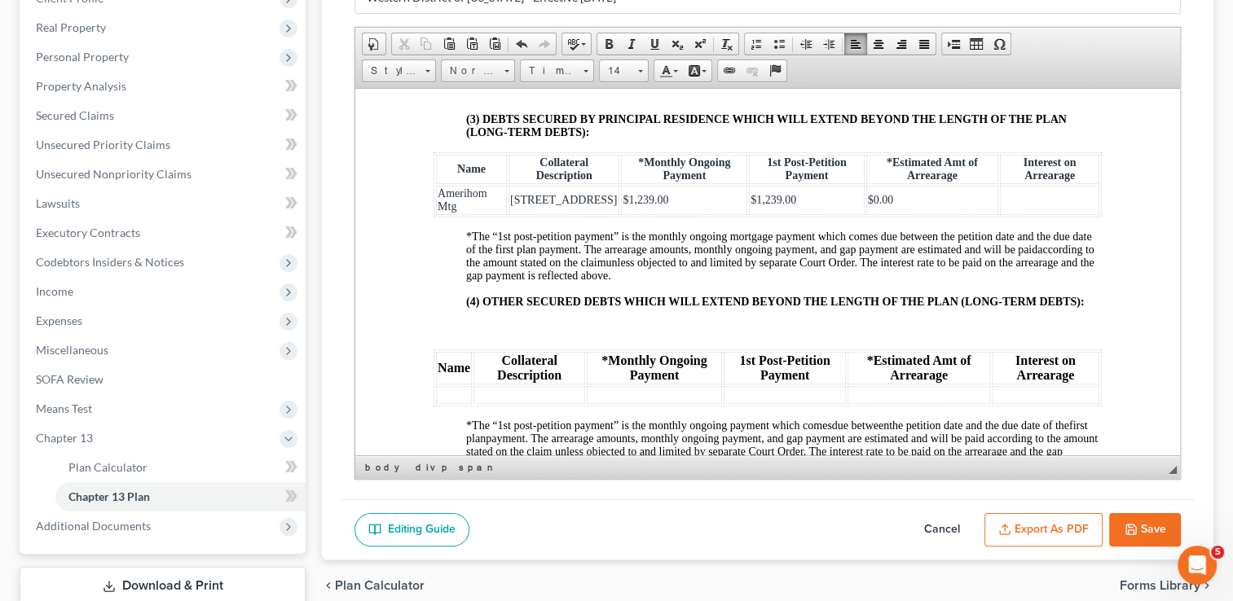
scroll to position [2526, 0]
click at [1009, 213] on td at bounding box center [1049, 197] width 99 height 29
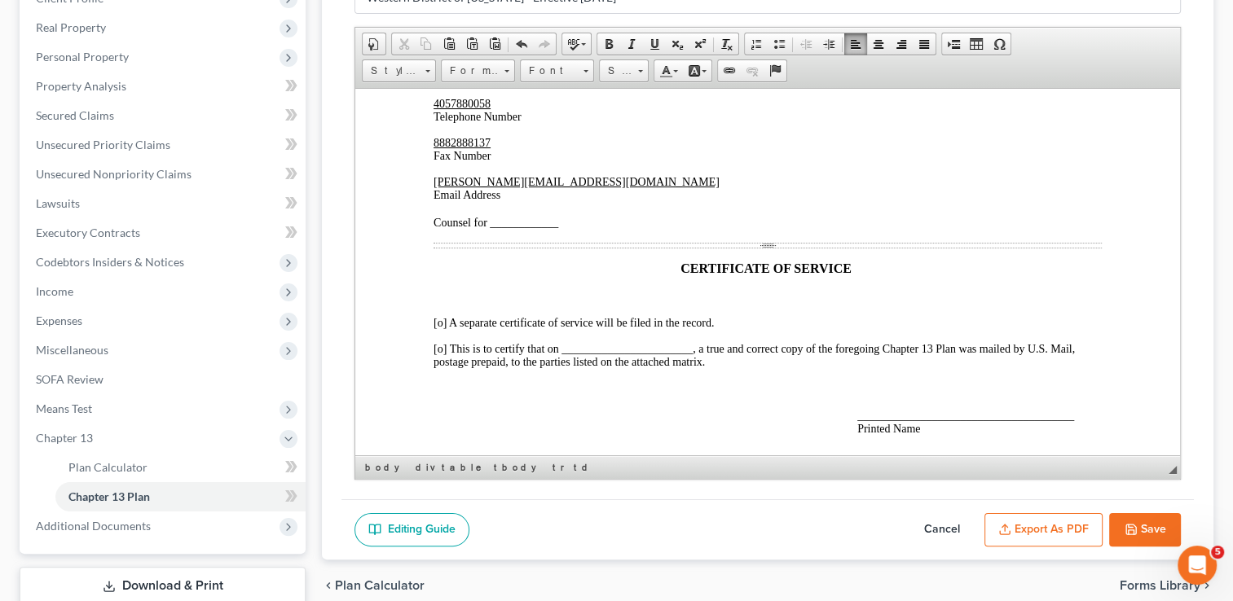
scroll to position [3911, 0]
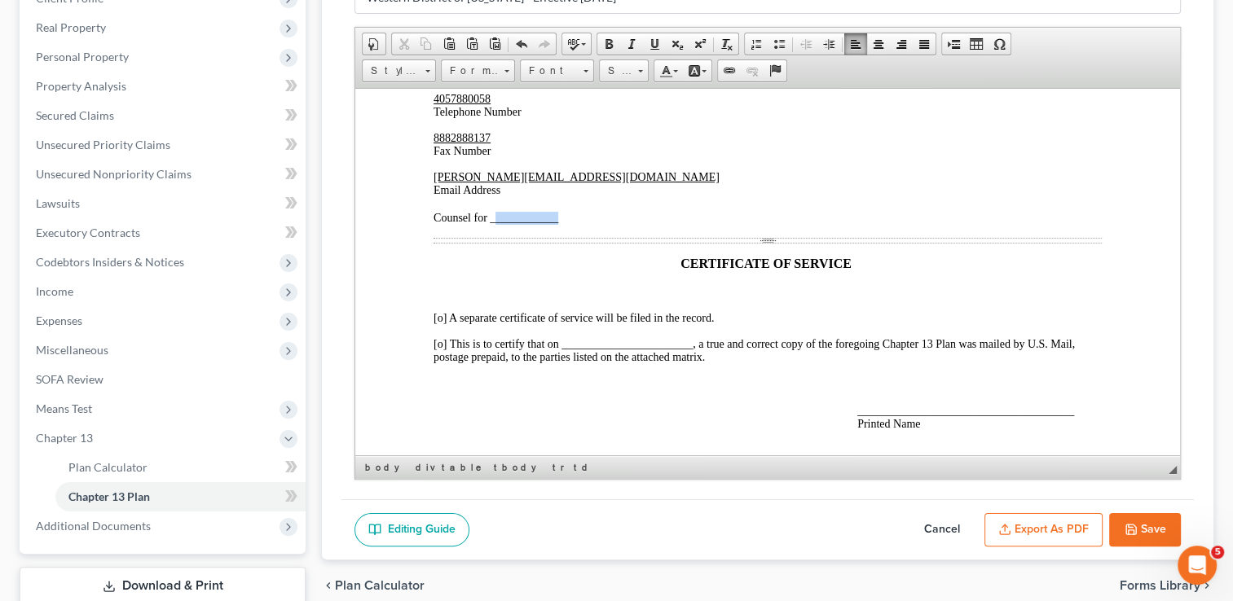
drag, startPoint x: 557, startPoint y: 336, endPoint x: 495, endPoint y: 335, distance: 62.7
click at [495, 223] on span "Counsel for ____________" at bounding box center [495, 217] width 125 height 12
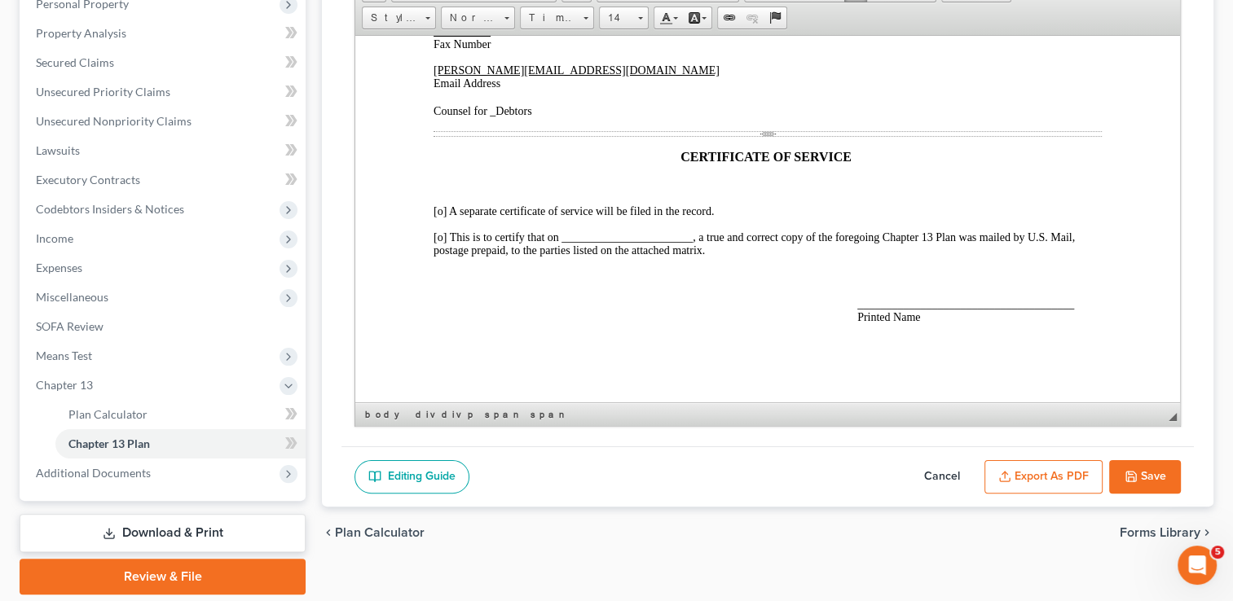
scroll to position [326, 0]
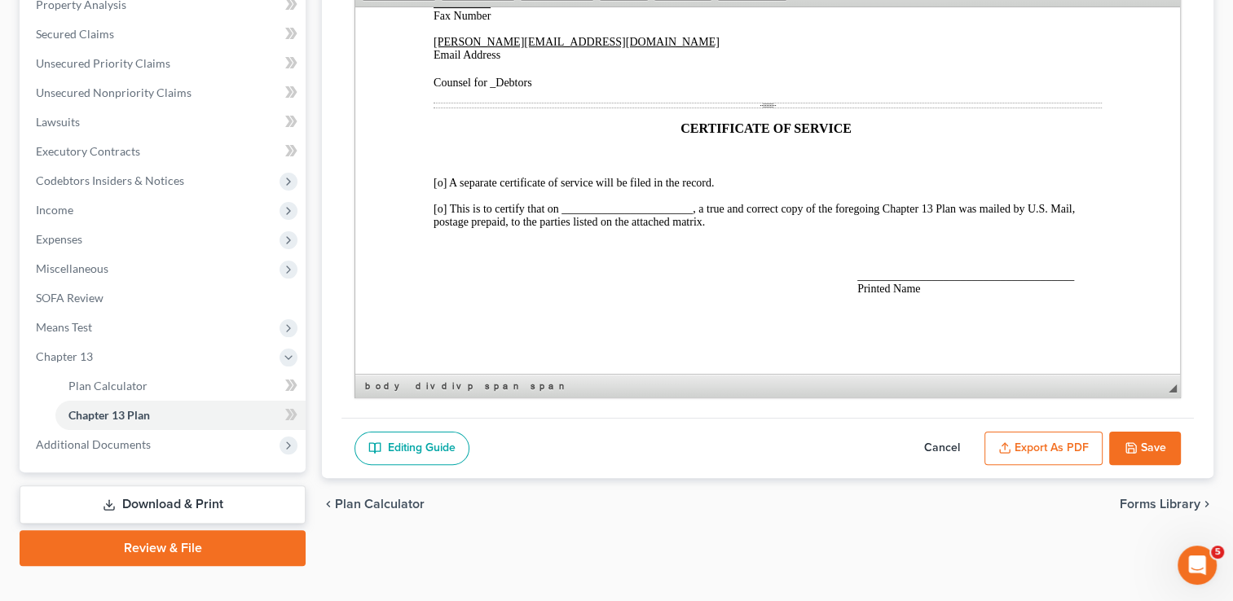
click at [440, 205] on span "[o] This is to certify that on _______________________, a true and correct copy…" at bounding box center [753, 214] width 641 height 25
click at [440, 181] on span "[o] A separate certificate of service will be filed in the record." at bounding box center [573, 182] width 280 height 12
click at [575, 207] on span "[x ] This is to certify that on _______________________, a true and correct cop…" at bounding box center [753, 214] width 641 height 25
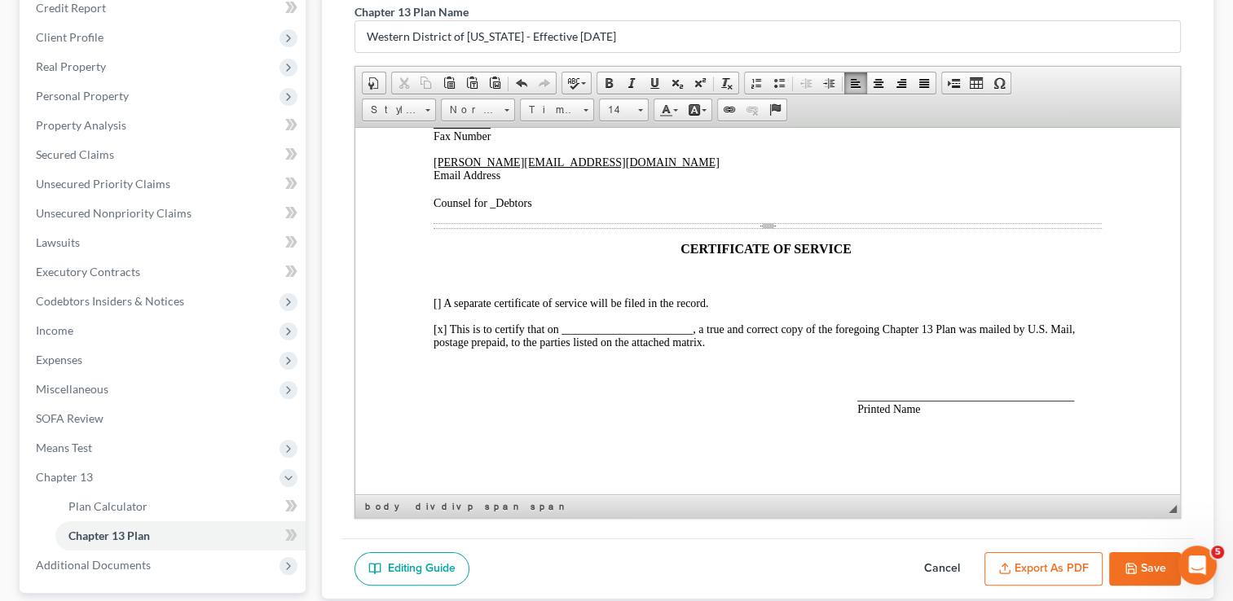
scroll to position [244, 0]
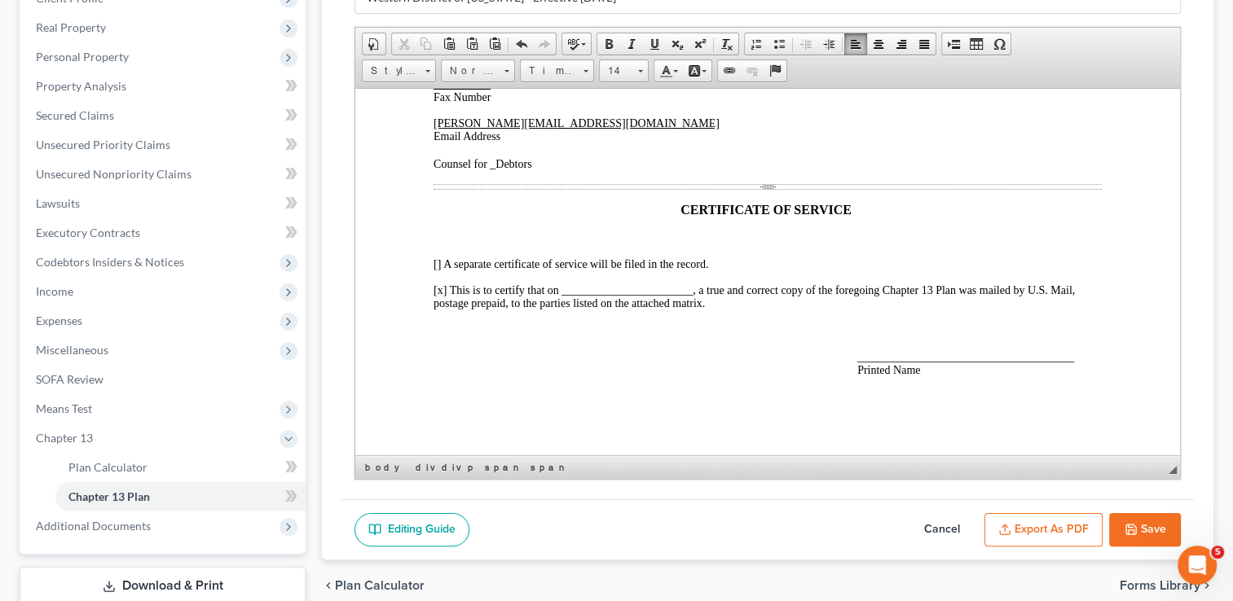
click at [1144, 519] on button "Save" at bounding box center [1145, 530] width 72 height 34
select select "2"
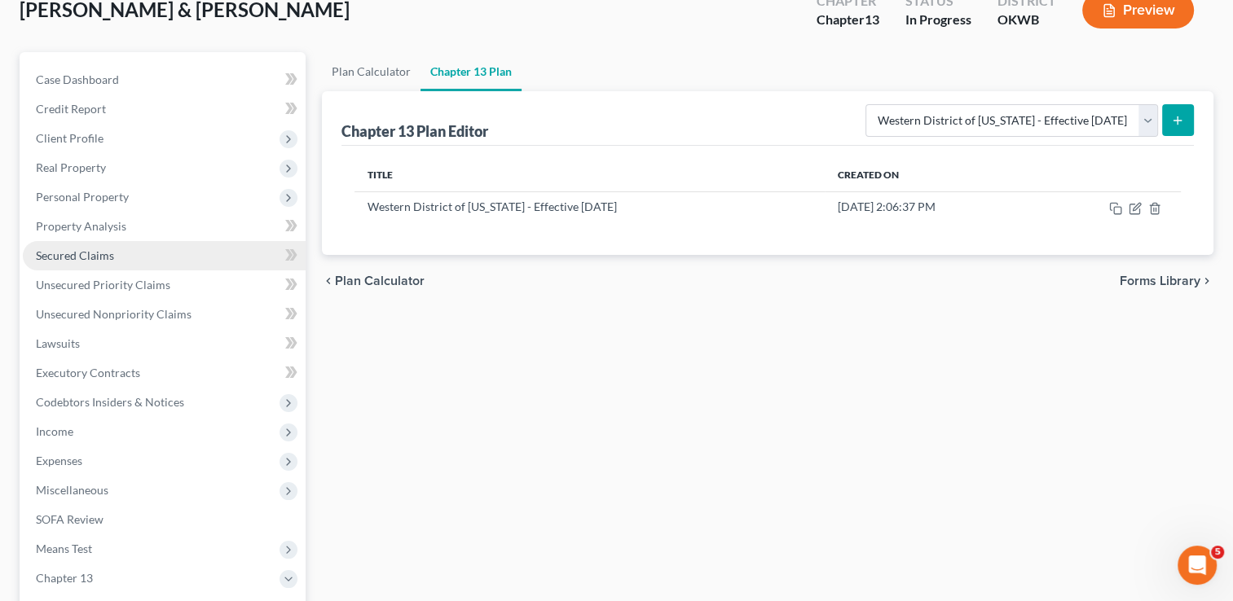
scroll to position [0, 0]
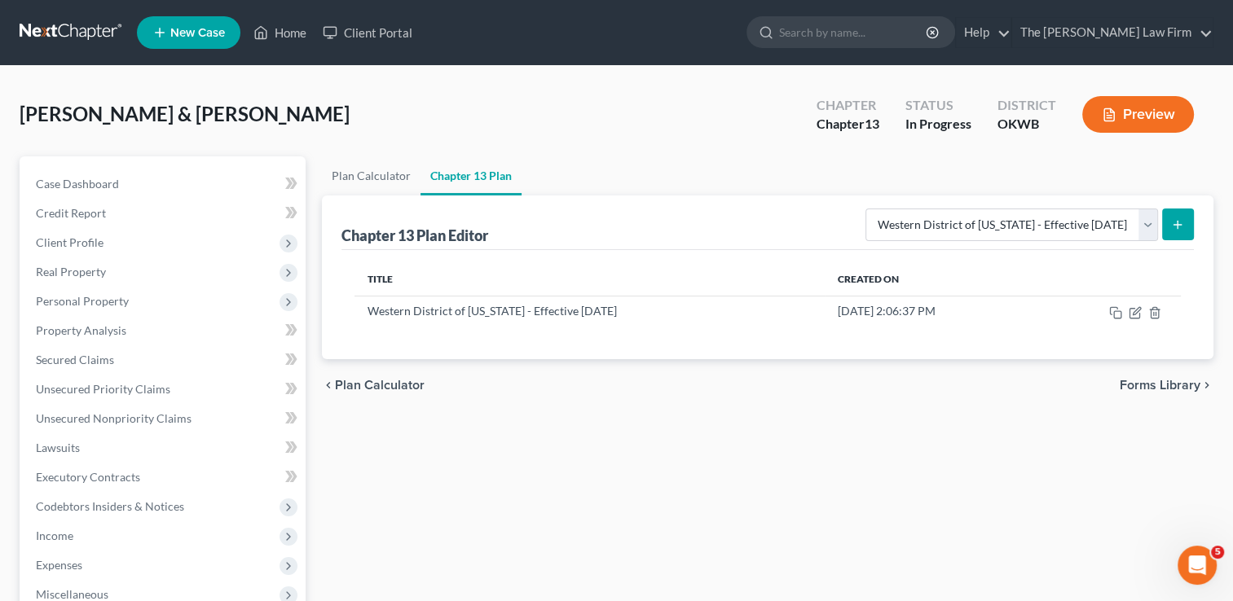
click at [55, 28] on link at bounding box center [72, 32] width 104 height 29
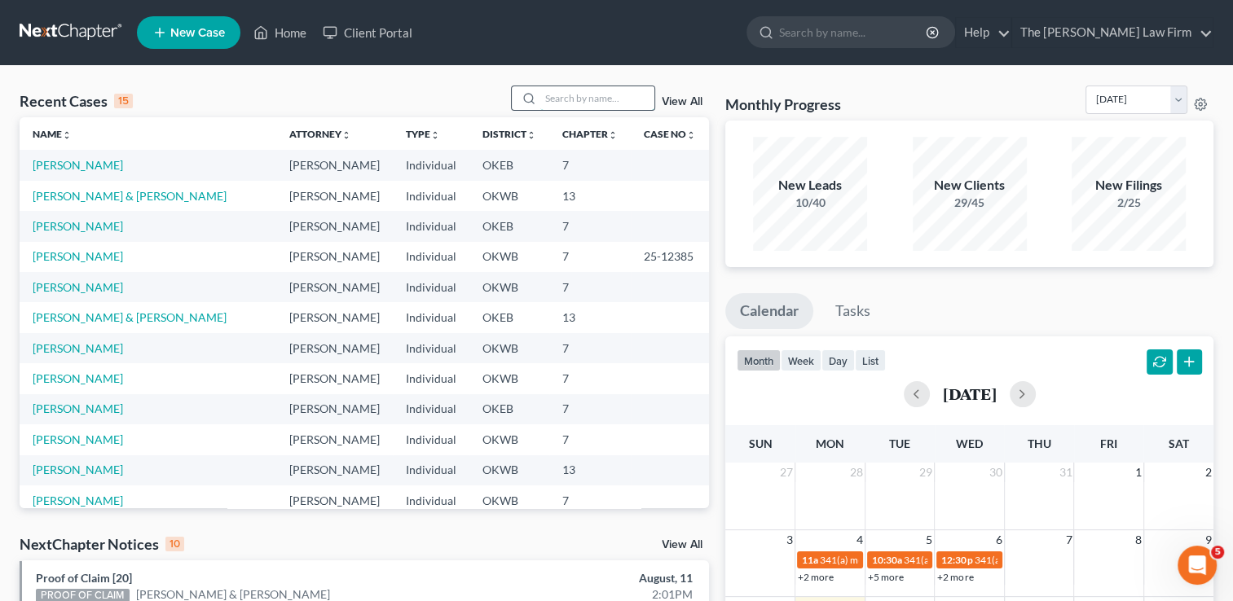
click at [593, 94] on input "search" at bounding box center [597, 98] width 114 height 24
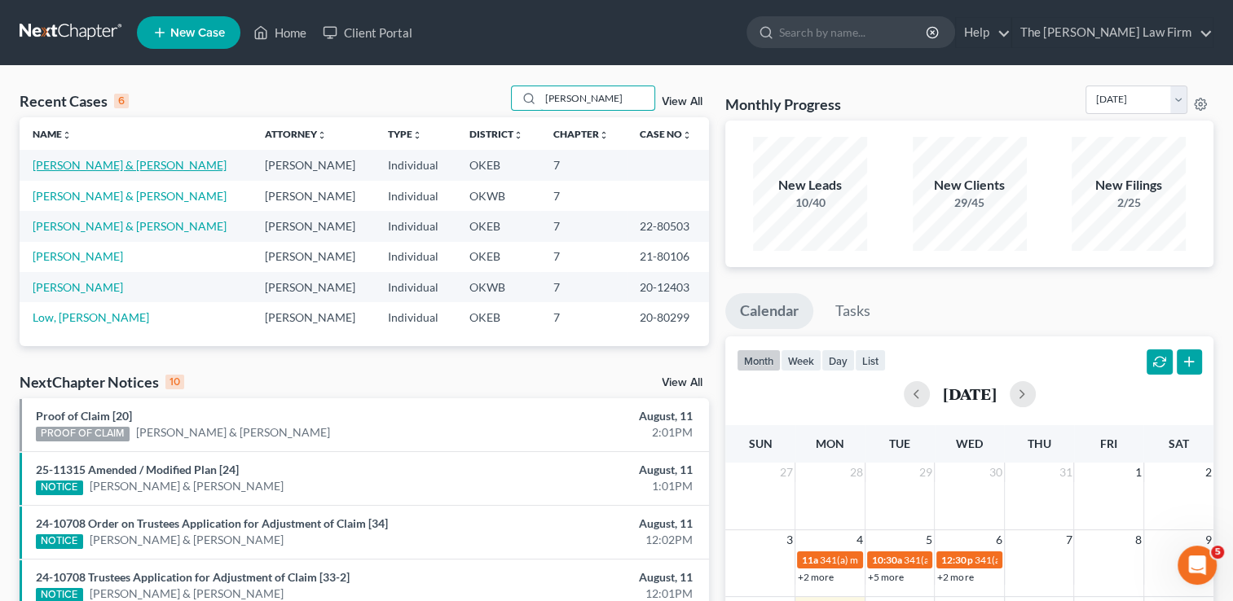
type input "[PERSON_NAME]"
click at [105, 164] on link "[PERSON_NAME] & [PERSON_NAME]" at bounding box center [130, 165] width 194 height 14
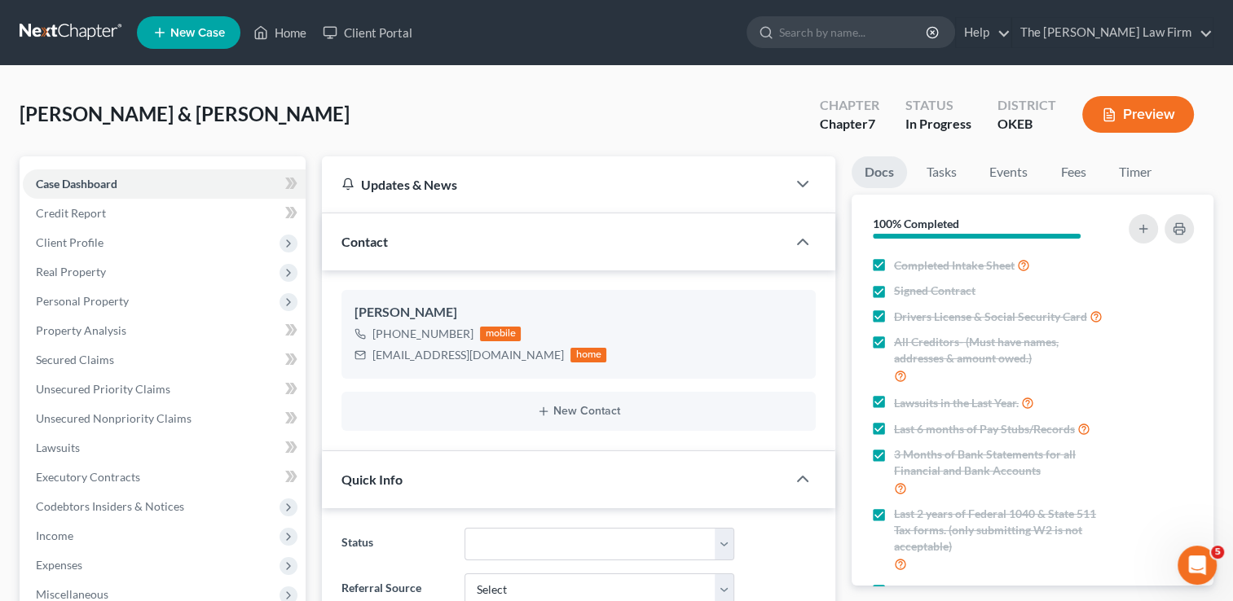
scroll to position [730, 0]
click at [91, 240] on span "Client Profile" at bounding box center [70, 242] width 68 height 14
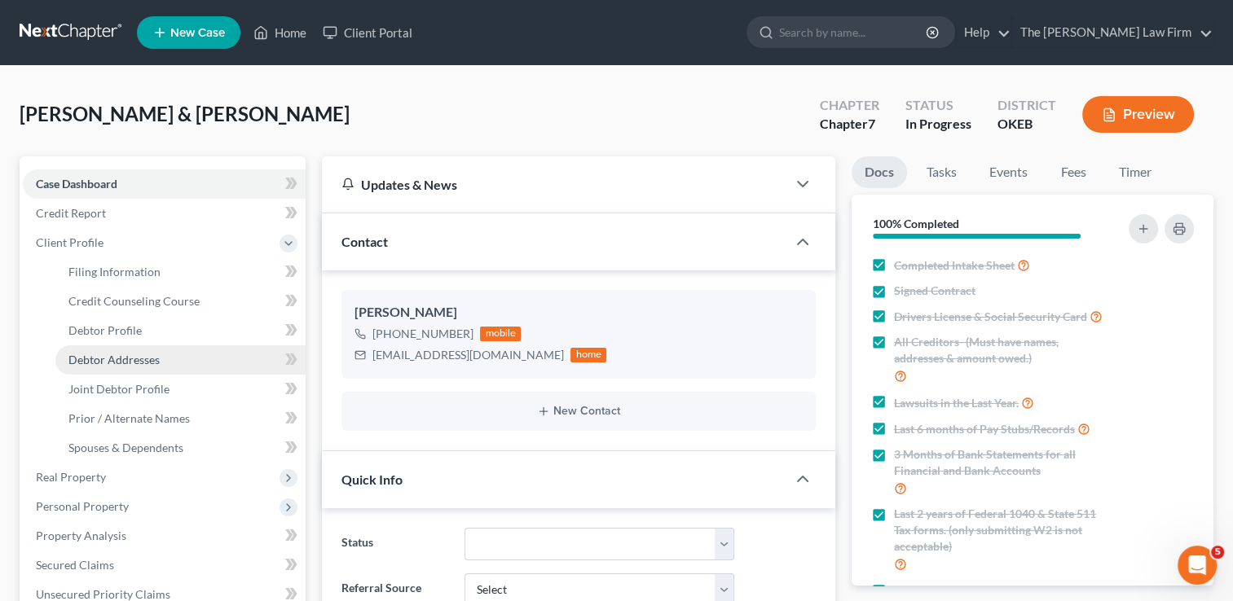
click at [116, 355] on span "Debtor Addresses" at bounding box center [113, 360] width 91 height 14
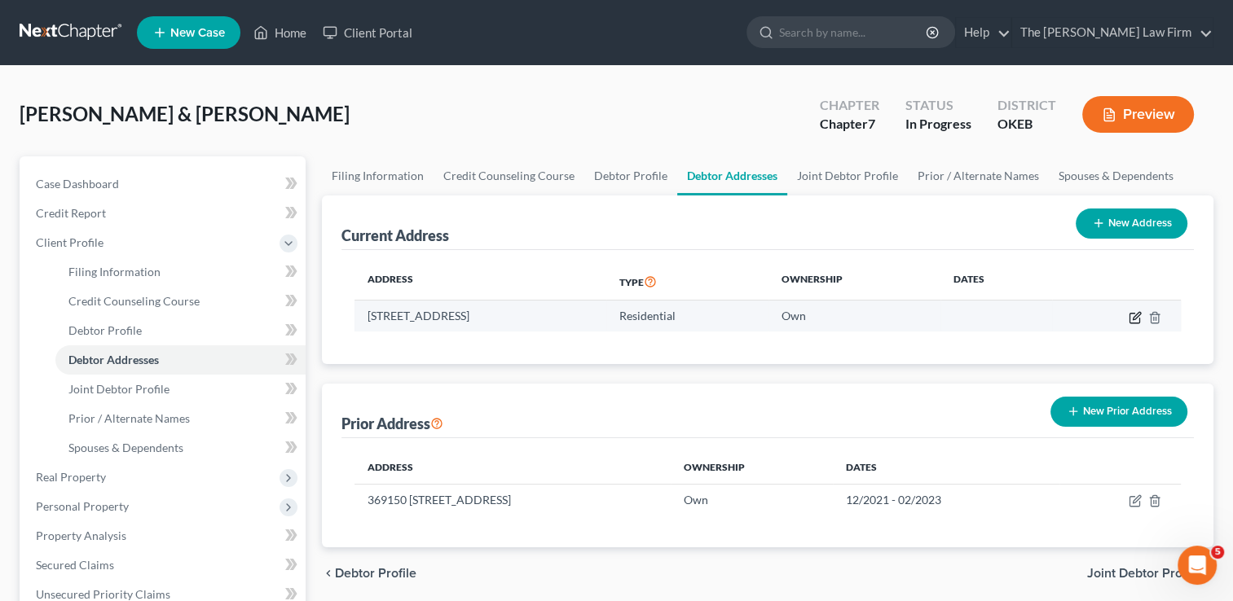
click at [1135, 319] on icon "button" at bounding box center [1135, 317] width 13 height 13
select select "37"
select select "0"
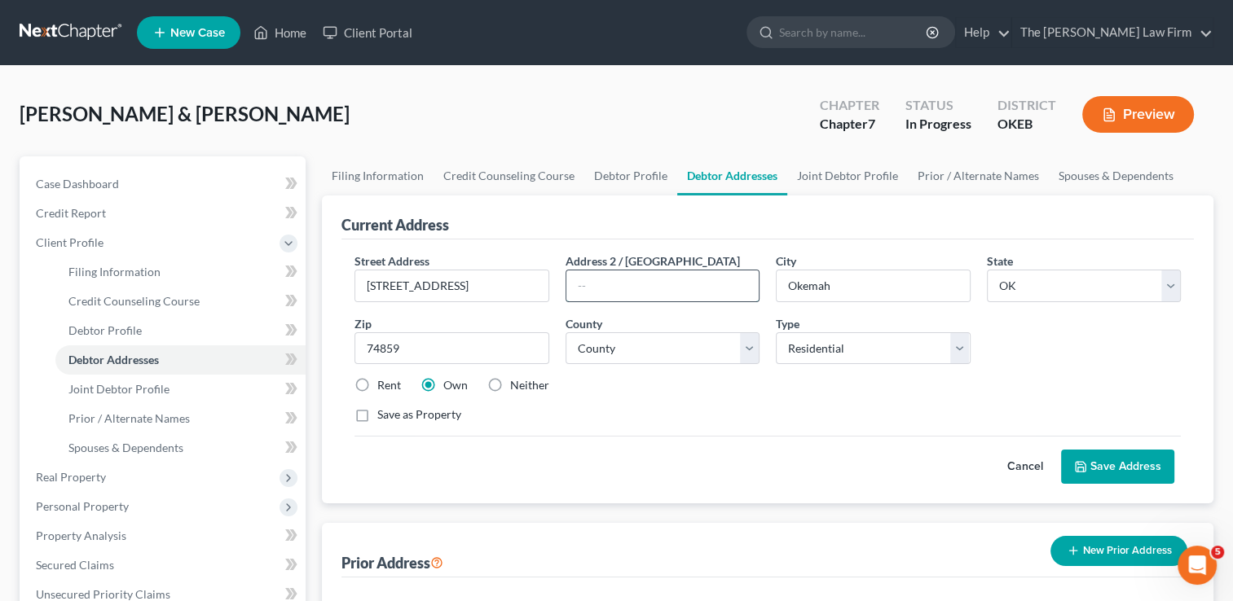
click at [617, 290] on input "text" at bounding box center [662, 286] width 192 height 31
type input "388"
click at [619, 407] on div "Save as Property" at bounding box center [767, 415] width 826 height 16
click at [1107, 467] on button "Save Address" at bounding box center [1117, 467] width 113 height 34
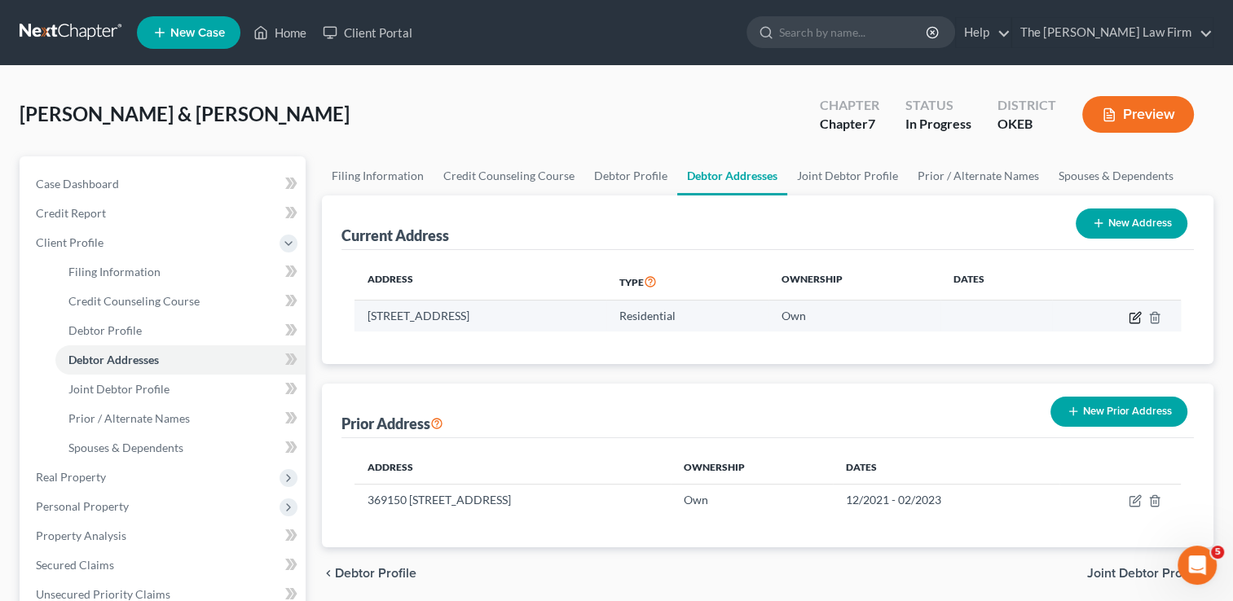
click at [1135, 317] on icon "button" at bounding box center [1136, 315] width 7 height 7
select select "37"
select select "53"
select select "0"
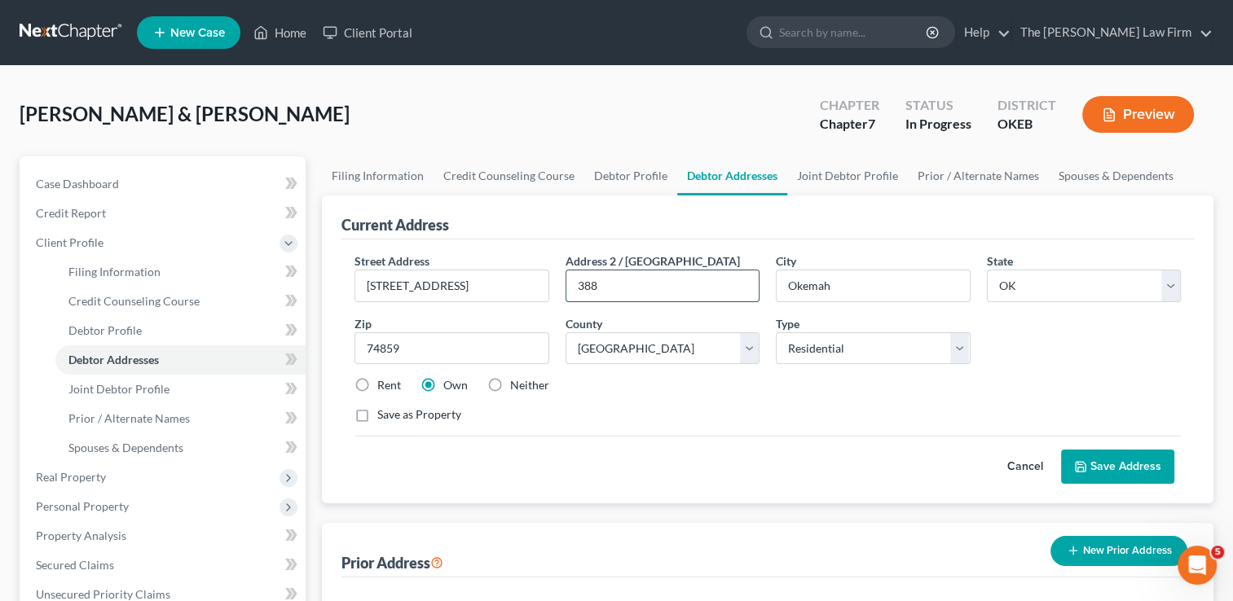
click at [613, 278] on input "388" at bounding box center [662, 286] width 192 height 31
type input "3"
click at [1121, 466] on button "Save Address" at bounding box center [1117, 467] width 113 height 34
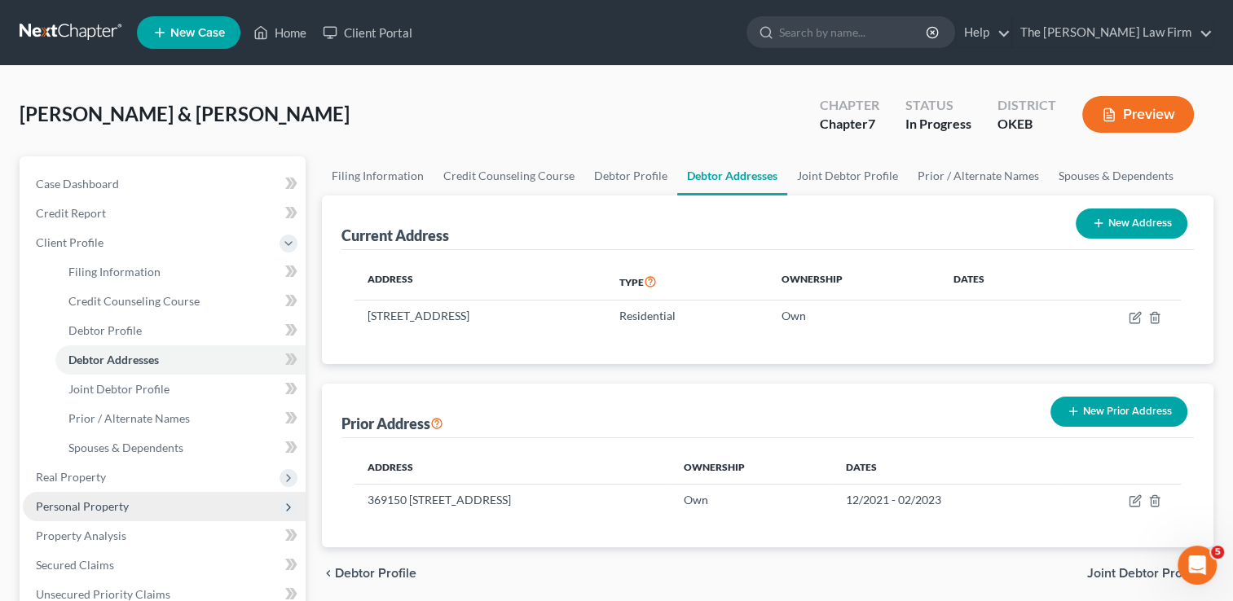
click at [129, 504] on span "Personal Property" at bounding box center [164, 506] width 283 height 29
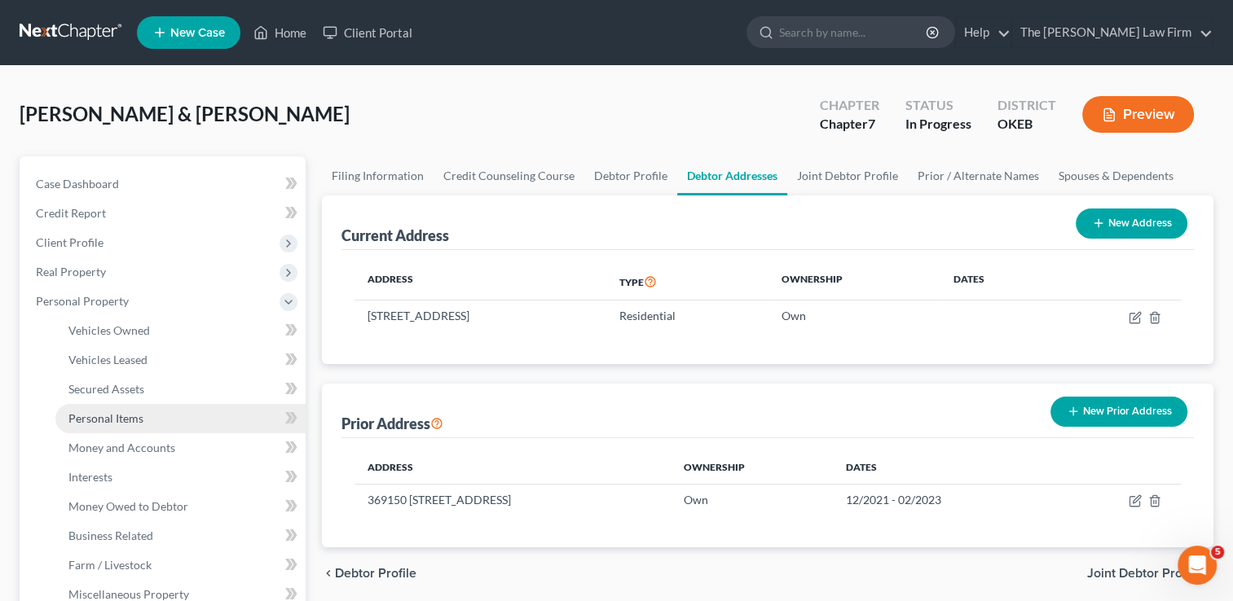
click at [147, 419] on link "Personal Items" at bounding box center [180, 418] width 250 height 29
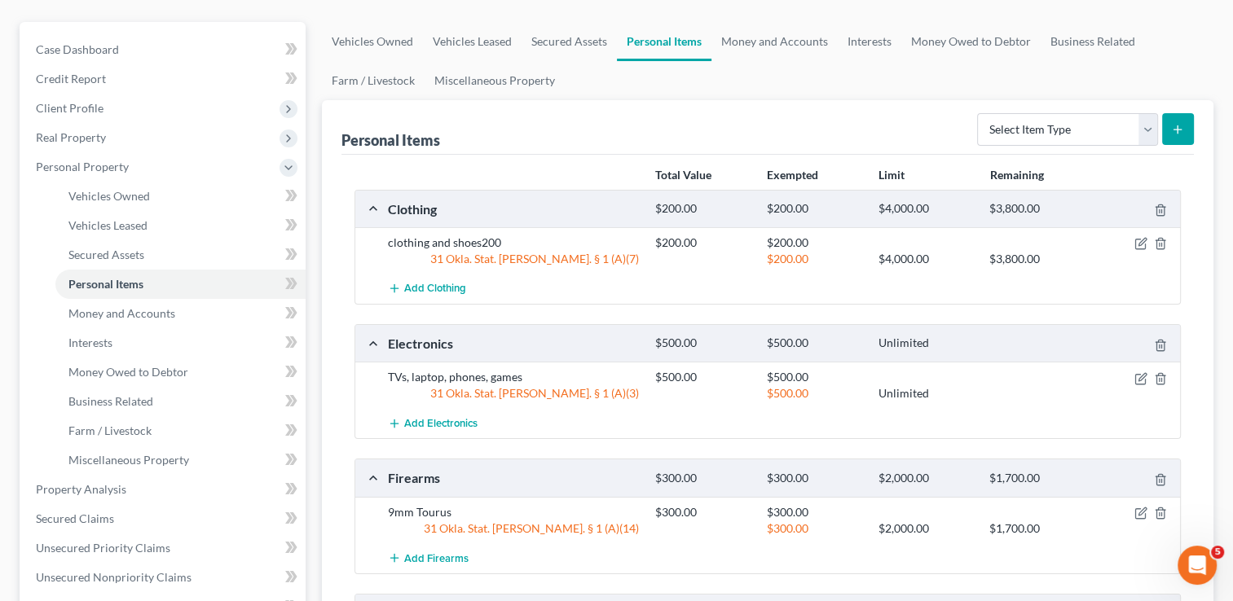
scroll to position [68, 0]
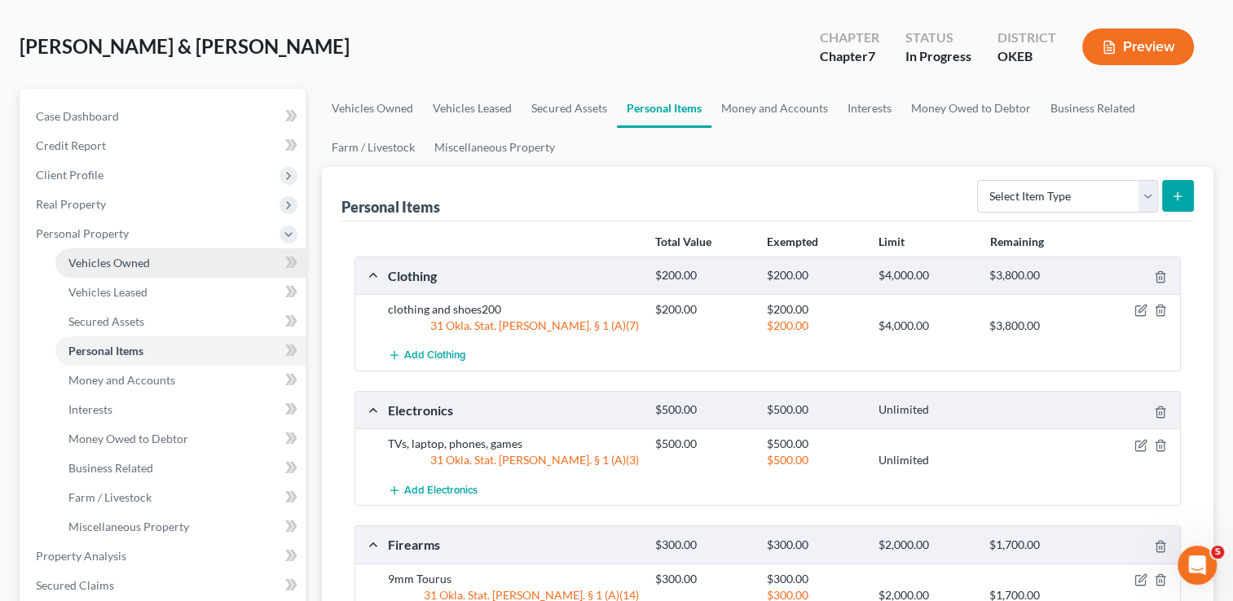
click at [115, 262] on span "Vehicles Owned" at bounding box center [108, 263] width 81 height 14
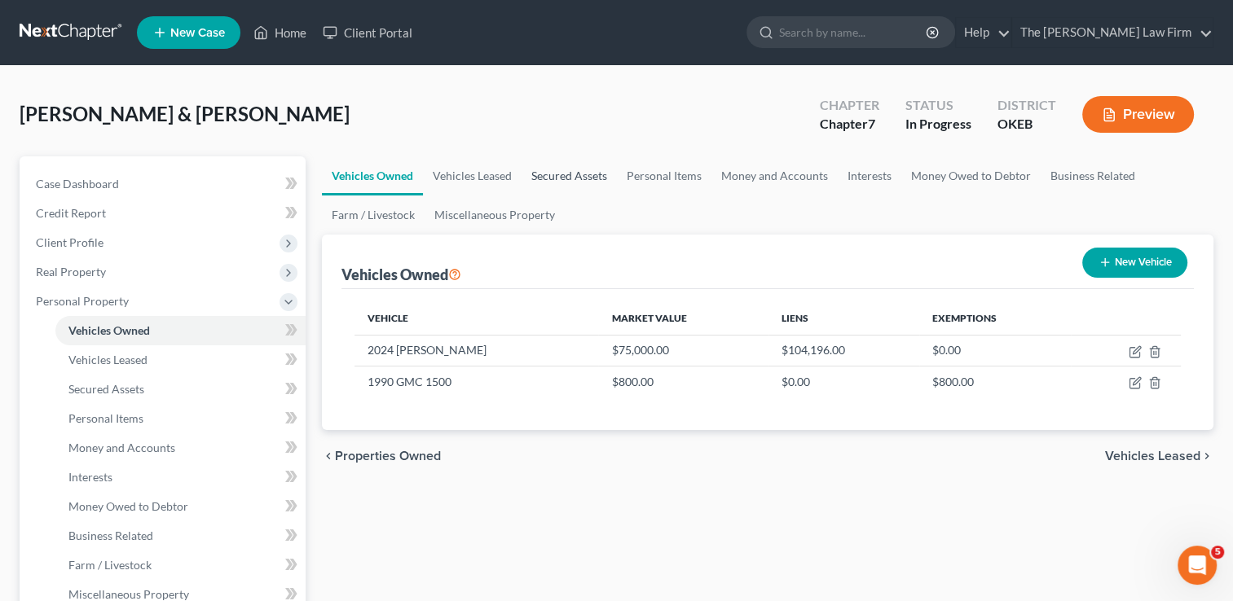
click at [567, 180] on link "Secured Assets" at bounding box center [568, 175] width 95 height 39
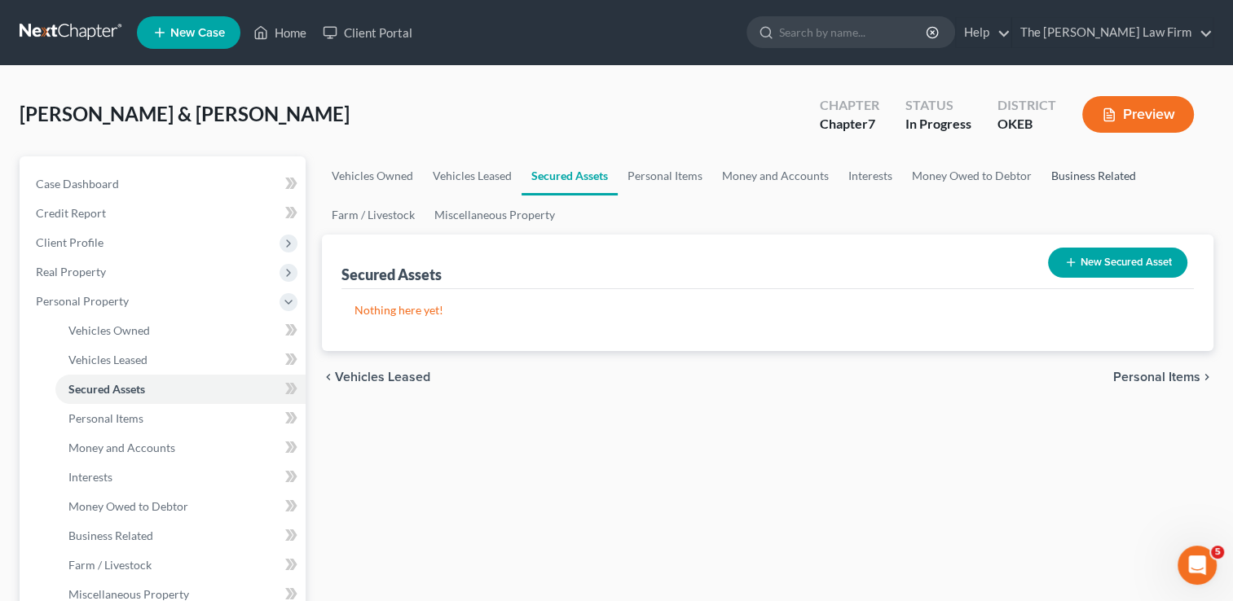
click at [1075, 166] on link "Business Related" at bounding box center [1093, 175] width 104 height 39
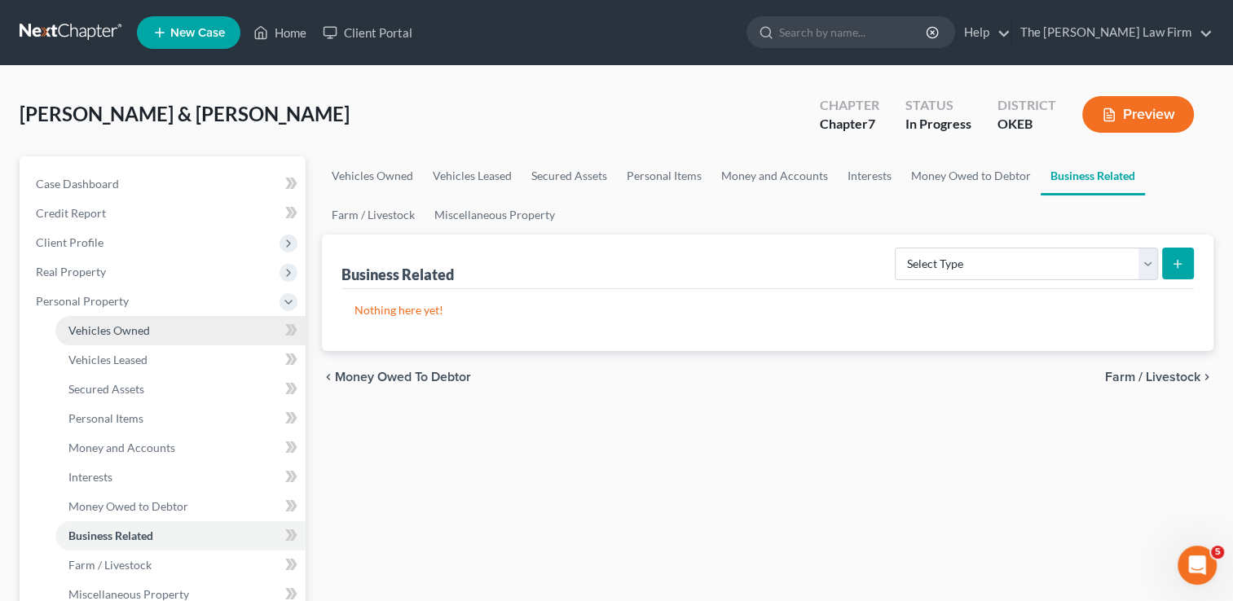
click at [115, 331] on span "Vehicles Owned" at bounding box center [108, 330] width 81 height 14
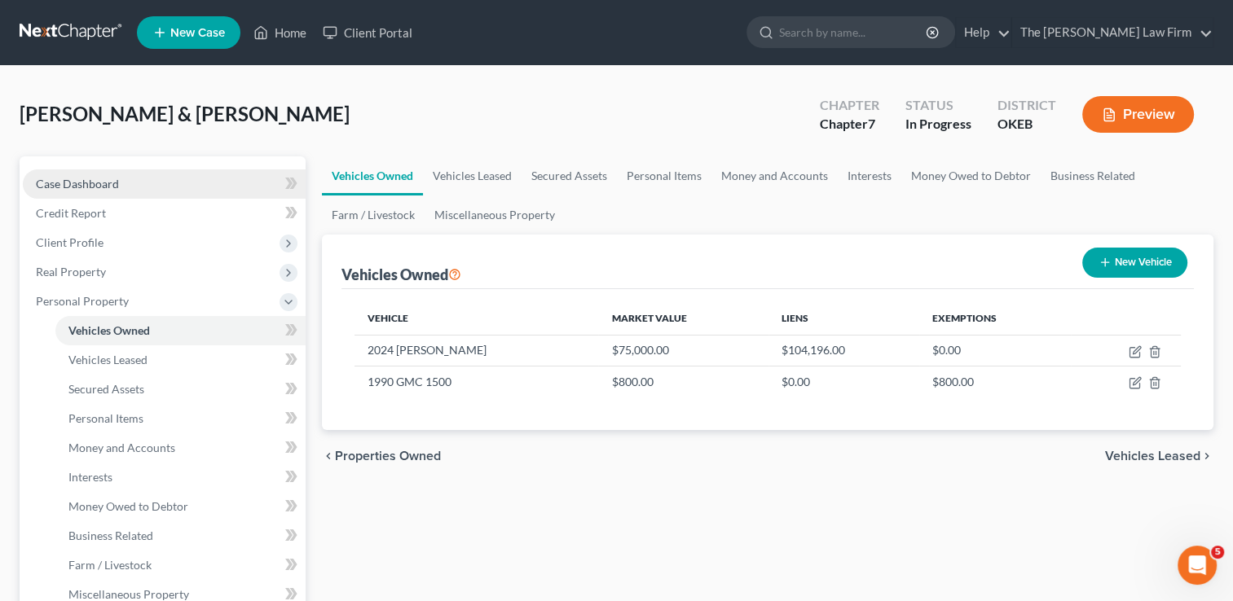
click at [136, 187] on link "Case Dashboard" at bounding box center [164, 183] width 283 height 29
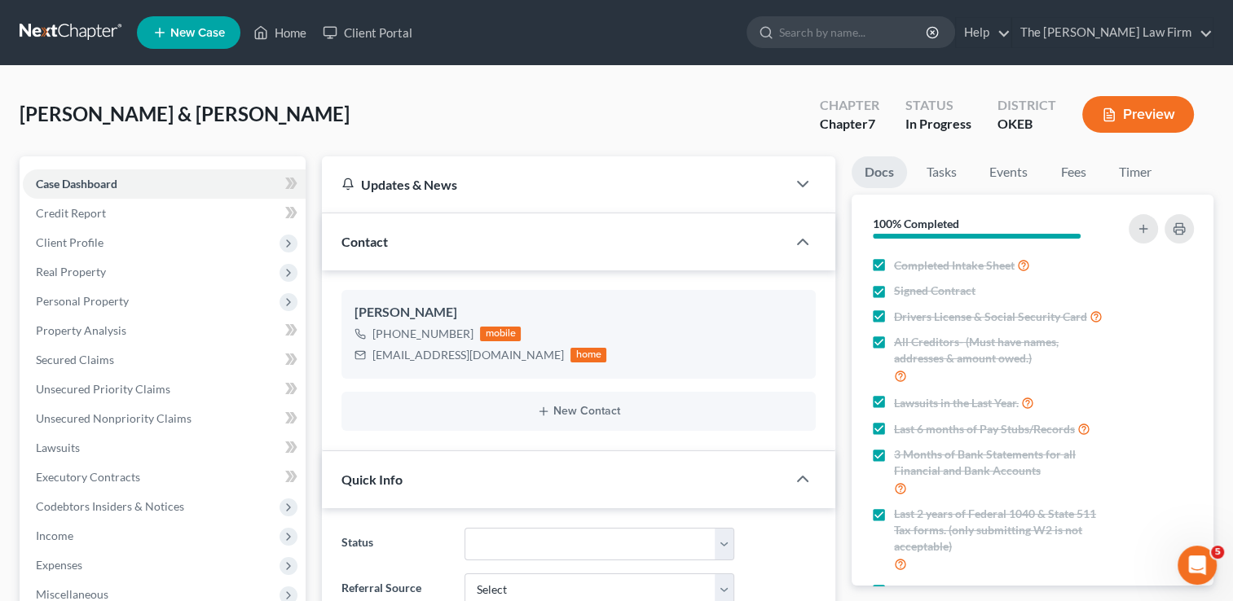
scroll to position [730, 0]
click at [104, 357] on span "Secured Claims" at bounding box center [75, 360] width 78 height 14
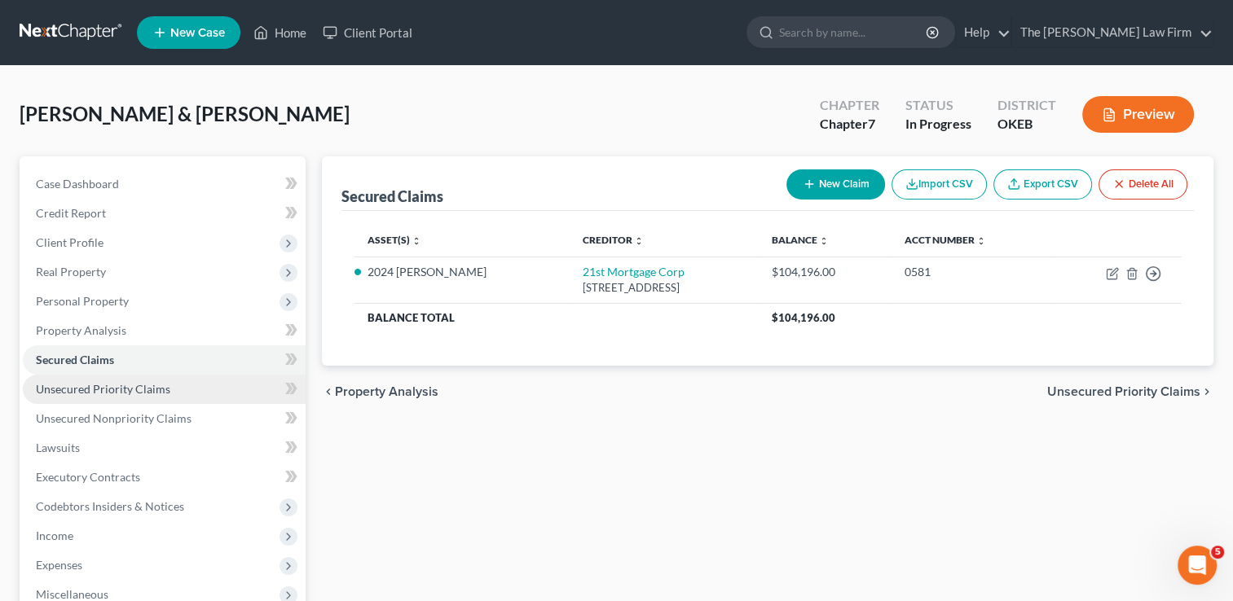
click at [117, 385] on span "Unsecured Priority Claims" at bounding box center [103, 389] width 134 height 14
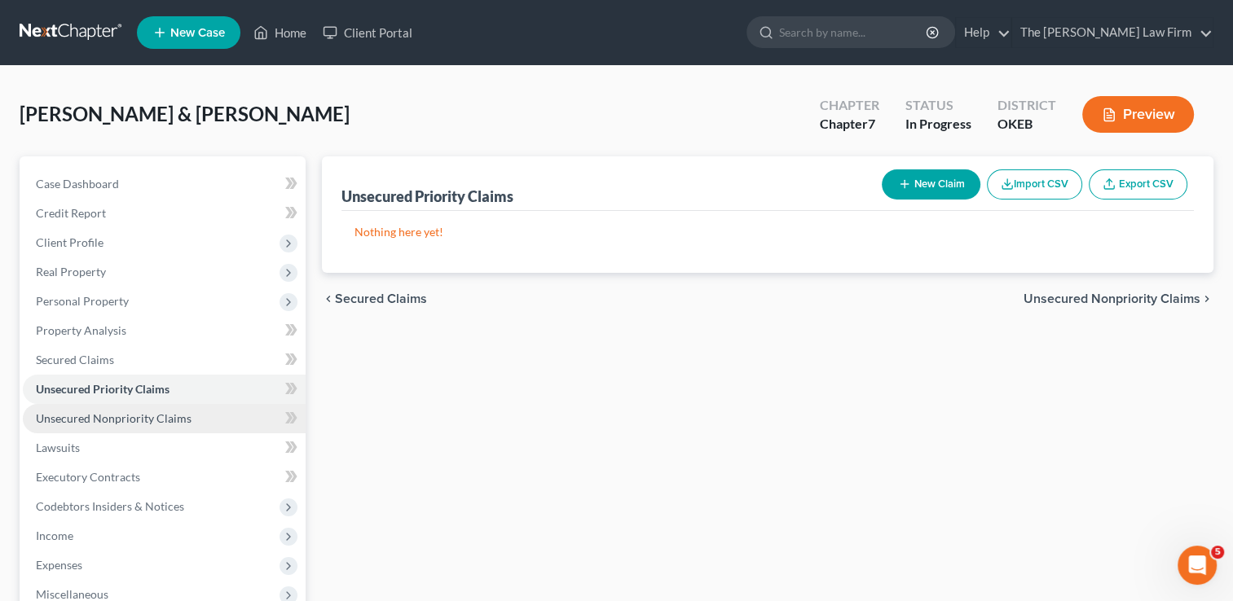
click at [124, 409] on link "Unsecured Nonpriority Claims" at bounding box center [164, 418] width 283 height 29
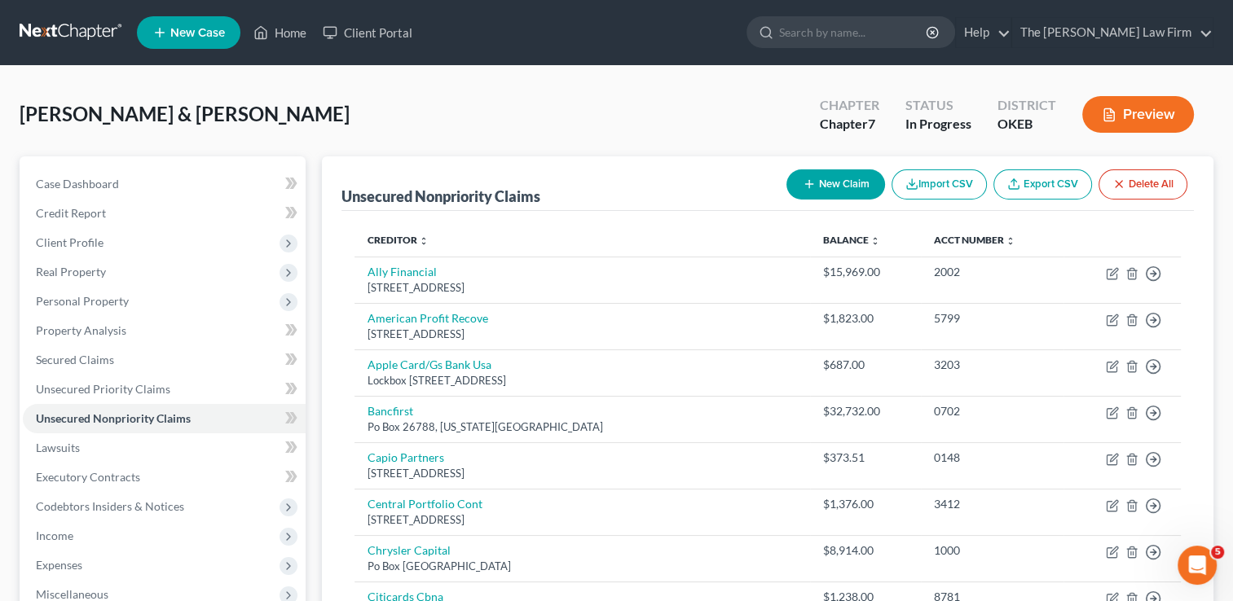
click at [56, 33] on link at bounding box center [72, 32] width 104 height 29
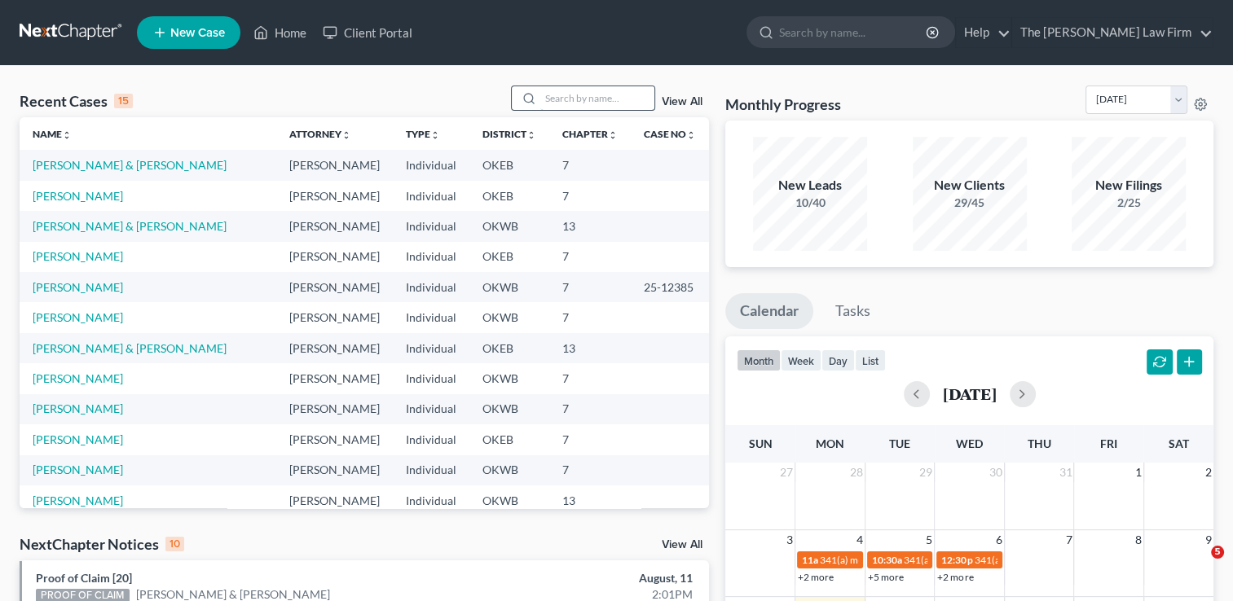
click at [592, 98] on input "search" at bounding box center [597, 98] width 114 height 24
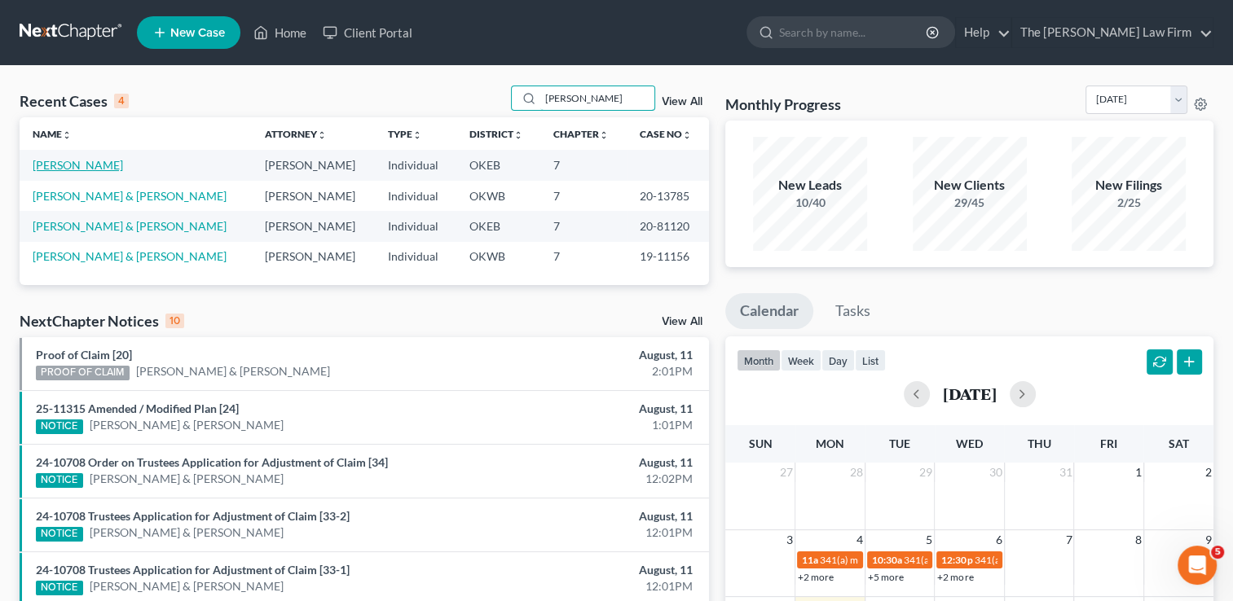
type input "[PERSON_NAME]"
click at [72, 165] on link "[PERSON_NAME]" at bounding box center [78, 165] width 90 height 14
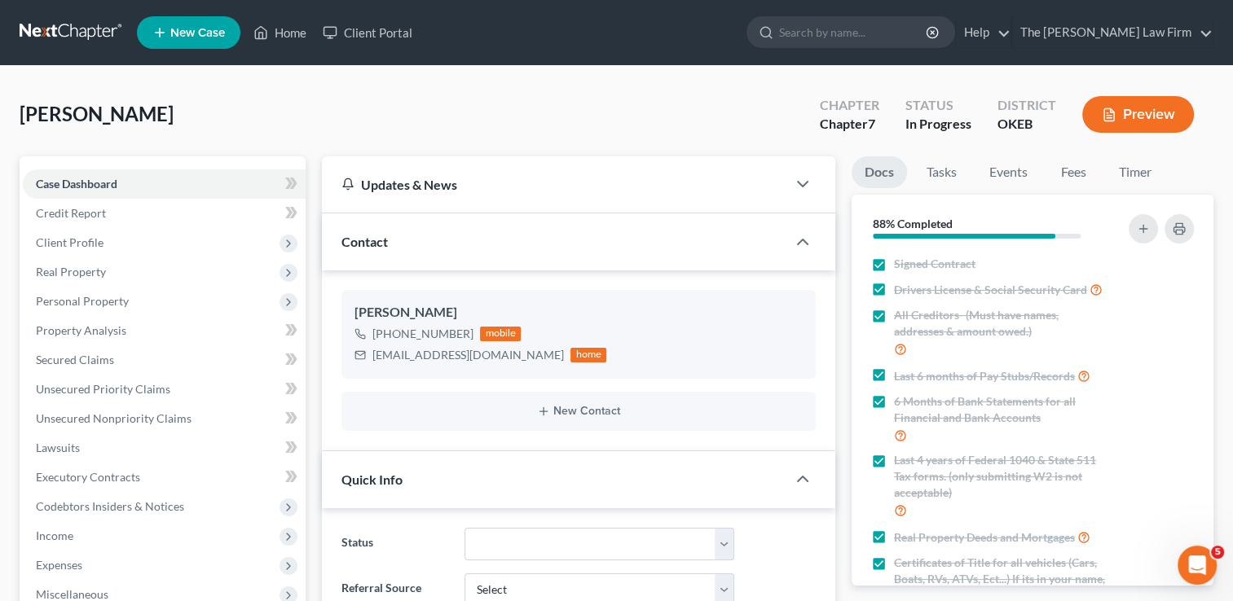
click at [88, 28] on link at bounding box center [72, 32] width 104 height 29
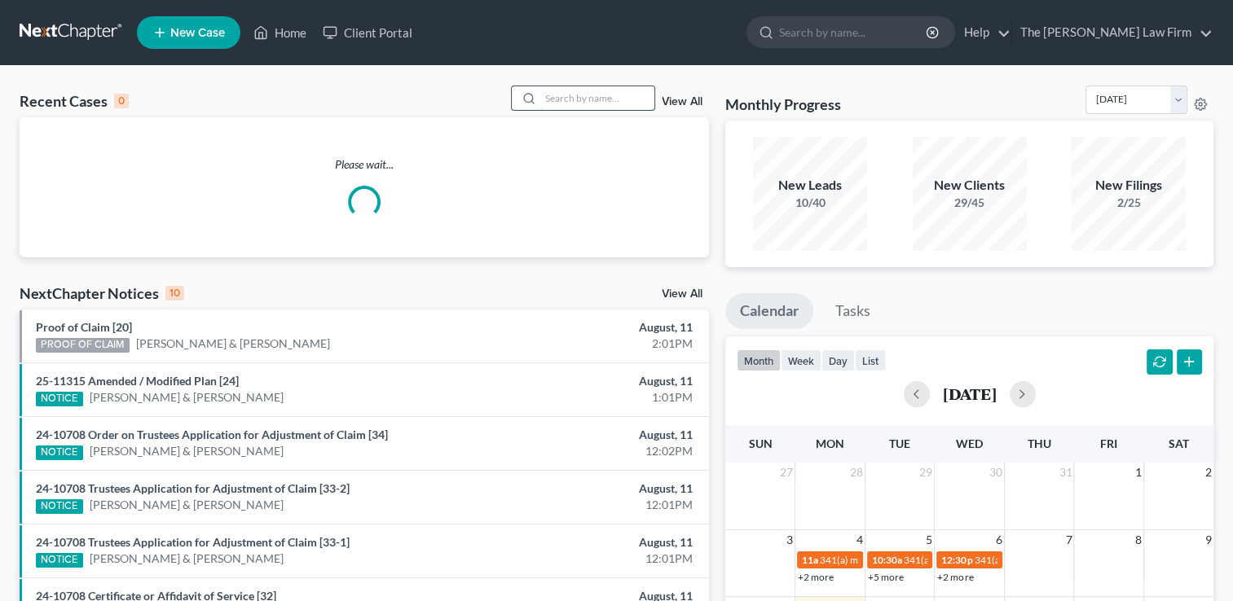
click at [598, 103] on input "search" at bounding box center [597, 98] width 114 height 24
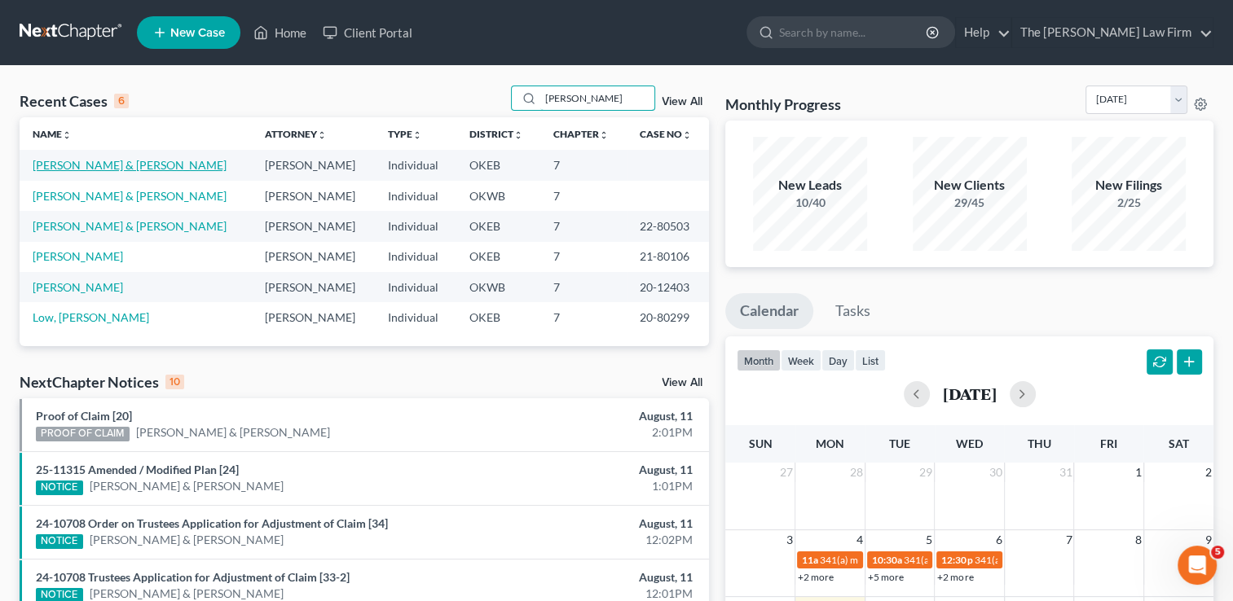
type input "[PERSON_NAME]"
click at [91, 166] on link "[PERSON_NAME] & [PERSON_NAME]" at bounding box center [130, 165] width 194 height 14
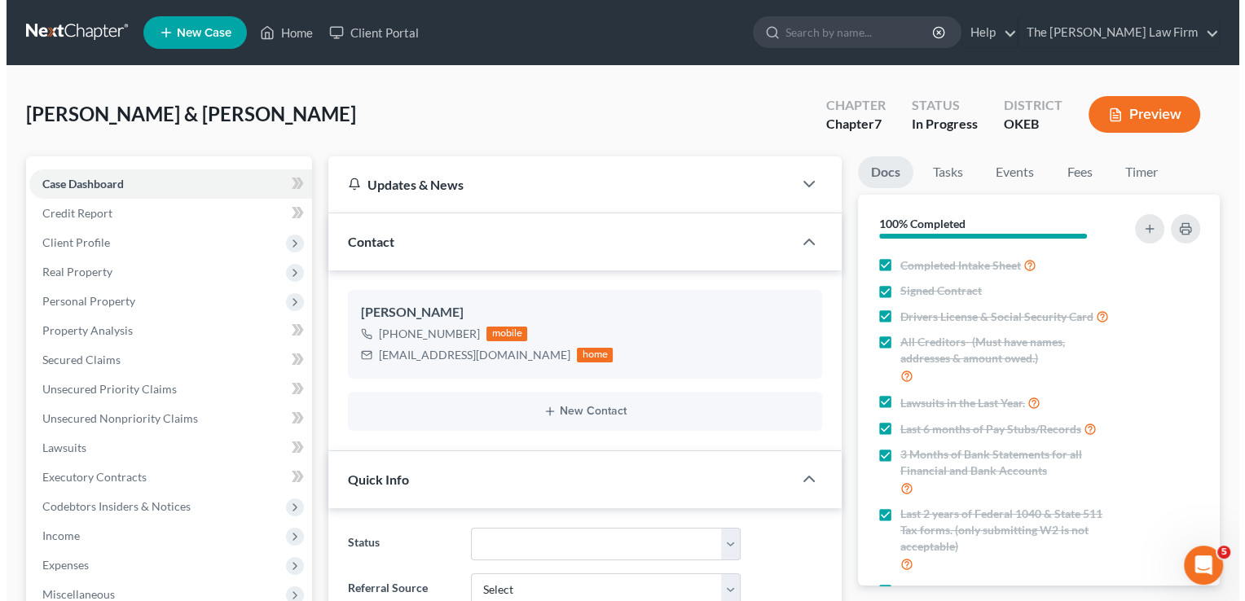
scroll to position [730, 0]
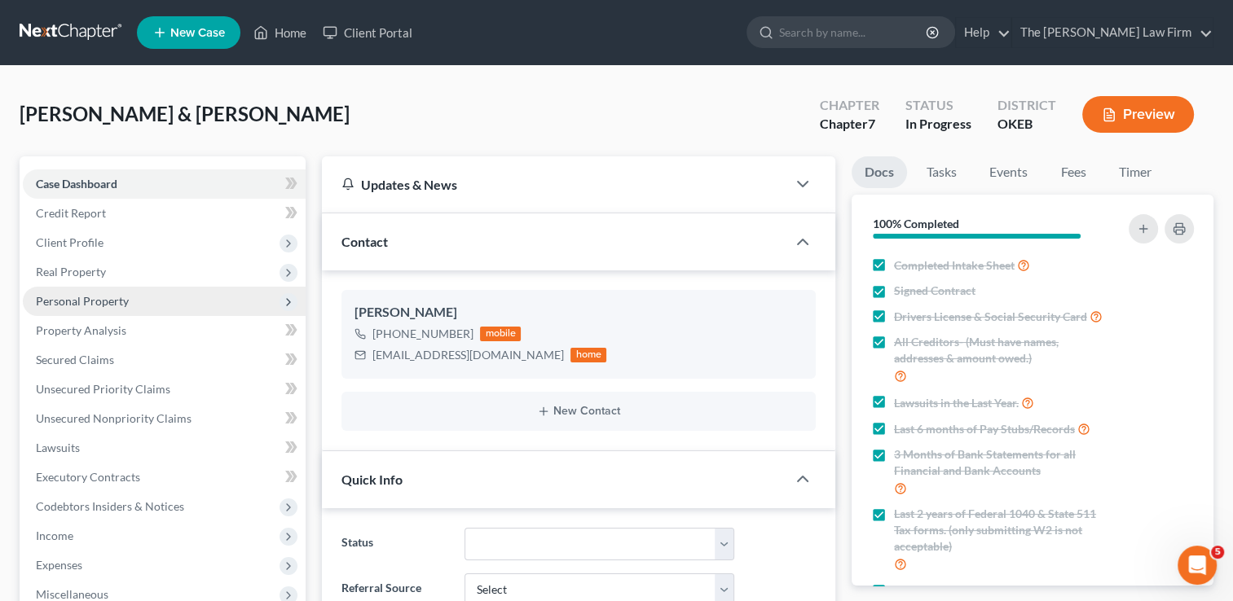
click at [85, 301] on span "Personal Property" at bounding box center [82, 301] width 93 height 14
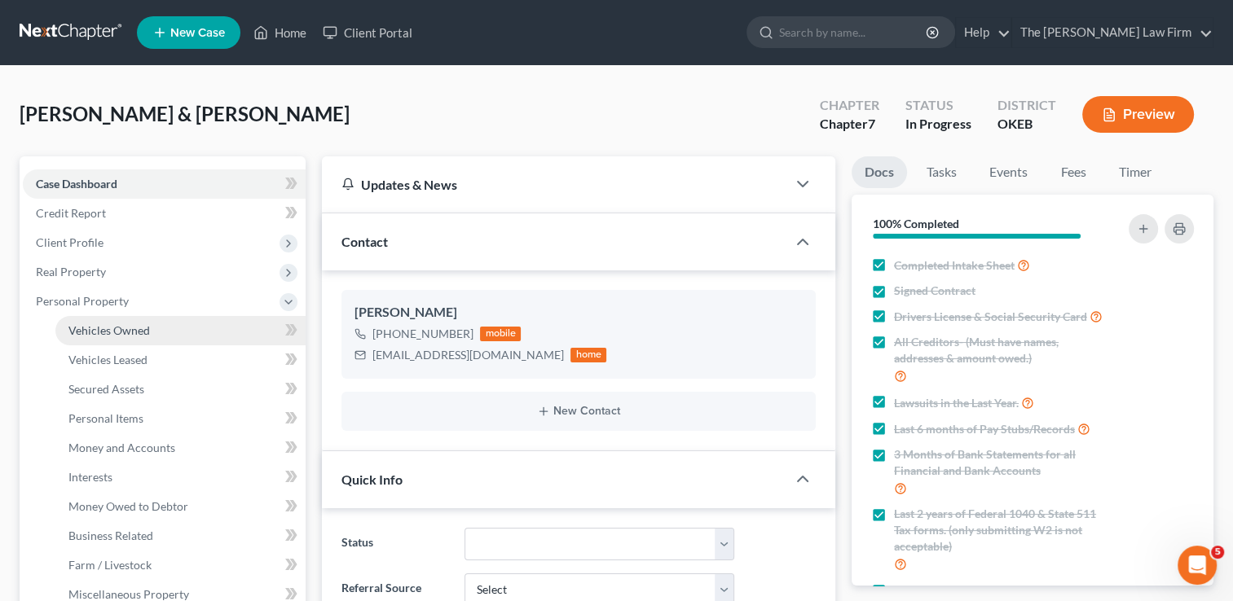
click at [147, 335] on span "Vehicles Owned" at bounding box center [108, 330] width 81 height 14
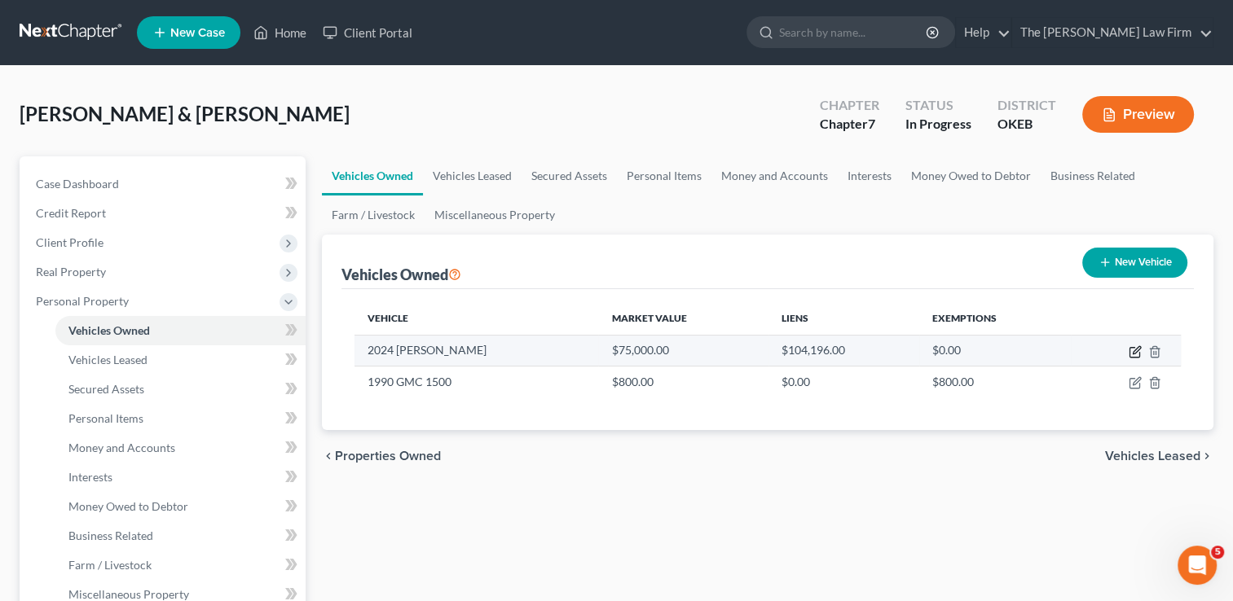
click at [1141, 354] on icon "button" at bounding box center [1135, 351] width 13 height 13
select select "7"
select select "2"
select select "44"
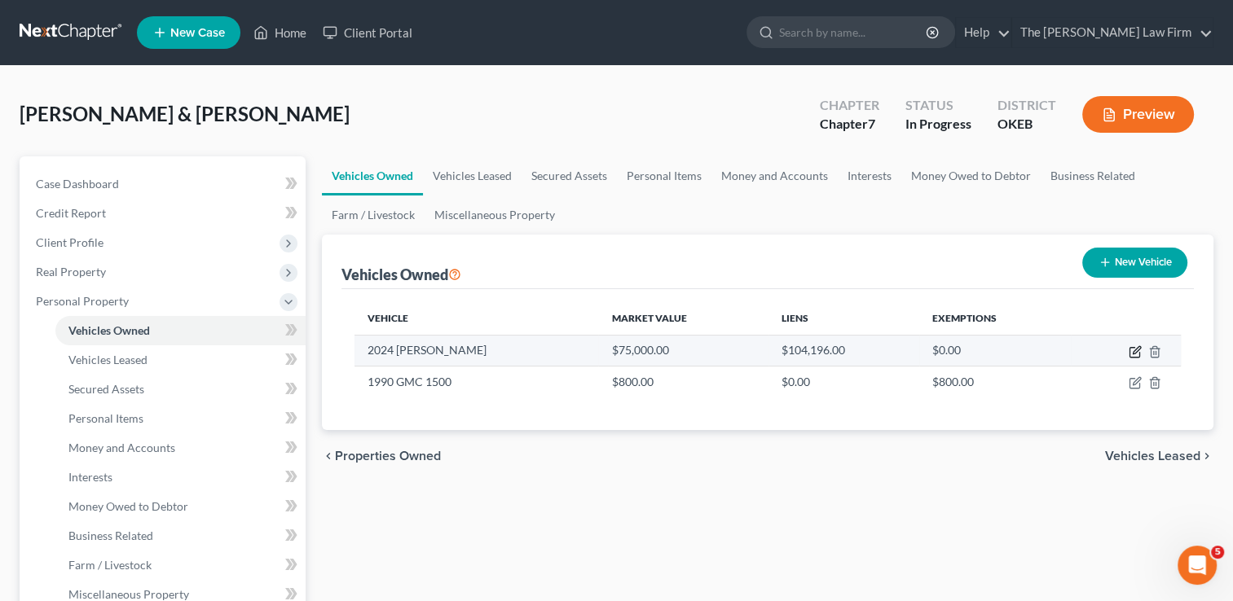
select select "2"
select select "0"
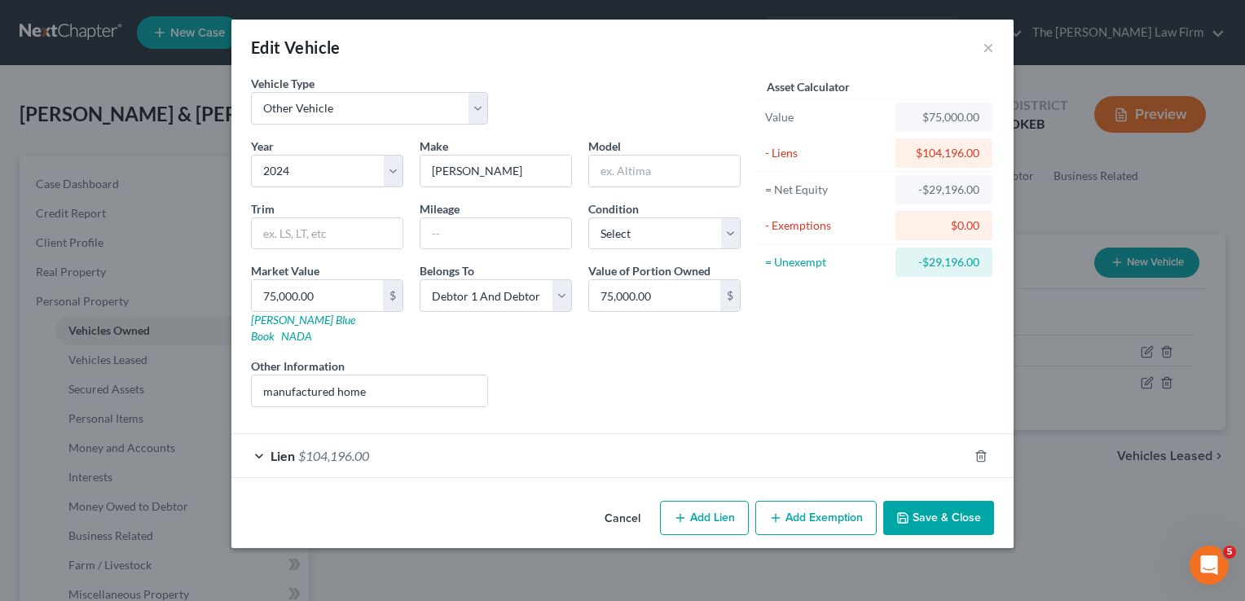
click at [776, 441] on div "Lien $104,196.00" at bounding box center [599, 455] width 737 height 43
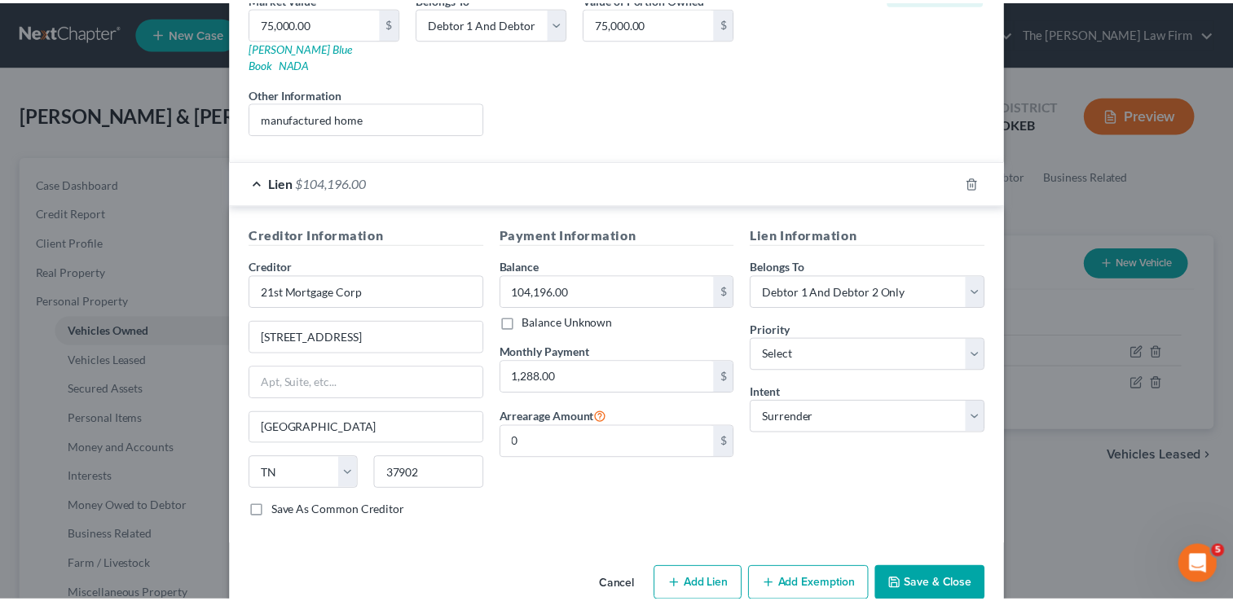
scroll to position [286, 0]
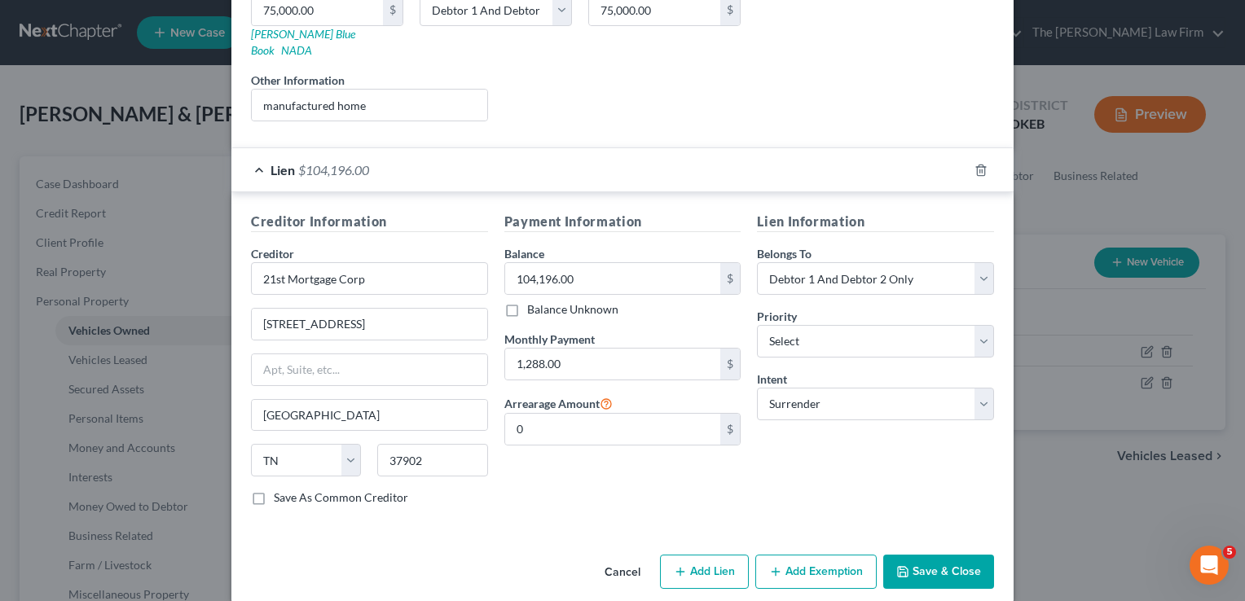
click at [926, 555] on button "Save & Close" at bounding box center [938, 572] width 111 height 34
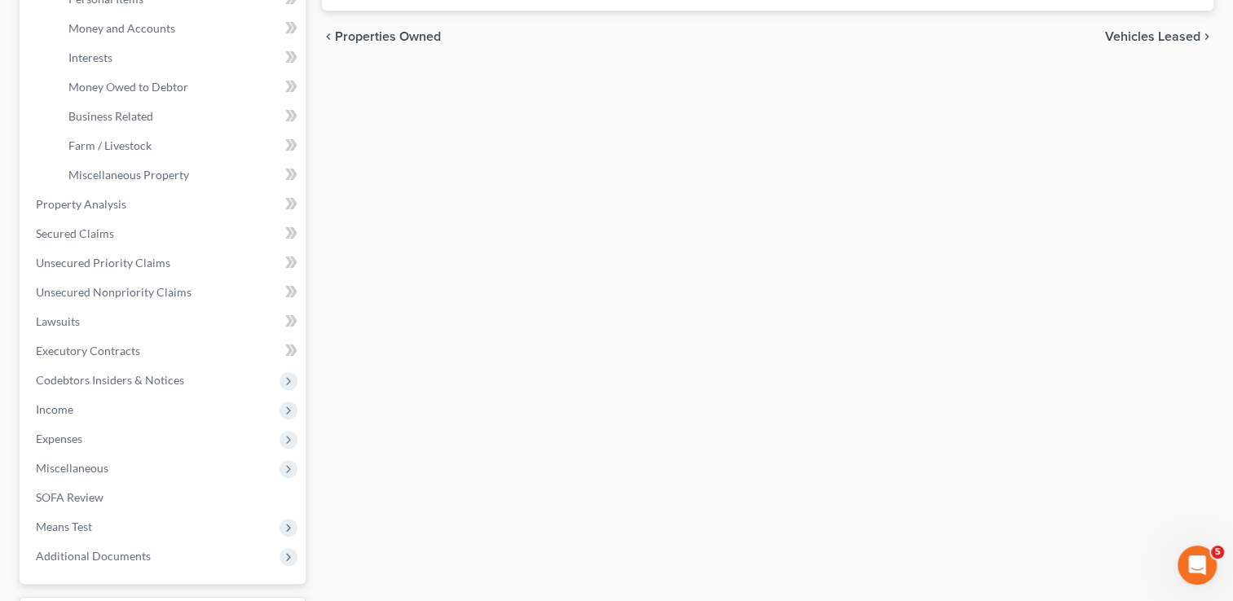
scroll to position [426, 0]
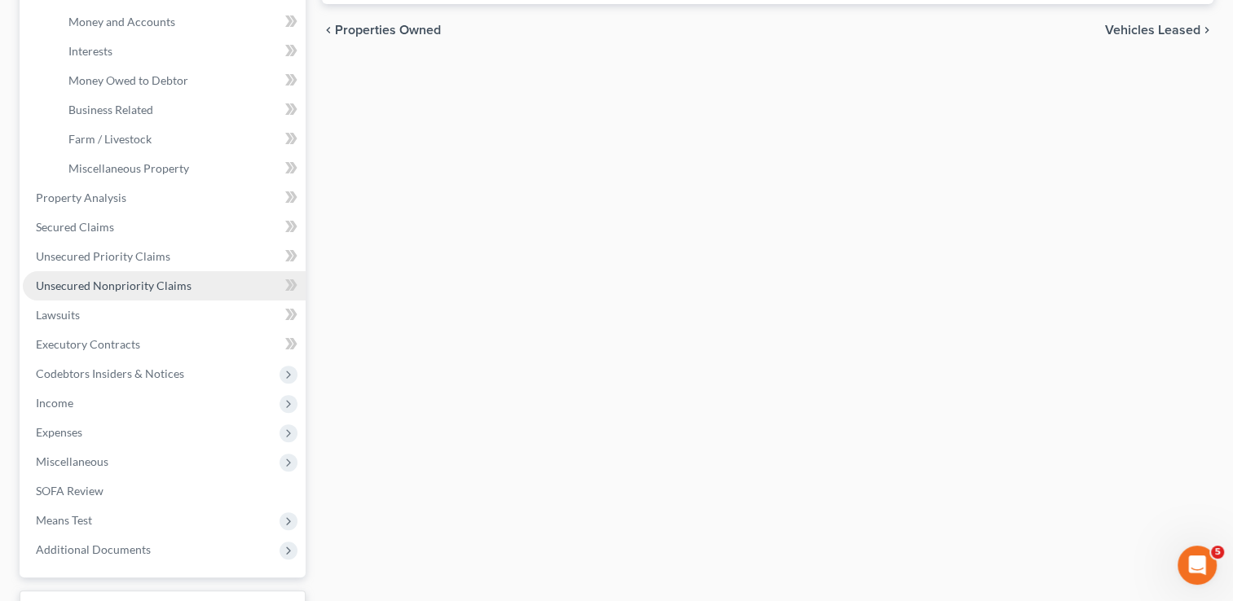
click at [162, 275] on link "Unsecured Nonpriority Claims" at bounding box center [164, 285] width 283 height 29
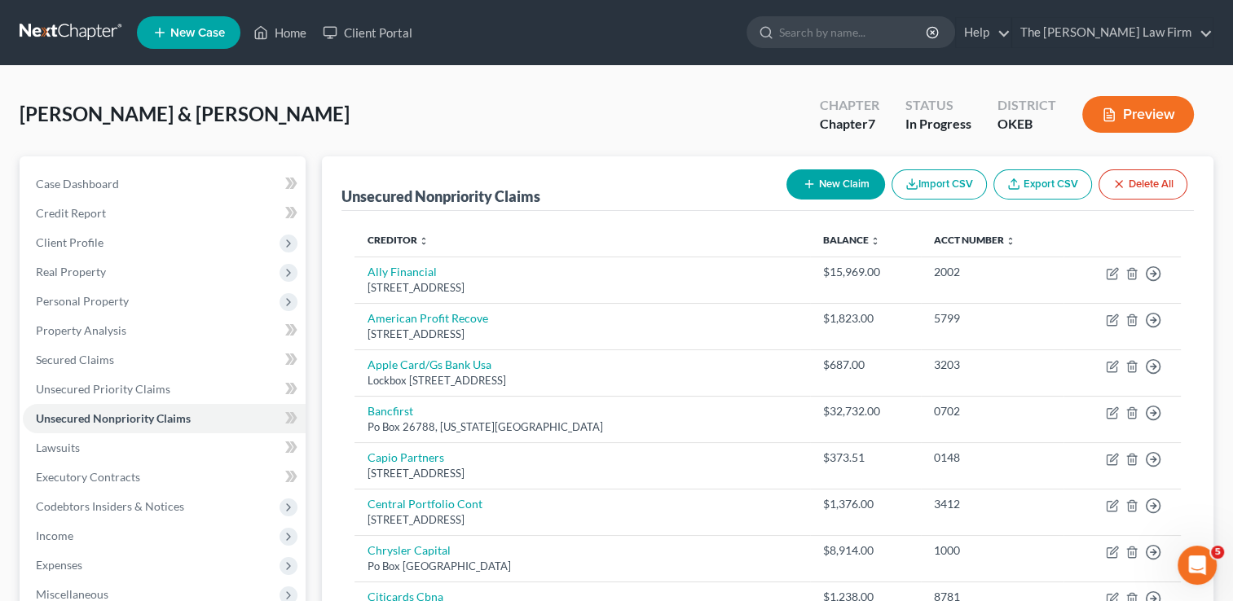
click at [835, 180] on button "New Claim" at bounding box center [835, 184] width 99 height 30
select select "2"
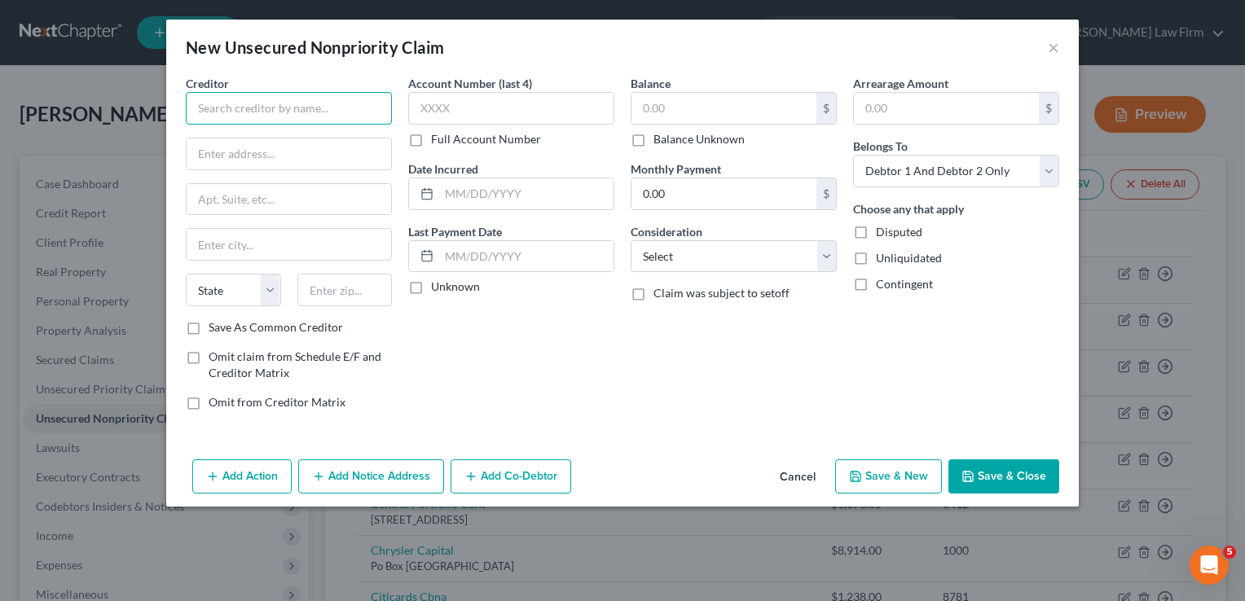
click at [367, 103] on input "text" at bounding box center [289, 108] width 206 height 33
type input "Cash App"
click at [317, 158] on input "text" at bounding box center [289, 154] width 205 height 31
type input "1955 Broadway"
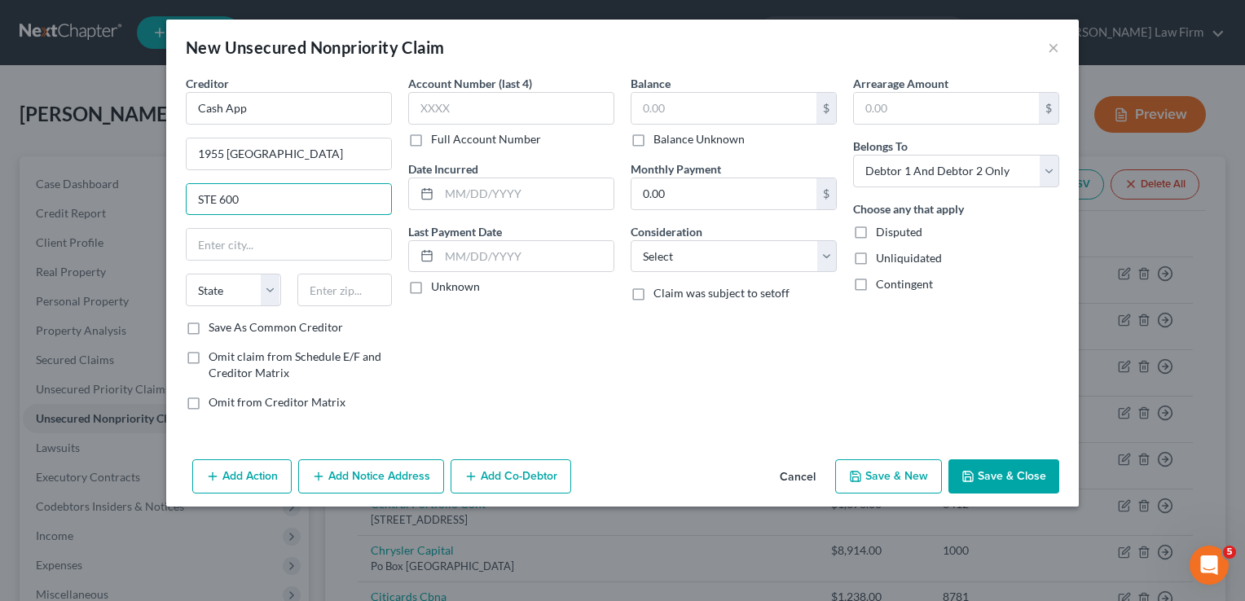
type input "STE 600"
click at [565, 313] on div "Account Number (last 4) Full Account Number Date Incurred Last Payment Date Unk…" at bounding box center [511, 249] width 222 height 349
click at [360, 285] on input "text" at bounding box center [344, 290] width 95 height 33
type input "94612"
click at [438, 331] on div "Account Number (last 4) Full Account Number Date Incurred Last Payment Date Unk…" at bounding box center [511, 249] width 222 height 349
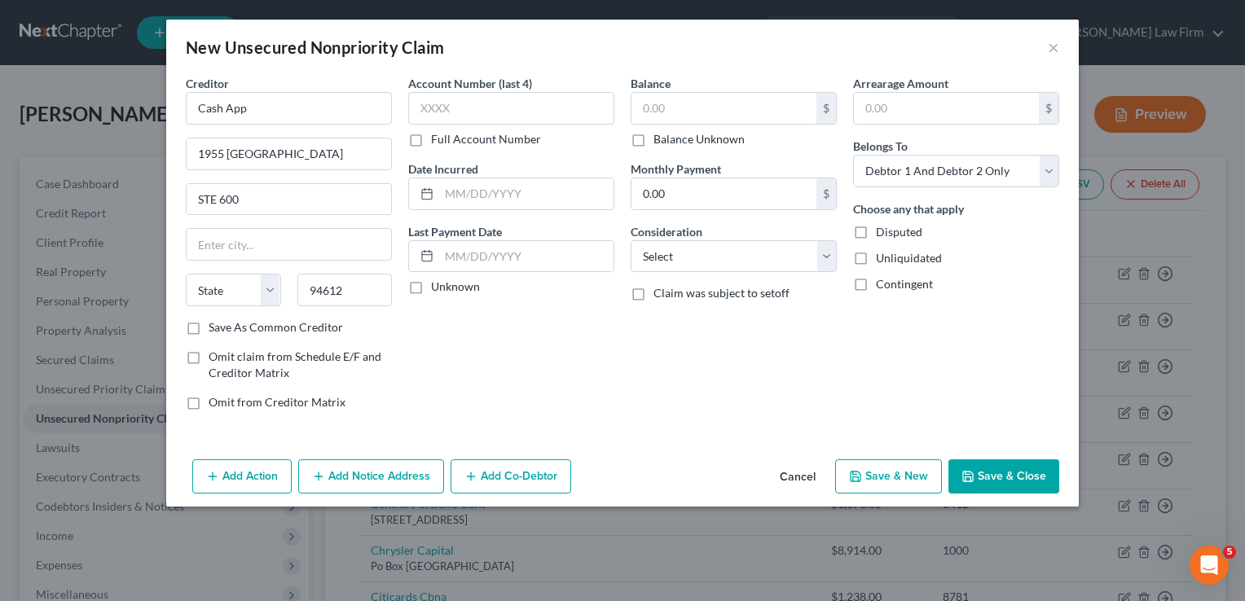
type input "Oakland"
select select "4"
click at [672, 109] on input "text" at bounding box center [723, 108] width 185 height 31
type input "1,200"
click at [997, 472] on button "Save & Close" at bounding box center [1003, 477] width 111 height 34
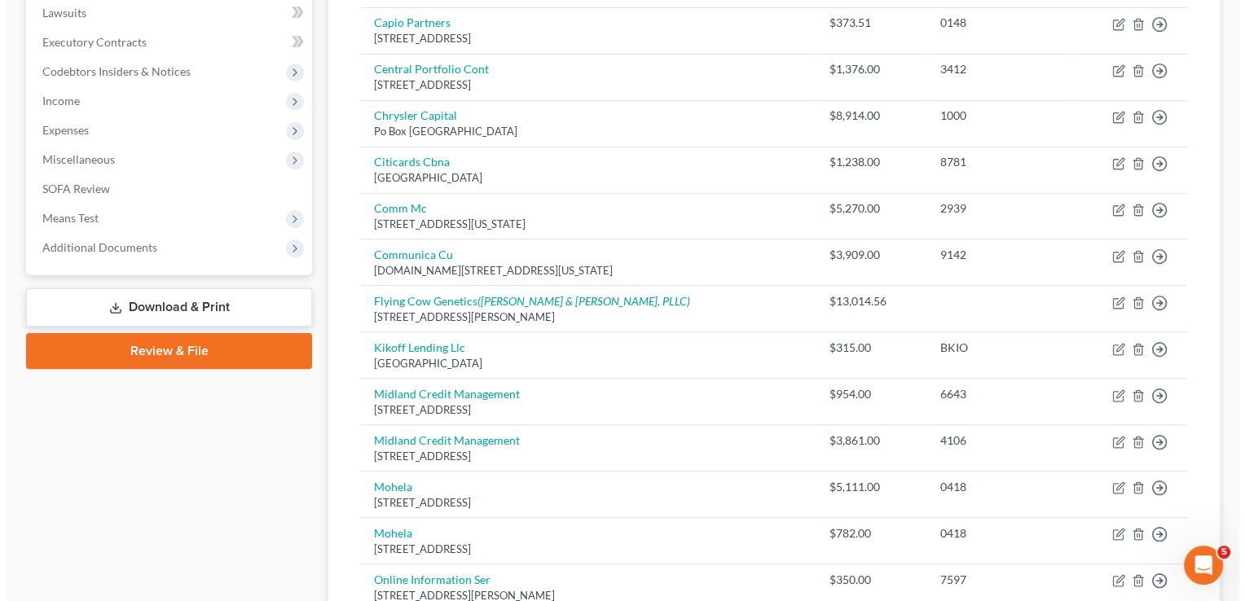
scroll to position [452, 0]
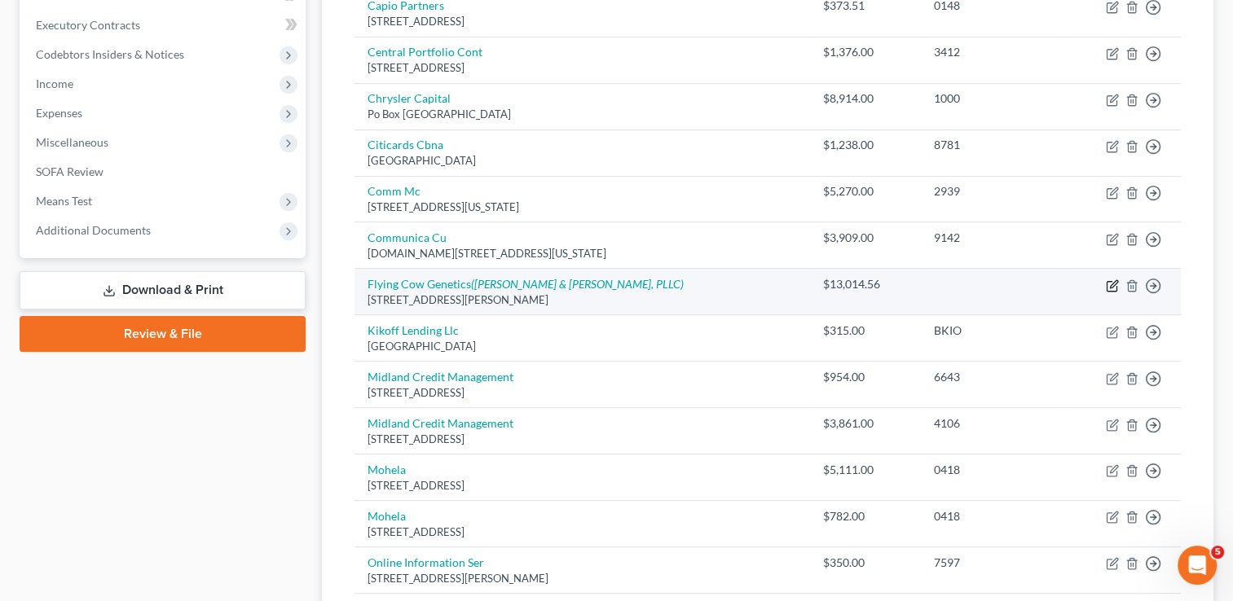
click at [1114, 288] on icon "button" at bounding box center [1112, 286] width 10 height 10
select select "37"
select select "2"
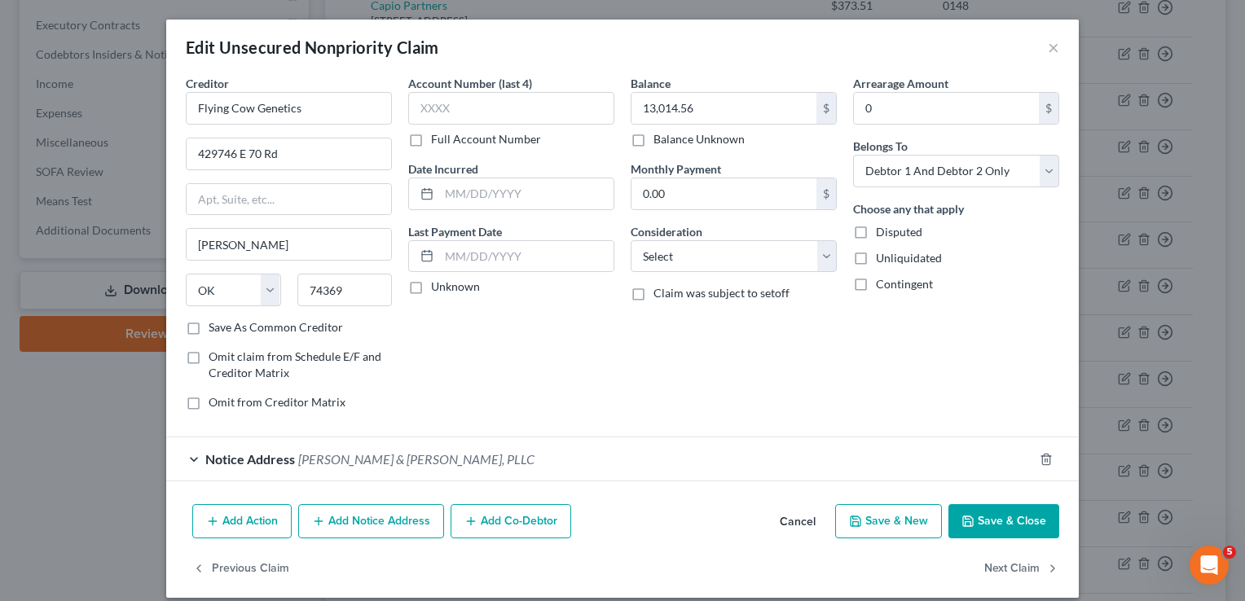
click at [490, 458] on div "Notice Address WHITING & BRUNER, PLLC" at bounding box center [599, 459] width 867 height 43
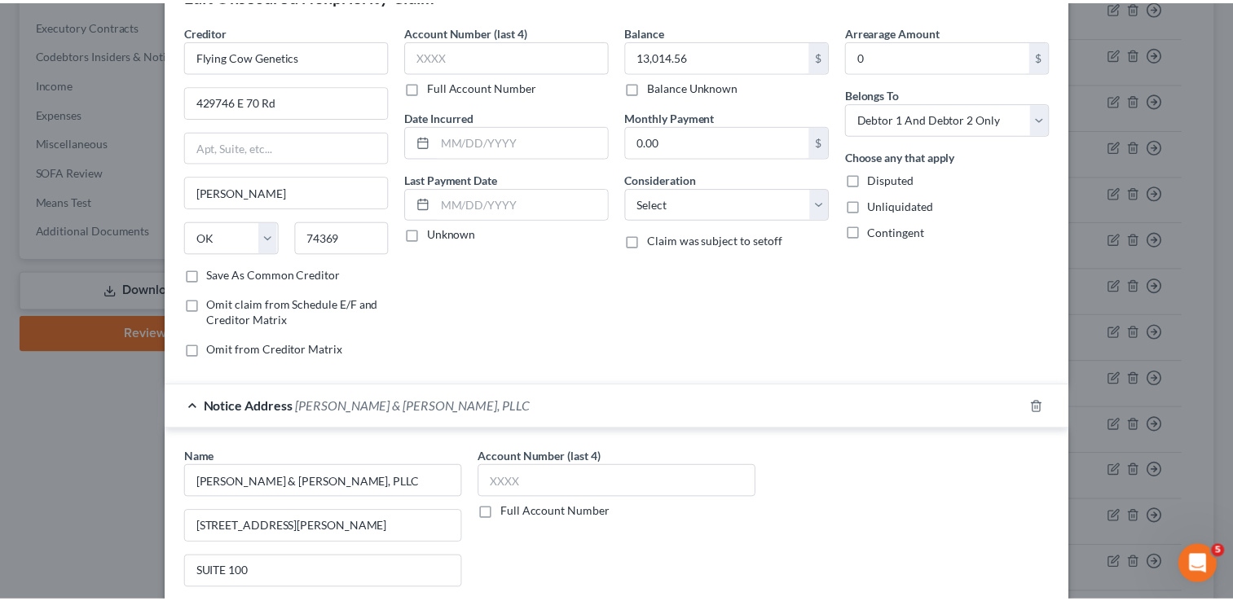
scroll to position [0, 0]
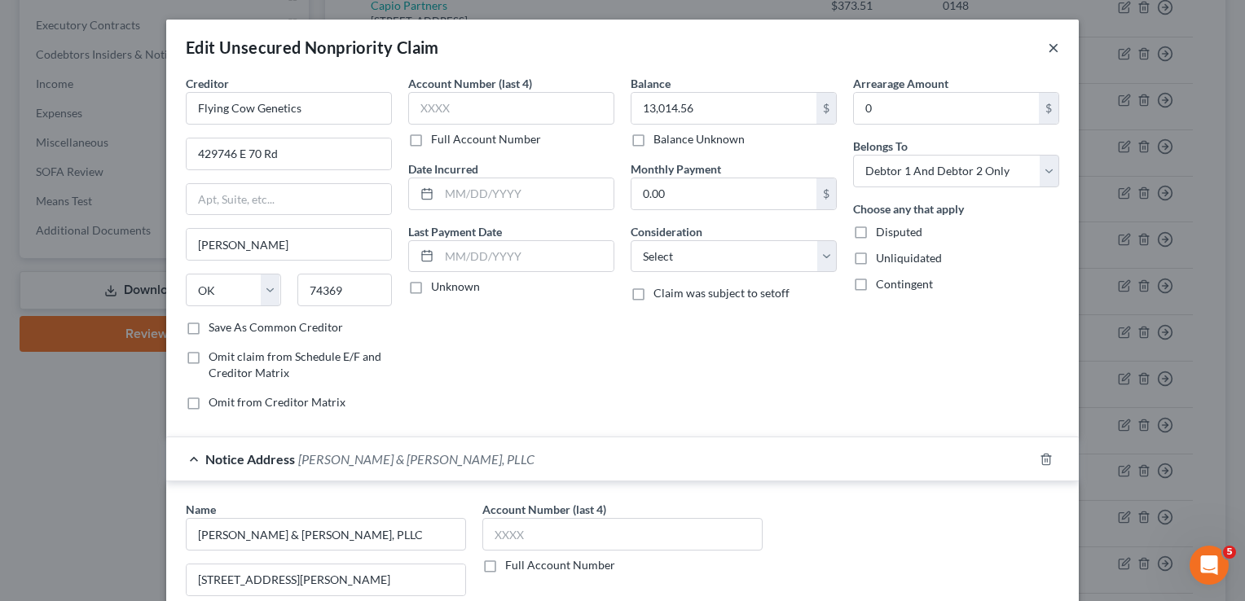
click at [1048, 49] on button "×" at bounding box center [1053, 47] width 11 height 20
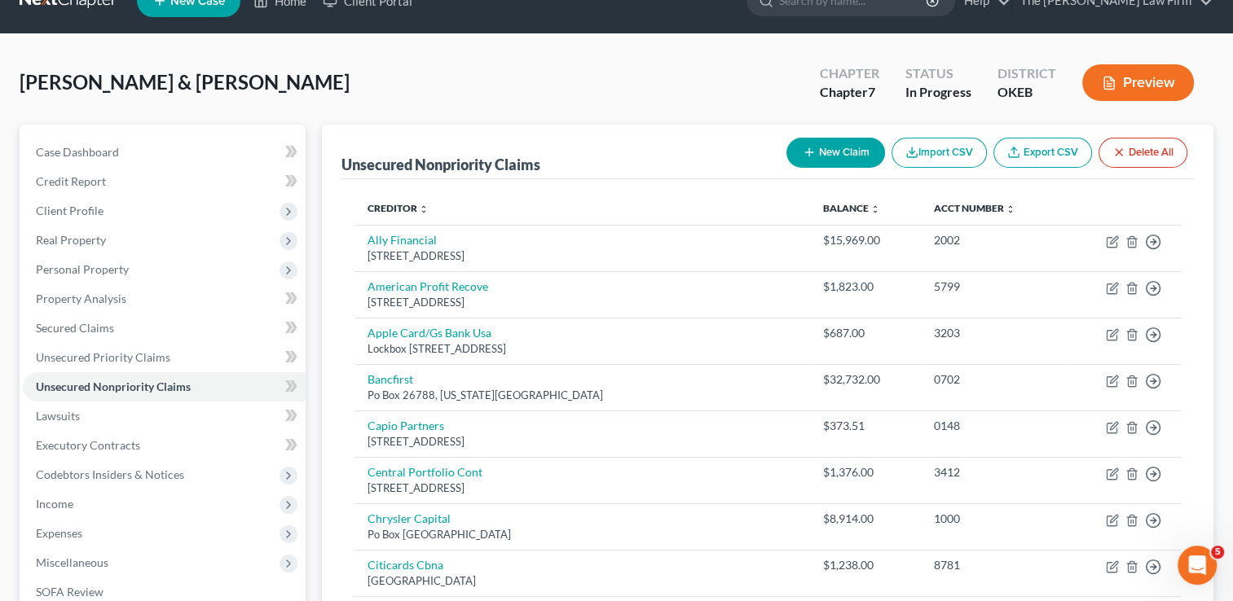
scroll to position [18, 0]
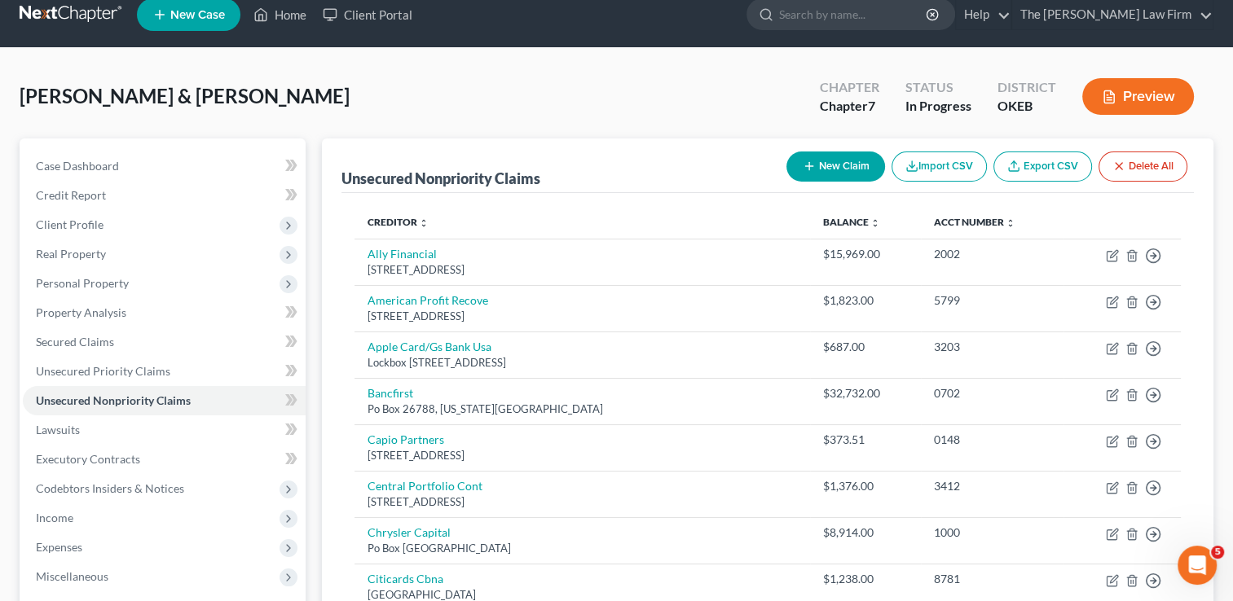
click at [825, 166] on button "New Claim" at bounding box center [835, 167] width 99 height 30
select select "2"
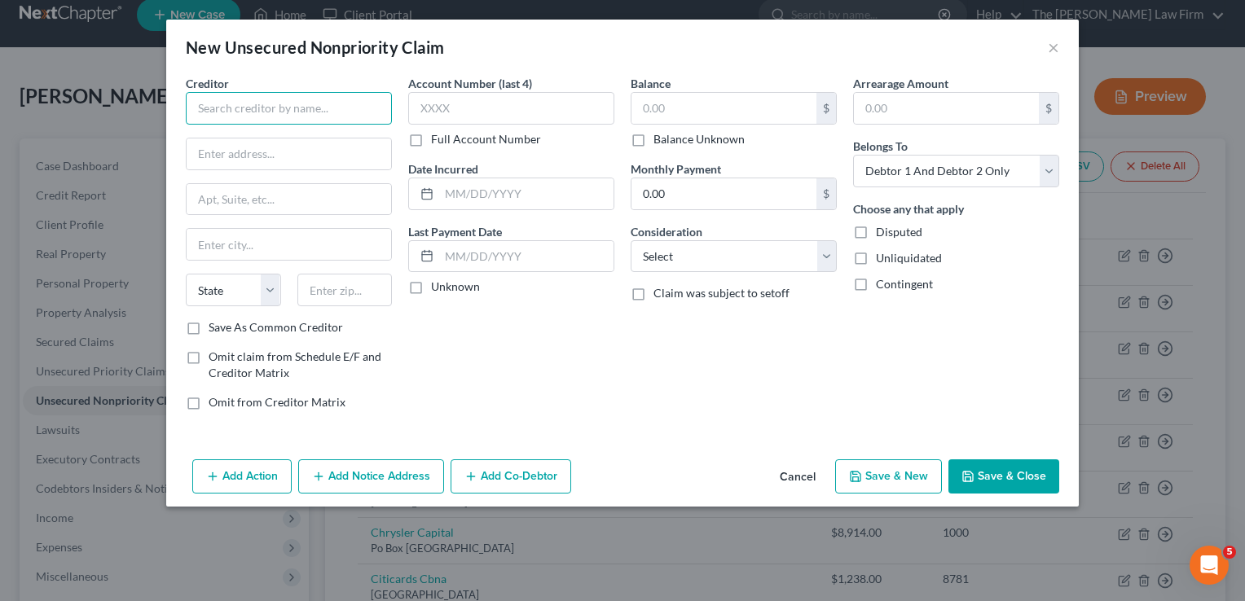
click at [342, 105] on input "text" at bounding box center [289, 108] width 206 height 33
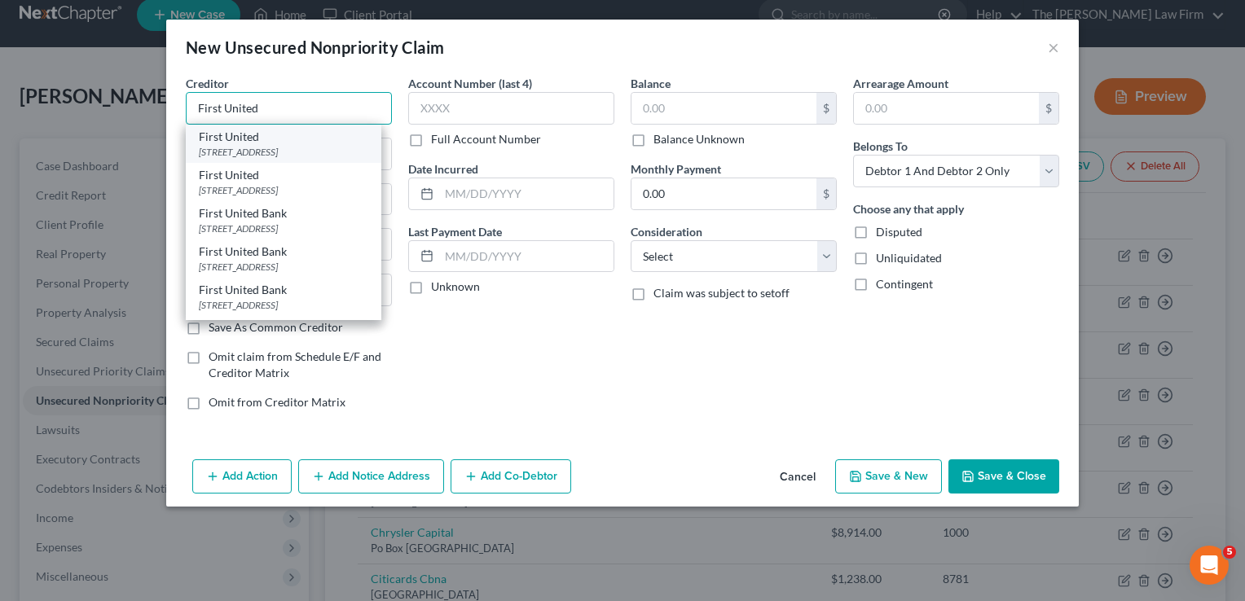
type input "First United"
click at [303, 156] on div "PO BOX 130, Durant, OK 74702" at bounding box center [283, 152] width 169 height 14
type input "PO BOX 130"
type input "Durant"
select select "37"
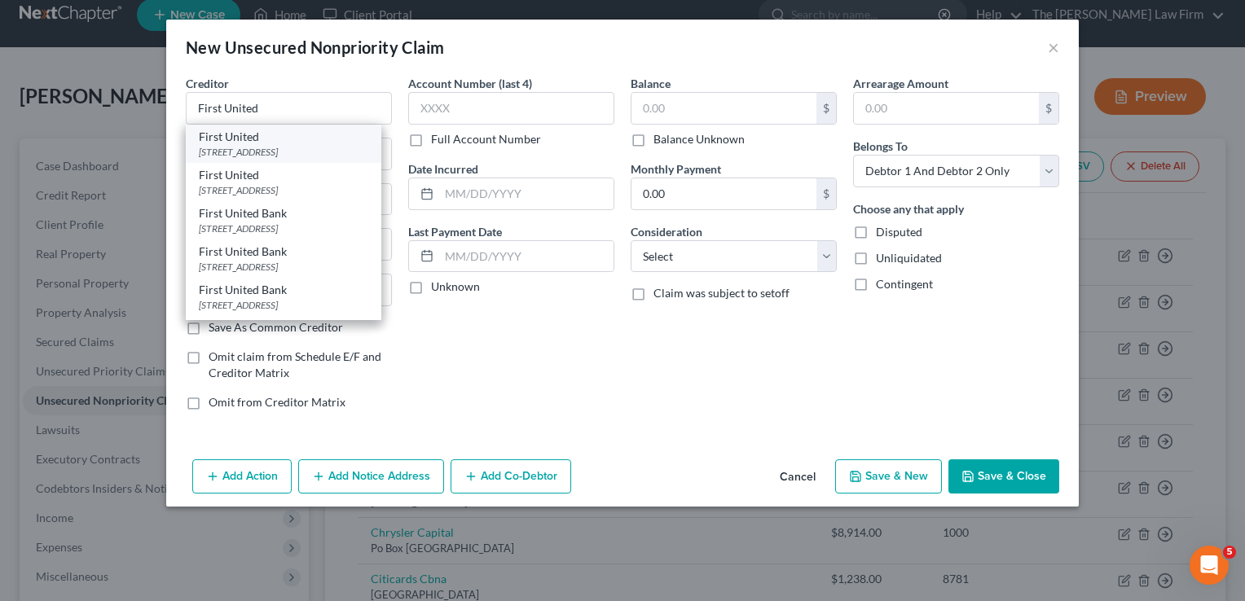
type input "74702"
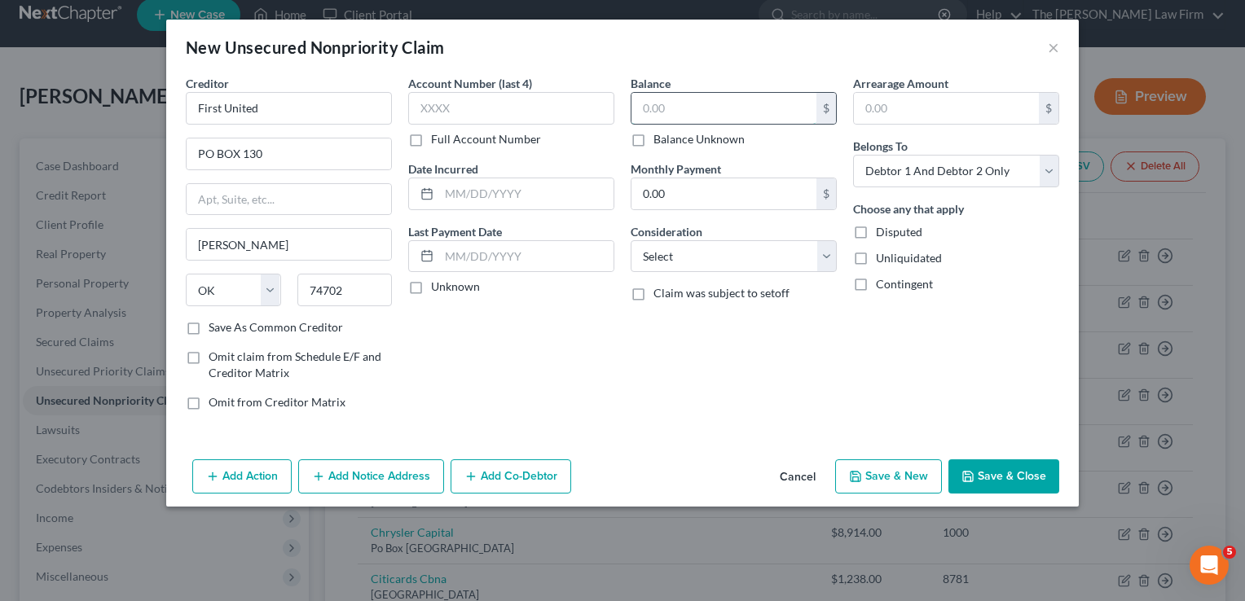
click at [675, 112] on input "text" at bounding box center [723, 108] width 185 height 31
type input "22,000"
click at [1001, 471] on button "Save & Close" at bounding box center [1003, 477] width 111 height 34
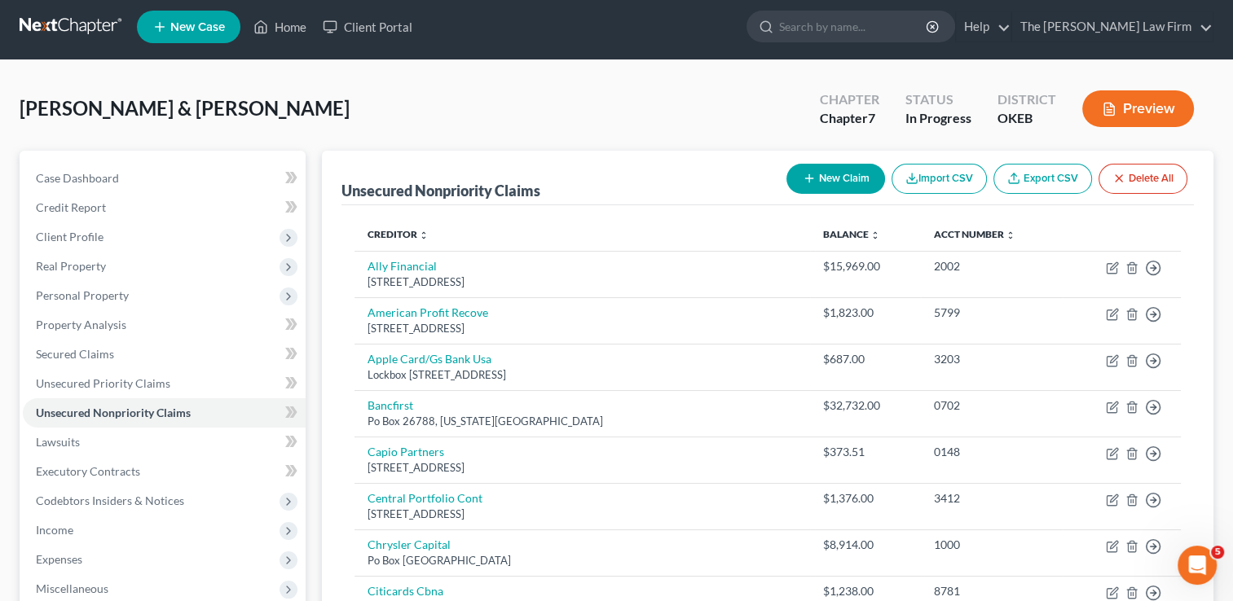
scroll to position [3, 0]
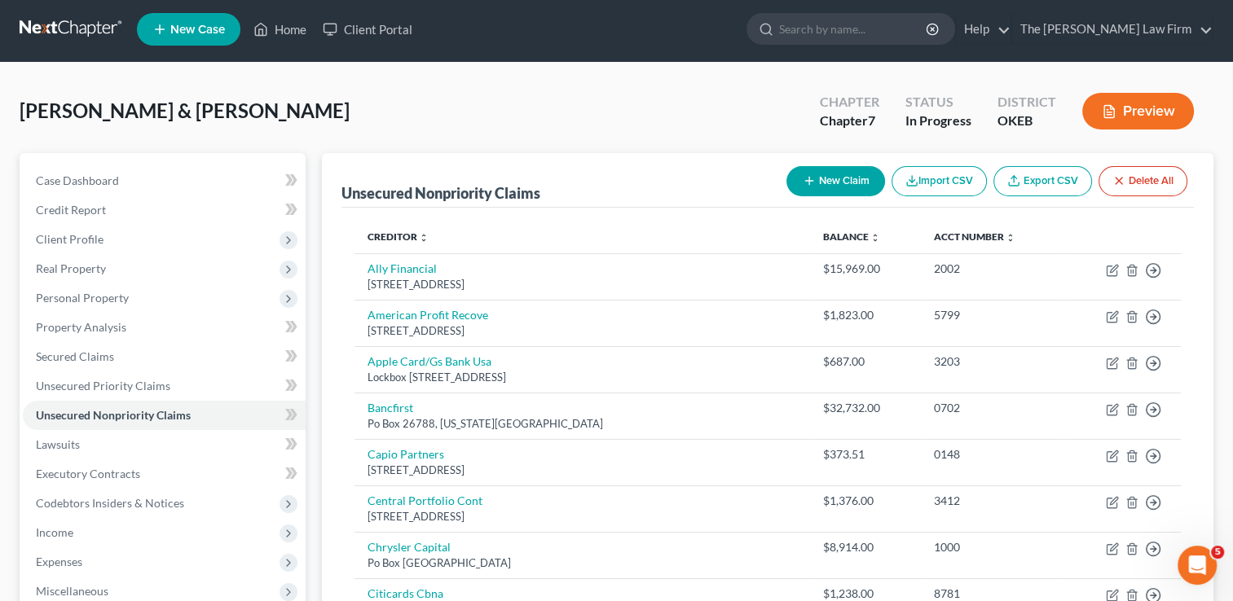
click at [839, 179] on button "New Claim" at bounding box center [835, 181] width 99 height 30
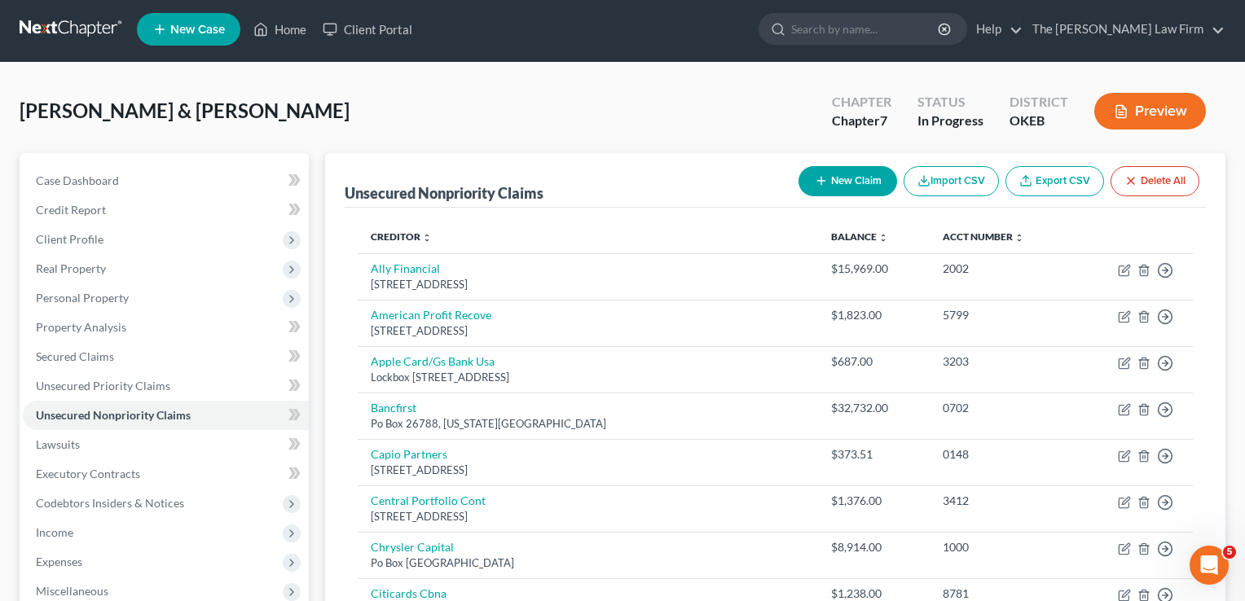
select select "2"
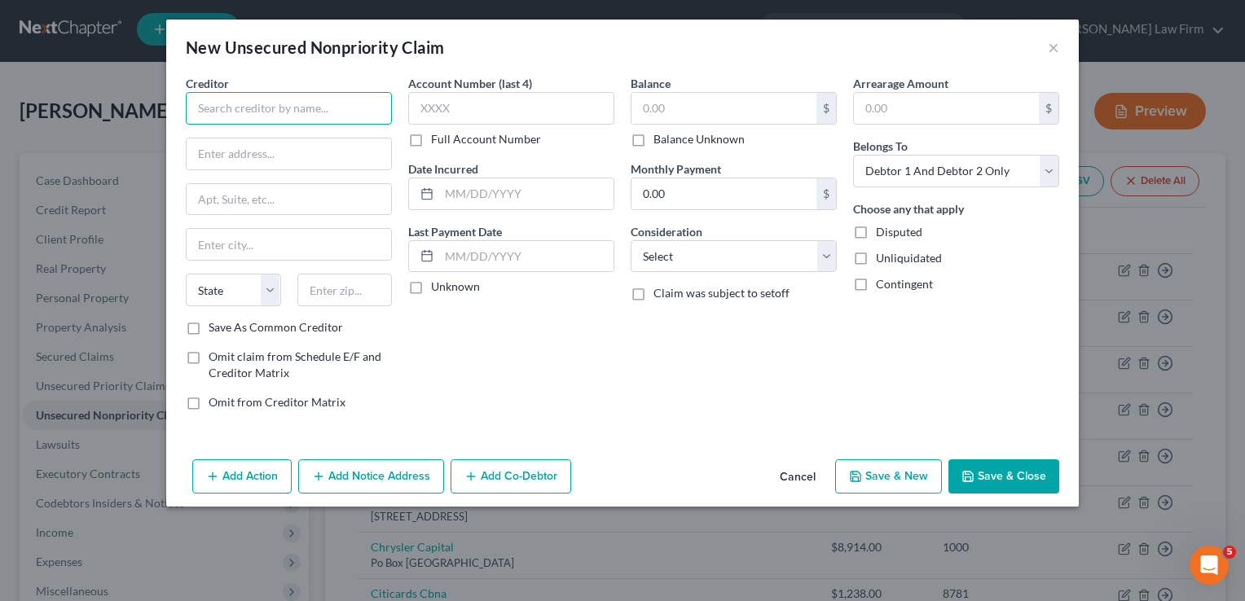
click at [275, 109] on input "text" at bounding box center [289, 108] width 206 height 33
type input "Ryan Allen Law firm"
click at [293, 158] on input "text" at bounding box center [289, 154] width 205 height 31
type input "406 Pershing Blvd"
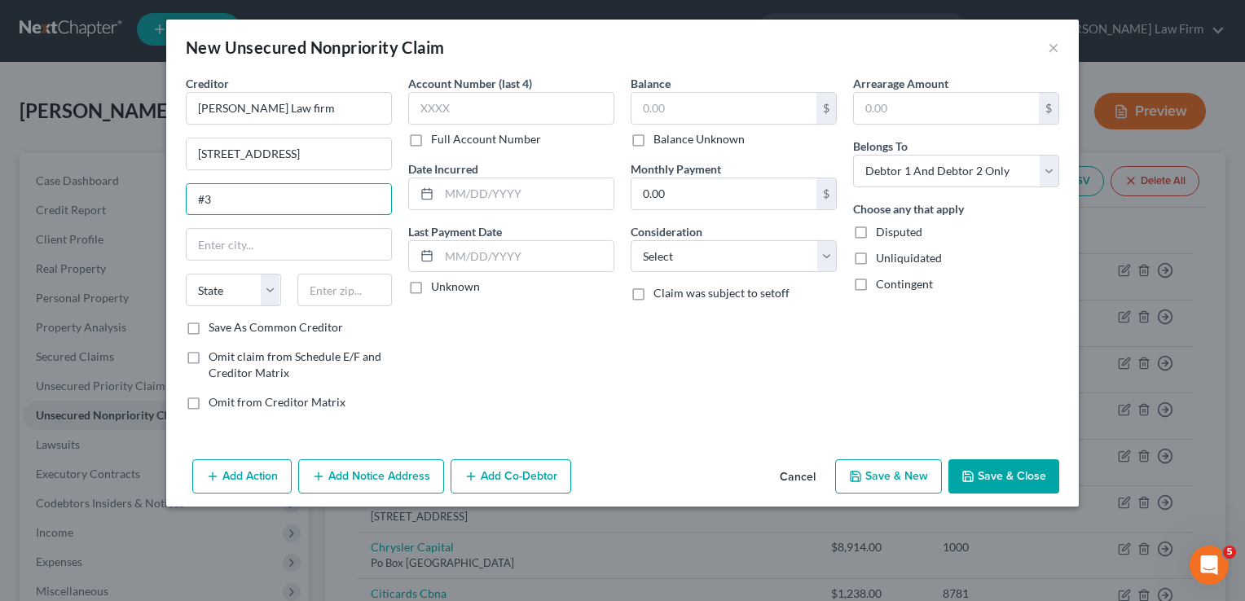
type input "#3"
click at [546, 315] on div "Account Number (last 4) Full Account Number Date Incurred Last Payment Date Unk…" at bounding box center [511, 249] width 222 height 349
click at [377, 282] on input "text" at bounding box center [344, 290] width 95 height 33
type input "72114"
type input "North Little Rock"
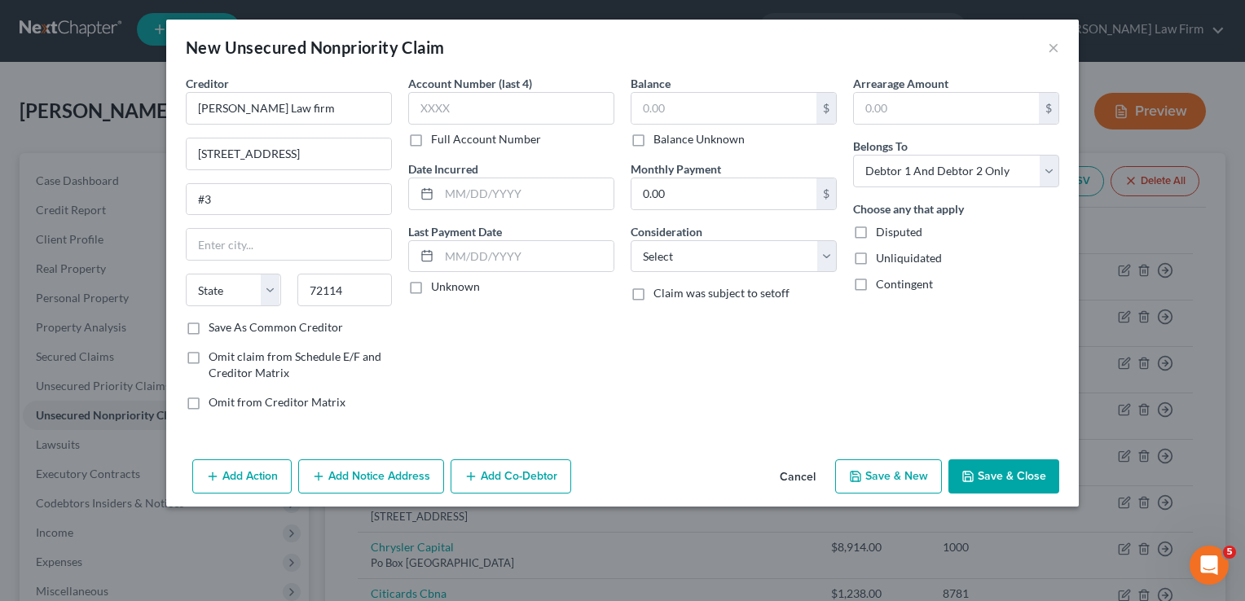
select select "2"
click at [476, 331] on div "Account Number (last 4) Full Account Number Date Incurred Last Payment Date Unk…" at bounding box center [511, 249] width 222 height 349
click at [668, 122] on input "text" at bounding box center [723, 108] width 185 height 31
type input "48,000"
click at [992, 472] on button "Save & Close" at bounding box center [1003, 477] width 111 height 34
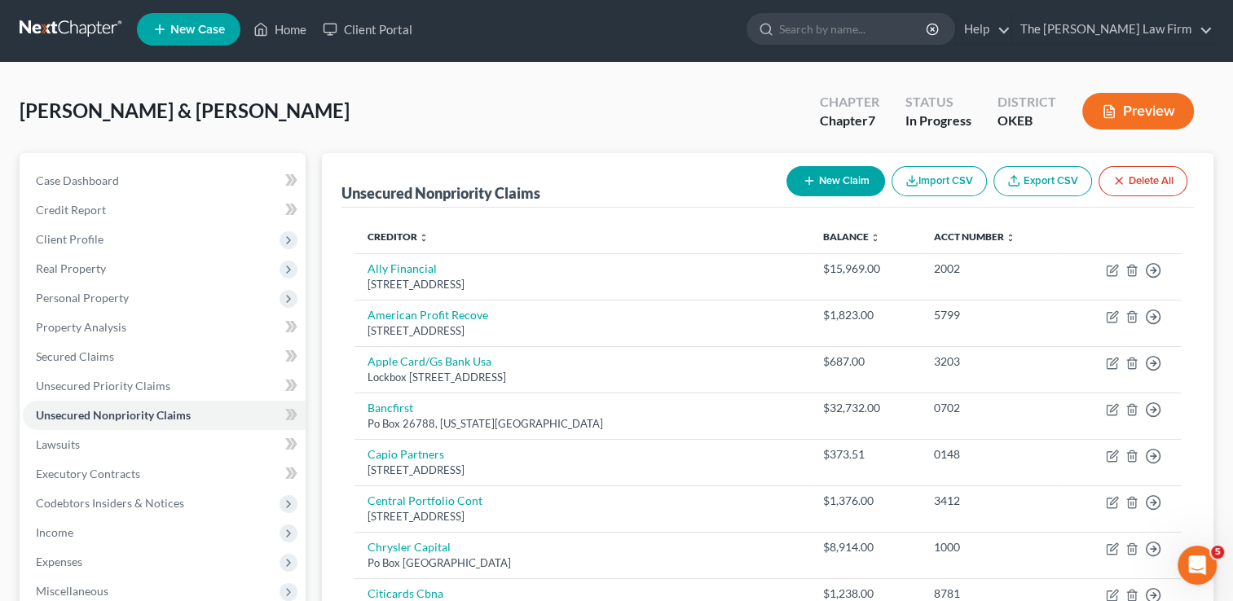
click at [840, 184] on button "New Claim" at bounding box center [835, 181] width 99 height 30
select select "2"
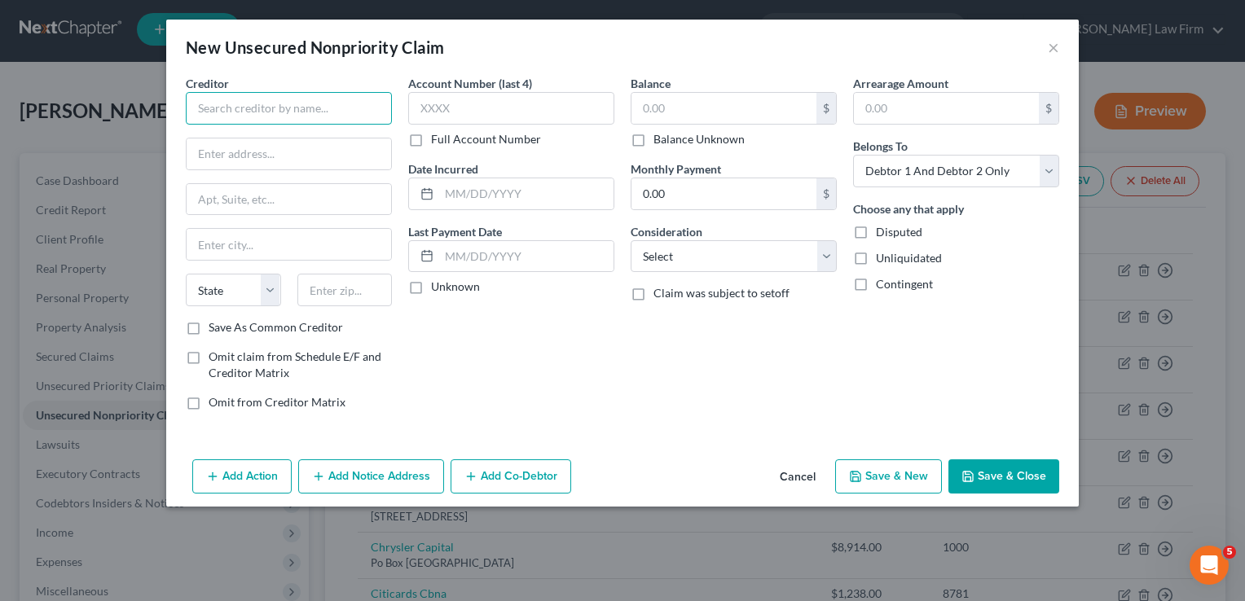
click at [341, 113] on input "text" at bounding box center [289, 108] width 206 height 33
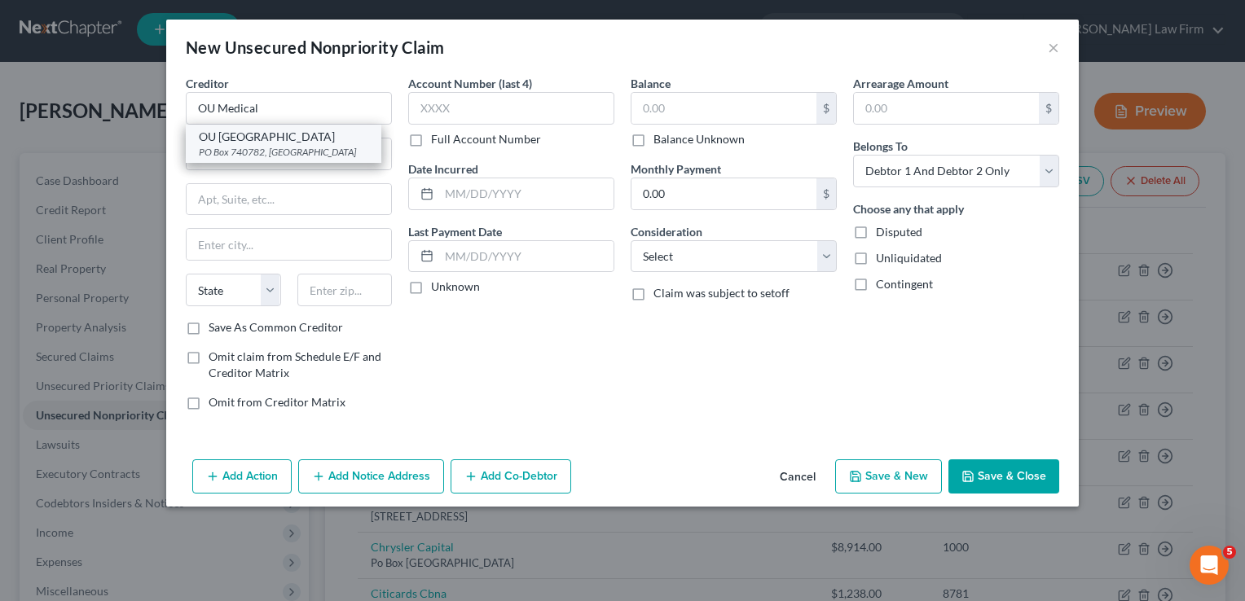
click at [319, 135] on div "OU Medical Center" at bounding box center [283, 137] width 169 height 16
type input "OU Medical Center"
type input "PO Box 740782"
type input "Cincinnati"
select select "36"
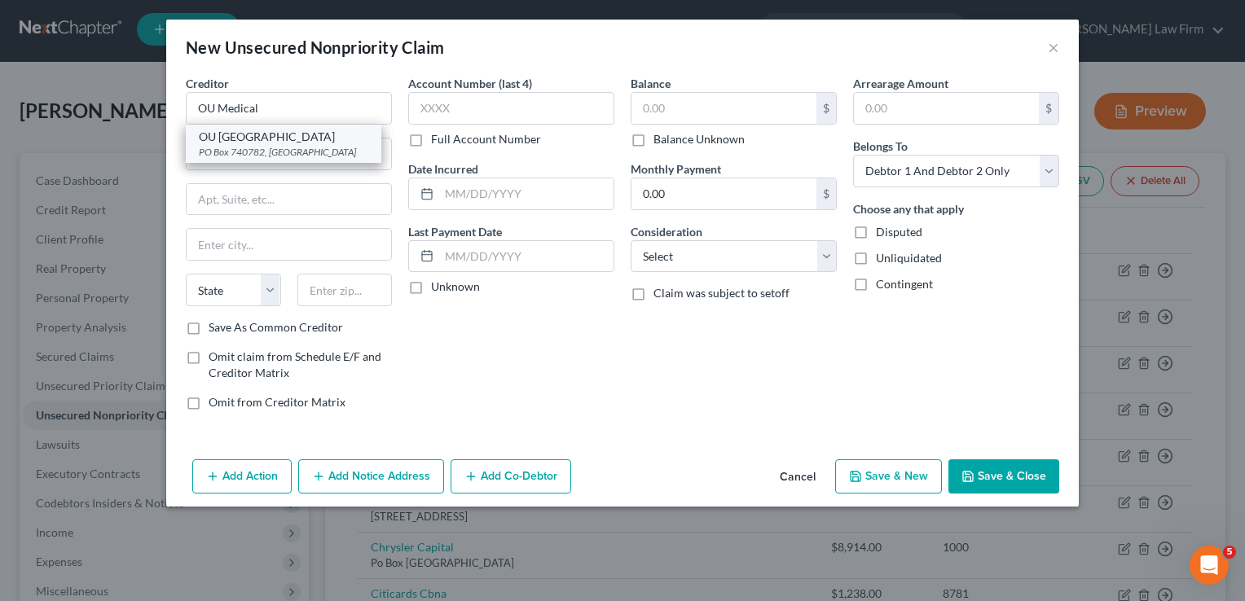
type input "45274"
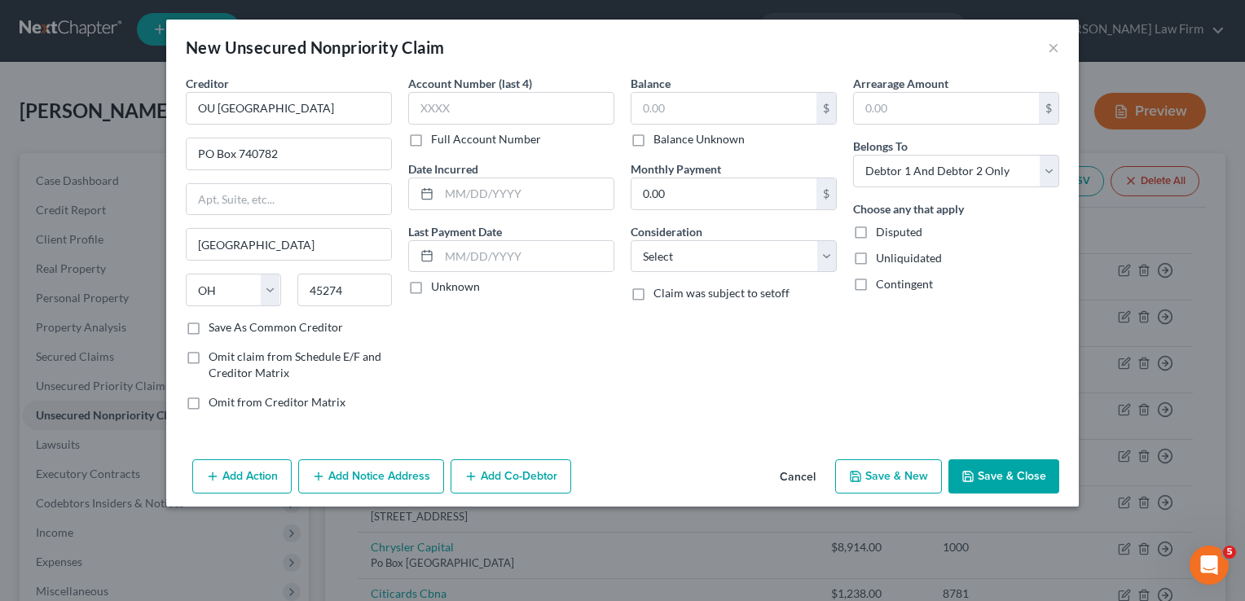
click at [653, 145] on label "Balance Unknown" at bounding box center [698, 139] width 91 height 16
click at [660, 142] on input "Balance Unknown" at bounding box center [665, 136] width 11 height 11
checkbox input "true"
type input "0.00"
click at [992, 471] on button "Save & Close" at bounding box center [1003, 477] width 111 height 34
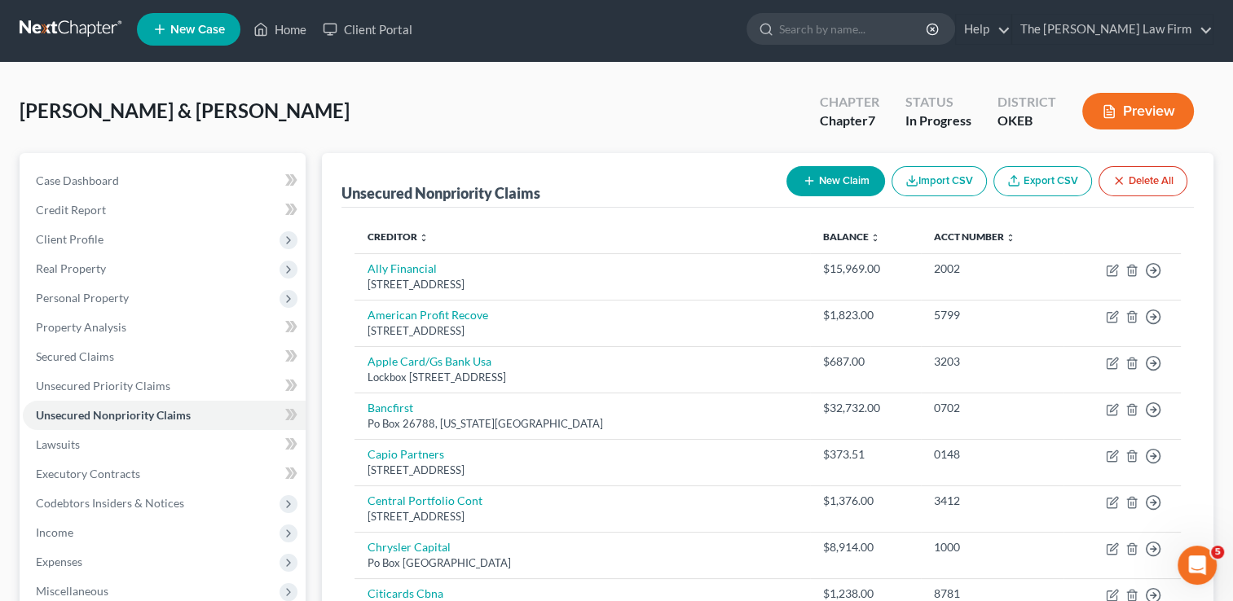
click at [55, 18] on link at bounding box center [72, 29] width 104 height 29
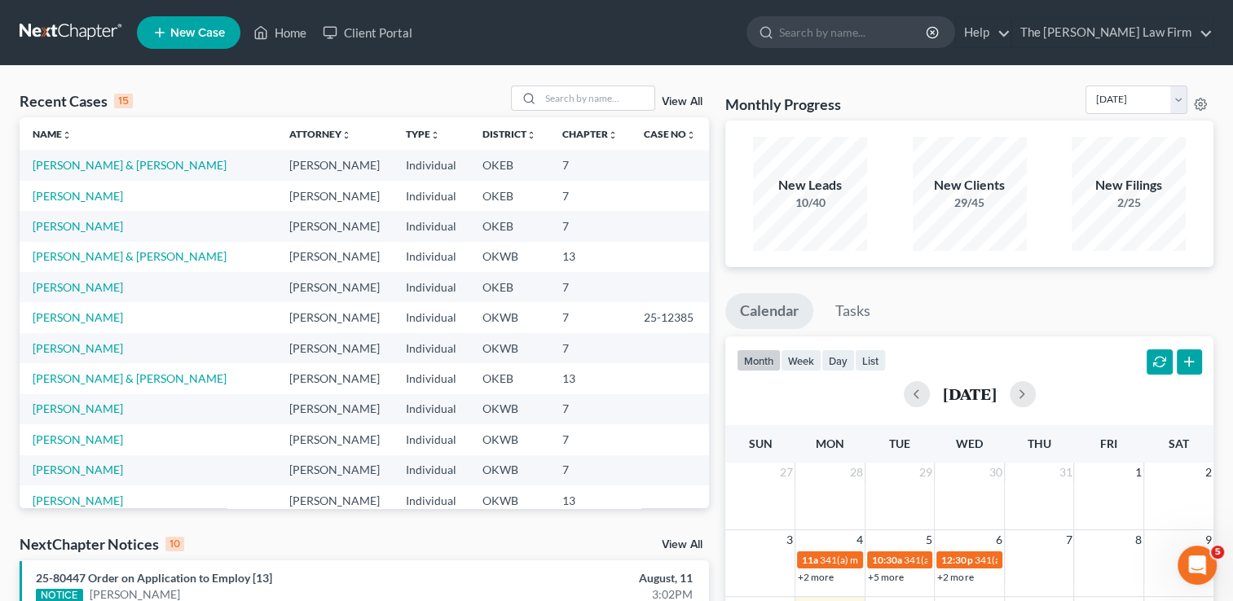
click at [687, 101] on link "View All" at bounding box center [682, 101] width 41 height 11
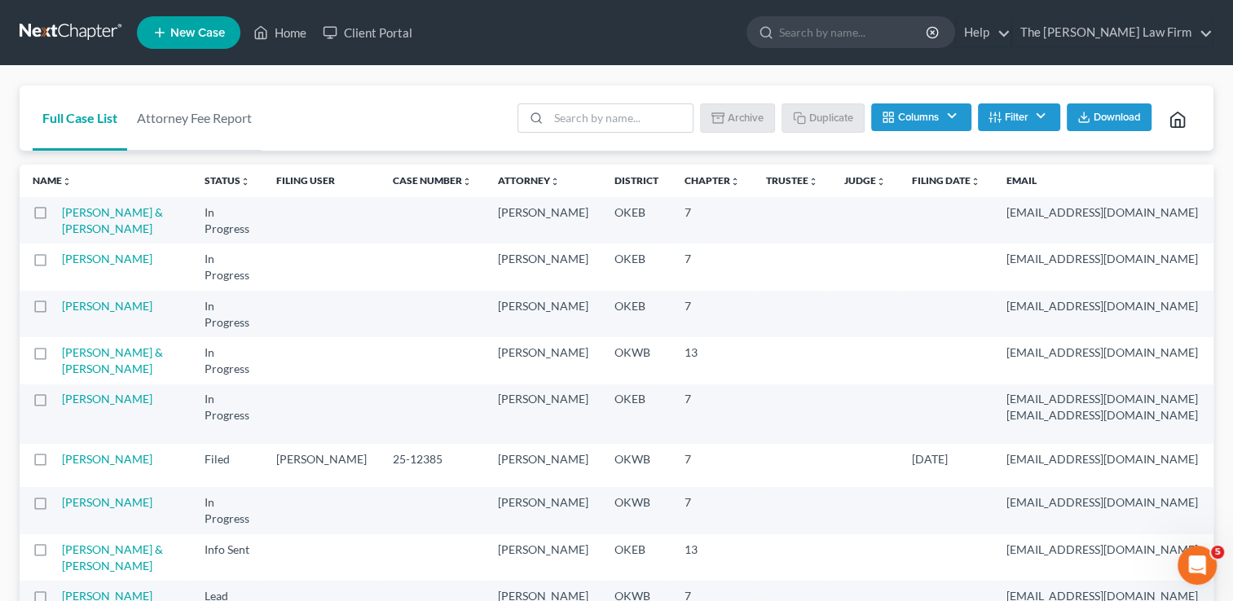
click at [949, 120] on button "Columns" at bounding box center [920, 117] width 99 height 28
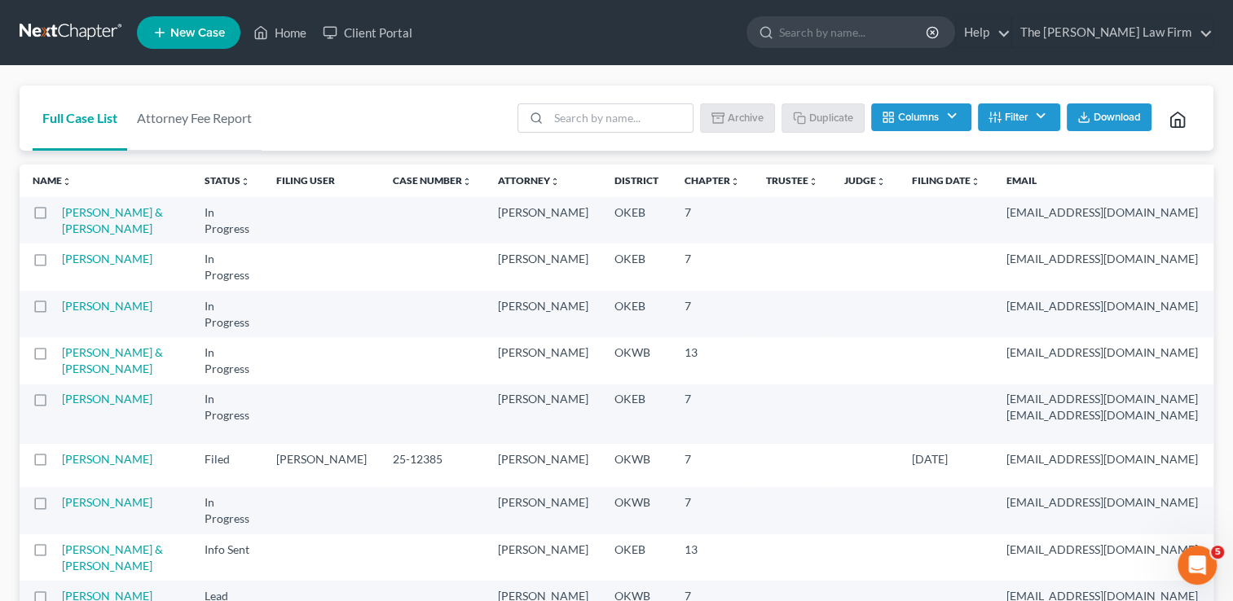
click at [1027, 124] on button "Filter" at bounding box center [1019, 117] width 82 height 28
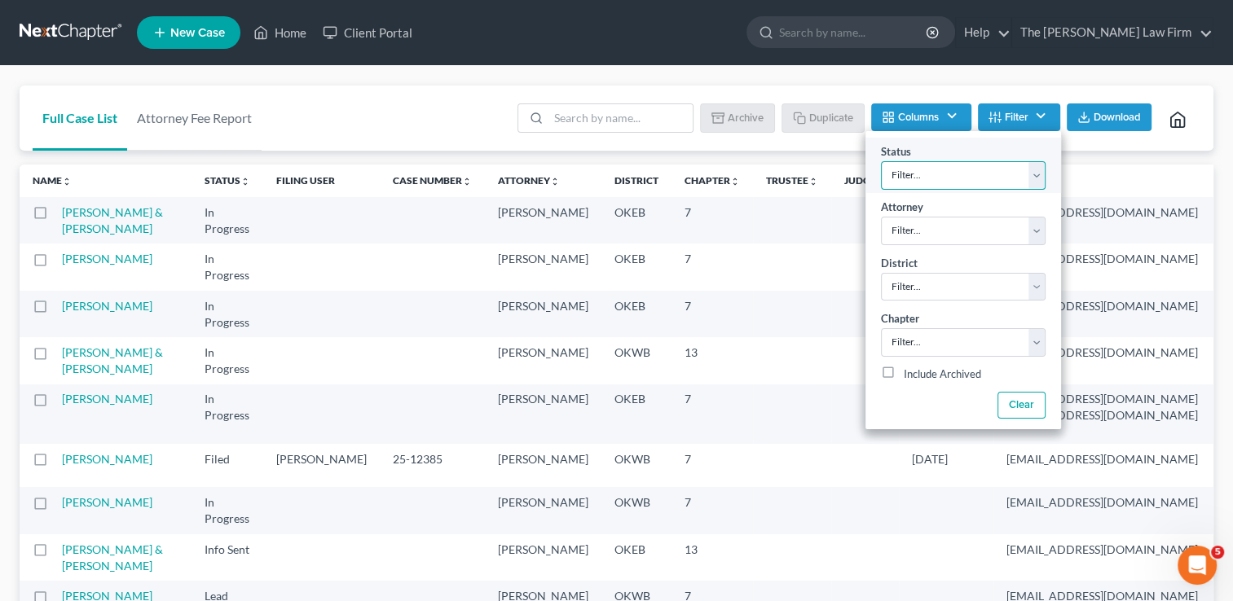
click at [975, 174] on select "Filter... Discharged Dismissed Filed Info Sent In Progress Lead Lost Lead Ready…" at bounding box center [963, 175] width 165 height 29
select select "3"
click at [881, 161] on select "Filter... Discharged Dismissed Filed Info Sent In Progress Lead Lost Lead Ready…" at bounding box center [963, 175] width 165 height 29
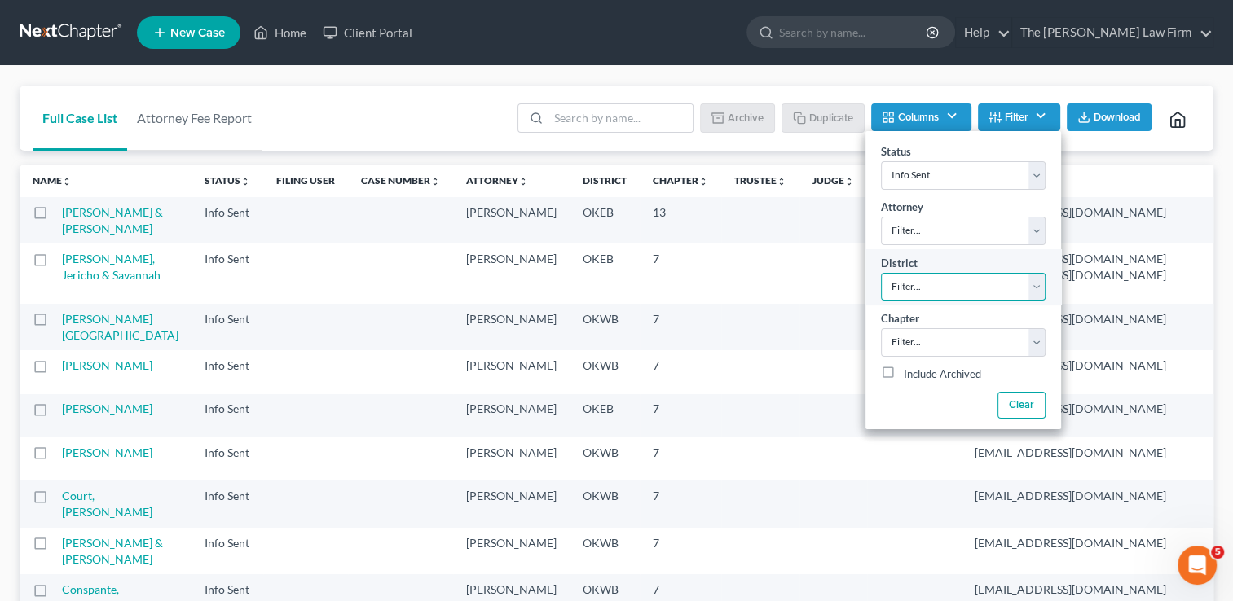
click at [945, 294] on select "Filter... Filter... [US_STATE] - [GEOGRAPHIC_DATA] [US_STATE] - [GEOGRAPHIC_DAT…" at bounding box center [963, 287] width 165 height 29
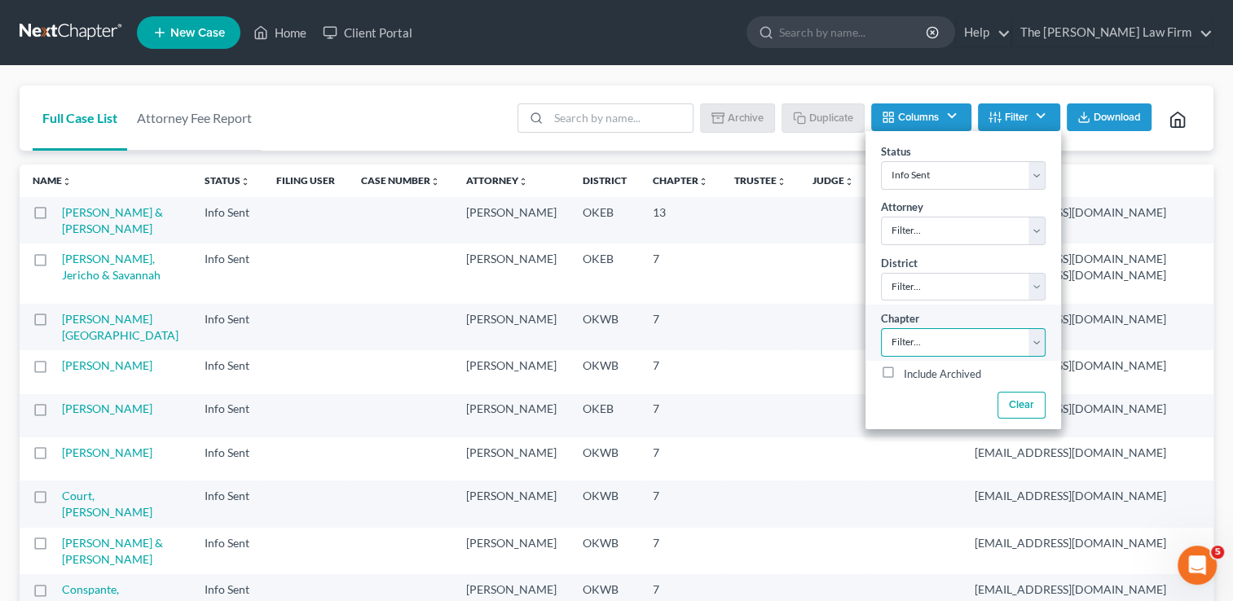
click at [942, 349] on select "Filter... 7 11 13" at bounding box center [963, 342] width 165 height 29
select select "2"
click at [881, 328] on select "Filter... 7 11 13" at bounding box center [963, 342] width 165 height 29
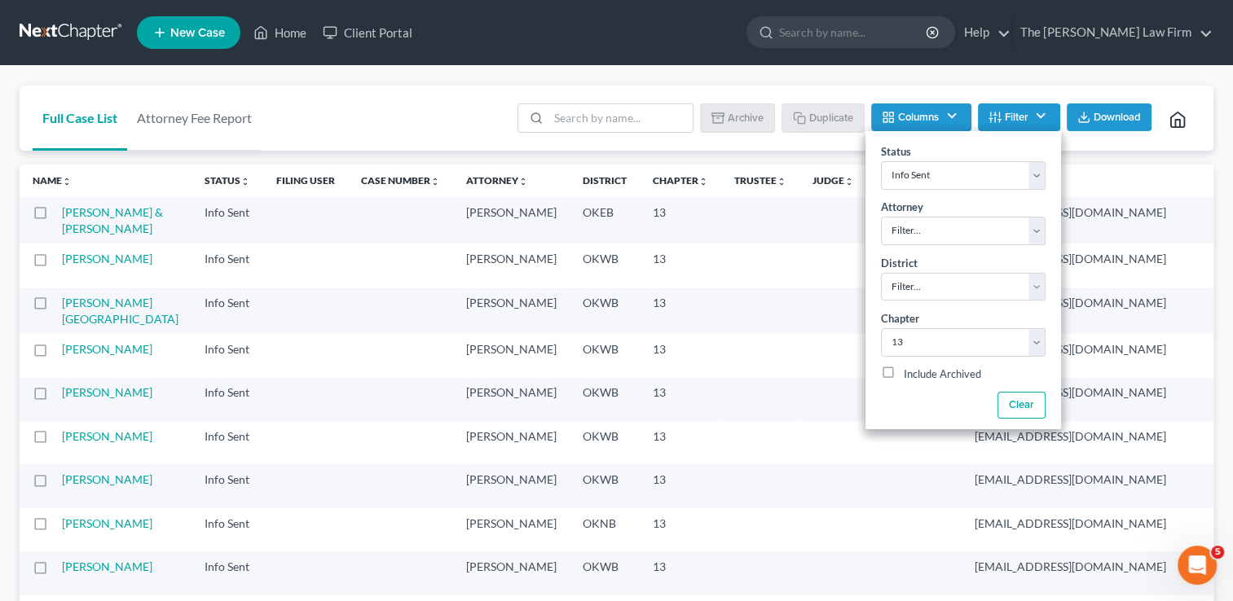
click at [416, 112] on div "Full Case List Attorney Fee Report Batch Download Archive Un-archive Duplicate …" at bounding box center [617, 119] width 1194 height 66
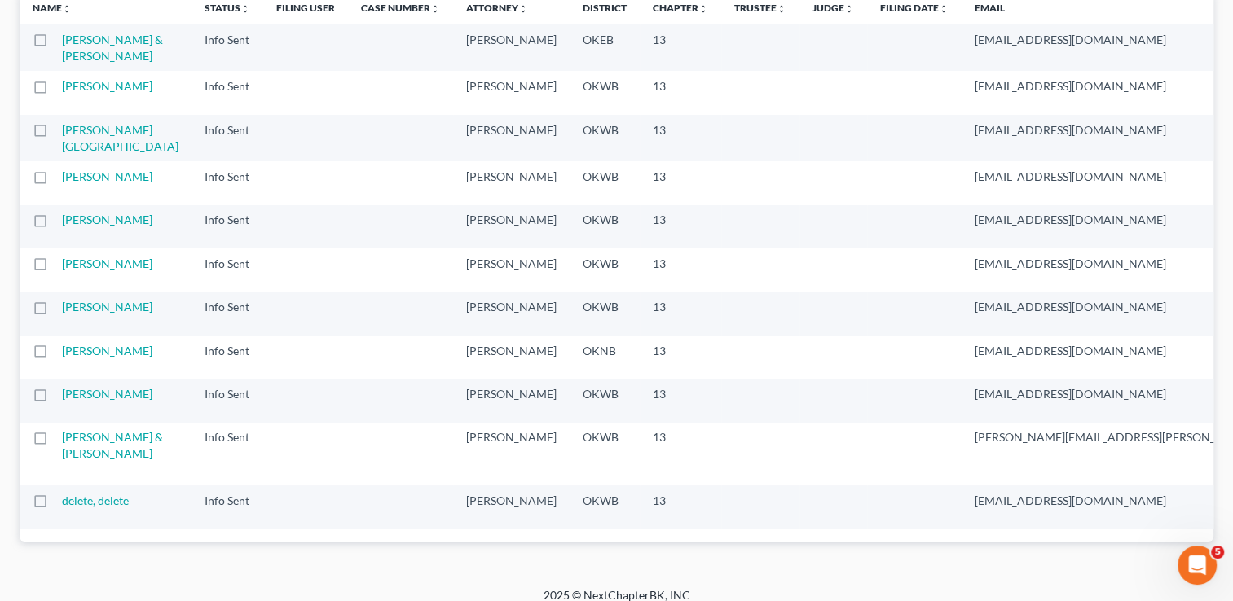
scroll to position [174, 0]
drag, startPoint x: 58, startPoint y: 35, endPoint x: 153, endPoint y: 149, distance: 148.7
click at [153, 149] on tbody "Scott, Ashley & Jesse Bankruptcy Info Sent (archived) Paul Choate OKEB 13 jessl…" at bounding box center [988, 275] width 1936 height 504
click at [73, 57] on link "[PERSON_NAME] & [PERSON_NAME]" at bounding box center [112, 46] width 101 height 30
select select "1"
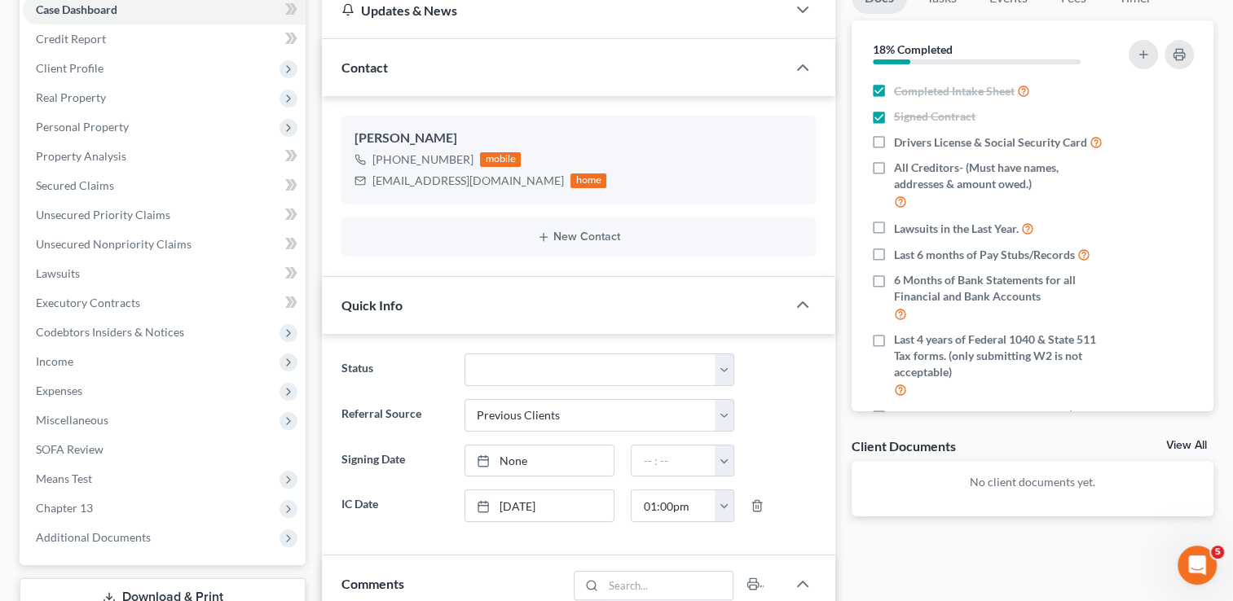
scroll to position [434, 0]
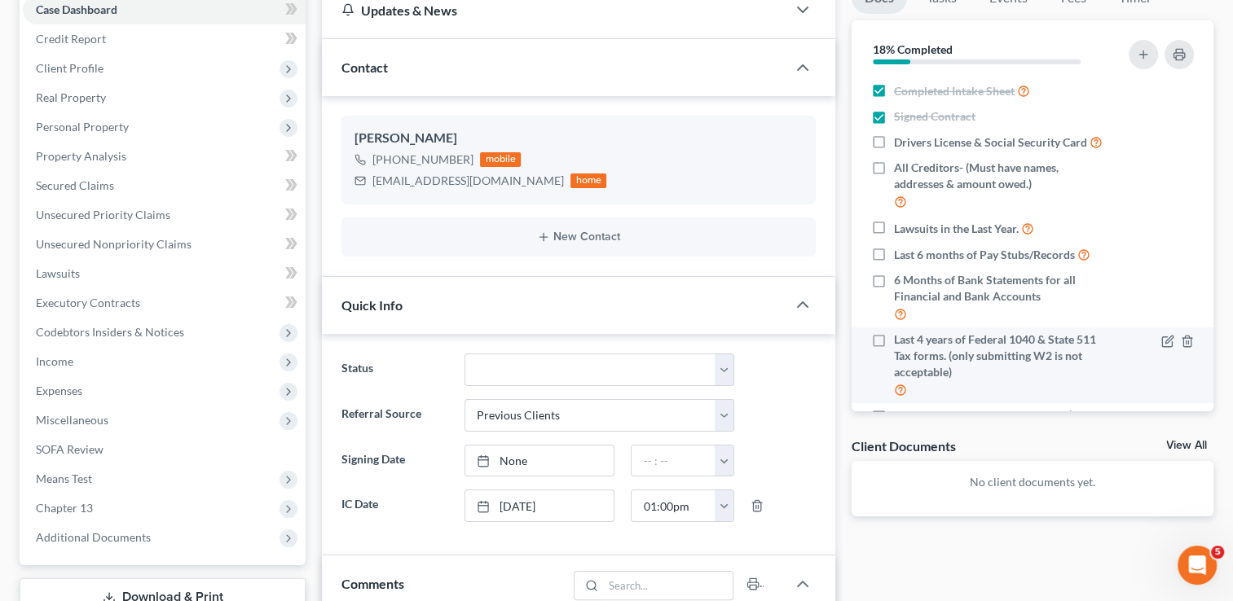
drag, startPoint x: 760, startPoint y: 429, endPoint x: 926, endPoint y: 363, distance: 177.8
click at [829, 457] on div "Status Discharged Dismissed Filed Info Sent In Progress Lead Lost Lead Ready to…" at bounding box center [578, 445] width 513 height 222
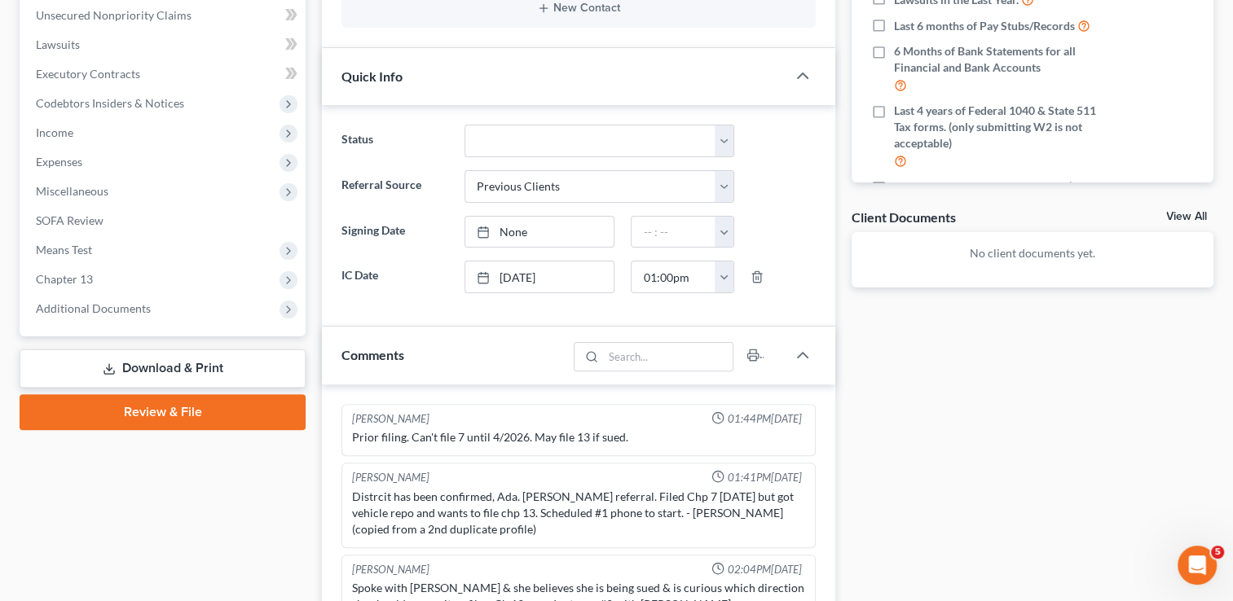
scroll to position [0, 0]
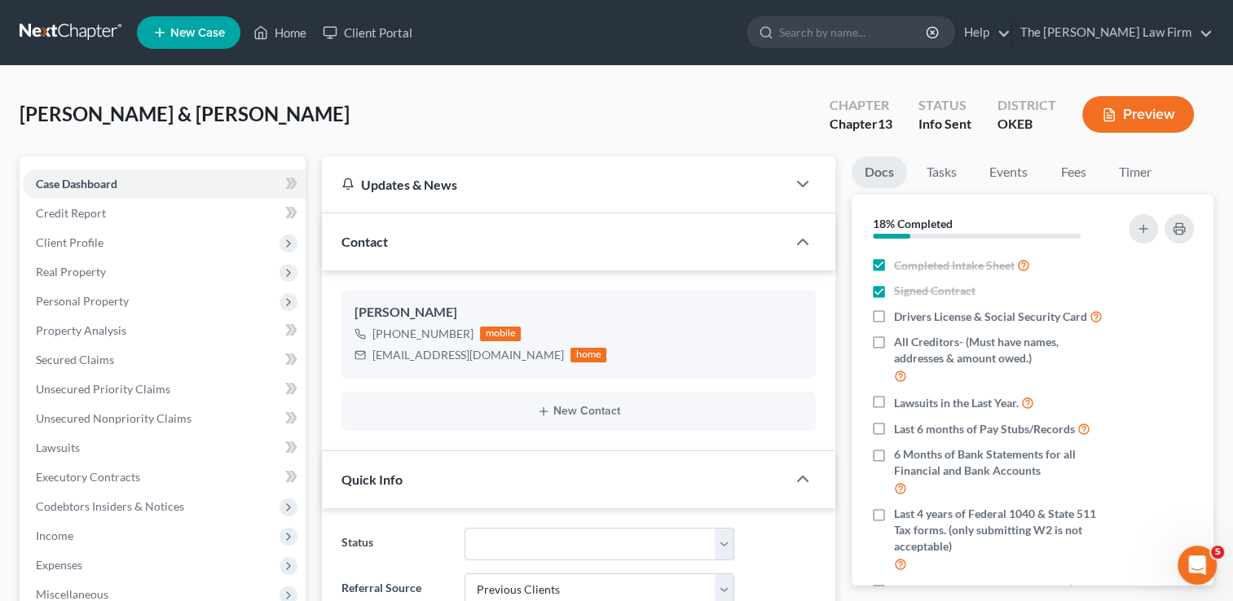
click at [57, 32] on link at bounding box center [72, 32] width 104 height 29
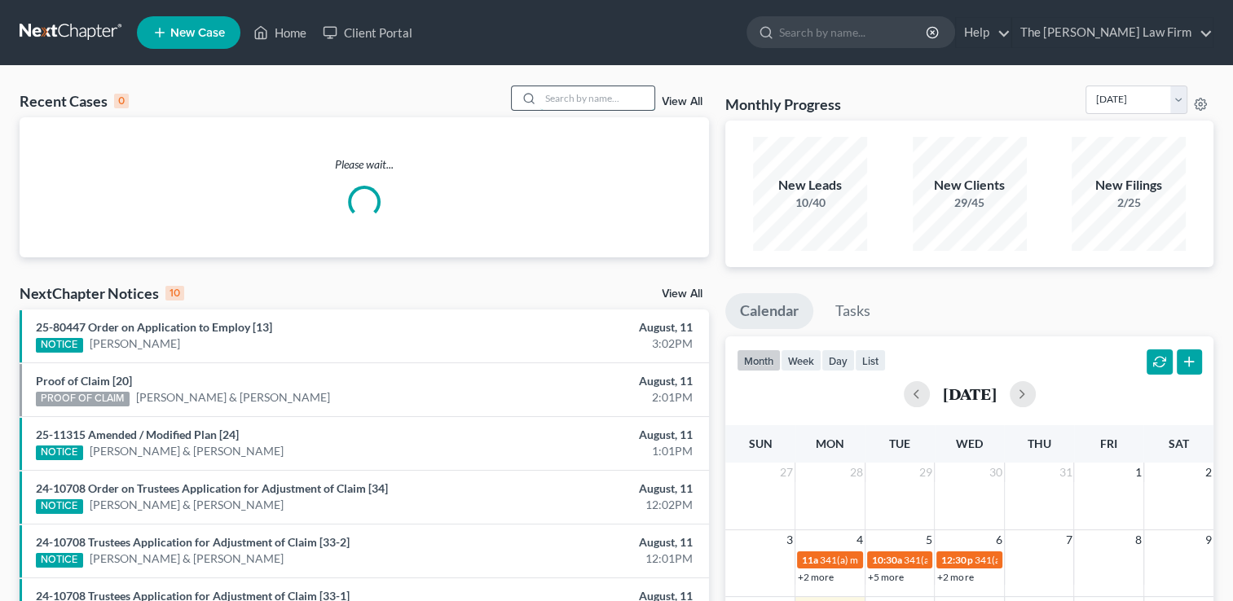
click at [579, 96] on input "search" at bounding box center [597, 98] width 114 height 24
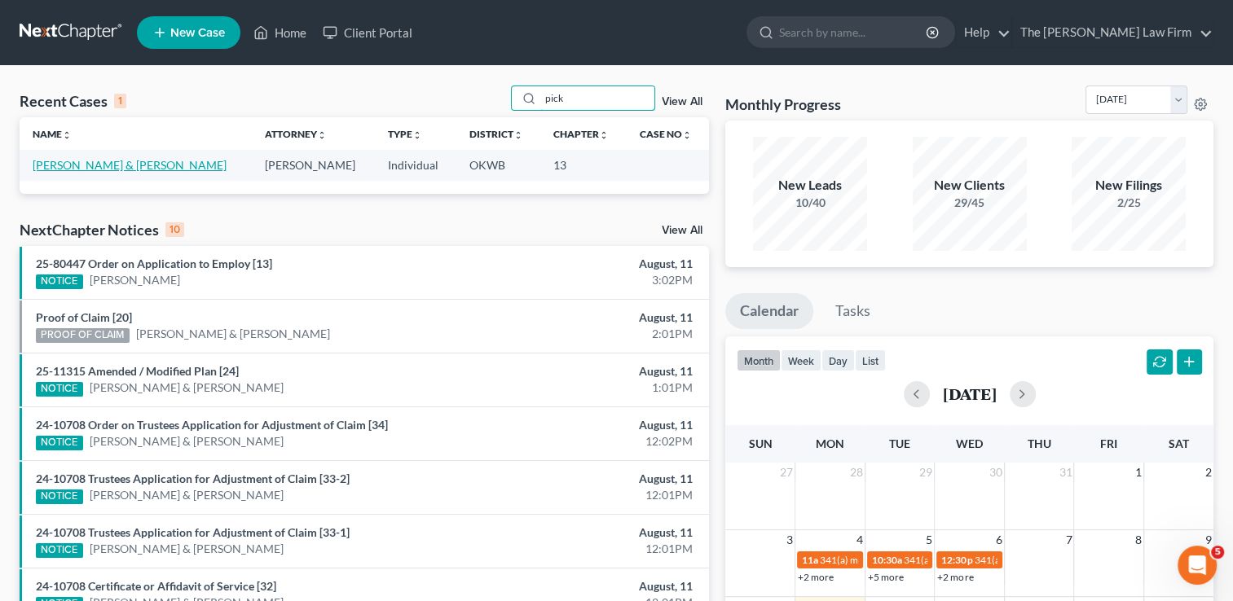
type input "pick"
click at [161, 162] on link "[PERSON_NAME] & [PERSON_NAME]" at bounding box center [130, 165] width 194 height 14
select select "1"
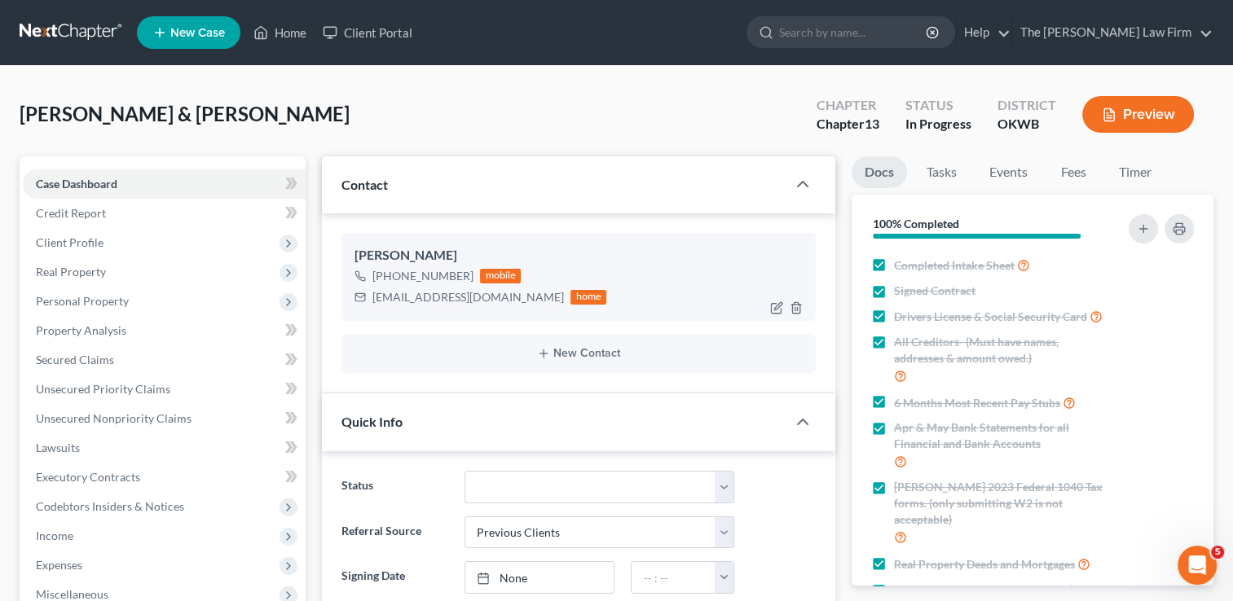
scroll to position [2145, 0]
drag, startPoint x: 374, startPoint y: 297, endPoint x: 479, endPoint y: 311, distance: 106.0
click at [479, 311] on div "[PERSON_NAME] [PHONE_NUMBER] mobile [EMAIL_ADDRESS][DOMAIN_NAME] home" at bounding box center [578, 277] width 474 height 88
copy div "[EMAIL_ADDRESS][DOMAIN_NAME]"
